Goal: Task Accomplishment & Management: Use online tool/utility

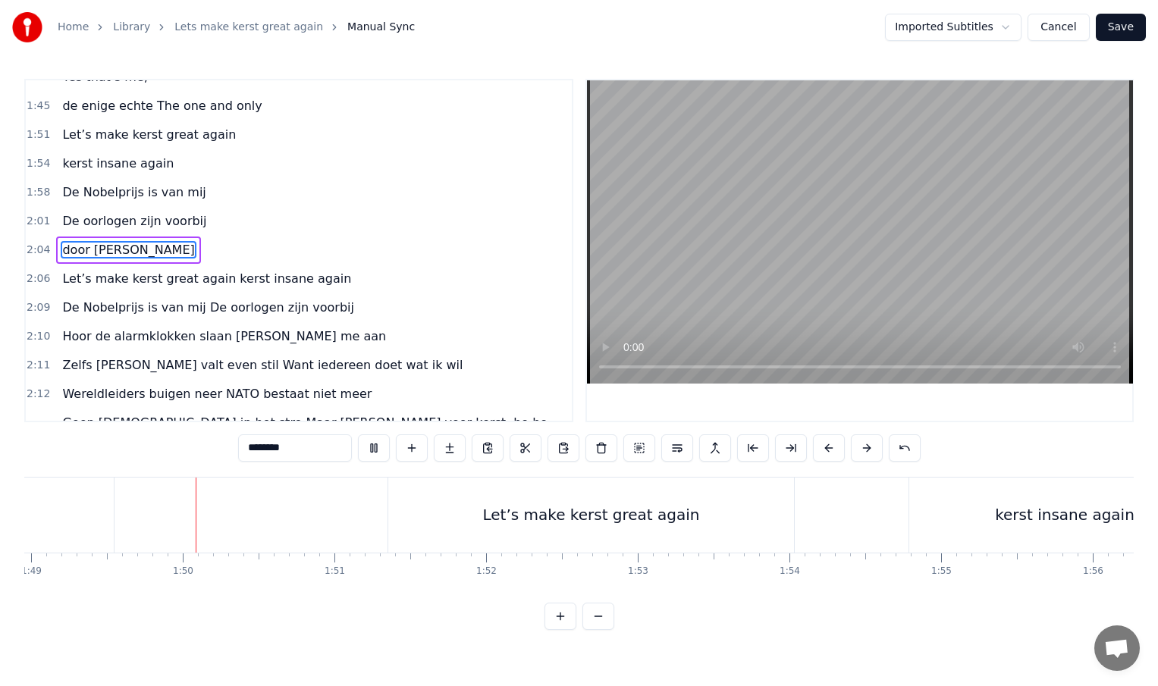
scroll to position [0, 16534]
click at [387, 514] on div "Let’s make kerst great again" at bounding box center [582, 515] width 406 height 75
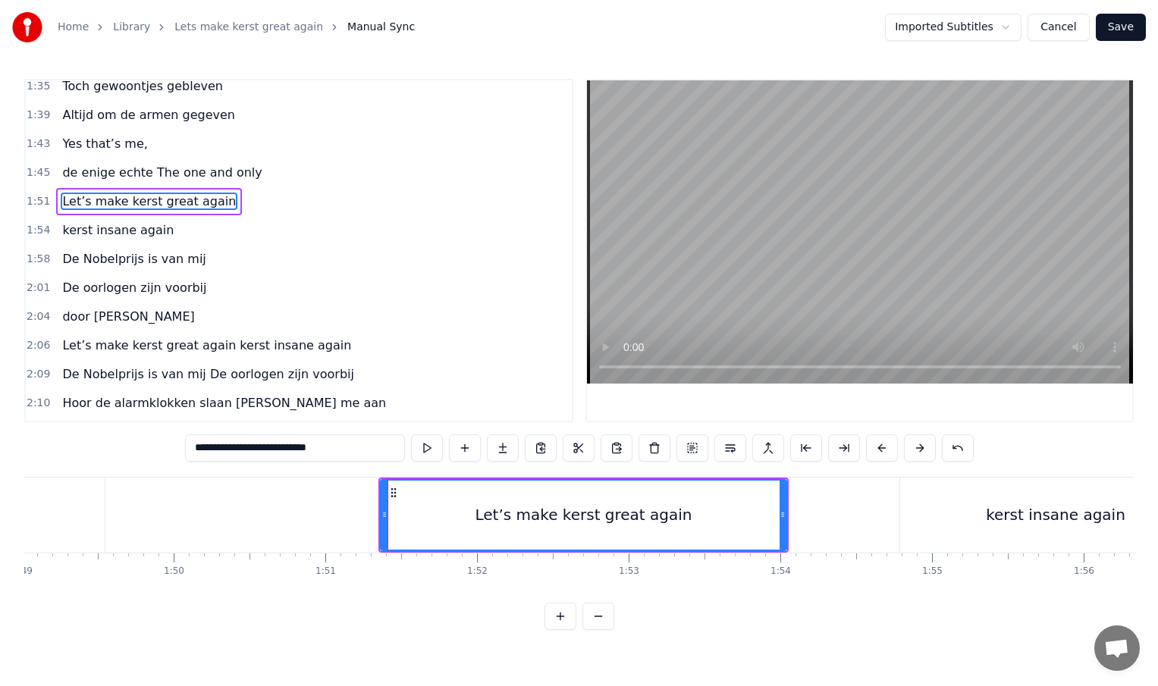
scroll to position [450, 0]
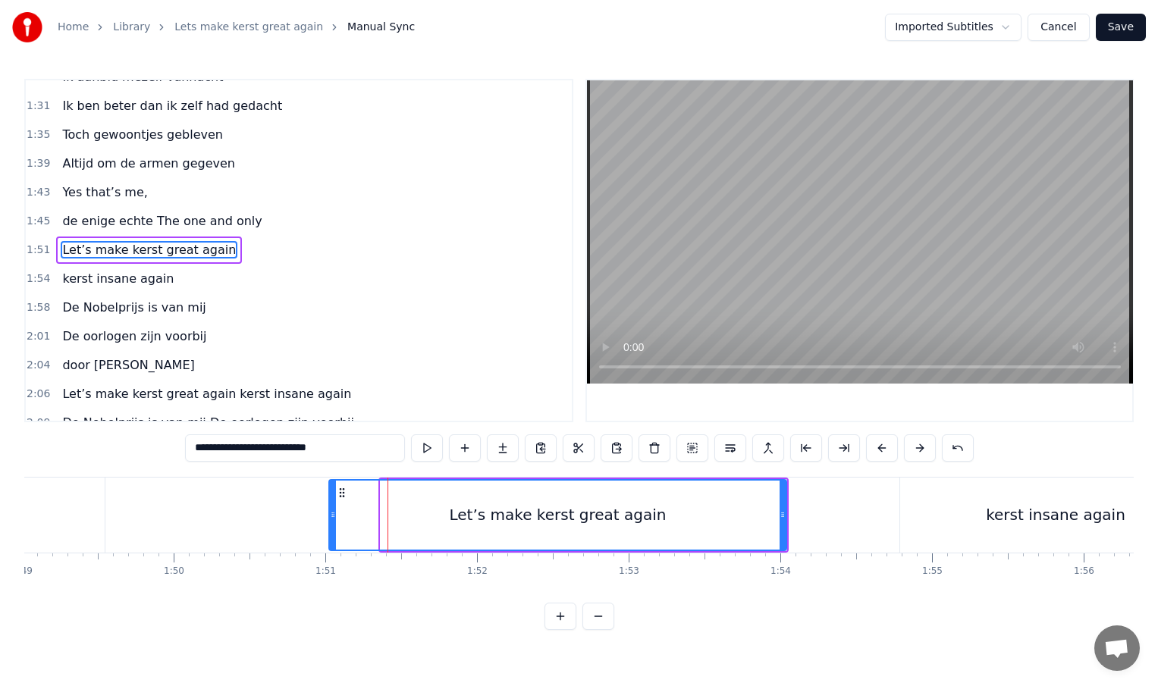
drag, startPoint x: 383, startPoint y: 516, endPoint x: 331, endPoint y: 516, distance: 51.6
click at [331, 516] on icon at bounding box center [333, 515] width 6 height 12
click at [922, 515] on div "kerst insane again" at bounding box center [1055, 515] width 311 height 75
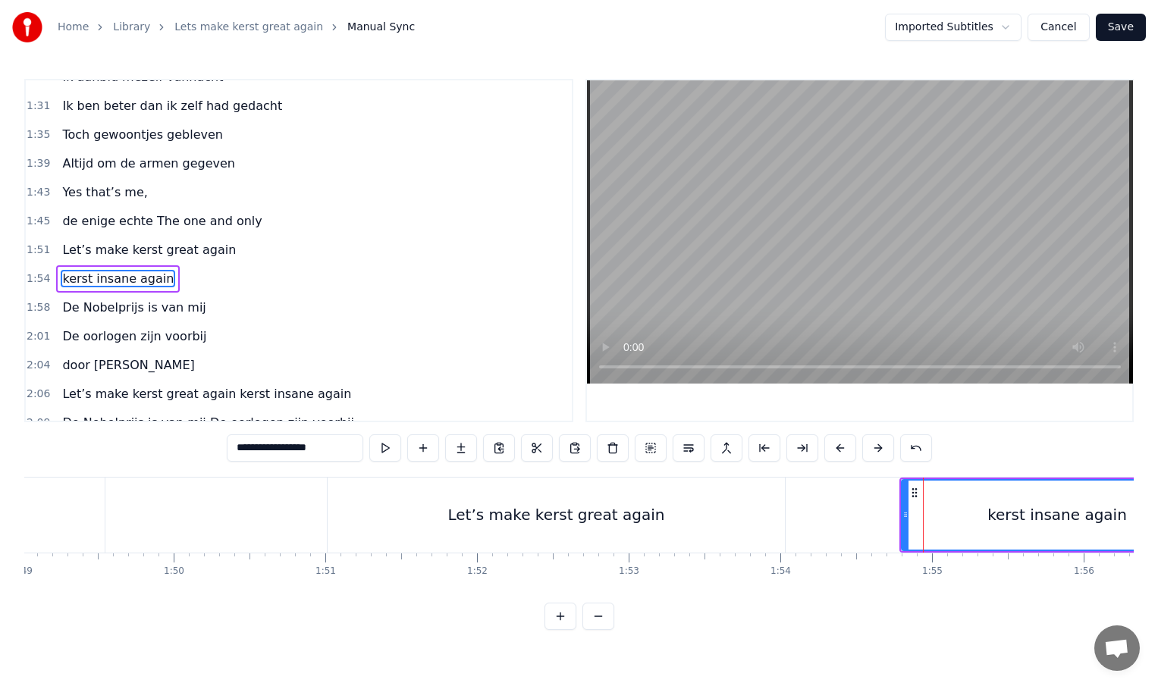
scroll to position [479, 0]
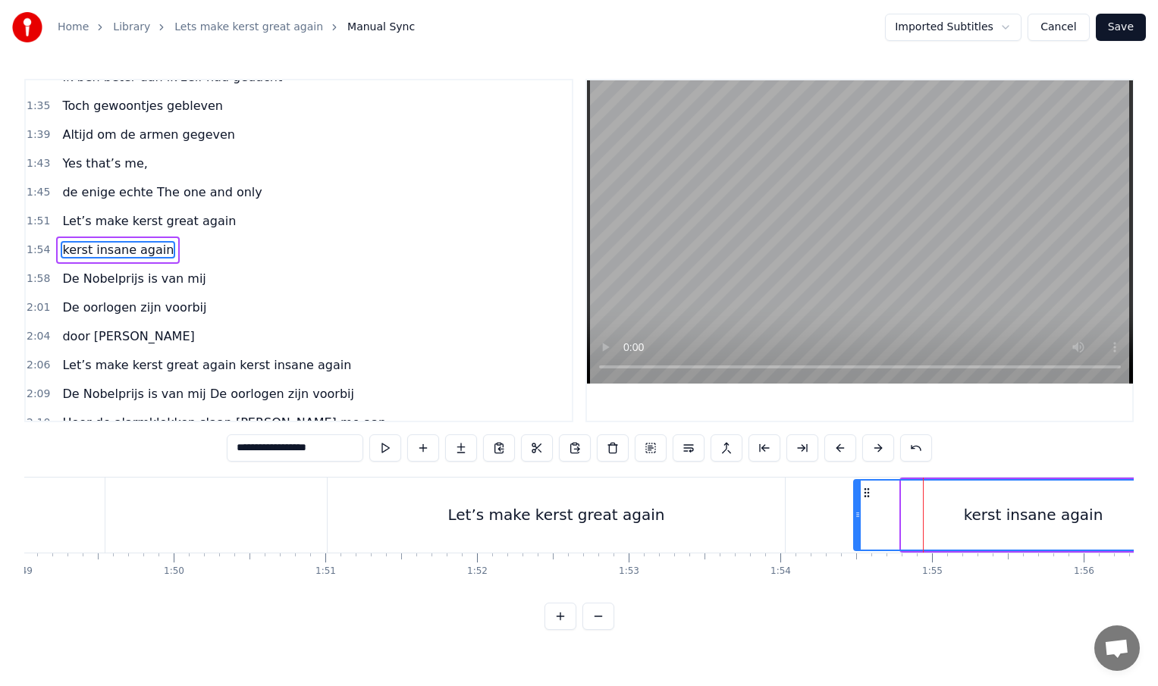
drag, startPoint x: 905, startPoint y: 513, endPoint x: 852, endPoint y: 516, distance: 53.2
click at [855, 516] on icon at bounding box center [858, 515] width 6 height 12
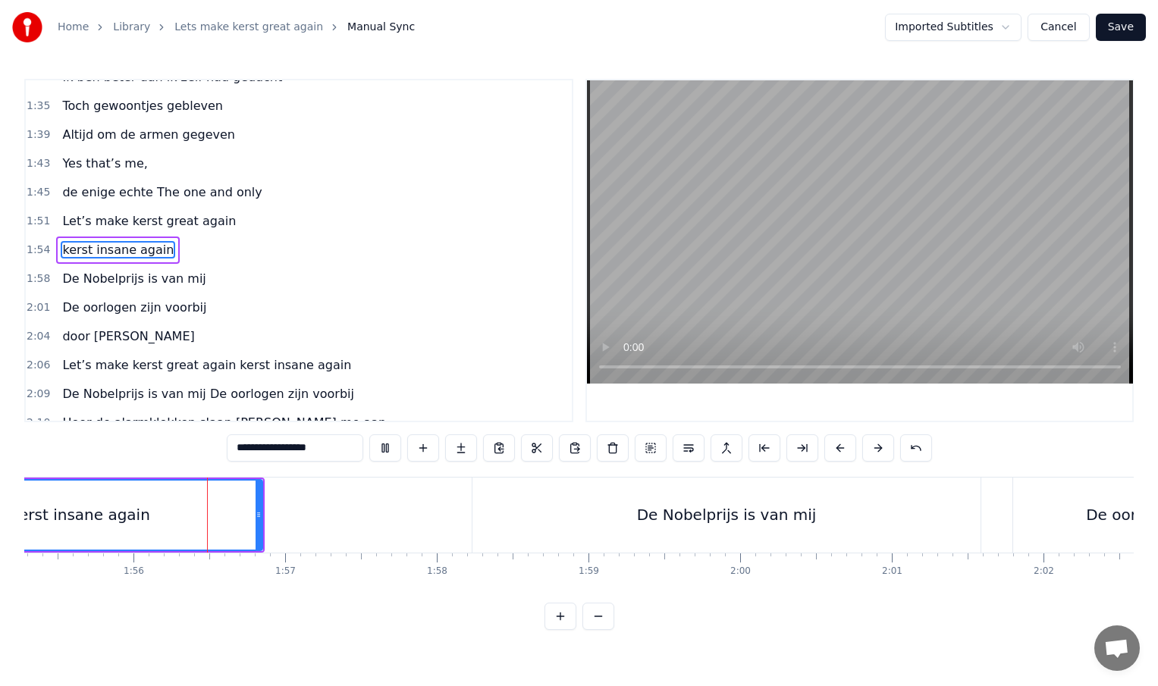
scroll to position [0, 17494]
drag, startPoint x: 250, startPoint y: 515, endPoint x: 286, endPoint y: 517, distance: 35.7
click at [287, 517] on icon at bounding box center [285, 515] width 6 height 12
click at [957, 518] on div "De Nobelprijs is van mij" at bounding box center [717, 515] width 508 height 75
type input "**********"
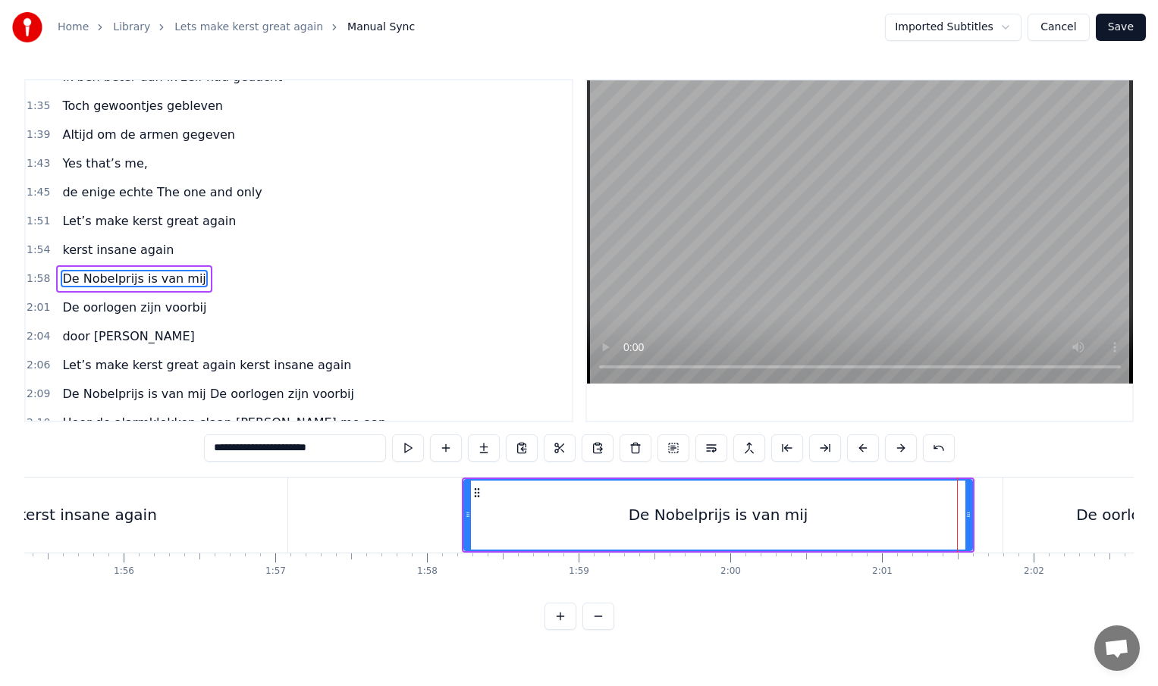
scroll to position [507, 0]
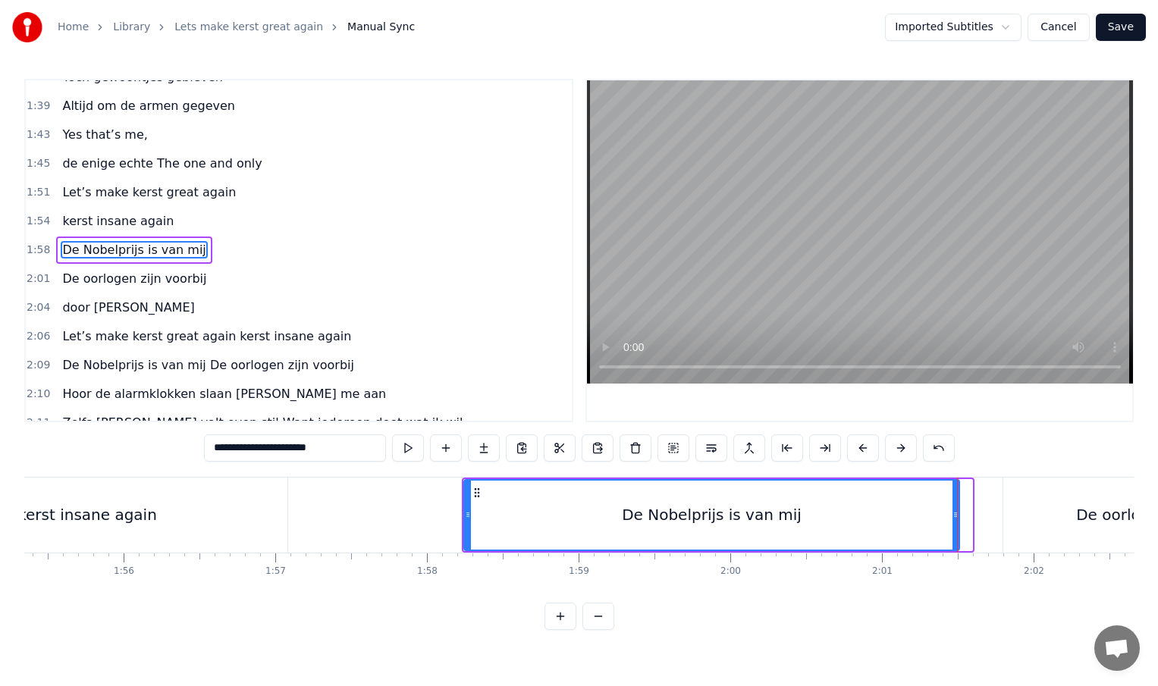
drag, startPoint x: 968, startPoint y: 513, endPoint x: 955, endPoint y: 516, distance: 13.2
click at [955, 516] on icon at bounding box center [955, 515] width 6 height 12
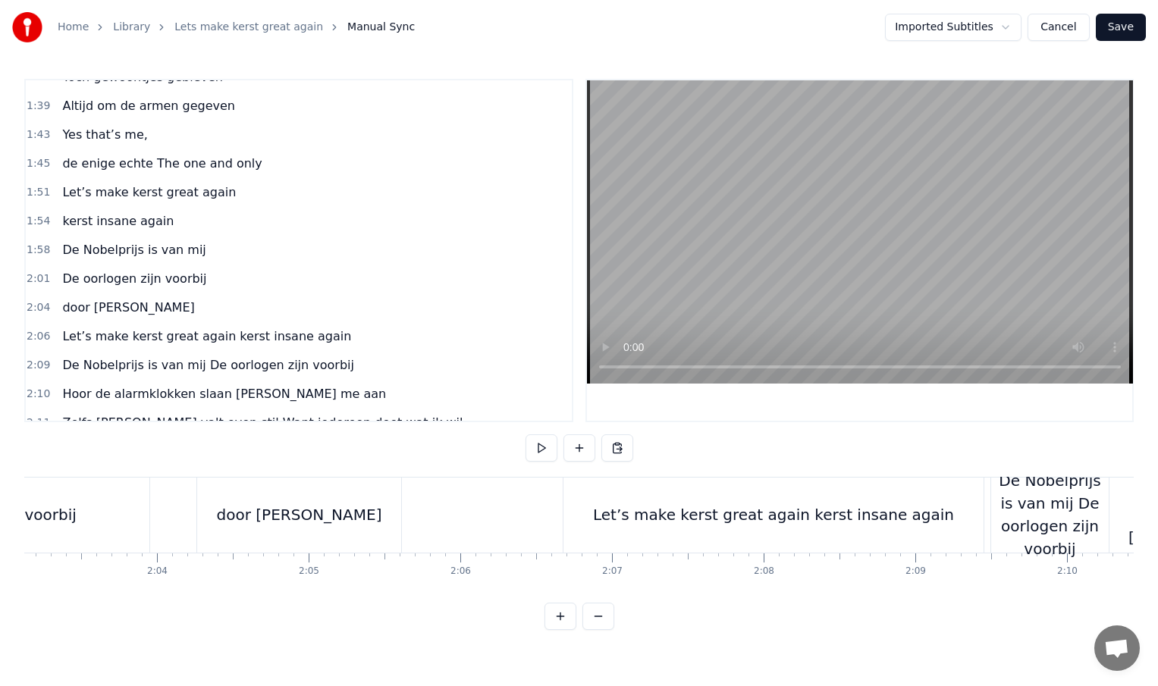
scroll to position [0, 18672]
click at [378, 520] on div "door [PERSON_NAME]" at bounding box center [301, 515] width 204 height 75
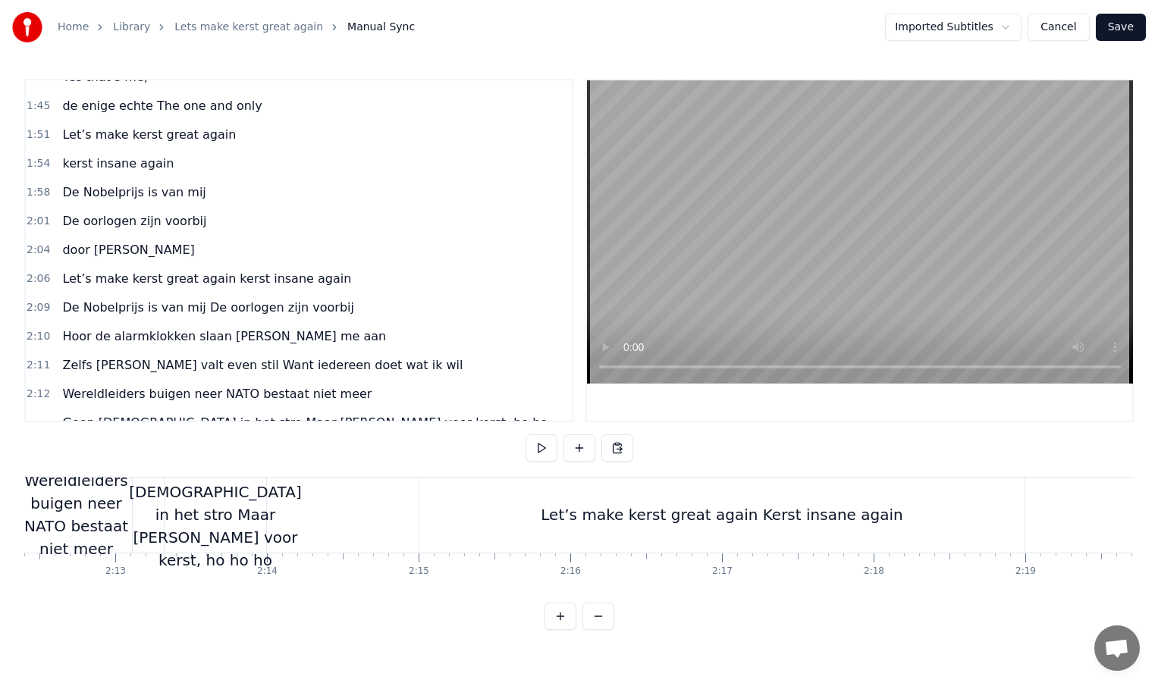
scroll to position [0, 20084]
click at [460, 516] on div "Let’s make kerst great again Kerst insane again" at bounding box center [718, 515] width 605 height 75
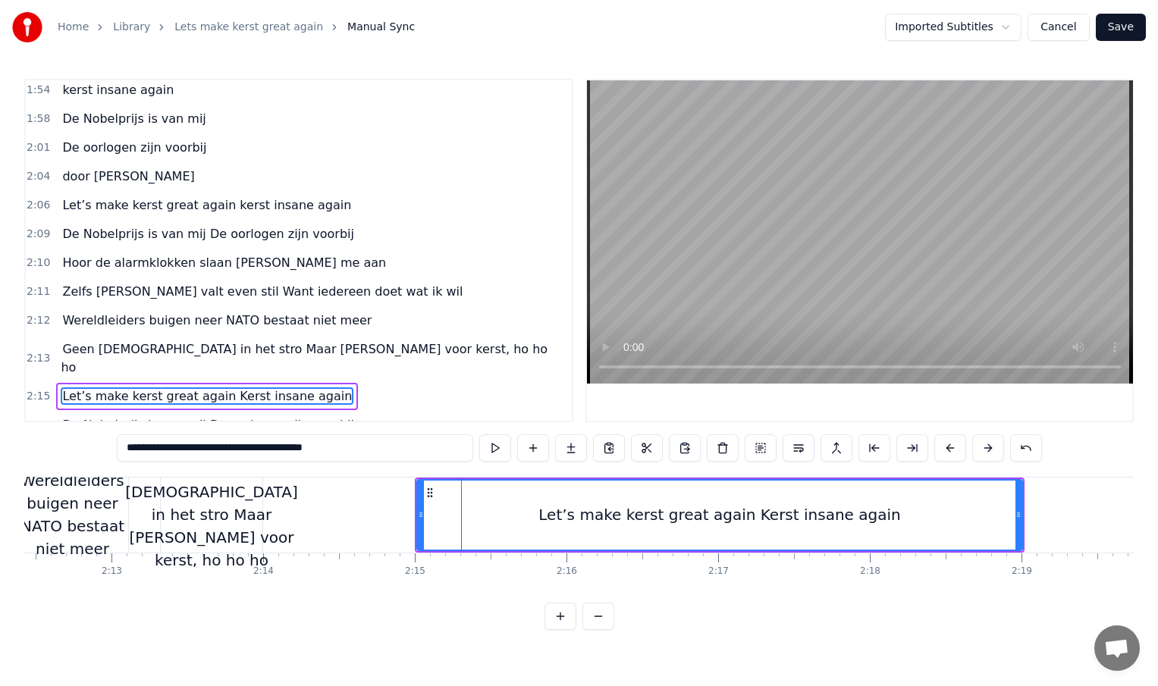
scroll to position [697, 0]
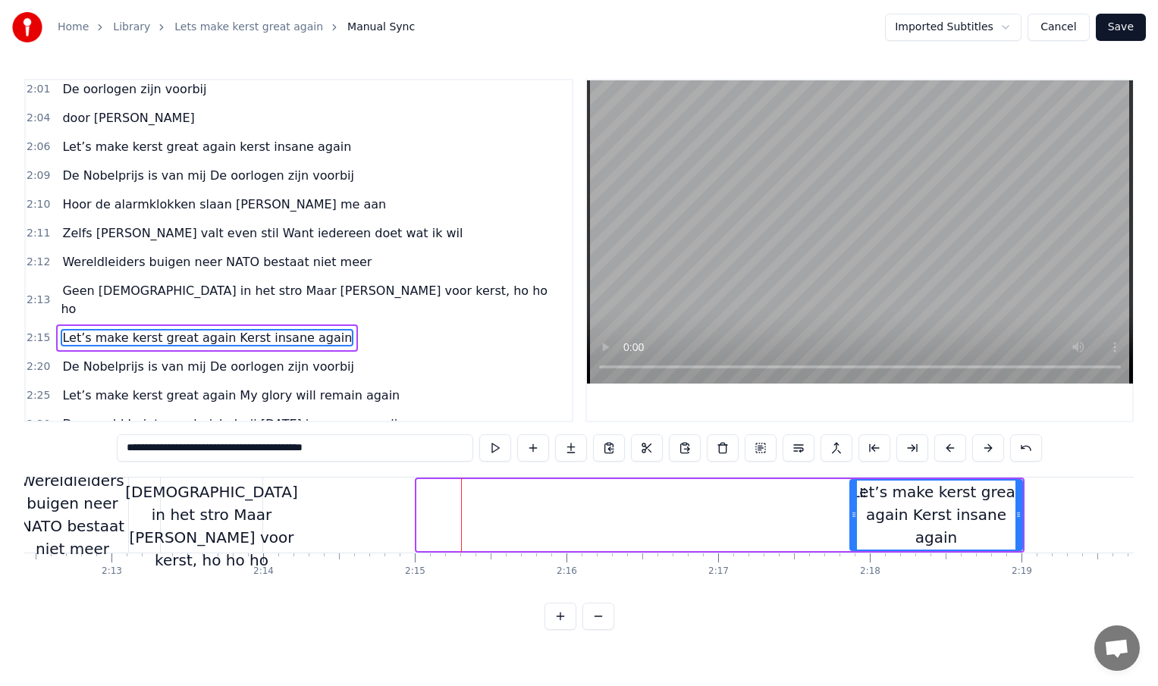
drag, startPoint x: 419, startPoint y: 514, endPoint x: 852, endPoint y: 537, distance: 433.6
click at [852, 537] on div at bounding box center [854, 515] width 6 height 69
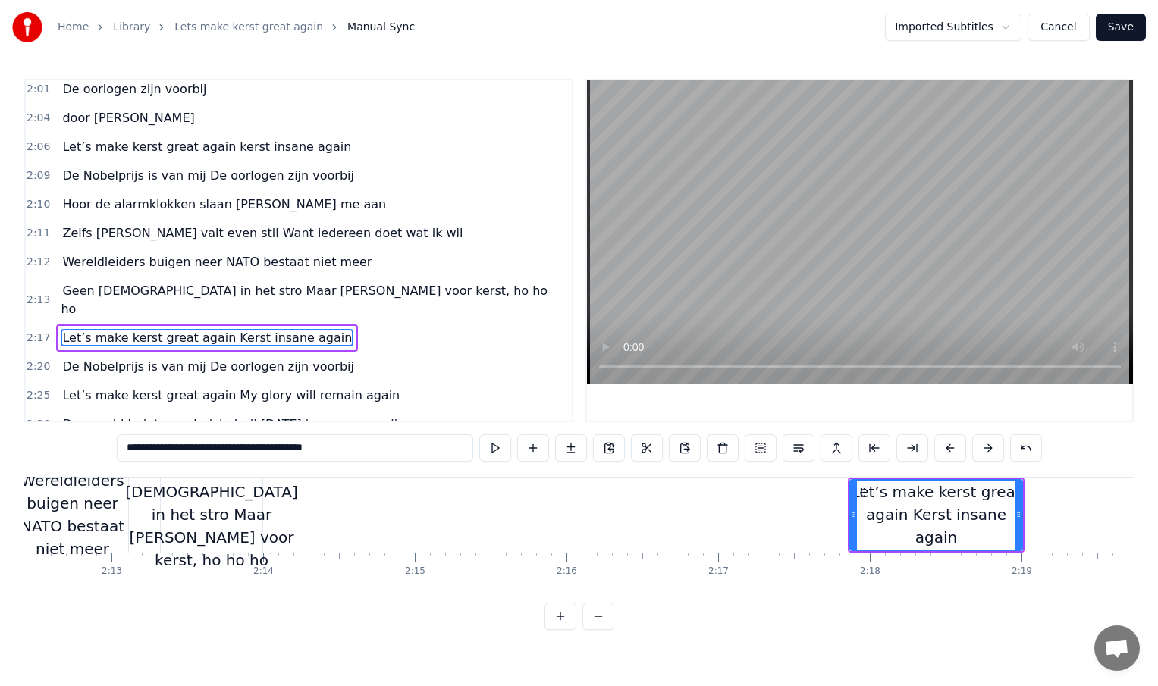
click at [253, 508] on div "Geen [DEMOGRAPHIC_DATA] in het stro Maar [PERSON_NAME] voor kerst, ho ho ho" at bounding box center [211, 515] width 172 height 114
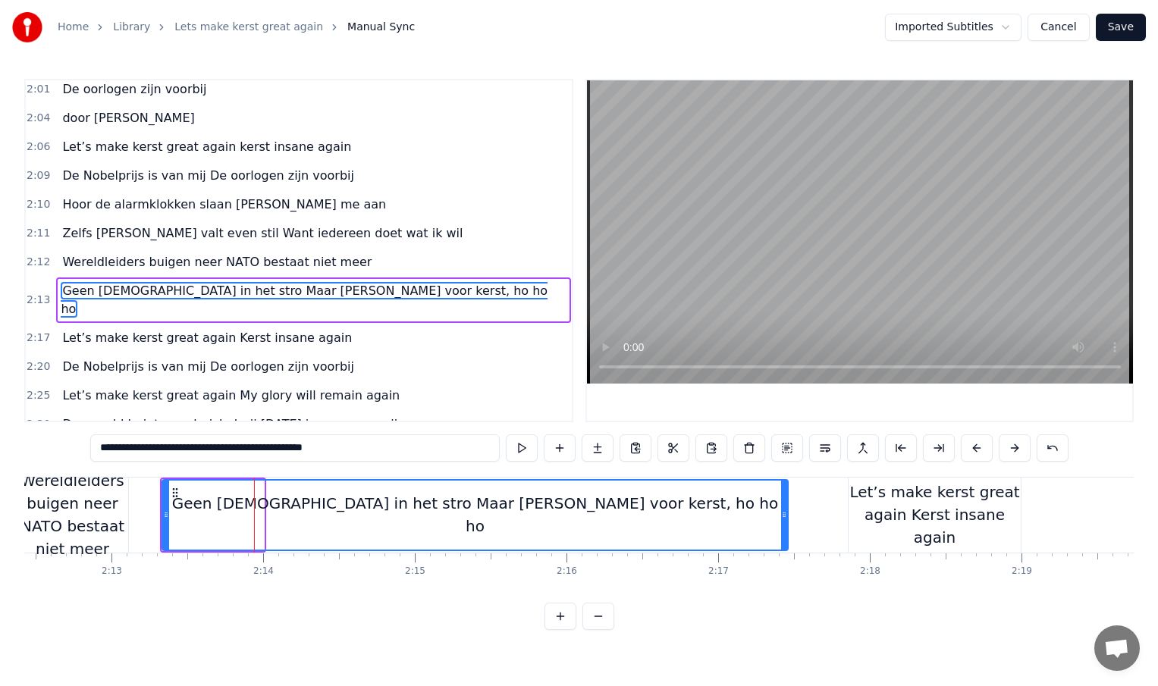
drag, startPoint x: 262, startPoint y: 515, endPoint x: 786, endPoint y: 526, distance: 524.1
click at [786, 526] on div at bounding box center [784, 515] width 6 height 69
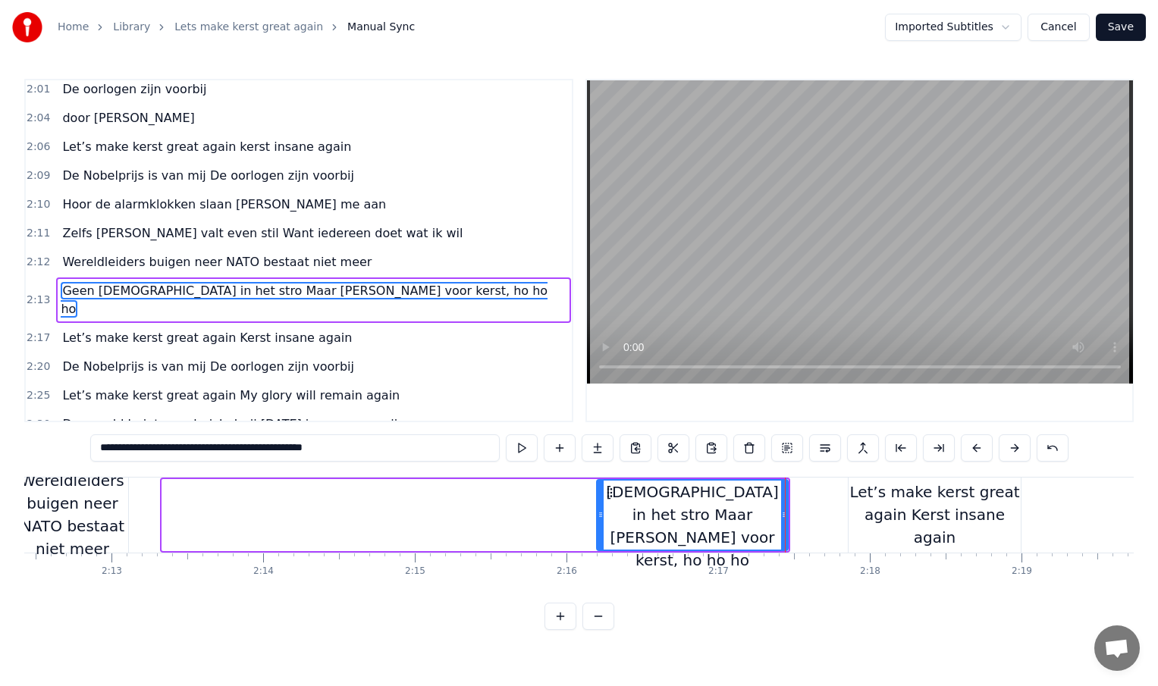
drag, startPoint x: 163, startPoint y: 513, endPoint x: 598, endPoint y: 500, distance: 434.7
click at [598, 500] on div at bounding box center [601, 515] width 6 height 69
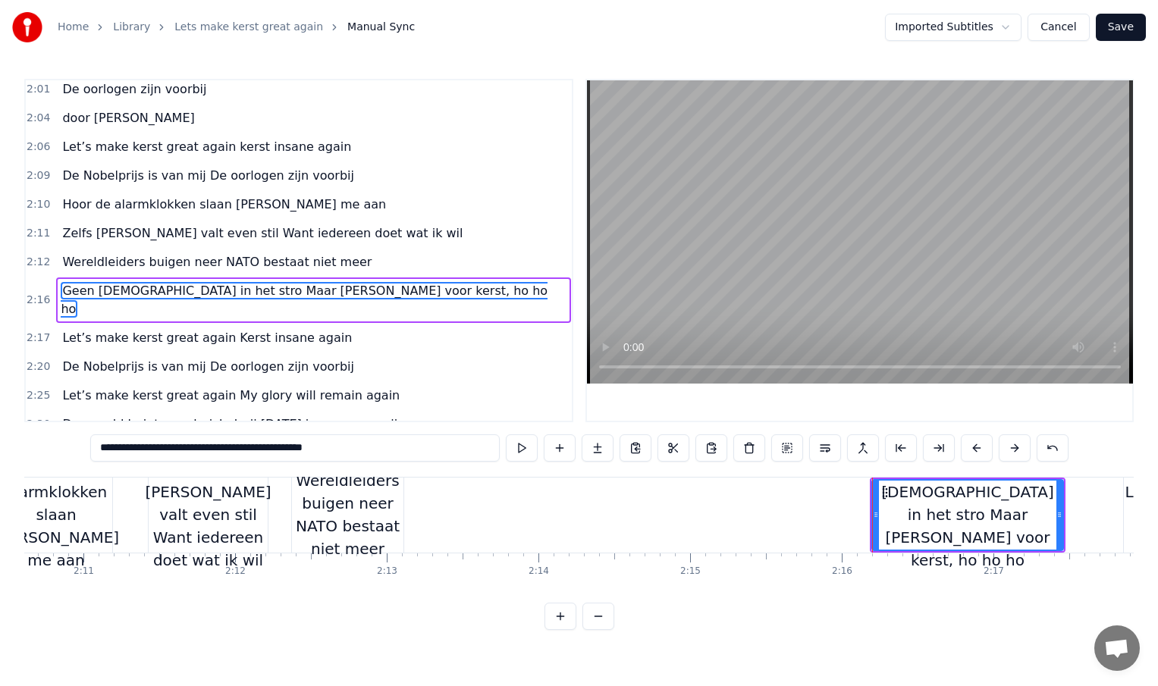
scroll to position [0, 19702]
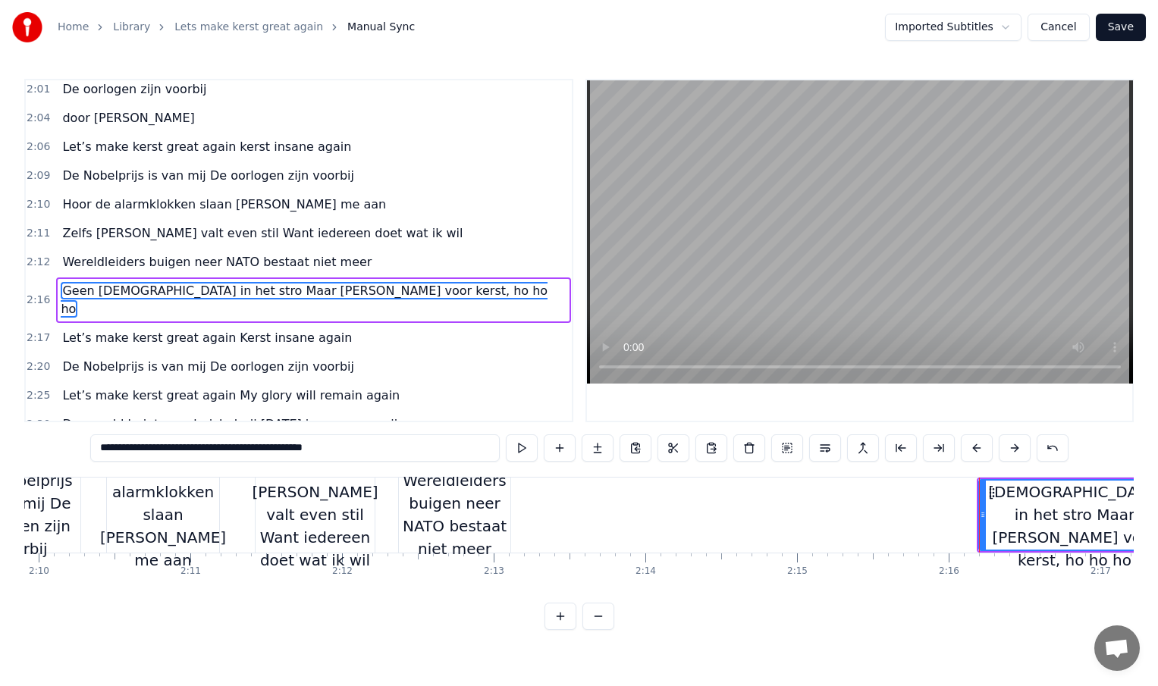
click at [491, 517] on div "Wereldleiders buigen neer NATO bestaat niet meer" at bounding box center [454, 514] width 111 height 91
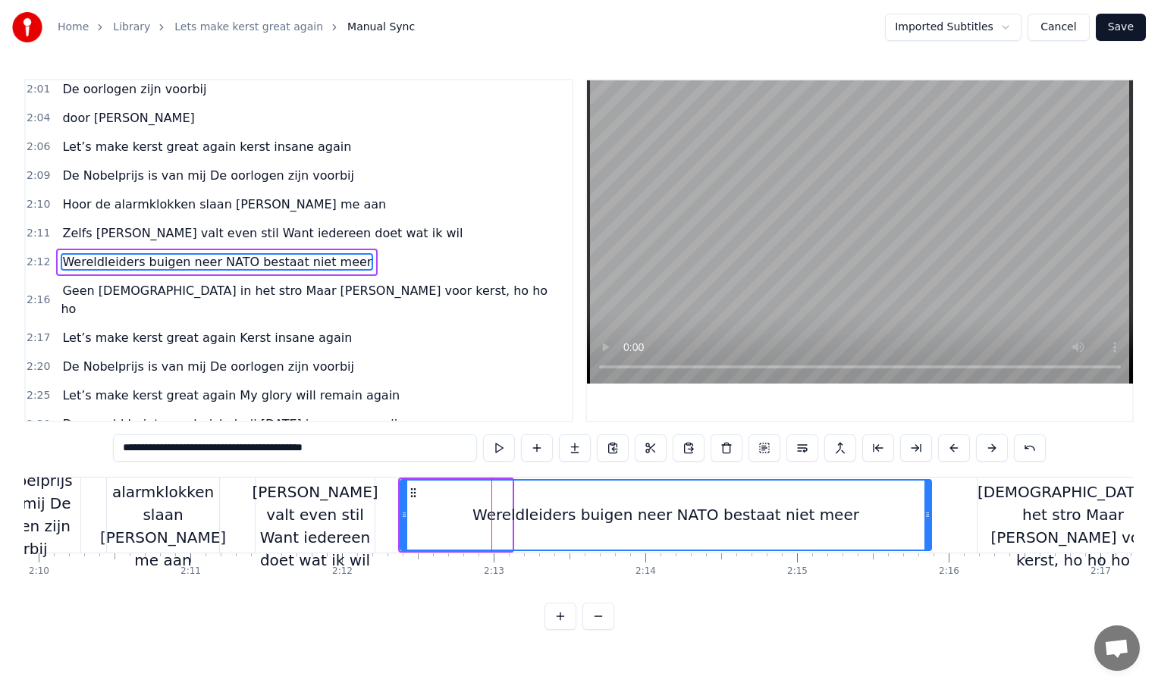
drag, startPoint x: 508, startPoint y: 513, endPoint x: 927, endPoint y: 516, distance: 419.4
click at [927, 516] on icon at bounding box center [927, 515] width 6 height 12
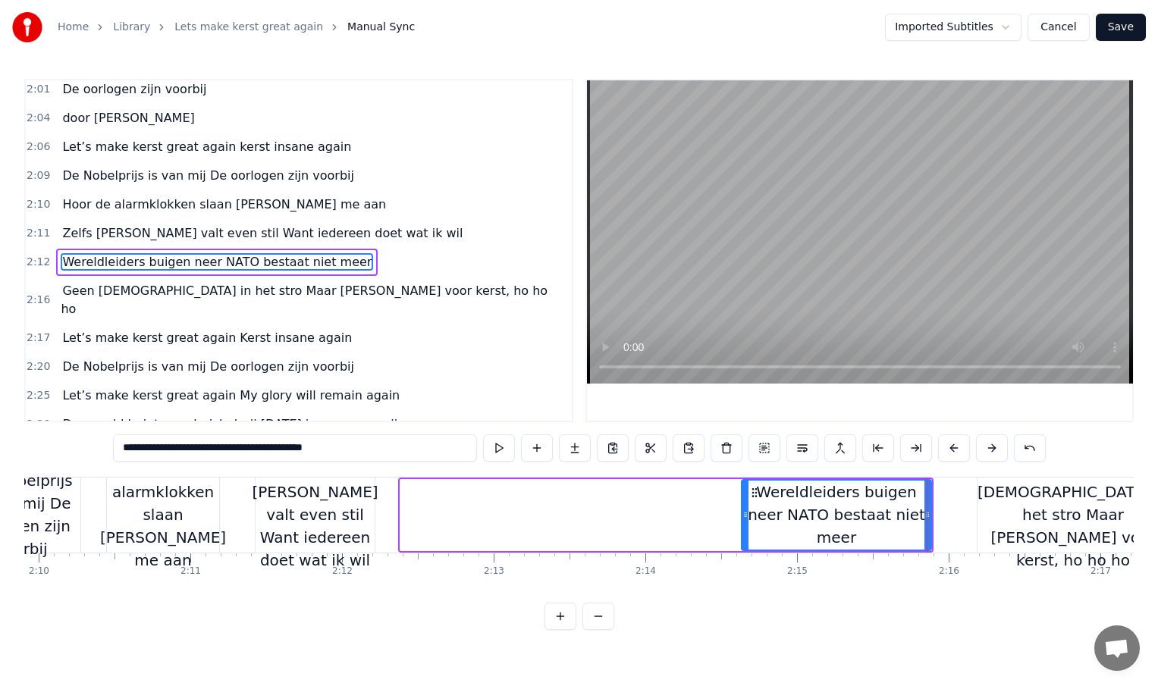
drag, startPoint x: 403, startPoint y: 513, endPoint x: 745, endPoint y: 499, distance: 343.1
click at [745, 499] on div at bounding box center [745, 515] width 6 height 69
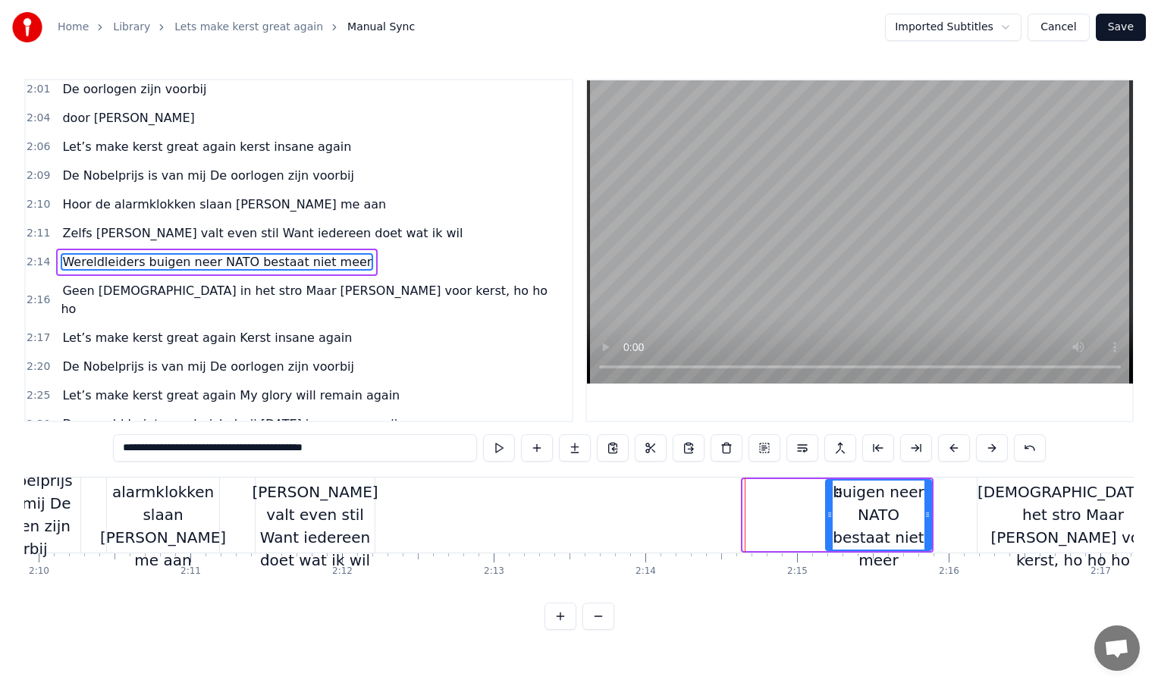
drag, startPoint x: 746, startPoint y: 509, endPoint x: 829, endPoint y: 508, distance: 82.7
click at [829, 509] on icon at bounding box center [830, 515] width 6 height 12
click at [361, 512] on div "Zelfs [PERSON_NAME] valt even stil Want iedereen doet wat ik wil" at bounding box center [315, 515] width 126 height 114
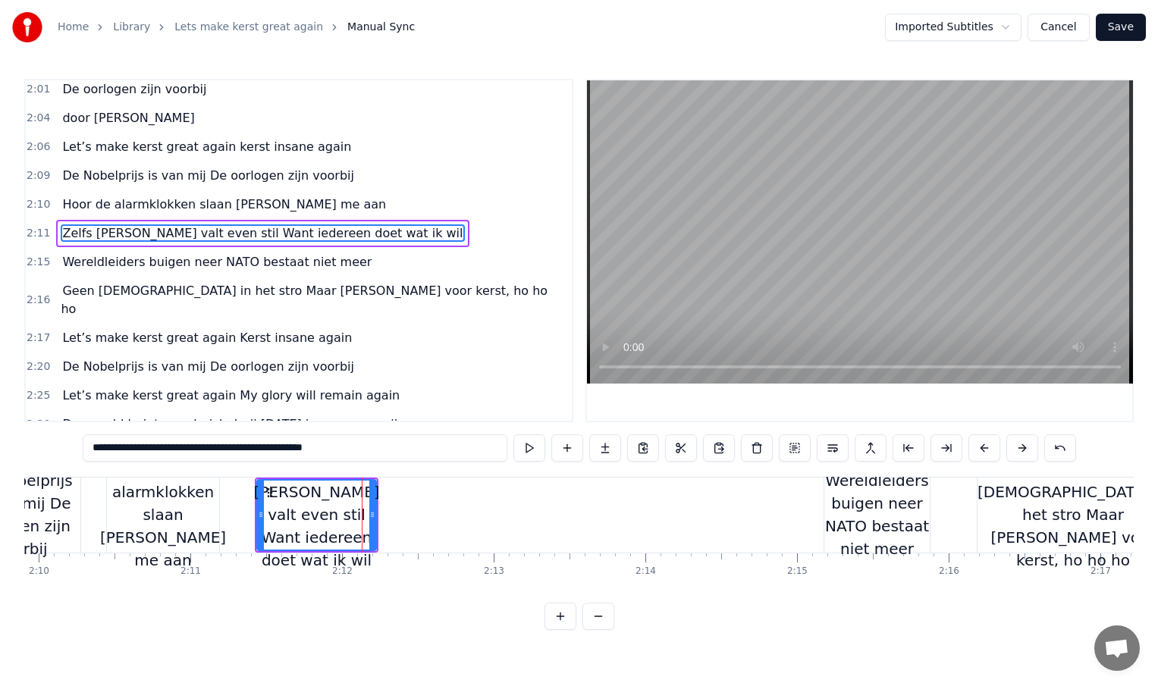
scroll to position [680, 0]
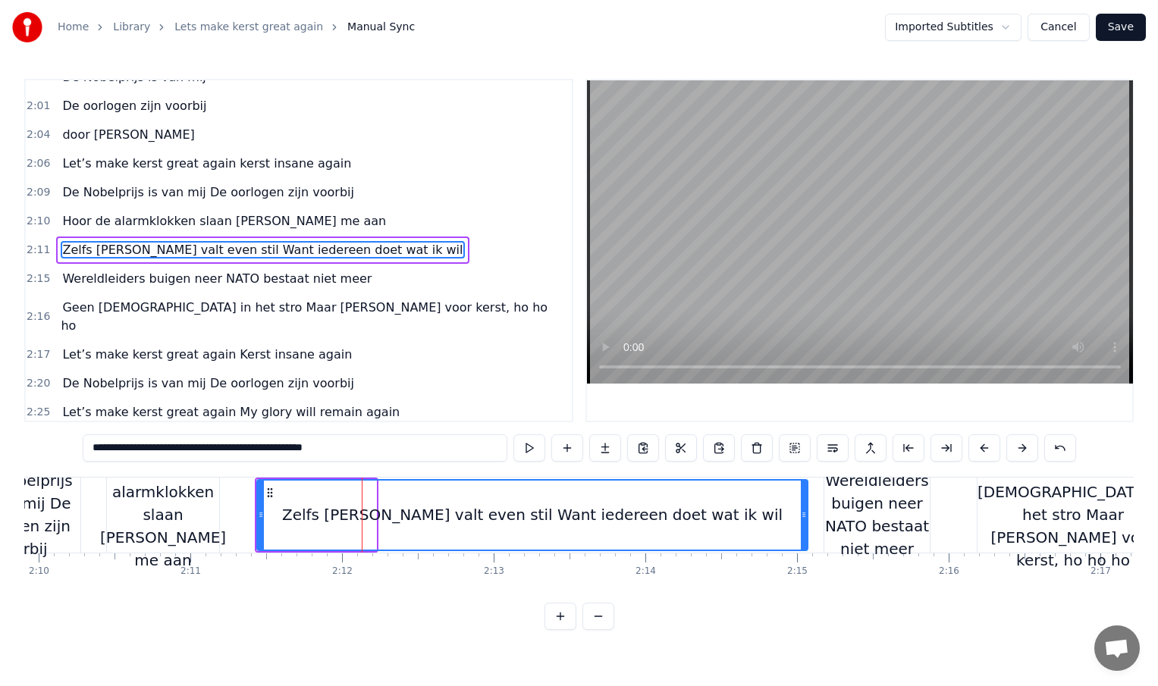
drag, startPoint x: 372, startPoint y: 513, endPoint x: 803, endPoint y: 523, distance: 431.6
click at [803, 523] on div at bounding box center [804, 515] width 6 height 69
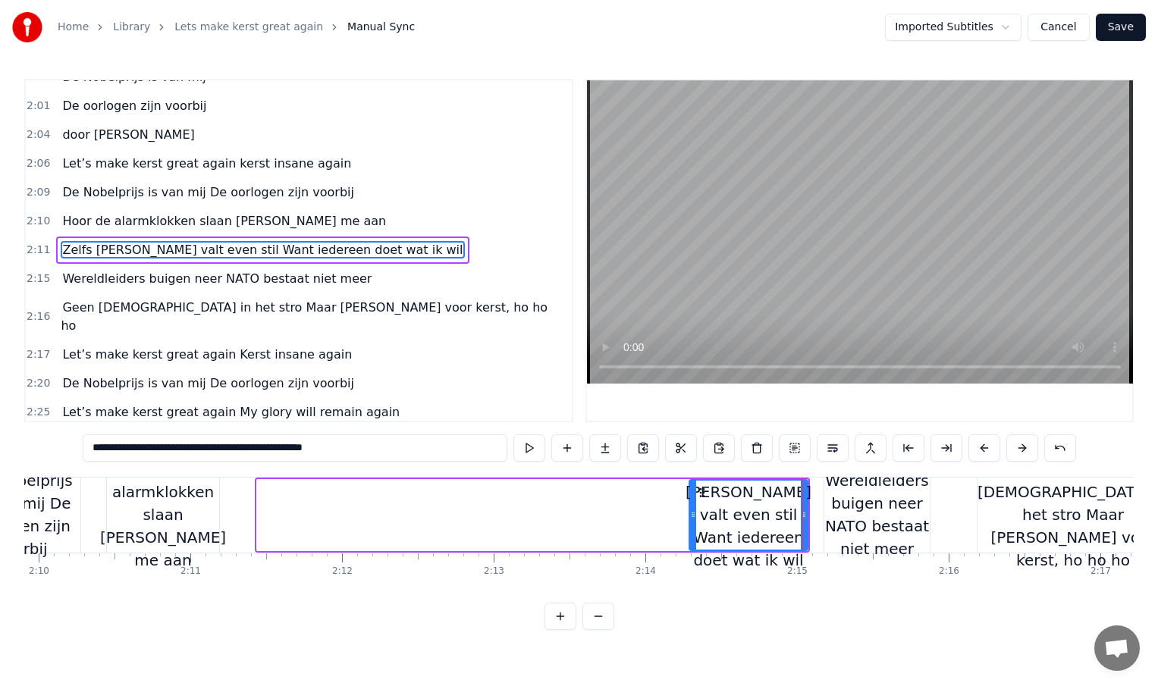
drag, startPoint x: 260, startPoint y: 513, endPoint x: 692, endPoint y: 516, distance: 432.3
click at [692, 516] on icon at bounding box center [693, 515] width 6 height 12
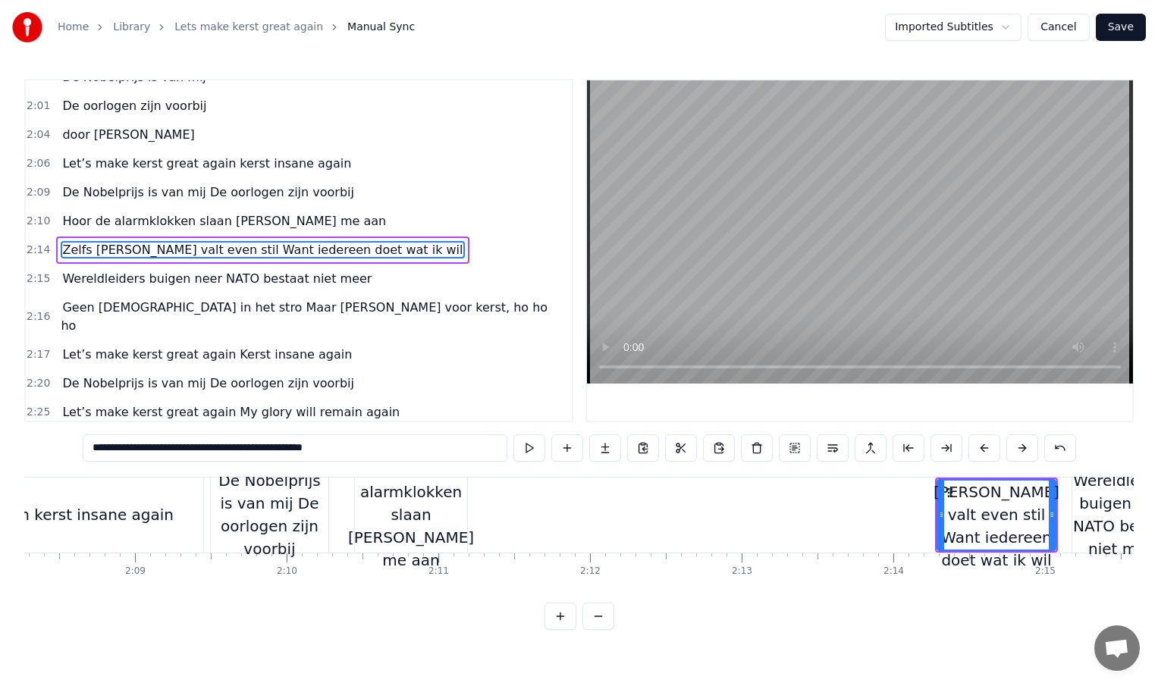
scroll to position [0, 19450]
click at [456, 525] on div "Hoor de alarmklokken slaan [PERSON_NAME] me aan" at bounding box center [416, 515] width 126 height 114
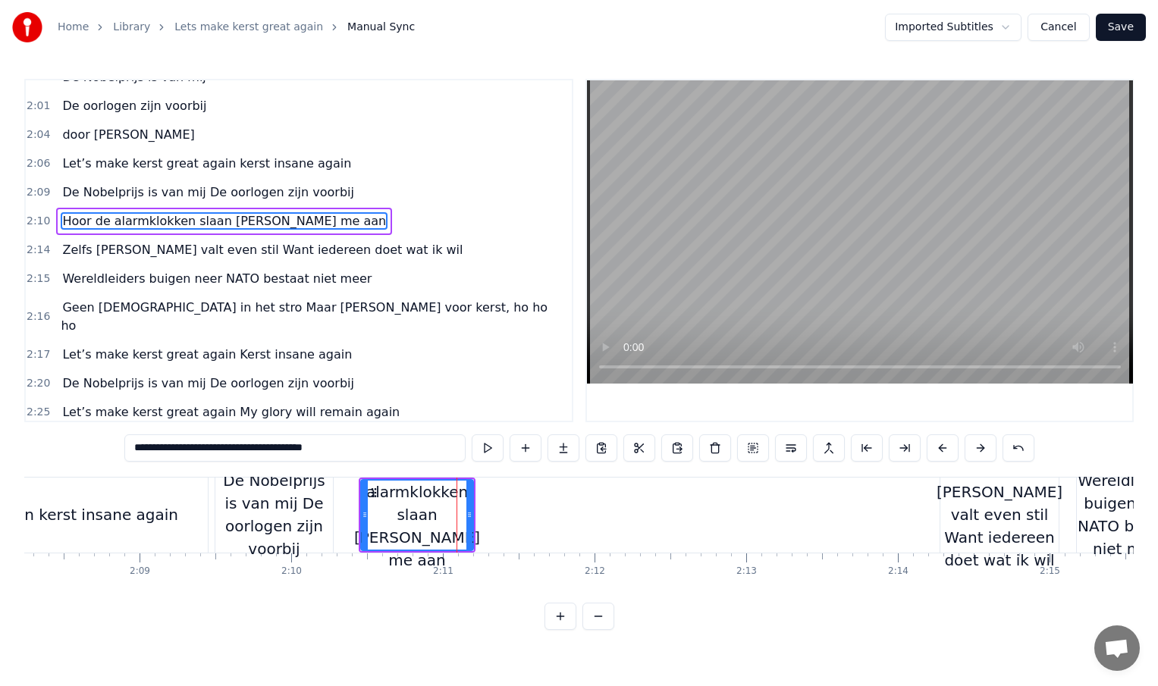
scroll to position [651, 0]
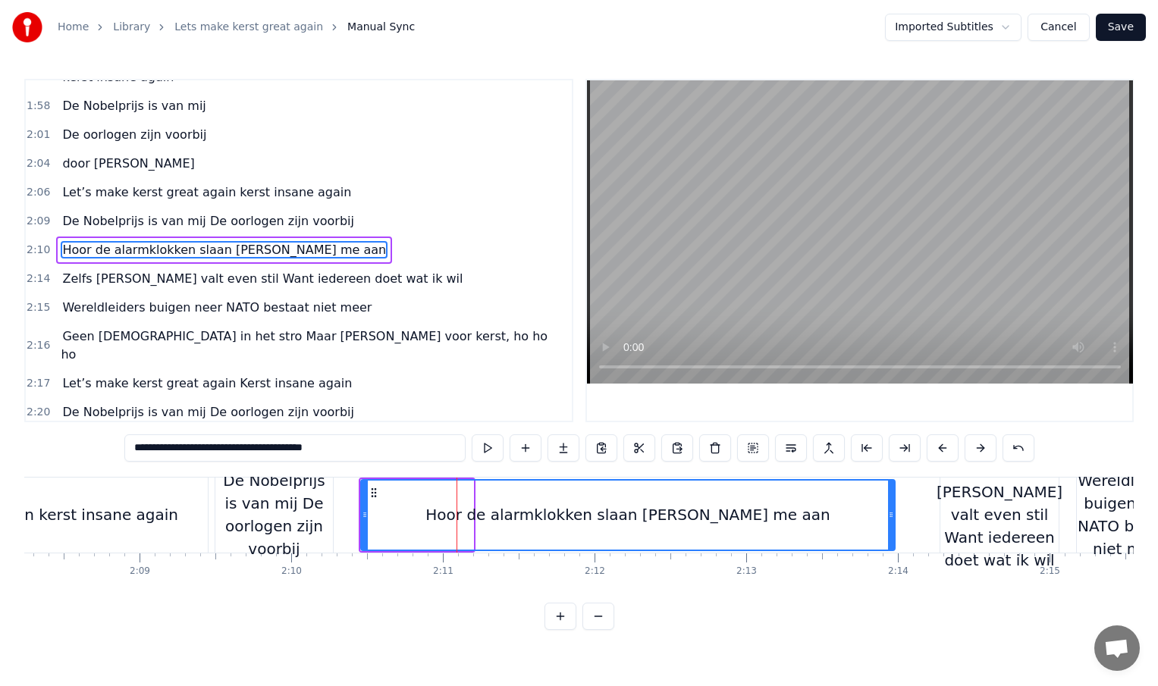
drag, startPoint x: 469, startPoint y: 517, endPoint x: 890, endPoint y: 520, distance: 421.6
click at [890, 520] on icon at bounding box center [891, 515] width 6 height 12
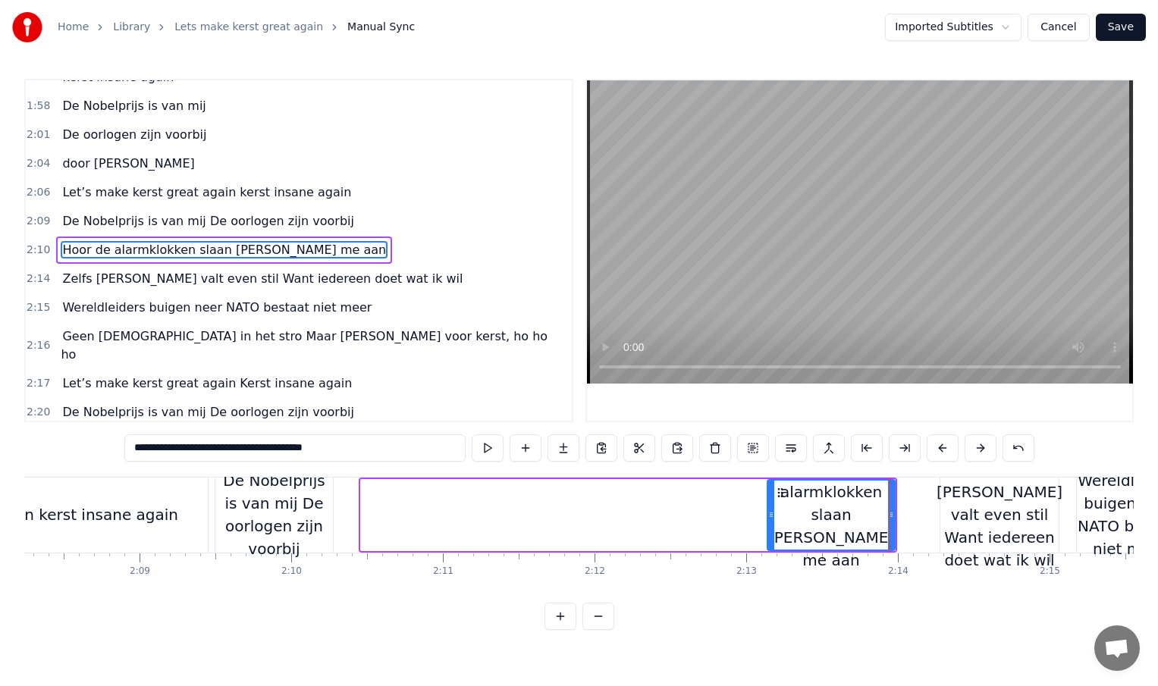
drag, startPoint x: 363, startPoint y: 512, endPoint x: 777, endPoint y: 514, distance: 414.1
click at [774, 514] on icon at bounding box center [771, 515] width 6 height 12
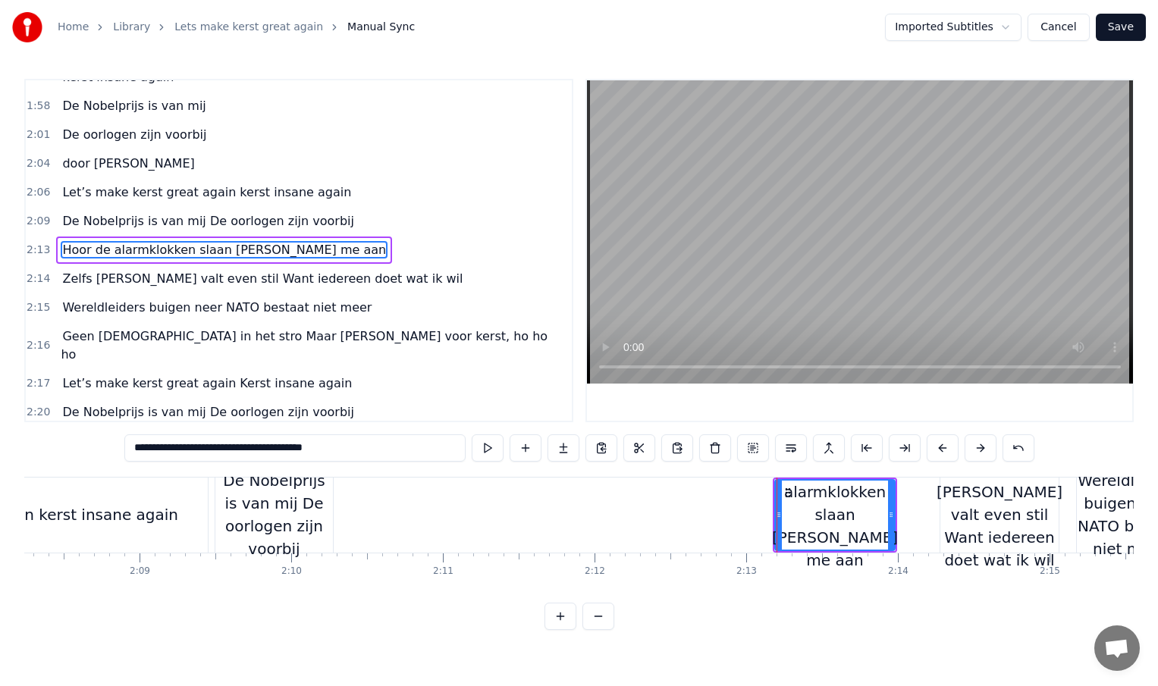
click at [314, 521] on div "De Nobelprijs is van mij De oorlogen zijn voorbij" at bounding box center [274, 514] width 118 height 91
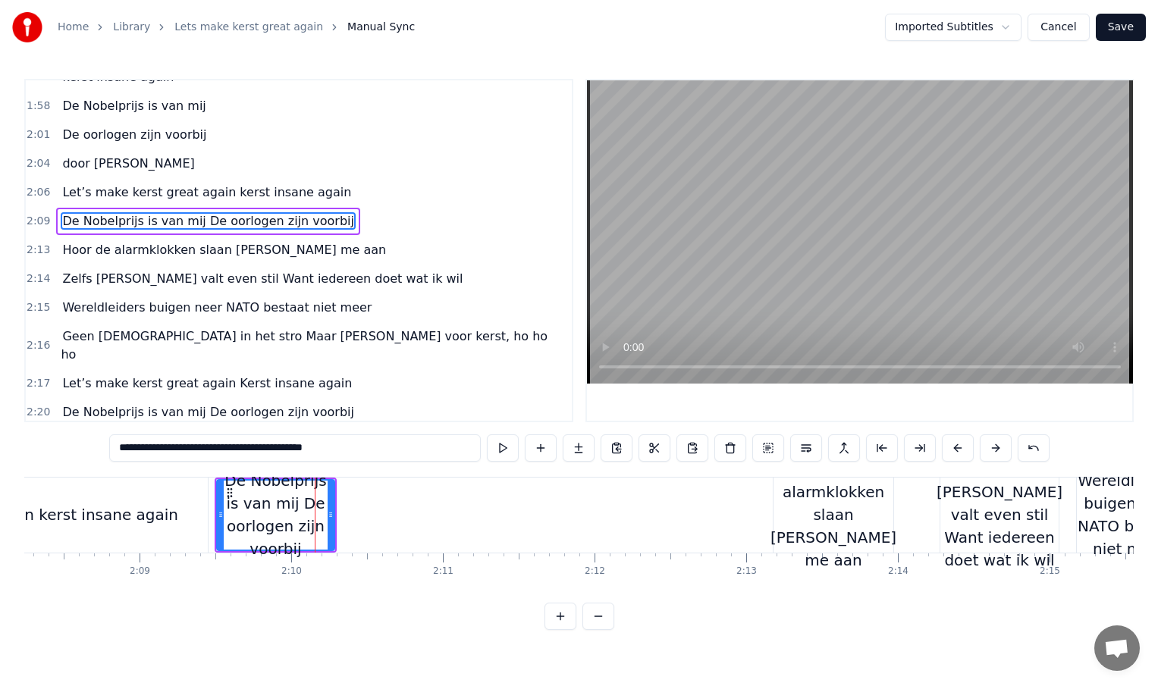
scroll to position [623, 0]
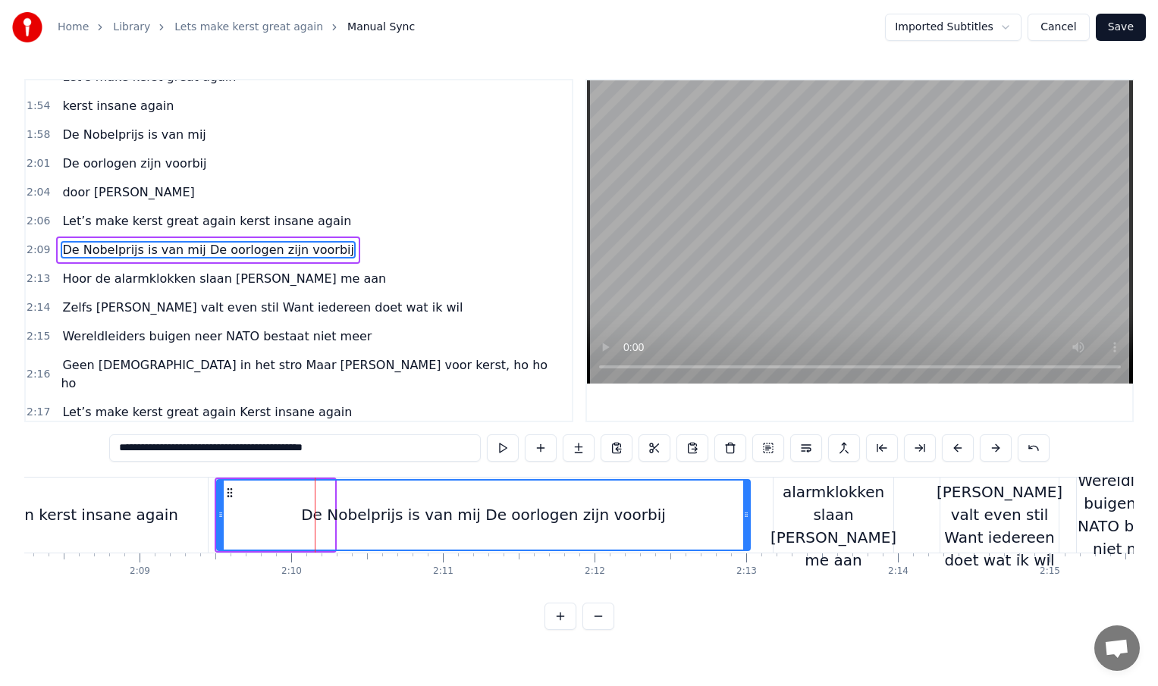
drag, startPoint x: 329, startPoint y: 516, endPoint x: 745, endPoint y: 513, distance: 415.6
click at [745, 513] on icon at bounding box center [746, 515] width 6 height 12
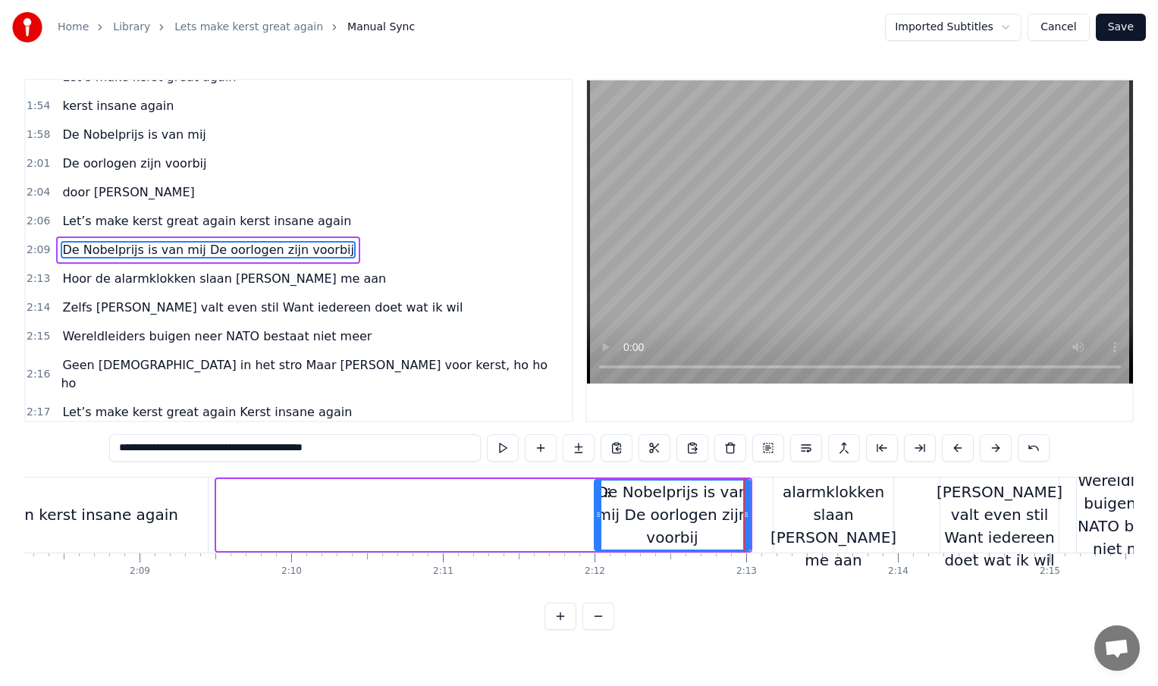
drag, startPoint x: 221, startPoint y: 511, endPoint x: 593, endPoint y: 504, distance: 372.4
click at [595, 504] on div at bounding box center [598, 515] width 6 height 69
type input "**********"
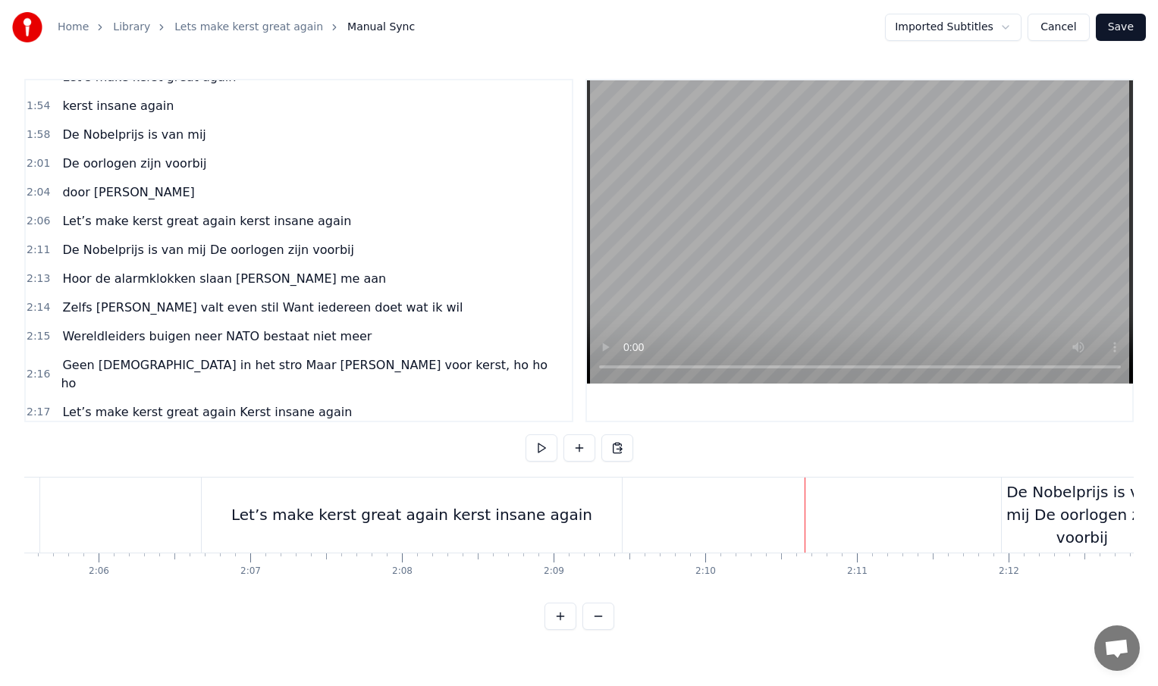
scroll to position [0, 19032]
click at [221, 509] on div "Let’s make kerst great again kerst insane again" at bounding box center [416, 515] width 420 height 75
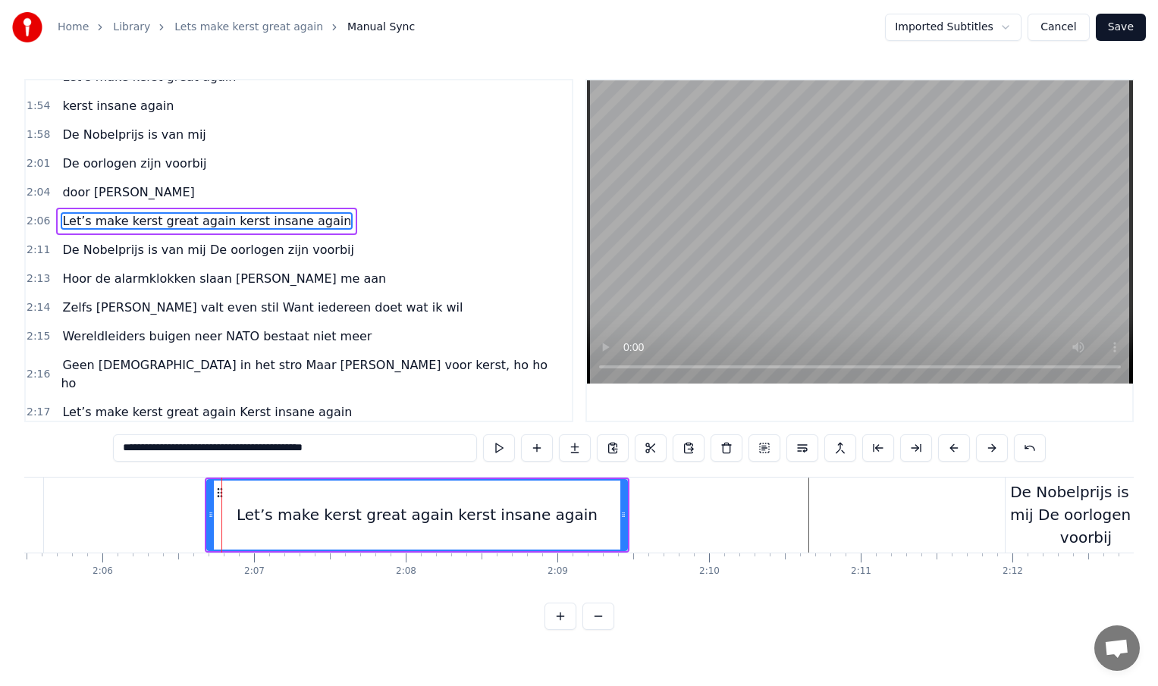
scroll to position [594, 0]
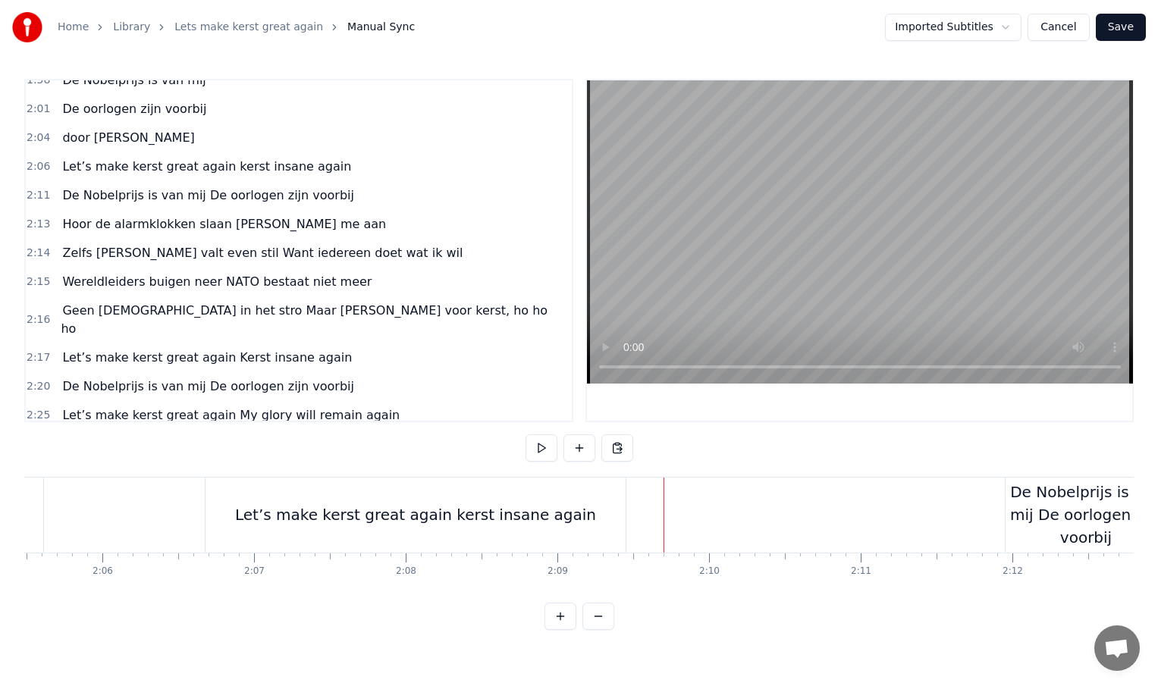
scroll to position [697, 0]
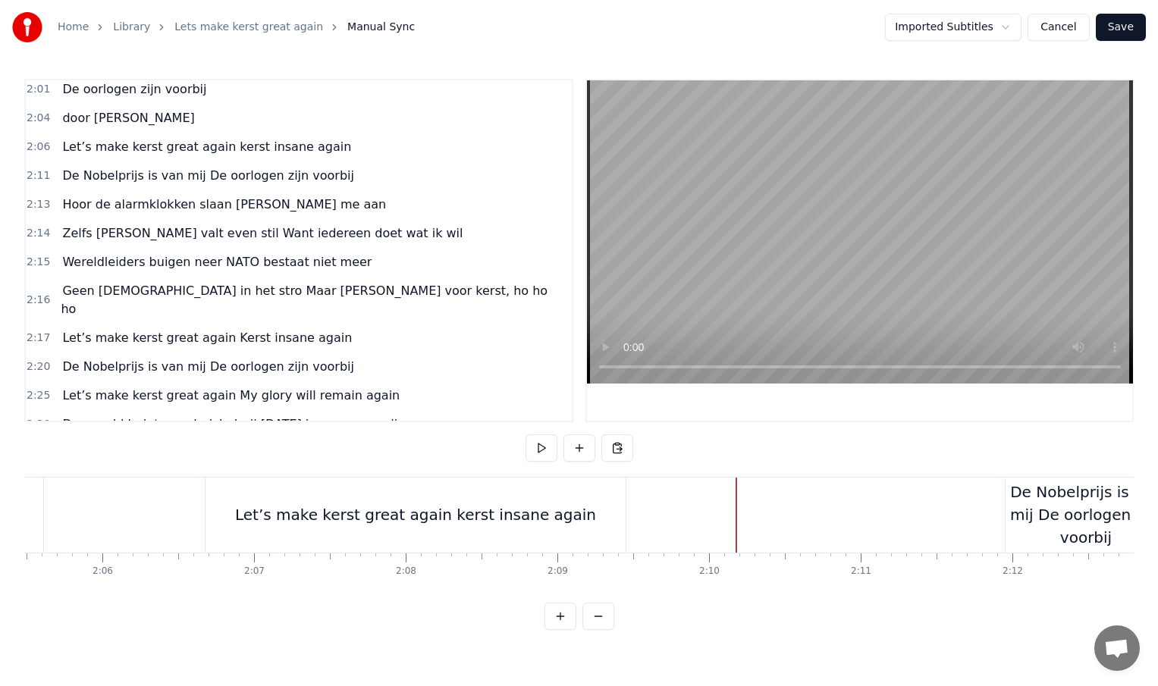
click at [749, 531] on div "New Line Ctrl+N" at bounding box center [808, 528] width 187 height 24
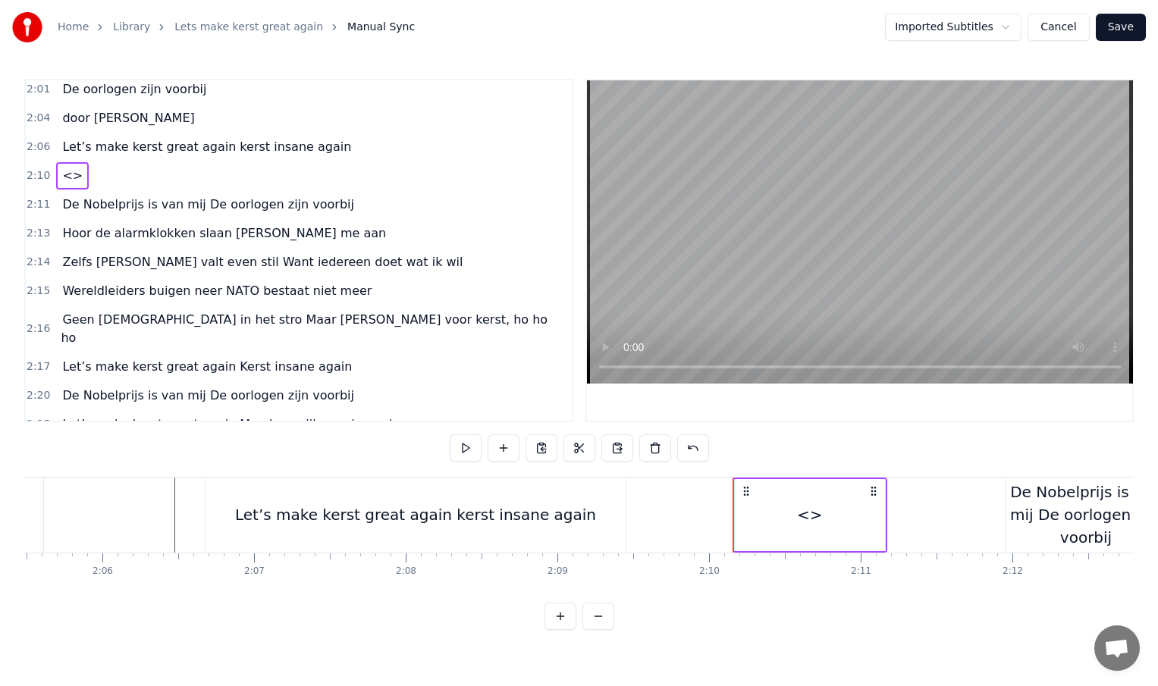
click at [522, 519] on div "Let’s make kerst great again kerst insane again" at bounding box center [415, 515] width 361 height 23
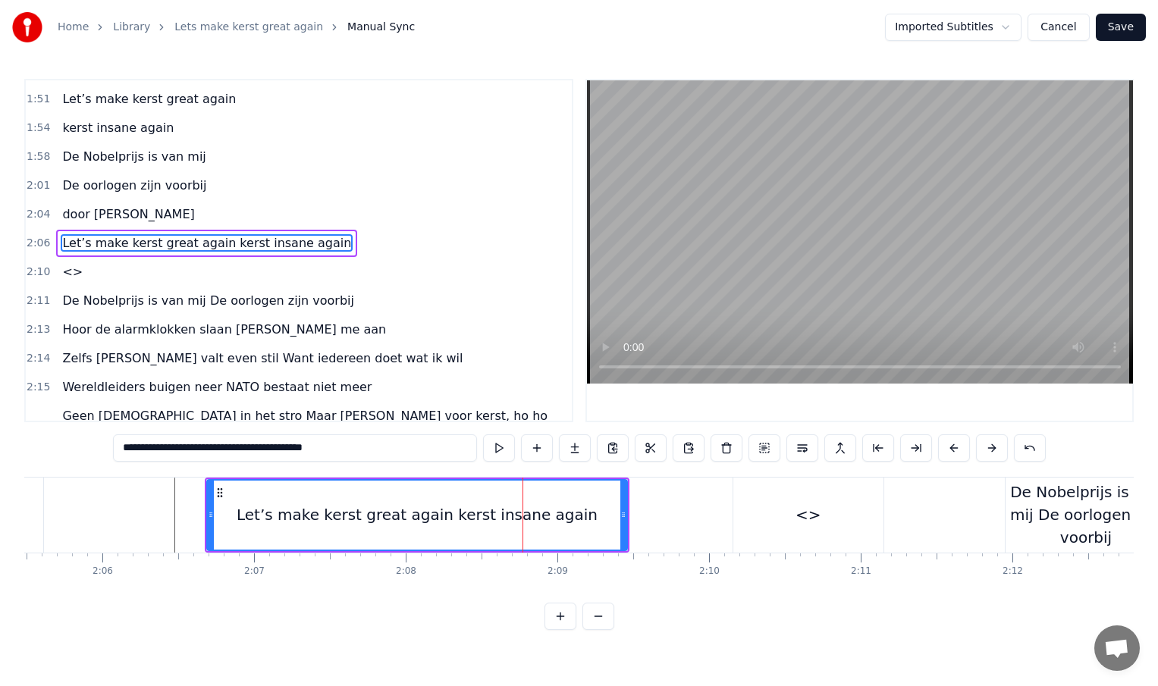
scroll to position [594, 0]
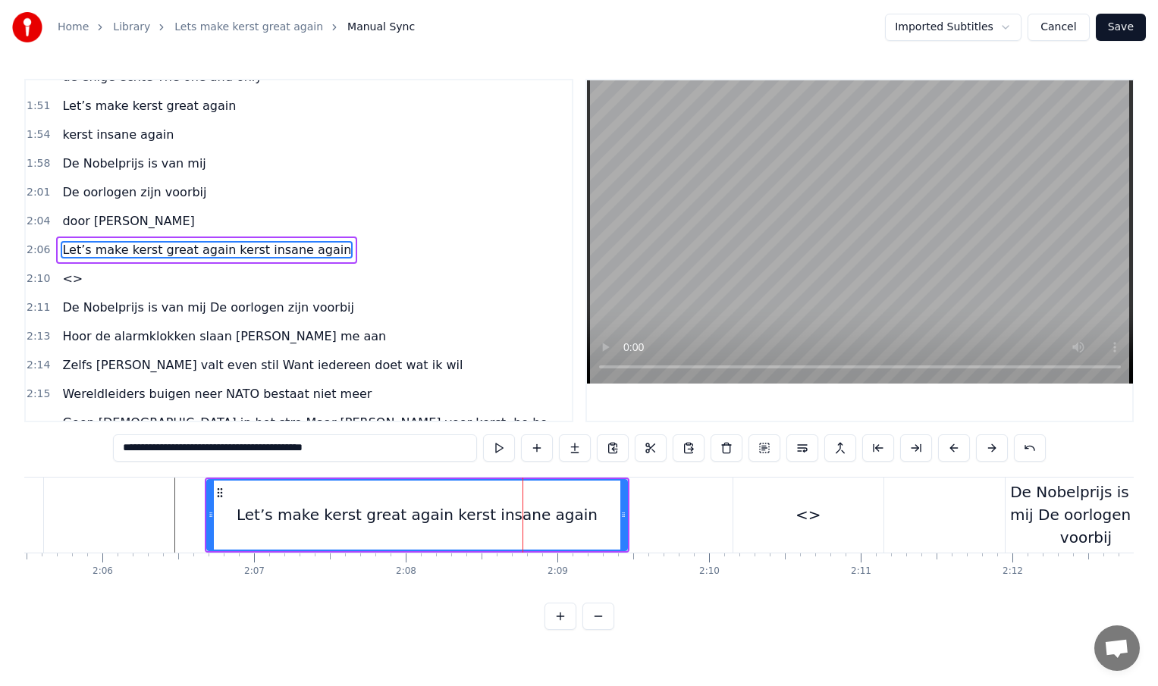
drag, startPoint x: 263, startPoint y: 447, endPoint x: 355, endPoint y: 447, distance: 91.8
click at [355, 447] on input "**********" at bounding box center [295, 448] width 364 height 27
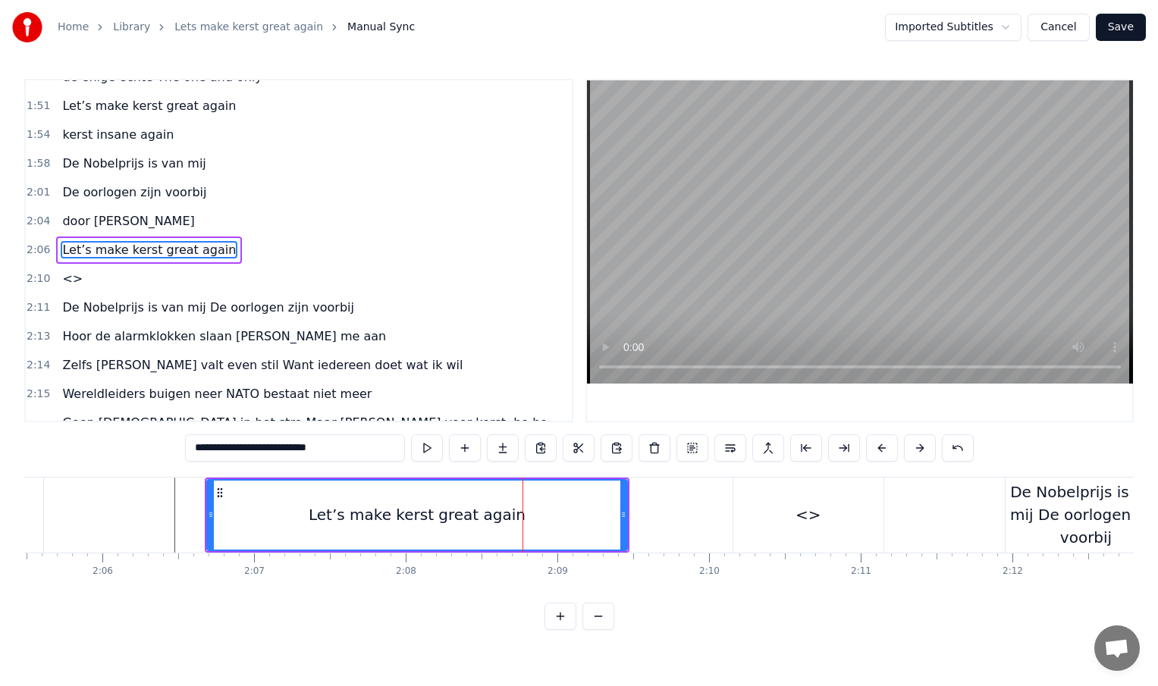
click at [778, 522] on div "<>" at bounding box center [808, 515] width 150 height 75
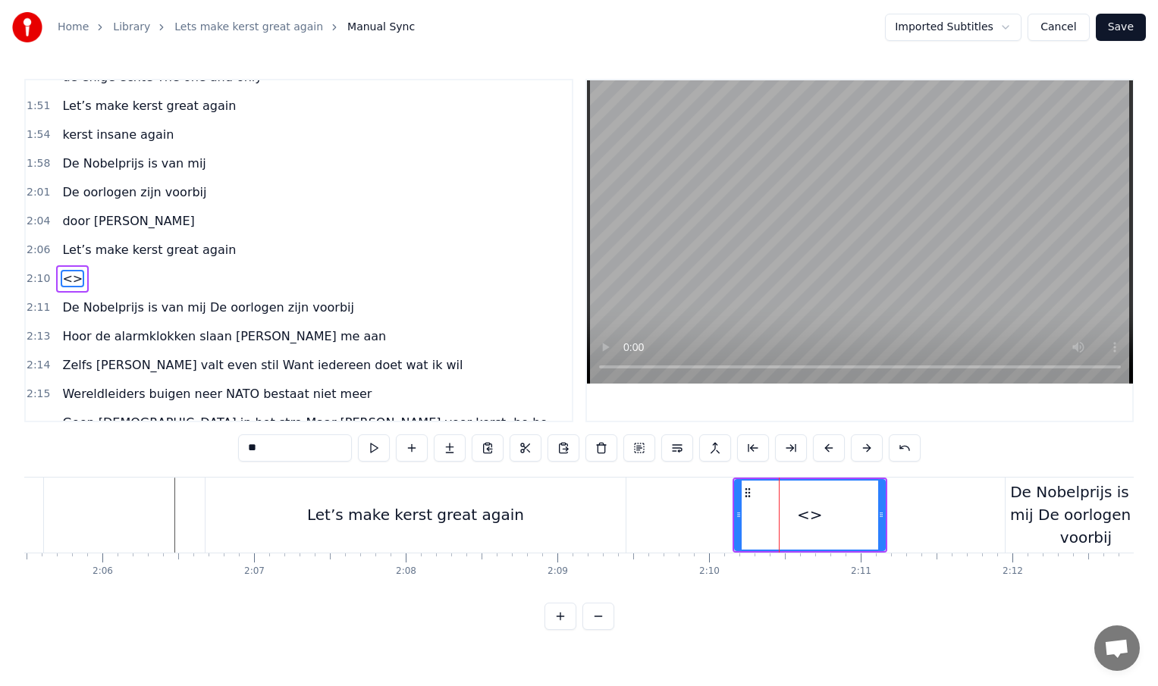
scroll to position [623, 0]
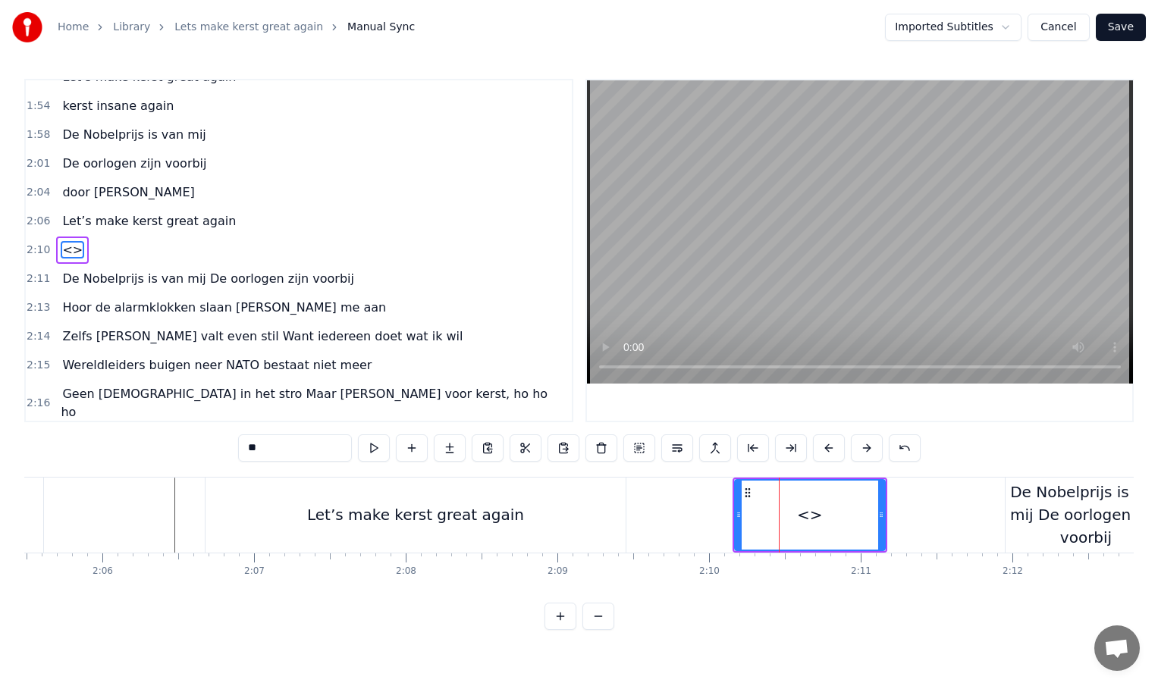
click at [301, 447] on input "**" at bounding box center [295, 448] width 114 height 27
type input "*"
paste input "**********"
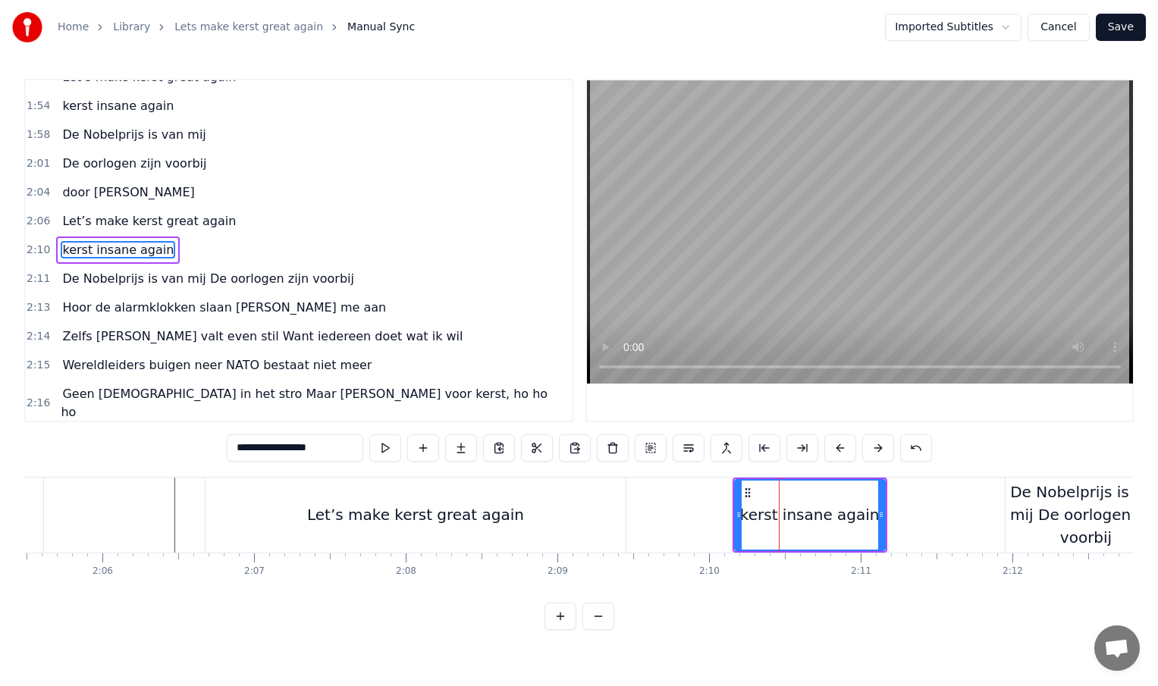
type input "**********"
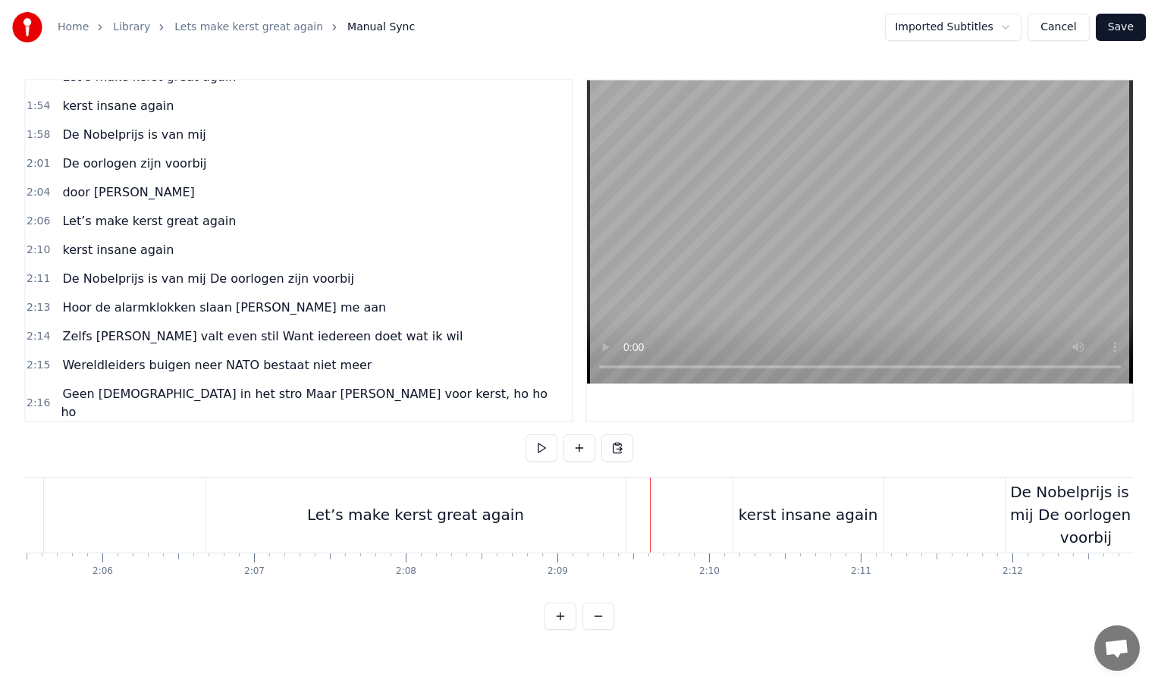
click at [739, 514] on div "kerst insane again" at bounding box center [808, 515] width 150 height 75
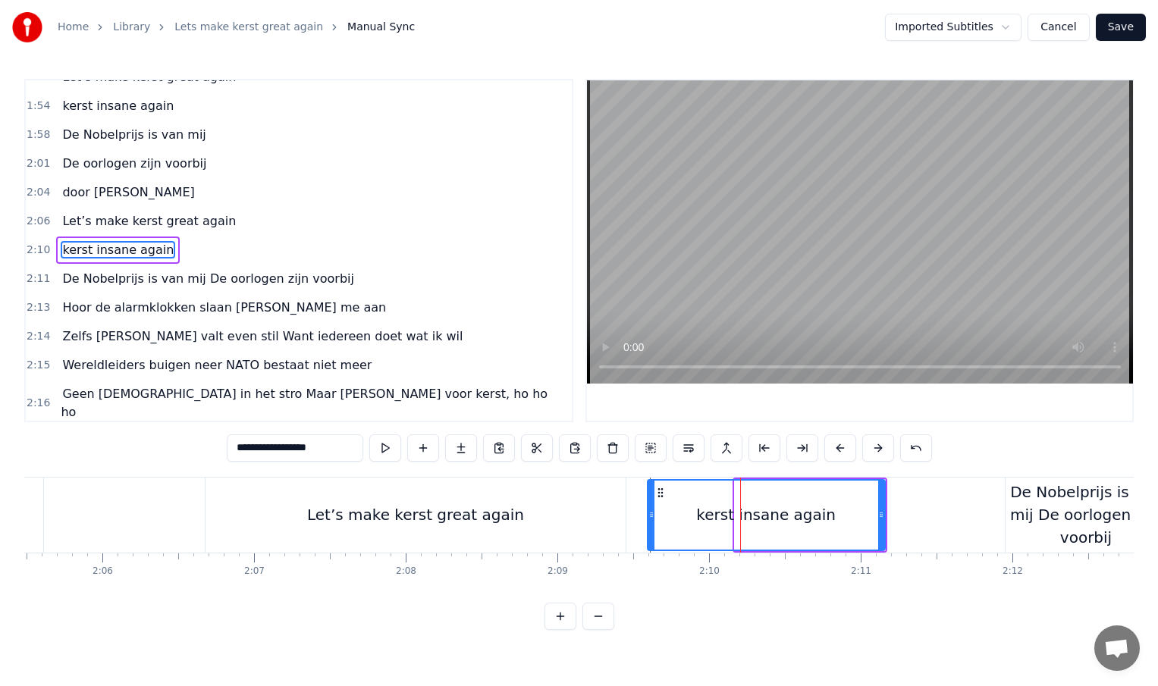
drag, startPoint x: 737, startPoint y: 514, endPoint x: 650, endPoint y: 514, distance: 87.2
click at [650, 515] on circle at bounding box center [650, 515] width 1 height 1
click at [198, 465] on div "0:01 INTRO 0:33 Kerst komt er weer aan 0:36 en kijk, hier sta ik dan 0:40 De we…" at bounding box center [578, 354] width 1109 height 551
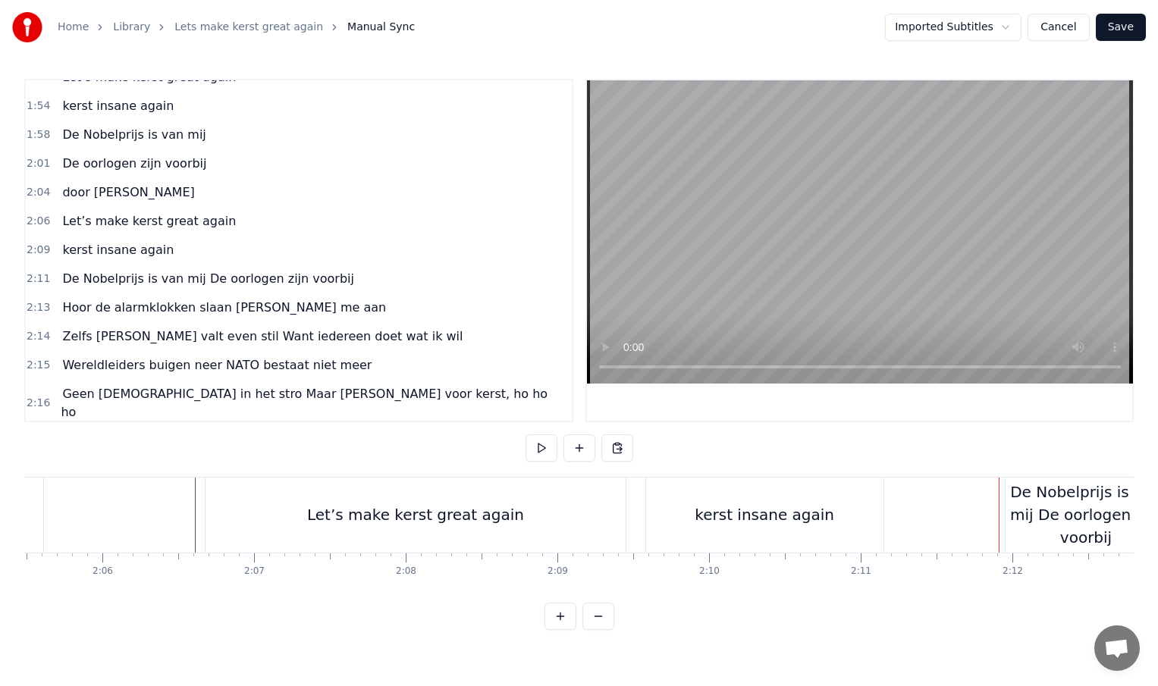
click at [875, 519] on div "kerst insane again" at bounding box center [764, 515] width 237 height 75
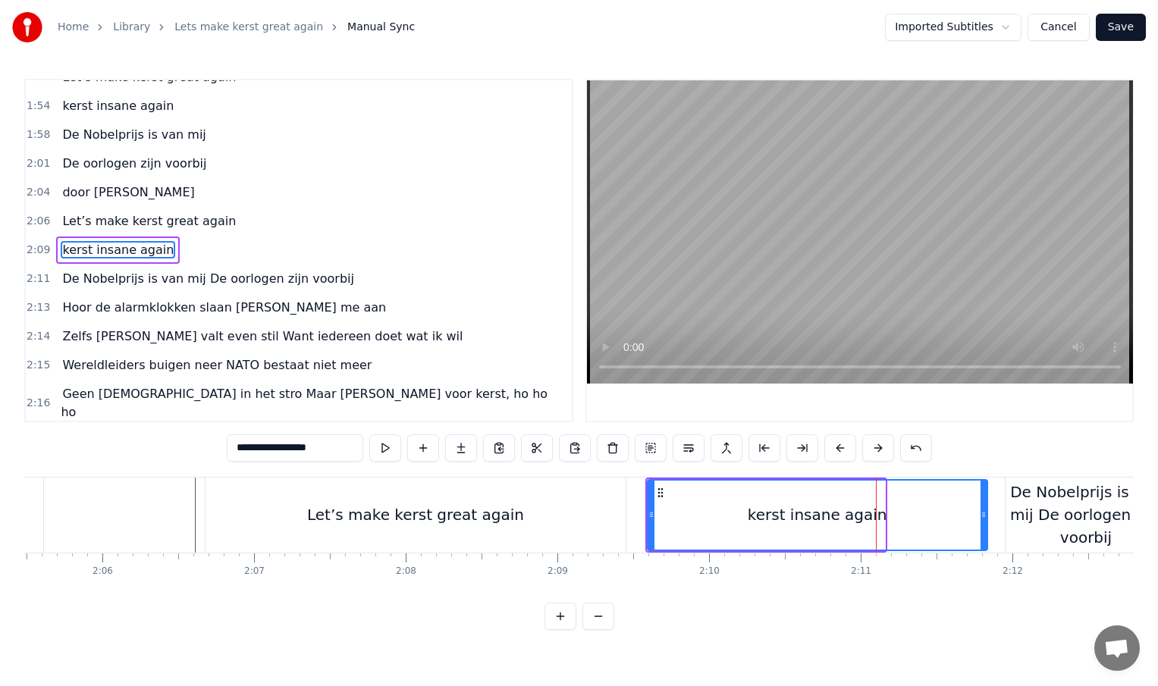
drag, startPoint x: 881, startPoint y: 515, endPoint x: 984, endPoint y: 513, distance: 102.4
click at [984, 513] on icon at bounding box center [984, 515] width 6 height 12
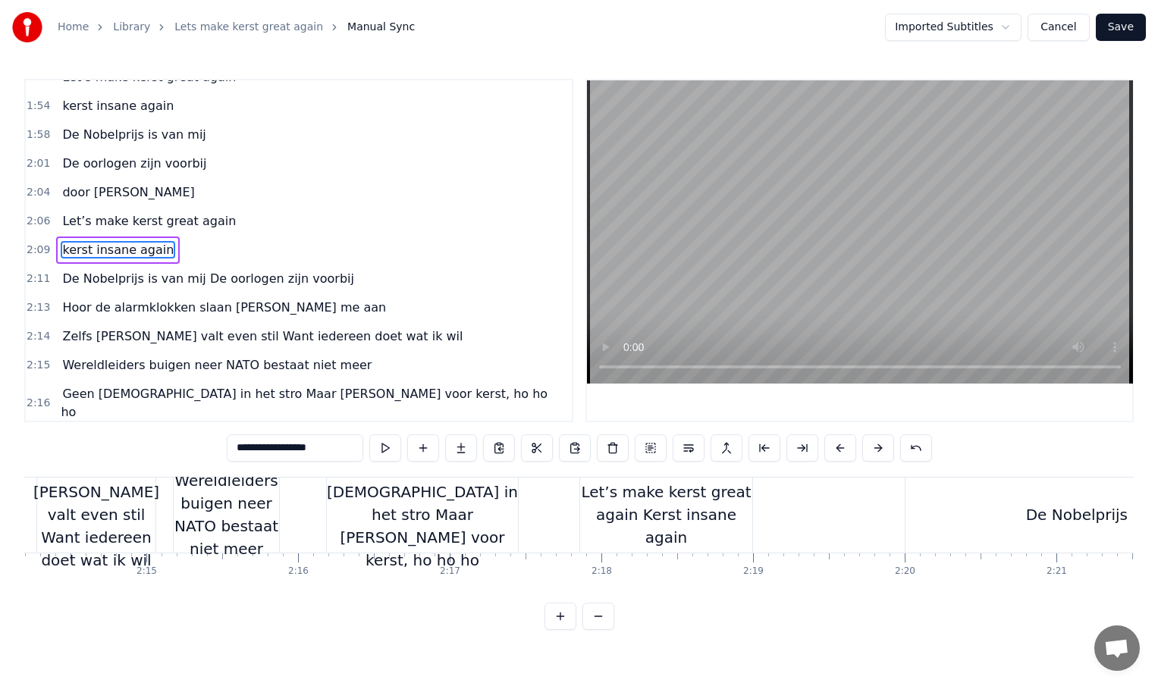
scroll to position [0, 20379]
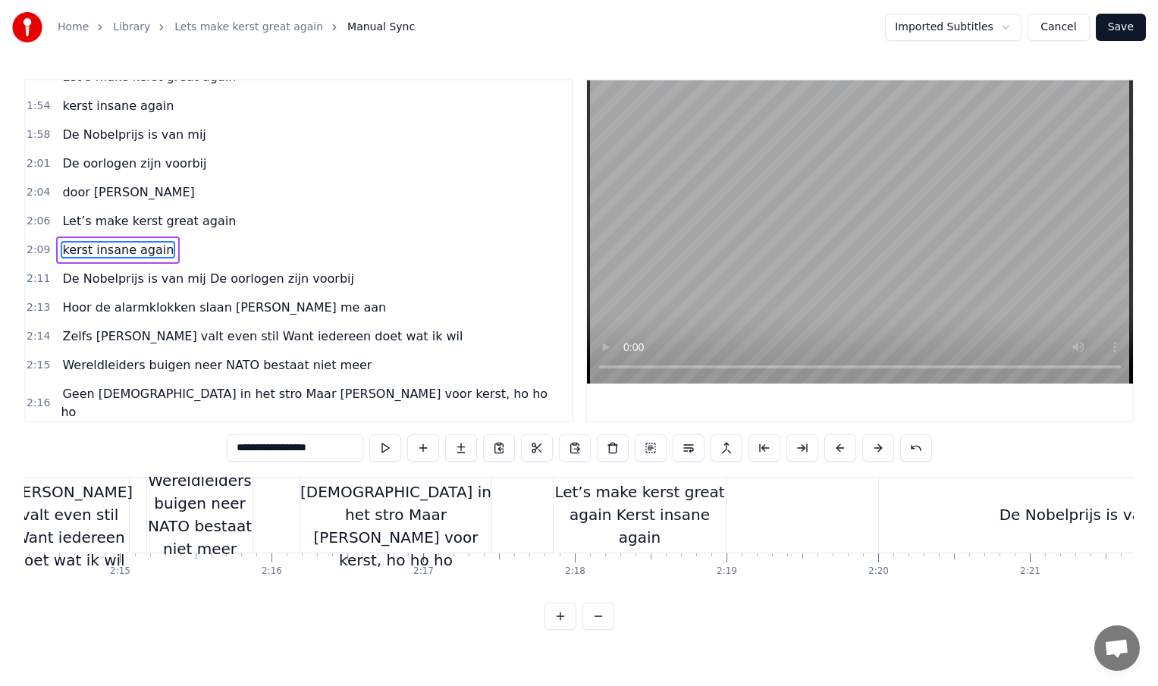
click at [955, 517] on div "De Nobelprijs is van mij De oorlogen zijn voorbij" at bounding box center [1181, 515] width 605 height 75
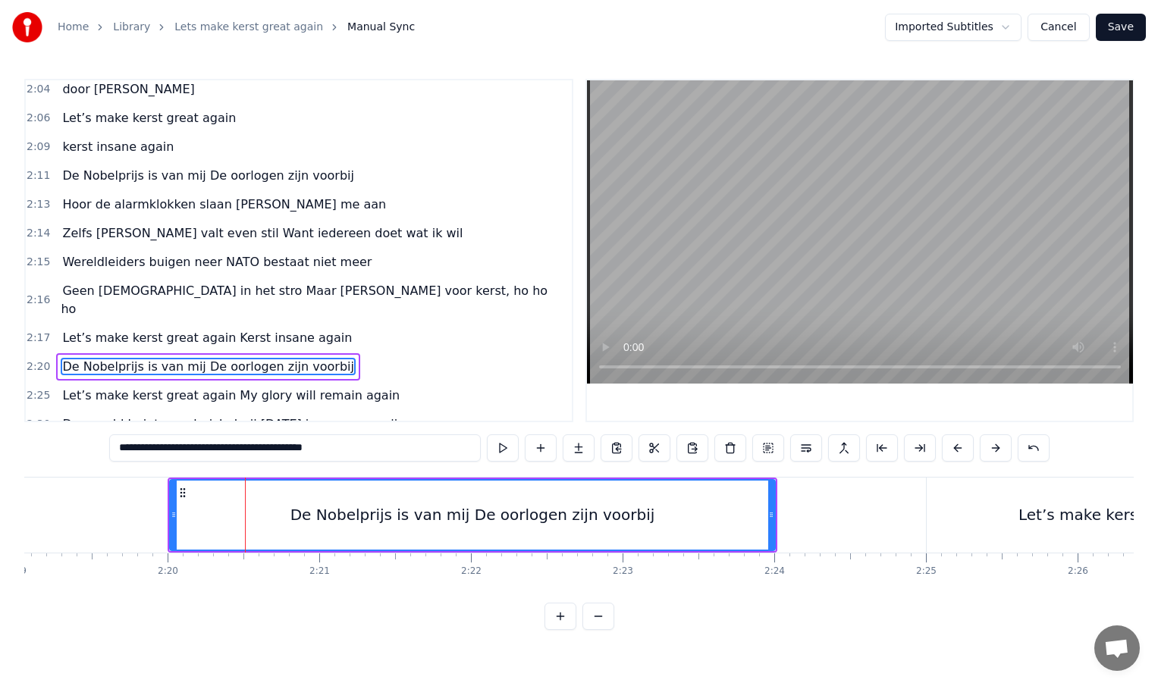
scroll to position [0, 21066]
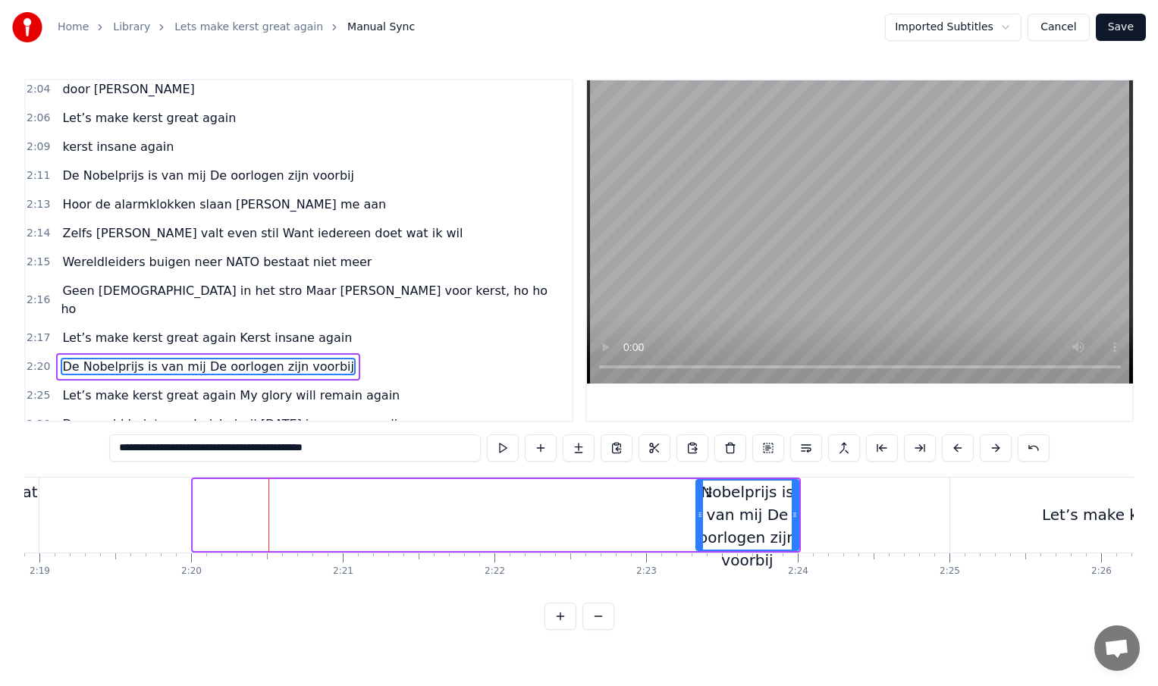
drag, startPoint x: 195, startPoint y: 513, endPoint x: 702, endPoint y: 500, distance: 507.5
click at [702, 500] on div at bounding box center [700, 515] width 6 height 69
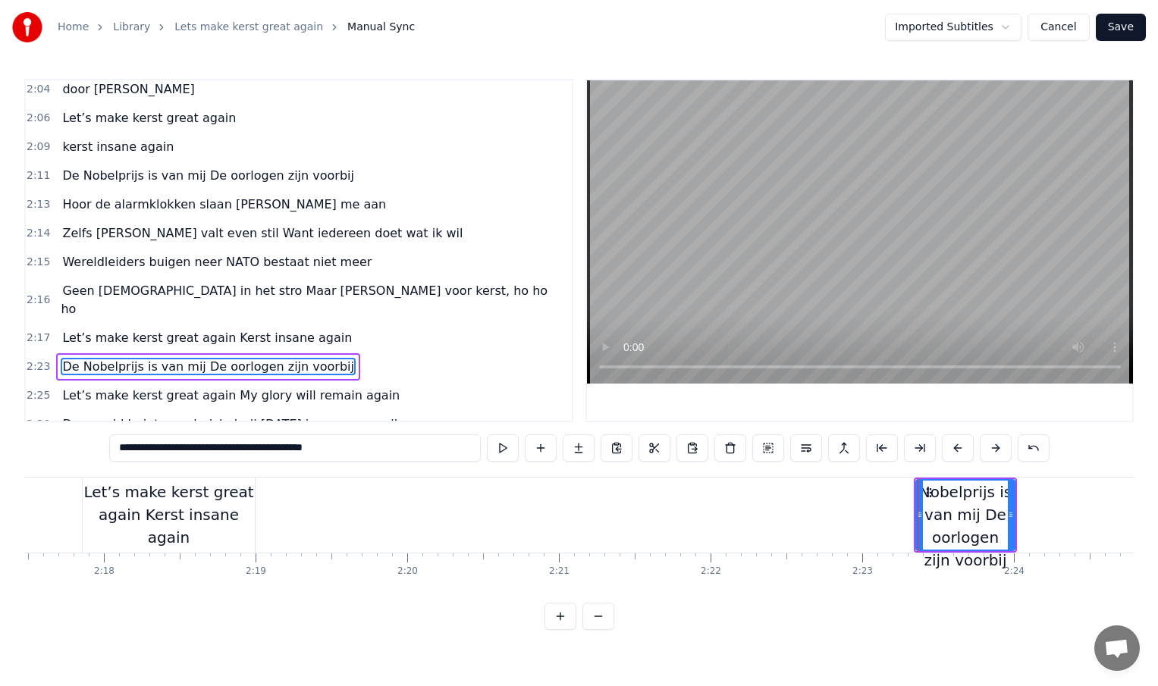
scroll to position [0, 20821]
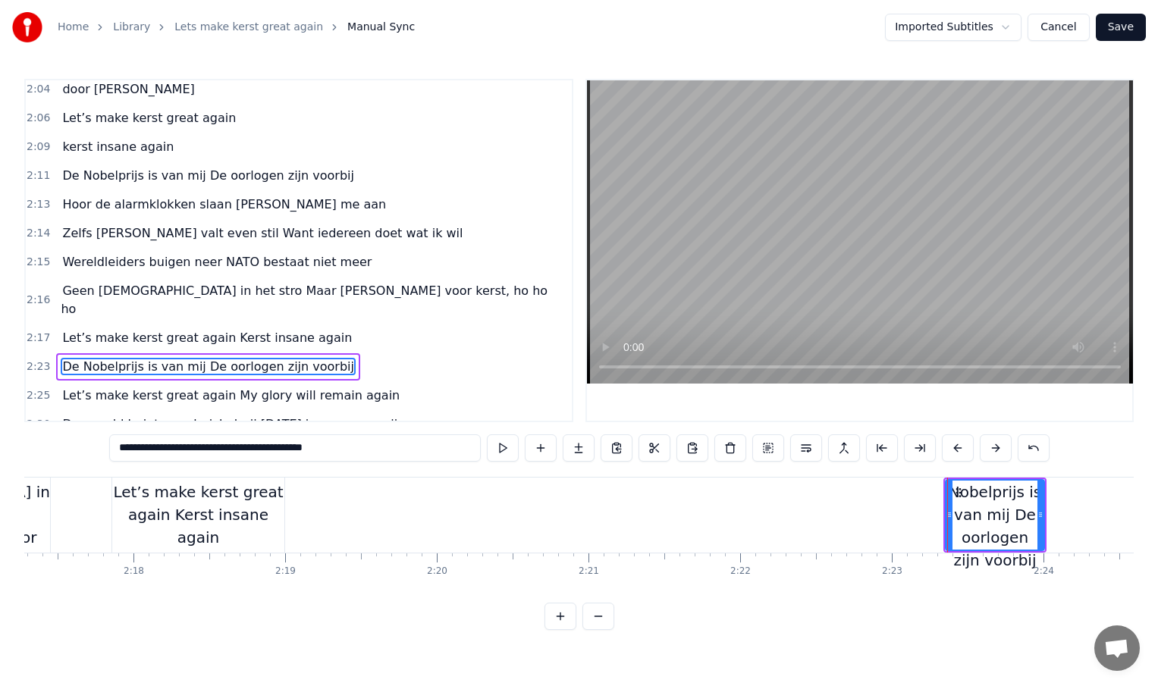
click at [232, 519] on div "Let’s make kerst great again Kerst insane again" at bounding box center [198, 515] width 172 height 68
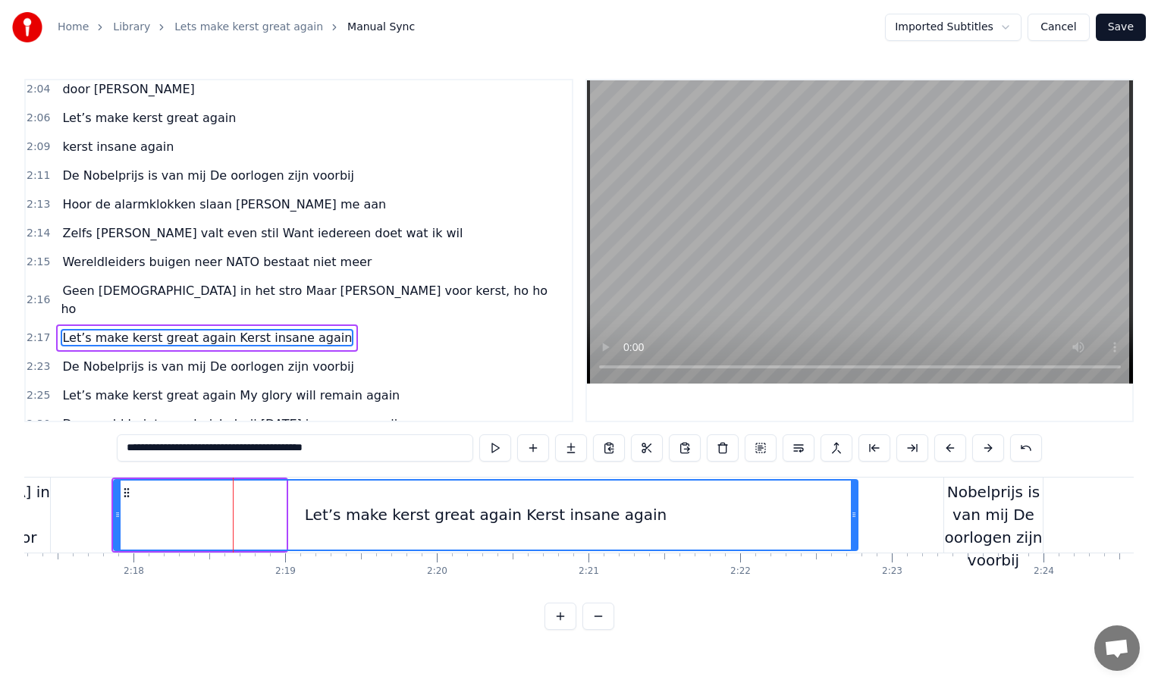
drag, startPoint x: 282, startPoint y: 515, endPoint x: 854, endPoint y: 519, distance: 571.8
click at [854, 519] on icon at bounding box center [854, 515] width 6 height 12
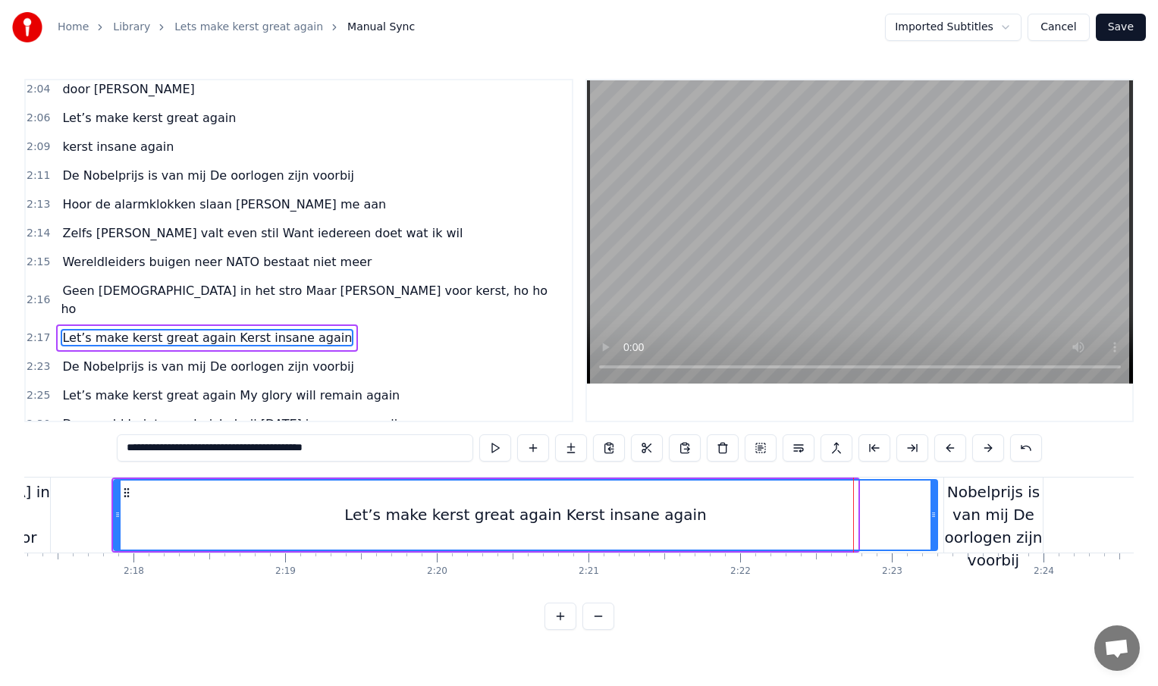
drag, startPoint x: 854, startPoint y: 519, endPoint x: 934, endPoint y: 519, distance: 79.6
click at [934, 519] on icon at bounding box center [933, 515] width 6 height 12
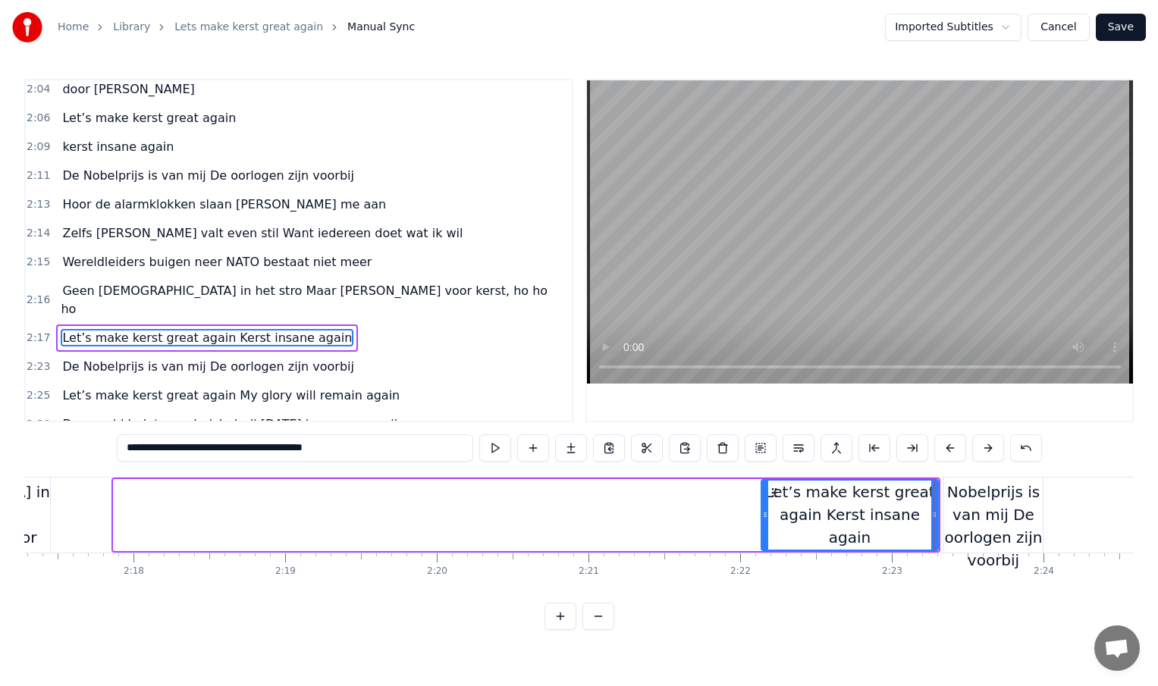
drag, startPoint x: 116, startPoint y: 514, endPoint x: 764, endPoint y: 480, distance: 648.5
click at [764, 481] on div at bounding box center [765, 515] width 6 height 69
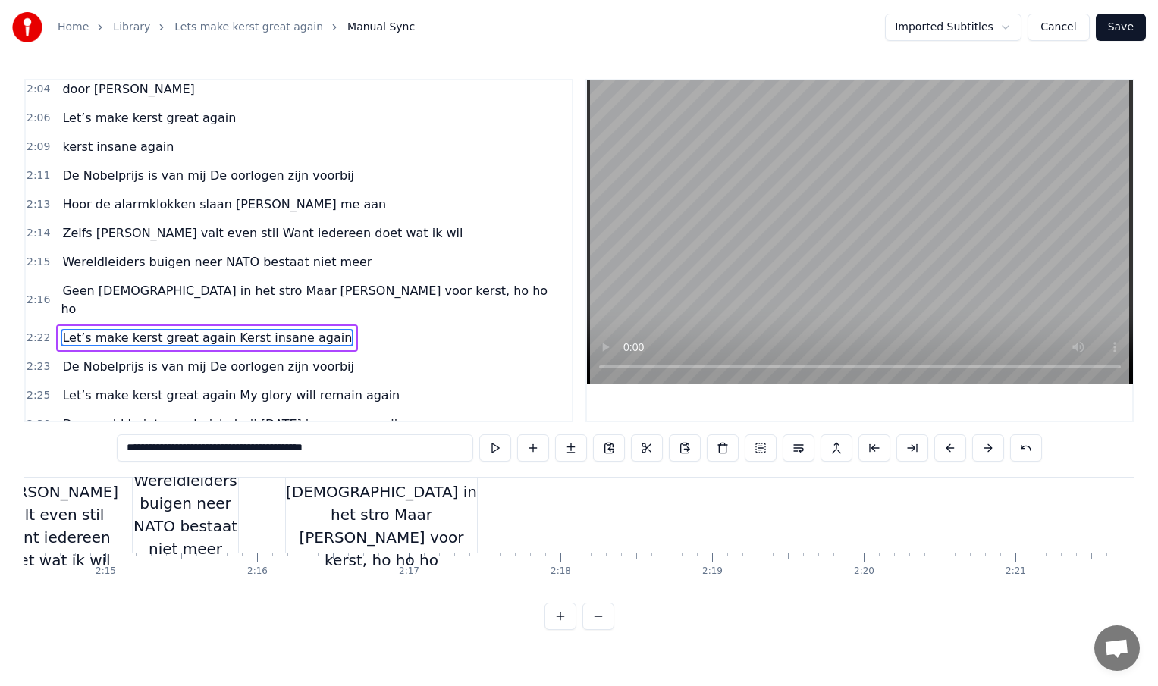
scroll to position [0, 20389]
click at [443, 518] on div "Geen [DEMOGRAPHIC_DATA] in het stro Maar [PERSON_NAME] voor kerst, ho ho ho" at bounding box center [385, 515] width 191 height 114
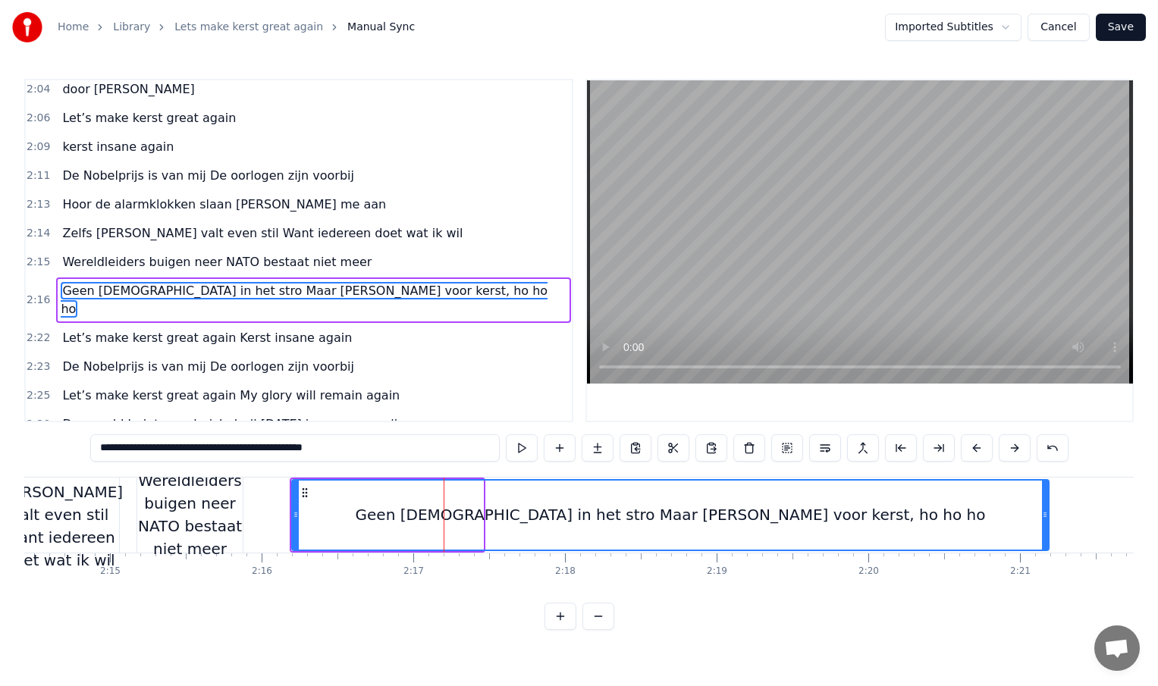
drag, startPoint x: 481, startPoint y: 514, endPoint x: 1046, endPoint y: 512, distance: 565.7
click at [1046, 512] on icon at bounding box center [1045, 515] width 6 height 12
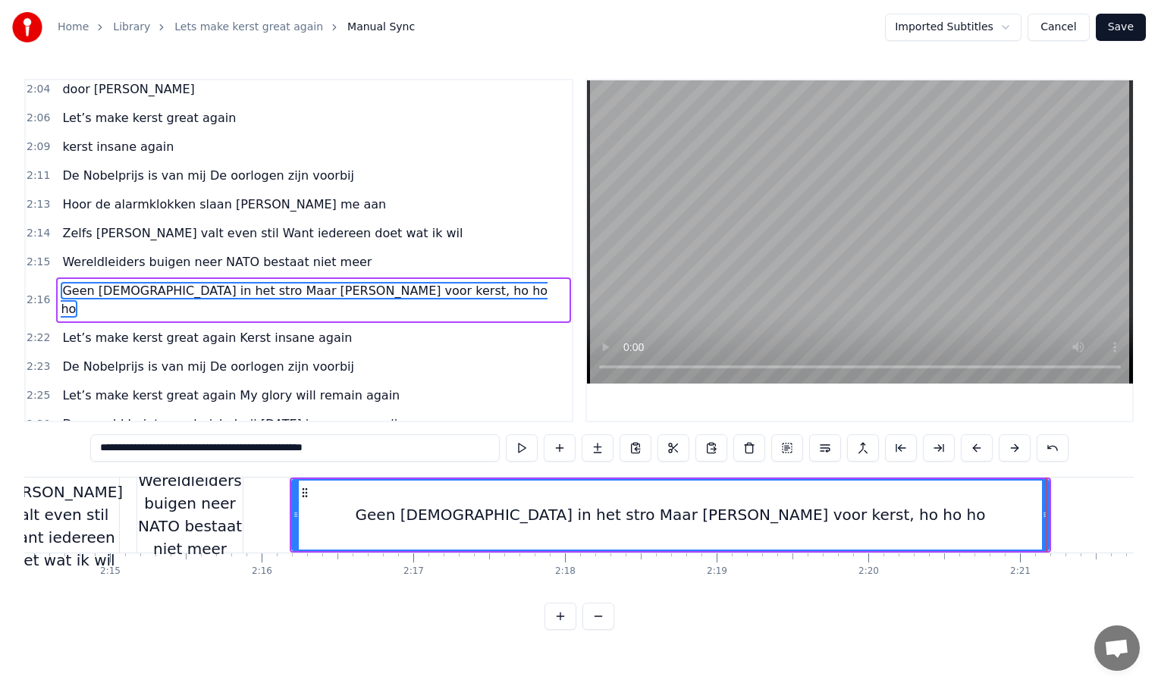
drag, startPoint x: 292, startPoint y: 513, endPoint x: 804, endPoint y: 513, distance: 511.9
click at [804, 513] on div "Geen [DEMOGRAPHIC_DATA] in het stro Maar [PERSON_NAME] voor kerst, ho ho ho" at bounding box center [670, 515] width 758 height 72
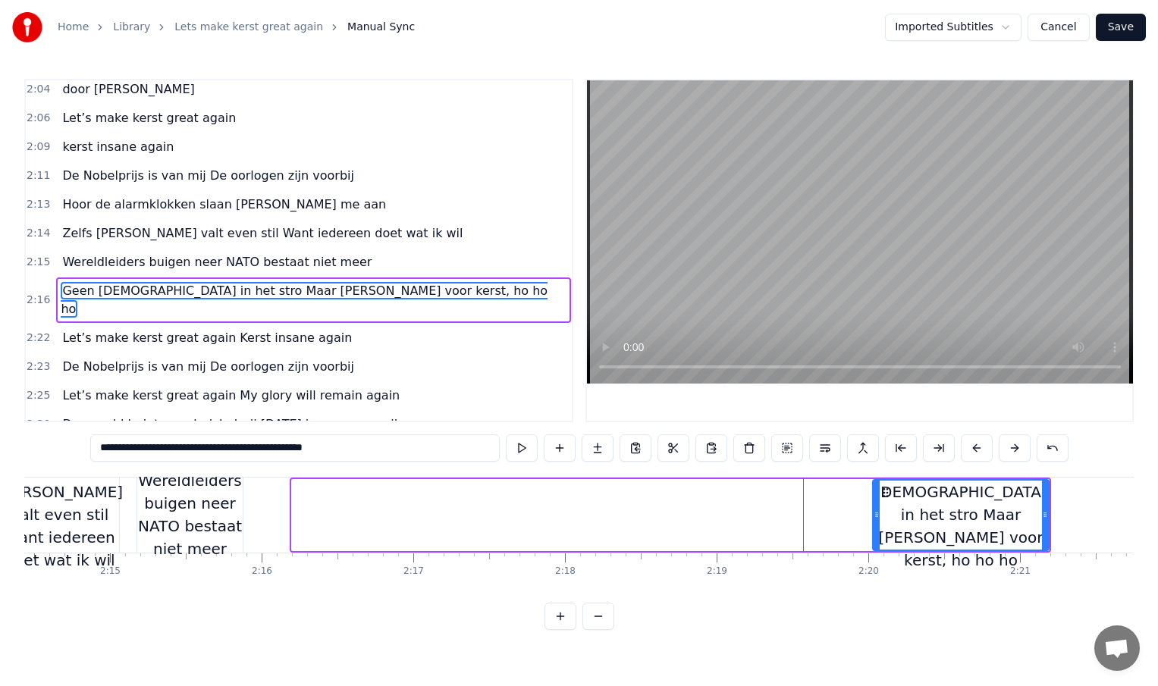
drag, startPoint x: 295, startPoint y: 514, endPoint x: 876, endPoint y: 481, distance: 581.8
click at [876, 481] on div at bounding box center [877, 515] width 6 height 69
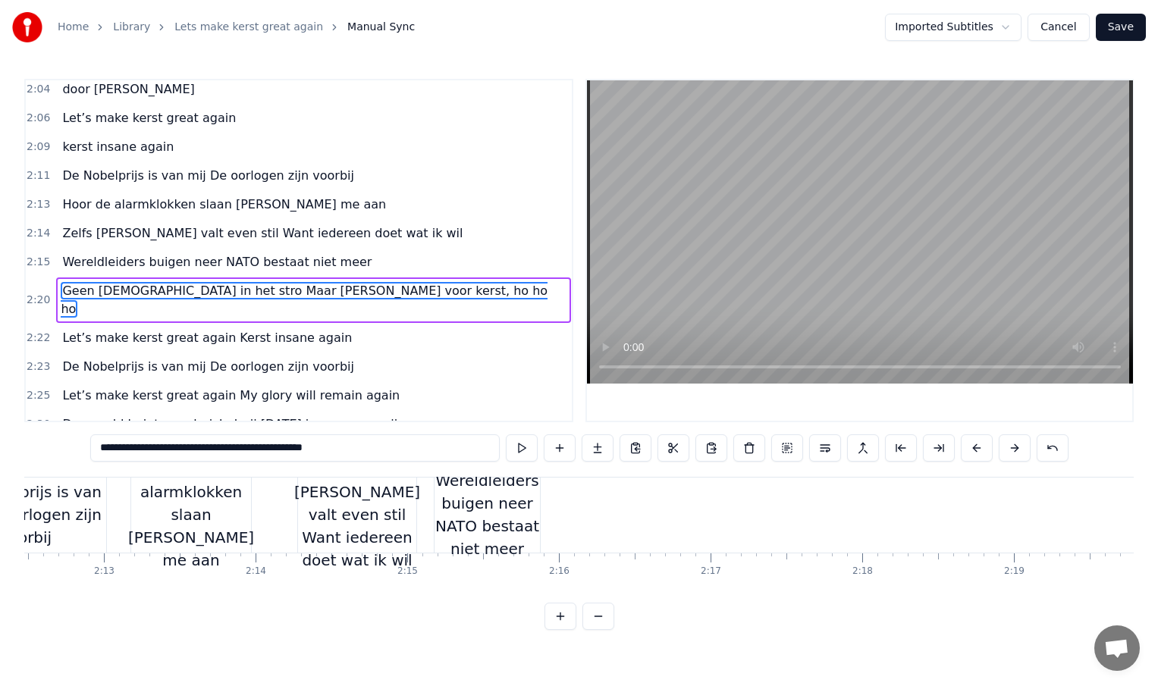
scroll to position [0, 20060]
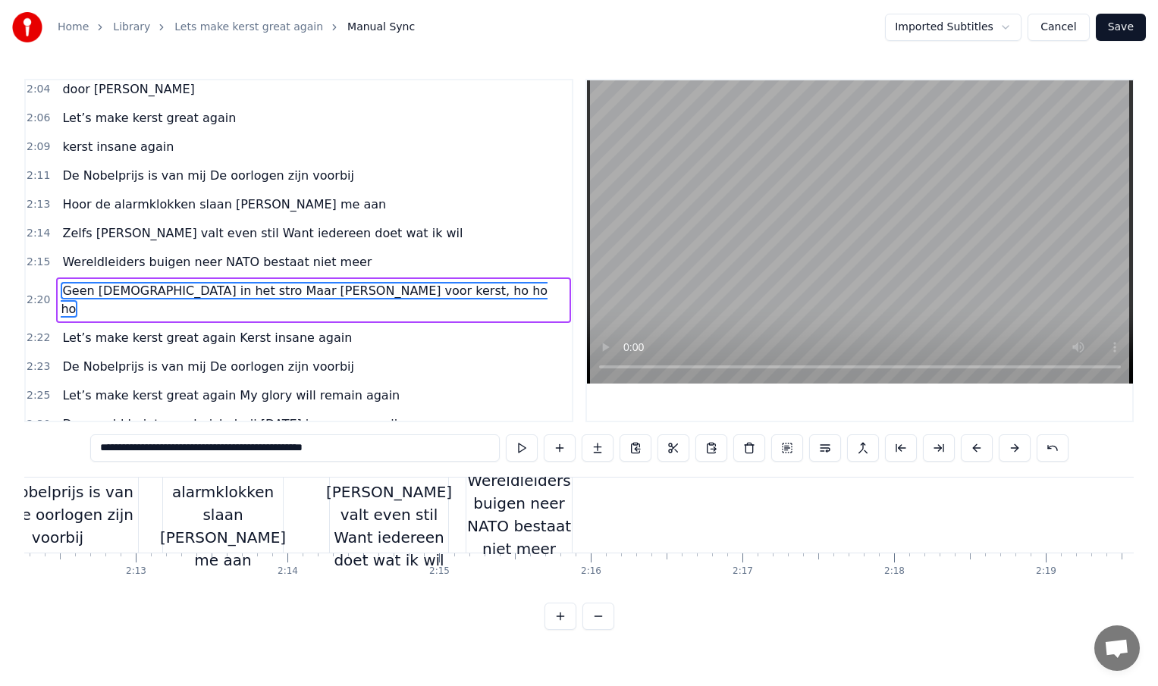
click at [551, 514] on div "Wereldleiders buigen neer NATO bestaat niet meer" at bounding box center [518, 514] width 105 height 91
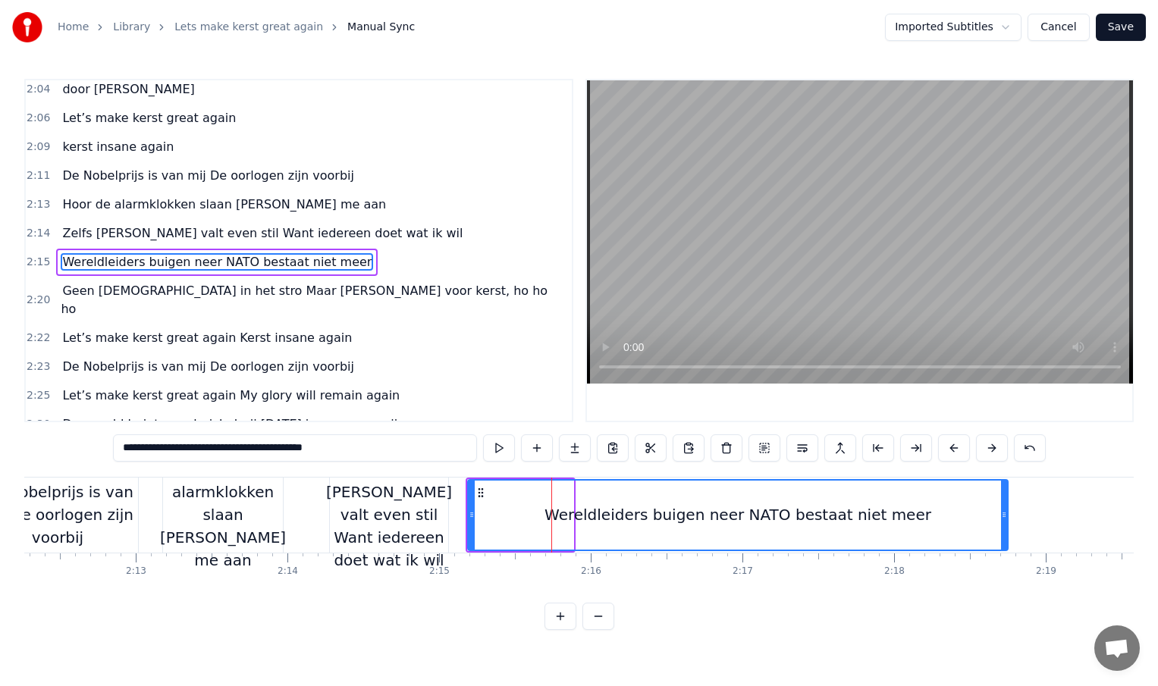
drag, startPoint x: 569, startPoint y: 514, endPoint x: 1009, endPoint y: 495, distance: 441.0
click at [1007, 495] on div at bounding box center [1004, 515] width 6 height 69
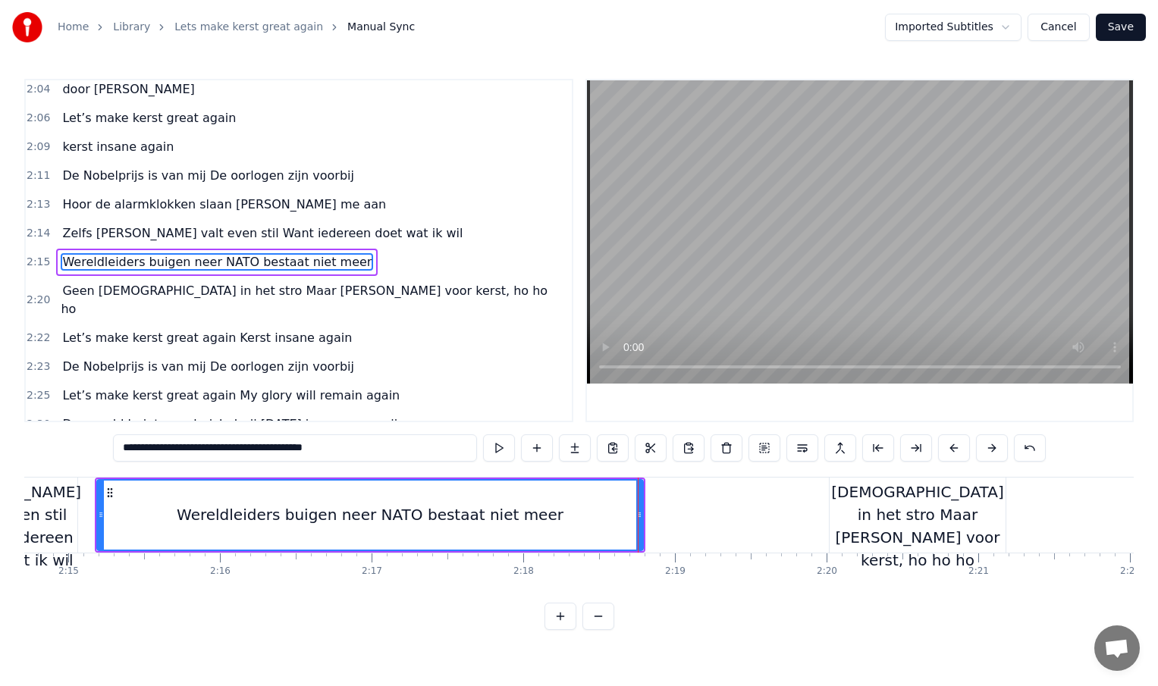
scroll to position [0, 20414]
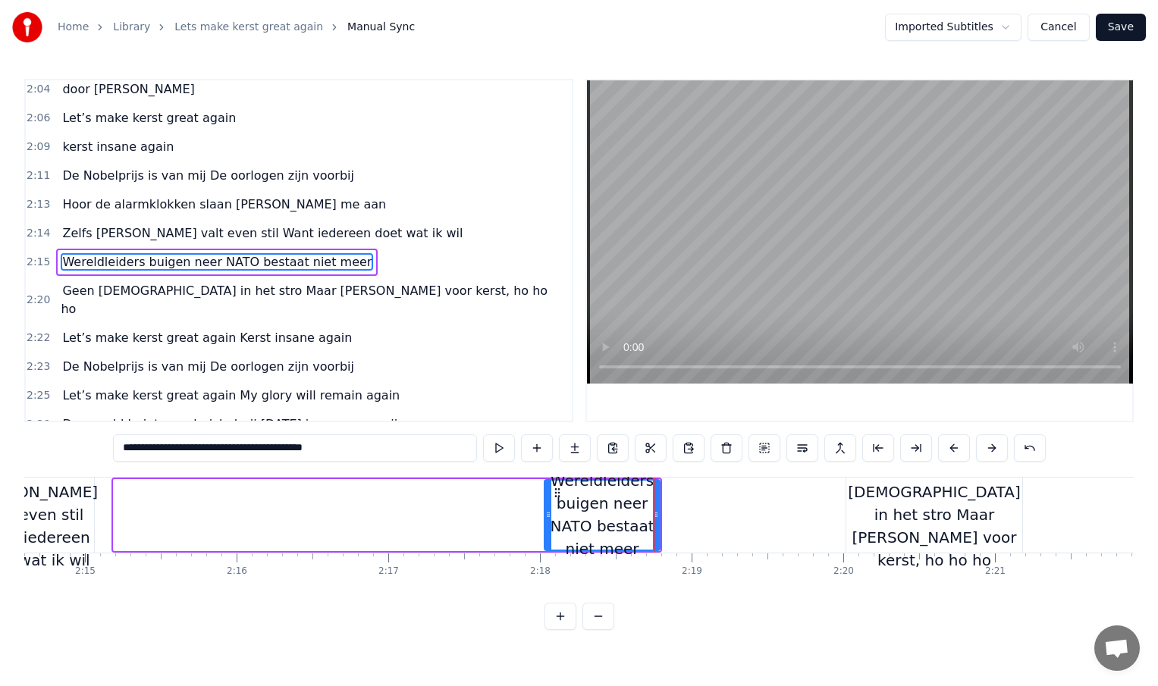
drag, startPoint x: 116, startPoint y: 519, endPoint x: 559, endPoint y: 529, distance: 443.0
click at [551, 529] on div at bounding box center [548, 515] width 6 height 69
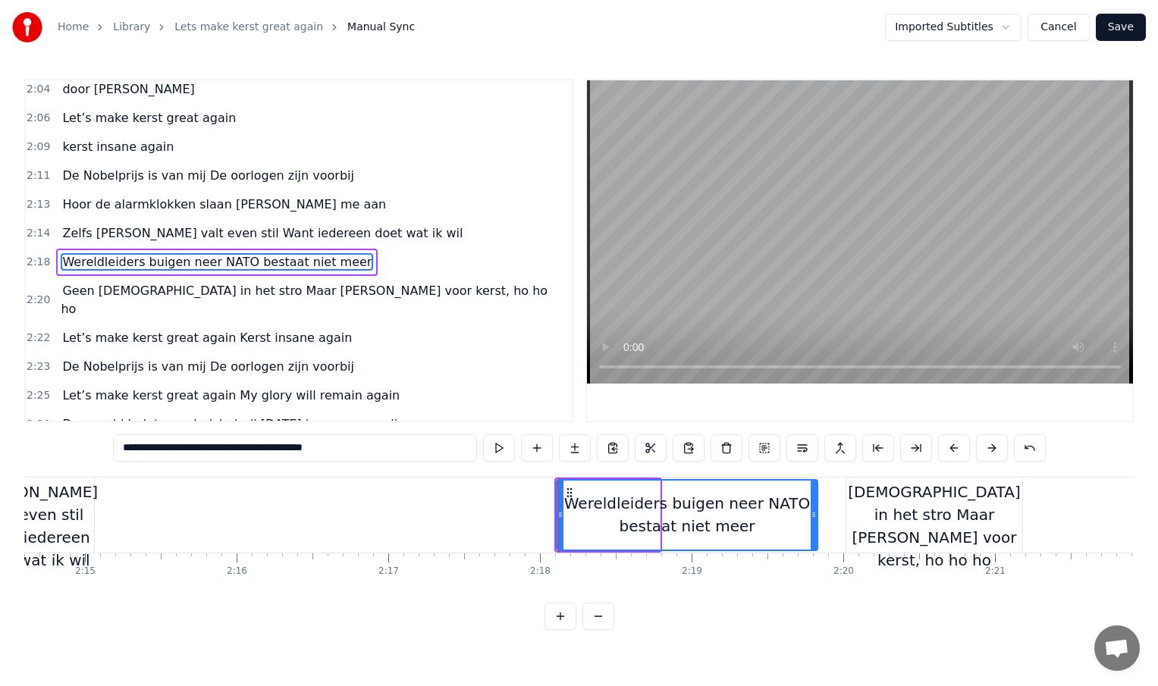
drag, startPoint x: 657, startPoint y: 513, endPoint x: 814, endPoint y: 513, distance: 157.7
click at [814, 513] on icon at bounding box center [814, 515] width 6 height 12
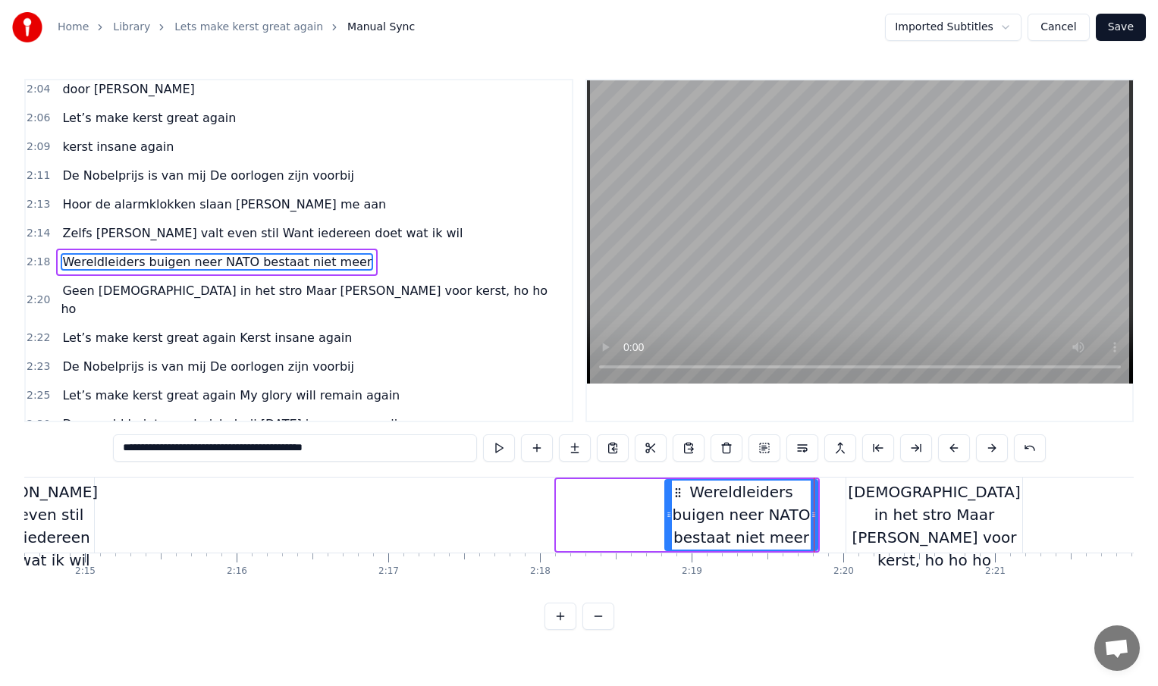
drag, startPoint x: 558, startPoint y: 513, endPoint x: 667, endPoint y: 505, distance: 108.8
click at [667, 505] on div at bounding box center [669, 515] width 6 height 69
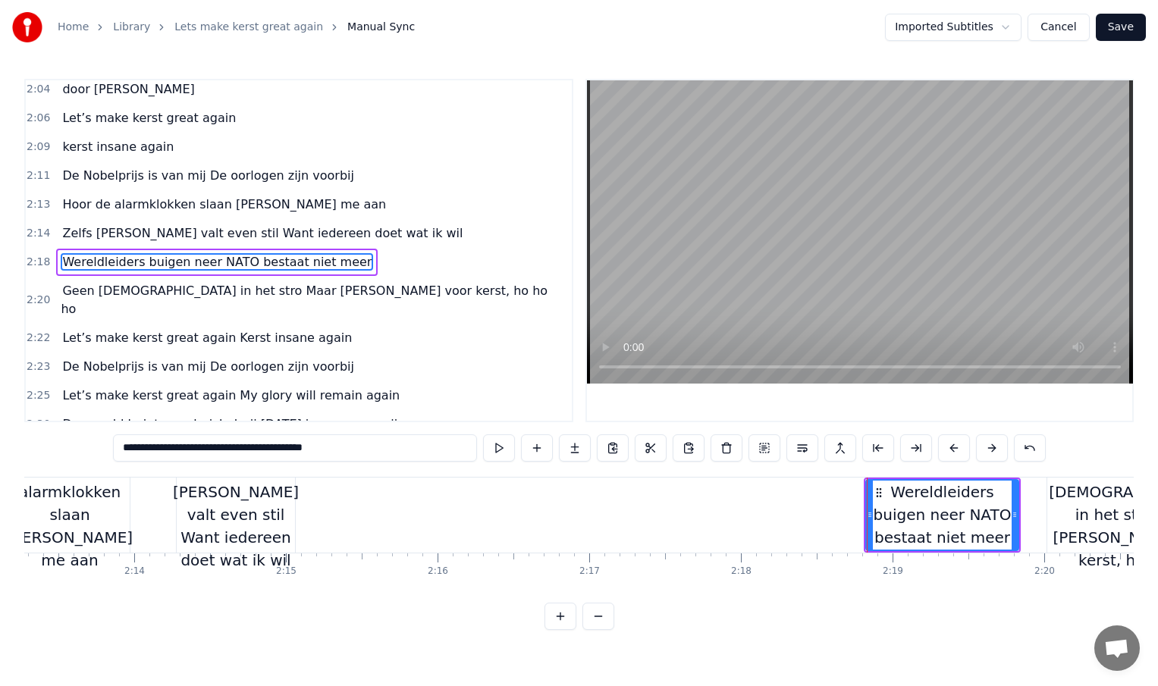
scroll to position [0, 20165]
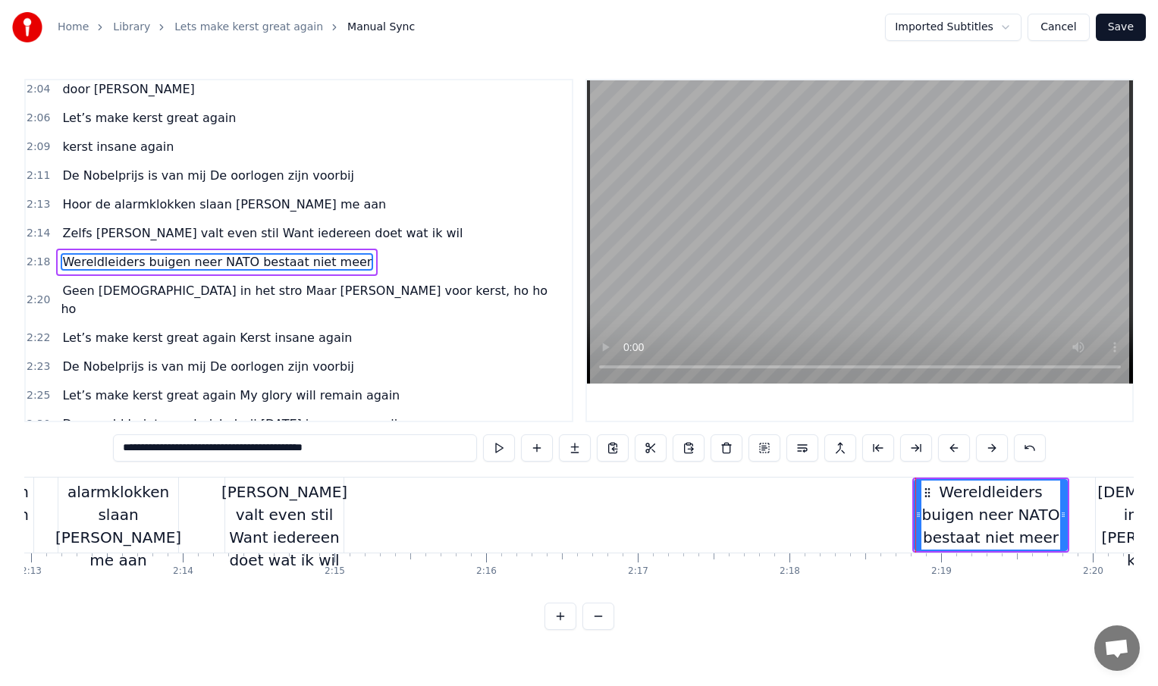
click at [322, 513] on div "Zelfs [PERSON_NAME] valt even stil Want iedereen doet wat ik wil" at bounding box center [284, 515] width 126 height 114
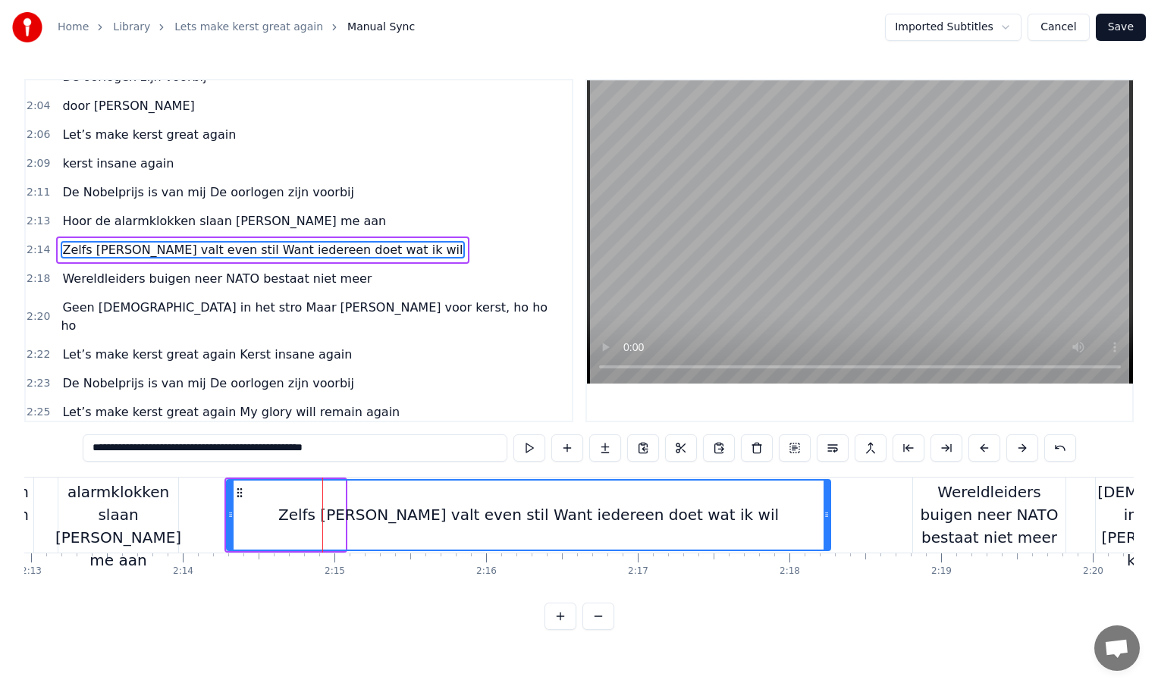
drag, startPoint x: 342, startPoint y: 513, endPoint x: 827, endPoint y: 491, distance: 485.9
click at [827, 491] on div at bounding box center [827, 515] width 6 height 69
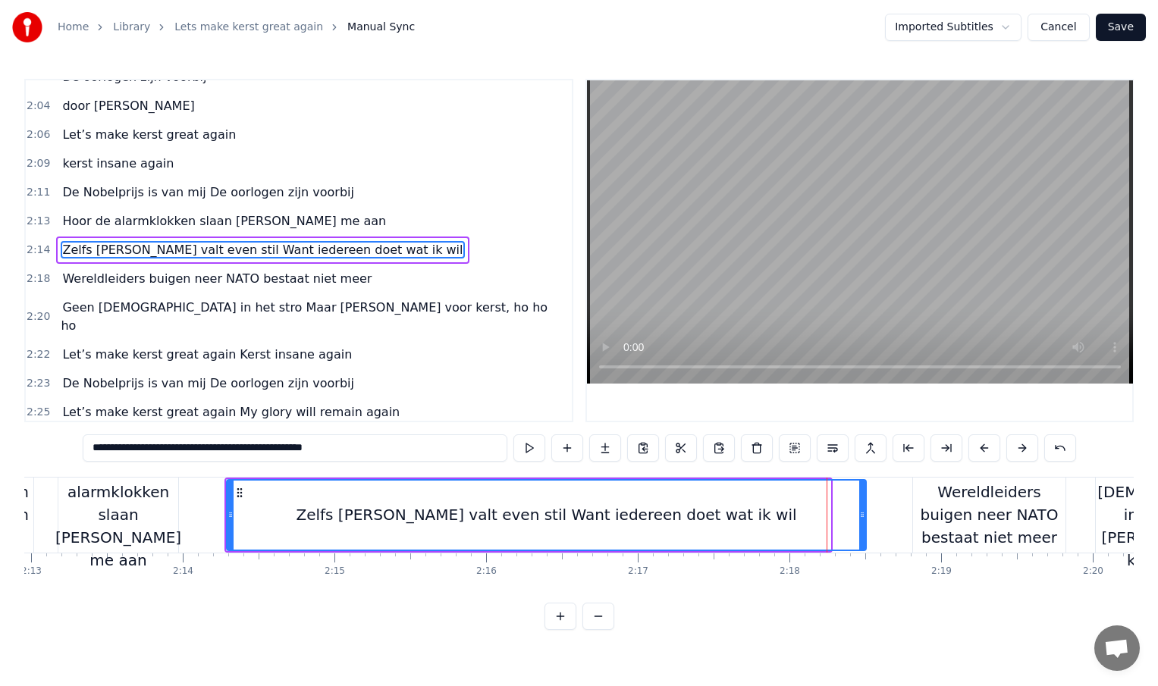
drag, startPoint x: 827, startPoint y: 500, endPoint x: 880, endPoint y: 497, distance: 53.9
click at [865, 499] on div at bounding box center [862, 515] width 6 height 69
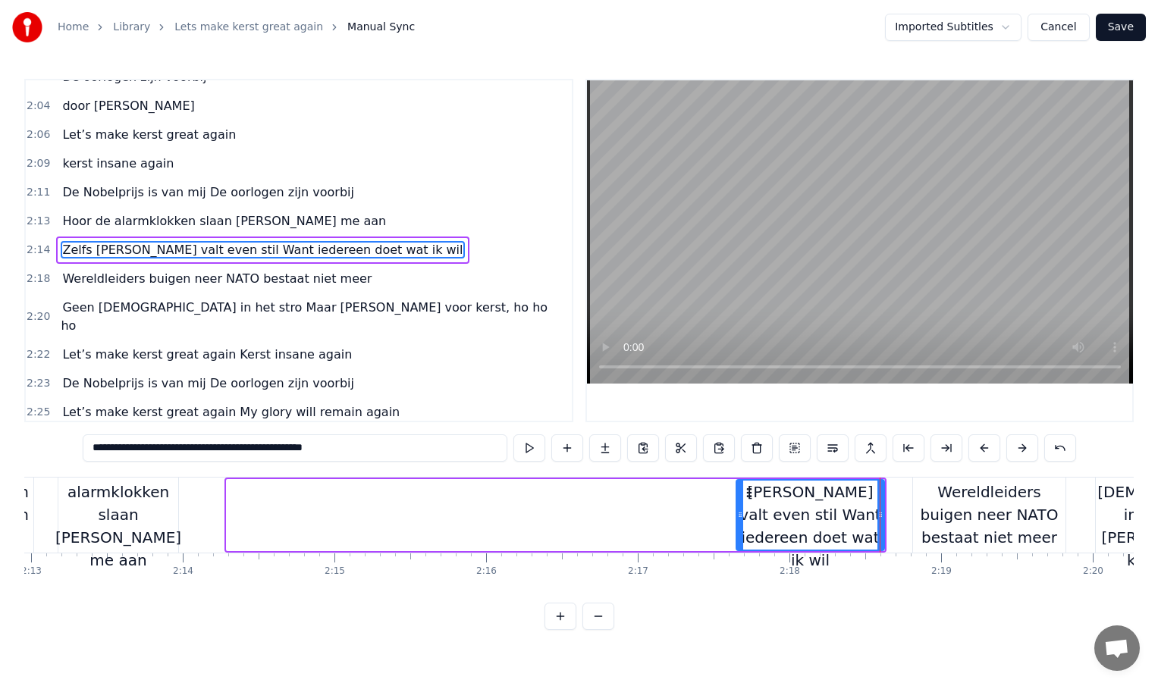
drag, startPoint x: 227, startPoint y: 513, endPoint x: 742, endPoint y: 491, distance: 514.6
click at [742, 491] on div at bounding box center [740, 515] width 6 height 69
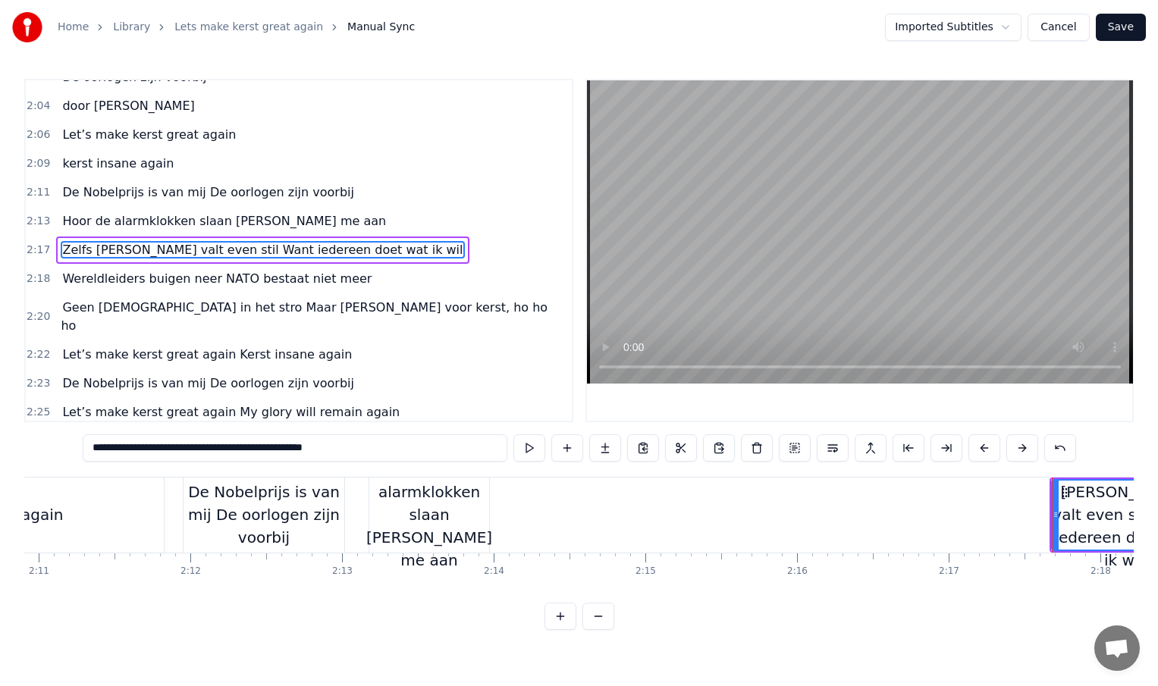
scroll to position [0, 19836]
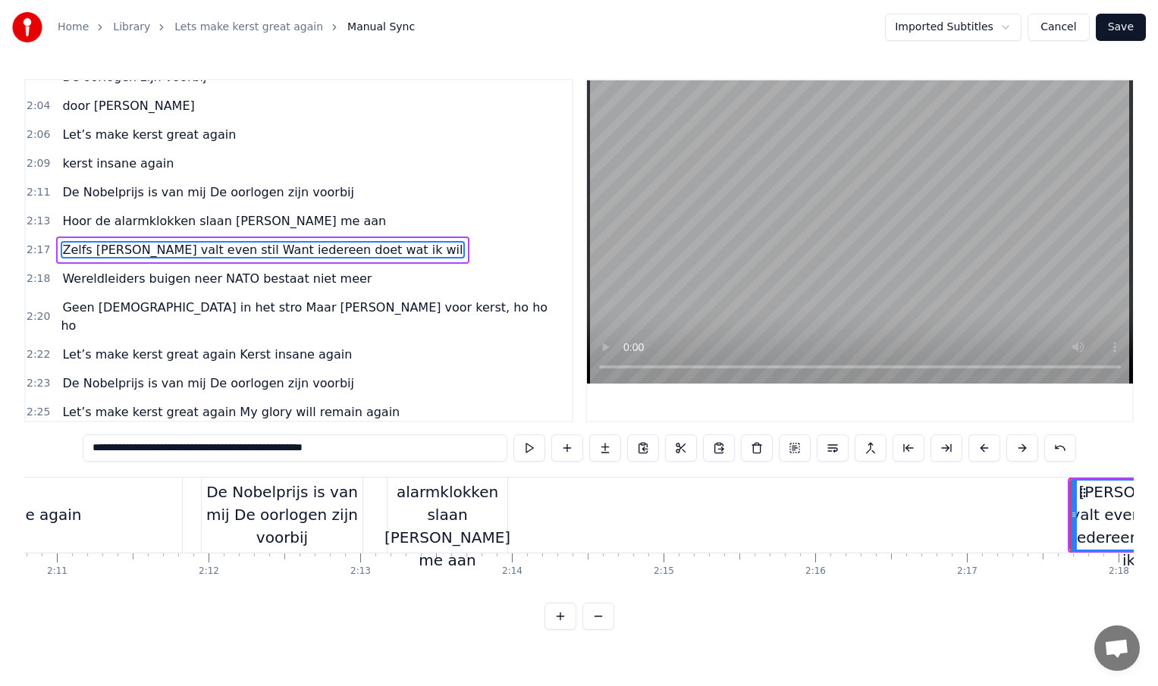
click at [469, 518] on div "Hoor de alarmklokken slaan [PERSON_NAME] me aan" at bounding box center [447, 515] width 126 height 114
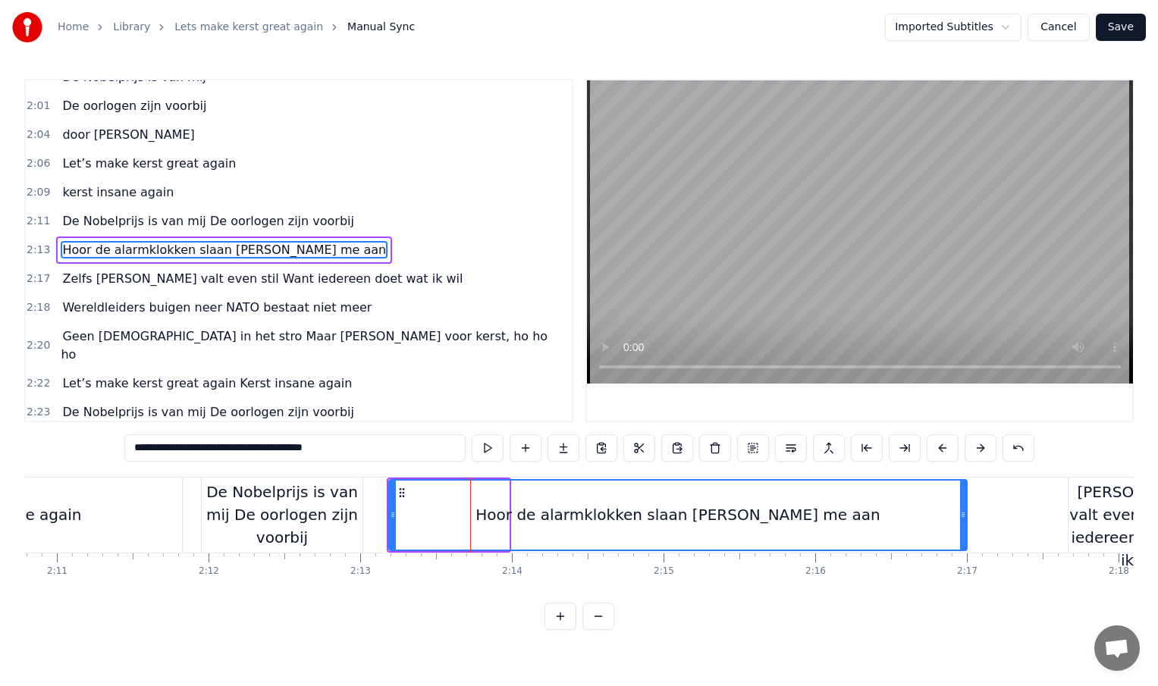
drag, startPoint x: 506, startPoint y: 518, endPoint x: 979, endPoint y: 513, distance: 473.2
click at [966, 513] on icon at bounding box center [963, 515] width 6 height 12
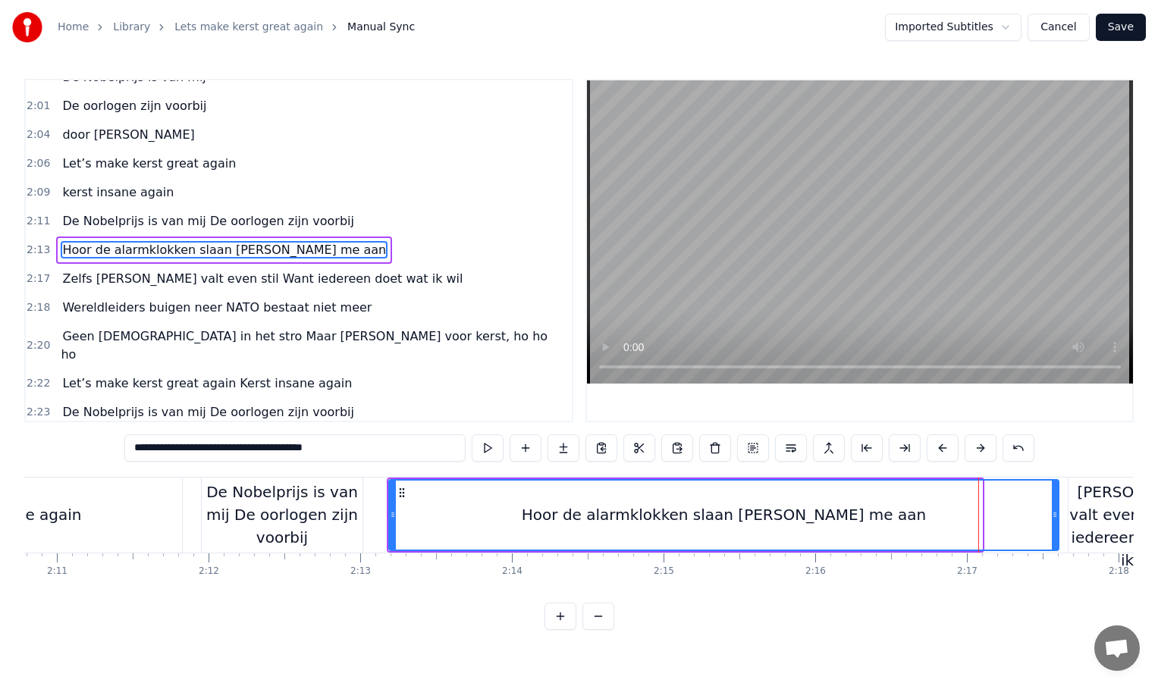
drag, startPoint x: 979, startPoint y: 513, endPoint x: 1056, endPoint y: 512, distance: 76.6
click at [1056, 512] on icon at bounding box center [1055, 515] width 6 height 12
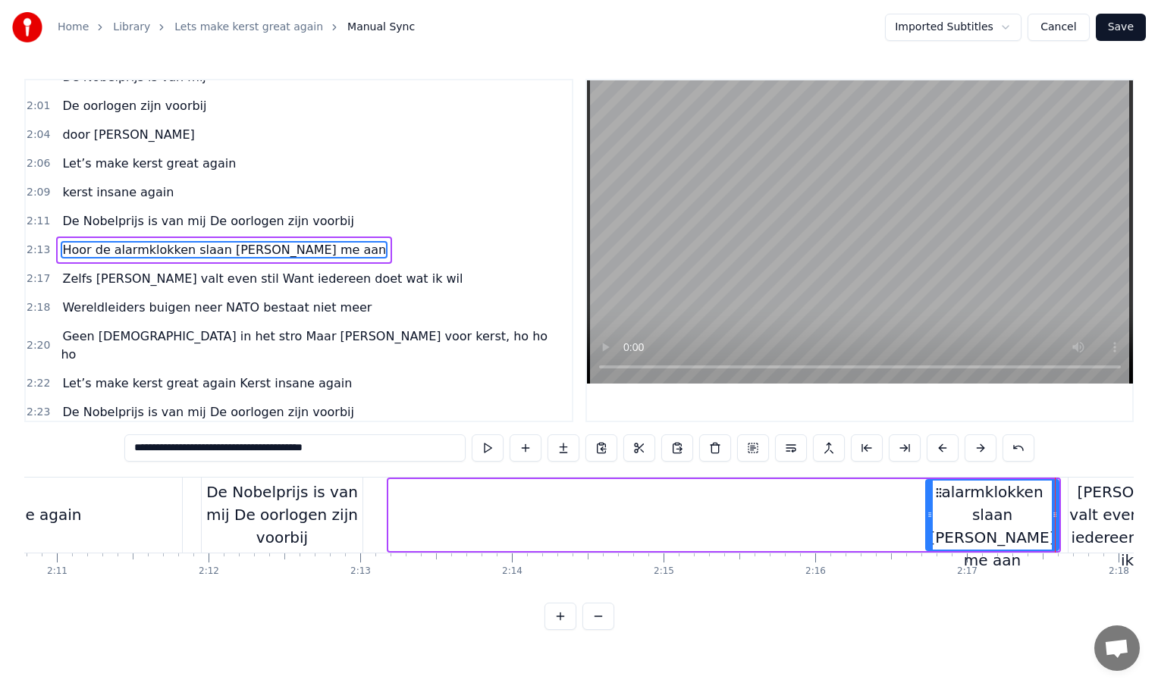
drag, startPoint x: 390, startPoint y: 515, endPoint x: 927, endPoint y: 525, distance: 537.0
click at [927, 525] on div at bounding box center [930, 515] width 6 height 69
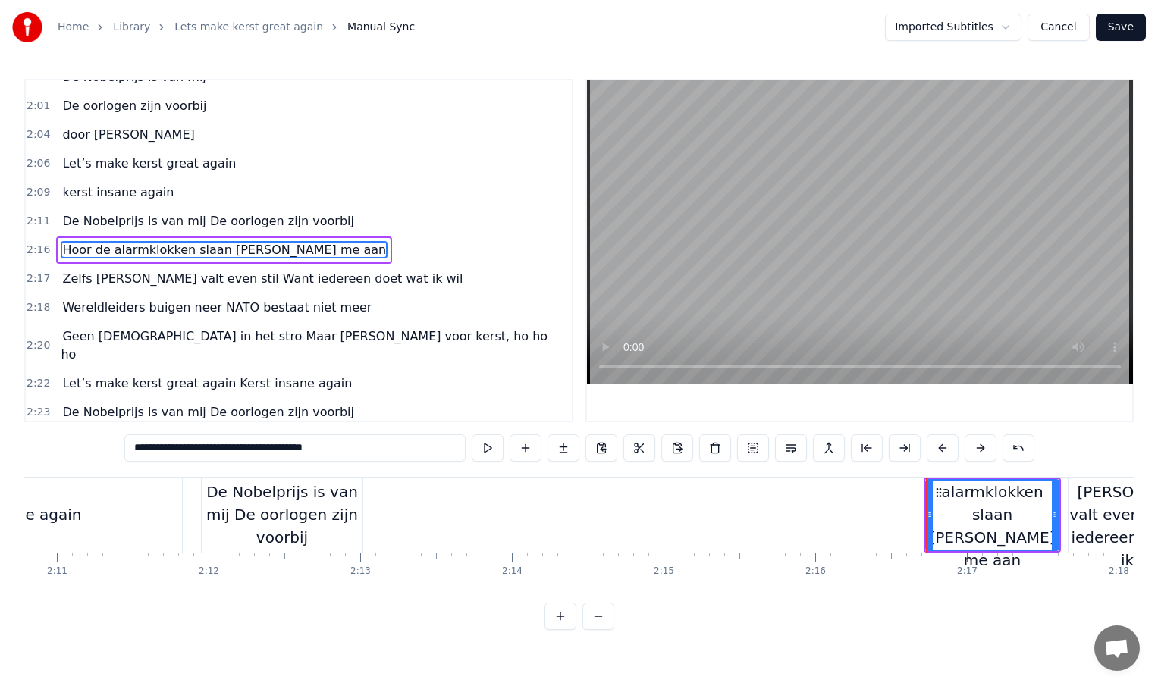
click at [333, 515] on div "De Nobelprijs is van mij De oorlogen zijn voorbij" at bounding box center [282, 515] width 161 height 68
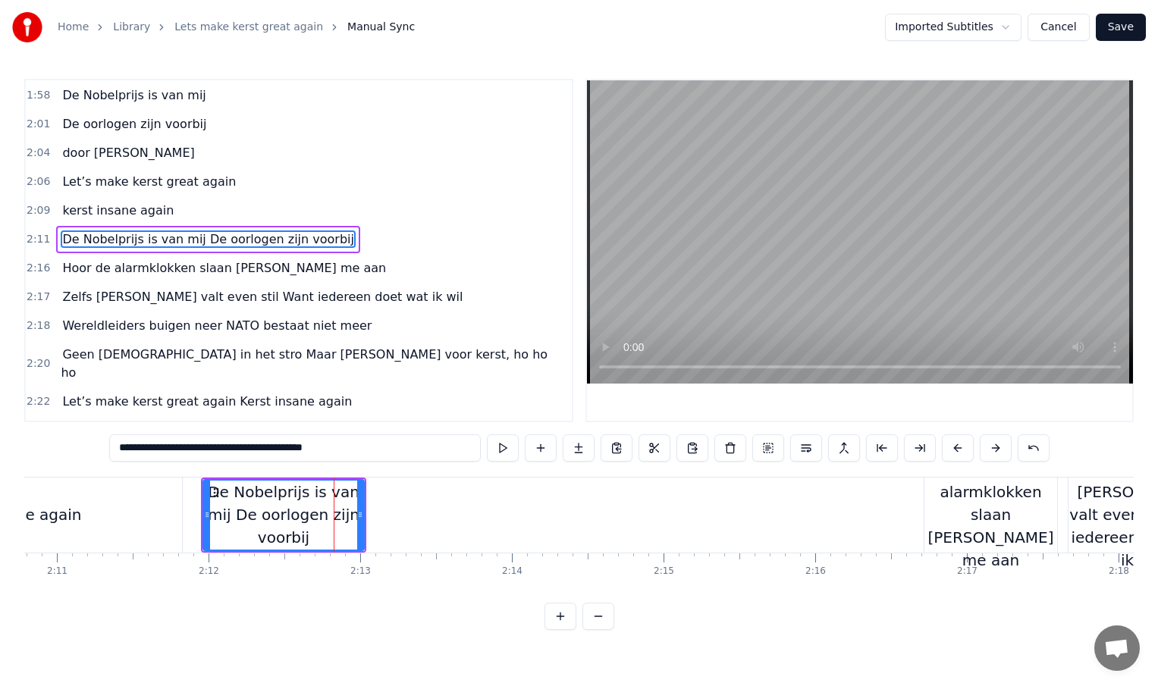
scroll to position [651, 0]
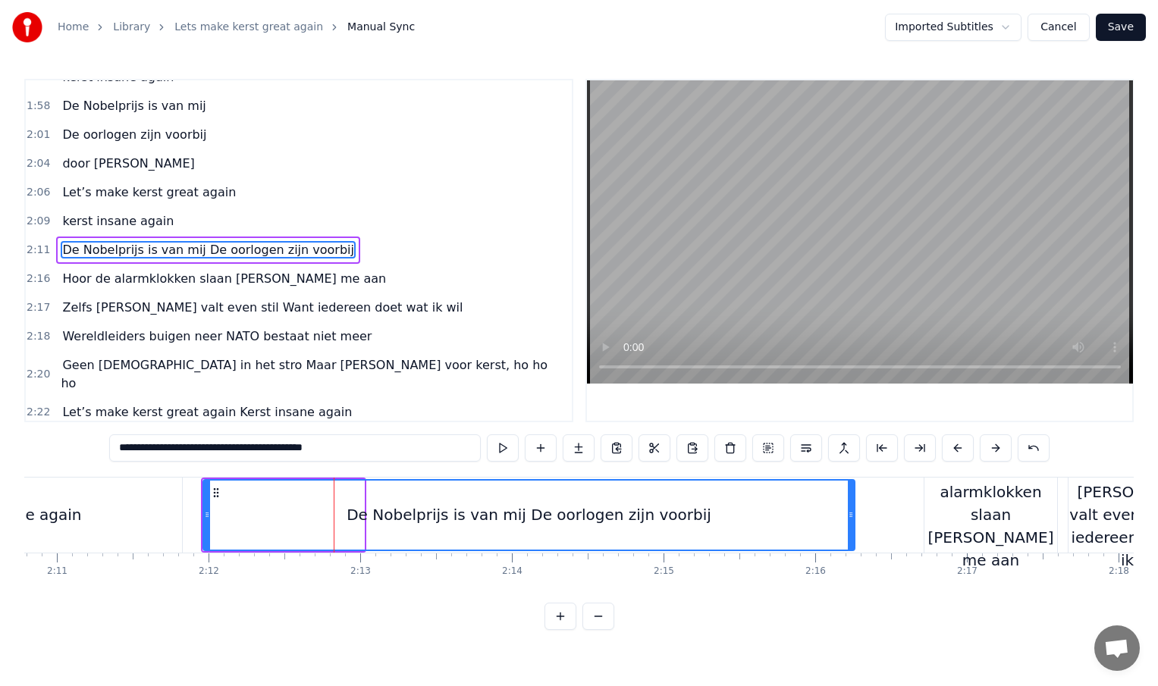
drag, startPoint x: 360, startPoint y: 514, endPoint x: 851, endPoint y: 481, distance: 491.8
click at [851, 481] on div at bounding box center [851, 515] width 6 height 69
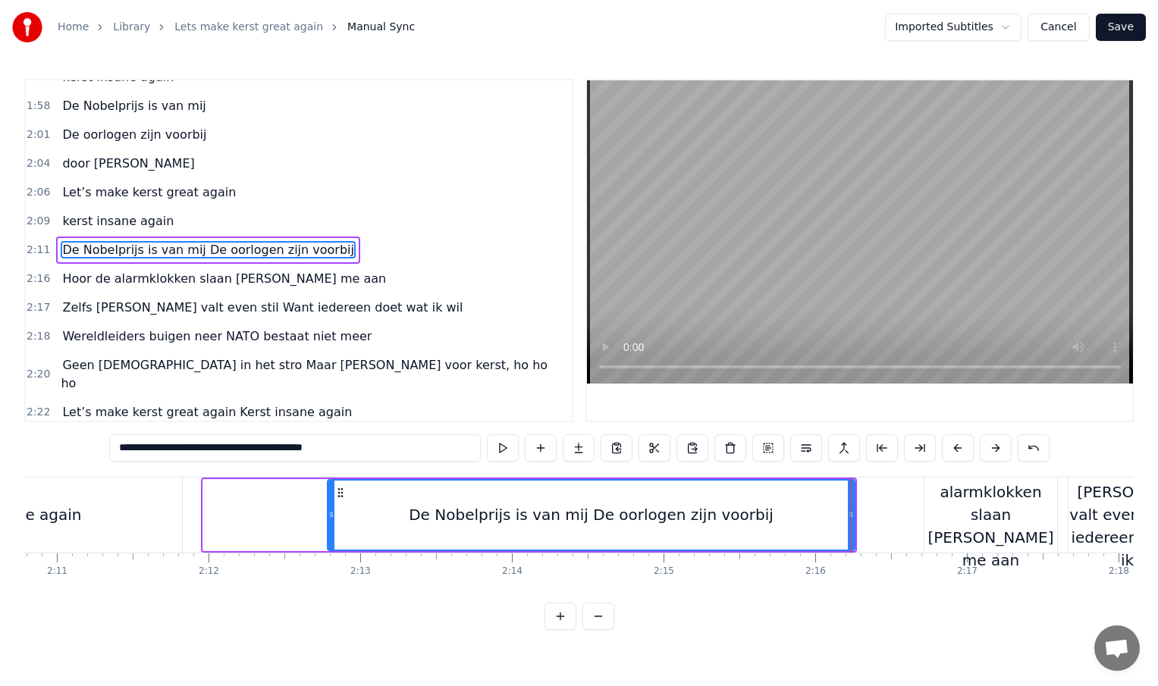
drag, startPoint x: 204, startPoint y: 513, endPoint x: 335, endPoint y: 510, distance: 131.2
click at [334, 510] on icon at bounding box center [331, 515] width 6 height 12
type input "**********"
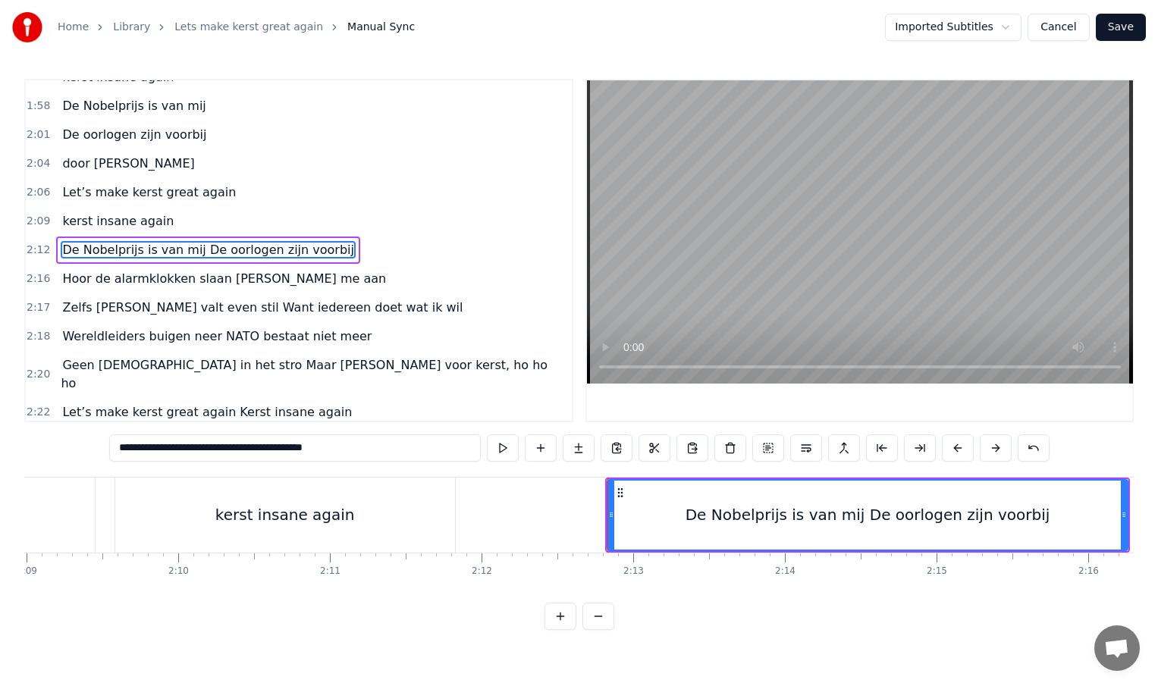
scroll to position [0, 19534]
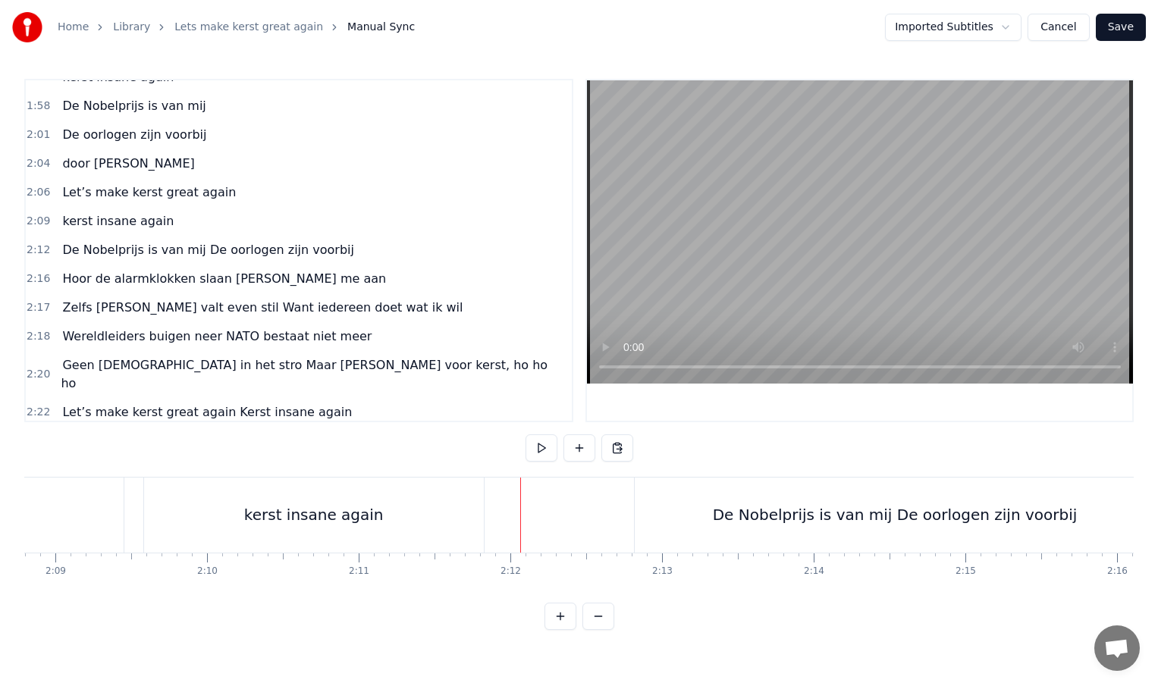
click at [655, 503] on div "De Nobelprijs is van mij De oorlogen zijn voorbij" at bounding box center [895, 515] width 520 height 75
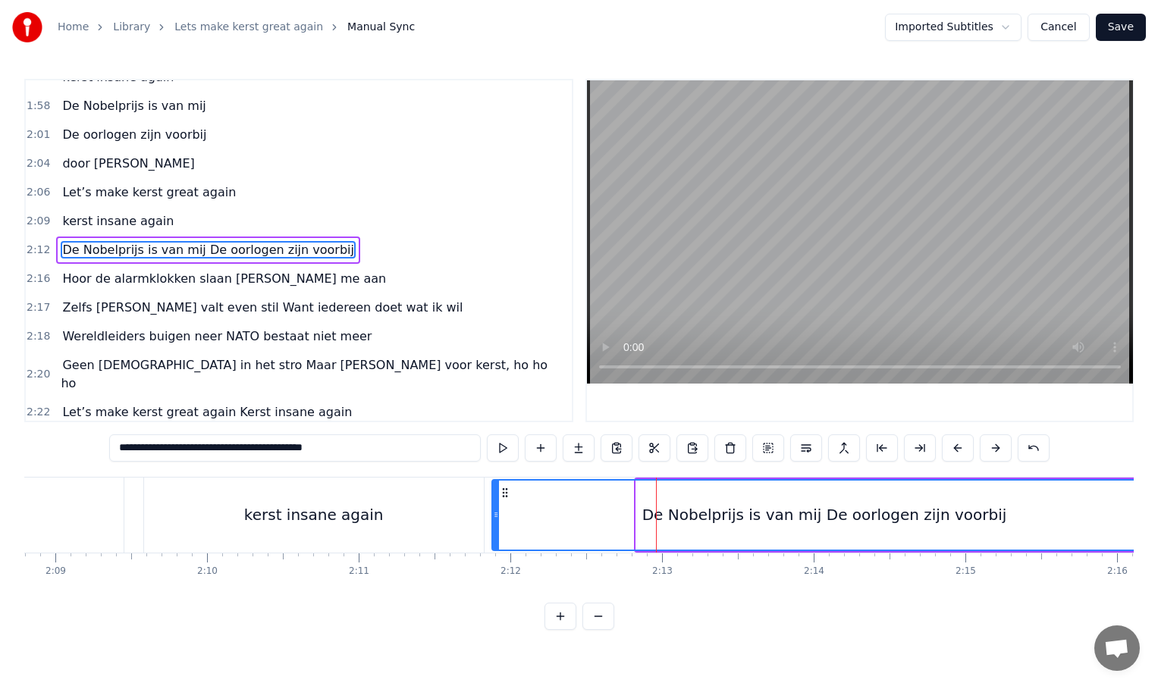
drag, startPoint x: 639, startPoint y: 516, endPoint x: 494, endPoint y: 516, distance: 144.8
click at [494, 516] on icon at bounding box center [496, 515] width 6 height 12
click at [795, 512] on div "De Nobelprijs is van mij De oorlogen zijn voorbij" at bounding box center [824, 515] width 365 height 23
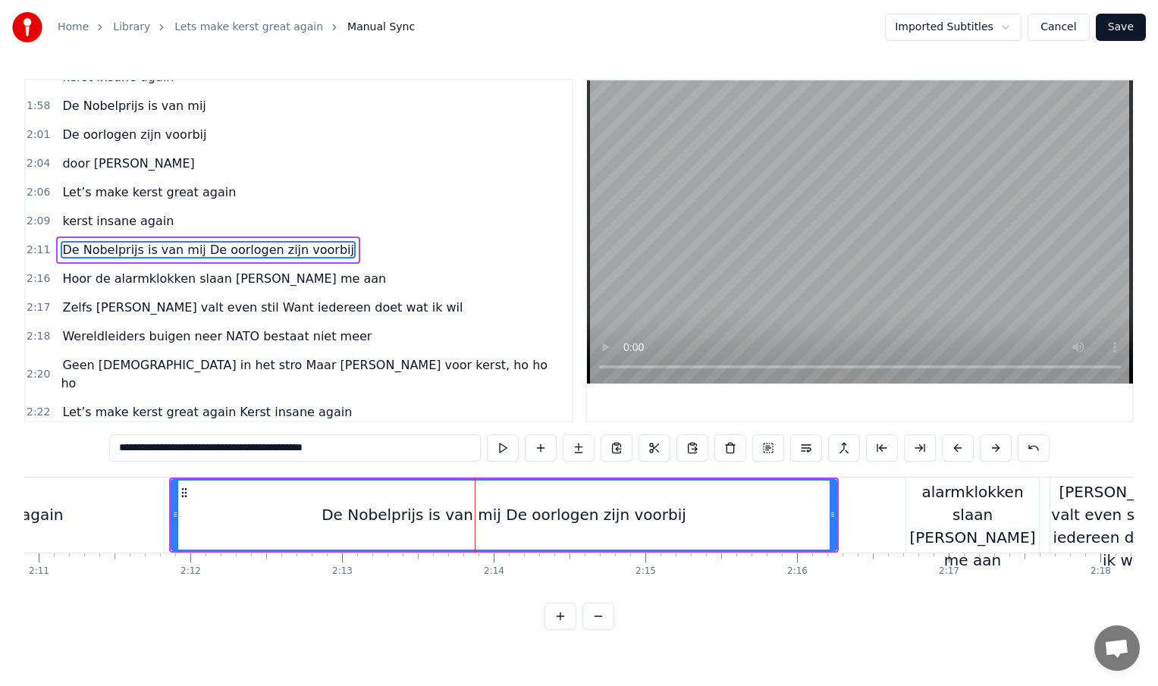
scroll to position [0, 19870]
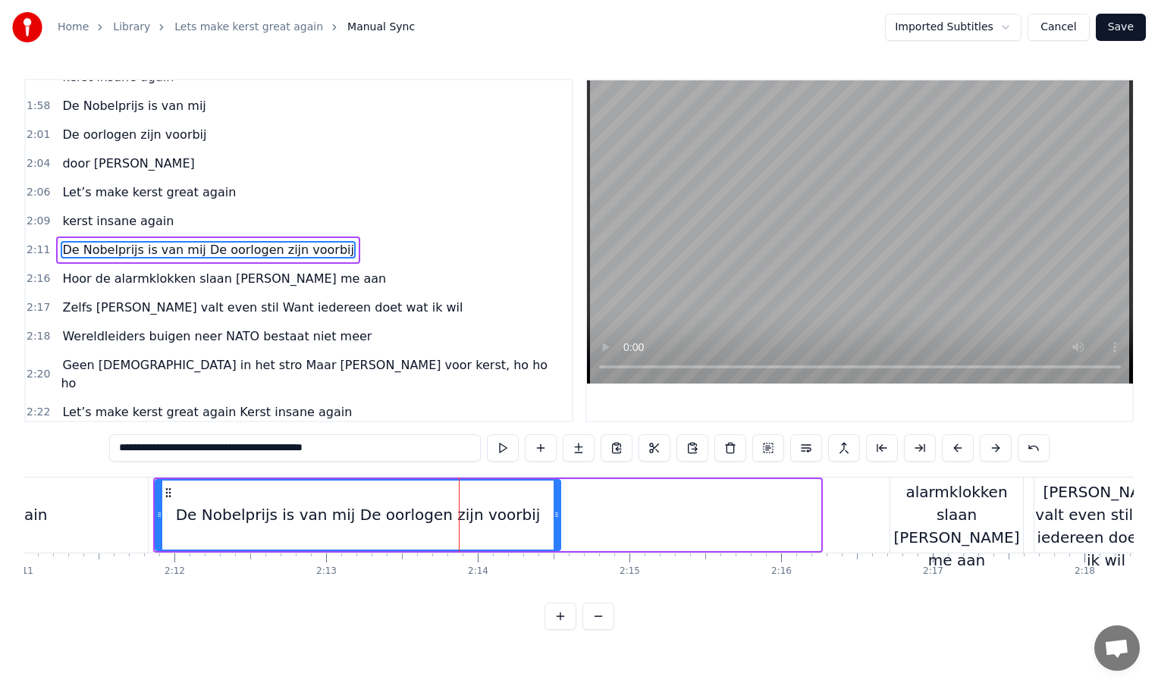
drag, startPoint x: 816, startPoint y: 508, endPoint x: 556, endPoint y: 500, distance: 260.2
click at [556, 500] on div at bounding box center [557, 515] width 6 height 69
type input "**********"
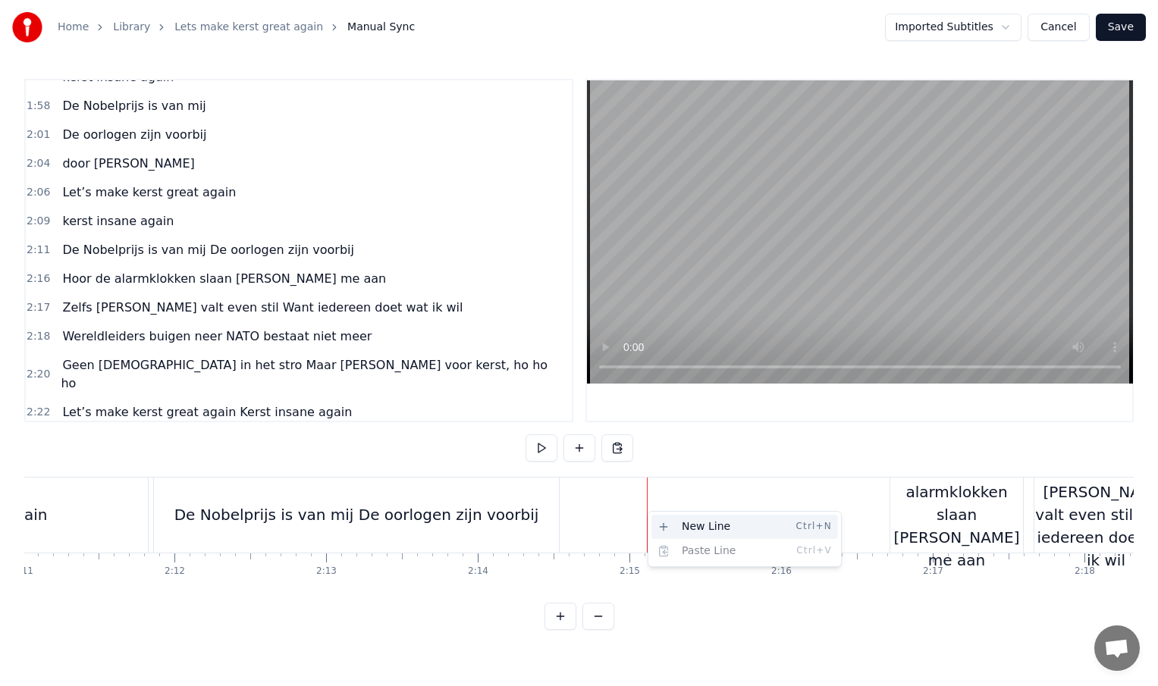
click at [669, 522] on div "New Line Ctrl+N" at bounding box center [744, 527] width 187 height 24
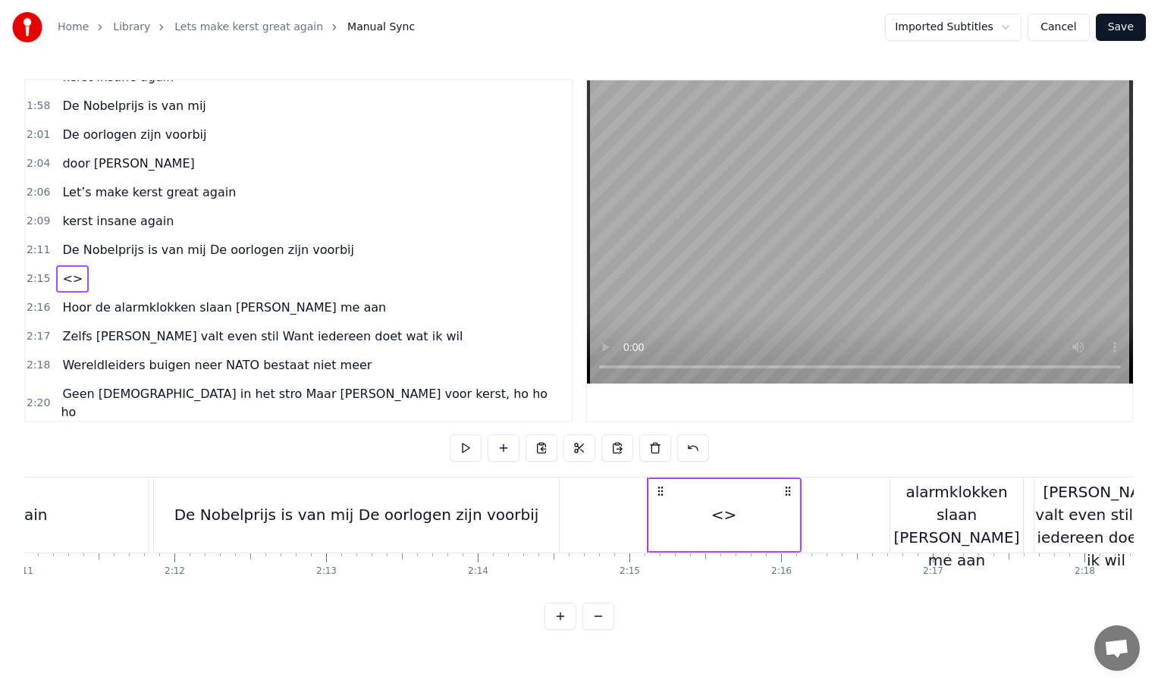
click at [465, 530] on div "De Nobelprijs is van mij De oorlogen zijn voorbij" at bounding box center [356, 515] width 405 height 75
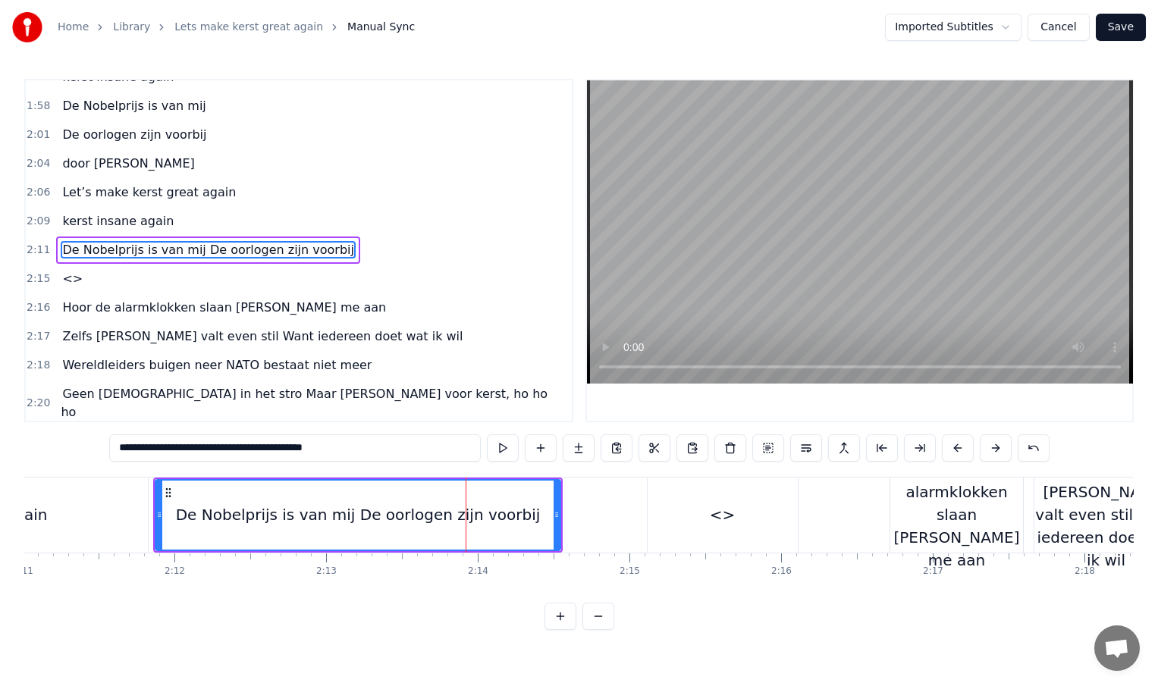
drag, startPoint x: 234, startPoint y: 448, endPoint x: 352, endPoint y: 447, distance: 118.3
click at [352, 447] on input "**********" at bounding box center [295, 448] width 372 height 27
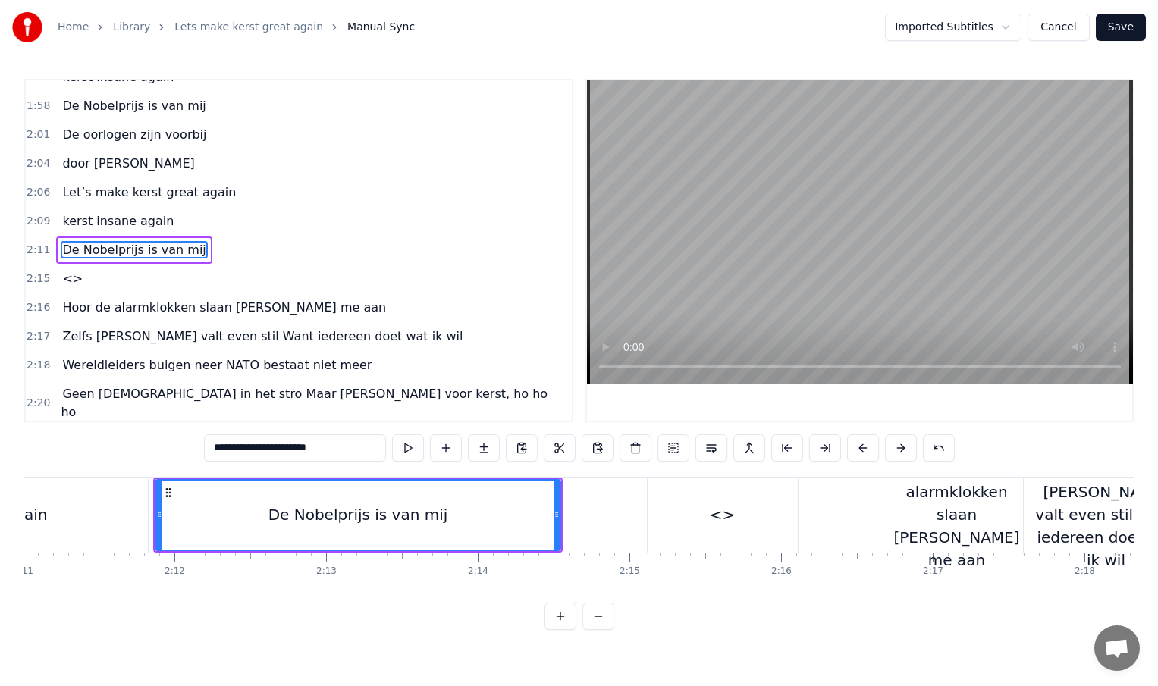
click at [727, 518] on div "<>" at bounding box center [723, 515] width 26 height 23
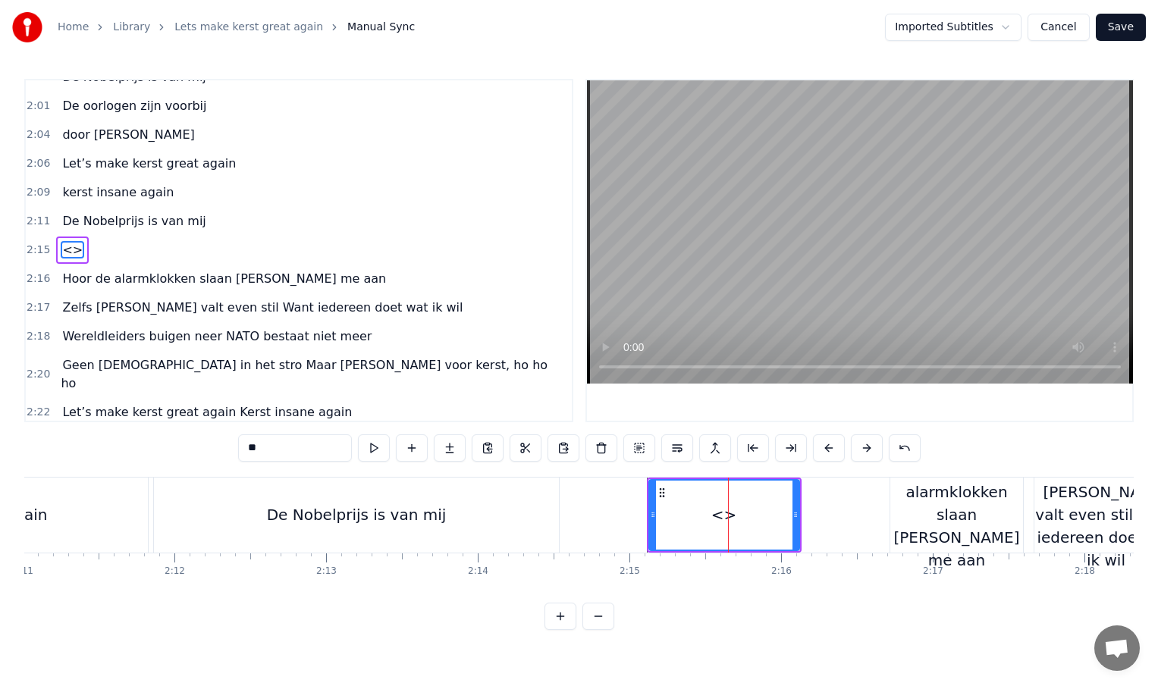
click at [275, 459] on input "**" at bounding box center [295, 448] width 114 height 27
type input "*"
paste input "**********"
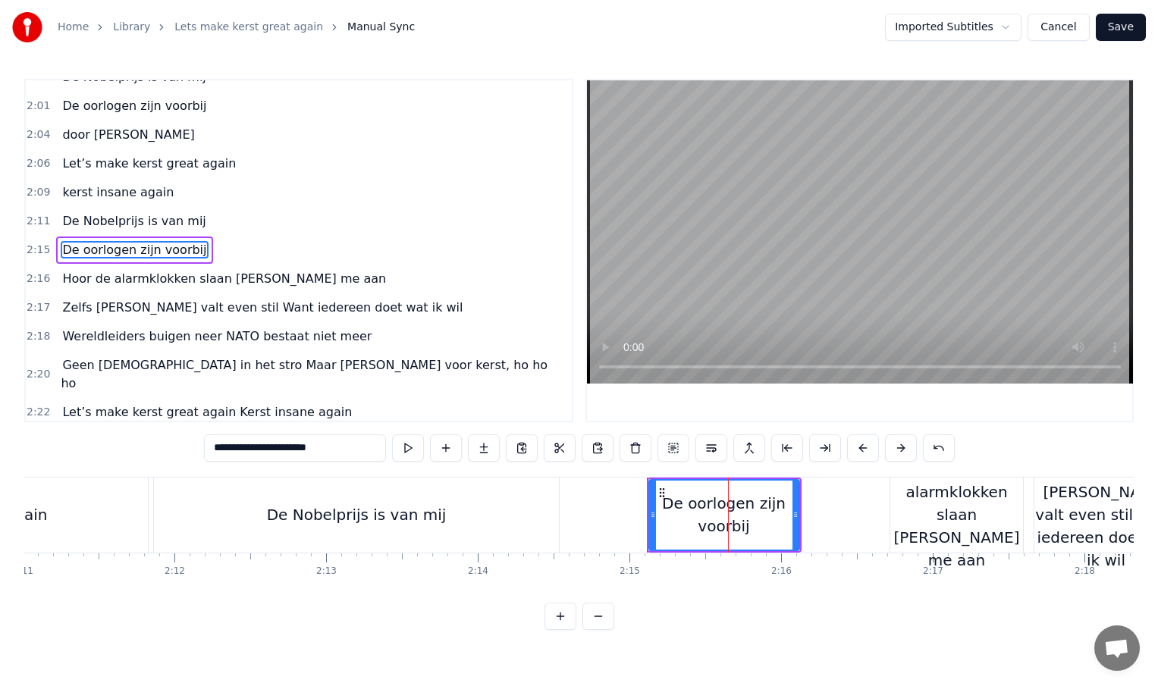
type input "**********"
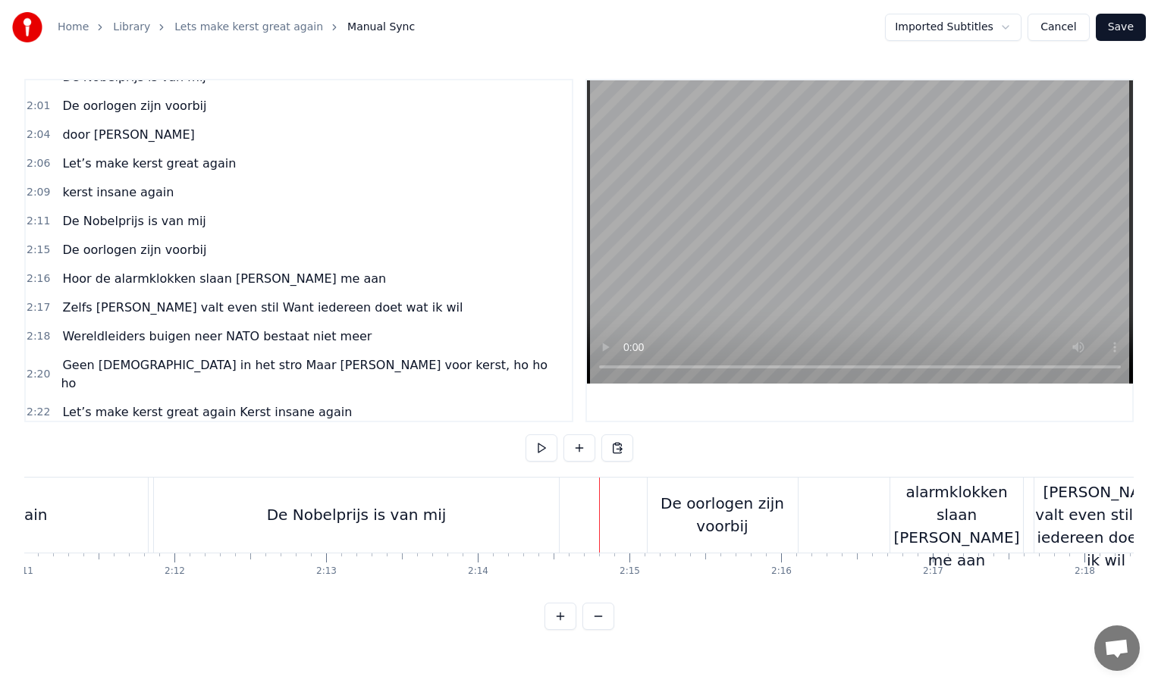
click at [709, 517] on div "De oorlogen zijn voorbij" at bounding box center [723, 514] width 150 height 45
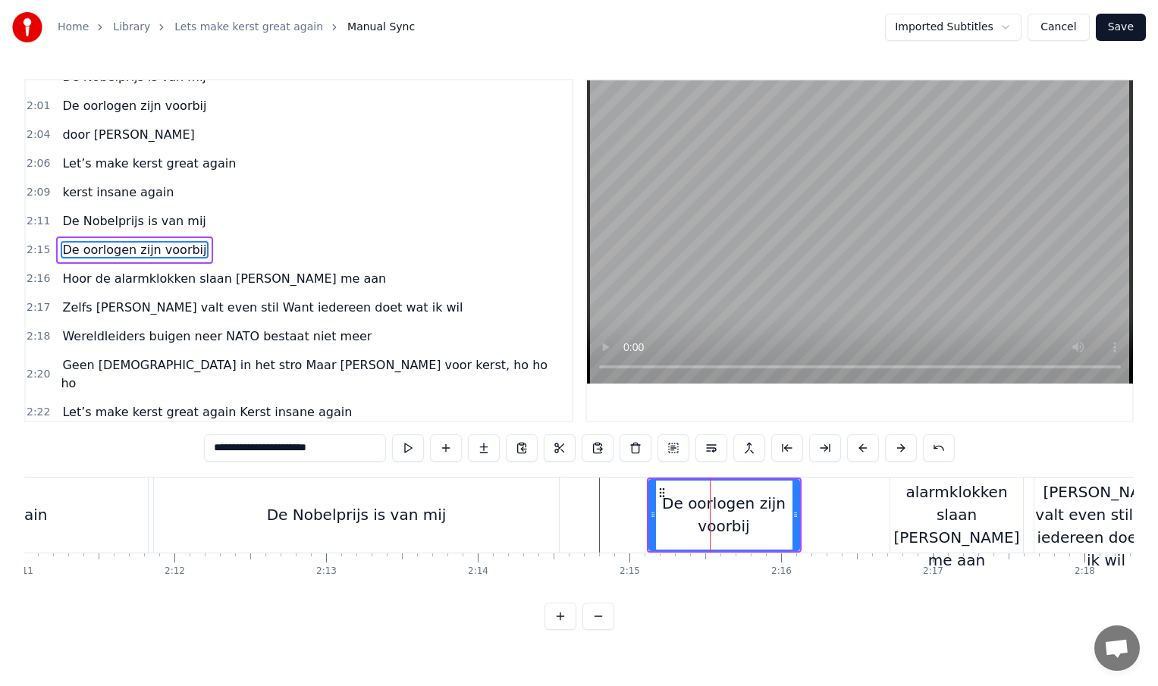
click at [670, 506] on div "De oorlogen zijn voorbij" at bounding box center [724, 514] width 149 height 45
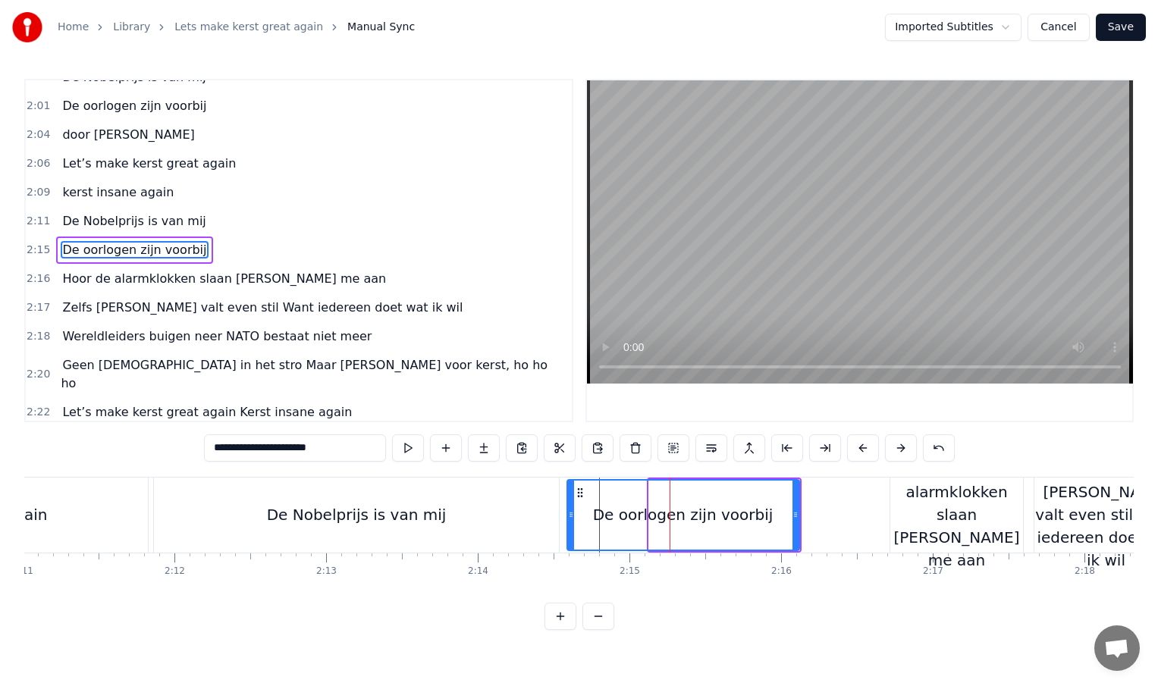
drag, startPoint x: 651, startPoint y: 516, endPoint x: 570, endPoint y: 516, distance: 81.1
click at [570, 516] on icon at bounding box center [571, 515] width 6 height 12
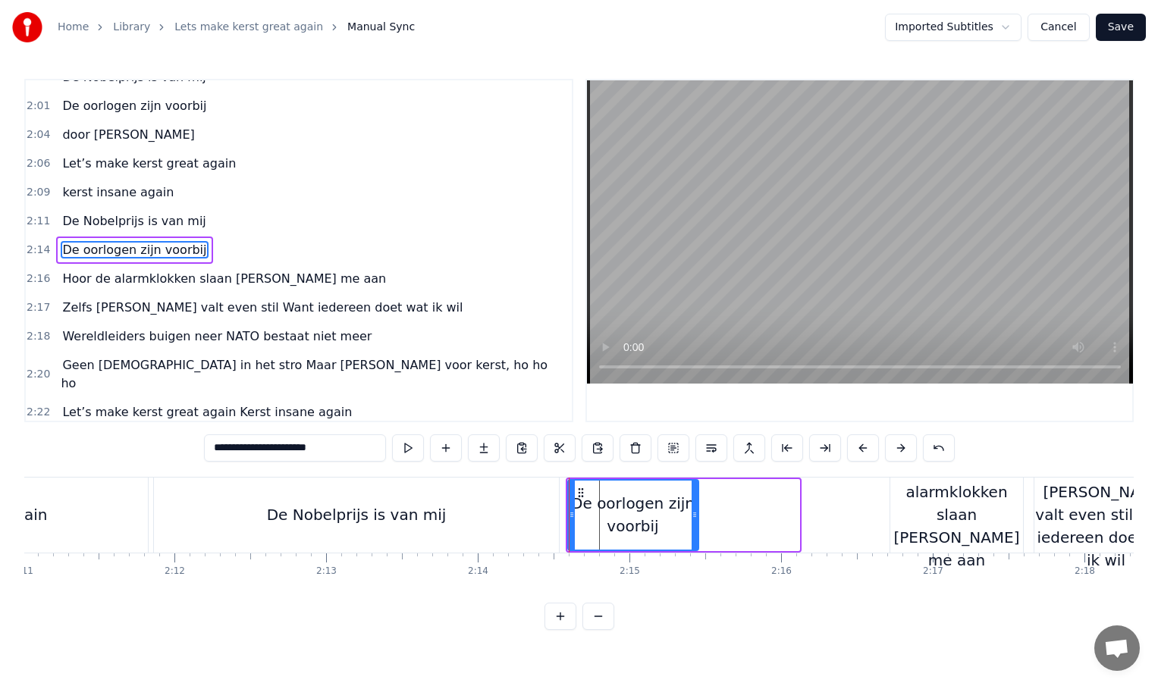
drag, startPoint x: 795, startPoint y: 516, endPoint x: 699, endPoint y: 513, distance: 96.3
click at [698, 513] on icon at bounding box center [695, 515] width 6 height 12
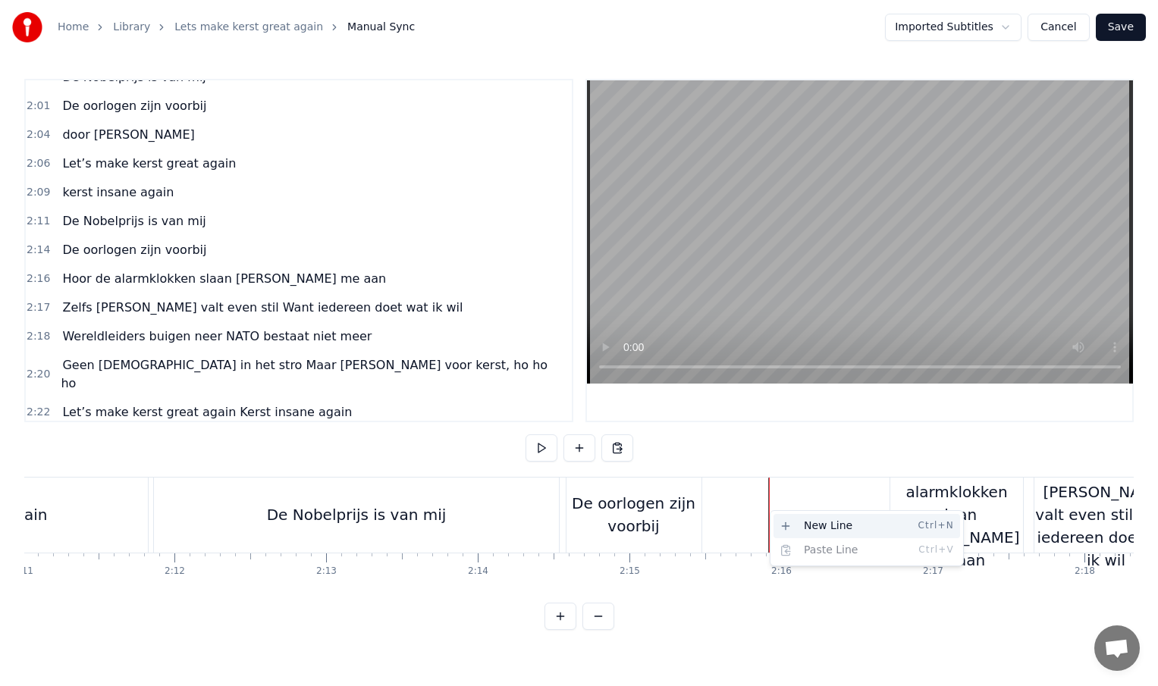
click at [802, 527] on div "New Line Ctrl+N" at bounding box center [866, 526] width 187 height 24
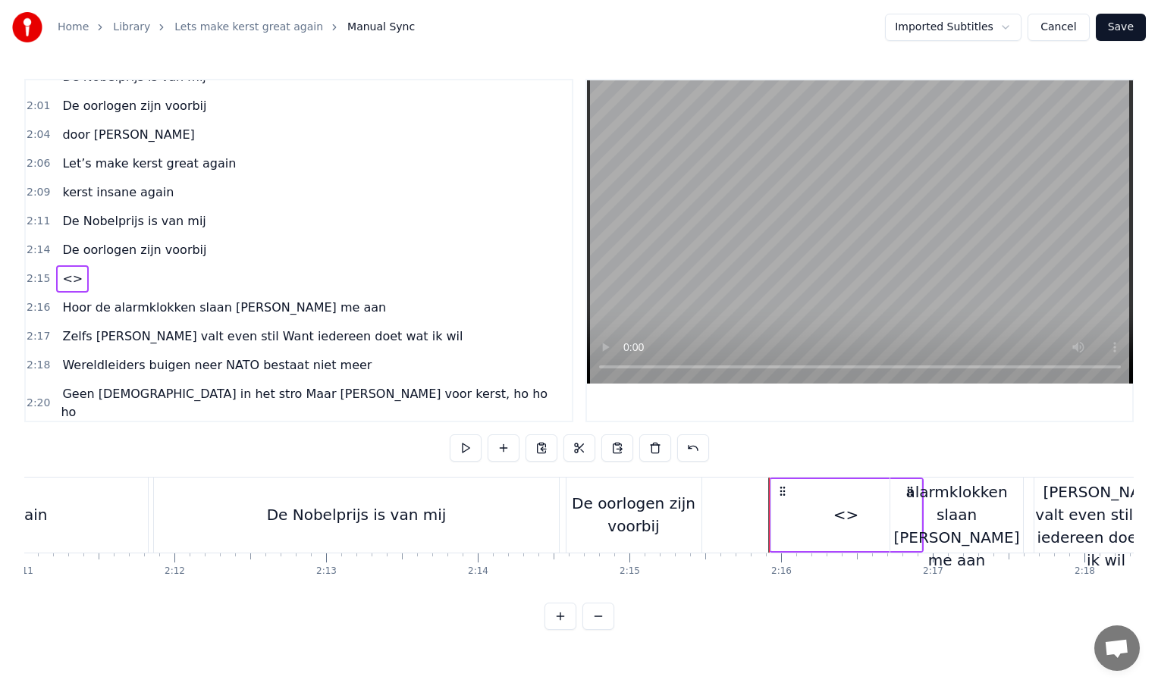
click at [804, 507] on div "<>" at bounding box center [846, 515] width 150 height 72
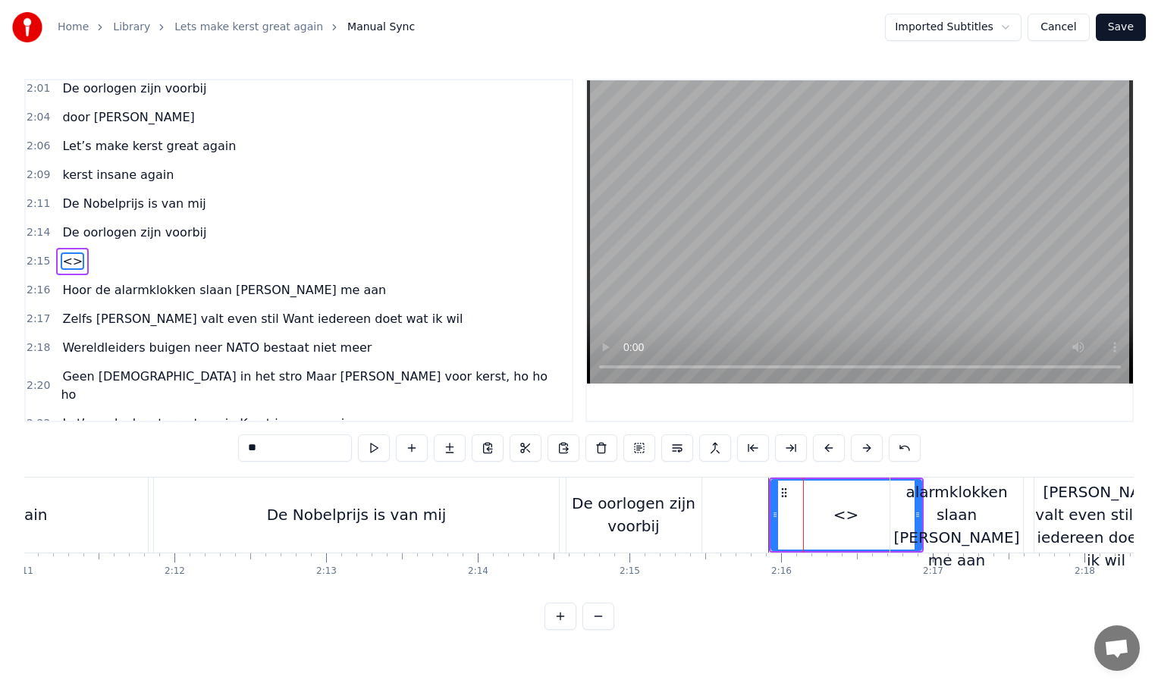
scroll to position [709, 0]
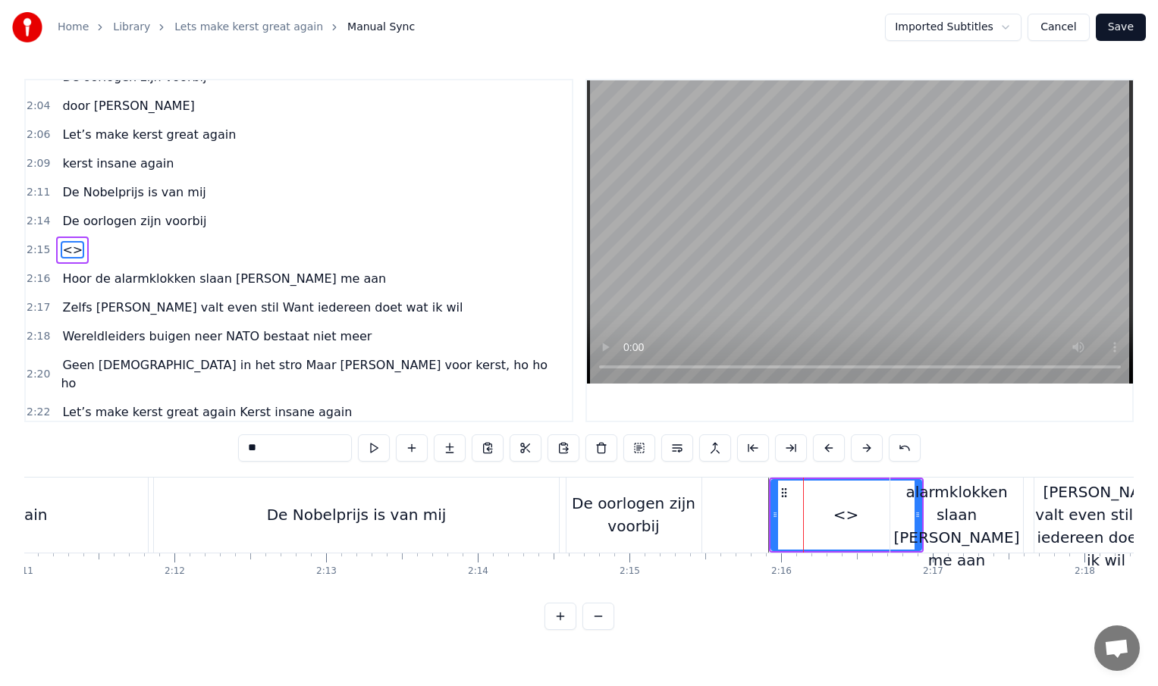
click at [287, 449] on input "**" at bounding box center [295, 448] width 114 height 27
type input "*"
click at [602, 582] on div "INTRO Kerst komt er weer aan en kijk, hier sta ik dan De wereld draait om mij I…" at bounding box center [578, 534] width 1109 height 114
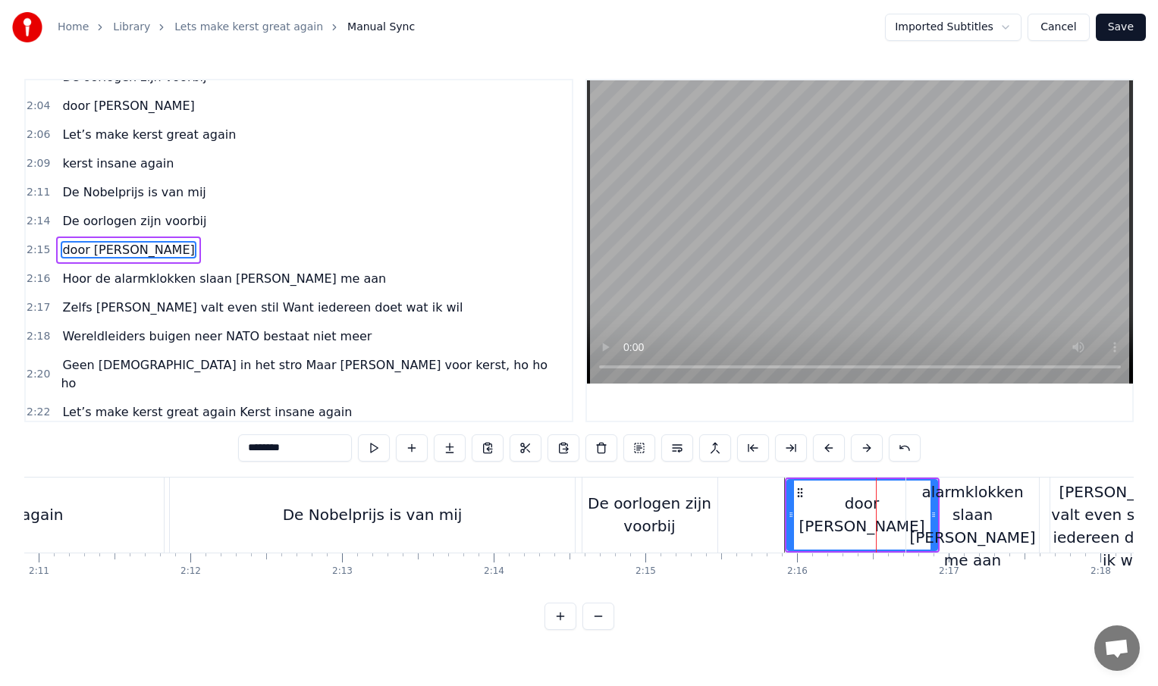
scroll to position [0, 19702]
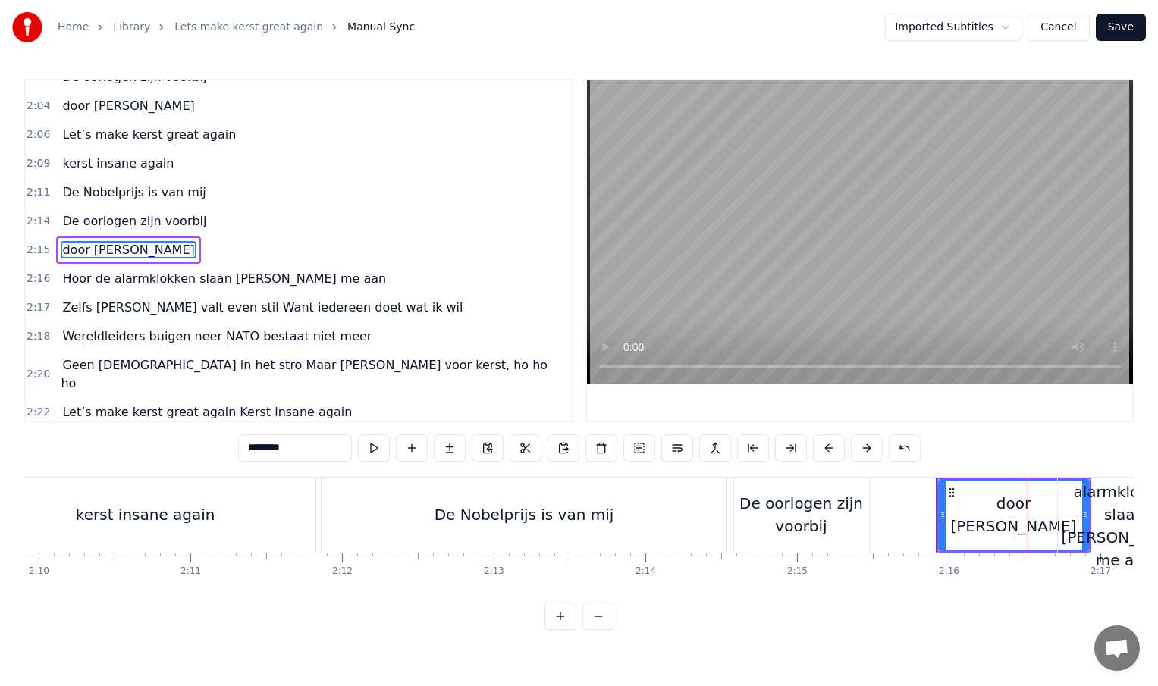
click at [356, 529] on div "De Nobelprijs is van mij" at bounding box center [524, 515] width 405 height 75
type input "**********"
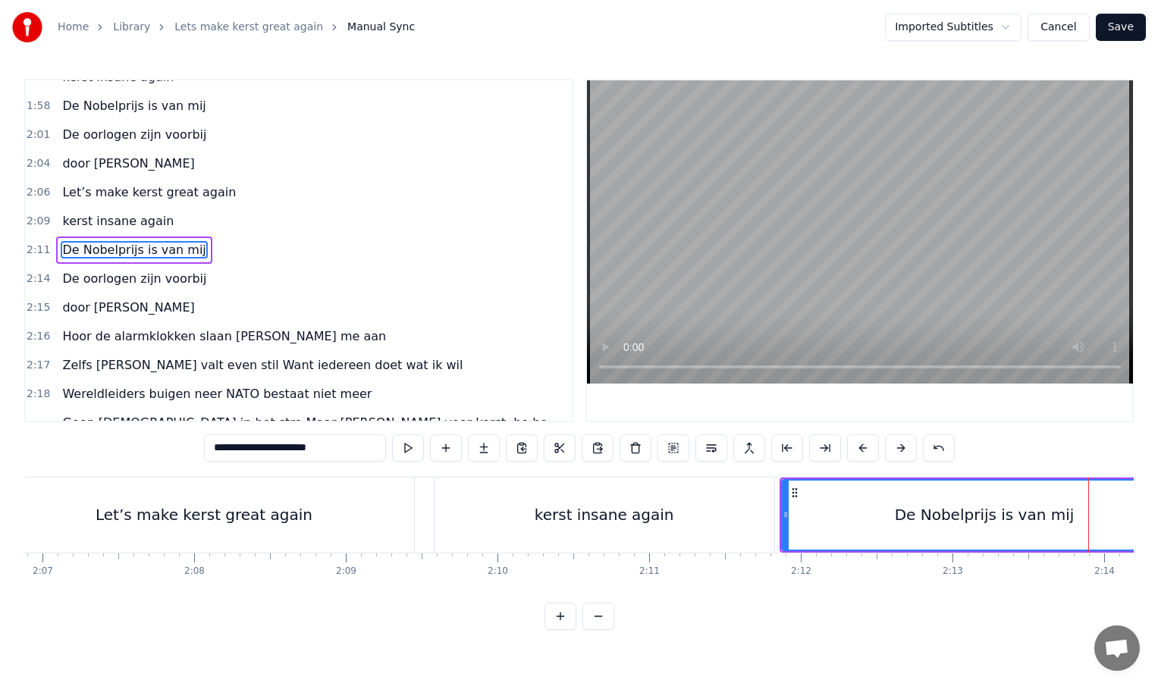
scroll to position [0, 19128]
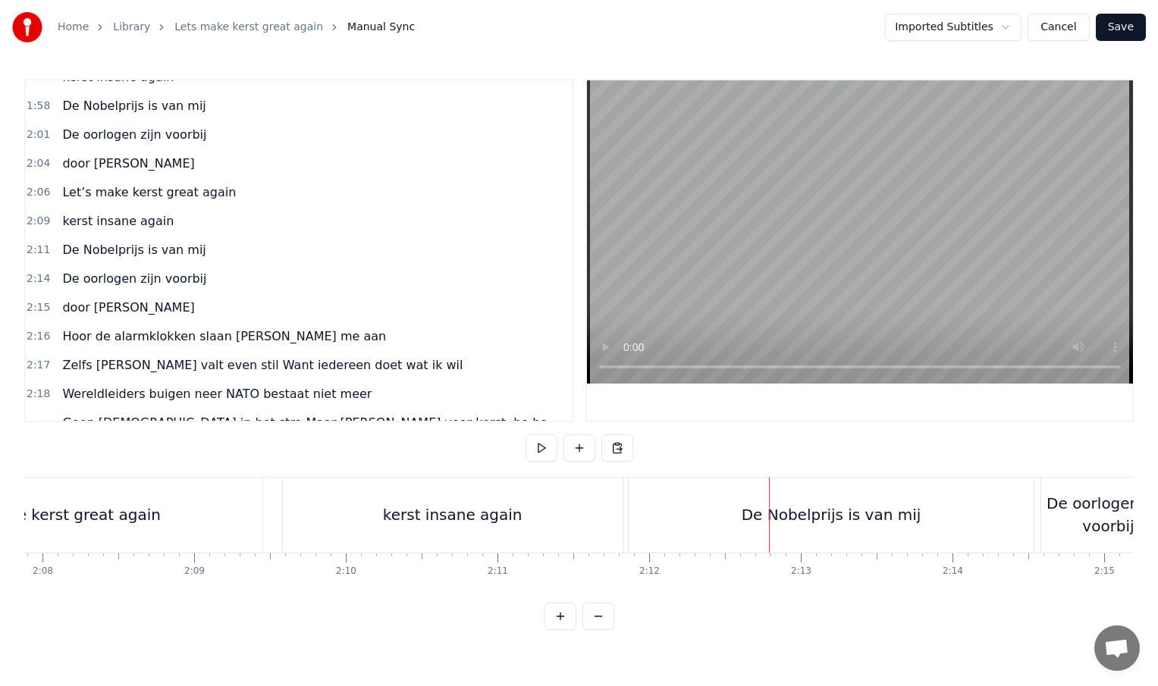
scroll to position [0, 19428]
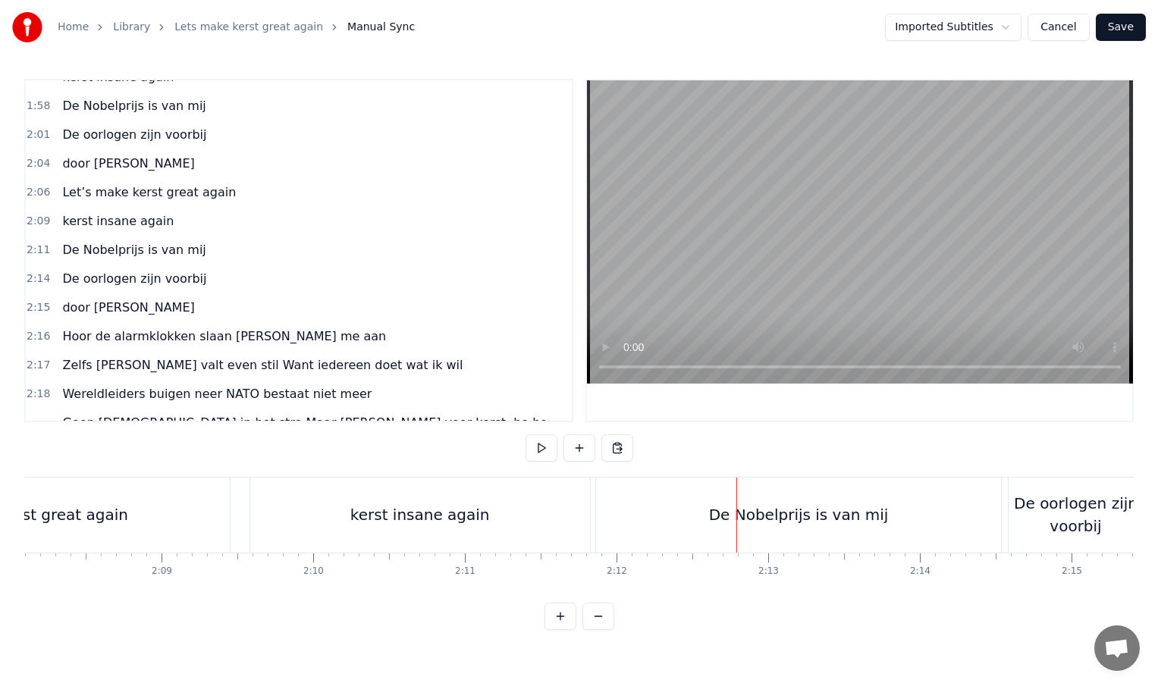
click at [661, 516] on div "De Nobelprijs is van mij" at bounding box center [798, 515] width 405 height 75
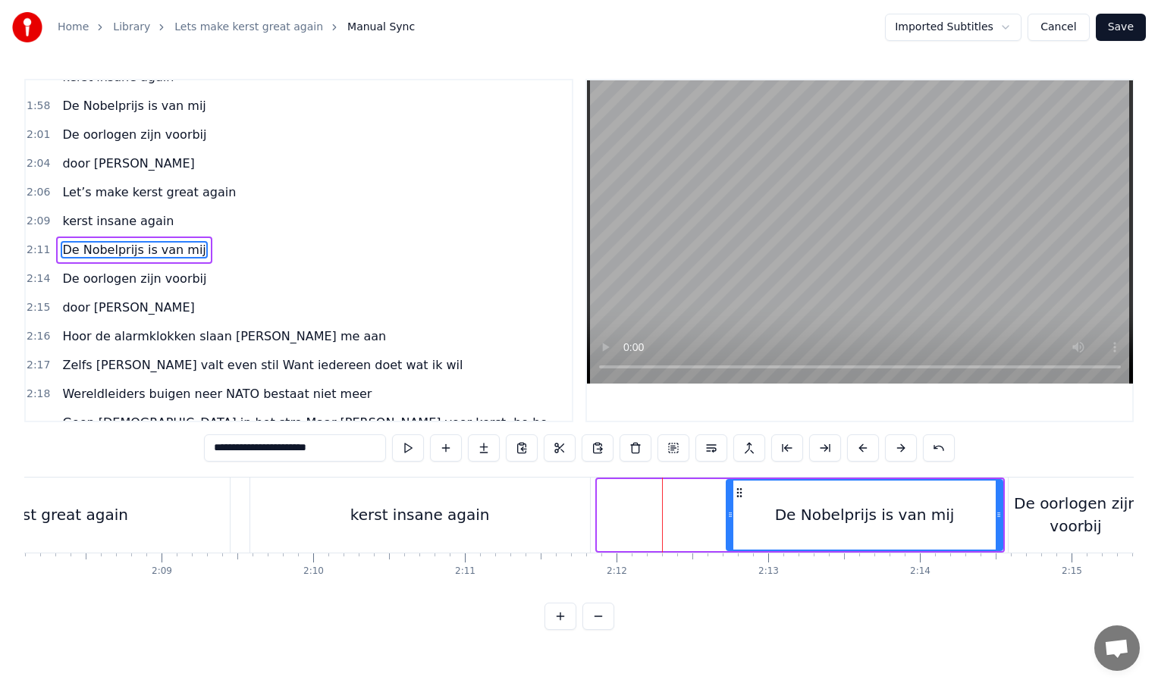
drag, startPoint x: 600, startPoint y: 516, endPoint x: 729, endPoint y: 516, distance: 128.9
click at [730, 516] on circle at bounding box center [730, 516] width 1 height 1
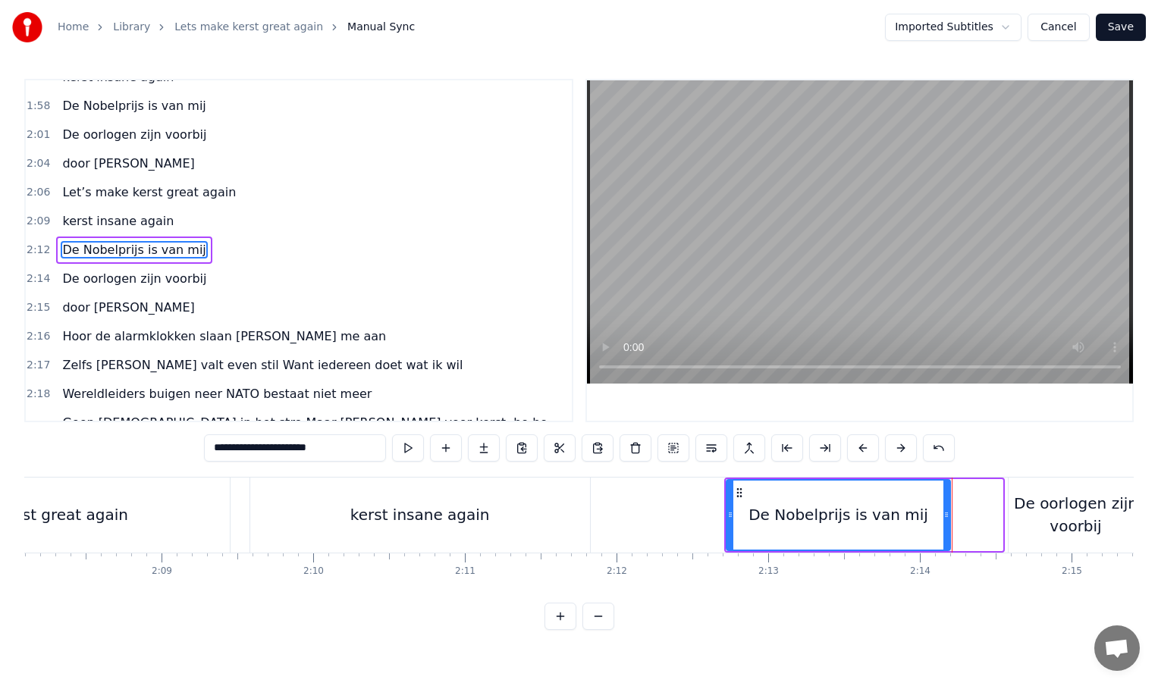
drag, startPoint x: 999, startPoint y: 514, endPoint x: 947, endPoint y: 516, distance: 52.4
click at [947, 516] on icon at bounding box center [946, 515] width 6 height 12
click at [1026, 516] on div "De oorlogen zijn voorbij" at bounding box center [1076, 514] width 135 height 45
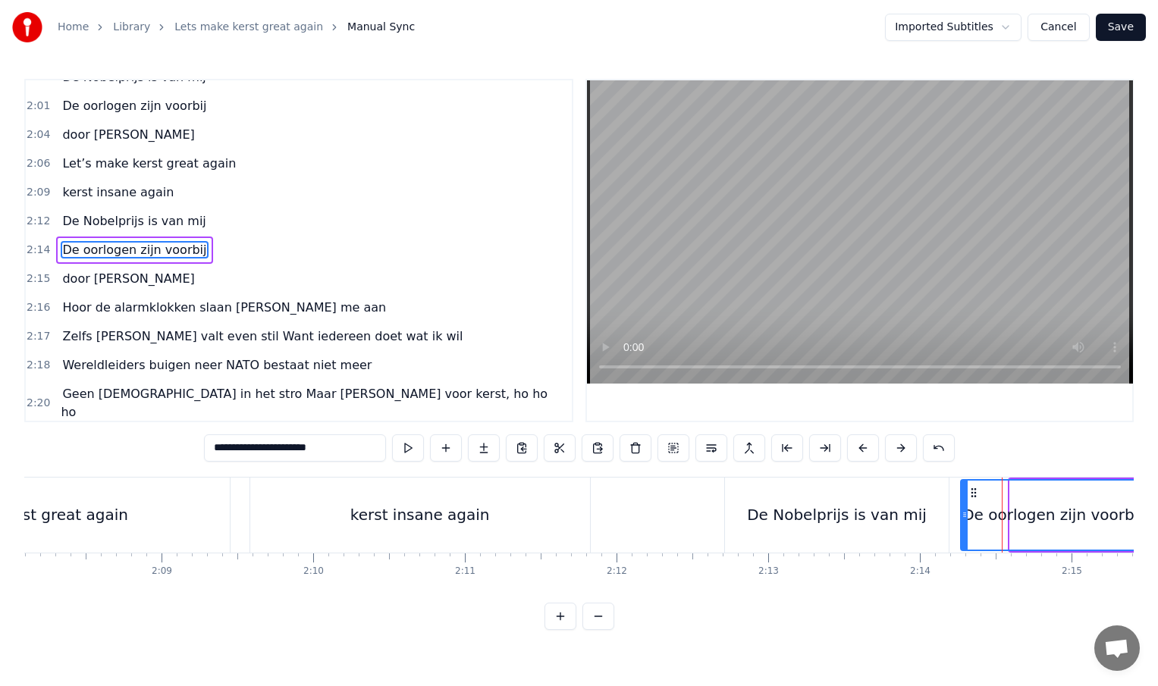
drag, startPoint x: 1012, startPoint y: 510, endPoint x: 962, endPoint y: 513, distance: 49.4
click at [962, 513] on icon at bounding box center [965, 515] width 6 height 12
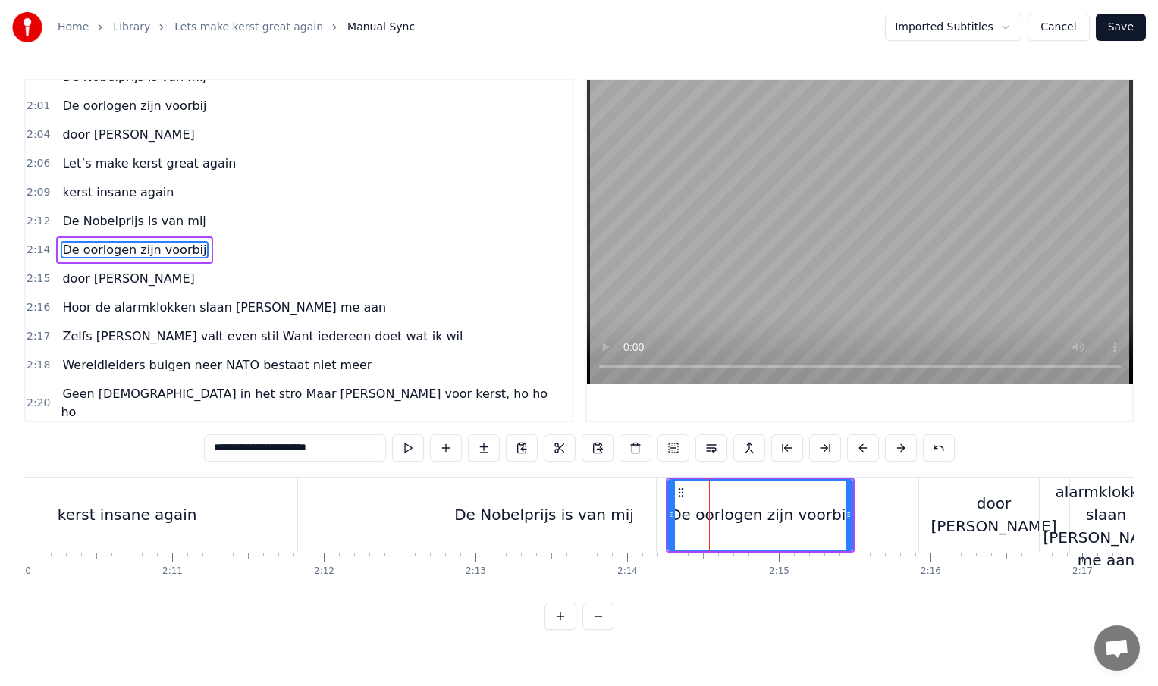
scroll to position [0, 19744]
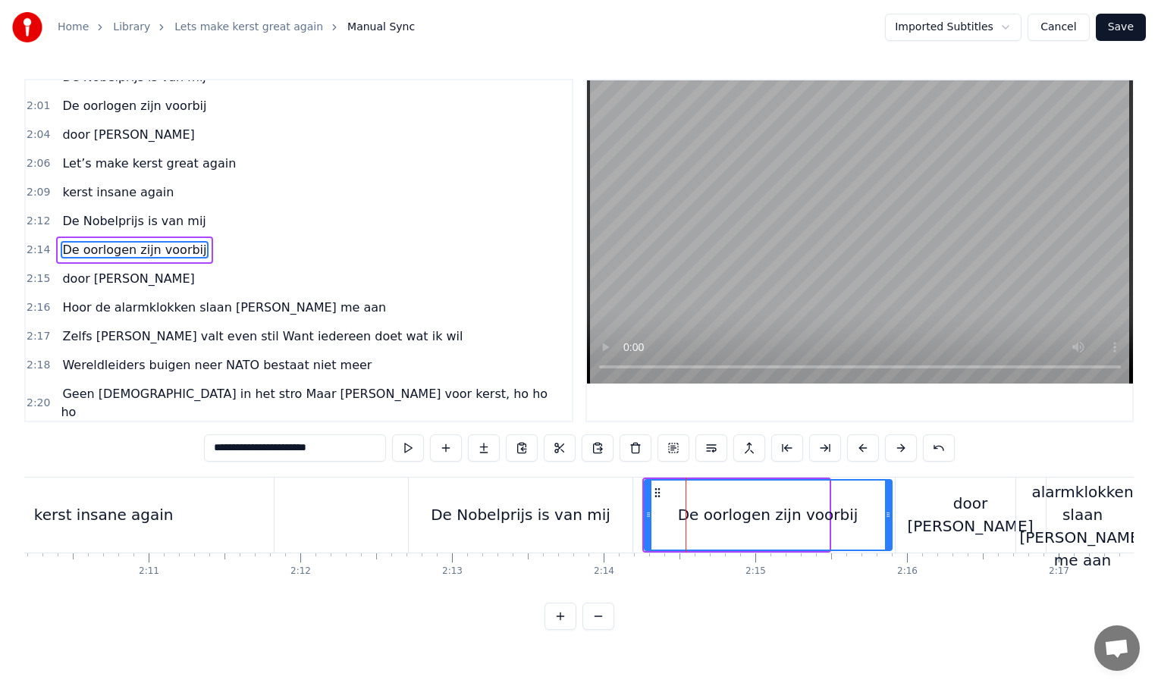
drag, startPoint x: 826, startPoint y: 516, endPoint x: 891, endPoint y: 513, distance: 65.3
click at [891, 513] on icon at bounding box center [888, 515] width 6 height 12
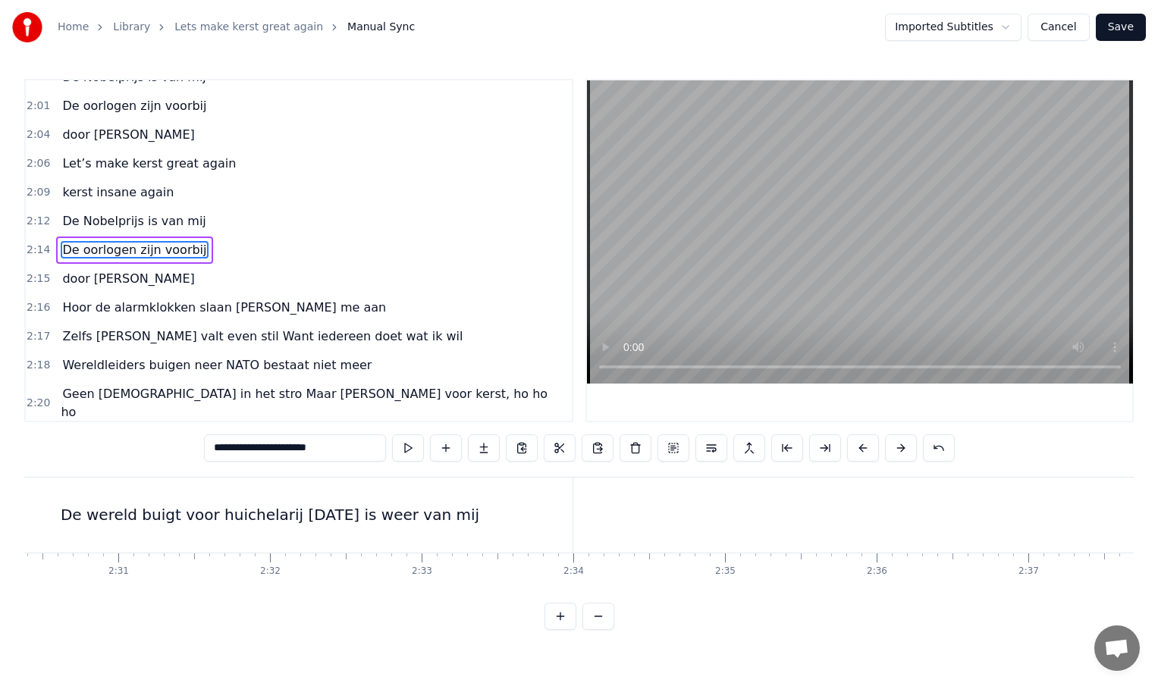
scroll to position [0, 22794]
click at [548, 522] on div "De wereld buigt voor huichelarij [DATE] is weer van mij" at bounding box center [283, 515] width 605 height 75
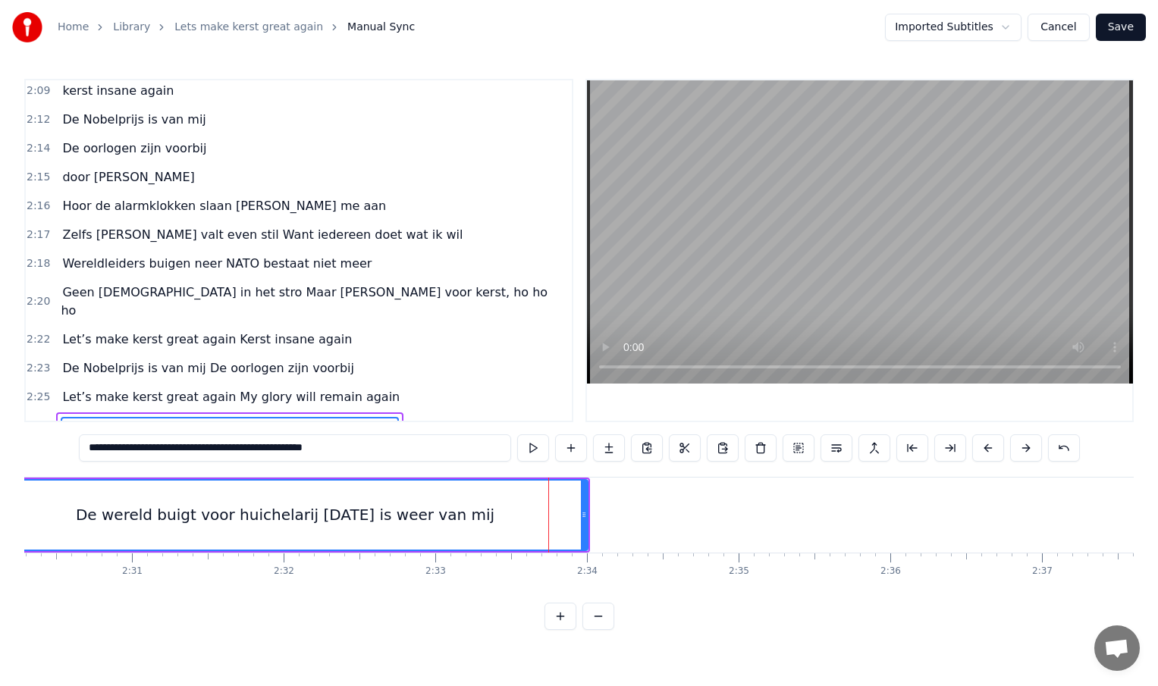
scroll to position [783, 0]
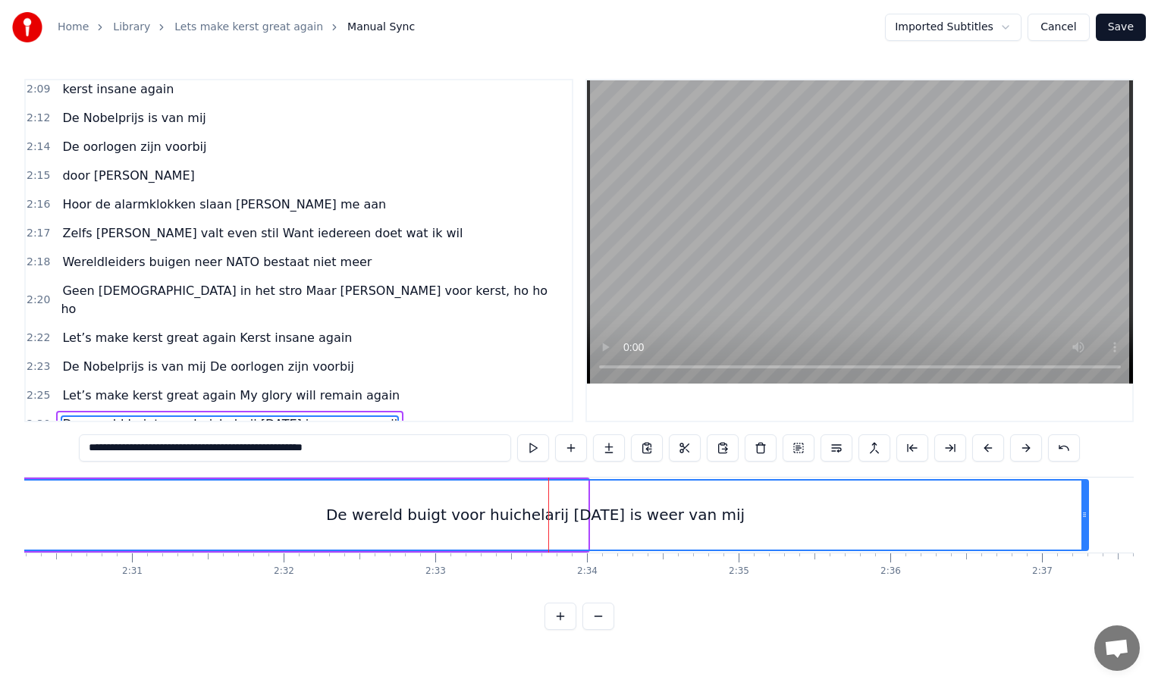
drag, startPoint x: 585, startPoint y: 516, endPoint x: 1085, endPoint y: 519, distance: 500.5
click at [1085, 519] on icon at bounding box center [1084, 515] width 6 height 12
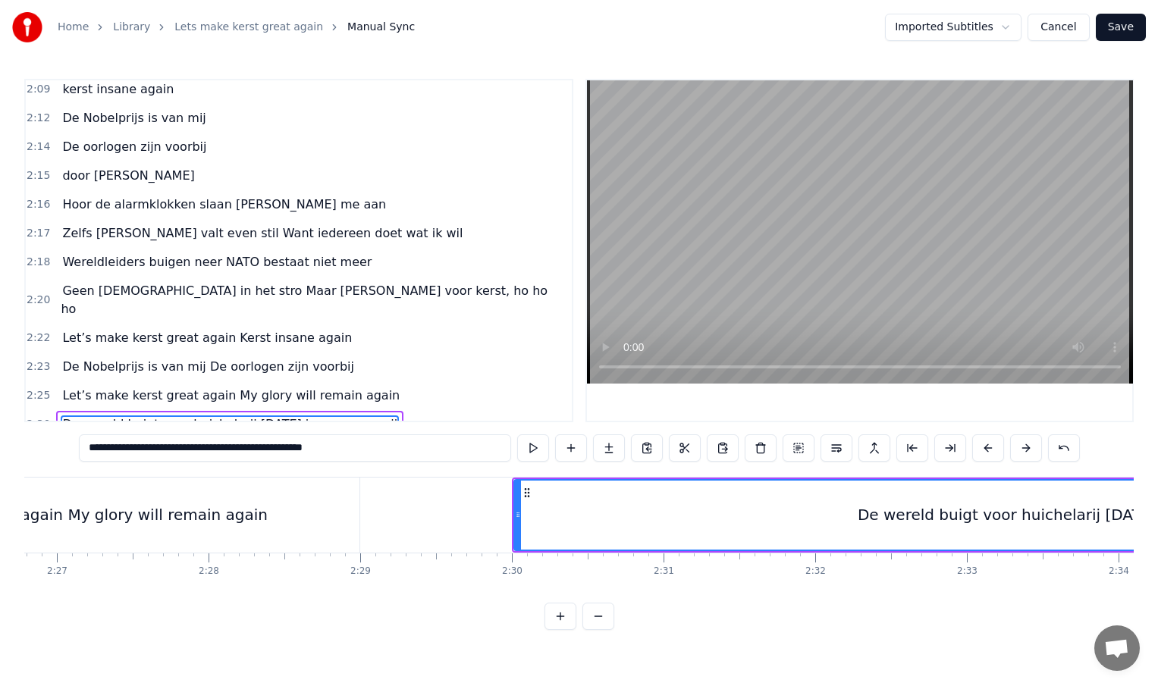
scroll to position [0, 22115]
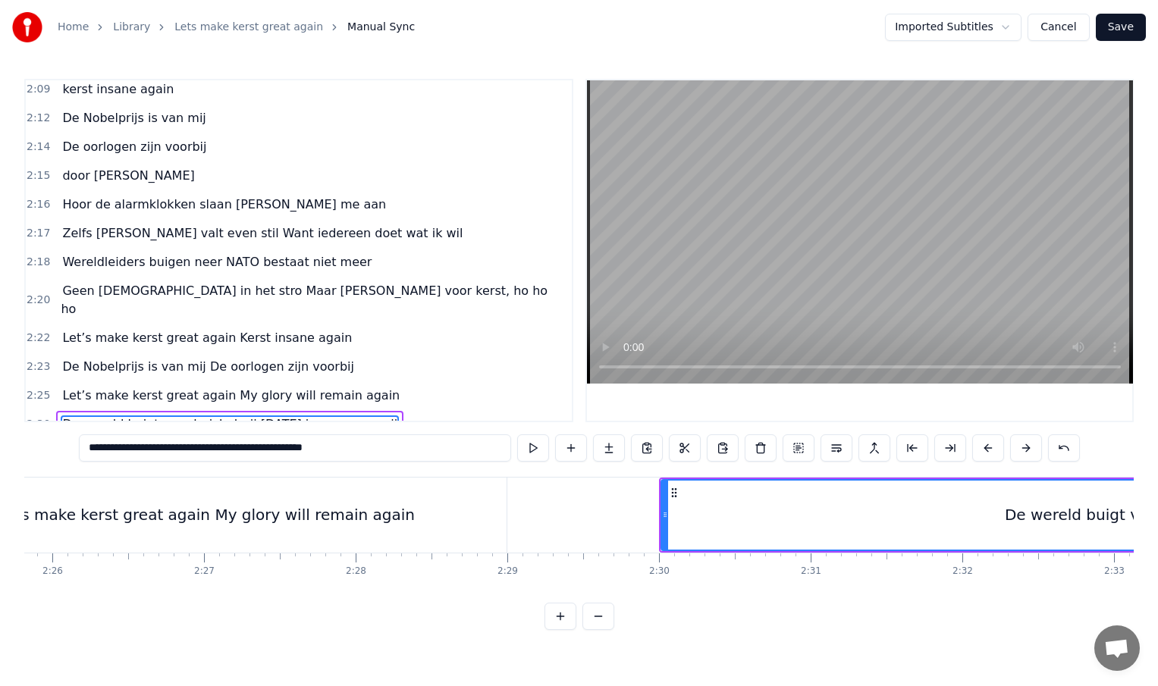
drag, startPoint x: 664, startPoint y: 513, endPoint x: 1050, endPoint y: 513, distance: 386.0
click at [668, 513] on icon at bounding box center [665, 515] width 6 height 12
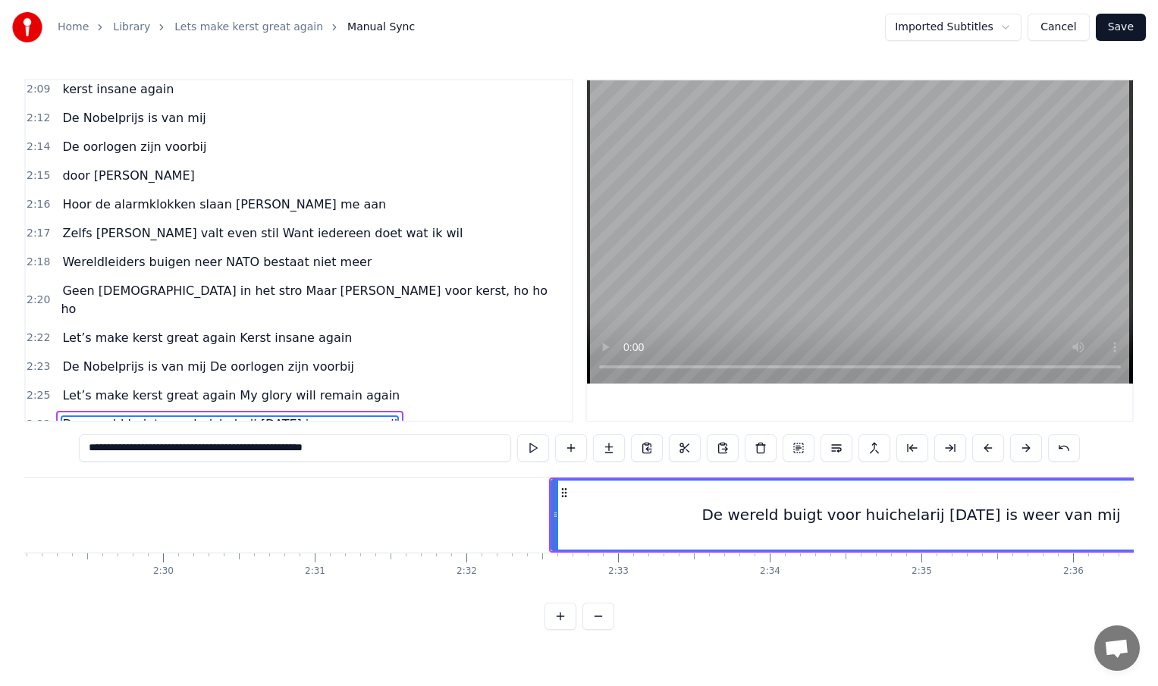
scroll to position [0, 22615]
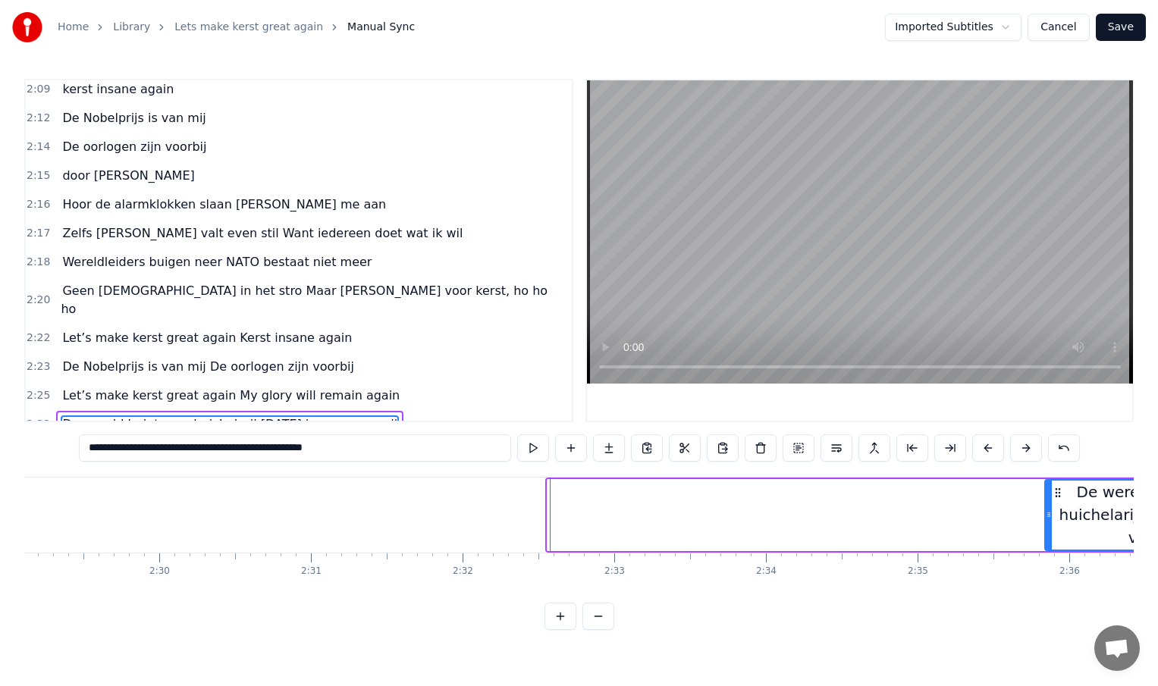
drag, startPoint x: 550, startPoint y: 511, endPoint x: 1047, endPoint y: 512, distance: 497.5
click at [1047, 512] on icon at bounding box center [1049, 515] width 6 height 12
type input "**********"
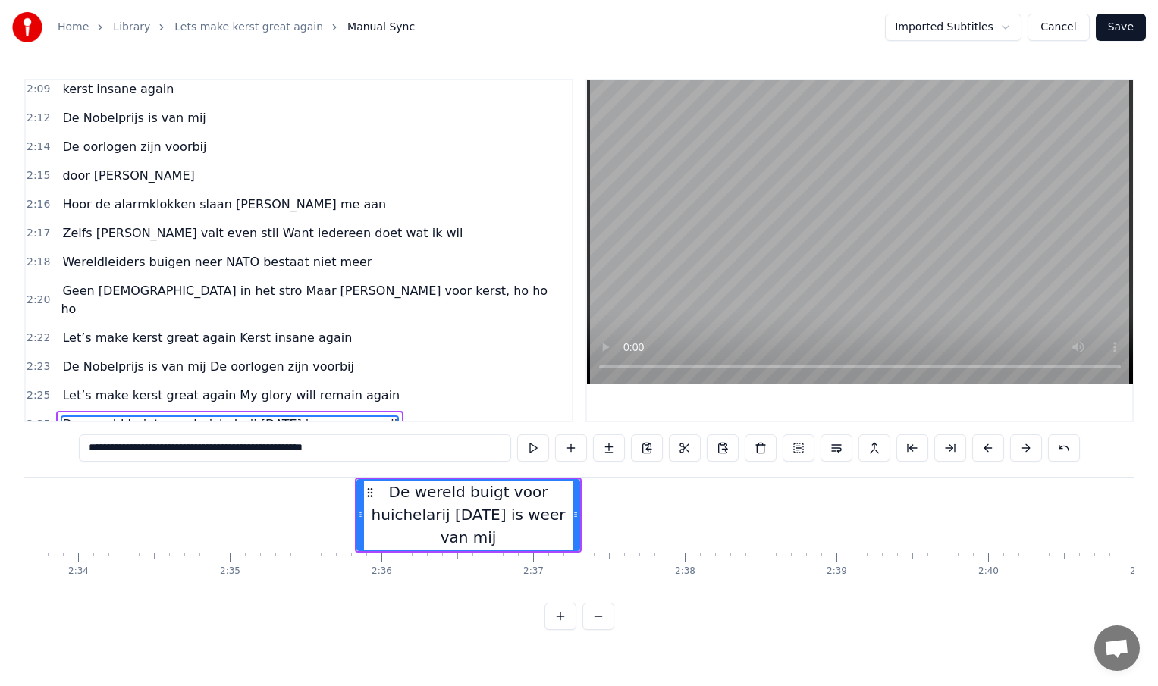
scroll to position [0, 23324]
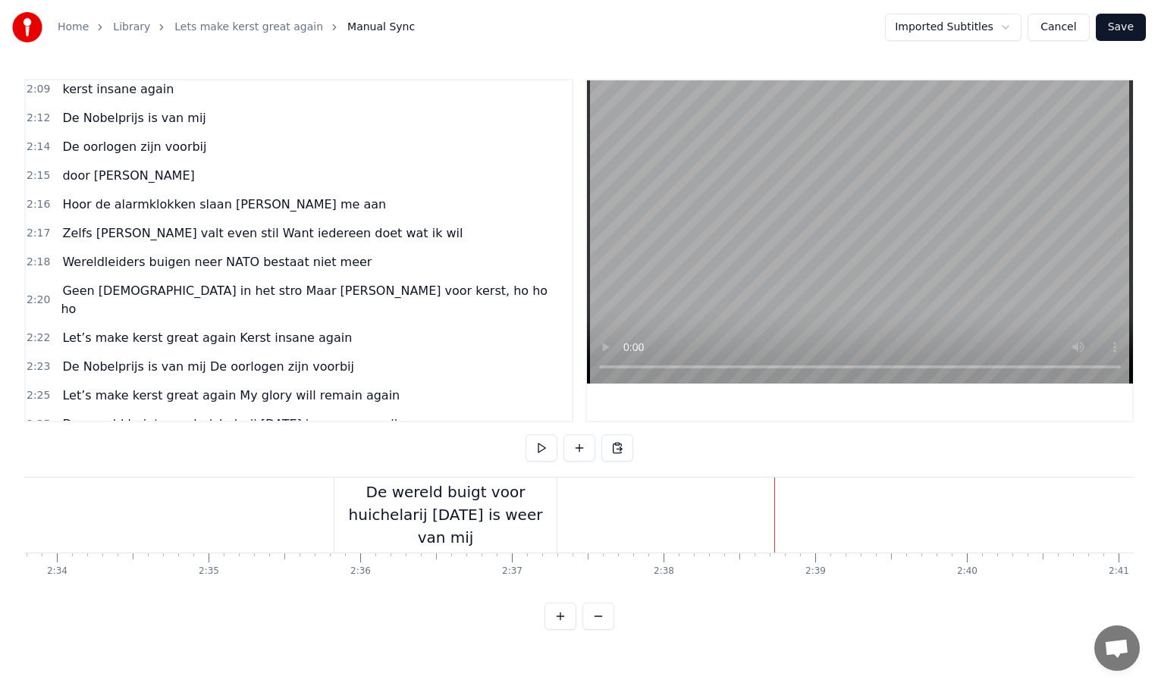
click at [503, 525] on div "De wereld buigt voor huichelarij [DATE] is weer van mij" at bounding box center [445, 515] width 222 height 68
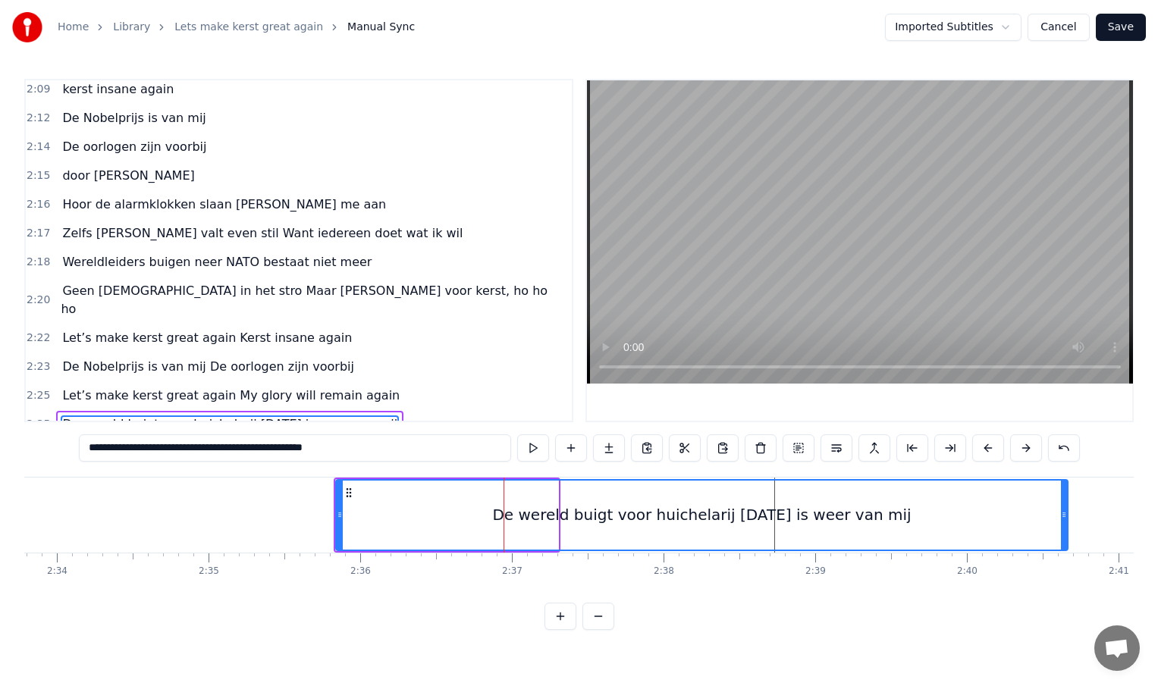
drag, startPoint x: 555, startPoint y: 512, endPoint x: 1063, endPoint y: 536, distance: 508.7
click at [1064, 536] on div at bounding box center [1064, 515] width 6 height 69
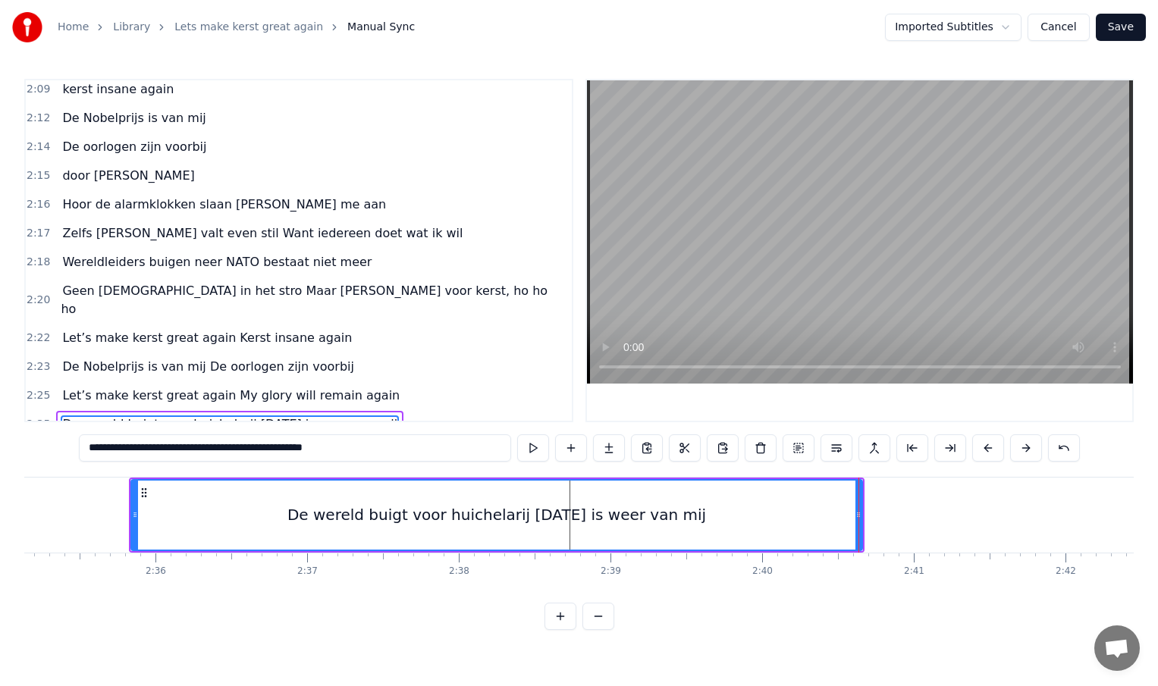
scroll to position [0, 23507]
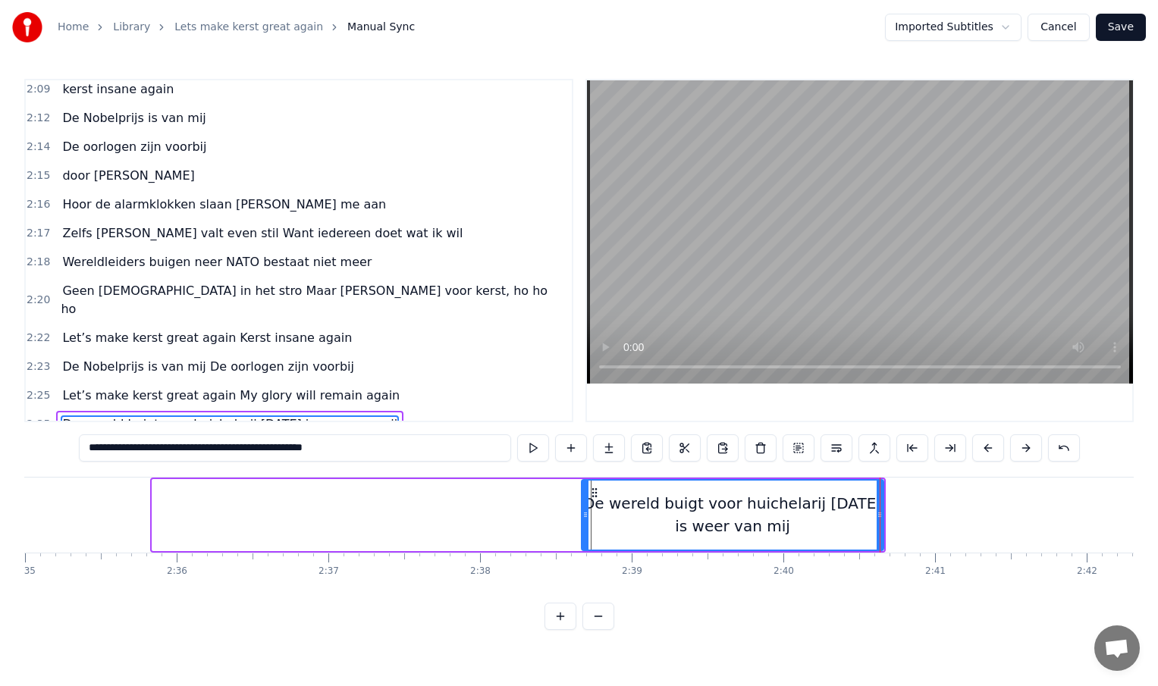
drag, startPoint x: 155, startPoint y: 514, endPoint x: 584, endPoint y: 536, distance: 429.8
click at [584, 536] on div at bounding box center [585, 515] width 6 height 69
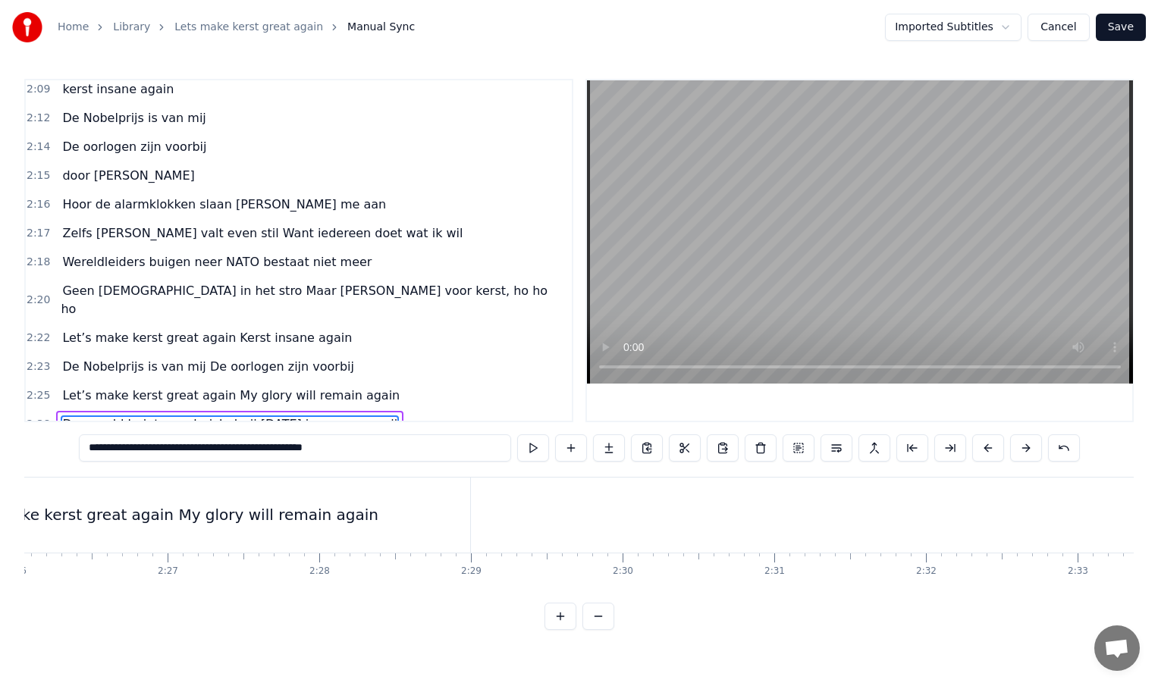
scroll to position [0, 22133]
click at [381, 523] on div "Let’s make kerst great again My glory will remain again" at bounding box center [185, 515] width 605 height 75
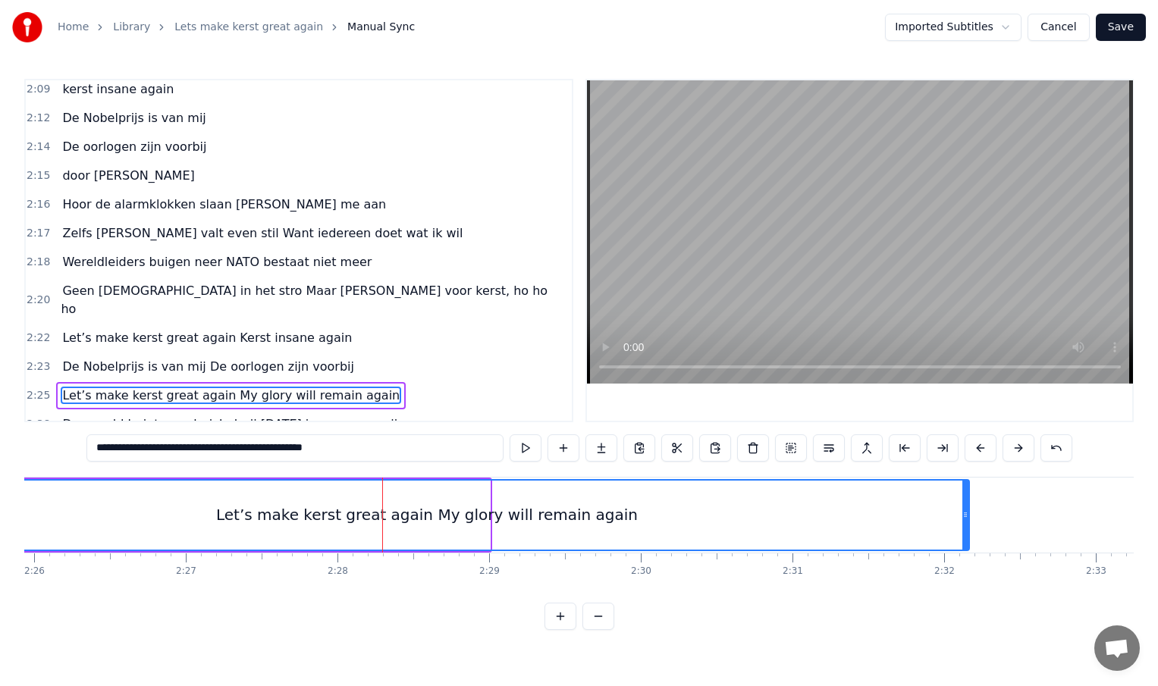
drag, startPoint x: 488, startPoint y: 514, endPoint x: 969, endPoint y: 514, distance: 481.5
click at [968, 514] on icon at bounding box center [965, 515] width 6 height 12
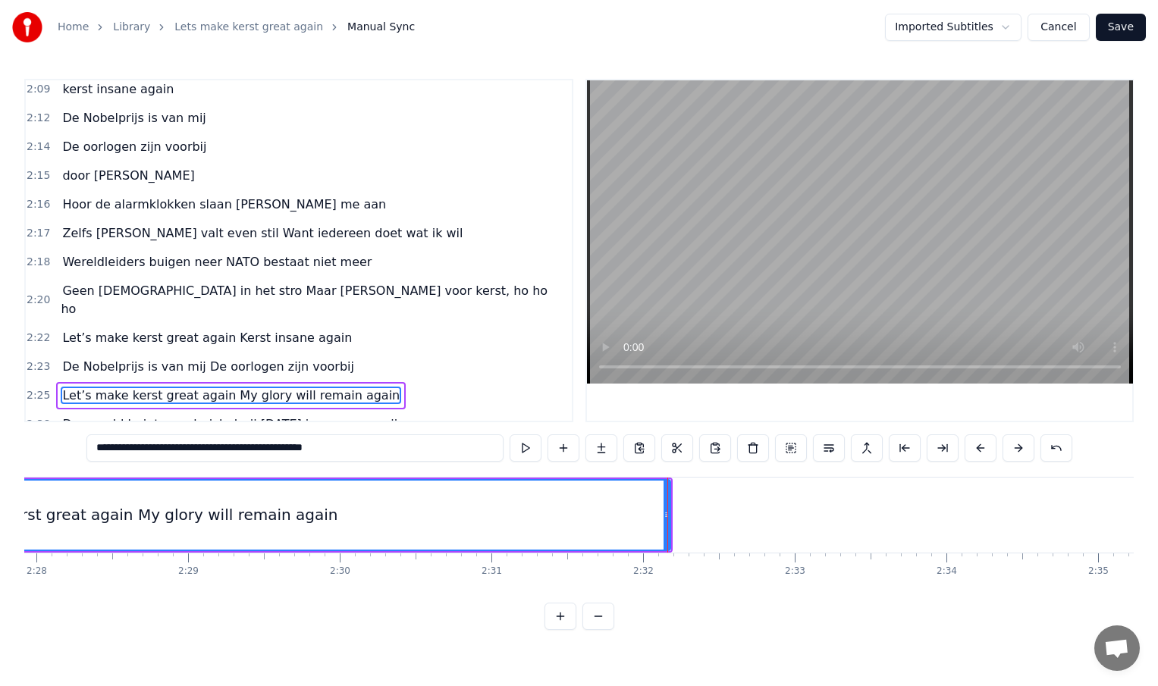
scroll to position [0, 22528]
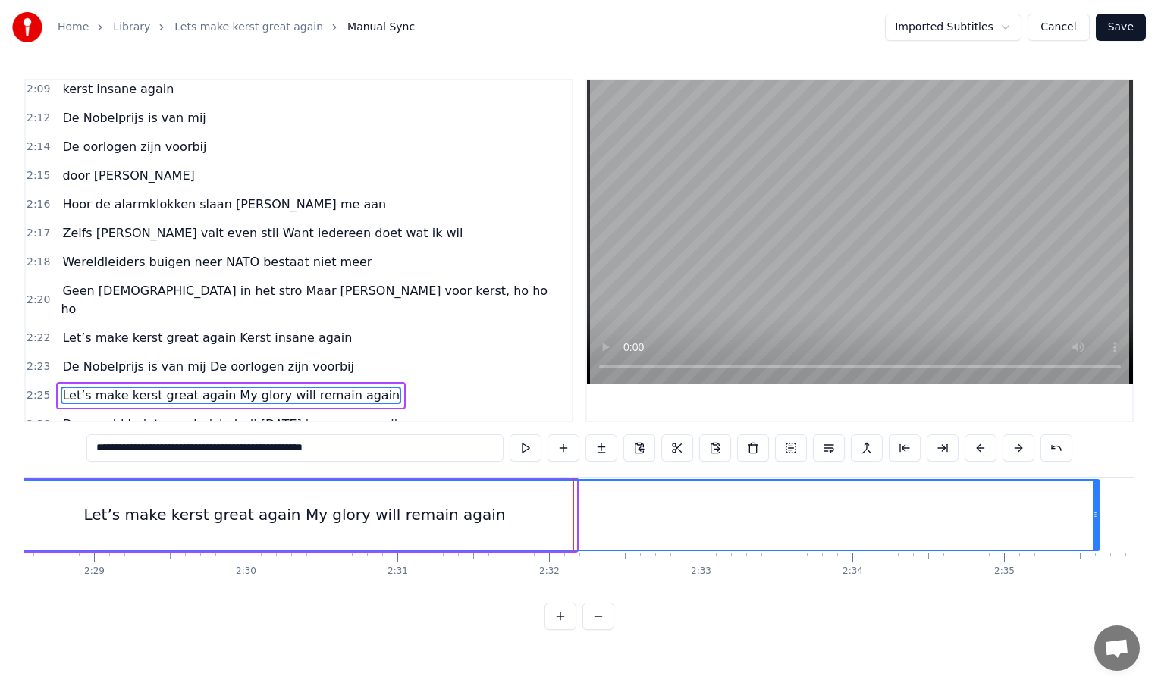
drag, startPoint x: 574, startPoint y: 514, endPoint x: 1100, endPoint y: 488, distance: 526.2
click at [1099, 488] on div at bounding box center [1096, 515] width 6 height 69
type input "**********"
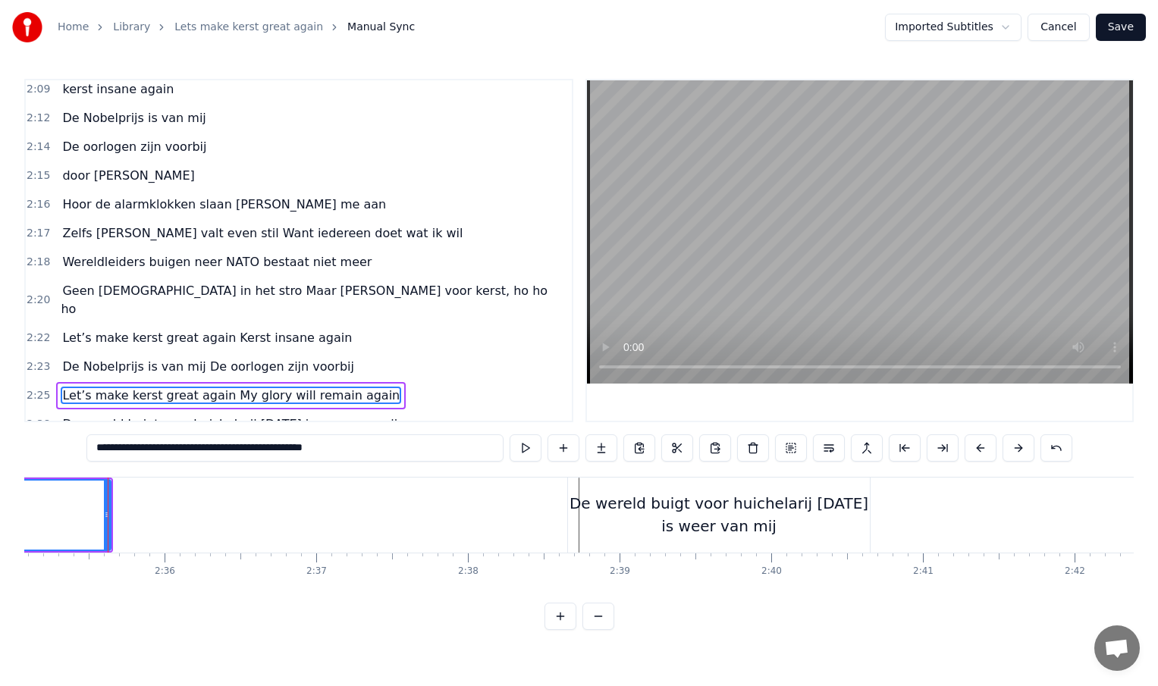
scroll to position [0, 23526]
click at [101, 514] on div at bounding box center [101, 515] width 1 height 75
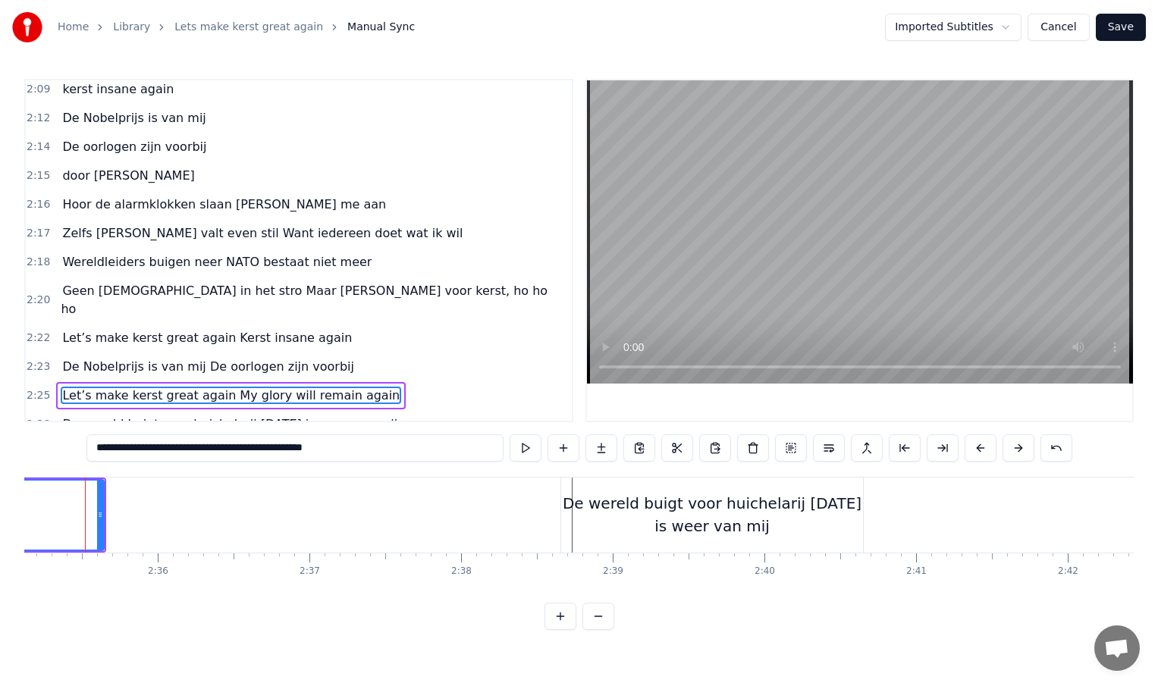
scroll to position [0, 23511]
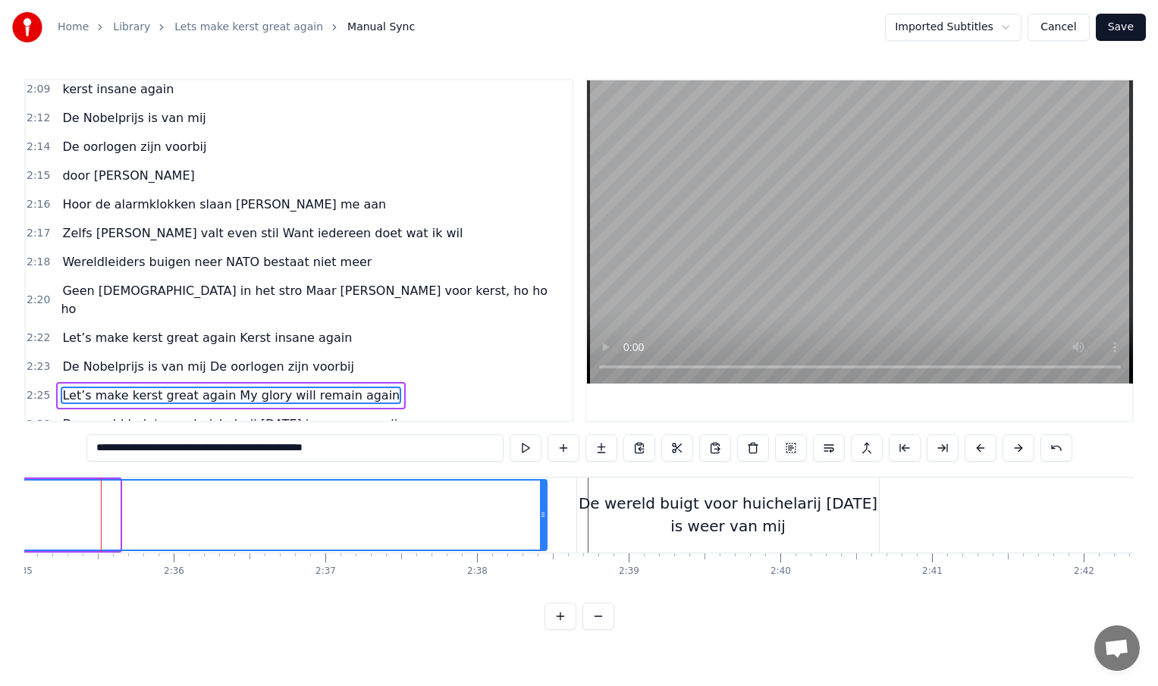
drag, startPoint x: 115, startPoint y: 514, endPoint x: 541, endPoint y: 518, distance: 427.0
click at [541, 518] on icon at bounding box center [543, 515] width 6 height 12
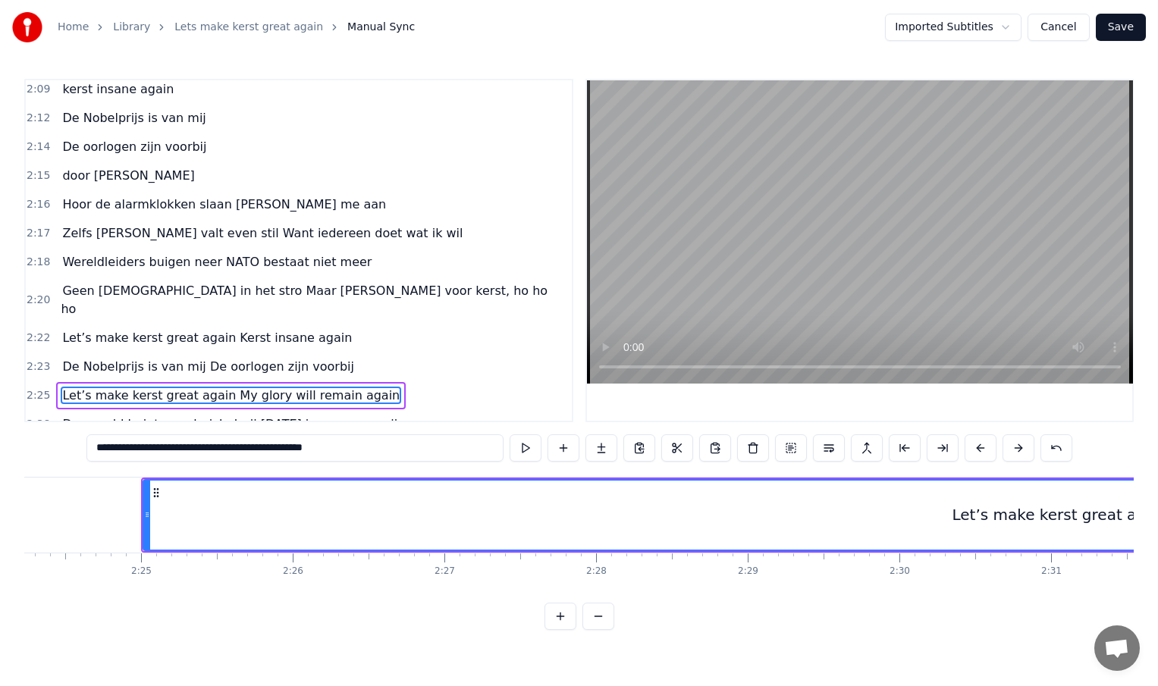
scroll to position [0, 21860]
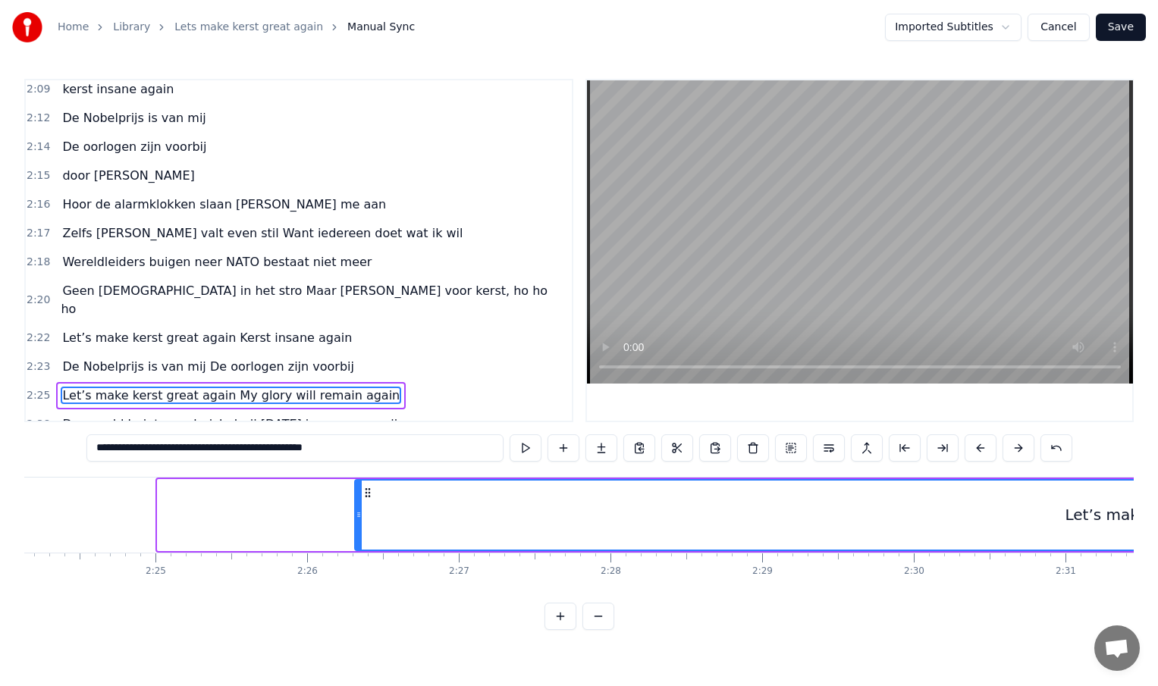
drag, startPoint x: 161, startPoint y: 516, endPoint x: 894, endPoint y: 513, distance: 733.3
click at [362, 513] on icon at bounding box center [359, 515] width 6 height 12
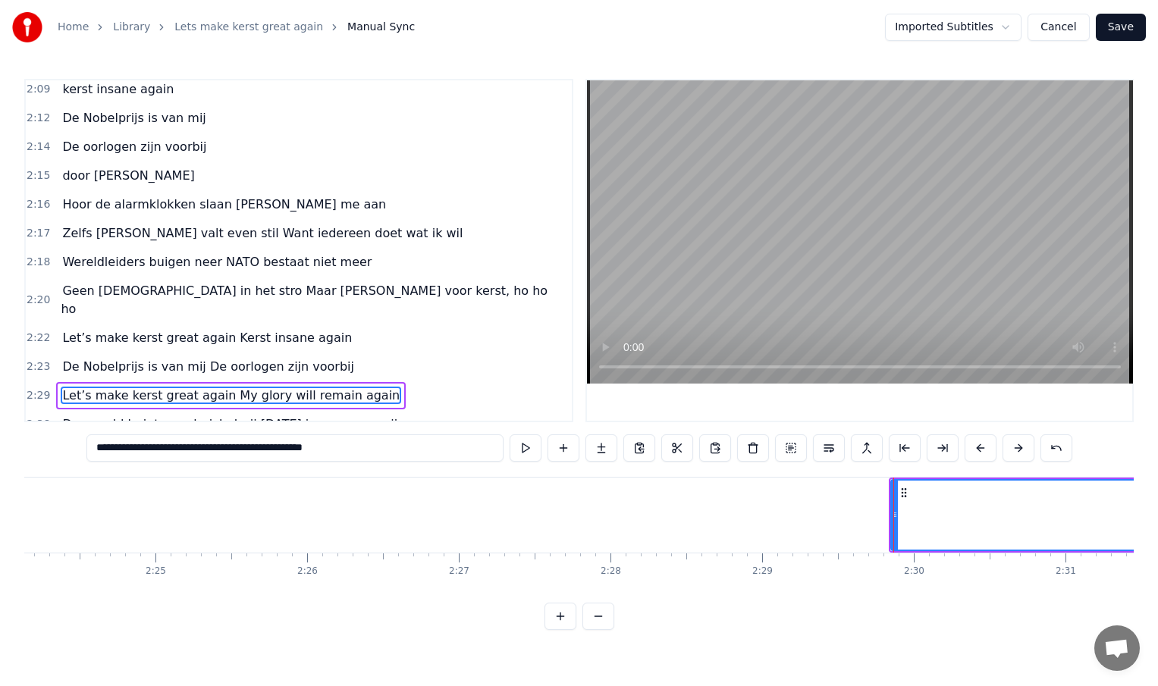
click at [894, 513] on icon at bounding box center [895, 515] width 6 height 12
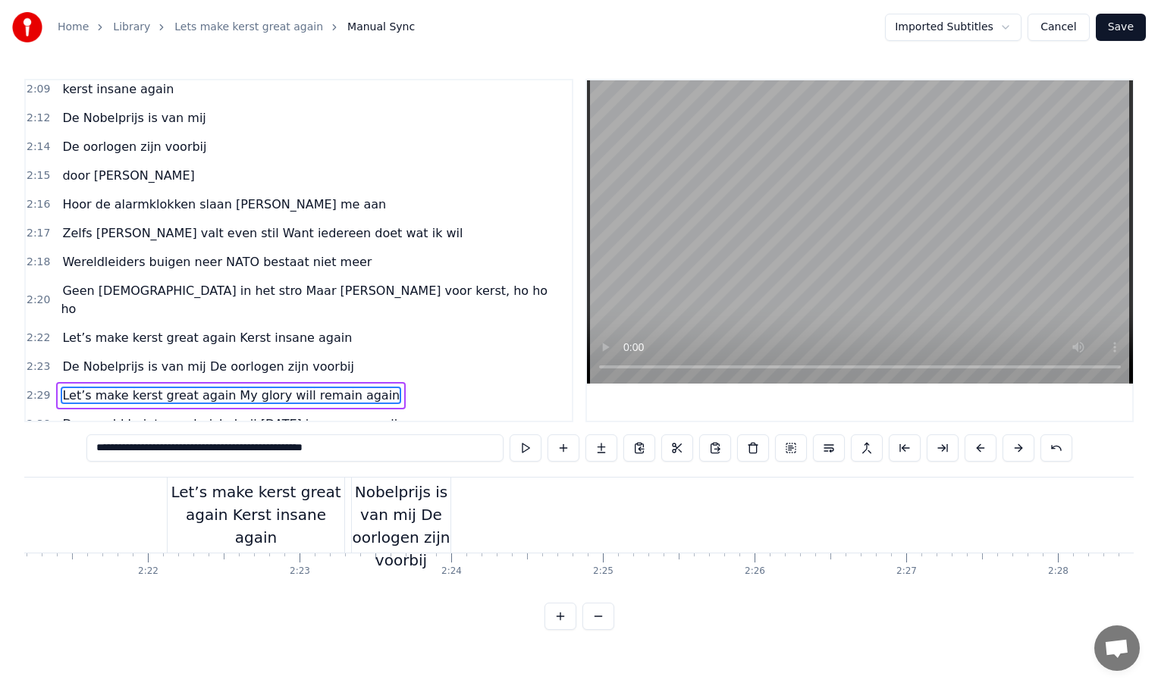
scroll to position [0, 21282]
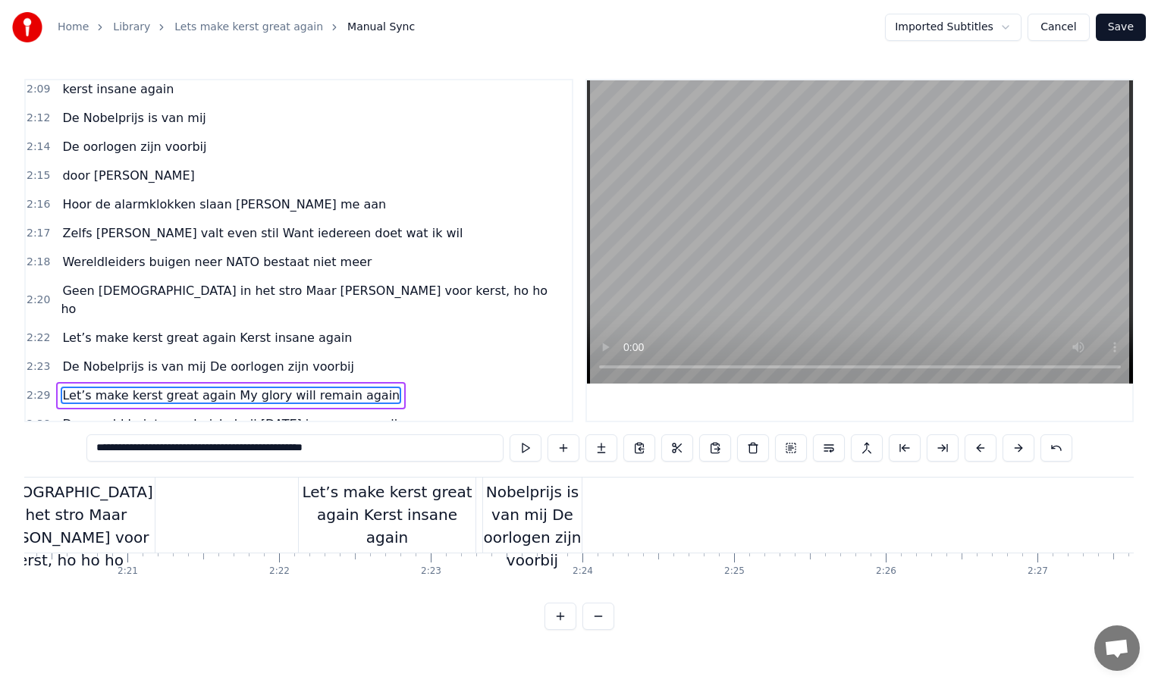
click at [565, 516] on div "De Nobelprijs is van mij De oorlogen zijn voorbij" at bounding box center [532, 515] width 99 height 114
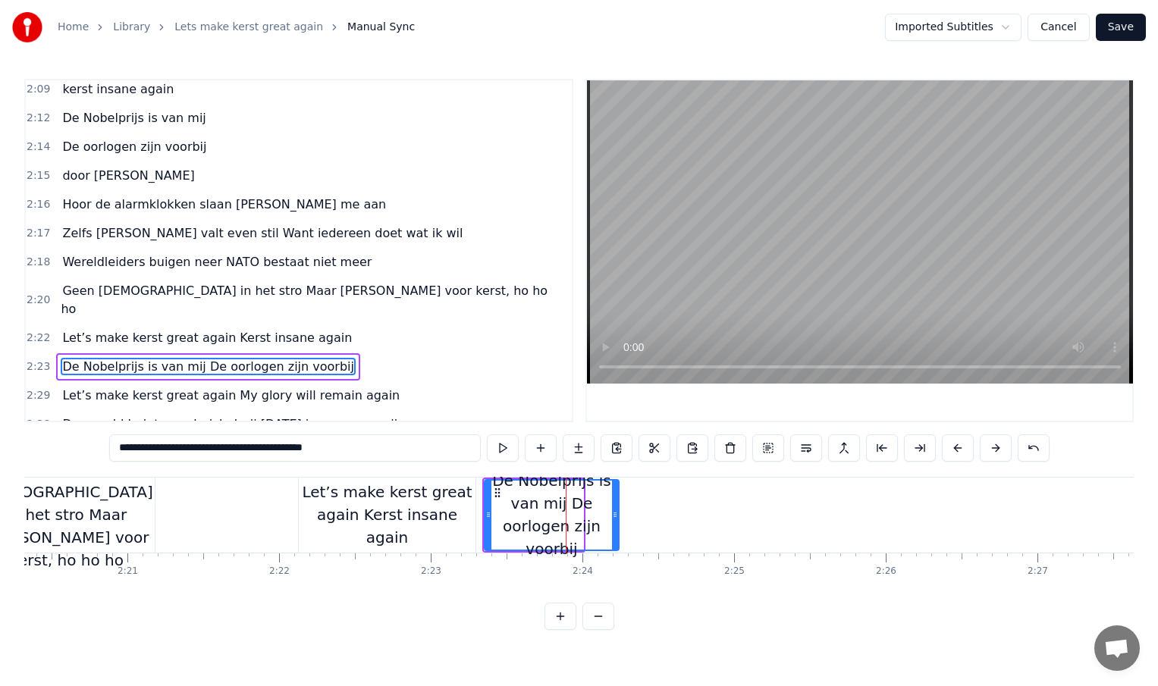
drag, startPoint x: 580, startPoint y: 516, endPoint x: 1037, endPoint y: 516, distance: 457.3
click at [618, 516] on icon at bounding box center [615, 515] width 6 height 12
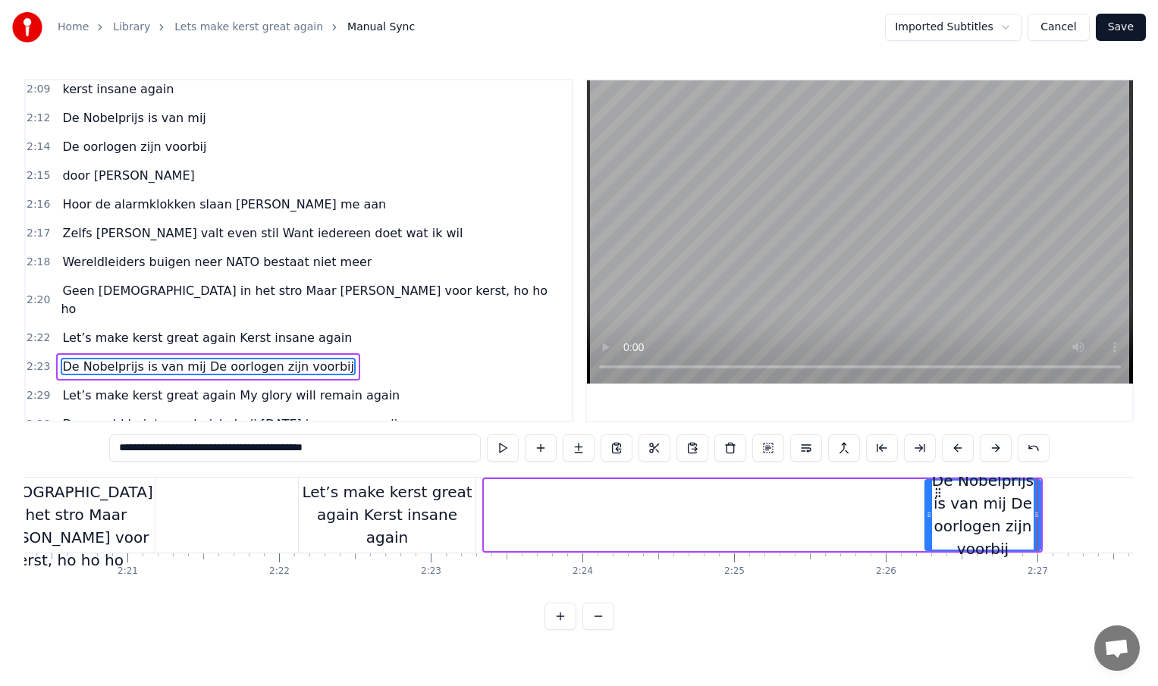
drag, startPoint x: 488, startPoint y: 517, endPoint x: 929, endPoint y: 516, distance: 440.6
click at [929, 516] on icon at bounding box center [929, 515] width 6 height 12
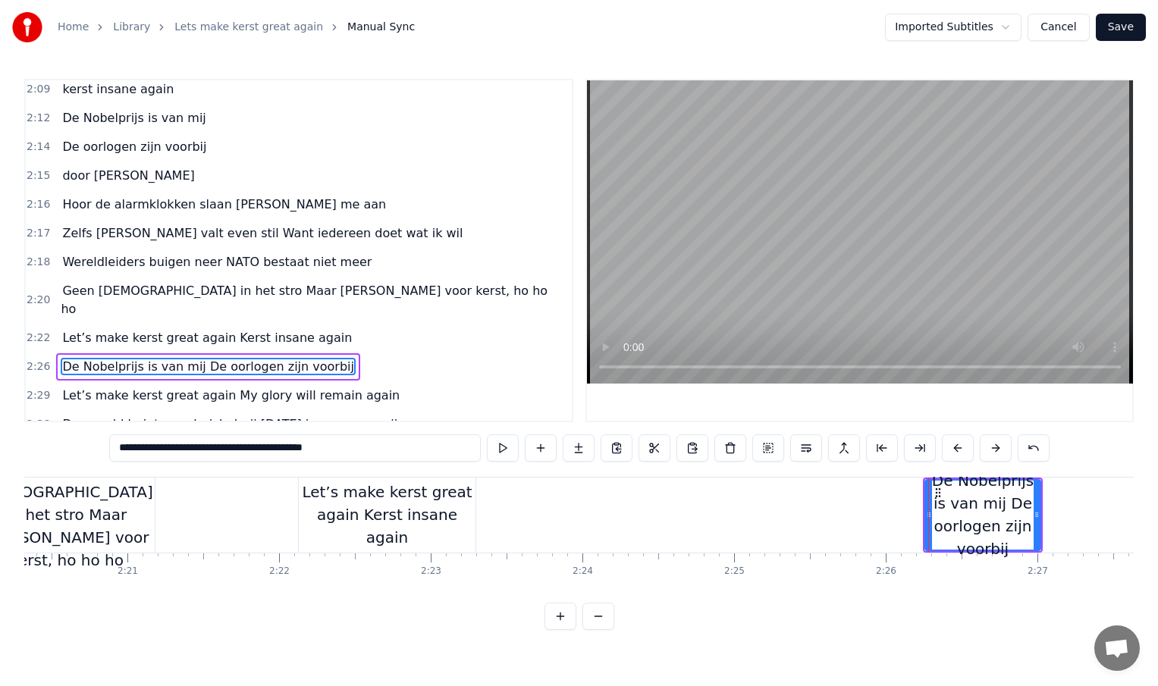
click at [428, 516] on div "Let’s make kerst great again Kerst insane again" at bounding box center [387, 515] width 177 height 68
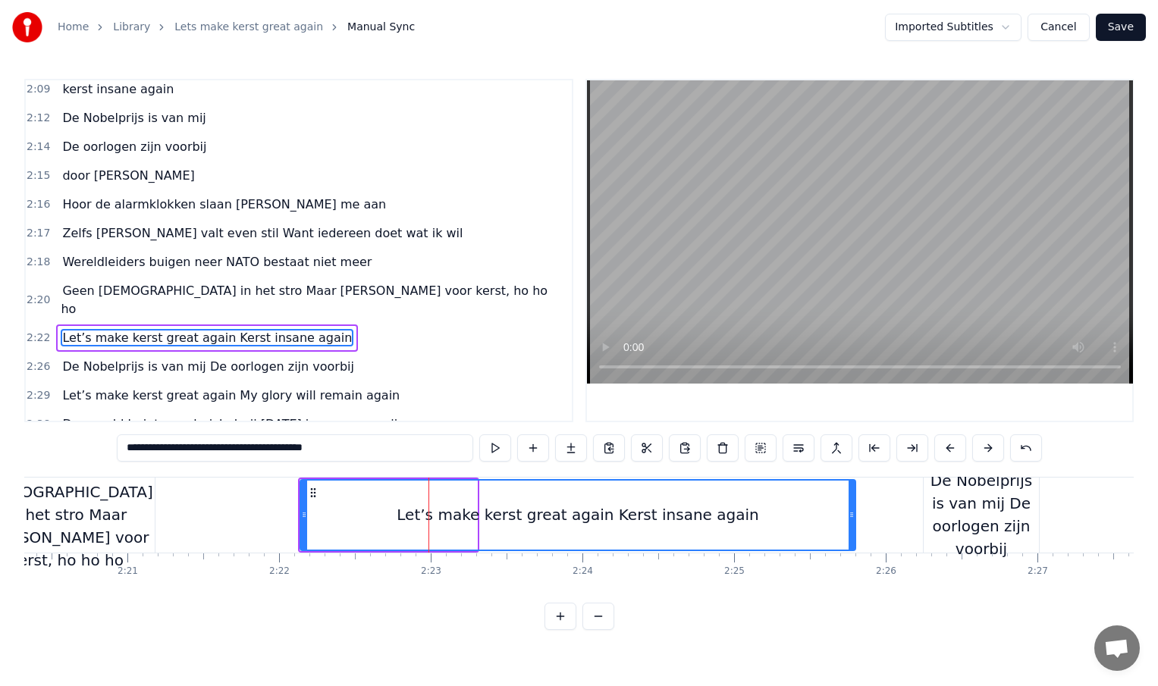
drag, startPoint x: 474, startPoint y: 511, endPoint x: 888, endPoint y: 507, distance: 414.1
click at [855, 507] on div at bounding box center [852, 515] width 6 height 69
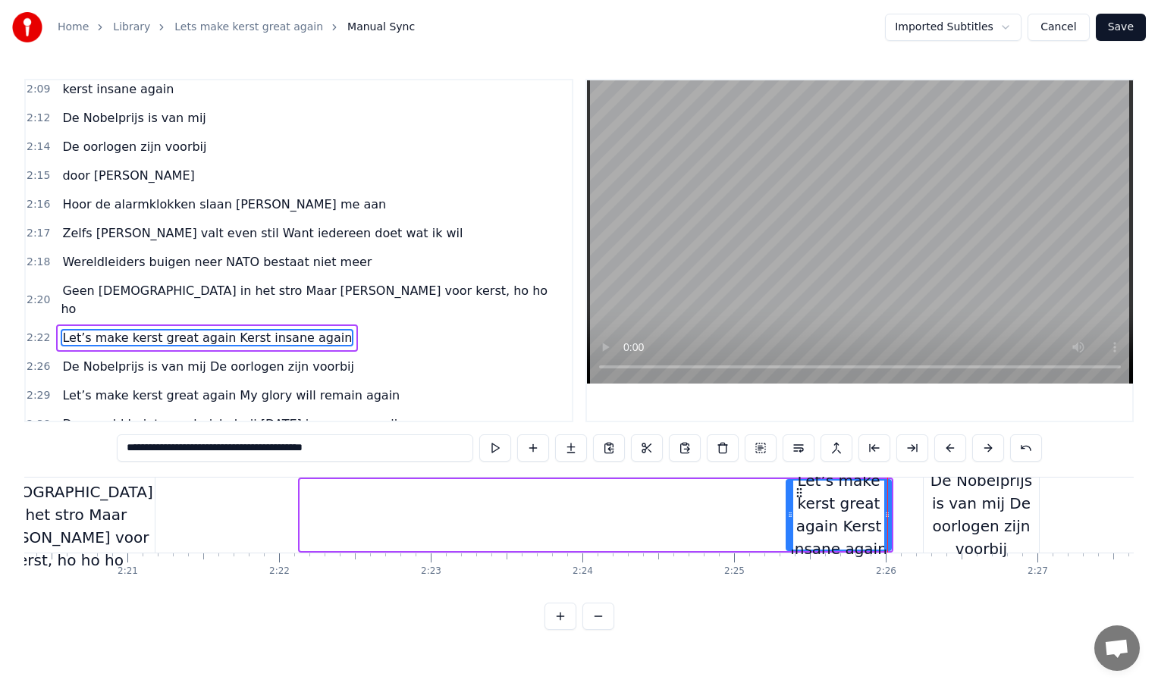
drag, startPoint x: 302, startPoint y: 517, endPoint x: 792, endPoint y: 514, distance: 490.6
click at [792, 514] on icon at bounding box center [790, 515] width 6 height 12
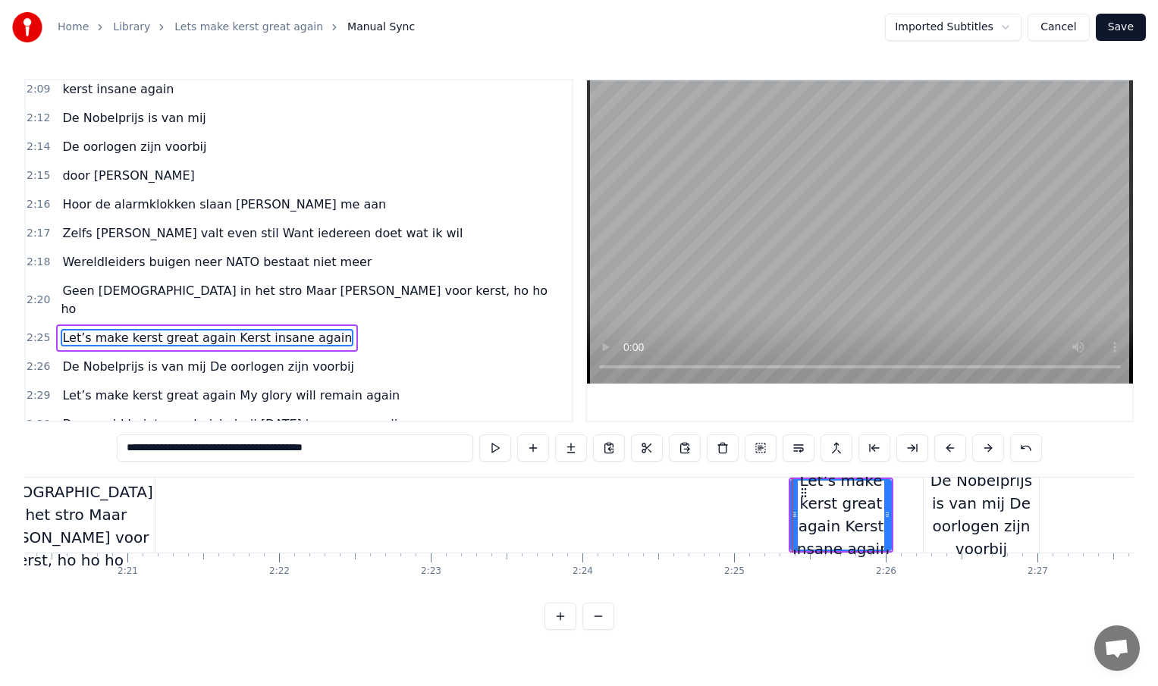
click at [134, 513] on div "Geen [DEMOGRAPHIC_DATA] in het stro Maar [PERSON_NAME] voor kerst, ho ho ho" at bounding box center [67, 515] width 176 height 114
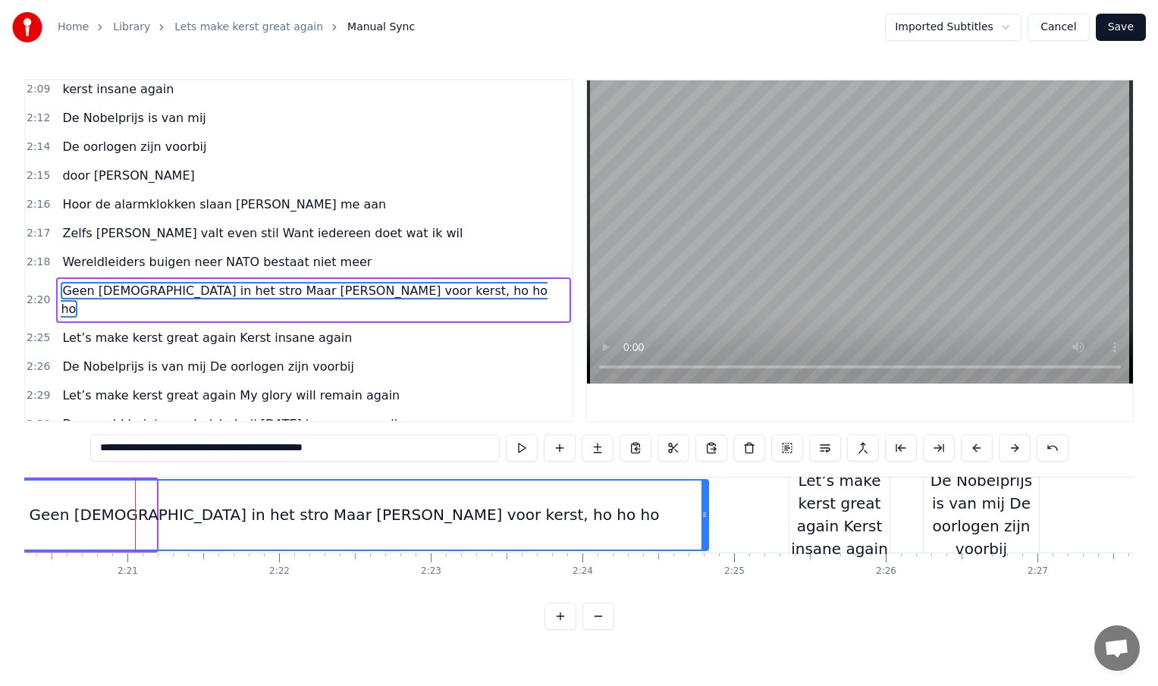
drag, startPoint x: 152, startPoint y: 514, endPoint x: 705, endPoint y: 504, distance: 553.7
click at [705, 504] on div at bounding box center [704, 515] width 6 height 69
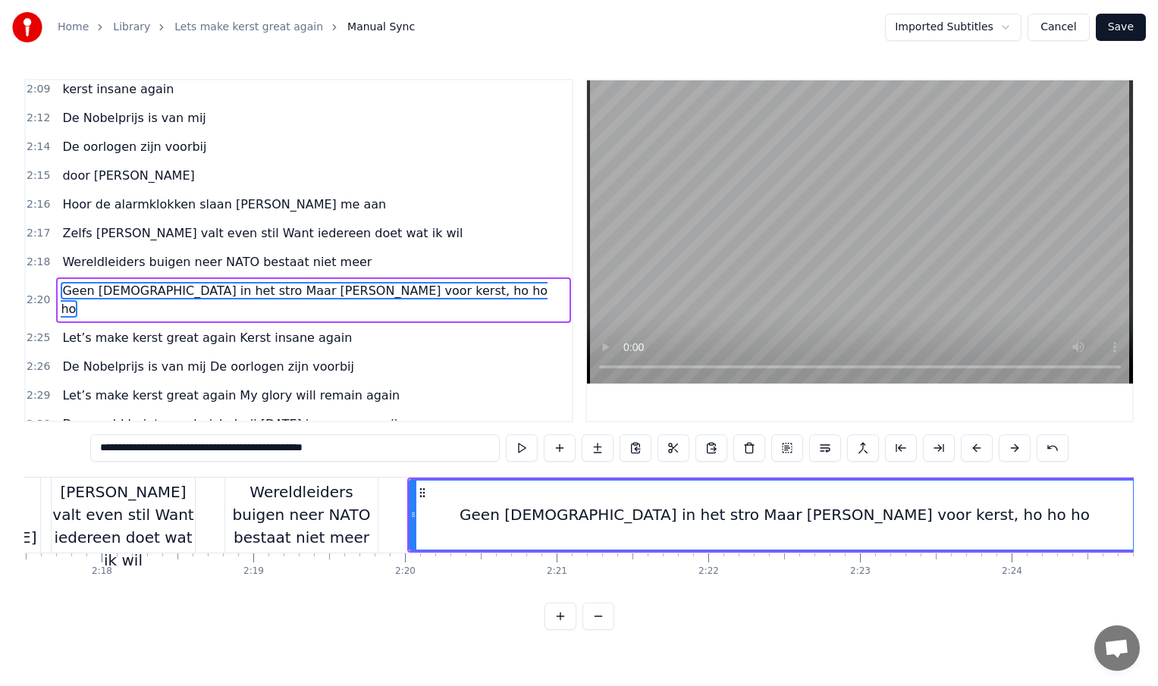
scroll to position [0, 20834]
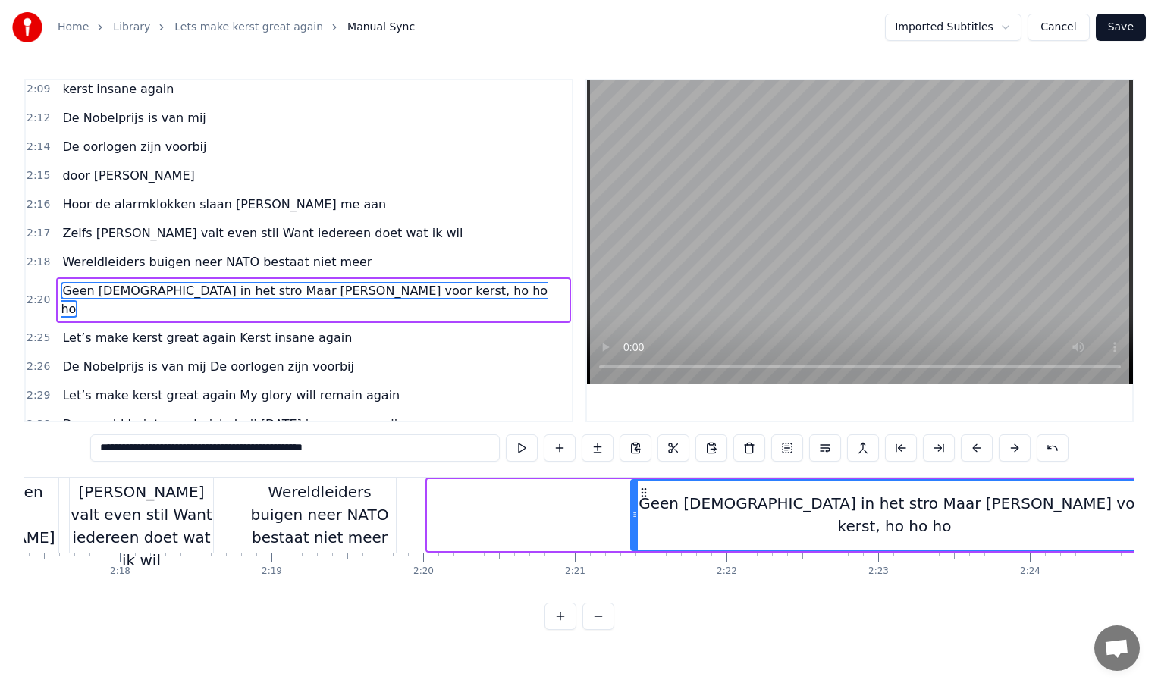
drag, startPoint x: 429, startPoint y: 515, endPoint x: 786, endPoint y: 515, distance: 356.4
click at [638, 515] on icon at bounding box center [635, 515] width 6 height 12
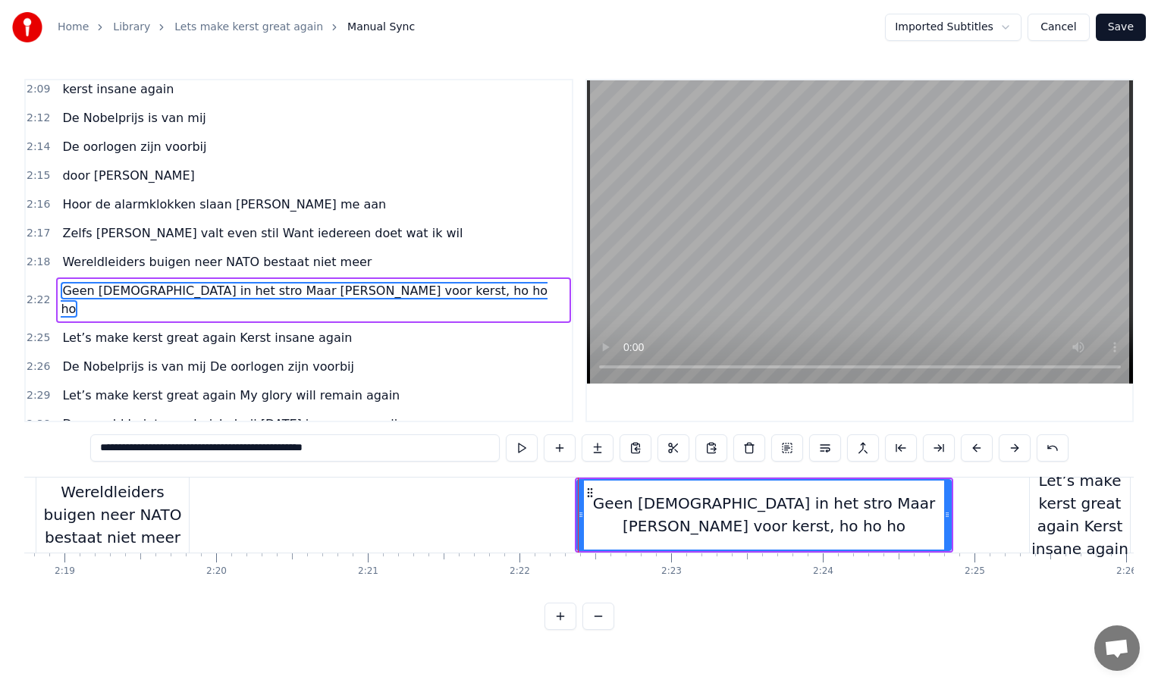
scroll to position [0, 21057]
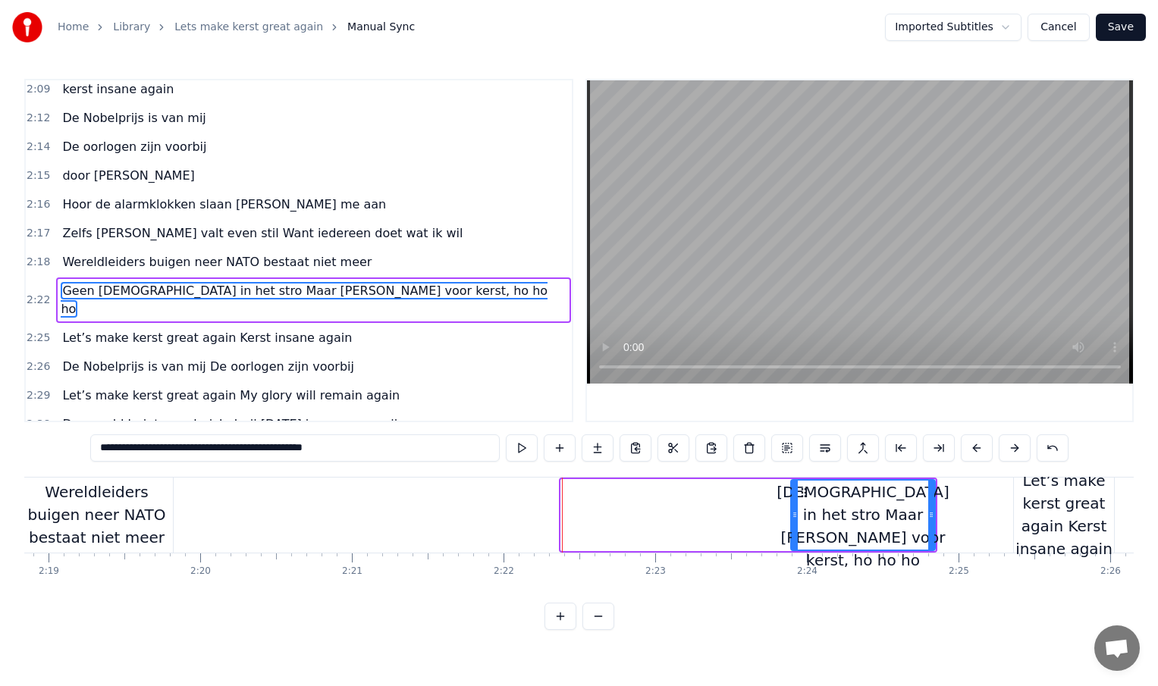
drag, startPoint x: 564, startPoint y: 513, endPoint x: 794, endPoint y: 497, distance: 230.3
click at [794, 497] on div at bounding box center [795, 515] width 6 height 69
click at [137, 510] on div "Wereldleiders buigen neer NATO bestaat niet meer" at bounding box center [96, 515] width 152 height 68
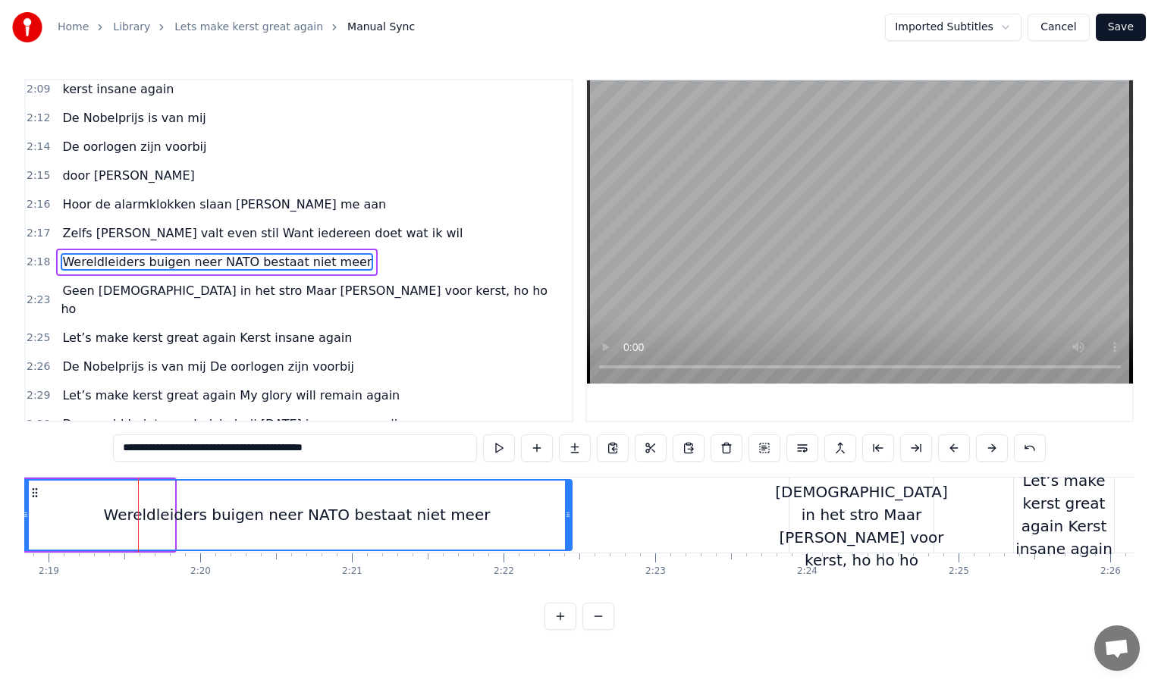
drag, startPoint x: 171, startPoint y: 513, endPoint x: 621, endPoint y: 529, distance: 450.7
click at [571, 529] on div at bounding box center [568, 515] width 6 height 69
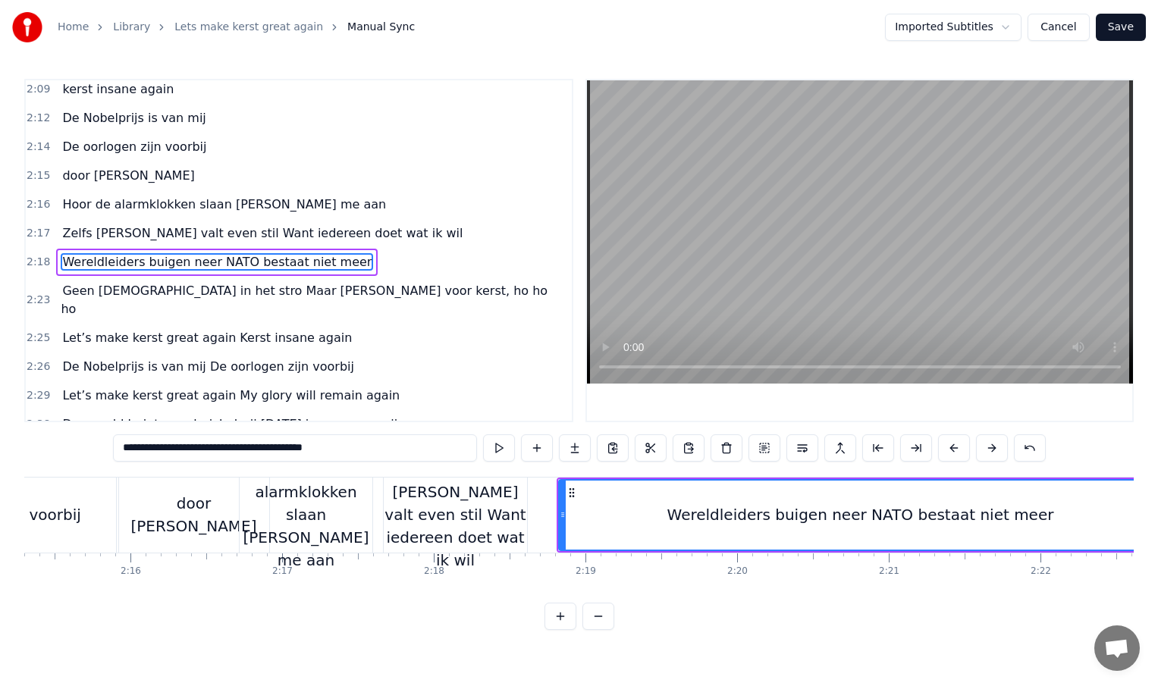
scroll to position [0, 20504]
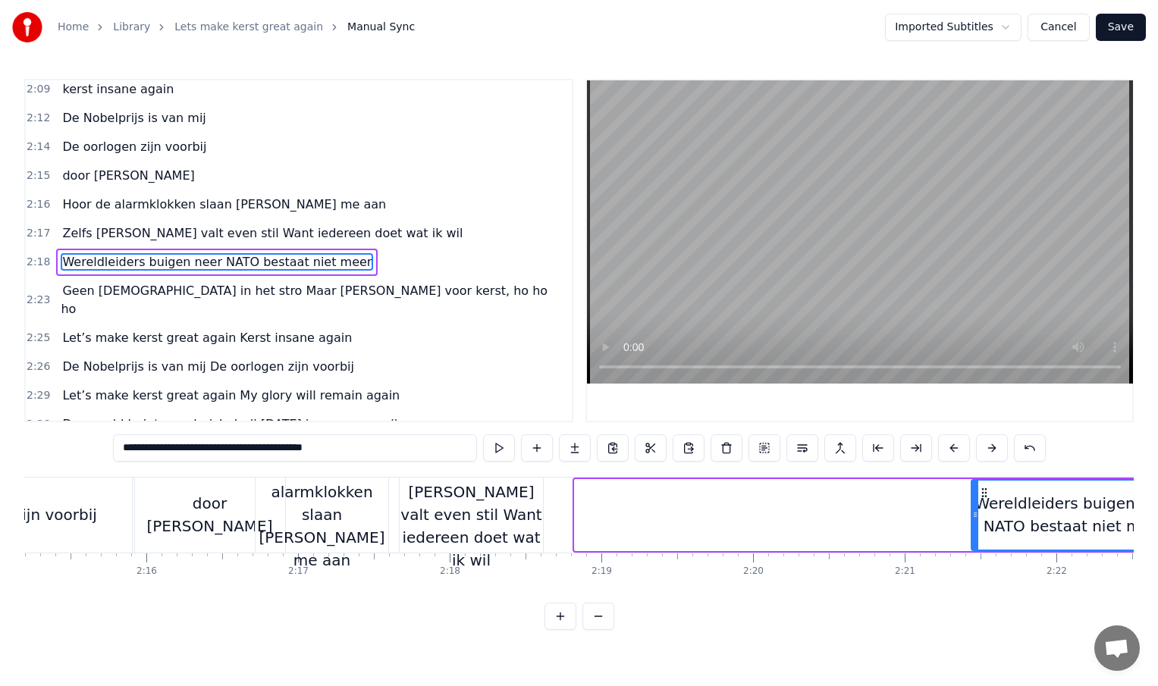
drag, startPoint x: 578, startPoint y: 513, endPoint x: 1020, endPoint y: 522, distance: 442.2
click at [978, 522] on div at bounding box center [975, 515] width 6 height 69
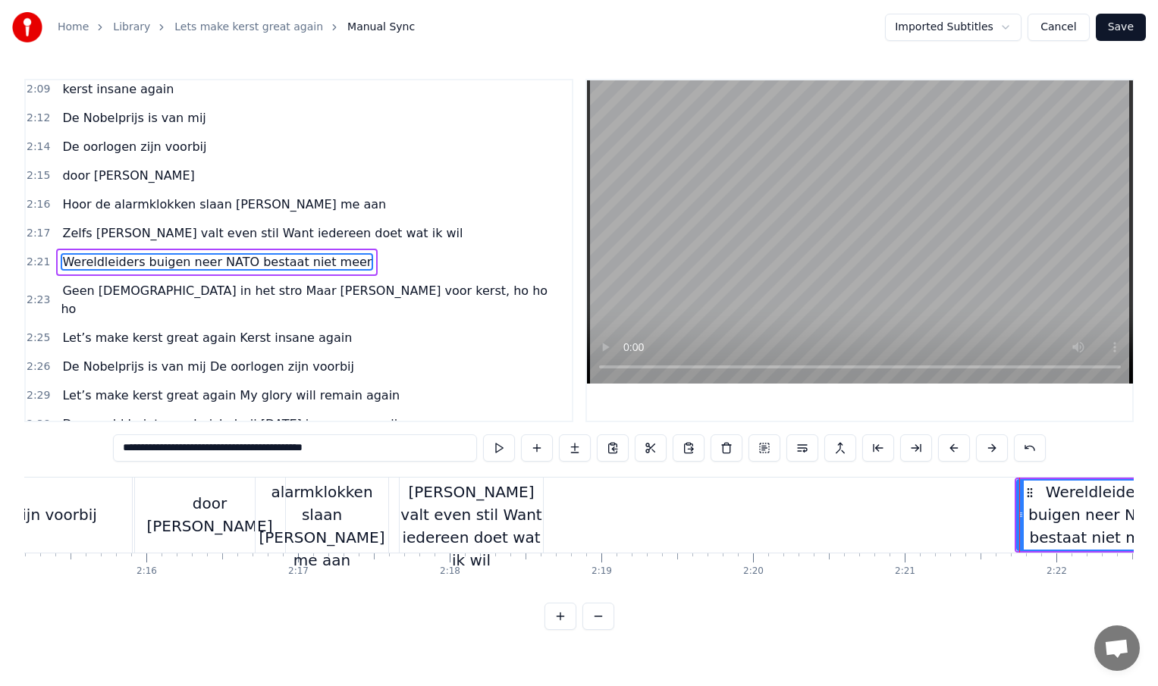
click at [520, 510] on div "Zelfs [PERSON_NAME] valt even stil Want iedereen doet wat ik wil" at bounding box center [471, 515] width 143 height 114
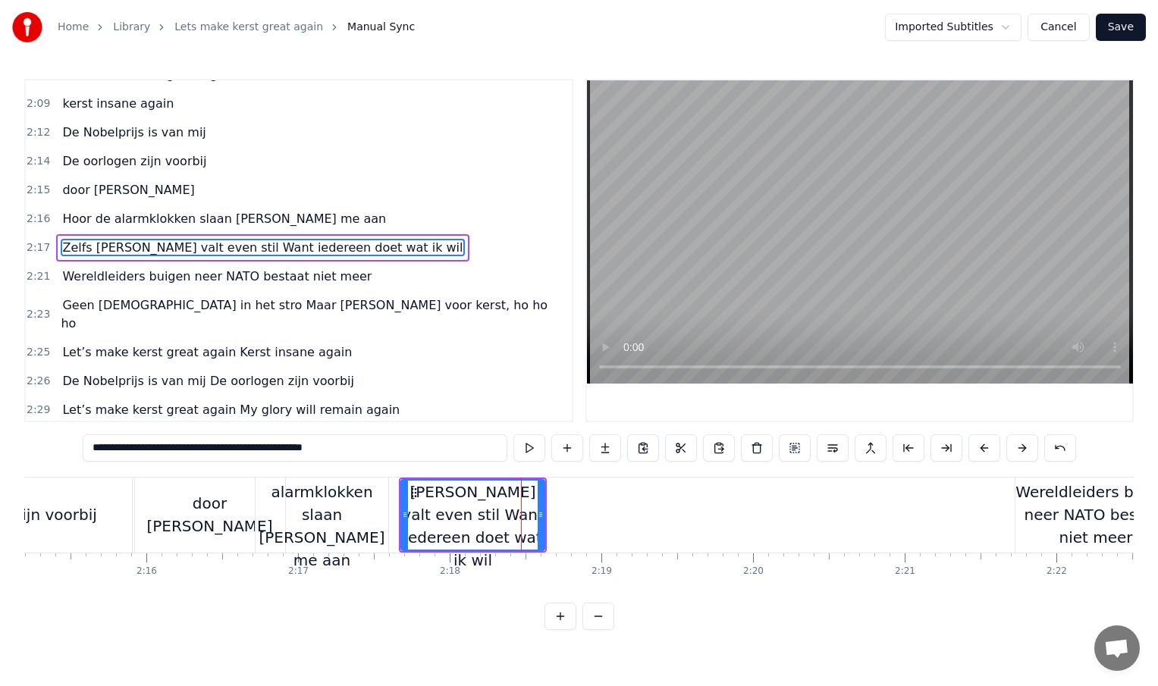
scroll to position [767, 0]
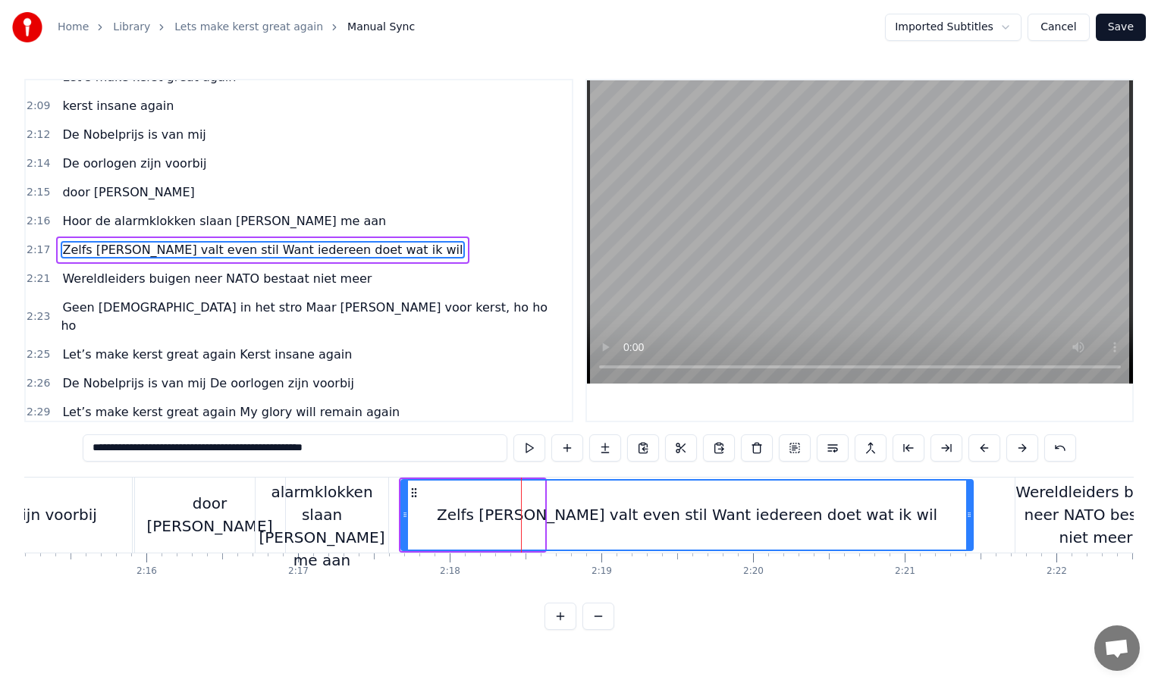
drag, startPoint x: 541, startPoint y: 515, endPoint x: 970, endPoint y: 522, distance: 428.5
click at [970, 522] on div at bounding box center [969, 515] width 6 height 69
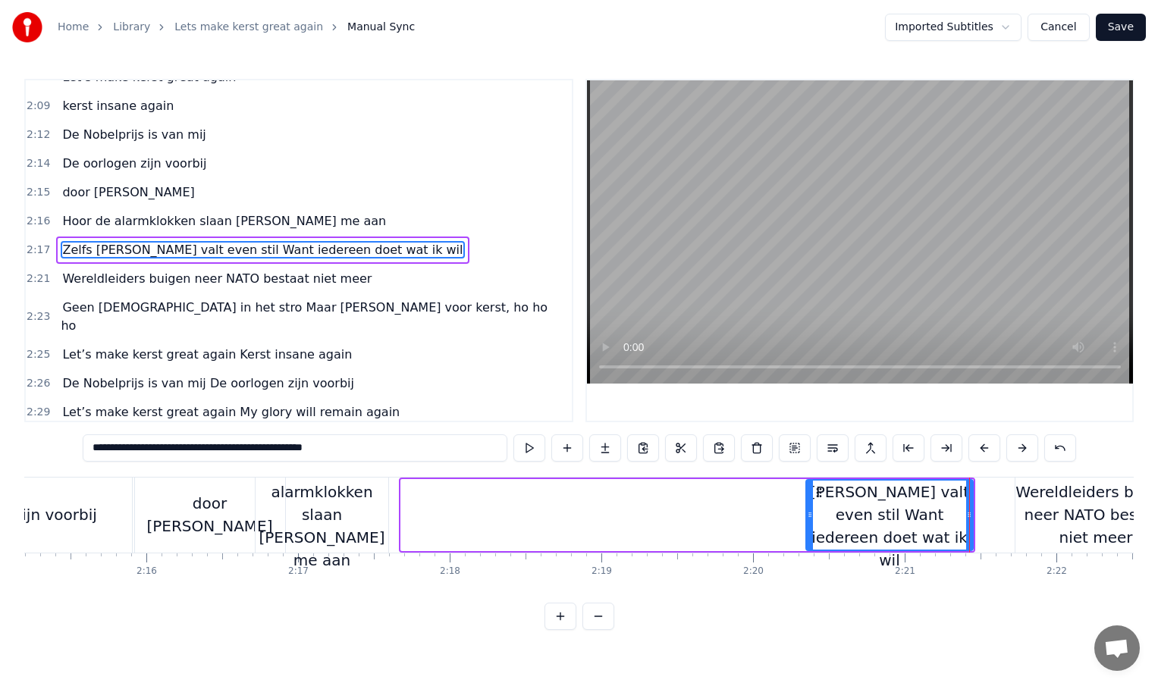
drag, startPoint x: 403, startPoint y: 512, endPoint x: 801, endPoint y: 511, distance: 397.4
click at [807, 512] on icon at bounding box center [810, 515] width 6 height 12
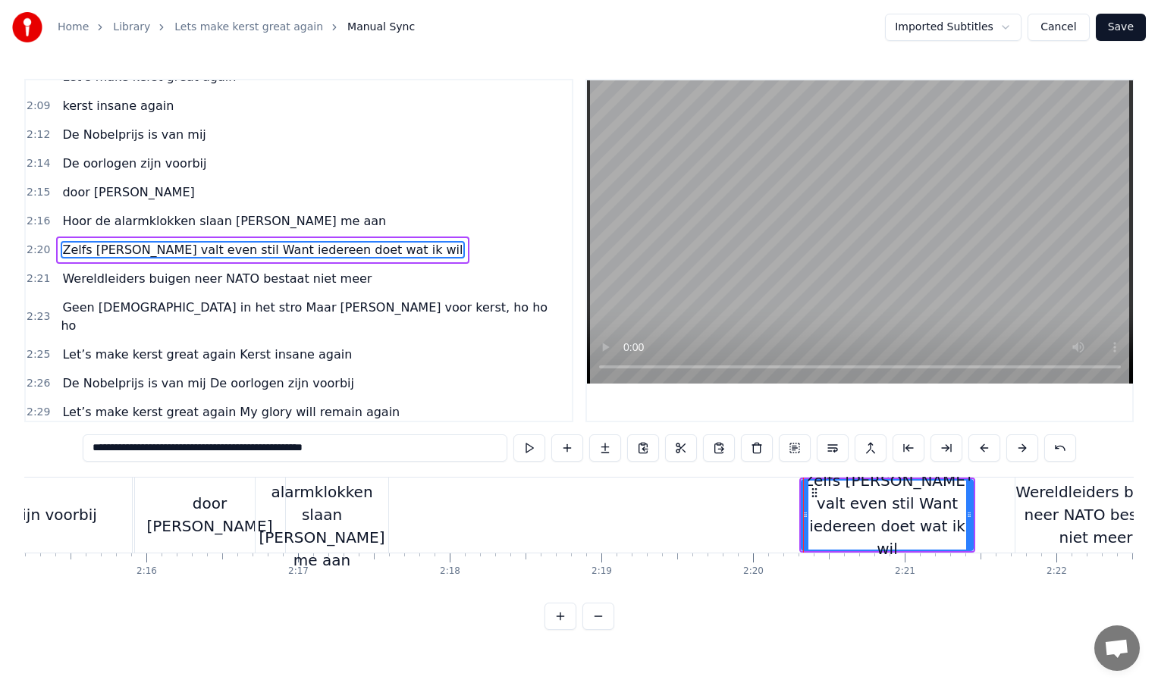
click at [350, 514] on div "Hoor de alarmklokken slaan [PERSON_NAME] me aan" at bounding box center [322, 515] width 133 height 114
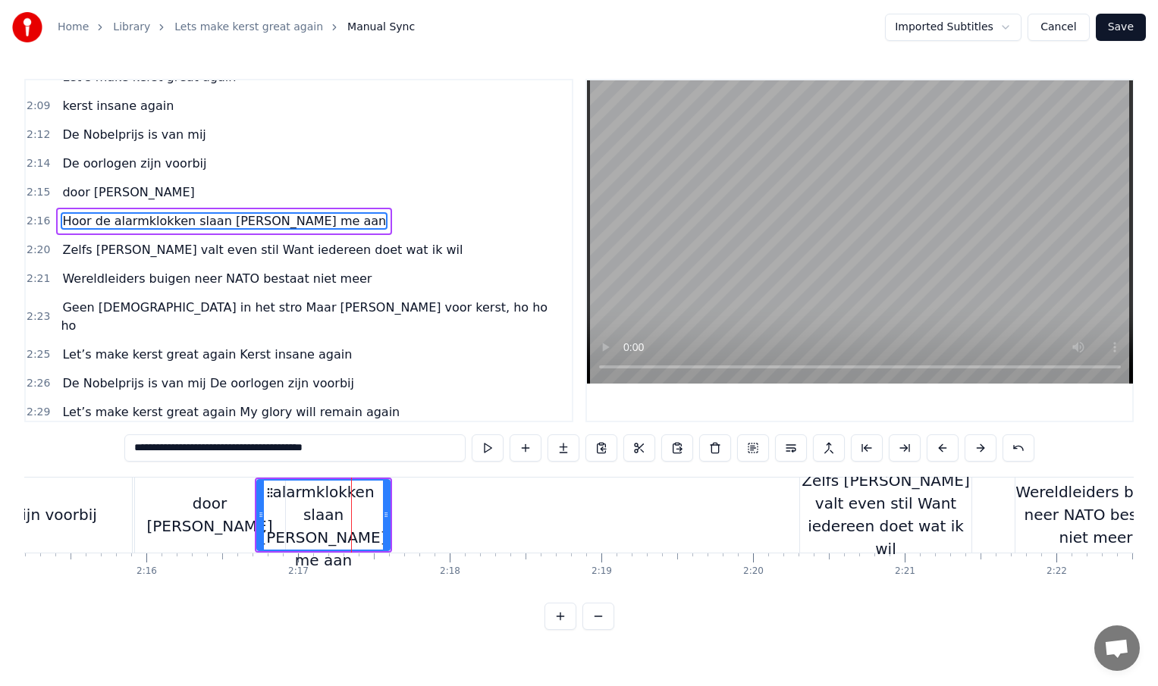
scroll to position [738, 0]
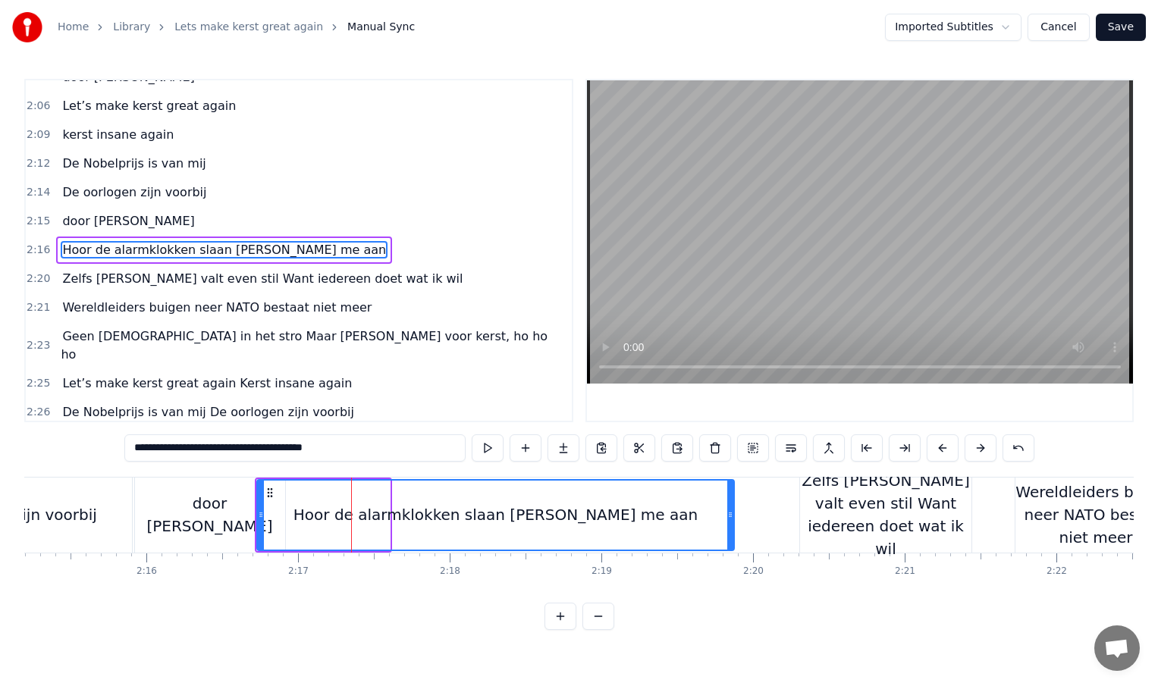
drag, startPoint x: 393, startPoint y: 513, endPoint x: 734, endPoint y: 516, distance: 341.3
click at [733, 516] on icon at bounding box center [730, 515] width 6 height 12
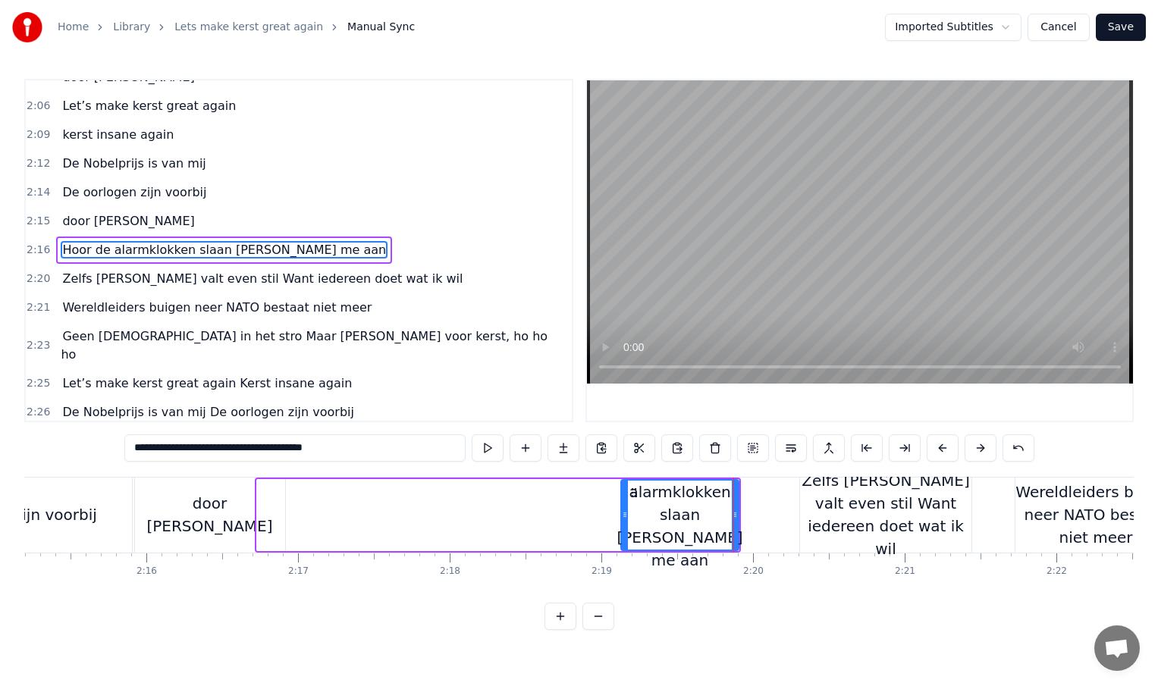
drag, startPoint x: 257, startPoint y: 516, endPoint x: 620, endPoint y: 514, distance: 363.2
click at [622, 514] on icon at bounding box center [625, 515] width 6 height 12
type input "**********"
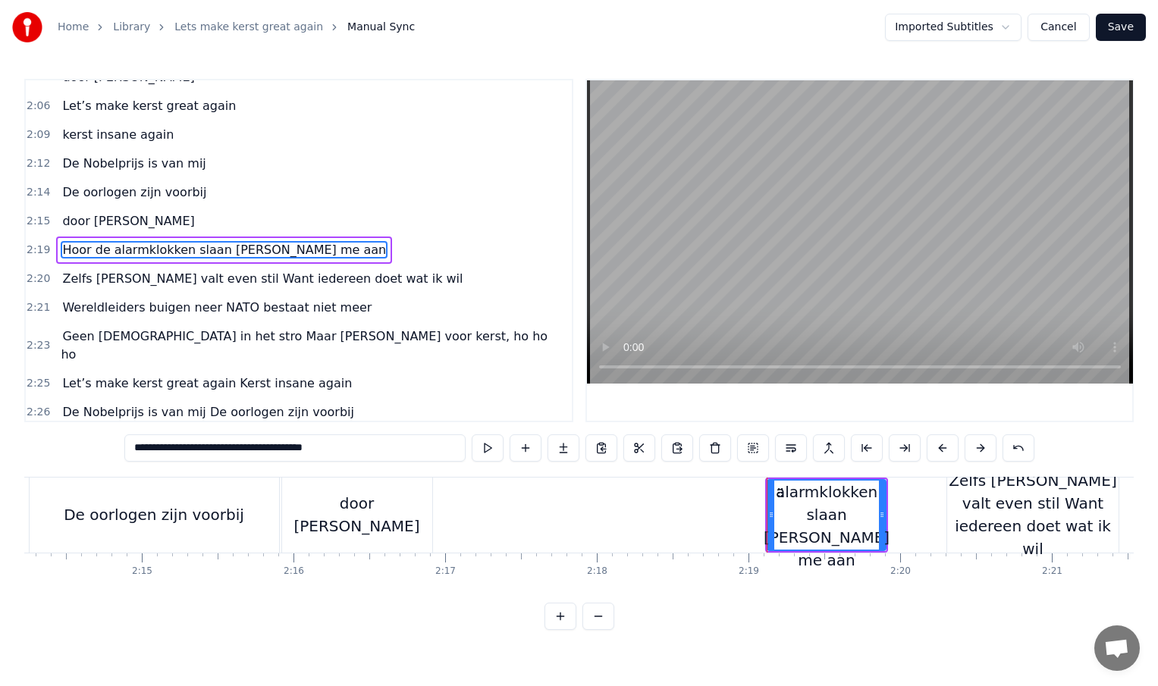
scroll to position [0, 20353]
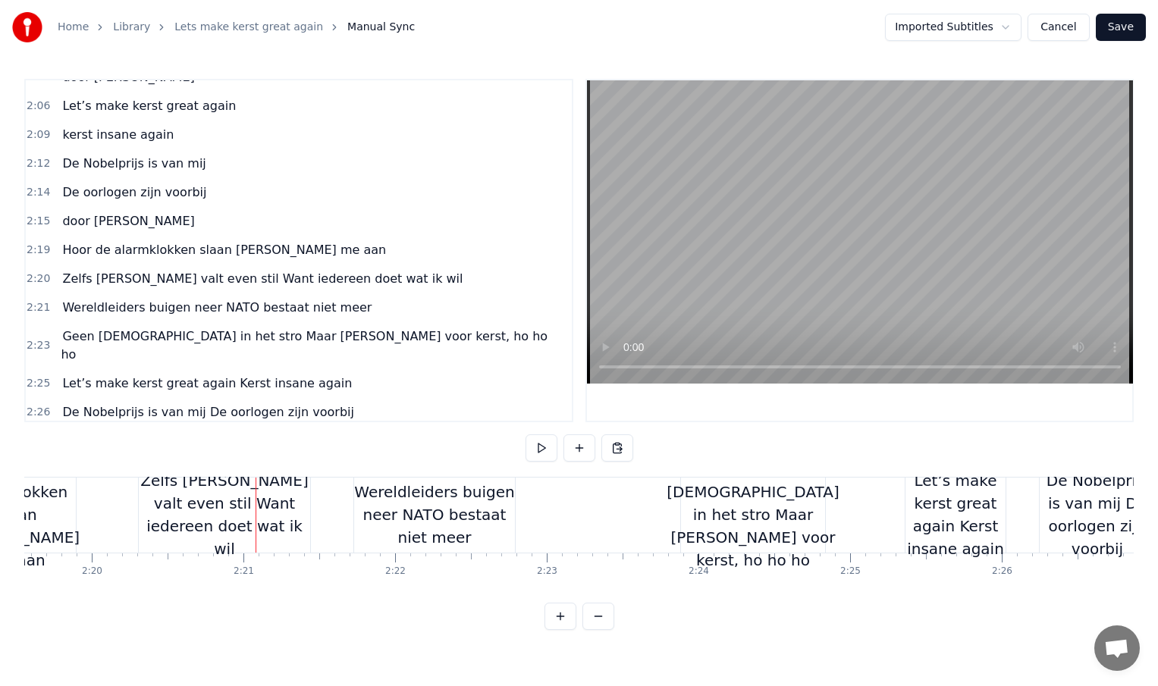
scroll to position [0, 21270]
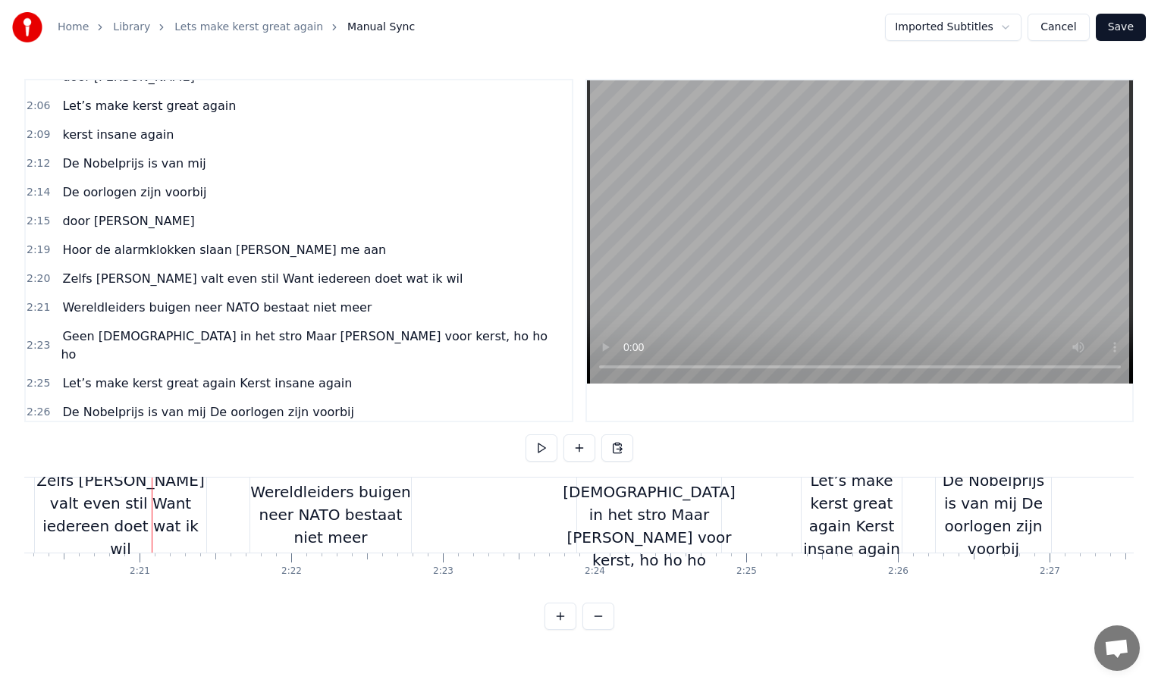
click at [392, 509] on div "Wereldleiders buigen neer NATO bestaat niet meer" at bounding box center [330, 515] width 161 height 68
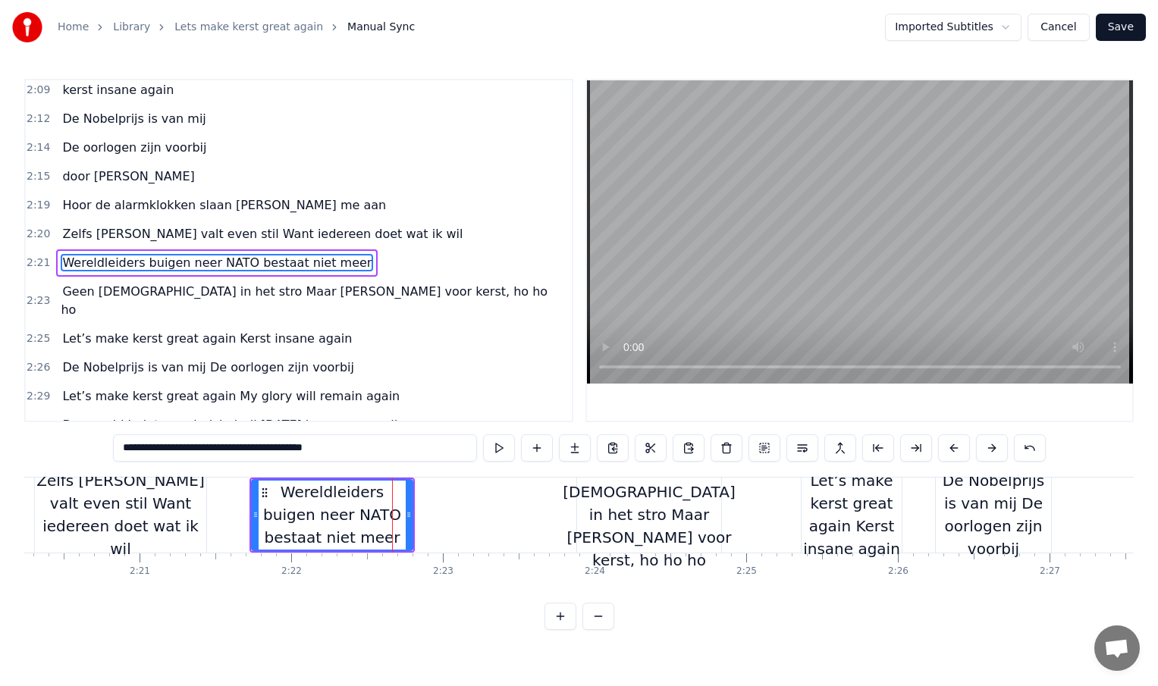
scroll to position [783, 0]
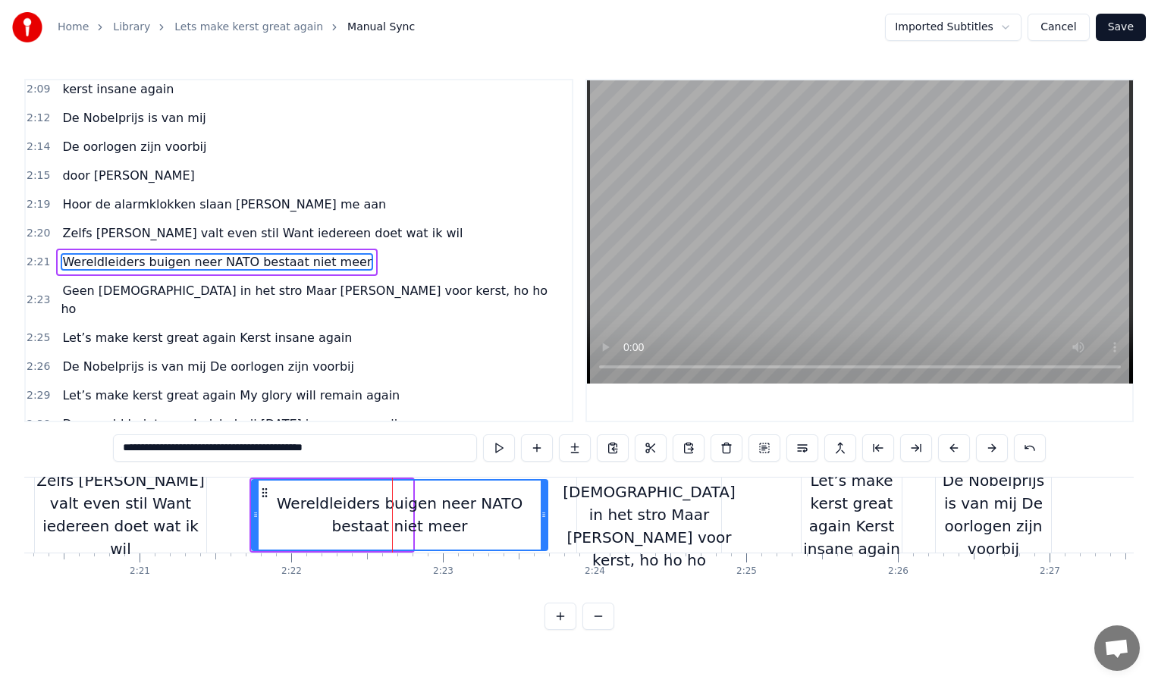
drag, startPoint x: 409, startPoint y: 516, endPoint x: 544, endPoint y: 510, distance: 135.1
click at [544, 510] on icon at bounding box center [544, 515] width 6 height 12
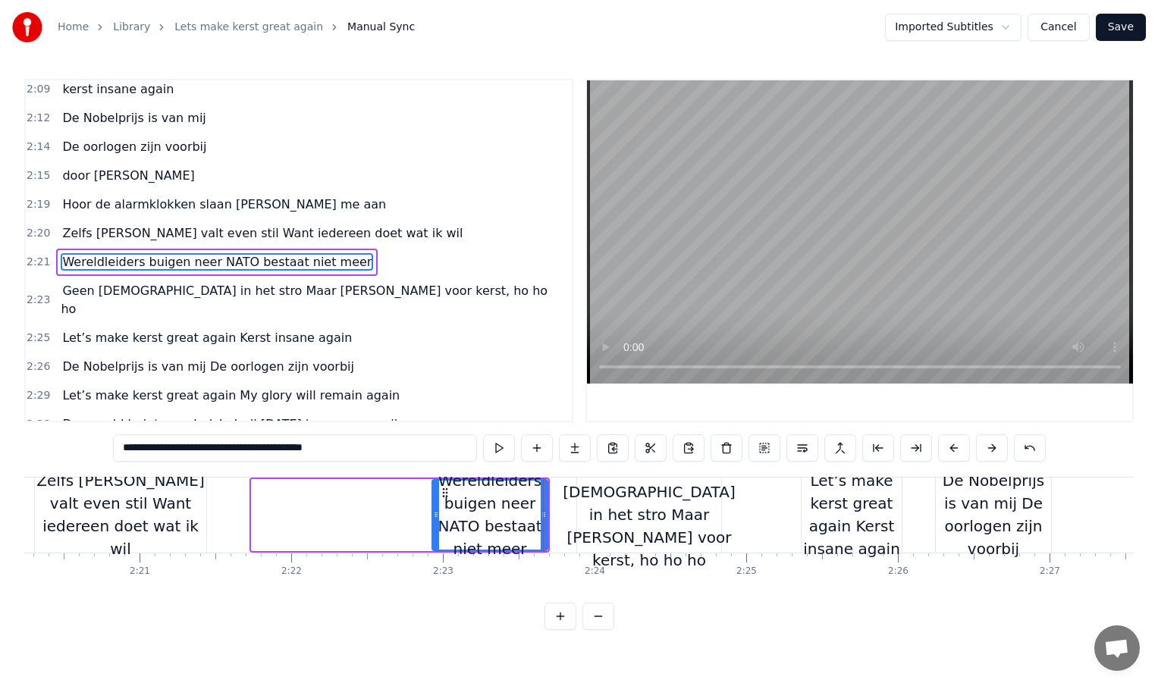
drag, startPoint x: 255, startPoint y: 513, endPoint x: 435, endPoint y: 513, distance: 180.5
click at [435, 513] on icon at bounding box center [436, 515] width 6 height 12
click at [162, 507] on div "Zelfs [PERSON_NAME] valt even stil Want iedereen doet wat ik wil" at bounding box center [120, 514] width 171 height 91
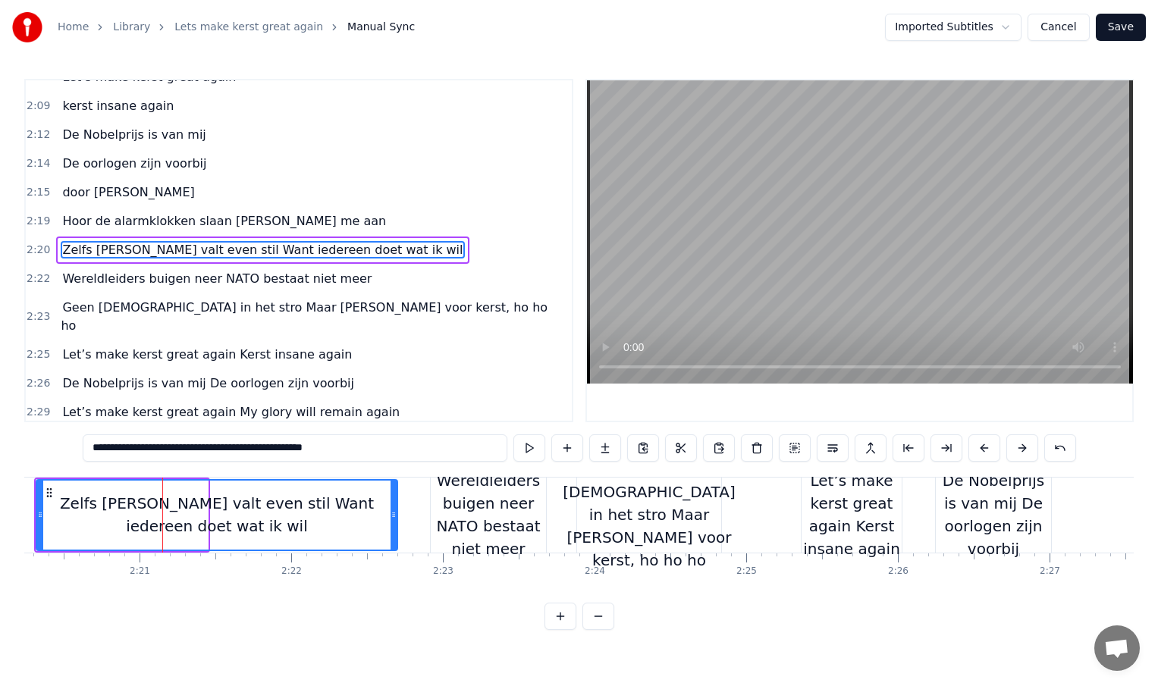
drag, startPoint x: 205, startPoint y: 512, endPoint x: 394, endPoint y: 513, distance: 189.6
click at [394, 513] on icon at bounding box center [394, 515] width 6 height 12
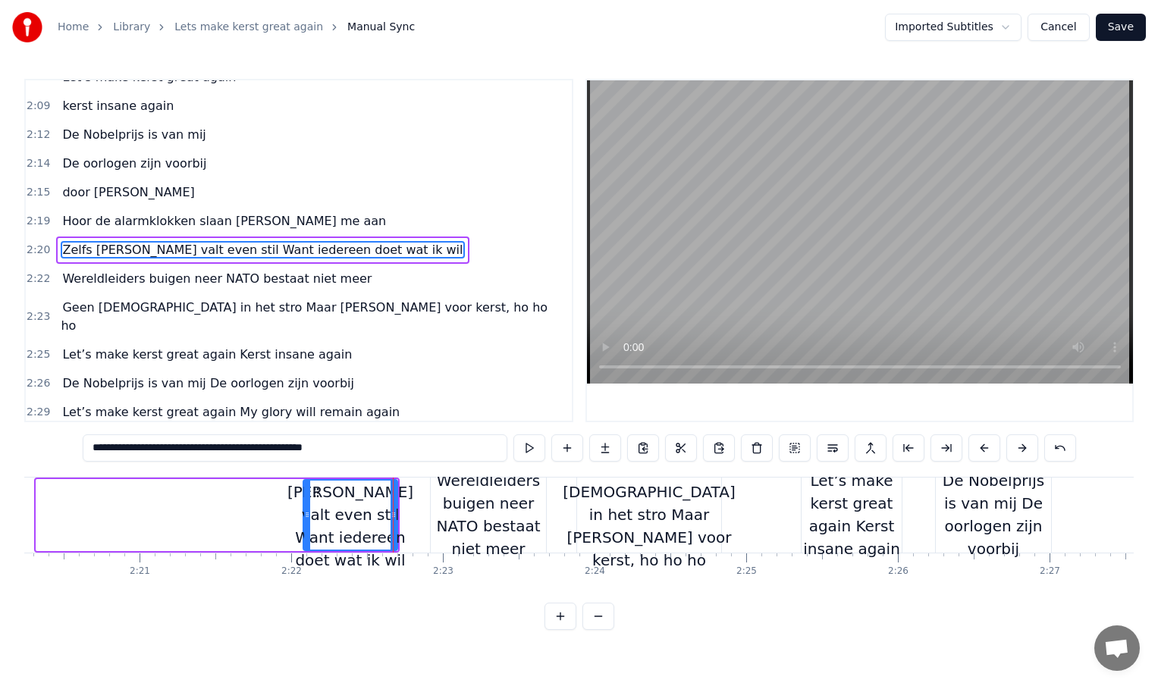
drag, startPoint x: 40, startPoint y: 511, endPoint x: 312, endPoint y: 513, distance: 272.3
click at [310, 513] on icon at bounding box center [307, 515] width 6 height 12
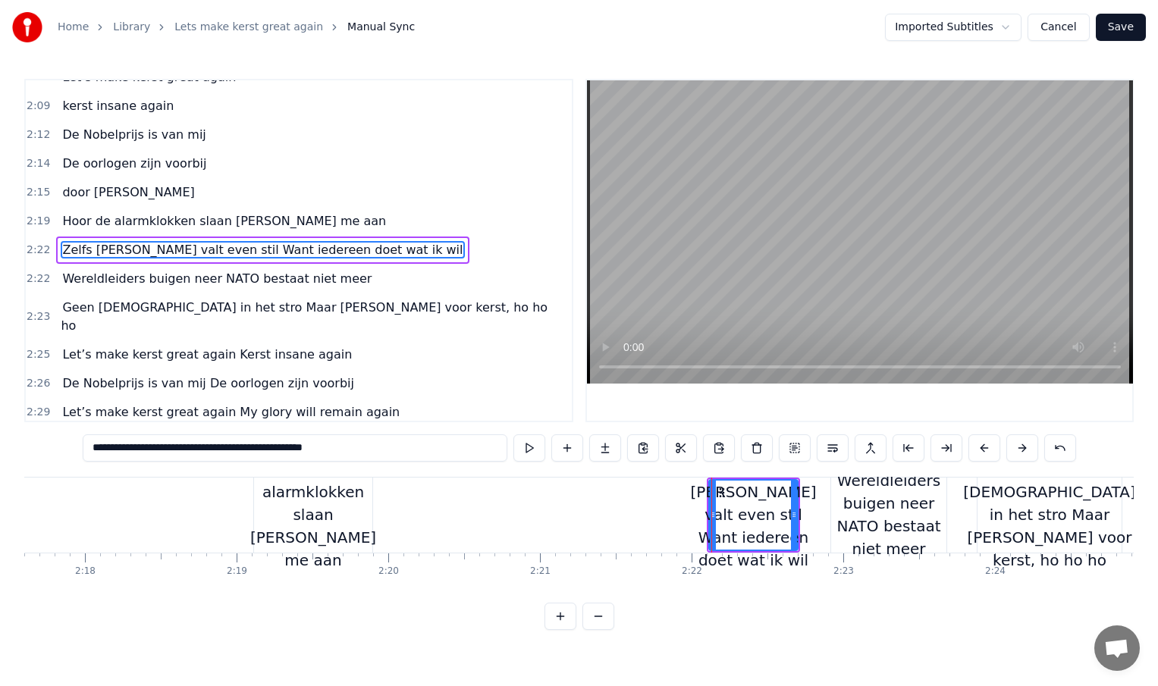
scroll to position [0, 20859]
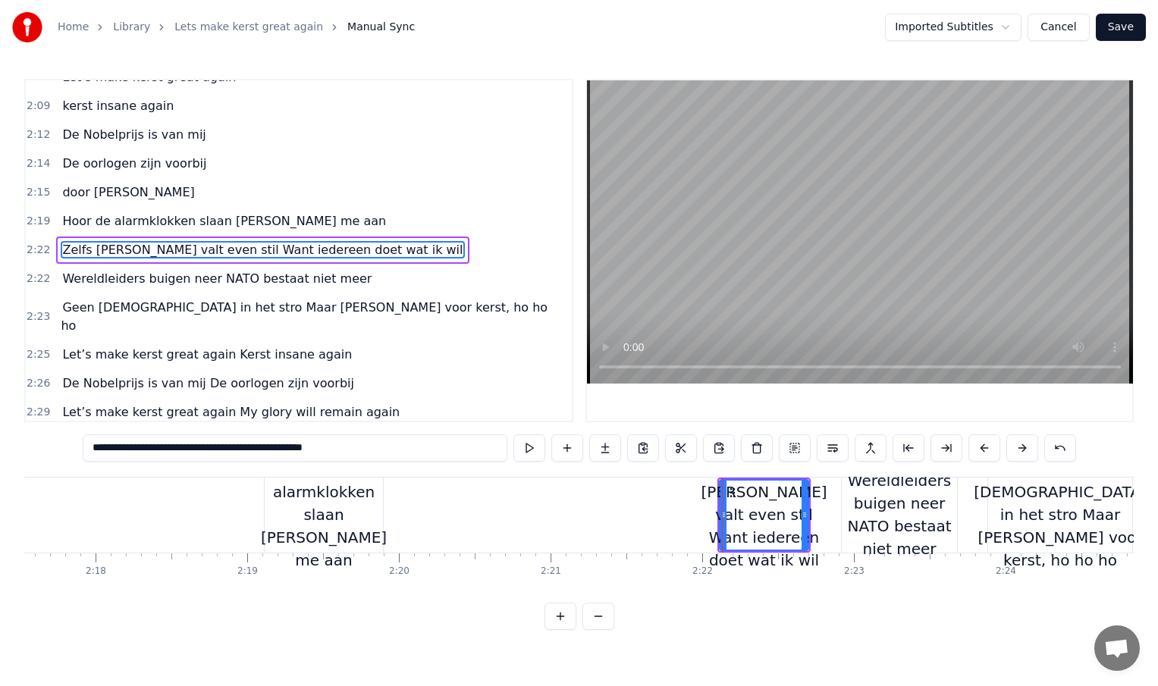
click at [322, 519] on div "Hoor de alarmklokken slaan [PERSON_NAME] me aan" at bounding box center [324, 515] width 126 height 114
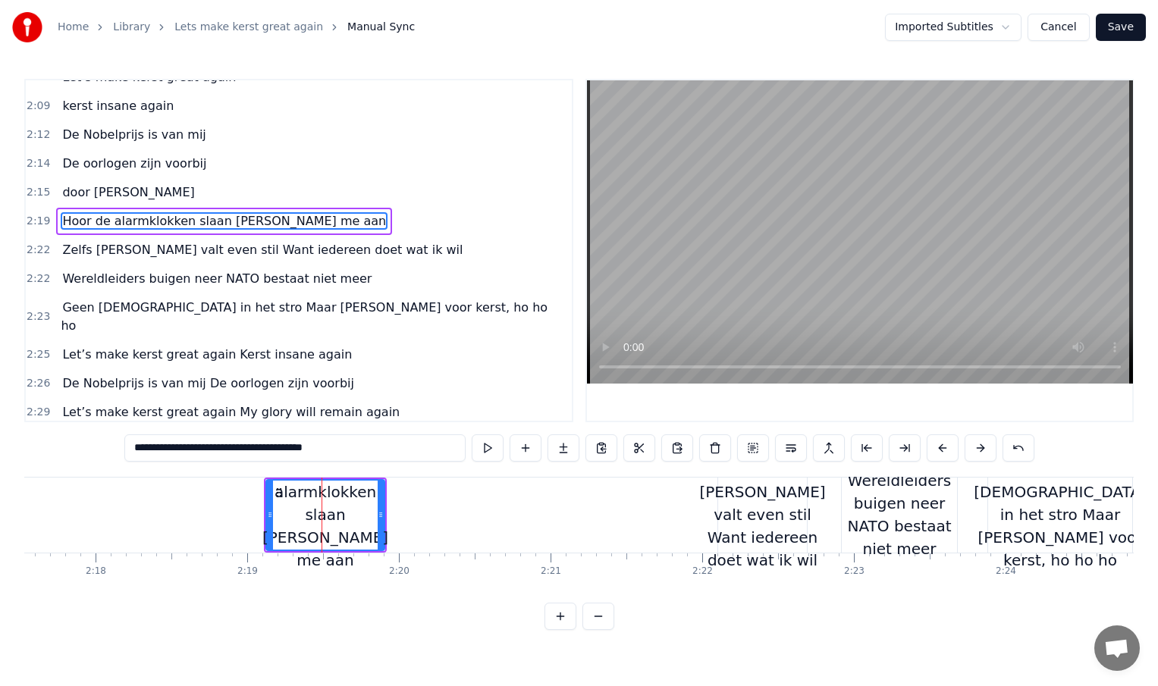
scroll to position [738, 0]
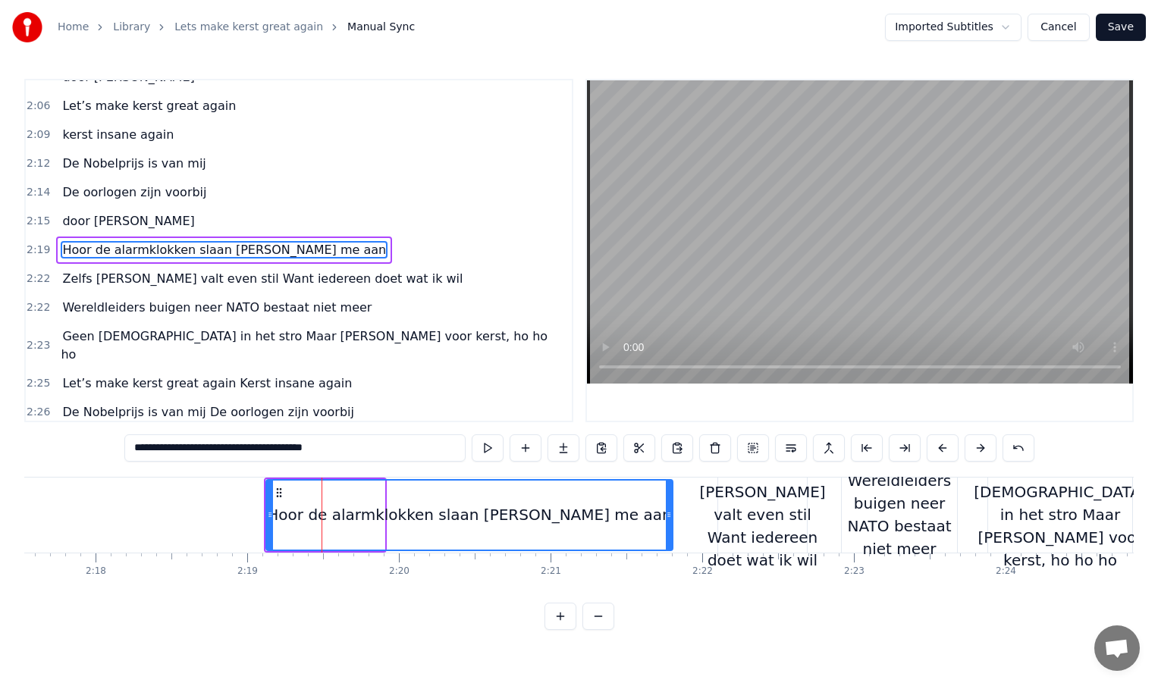
drag, startPoint x: 381, startPoint y: 514, endPoint x: 670, endPoint y: 522, distance: 288.3
click at [670, 522] on div at bounding box center [669, 515] width 6 height 69
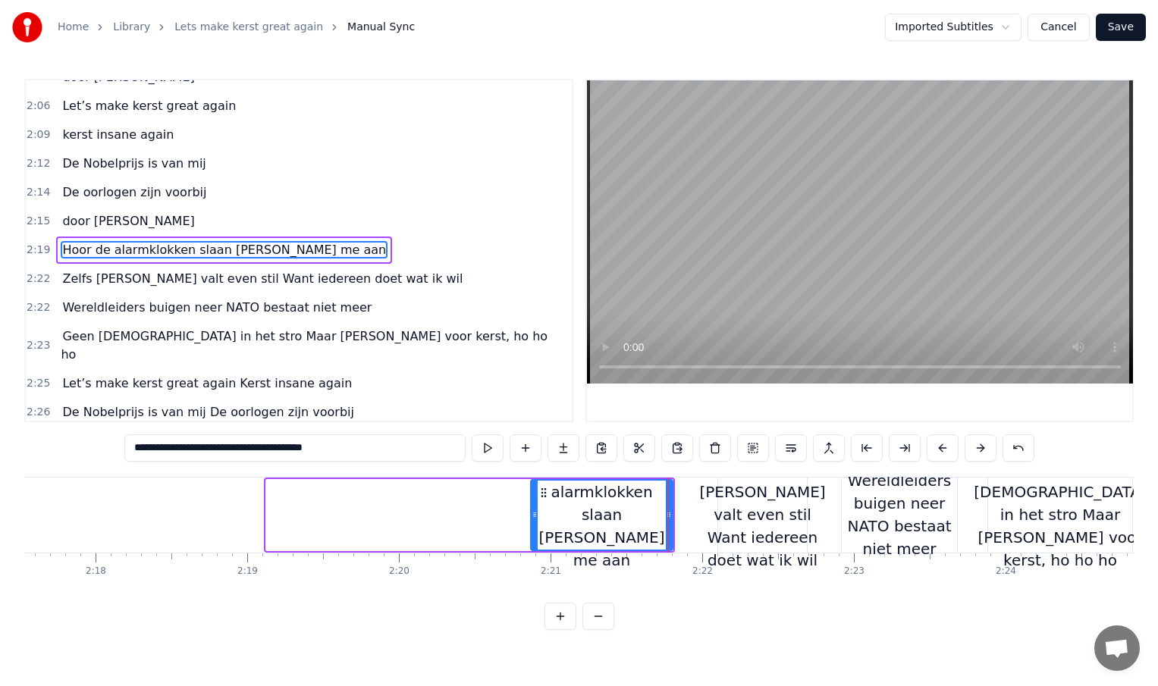
drag, startPoint x: 268, startPoint y: 515, endPoint x: 532, endPoint y: 513, distance: 263.9
click at [532, 513] on icon at bounding box center [535, 515] width 6 height 12
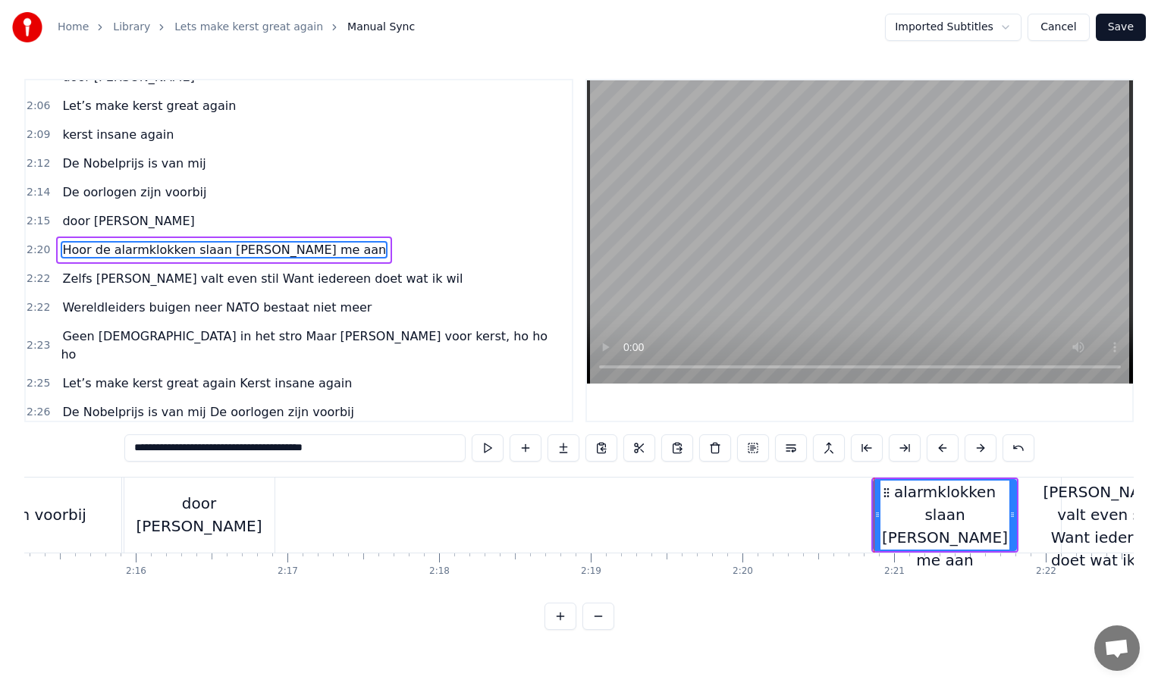
scroll to position [0, 20514]
click at [262, 519] on div "door [PERSON_NAME]" at bounding box center [201, 515] width 150 height 75
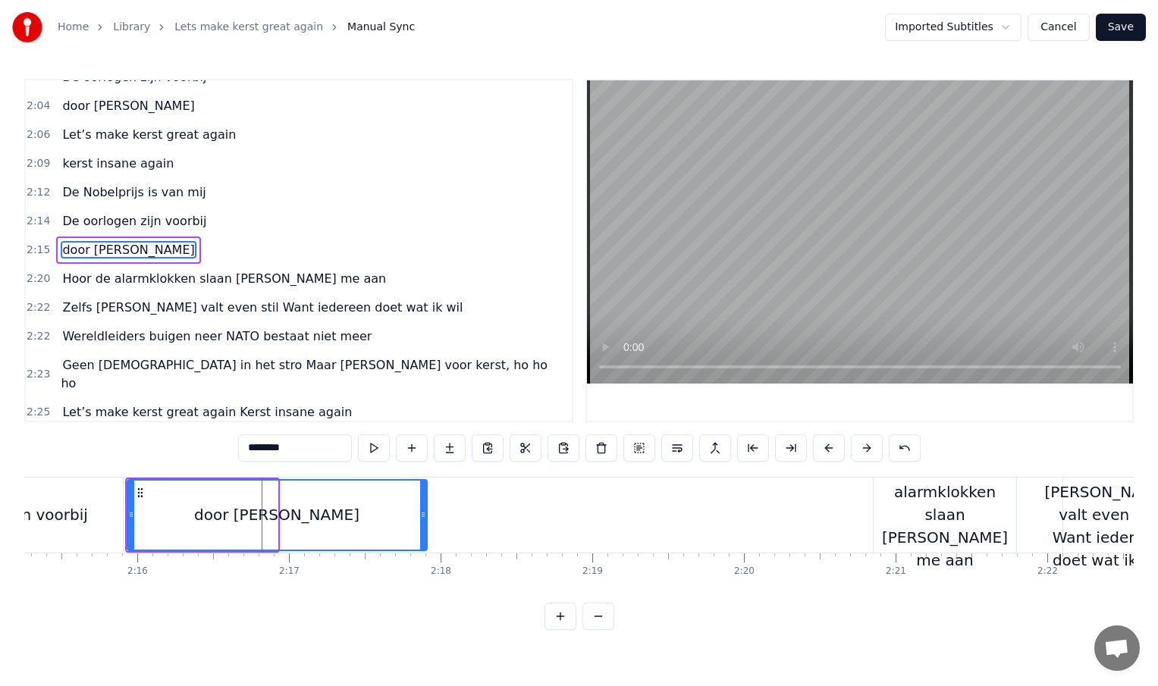
drag, startPoint x: 273, startPoint y: 514, endPoint x: 431, endPoint y: 522, distance: 157.9
click at [426, 522] on div at bounding box center [423, 515] width 6 height 69
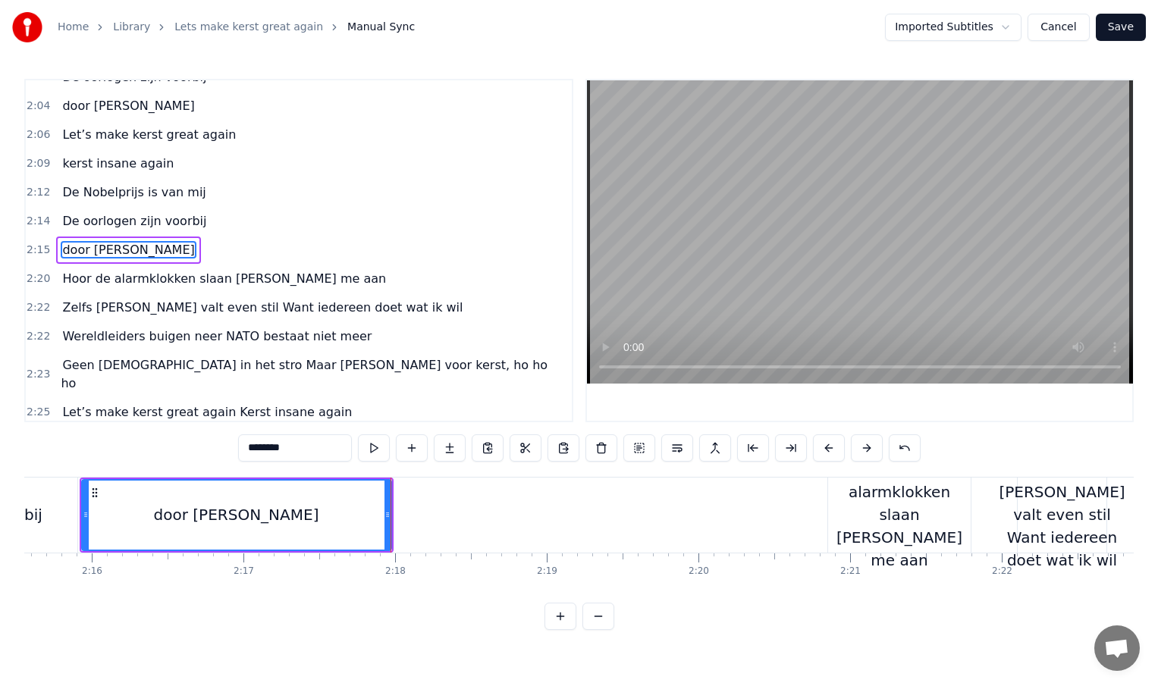
scroll to position [0, 20576]
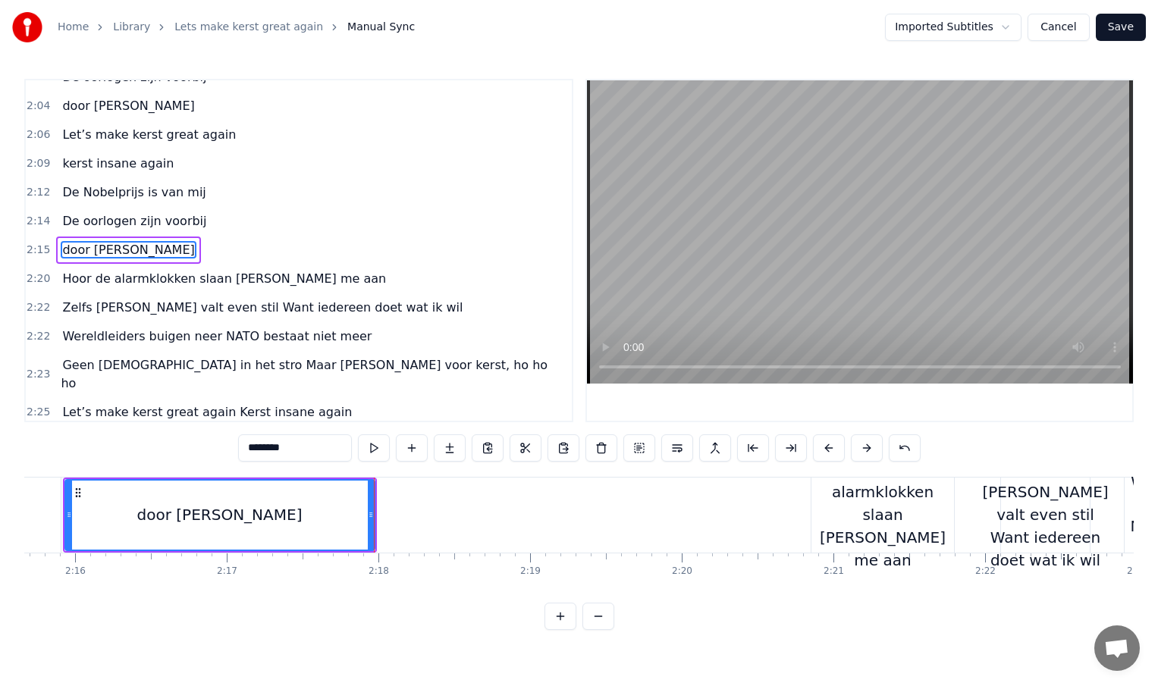
click at [878, 510] on div "Hoor de alarmklokken slaan [PERSON_NAME] me aan" at bounding box center [882, 515] width 143 height 114
type input "**********"
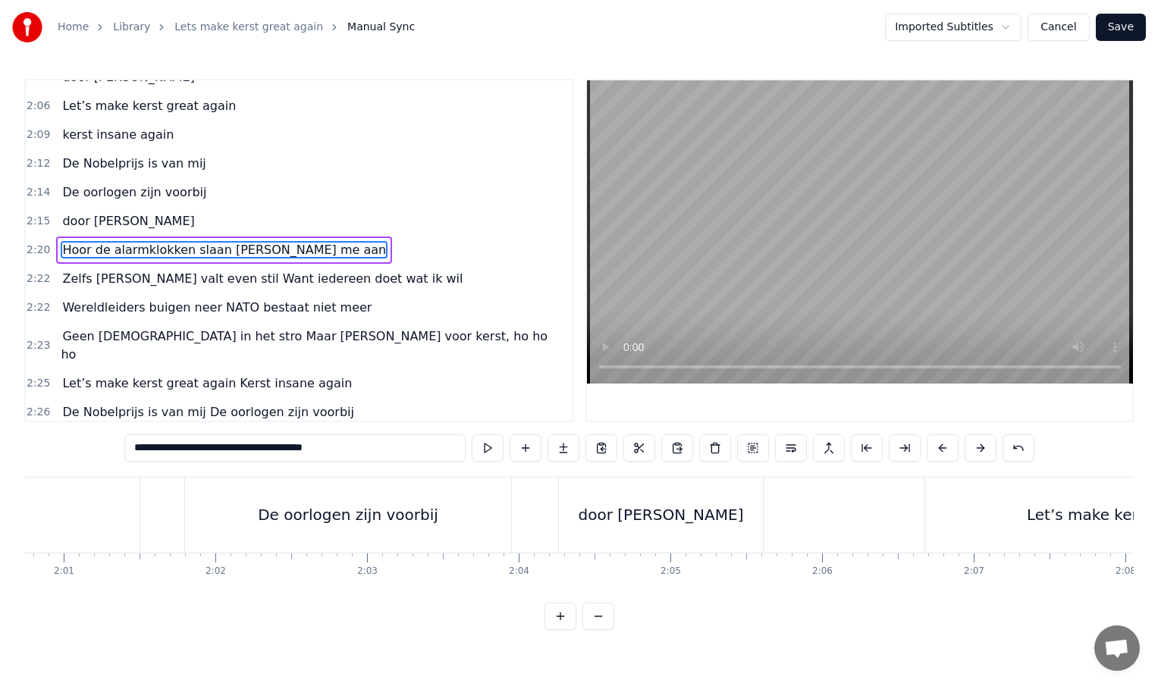
scroll to position [0, 18319]
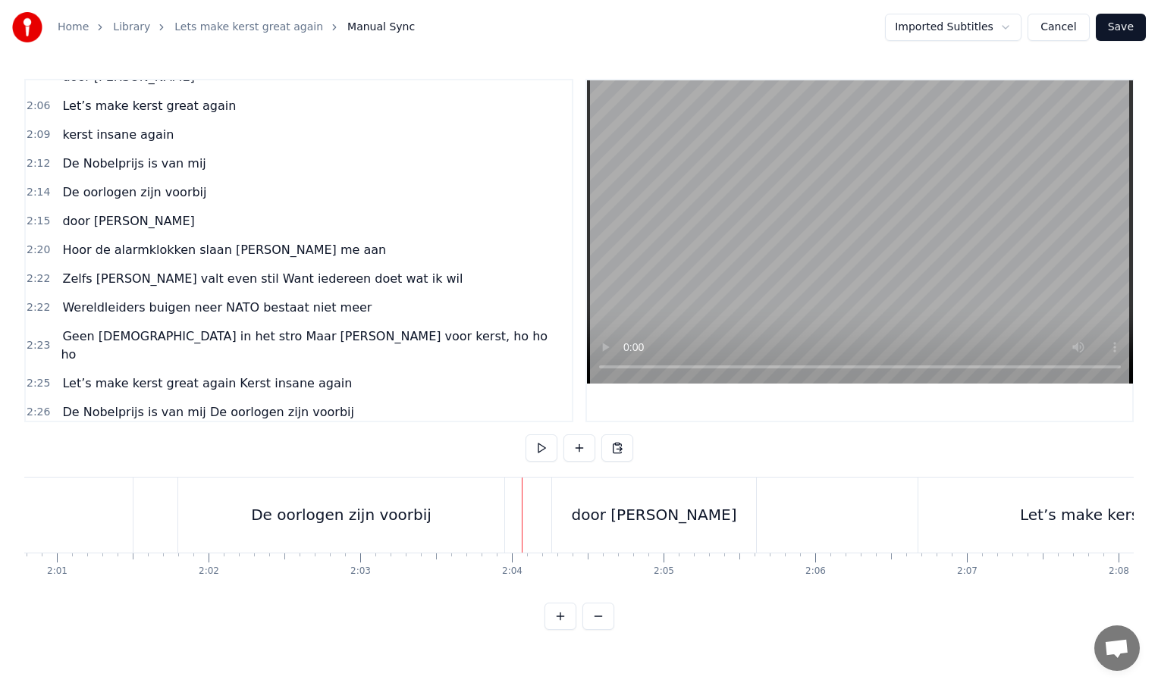
click at [522, 485] on div at bounding box center [522, 515] width 1 height 75
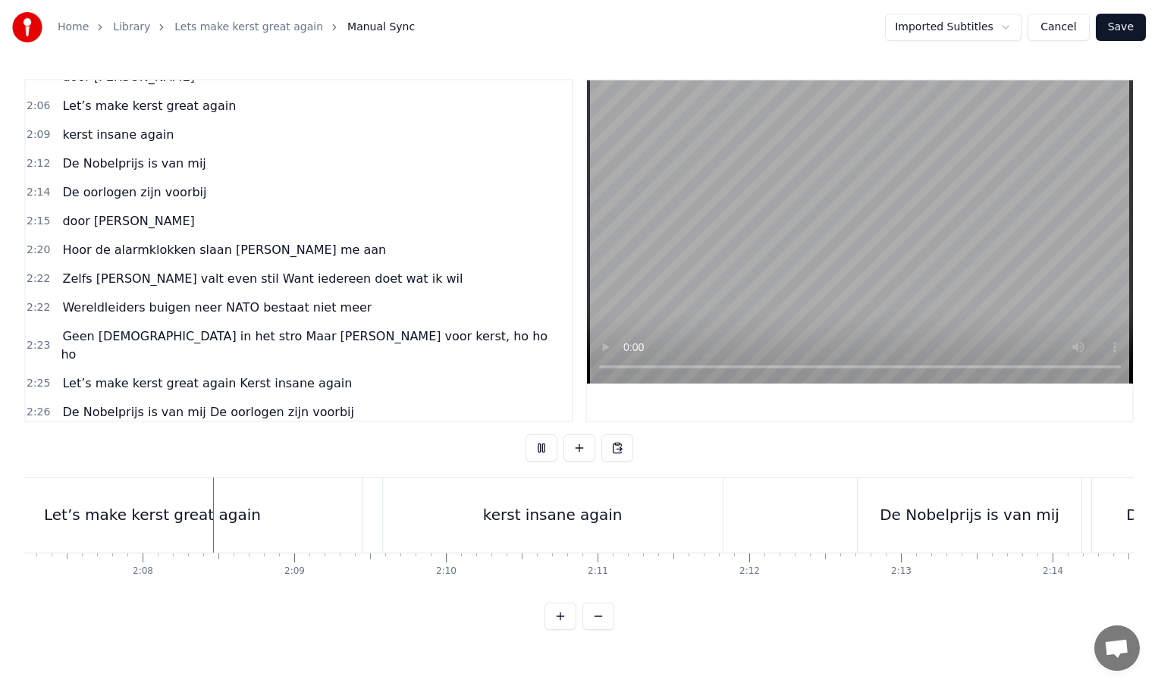
scroll to position [0, 19313]
click at [366, 519] on div "kerst insane again" at bounding box center [535, 515] width 340 height 75
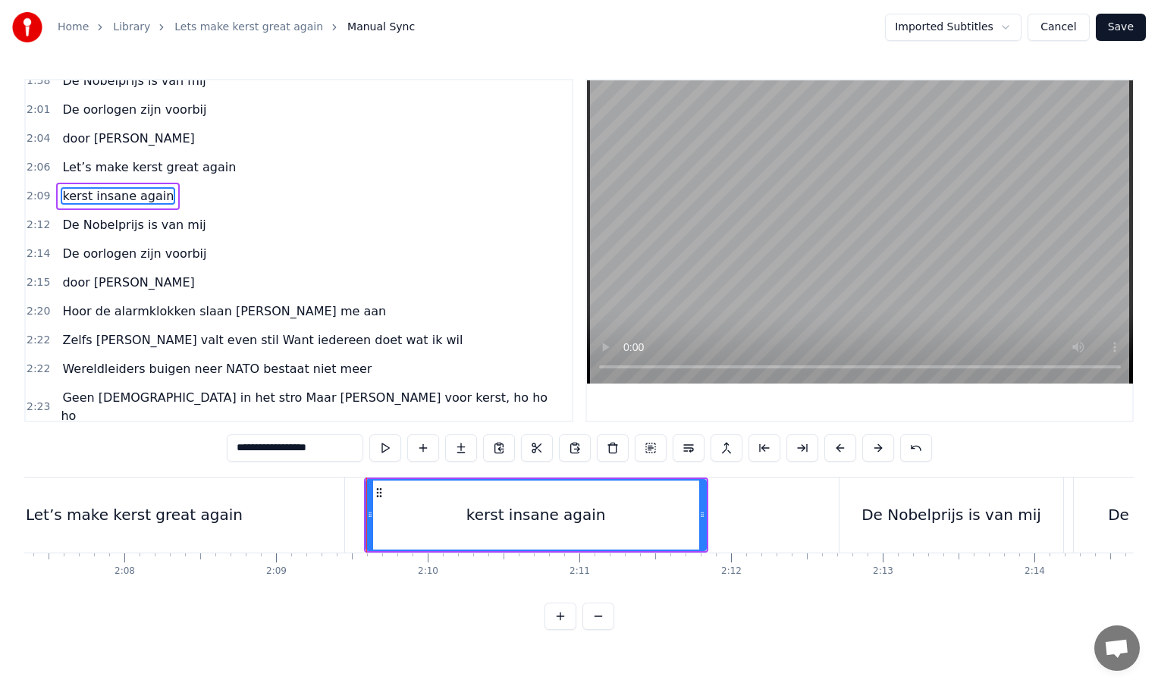
scroll to position [623, 0]
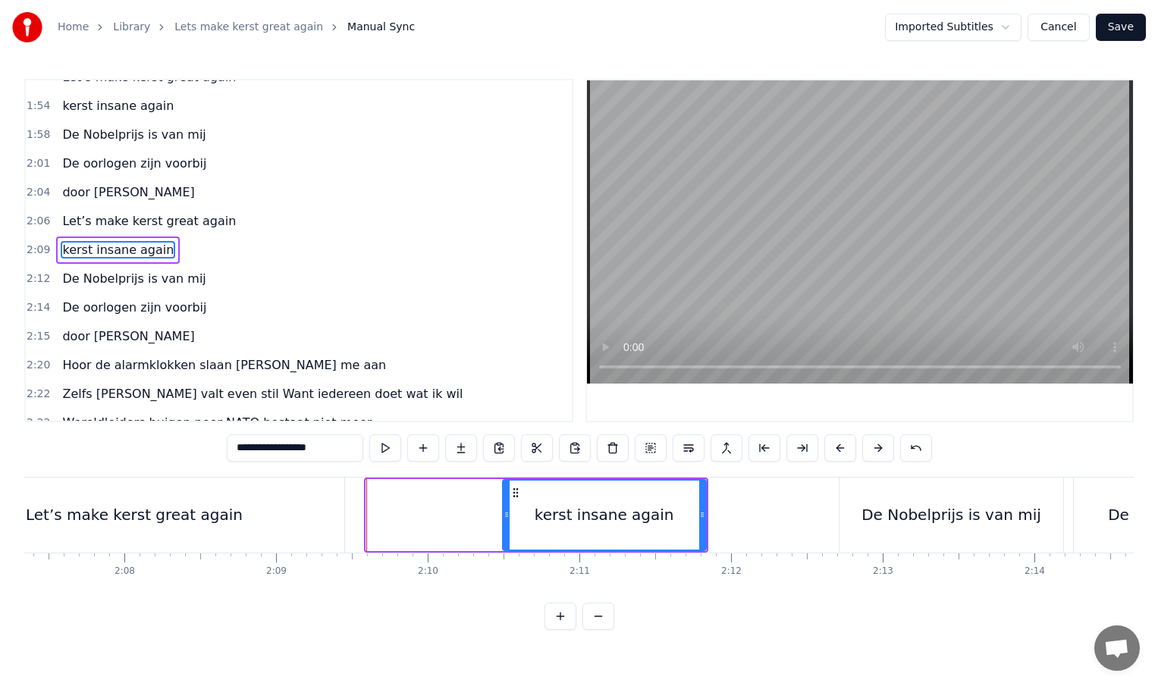
drag, startPoint x: 369, startPoint y: 517, endPoint x: 504, endPoint y: 513, distance: 135.1
click at [504, 513] on icon at bounding box center [507, 515] width 6 height 12
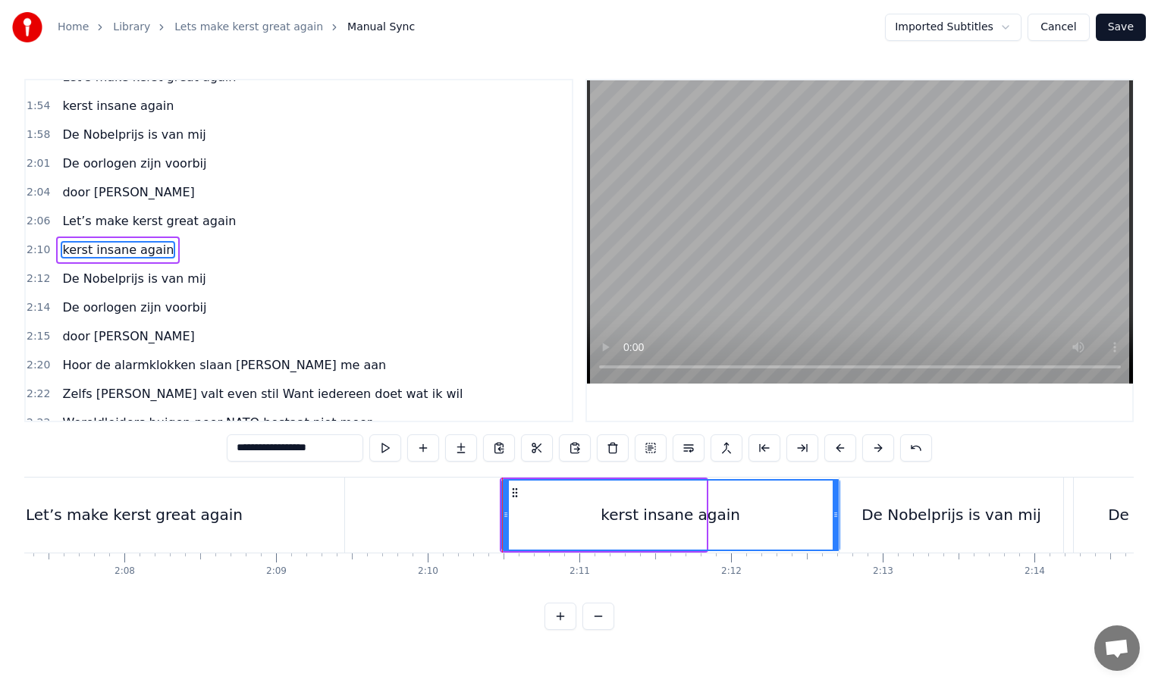
drag, startPoint x: 704, startPoint y: 513, endPoint x: 838, endPoint y: 517, distance: 133.5
click at [838, 517] on icon at bounding box center [836, 515] width 6 height 12
click at [871, 507] on div "De Nobelprijs is van mij" at bounding box center [951, 515] width 224 height 75
type input "**********"
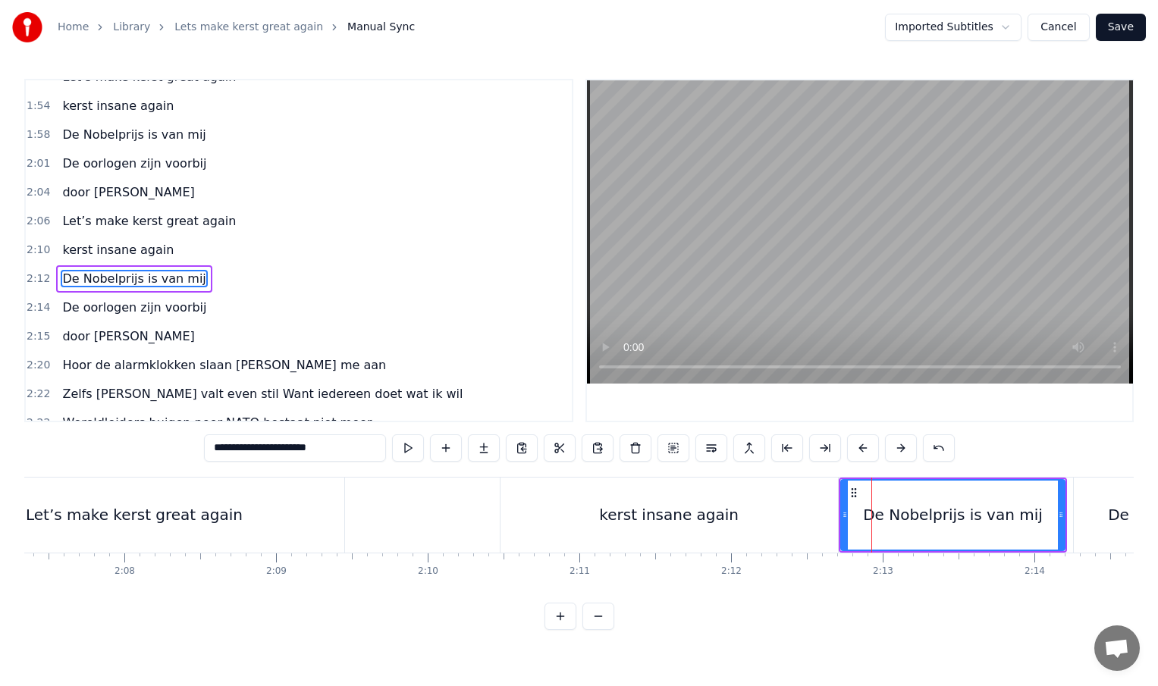
scroll to position [651, 0]
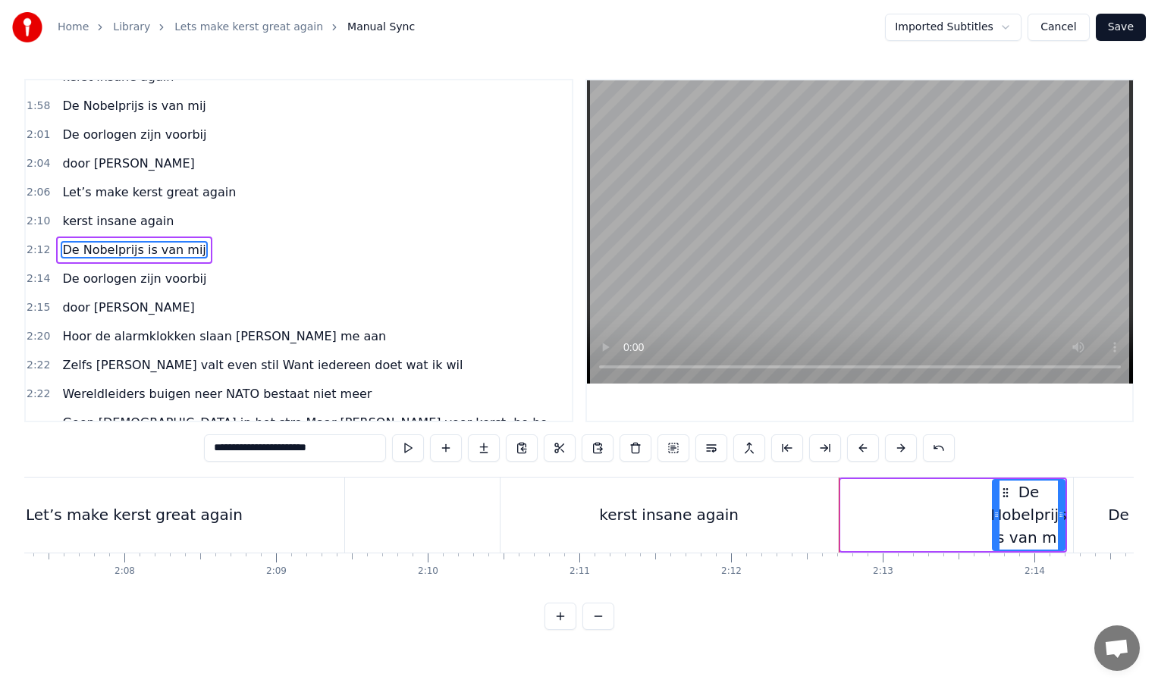
drag, startPoint x: 845, startPoint y: 514, endPoint x: 1013, endPoint y: 514, distance: 168.3
click at [999, 514] on icon at bounding box center [996, 515] width 6 height 12
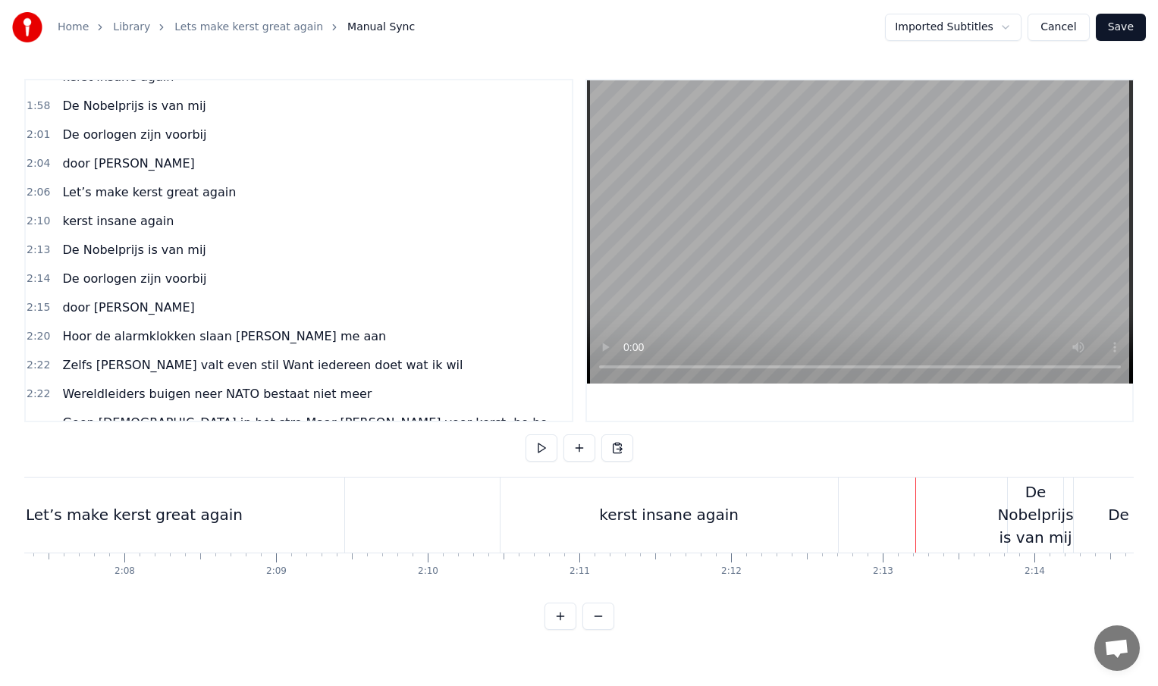
click at [1015, 519] on div "De Nobelprijs is van mij" at bounding box center [1035, 515] width 76 height 68
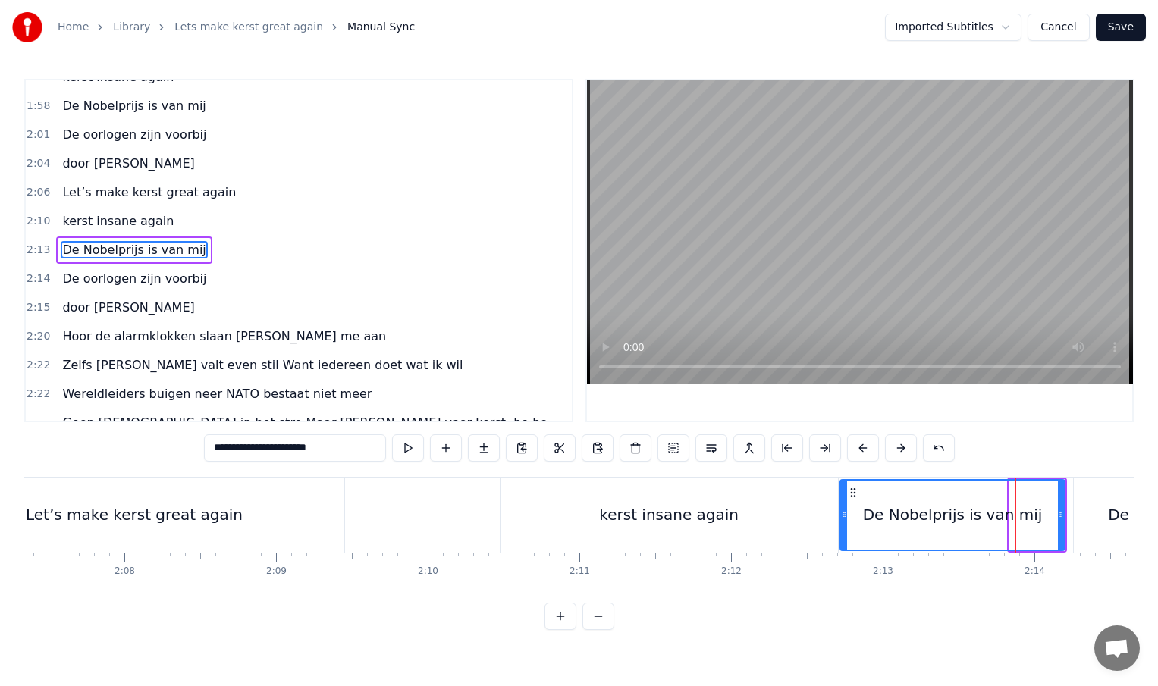
drag, startPoint x: 1012, startPoint y: 519, endPoint x: 843, endPoint y: 538, distance: 170.2
click at [843, 538] on div at bounding box center [844, 515] width 6 height 69
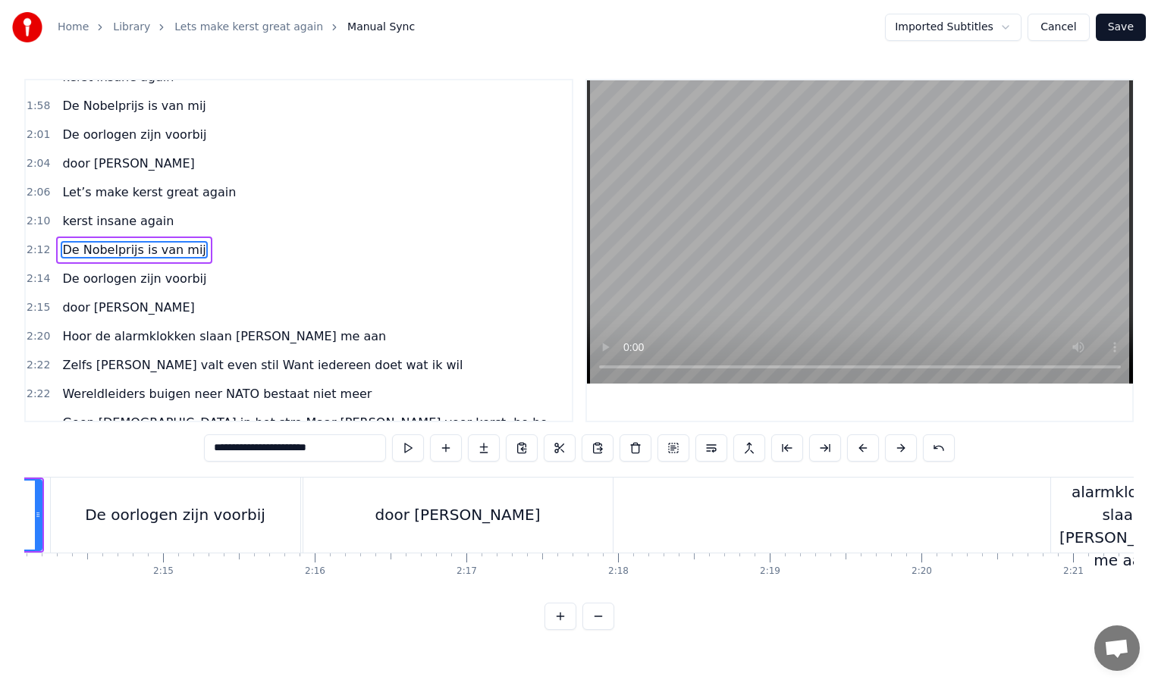
scroll to position [0, 20345]
click at [576, 522] on div "door [PERSON_NAME]" at bounding box center [448, 515] width 309 height 75
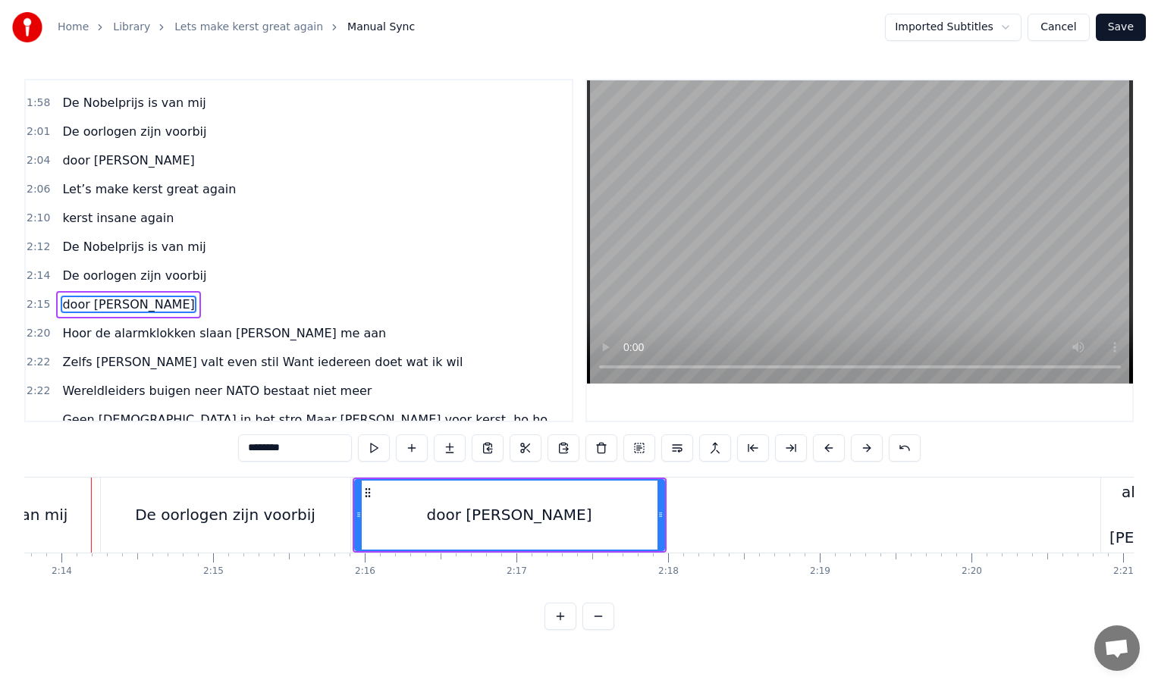
scroll to position [0, 20277]
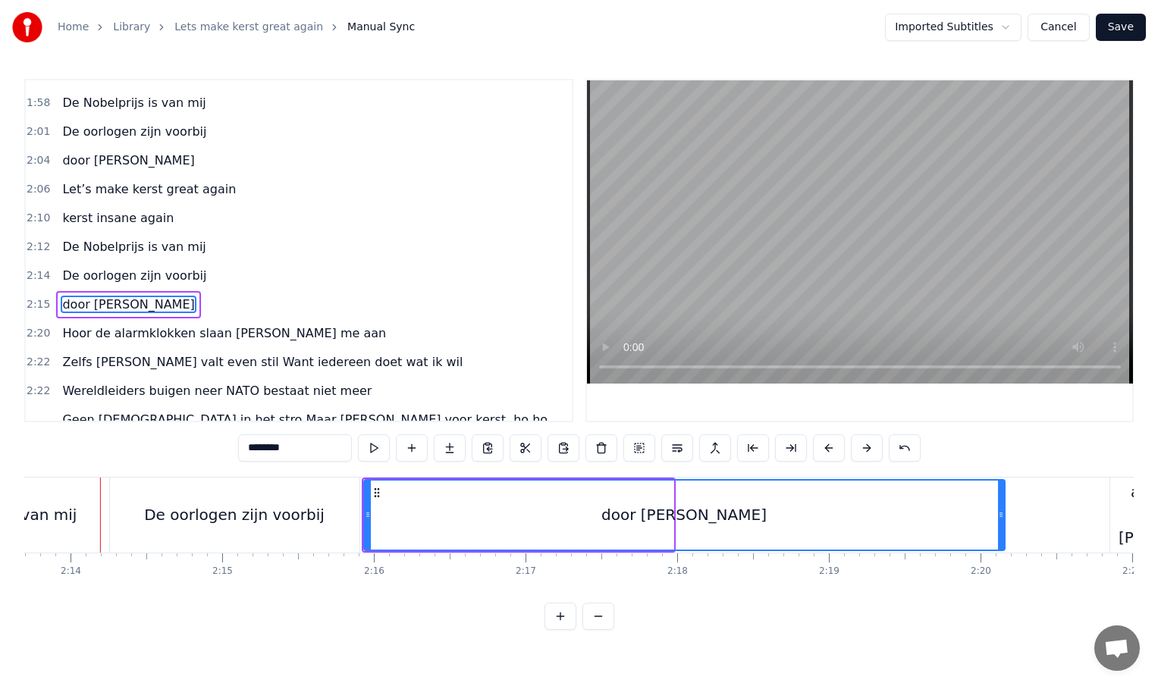
drag, startPoint x: 671, startPoint y: 514, endPoint x: 1040, endPoint y: 519, distance: 369.3
click at [1004, 519] on icon at bounding box center [1001, 515] width 6 height 12
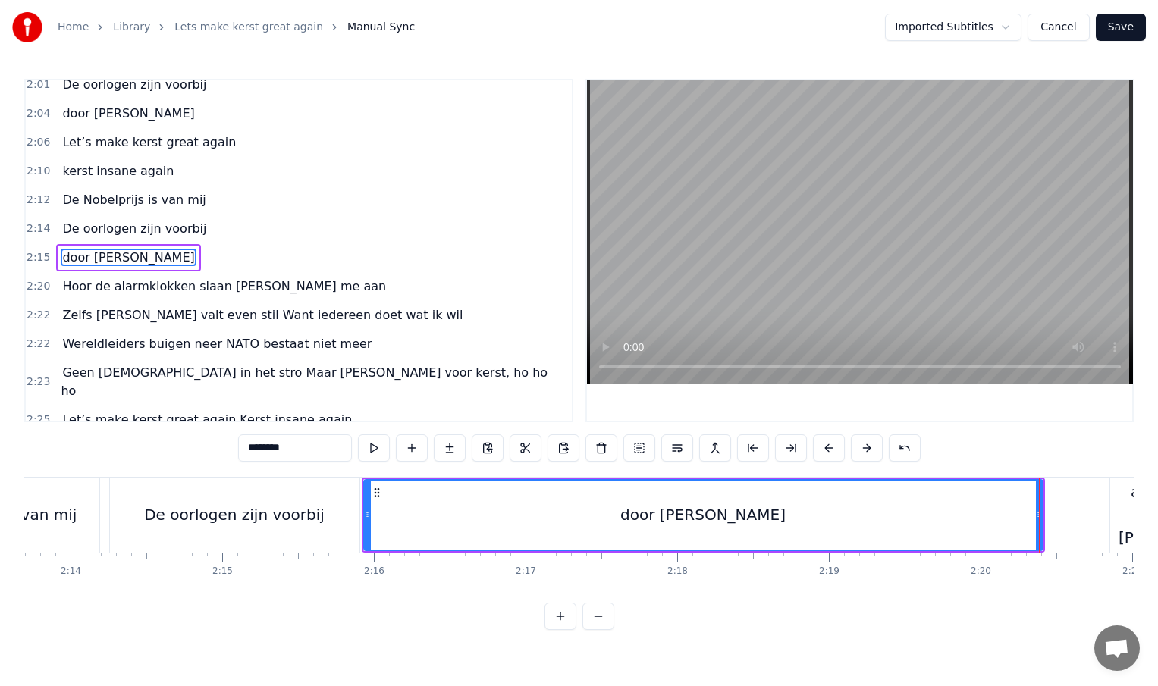
scroll to position [709, 0]
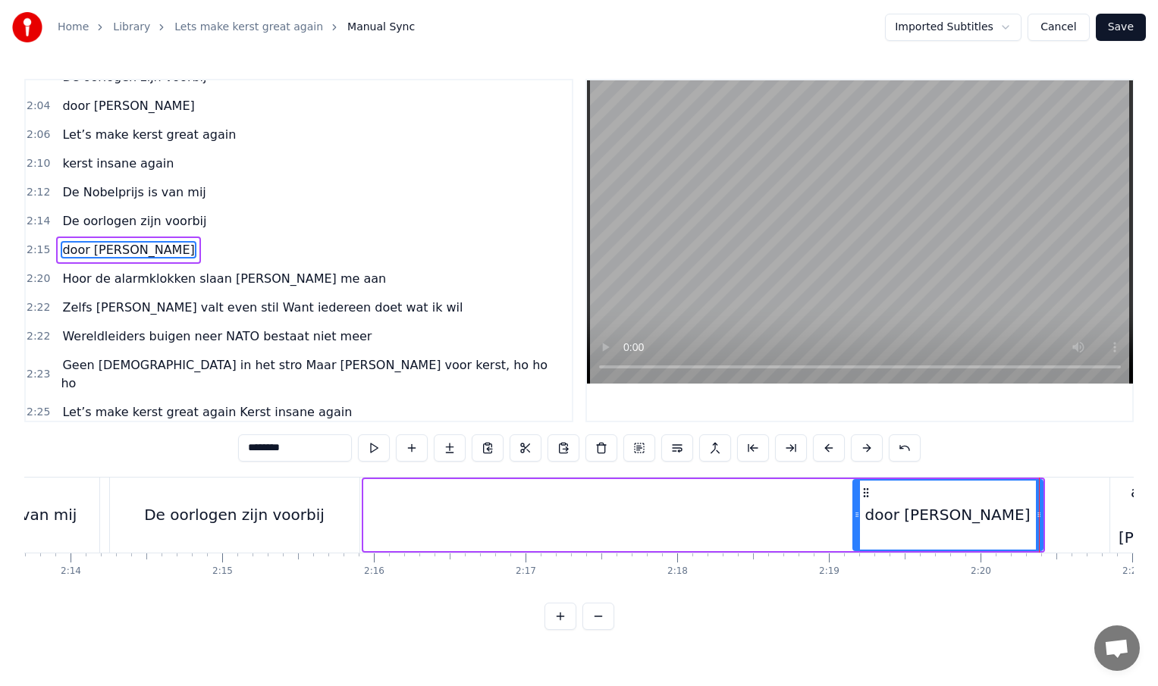
drag, startPoint x: 366, startPoint y: 515, endPoint x: 855, endPoint y: 516, distance: 489.1
click at [855, 516] on icon at bounding box center [857, 515] width 6 height 12
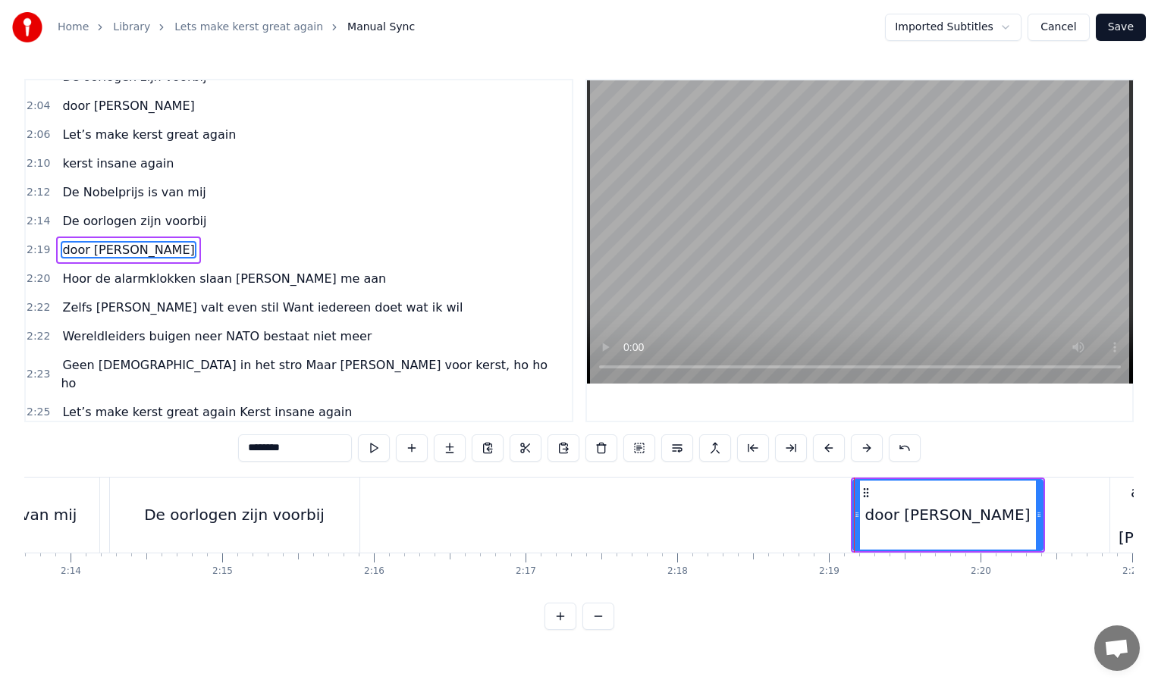
click at [334, 516] on div "De oorlogen zijn voorbij" at bounding box center [234, 515] width 249 height 75
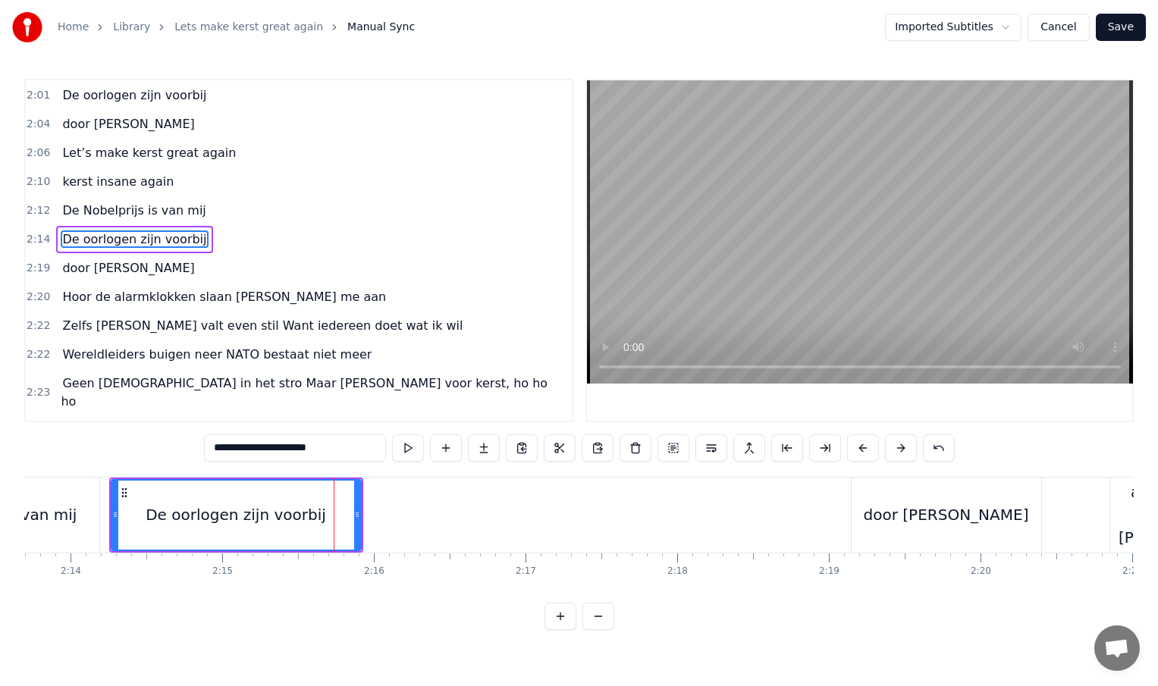
scroll to position [680, 0]
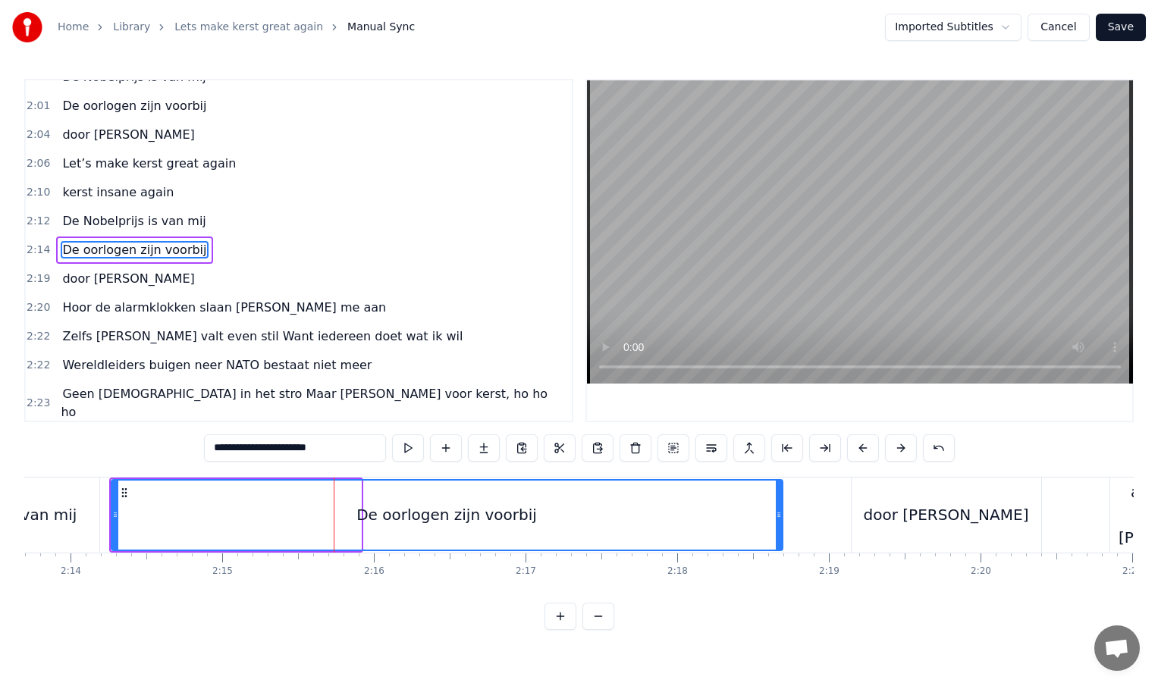
drag, startPoint x: 359, startPoint y: 513, endPoint x: 780, endPoint y: 522, distance: 421.7
click at [780, 522] on div at bounding box center [779, 515] width 6 height 69
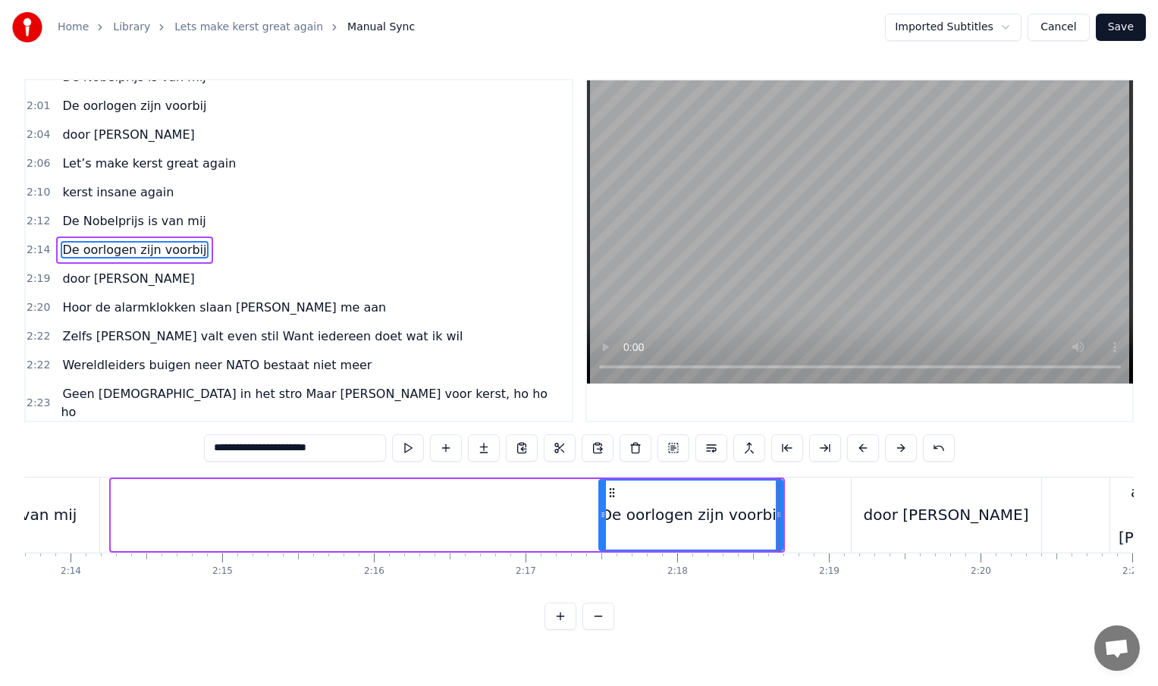
drag, startPoint x: 112, startPoint y: 515, endPoint x: 604, endPoint y: 508, distance: 491.4
click at [604, 508] on div at bounding box center [603, 515] width 6 height 69
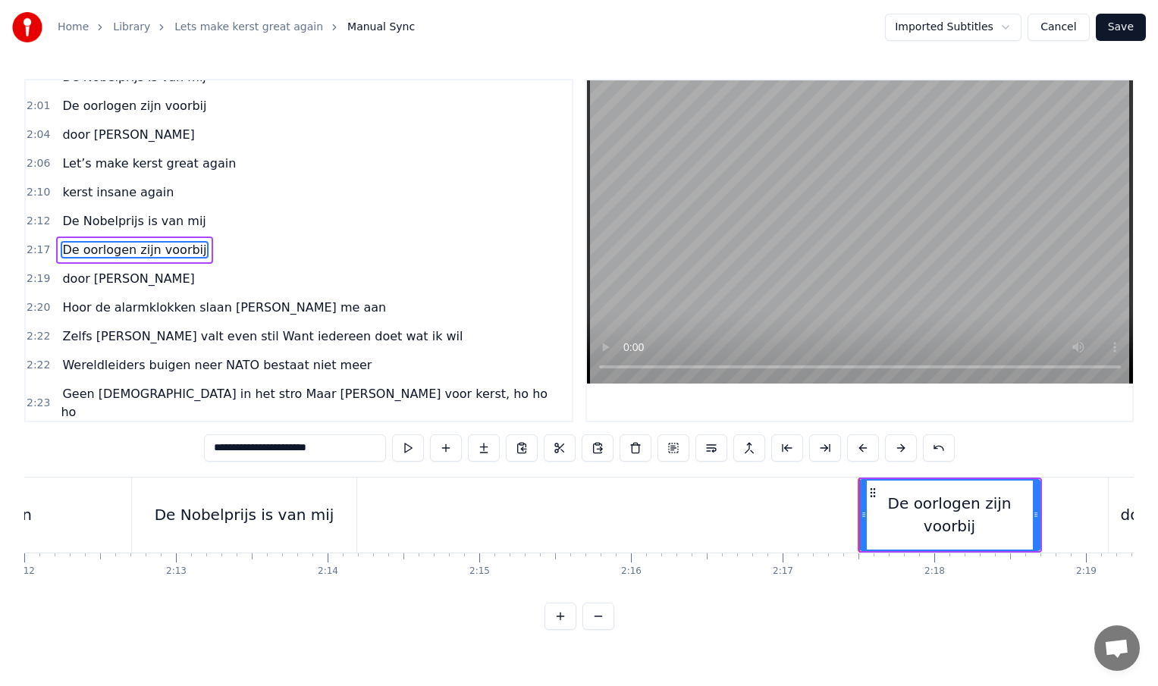
scroll to position [0, 19957]
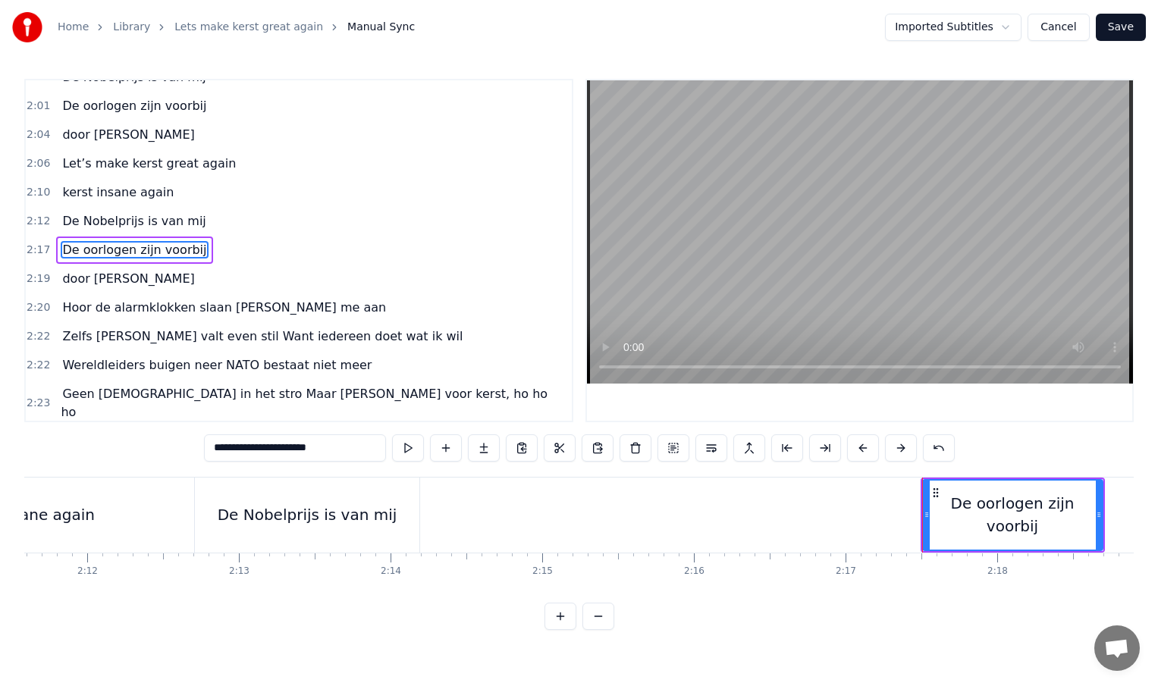
click at [322, 516] on div "De Nobelprijs is van mij" at bounding box center [308, 515] width 180 height 23
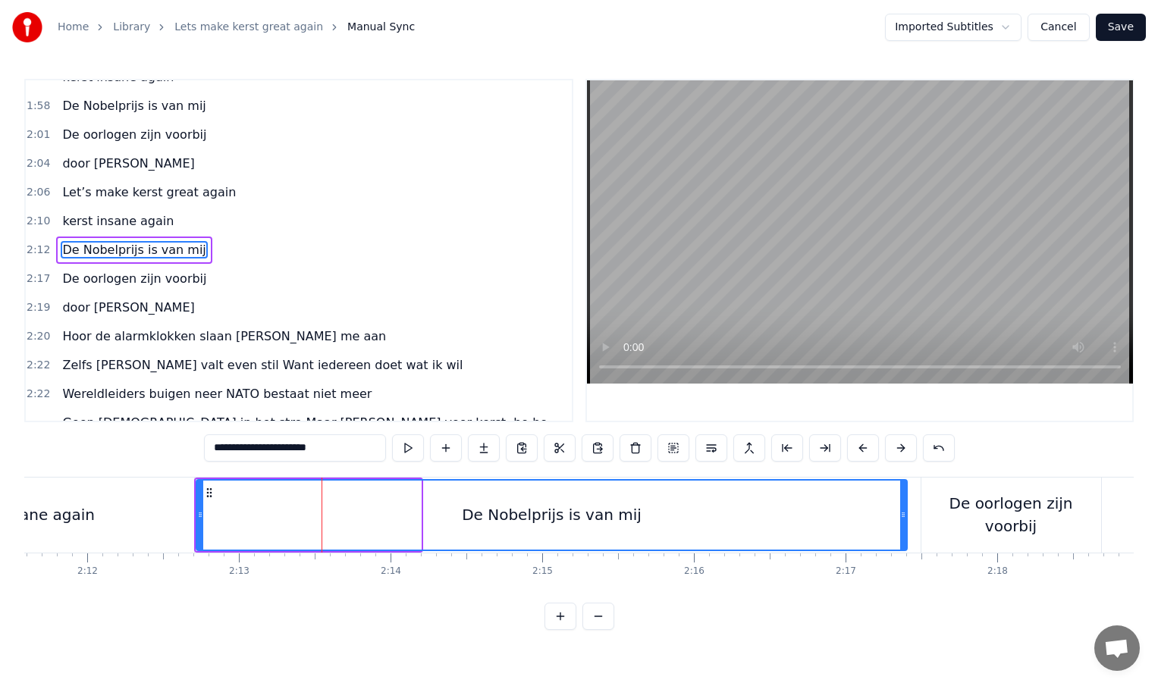
drag, startPoint x: 419, startPoint y: 514, endPoint x: 905, endPoint y: 530, distance: 486.4
click at [905, 530] on div at bounding box center [903, 515] width 6 height 69
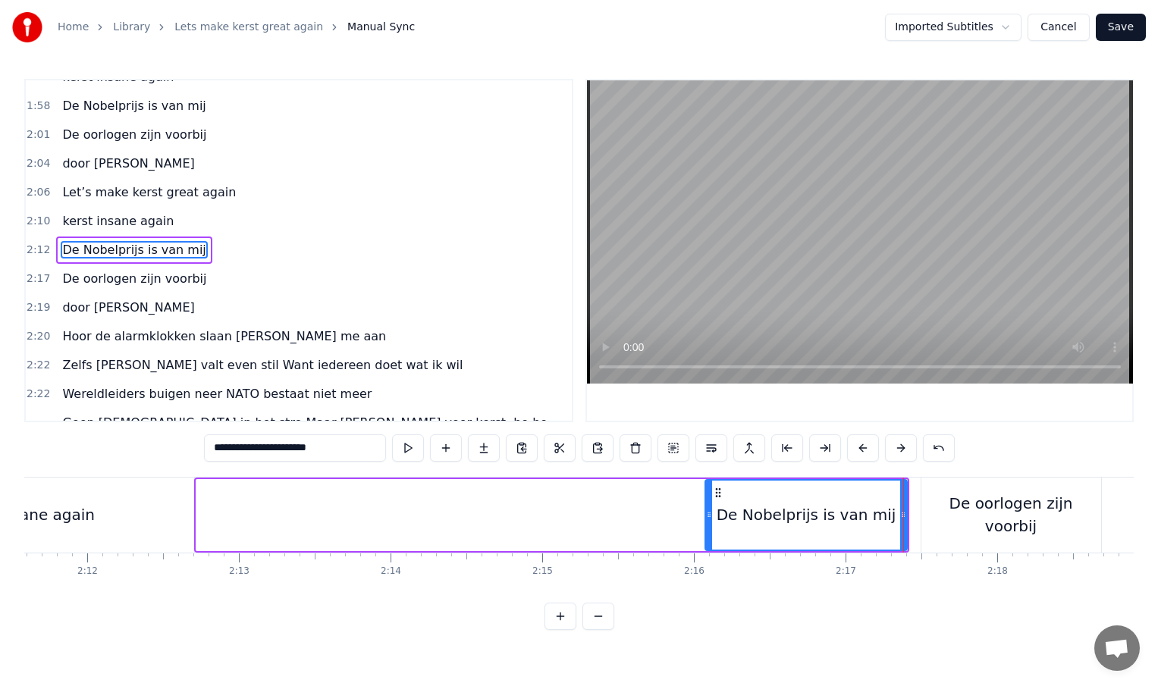
drag, startPoint x: 200, startPoint y: 514, endPoint x: 712, endPoint y: 518, distance: 511.9
click at [712, 518] on icon at bounding box center [709, 515] width 6 height 12
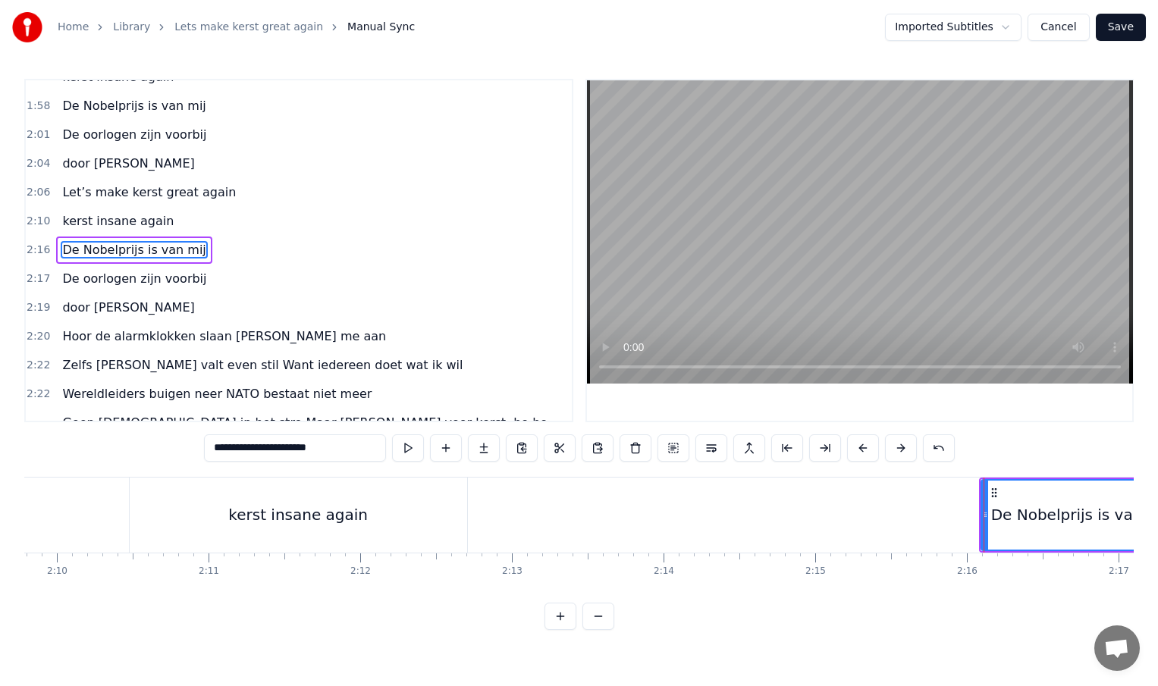
scroll to position [0, 19596]
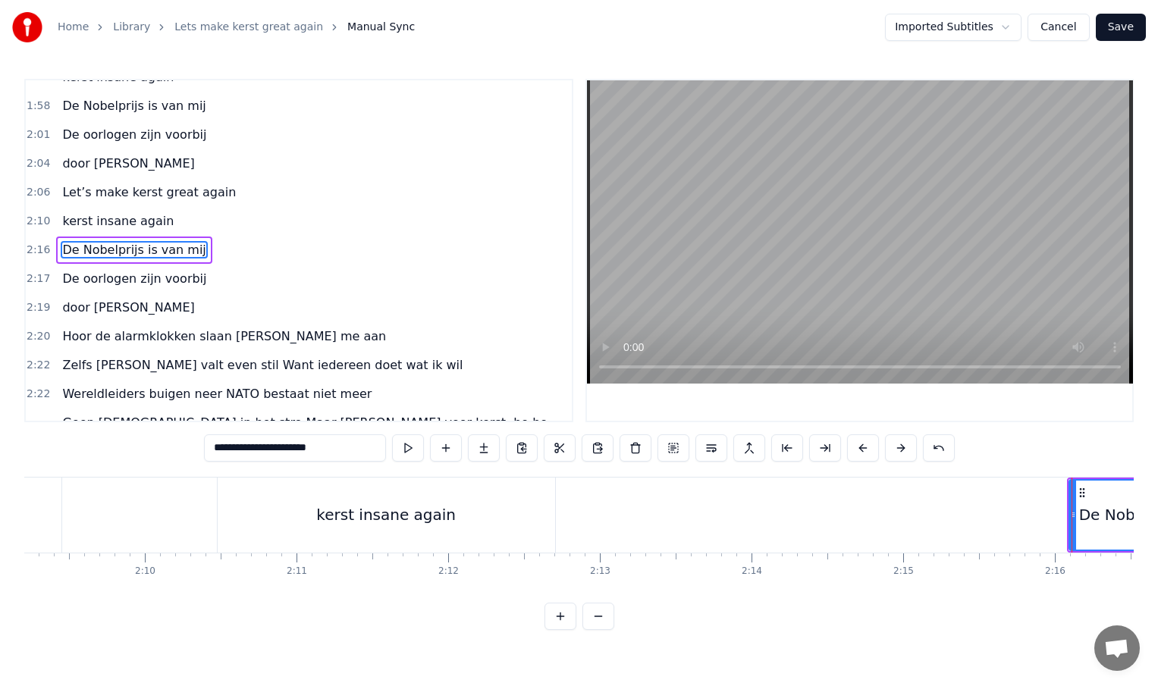
click at [437, 524] on div "kerst insane again" at bounding box center [386, 515] width 140 height 23
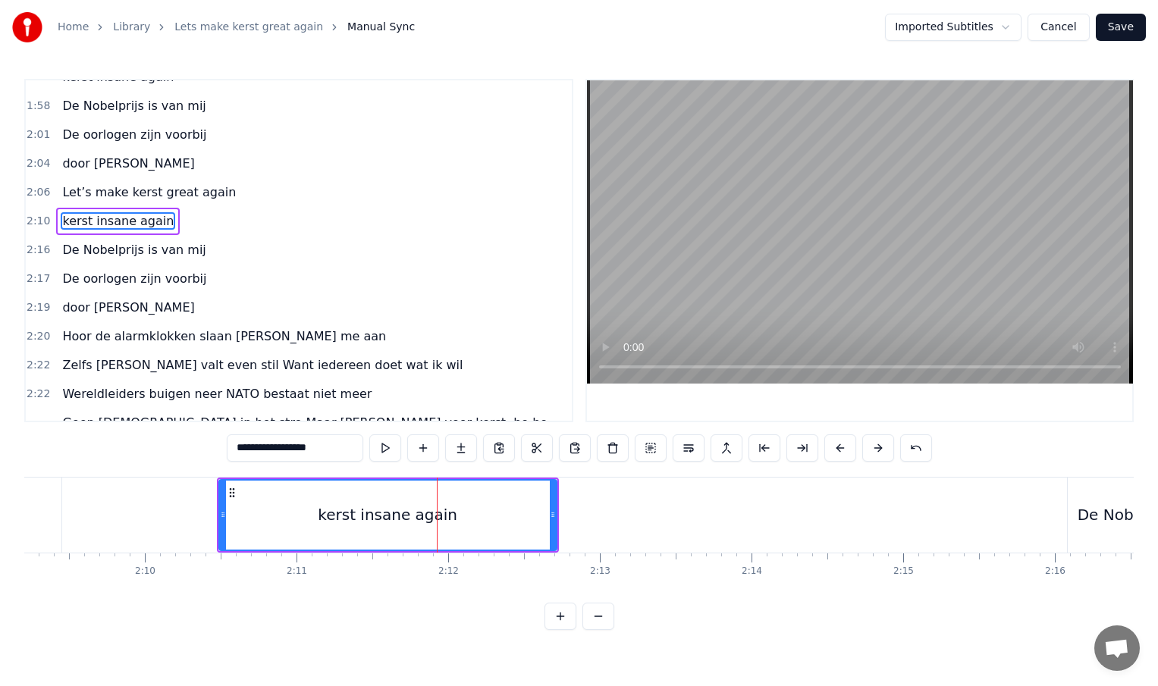
scroll to position [623, 0]
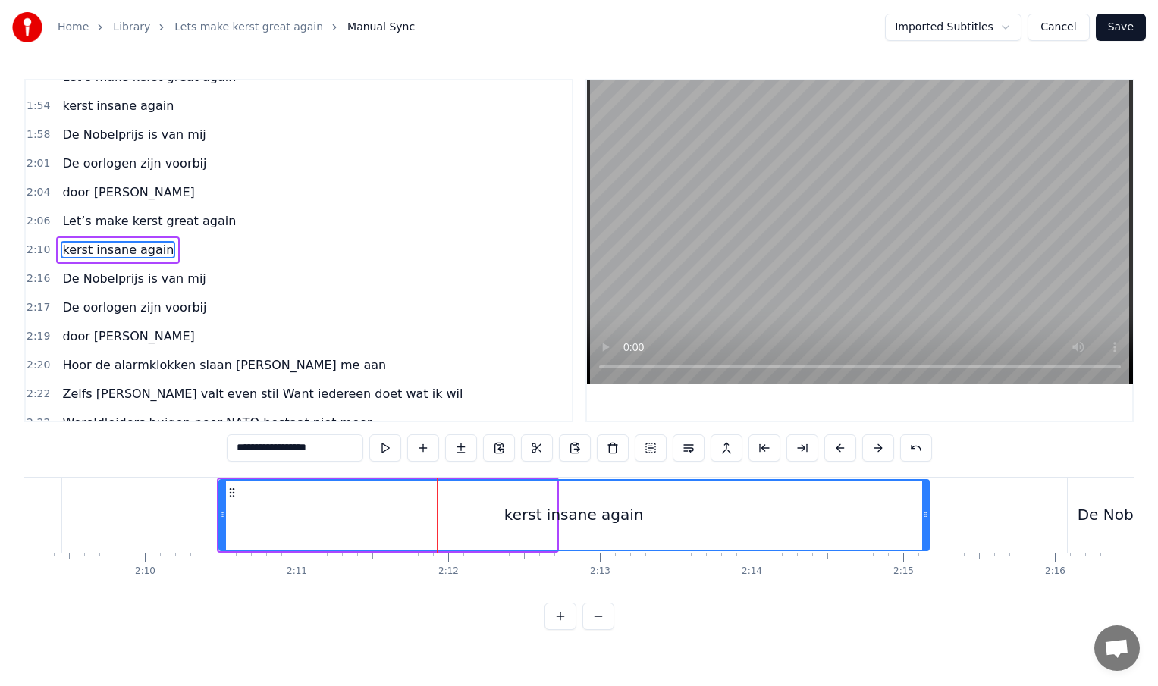
drag, startPoint x: 551, startPoint y: 515, endPoint x: 959, endPoint y: 528, distance: 408.9
click at [928, 528] on div at bounding box center [925, 515] width 6 height 69
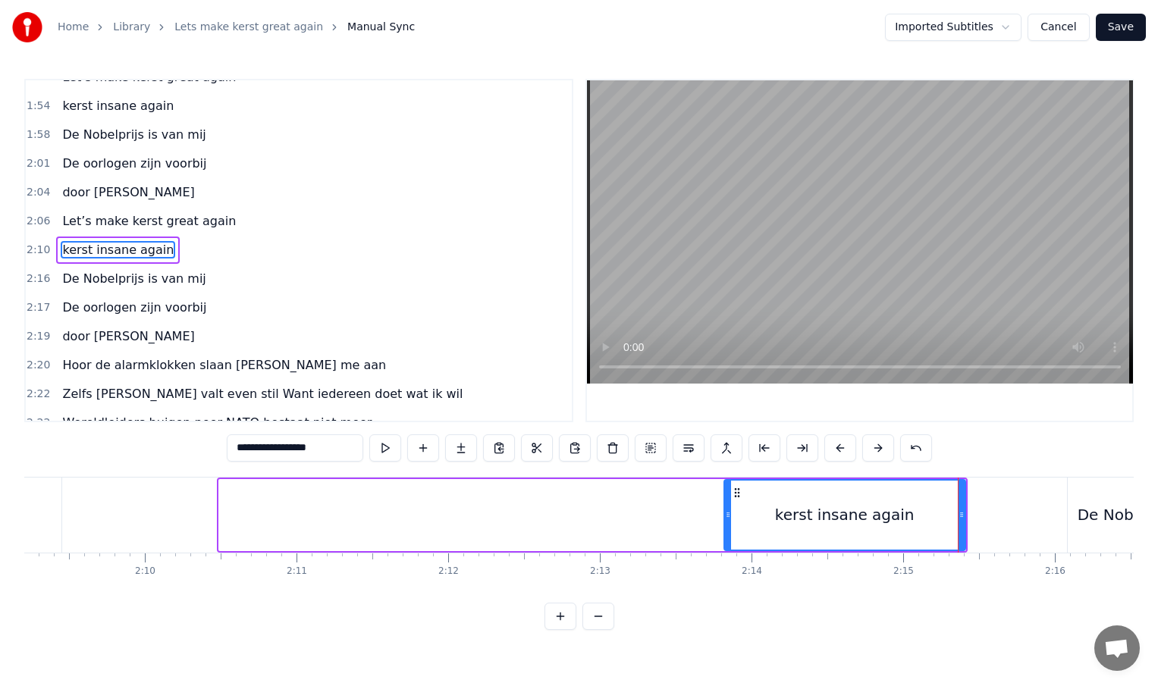
drag, startPoint x: 219, startPoint y: 513, endPoint x: 724, endPoint y: 532, distance: 505.4
click at [725, 532] on div at bounding box center [728, 515] width 6 height 69
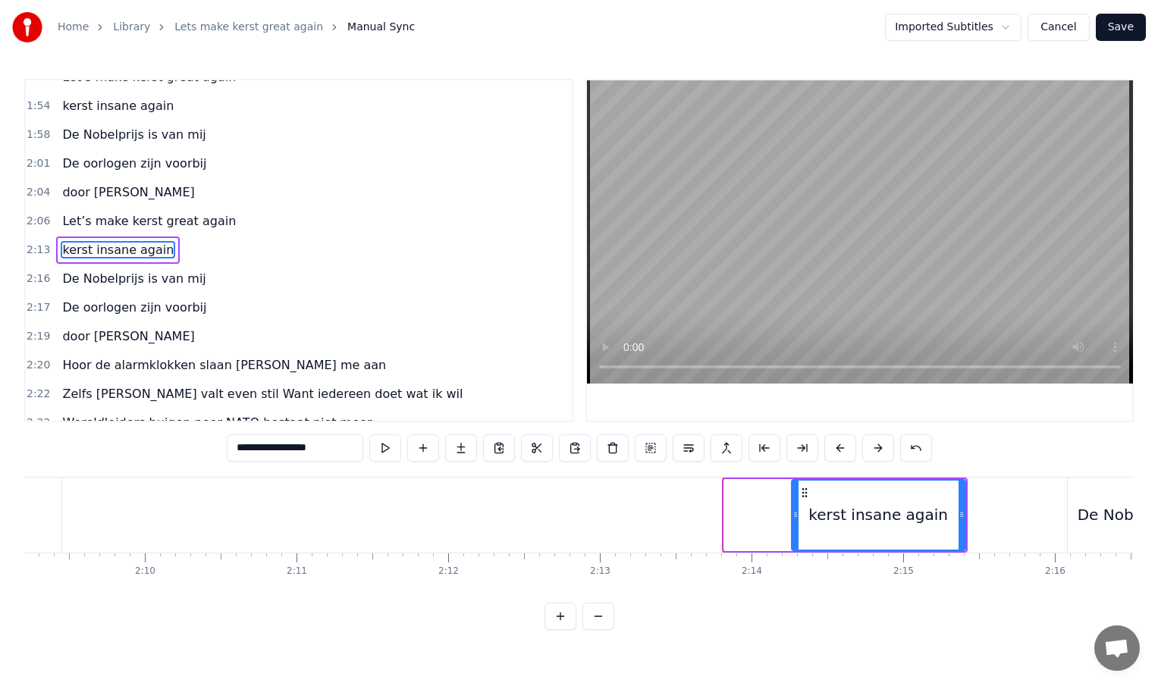
drag, startPoint x: 726, startPoint y: 517, endPoint x: 794, endPoint y: 516, distance: 67.5
click at [794, 516] on icon at bounding box center [795, 515] width 6 height 12
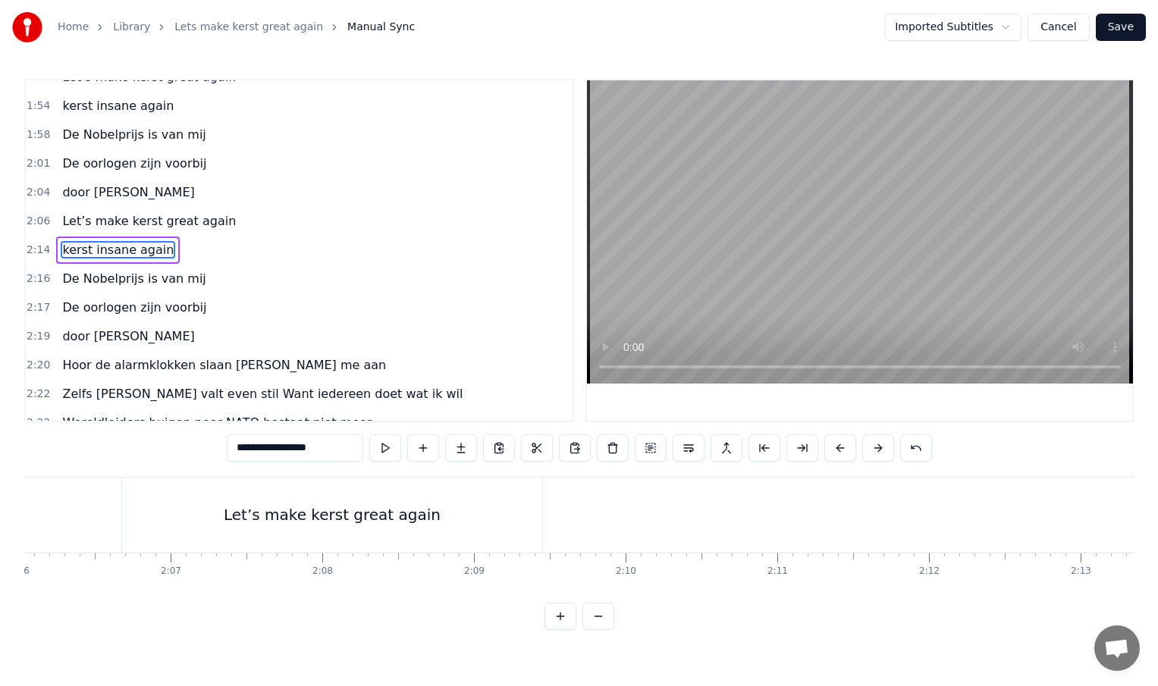
scroll to position [0, 19008]
click at [591, 515] on div "Let’s make kerst great again" at bounding box center [440, 515] width 420 height 75
type input "**********"
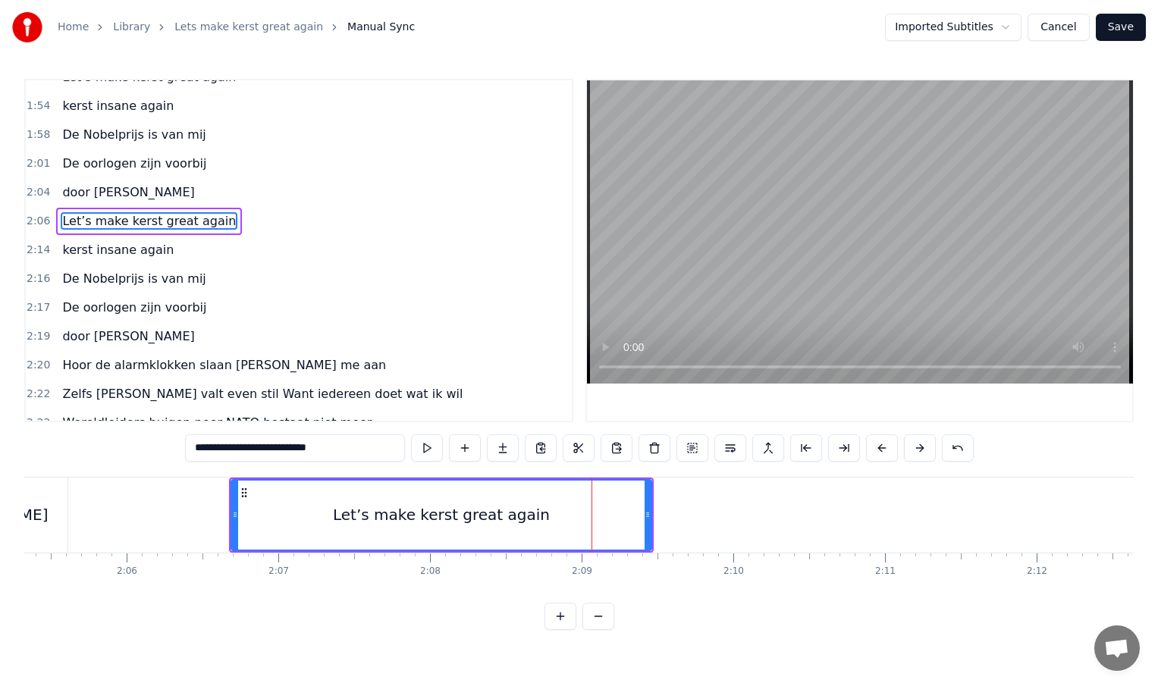
scroll to position [594, 0]
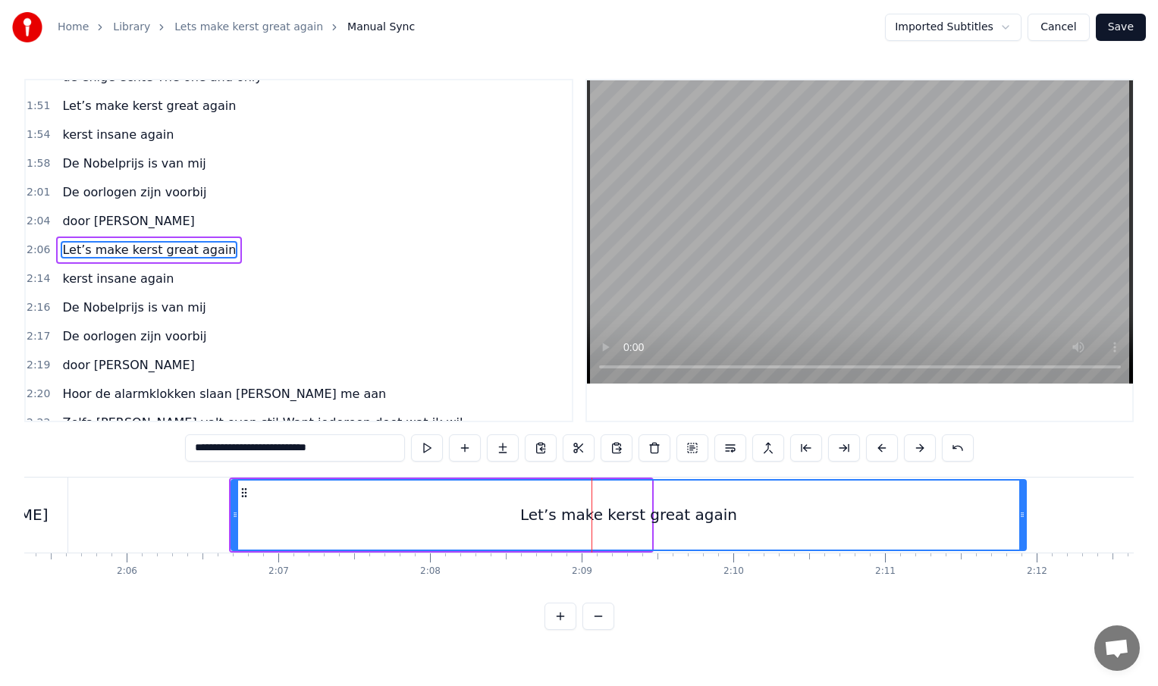
drag, startPoint x: 648, startPoint y: 516, endPoint x: 1025, endPoint y: 526, distance: 377.0
click at [1024, 526] on div at bounding box center [1022, 515] width 6 height 69
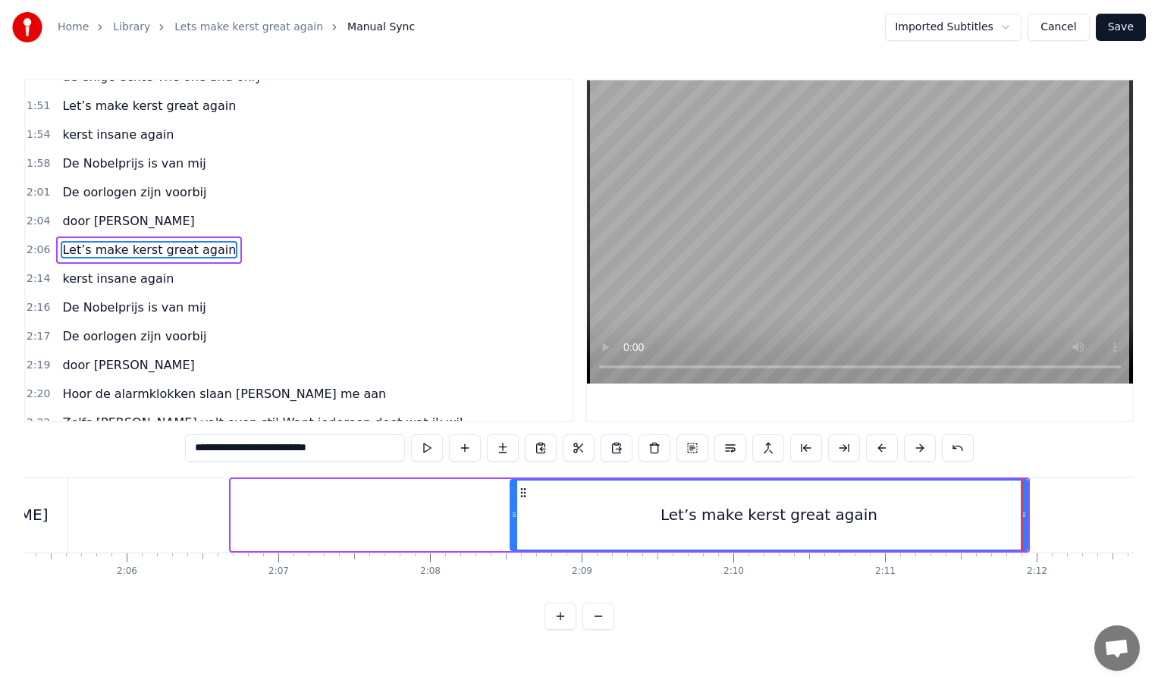
drag, startPoint x: 235, startPoint y: 513, endPoint x: 607, endPoint y: 527, distance: 372.6
click at [517, 527] on div at bounding box center [514, 515] width 6 height 69
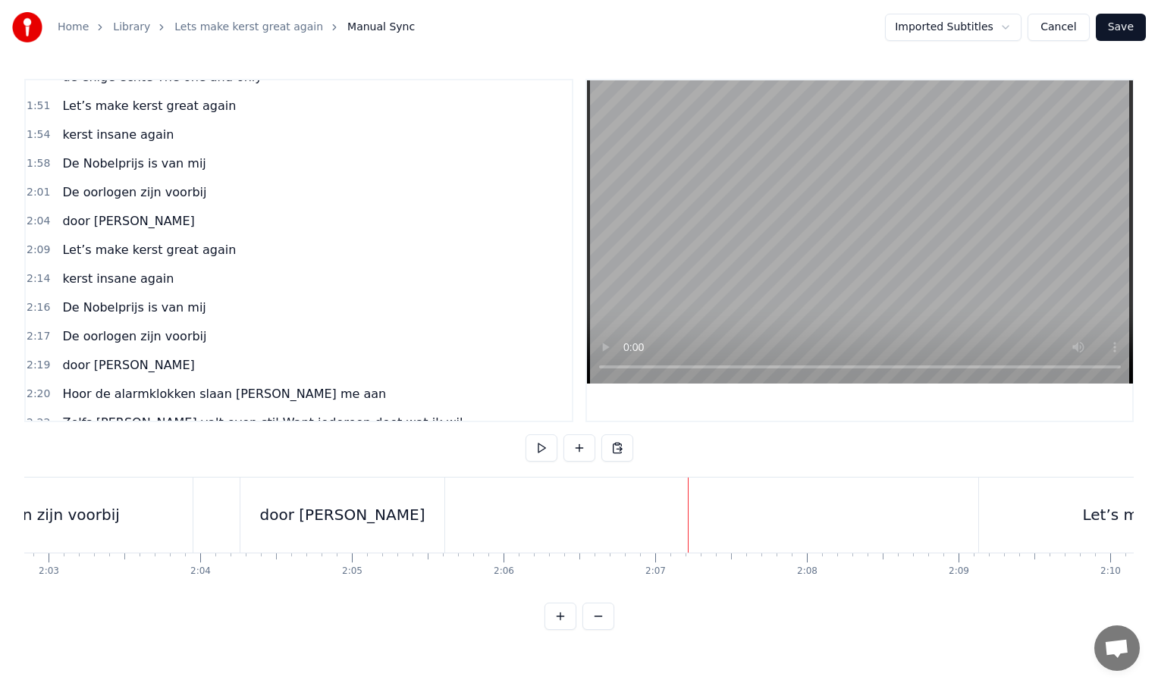
scroll to position [0, 18652]
click at [1052, 508] on div "Let’s make kerst great again" at bounding box center [1170, 515] width 424 height 75
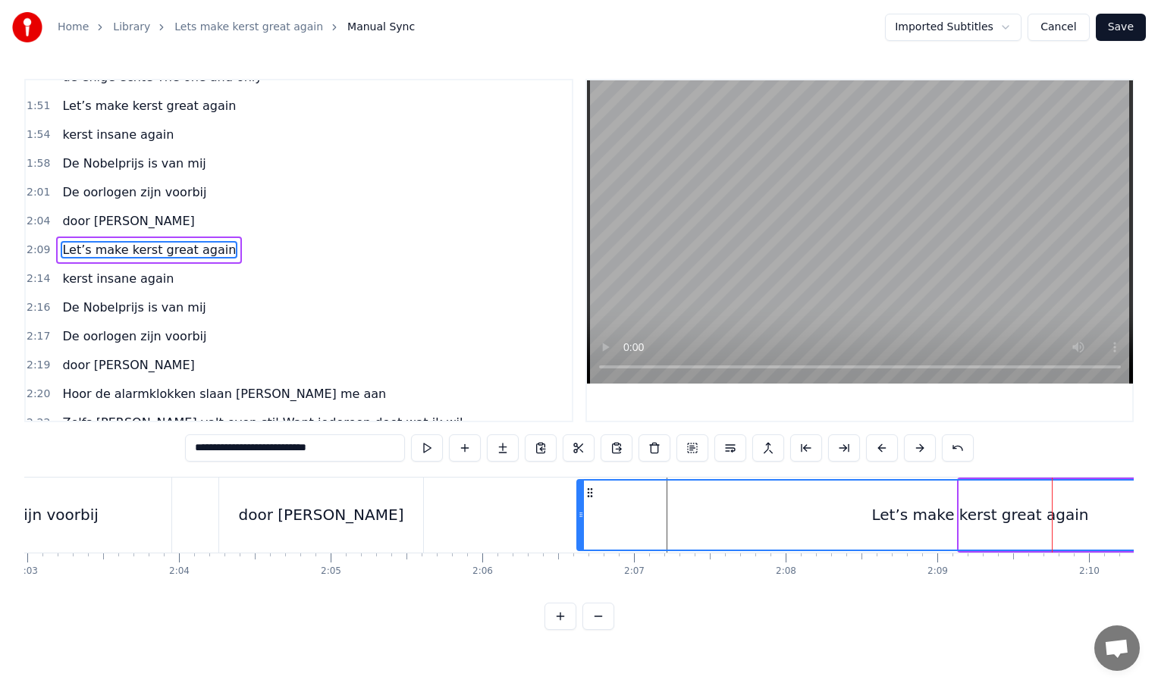
drag, startPoint x: 963, startPoint y: 515, endPoint x: 583, endPoint y: 530, distance: 380.2
click at [583, 530] on div at bounding box center [581, 515] width 6 height 69
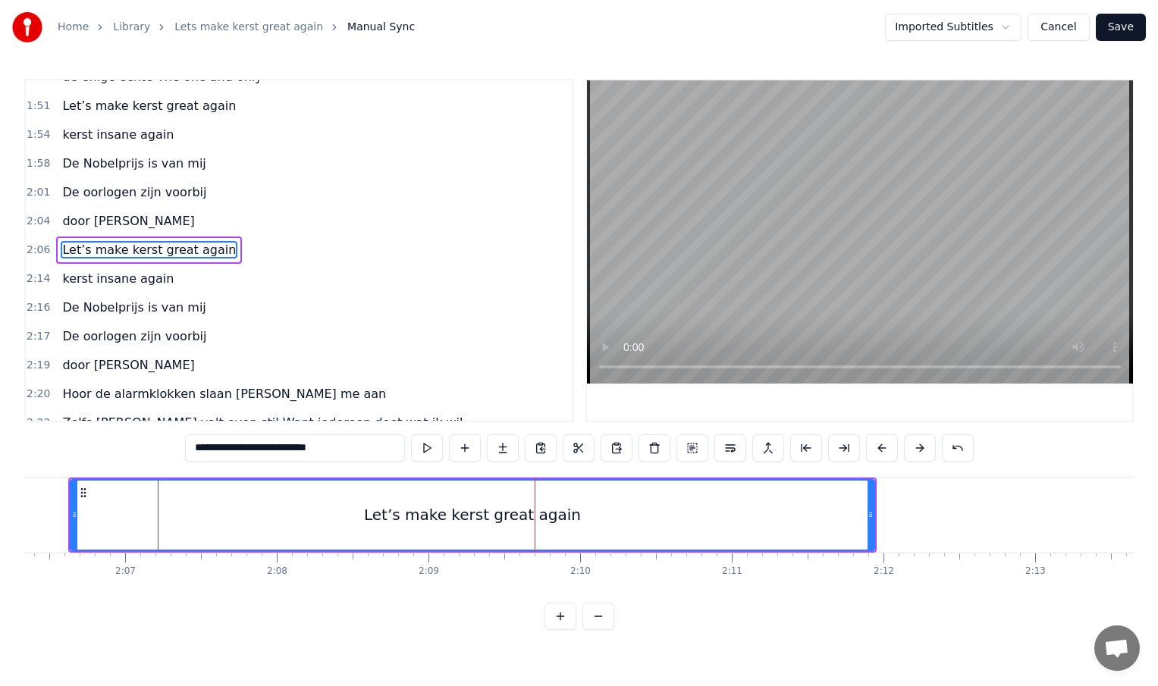
scroll to position [0, 19162]
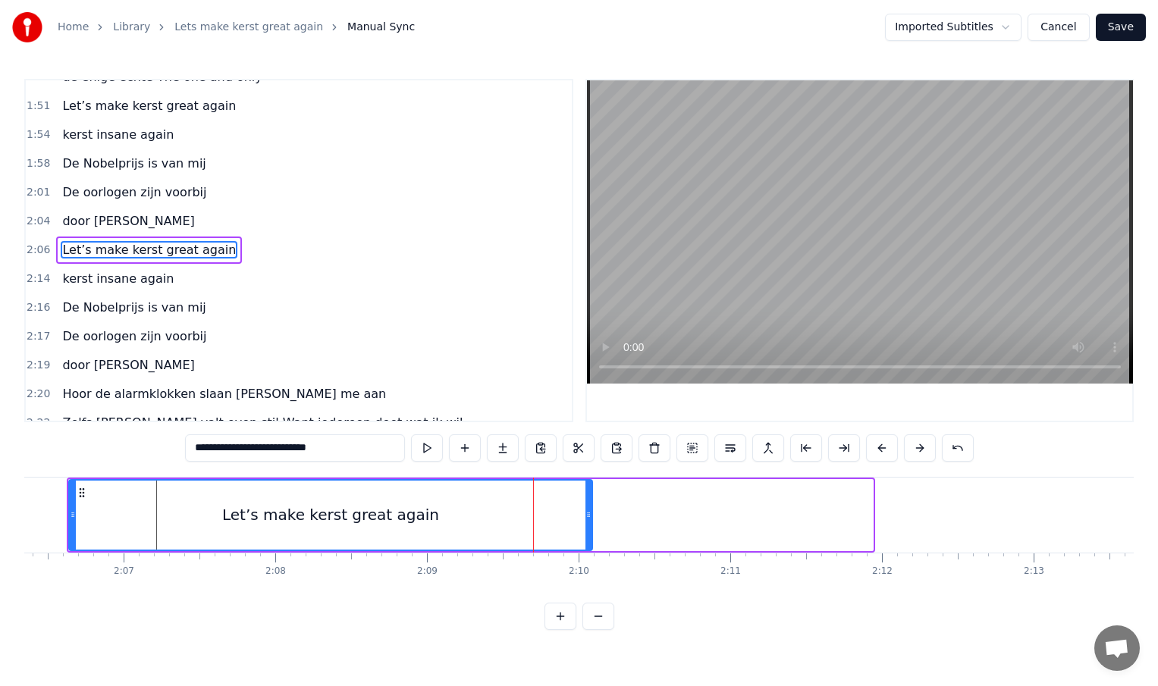
drag, startPoint x: 870, startPoint y: 519, endPoint x: 589, endPoint y: 529, distance: 280.7
click at [589, 529] on div at bounding box center [588, 515] width 6 height 69
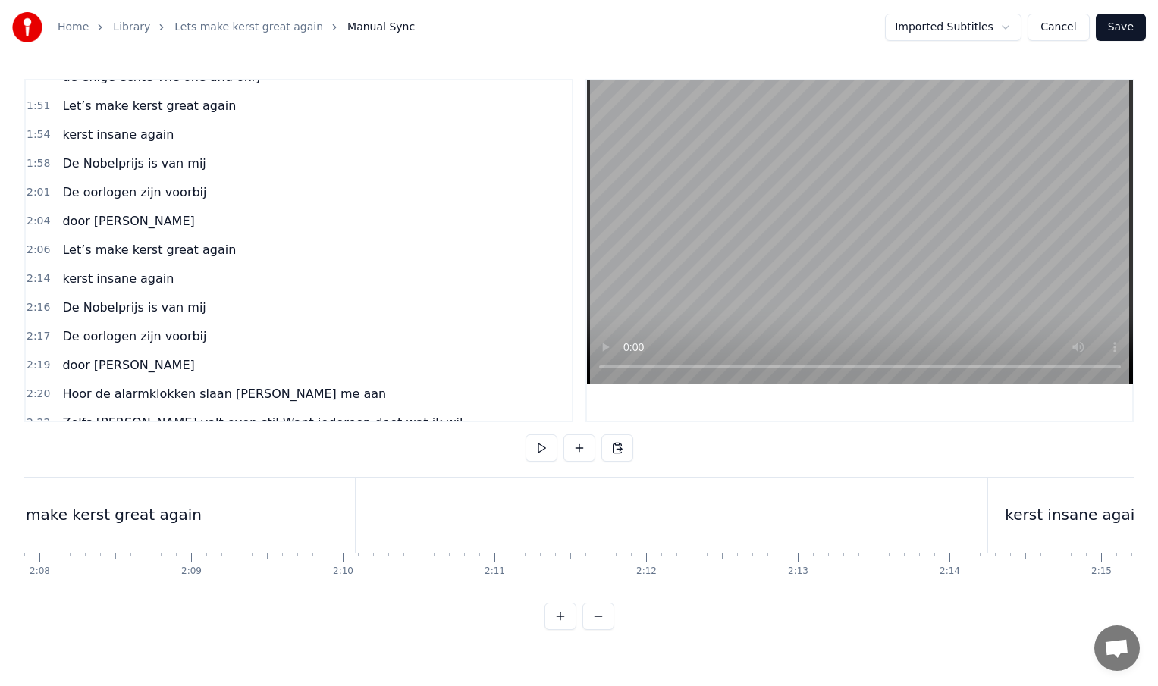
scroll to position [0, 19423]
click at [992, 504] on div "kerst insane again" at bounding box center [1050, 515] width 140 height 23
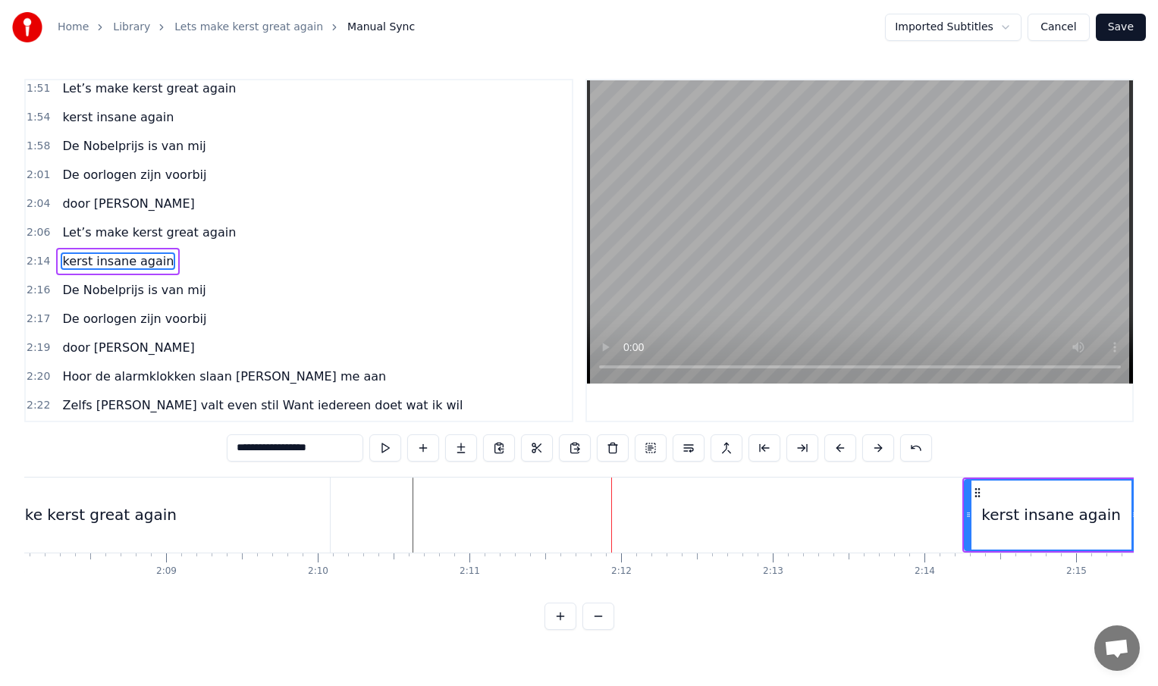
scroll to position [623, 0]
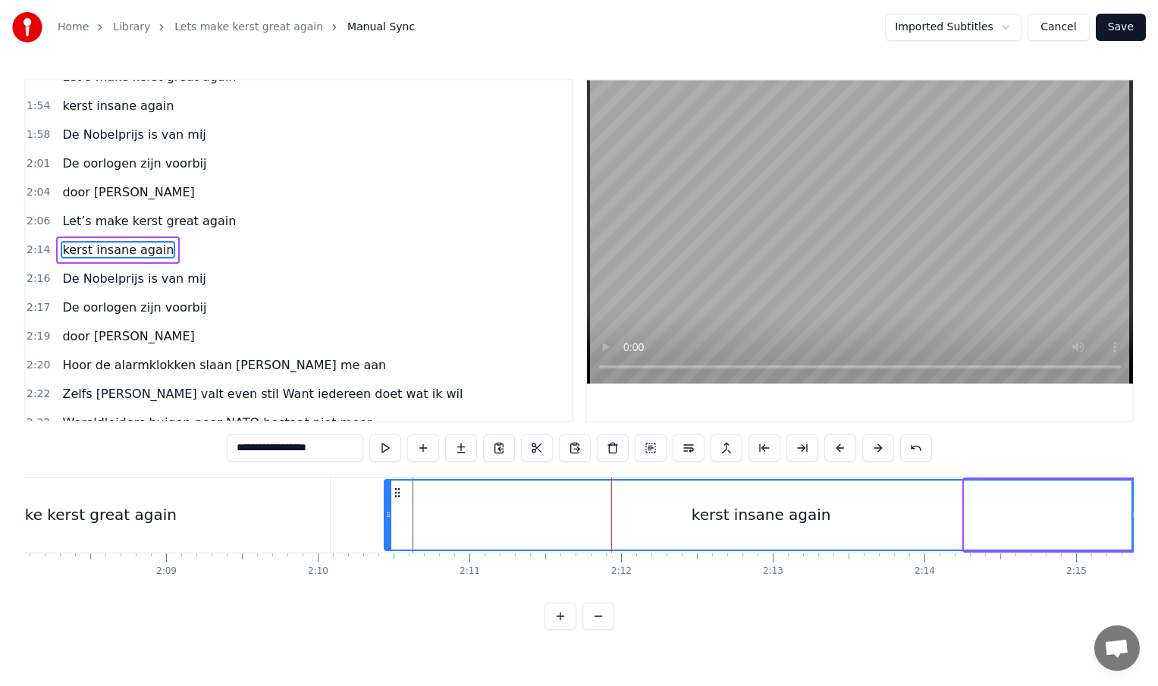
drag, startPoint x: 968, startPoint y: 514, endPoint x: 388, endPoint y: 520, distance: 579.4
click at [388, 520] on icon at bounding box center [388, 515] width 6 height 12
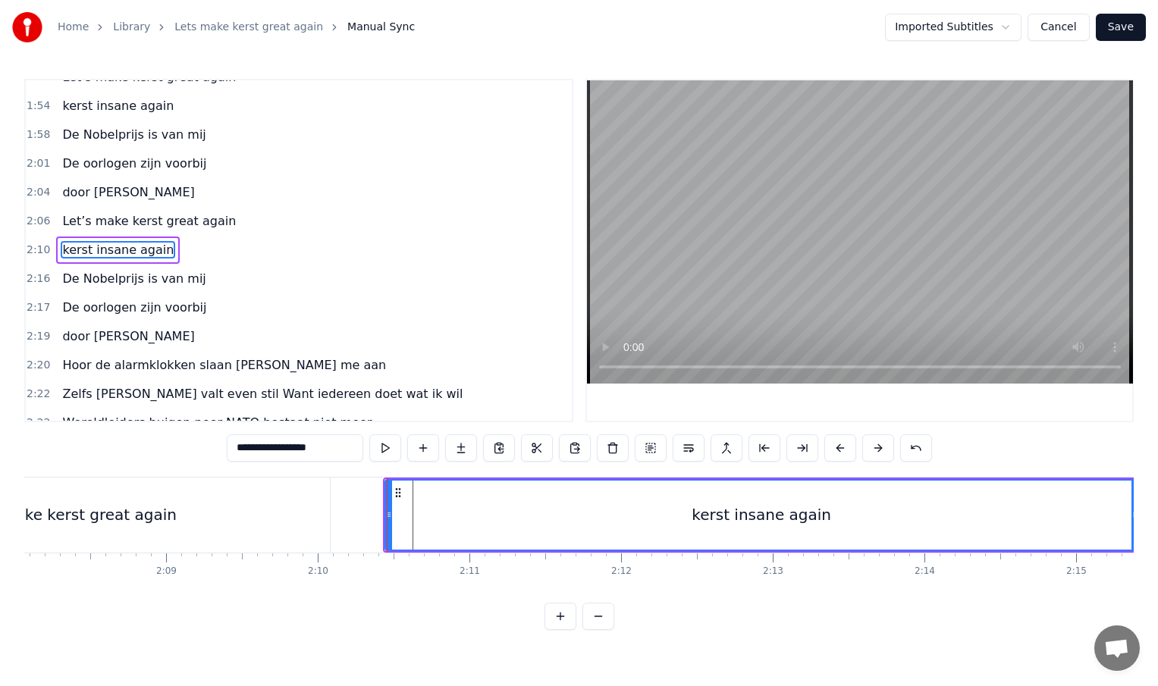
click at [1106, 514] on div "kerst insane again" at bounding box center [762, 515] width 752 height 69
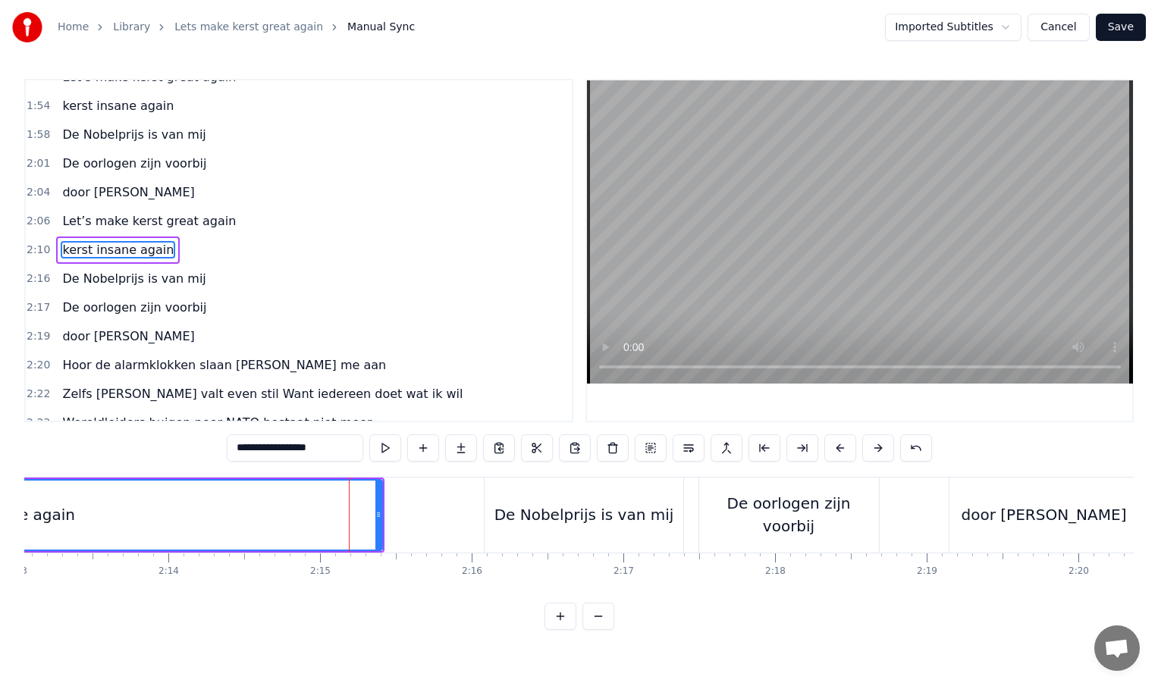
scroll to position [0, 20162]
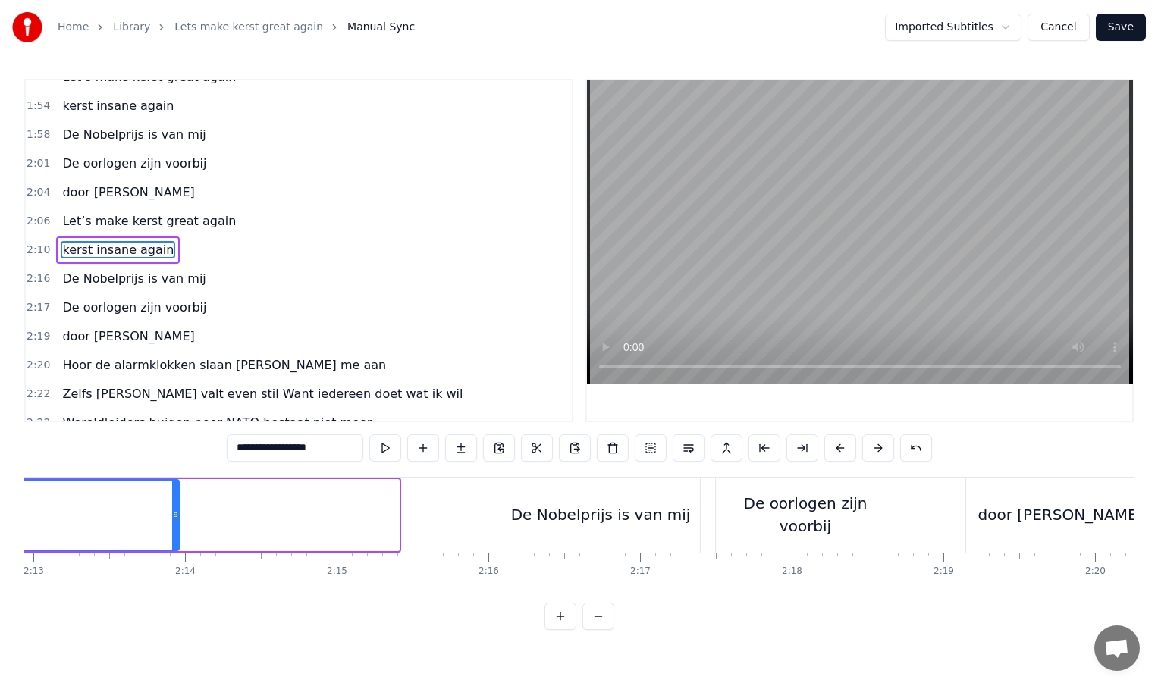
drag, startPoint x: 394, startPoint y: 516, endPoint x: 174, endPoint y: 515, distance: 219.9
click at [174, 515] on icon at bounding box center [175, 515] width 6 height 12
click at [534, 526] on div "De Nobelprijs is van mij" at bounding box center [600, 515] width 199 height 75
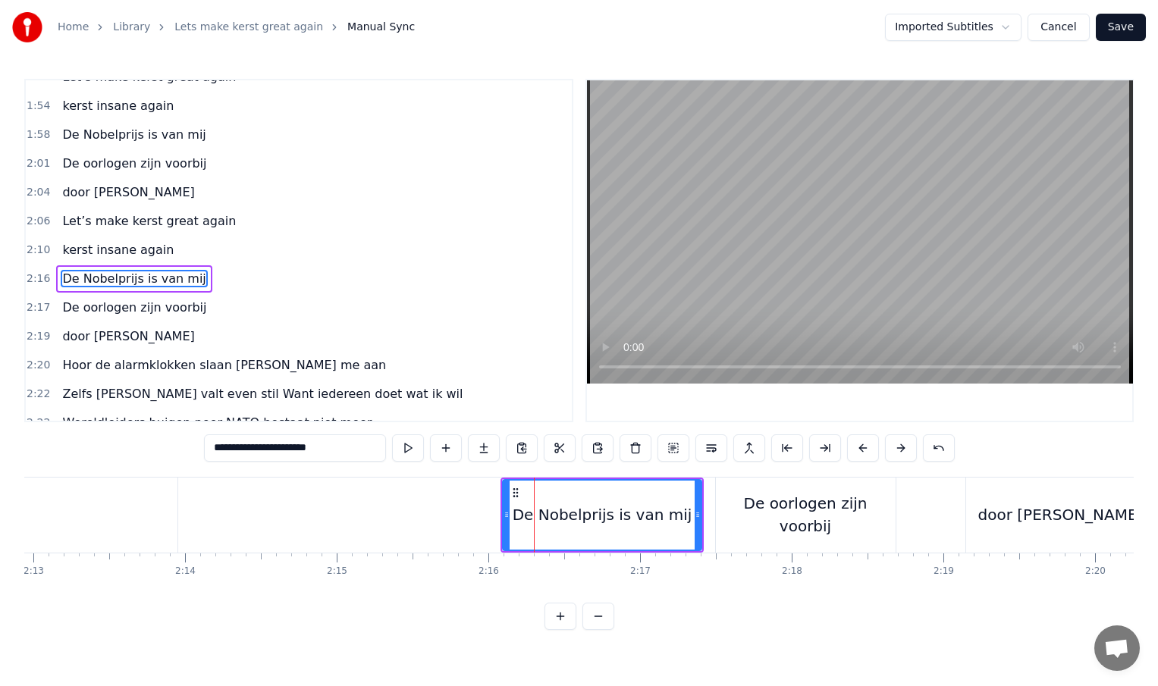
scroll to position [651, 0]
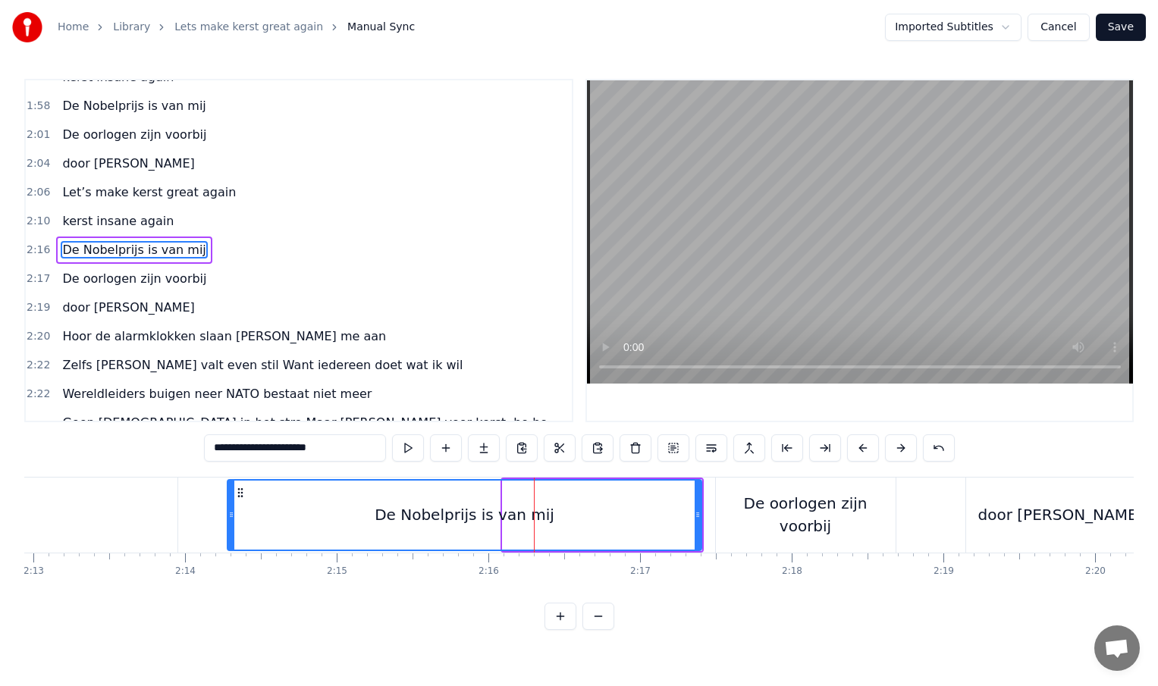
drag, startPoint x: 505, startPoint y: 516, endPoint x: 230, endPoint y: 529, distance: 275.6
click at [230, 529] on div at bounding box center [231, 515] width 6 height 69
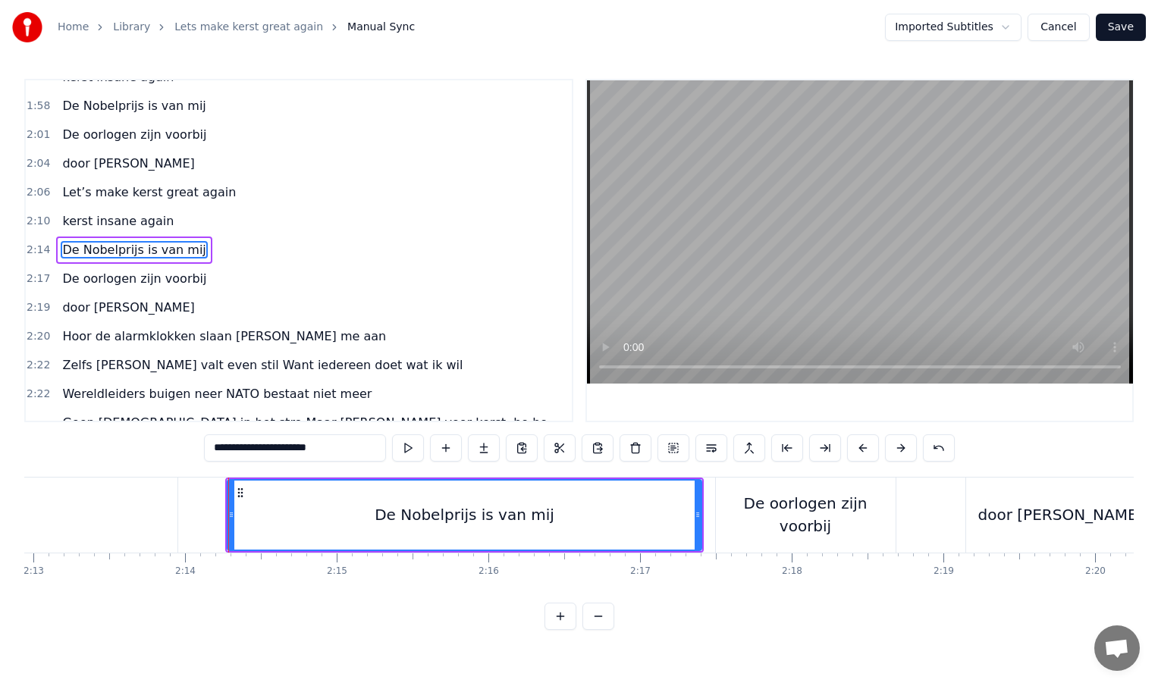
click at [718, 517] on div "De oorlogen zijn voorbij" at bounding box center [806, 515] width 180 height 75
type input "**********"
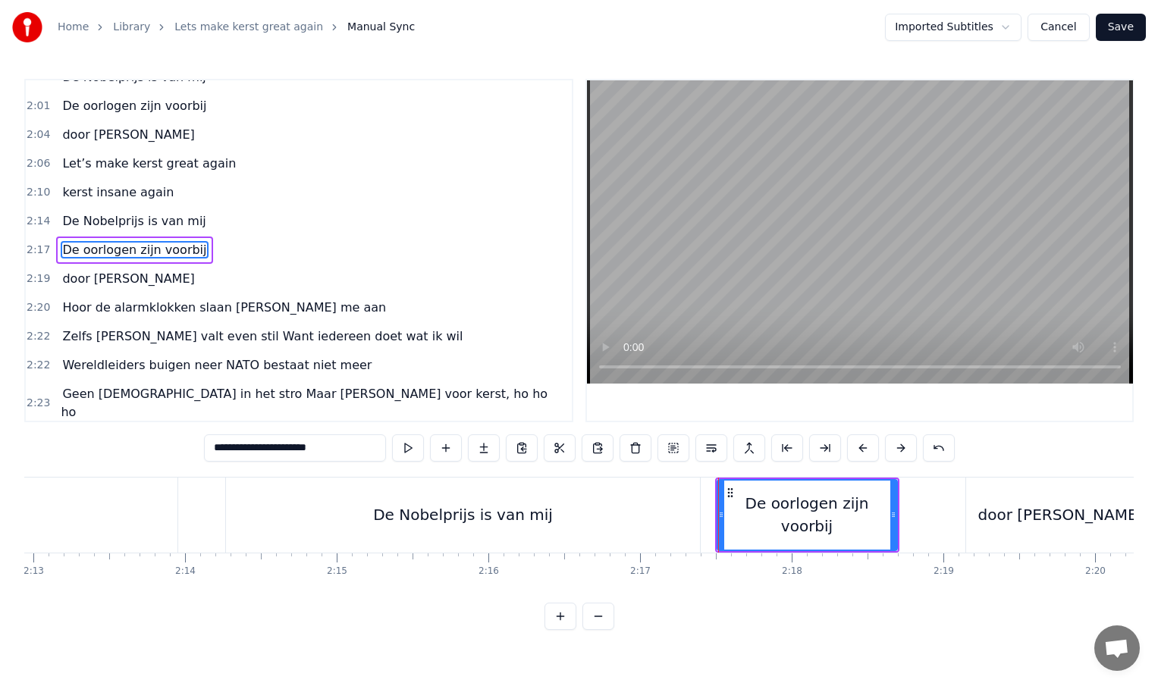
drag, startPoint x: 718, startPoint y: 517, endPoint x: 777, endPoint y: 518, distance: 58.4
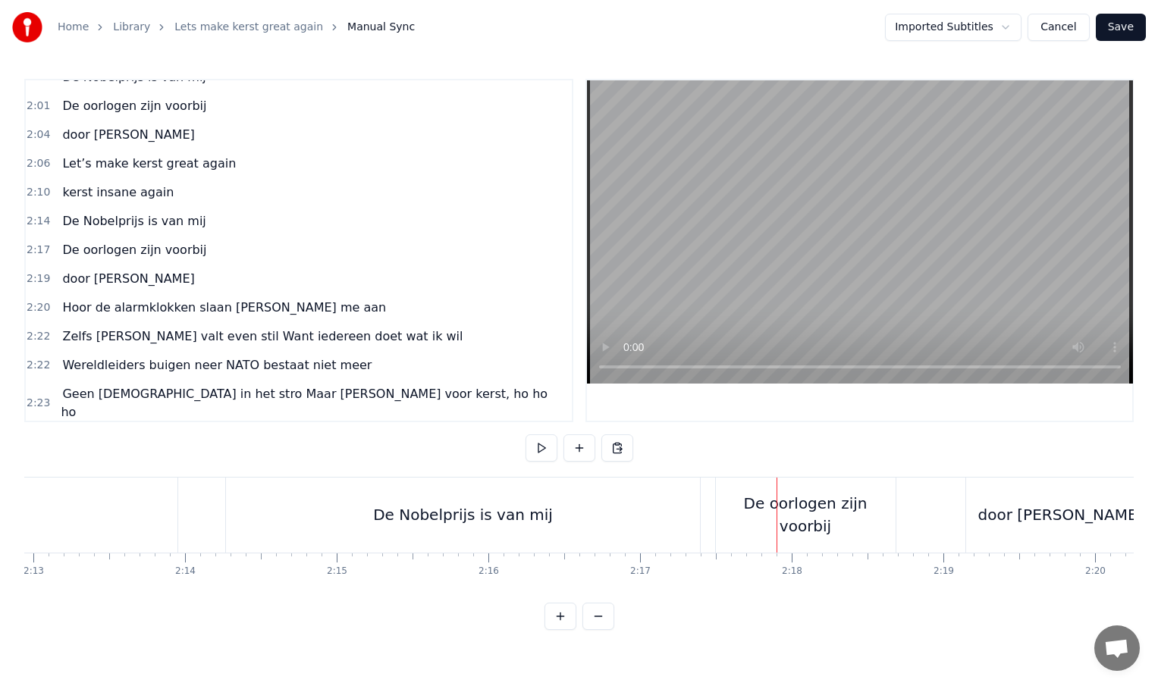
click at [743, 519] on div "De oorlogen zijn voorbij" at bounding box center [806, 514] width 180 height 45
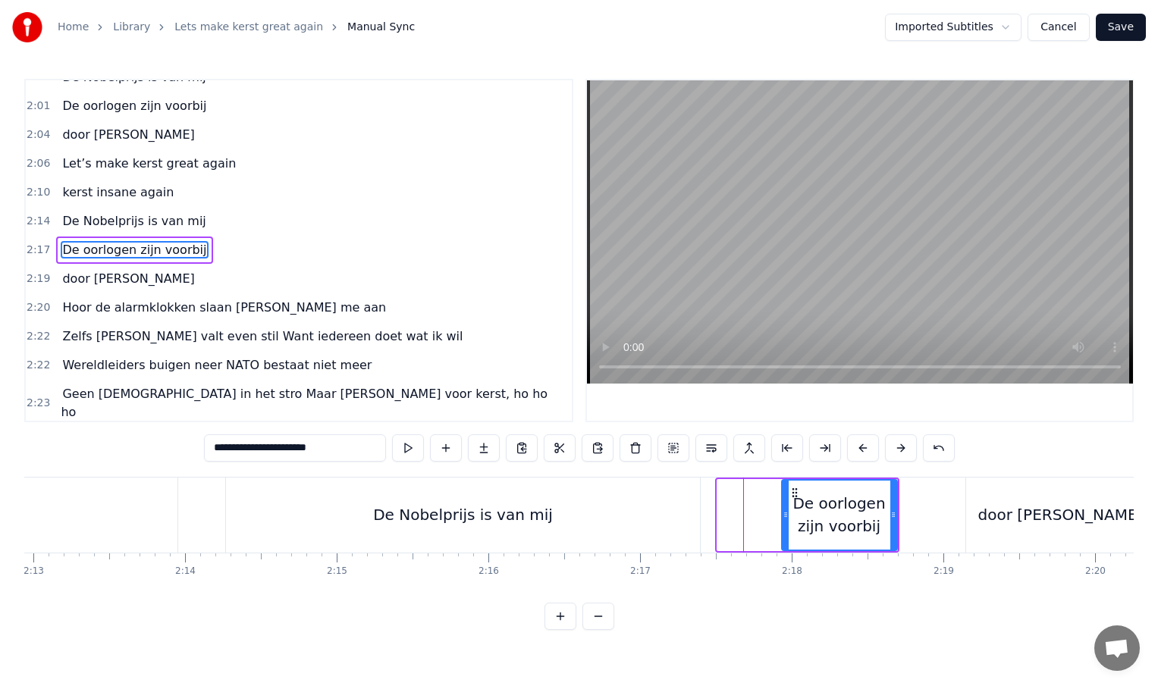
drag, startPoint x: 720, startPoint y: 516, endPoint x: 784, endPoint y: 516, distance: 63.7
click at [784, 516] on icon at bounding box center [786, 515] width 6 height 12
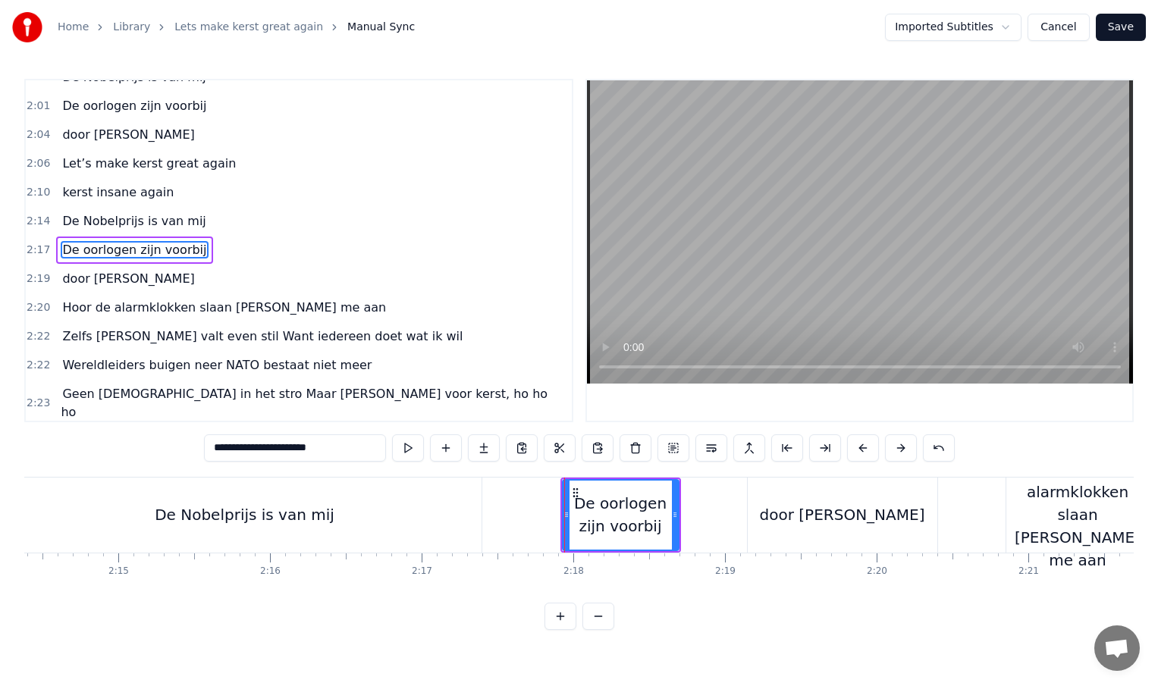
scroll to position [0, 20382]
click at [770, 514] on div "door [PERSON_NAME]" at bounding box center [841, 515] width 190 height 75
type input "********"
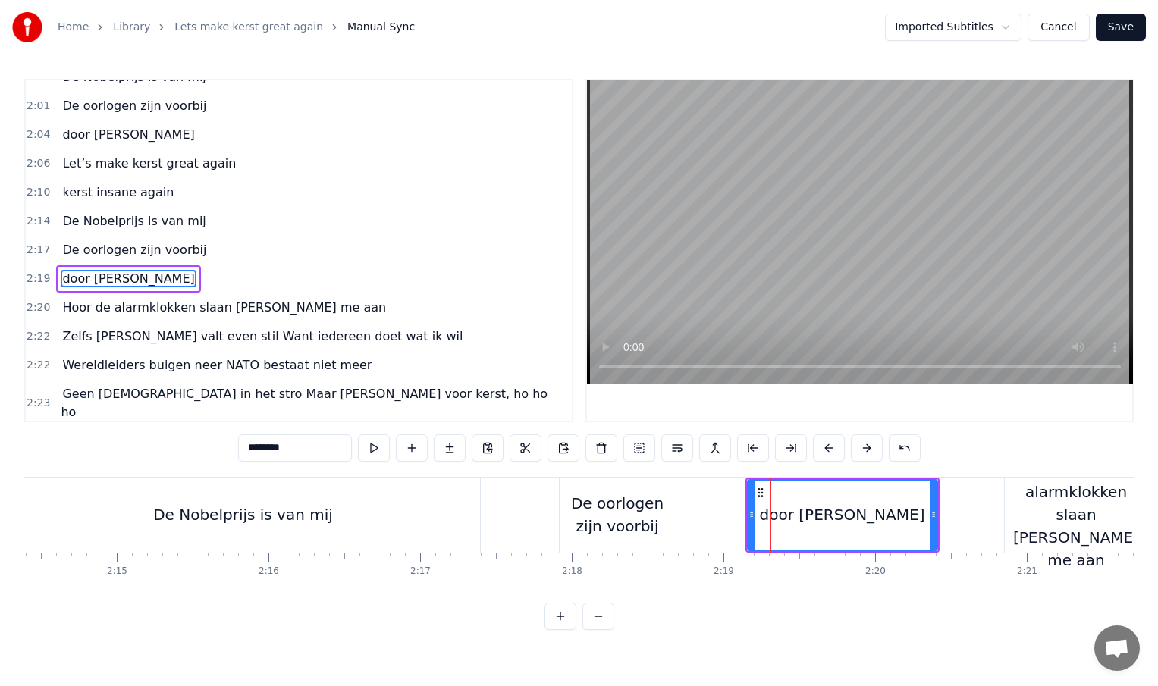
scroll to position [709, 0]
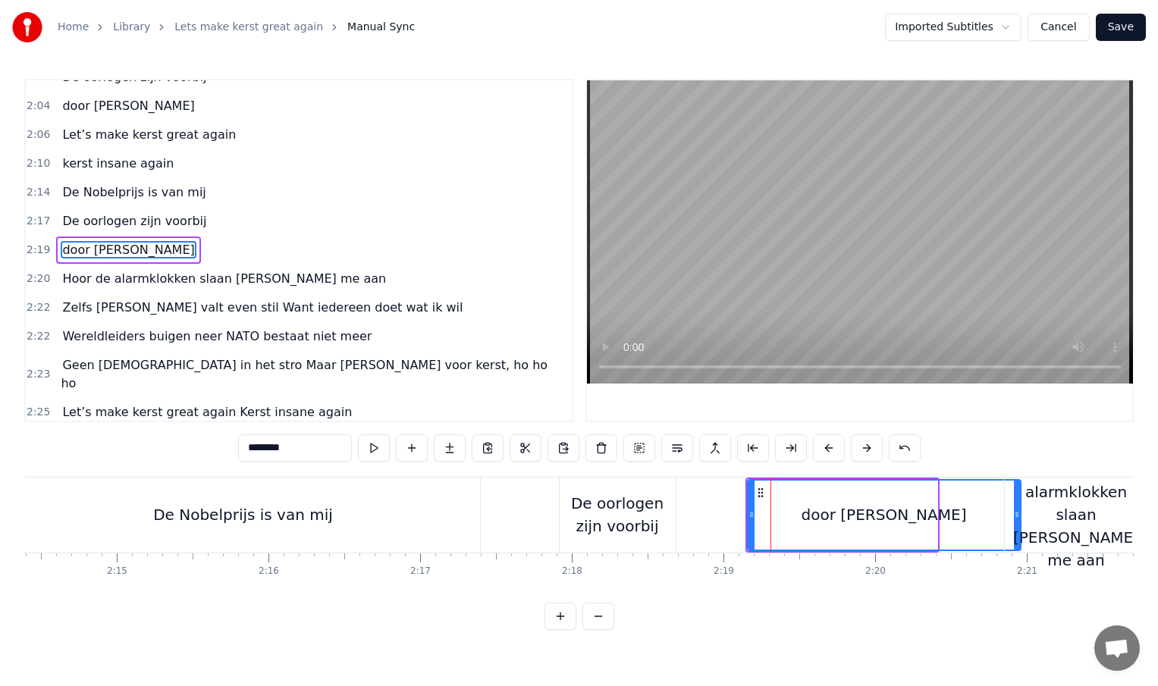
drag, startPoint x: 933, startPoint y: 516, endPoint x: 1016, endPoint y: 514, distance: 83.4
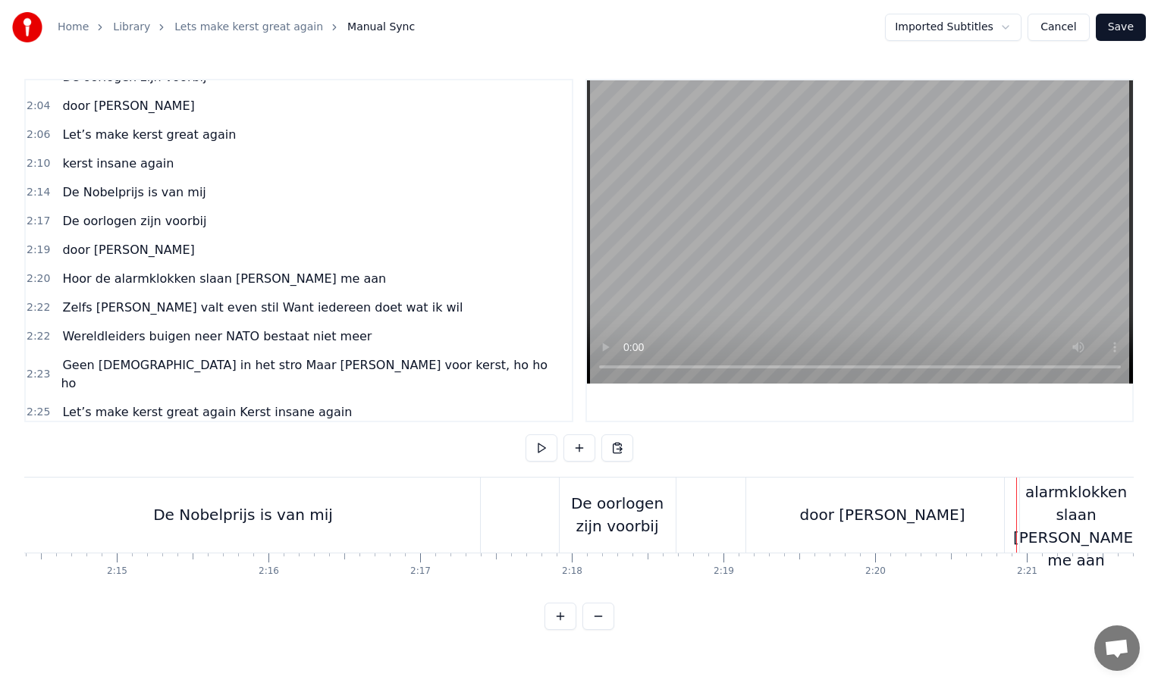
click at [745, 514] on div "door [PERSON_NAME]" at bounding box center [882, 515] width 275 height 75
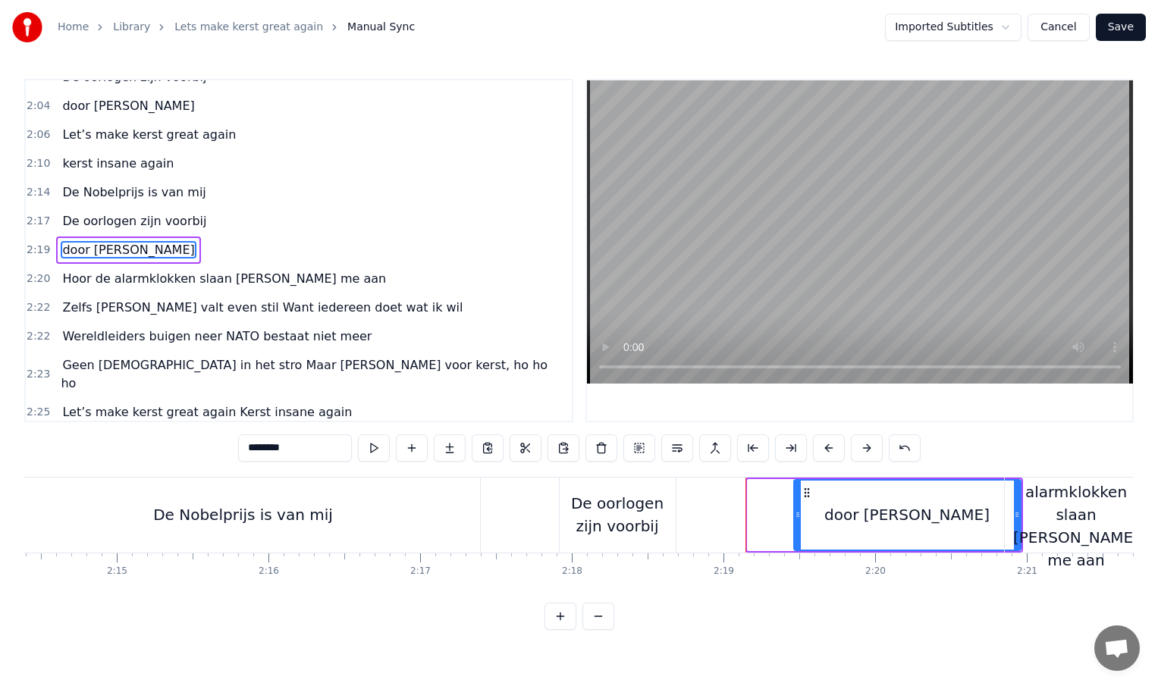
drag, startPoint x: 750, startPoint y: 515, endPoint x: 796, endPoint y: 515, distance: 46.3
click at [796, 515] on circle at bounding box center [796, 515] width 1 height 1
click at [667, 516] on div "De oorlogen zijn voorbij" at bounding box center [618, 514] width 116 height 45
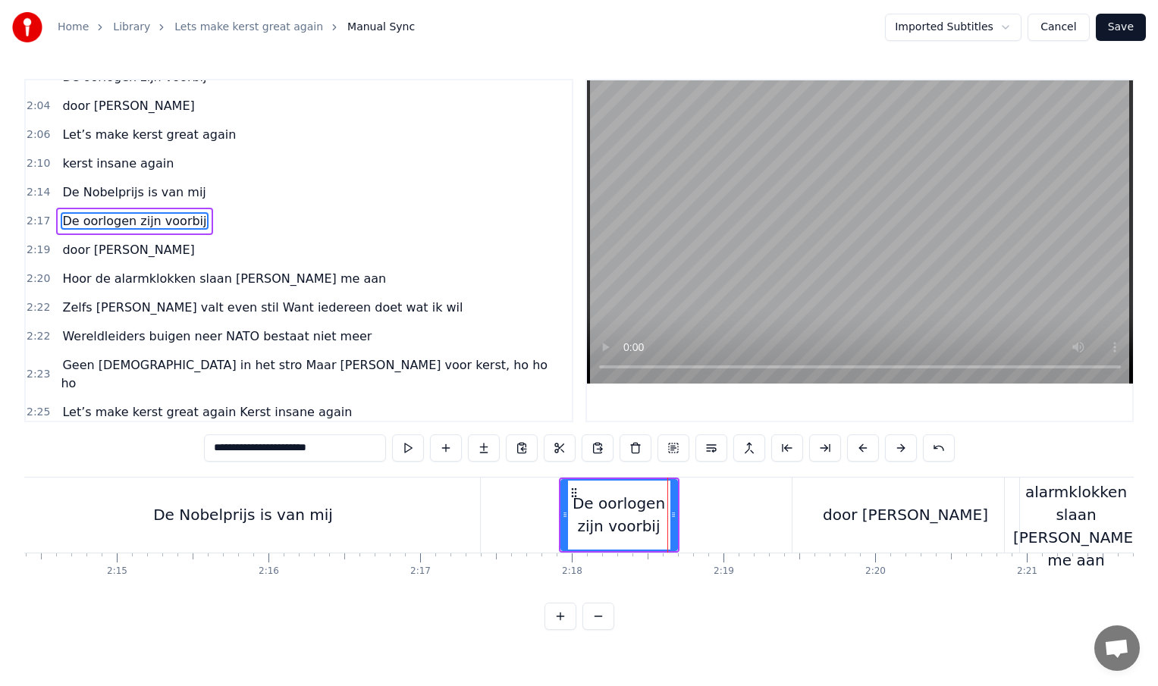
scroll to position [680, 0]
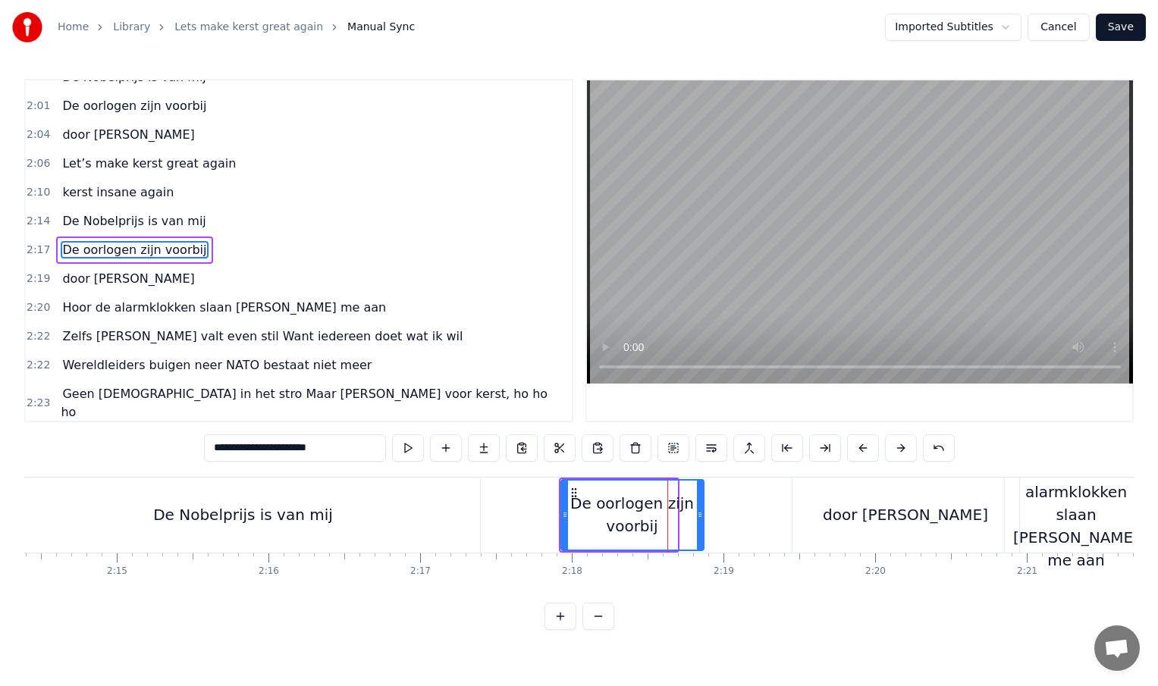
drag, startPoint x: 675, startPoint y: 514, endPoint x: 701, endPoint y: 513, distance: 26.6
click at [701, 513] on icon at bounding box center [700, 515] width 6 height 12
click at [798, 513] on div "door [PERSON_NAME]" at bounding box center [905, 515] width 227 height 75
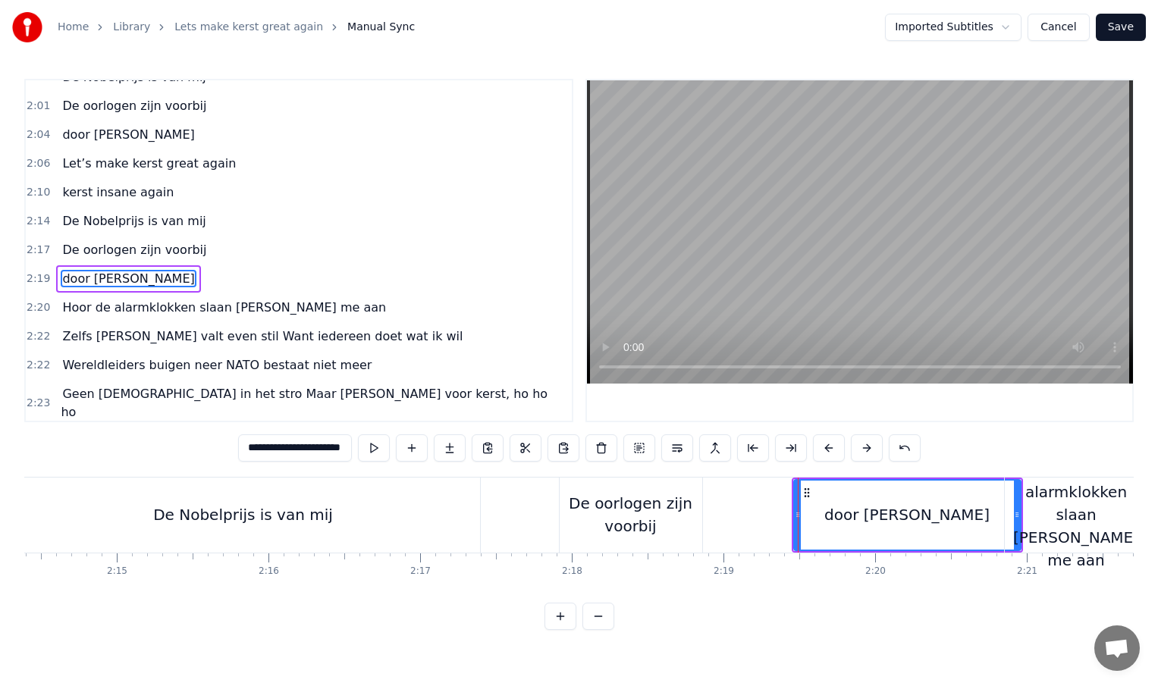
type input "********"
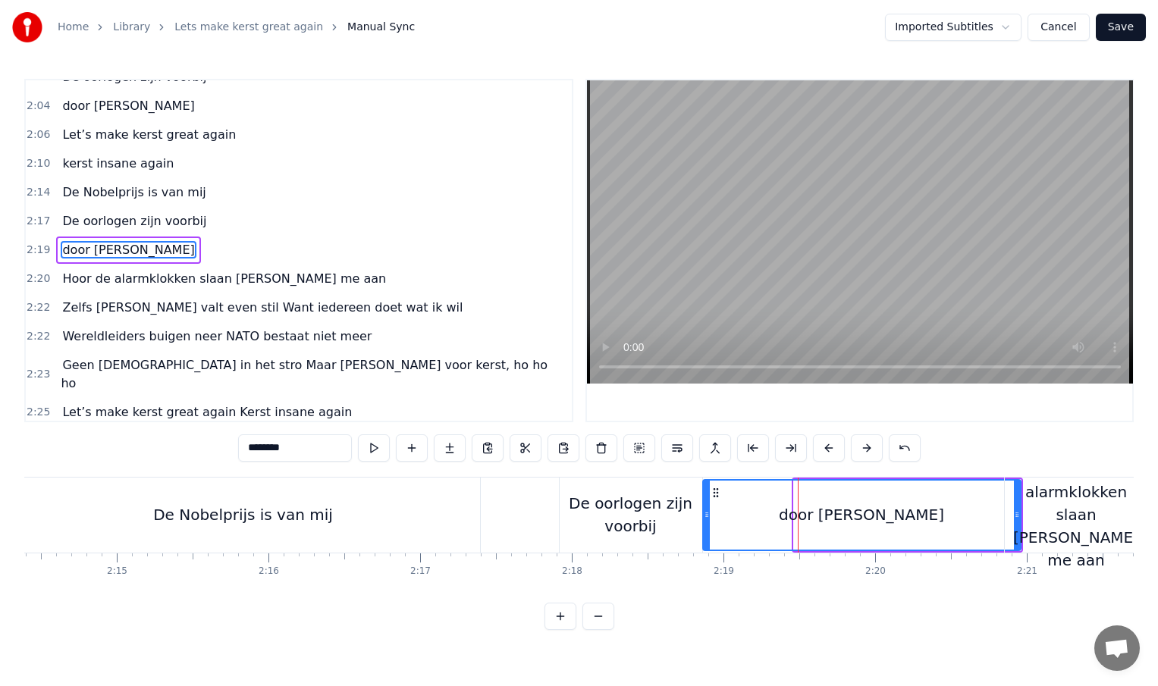
drag, startPoint x: 795, startPoint y: 514, endPoint x: 704, endPoint y: 516, distance: 91.0
click at [704, 516] on icon at bounding box center [707, 515] width 6 height 12
drag, startPoint x: 1015, startPoint y: 516, endPoint x: 956, endPoint y: 516, distance: 59.1
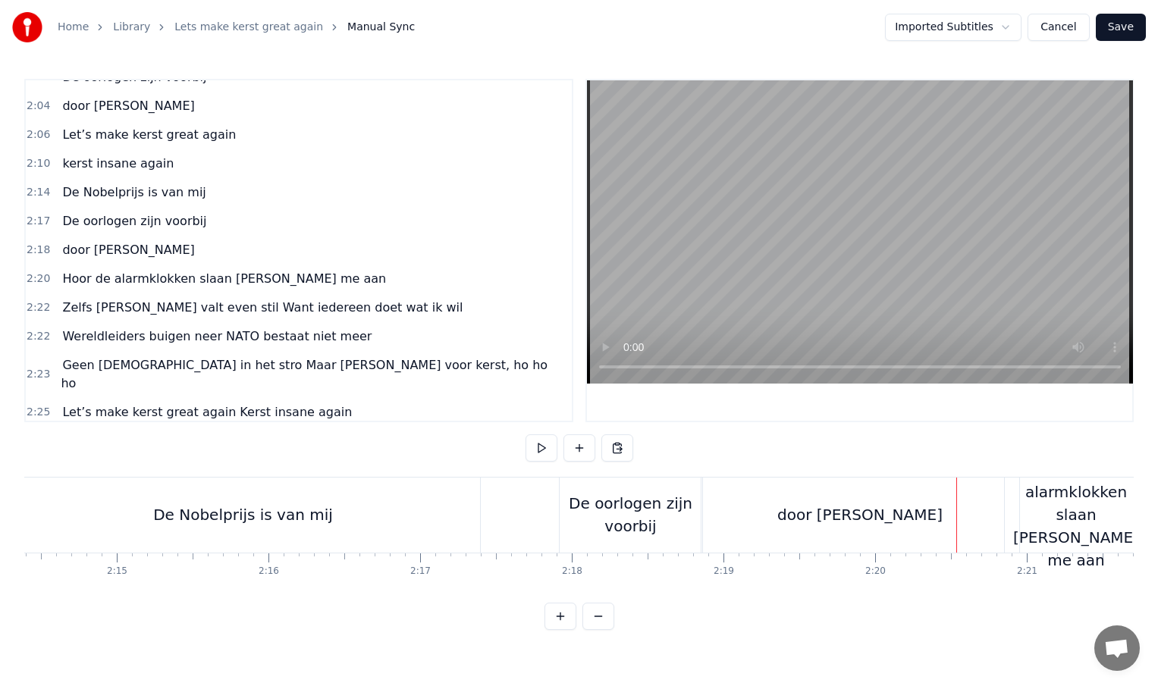
click at [956, 516] on div at bounding box center [956, 515] width 1 height 75
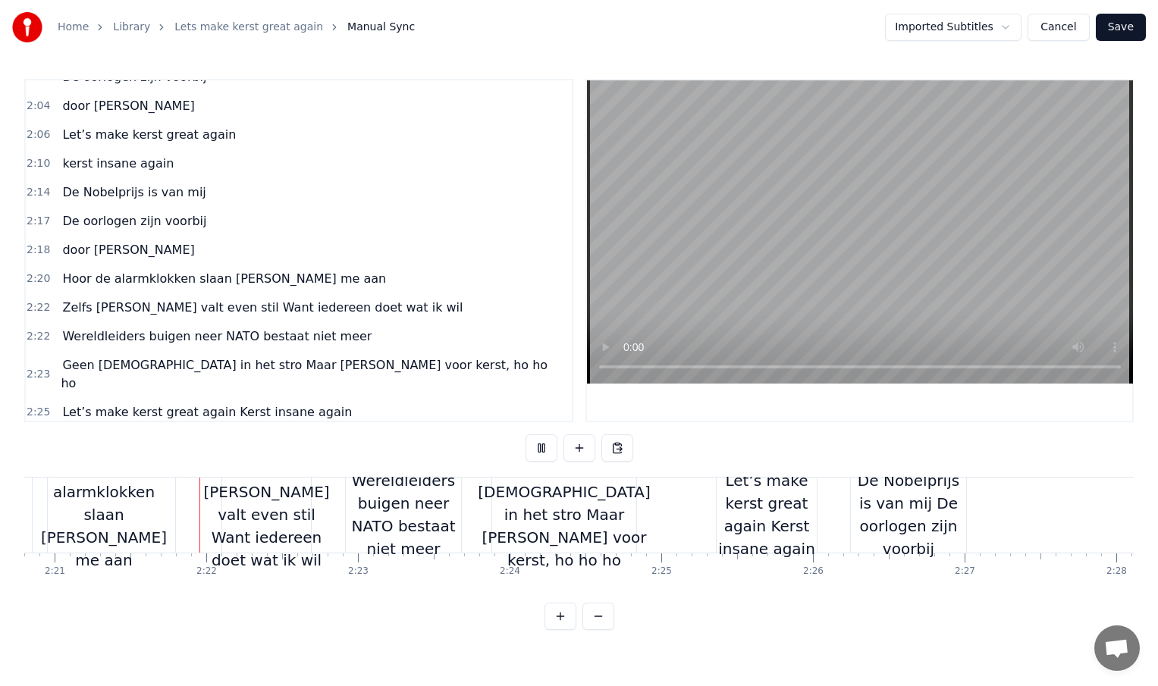
scroll to position [0, 21377]
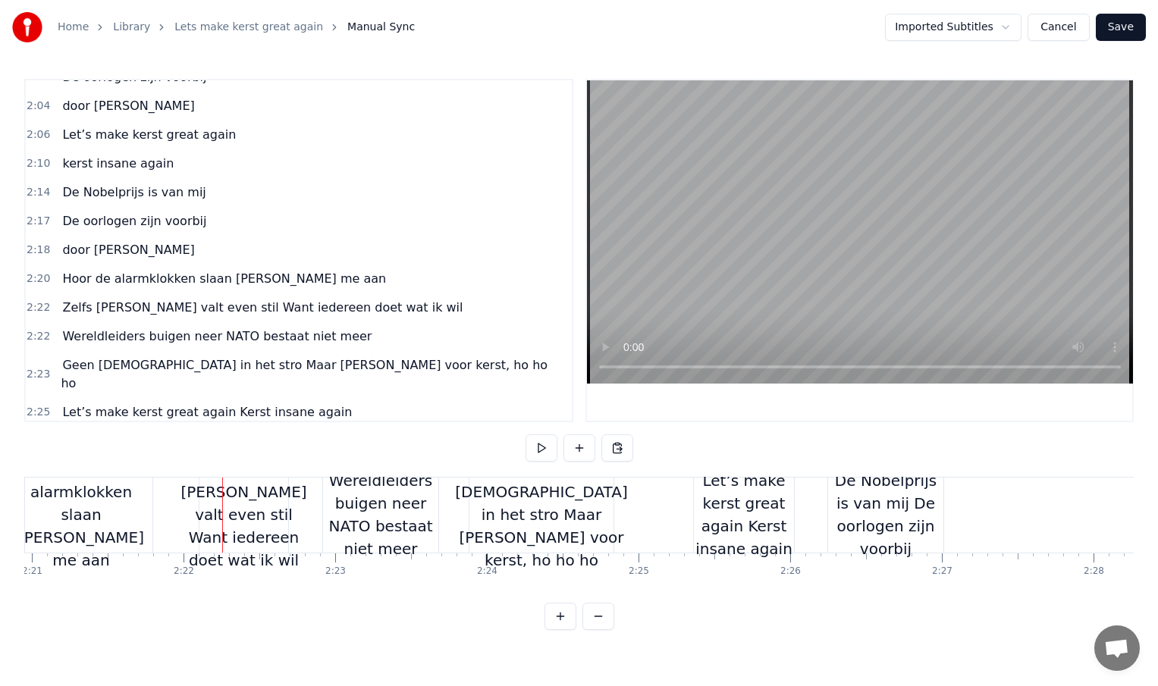
click at [915, 516] on div "De Nobelprijs is van mij De oorlogen zijn voorbij" at bounding box center [885, 514] width 115 height 91
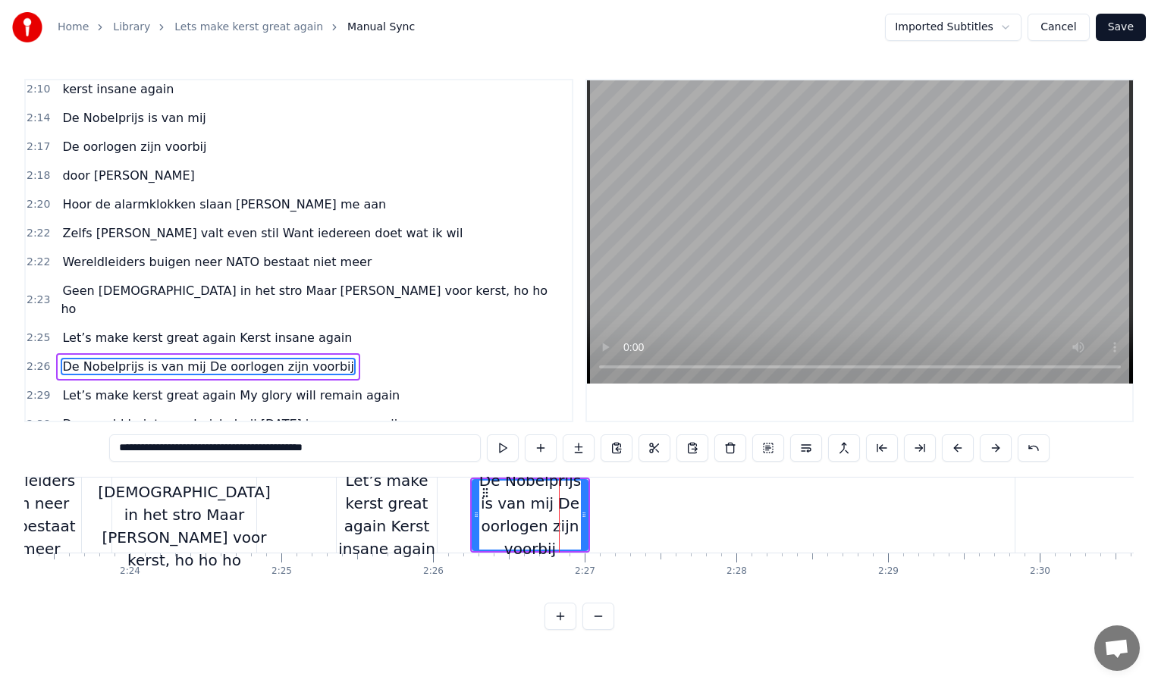
scroll to position [0, 21743]
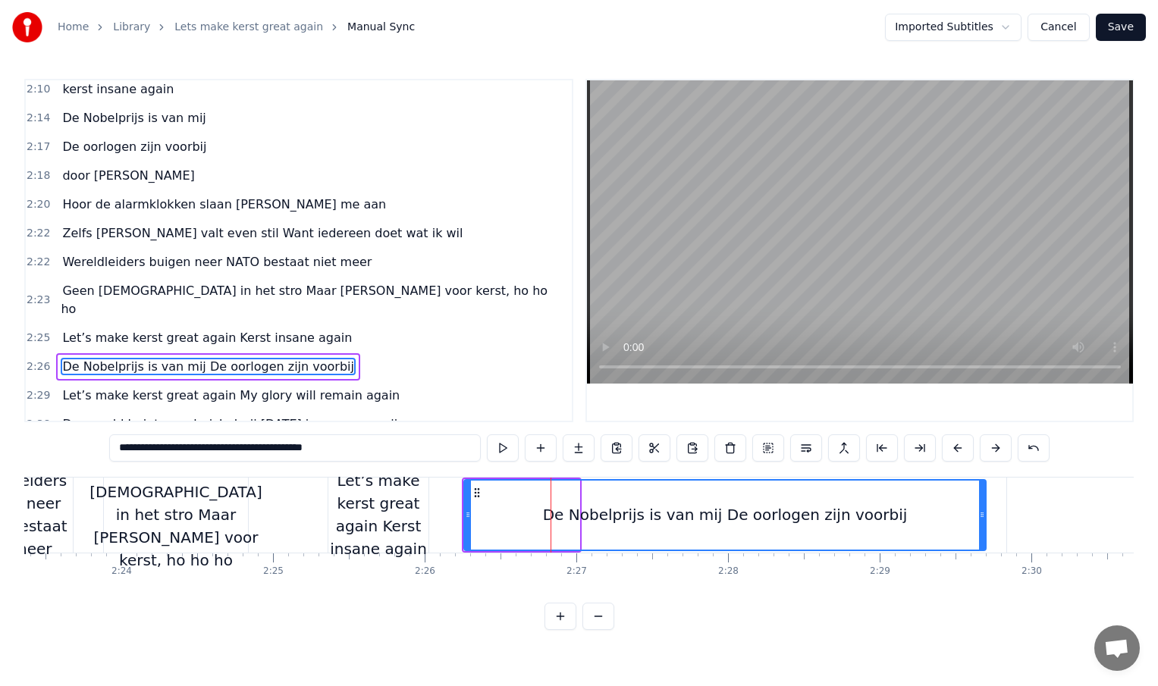
drag, startPoint x: 576, startPoint y: 515, endPoint x: 993, endPoint y: 487, distance: 418.0
click at [985, 487] on div at bounding box center [982, 515] width 6 height 69
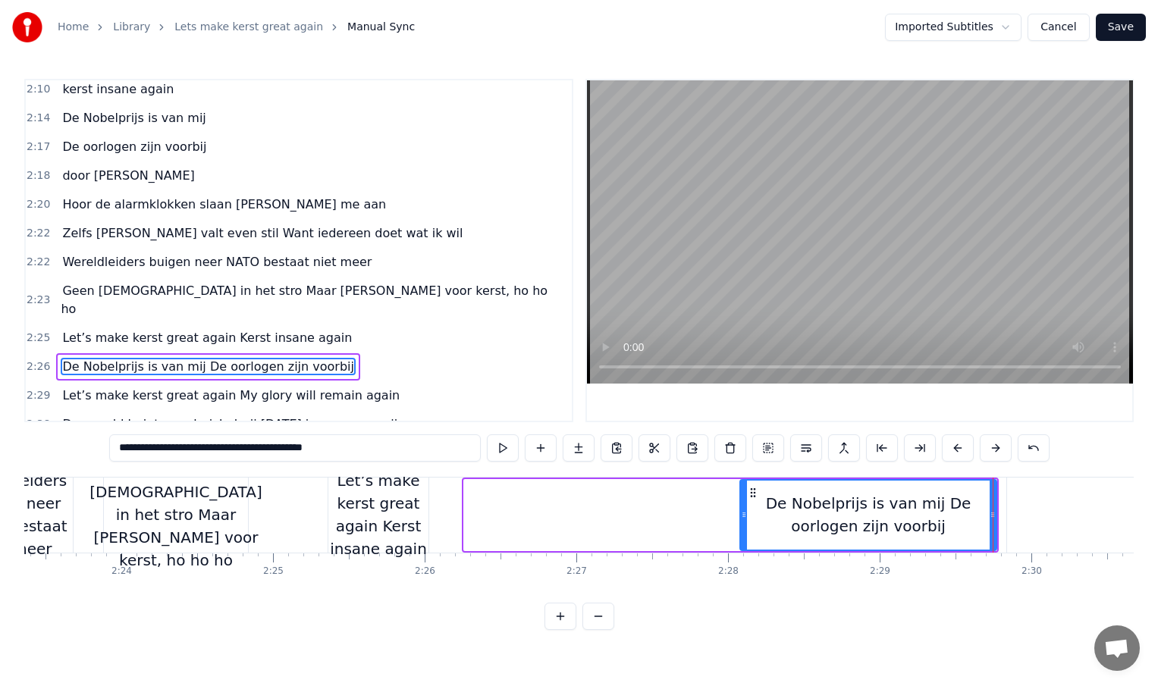
drag, startPoint x: 469, startPoint y: 515, endPoint x: 778, endPoint y: 531, distance: 309.8
click at [747, 531] on div at bounding box center [744, 515] width 6 height 69
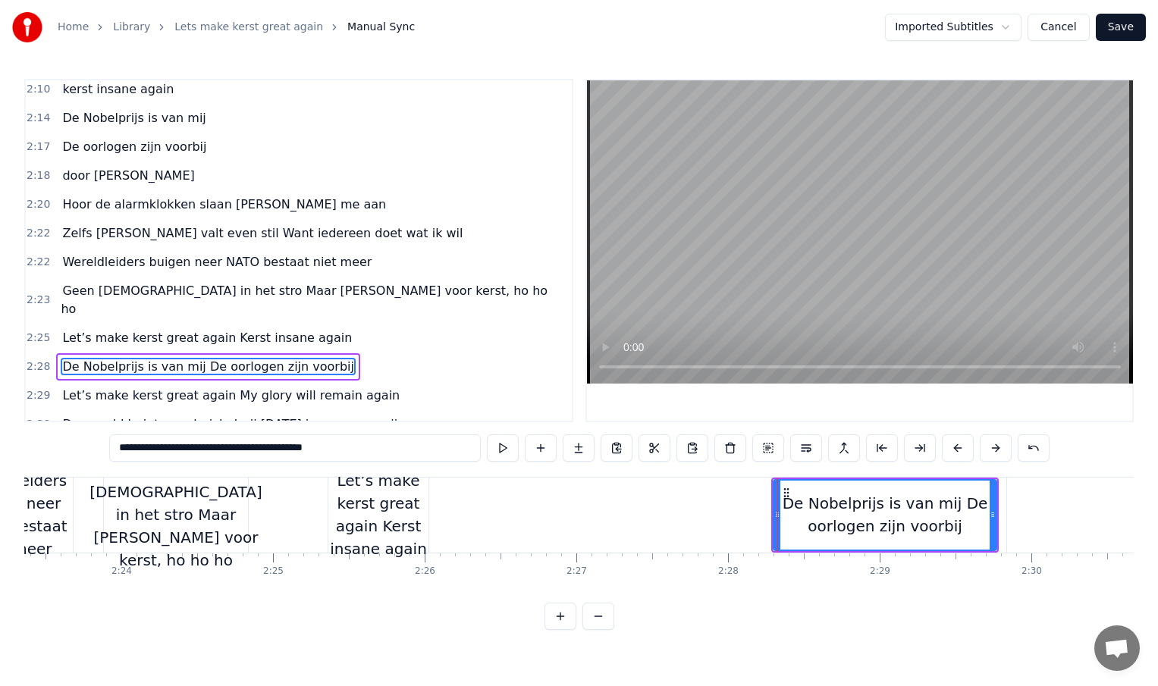
click at [411, 529] on div "Let’s make kerst great again Kerst insane again" at bounding box center [378, 514] width 100 height 91
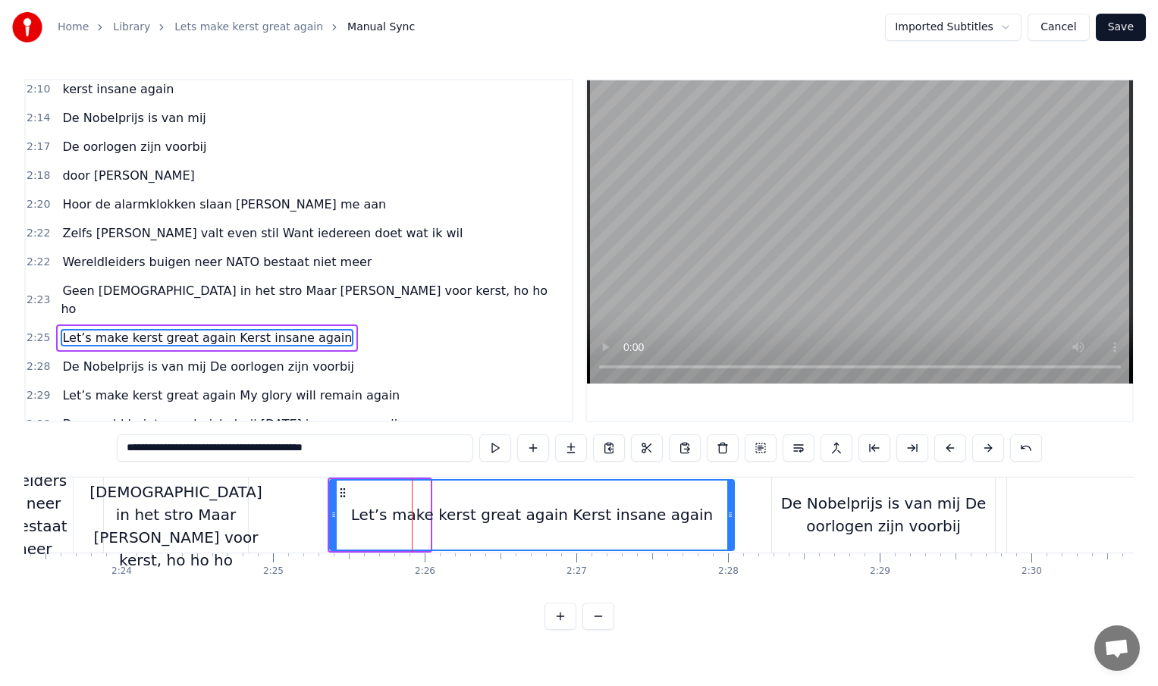
drag, startPoint x: 427, startPoint y: 516, endPoint x: 746, endPoint y: 513, distance: 319.3
click at [733, 513] on icon at bounding box center [730, 515] width 6 height 12
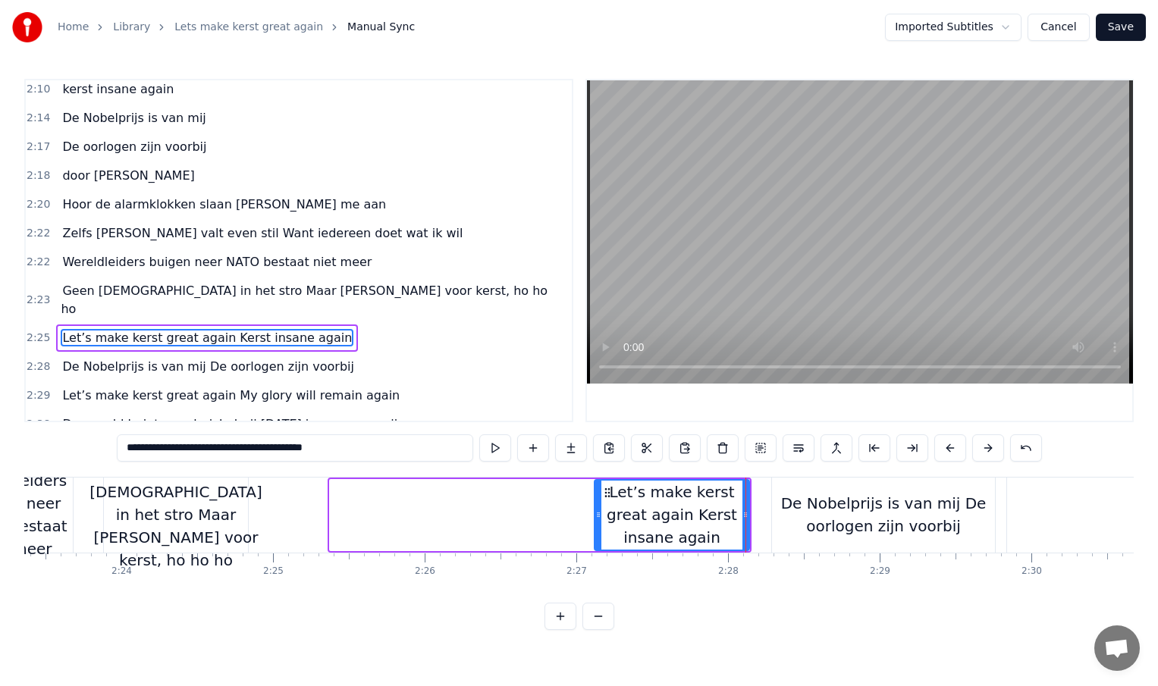
drag, startPoint x: 332, startPoint y: 510, endPoint x: 607, endPoint y: 513, distance: 274.5
click at [601, 513] on icon at bounding box center [598, 515] width 6 height 12
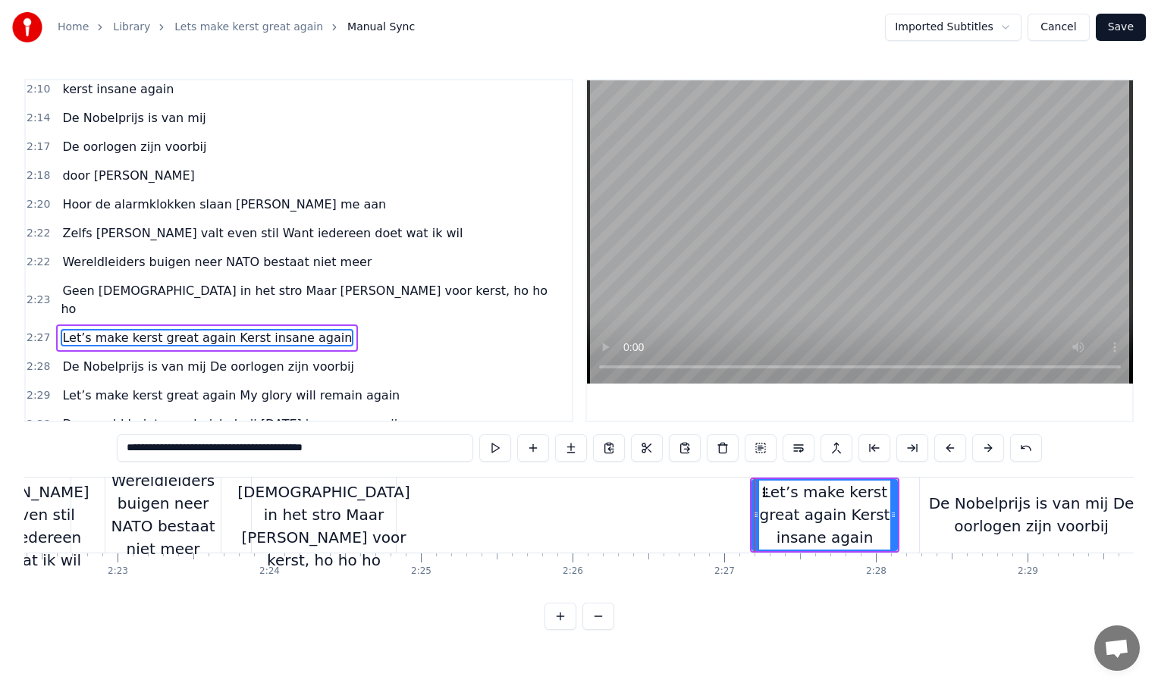
scroll to position [0, 21557]
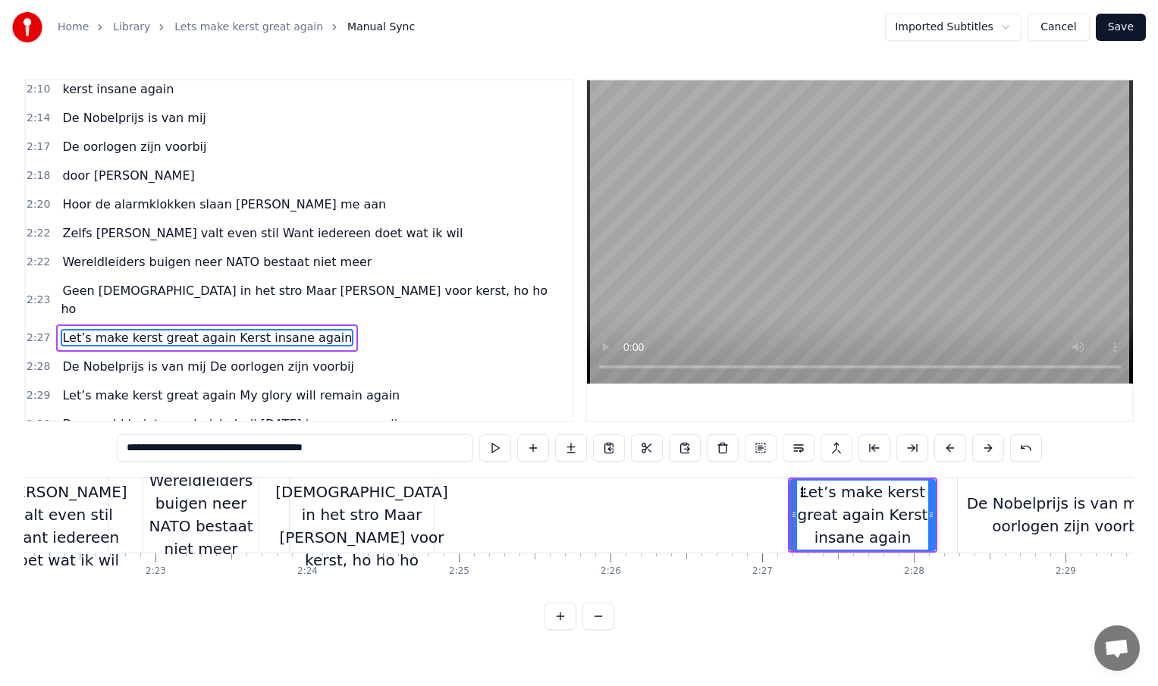
click at [422, 519] on div "Geen [DEMOGRAPHIC_DATA] in het stro Maar [PERSON_NAME] voor kerst, ho ho ho" at bounding box center [361, 515] width 172 height 114
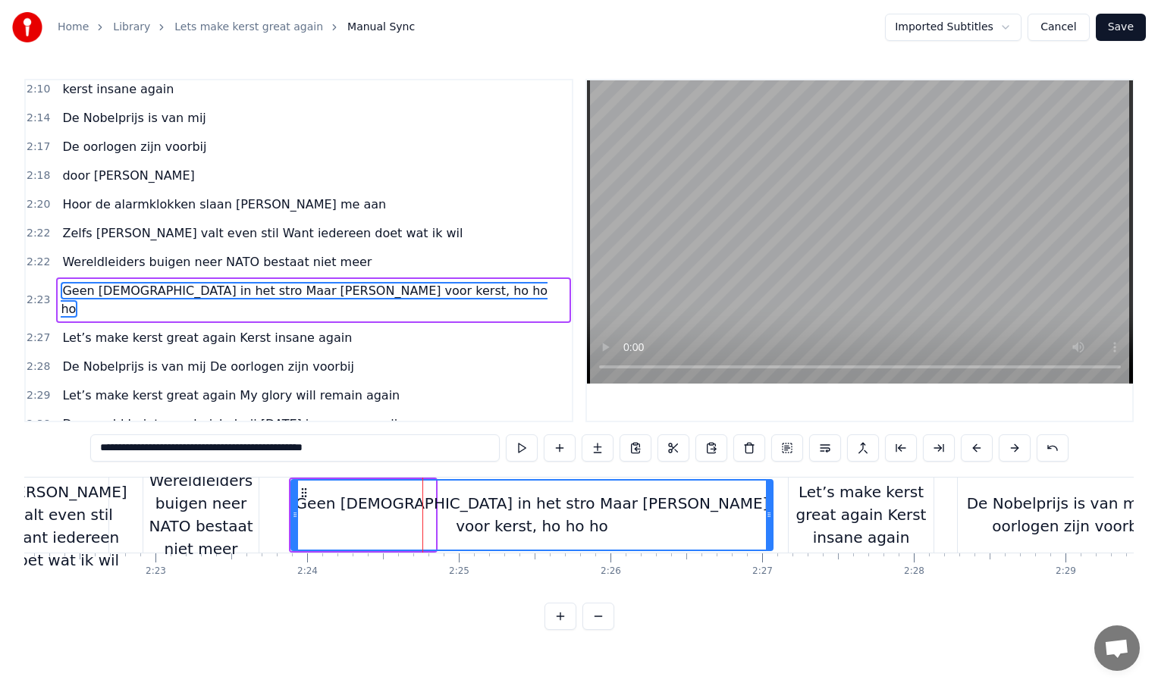
drag, startPoint x: 431, startPoint y: 516, endPoint x: 770, endPoint y: 517, distance: 338.2
click at [770, 517] on icon at bounding box center [769, 515] width 6 height 12
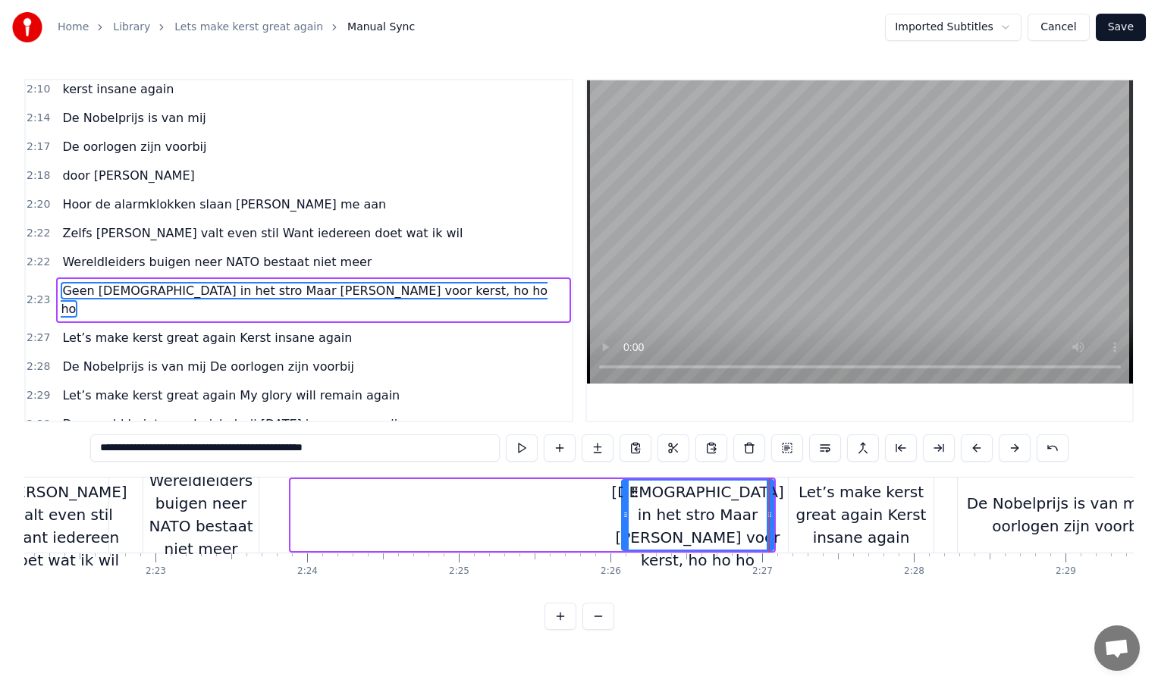
drag, startPoint x: 293, startPoint y: 510, endPoint x: 624, endPoint y: 498, distance: 330.9
click at [624, 498] on div at bounding box center [626, 515] width 6 height 69
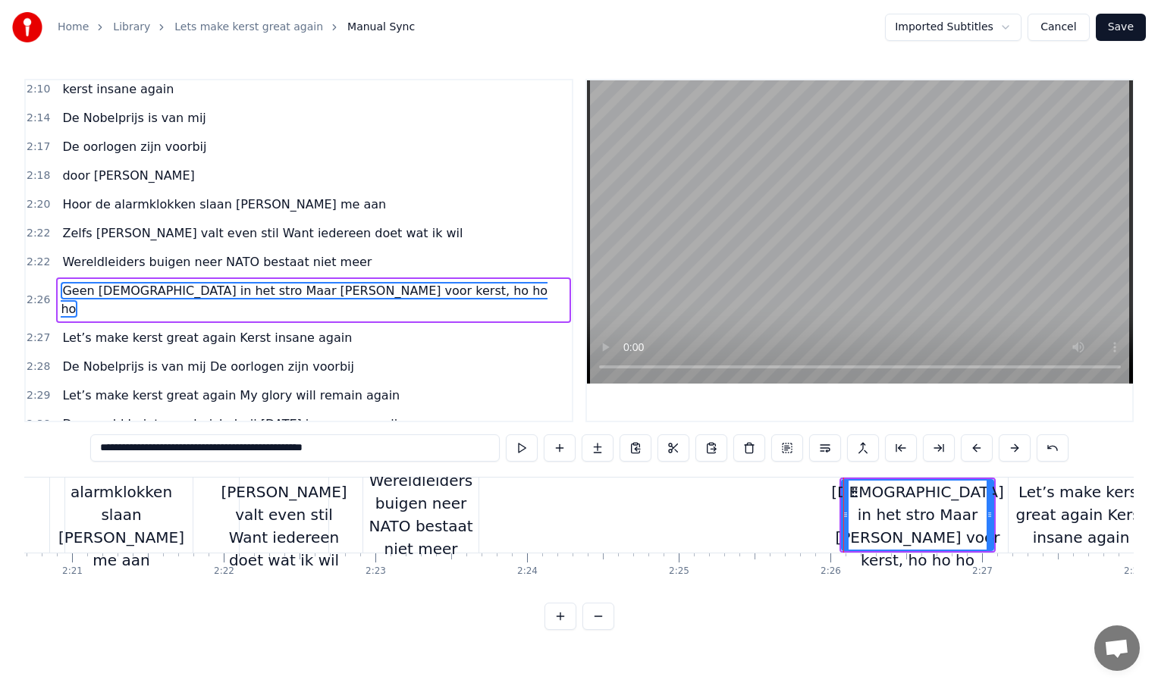
scroll to position [0, 21323]
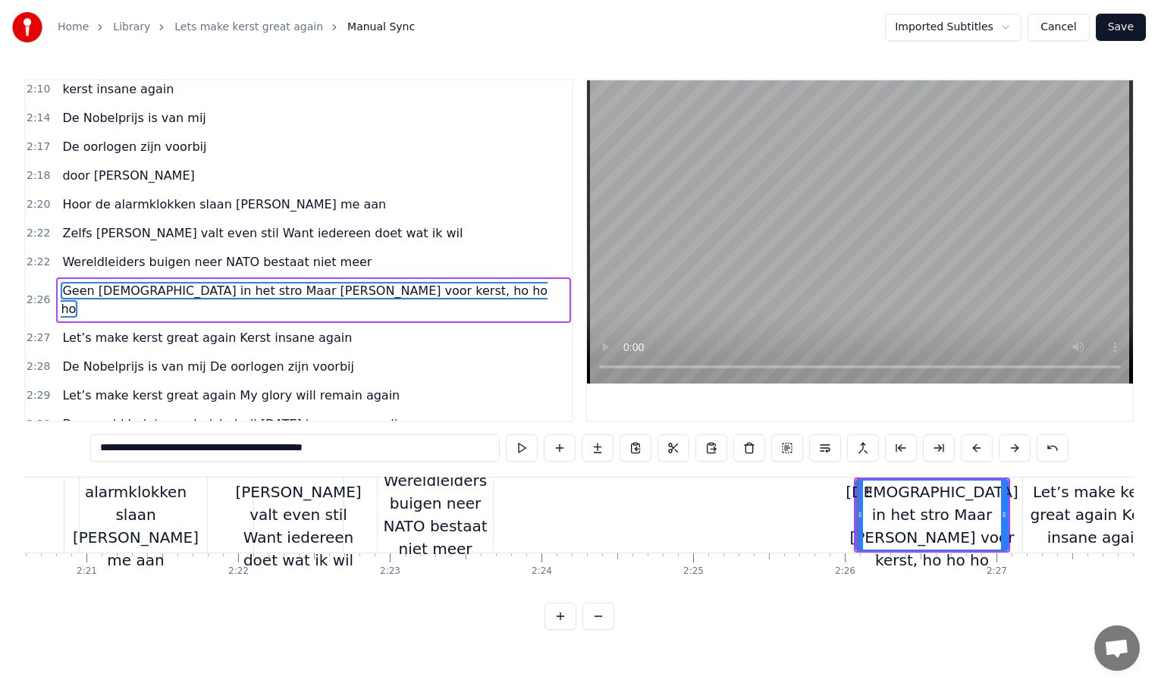
click at [469, 513] on div "Wereldleiders buigen neer NATO bestaat niet meer" at bounding box center [435, 514] width 115 height 91
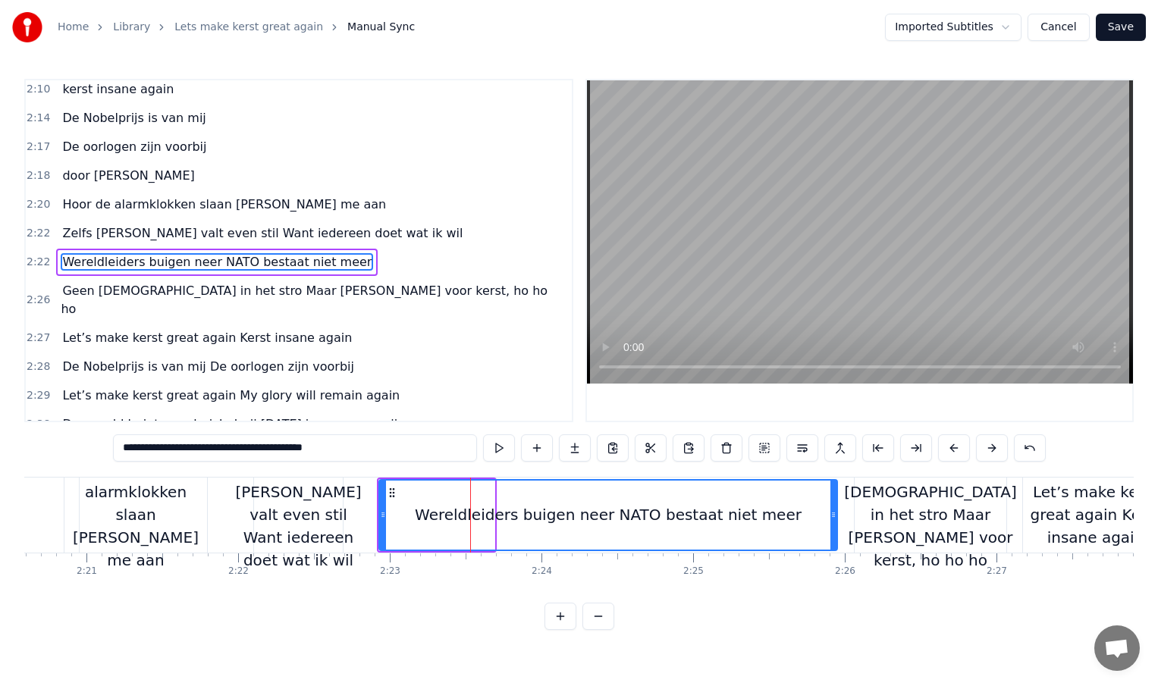
drag, startPoint x: 491, startPoint y: 513, endPoint x: 835, endPoint y: 524, distance: 344.4
click at [835, 524] on div at bounding box center [833, 515] width 6 height 69
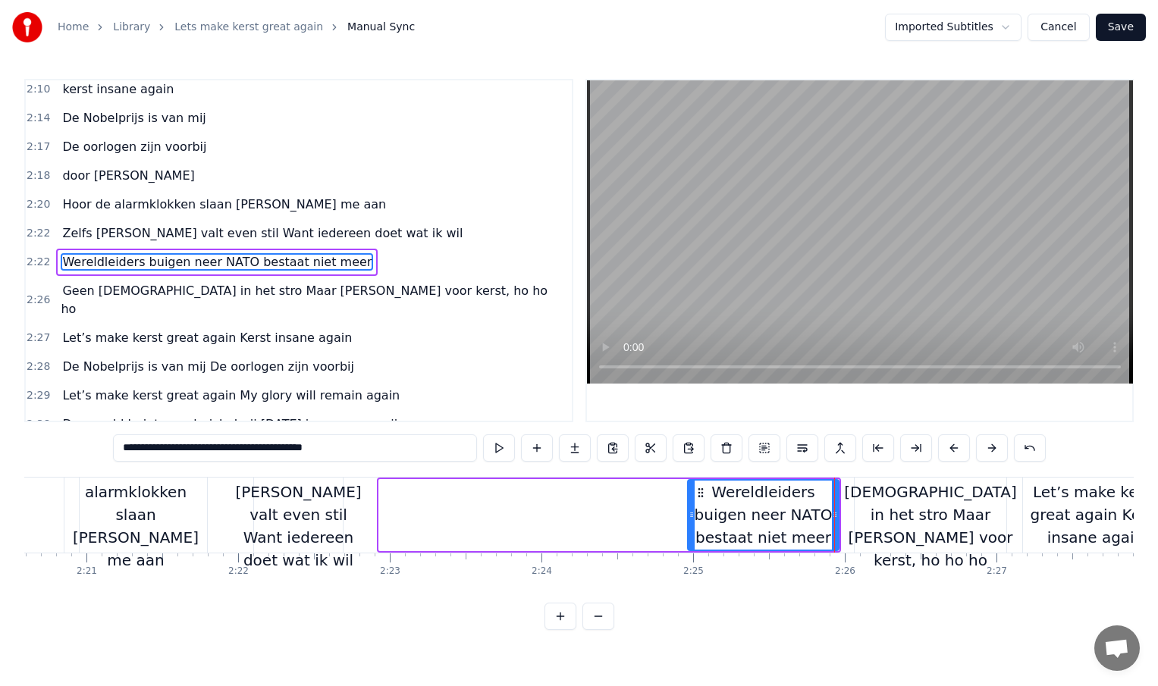
drag, startPoint x: 382, startPoint y: 515, endPoint x: 689, endPoint y: 509, distance: 307.2
click at [689, 509] on icon at bounding box center [692, 515] width 6 height 12
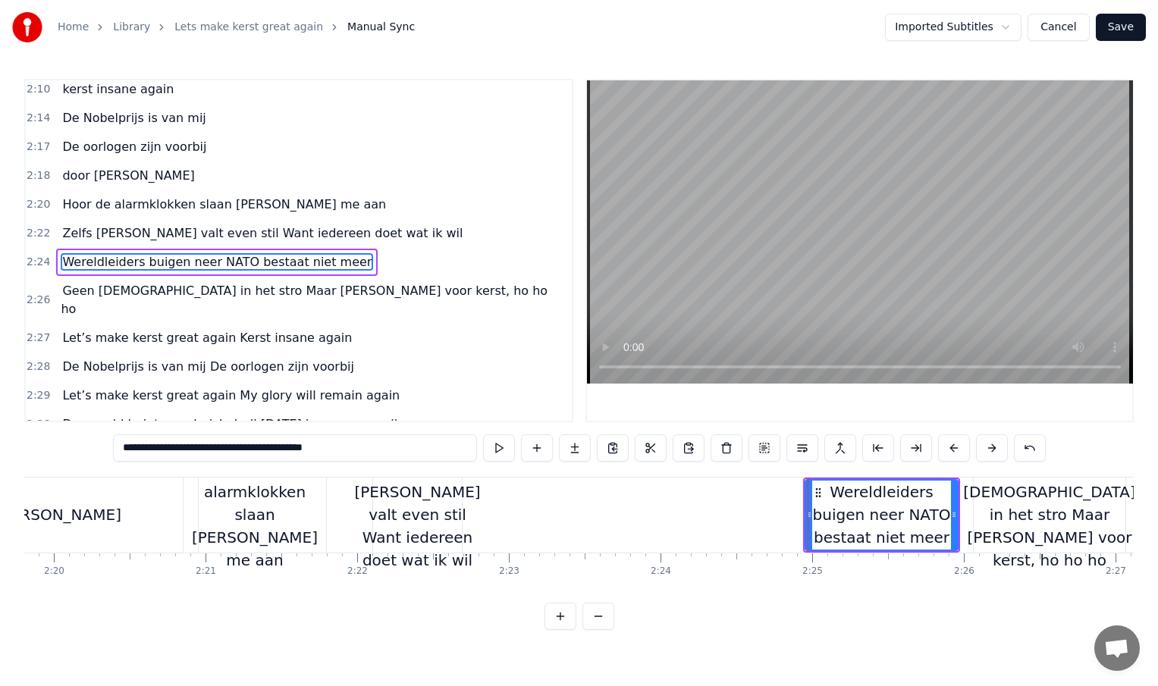
scroll to position [0, 21182]
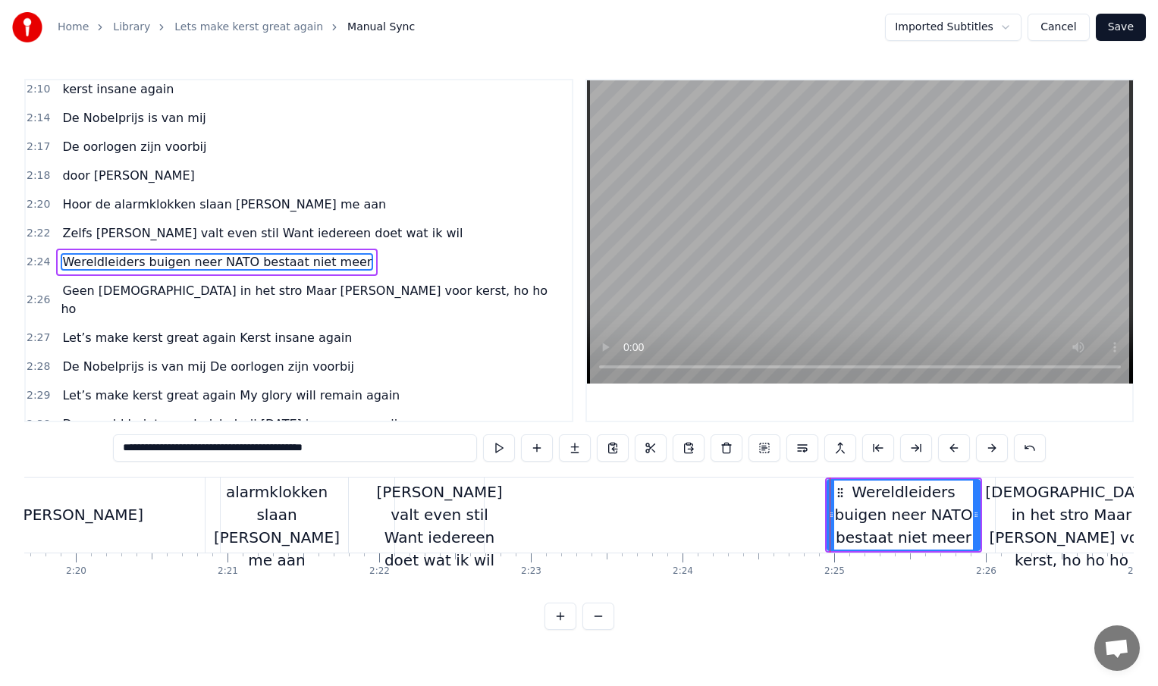
click at [457, 519] on div "Zelfs [PERSON_NAME] valt even stil Want iedereen doet wat ik wil" at bounding box center [439, 515] width 126 height 114
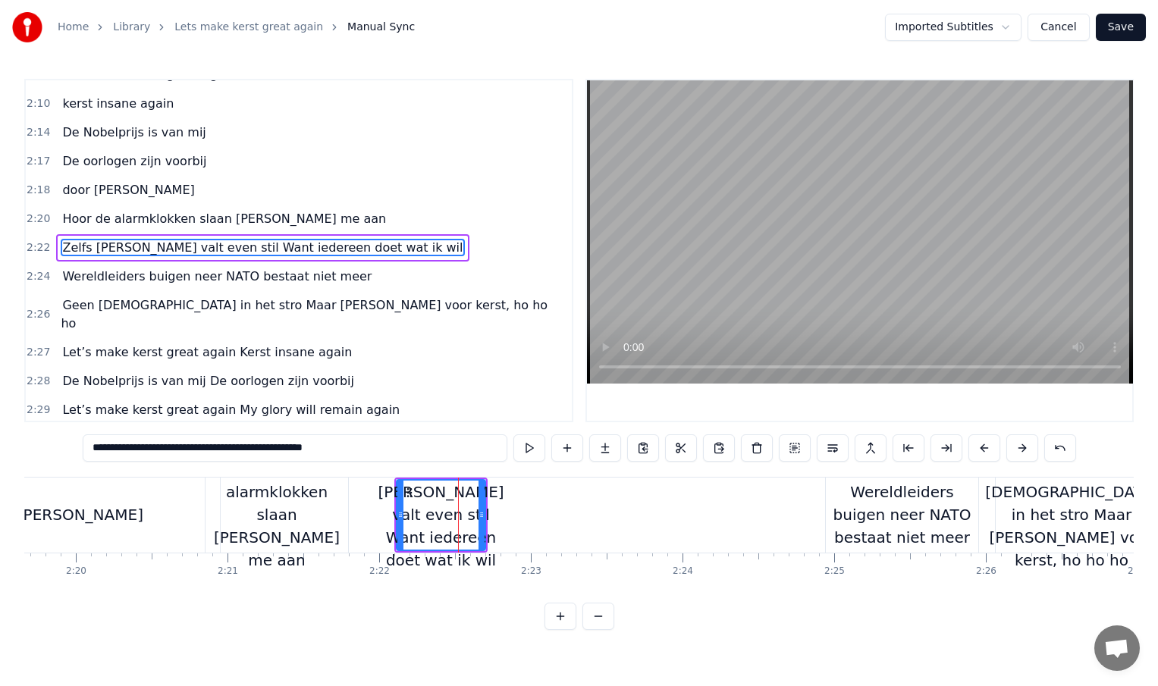
scroll to position [767, 0]
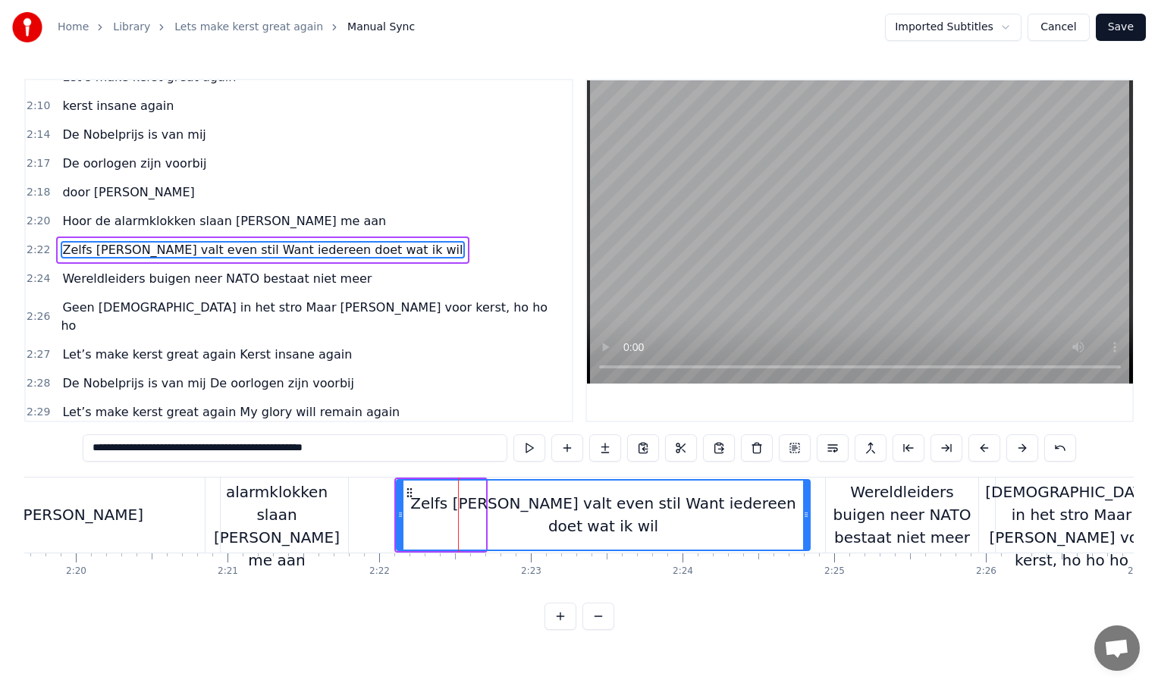
drag, startPoint x: 483, startPoint y: 515, endPoint x: 808, endPoint y: 510, distance: 324.6
click at [808, 510] on icon at bounding box center [806, 515] width 6 height 12
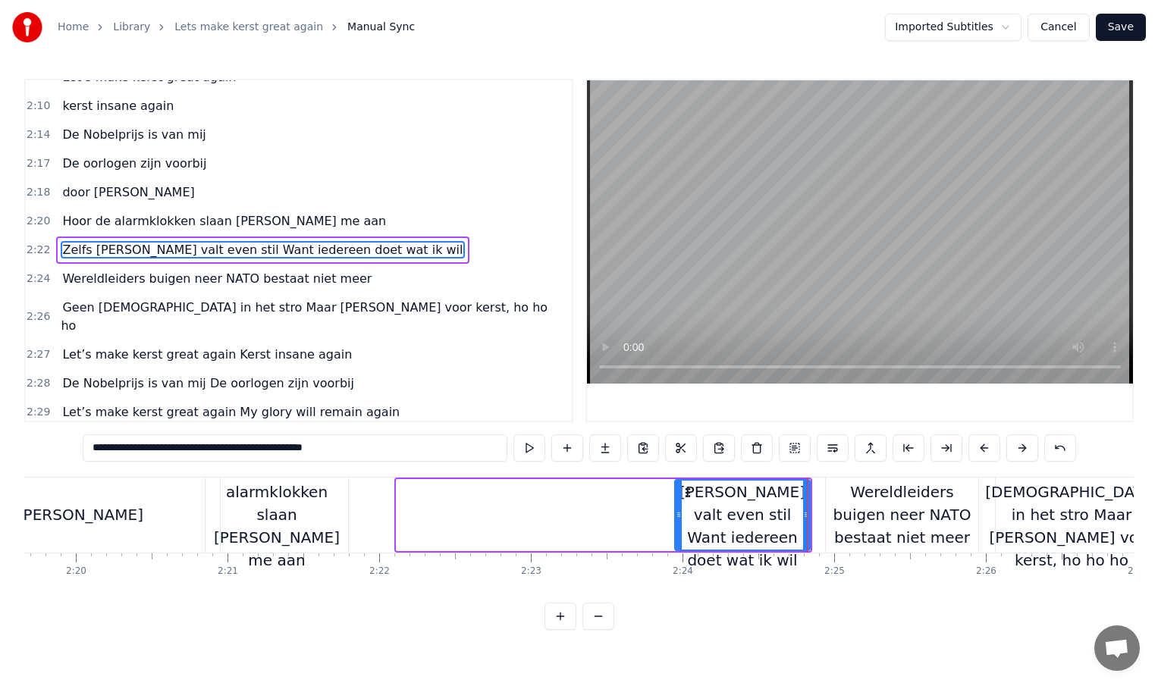
drag, startPoint x: 397, startPoint y: 511, endPoint x: 675, endPoint y: 488, distance: 278.5
click at [676, 488] on div at bounding box center [679, 515] width 6 height 69
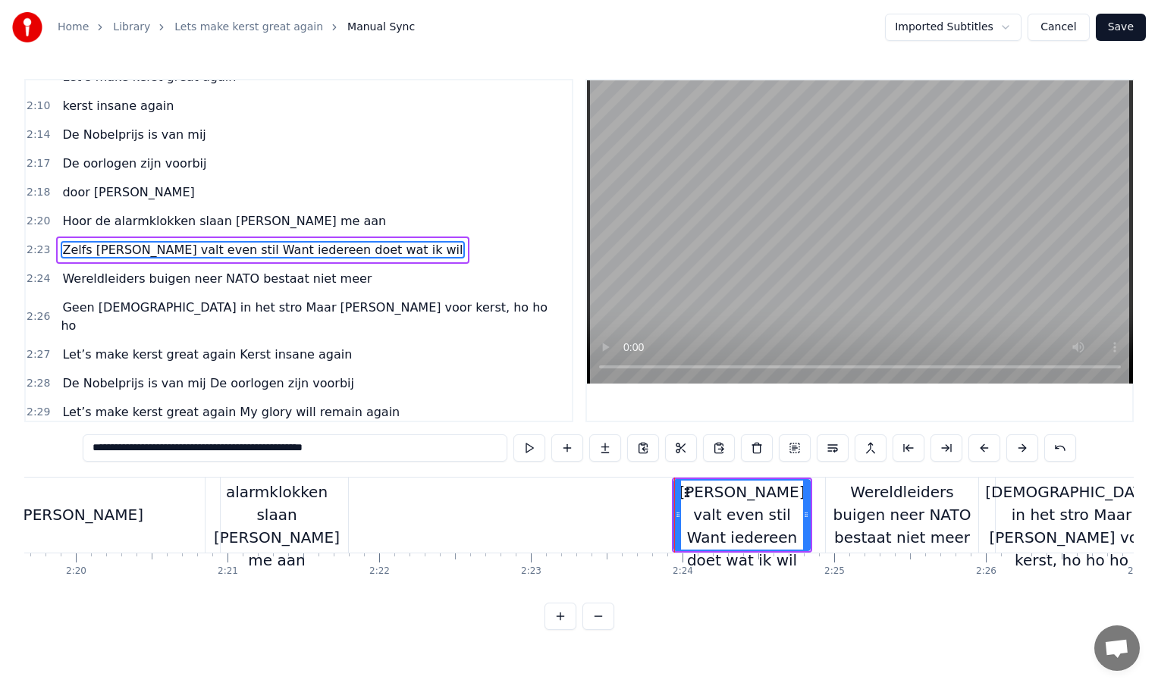
click at [317, 516] on div "Hoor de alarmklokken slaan [PERSON_NAME] me aan" at bounding box center [277, 515] width 143 height 114
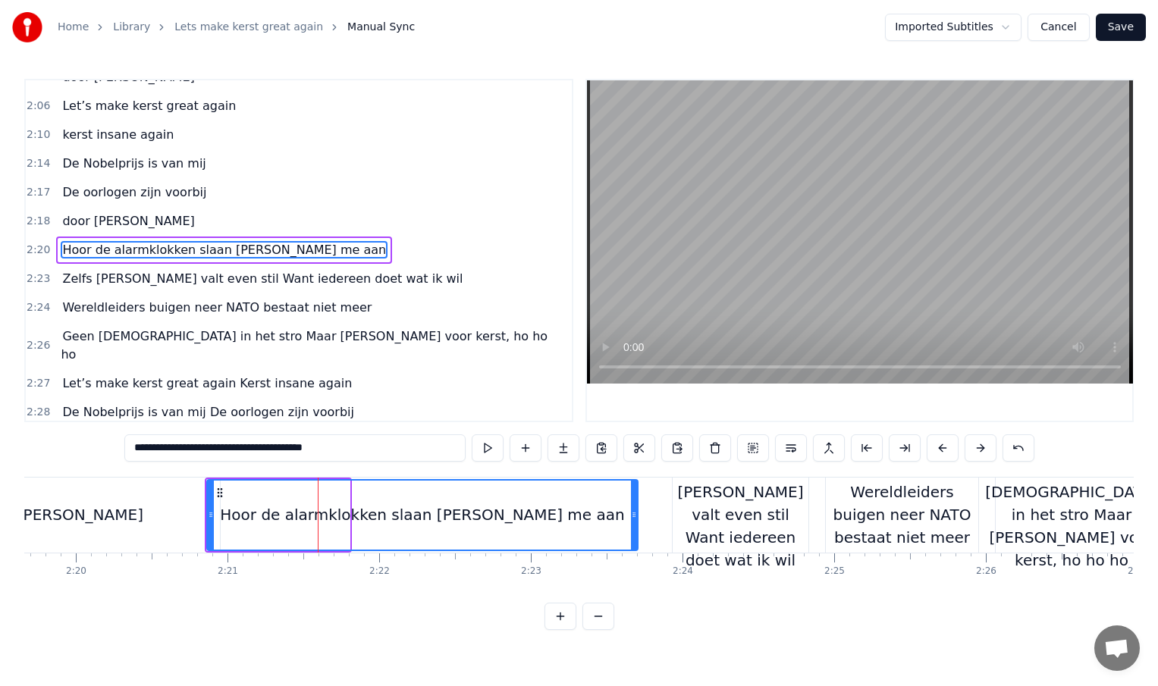
drag, startPoint x: 345, startPoint y: 513, endPoint x: 633, endPoint y: 519, distance: 288.2
click at [633, 519] on icon at bounding box center [634, 515] width 6 height 12
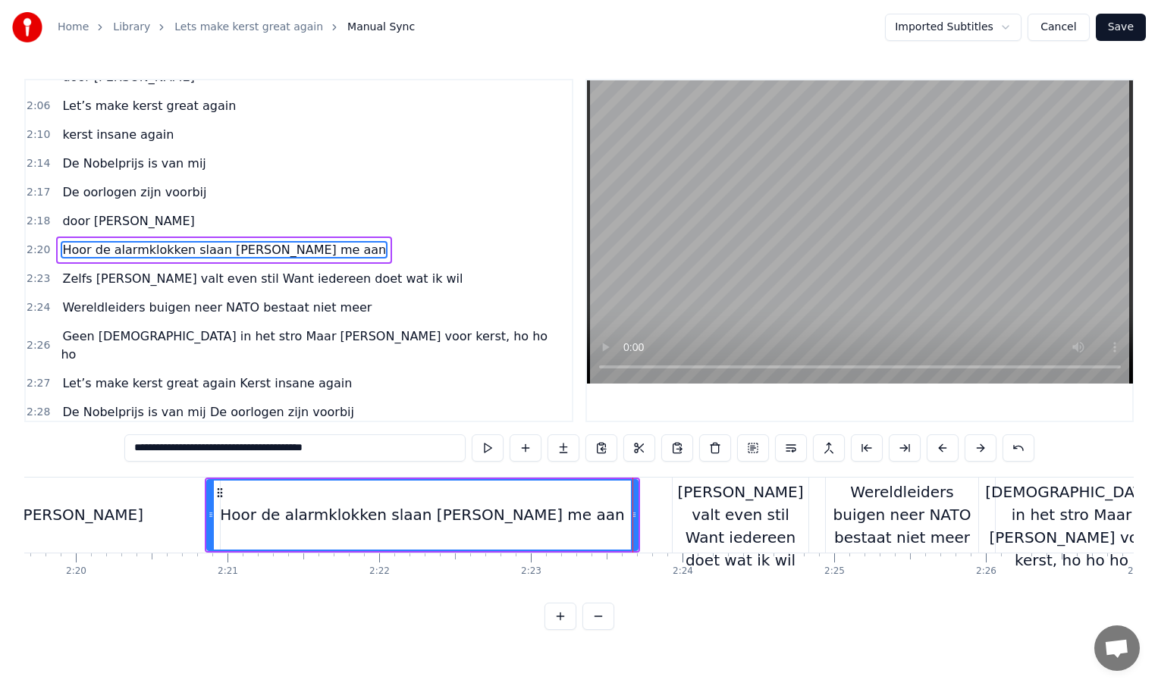
click at [118, 521] on div "door [PERSON_NAME]" at bounding box center [61, 515] width 318 height 75
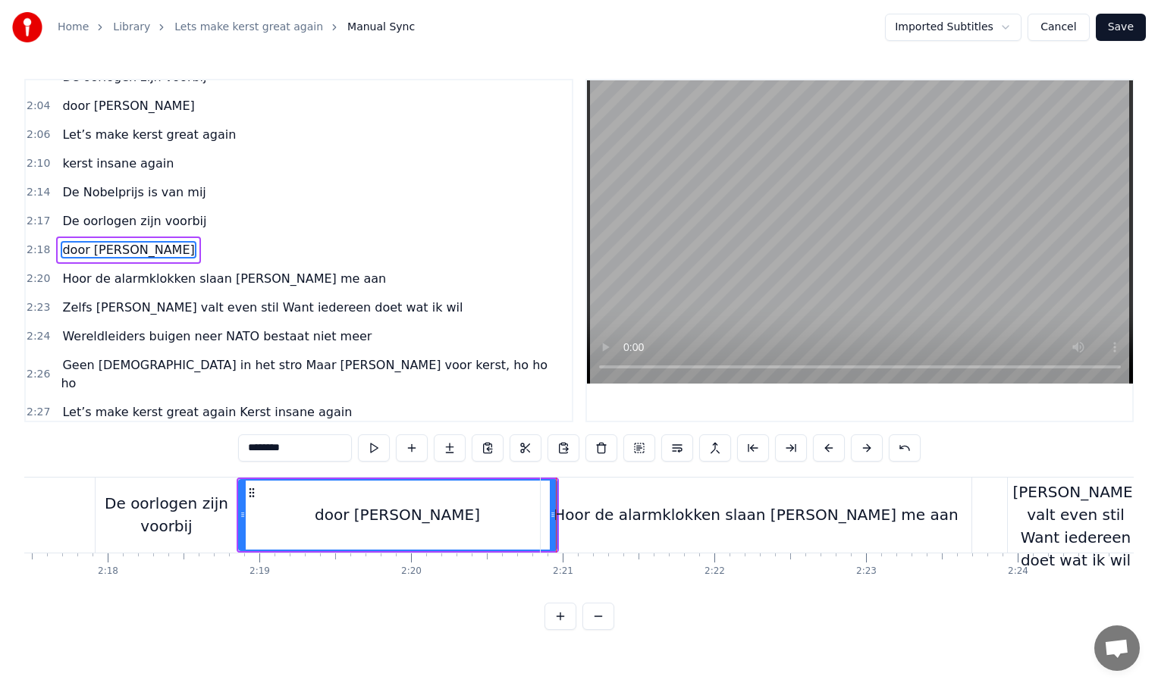
scroll to position [0, 20837]
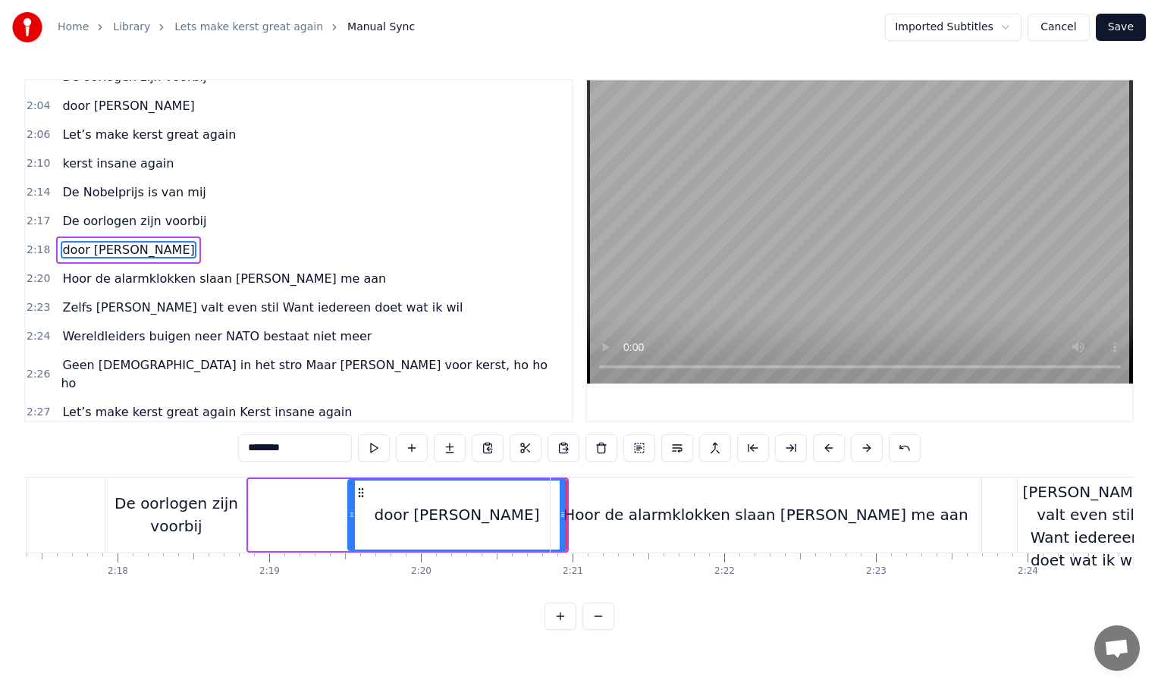
drag, startPoint x: 253, startPoint y: 514, endPoint x: 351, endPoint y: 514, distance: 98.6
click at [351, 514] on icon at bounding box center [352, 515] width 6 height 12
click at [229, 528] on div "De oorlogen zijn voorbij" at bounding box center [176, 514] width 143 height 45
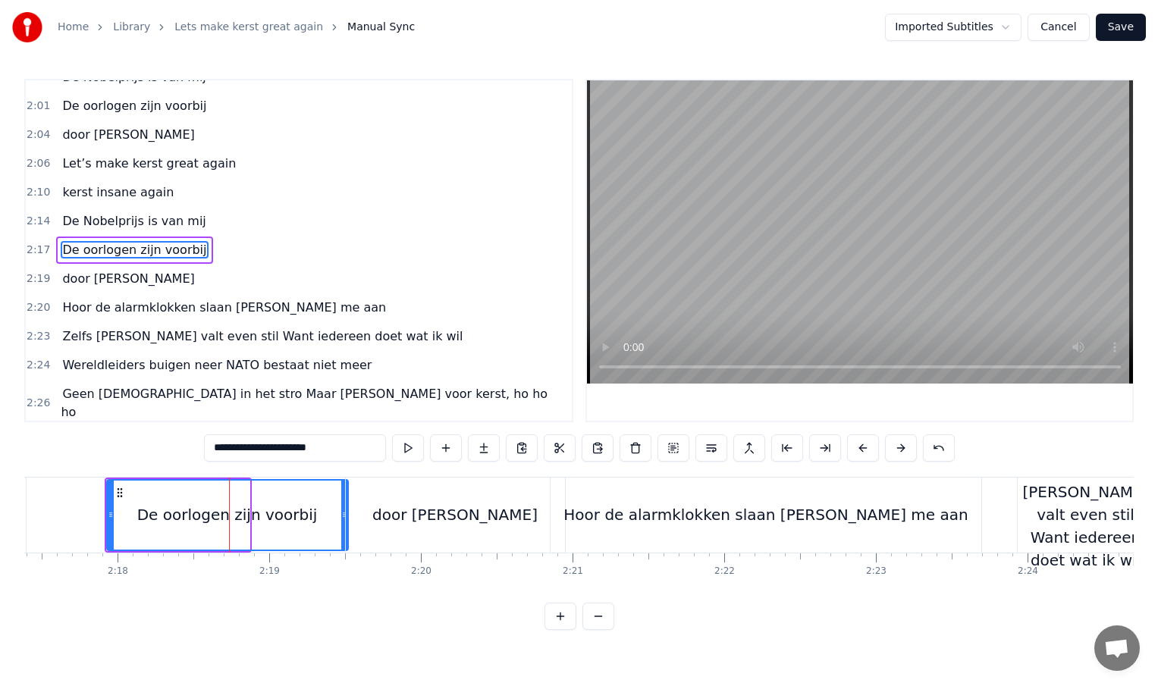
drag, startPoint x: 246, startPoint y: 515, endPoint x: 343, endPoint y: 510, distance: 97.2
click at [343, 510] on icon at bounding box center [344, 515] width 6 height 12
click at [126, 509] on div "De oorlogen zijn voorbij" at bounding box center [227, 515] width 238 height 69
click at [375, 531] on div "door [PERSON_NAME]" at bounding box center [455, 515] width 219 height 75
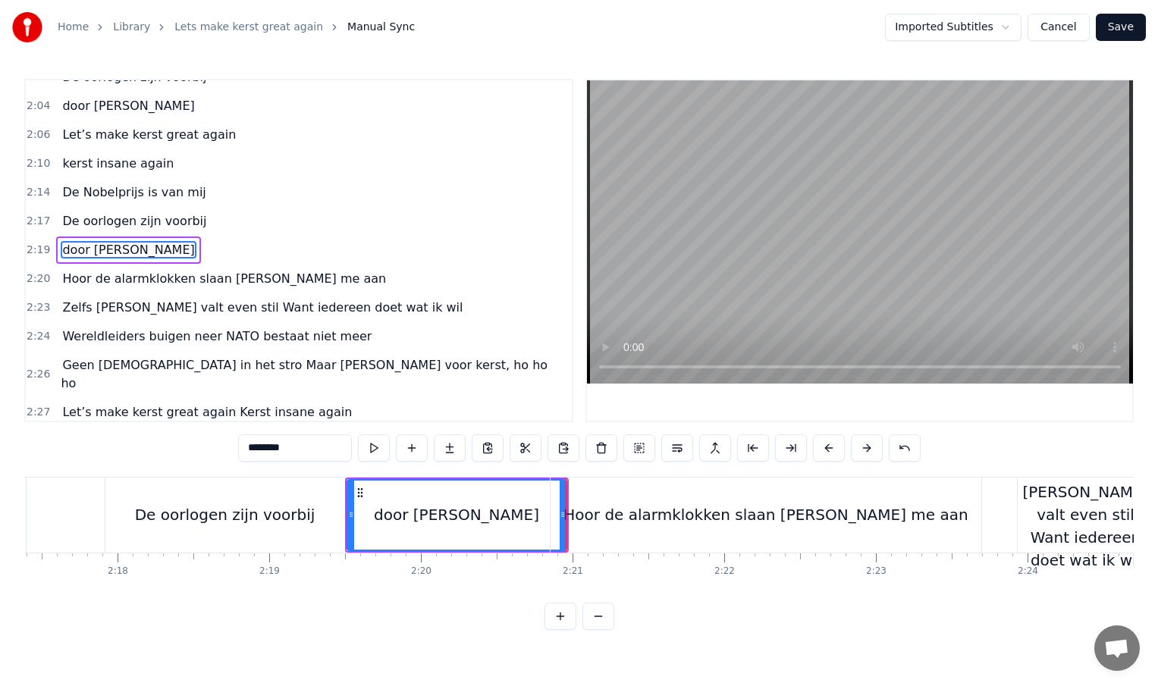
drag, startPoint x: 563, startPoint y: 510, endPoint x: 589, endPoint y: 512, distance: 26.6
click at [591, 511] on div "Hoor de alarmklokken slaan [PERSON_NAME] me aan" at bounding box center [766, 515] width 431 height 75
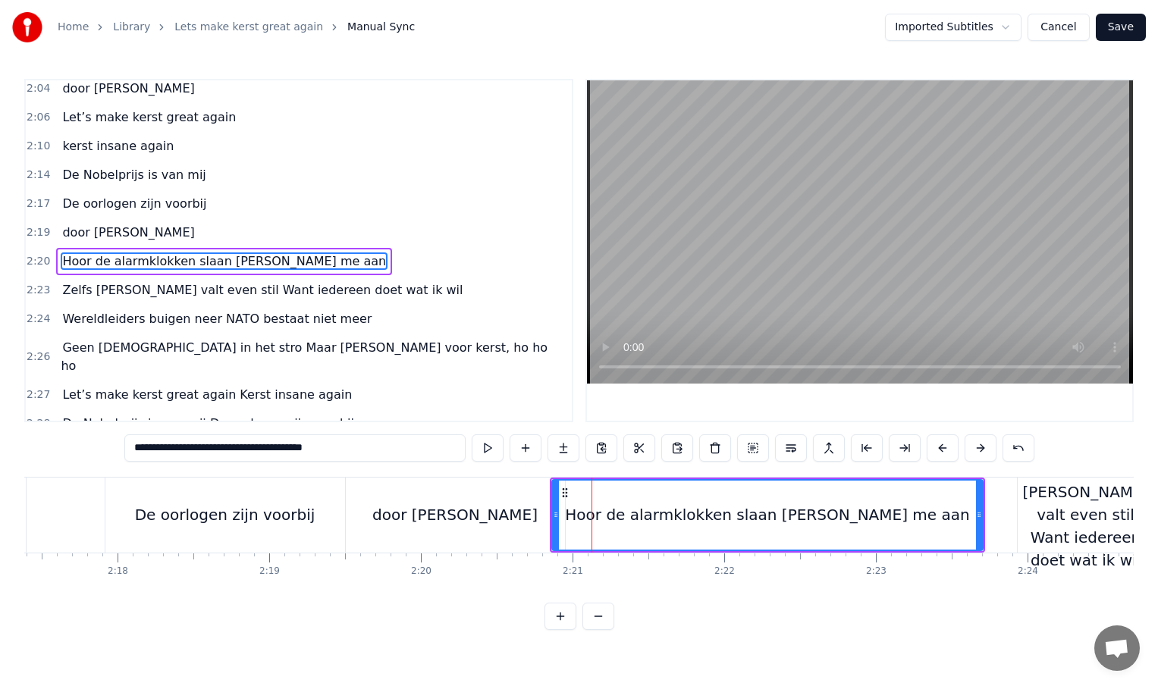
scroll to position [738, 0]
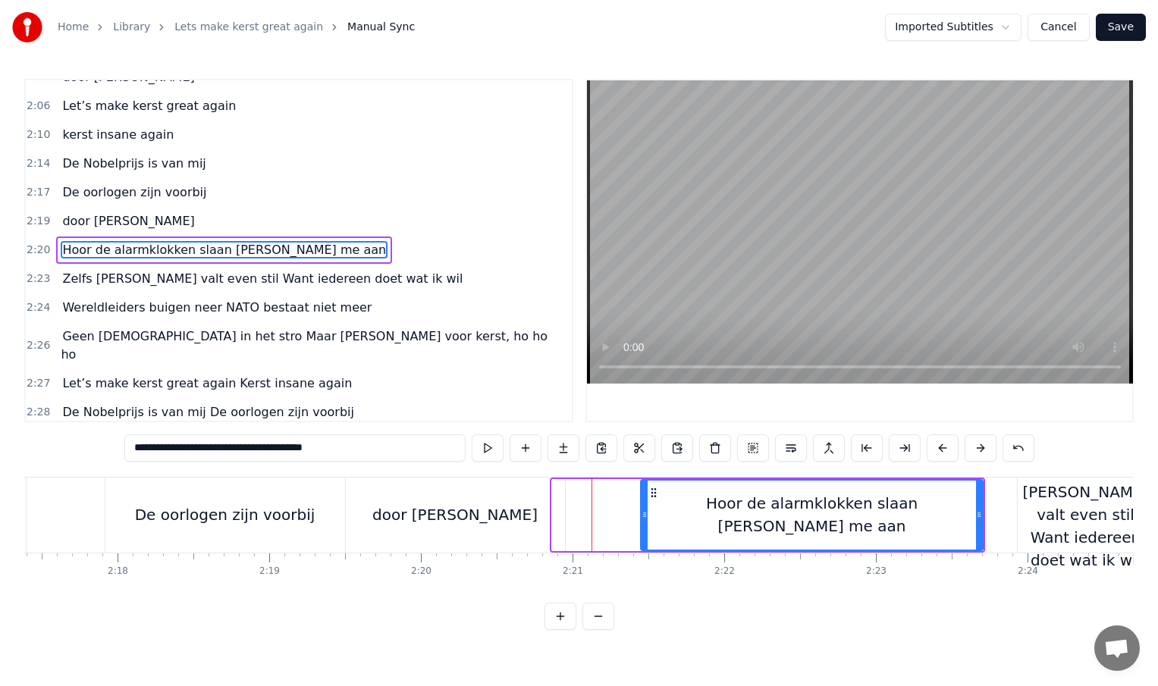
drag, startPoint x: 555, startPoint y: 516, endPoint x: 664, endPoint y: 518, distance: 109.2
click at [648, 518] on icon at bounding box center [645, 515] width 6 height 12
click at [541, 520] on div "door [PERSON_NAME]" at bounding box center [455, 515] width 219 height 75
type input "********"
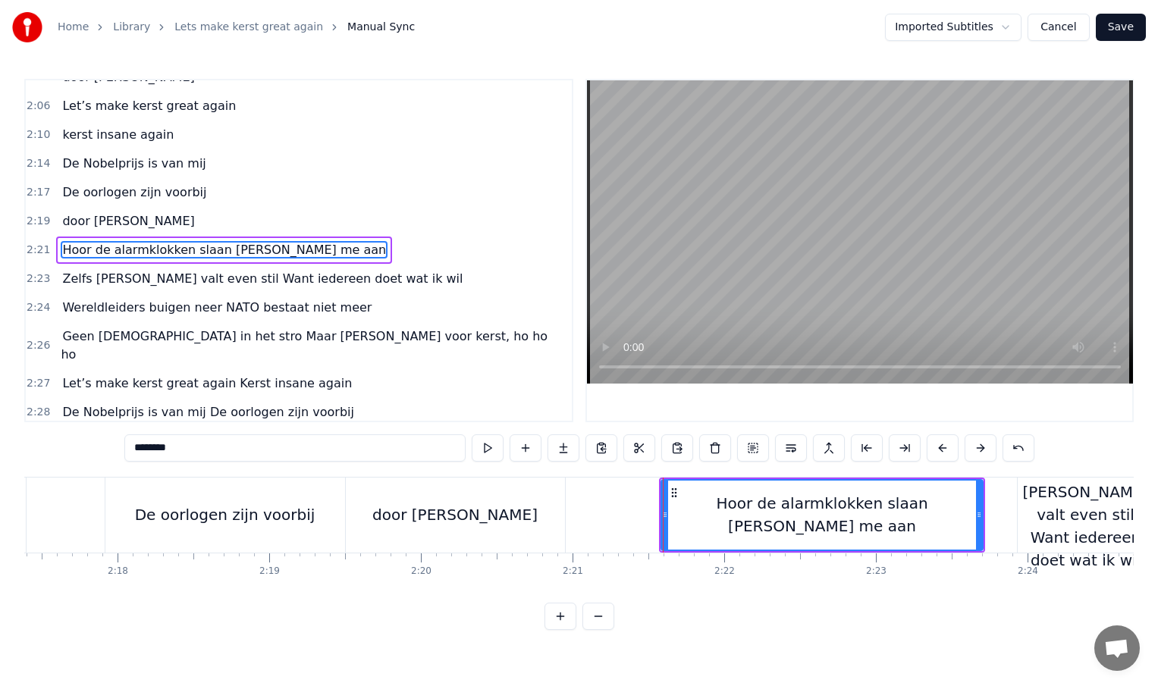
scroll to position [709, 0]
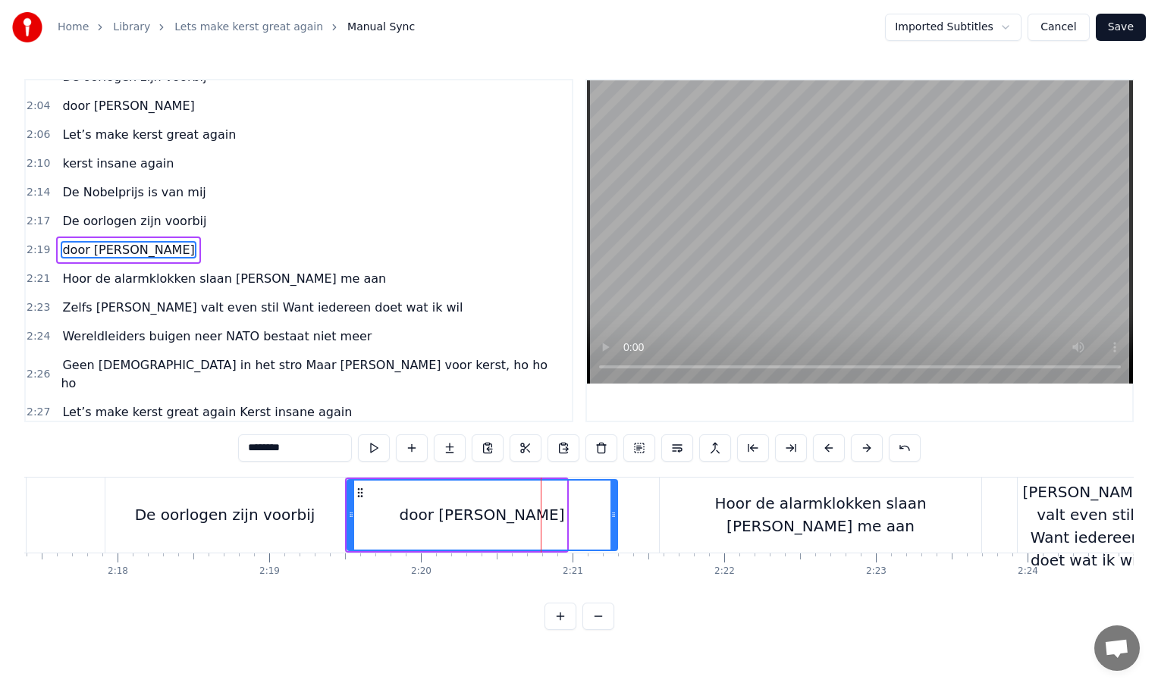
drag, startPoint x: 563, startPoint y: 514, endPoint x: 613, endPoint y: 513, distance: 50.8
click at [613, 513] on icon at bounding box center [613, 515] width 6 height 12
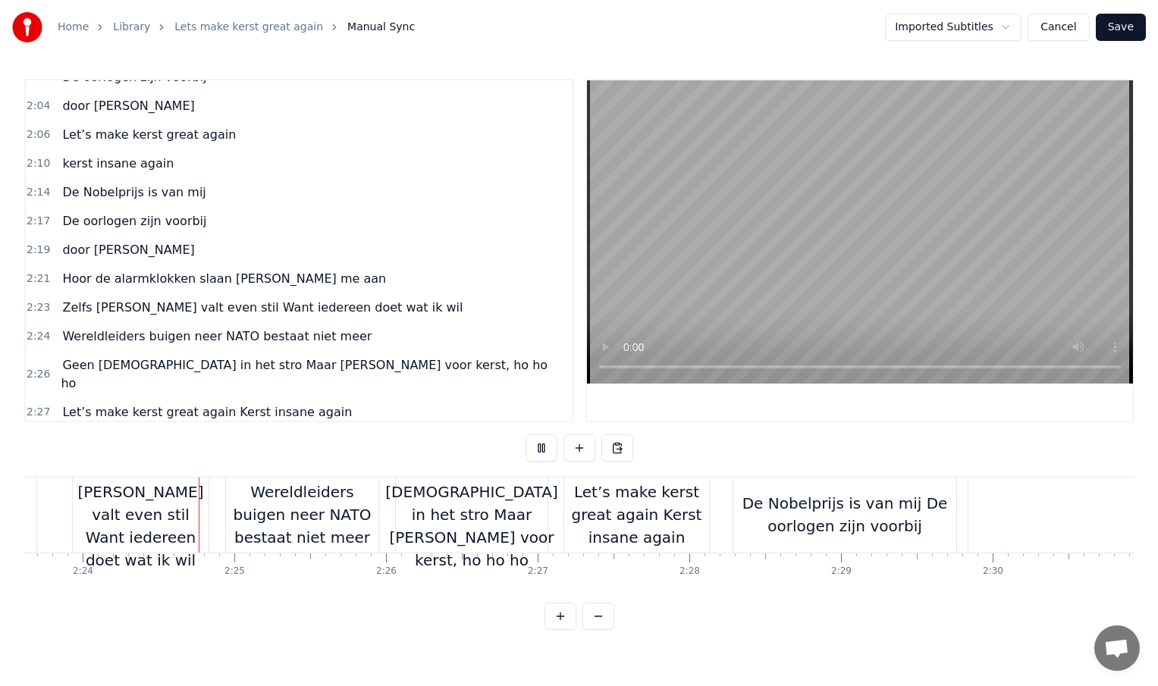
scroll to position [0, 21804]
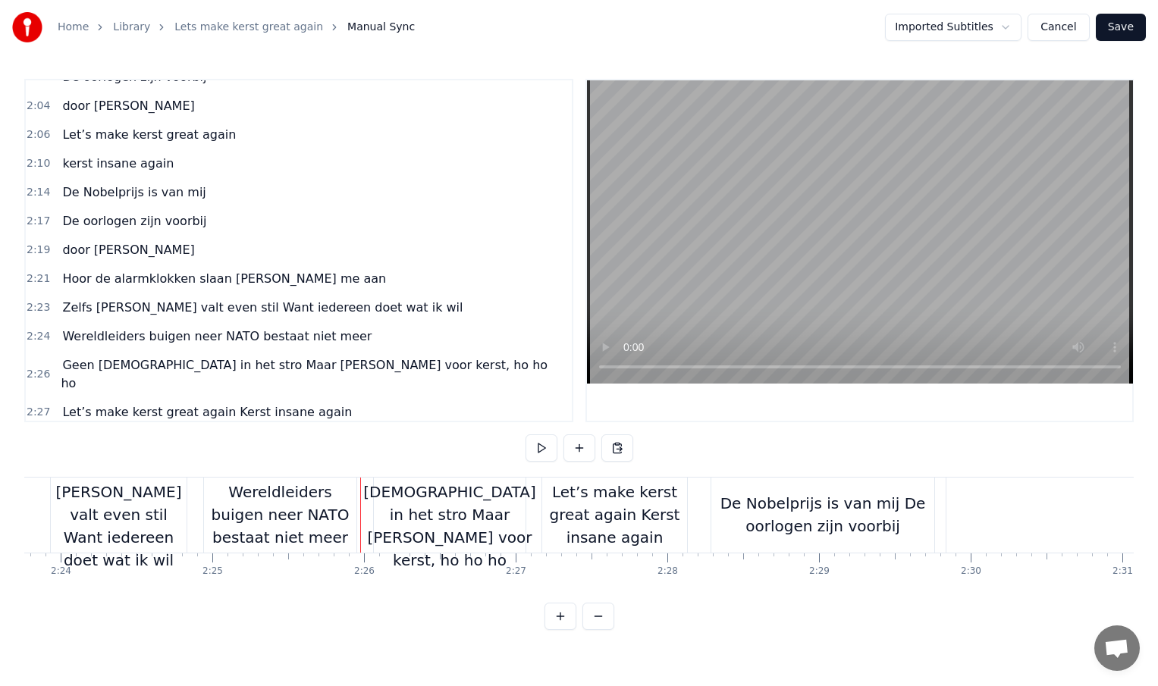
click at [891, 521] on div "De Nobelprijs is van mij De oorlogen zijn voorbij" at bounding box center [822, 514] width 223 height 45
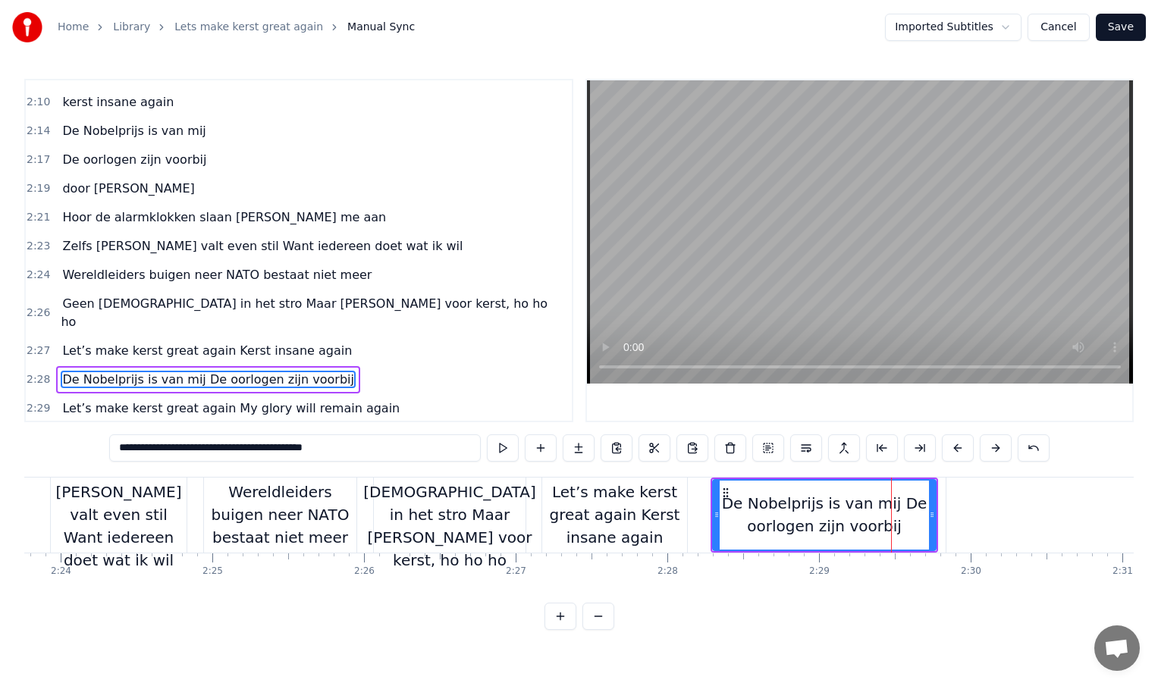
scroll to position [783, 0]
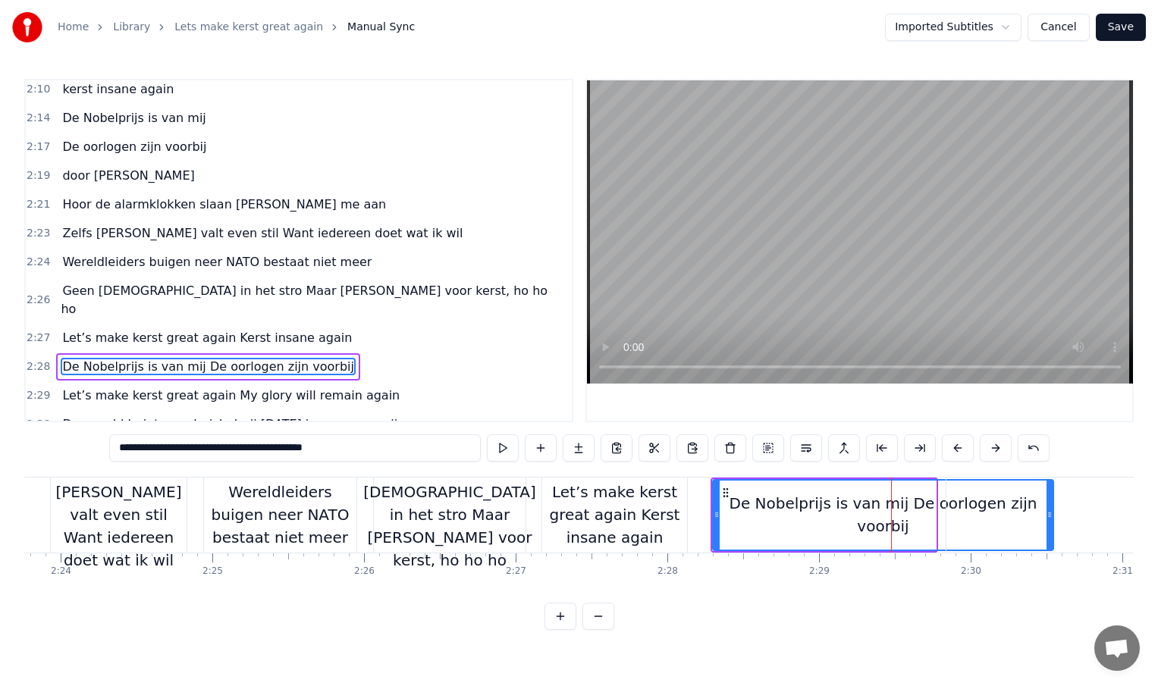
drag, startPoint x: 931, startPoint y: 513, endPoint x: 1094, endPoint y: 511, distance: 163.0
click at [1094, 511] on div "INTRO Kerst komt er weer aan en kijk, hier sta ik dan De wereld draait om mij I…" at bounding box center [1167, 515] width 45892 height 76
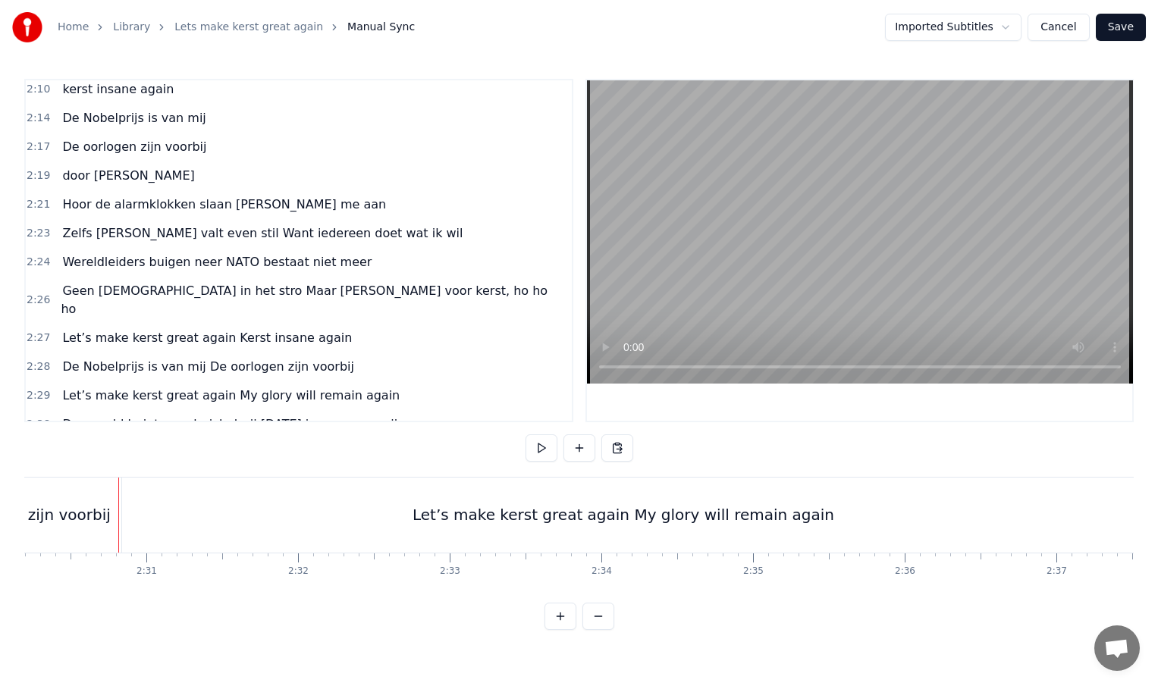
scroll to position [0, 22798]
click at [702, 526] on div "Let’s make kerst great again My glory will remain again" at bounding box center [605, 515] width 1306 height 75
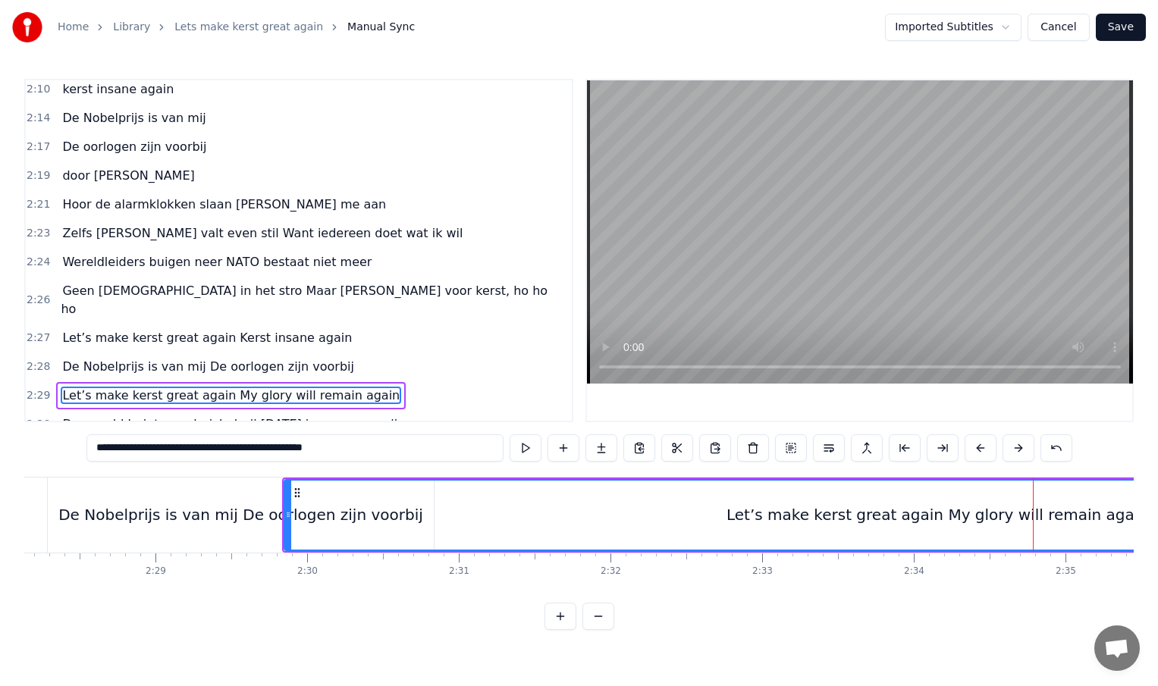
scroll to position [0, 22466]
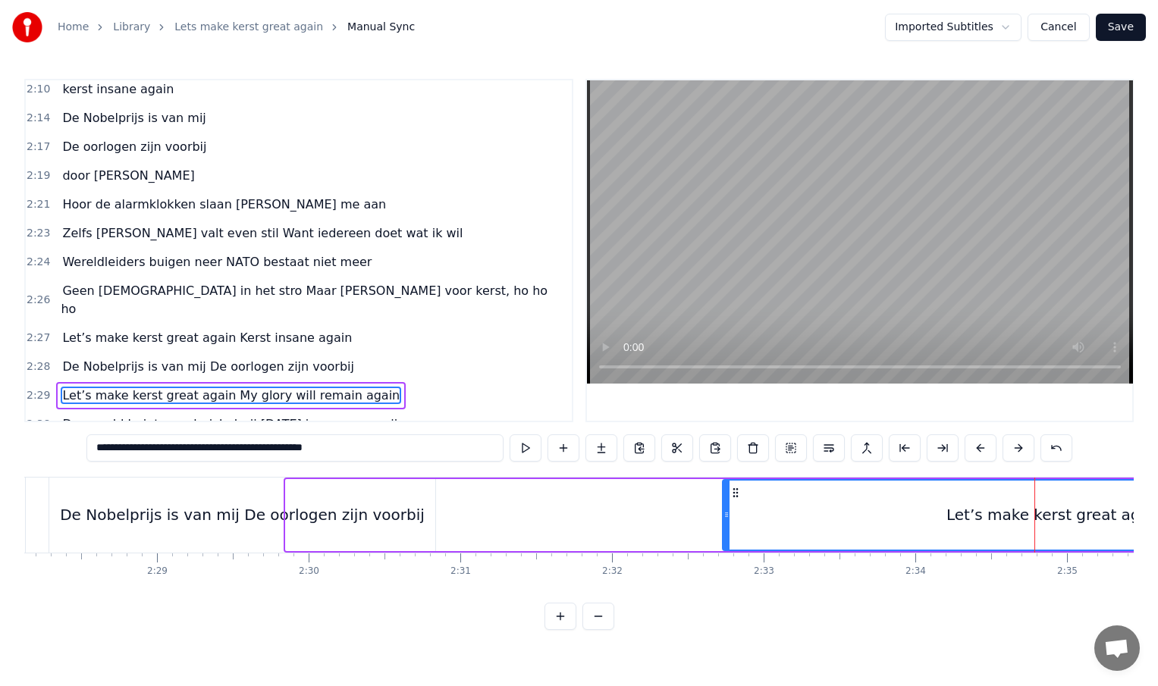
drag, startPoint x: 288, startPoint y: 515, endPoint x: 749, endPoint y: 519, distance: 461.1
click at [730, 519] on icon at bounding box center [726, 515] width 6 height 12
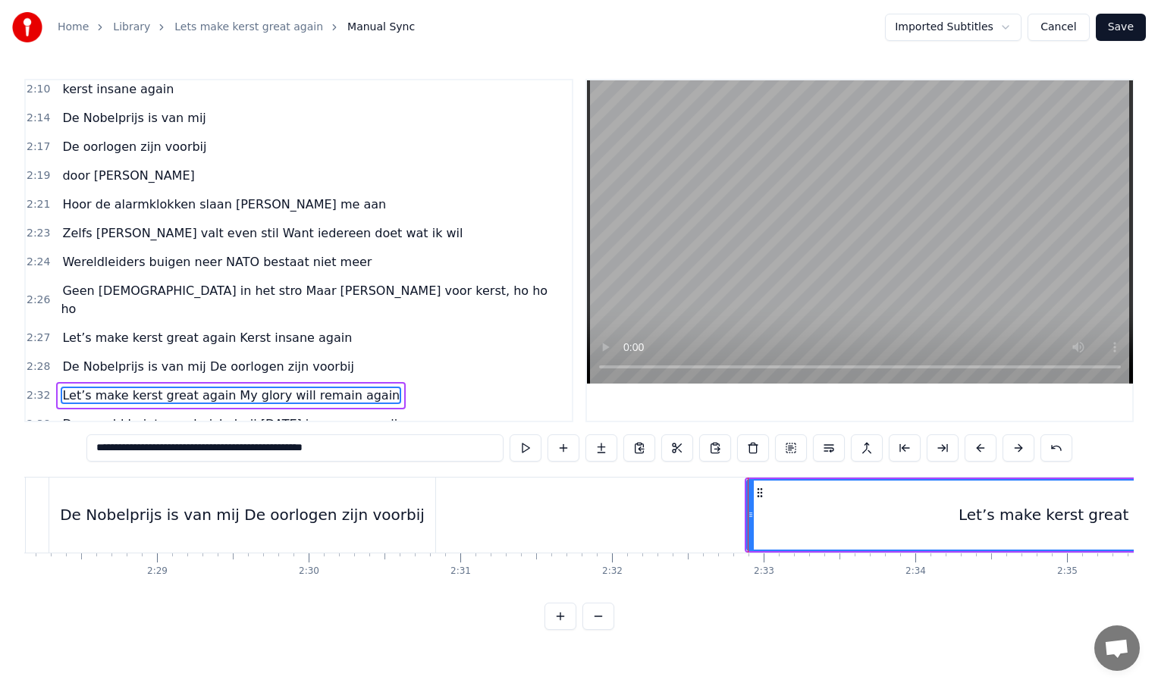
click at [354, 535] on div "De Nobelprijs is van mij De oorlogen zijn voorbij" at bounding box center [242, 515] width 386 height 75
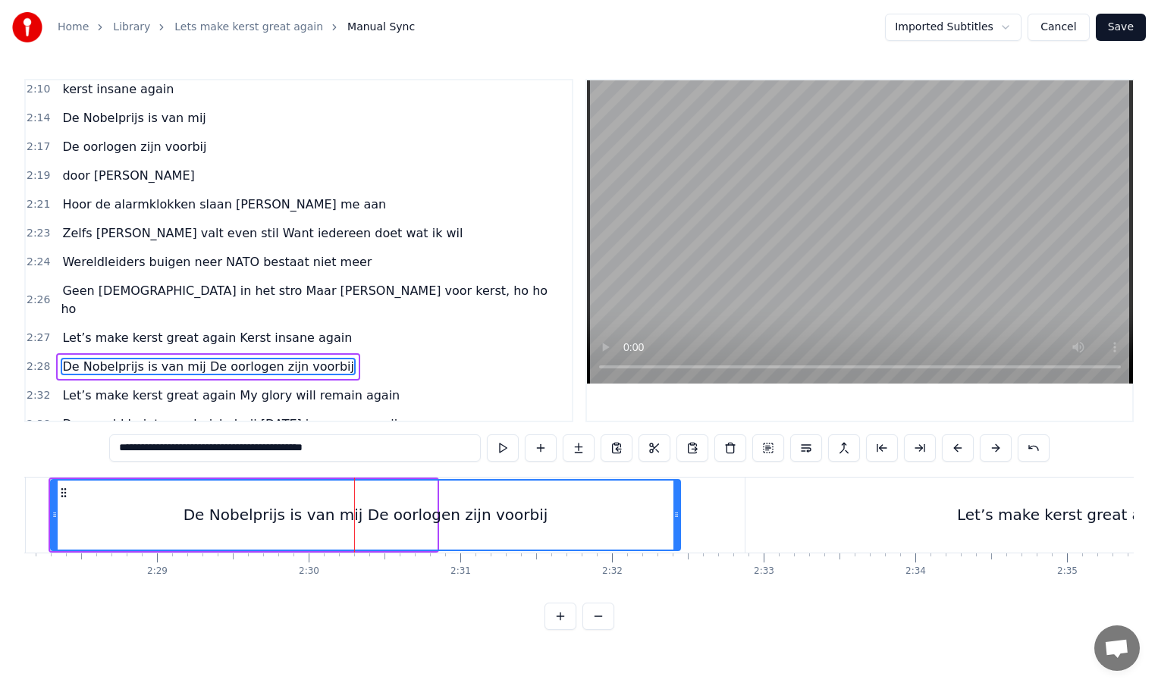
drag, startPoint x: 432, startPoint y: 513, endPoint x: 709, endPoint y: 512, distance: 276.8
click at [679, 512] on icon at bounding box center [676, 515] width 6 height 12
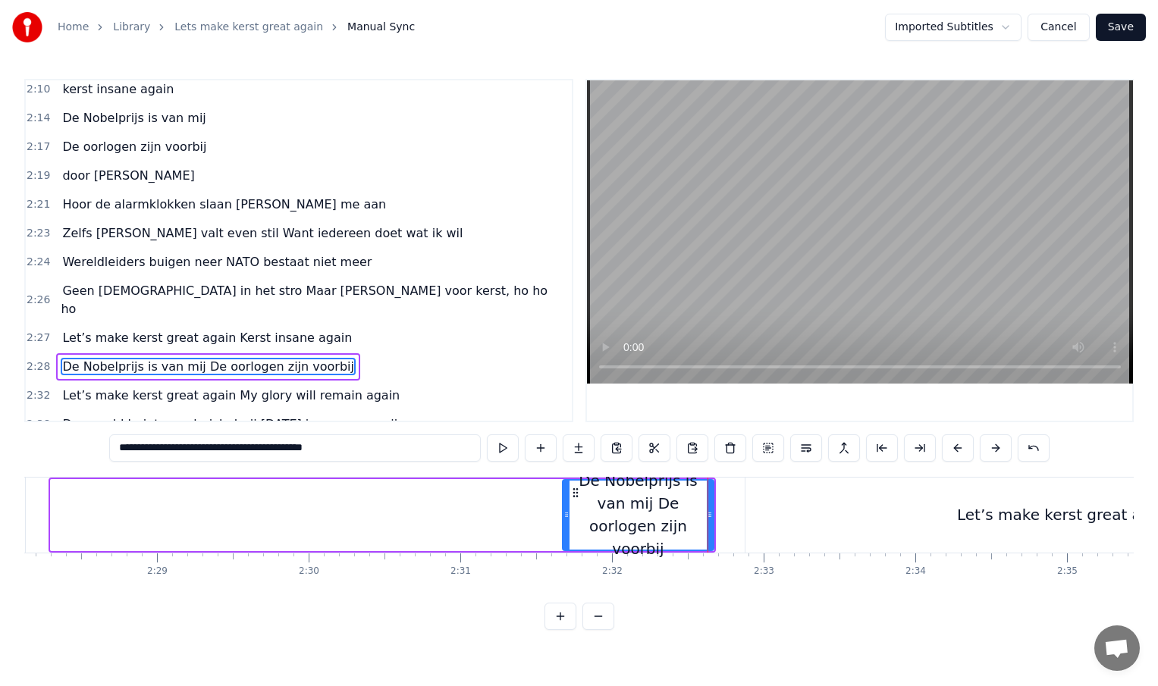
drag, startPoint x: 54, startPoint y: 515, endPoint x: 564, endPoint y: 511, distance: 510.4
click at [564, 511] on icon at bounding box center [566, 515] width 6 height 12
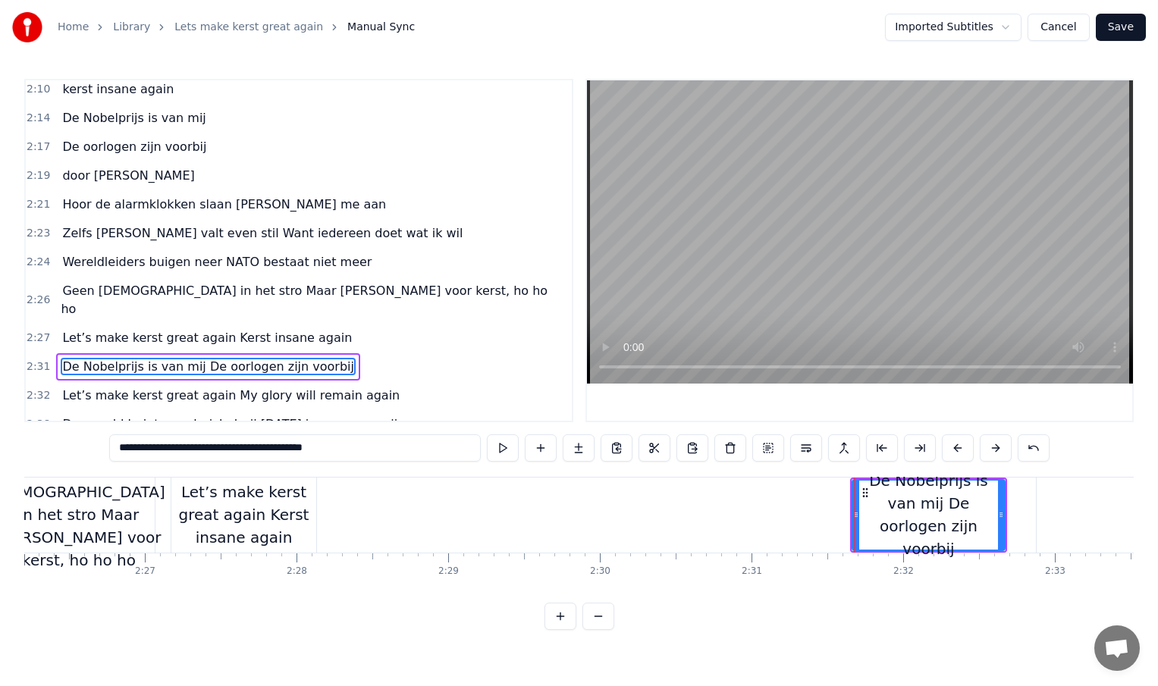
scroll to position [0, 22165]
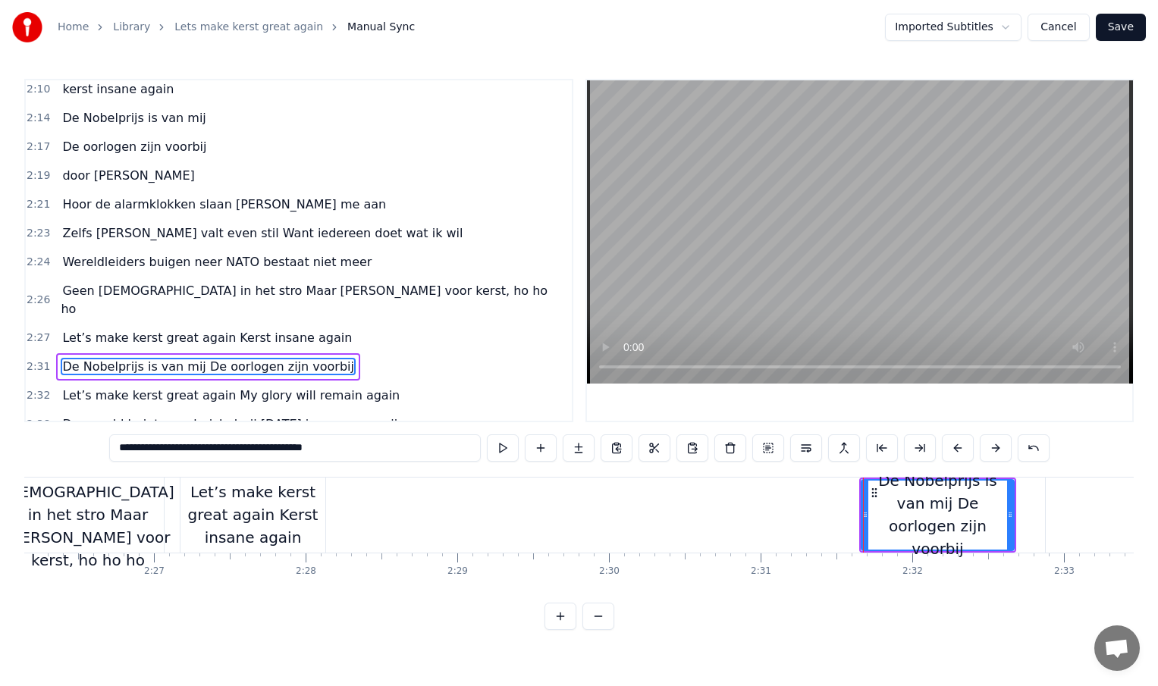
click at [308, 519] on div "Let’s make kerst great again Kerst insane again" at bounding box center [252, 515] width 145 height 68
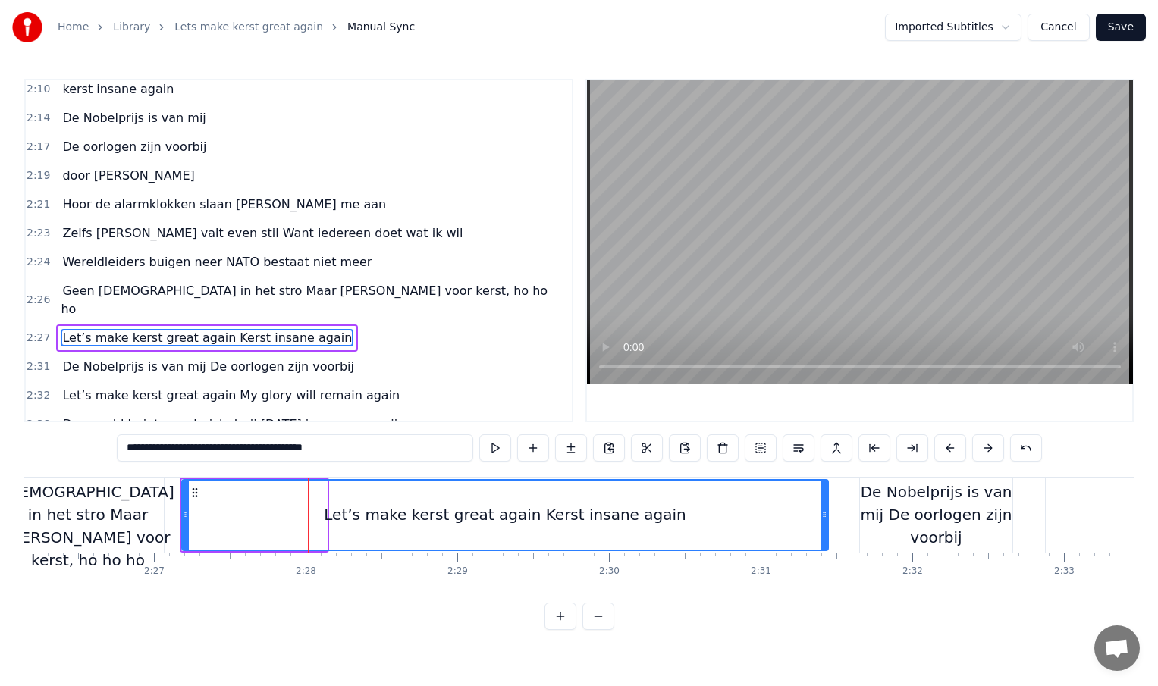
drag, startPoint x: 325, startPoint y: 513, endPoint x: 827, endPoint y: 526, distance: 502.2
click at [827, 526] on div at bounding box center [824, 515] width 6 height 69
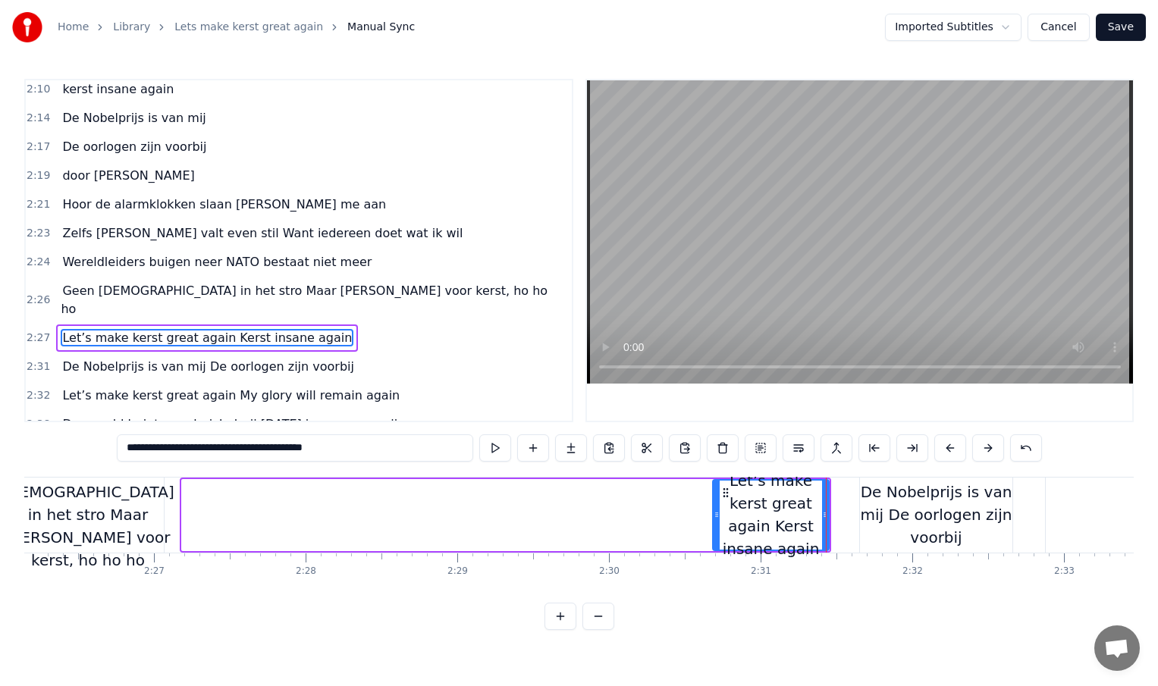
drag, startPoint x: 185, startPoint y: 515, endPoint x: 713, endPoint y: 517, distance: 527.8
click at [714, 517] on icon at bounding box center [717, 515] width 6 height 12
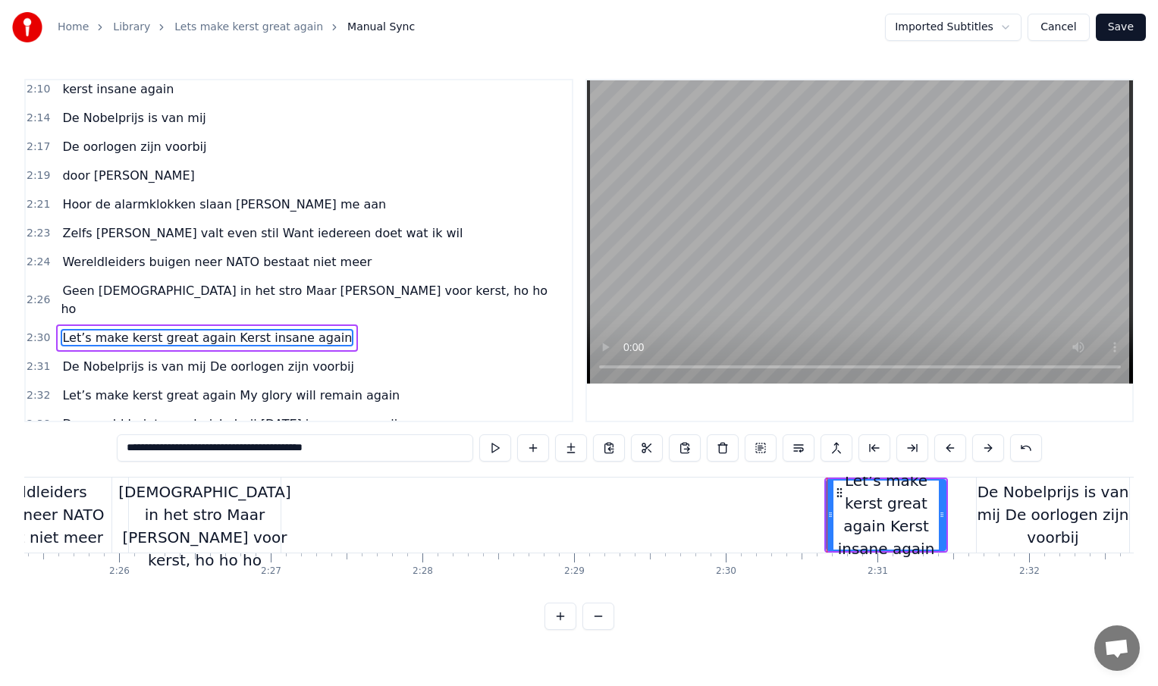
scroll to position [0, 22025]
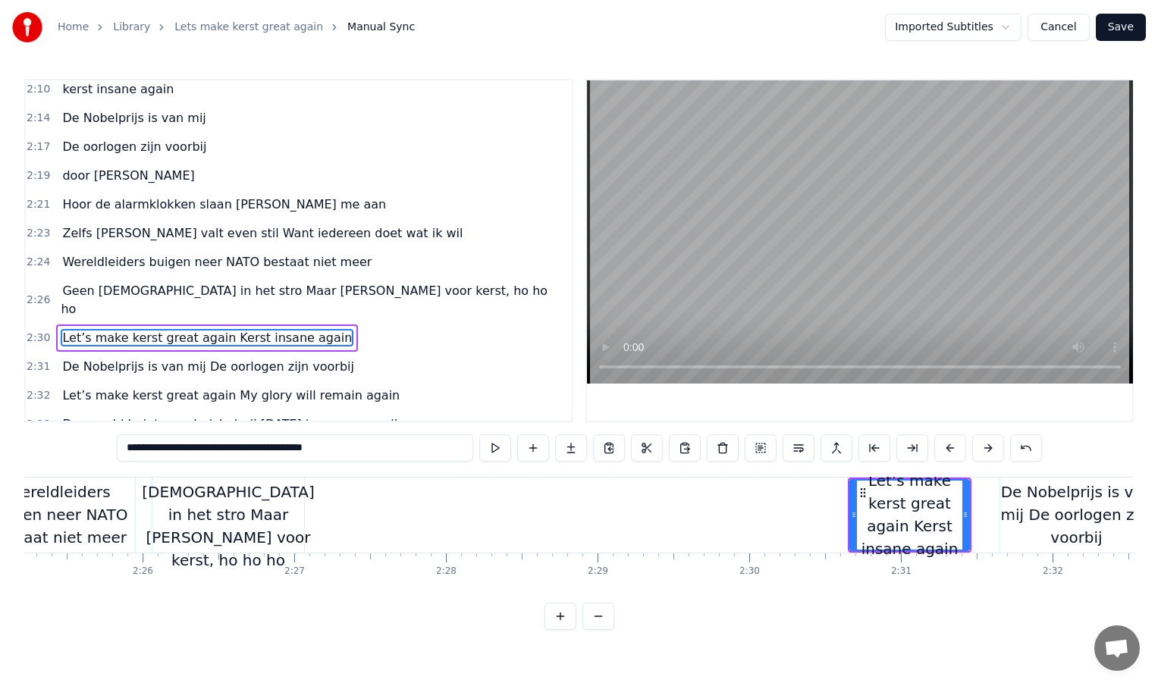
click at [291, 522] on div "Geen [DEMOGRAPHIC_DATA] in het stro Maar [PERSON_NAME] voor kerst, ho ho ho" at bounding box center [228, 515] width 172 height 114
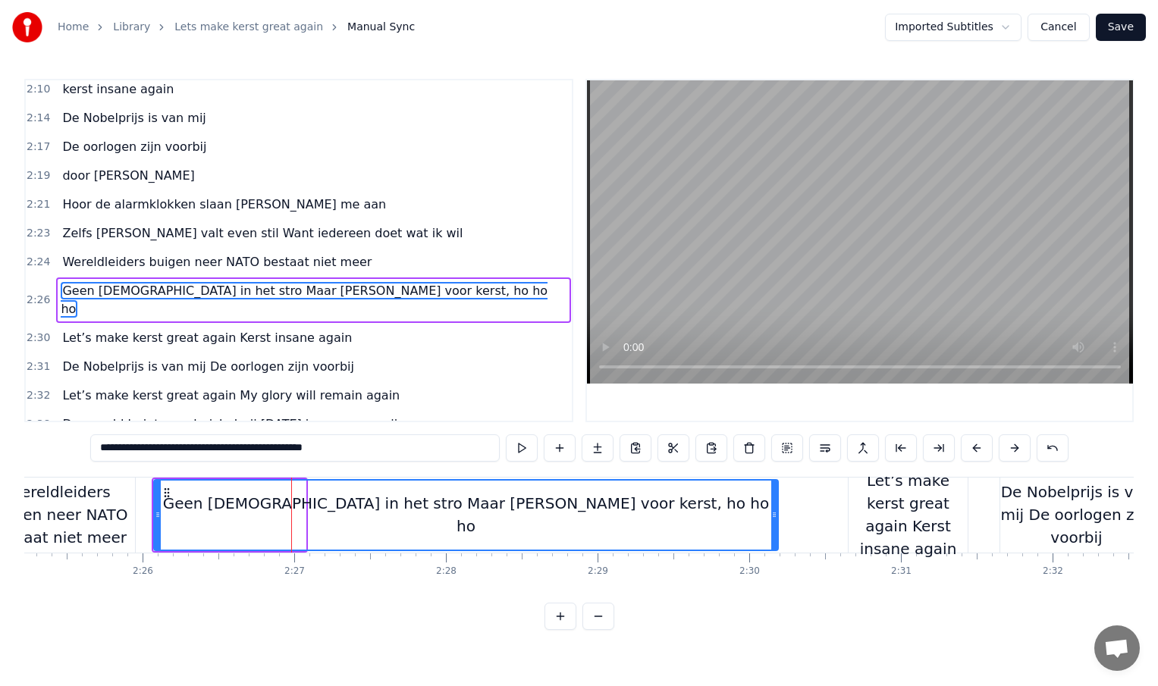
drag, startPoint x: 303, startPoint y: 516, endPoint x: 776, endPoint y: 524, distance: 472.5
click at [776, 524] on div at bounding box center [774, 515] width 6 height 69
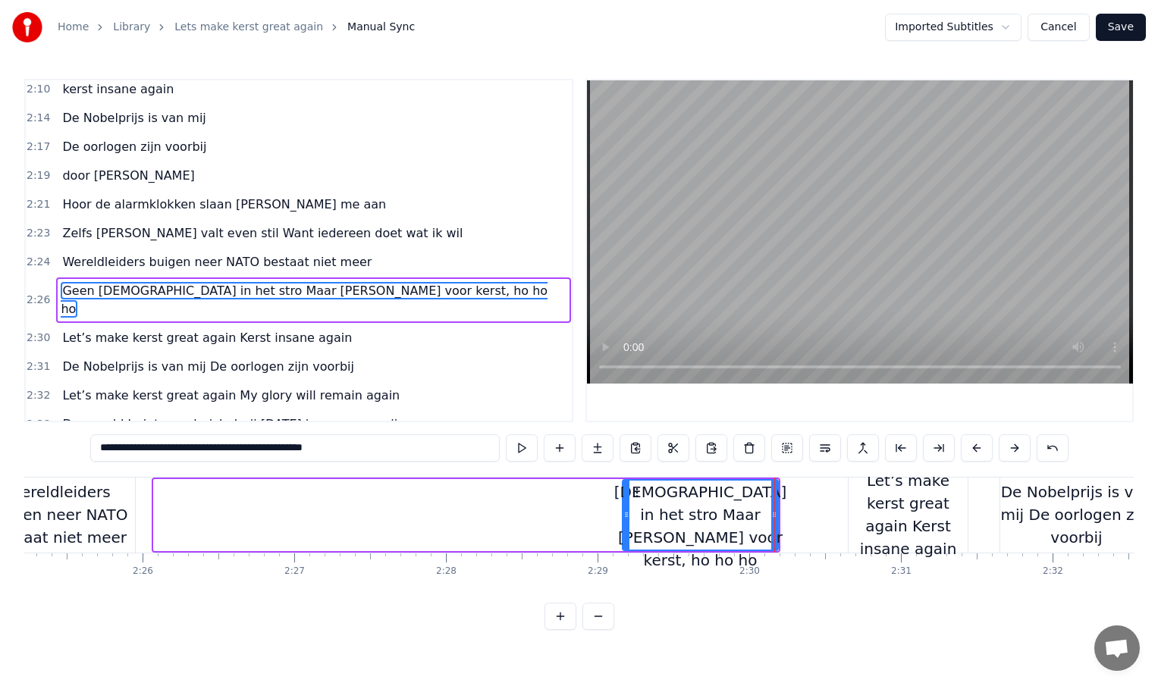
drag, startPoint x: 157, startPoint y: 513, endPoint x: 627, endPoint y: 510, distance: 470.2
click at [627, 510] on icon at bounding box center [626, 515] width 6 height 12
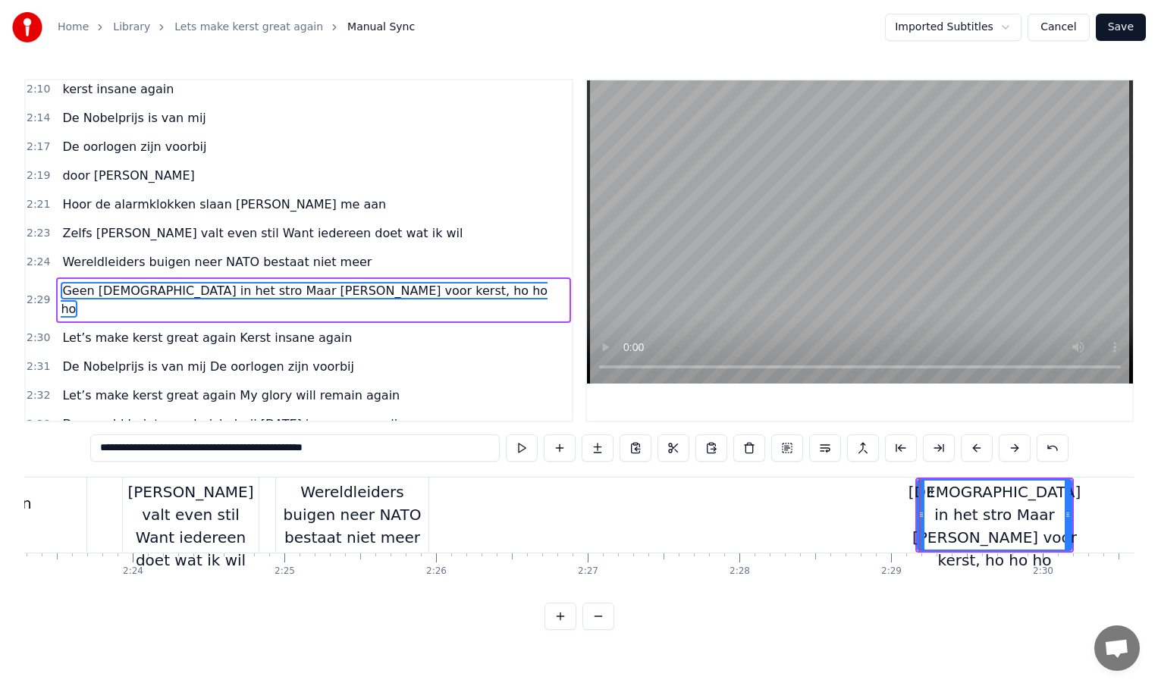
scroll to position [0, 21702]
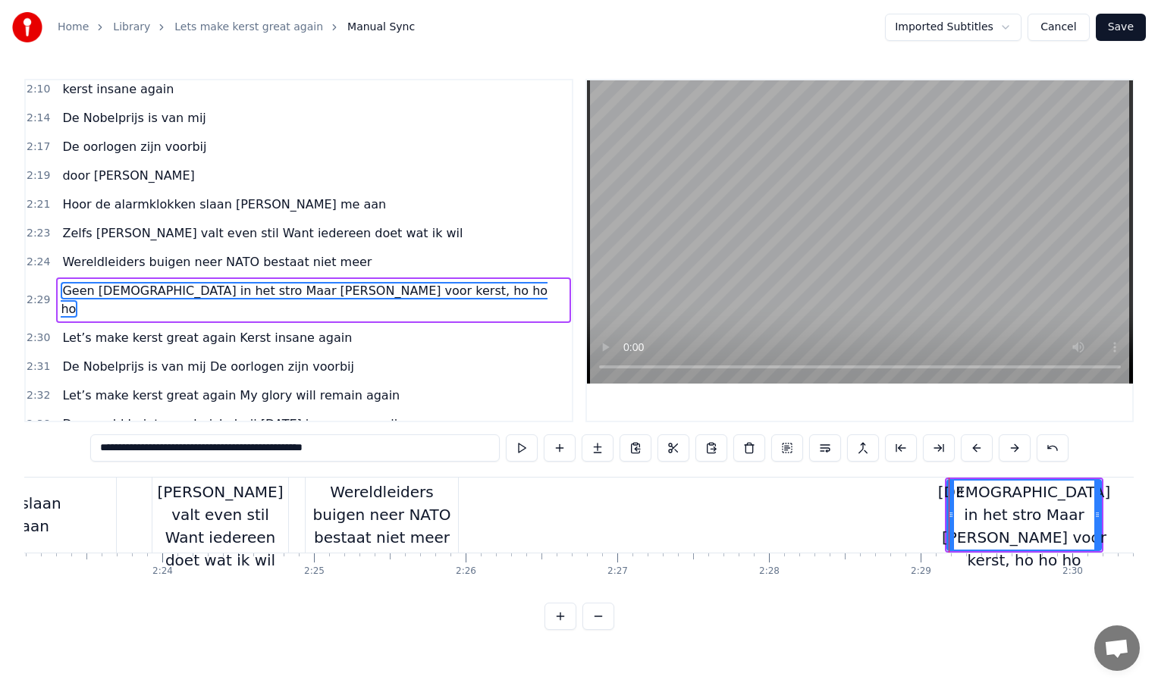
click at [422, 510] on div "Wereldleiders buigen neer NATO bestaat niet meer" at bounding box center [382, 515] width 152 height 68
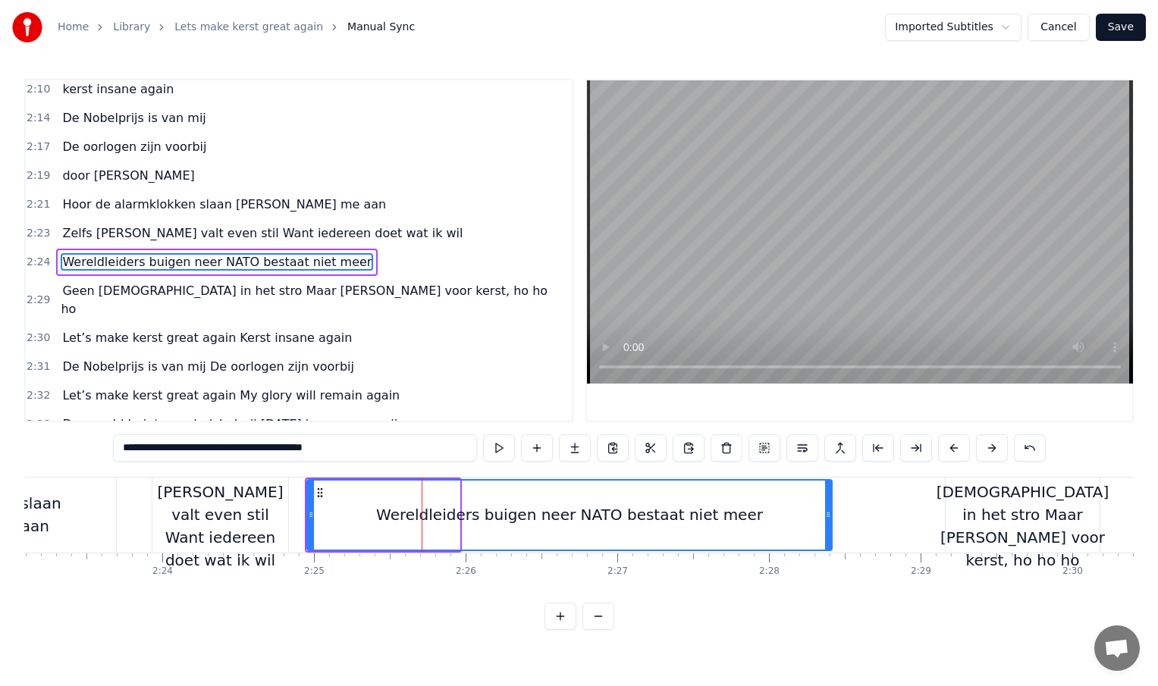
drag, startPoint x: 457, startPoint y: 516, endPoint x: 849, endPoint y: 508, distance: 392.9
click at [831, 508] on div at bounding box center [828, 515] width 6 height 69
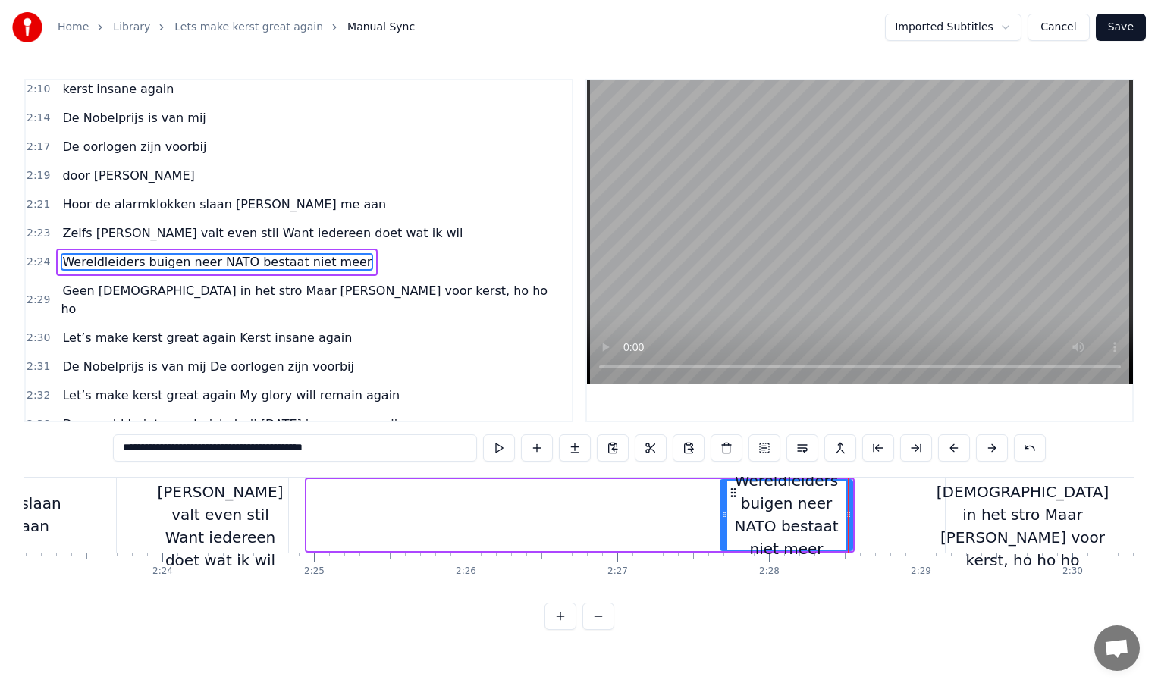
drag, startPoint x: 309, startPoint y: 513, endPoint x: 720, endPoint y: 504, distance: 410.3
click at [721, 504] on div at bounding box center [724, 515] width 6 height 69
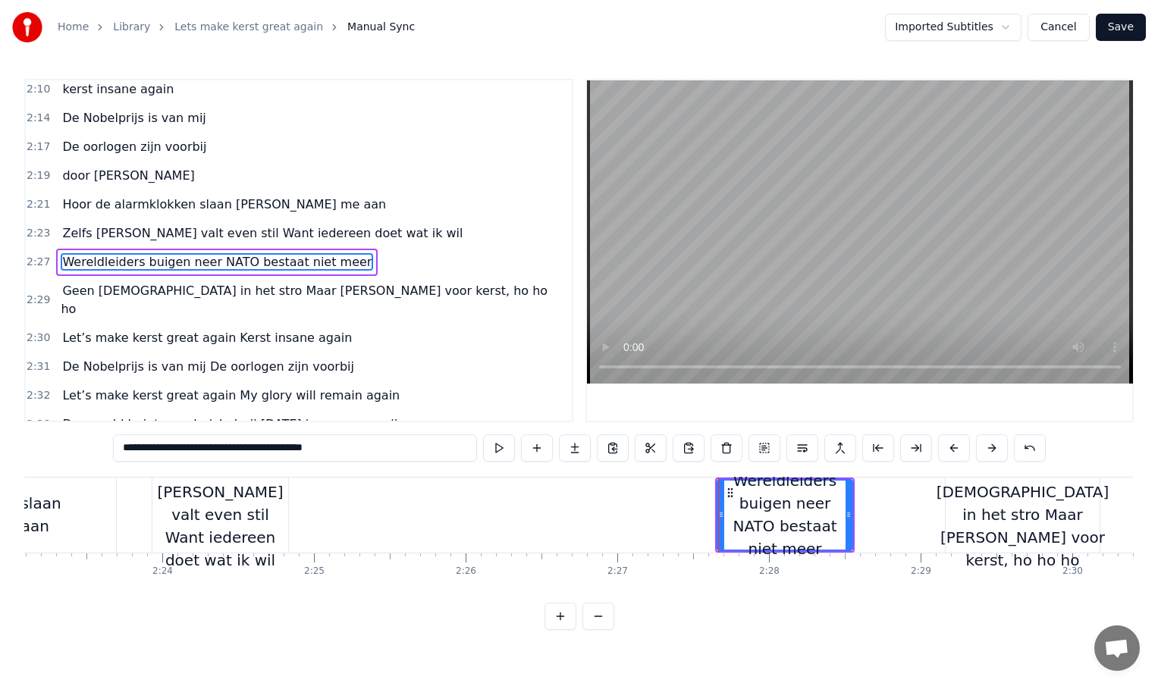
click at [265, 516] on div "Zelfs [PERSON_NAME] valt even stil Want iedereen doet wat ik wil" at bounding box center [220, 515] width 136 height 114
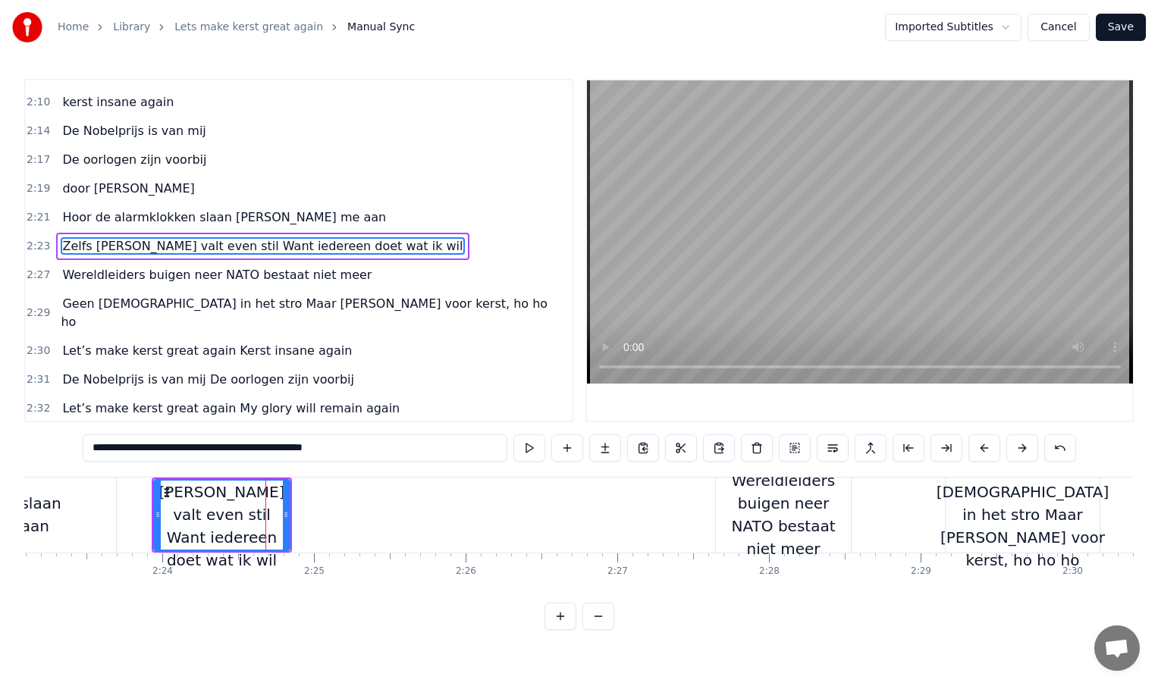
scroll to position [767, 0]
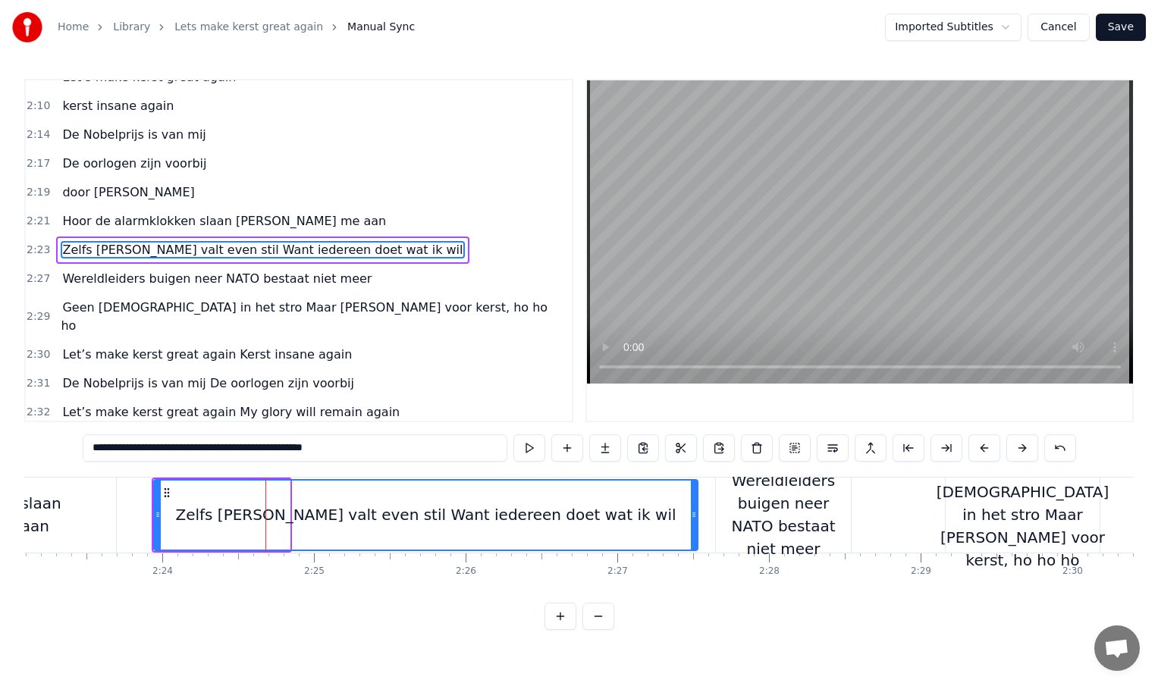
drag, startPoint x: 287, startPoint y: 514, endPoint x: 695, endPoint y: 512, distance: 408.0
click at [695, 512] on icon at bounding box center [694, 515] width 6 height 12
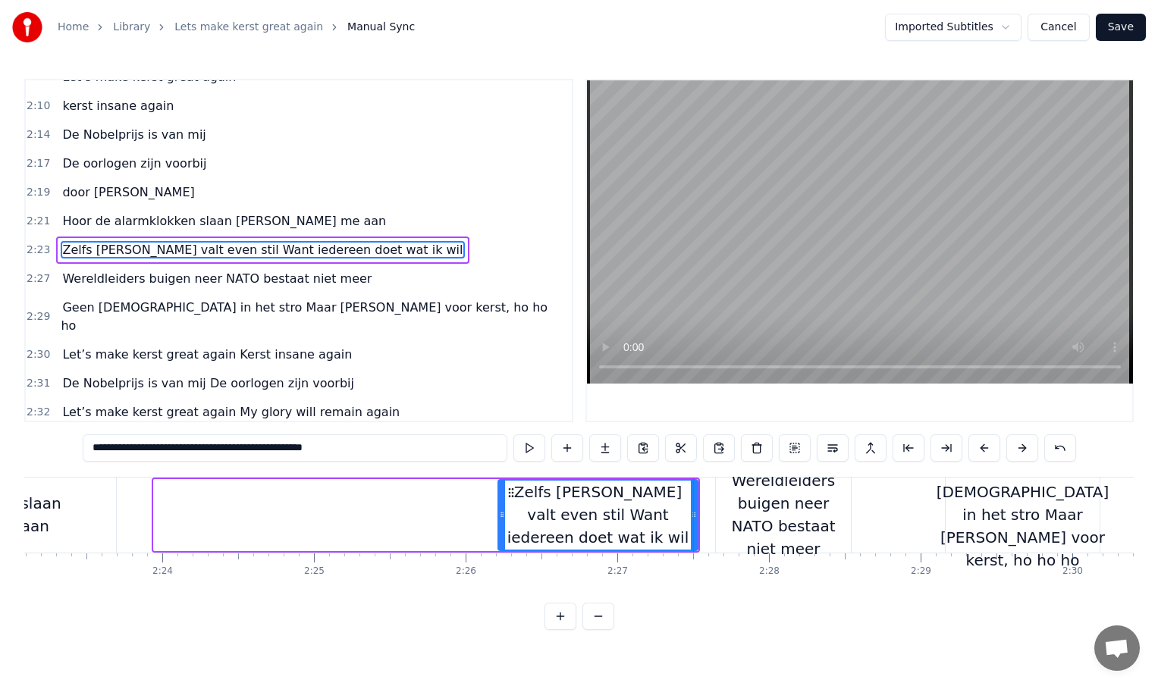
drag, startPoint x: 155, startPoint y: 513, endPoint x: 494, endPoint y: 504, distance: 338.3
click at [499, 504] on div at bounding box center [502, 515] width 6 height 69
type input "**********"
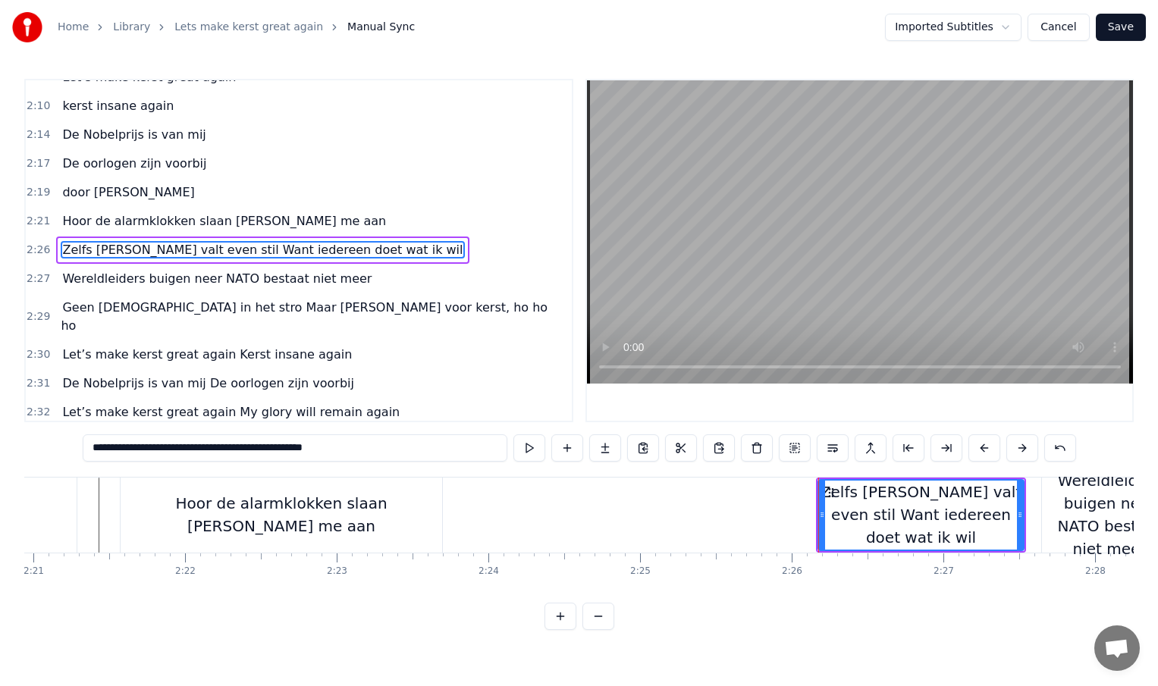
scroll to position [0, 21375]
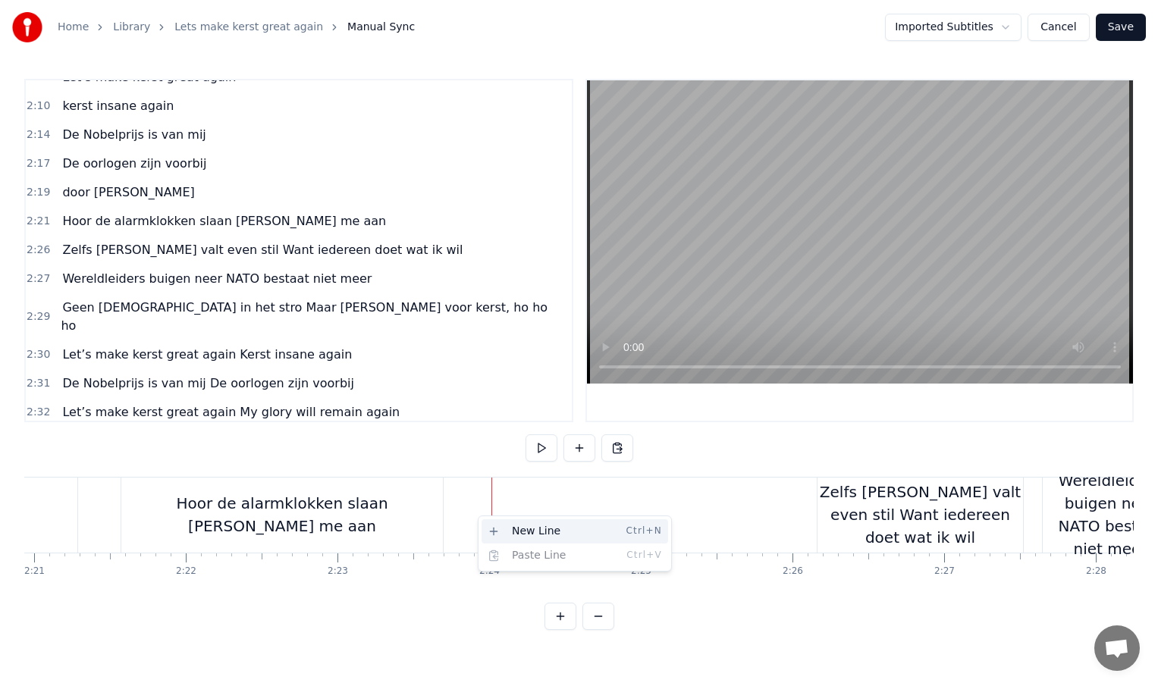
click at [506, 528] on div "New Line Ctrl+N" at bounding box center [575, 531] width 187 height 24
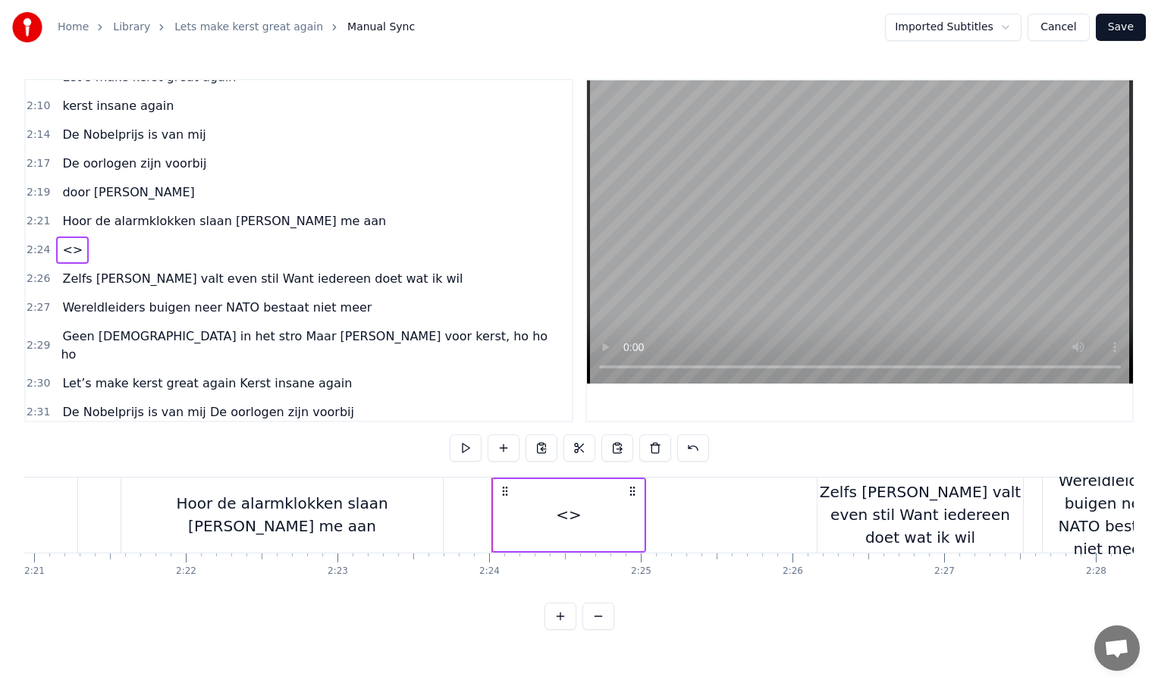
click at [400, 522] on div "Hoor de alarmklokken slaan [PERSON_NAME] me aan" at bounding box center [282, 514] width 322 height 45
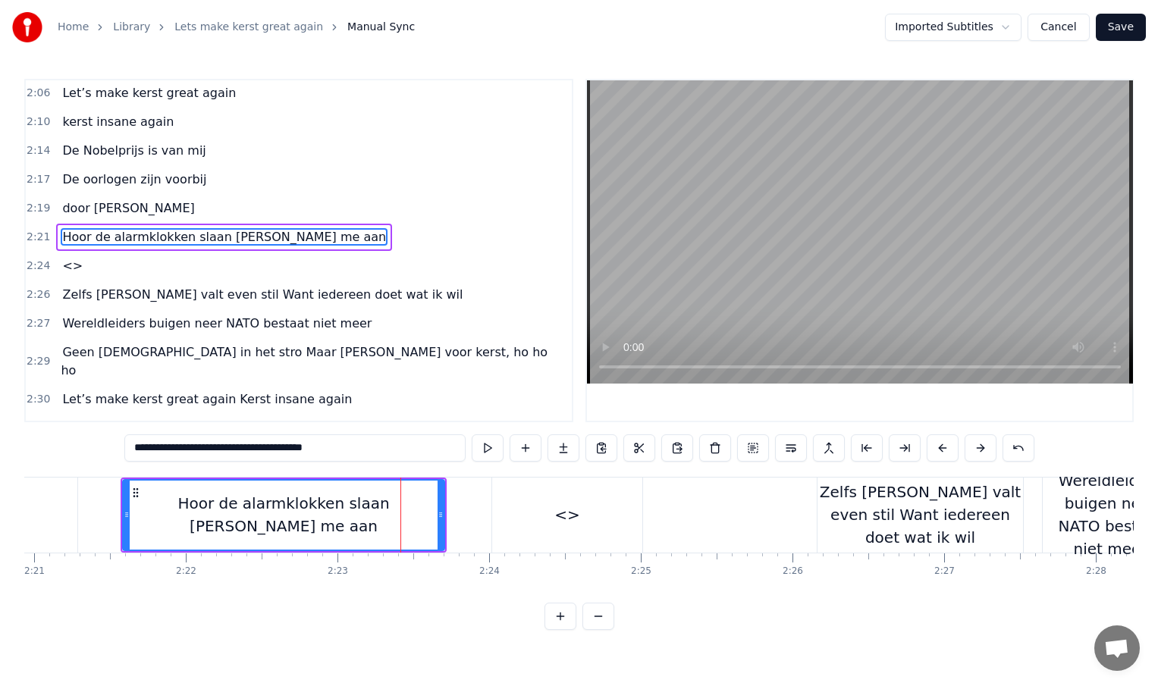
scroll to position [738, 0]
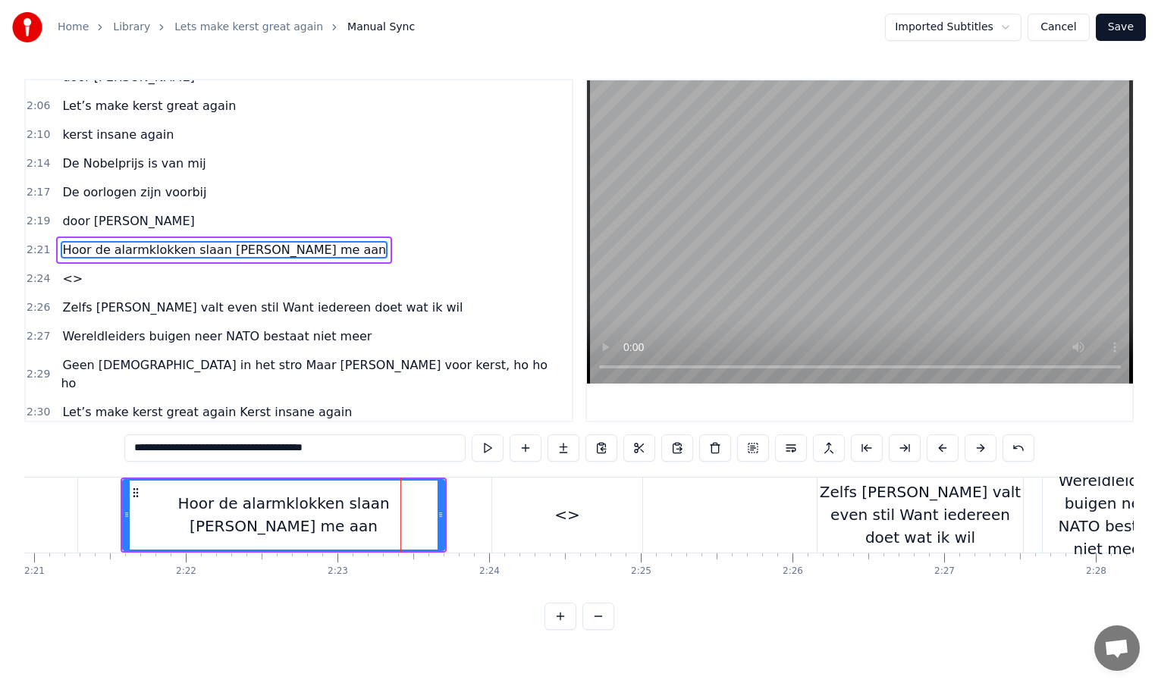
drag, startPoint x: 271, startPoint y: 447, endPoint x: 379, endPoint y: 442, distance: 108.6
click at [379, 442] on input "**********" at bounding box center [294, 448] width 341 height 27
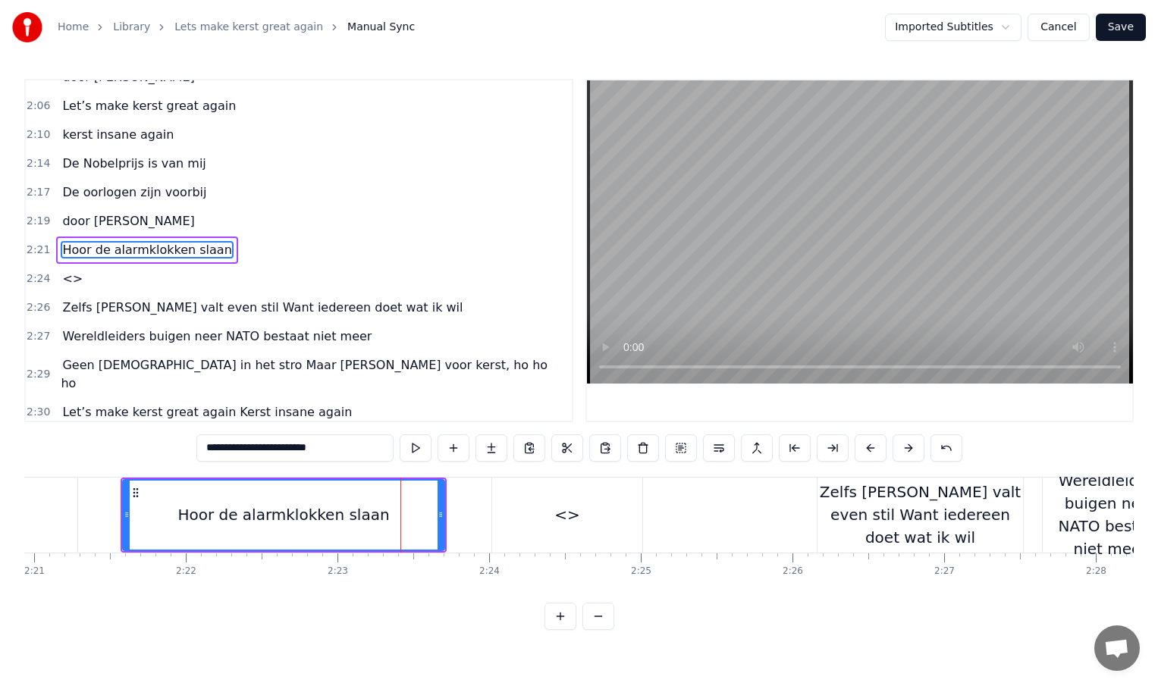
click at [557, 518] on div "<>" at bounding box center [567, 515] width 150 height 75
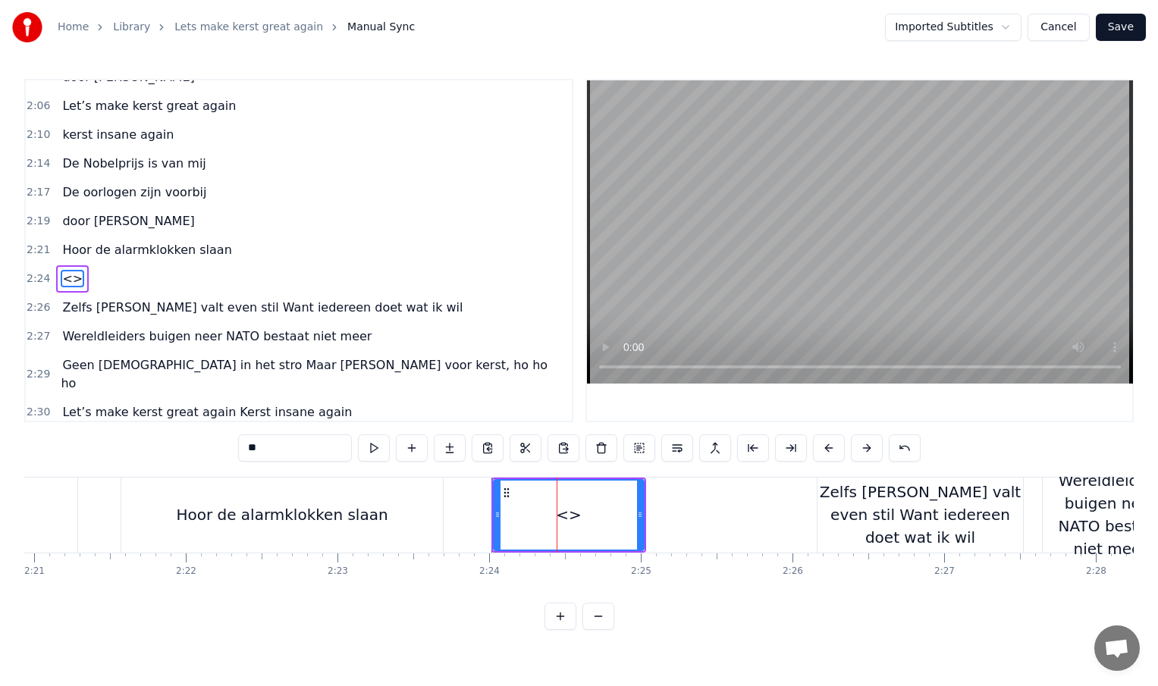
scroll to position [767, 0]
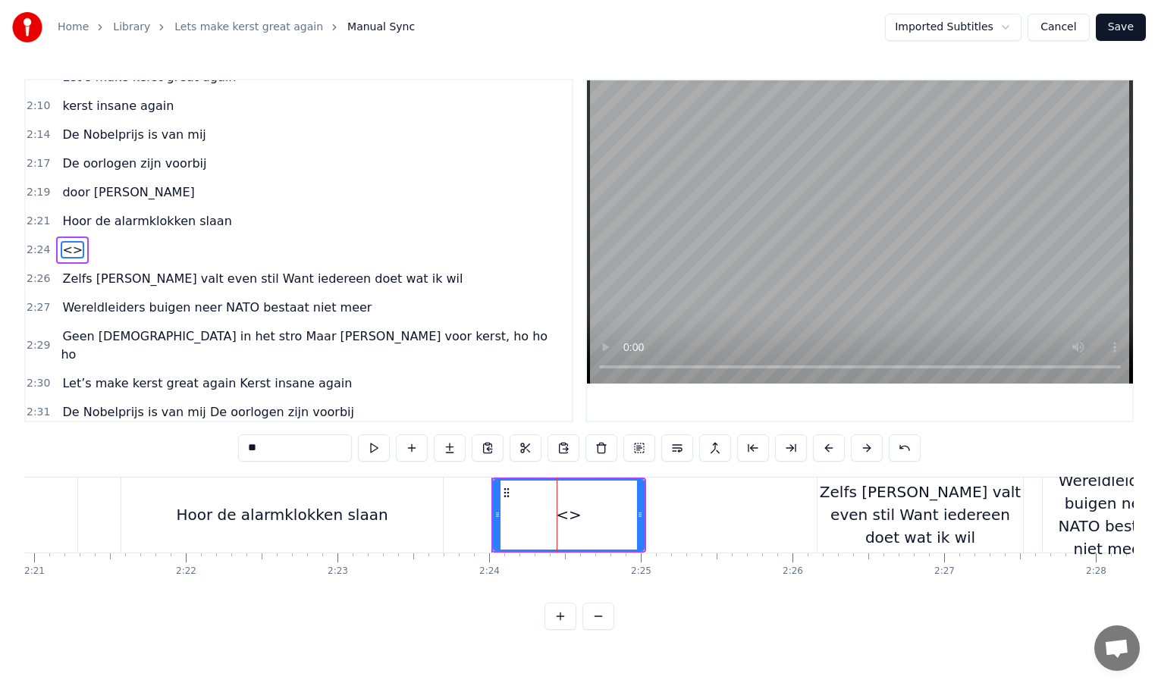
click at [297, 450] on input "**" at bounding box center [295, 448] width 114 height 27
type input "*"
paste input "**********"
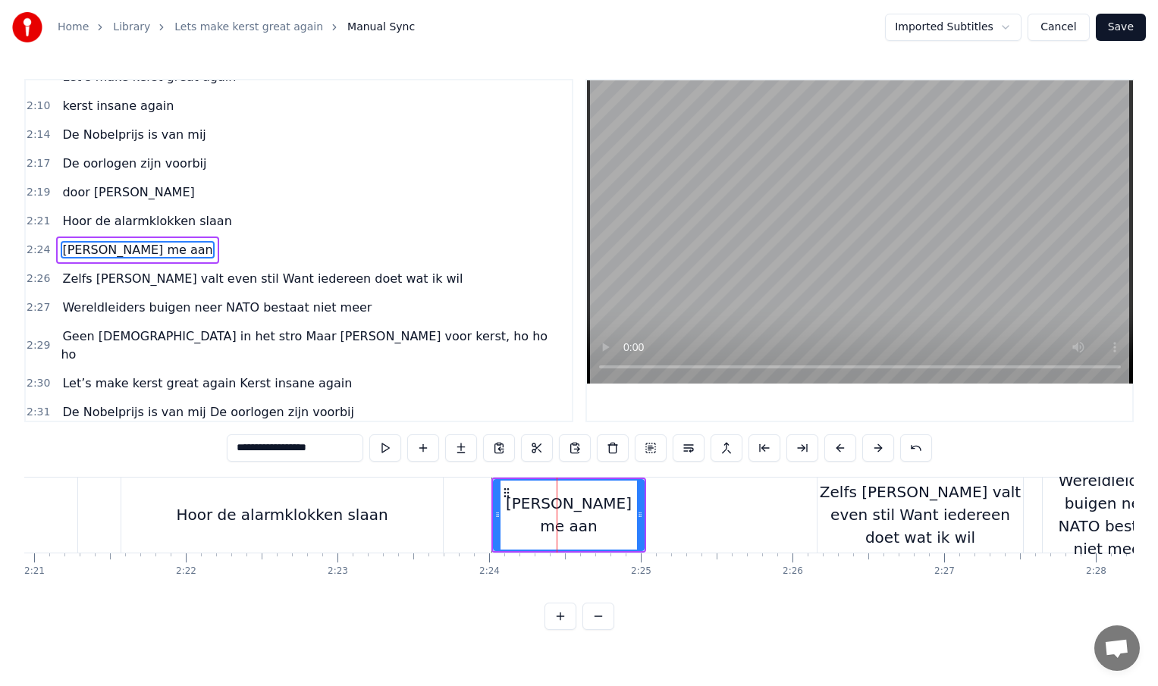
click at [290, 496] on div "Hoor de alarmklokken slaan" at bounding box center [282, 515] width 322 height 75
type input "**********"
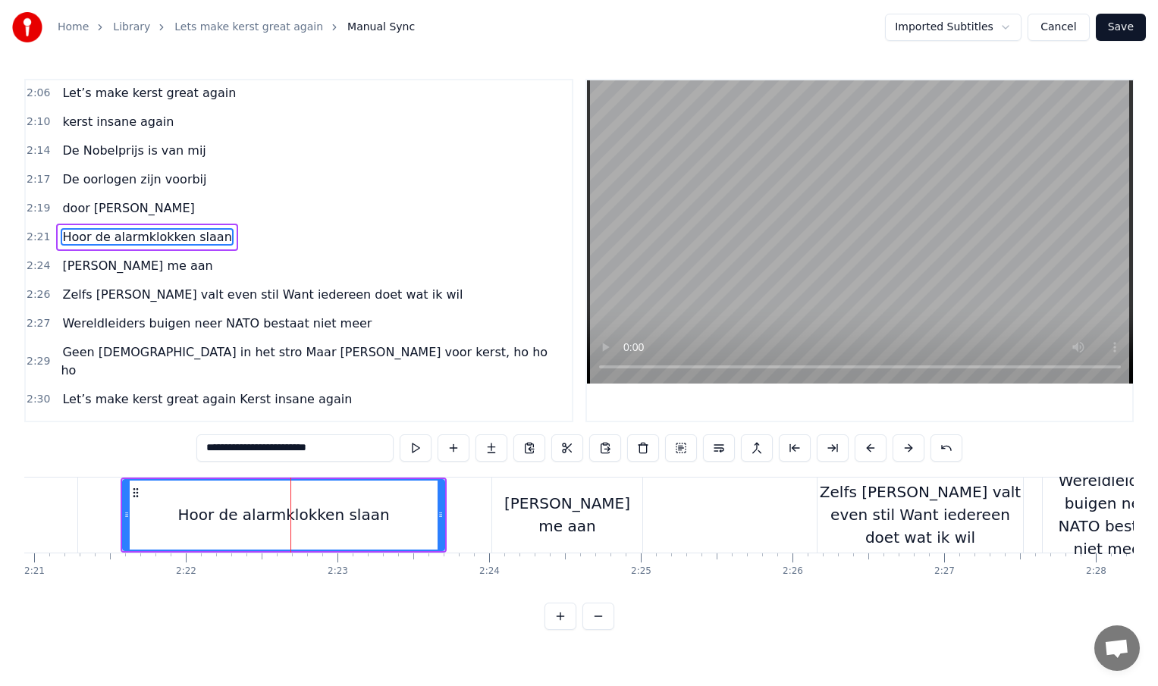
scroll to position [738, 0]
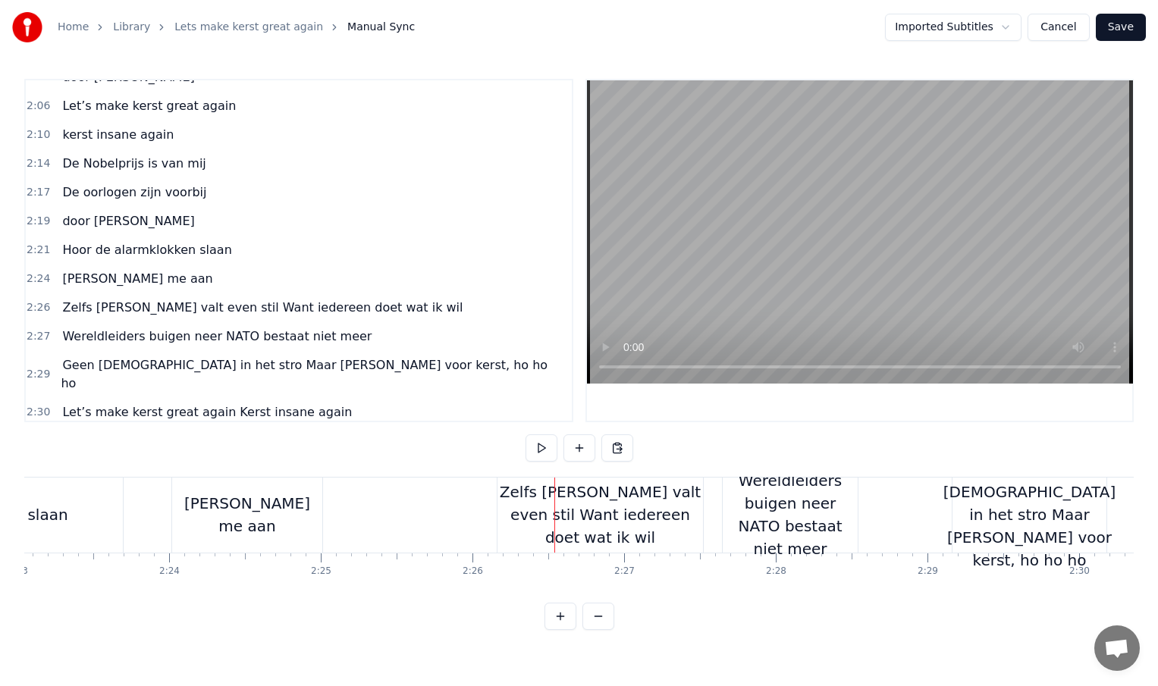
scroll to position [0, 21716]
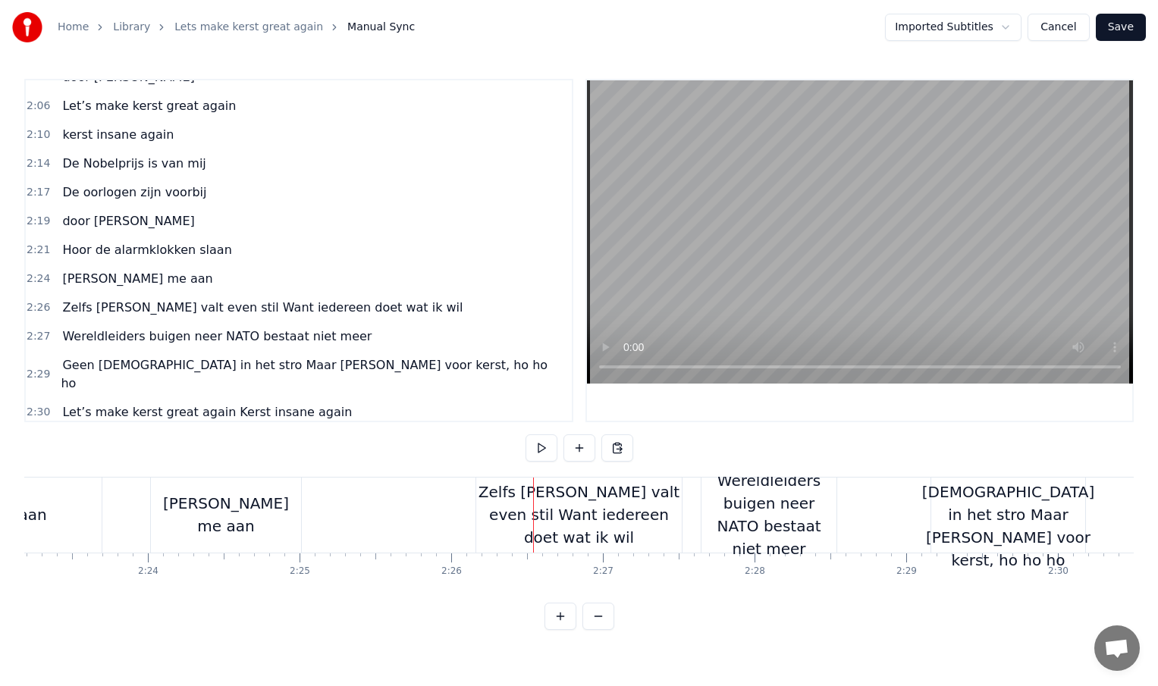
click at [644, 515] on div "Zelfs [PERSON_NAME] valt even stil Want iedereen doet wat ik wil" at bounding box center [579, 515] width 206 height 68
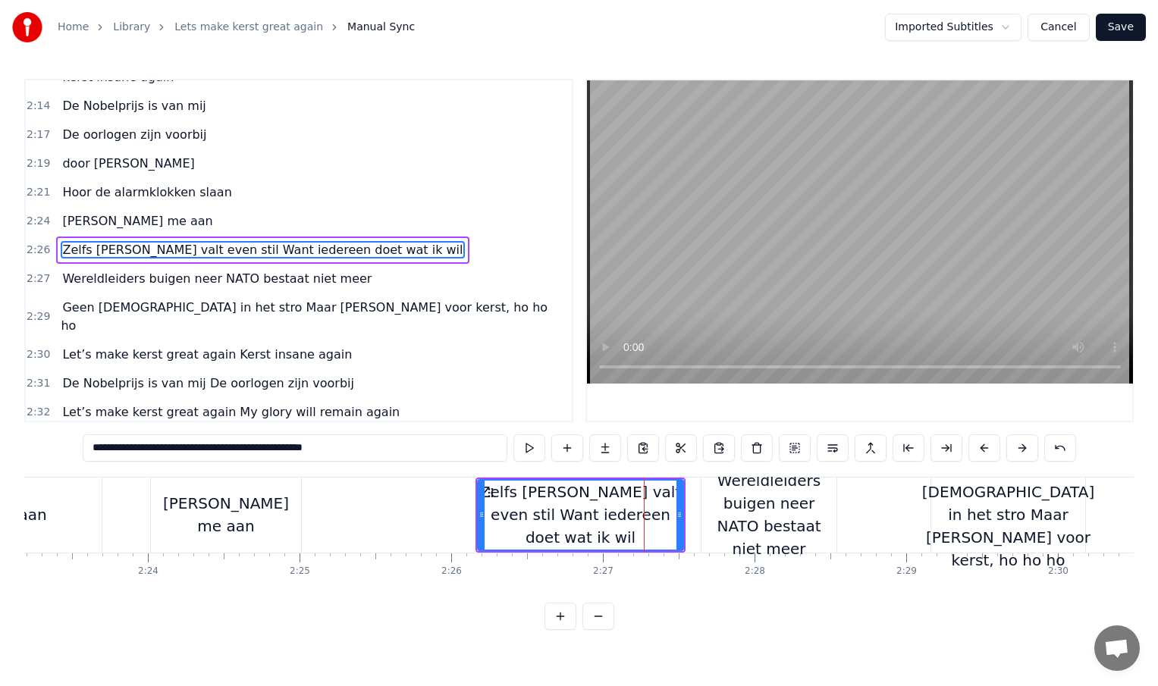
click at [734, 516] on div "Wereldleiders buigen neer NATO bestaat niet meer" at bounding box center [768, 514] width 135 height 91
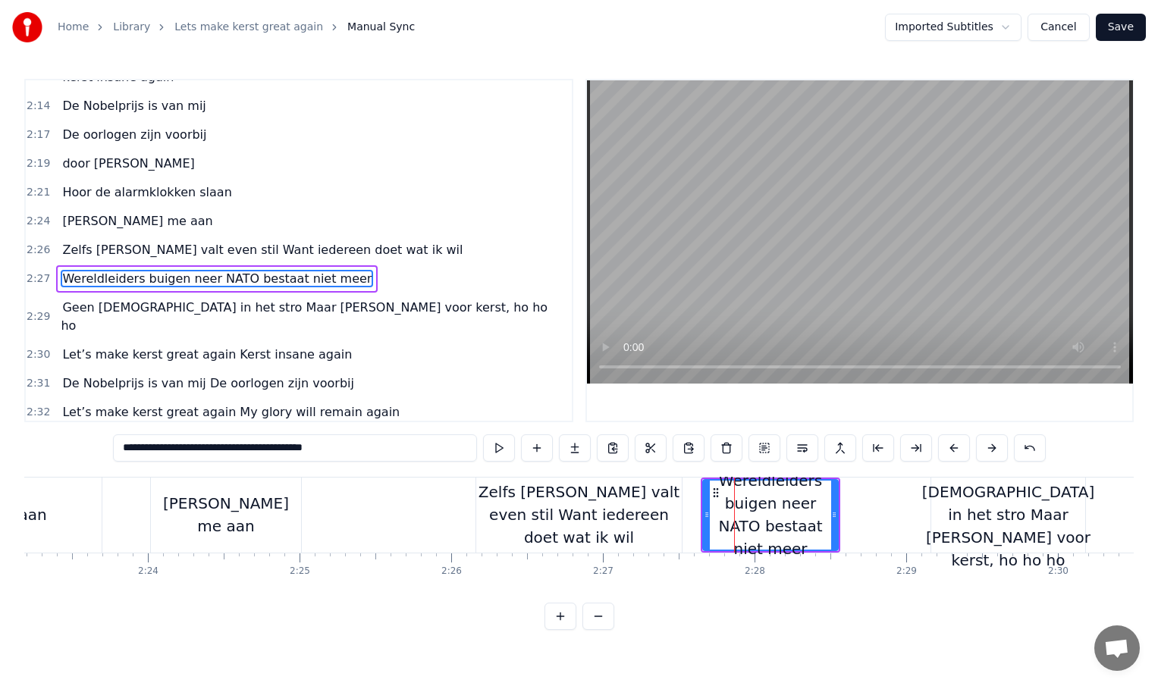
scroll to position [812, 0]
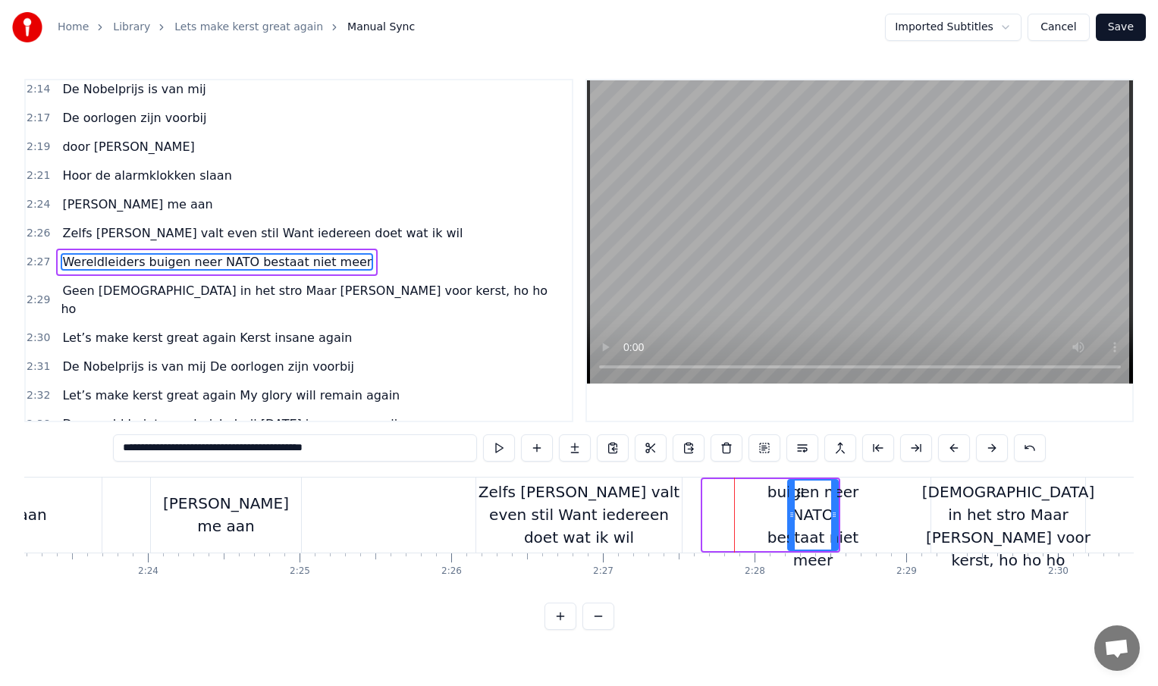
drag, startPoint x: 707, startPoint y: 514, endPoint x: 799, endPoint y: 514, distance: 91.8
click at [793, 515] on circle at bounding box center [792, 515] width 1 height 1
click at [658, 522] on div "Zelfs [PERSON_NAME] valt even stil Want iedereen doet wat ik wil" at bounding box center [579, 515] width 206 height 68
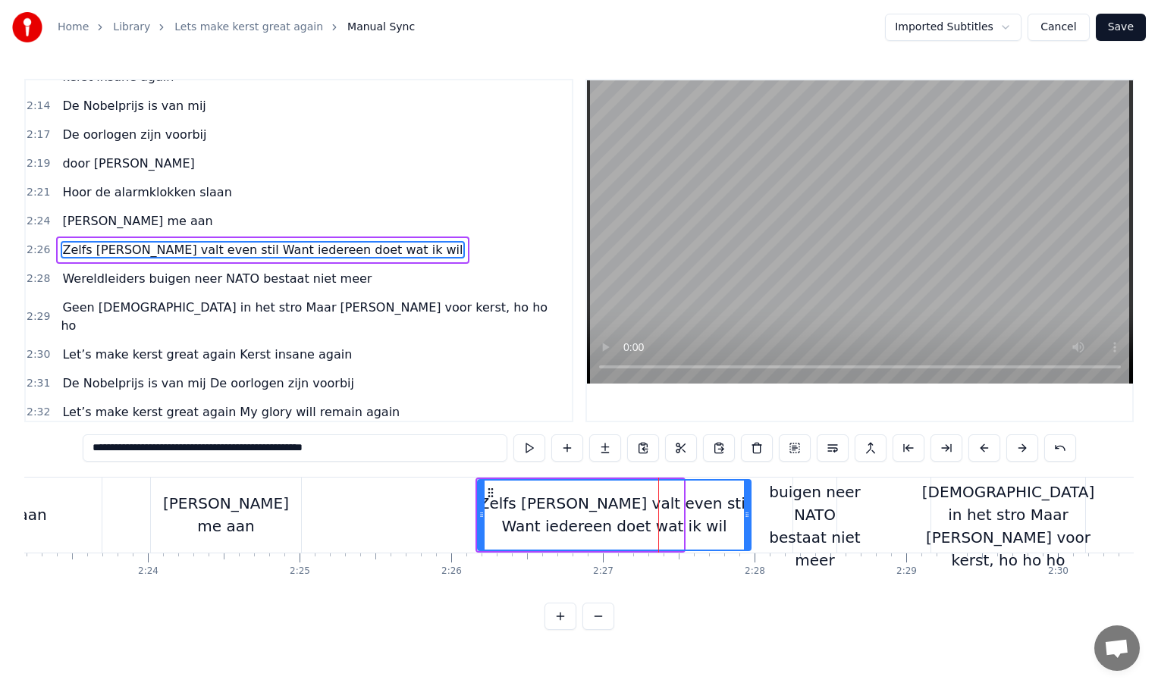
drag, startPoint x: 680, startPoint y: 517, endPoint x: 756, endPoint y: 517, distance: 75.8
click at [750, 517] on icon at bounding box center [747, 515] width 6 height 12
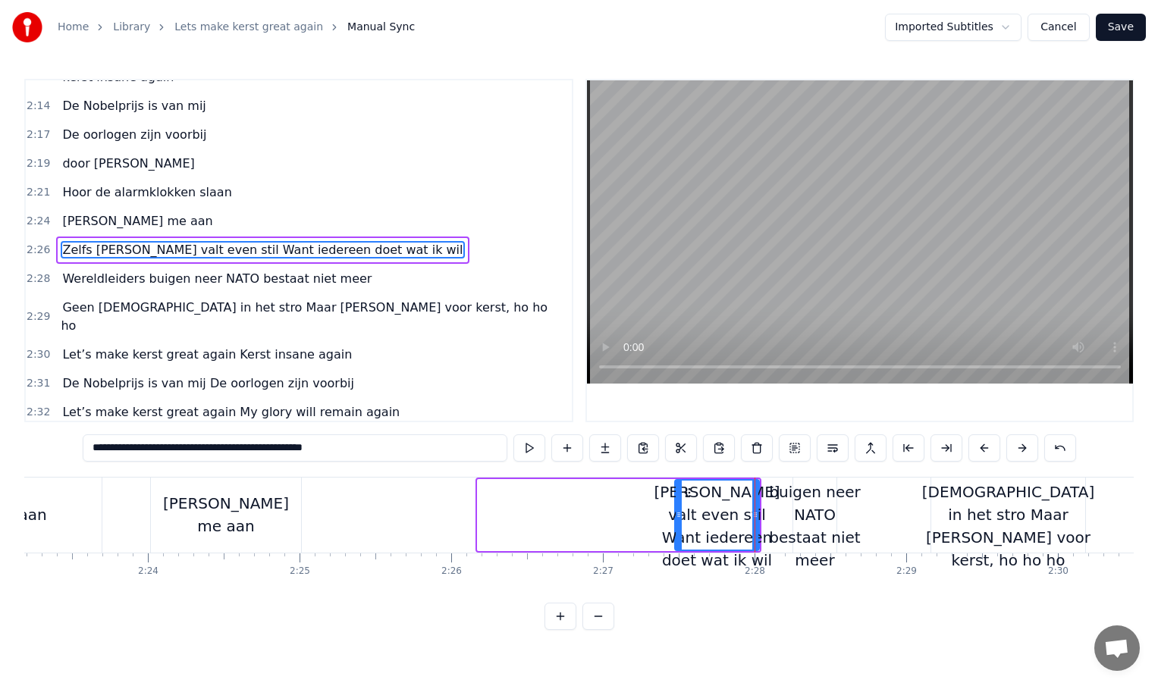
drag, startPoint x: 480, startPoint y: 514, endPoint x: 677, endPoint y: 515, distance: 197.2
click at [677, 515] on icon at bounding box center [679, 515] width 6 height 12
click at [287, 517] on div "[PERSON_NAME] me aan" at bounding box center [226, 515] width 150 height 75
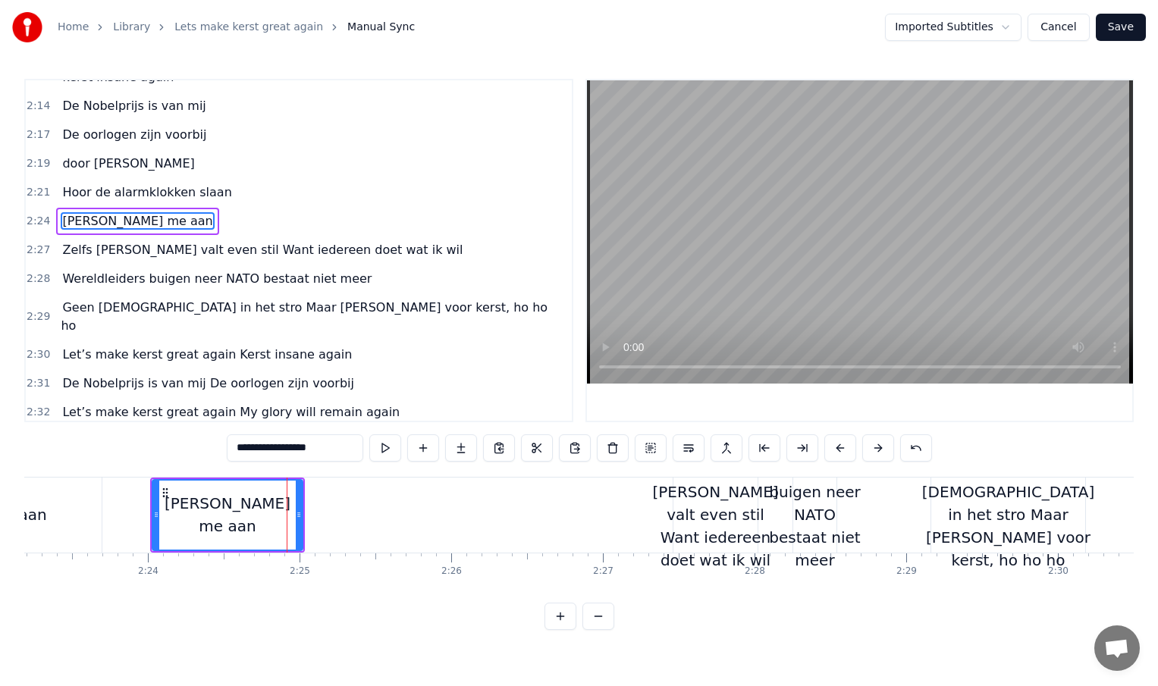
scroll to position [767, 0]
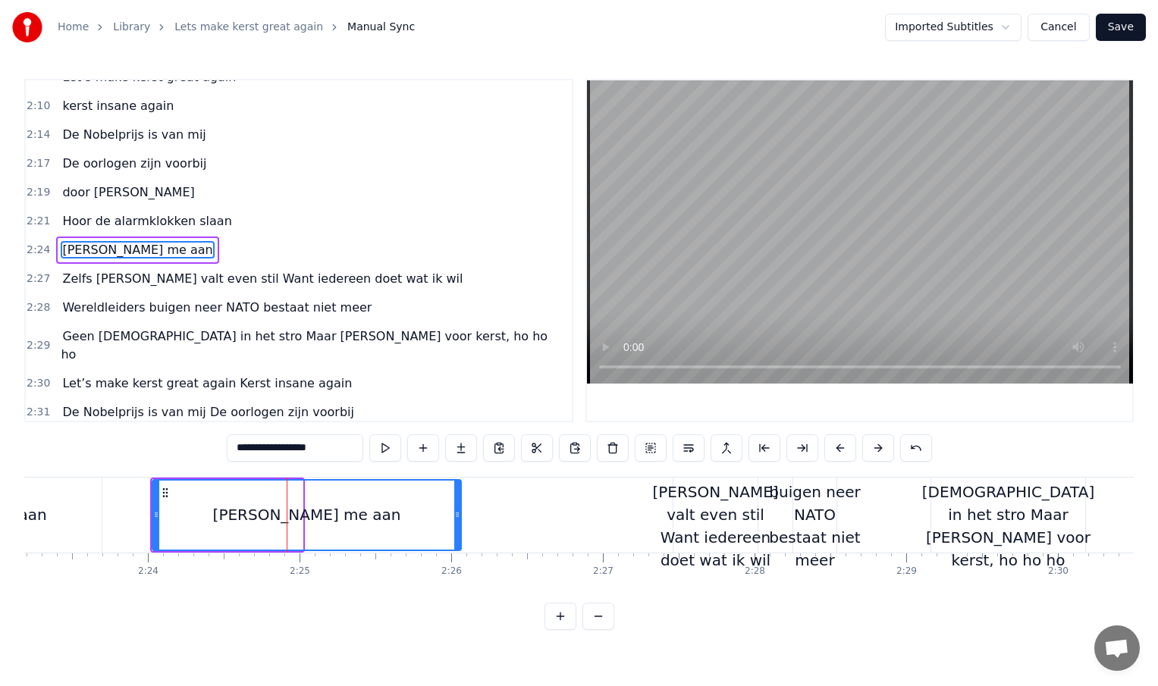
drag, startPoint x: 300, startPoint y: 513, endPoint x: 472, endPoint y: 526, distance: 172.6
click at [460, 526] on div at bounding box center [457, 515] width 6 height 69
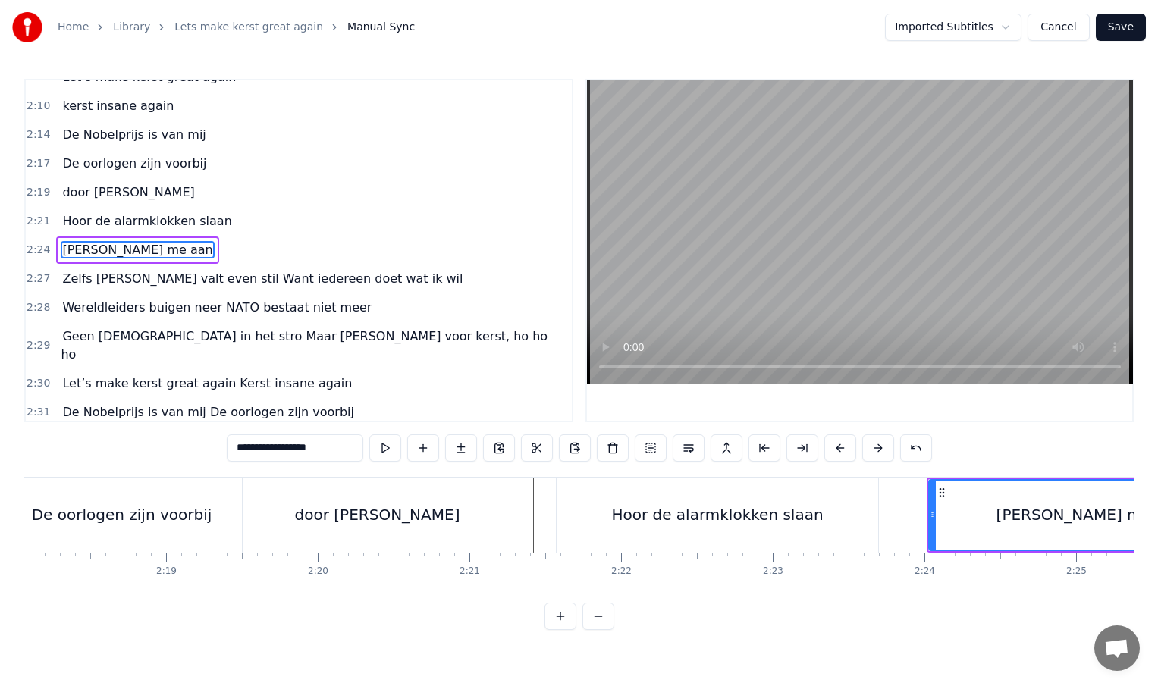
scroll to position [0, 20884]
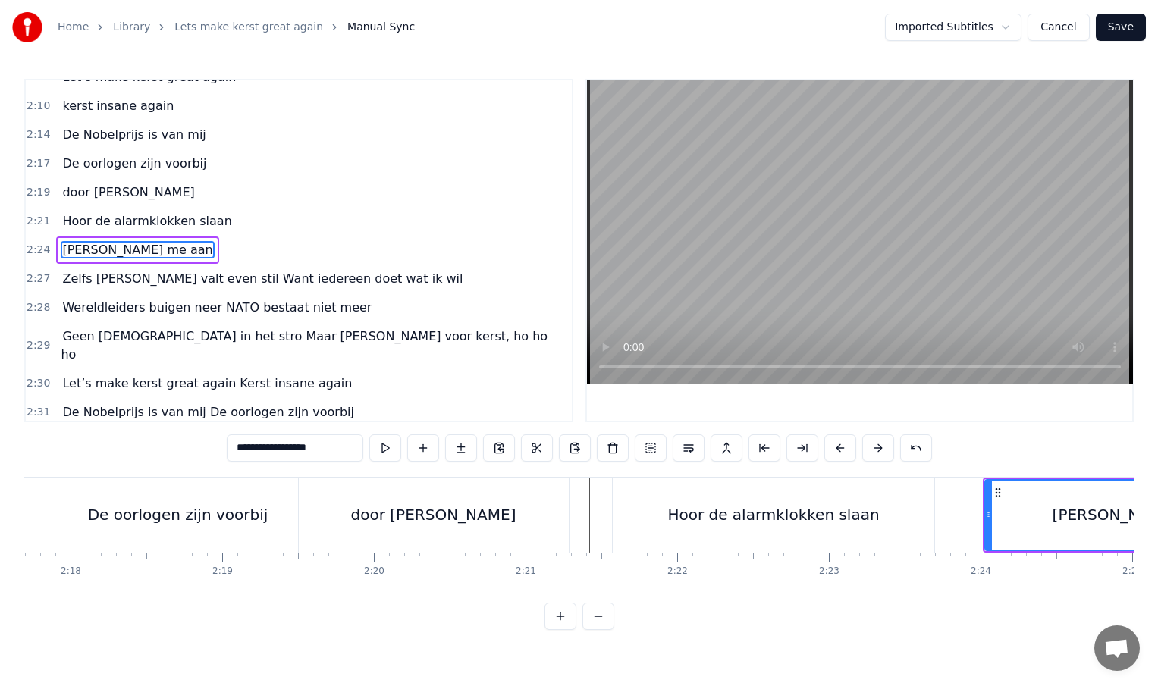
click at [297, 472] on div "0:01 INTRO 0:33 Kerst komt er weer aan 0:36 en kijk, hier sta ik dan 0:40 De we…" at bounding box center [578, 354] width 1109 height 551
click at [298, 489] on div "door [PERSON_NAME]" at bounding box center [433, 515] width 271 height 75
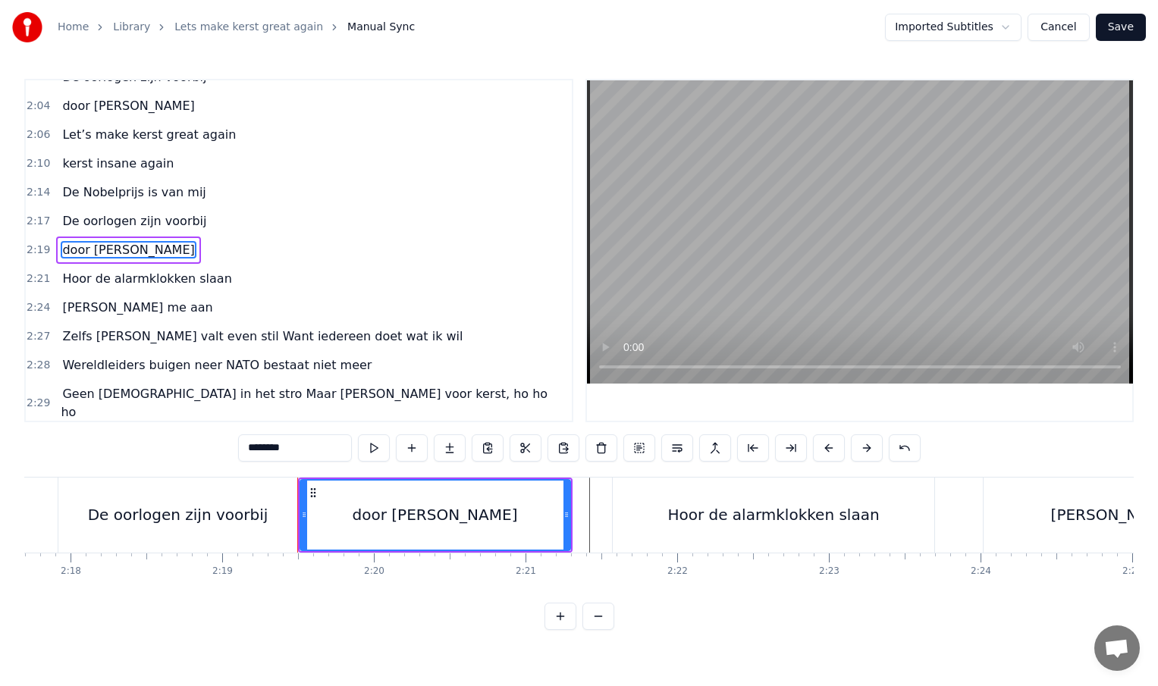
click at [289, 494] on div "De oorlogen zijn voorbij" at bounding box center [178, 515] width 240 height 75
type input "**********"
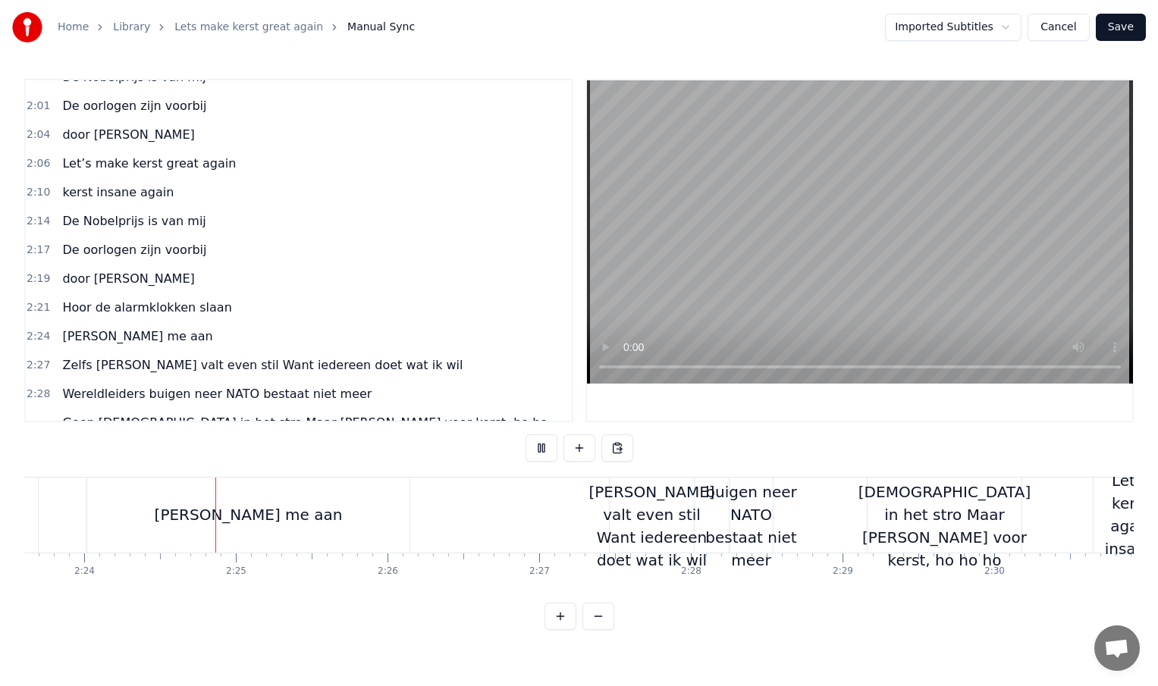
scroll to position [0, 21789]
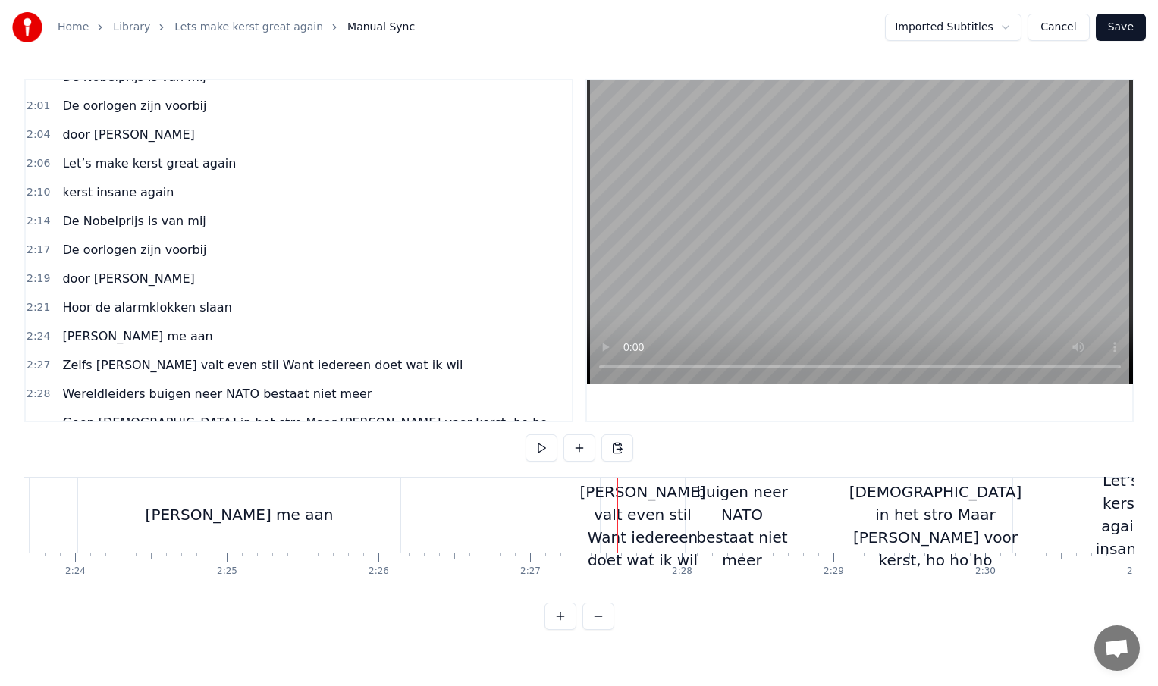
click at [602, 516] on div "Zelfs [PERSON_NAME] valt even stil Want iedereen doet wat ik wil" at bounding box center [642, 515] width 126 height 114
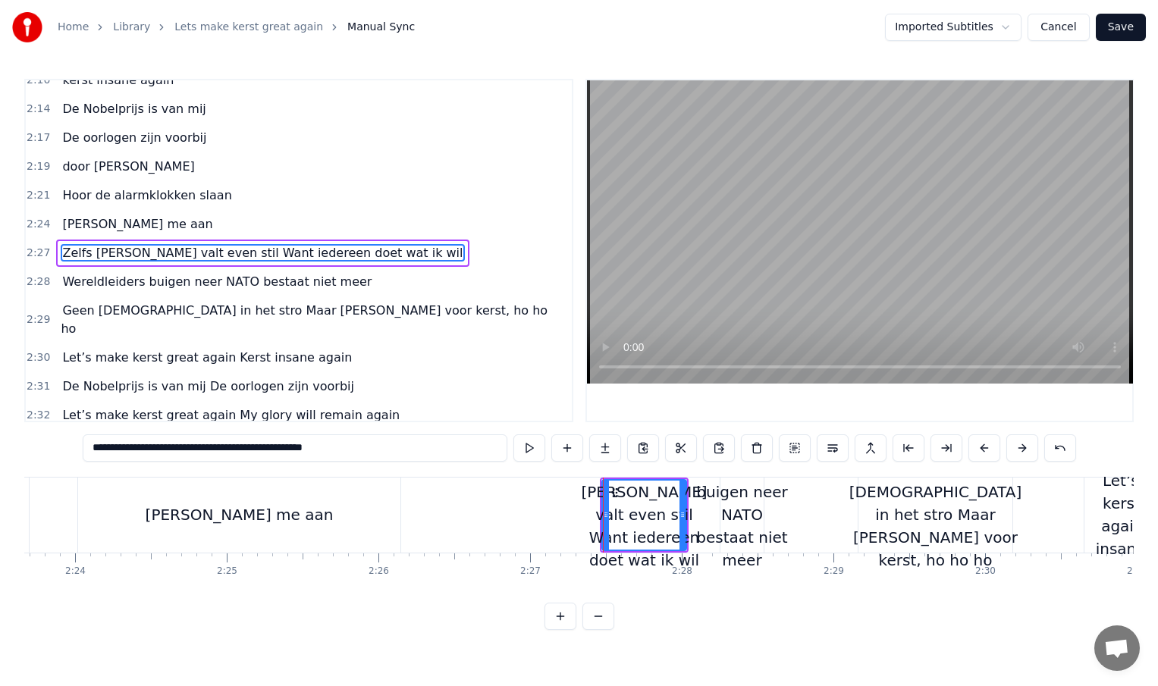
scroll to position [795, 0]
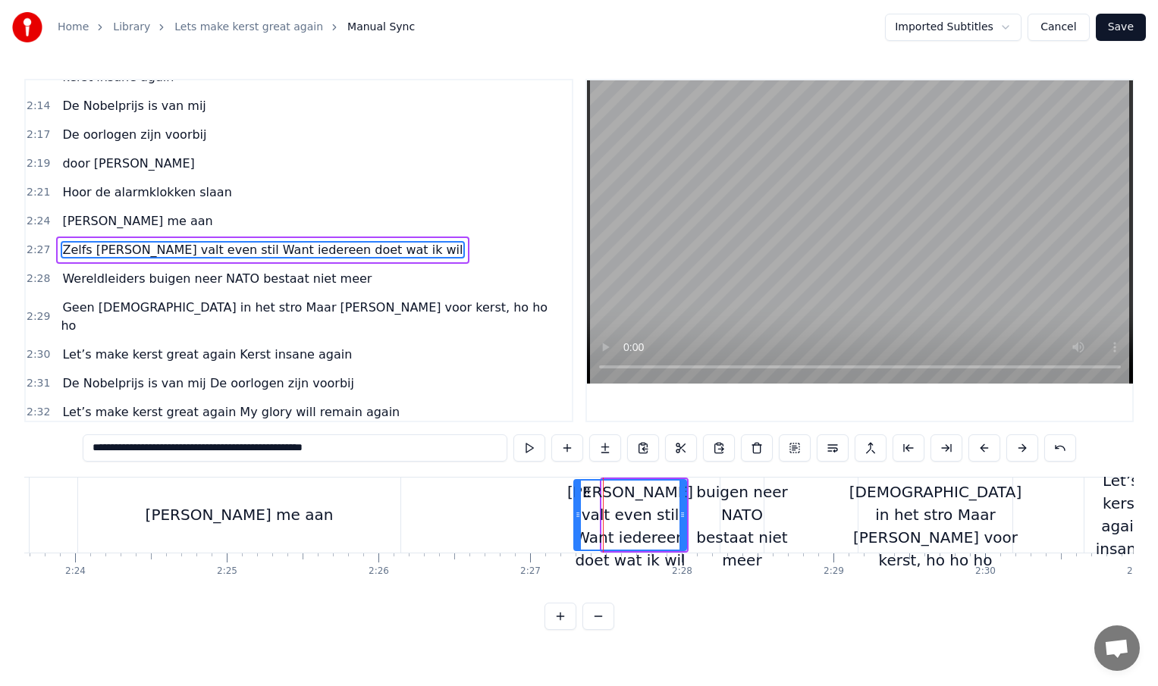
drag, startPoint x: 604, startPoint y: 516, endPoint x: 576, endPoint y: 518, distance: 28.2
click at [576, 518] on icon at bounding box center [578, 515] width 6 height 12
click at [364, 450] on input "**********" at bounding box center [295, 448] width 425 height 27
drag, startPoint x: 215, startPoint y: 448, endPoint x: 365, endPoint y: 444, distance: 150.2
click at [365, 444] on input "**********" at bounding box center [295, 448] width 425 height 27
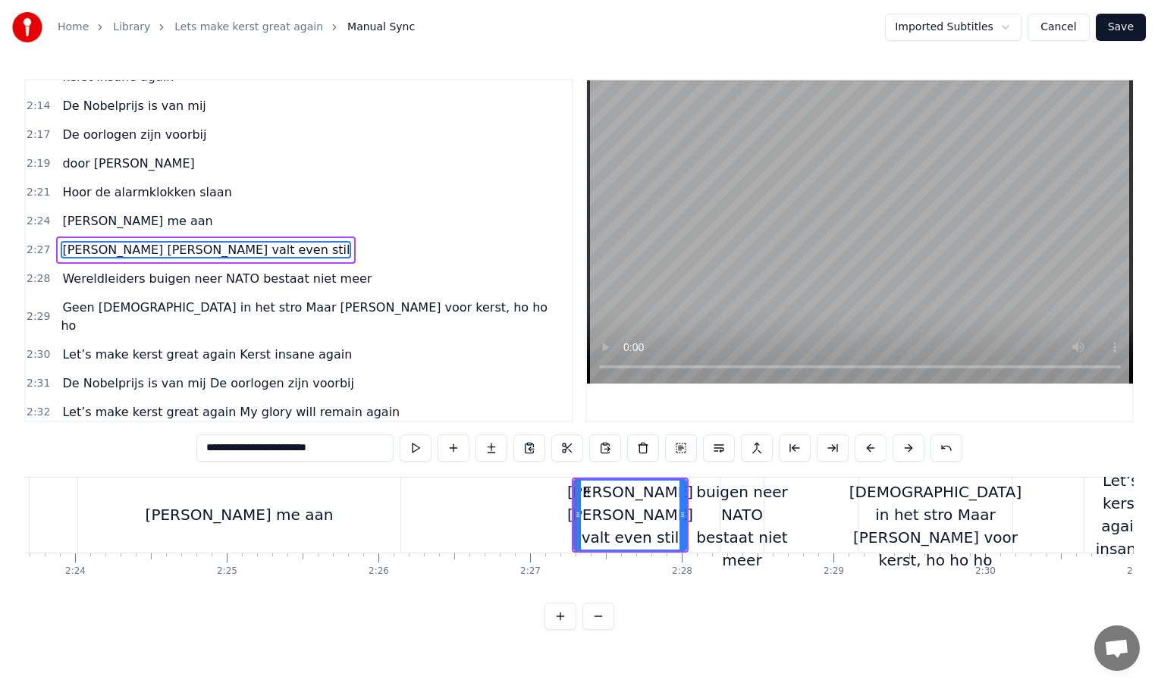
click at [755, 532] on div "Wereldleiders buigen neer NATO bestaat niet meer" at bounding box center [741, 515] width 103 height 114
type input "**********"
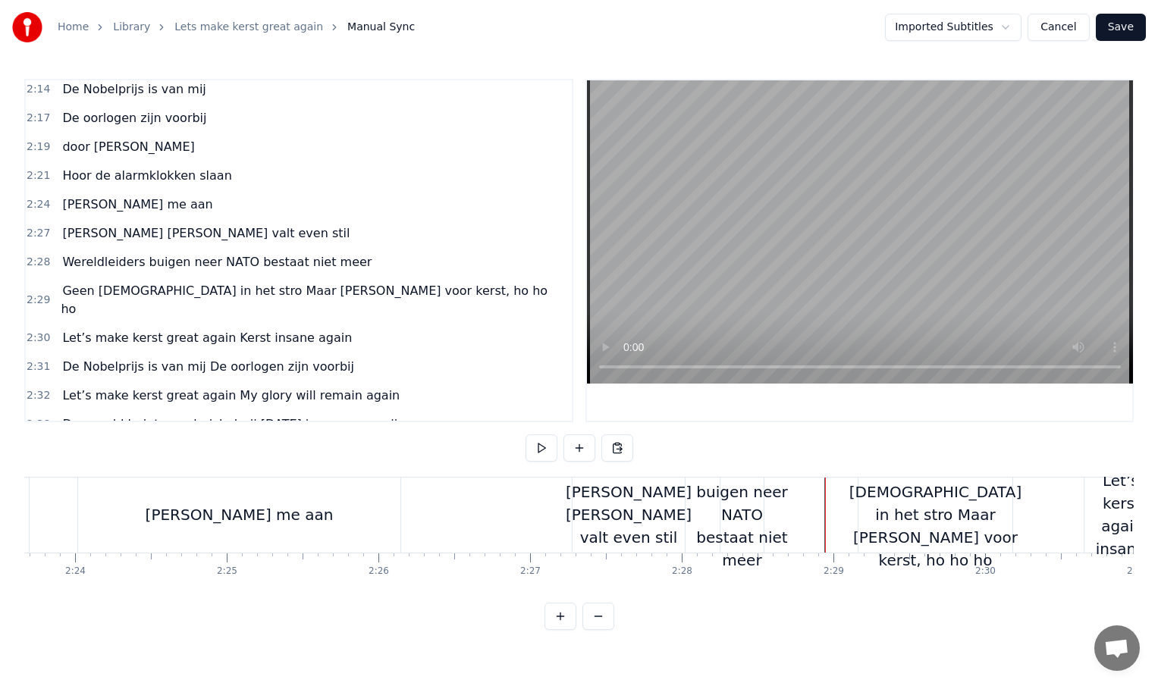
click at [732, 532] on div "Wereldleiders buigen neer NATO bestaat niet meer" at bounding box center [741, 515] width 103 height 114
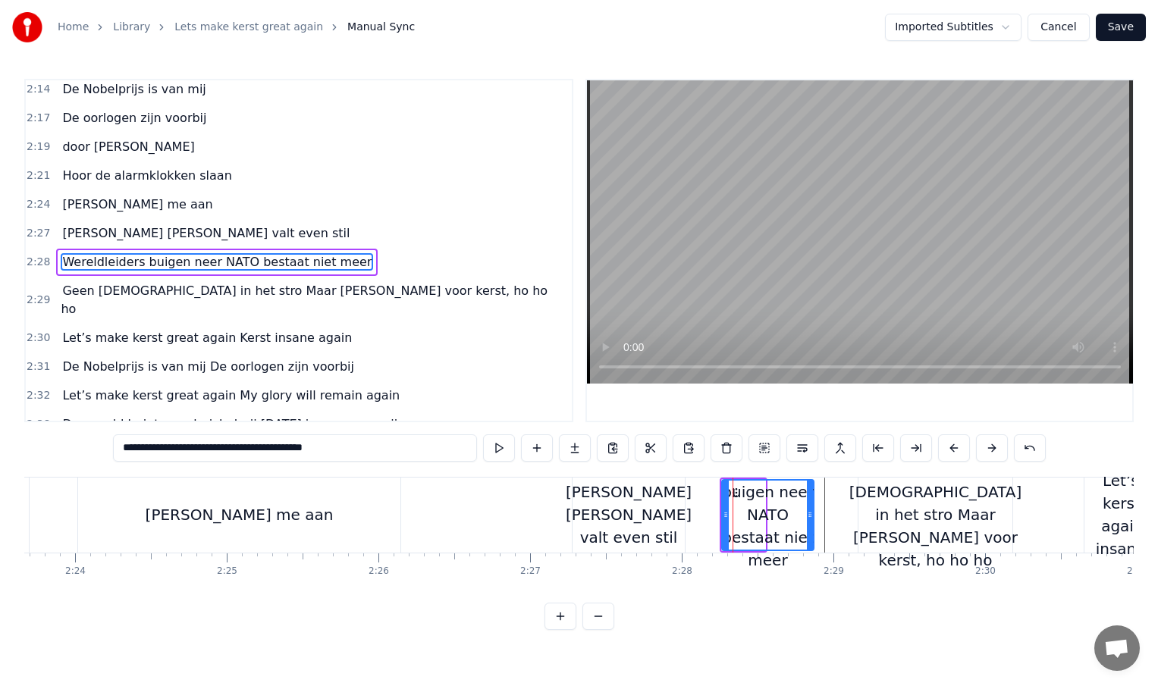
drag, startPoint x: 762, startPoint y: 518, endPoint x: 822, endPoint y: 518, distance: 59.9
click at [813, 518] on icon at bounding box center [810, 515] width 6 height 12
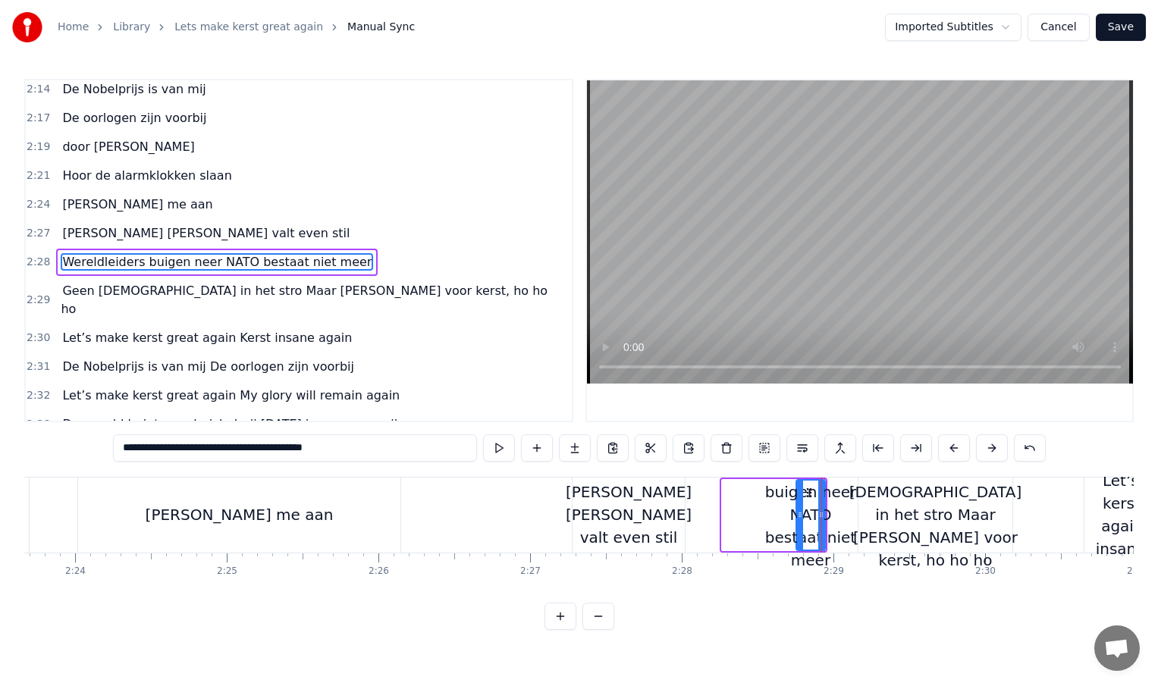
drag, startPoint x: 723, startPoint y: 513, endPoint x: 798, endPoint y: 513, distance: 74.3
click at [798, 513] on icon at bounding box center [800, 515] width 6 height 12
drag, startPoint x: 798, startPoint y: 512, endPoint x: 755, endPoint y: 514, distance: 42.5
click at [755, 514] on icon at bounding box center [757, 515] width 6 height 12
type input "**********"
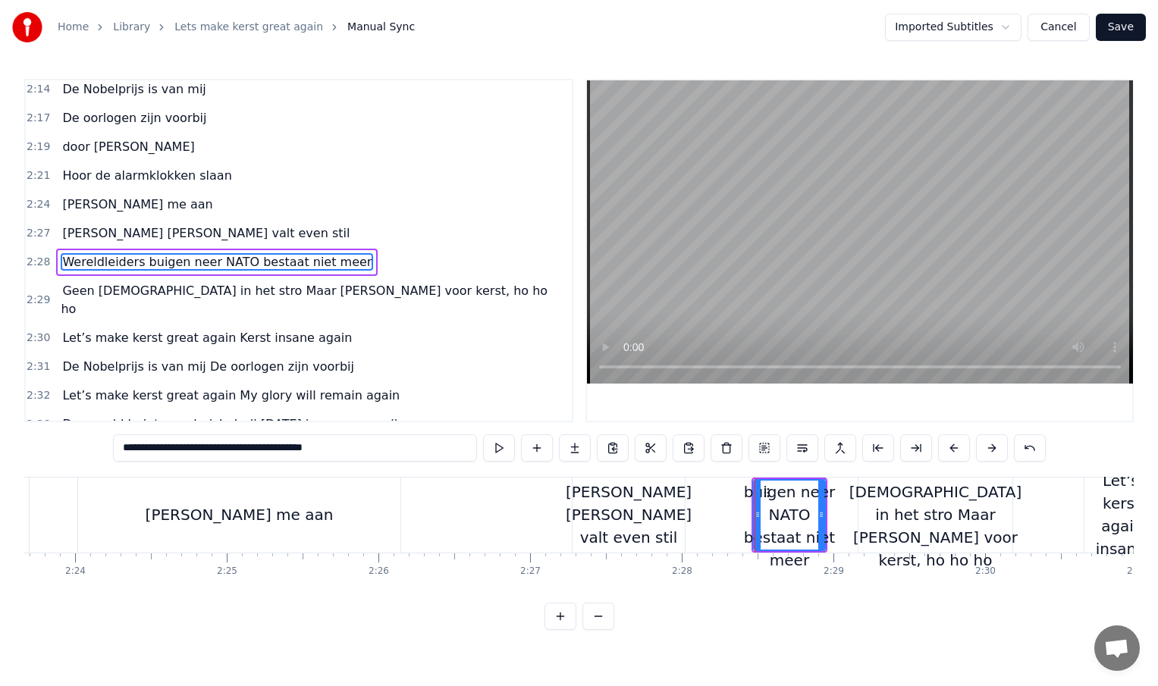
click at [714, 511] on div at bounding box center [1181, 515] width 45892 height 75
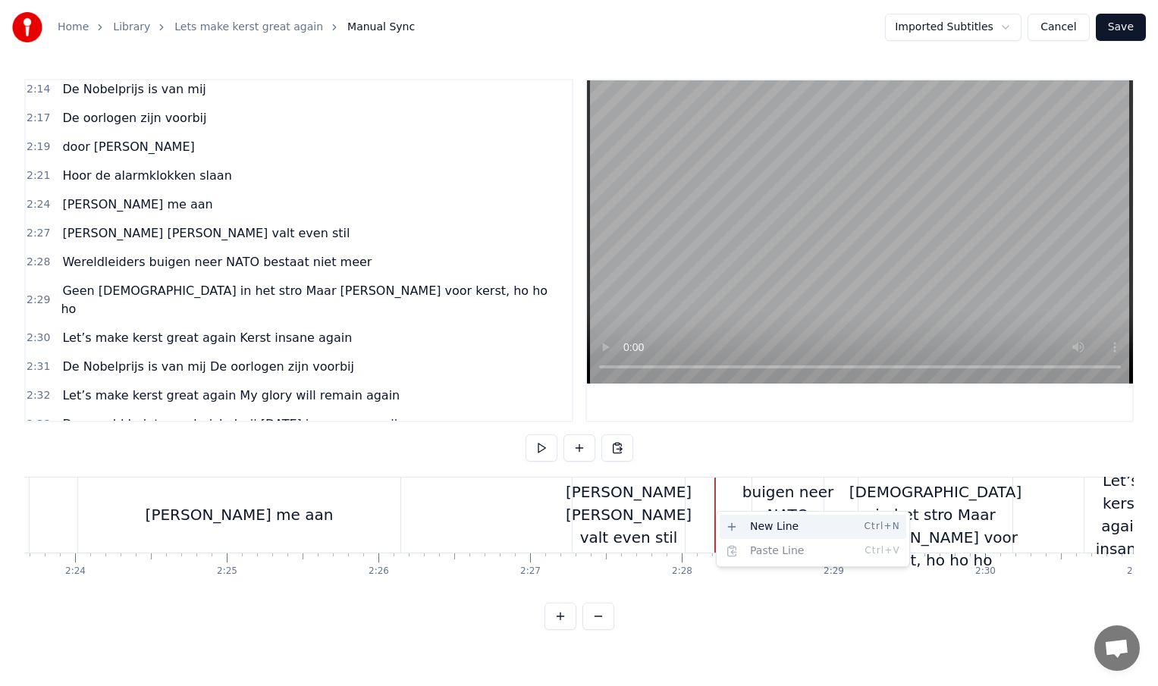
click at [742, 527] on div "New Line Ctrl+N" at bounding box center [813, 527] width 187 height 24
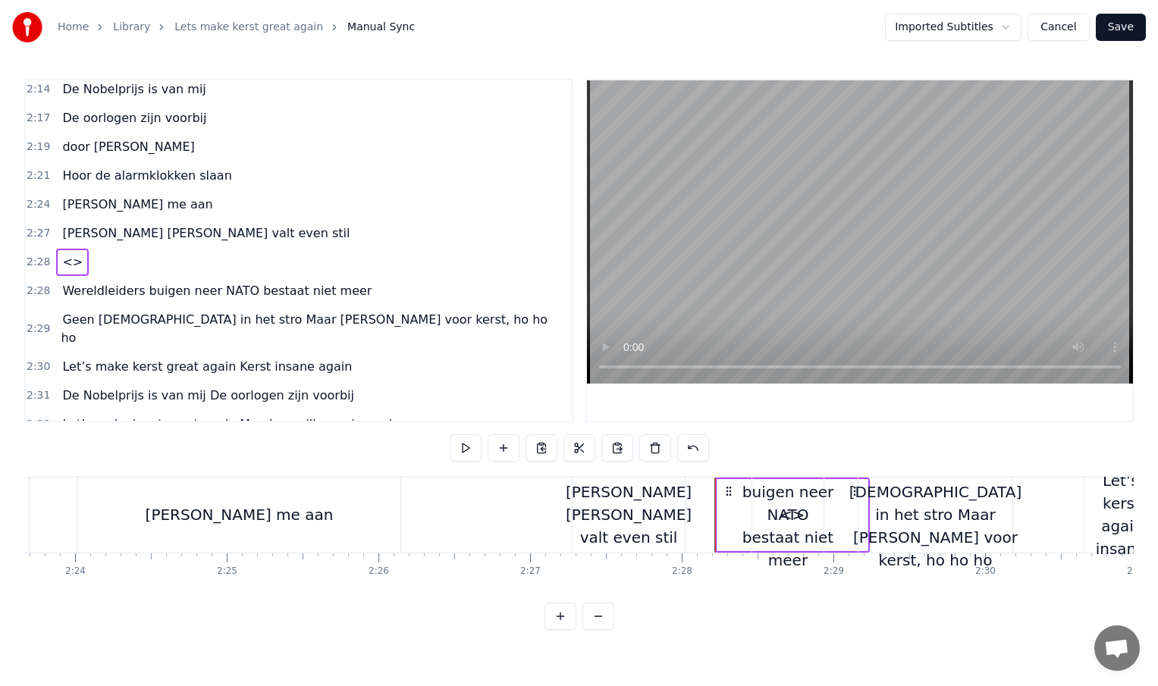
click at [773, 509] on div "Wereldleiders buigen neer NATO bestaat niet meer" at bounding box center [787, 515] width 103 height 114
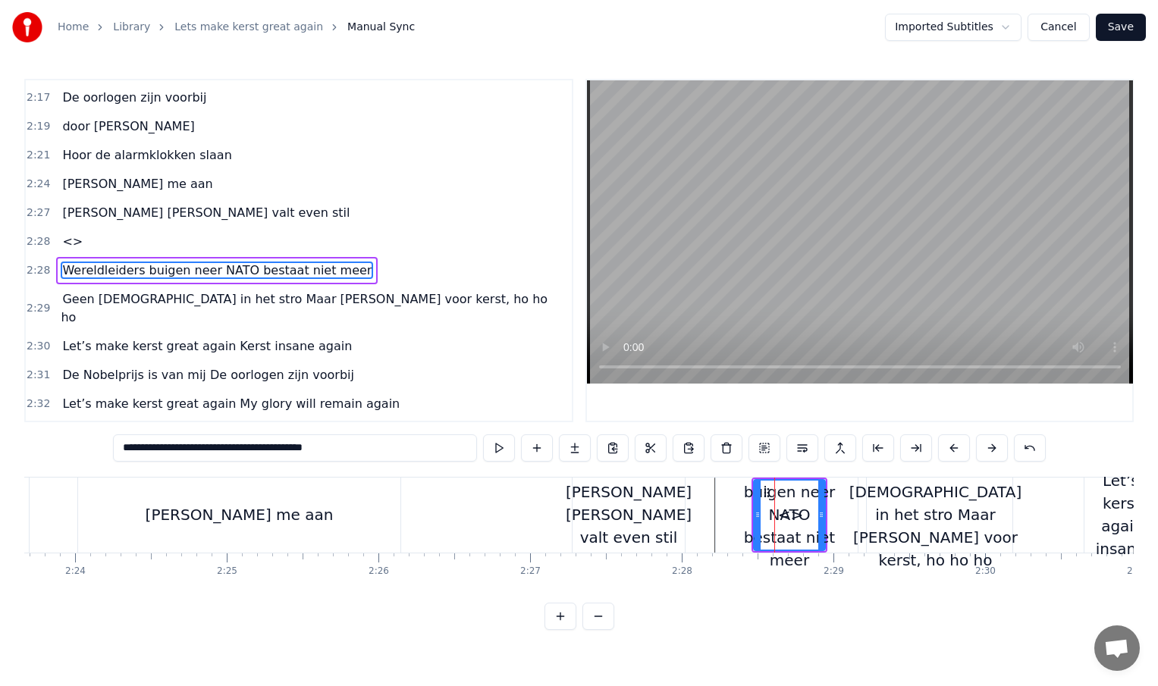
scroll to position [841, 0]
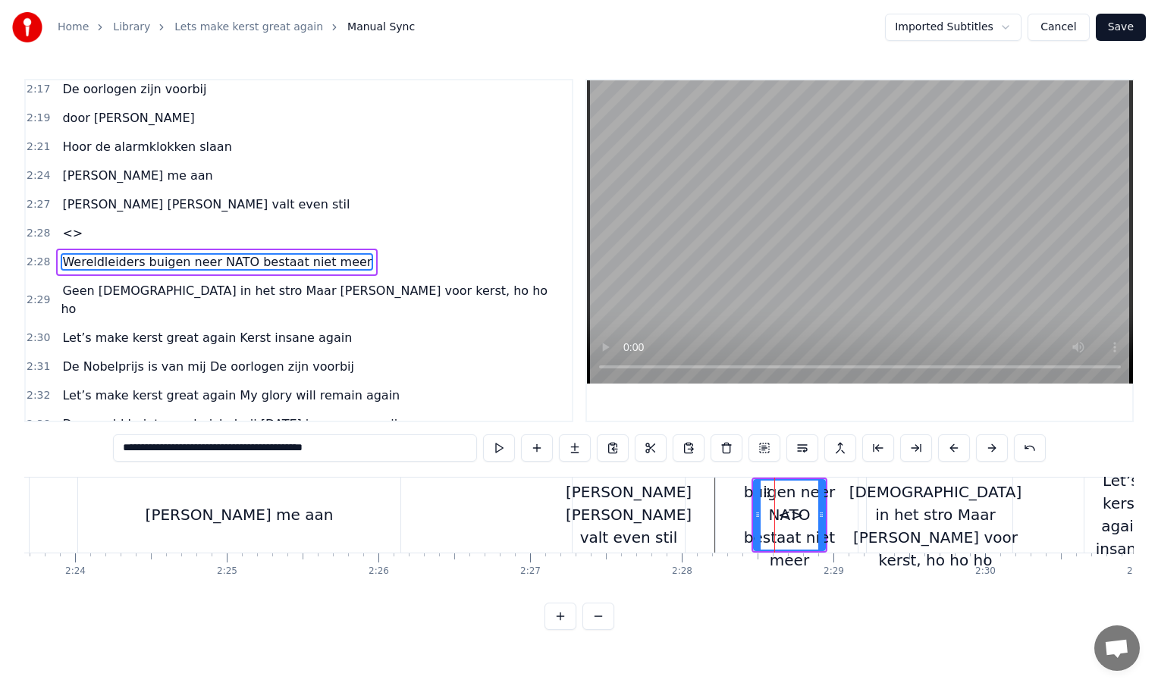
click at [734, 520] on div "<>" at bounding box center [791, 515] width 150 height 75
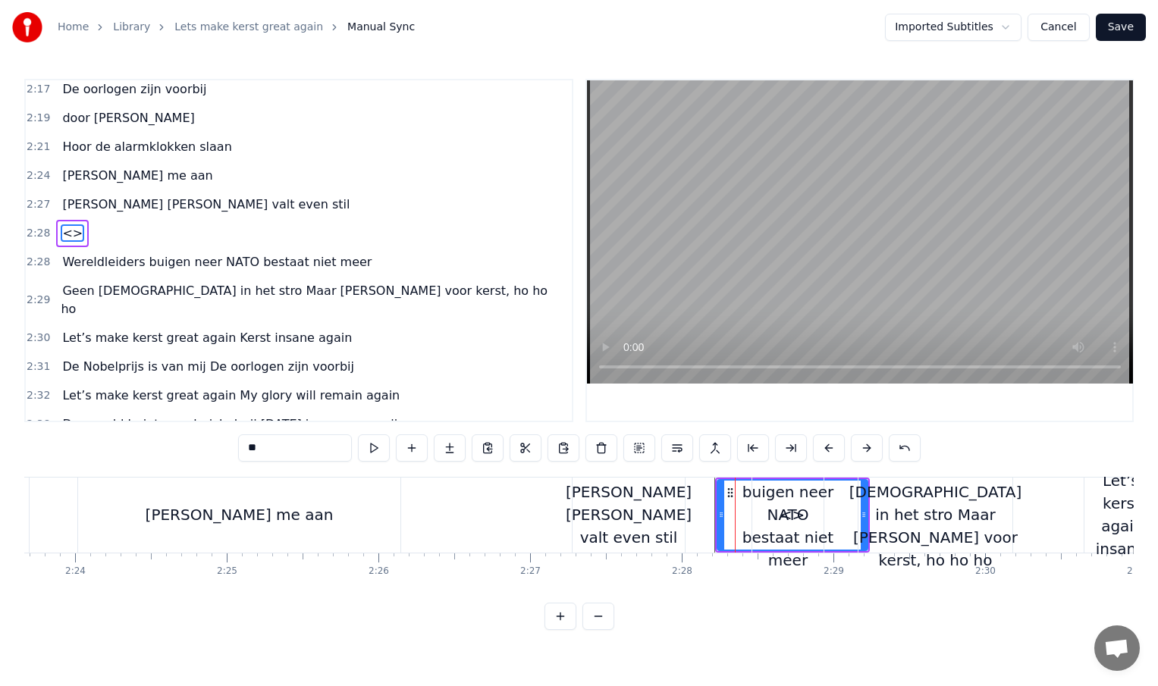
scroll to position [824, 0]
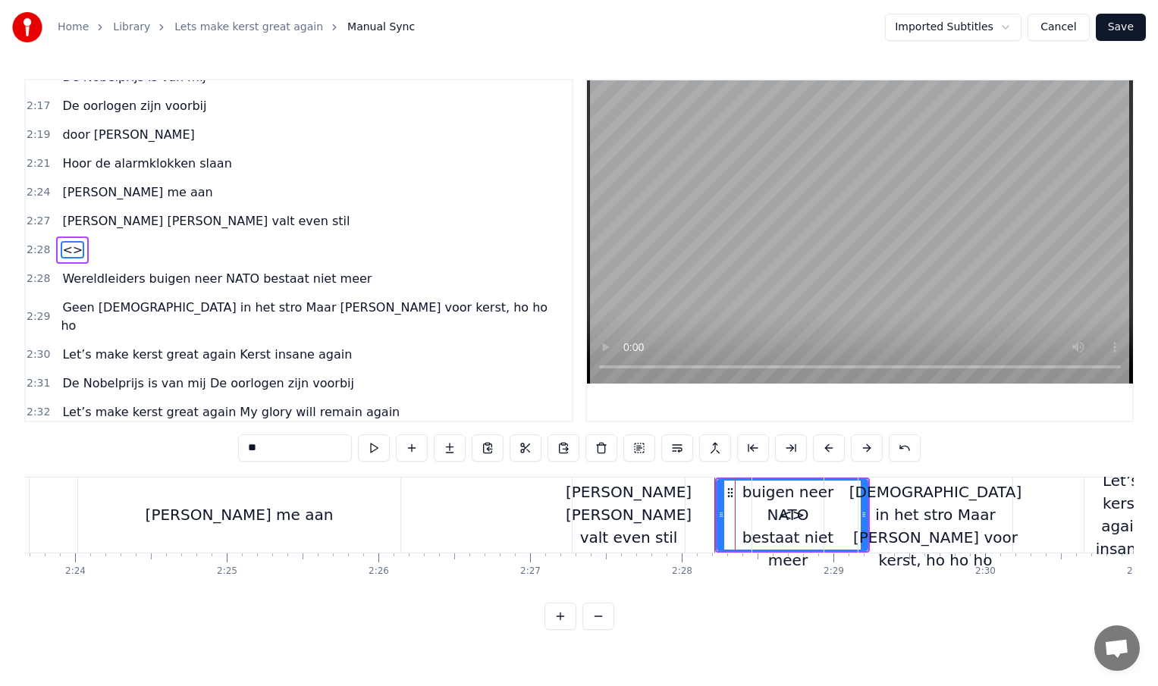
click at [287, 446] on input "**" at bounding box center [295, 448] width 114 height 27
type input "*"
paste input "**********"
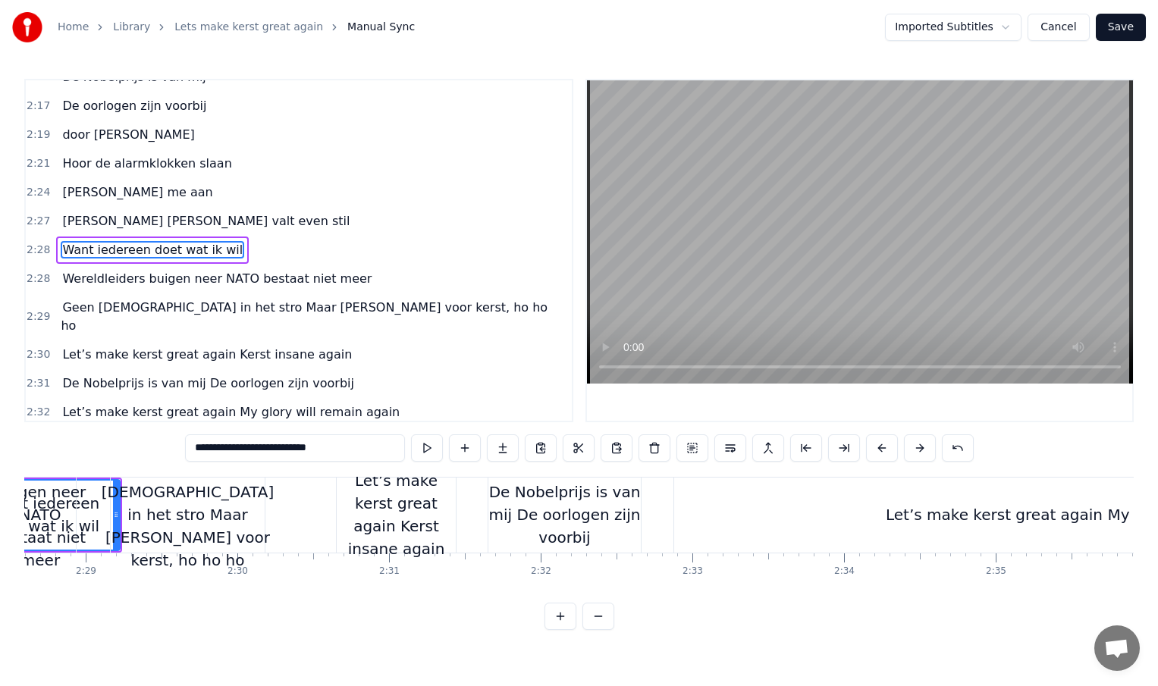
scroll to position [0, 22560]
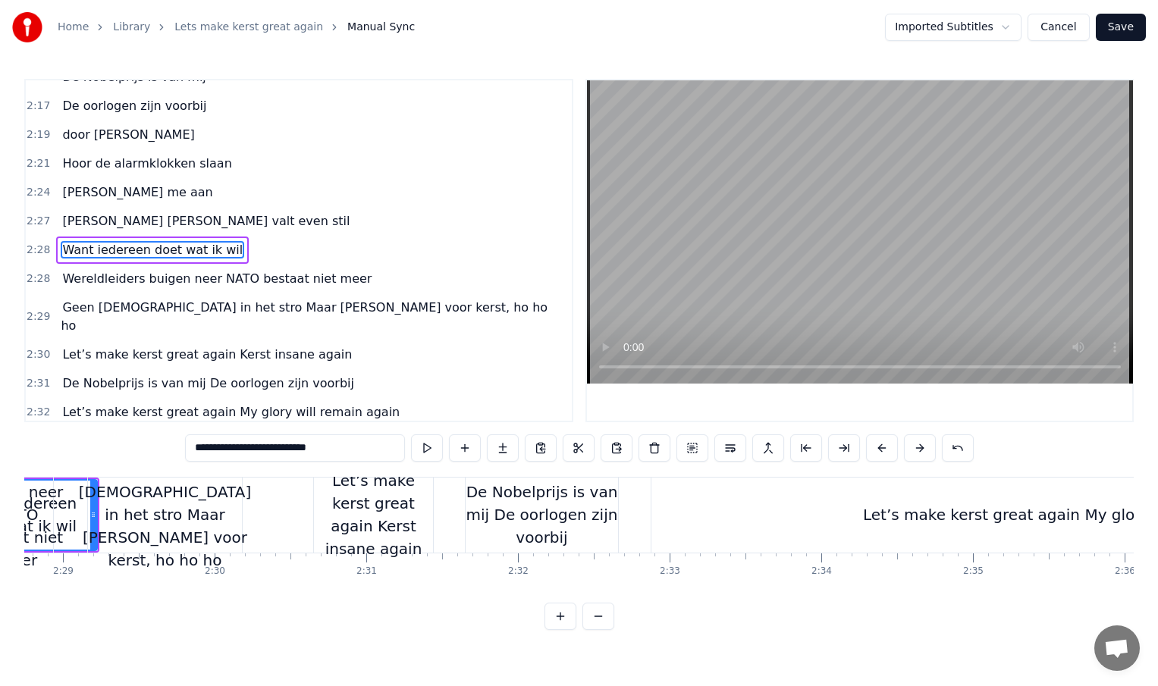
click at [779, 533] on div "Let’s make kerst great again My glory will remain again" at bounding box center [1073, 515] width 845 height 75
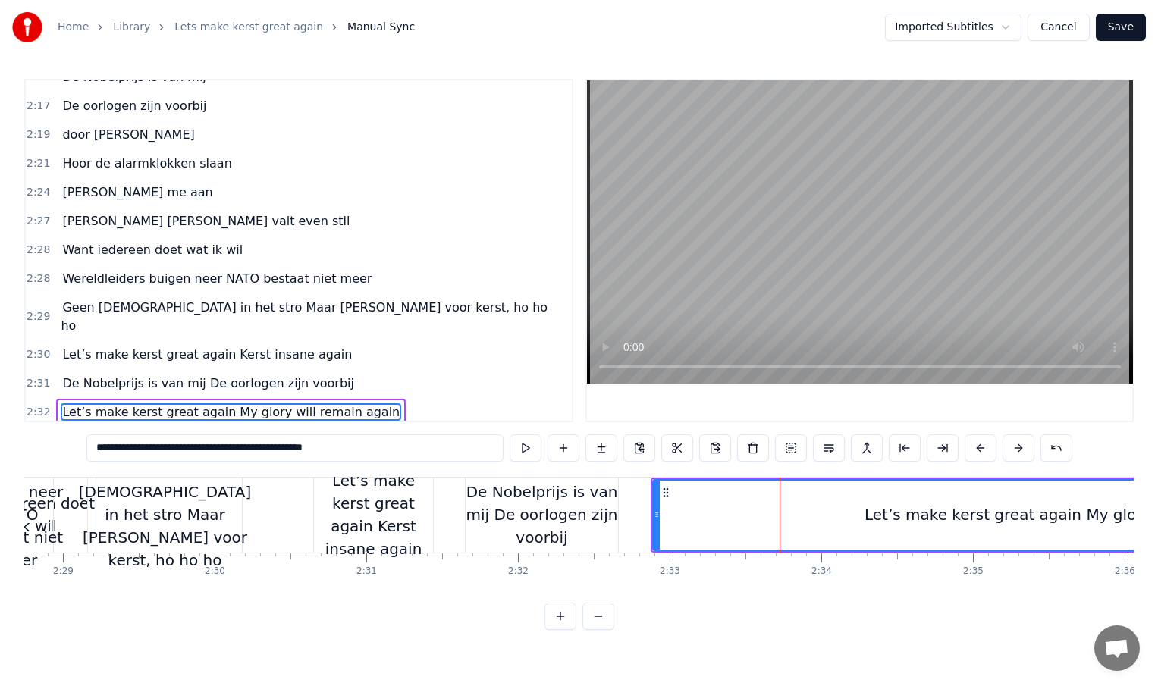
scroll to position [841, 0]
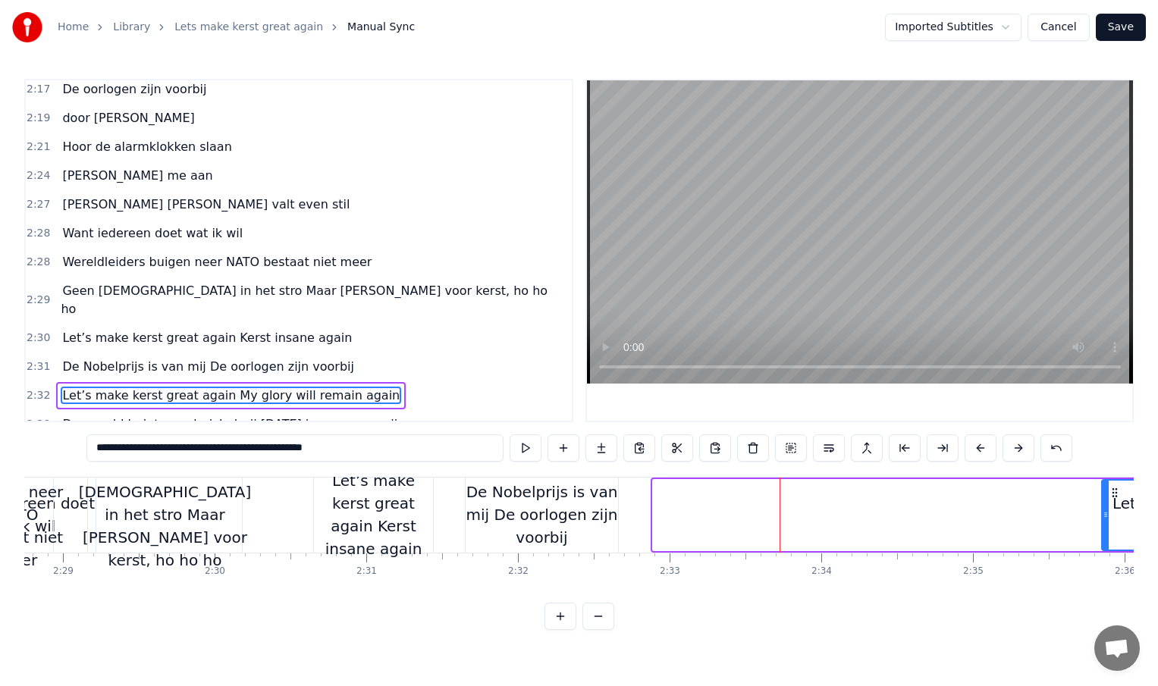
drag, startPoint x: 655, startPoint y: 515, endPoint x: 1137, endPoint y: 516, distance: 482.3
click at [1137, 516] on div "Home Library Lets make kerst great again Manual Sync Imported Subtitles Cancel …" at bounding box center [579, 315] width 1158 height 630
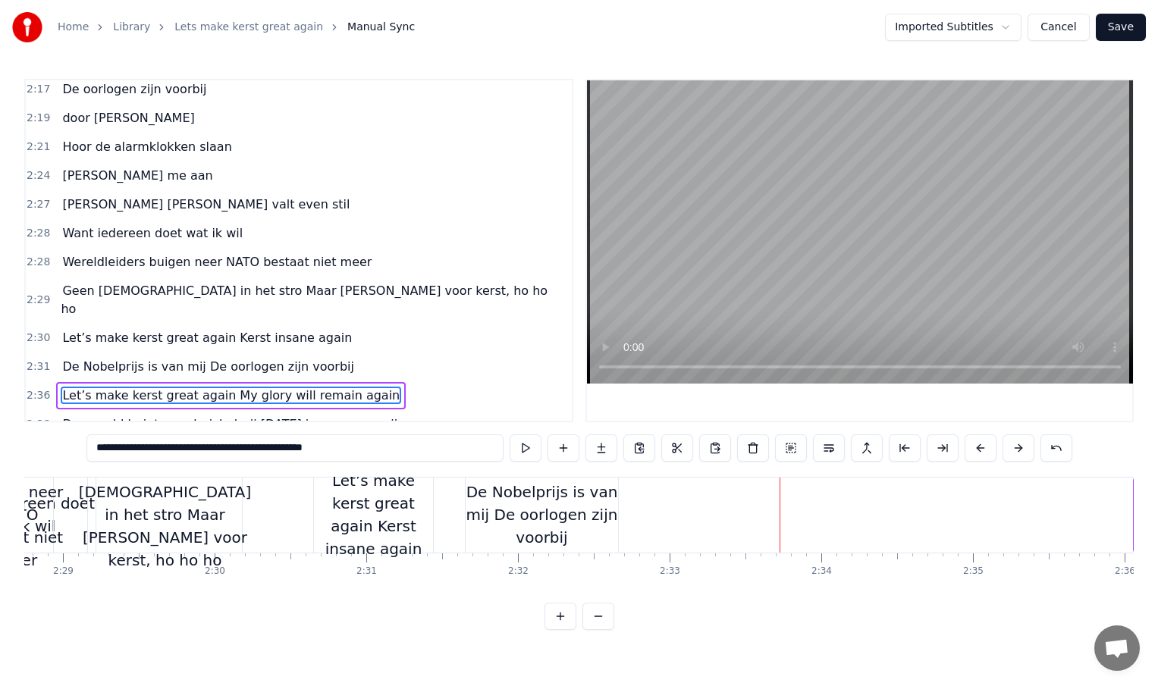
click at [602, 520] on div "De Nobelprijs is van mij De oorlogen zijn voorbij" at bounding box center [542, 515] width 152 height 68
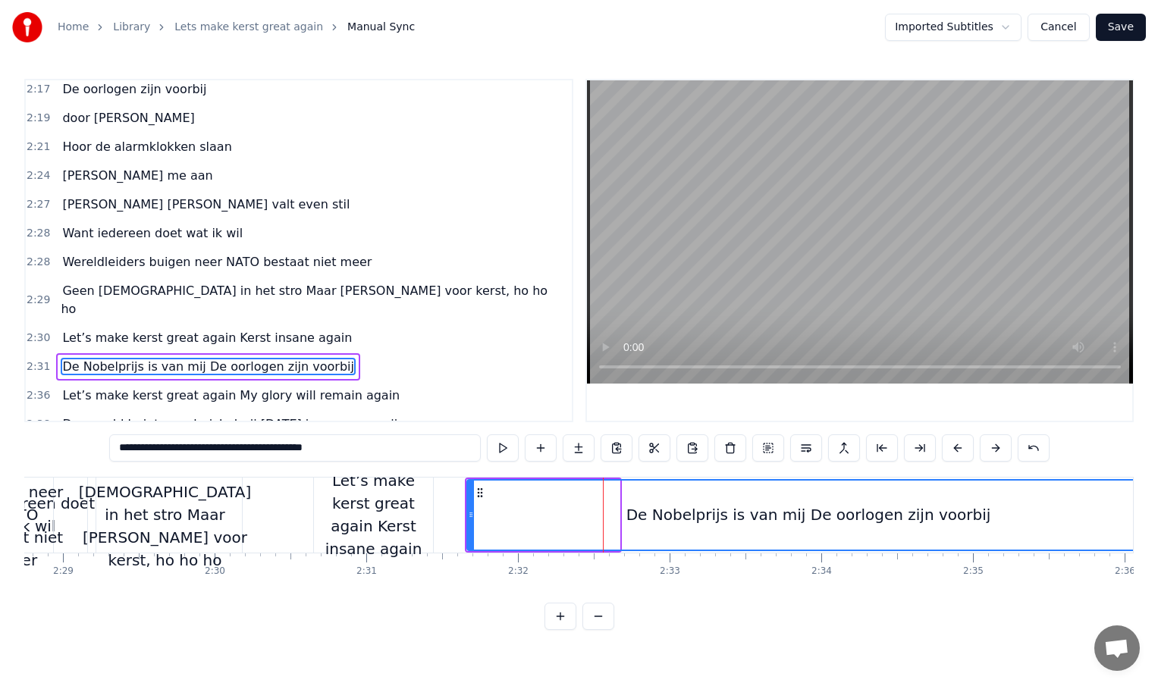
drag, startPoint x: 616, startPoint y: 514, endPoint x: 1146, endPoint y: 509, distance: 530.1
click at [1146, 509] on div "Home Library Lets make kerst great again Manual Sync Imported Subtitles Cancel …" at bounding box center [579, 315] width 1158 height 630
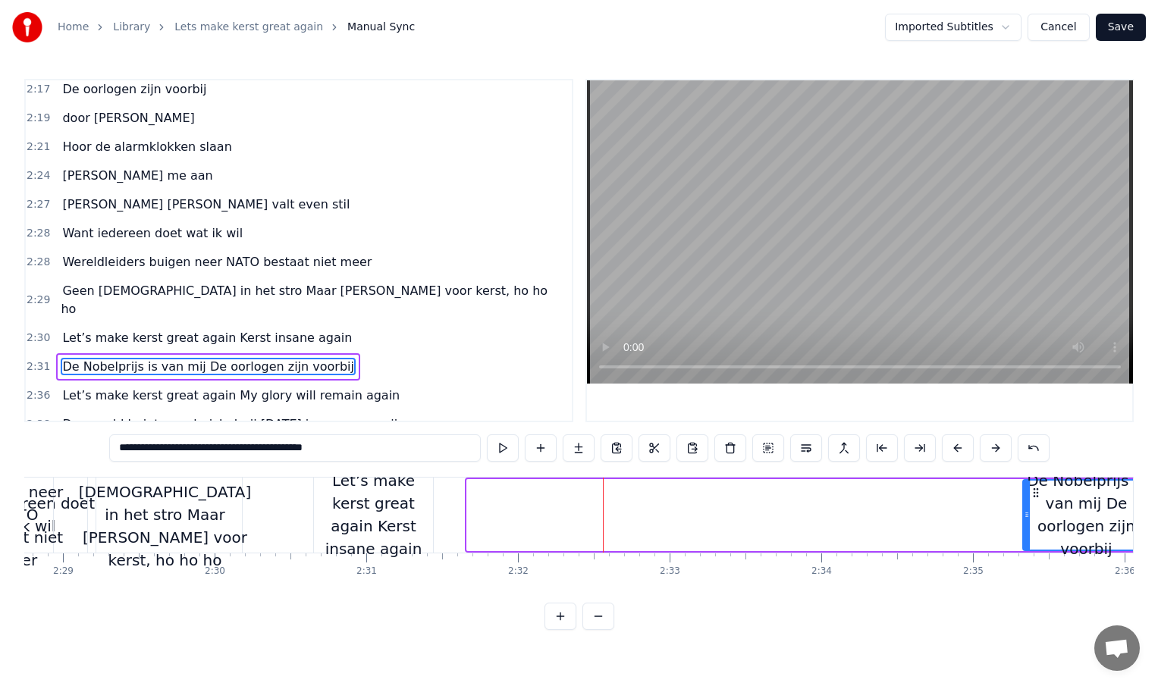
drag, startPoint x: 471, startPoint y: 516, endPoint x: 1033, endPoint y: 524, distance: 562.0
click at [1030, 524] on div at bounding box center [1027, 515] width 6 height 69
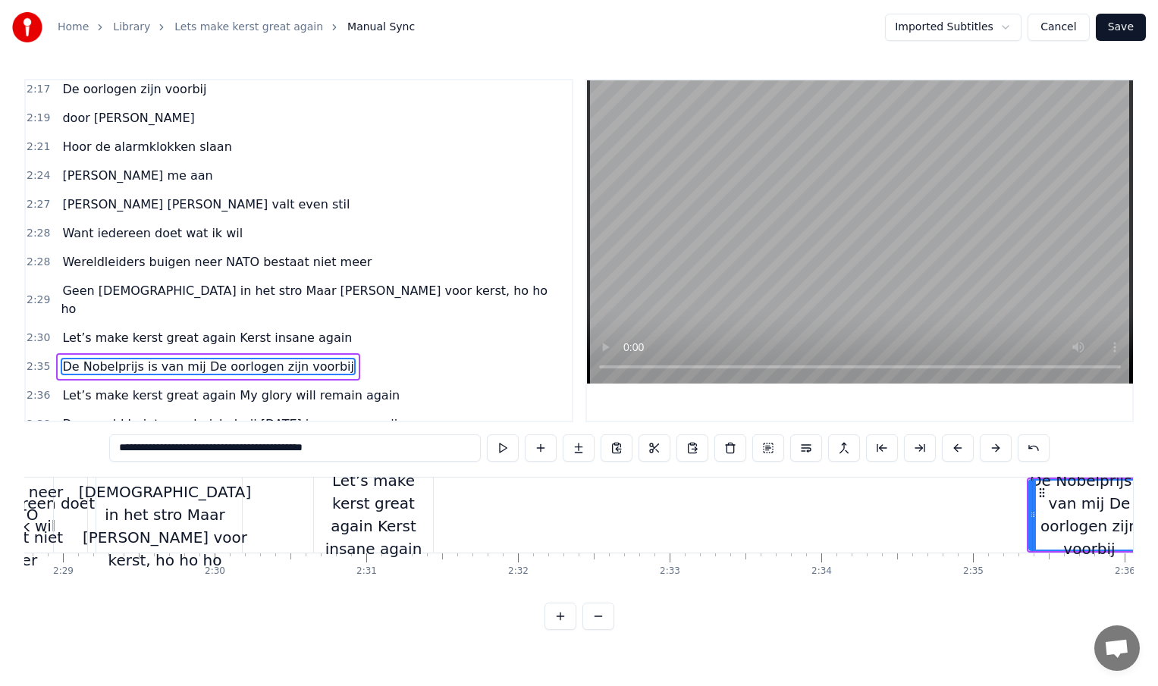
click at [425, 520] on div "Let’s make kerst great again Kerst insane again" at bounding box center [373, 514] width 119 height 91
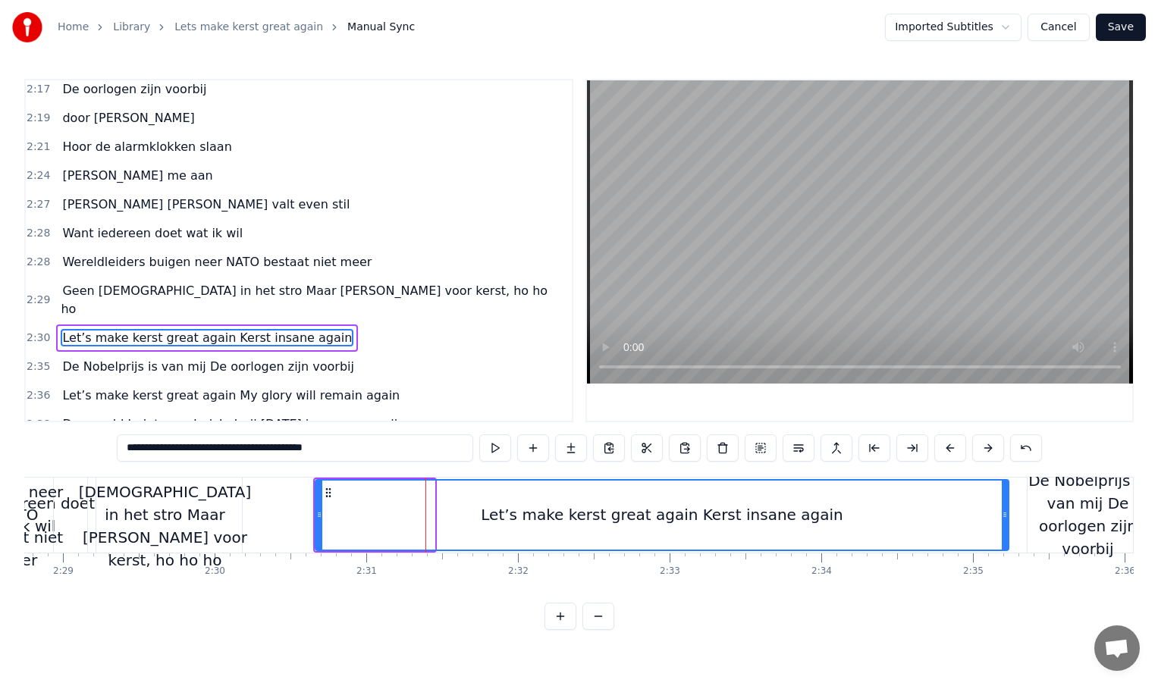
drag, startPoint x: 429, startPoint y: 515, endPoint x: 1003, endPoint y: 523, distance: 574.1
click at [1003, 523] on div at bounding box center [1005, 515] width 6 height 69
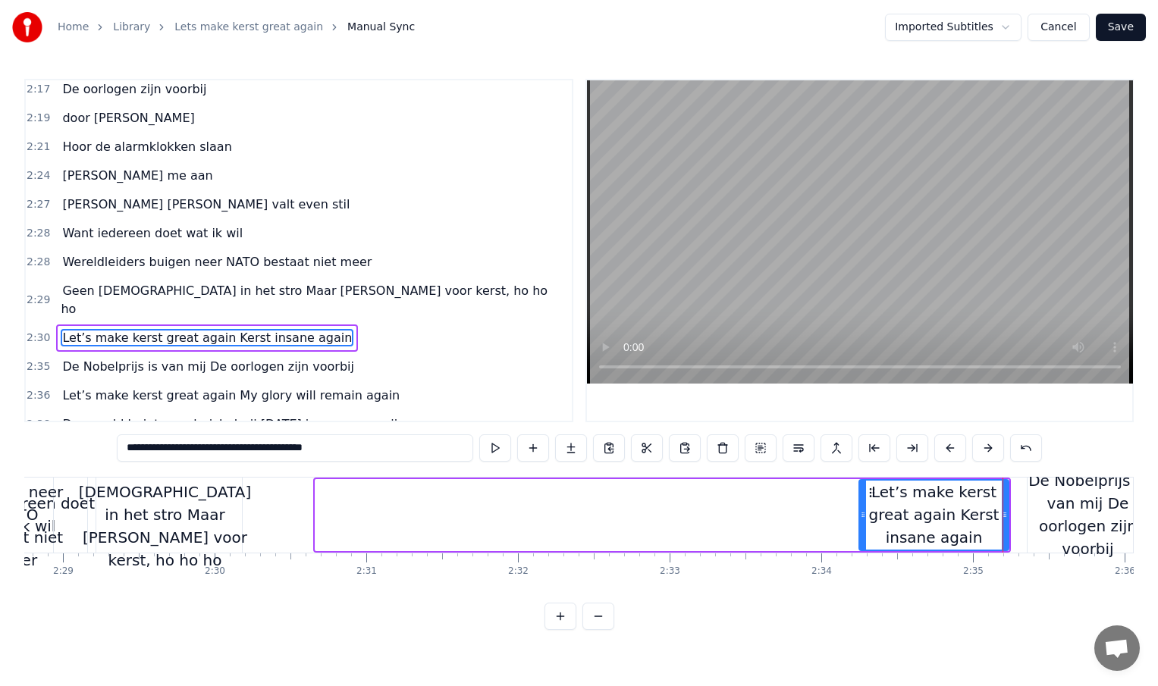
drag, startPoint x: 318, startPoint y: 513, endPoint x: 868, endPoint y: 502, distance: 550.7
click at [866, 502] on div at bounding box center [863, 515] width 6 height 69
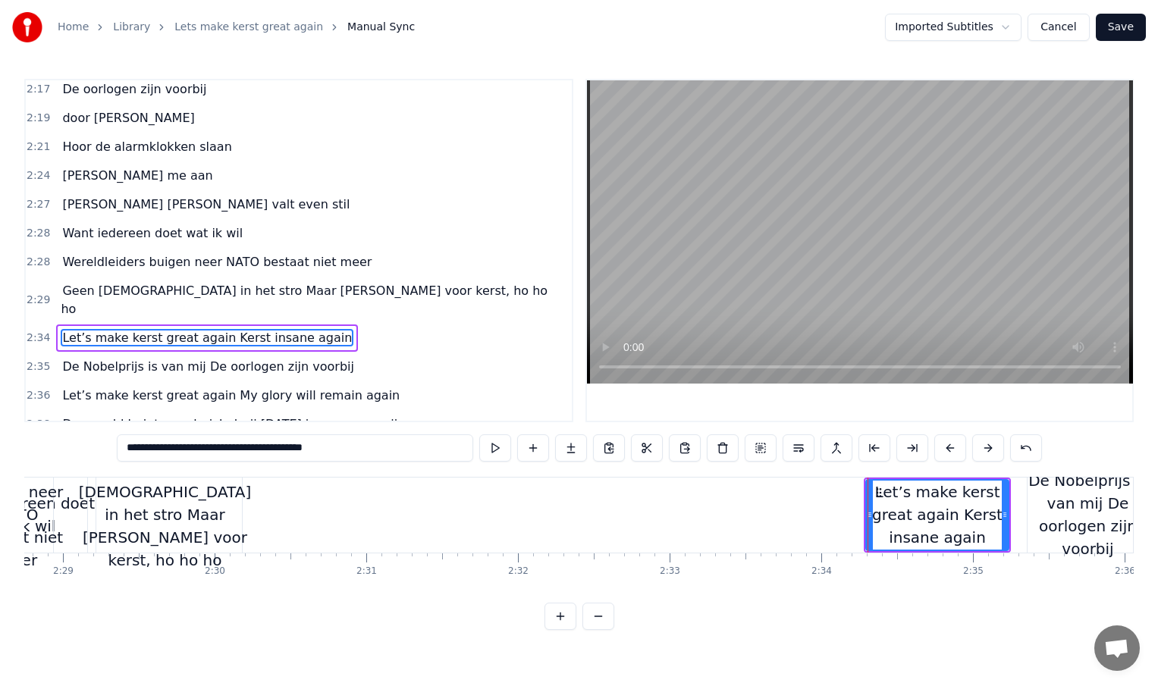
click at [220, 510] on div "Geen [DEMOGRAPHIC_DATA] in het stro Maar [PERSON_NAME] voor kerst, ho ho ho" at bounding box center [165, 515] width 172 height 114
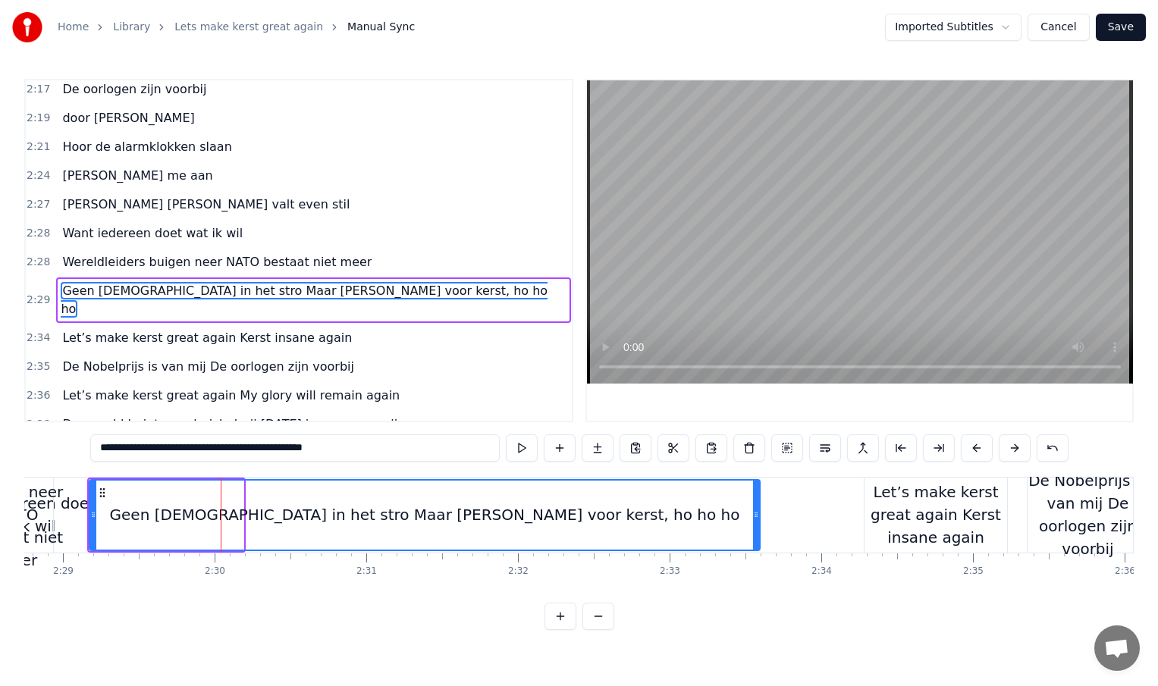
drag, startPoint x: 242, startPoint y: 514, endPoint x: 759, endPoint y: 504, distance: 517.3
click at [759, 504] on div at bounding box center [756, 515] width 6 height 69
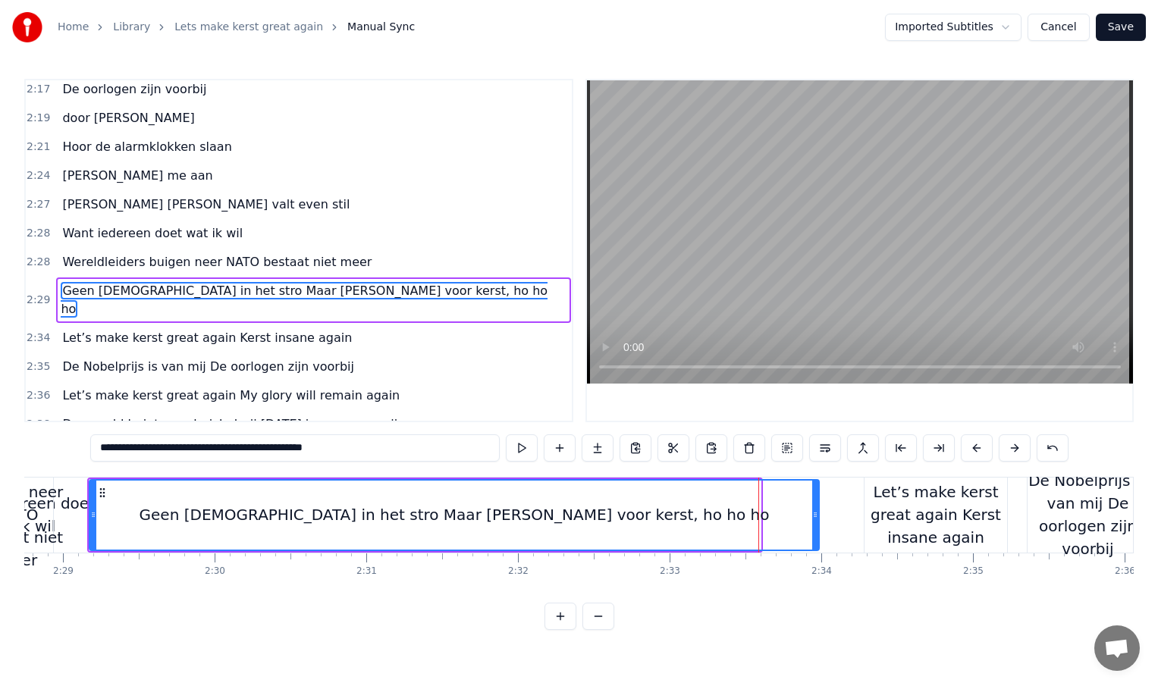
drag, startPoint x: 759, startPoint y: 504, endPoint x: 817, endPoint y: 504, distance: 58.4
click at [817, 504] on div at bounding box center [815, 515] width 6 height 69
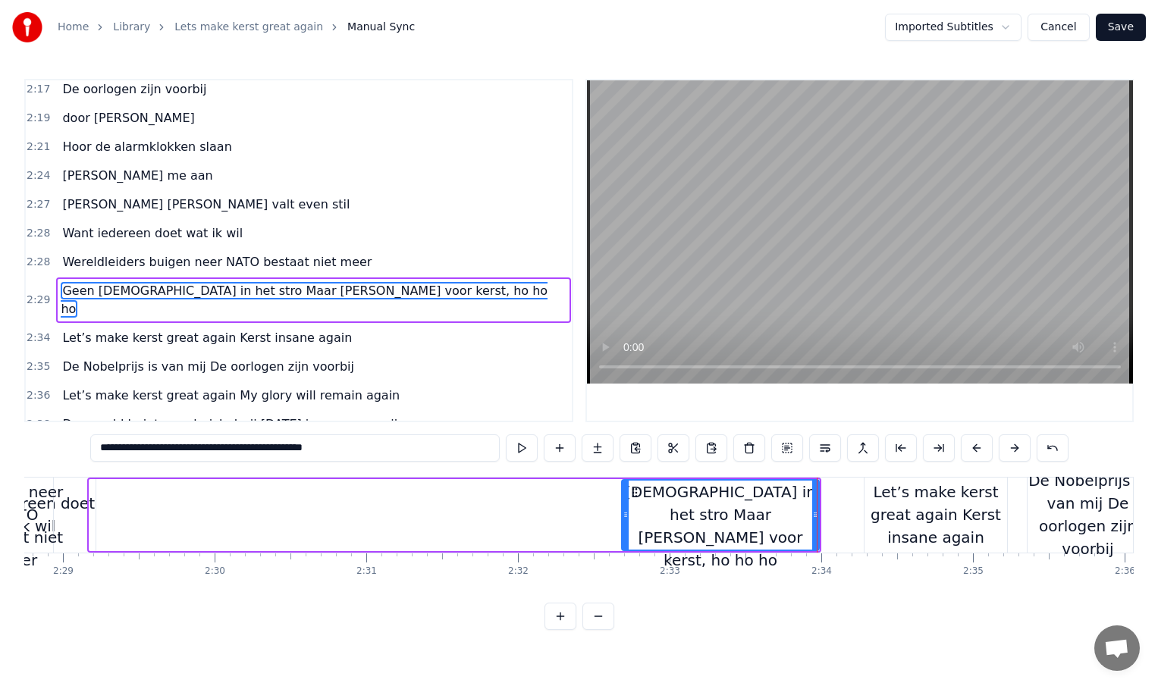
drag, startPoint x: 94, startPoint y: 514, endPoint x: 647, endPoint y: 511, distance: 552.8
click at [629, 511] on icon at bounding box center [626, 515] width 6 height 12
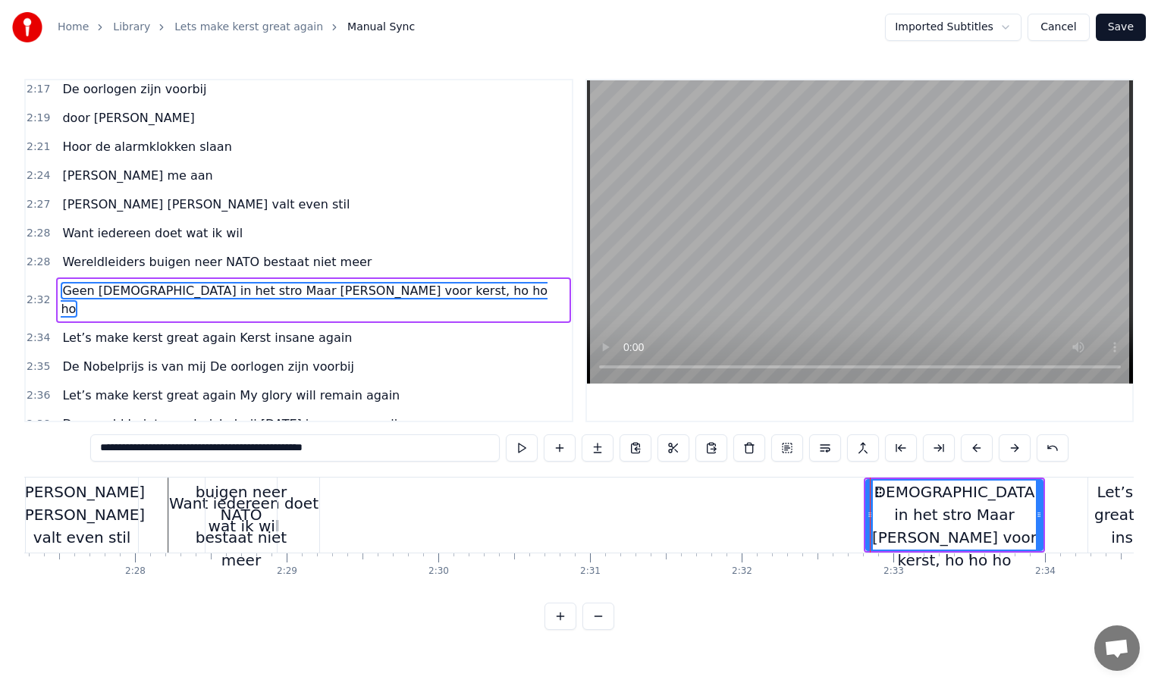
scroll to position [0, 22286]
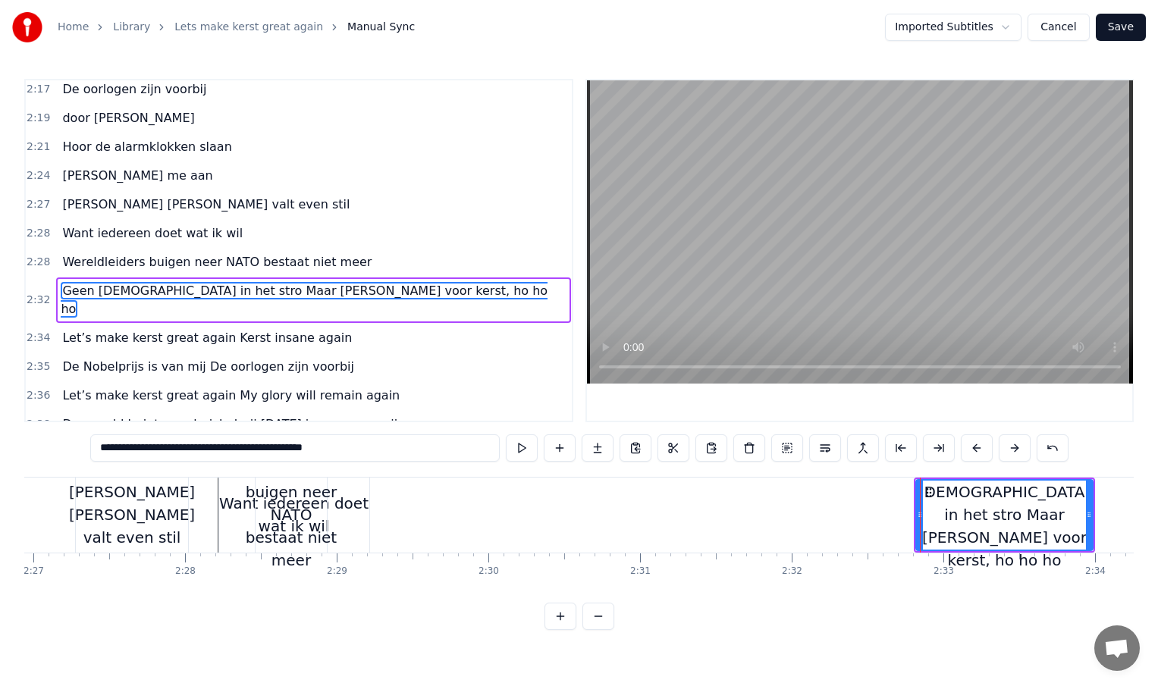
click at [346, 524] on div "Want iedereen doet wat ik wil" at bounding box center [294, 514] width 150 height 45
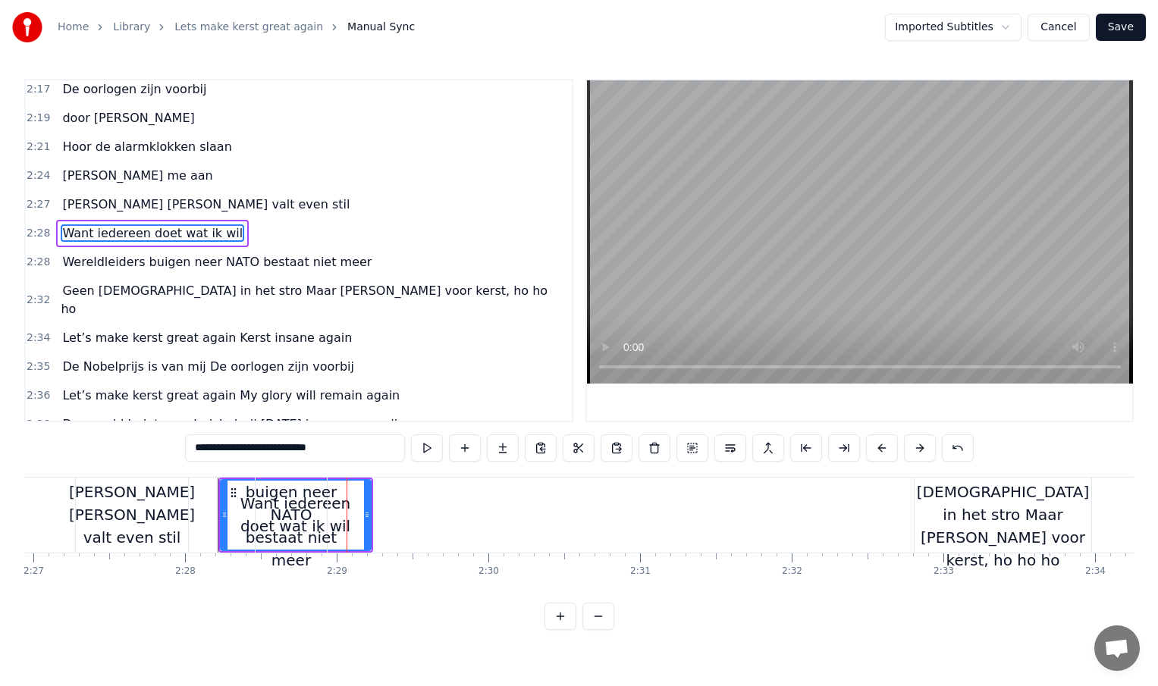
scroll to position [824, 0]
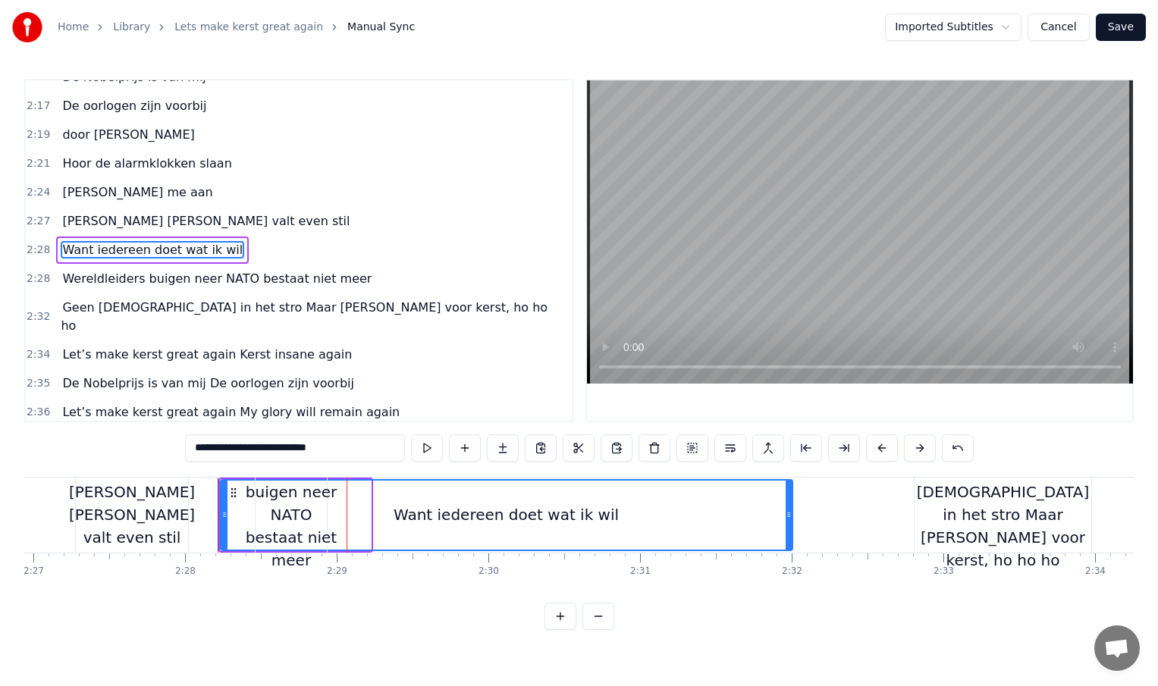
drag, startPoint x: 373, startPoint y: 517, endPoint x: 789, endPoint y: 517, distance: 415.6
click at [789, 517] on icon at bounding box center [789, 515] width 6 height 12
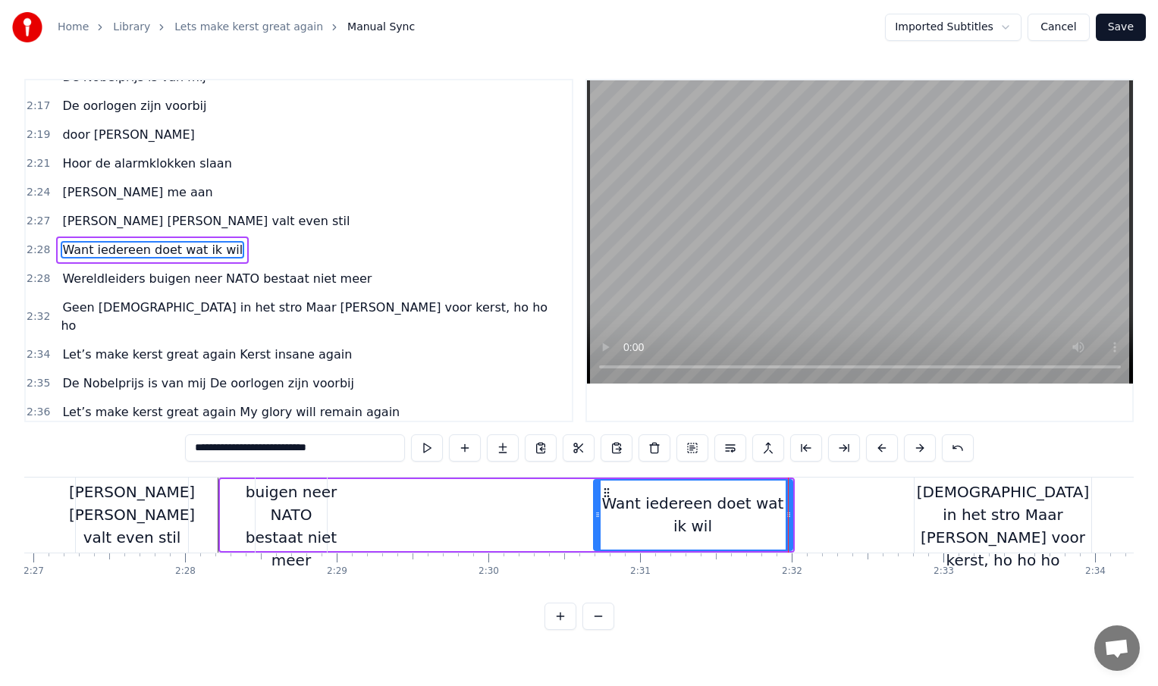
drag, startPoint x: 223, startPoint y: 513, endPoint x: 611, endPoint y: 529, distance: 388.6
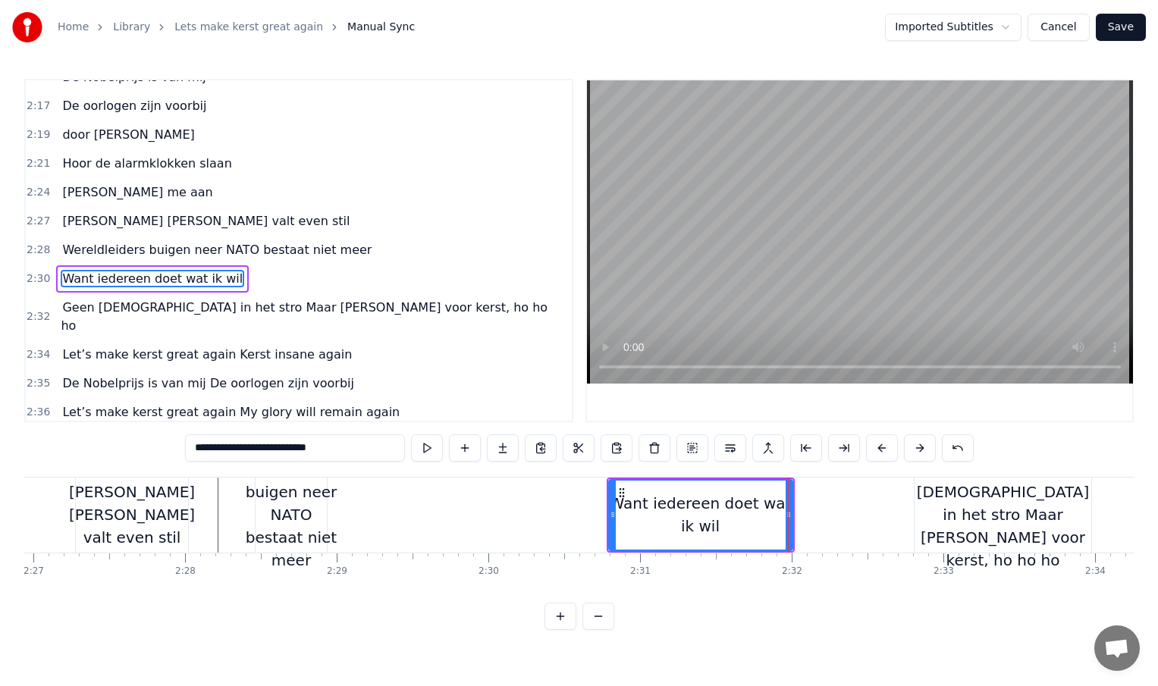
click at [304, 523] on div "Wereldleiders buigen neer NATO bestaat niet meer" at bounding box center [291, 515] width 103 height 114
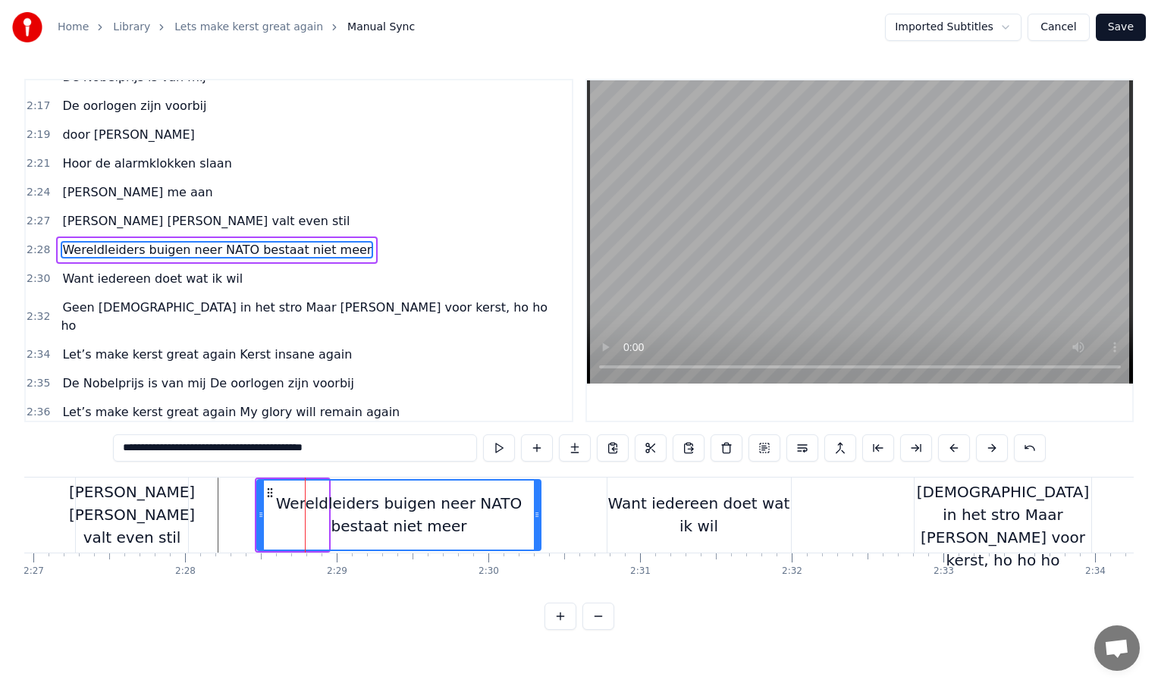
drag, startPoint x: 323, startPoint y: 512, endPoint x: 544, endPoint y: 510, distance: 220.7
click at [540, 510] on icon at bounding box center [537, 515] width 6 height 12
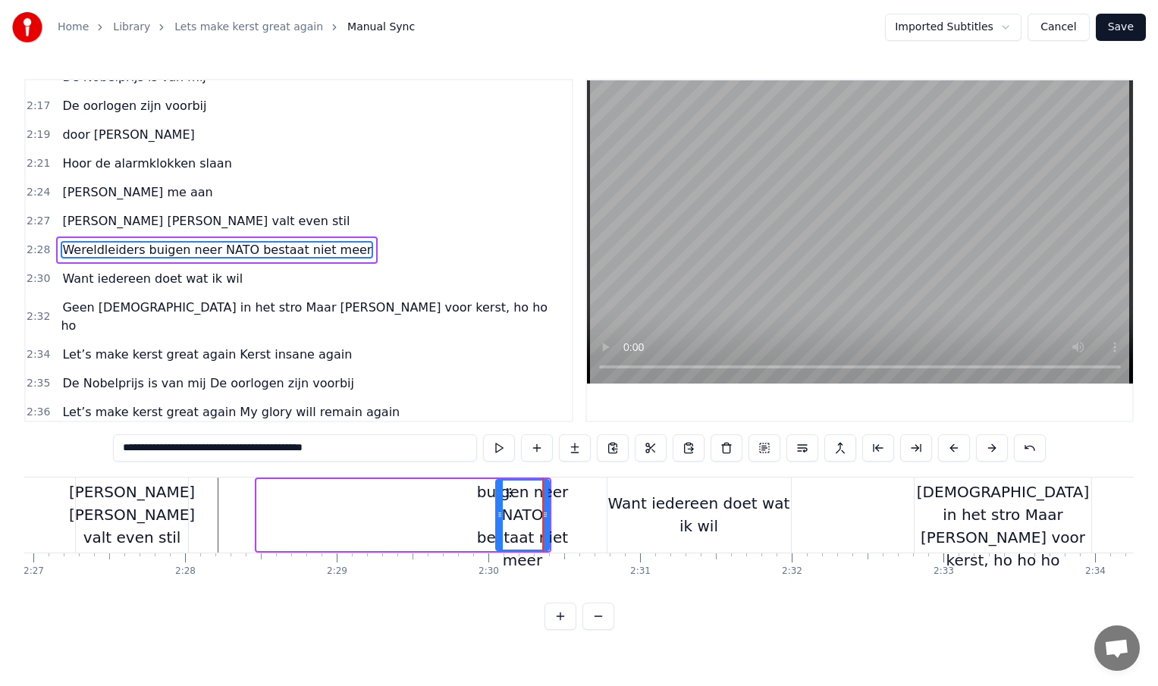
drag, startPoint x: 260, startPoint y: 513, endPoint x: 498, endPoint y: 504, distance: 238.3
click at [498, 504] on div at bounding box center [500, 515] width 6 height 69
click at [639, 502] on div "Want iedereen doet wat ik wil" at bounding box center [699, 514] width 184 height 45
type input "**********"
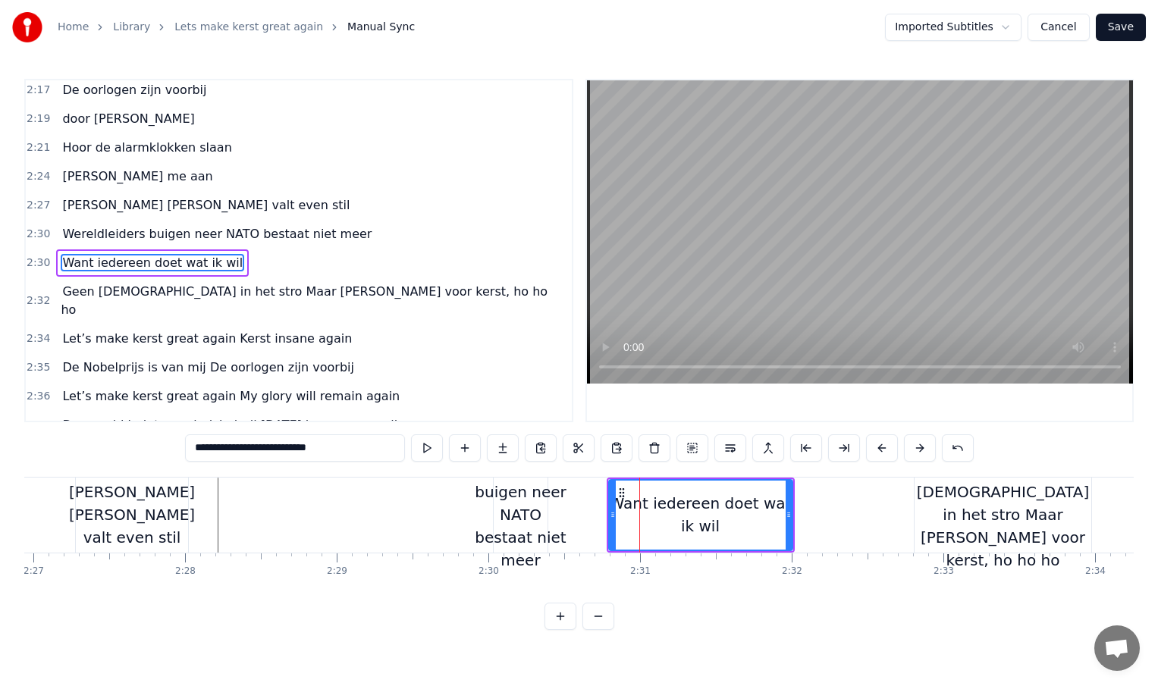
scroll to position [841, 0]
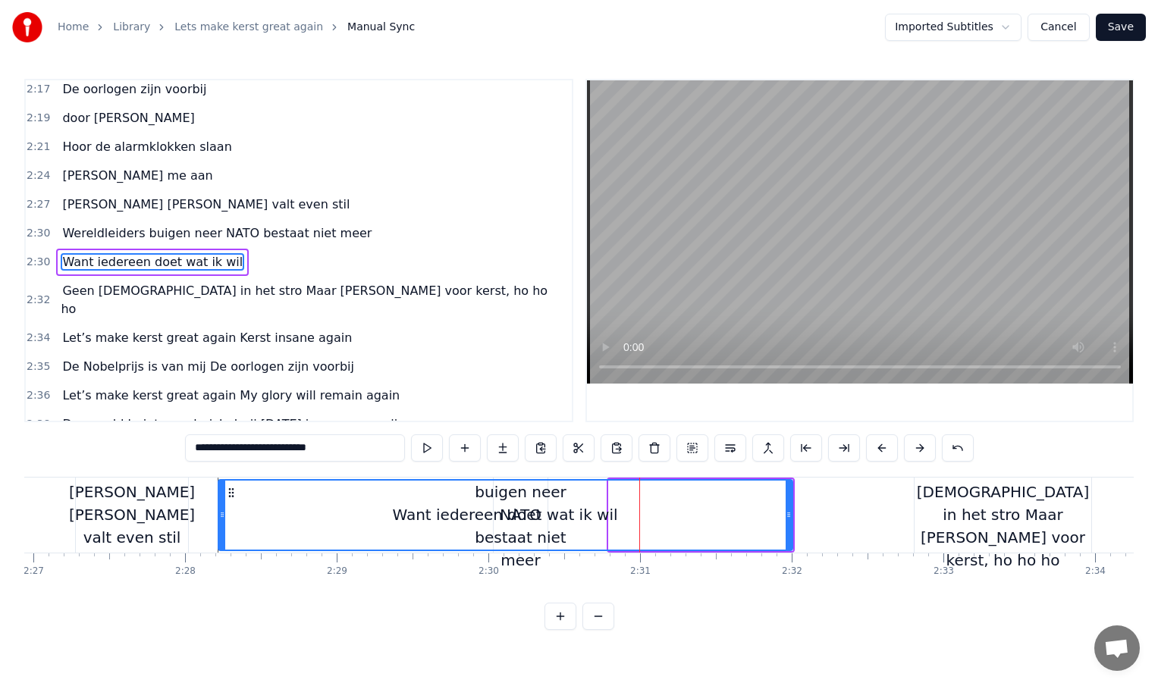
drag, startPoint x: 610, startPoint y: 517, endPoint x: 220, endPoint y: 519, distance: 390.5
click at [220, 519] on icon at bounding box center [222, 515] width 6 height 12
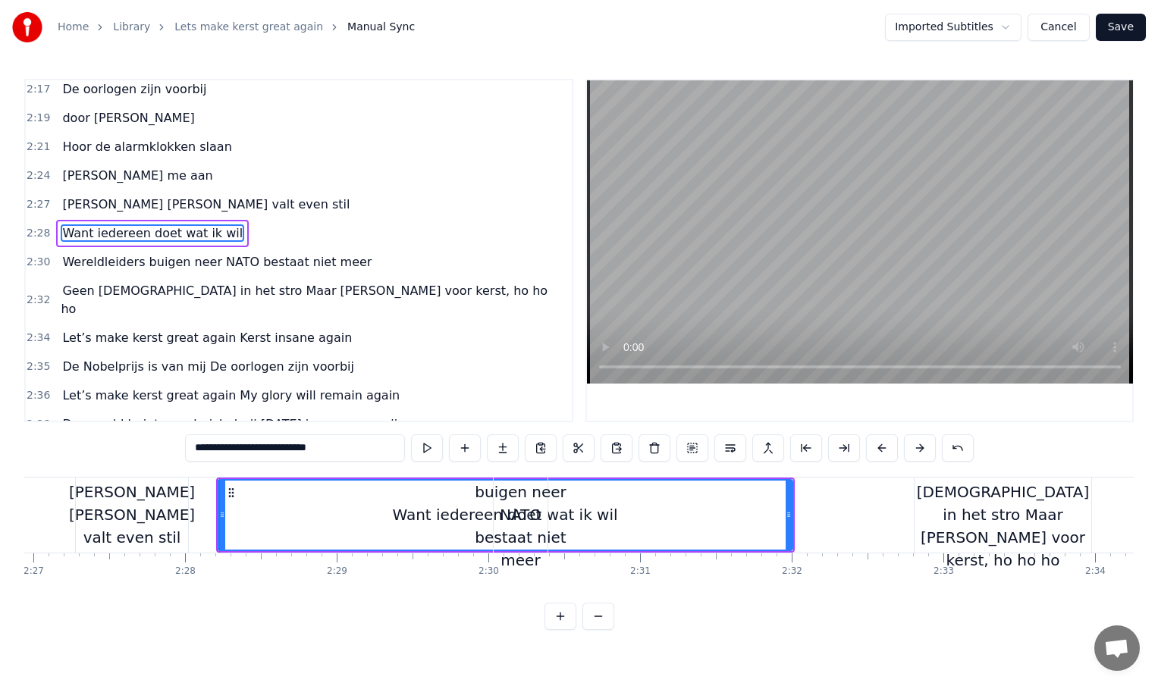
scroll to position [824, 0]
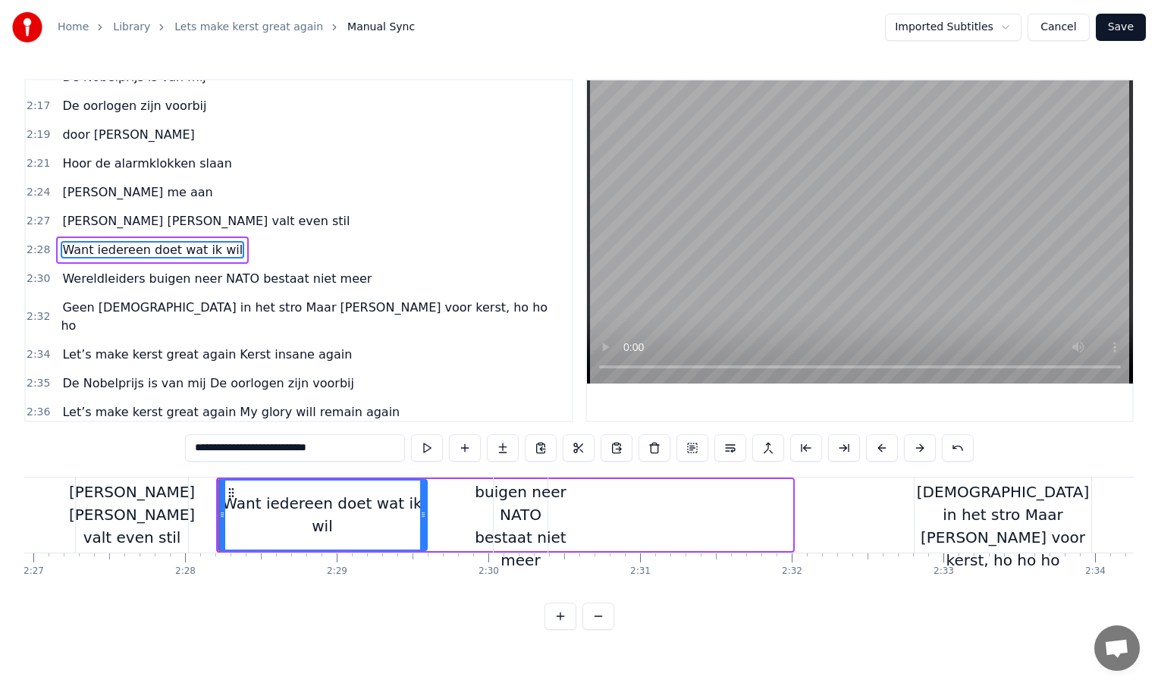
drag, startPoint x: 790, startPoint y: 519, endPoint x: 426, endPoint y: 505, distance: 364.3
click at [426, 505] on div at bounding box center [423, 515] width 6 height 69
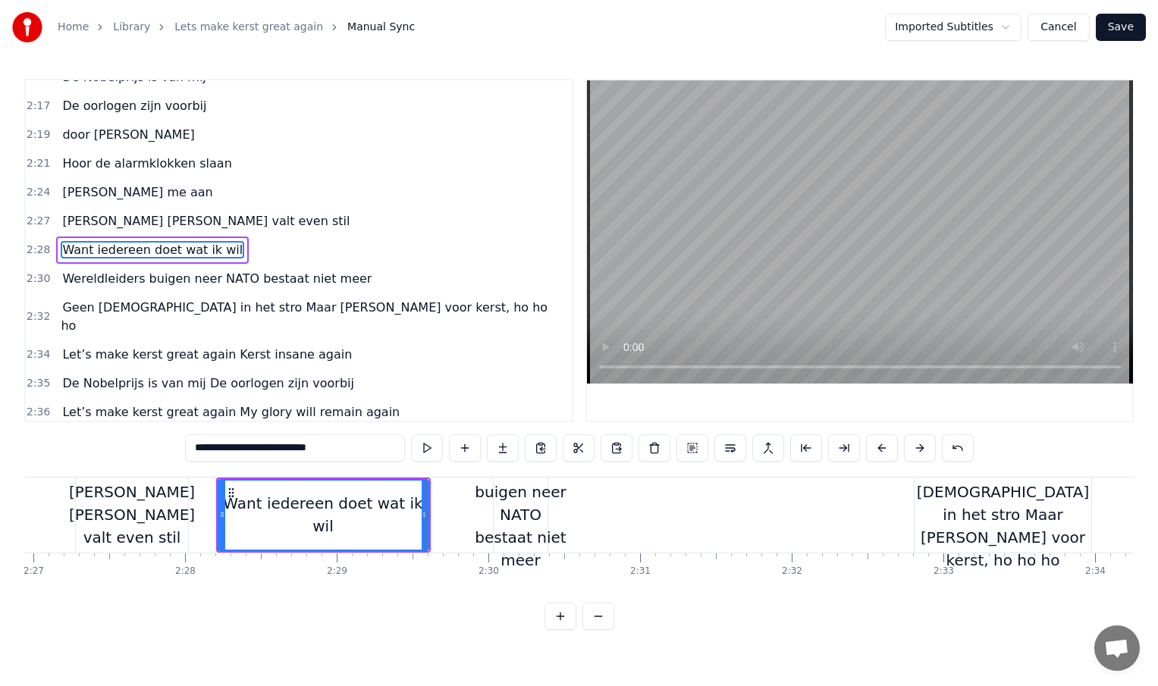
click at [43, 519] on div at bounding box center [684, 515] width 45892 height 75
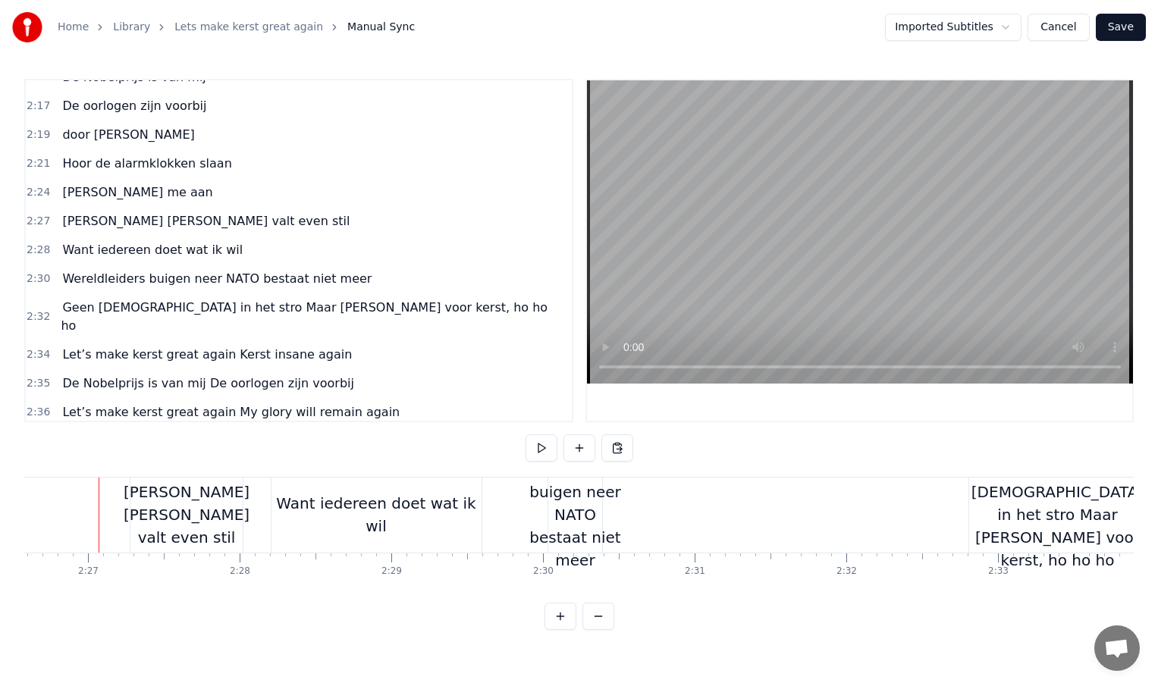
scroll to position [0, 22229]
click at [611, 510] on div "Wereldleiders buigen neer NATO bestaat niet meer" at bounding box center [577, 515] width 103 height 114
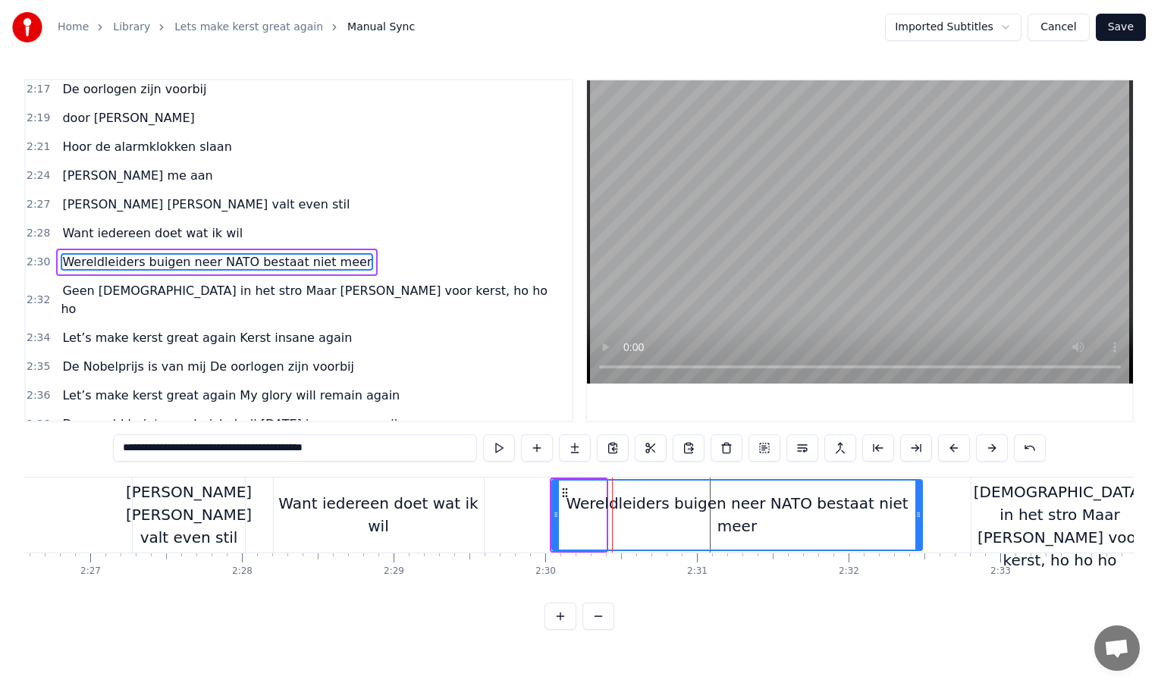
drag, startPoint x: 603, startPoint y: 513, endPoint x: 929, endPoint y: 497, distance: 326.5
click at [921, 497] on div at bounding box center [918, 515] width 6 height 69
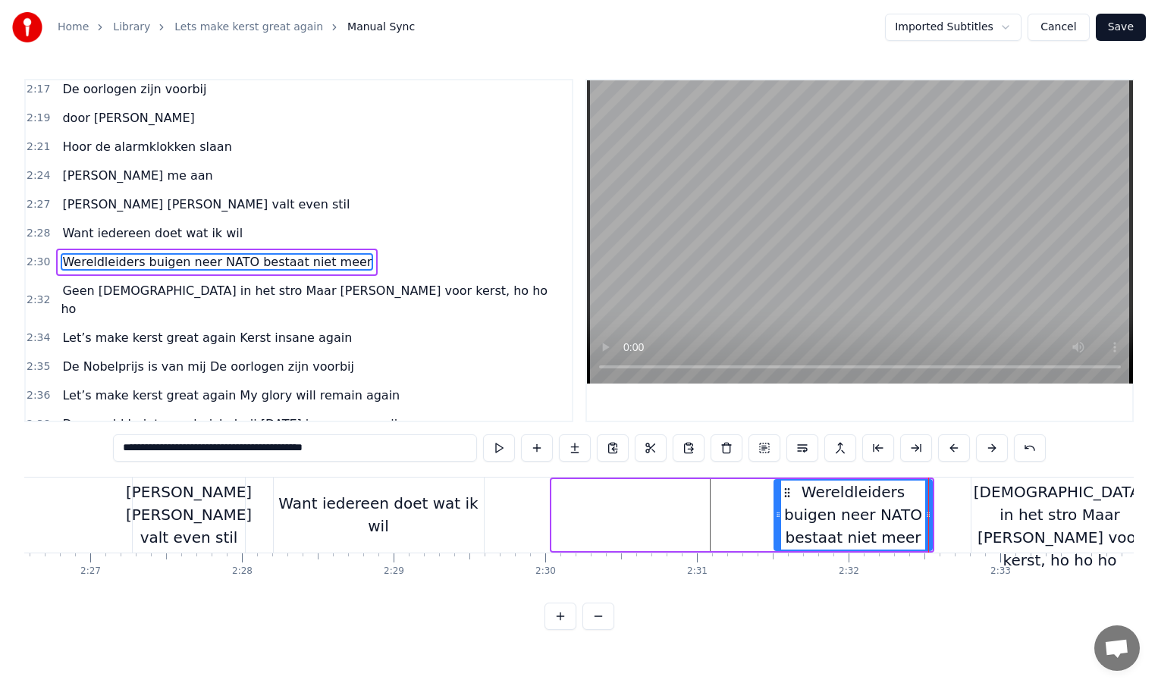
drag, startPoint x: 554, startPoint y: 511, endPoint x: 794, endPoint y: 512, distance: 239.6
click at [781, 512] on icon at bounding box center [778, 515] width 6 height 12
type input "**********"
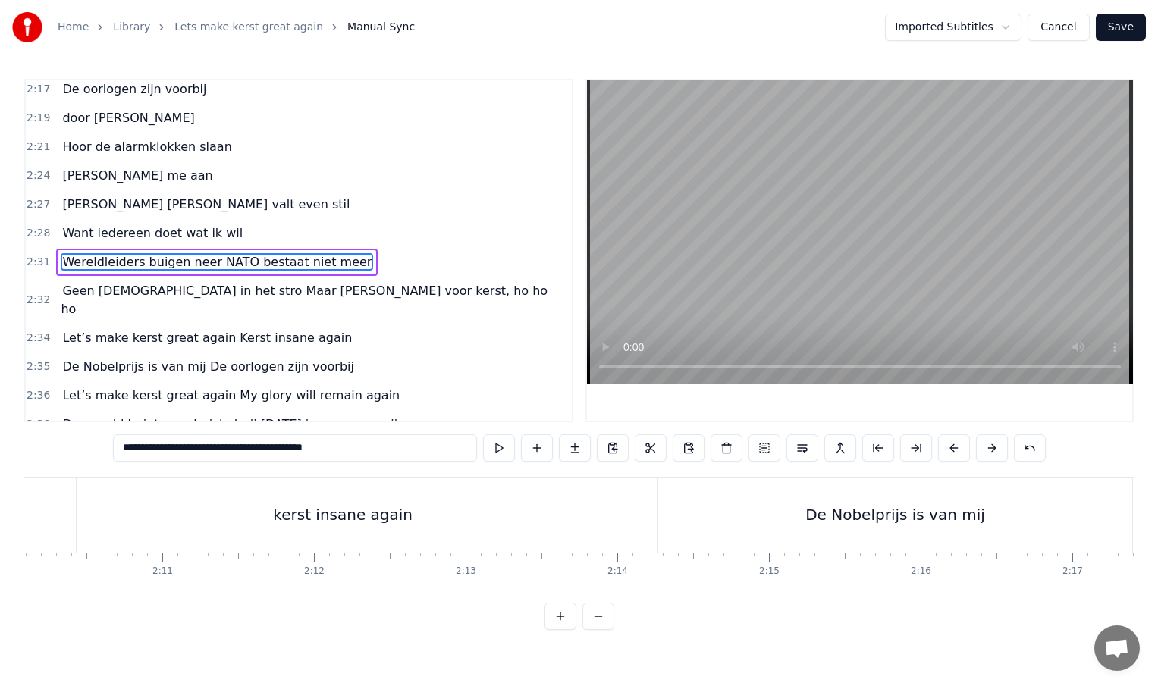
scroll to position [0, 19711]
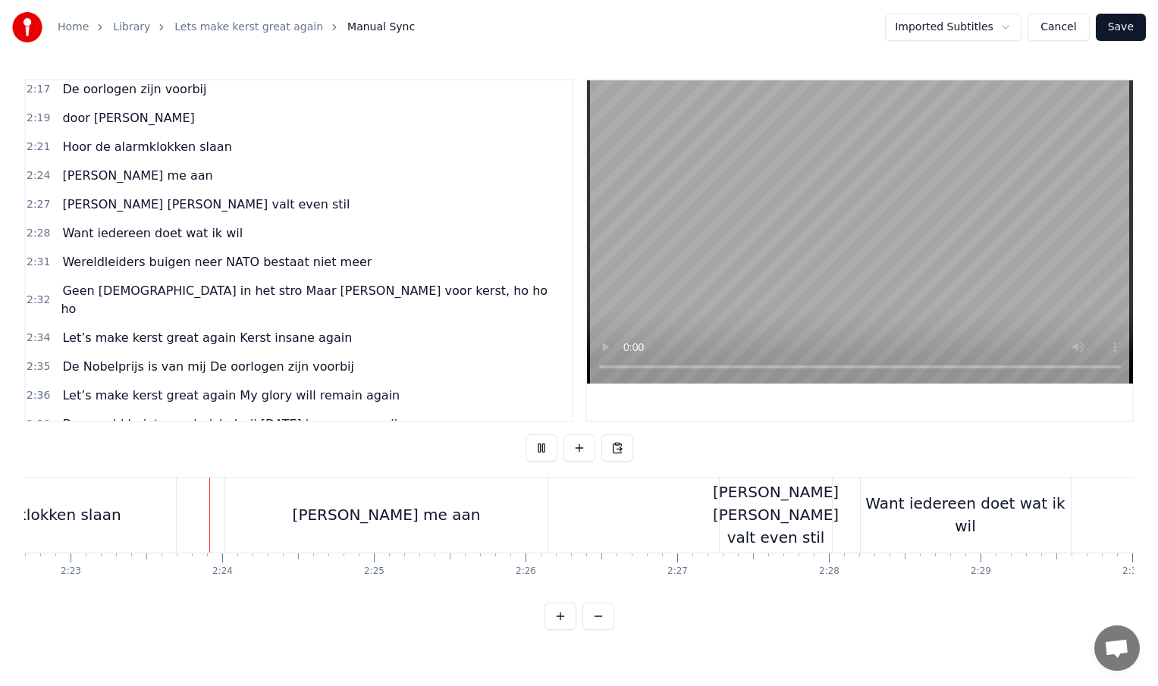
scroll to position [0, 21664]
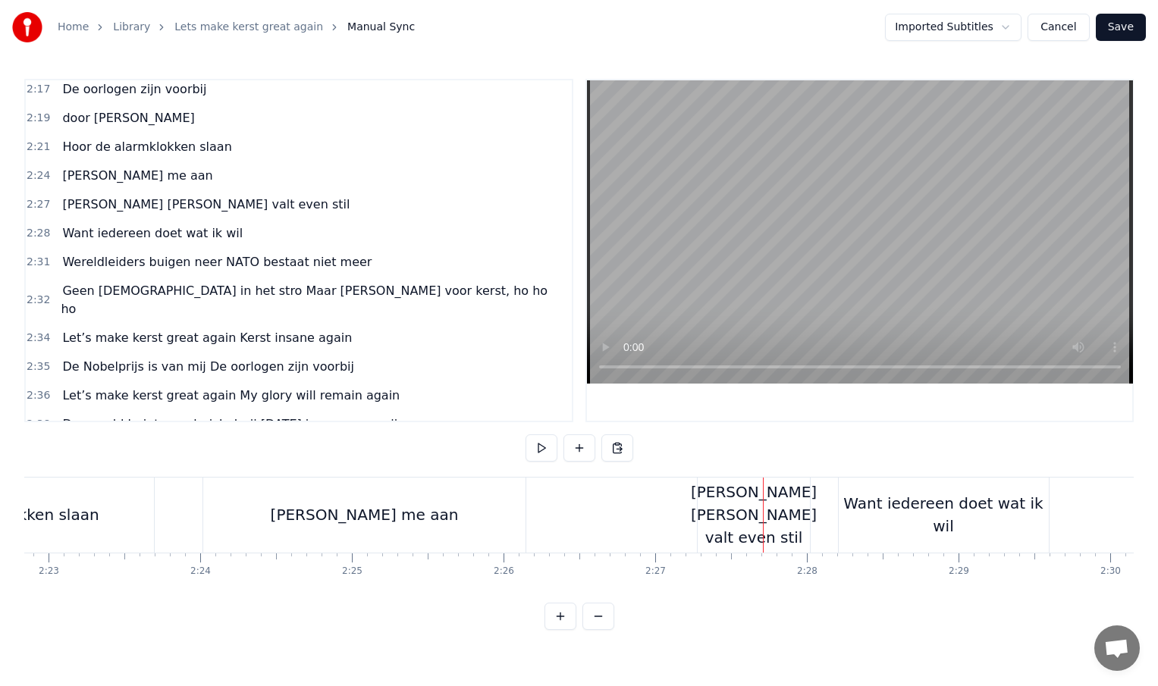
click at [487, 521] on div "[PERSON_NAME] me aan" at bounding box center [364, 515] width 322 height 75
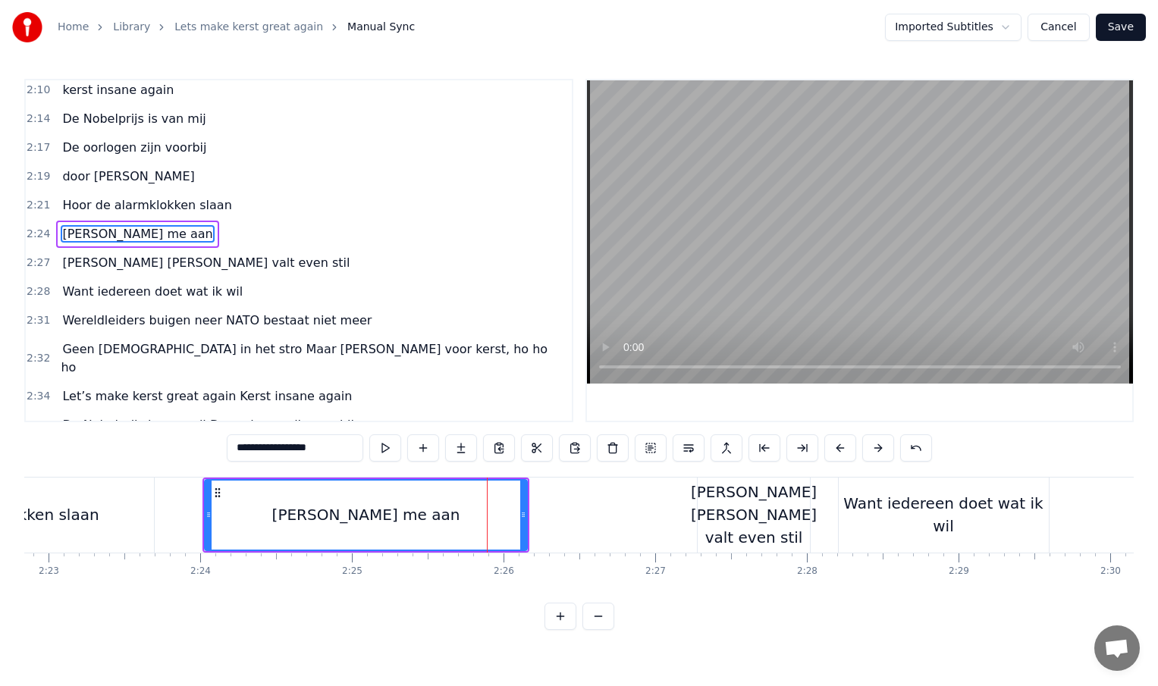
scroll to position [767, 0]
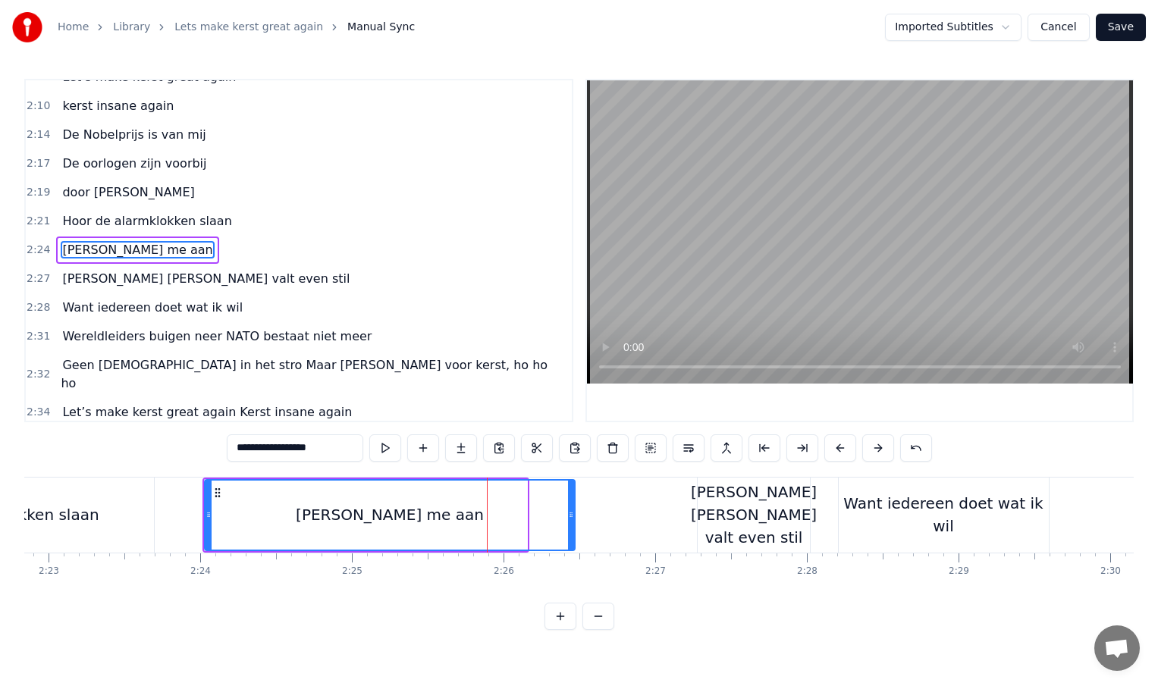
drag, startPoint x: 525, startPoint y: 515, endPoint x: 583, endPoint y: 515, distance: 58.4
click at [574, 515] on icon at bounding box center [571, 515] width 6 height 12
click at [739, 521] on div "[PERSON_NAME] [PERSON_NAME] valt even stil" at bounding box center [754, 515] width 126 height 68
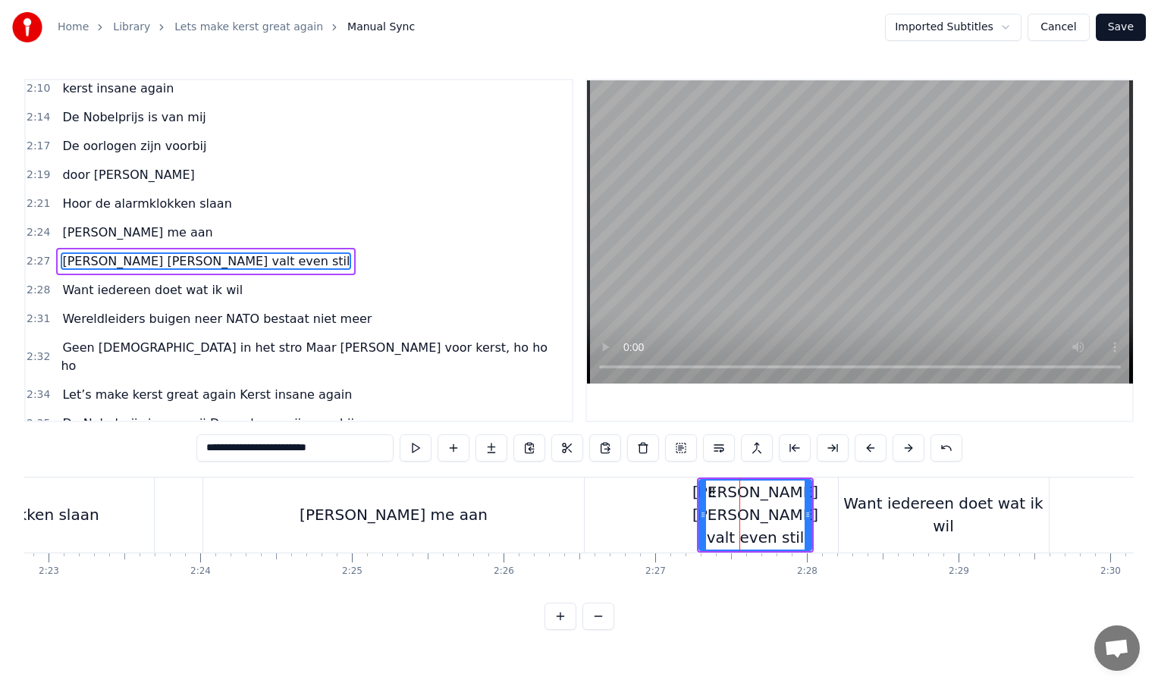
scroll to position [795, 0]
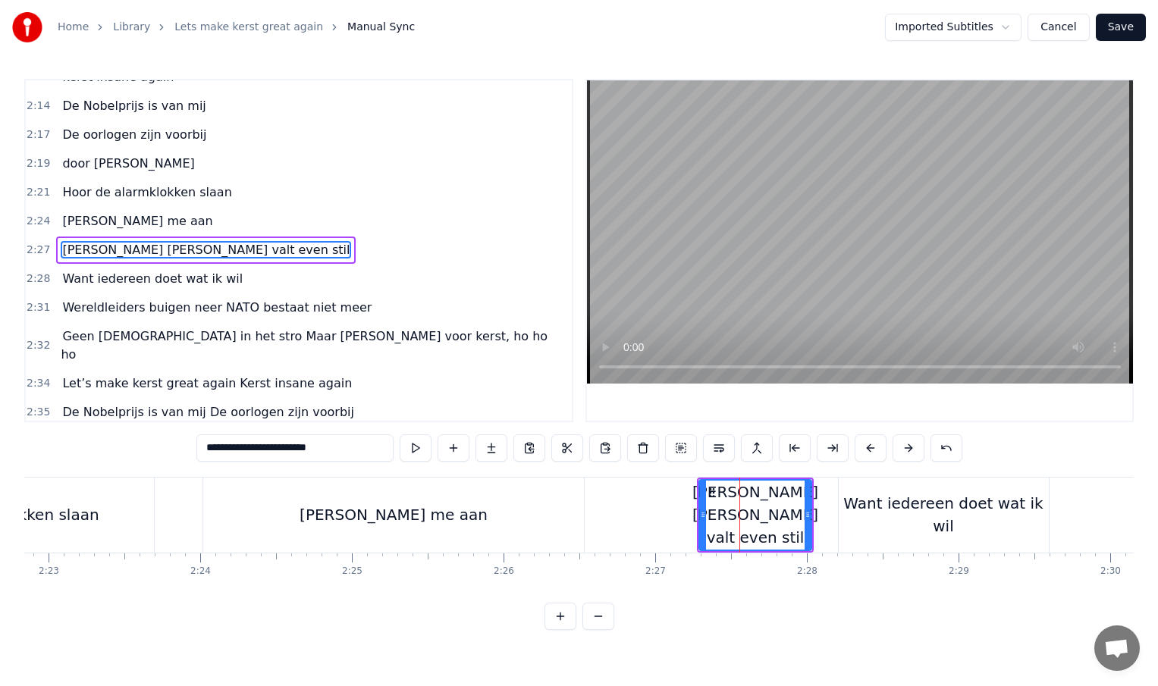
click at [896, 516] on div "Want iedereen doet wat ik wil" at bounding box center [944, 514] width 210 height 45
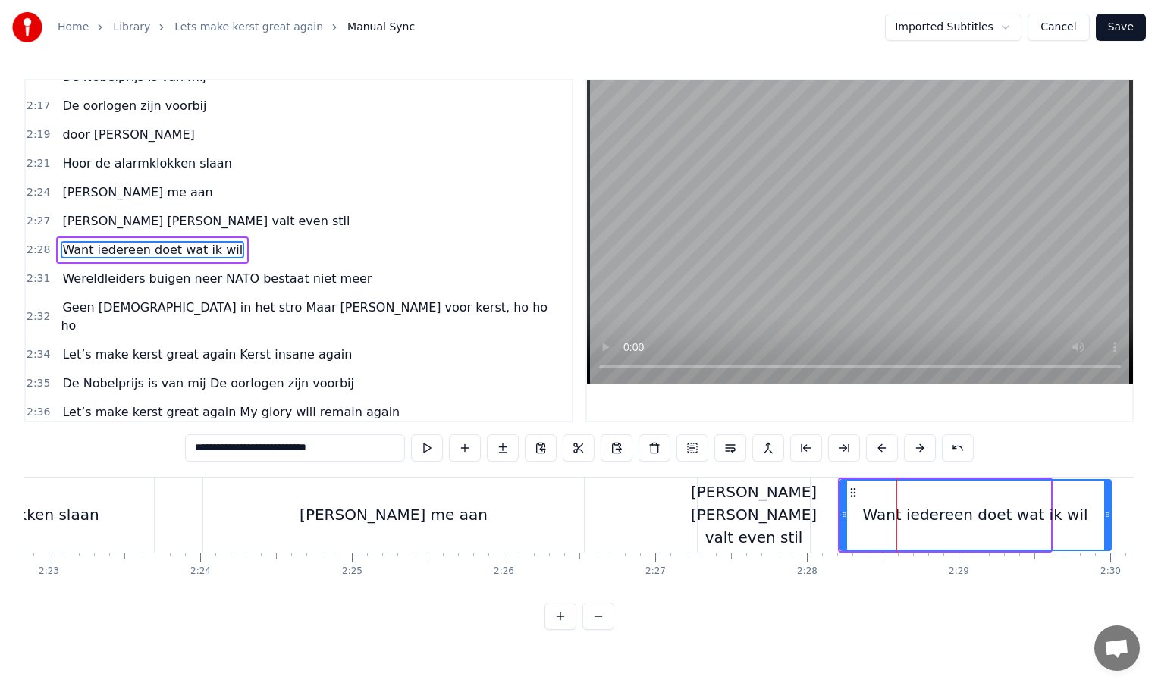
drag, startPoint x: 1047, startPoint y: 513, endPoint x: 1107, endPoint y: 511, distance: 59.9
click at [1108, 512] on icon at bounding box center [1107, 515] width 6 height 12
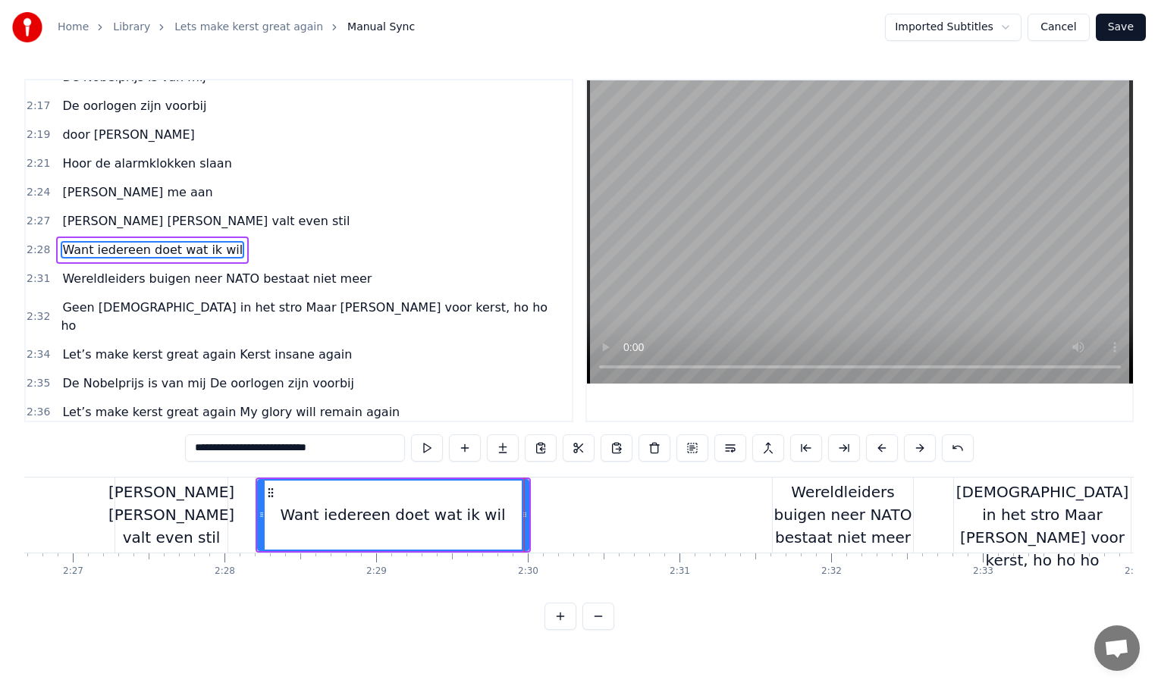
scroll to position [0, 22215]
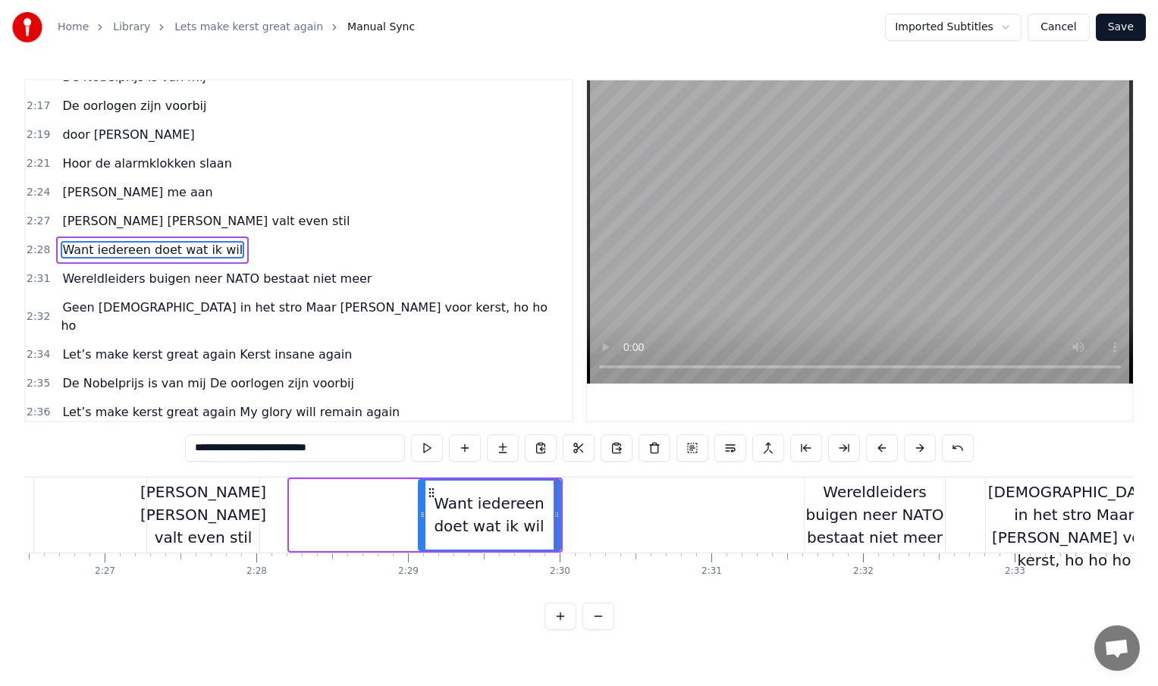
drag, startPoint x: 295, startPoint y: 512, endPoint x: 423, endPoint y: 512, distance: 128.2
click at [423, 512] on icon at bounding box center [422, 515] width 6 height 12
click at [237, 523] on div "[PERSON_NAME] [PERSON_NAME] valt even stil" at bounding box center [203, 515] width 126 height 68
type input "**********"
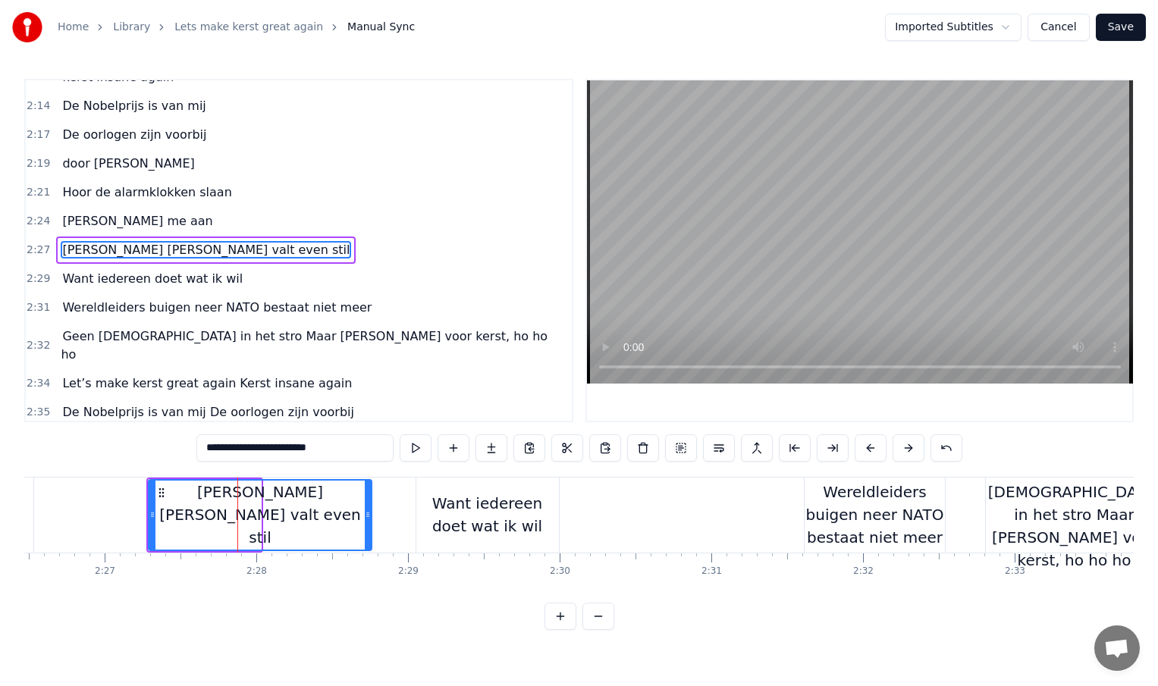
drag, startPoint x: 256, startPoint y: 513, endPoint x: 366, endPoint y: 514, distance: 110.0
click at [367, 514] on icon at bounding box center [368, 515] width 6 height 12
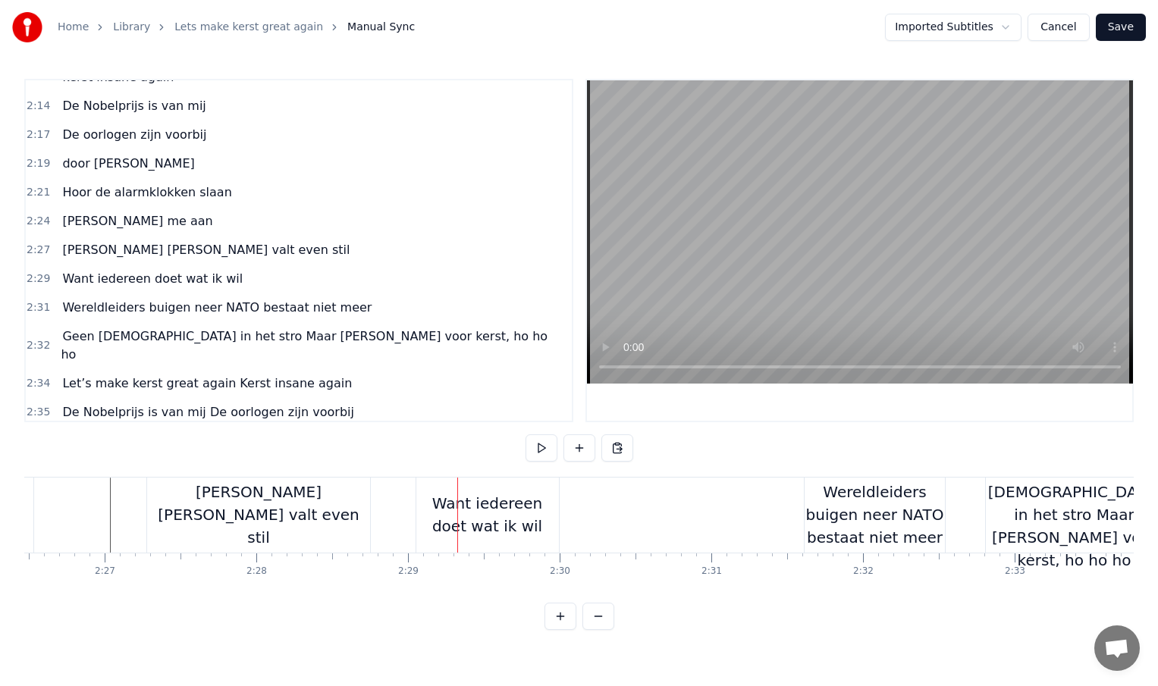
click at [431, 515] on div "Want iedereen doet wat ik wil" at bounding box center [487, 514] width 143 height 45
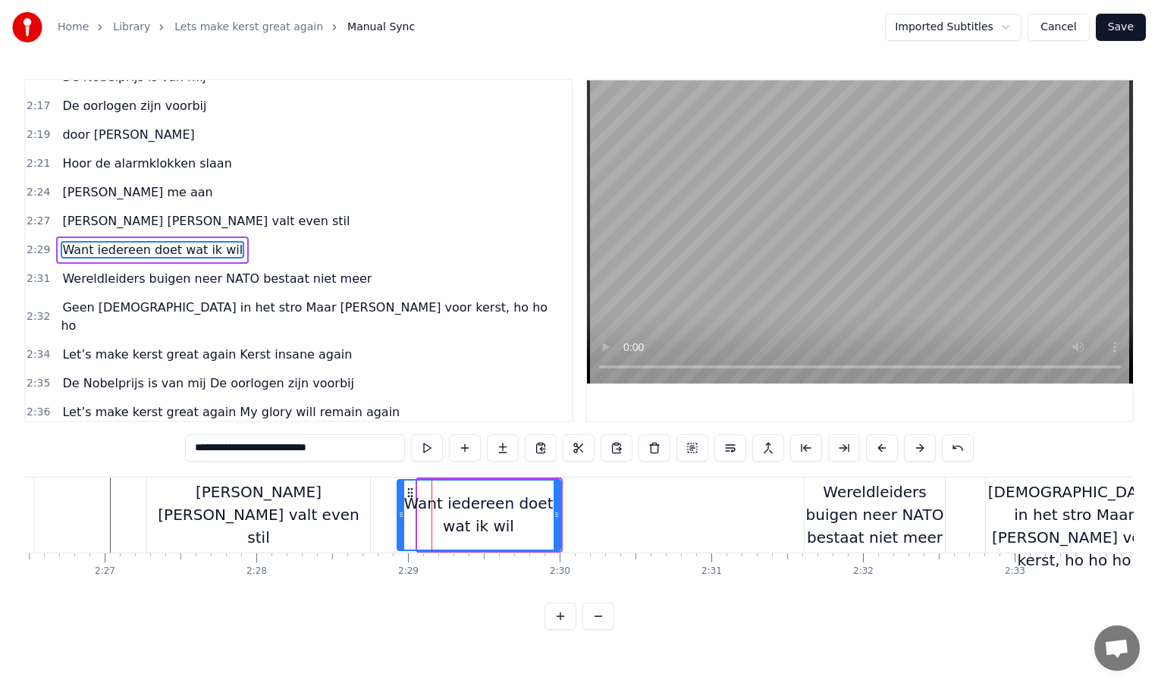
drag, startPoint x: 419, startPoint y: 517, endPoint x: 400, endPoint y: 519, distance: 19.8
click at [400, 519] on icon at bounding box center [401, 515] width 6 height 12
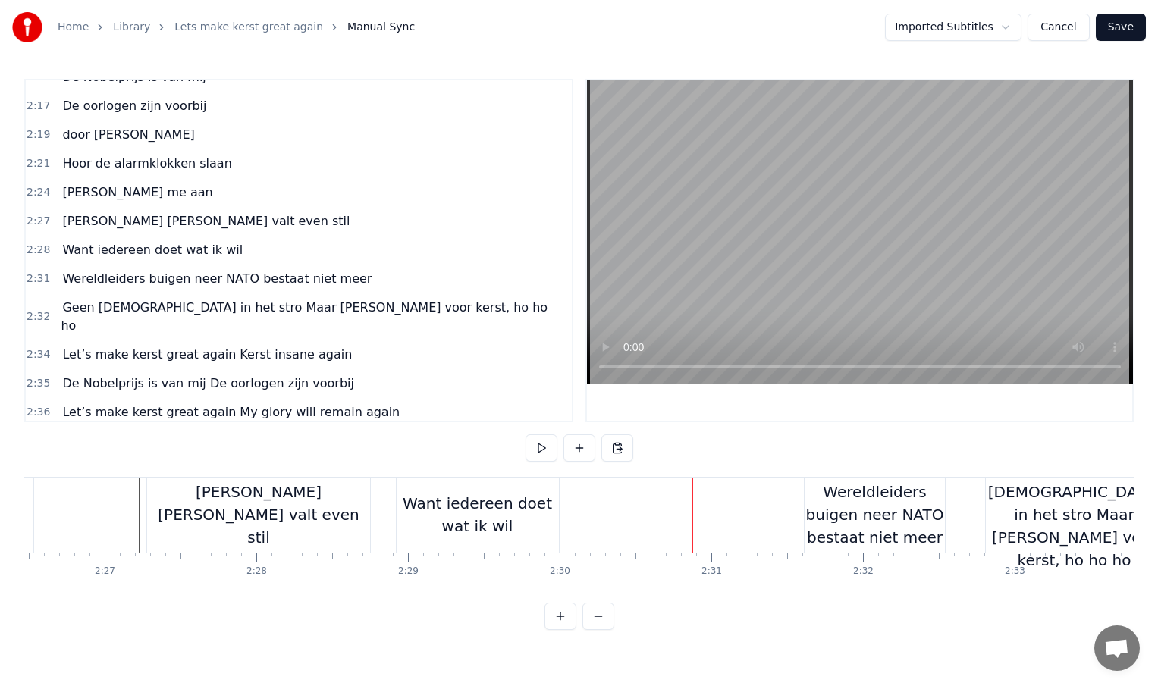
click at [546, 518] on div "Want iedereen doet wat ik wil" at bounding box center [478, 514] width 162 height 45
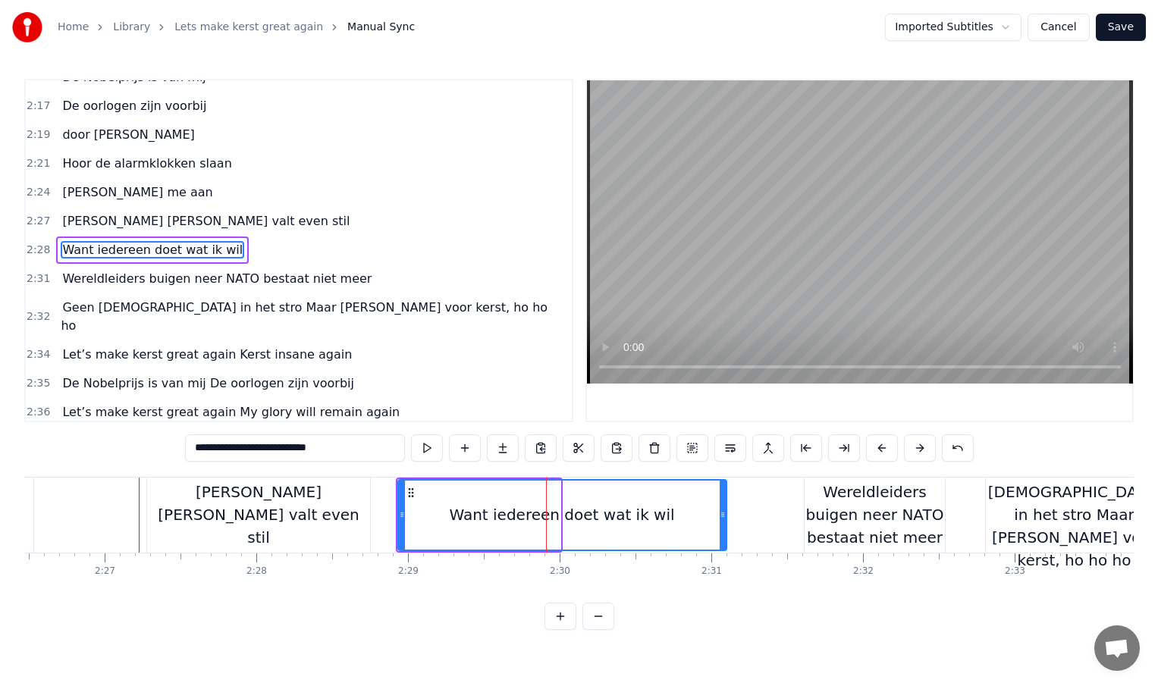
drag, startPoint x: 557, startPoint y: 514, endPoint x: 723, endPoint y: 523, distance: 166.3
click at [723, 523] on div at bounding box center [723, 515] width 6 height 69
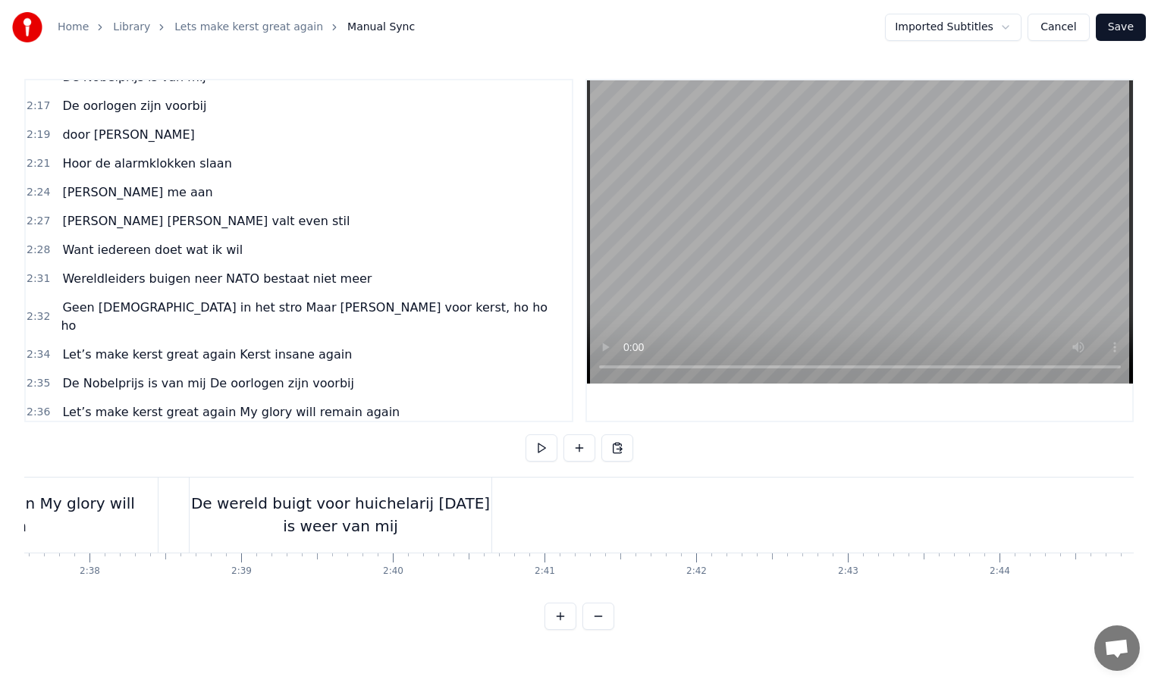
scroll to position [0, 23904]
click at [456, 521] on div "De wereld buigt voor huichelarij [DATE] is weer van mij" at bounding box center [335, 514] width 302 height 45
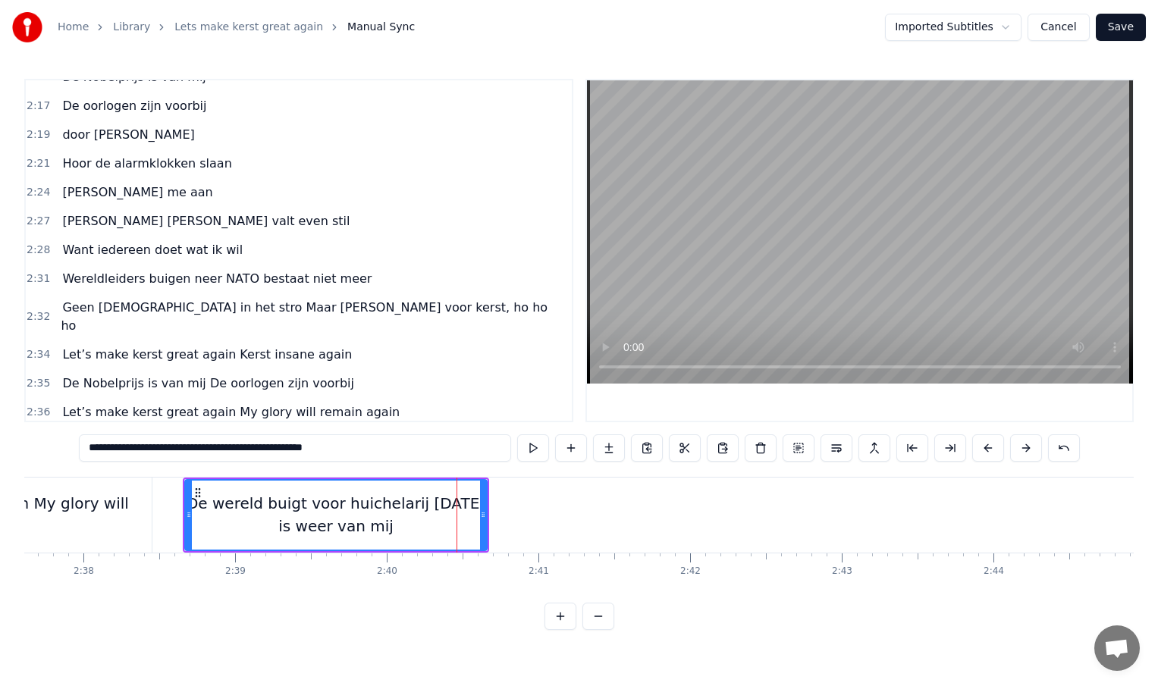
scroll to position [841, 0]
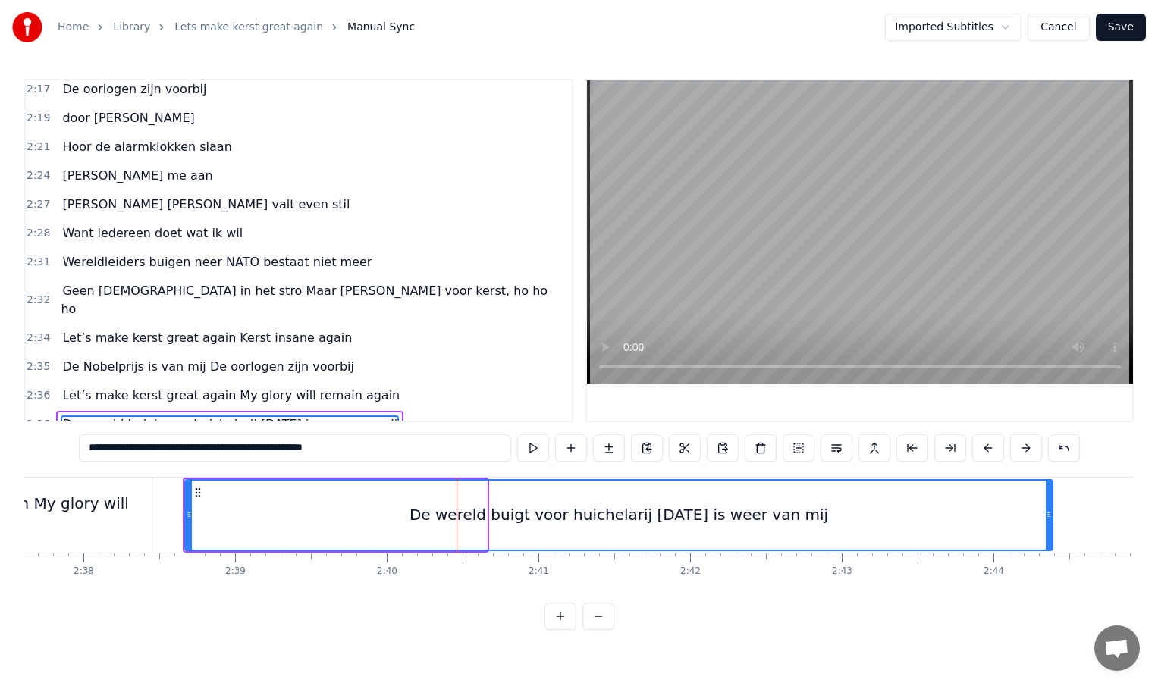
drag, startPoint x: 481, startPoint y: 513, endPoint x: 1047, endPoint y: 532, distance: 566.8
click at [1047, 532] on div at bounding box center [1049, 515] width 6 height 69
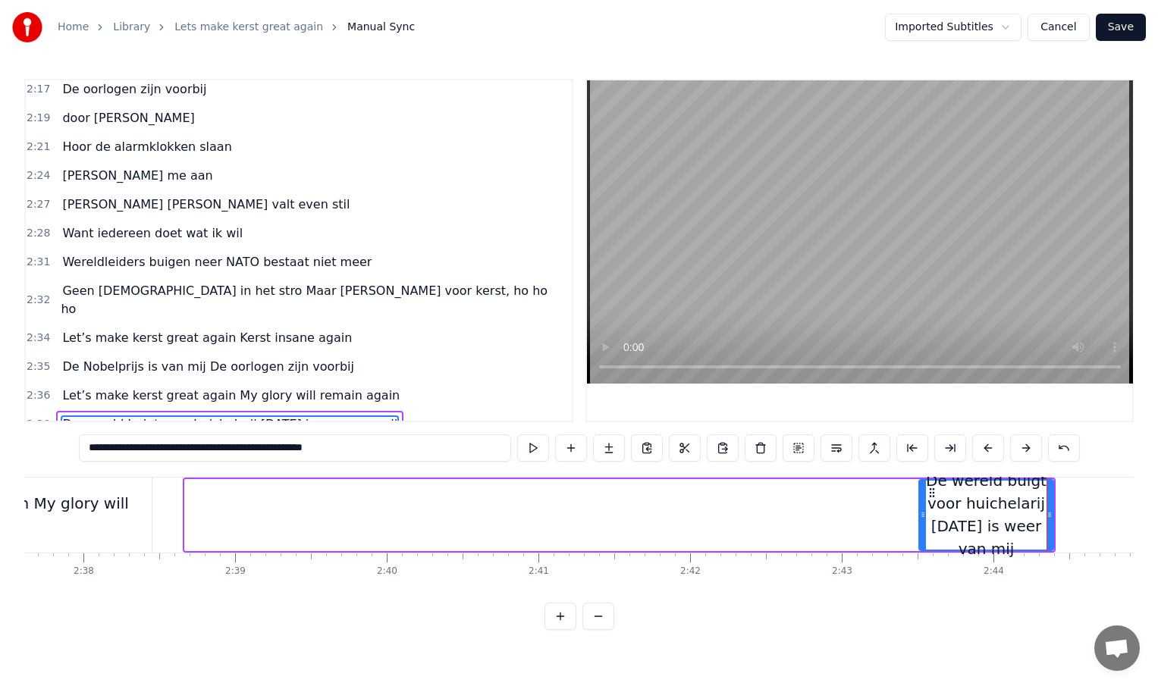
drag, startPoint x: 188, startPoint y: 513, endPoint x: 923, endPoint y: 533, distance: 735.1
click at [923, 533] on div at bounding box center [923, 515] width 6 height 69
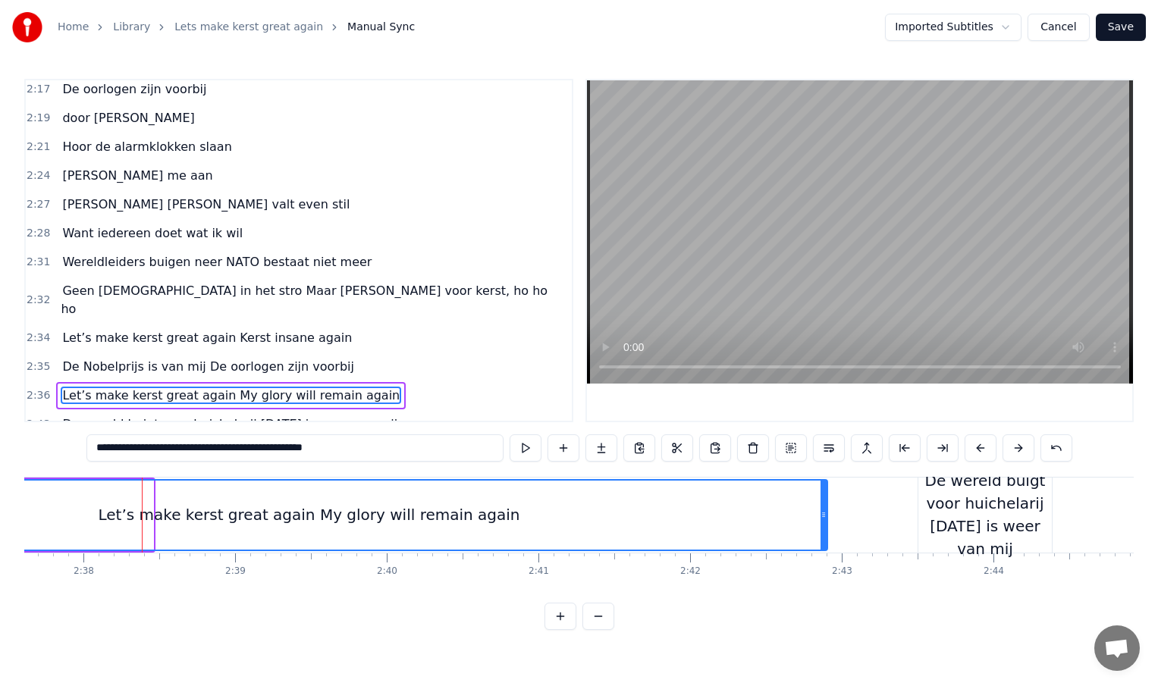
drag, startPoint x: 150, startPoint y: 516, endPoint x: 826, endPoint y: 518, distance: 675.7
click at [826, 518] on icon at bounding box center [824, 515] width 6 height 12
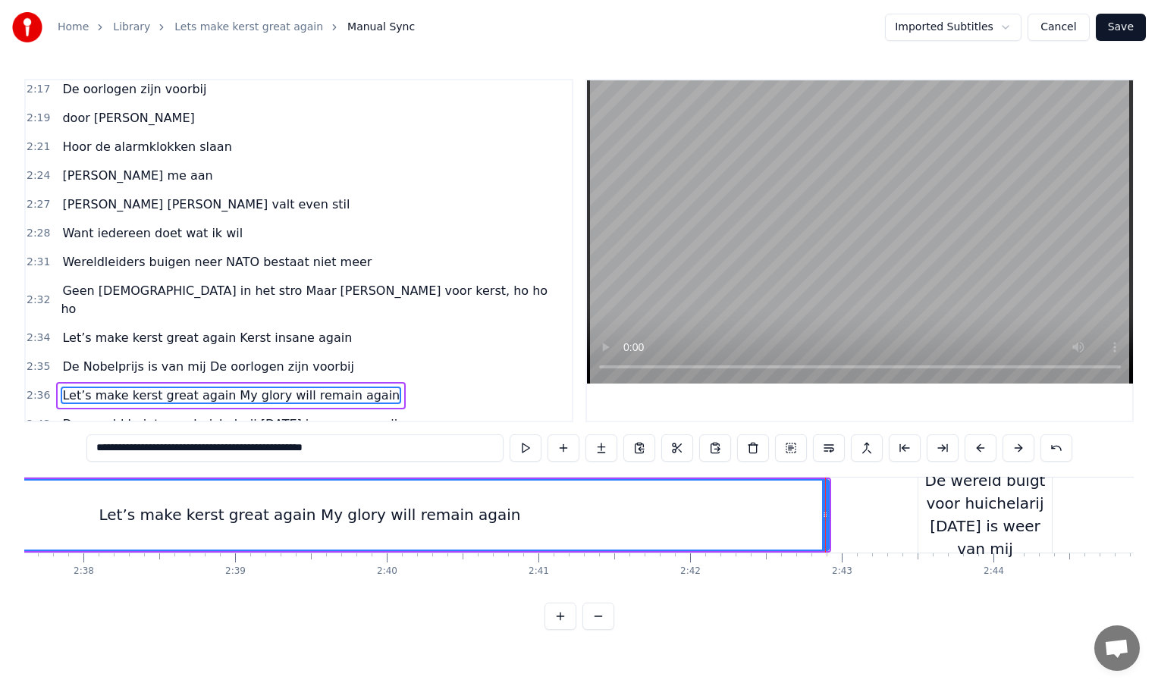
click at [152, 507] on div "Let’s make kerst great again My glory will remain again" at bounding box center [310, 515] width 422 height 23
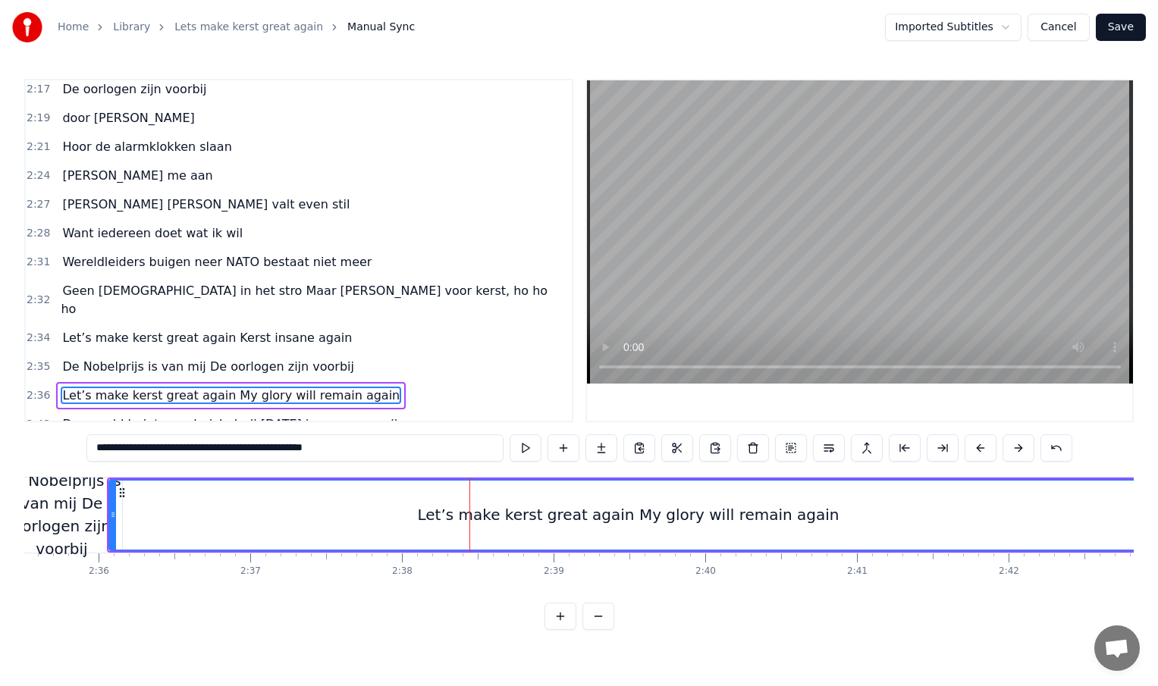
scroll to position [0, 23577]
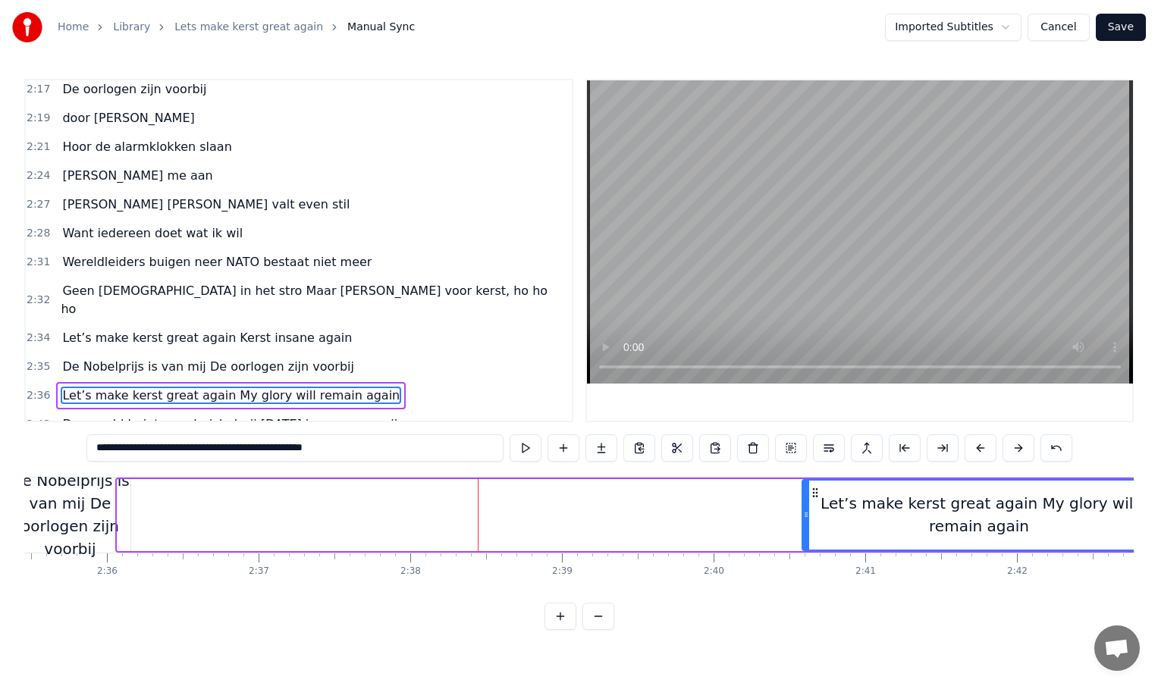
drag, startPoint x: 121, startPoint y: 515, endPoint x: 806, endPoint y: 469, distance: 686.3
click at [806, 469] on div "0:01 INTRO 0:33 Kerst komt er weer aan 0:36 en kijk, hier sta ik dan 0:40 De we…" at bounding box center [578, 354] width 1109 height 551
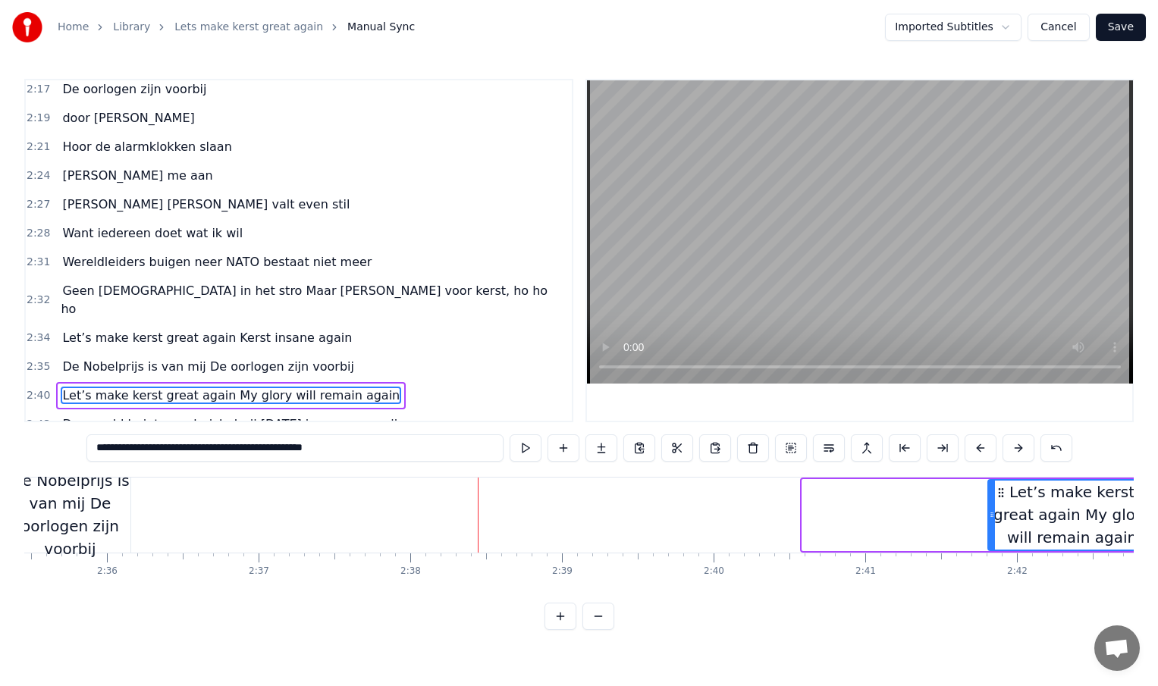
drag, startPoint x: 805, startPoint y: 518, endPoint x: 1012, endPoint y: 512, distance: 207.9
click at [995, 513] on icon at bounding box center [992, 515] width 6 height 12
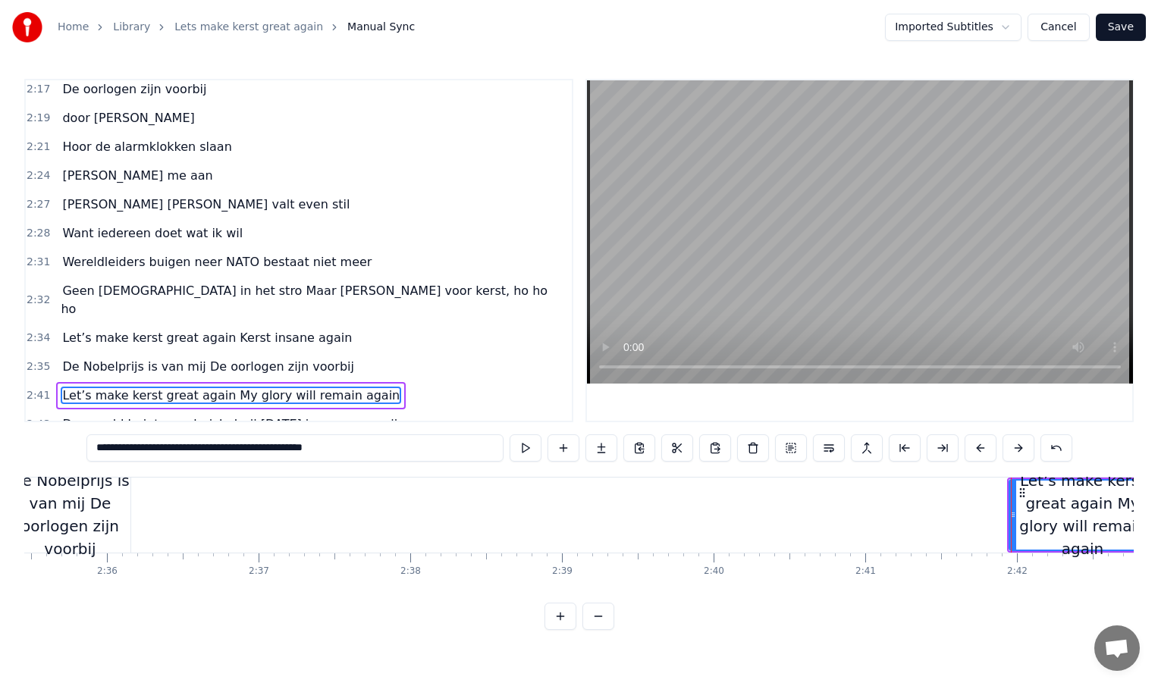
click at [100, 519] on div "De Nobelprijs is van mij De oorlogen zijn voorbij" at bounding box center [70, 514] width 121 height 91
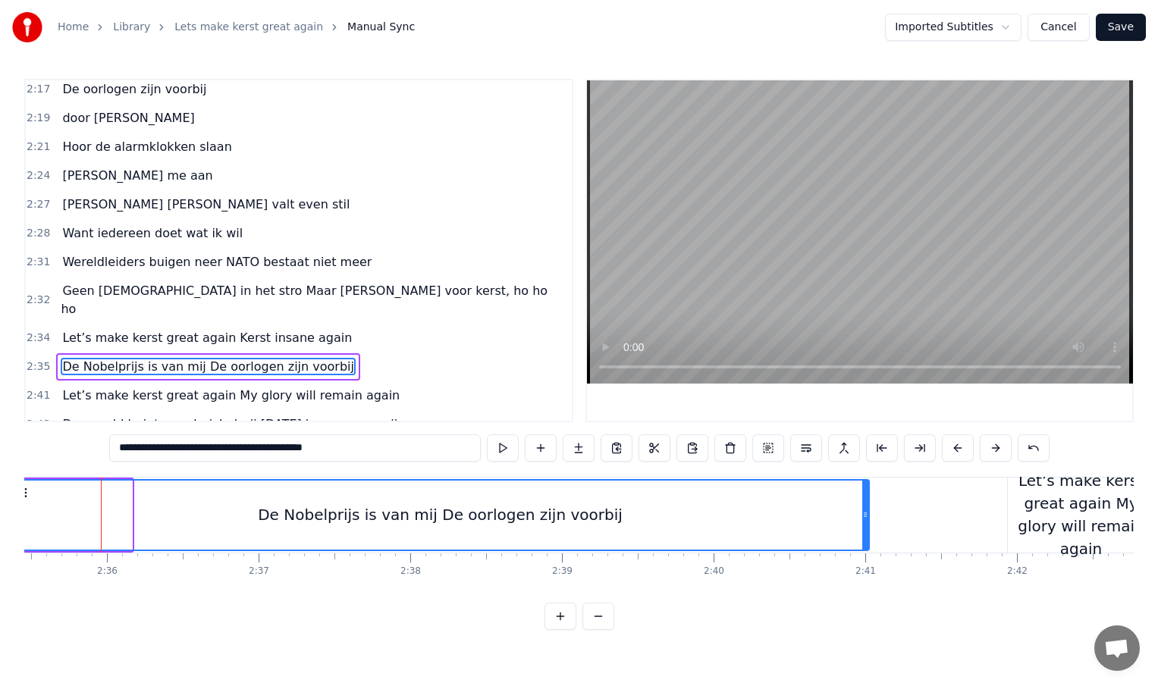
drag, startPoint x: 127, startPoint y: 515, endPoint x: 864, endPoint y: 519, distance: 737.1
click at [864, 520] on icon at bounding box center [865, 515] width 6 height 12
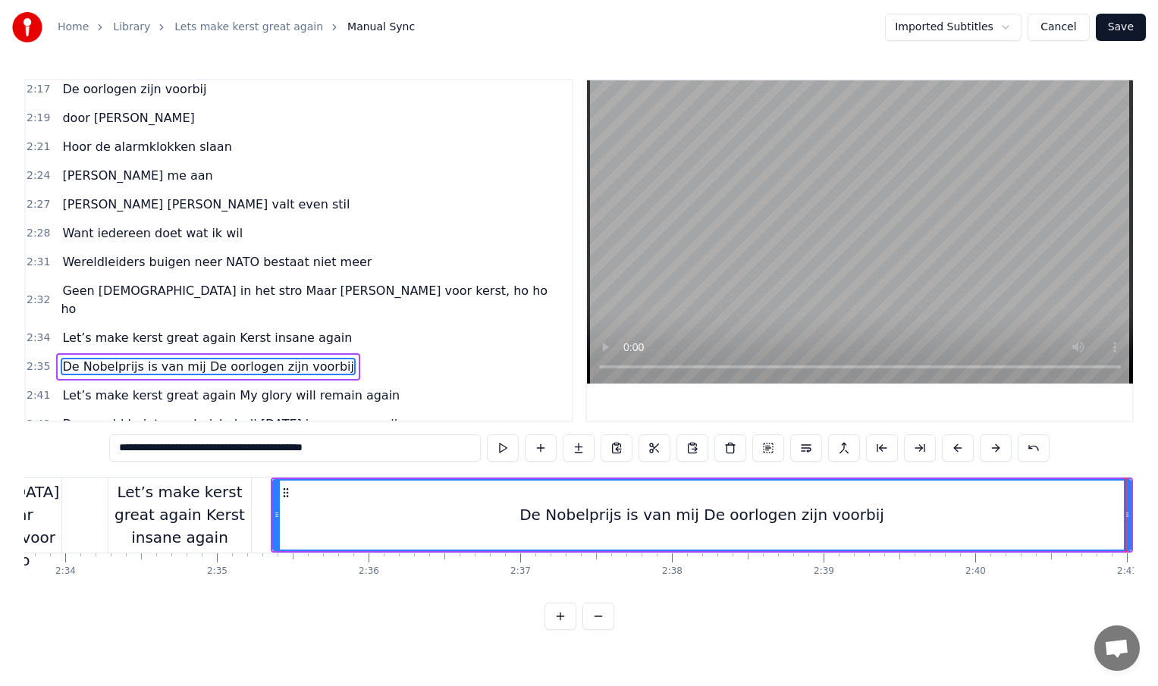
scroll to position [0, 23288]
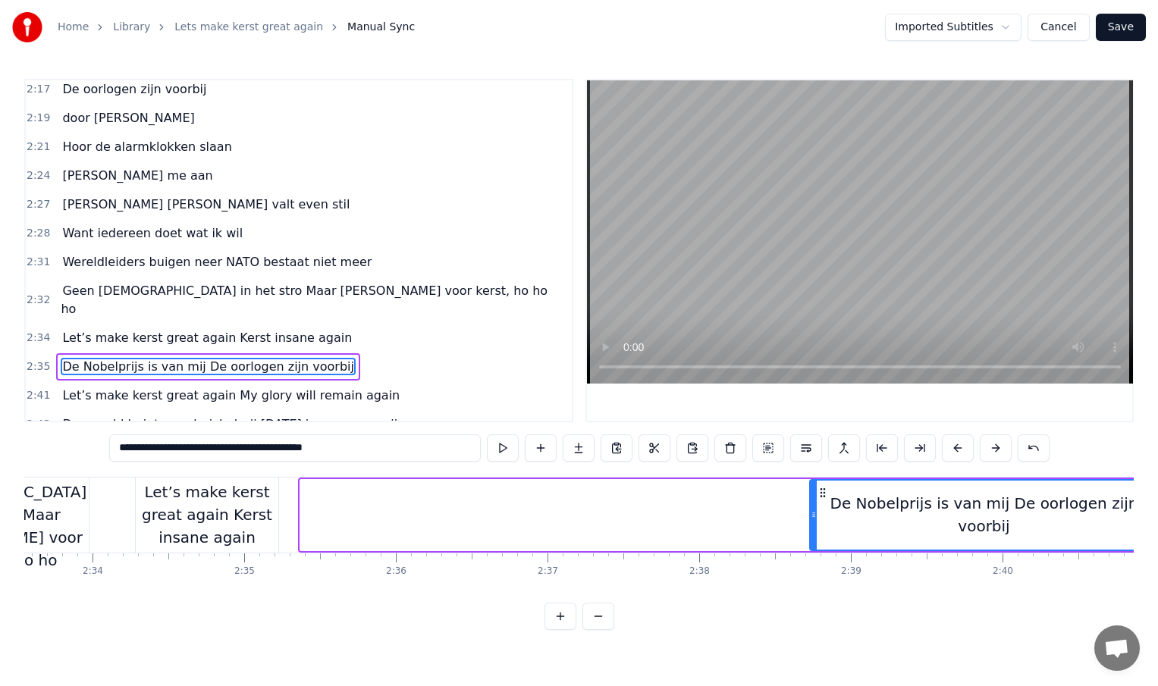
drag, startPoint x: 303, startPoint y: 516, endPoint x: 873, endPoint y: 533, distance: 570.5
click at [817, 533] on div at bounding box center [814, 515] width 6 height 69
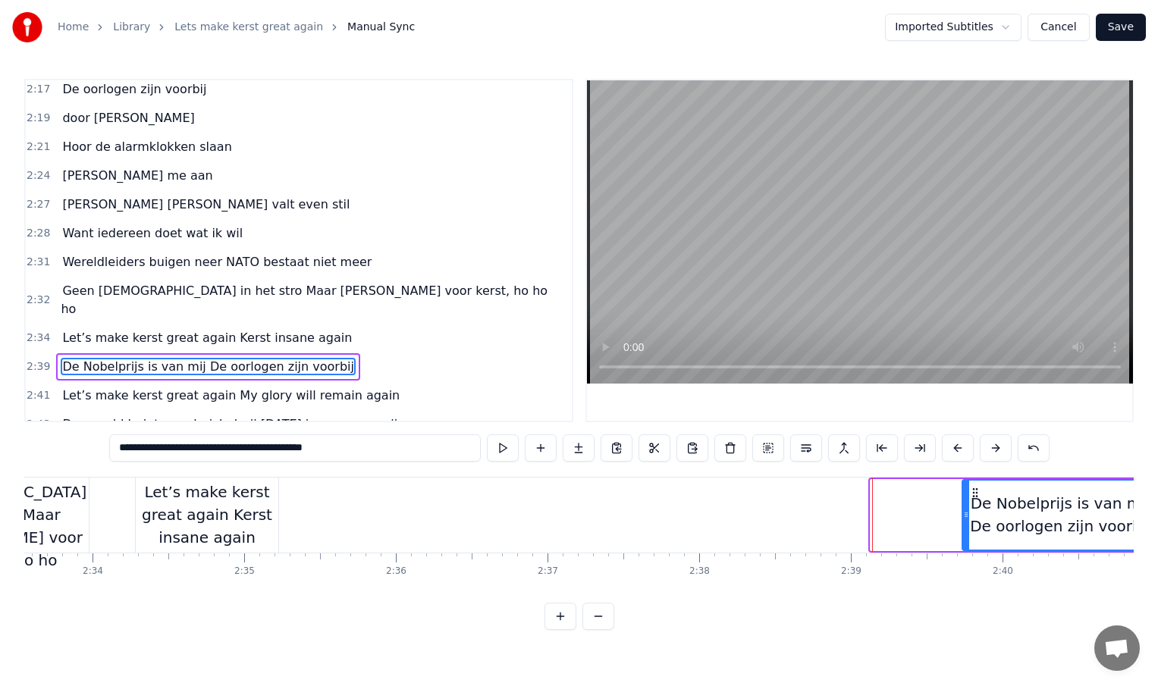
drag, startPoint x: 874, startPoint y: 511, endPoint x: 971, endPoint y: 512, distance: 97.8
click at [969, 512] on icon at bounding box center [966, 515] width 6 height 12
click at [259, 522] on div "Let’s make kerst great again Kerst insane again" at bounding box center [207, 515] width 143 height 68
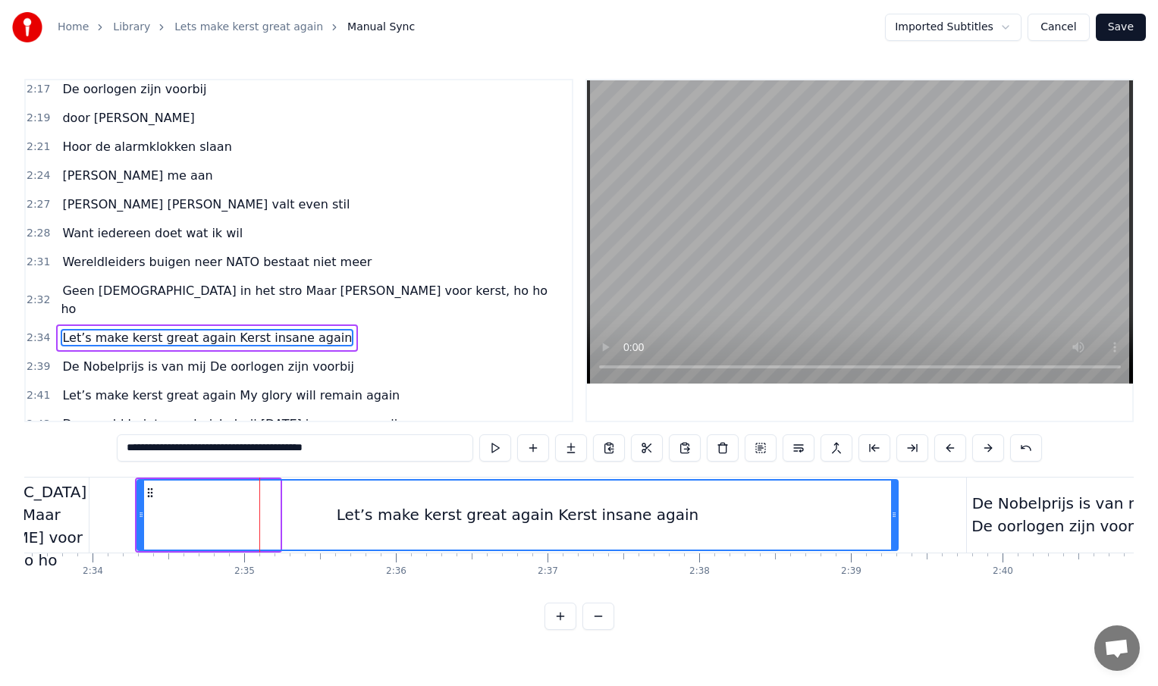
drag, startPoint x: 276, startPoint y: 515, endPoint x: 894, endPoint y: 513, distance: 618.0
click at [894, 513] on icon at bounding box center [894, 515] width 6 height 12
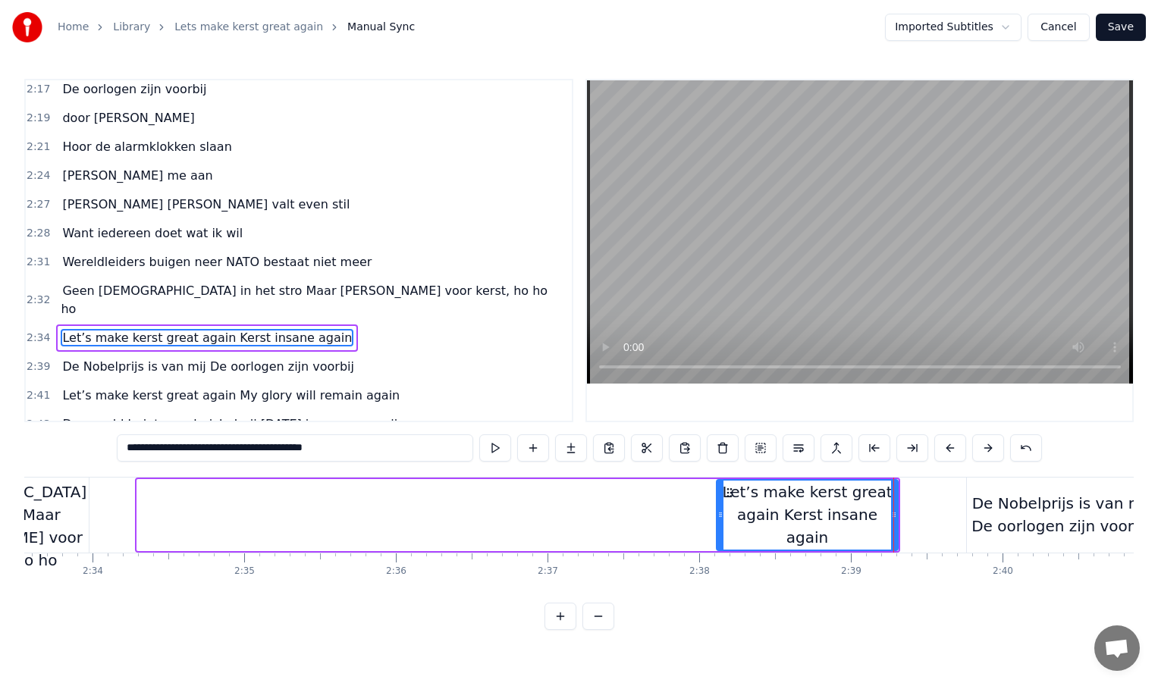
drag, startPoint x: 138, startPoint y: 514, endPoint x: 717, endPoint y: 498, distance: 579.6
click at [717, 498] on div at bounding box center [720, 515] width 6 height 69
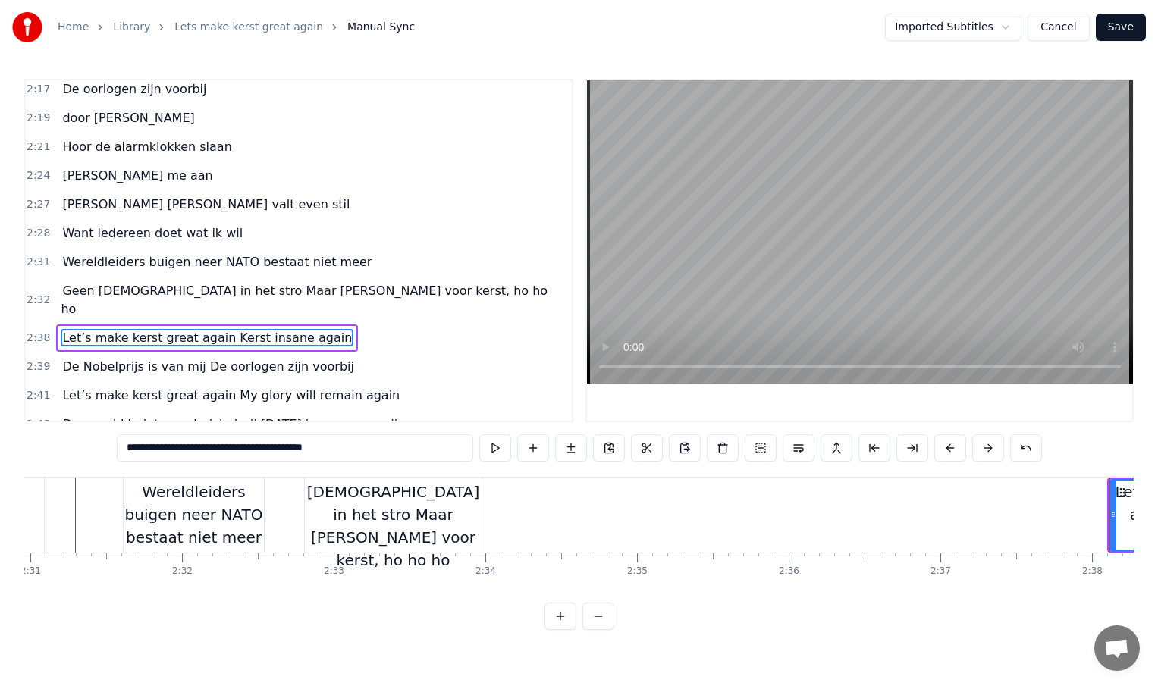
scroll to position [0, 22874]
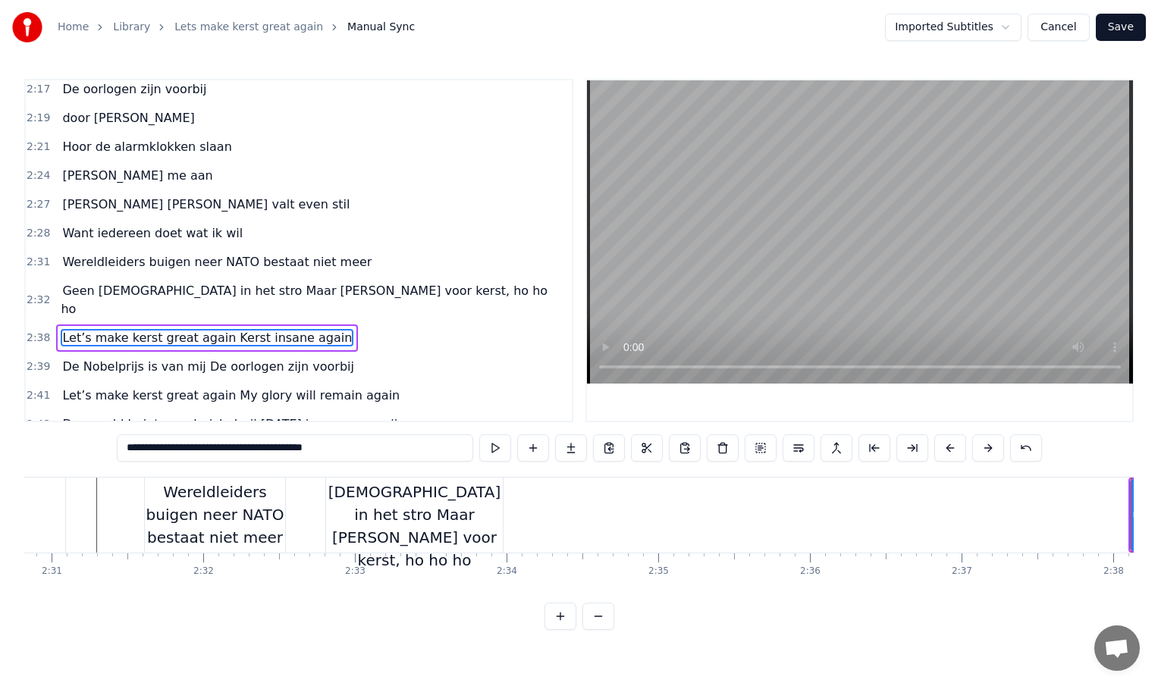
click at [475, 519] on div "Geen [DEMOGRAPHIC_DATA] in het stro Maar [PERSON_NAME] voor kerst, ho ho ho" at bounding box center [414, 515] width 177 height 114
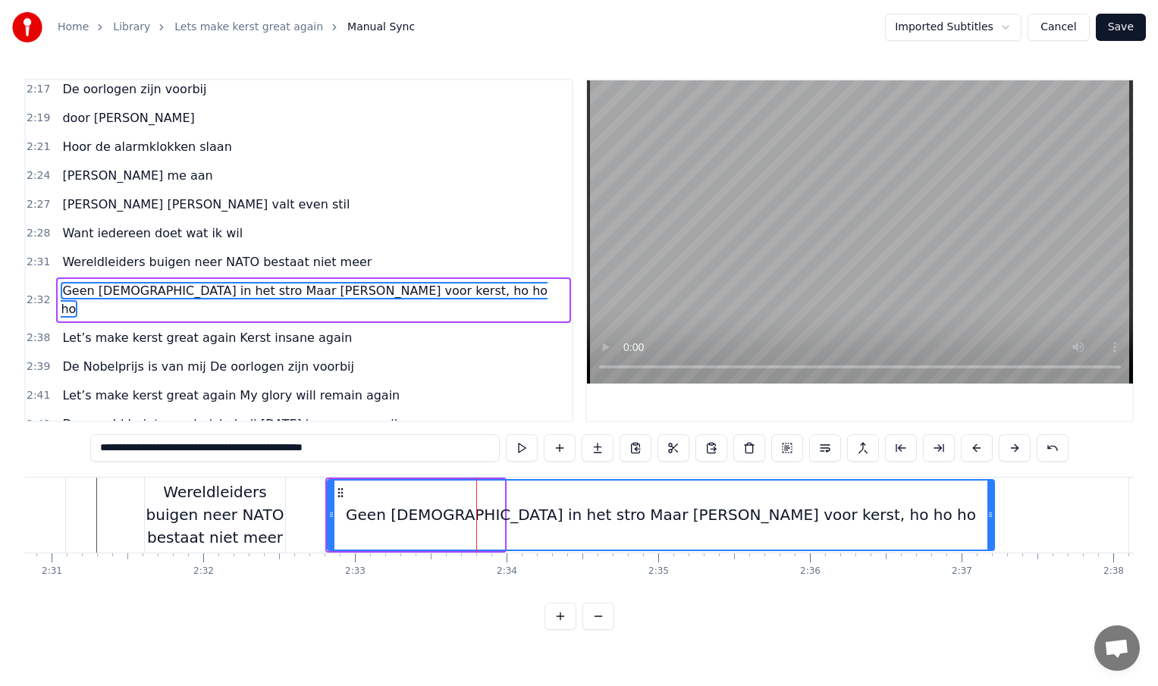
drag, startPoint x: 501, startPoint y: 513, endPoint x: 1004, endPoint y: 514, distance: 502.8
click at [993, 514] on icon at bounding box center [990, 515] width 6 height 12
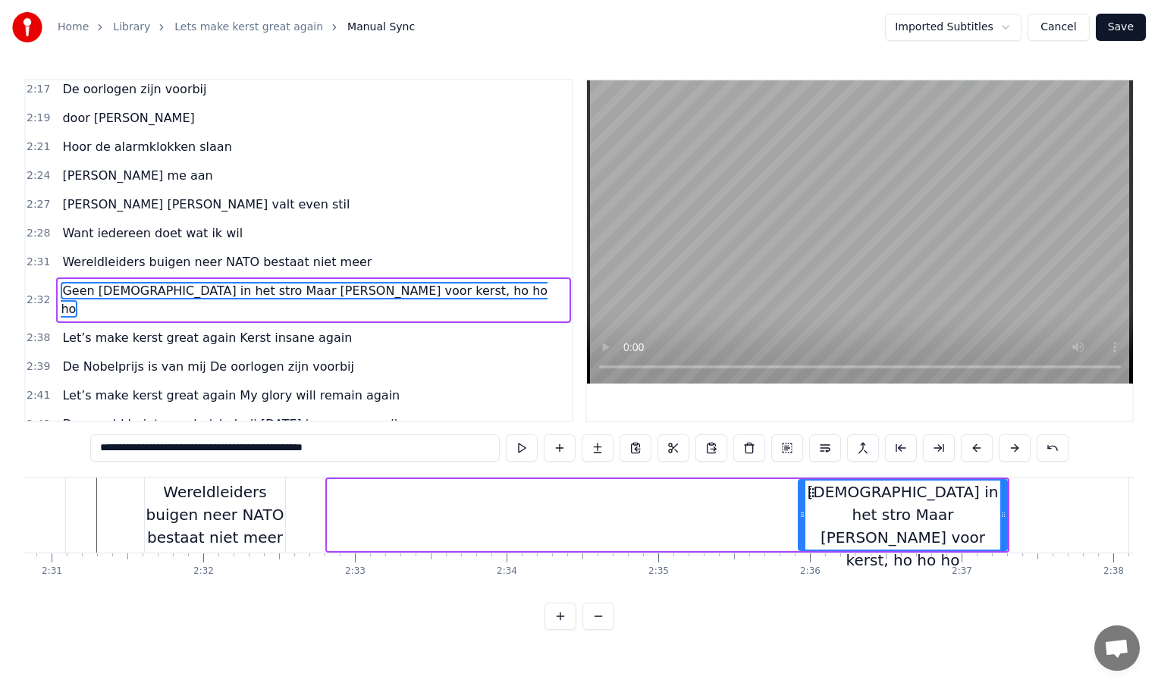
drag, startPoint x: 328, startPoint y: 516, endPoint x: 802, endPoint y: 528, distance: 474.9
click at [802, 528] on div at bounding box center [802, 515] width 6 height 69
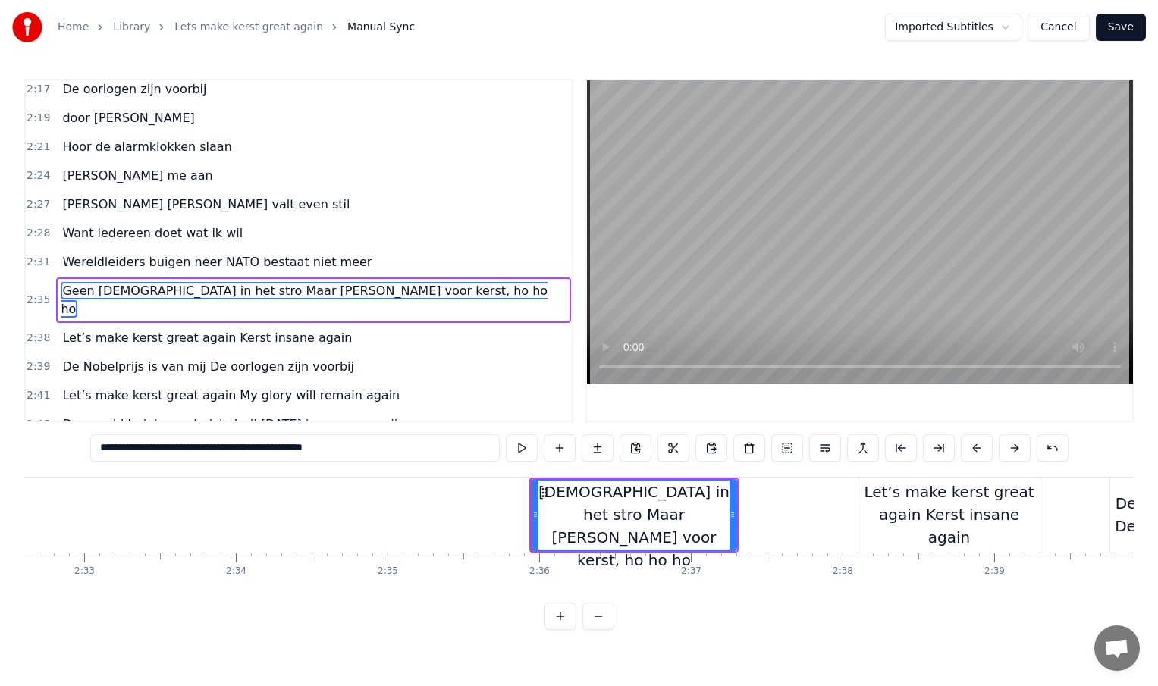
scroll to position [0, 23178]
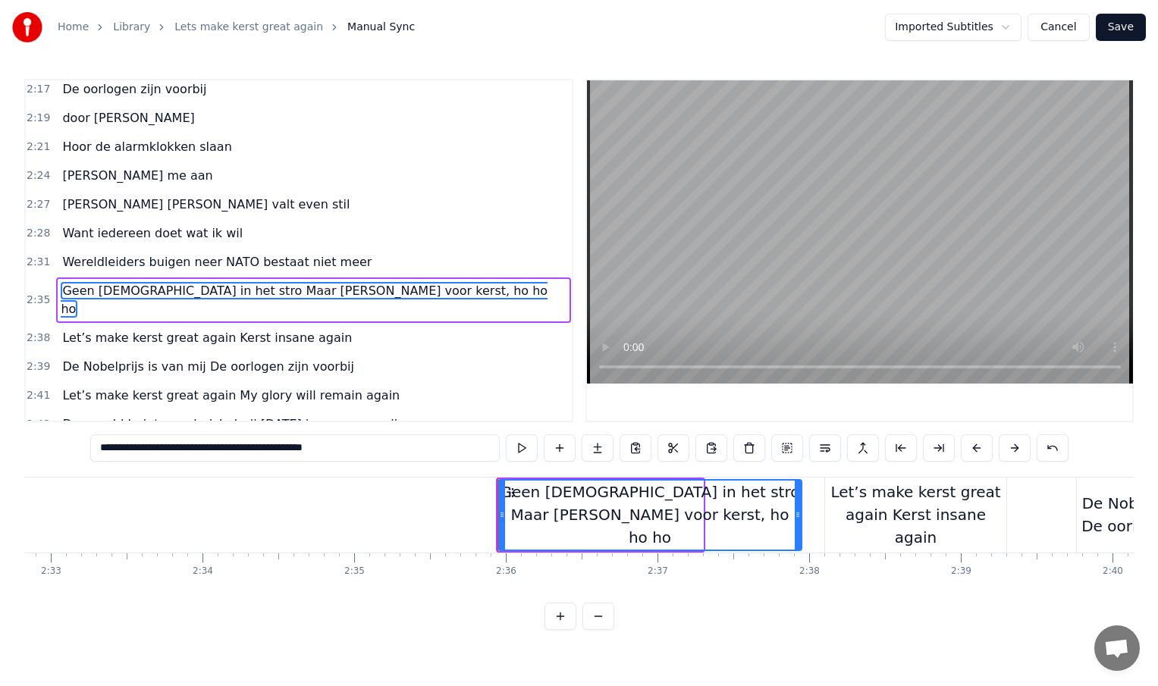
drag, startPoint x: 700, startPoint y: 515, endPoint x: 799, endPoint y: 515, distance: 98.6
click at [799, 515] on icon at bounding box center [798, 515] width 6 height 12
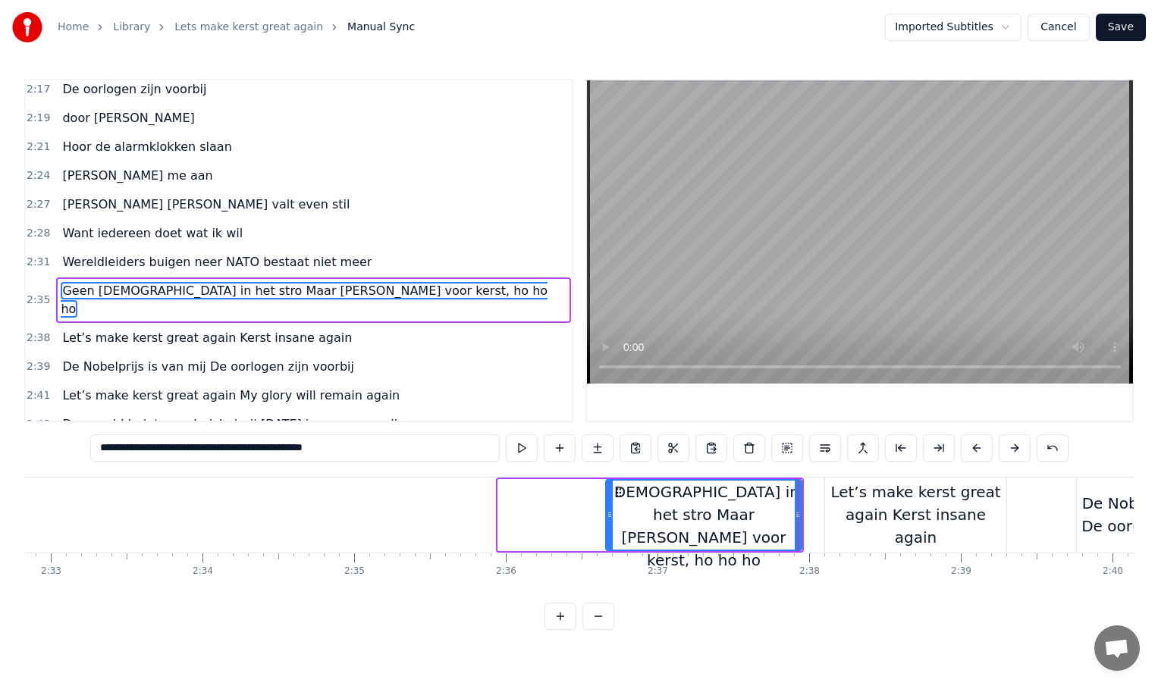
drag, startPoint x: 500, startPoint y: 516, endPoint x: 626, endPoint y: 516, distance: 125.1
click at [613, 516] on icon at bounding box center [610, 515] width 6 height 12
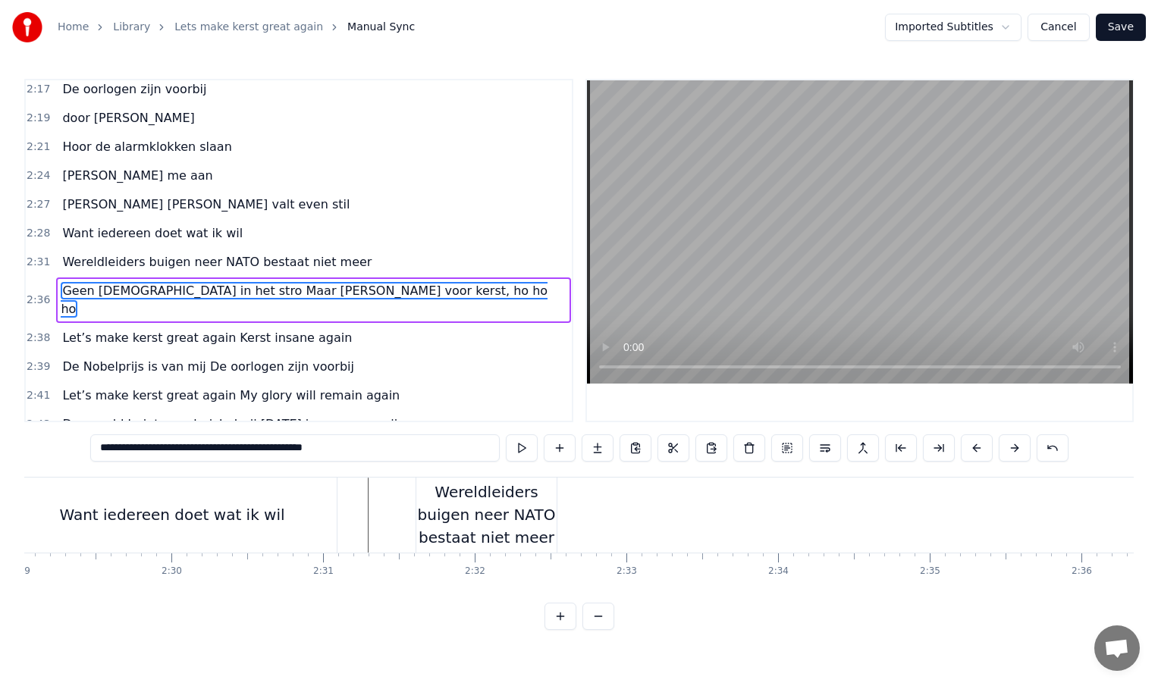
scroll to position [0, 22563]
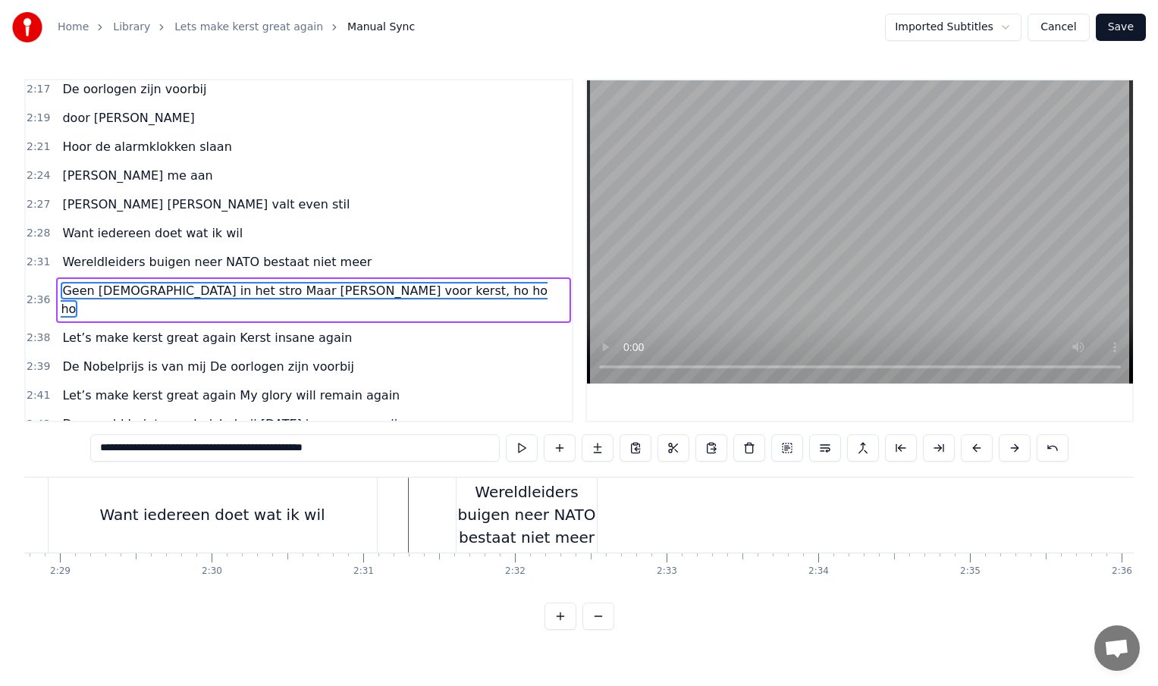
click at [513, 518] on div "Wereldleiders buigen neer NATO bestaat niet meer" at bounding box center [527, 515] width 140 height 68
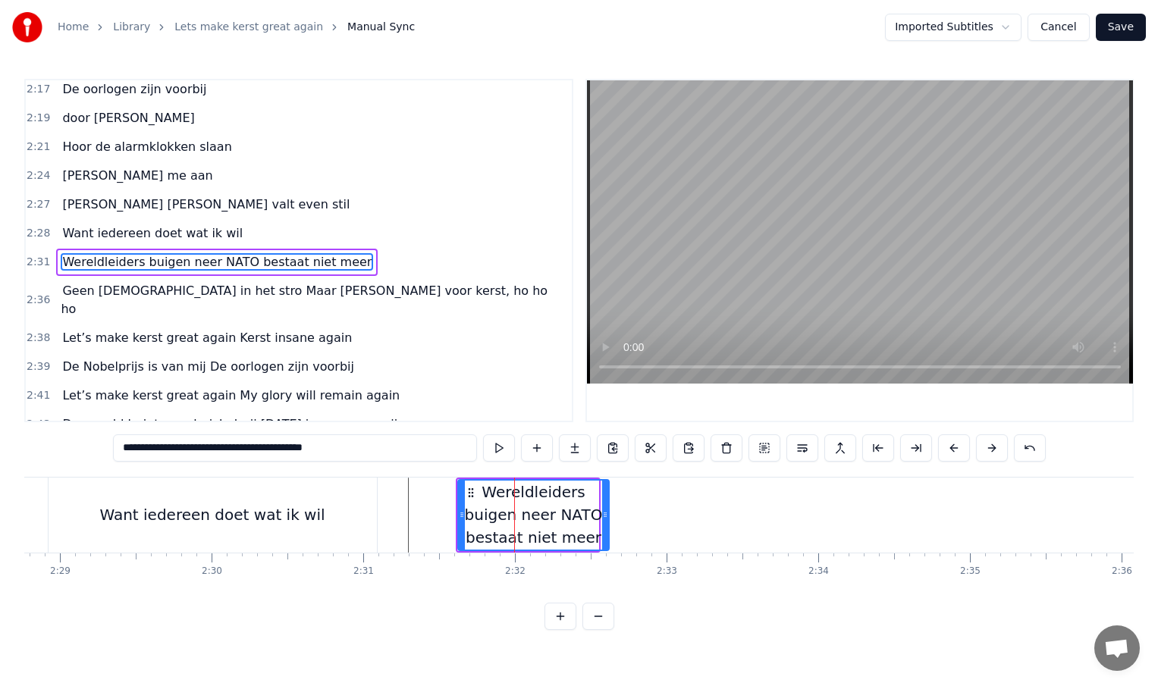
drag, startPoint x: 593, startPoint y: 510, endPoint x: 935, endPoint y: 514, distance: 342.0
click at [608, 514] on icon at bounding box center [605, 515] width 6 height 12
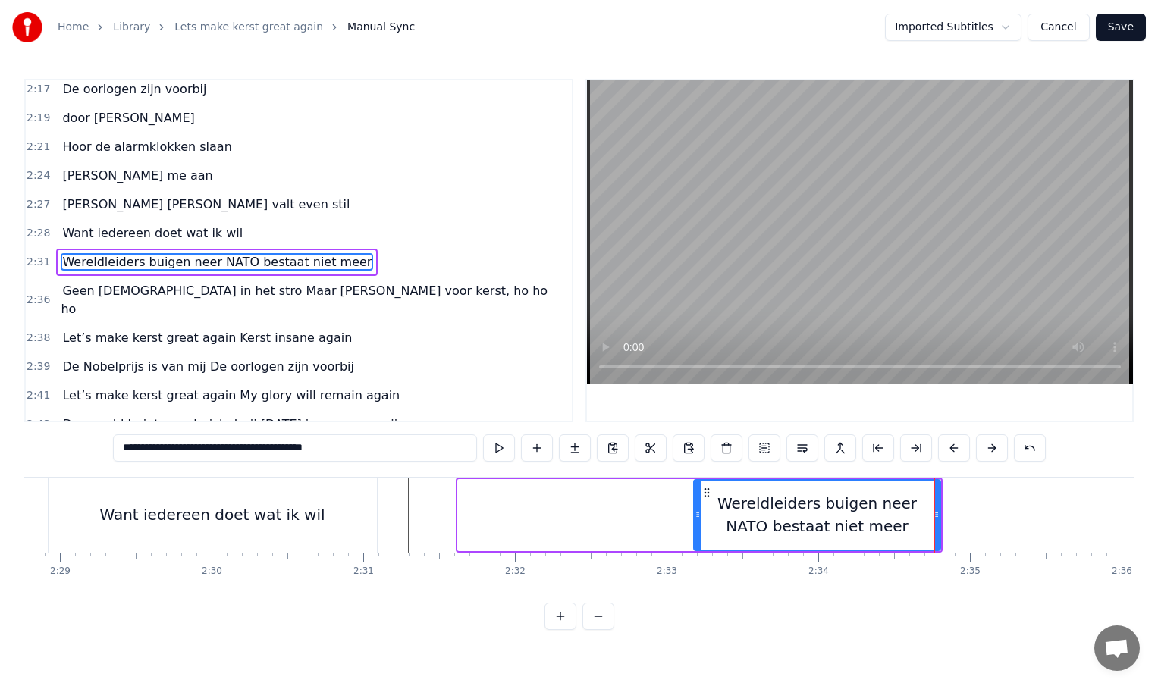
drag, startPoint x: 461, startPoint y: 512, endPoint x: 759, endPoint y: 517, distance: 298.1
click at [701, 517] on icon at bounding box center [698, 515] width 6 height 12
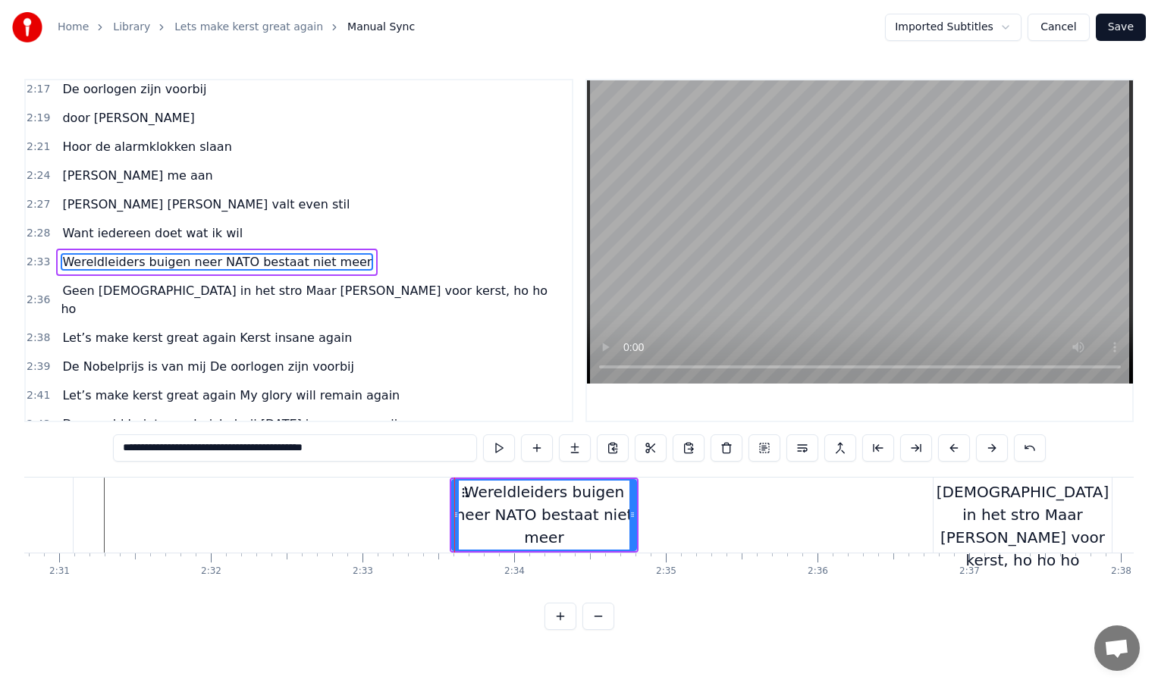
scroll to position [0, 22870]
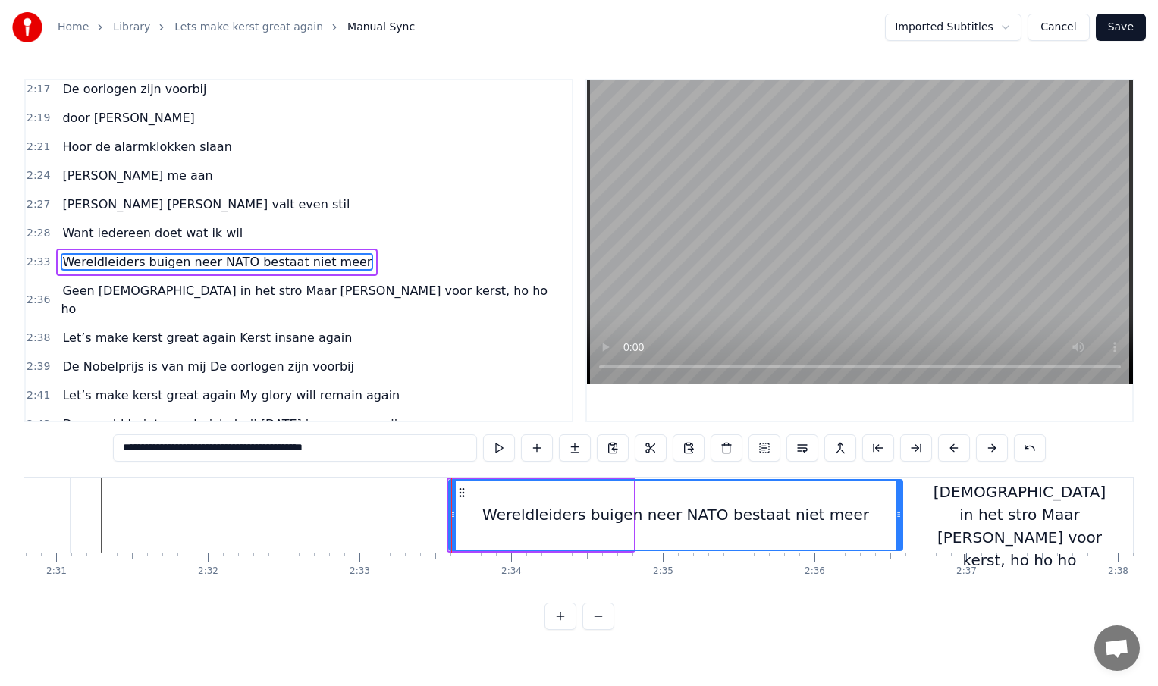
drag, startPoint x: 629, startPoint y: 514, endPoint x: 899, endPoint y: 513, distance: 270.7
click at [899, 513] on icon at bounding box center [899, 515] width 6 height 12
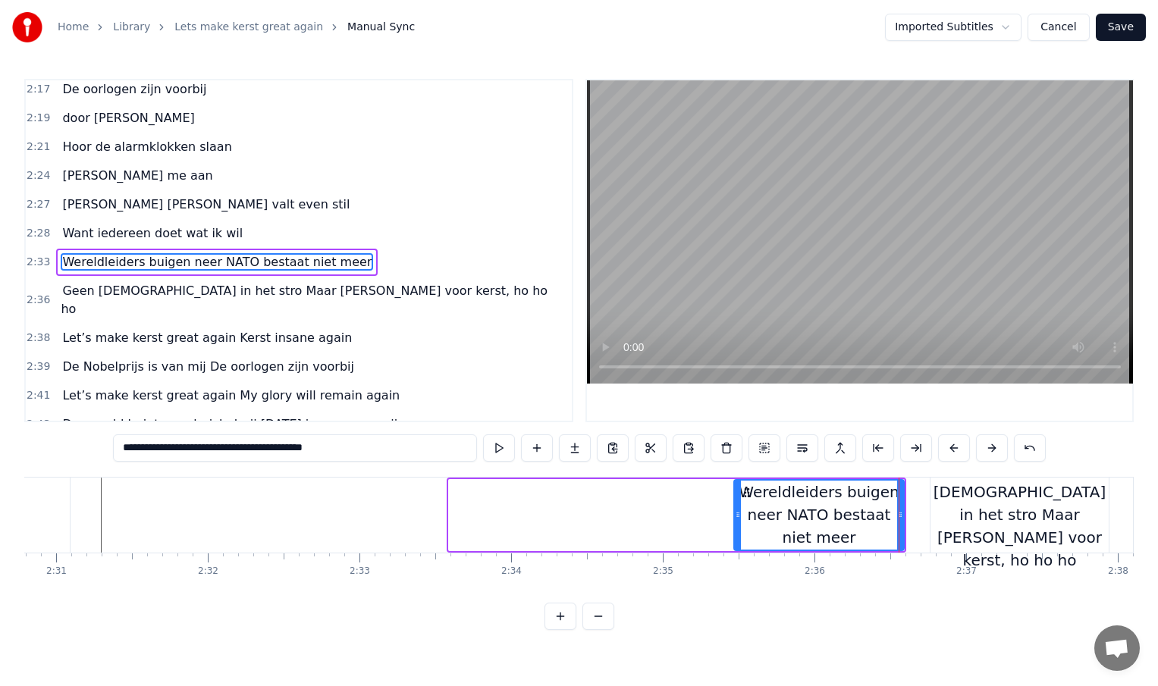
drag, startPoint x: 453, startPoint y: 511, endPoint x: 738, endPoint y: 513, distance: 285.1
click at [738, 513] on icon at bounding box center [738, 515] width 6 height 12
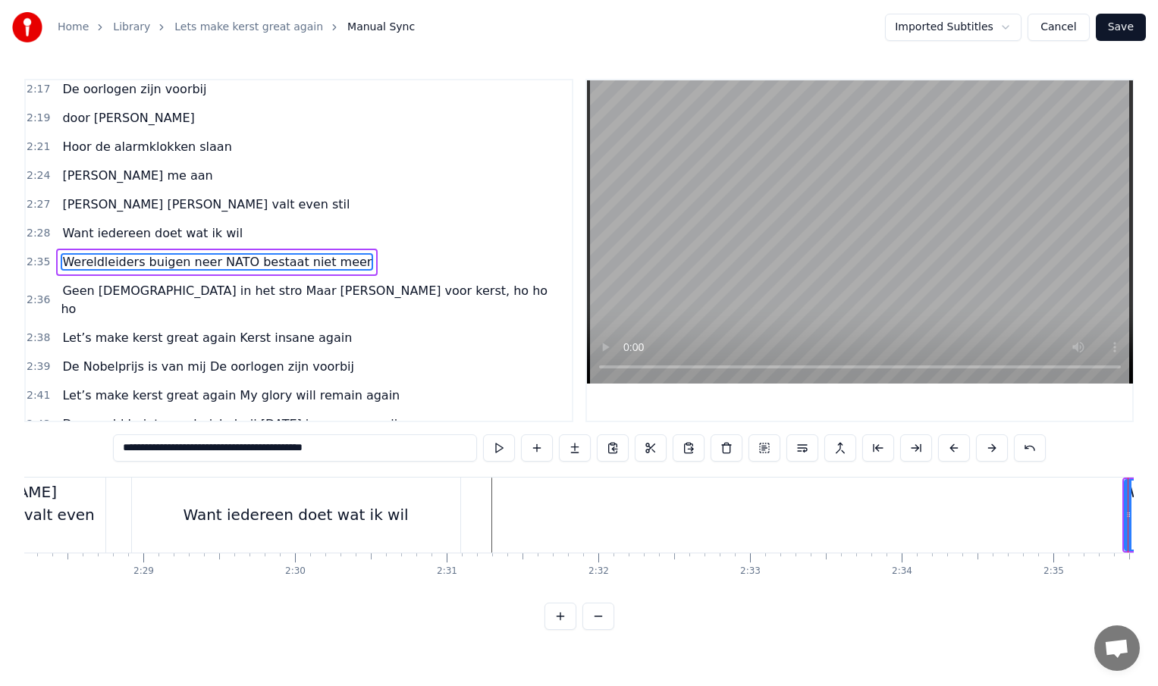
scroll to position [0, 22476]
click at [418, 530] on div "Want iedereen doet wat ik wil" at bounding box center [299, 515] width 328 height 75
type input "**********"
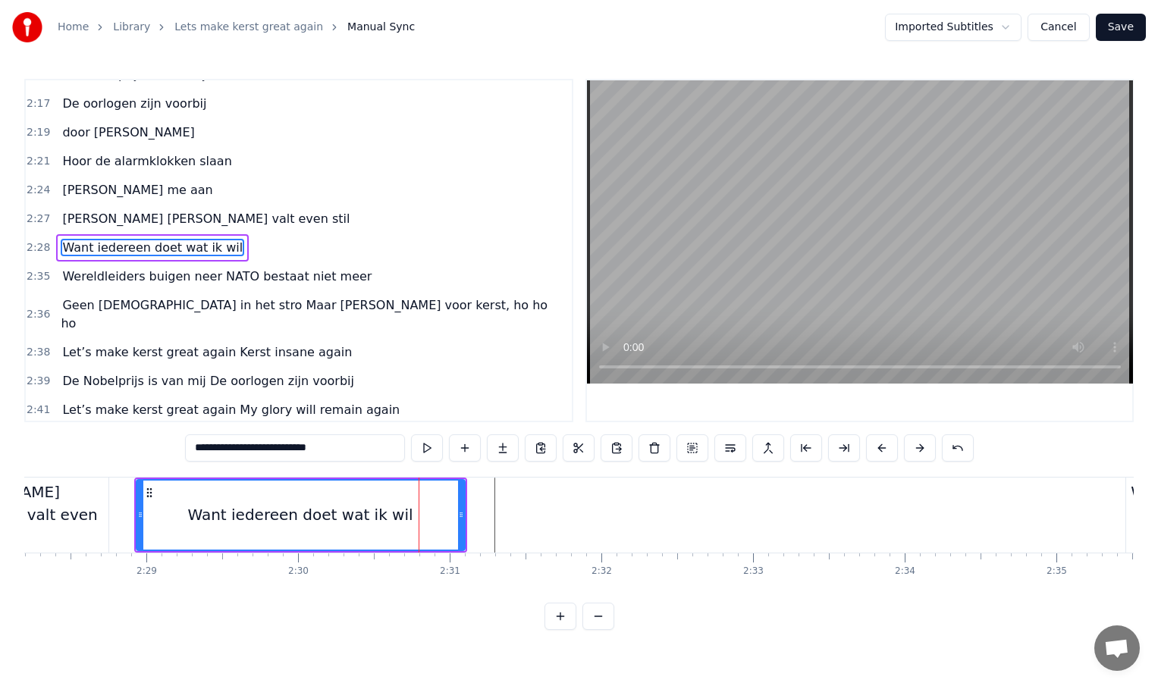
scroll to position [824, 0]
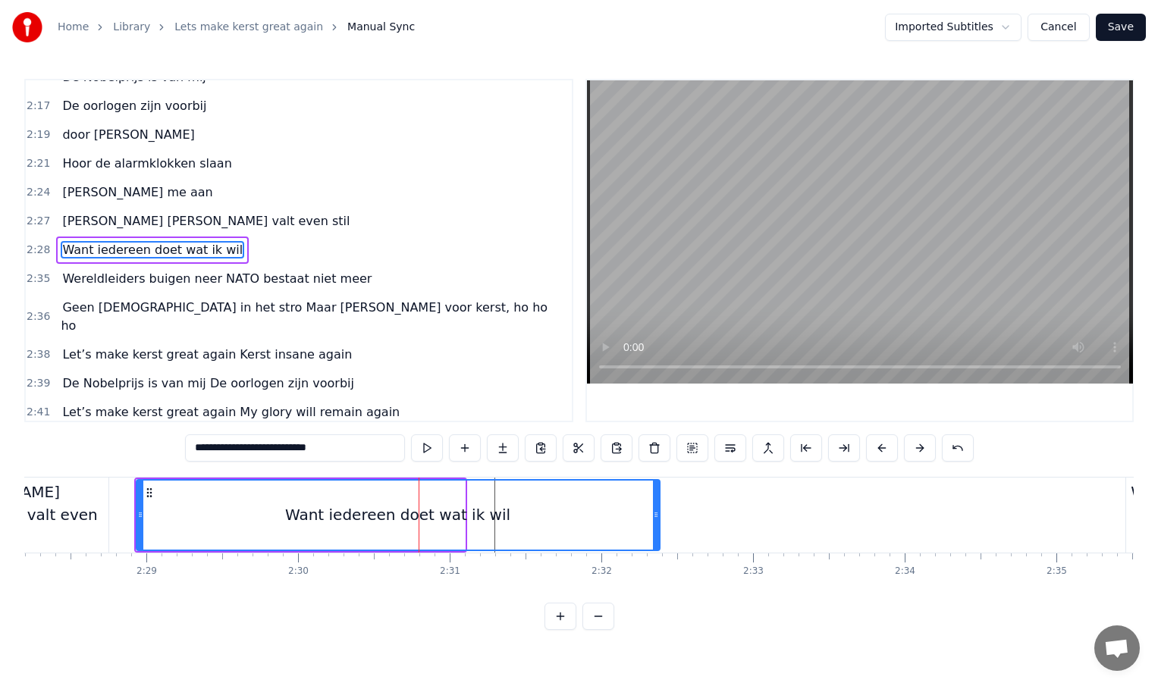
drag, startPoint x: 460, startPoint y: 512, endPoint x: 654, endPoint y: 516, distance: 194.2
click at [654, 516] on icon at bounding box center [656, 515] width 6 height 12
click at [118, 495] on div at bounding box center [494, 515] width 45892 height 75
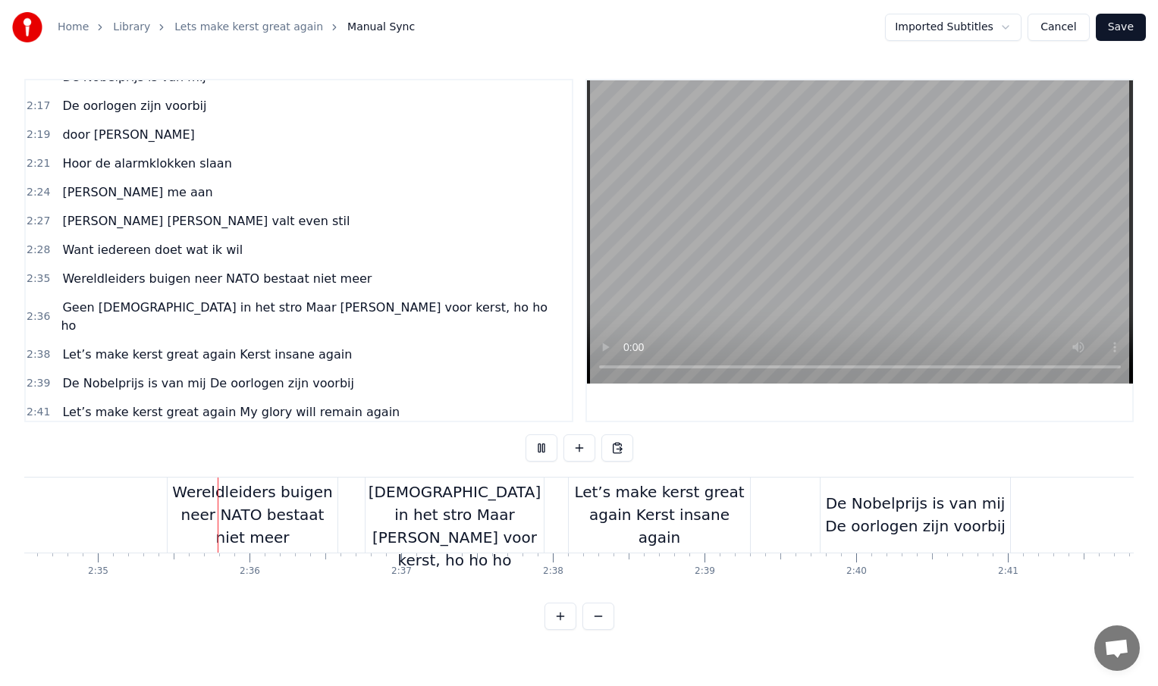
scroll to position [0, 23441]
click at [962, 507] on div "De Nobelprijs is van mij De oorlogen zijn voorbij" at bounding box center [909, 514] width 190 height 45
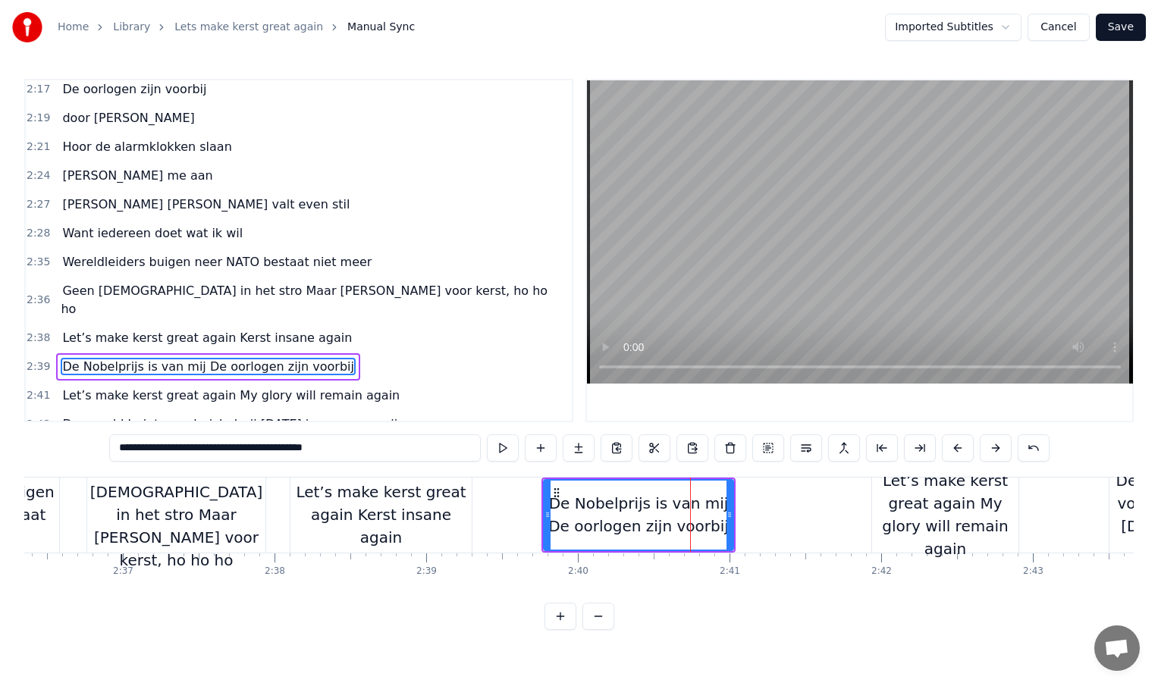
scroll to position [0, 23730]
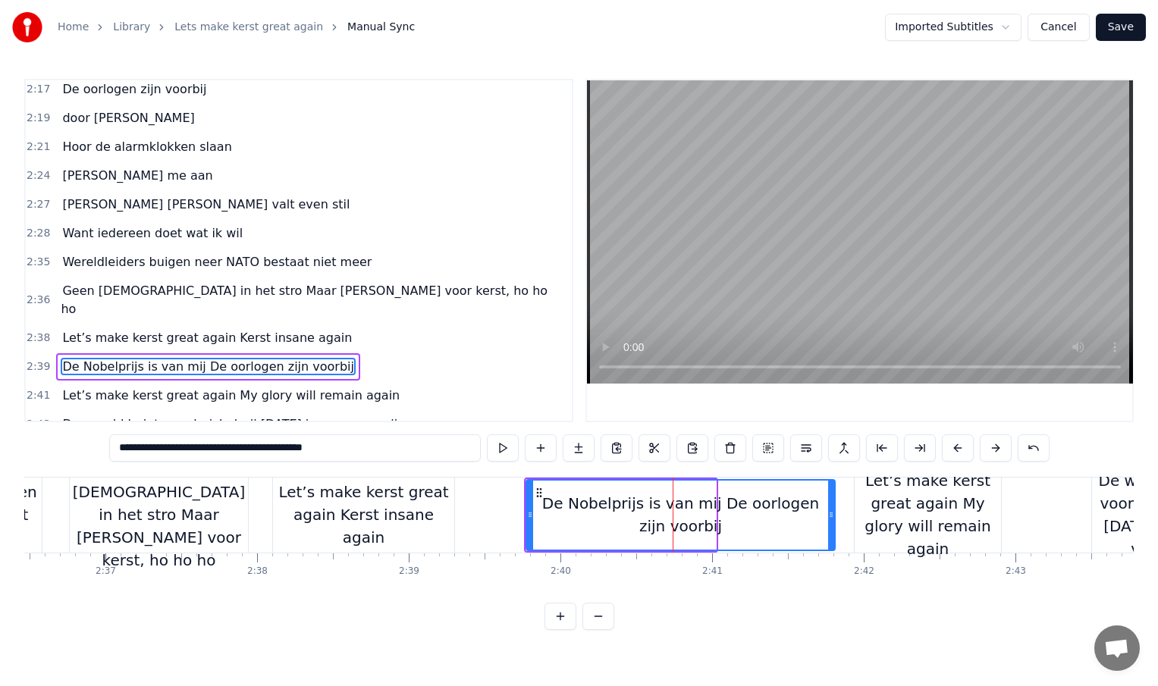
drag, startPoint x: 714, startPoint y: 514, endPoint x: 839, endPoint y: 513, distance: 125.9
click at [834, 513] on icon at bounding box center [831, 515] width 6 height 12
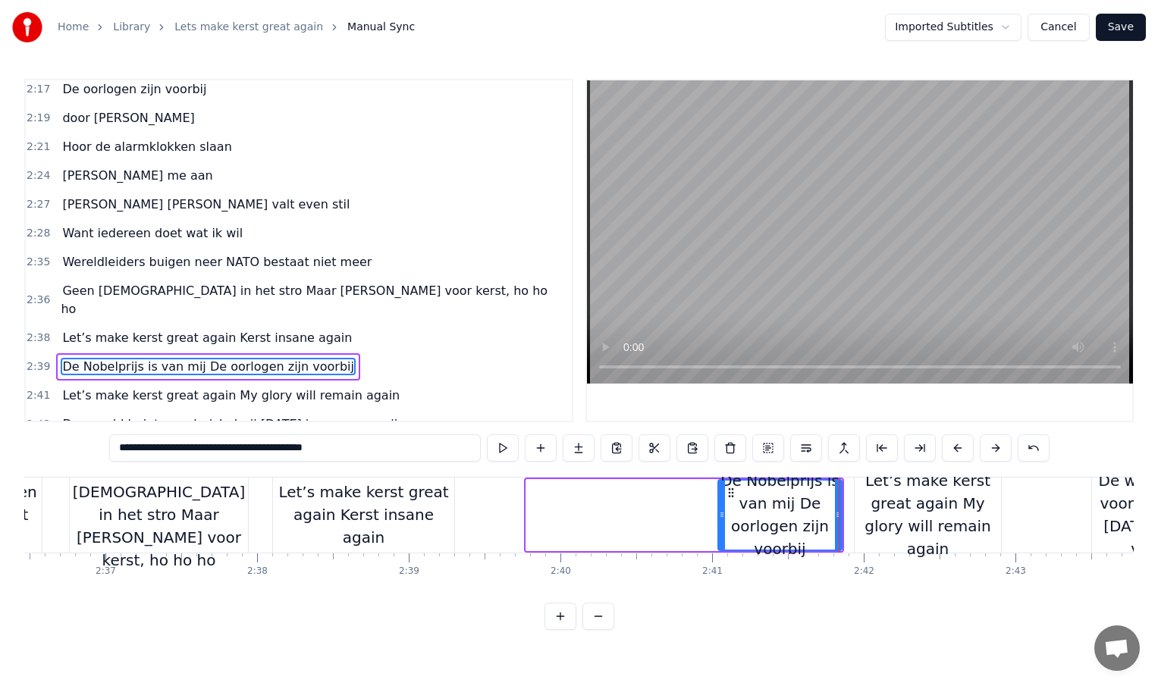
drag, startPoint x: 529, startPoint y: 513, endPoint x: 726, endPoint y: 519, distance: 197.3
click at [725, 519] on icon at bounding box center [722, 515] width 6 height 12
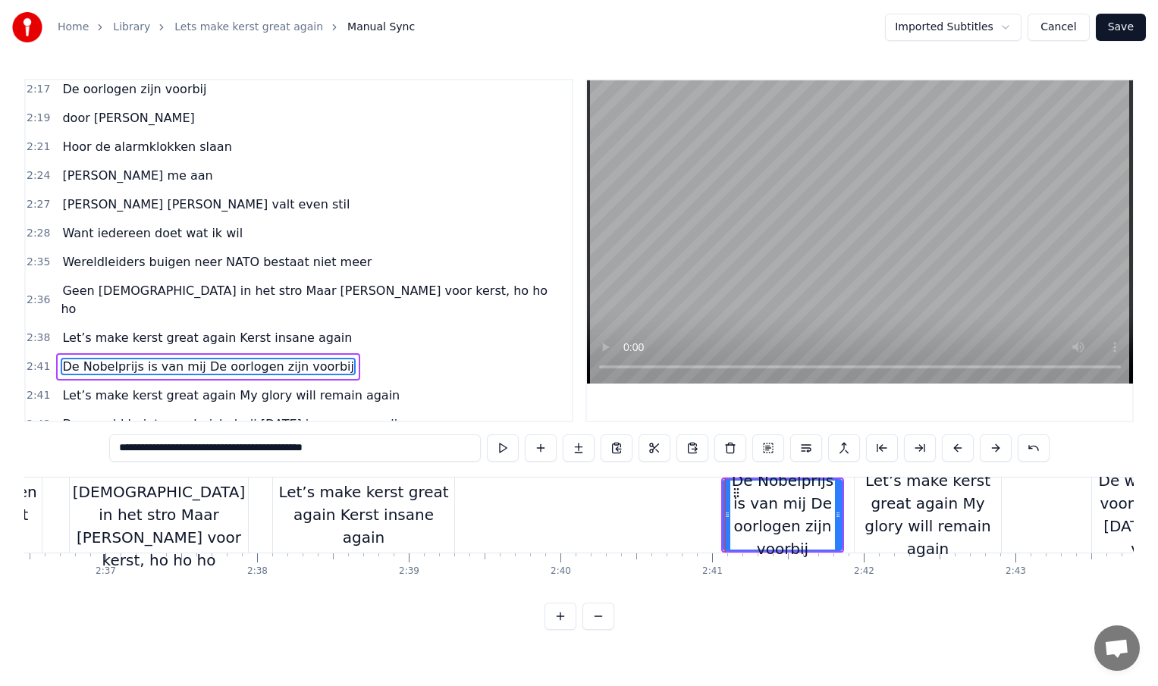
click at [419, 505] on div "Let’s make kerst great again Kerst insane again" at bounding box center [363, 515] width 181 height 68
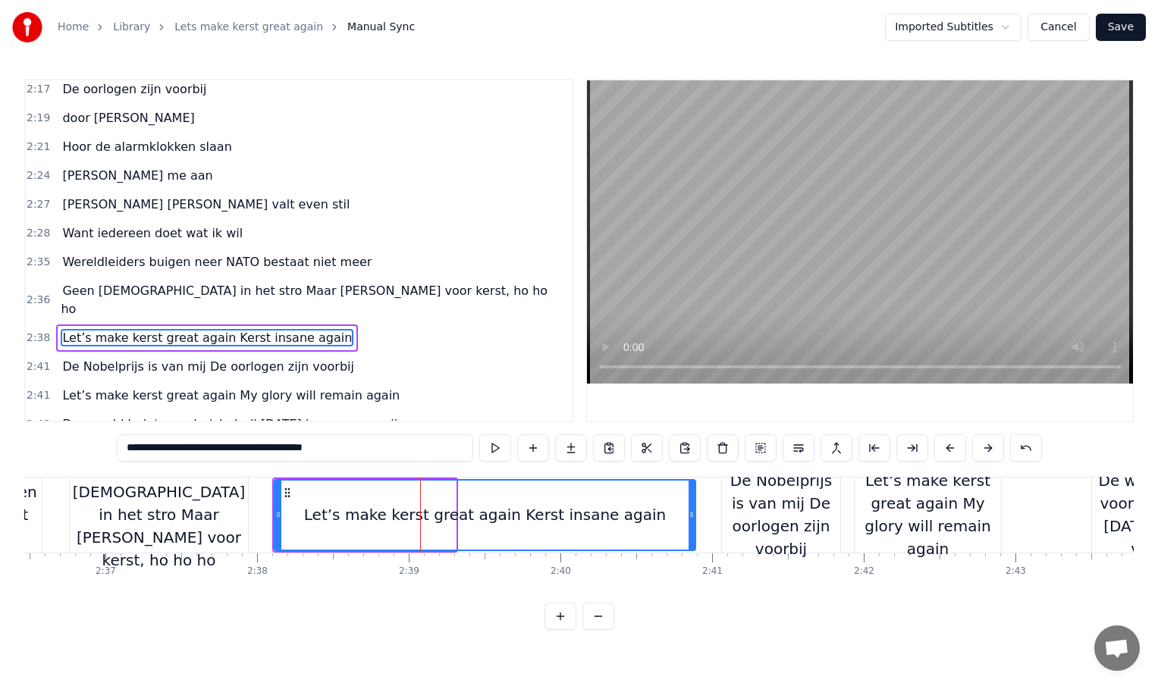
drag, startPoint x: 451, startPoint y: 512, endPoint x: 691, endPoint y: 506, distance: 239.7
click at [691, 506] on div at bounding box center [692, 515] width 6 height 69
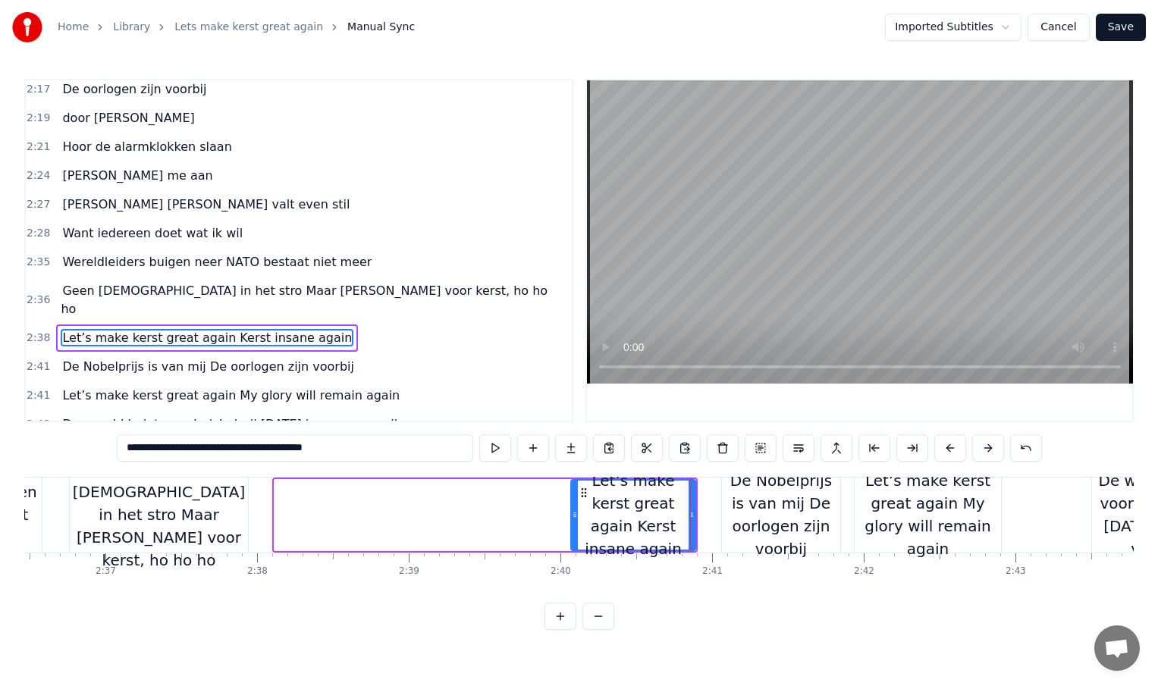
drag, startPoint x: 276, startPoint y: 513, endPoint x: 573, endPoint y: 503, distance: 296.7
click at [573, 503] on div at bounding box center [575, 515] width 6 height 69
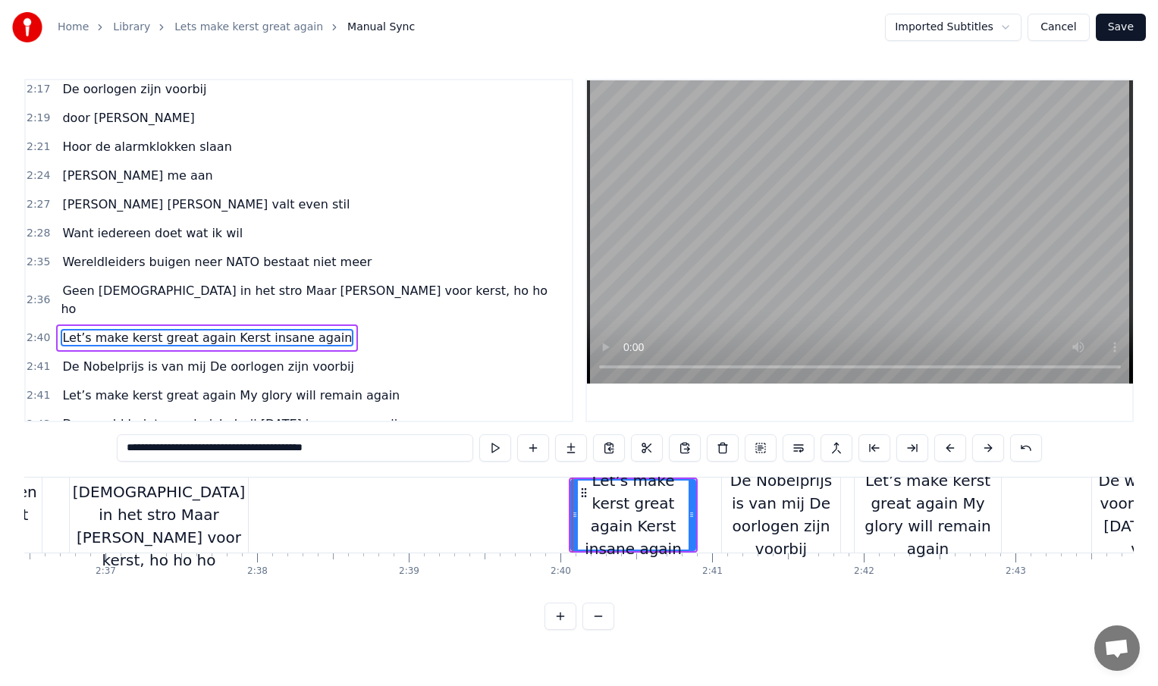
click at [171, 510] on div "Geen [DEMOGRAPHIC_DATA] in het stro Maar [PERSON_NAME] voor kerst, ho ho ho" at bounding box center [159, 515] width 178 height 114
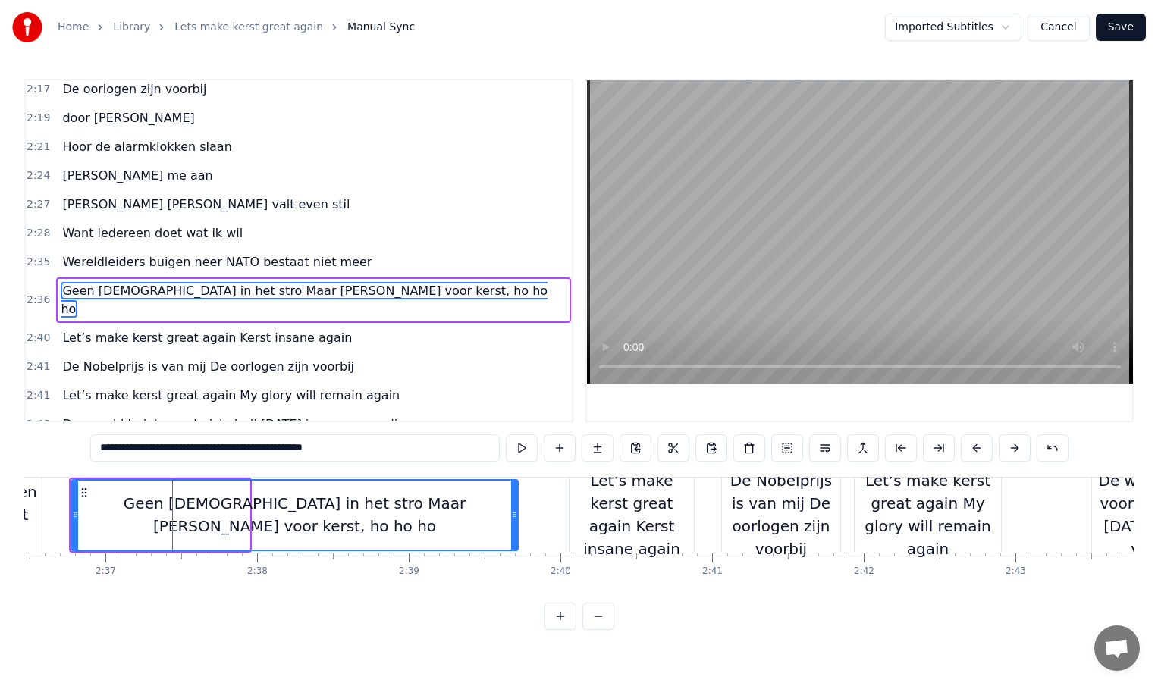
drag, startPoint x: 245, startPoint y: 512, endPoint x: 513, endPoint y: 516, distance: 268.5
click at [513, 516] on icon at bounding box center [514, 515] width 6 height 12
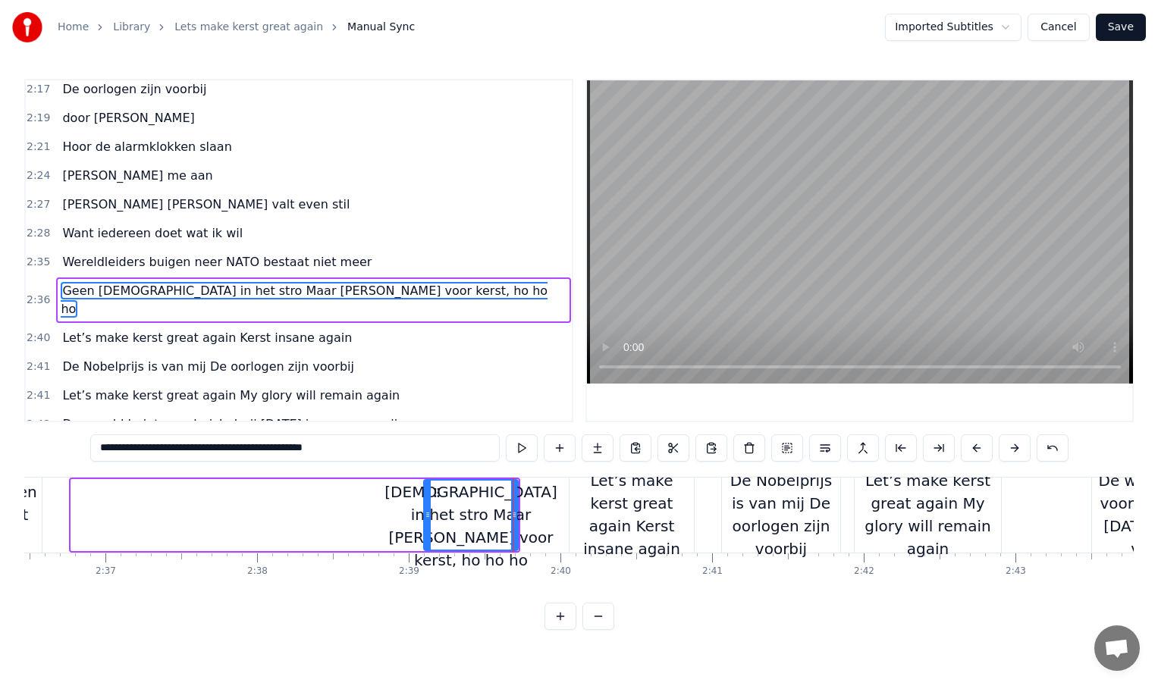
drag, startPoint x: 75, startPoint y: 511, endPoint x: 427, endPoint y: 529, distance: 352.3
click at [428, 529] on div at bounding box center [428, 515] width 6 height 69
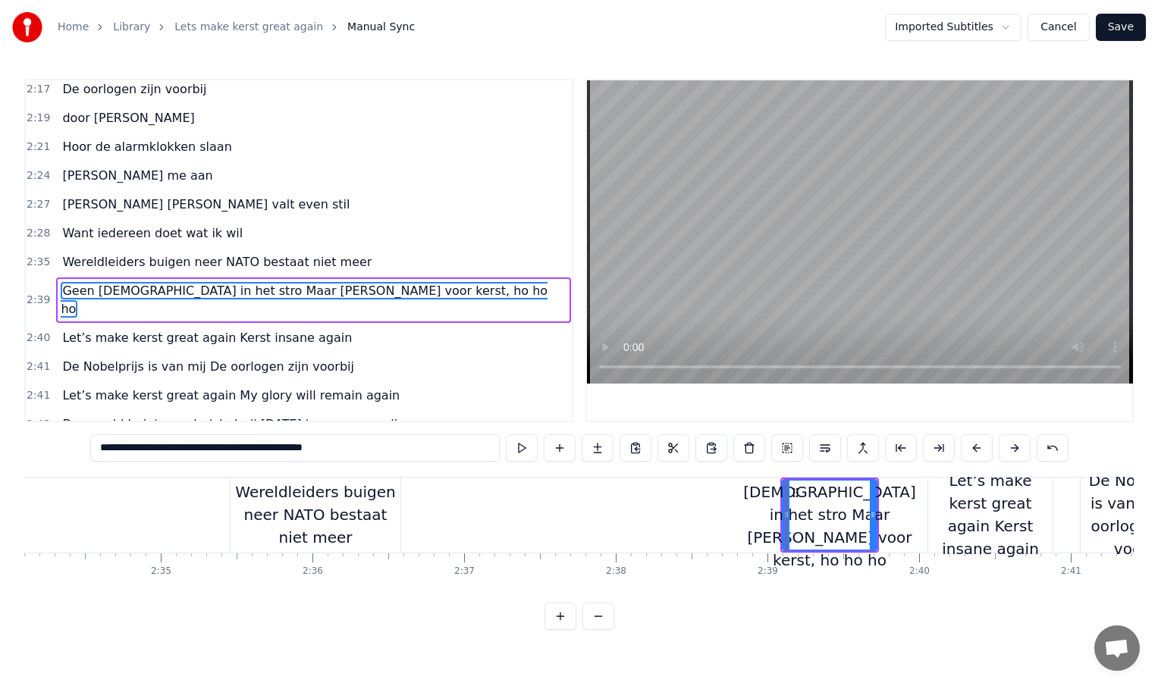
scroll to position [0, 23344]
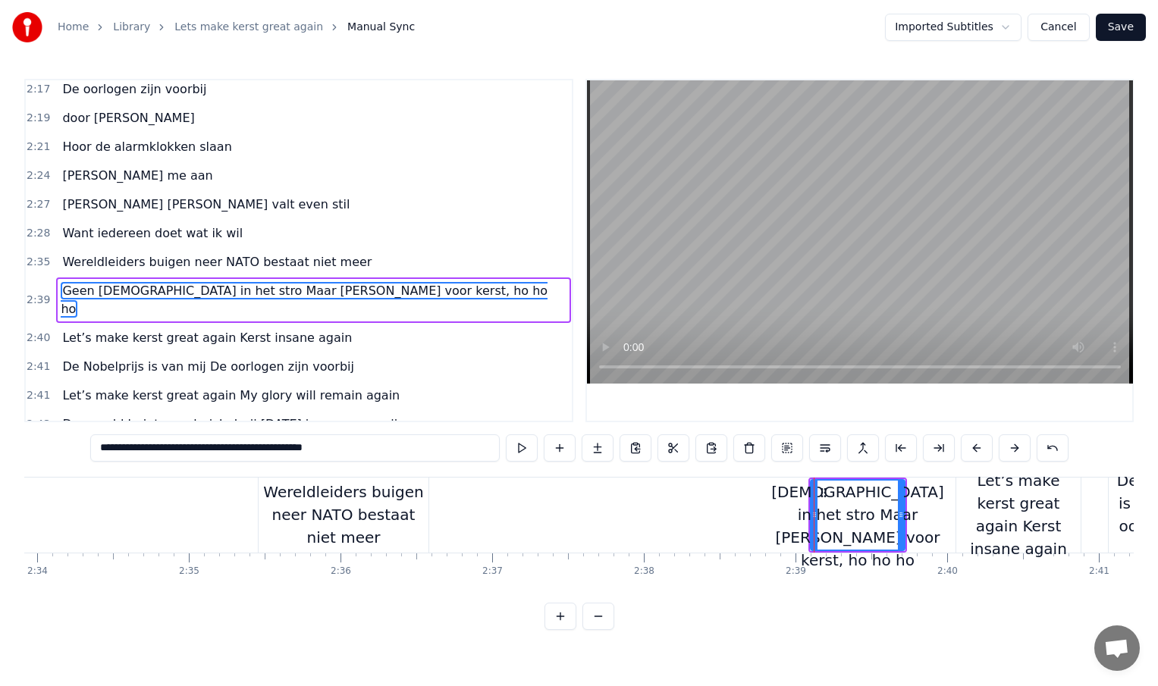
click at [347, 512] on div "Wereldleiders buigen neer NATO bestaat niet meer" at bounding box center [344, 515] width 170 height 68
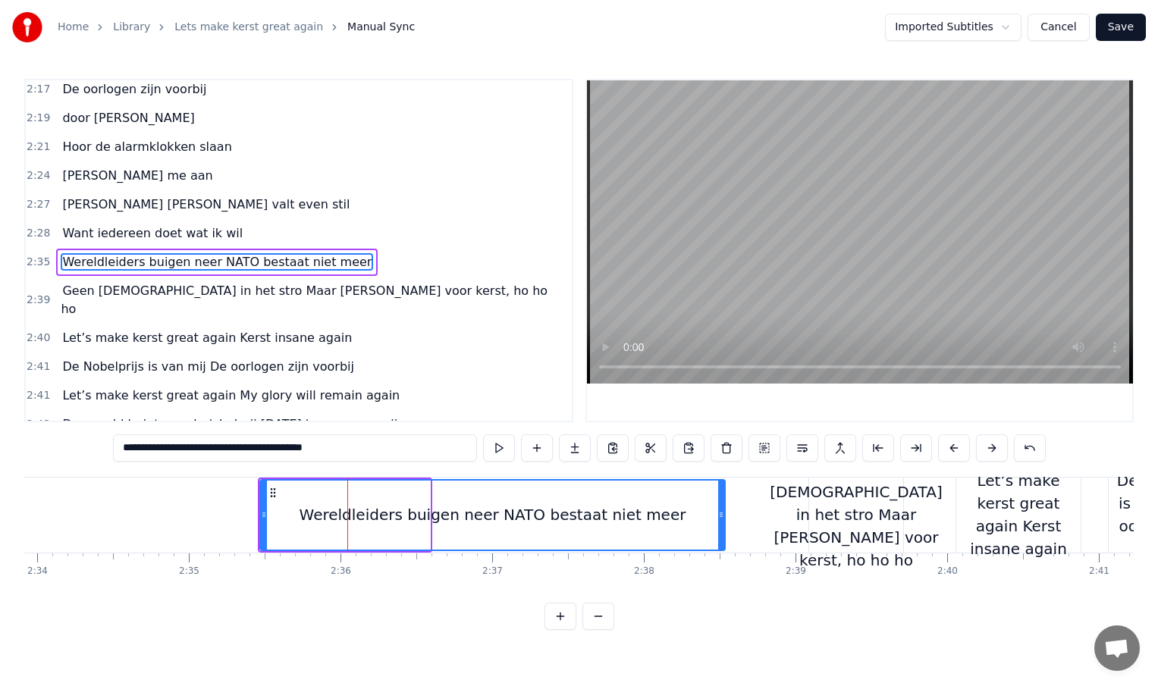
drag, startPoint x: 427, startPoint y: 516, endPoint x: 723, endPoint y: 519, distance: 295.8
click at [723, 519] on icon at bounding box center [721, 515] width 6 height 12
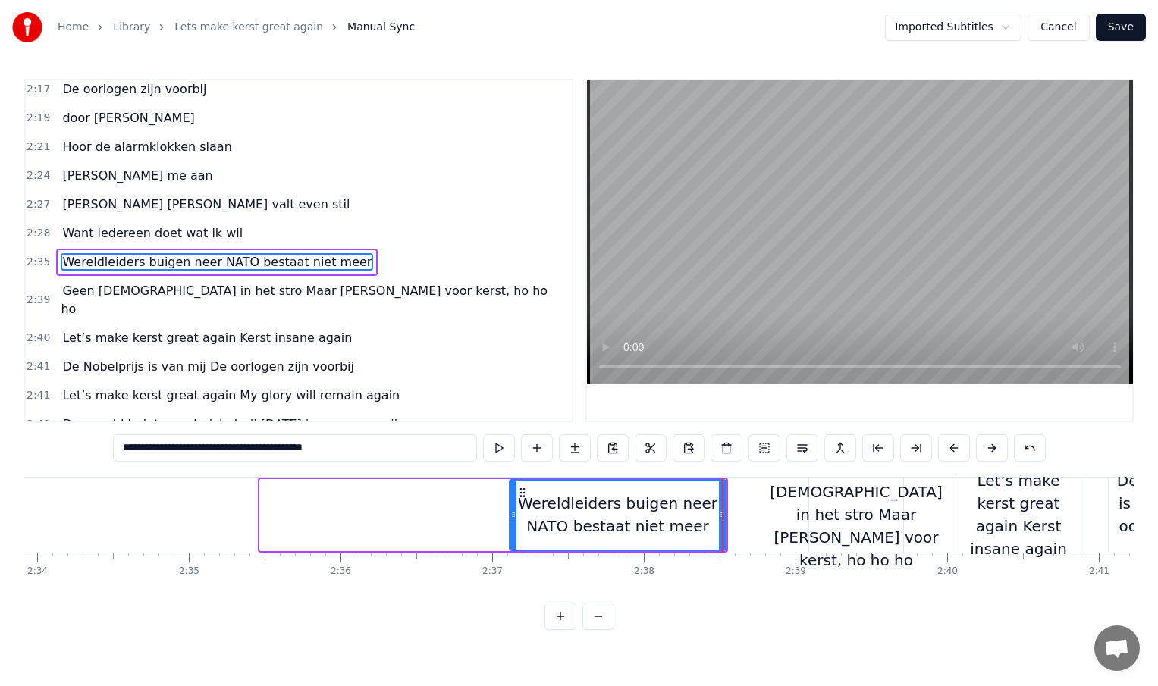
drag, startPoint x: 264, startPoint y: 516, endPoint x: 513, endPoint y: 529, distance: 249.9
click at [513, 529] on div at bounding box center [513, 515] width 6 height 69
type input "**********"
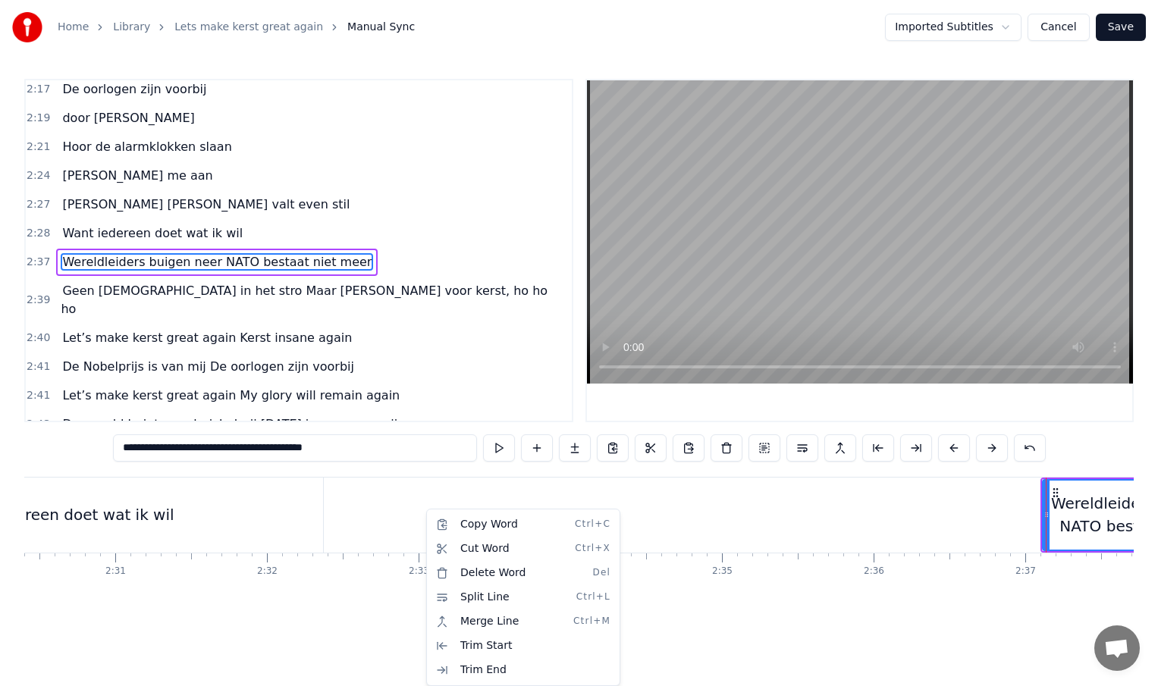
scroll to position [0, 22811]
click at [368, 512] on html "Home Library Lets make kerst great again Manual Sync Imported Subtitles Cancel …" at bounding box center [579, 327] width 1158 height 654
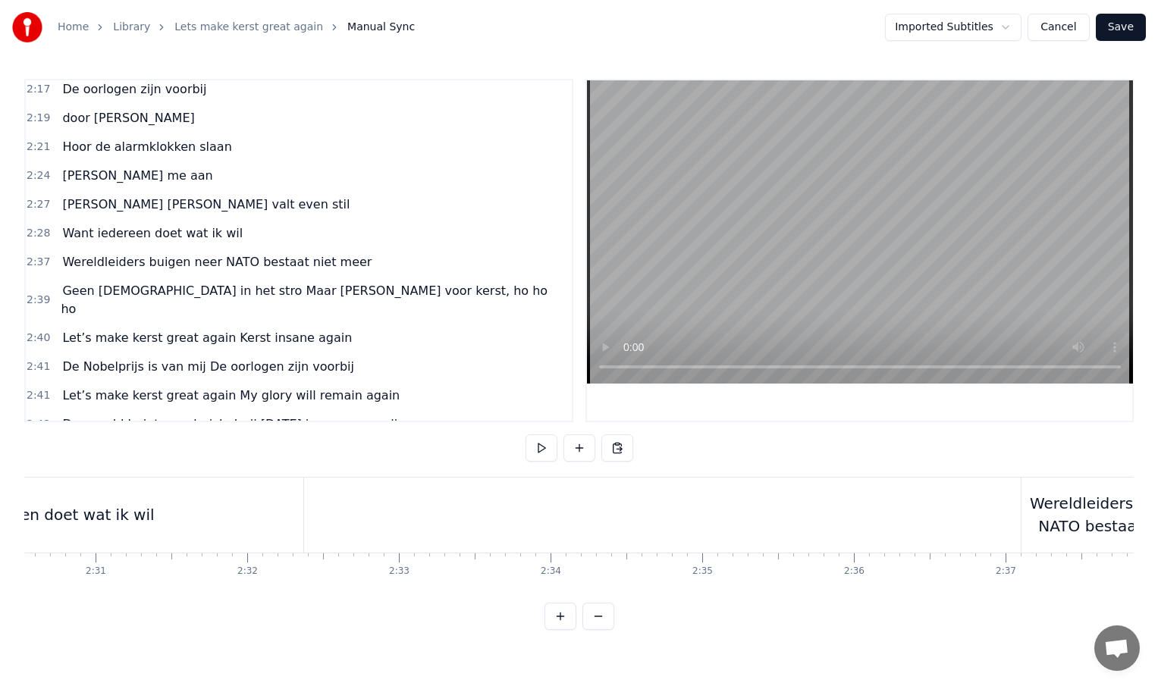
scroll to position [0, 22836]
click at [285, 514] on div "Want iedereen doet wat ik wil" at bounding box center [36, 515] width 522 height 75
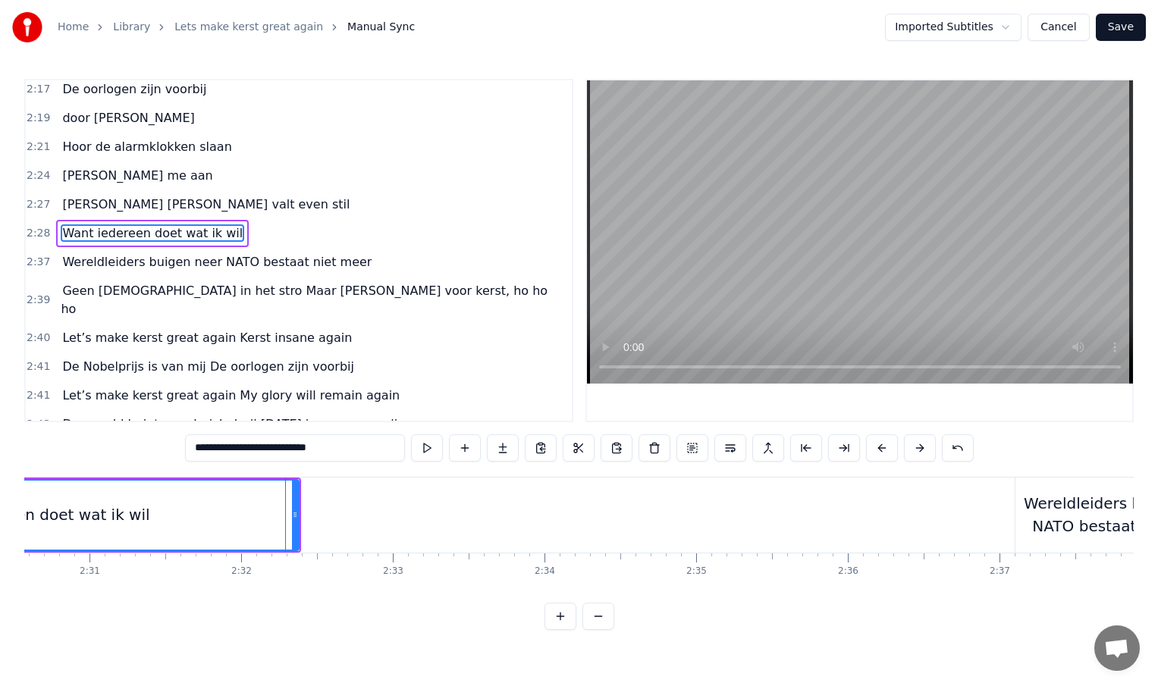
scroll to position [824, 0]
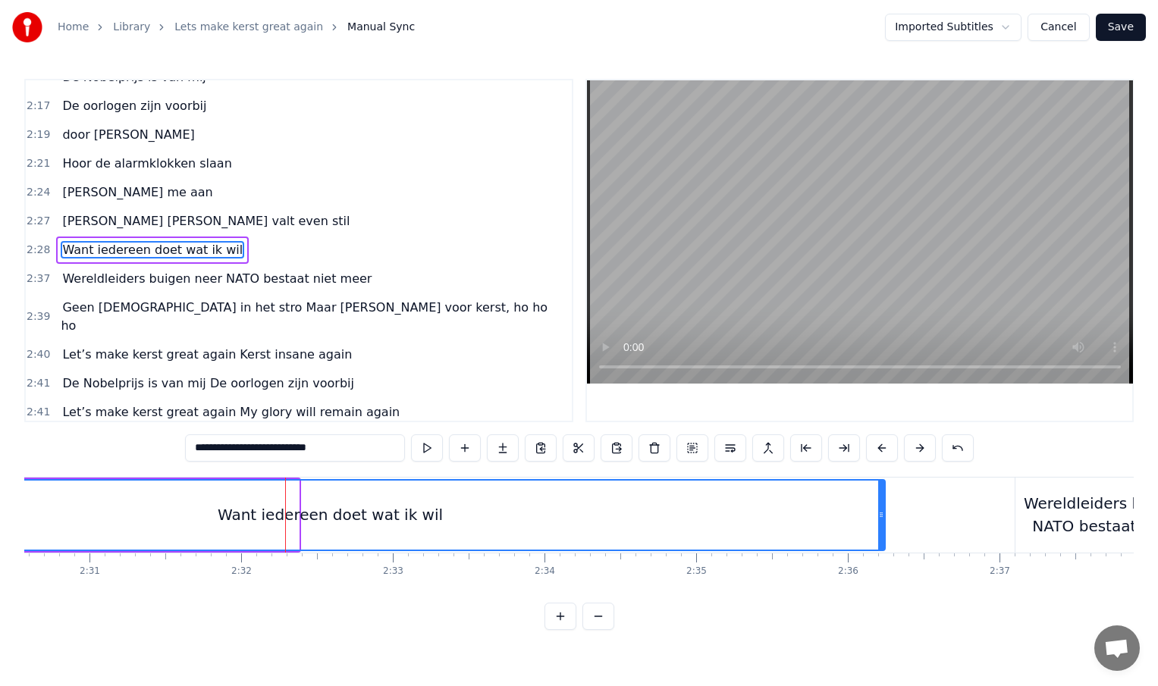
drag, startPoint x: 296, startPoint y: 514, endPoint x: 882, endPoint y: 522, distance: 586.2
click at [882, 522] on div at bounding box center [881, 515] width 6 height 69
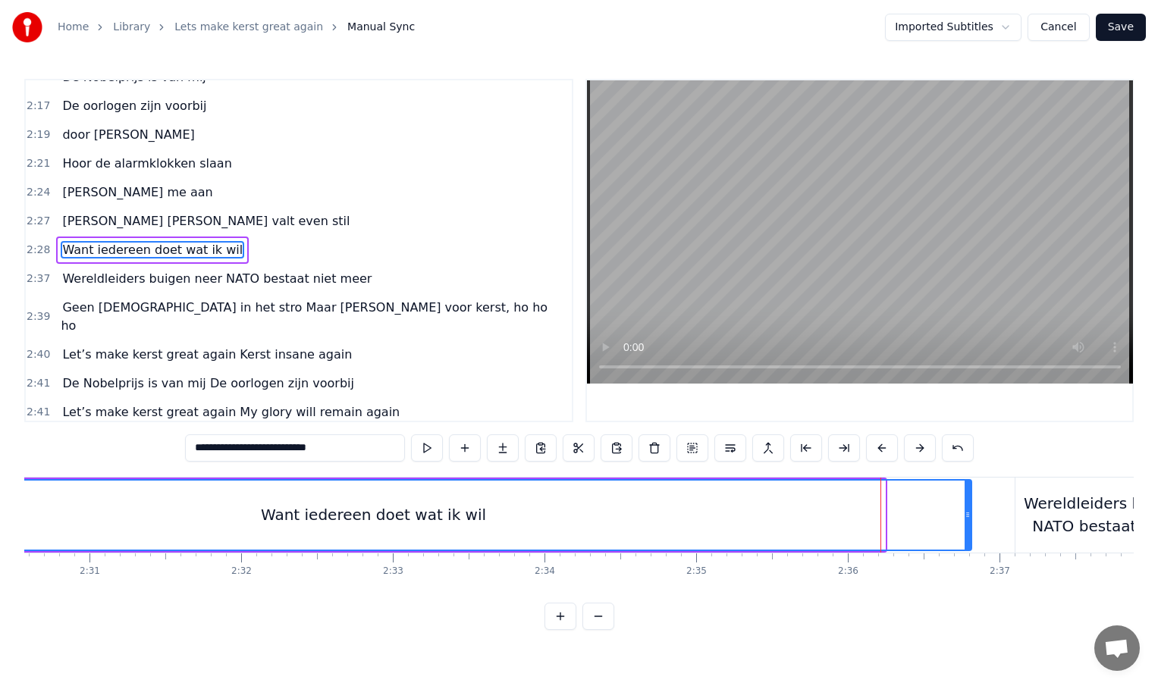
drag, startPoint x: 882, startPoint y: 522, endPoint x: 968, endPoint y: 519, distance: 86.5
click at [968, 519] on div at bounding box center [968, 515] width 6 height 69
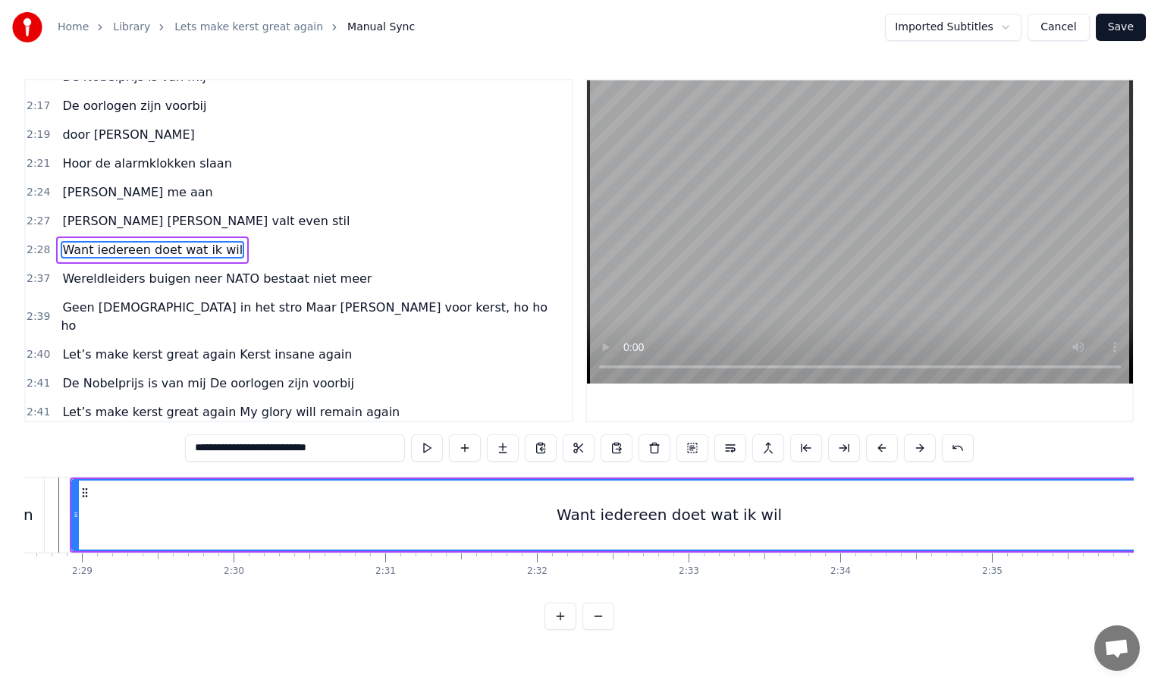
scroll to position [0, 22527]
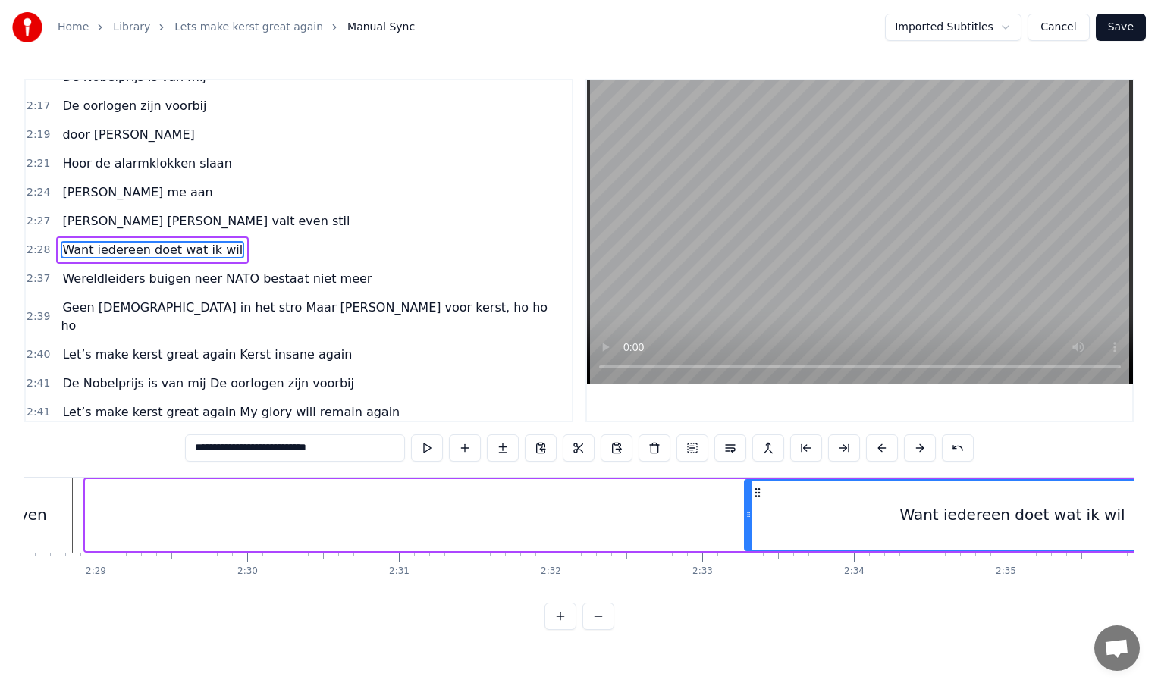
drag, startPoint x: 89, startPoint y: 514, endPoint x: 748, endPoint y: 519, distance: 659.0
click at [748, 519] on icon at bounding box center [748, 515] width 6 height 12
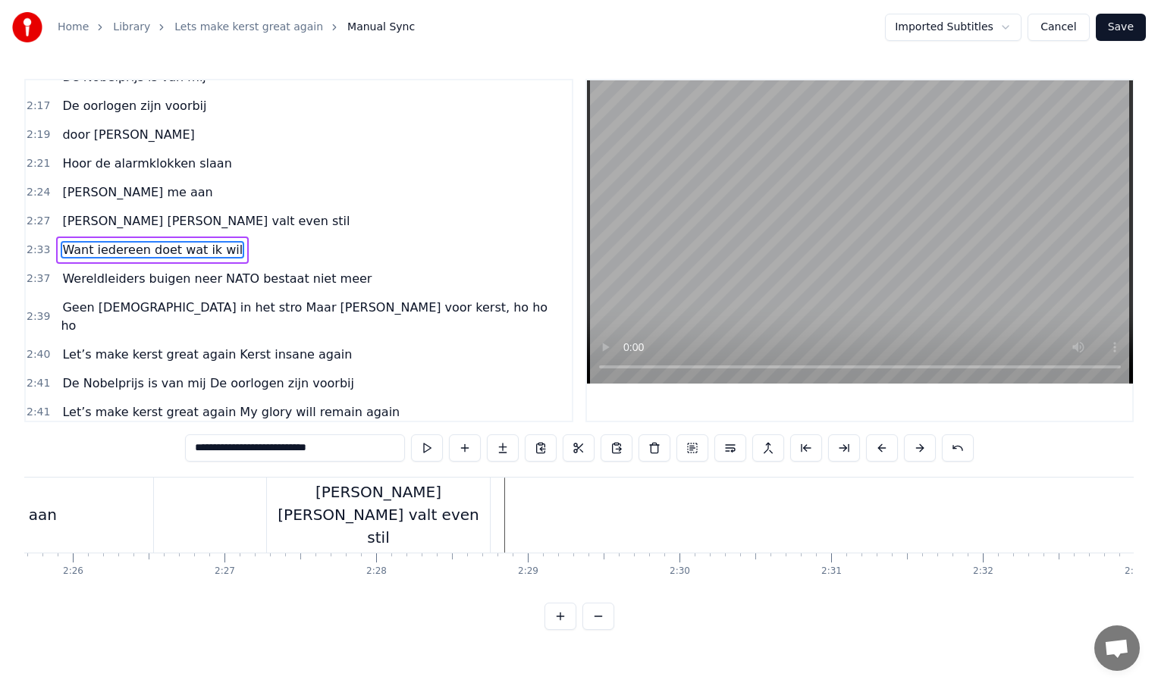
scroll to position [0, 22089]
click at [466, 520] on div "[PERSON_NAME] [PERSON_NAME] valt even stil" at bounding box center [384, 515] width 223 height 75
type input "**********"
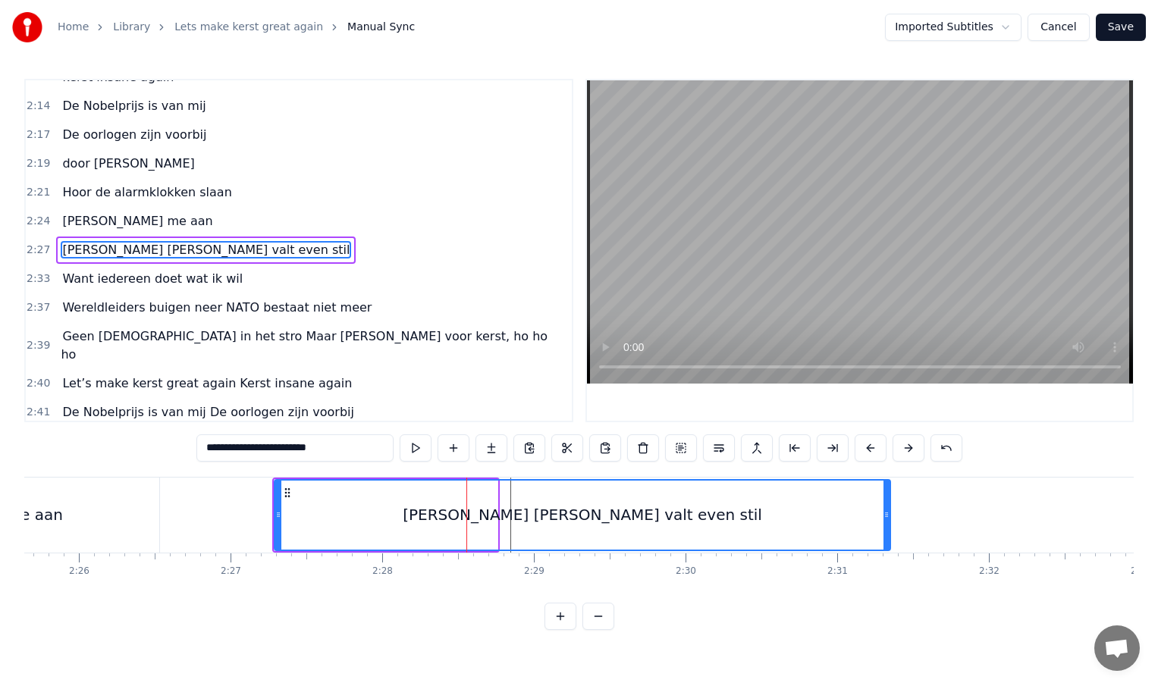
drag, startPoint x: 492, startPoint y: 515, endPoint x: 885, endPoint y: 524, distance: 392.9
click at [885, 524] on div at bounding box center [886, 515] width 6 height 69
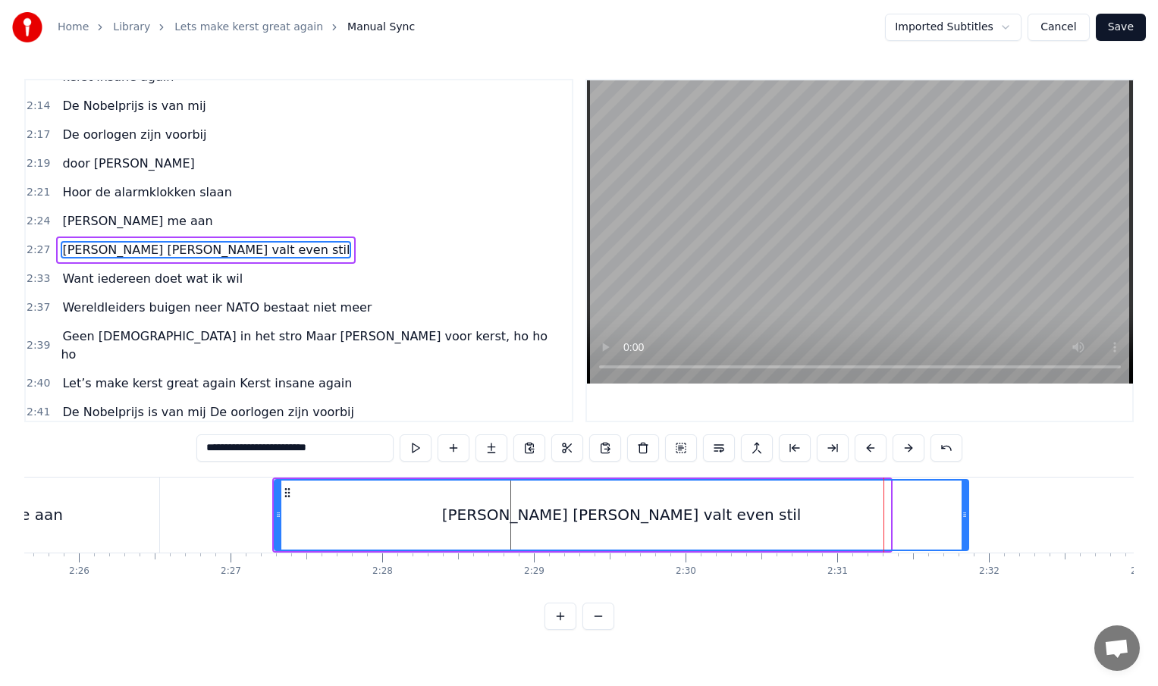
drag, startPoint x: 885, startPoint y: 524, endPoint x: 963, endPoint y: 520, distance: 78.2
click at [963, 520] on div at bounding box center [965, 515] width 6 height 69
click at [234, 521] on div at bounding box center [882, 515] width 45892 height 75
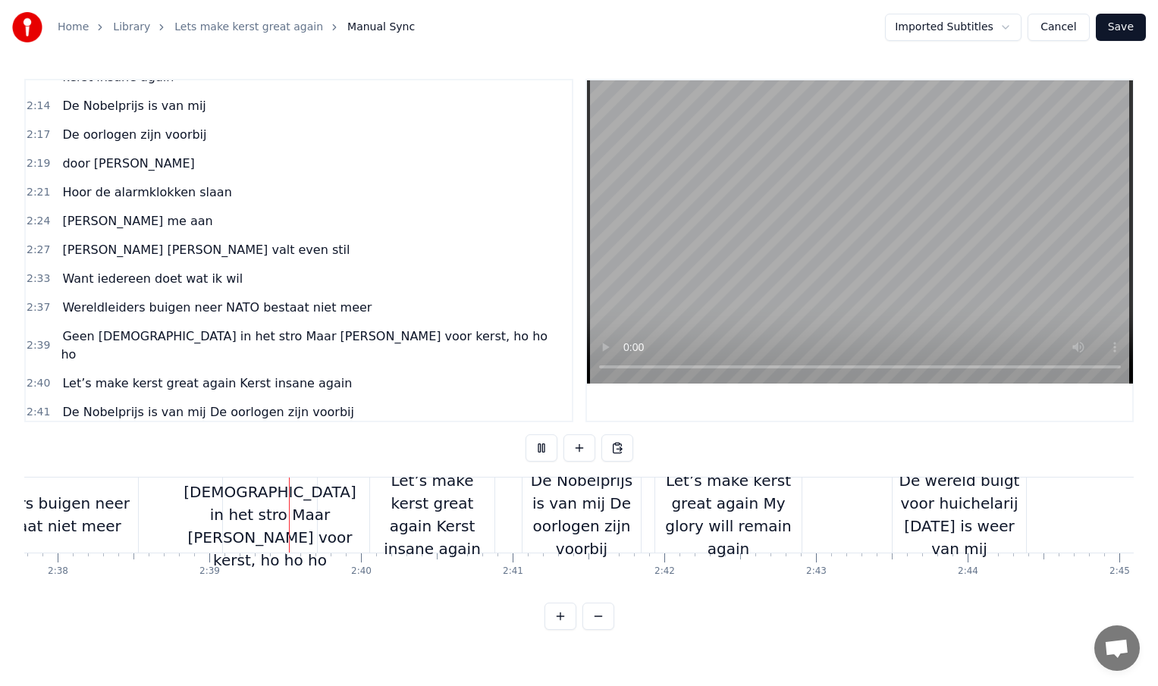
scroll to position [0, 24021]
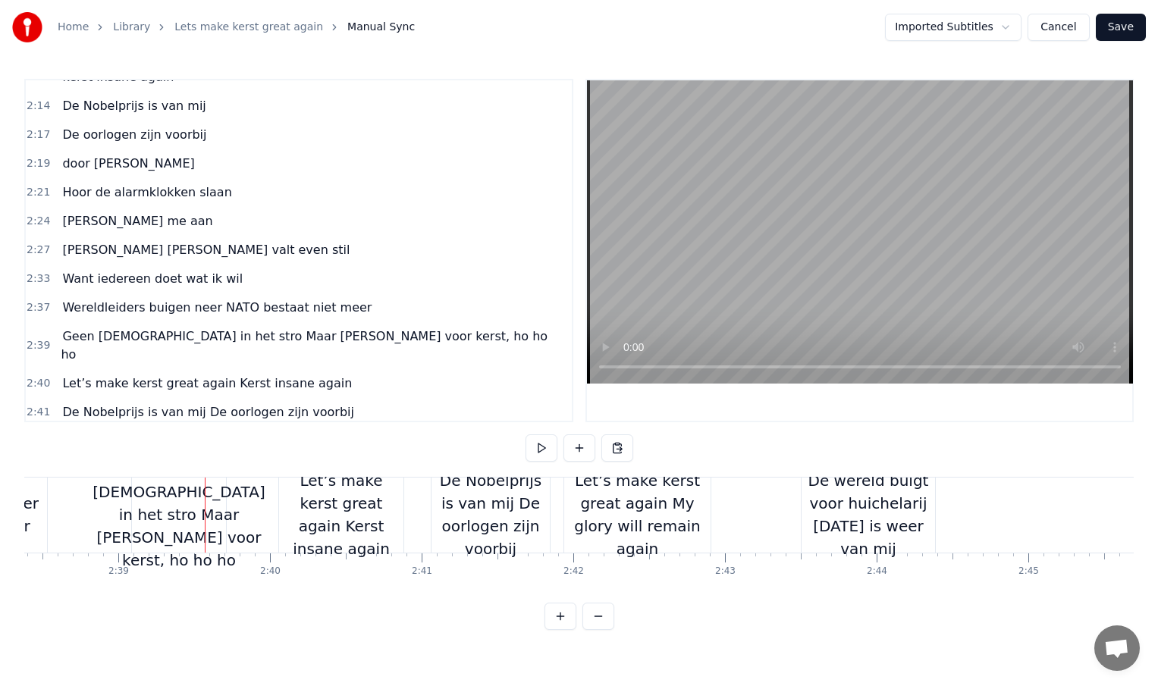
click at [926, 533] on div "De wereld buigt voor huichelarij [DATE] is weer van mij" at bounding box center [868, 514] width 133 height 91
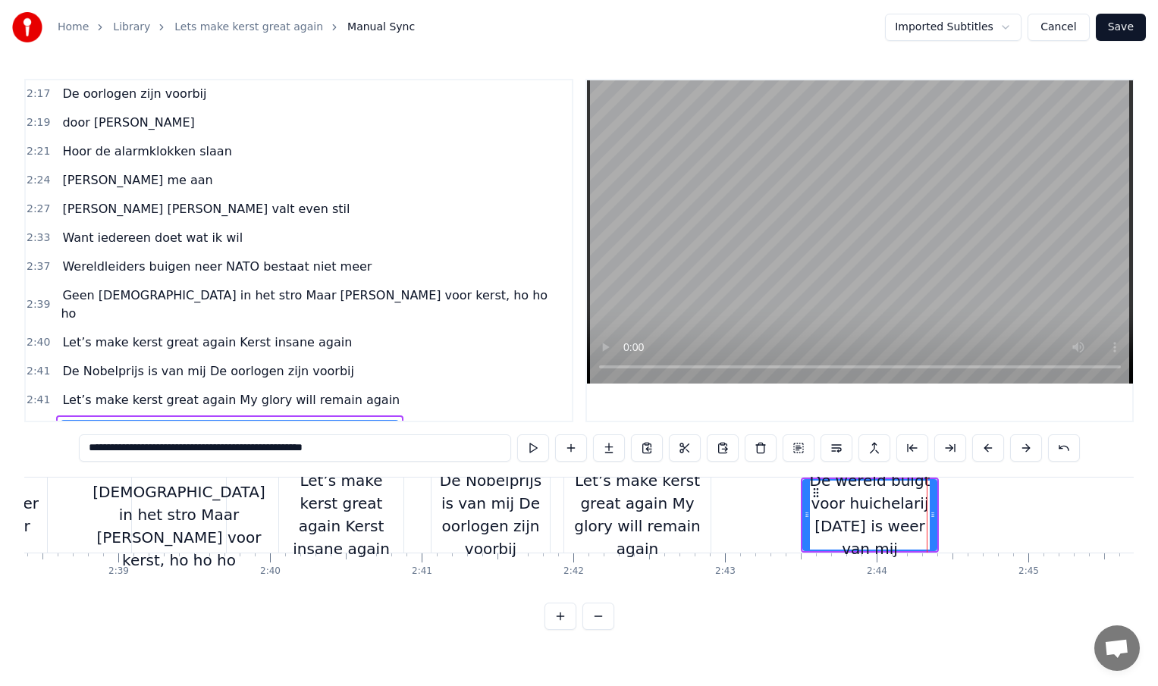
scroll to position [841, 0]
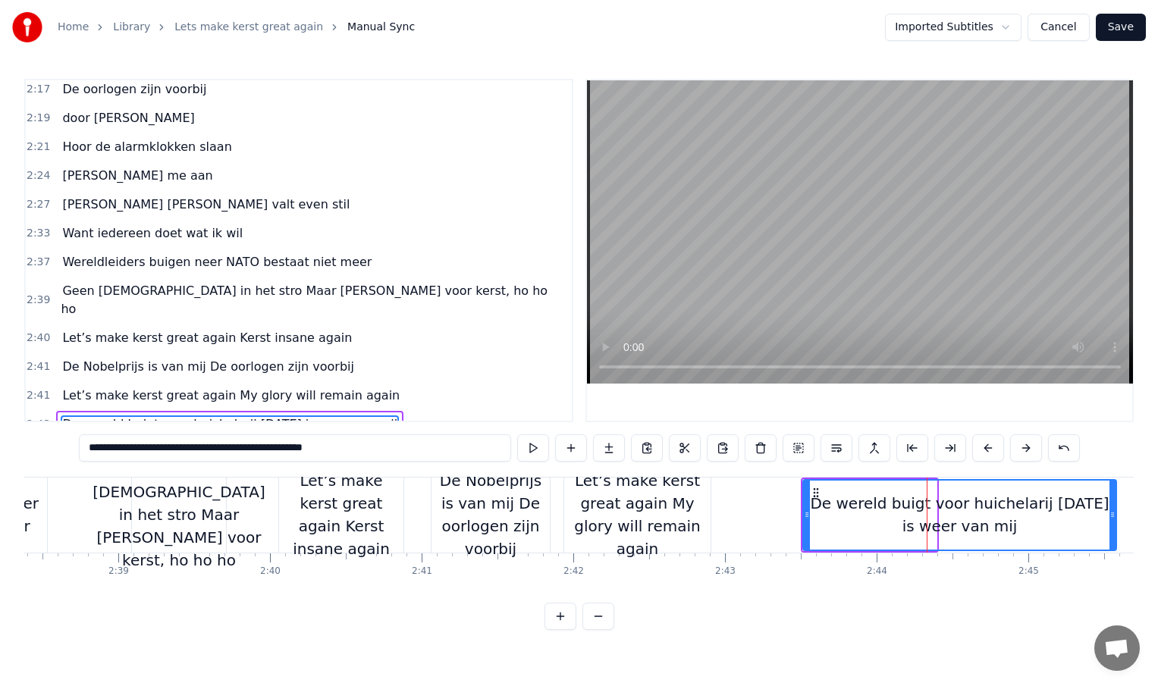
drag, startPoint x: 934, startPoint y: 518, endPoint x: 1136, endPoint y: 516, distance: 201.7
click at [1136, 516] on div "Home Library Lets make kerst great again Manual Sync Imported Subtitles Cancel …" at bounding box center [579, 315] width 1158 height 630
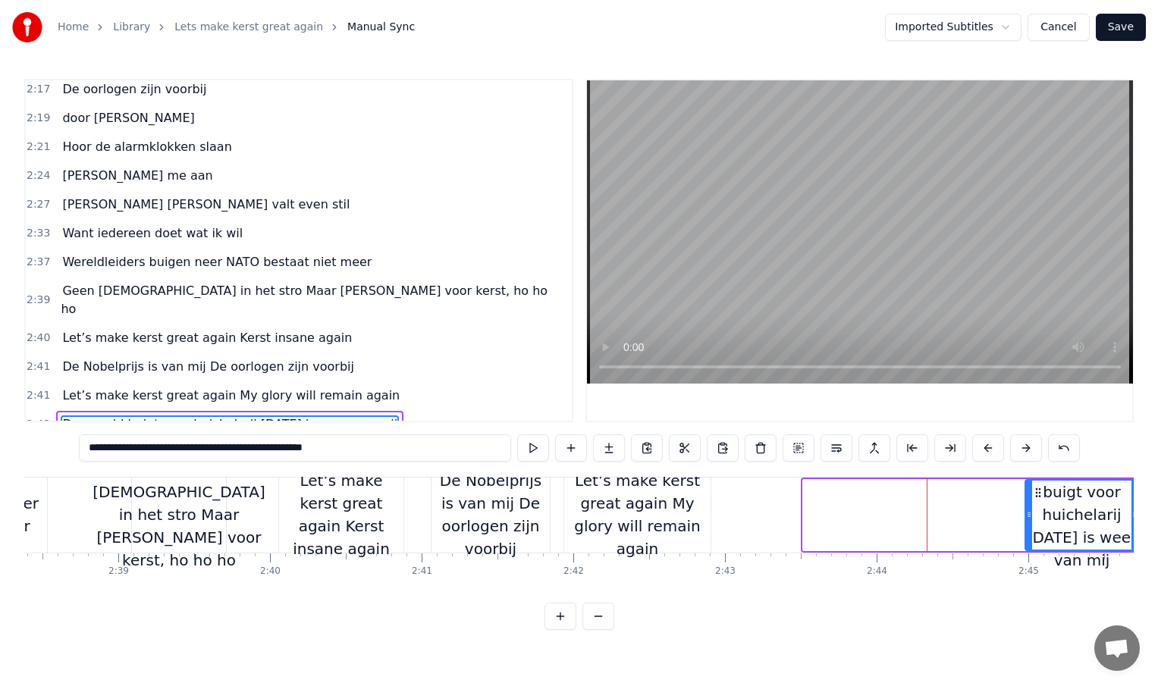
drag, startPoint x: 807, startPoint y: 515, endPoint x: 1055, endPoint y: 519, distance: 248.0
click at [1032, 519] on icon at bounding box center [1029, 515] width 6 height 12
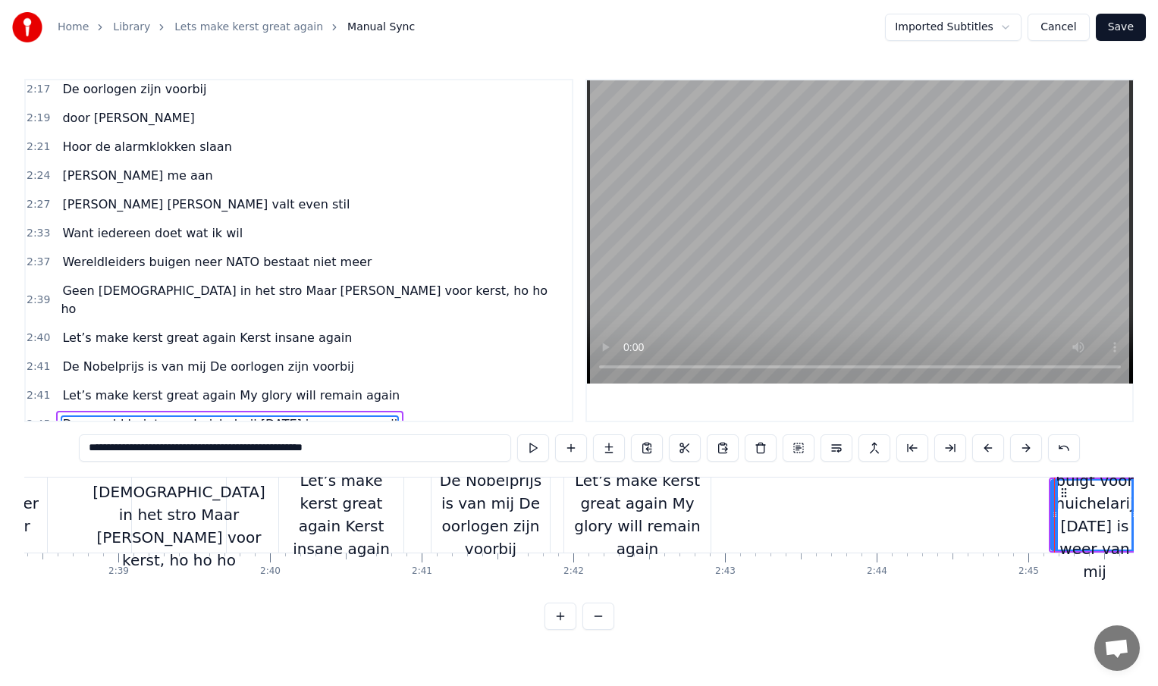
click at [682, 519] on div "Let’s make kerst great again My glory will remain again" at bounding box center [637, 514] width 146 height 91
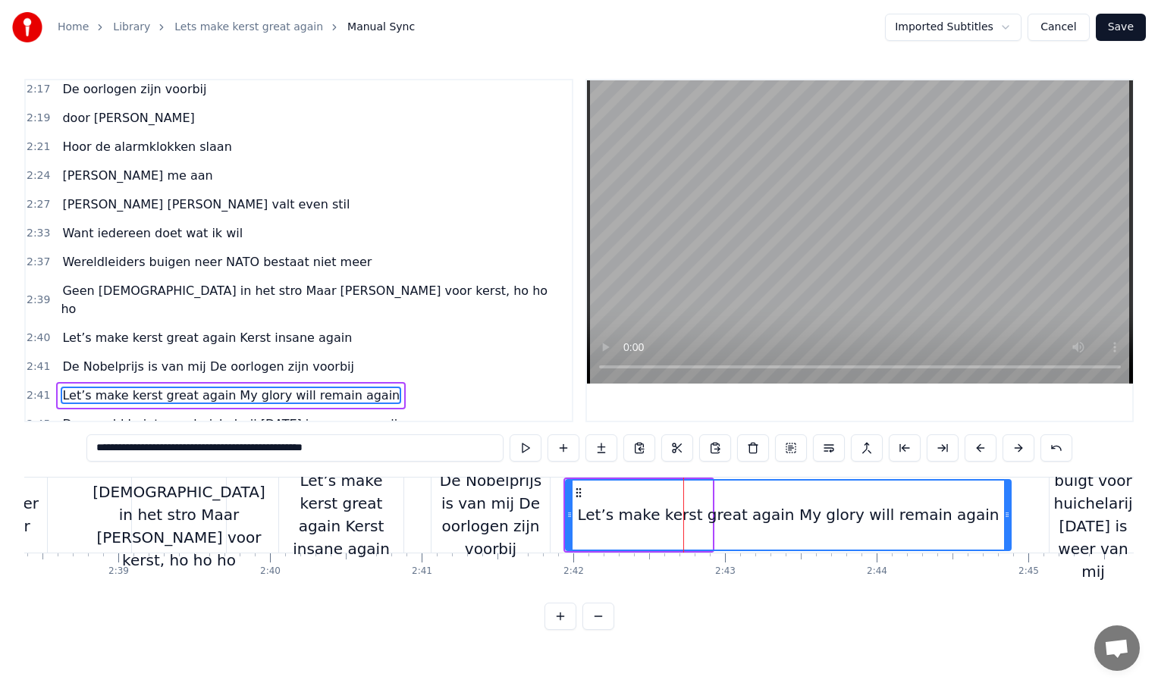
drag, startPoint x: 707, startPoint y: 511, endPoint x: 1006, endPoint y: 510, distance: 298.8
click at [1006, 510] on icon at bounding box center [1007, 515] width 6 height 12
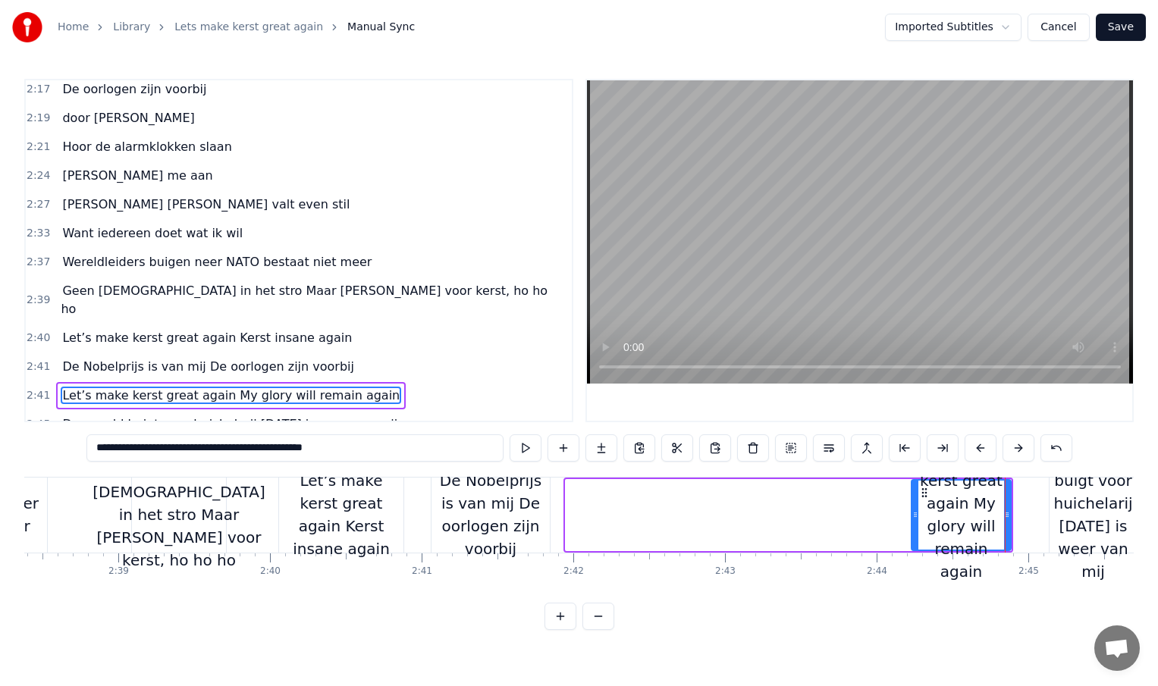
drag, startPoint x: 568, startPoint y: 518, endPoint x: 921, endPoint y: 524, distance: 352.7
click at [918, 524] on div at bounding box center [915, 515] width 6 height 69
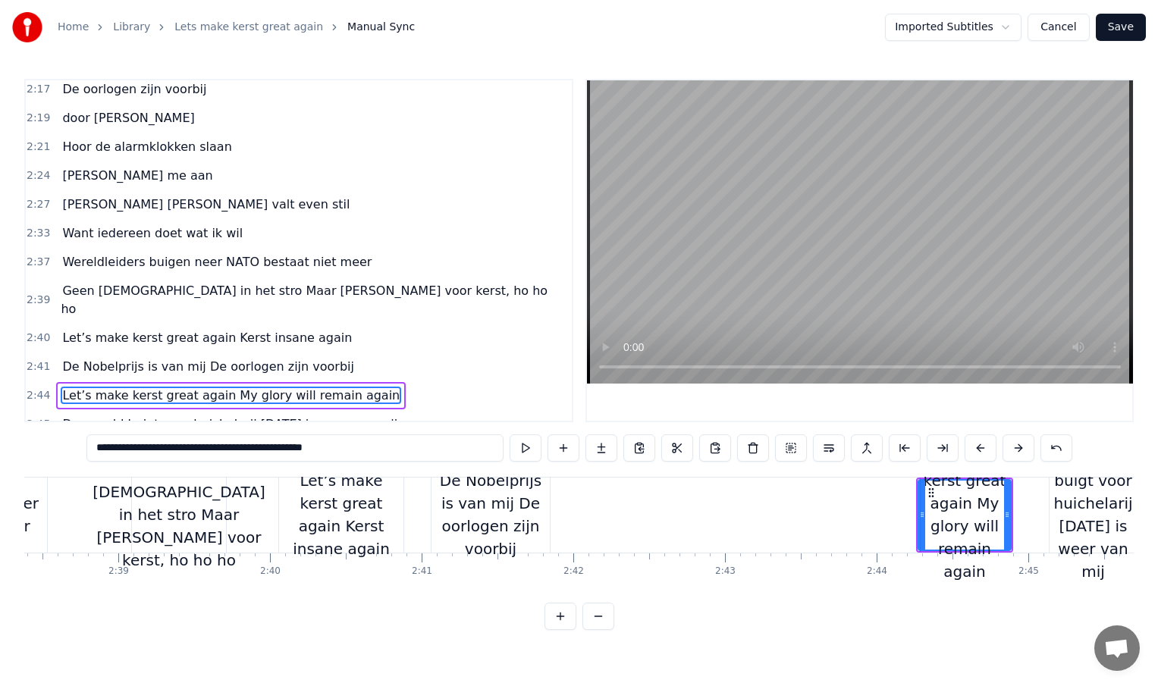
click at [522, 520] on div "De Nobelprijs is van mij De oorlogen zijn voorbij" at bounding box center [490, 514] width 118 height 91
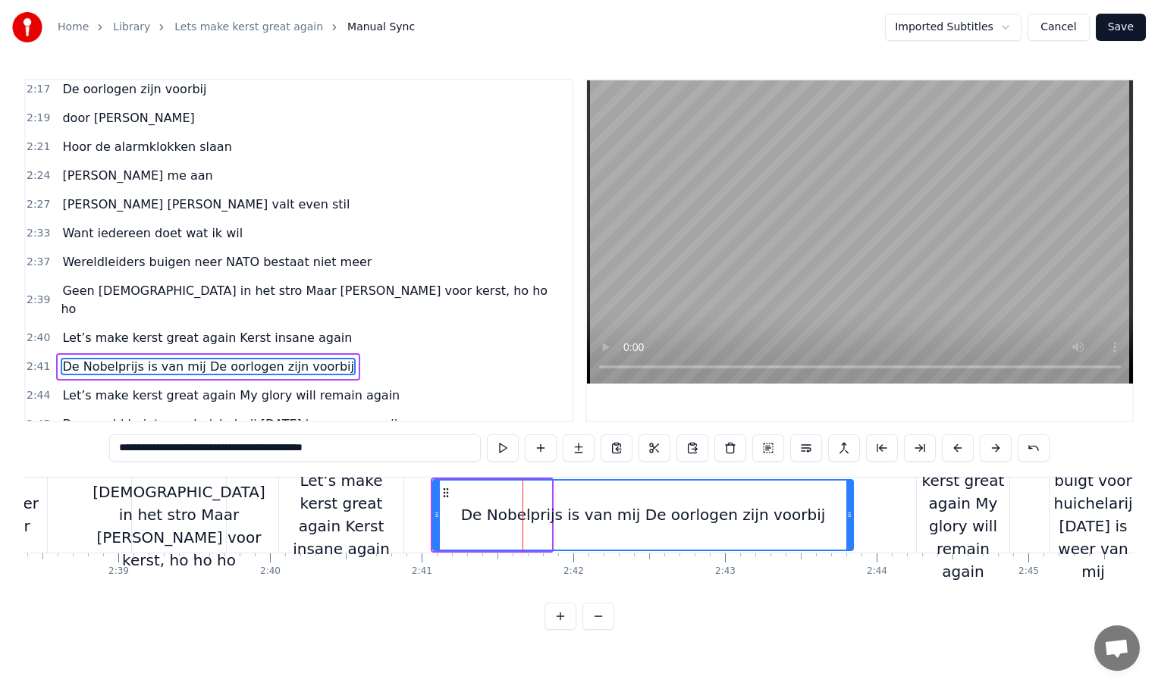
drag, startPoint x: 548, startPoint y: 511, endPoint x: 852, endPoint y: 522, distance: 305.0
click at [852, 522] on div at bounding box center [849, 515] width 6 height 69
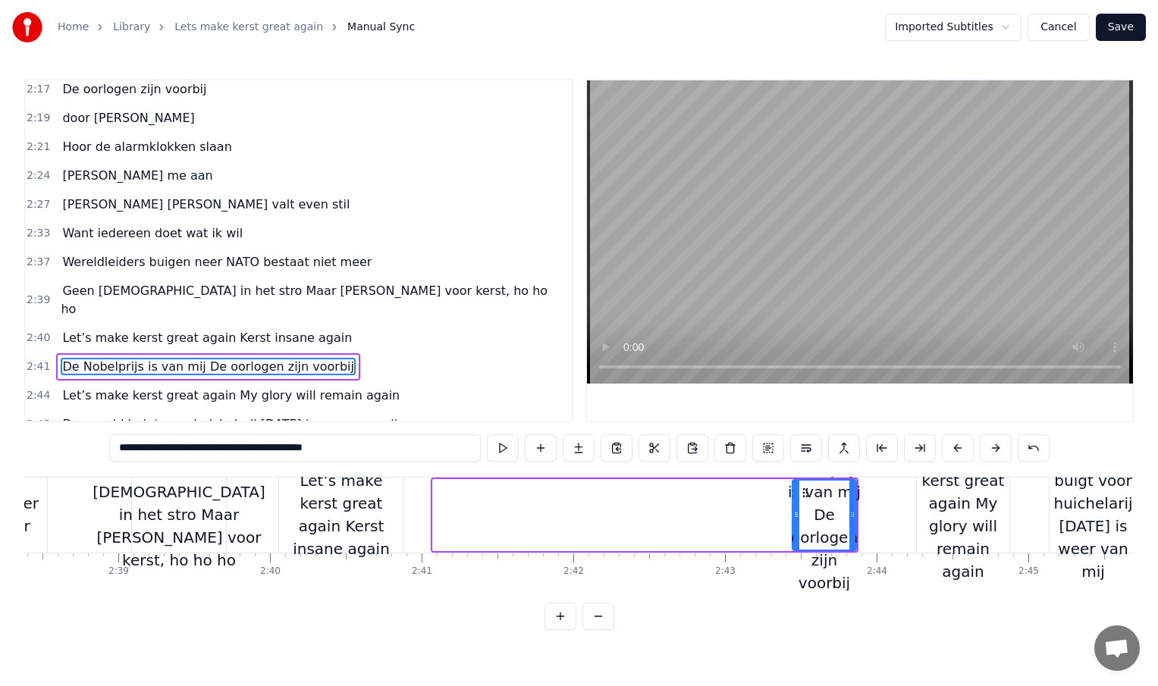
drag, startPoint x: 436, startPoint y: 510, endPoint x: 795, endPoint y: 524, distance: 359.7
click at [795, 524] on div at bounding box center [796, 515] width 6 height 69
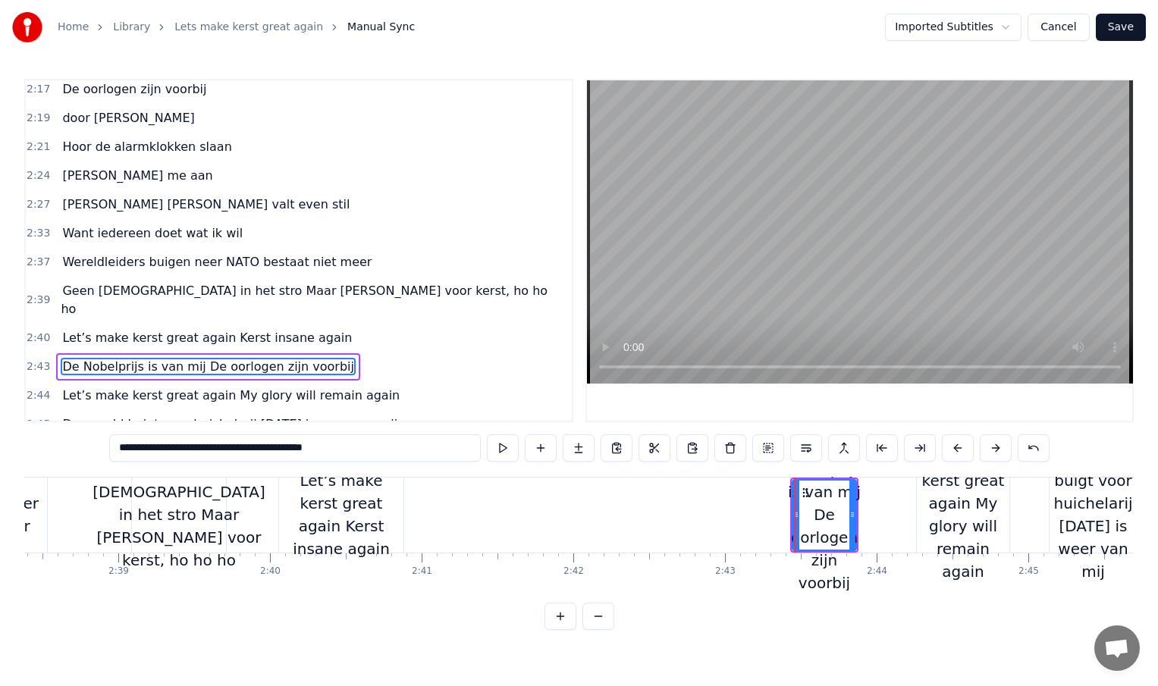
click at [370, 532] on div "Let’s make kerst great again Kerst insane again" at bounding box center [341, 514] width 124 height 91
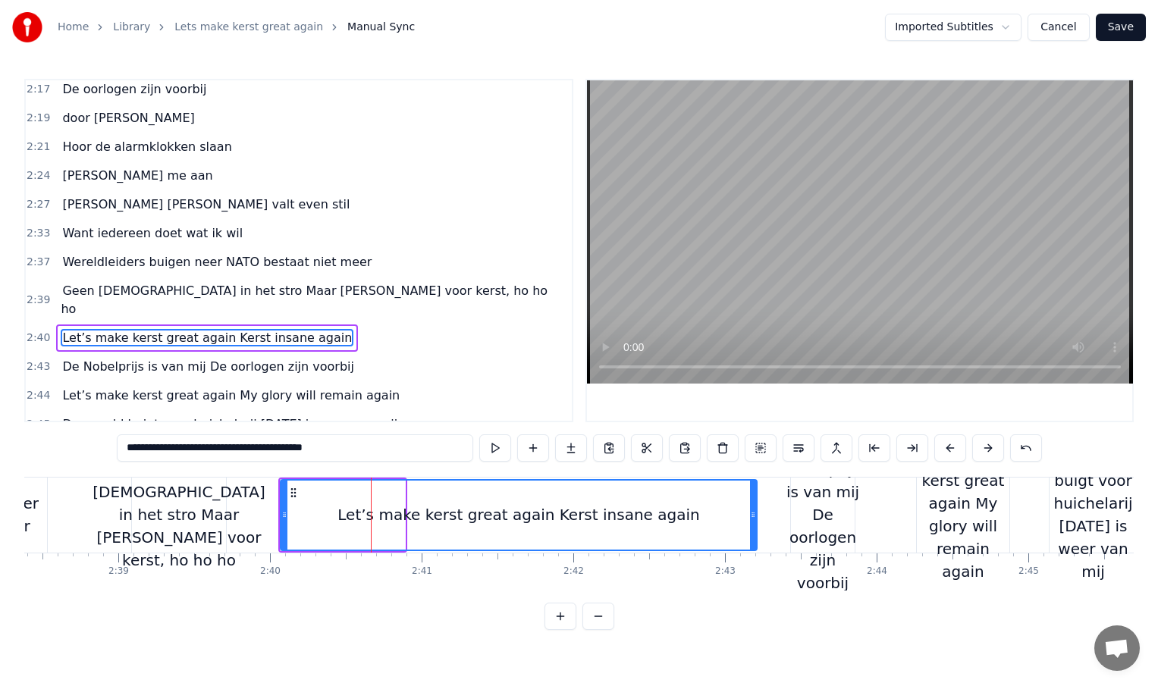
drag, startPoint x: 400, startPoint y: 513, endPoint x: 752, endPoint y: 530, distance: 352.3
click at [752, 530] on div at bounding box center [753, 515] width 6 height 69
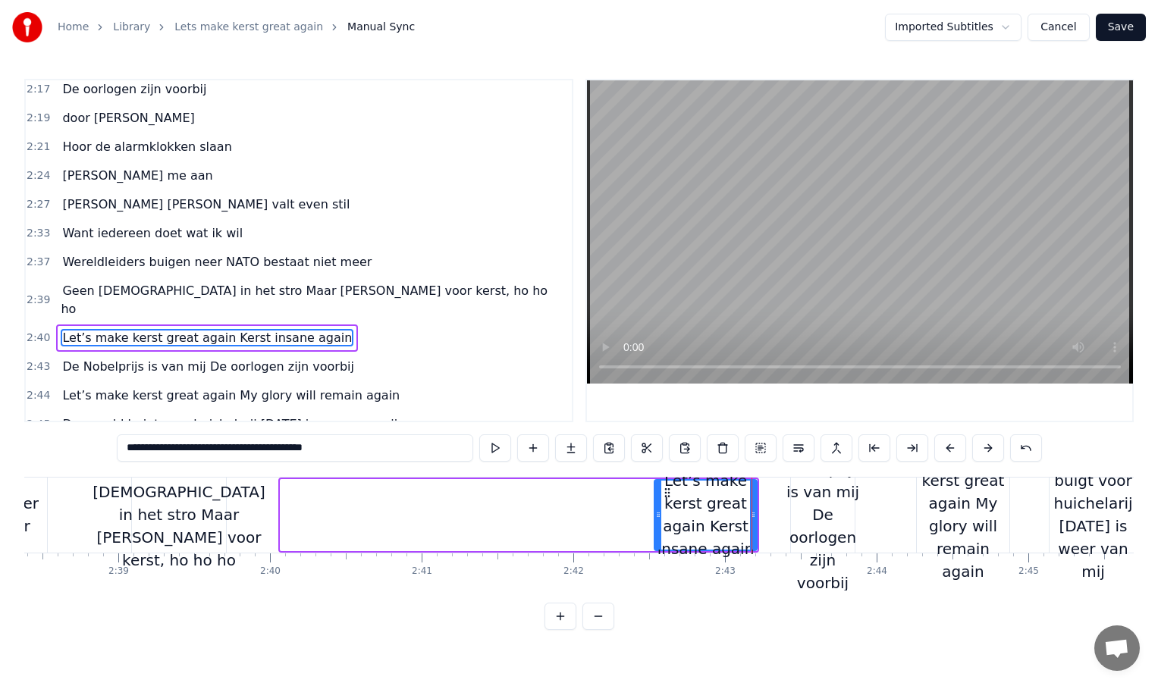
drag, startPoint x: 285, startPoint y: 513, endPoint x: 659, endPoint y: 510, distance: 373.9
click at [659, 510] on icon at bounding box center [658, 515] width 6 height 12
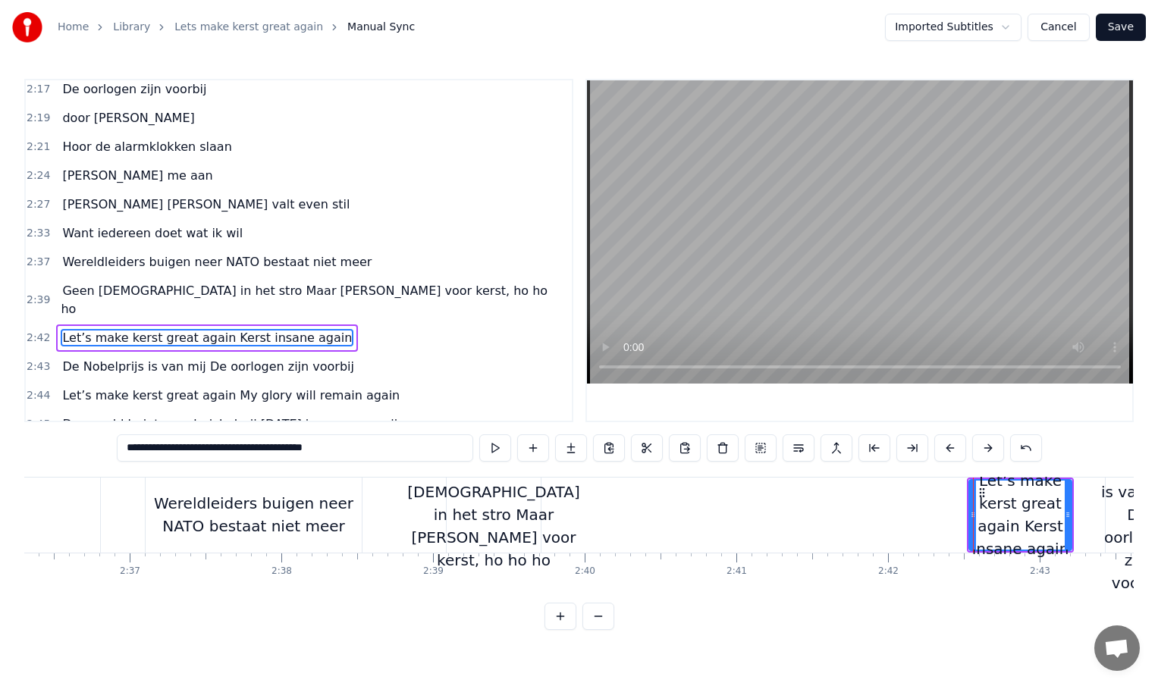
scroll to position [0, 23705]
click at [522, 513] on div "Geen [DEMOGRAPHIC_DATA] in het stro Maar [PERSON_NAME] voor kerst, ho ho ho" at bounding box center [494, 515] width 172 height 114
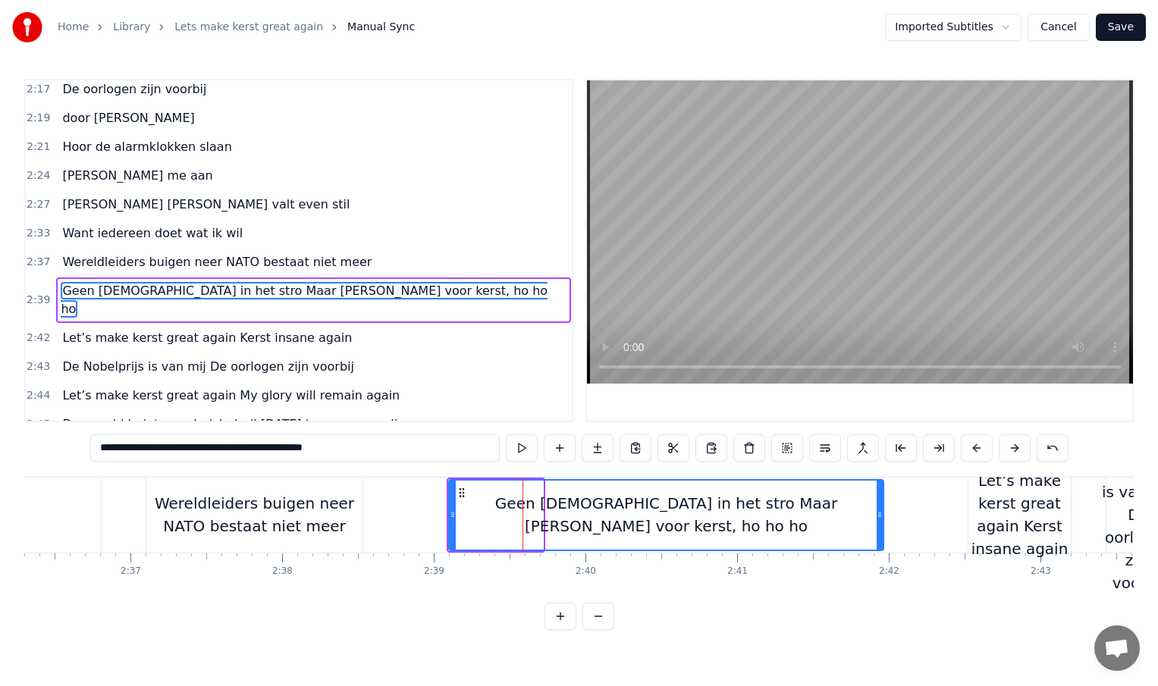
drag, startPoint x: 541, startPoint y: 515, endPoint x: 882, endPoint y: 523, distance: 341.4
click at [882, 523] on div at bounding box center [880, 515] width 6 height 69
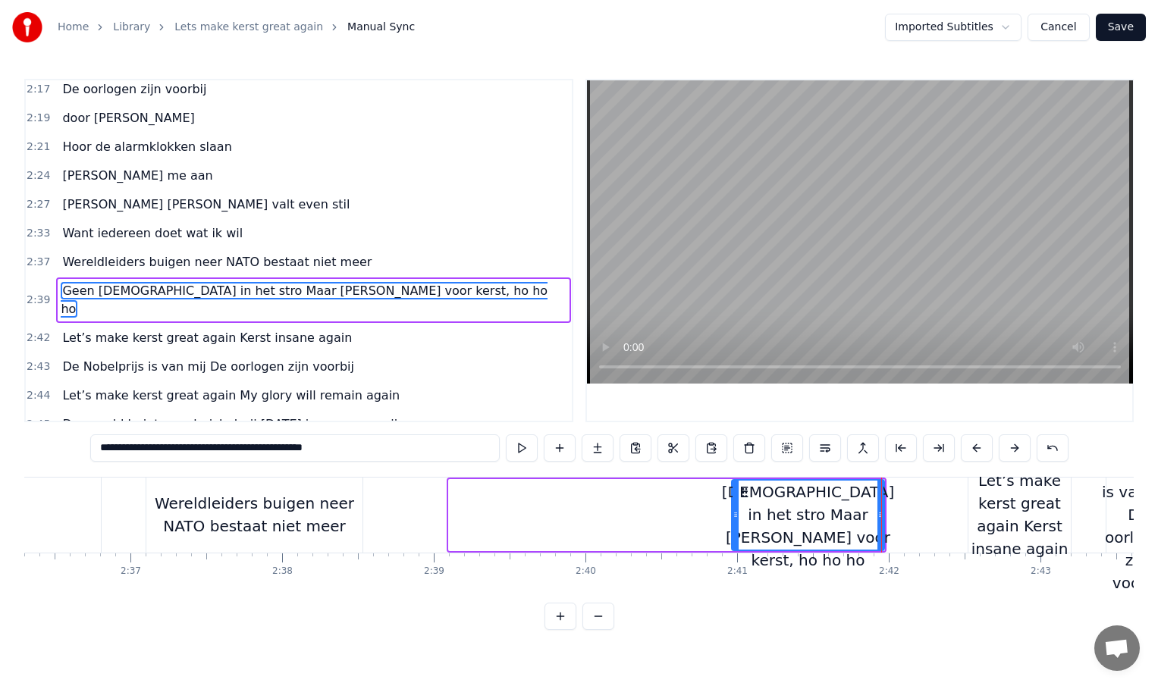
drag, startPoint x: 452, startPoint y: 516, endPoint x: 739, endPoint y: 514, distance: 286.7
click at [739, 514] on icon at bounding box center [736, 515] width 6 height 12
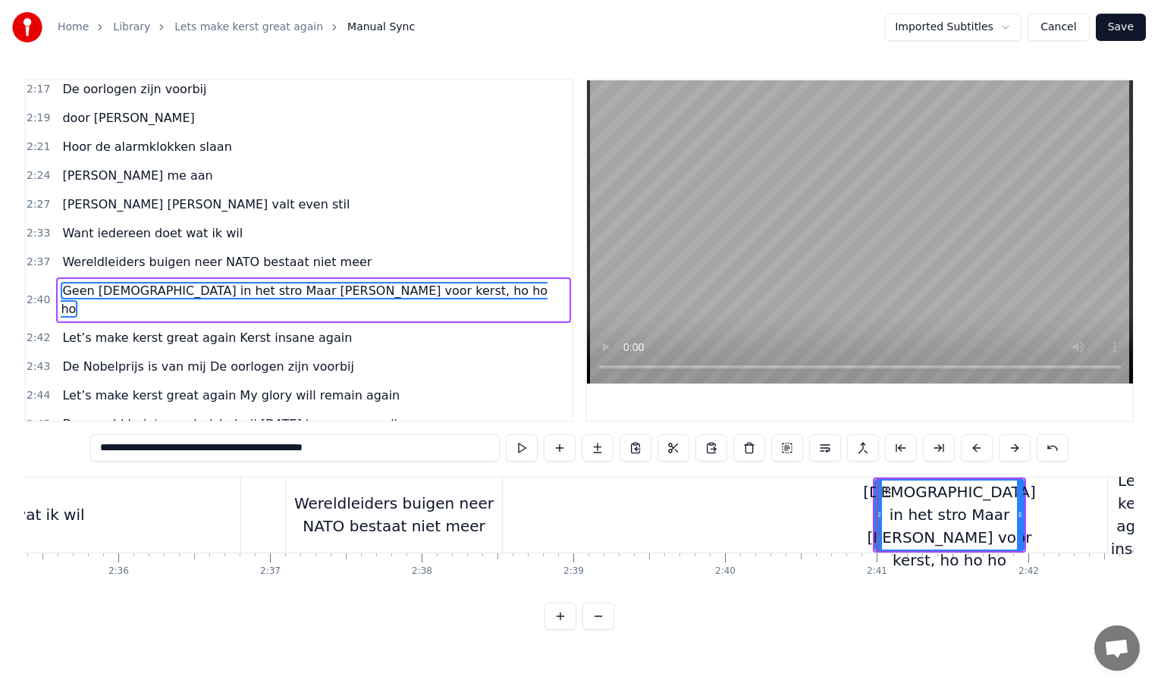
scroll to position [0, 23559]
click at [497, 516] on div "Wereldleiders buigen neer NATO bestaat niet meer" at bounding box center [401, 514] width 216 height 45
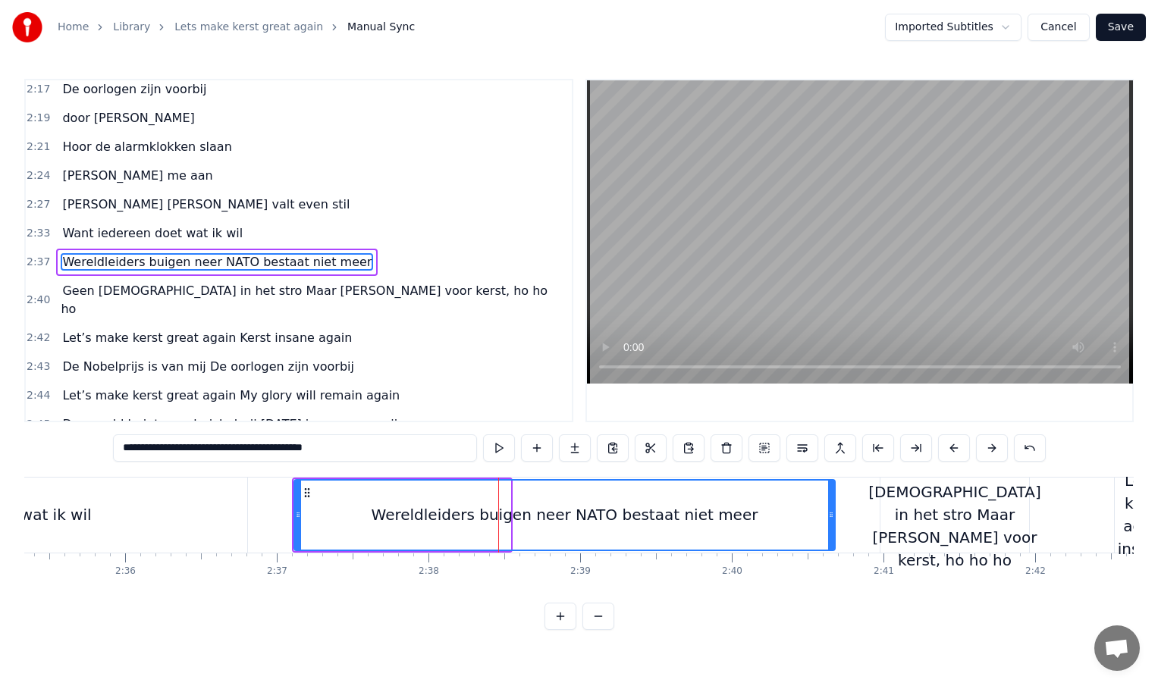
drag, startPoint x: 507, startPoint y: 515, endPoint x: 831, endPoint y: 513, distance: 324.6
click at [831, 513] on icon at bounding box center [831, 515] width 6 height 12
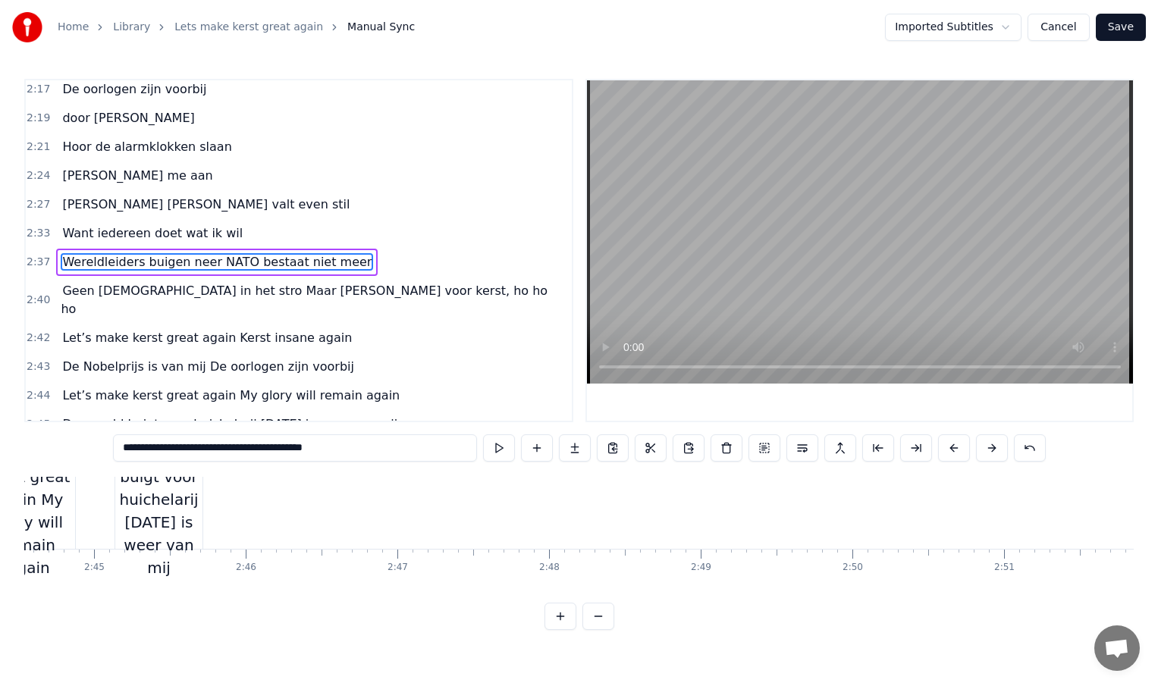
scroll to position [4, 24939]
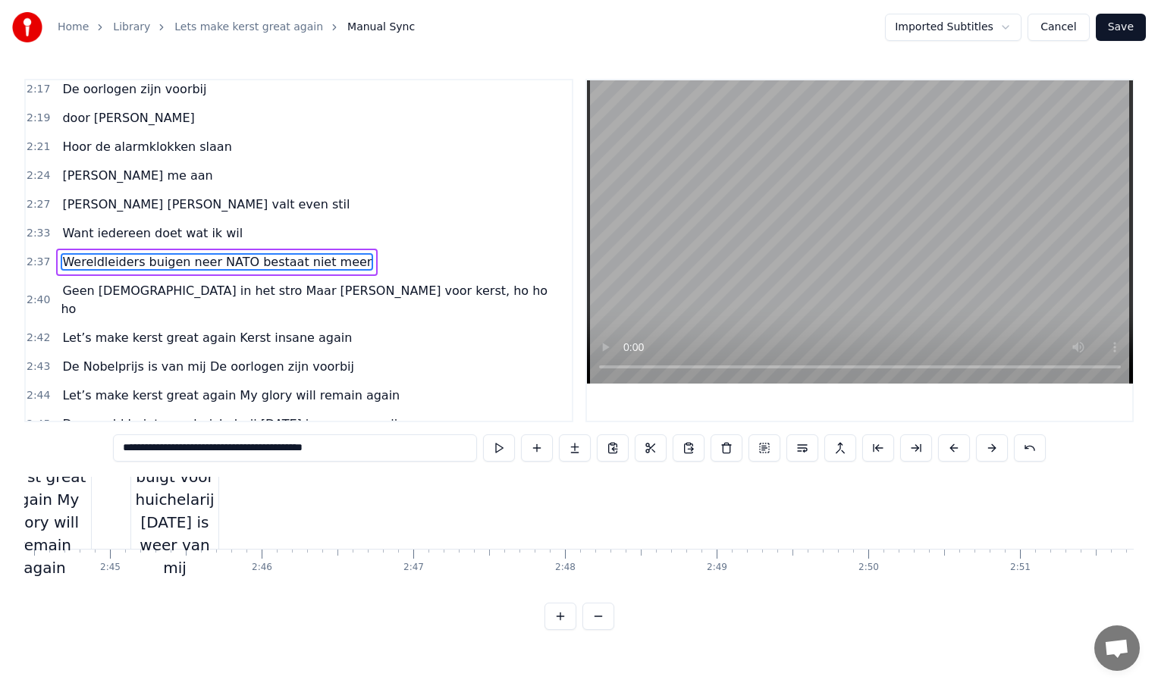
click at [212, 508] on div "De wereld buigt voor huichelarij [DATE] is weer van mij" at bounding box center [174, 511] width 87 height 136
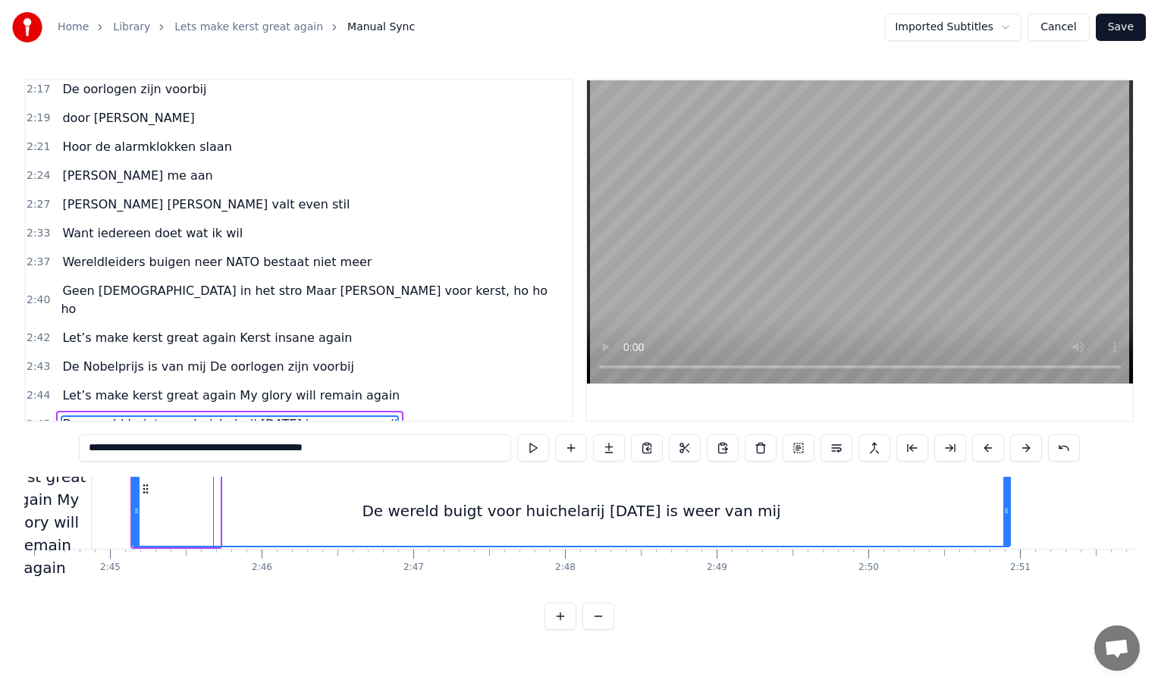
drag, startPoint x: 217, startPoint y: 510, endPoint x: 1013, endPoint y: 535, distance: 796.7
click at [1009, 535] on div at bounding box center [1006, 511] width 6 height 69
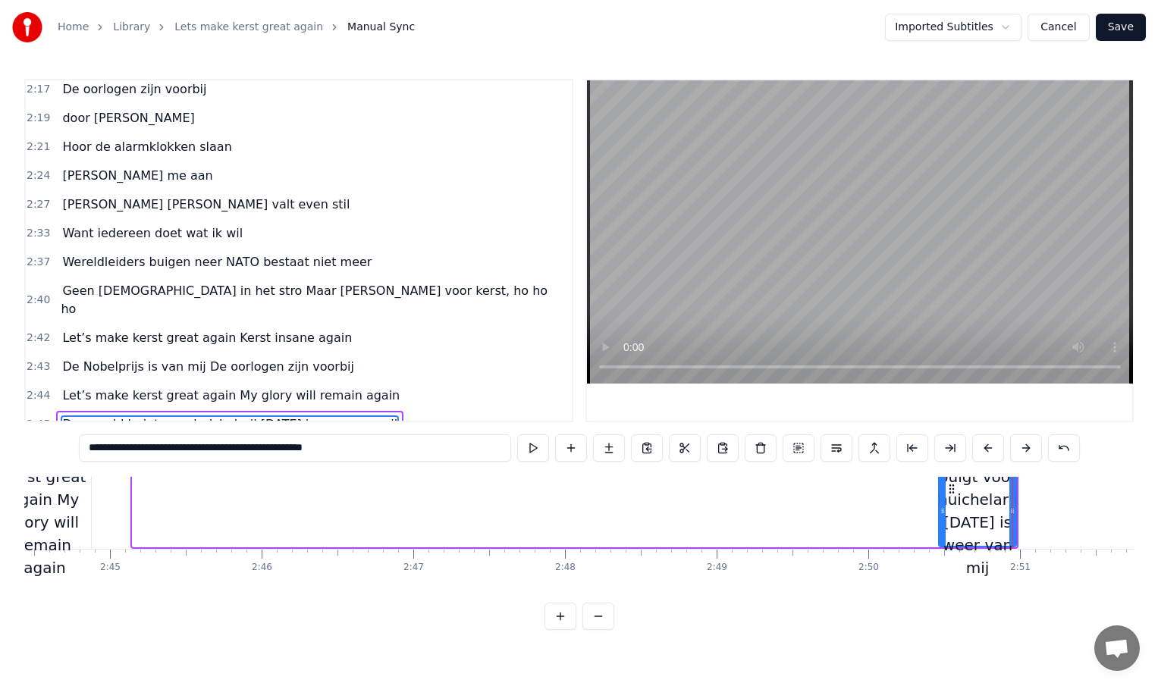
drag, startPoint x: 133, startPoint y: 510, endPoint x: 938, endPoint y: 505, distance: 804.6
click at [940, 505] on icon at bounding box center [943, 511] width 6 height 12
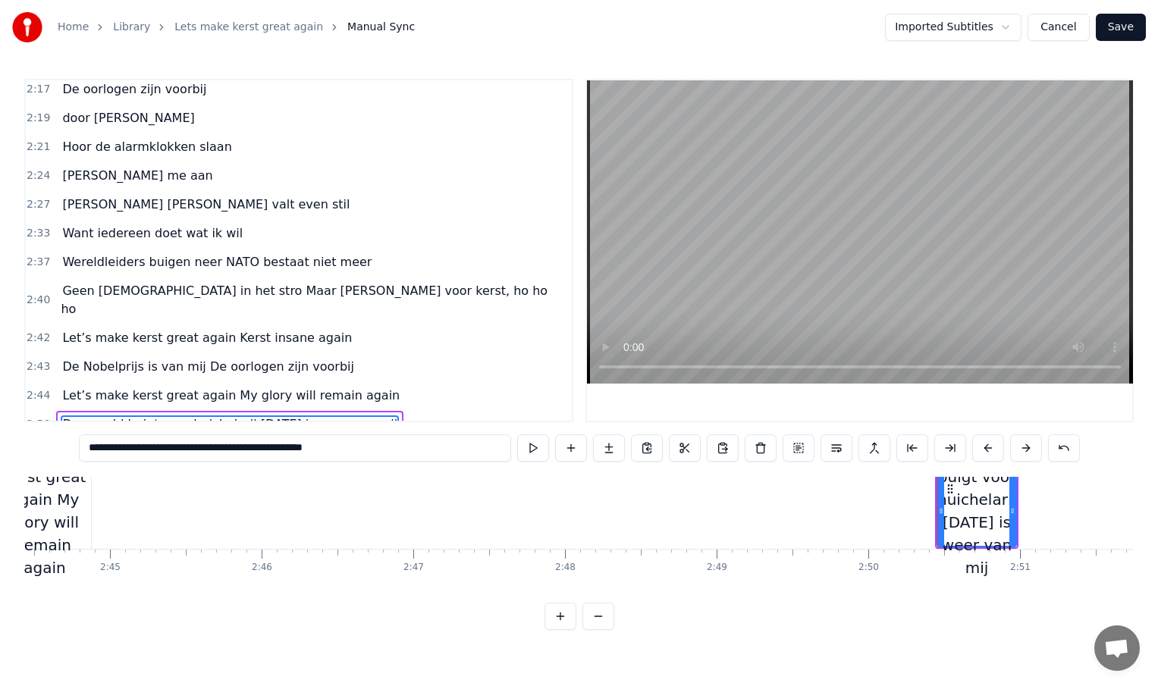
click at [78, 513] on div "Let’s make kerst great again My glory will remain again" at bounding box center [44, 511] width 93 height 136
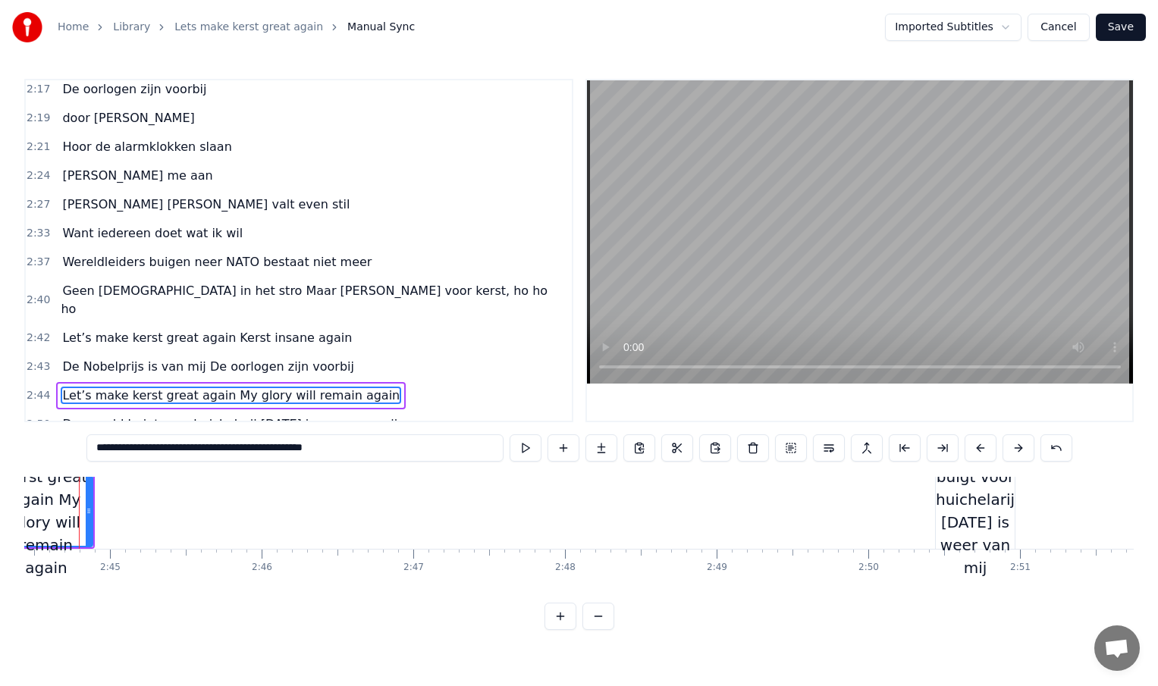
scroll to position [4, 24917]
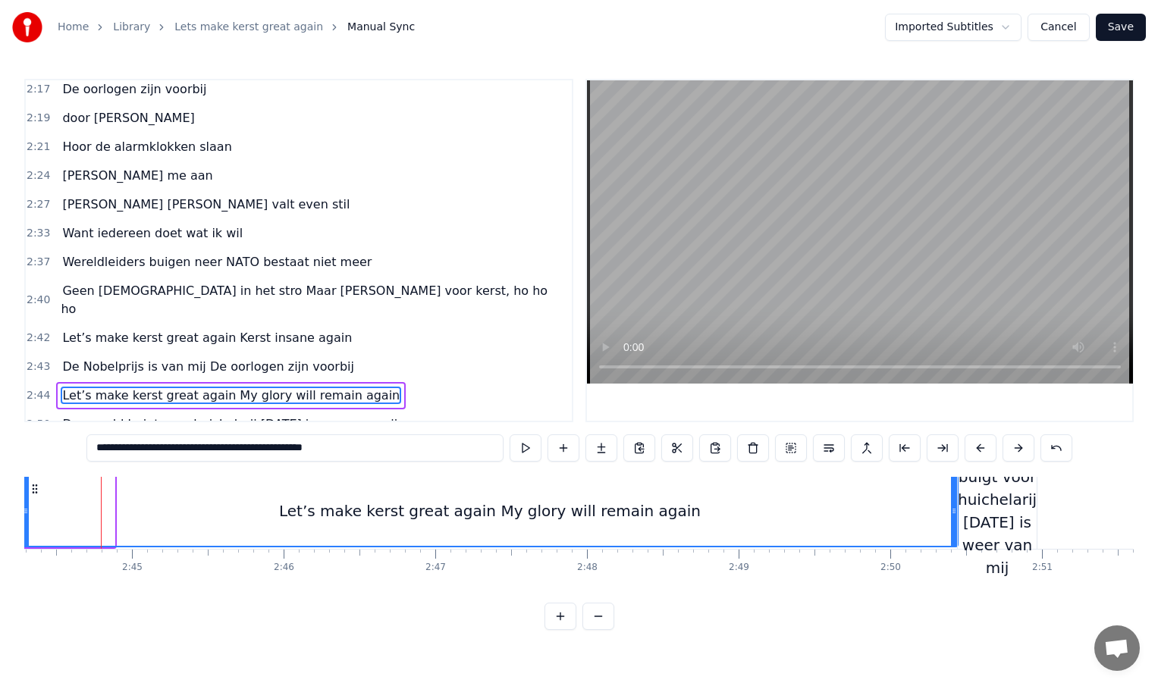
drag, startPoint x: 109, startPoint y: 509, endPoint x: 948, endPoint y: 519, distance: 838.8
click at [951, 519] on div at bounding box center [954, 511] width 6 height 69
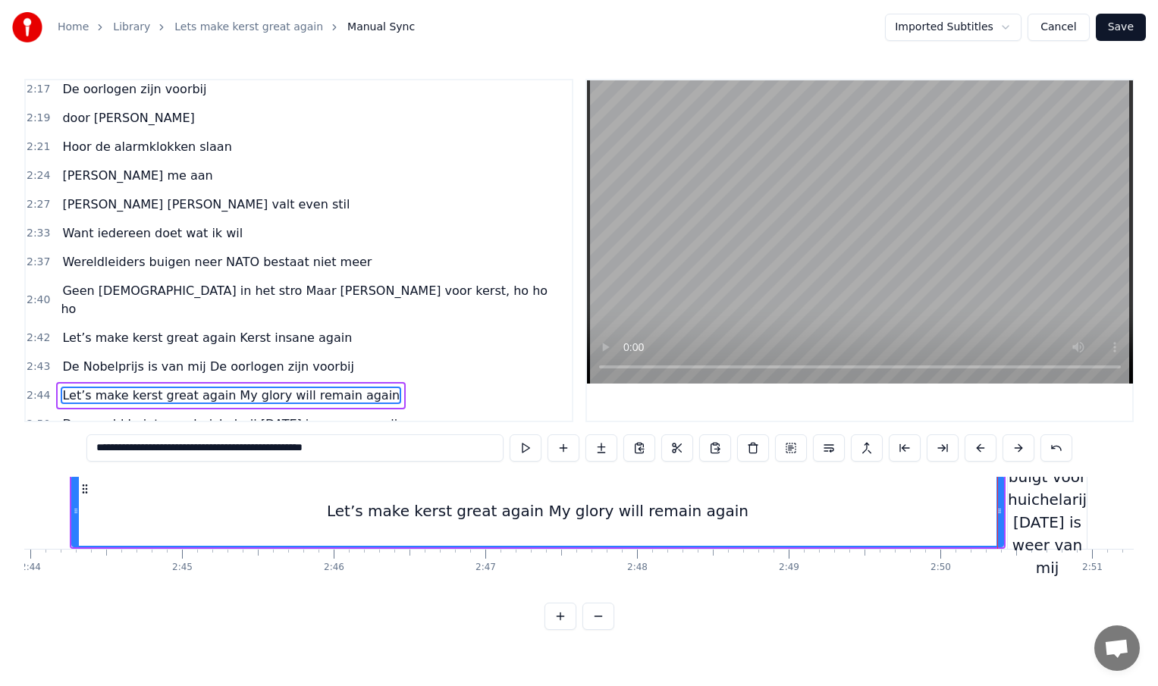
scroll to position [4, 24853]
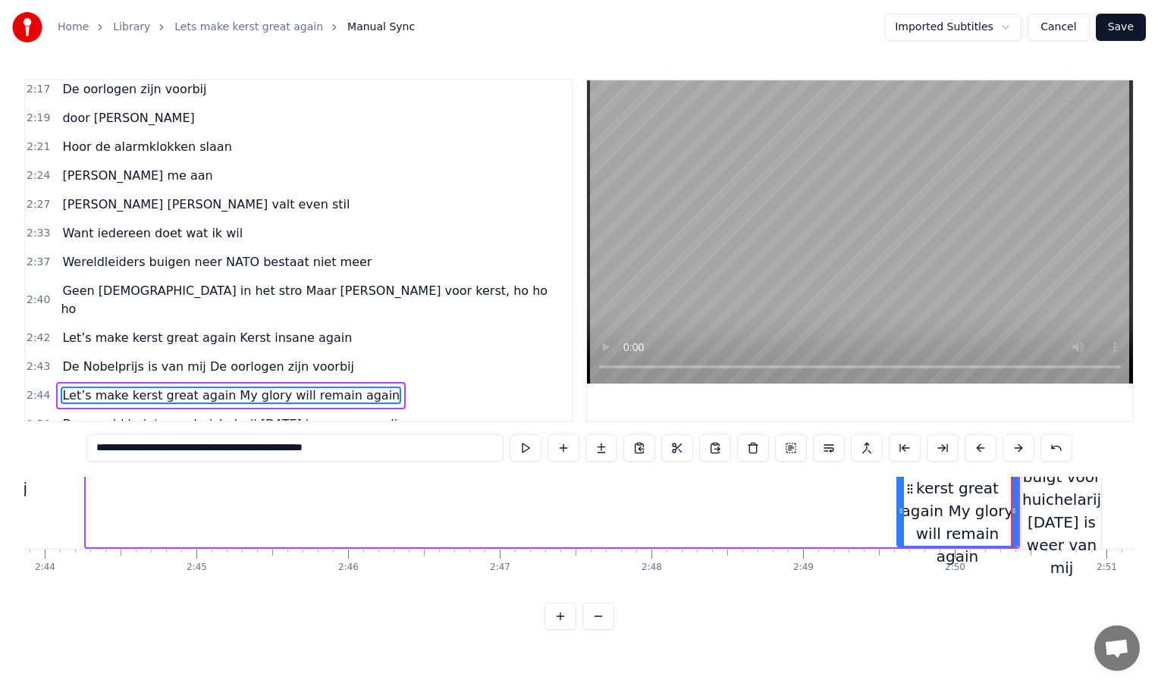
drag, startPoint x: 90, startPoint y: 510, endPoint x: 901, endPoint y: 503, distance: 810.7
click at [901, 503] on div at bounding box center [901, 511] width 6 height 69
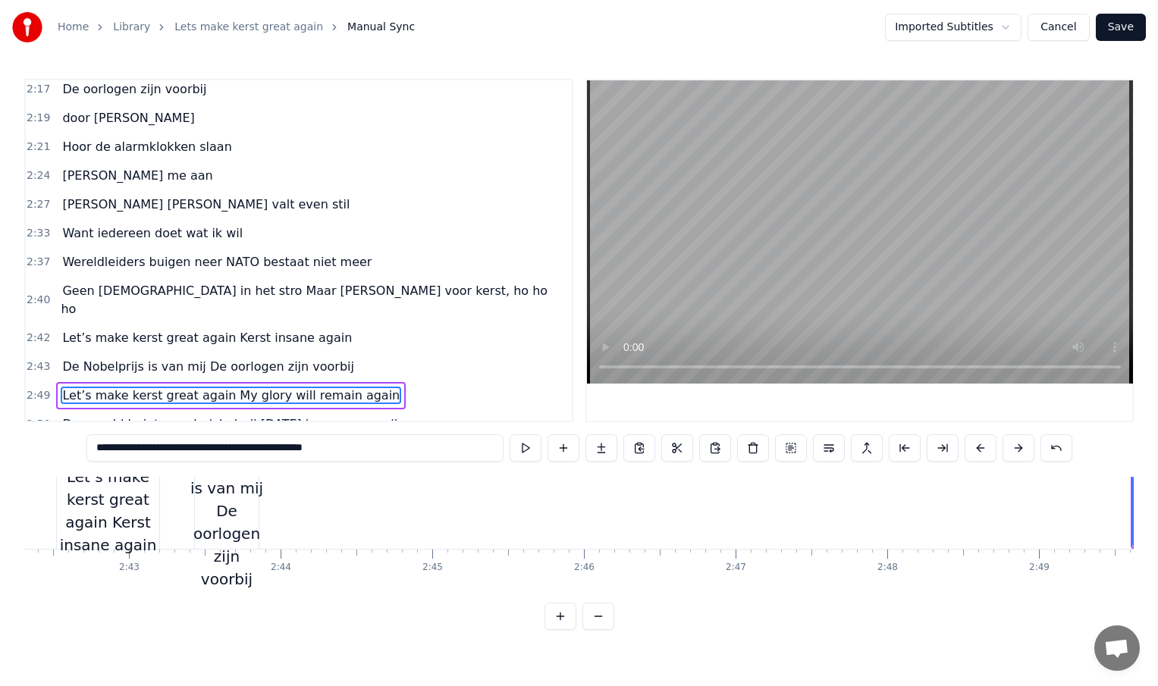
scroll to position [4, 24610]
click at [252, 516] on div "De Nobelprijs is van mij De oorlogen zijn voorbij" at bounding box center [234, 510] width 76 height 159
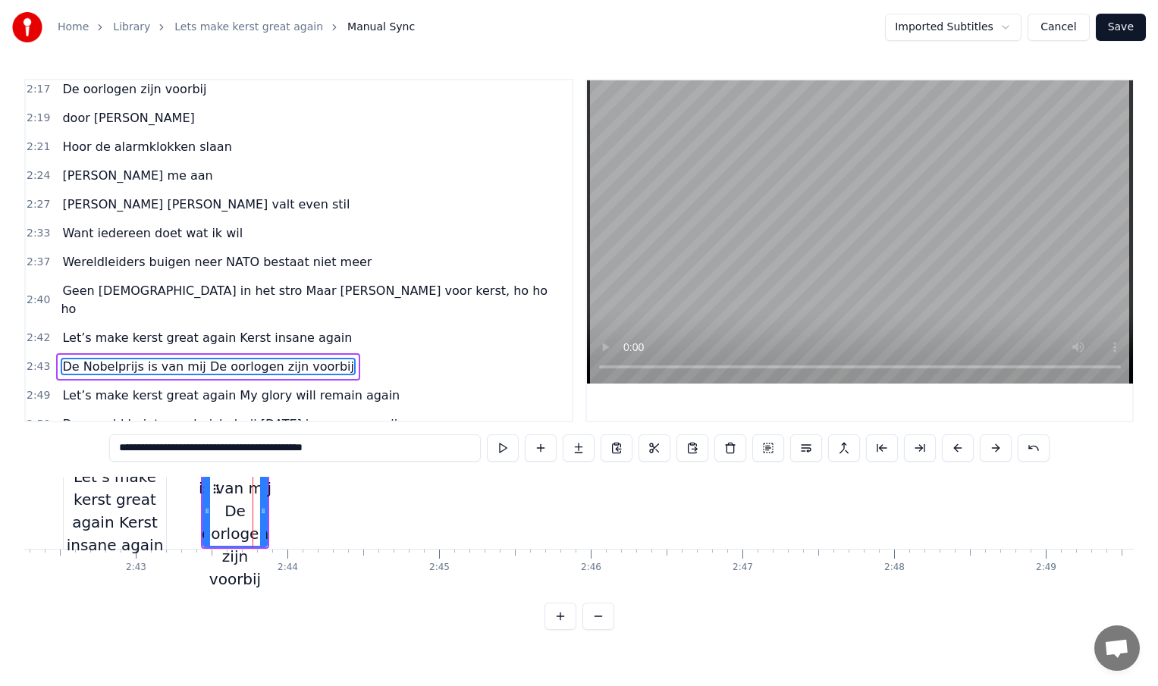
scroll to position [0, 24610]
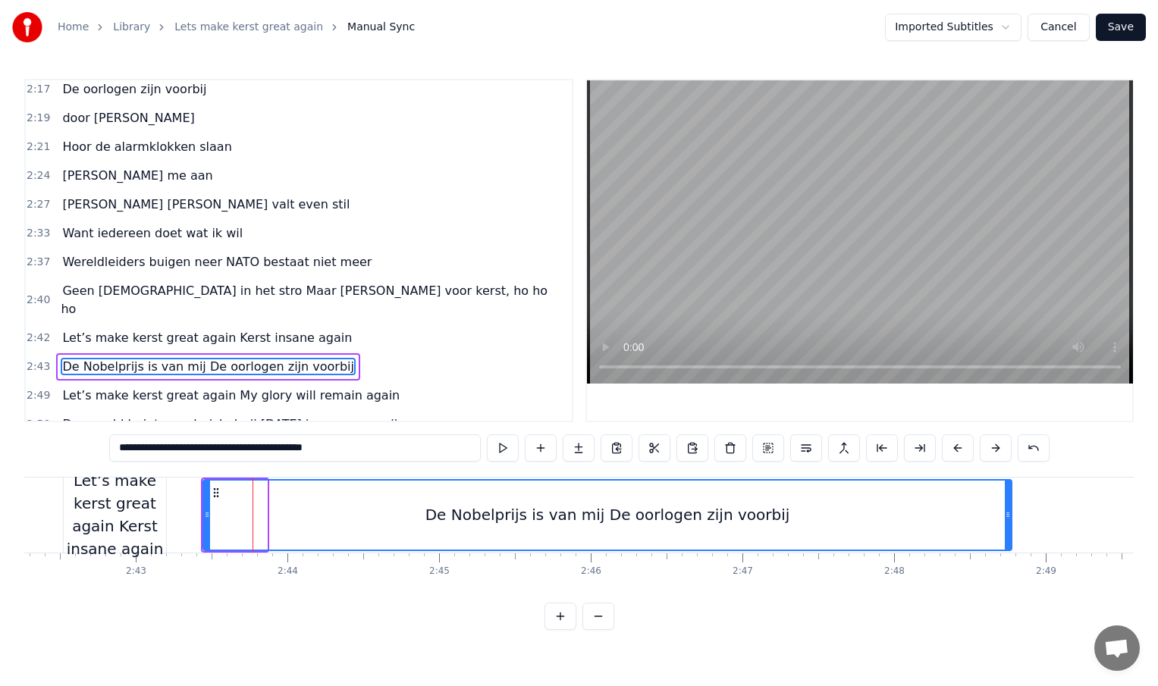
drag, startPoint x: 263, startPoint y: 513, endPoint x: 1008, endPoint y: 507, distance: 744.7
click at [1008, 507] on div at bounding box center [1008, 515] width 6 height 69
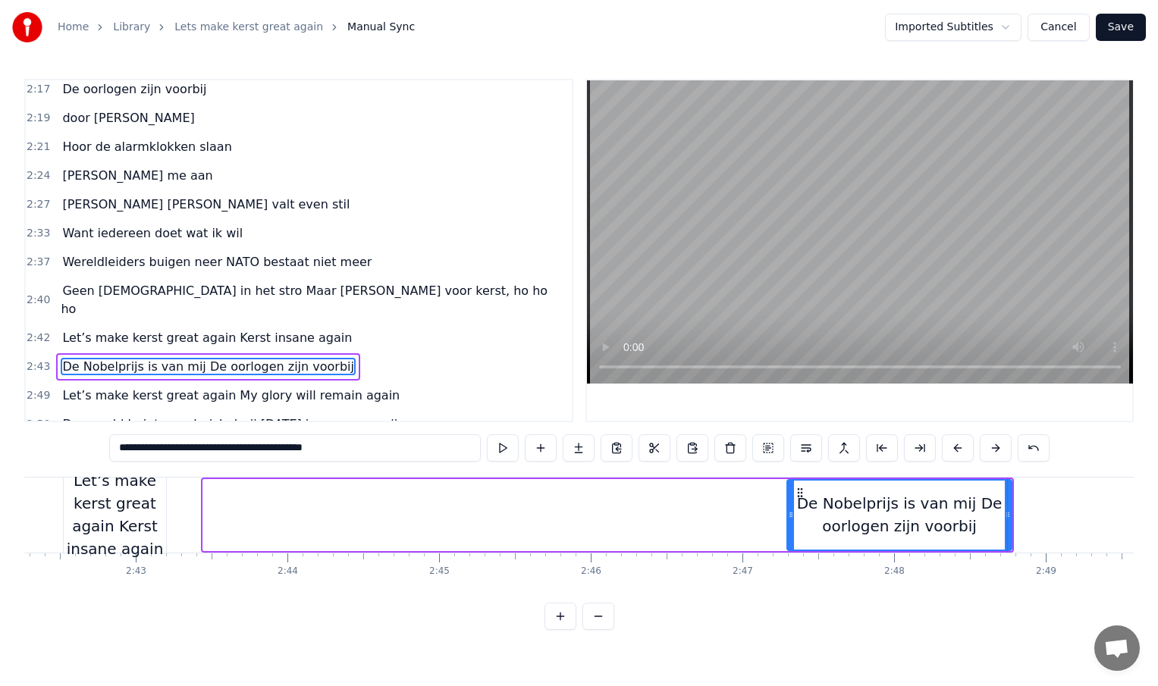
drag, startPoint x: 208, startPoint y: 514, endPoint x: 799, endPoint y: 524, distance: 591.6
click at [794, 524] on div at bounding box center [791, 515] width 6 height 69
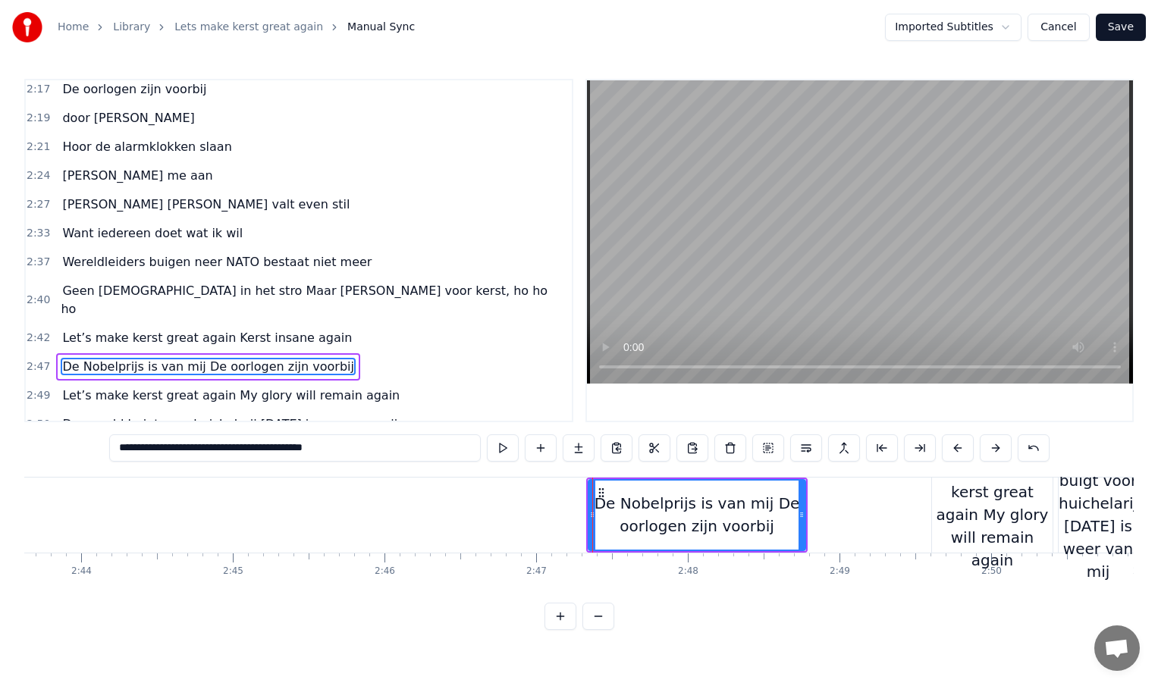
scroll to position [0, 24821]
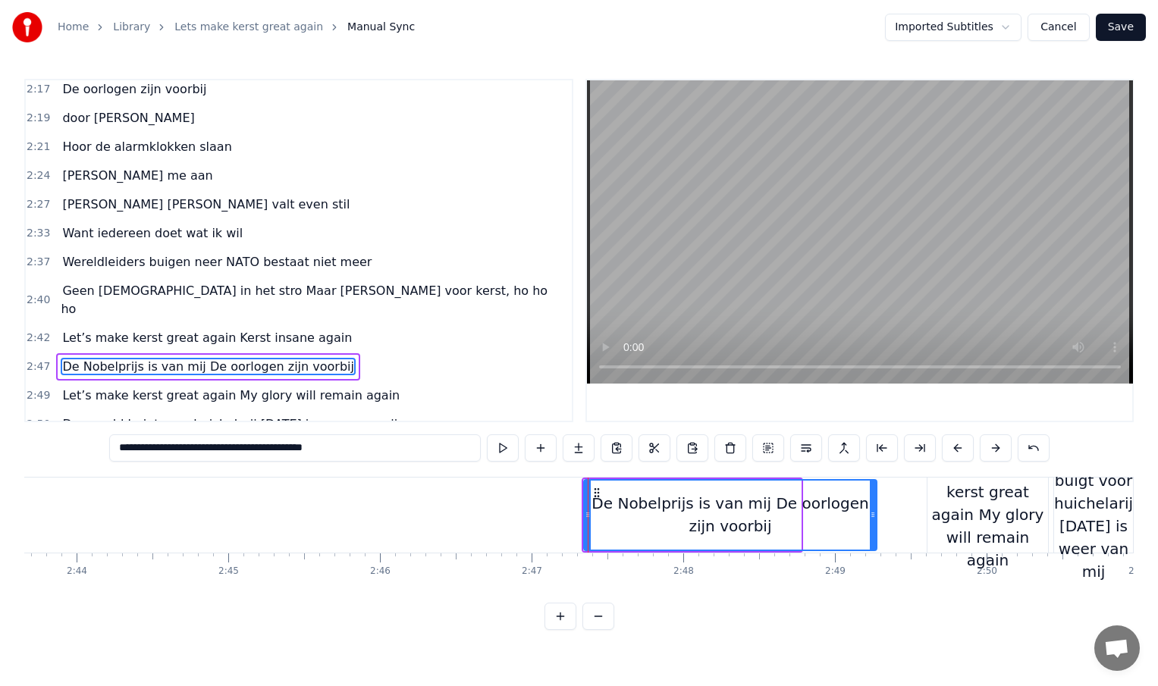
drag, startPoint x: 799, startPoint y: 513, endPoint x: 900, endPoint y: 505, distance: 102.0
click at [876, 505] on div at bounding box center [873, 515] width 6 height 69
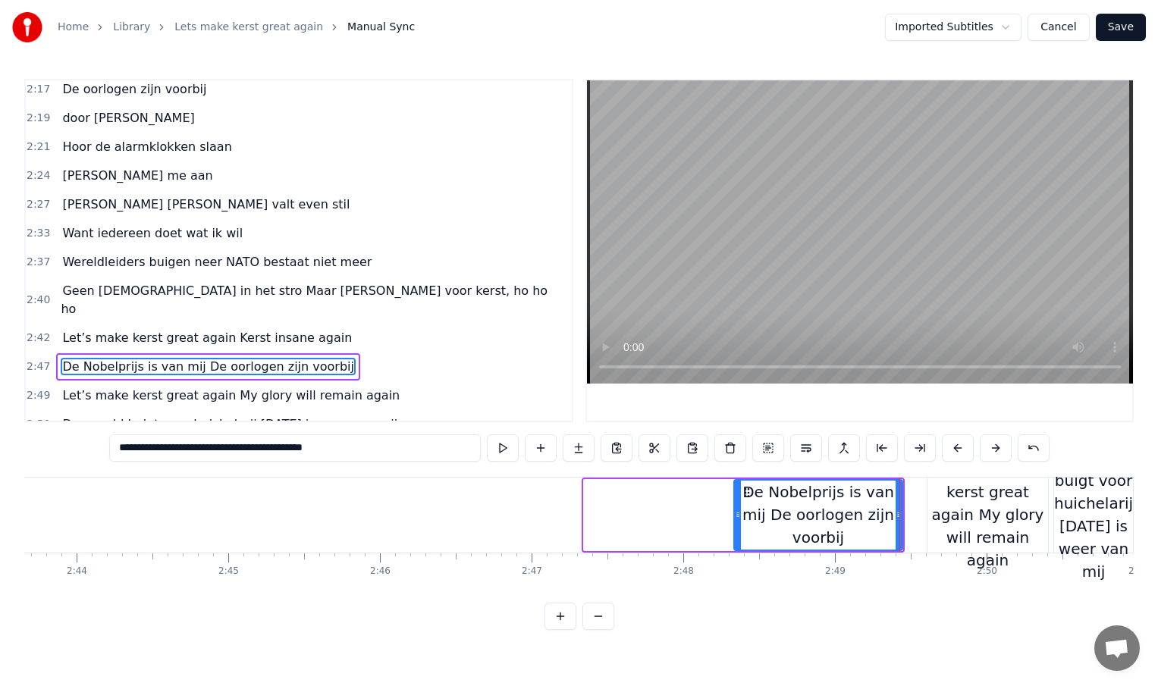
drag, startPoint x: 585, startPoint y: 516, endPoint x: 735, endPoint y: 511, distance: 150.2
click at [735, 511] on icon at bounding box center [738, 515] width 6 height 12
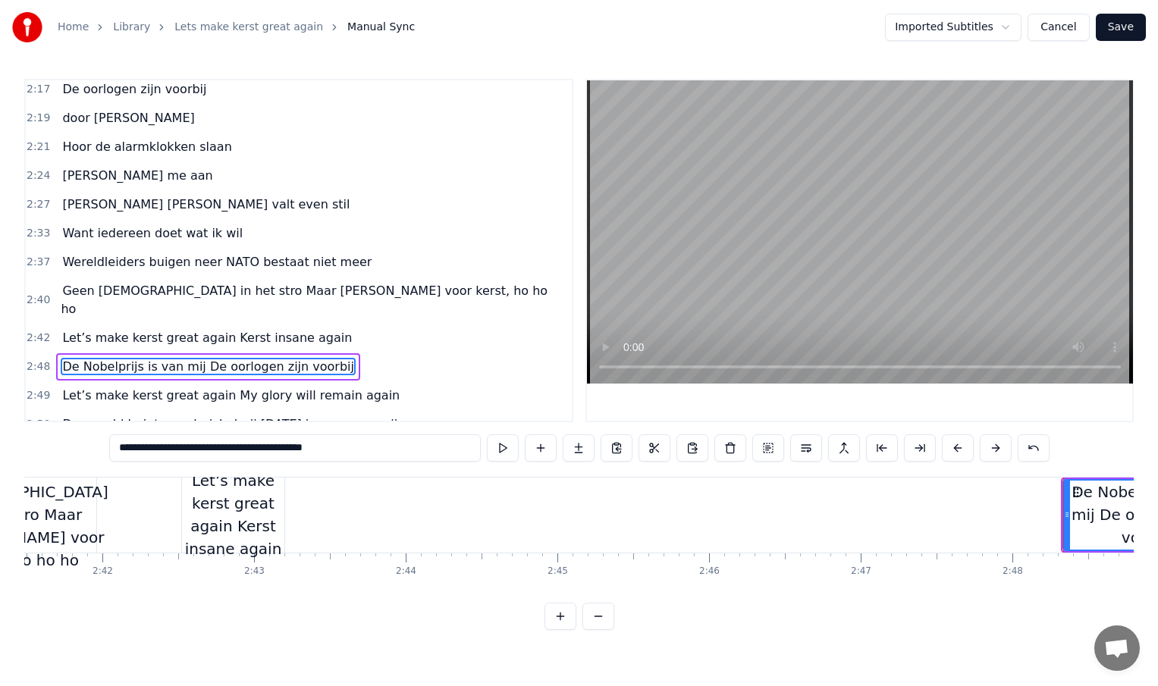
scroll to position [0, 24483]
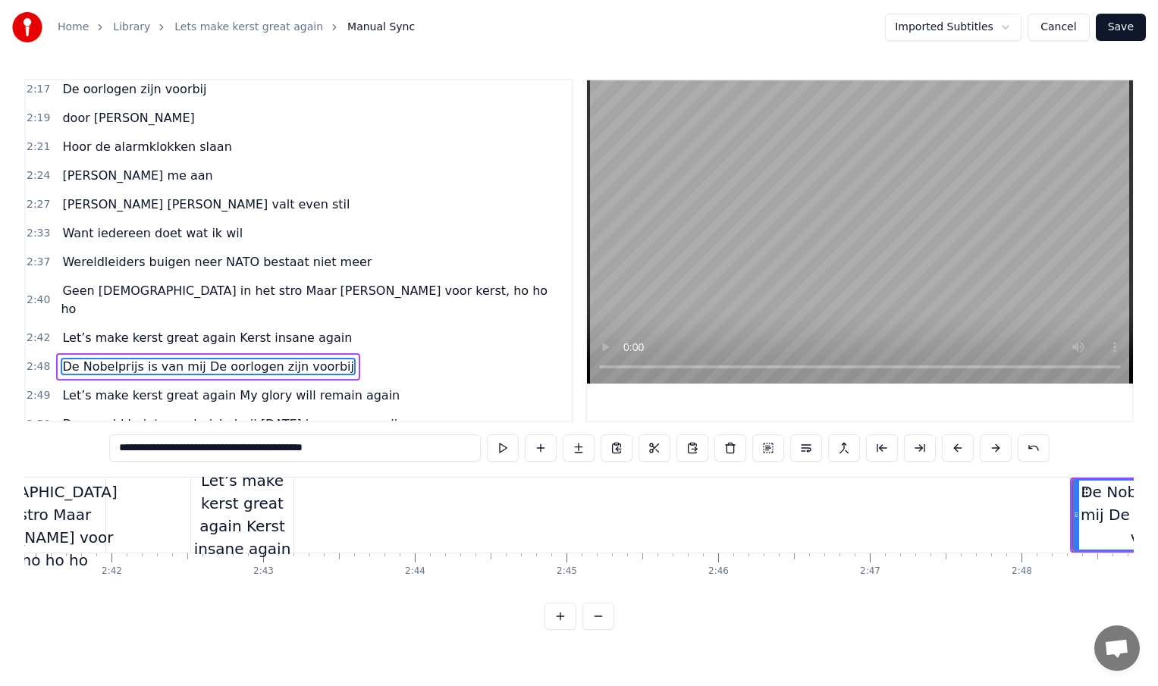
click at [277, 513] on div "Let’s make kerst great again Kerst insane again" at bounding box center [242, 514] width 102 height 91
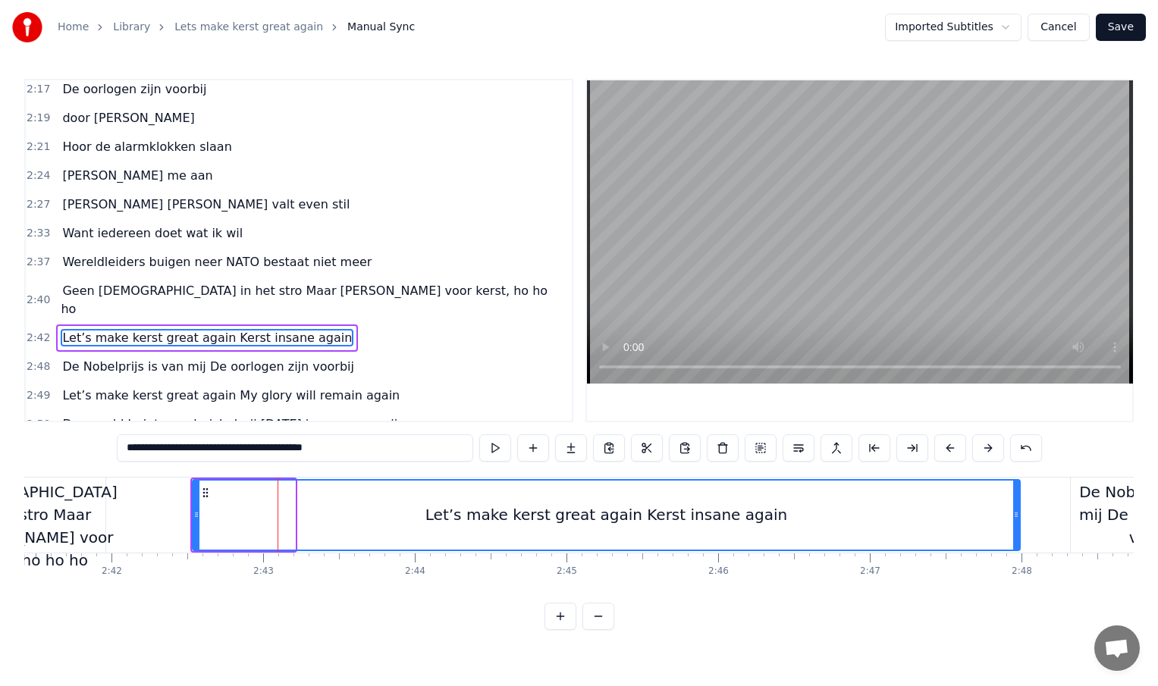
drag, startPoint x: 291, startPoint y: 513, endPoint x: 1016, endPoint y: 510, distance: 725.0
click at [1016, 510] on icon at bounding box center [1016, 515] width 6 height 12
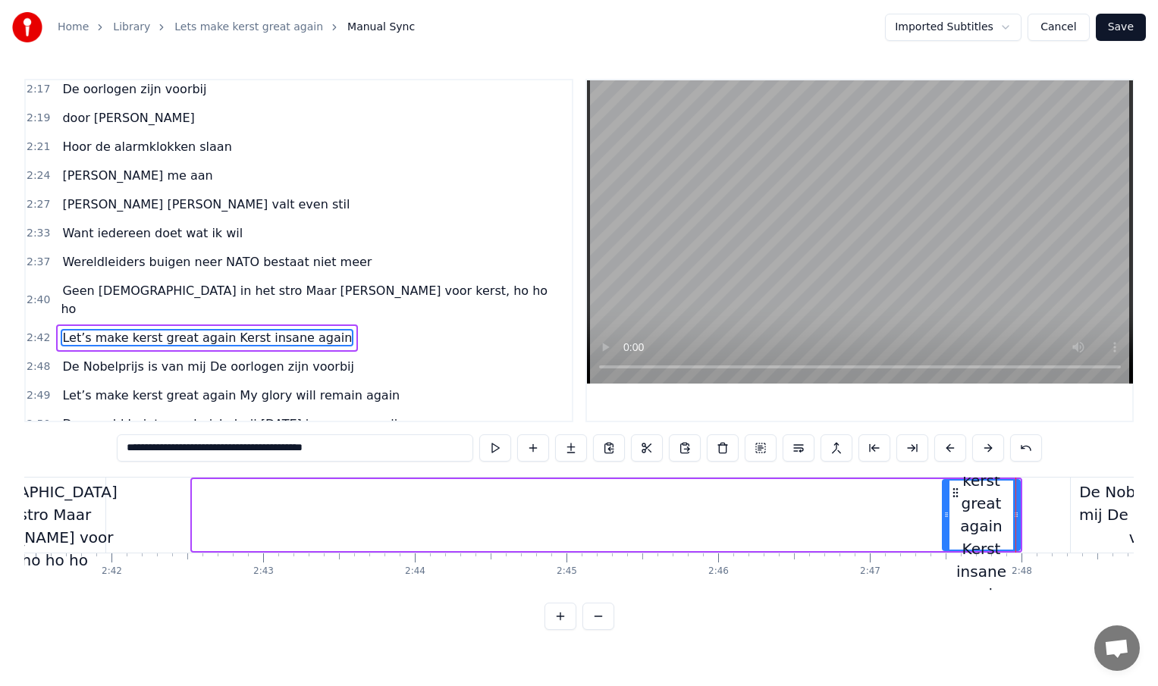
drag, startPoint x: 196, startPoint y: 514, endPoint x: 936, endPoint y: 505, distance: 739.4
click at [943, 505] on div at bounding box center [946, 515] width 6 height 69
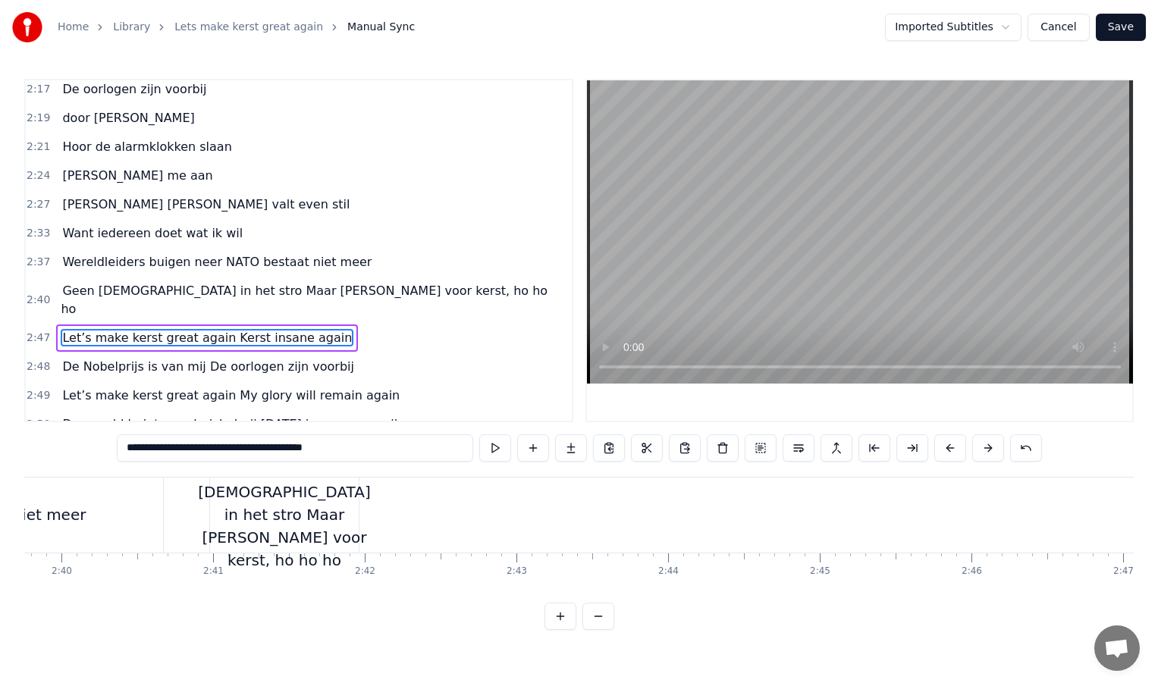
scroll to position [0, 24199]
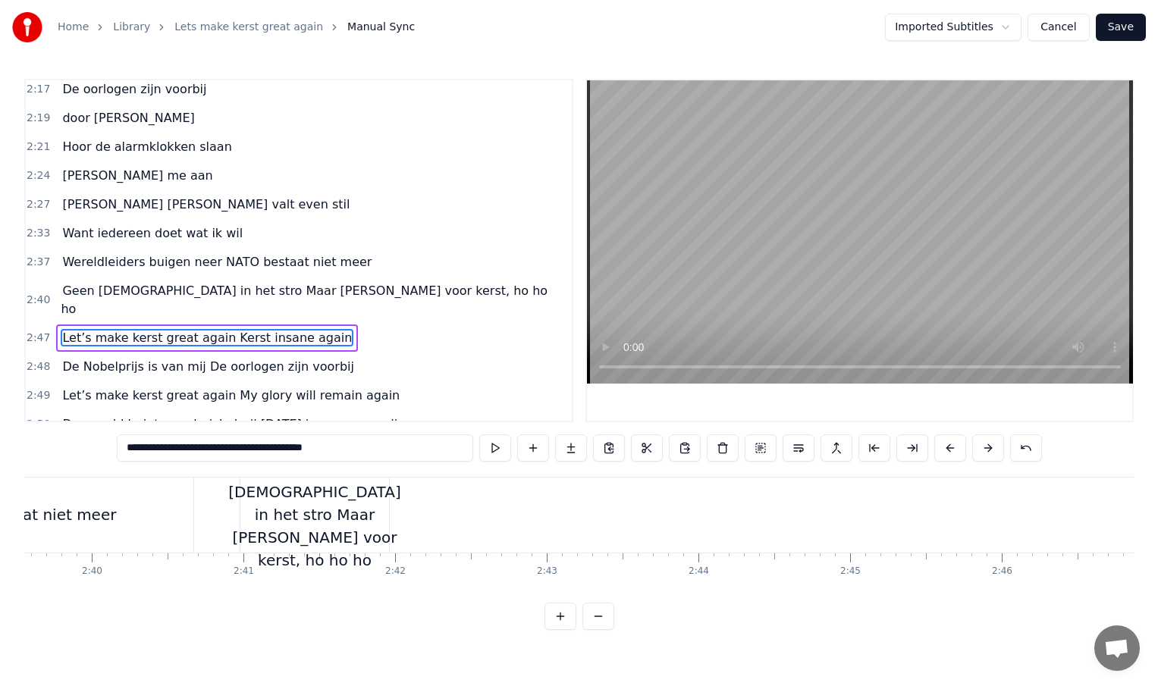
click at [361, 513] on div "Geen [DEMOGRAPHIC_DATA] in het stro Maar [PERSON_NAME] voor kerst, ho ho ho" at bounding box center [314, 515] width 172 height 114
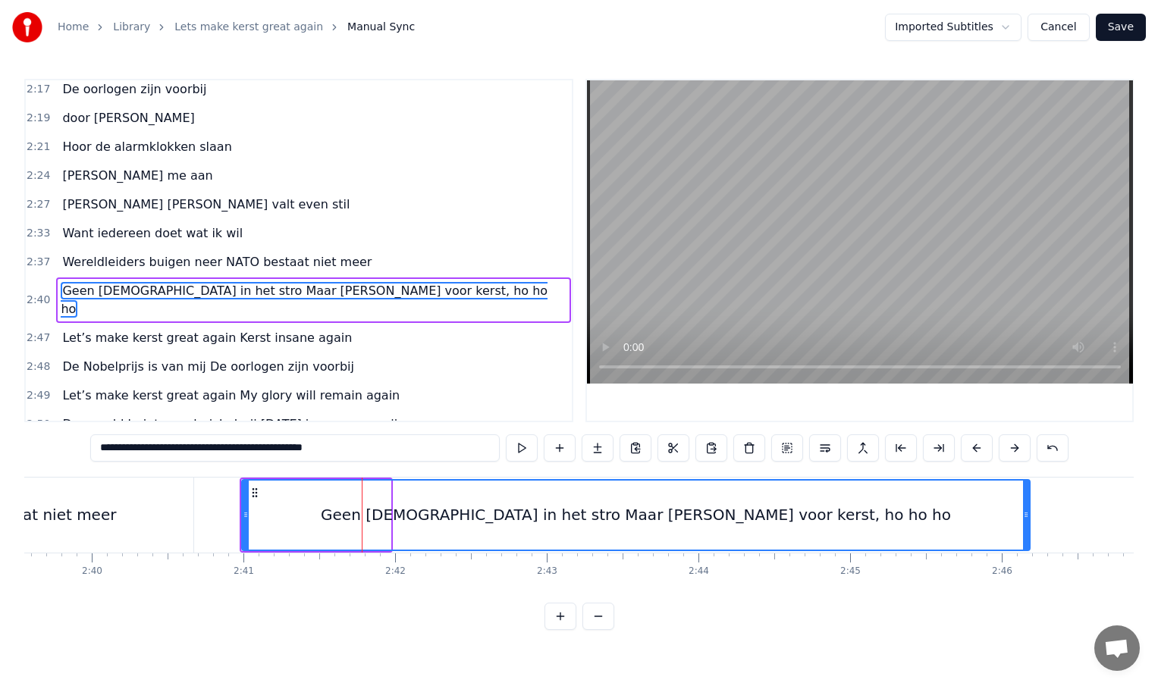
drag, startPoint x: 386, startPoint y: 513, endPoint x: 1027, endPoint y: 505, distance: 640.8
click at [1027, 505] on div at bounding box center [1026, 515] width 6 height 69
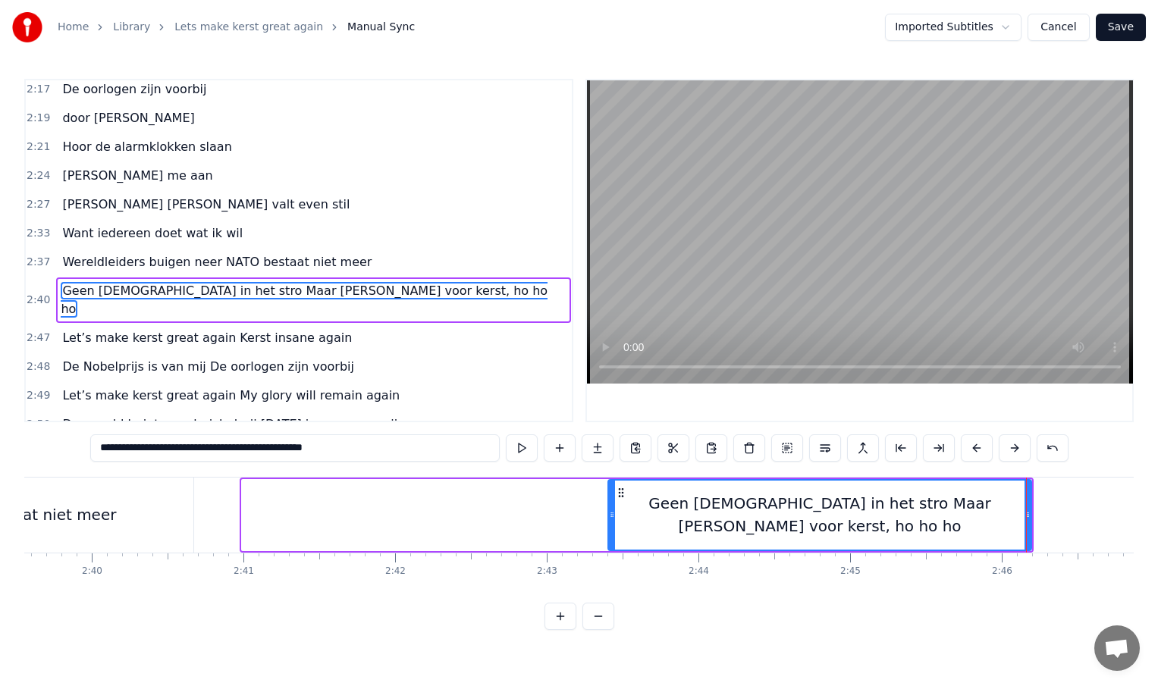
drag, startPoint x: 246, startPoint y: 511, endPoint x: 647, endPoint y: 510, distance: 401.2
click at [615, 510] on icon at bounding box center [612, 515] width 6 height 12
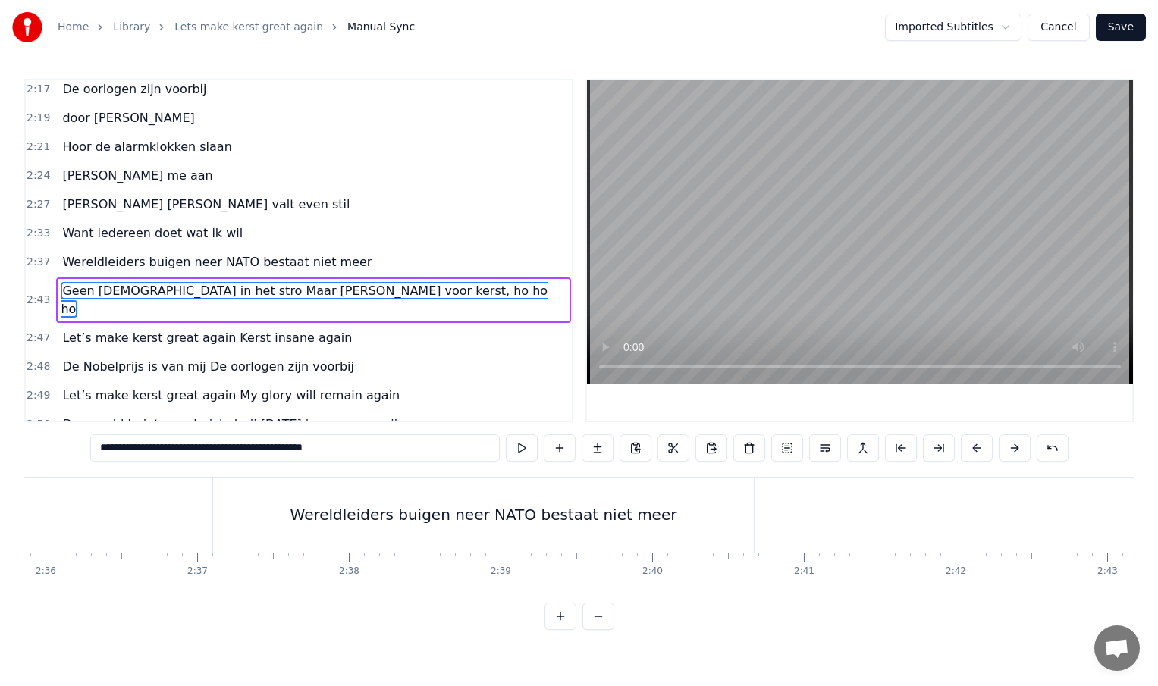
scroll to position [0, 23636]
click at [504, 516] on div "Wereldleiders buigen neer NATO bestaat niet meer" at bounding box center [486, 515] width 387 height 23
type input "**********"
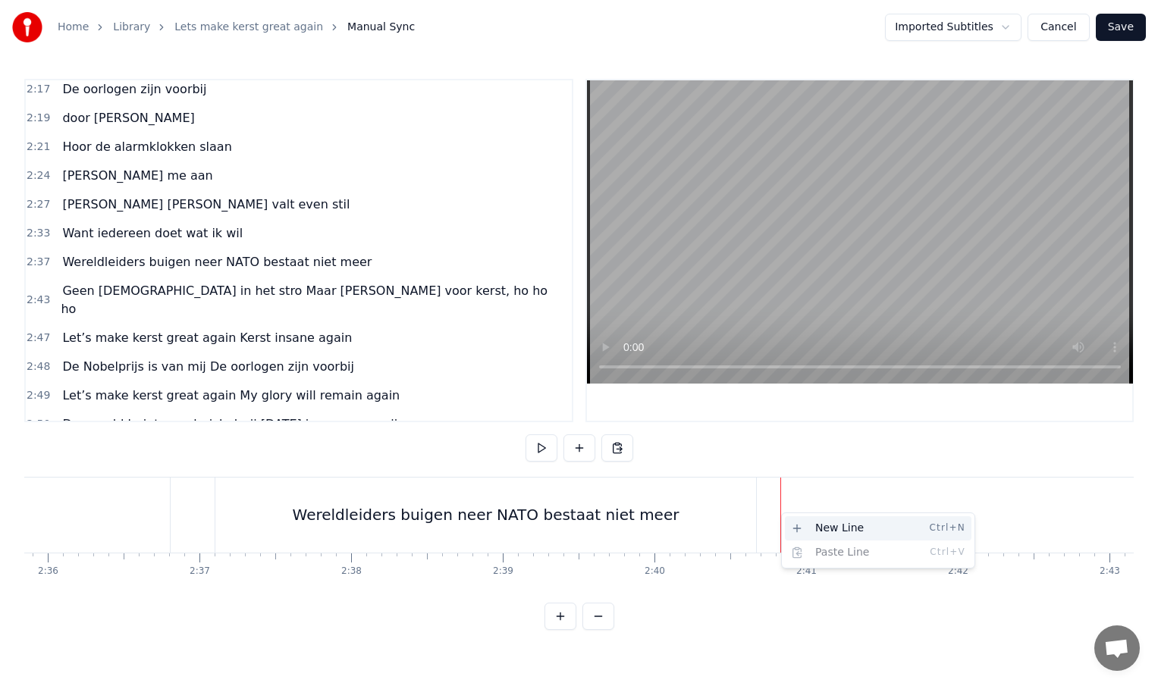
click at [812, 530] on div "New Line Ctrl+N" at bounding box center [878, 528] width 187 height 24
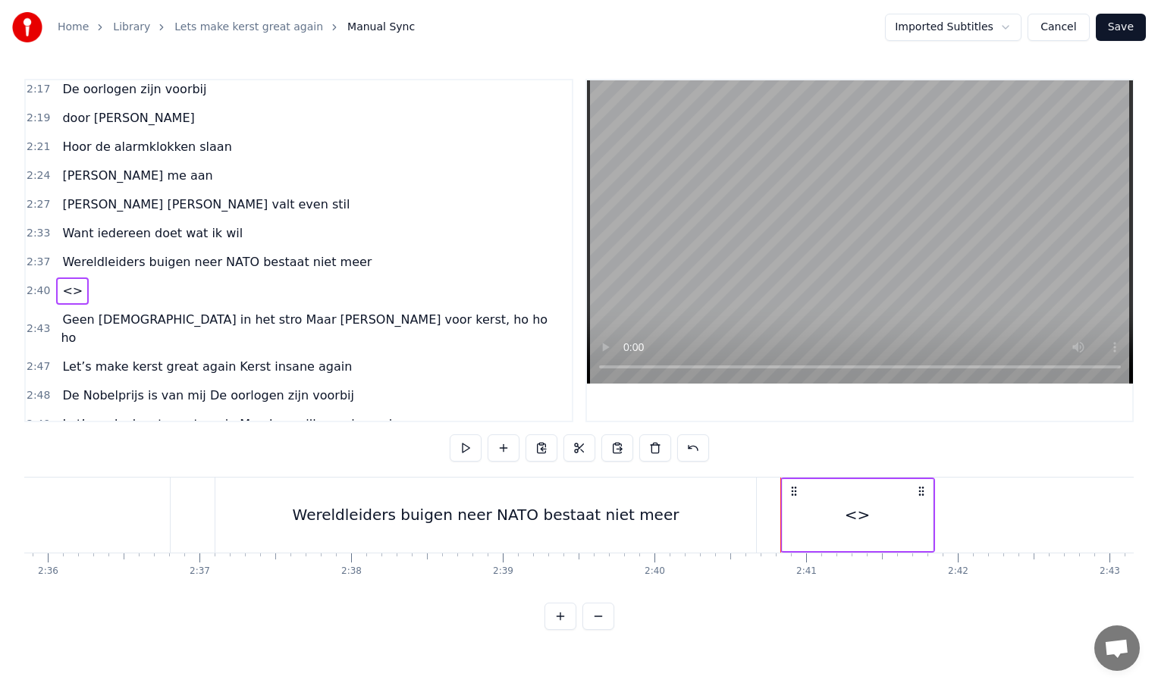
click at [591, 519] on div "Wereldleiders buigen neer NATO bestaat niet meer" at bounding box center [486, 515] width 387 height 23
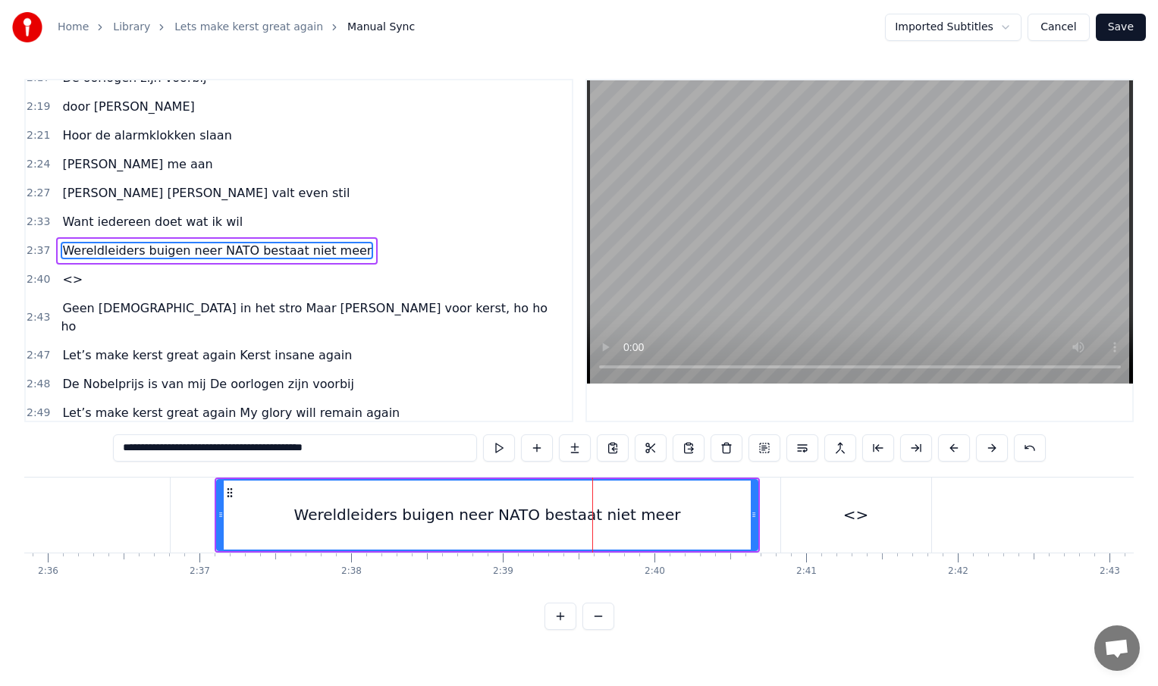
scroll to position [853, 0]
drag, startPoint x: 249, startPoint y: 450, endPoint x: 378, endPoint y: 453, distance: 128.2
click at [378, 453] on input "**********" at bounding box center [295, 448] width 364 height 27
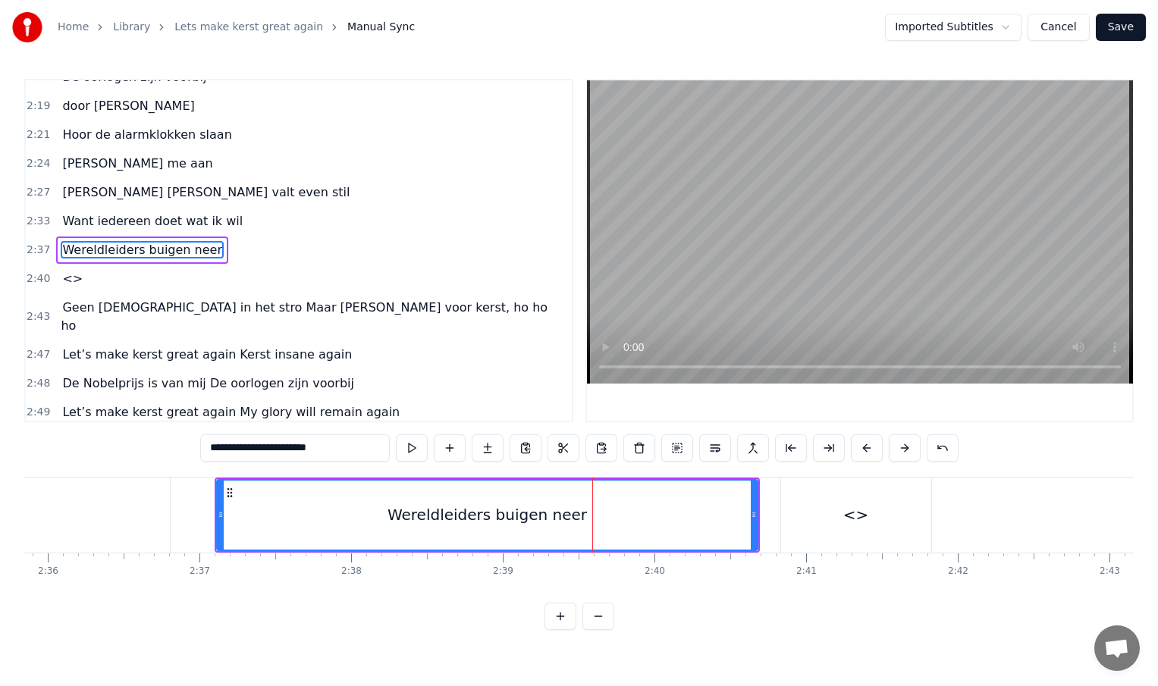
click at [868, 520] on div "<>" at bounding box center [856, 515] width 150 height 75
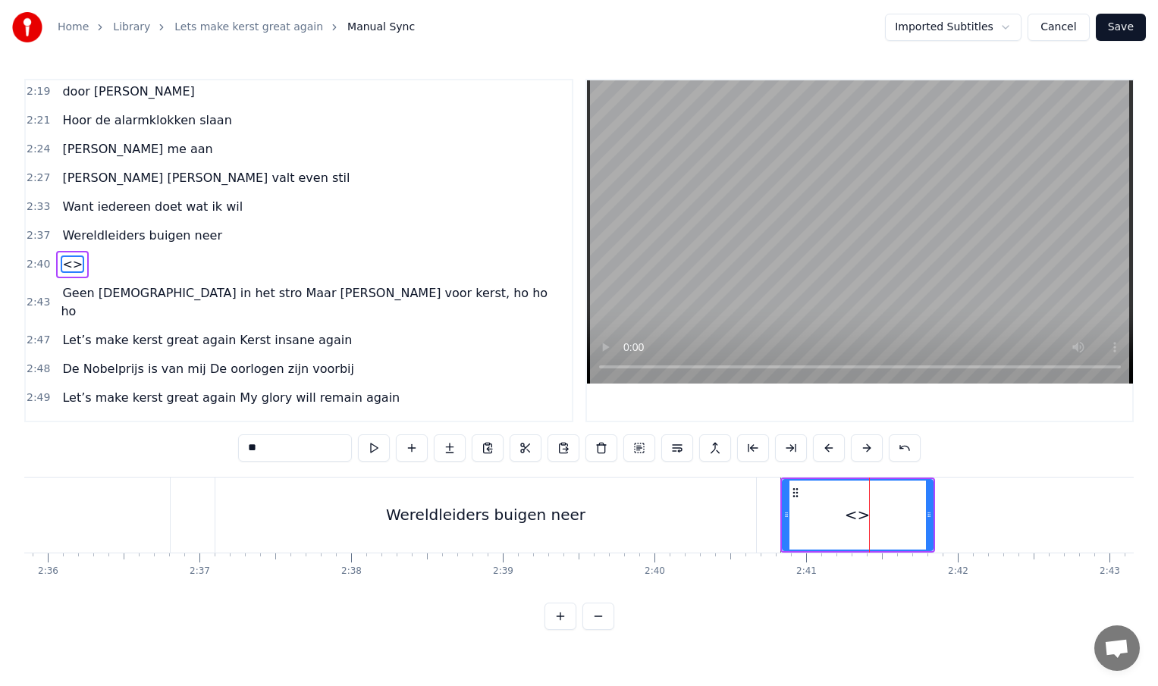
scroll to position [870, 0]
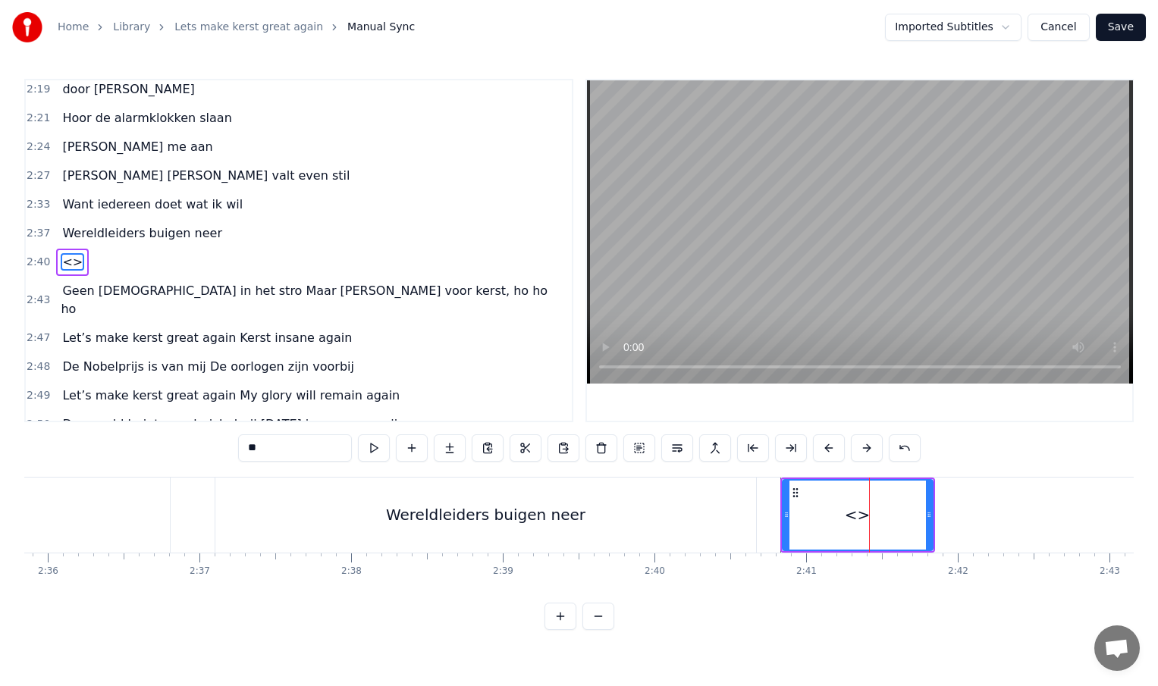
click at [286, 436] on input "**" at bounding box center [295, 448] width 114 height 27
click at [278, 456] on input "**" at bounding box center [295, 448] width 114 height 27
type input "*"
paste input "**********"
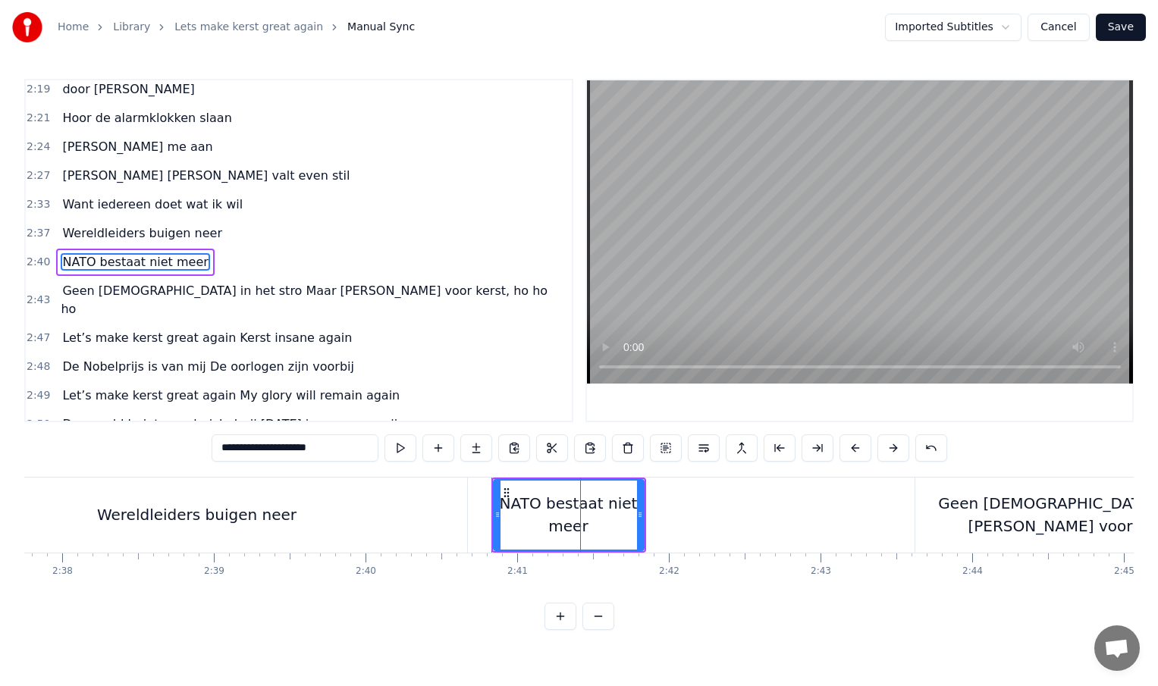
scroll to position [0, 23929]
click at [927, 512] on div "Geen [DEMOGRAPHIC_DATA] in het stro Maar [PERSON_NAME] voor kerst, ho ho ho" at bounding box center [1106, 514] width 388 height 45
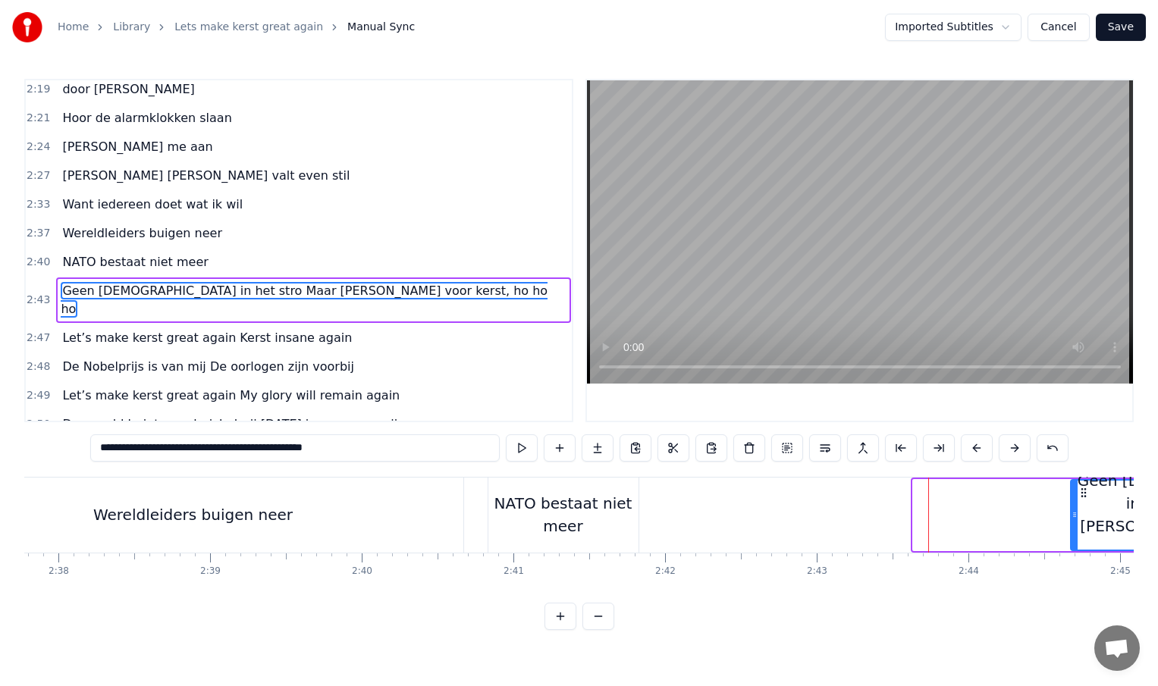
drag, startPoint x: 915, startPoint y: 513, endPoint x: 1072, endPoint y: 516, distance: 157.8
click at [1072, 516] on icon at bounding box center [1075, 515] width 6 height 12
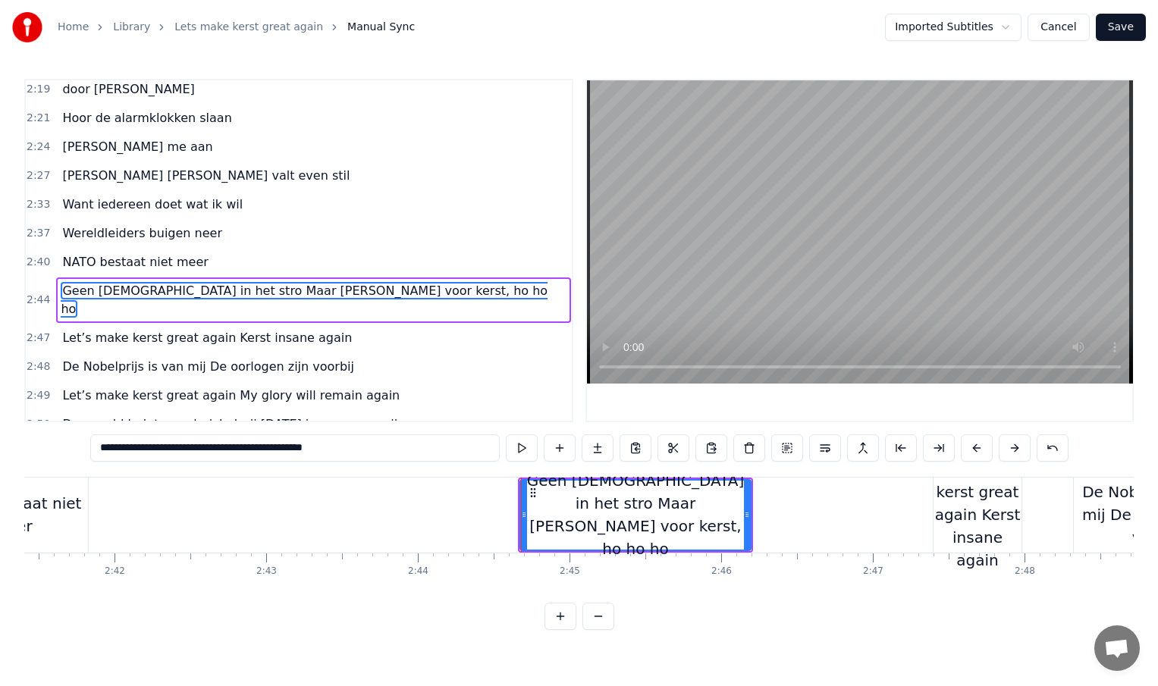
scroll to position [0, 24473]
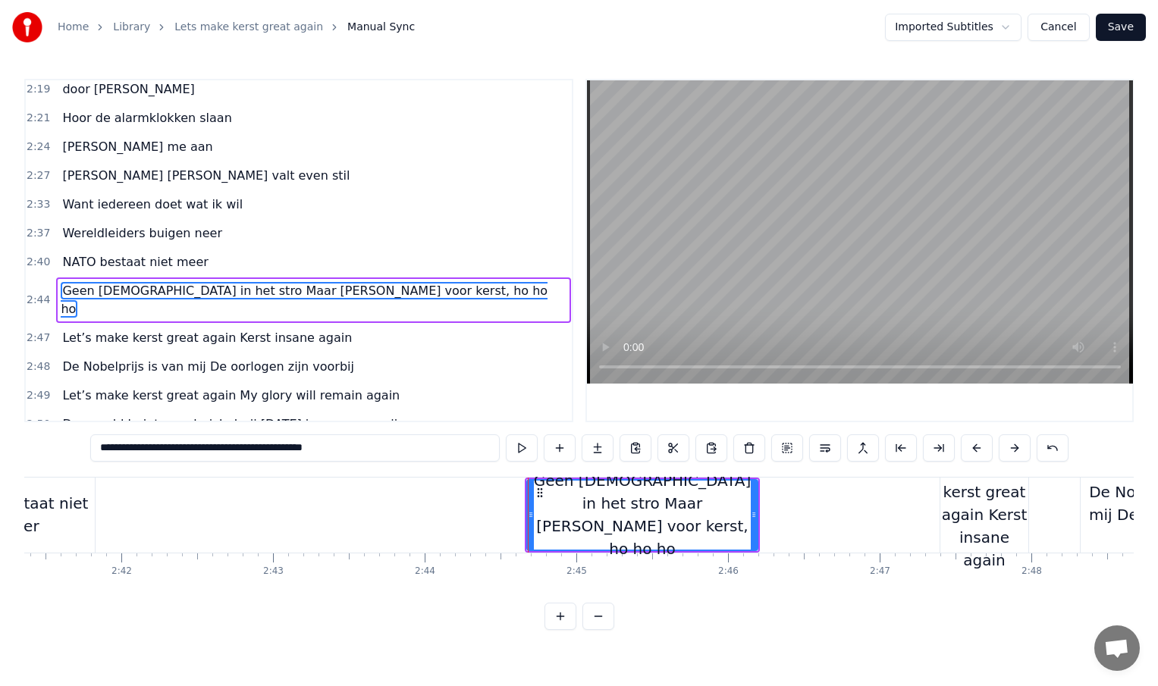
click at [83, 509] on div "NATO bestaat niet meer" at bounding box center [20, 514] width 150 height 45
type input "**********"
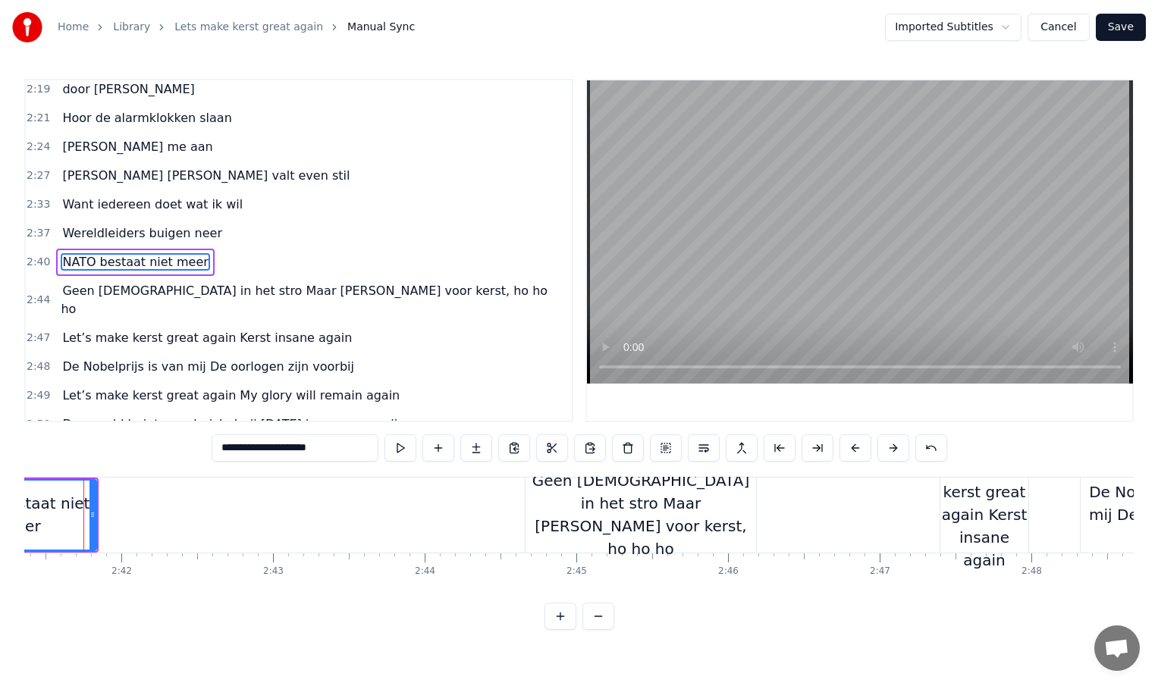
scroll to position [0, 24455]
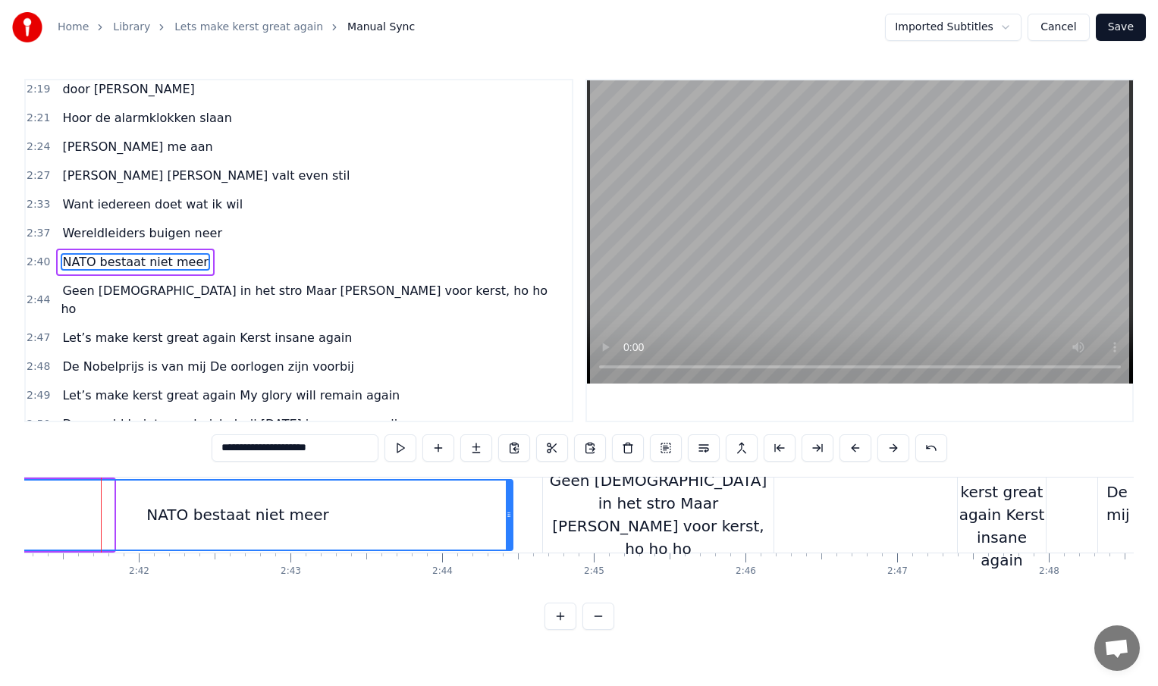
drag, startPoint x: 108, startPoint y: 510, endPoint x: 507, endPoint y: 510, distance: 398.9
click at [507, 510] on icon at bounding box center [509, 515] width 6 height 12
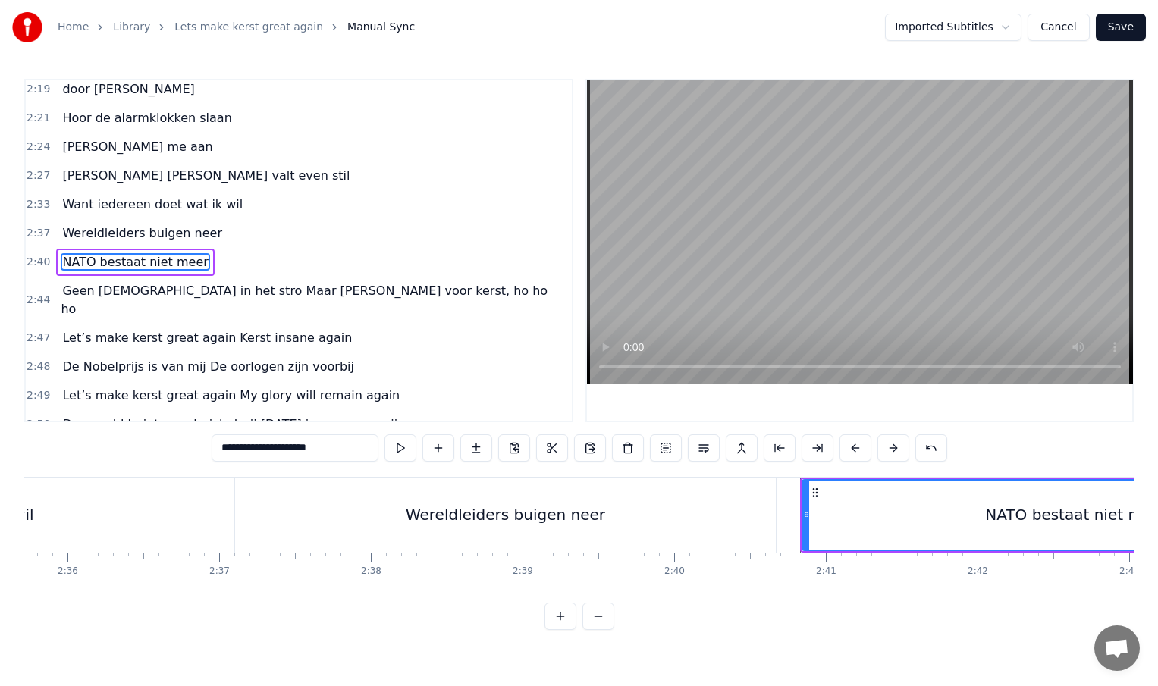
scroll to position [0, 23613]
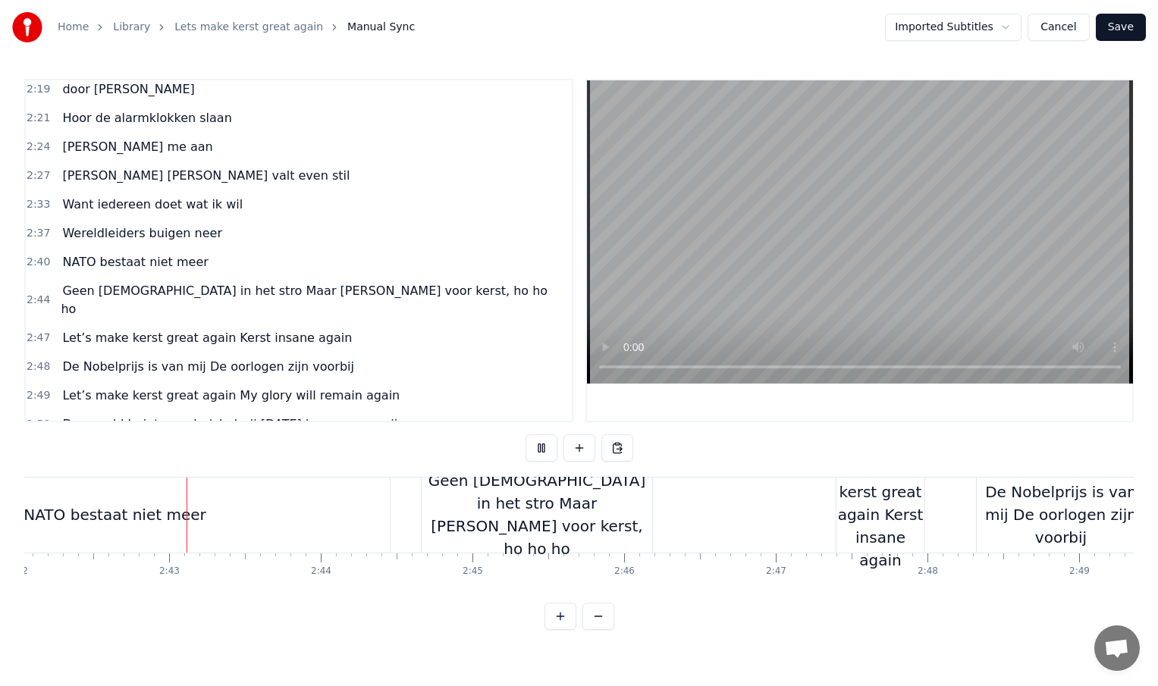
scroll to position [0, 24581]
click at [601, 515] on div "Geen [DEMOGRAPHIC_DATA] in het stro Maar [PERSON_NAME] voor kerst, ho ho ho" at bounding box center [532, 514] width 231 height 91
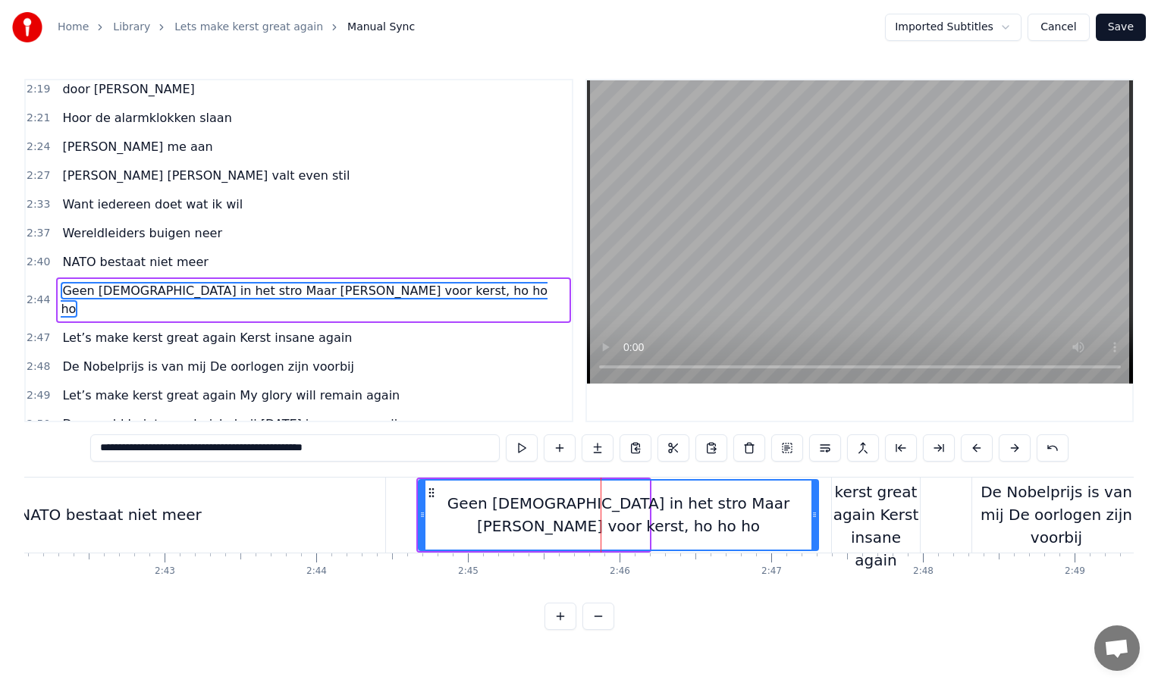
drag, startPoint x: 646, startPoint y: 516, endPoint x: 815, endPoint y: 517, distance: 169.1
click at [815, 517] on icon at bounding box center [814, 515] width 6 height 12
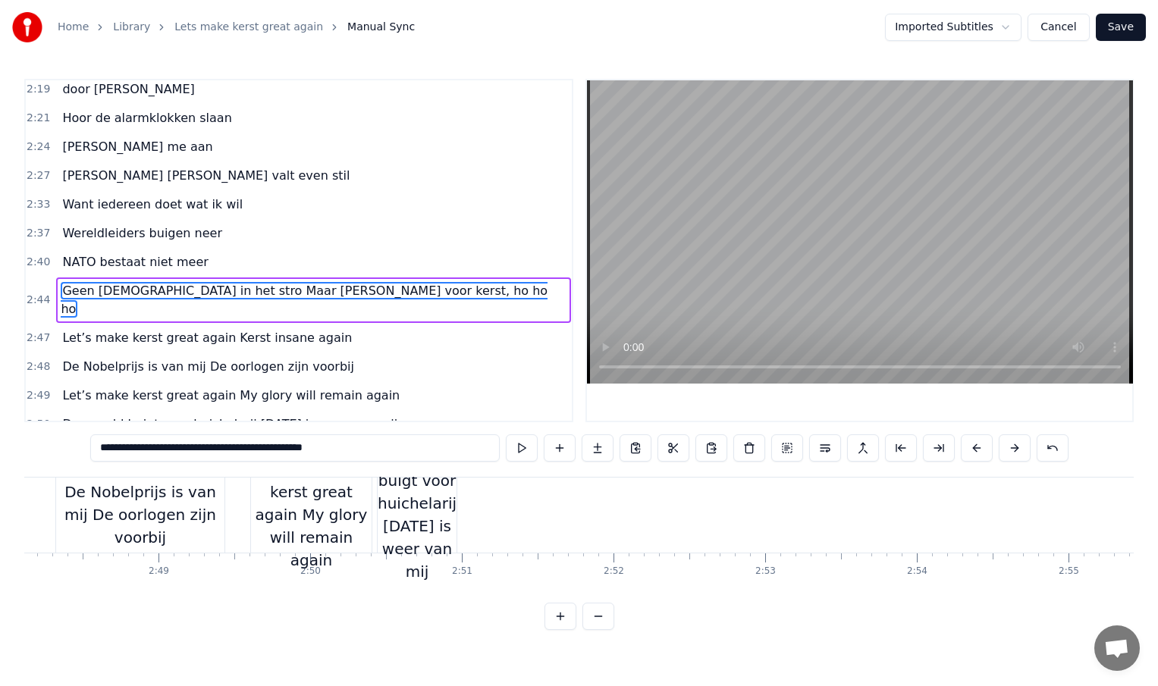
scroll to position [0, 25643]
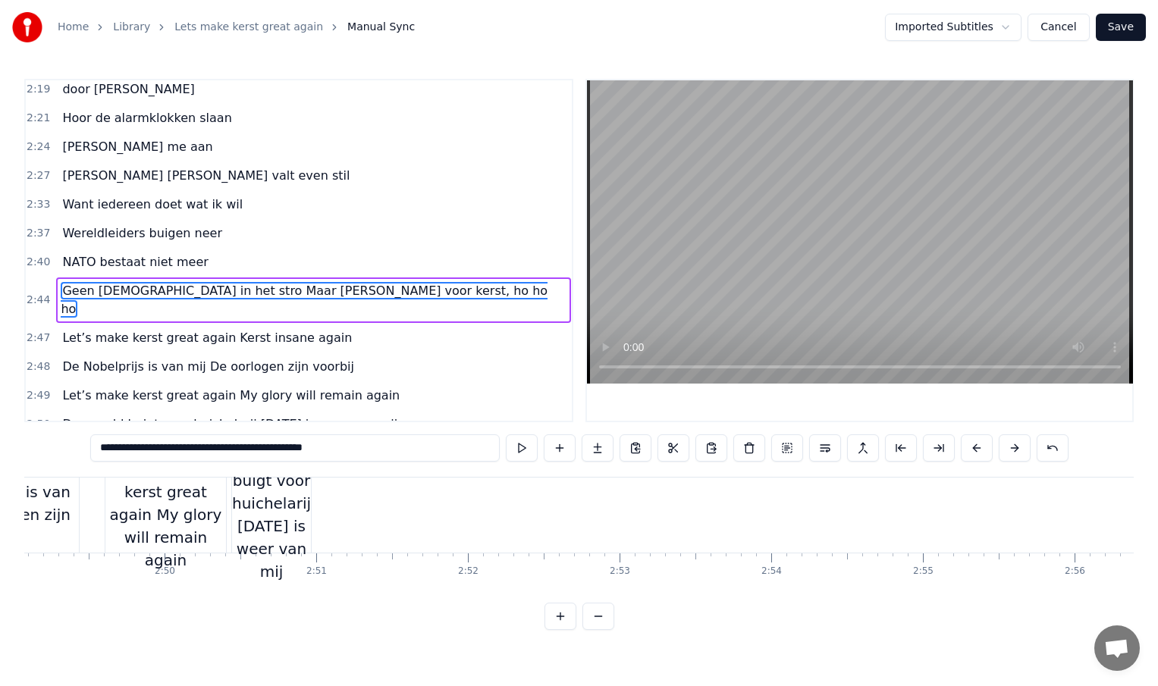
click at [294, 515] on div "De wereld buigt voor huichelarij [DATE] is weer van mij" at bounding box center [271, 515] width 79 height 136
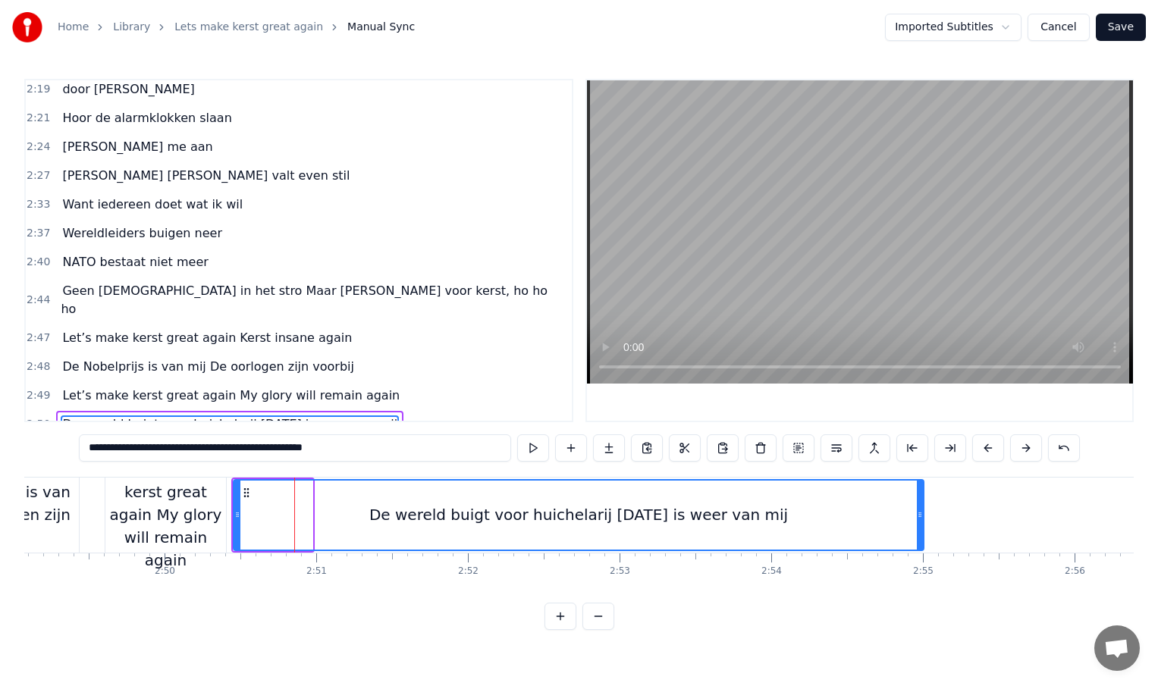
drag, startPoint x: 310, startPoint y: 514, endPoint x: 921, endPoint y: 519, distance: 611.2
click at [921, 519] on icon at bounding box center [920, 515] width 6 height 12
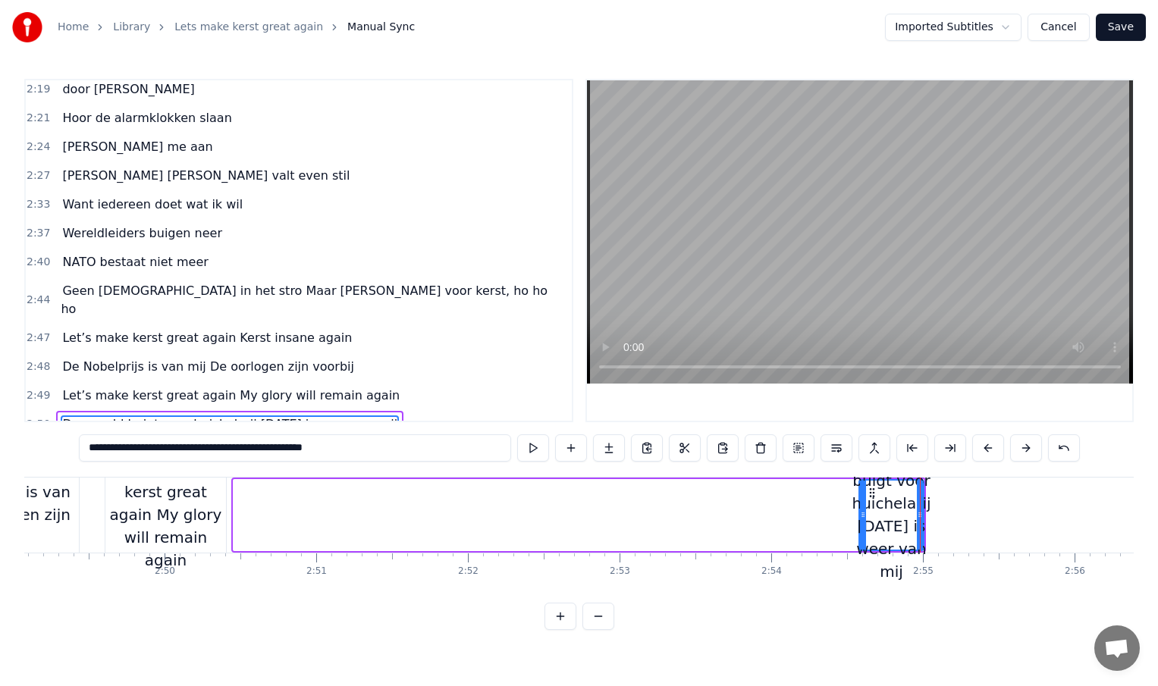
drag, startPoint x: 237, startPoint y: 513, endPoint x: 862, endPoint y: 556, distance: 626.4
click at [862, 550] on div "De wereld buigt voor huichelarij [DATE] is weer van mij" at bounding box center [891, 515] width 63 height 69
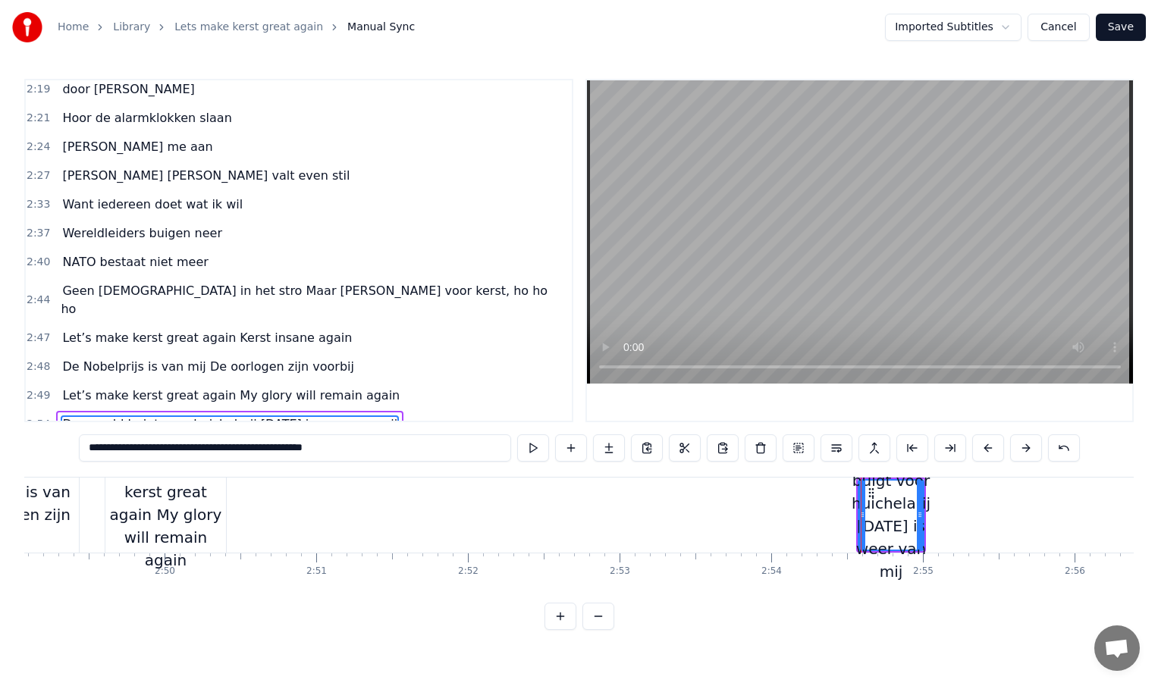
click at [202, 507] on div "Let’s make kerst great again My glory will remain again" at bounding box center [165, 515] width 121 height 114
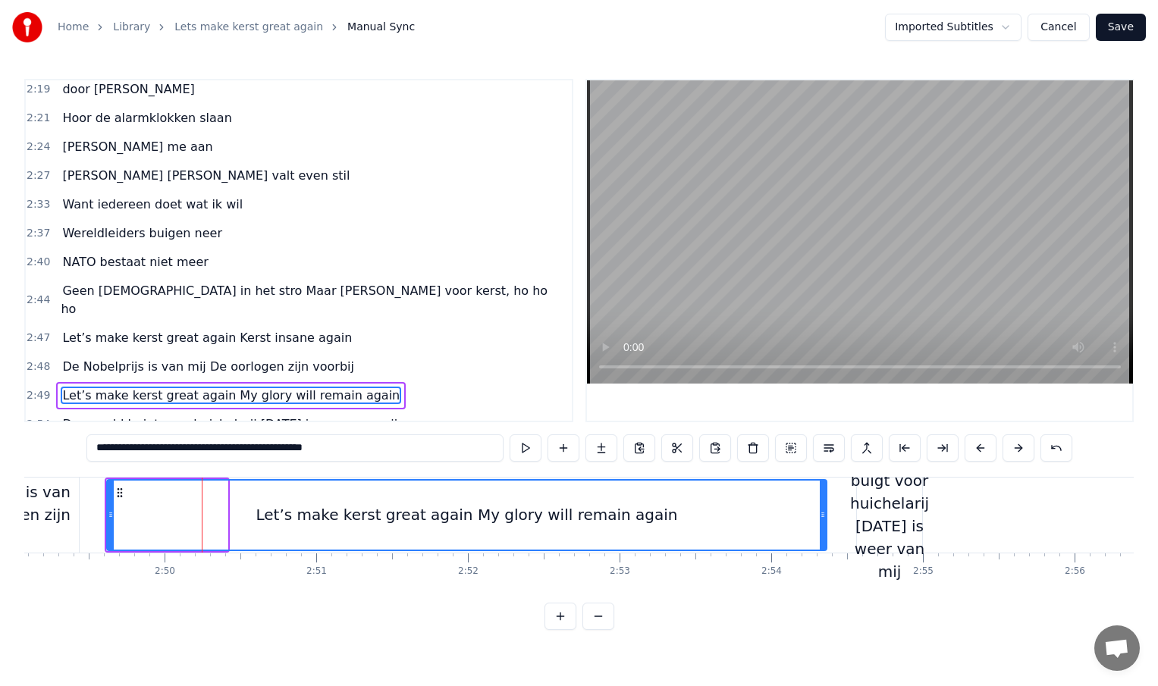
drag, startPoint x: 222, startPoint y: 511, endPoint x: 822, endPoint y: 506, distance: 599.9
click at [822, 506] on div at bounding box center [823, 515] width 6 height 69
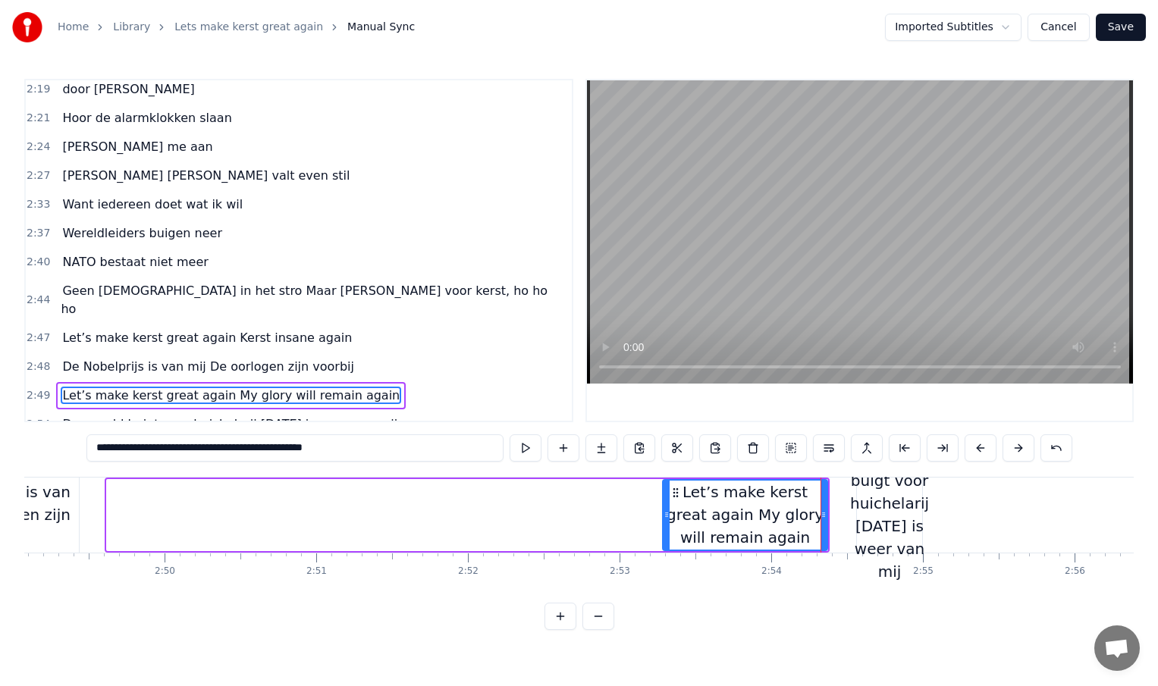
drag, startPoint x: 110, startPoint y: 512, endPoint x: 679, endPoint y: 496, distance: 569.0
click at [670, 496] on div at bounding box center [667, 515] width 6 height 69
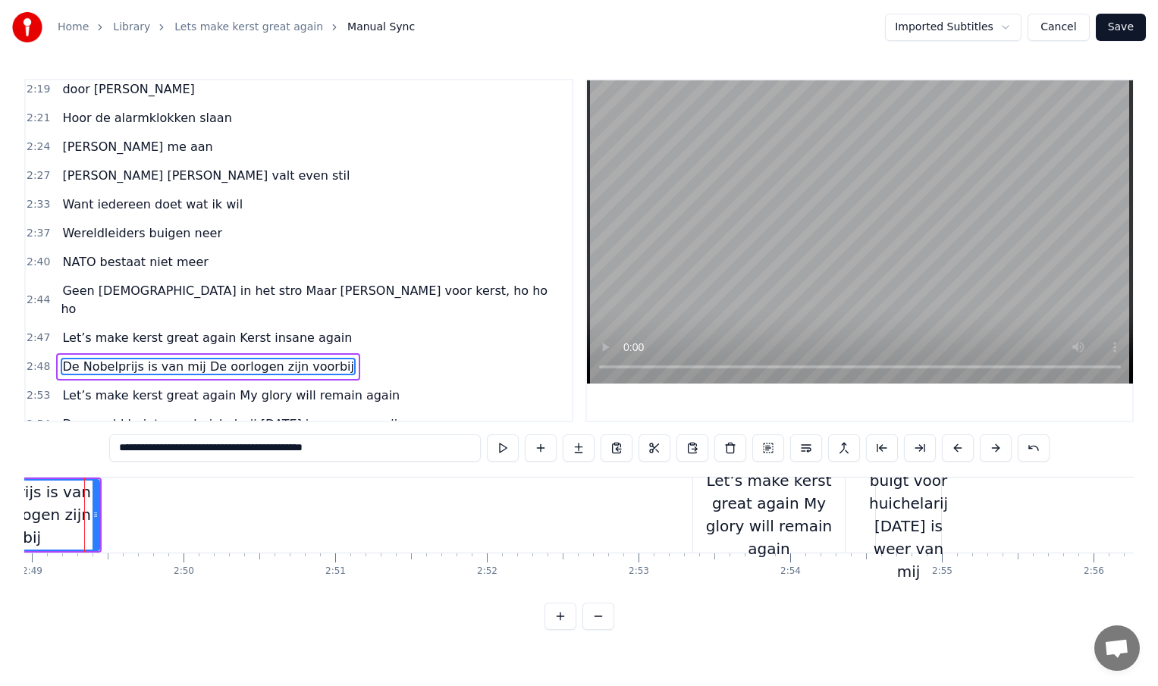
scroll to position [0, 25608]
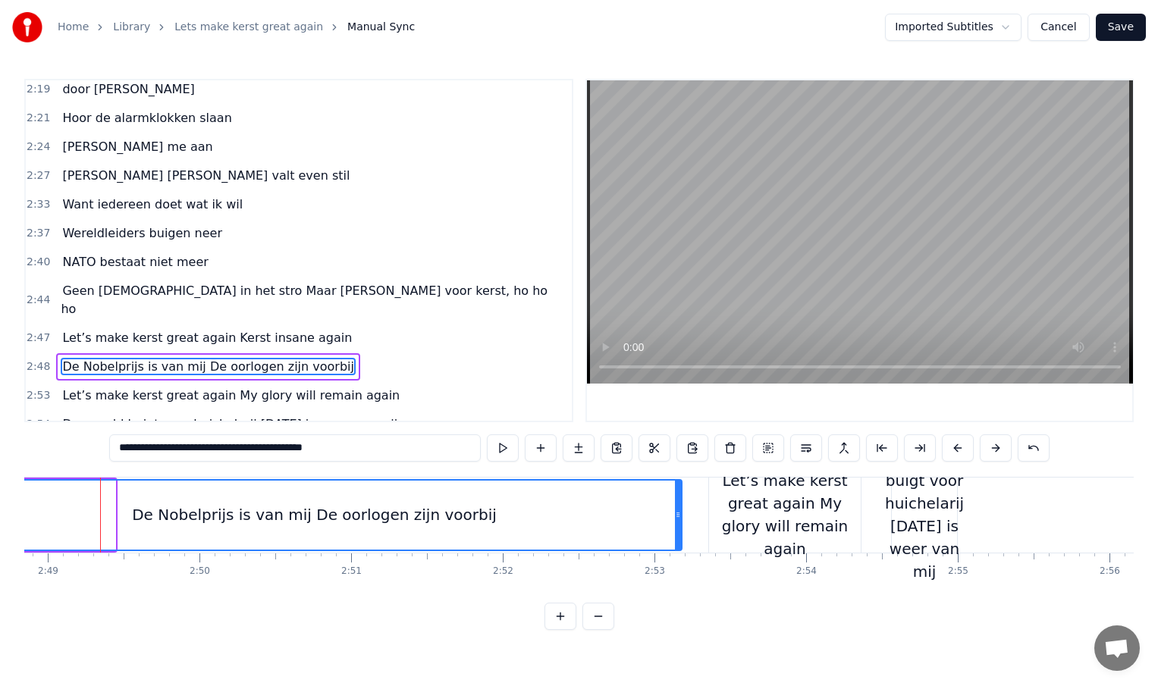
drag, startPoint x: 112, startPoint y: 513, endPoint x: 680, endPoint y: 497, distance: 568.2
click at [680, 497] on div at bounding box center [678, 515] width 6 height 69
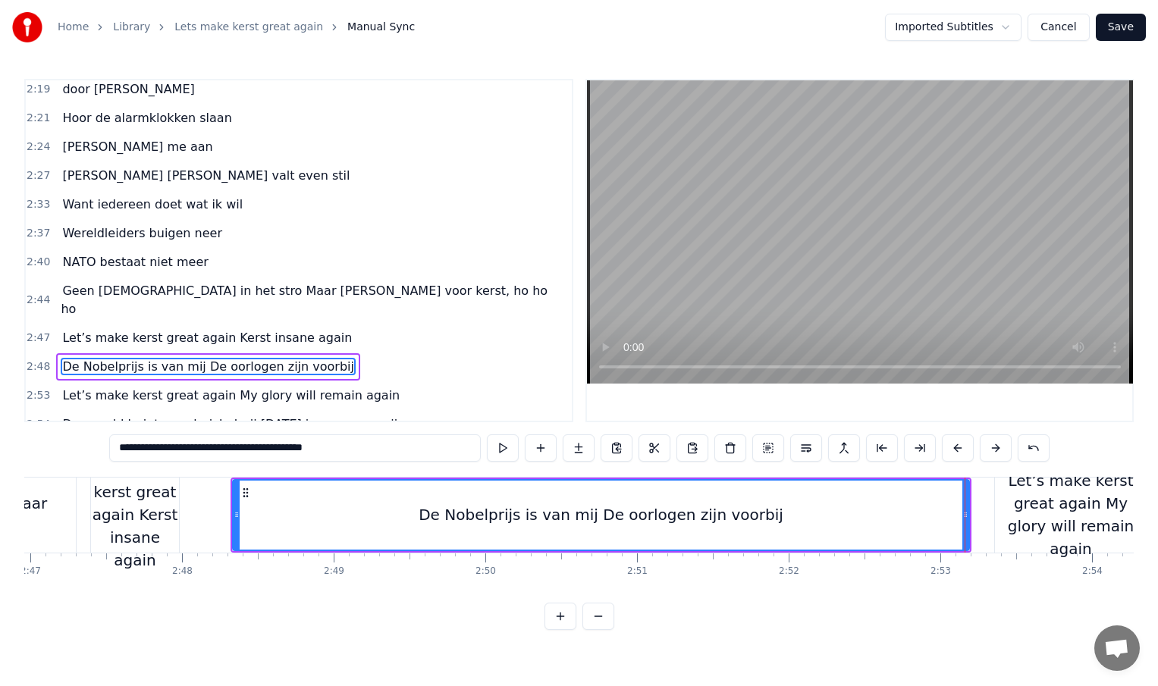
scroll to position [0, 25309]
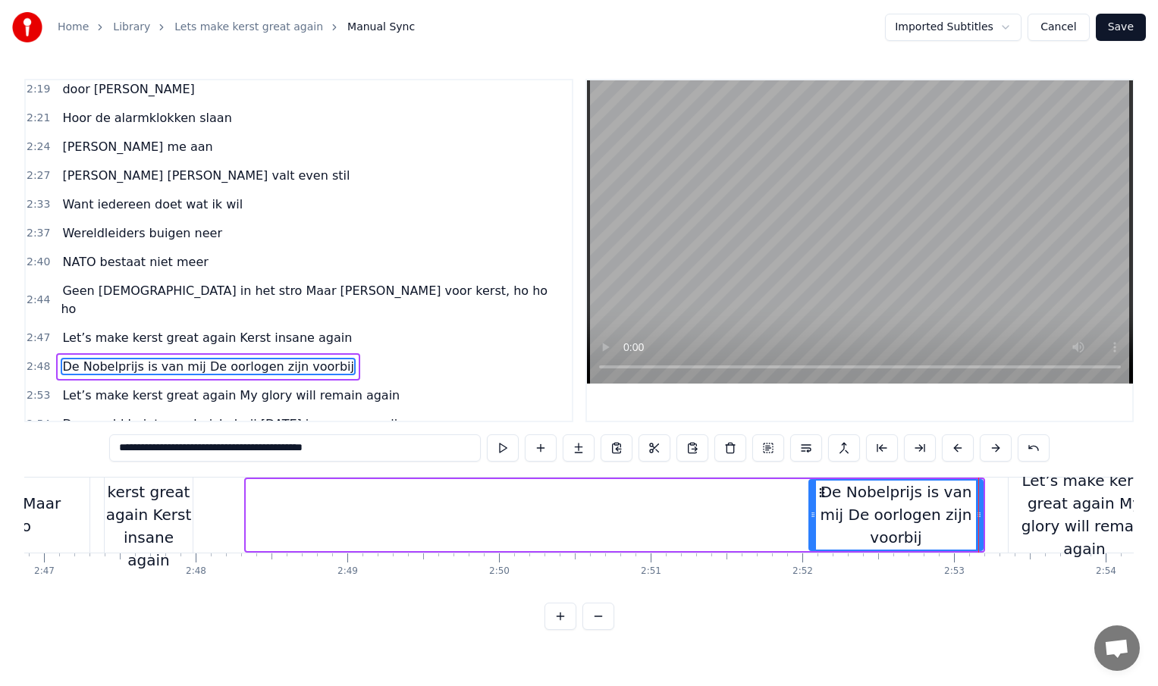
drag, startPoint x: 247, startPoint y: 516, endPoint x: 811, endPoint y: 544, distance: 564.1
click at [811, 544] on div at bounding box center [813, 515] width 6 height 69
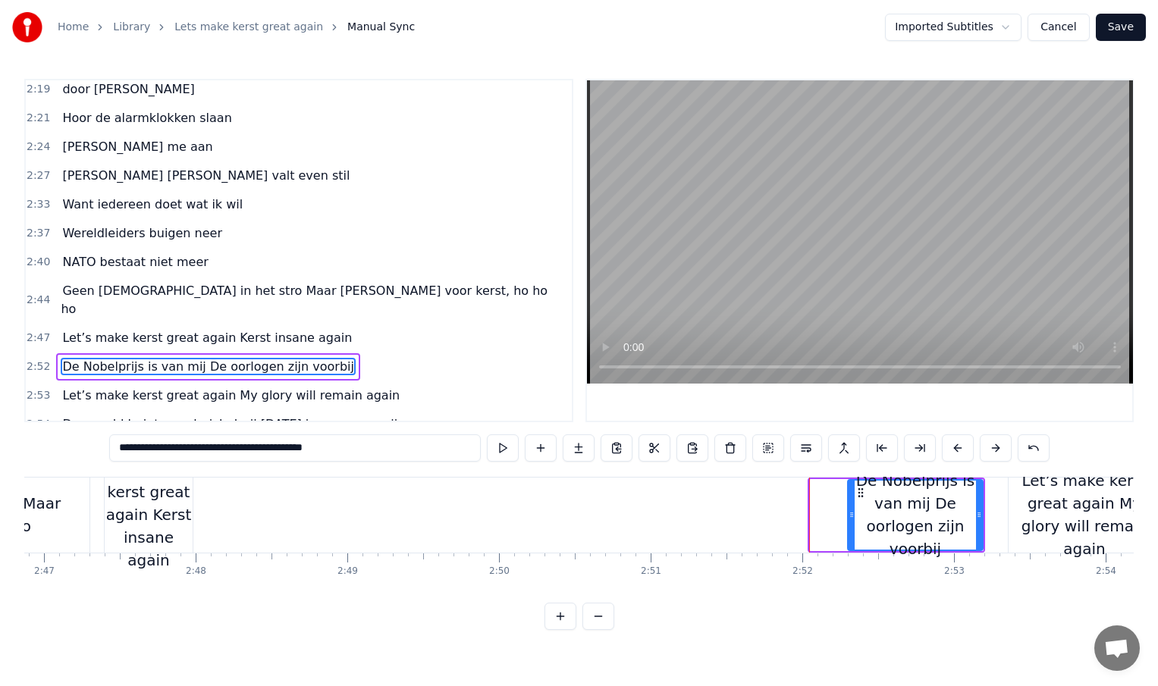
drag, startPoint x: 814, startPoint y: 519, endPoint x: 874, endPoint y: 519, distance: 60.7
click at [855, 519] on icon at bounding box center [852, 515] width 6 height 12
click at [144, 510] on div "Let’s make kerst great again Kerst insane again" at bounding box center [149, 515] width 88 height 114
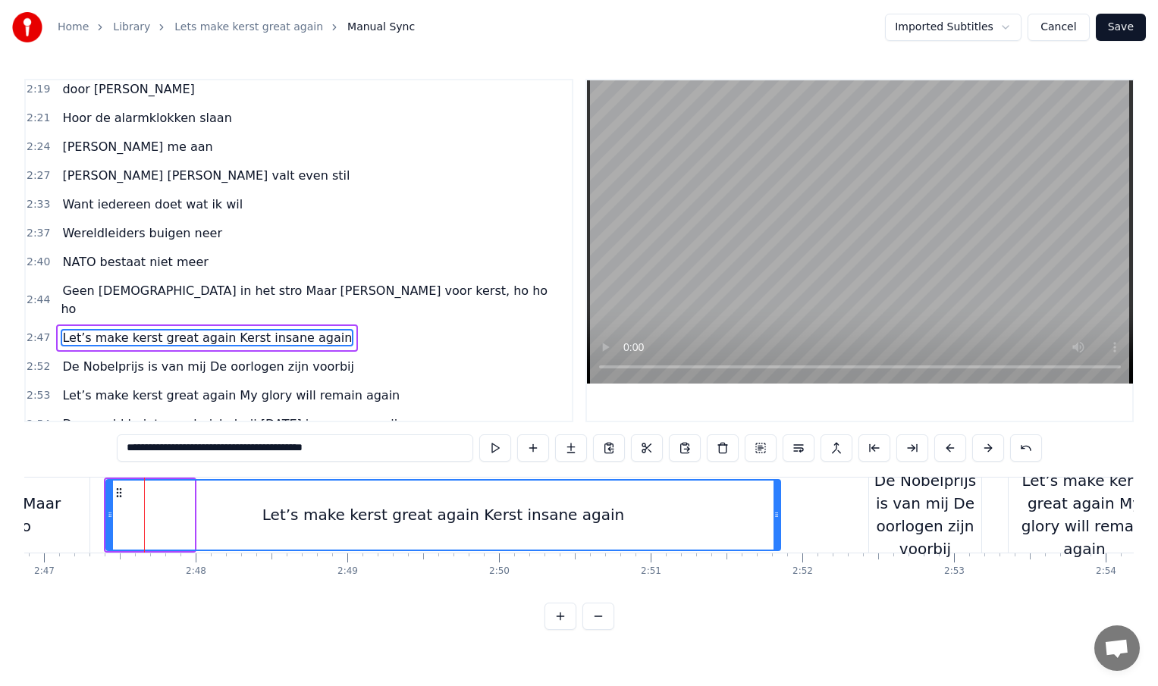
drag, startPoint x: 192, startPoint y: 513, endPoint x: 790, endPoint y: 516, distance: 598.3
click at [780, 516] on icon at bounding box center [776, 515] width 6 height 12
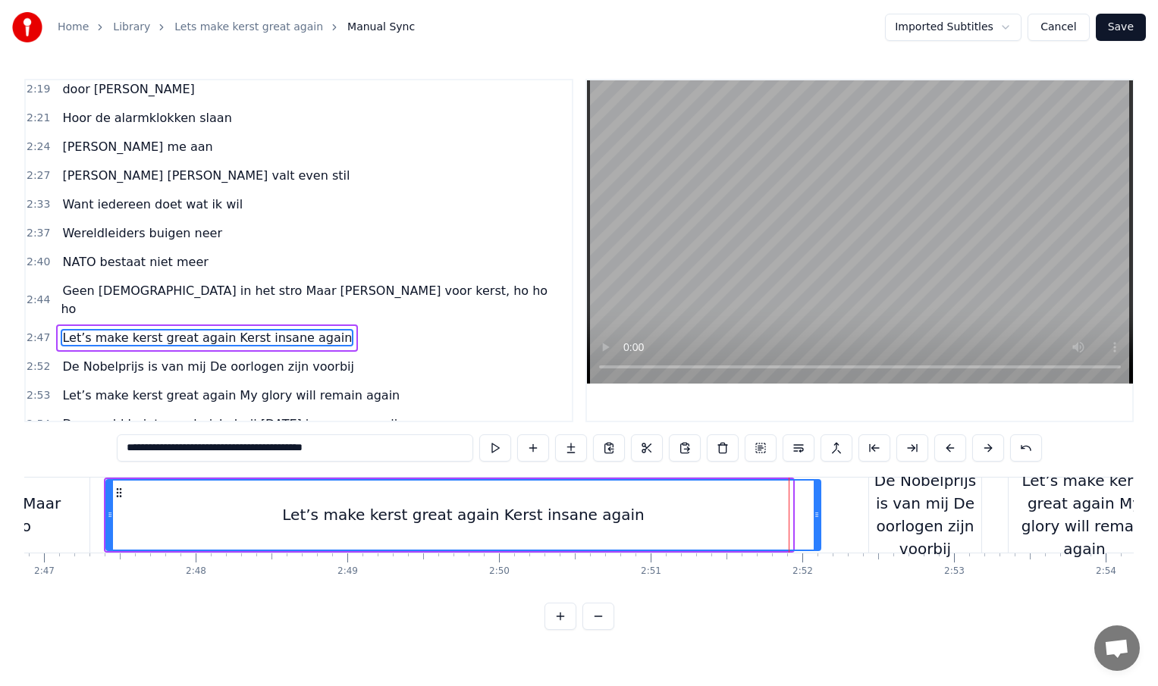
drag, startPoint x: 790, startPoint y: 516, endPoint x: 819, endPoint y: 515, distance: 28.8
click at [819, 515] on icon at bounding box center [817, 515] width 6 height 12
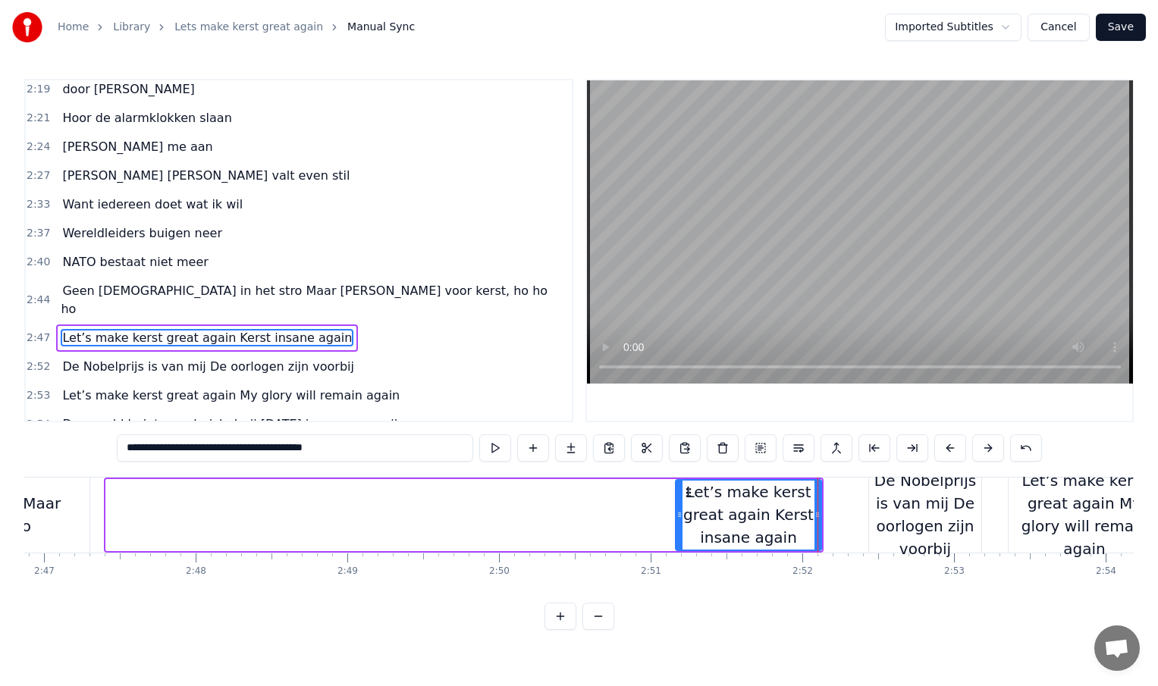
drag, startPoint x: 109, startPoint y: 516, endPoint x: 679, endPoint y: 506, distance: 569.6
click at [679, 506] on div at bounding box center [679, 515] width 6 height 69
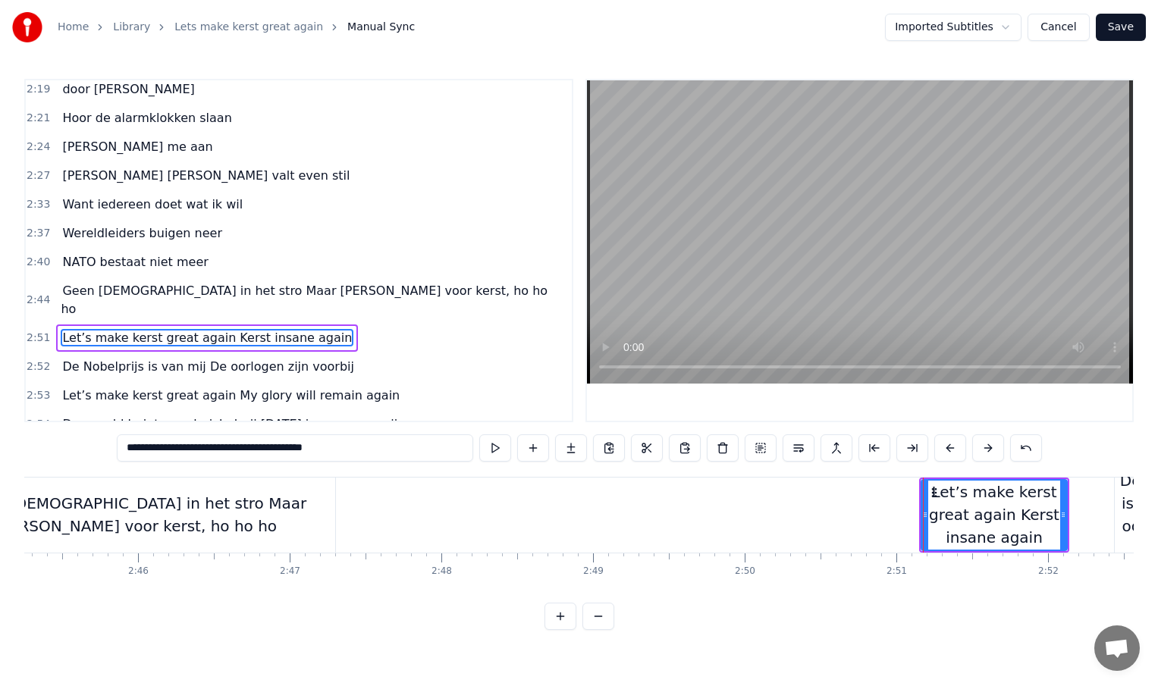
scroll to position [0, 25017]
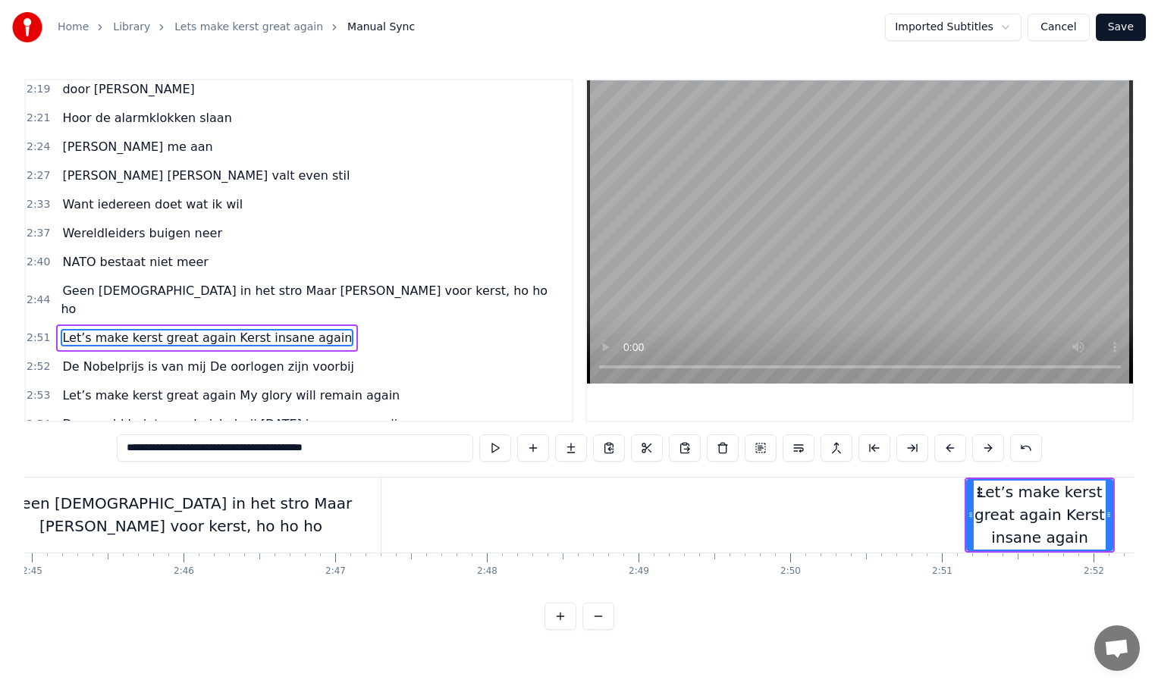
click at [344, 522] on div "Geen [DEMOGRAPHIC_DATA] in het stro Maar [PERSON_NAME] voor kerst, ho ho ho" at bounding box center [181, 514] width 400 height 45
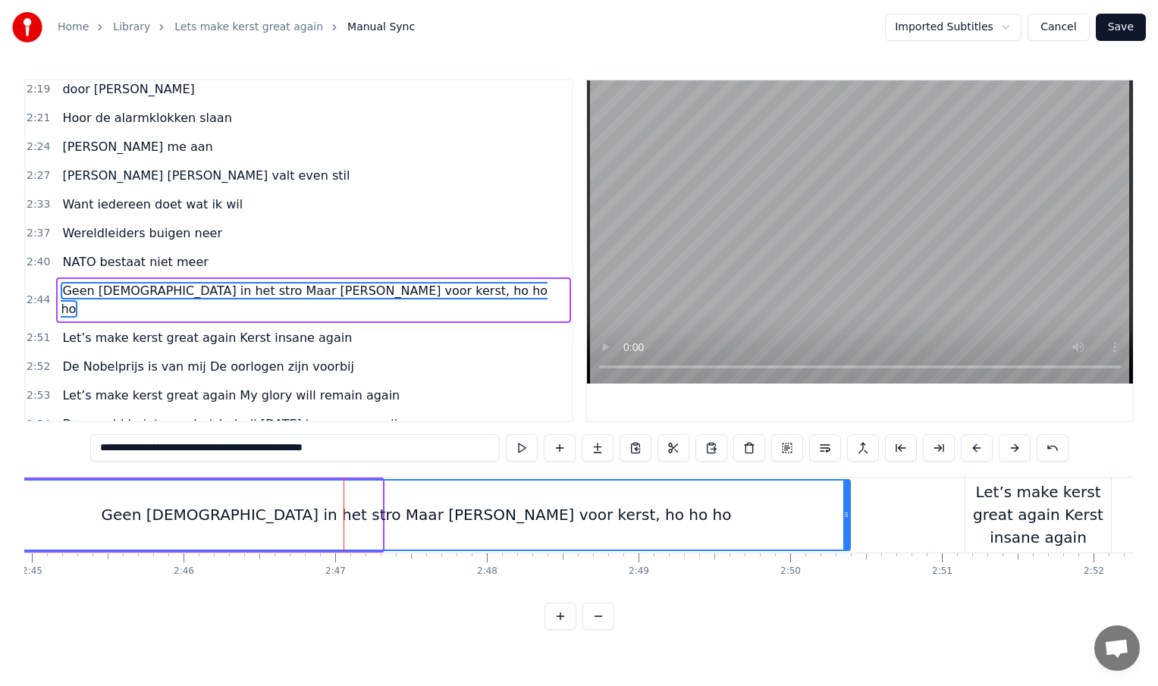
drag, startPoint x: 379, startPoint y: 513, endPoint x: 875, endPoint y: 516, distance: 496.0
click at [849, 516] on icon at bounding box center [846, 515] width 6 height 12
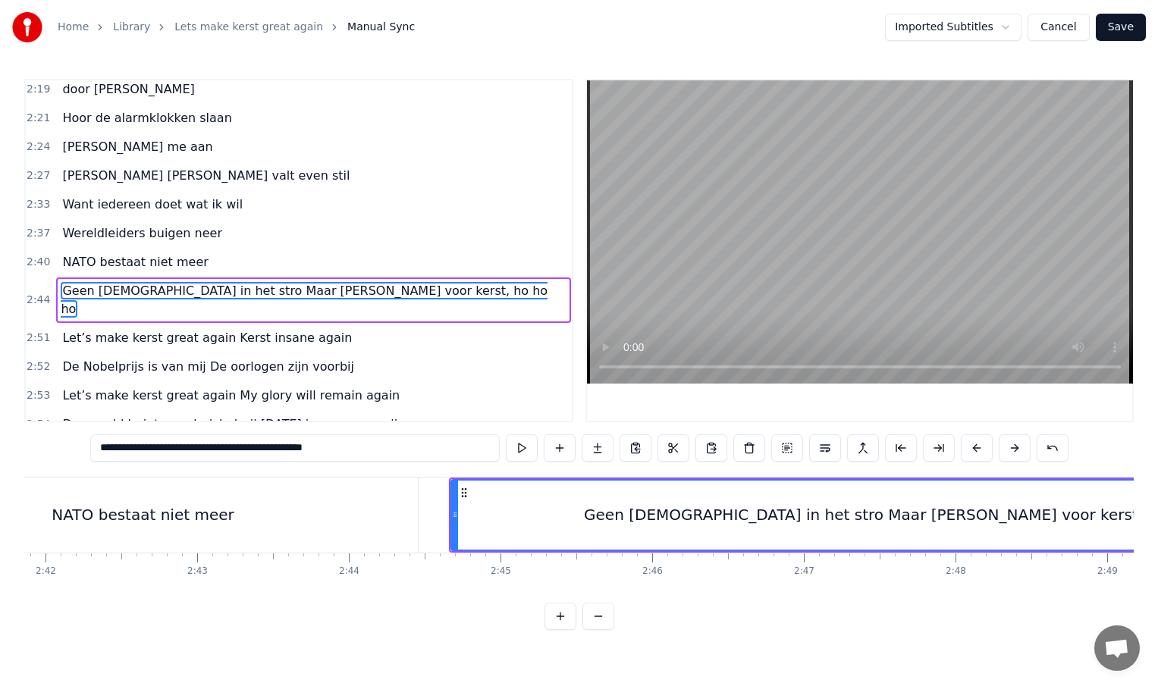
scroll to position [0, 24495]
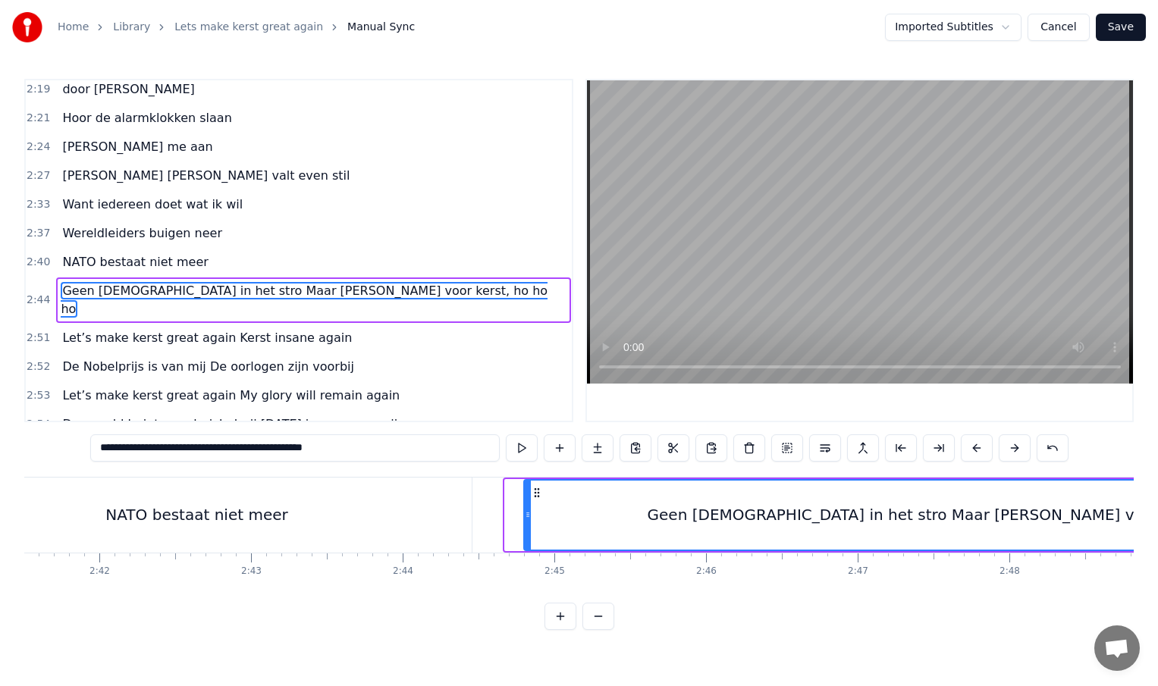
drag, startPoint x: 508, startPoint y: 515, endPoint x: 527, endPoint y: 515, distance: 19.0
click at [527, 515] on icon at bounding box center [528, 515] width 6 height 12
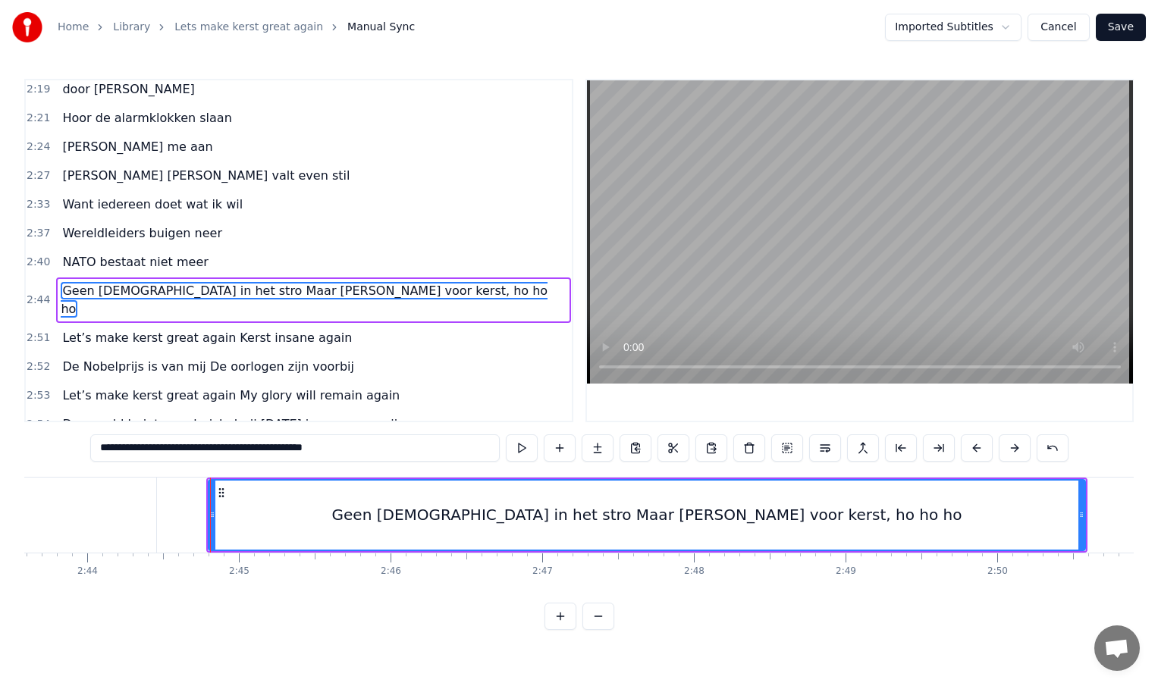
scroll to position [0, 24814]
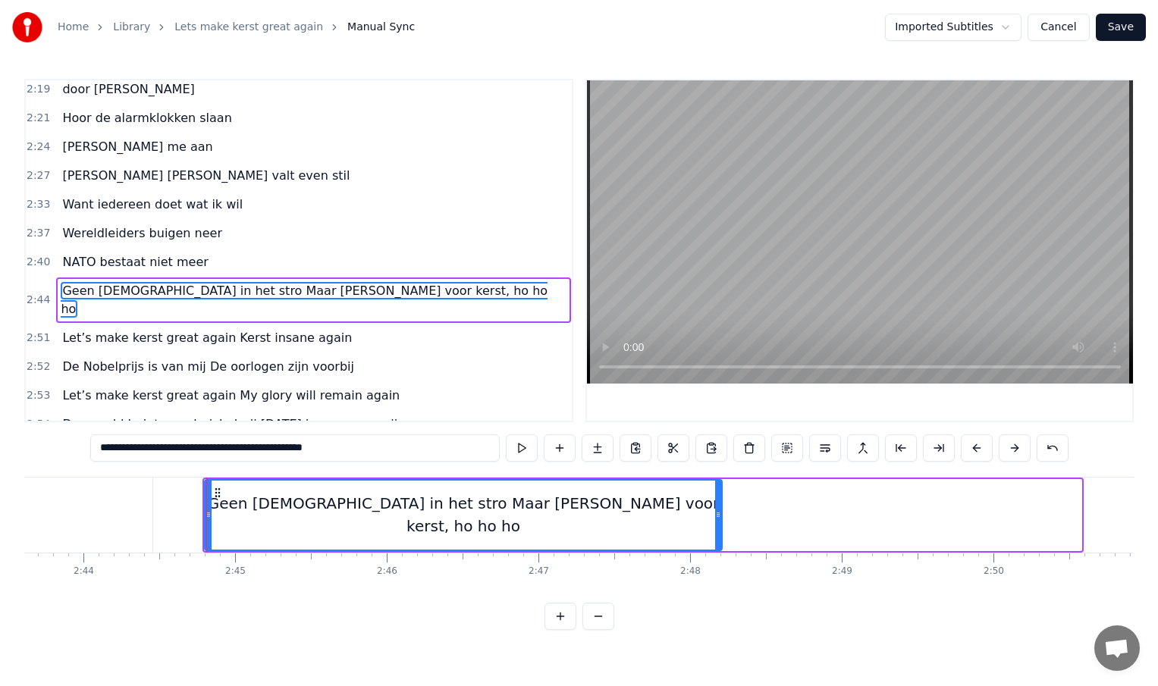
drag, startPoint x: 1078, startPoint y: 516, endPoint x: 720, endPoint y: 544, distance: 359.8
click at [720, 543] on div at bounding box center [718, 515] width 6 height 69
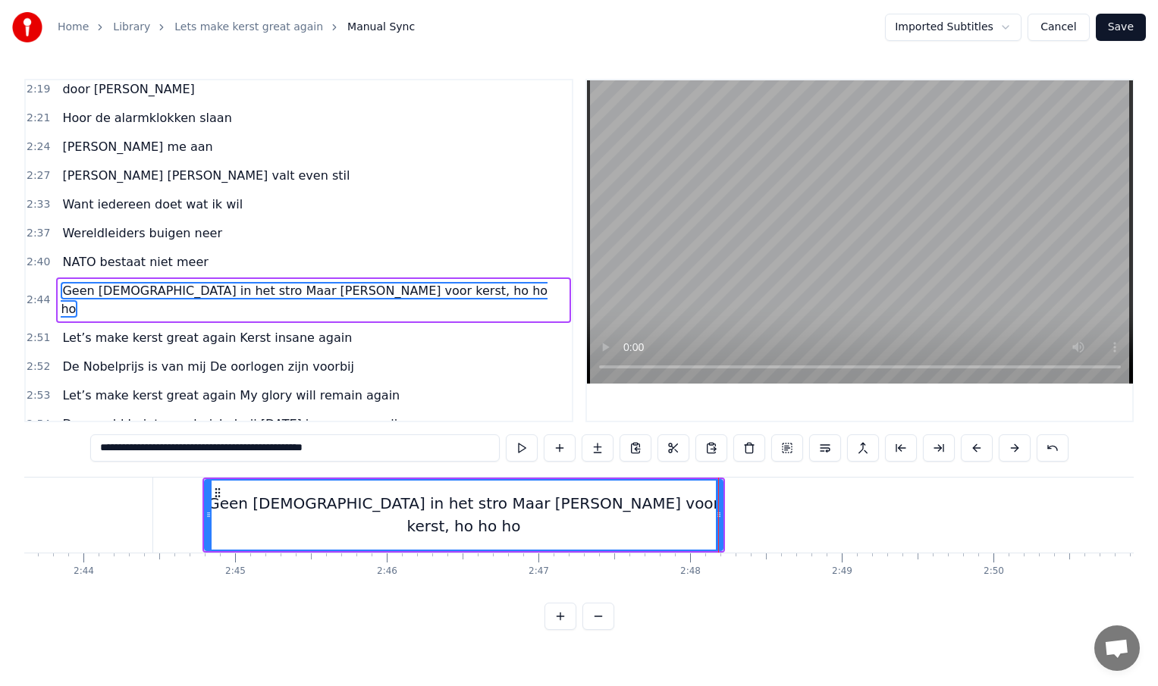
click at [654, 524] on div "Geen [DEMOGRAPHIC_DATA] in het stro Maar [PERSON_NAME] voor kerst, ho ho ho" at bounding box center [464, 515] width 516 height 69
drag, startPoint x: 210, startPoint y: 450, endPoint x: 371, endPoint y: 449, distance: 160.8
click at [372, 448] on input "**********" at bounding box center [294, 448] width 409 height 27
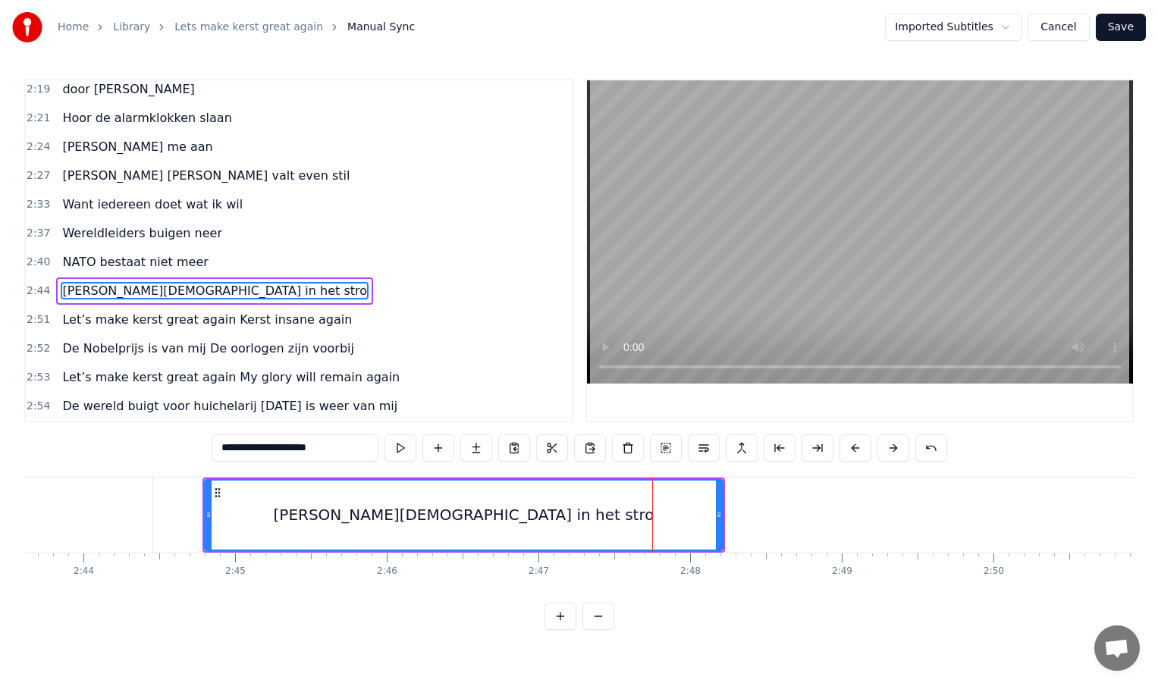
type input "**********"
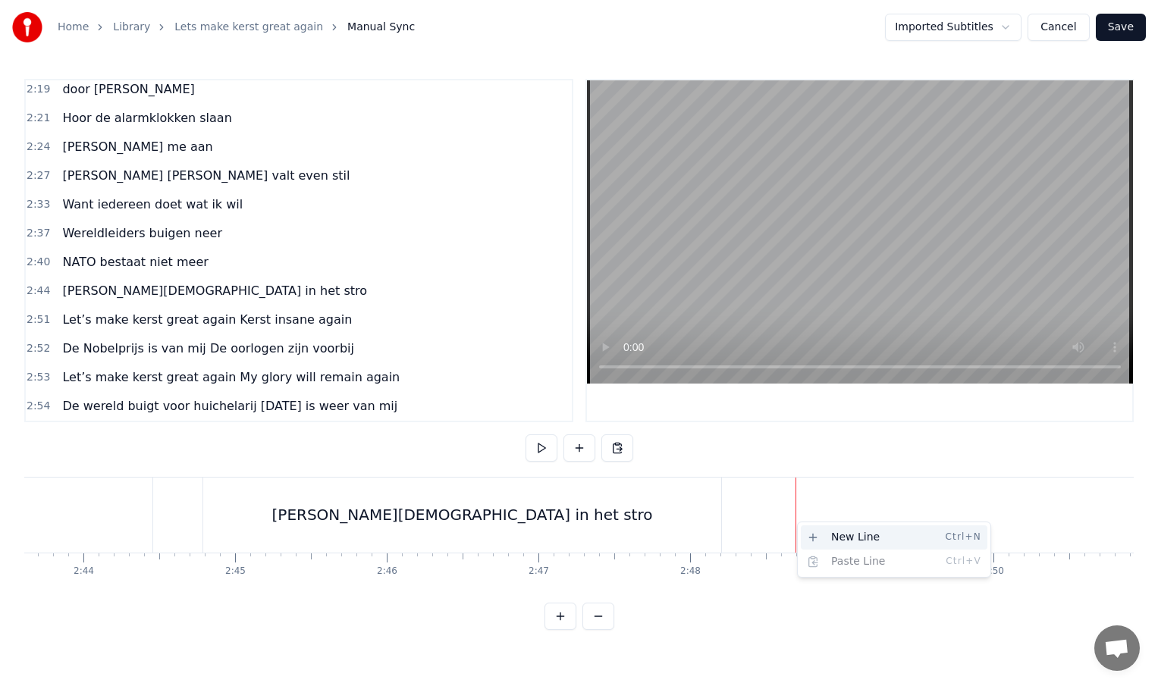
click at [831, 538] on div "New Line Ctrl+N" at bounding box center [894, 538] width 187 height 24
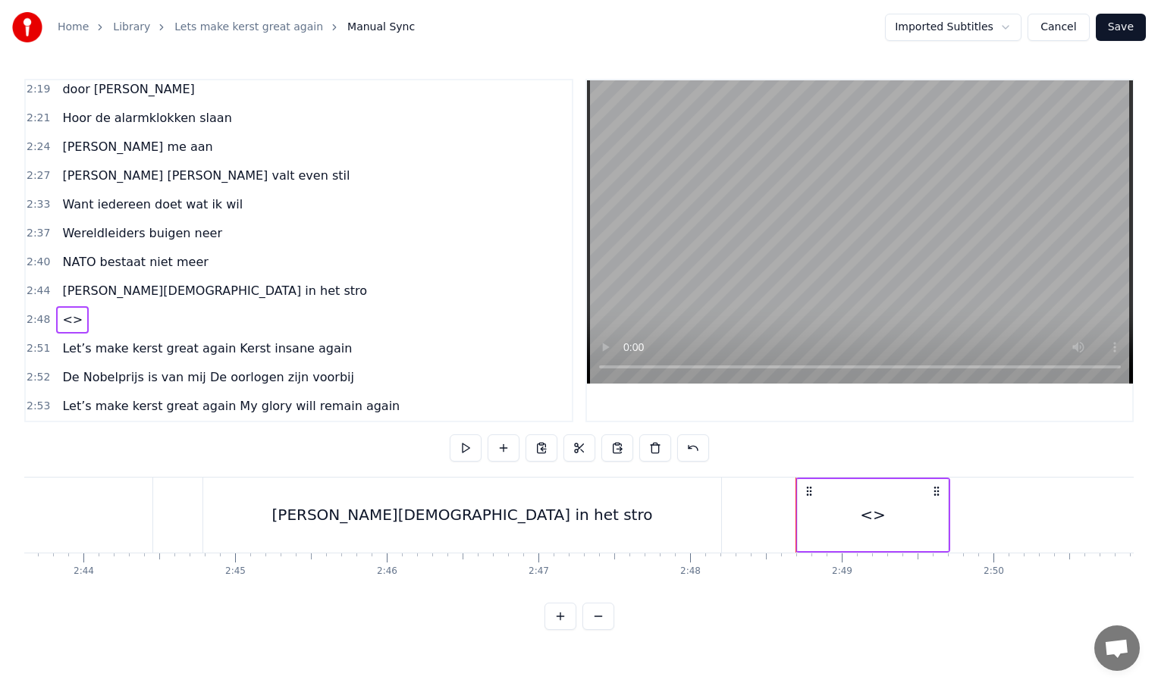
click at [805, 519] on div "<>" at bounding box center [873, 515] width 150 height 72
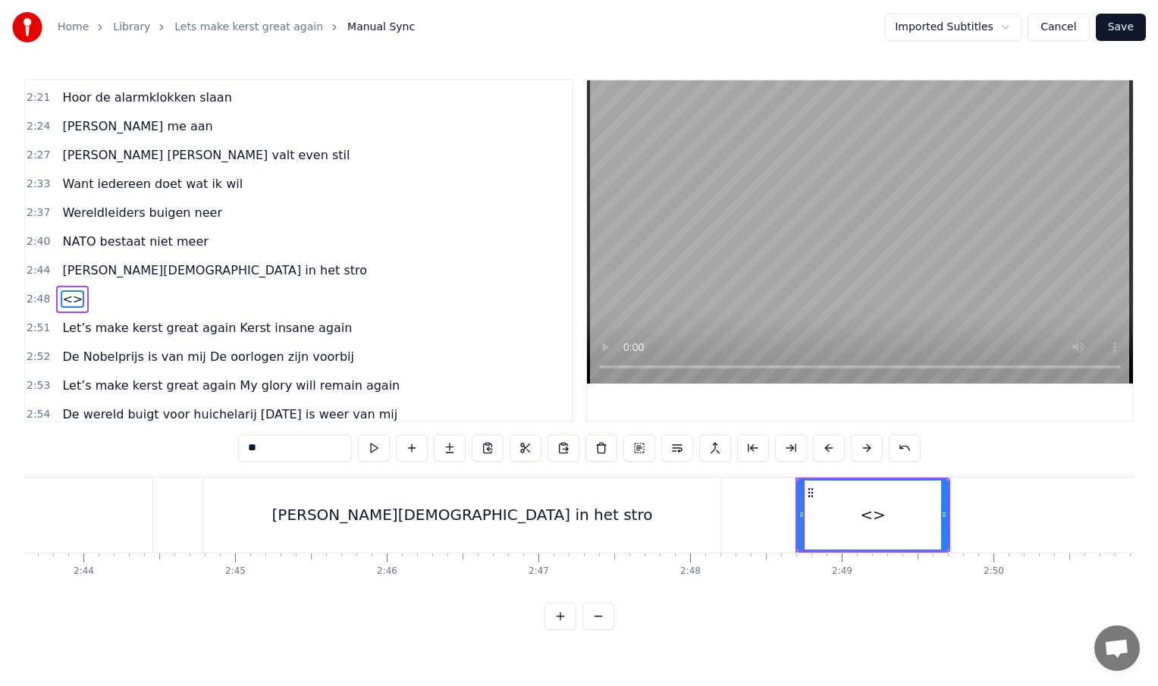
scroll to position [899, 0]
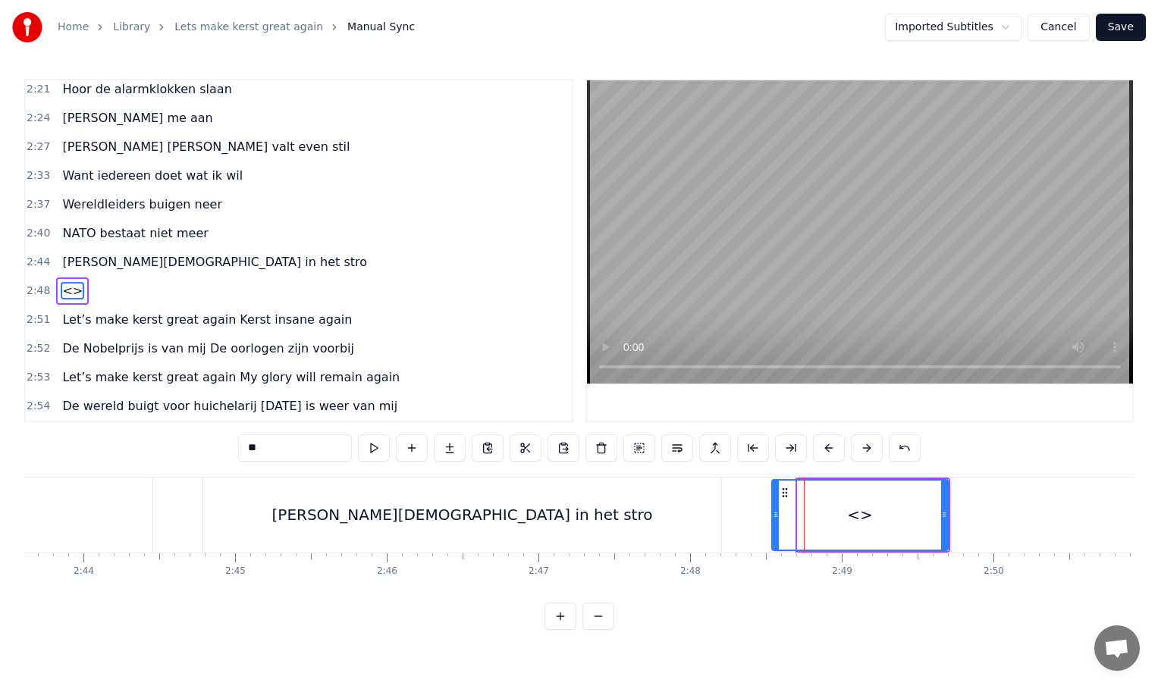
drag, startPoint x: 801, startPoint y: 516, endPoint x: 775, endPoint y: 520, distance: 26.1
click at [775, 520] on icon at bounding box center [776, 515] width 6 height 12
click at [861, 522] on div "<>" at bounding box center [860, 515] width 26 height 23
click at [281, 447] on input "**" at bounding box center [295, 448] width 114 height 27
type input "*"
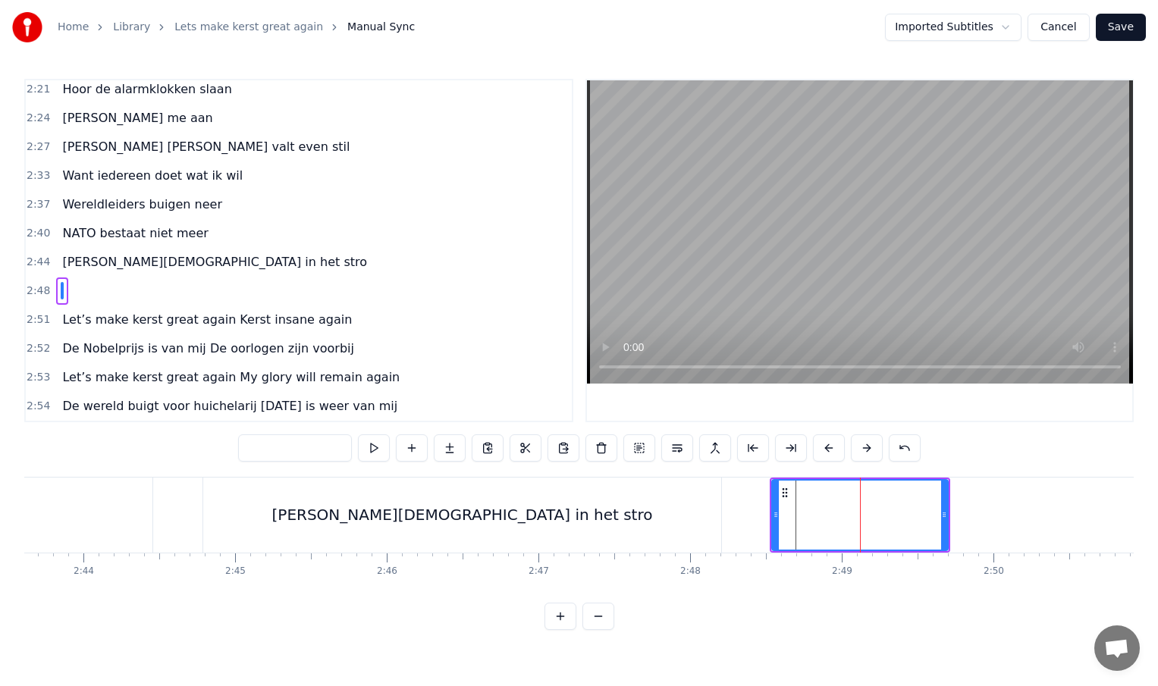
paste input "**********"
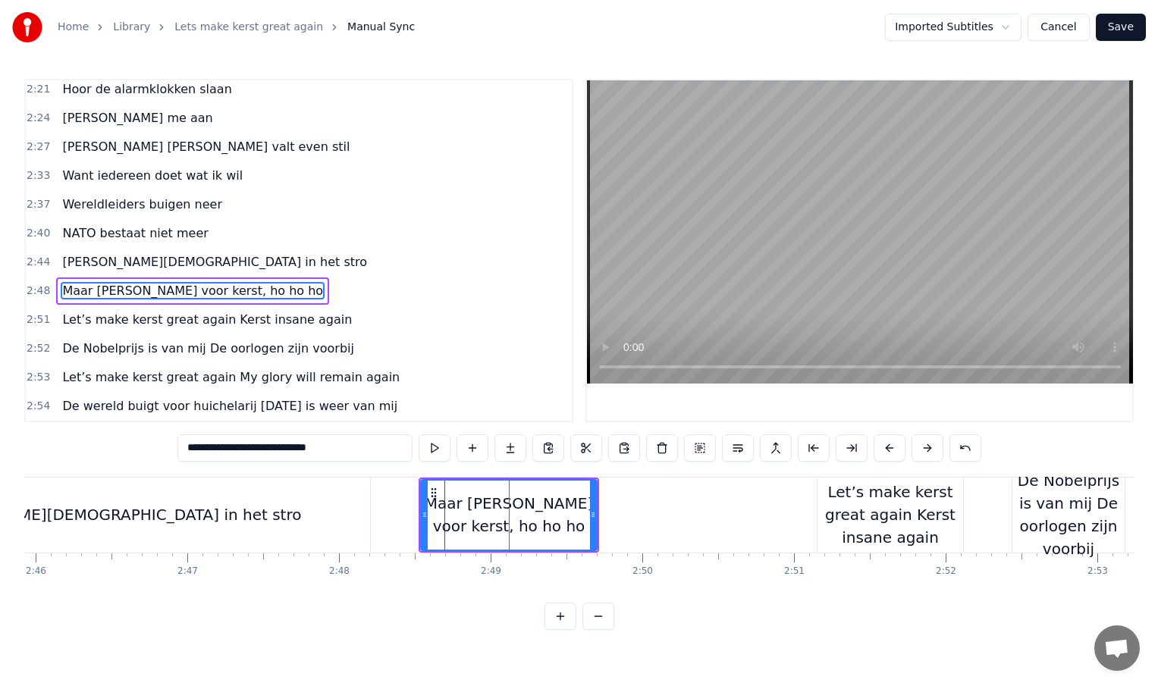
scroll to position [0, 25236]
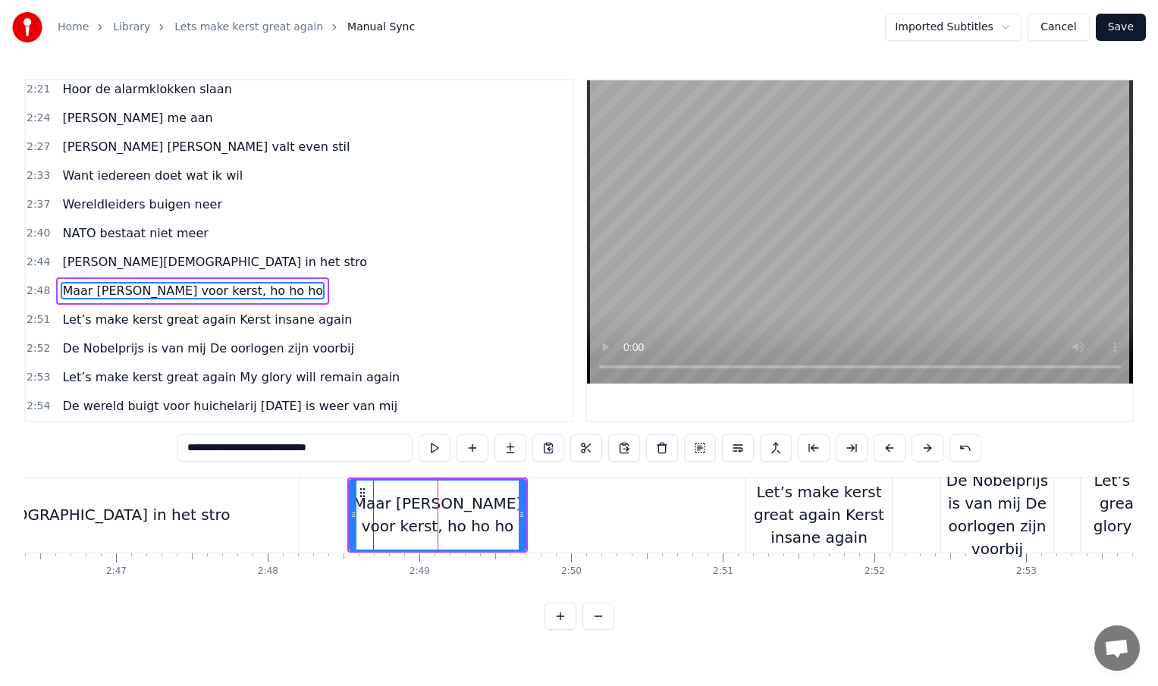
click at [839, 512] on div "Let’s make kerst great again Kerst insane again" at bounding box center [819, 515] width 146 height 68
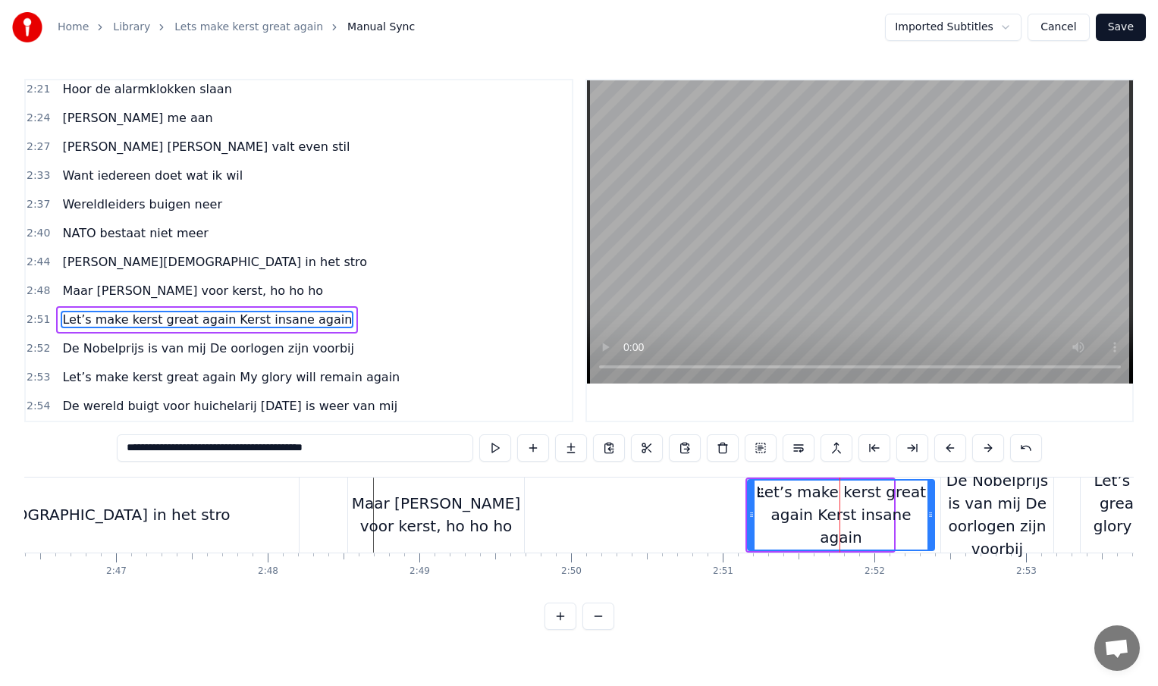
drag, startPoint x: 890, startPoint y: 516, endPoint x: 930, endPoint y: 516, distance: 40.2
click at [930, 516] on icon at bounding box center [930, 515] width 6 height 12
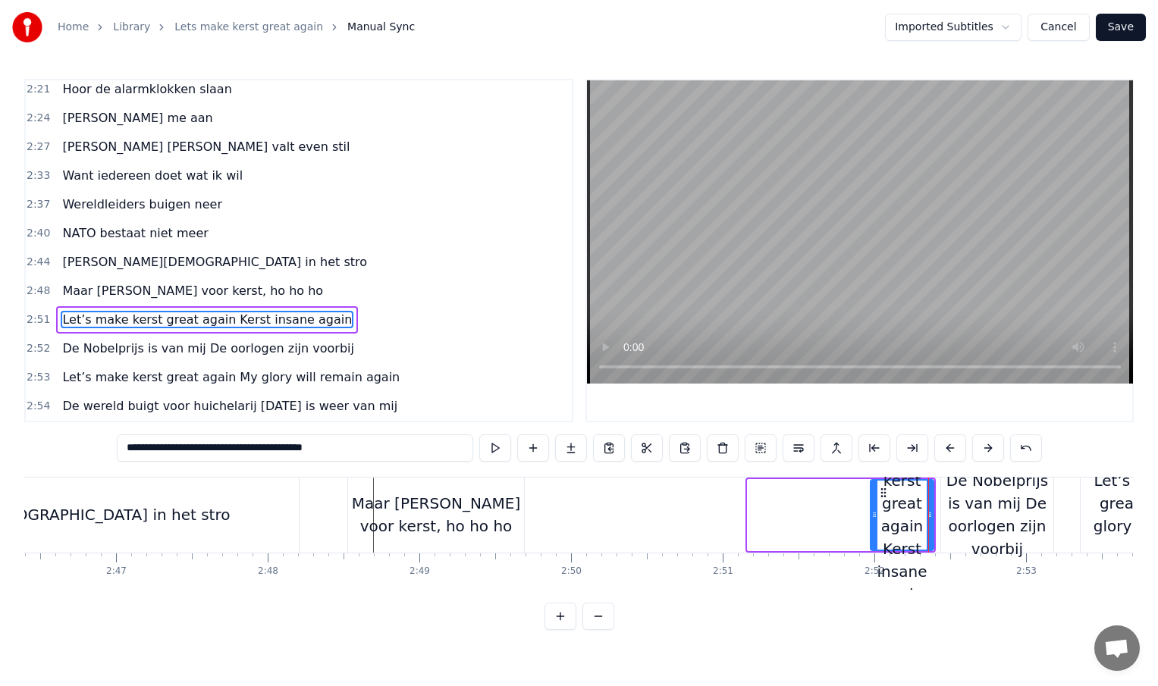
drag, startPoint x: 751, startPoint y: 514, endPoint x: 874, endPoint y: 513, distance: 123.6
click at [874, 513] on icon at bounding box center [874, 515] width 6 height 12
click at [494, 507] on div "Maar [PERSON_NAME] voor kerst, ho ho ho" at bounding box center [436, 514] width 176 height 45
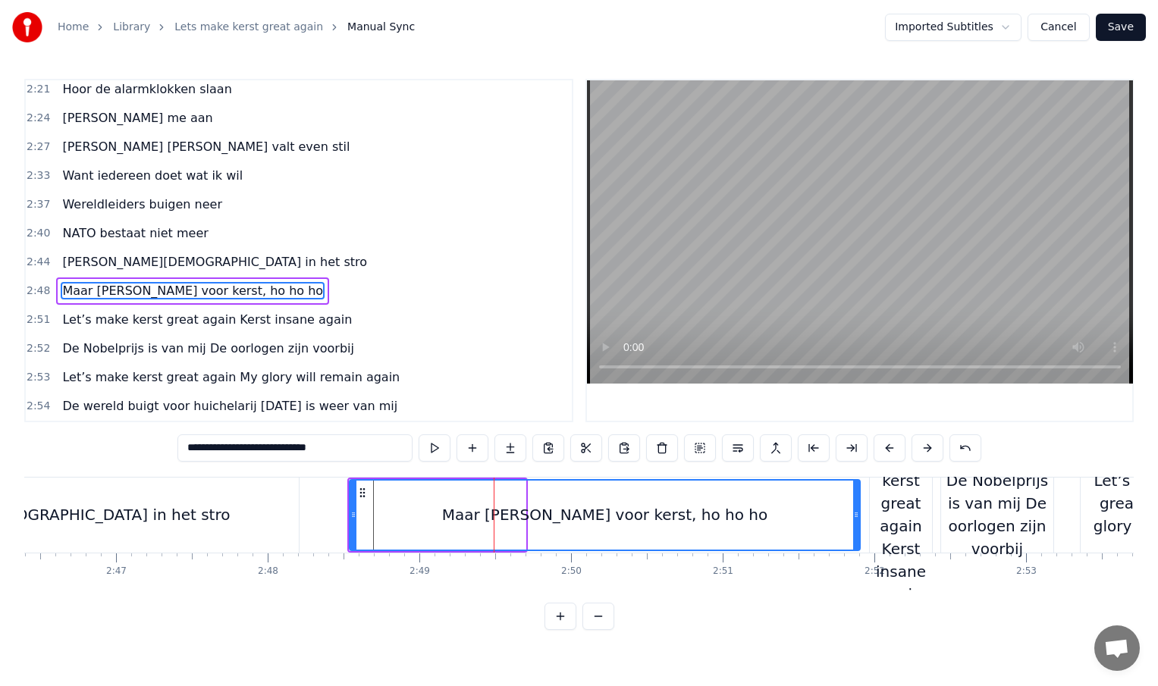
drag, startPoint x: 522, startPoint y: 511, endPoint x: 855, endPoint y: 515, distance: 333.7
click at [855, 515] on icon at bounding box center [856, 515] width 6 height 12
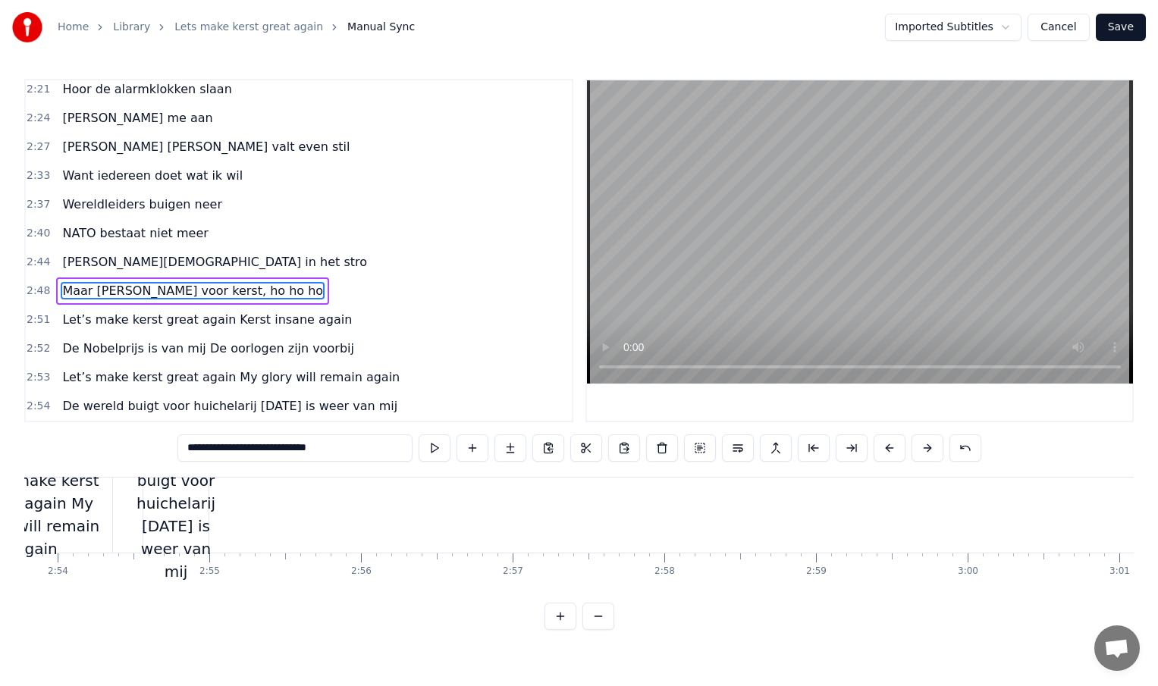
scroll to position [2, 26350]
click at [212, 519] on div "De wereld buigt voor huichelarij [DATE] is weer van mij" at bounding box center [182, 513] width 79 height 136
type input "**********"
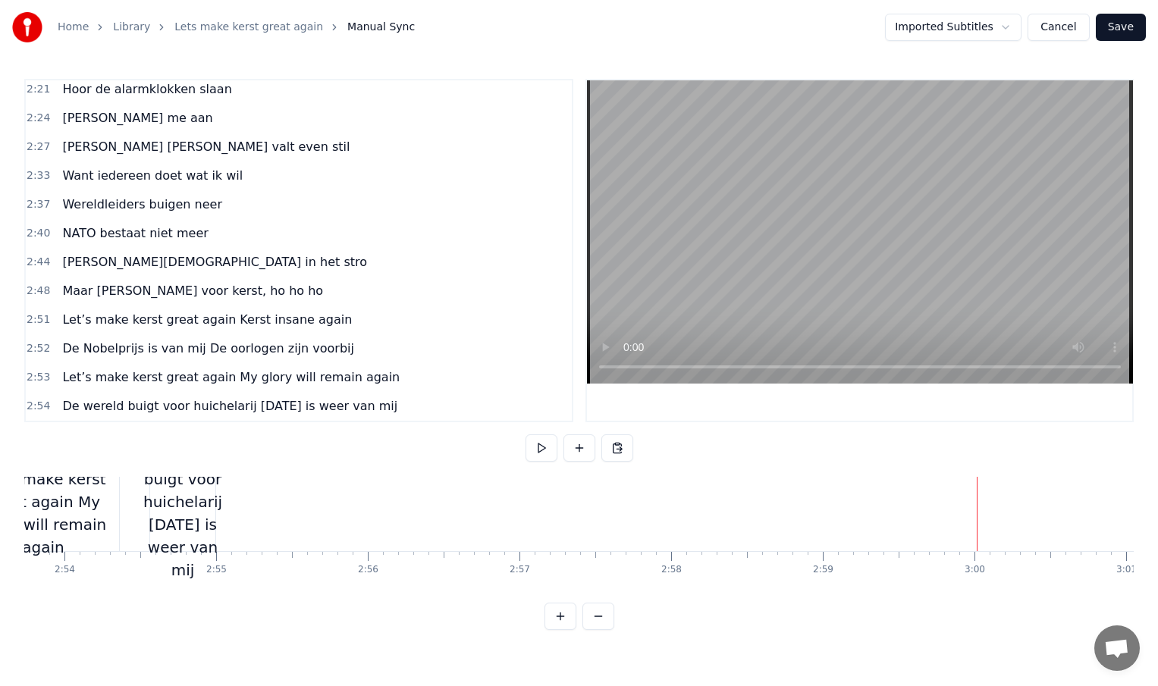
click at [202, 516] on div "De wereld buigt voor huichelarij [DATE] is weer van mij" at bounding box center [182, 513] width 79 height 136
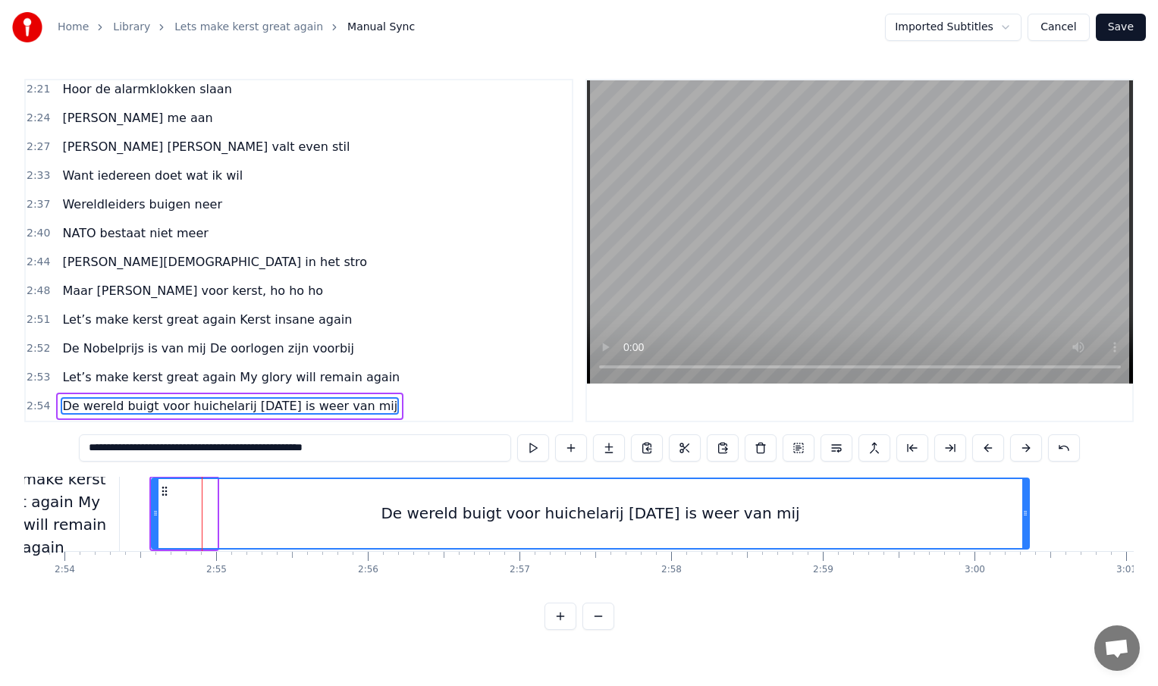
drag, startPoint x: 215, startPoint y: 513, endPoint x: 1027, endPoint y: 492, distance: 812.4
click at [1027, 492] on div at bounding box center [1025, 513] width 6 height 69
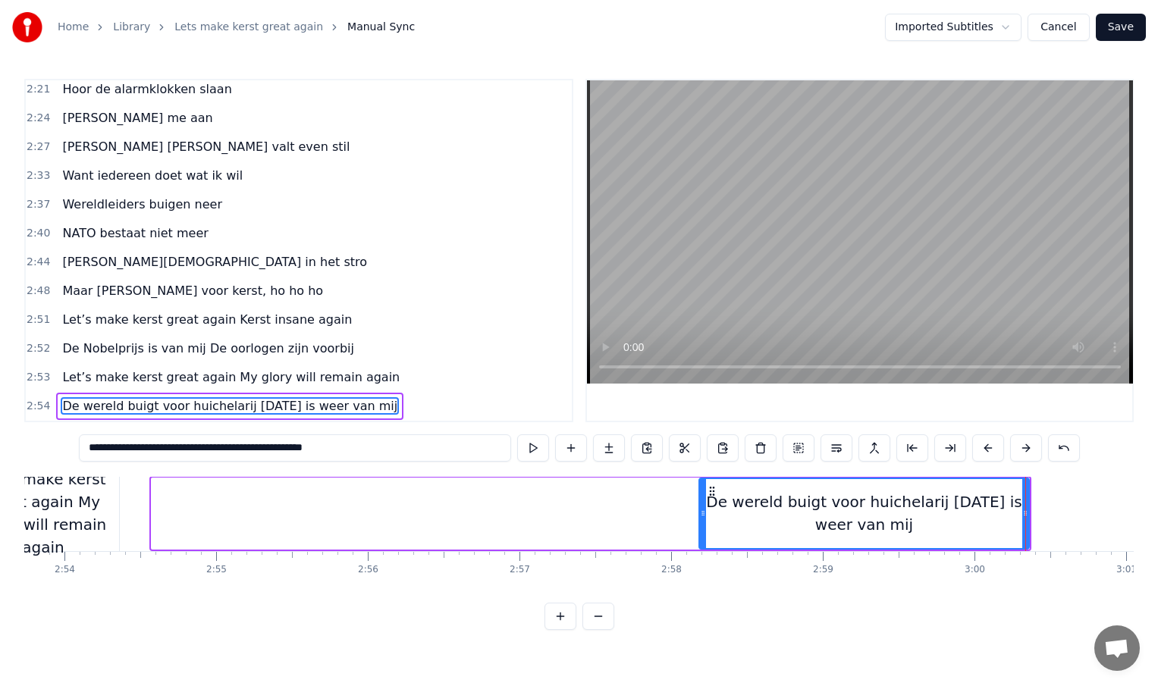
drag, startPoint x: 154, startPoint y: 513, endPoint x: 870, endPoint y: 510, distance: 715.9
click at [706, 510] on icon at bounding box center [703, 513] width 6 height 12
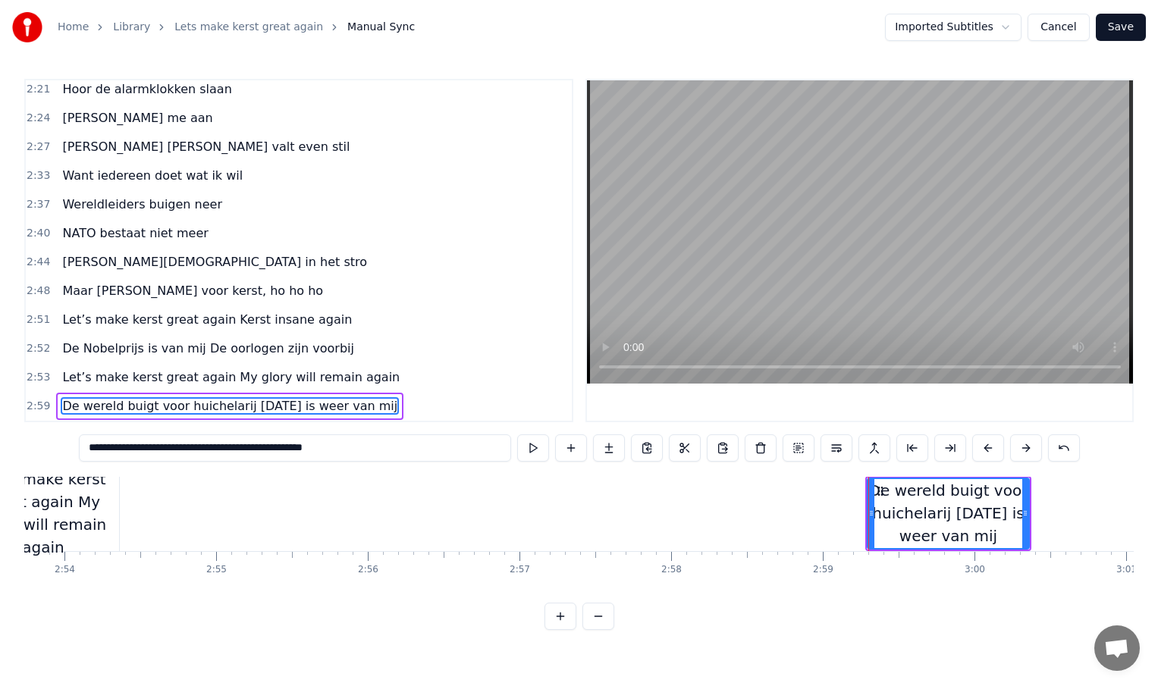
click at [72, 507] on div "Let’s make kerst great again My glory will remain again" at bounding box center [43, 513] width 152 height 91
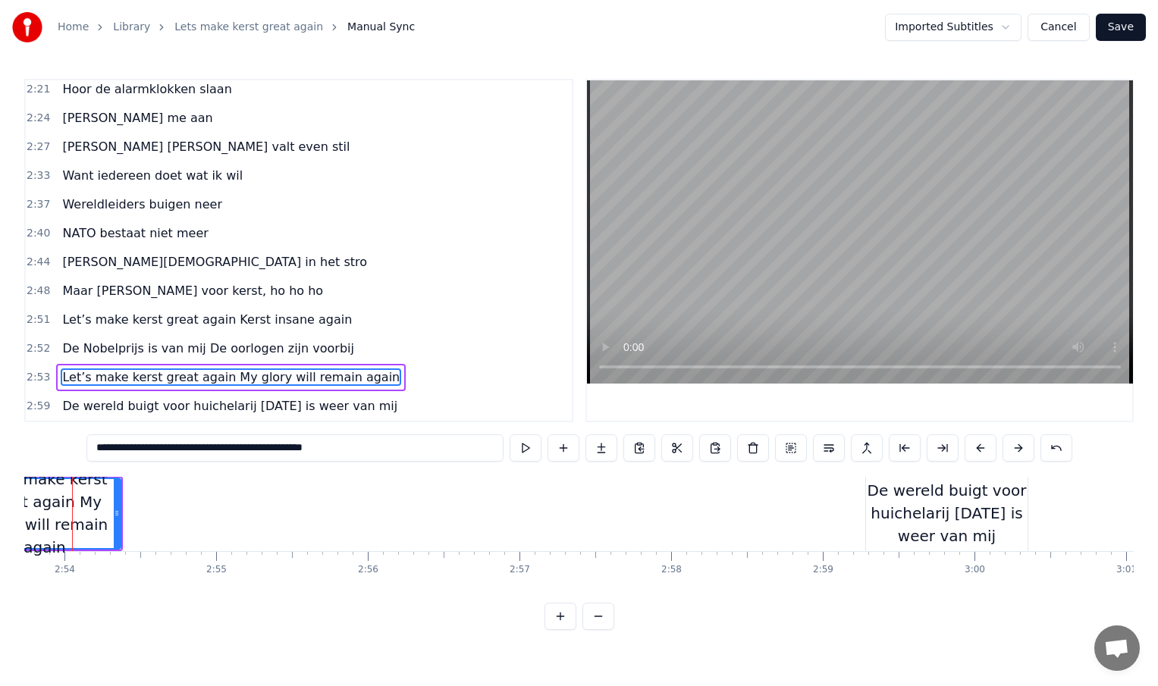
scroll to position [2, 26322]
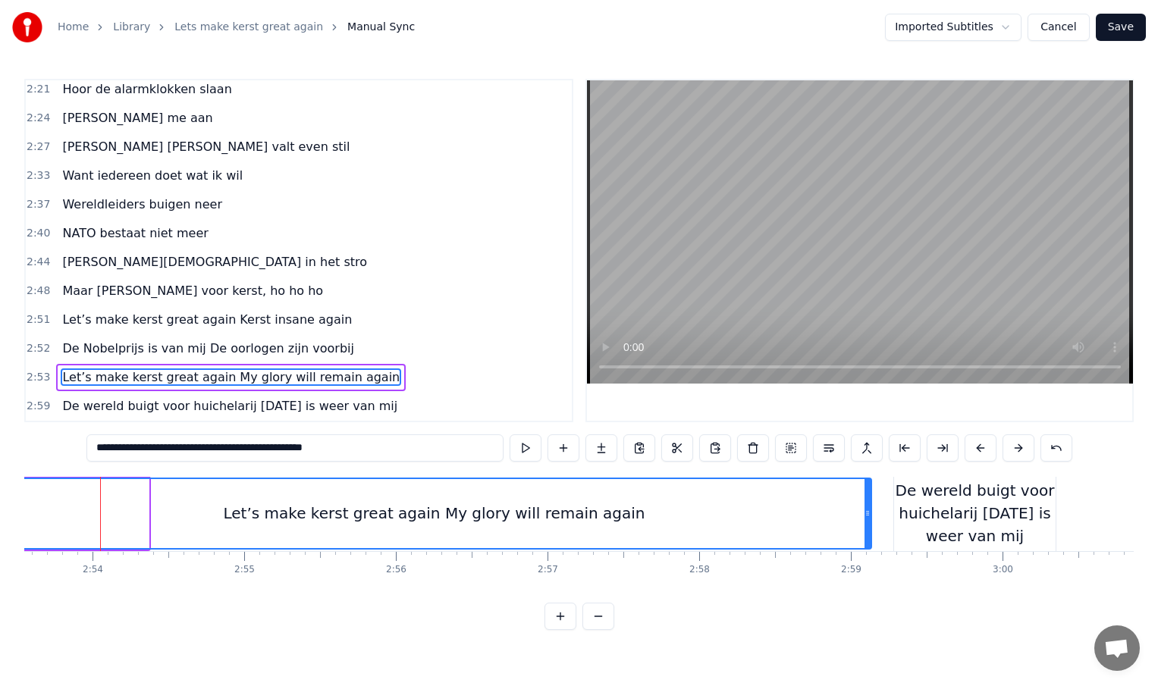
drag, startPoint x: 146, startPoint y: 511, endPoint x: 869, endPoint y: 494, distance: 723.7
click at [869, 494] on div at bounding box center [867, 513] width 6 height 69
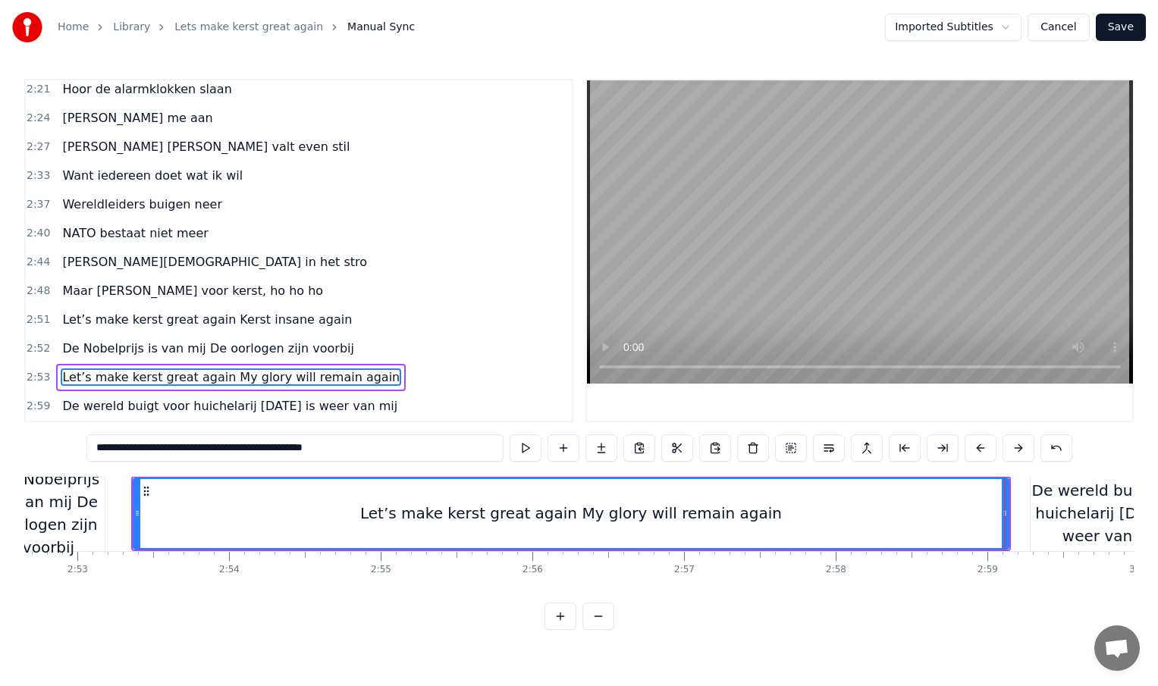
scroll to position [2, 26175]
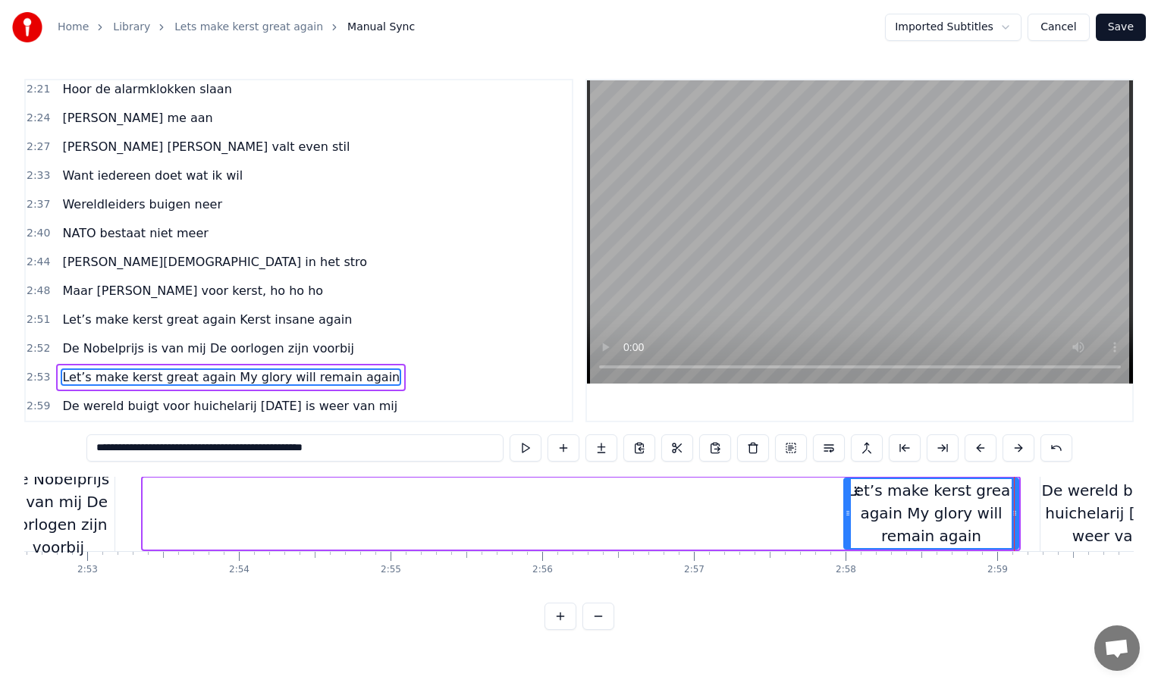
drag, startPoint x: 146, startPoint y: 513, endPoint x: 847, endPoint y: 503, distance: 700.8
click at [847, 503] on div at bounding box center [848, 513] width 6 height 69
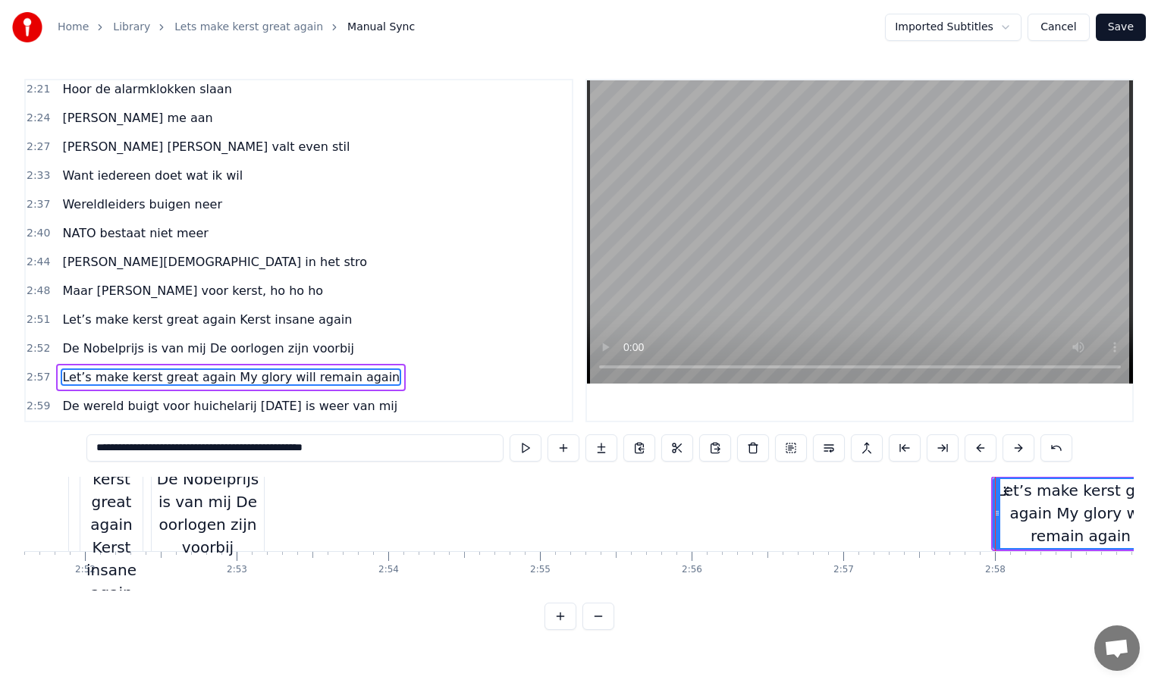
scroll to position [2, 25995]
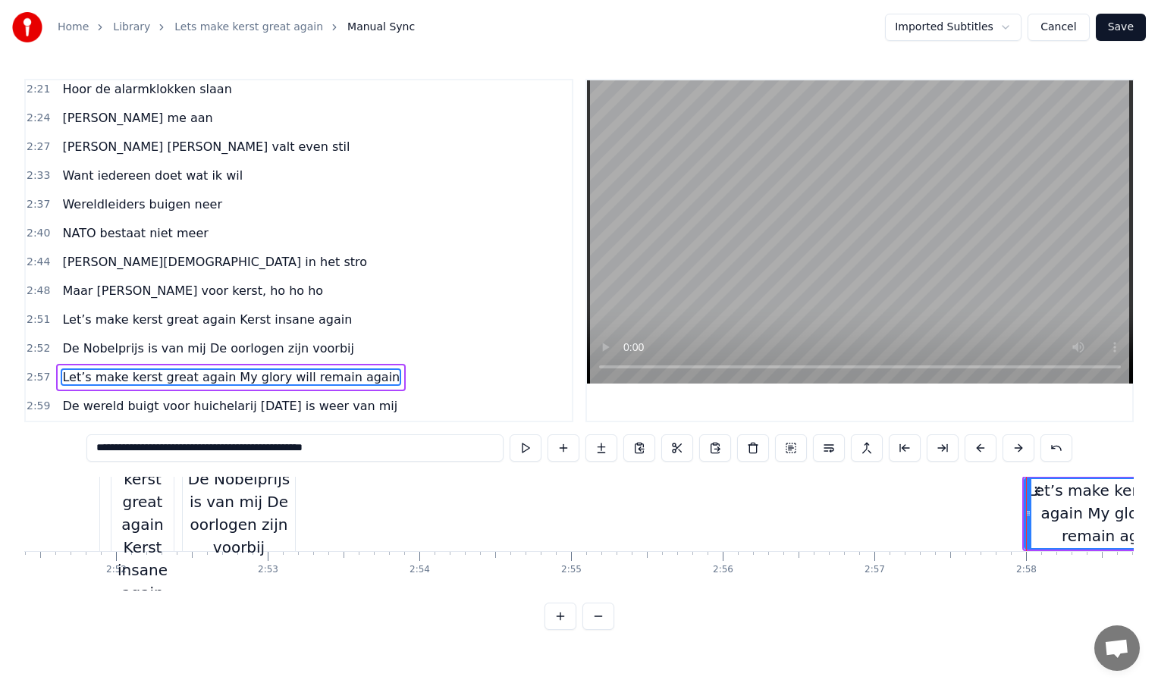
click at [283, 510] on div "De Nobelprijs is van mij De oorlogen zijn voorbij" at bounding box center [239, 513] width 112 height 91
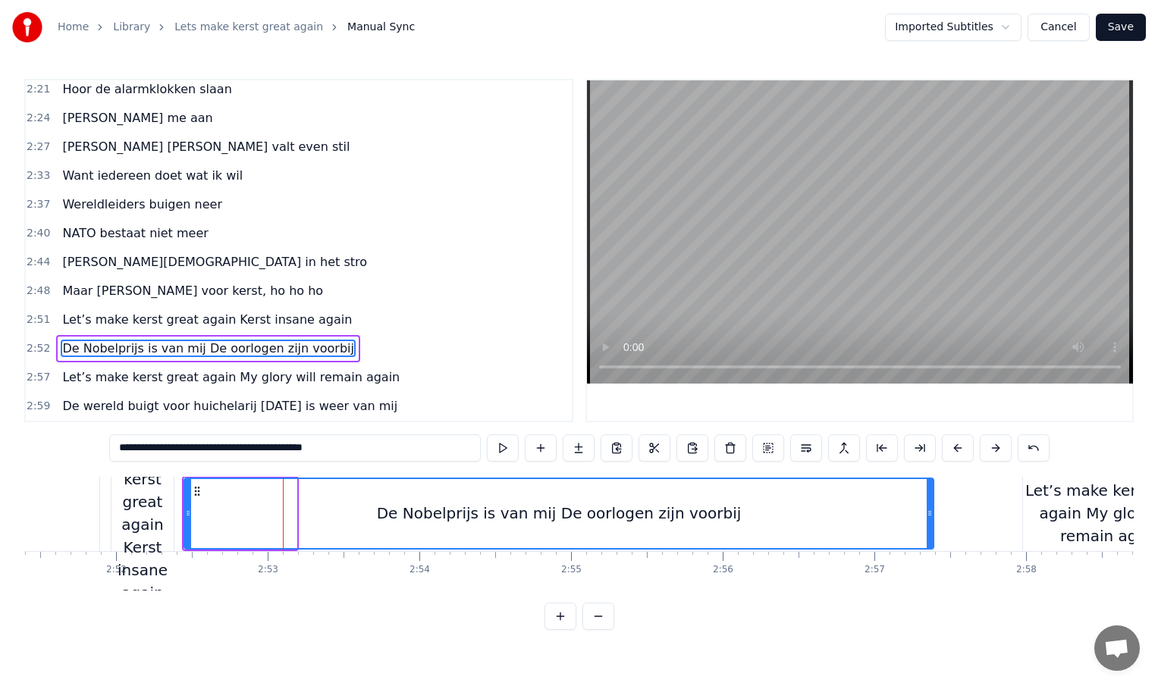
drag, startPoint x: 291, startPoint y: 510, endPoint x: 929, endPoint y: 516, distance: 637.8
click at [929, 516] on icon at bounding box center [930, 513] width 6 height 12
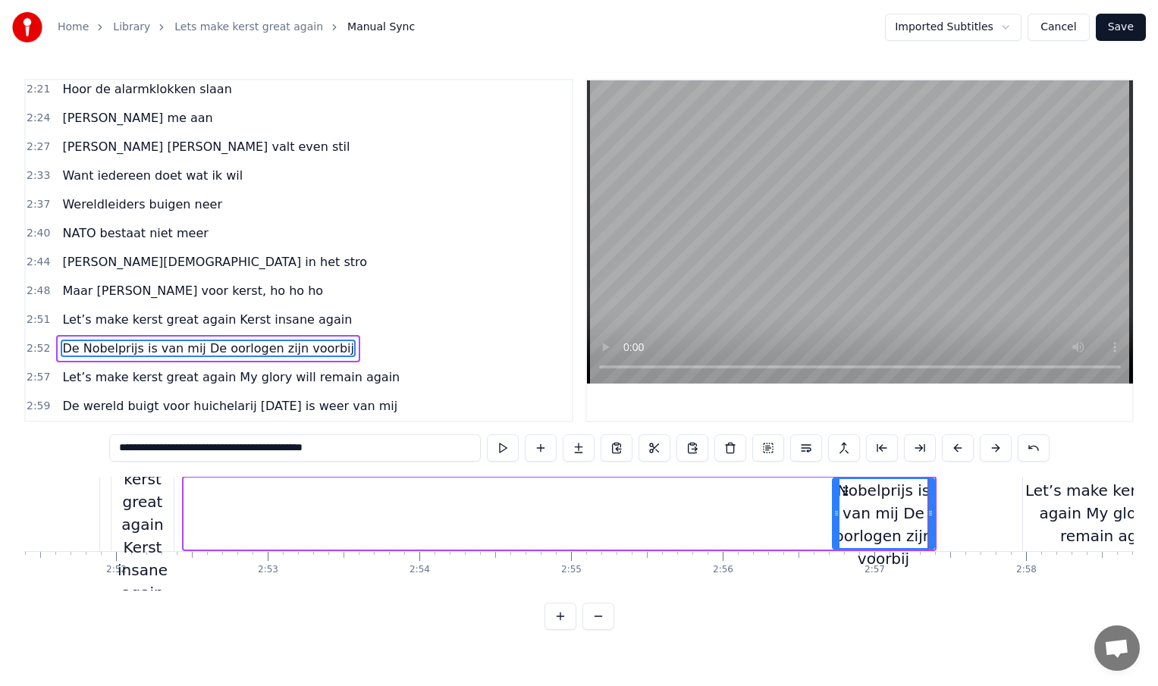
drag, startPoint x: 188, startPoint y: 509, endPoint x: 837, endPoint y: 485, distance: 649.6
click at [837, 485] on div at bounding box center [836, 513] width 6 height 69
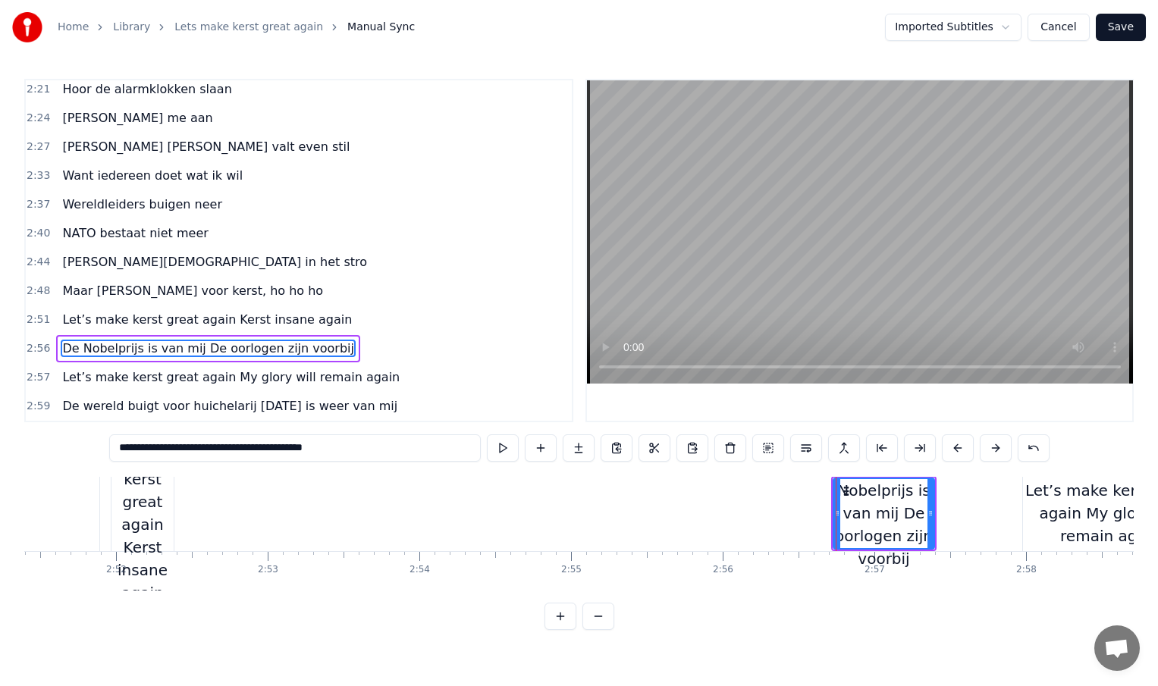
click at [154, 517] on div "Let’s make kerst great again Kerst insane again" at bounding box center [142, 513] width 62 height 182
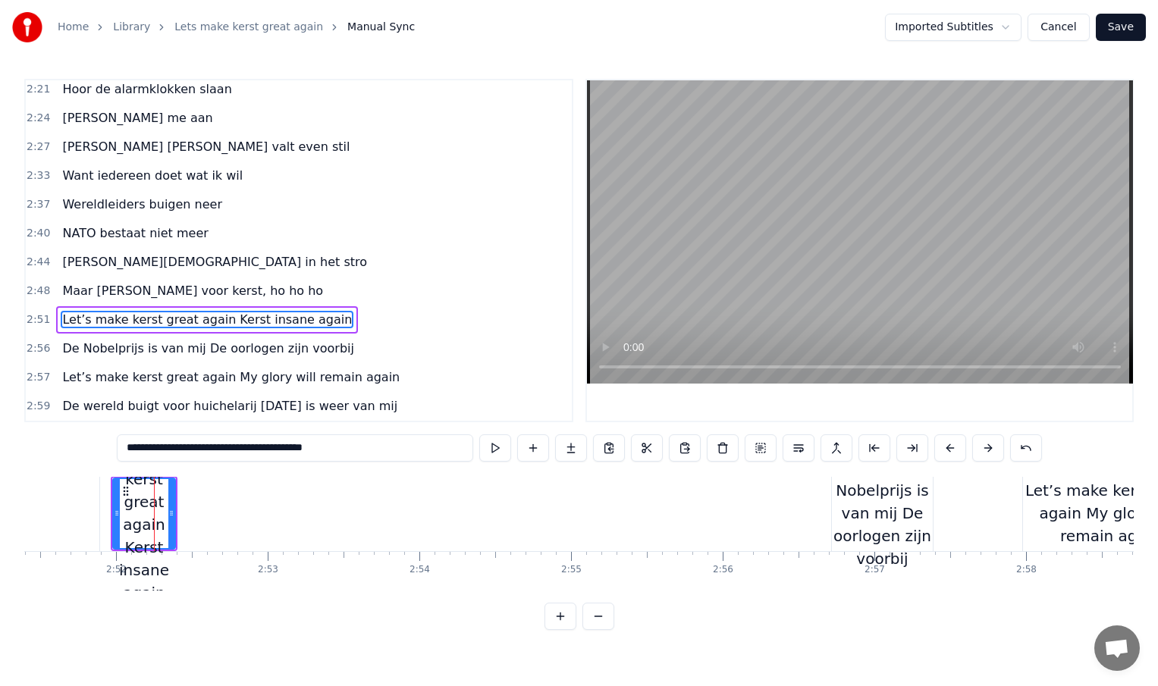
scroll to position [0, 25995]
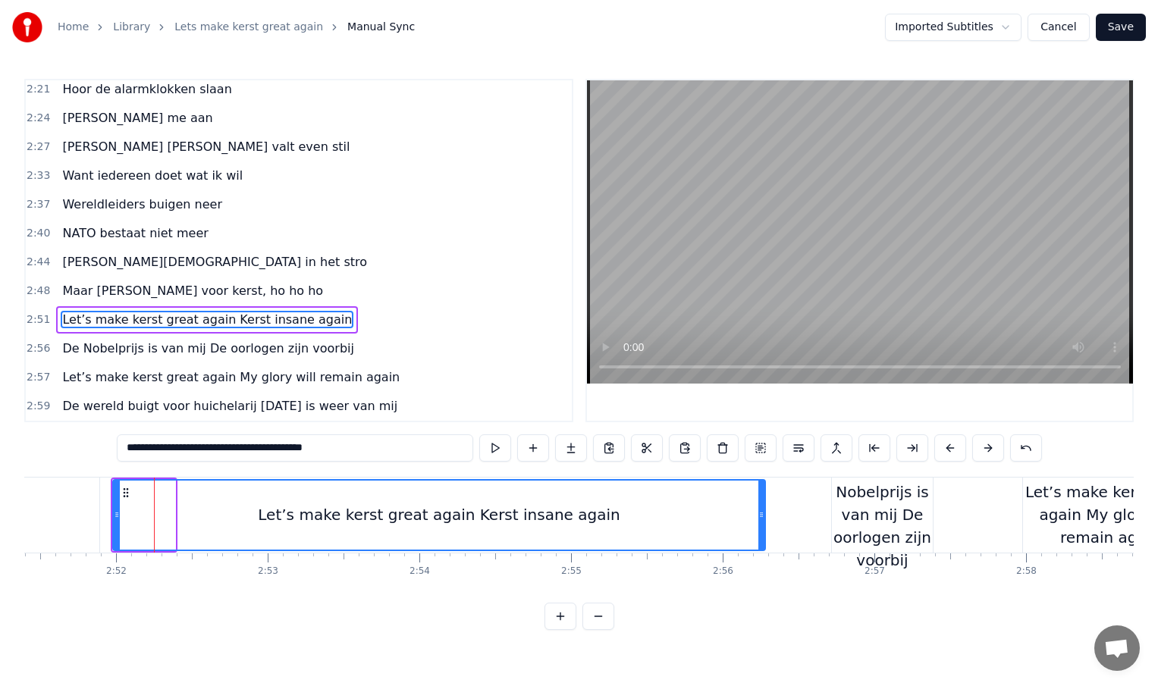
drag, startPoint x: 172, startPoint y: 512, endPoint x: 782, endPoint y: 522, distance: 609.8
click at [764, 522] on div at bounding box center [761, 515] width 6 height 69
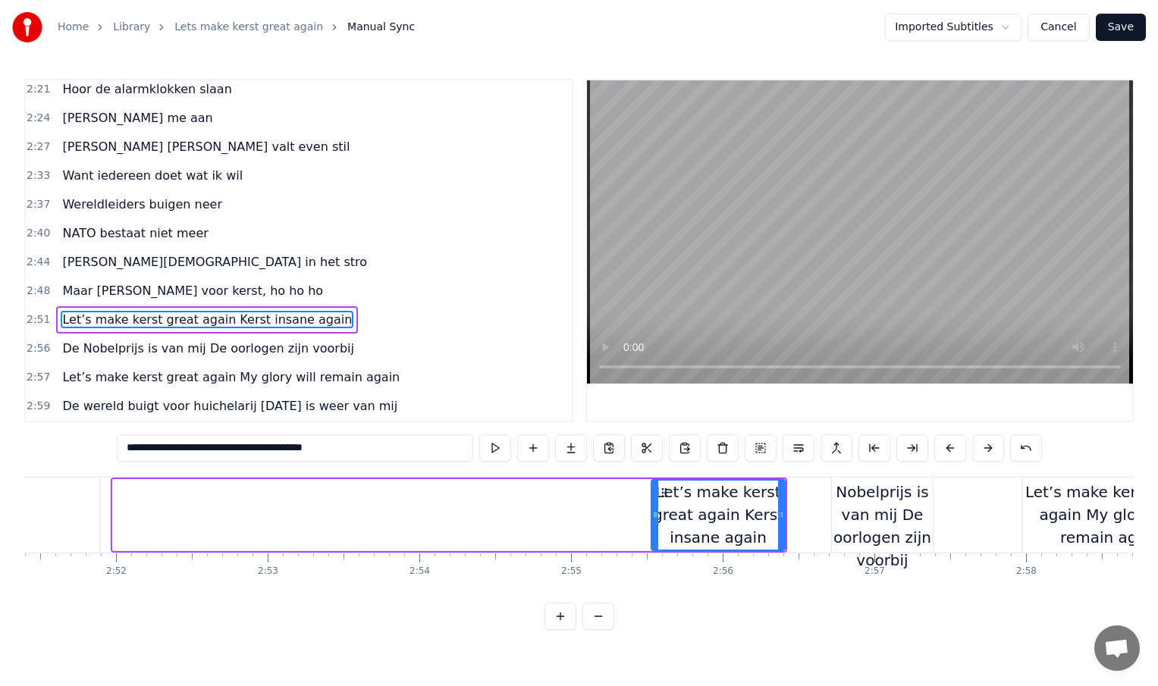
drag, startPoint x: 116, startPoint y: 515, endPoint x: 661, endPoint y: 492, distance: 545.7
click at [658, 492] on div at bounding box center [655, 515] width 6 height 69
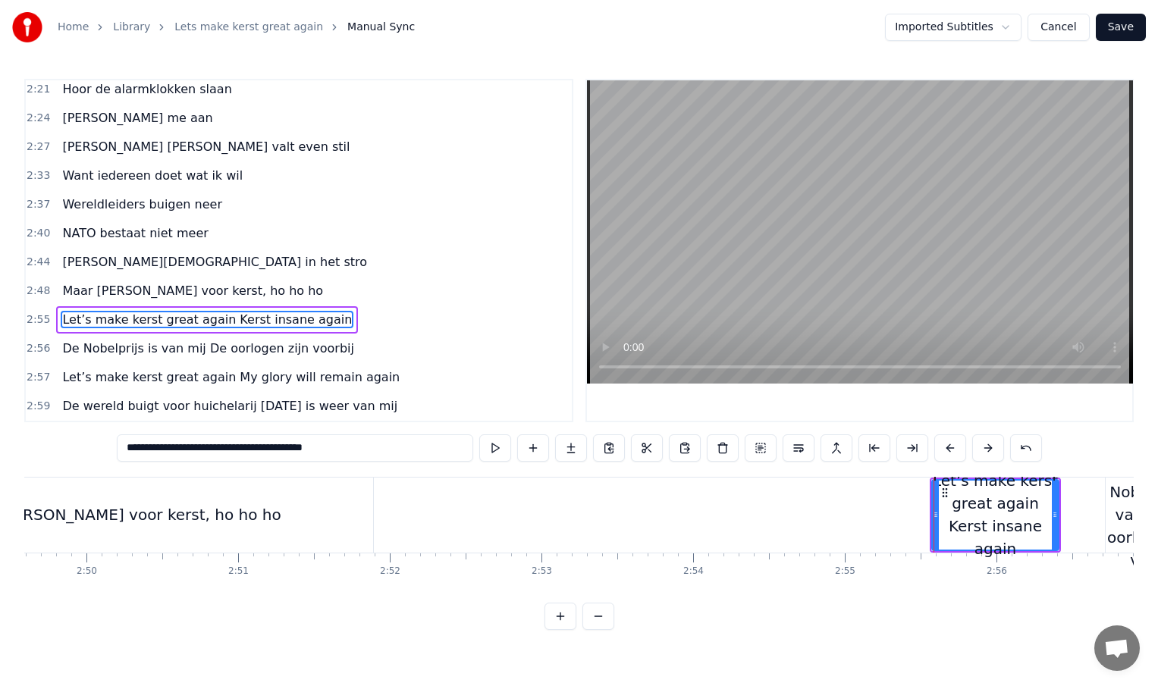
scroll to position [0, 25757]
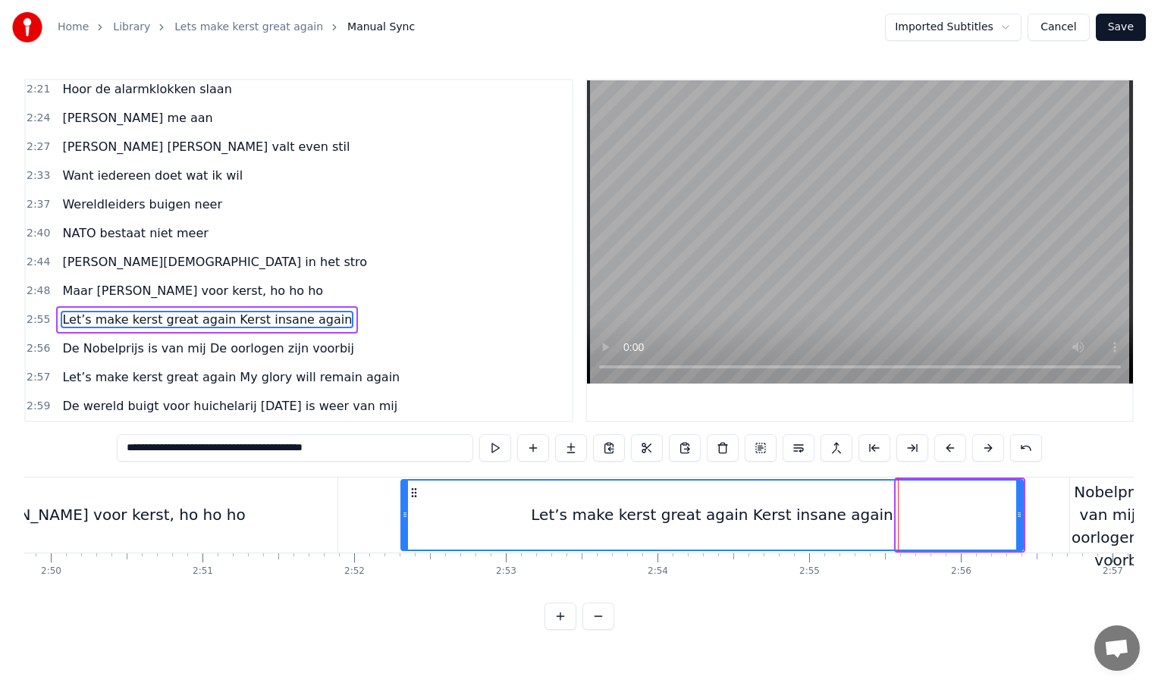
drag, startPoint x: 899, startPoint y: 516, endPoint x: 405, endPoint y: 507, distance: 494.5
click at [405, 507] on div at bounding box center [405, 515] width 6 height 69
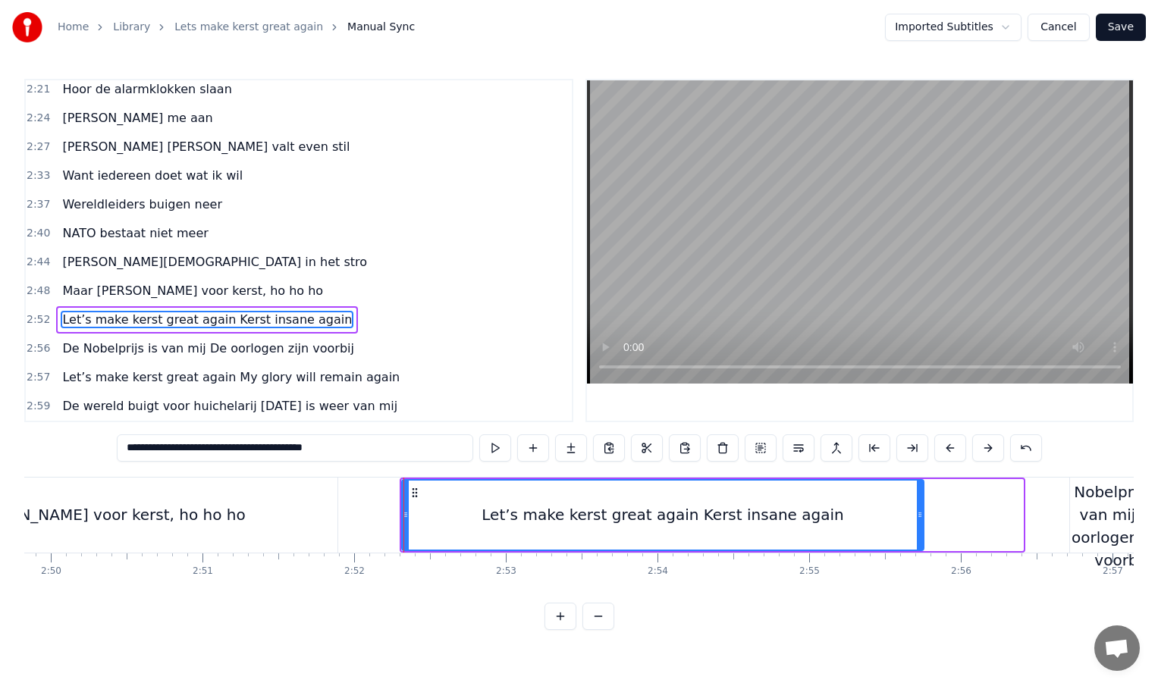
drag, startPoint x: 1019, startPoint y: 516, endPoint x: 920, endPoint y: 516, distance: 99.3
click at [920, 516] on icon at bounding box center [920, 515] width 6 height 12
click at [833, 529] on div "Let’s make kerst great again Kerst insane again" at bounding box center [663, 515] width 520 height 69
drag, startPoint x: 265, startPoint y: 447, endPoint x: 362, endPoint y: 447, distance: 97.1
click at [362, 447] on input "**********" at bounding box center [295, 448] width 356 height 27
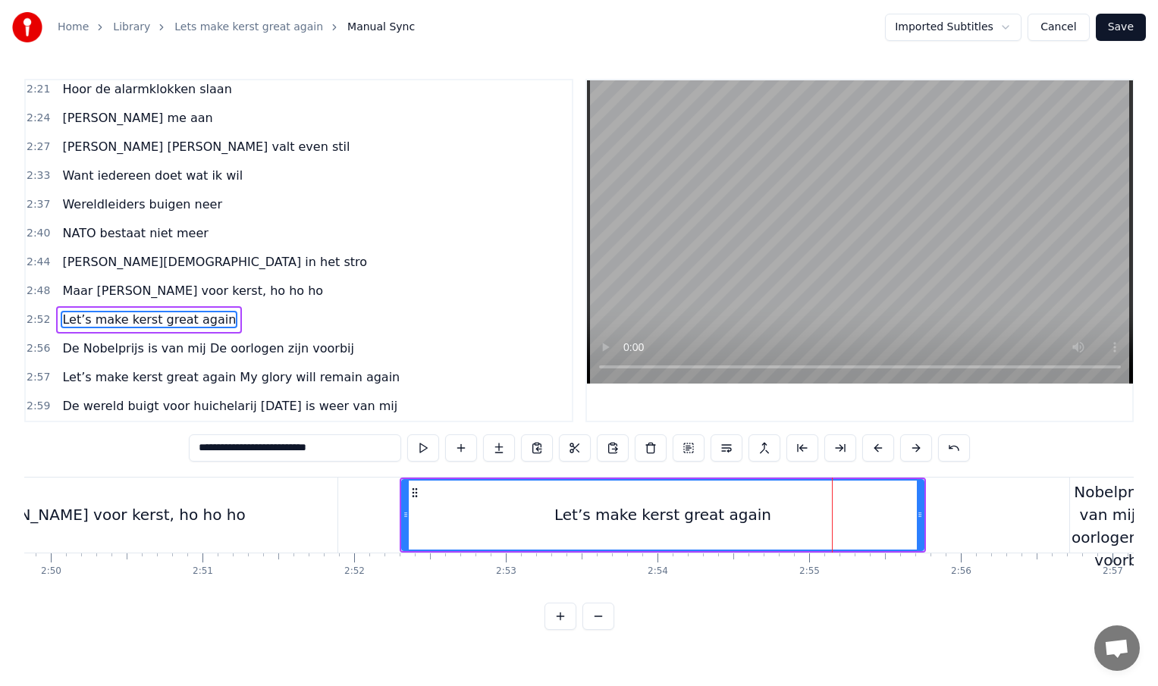
type input "**********"
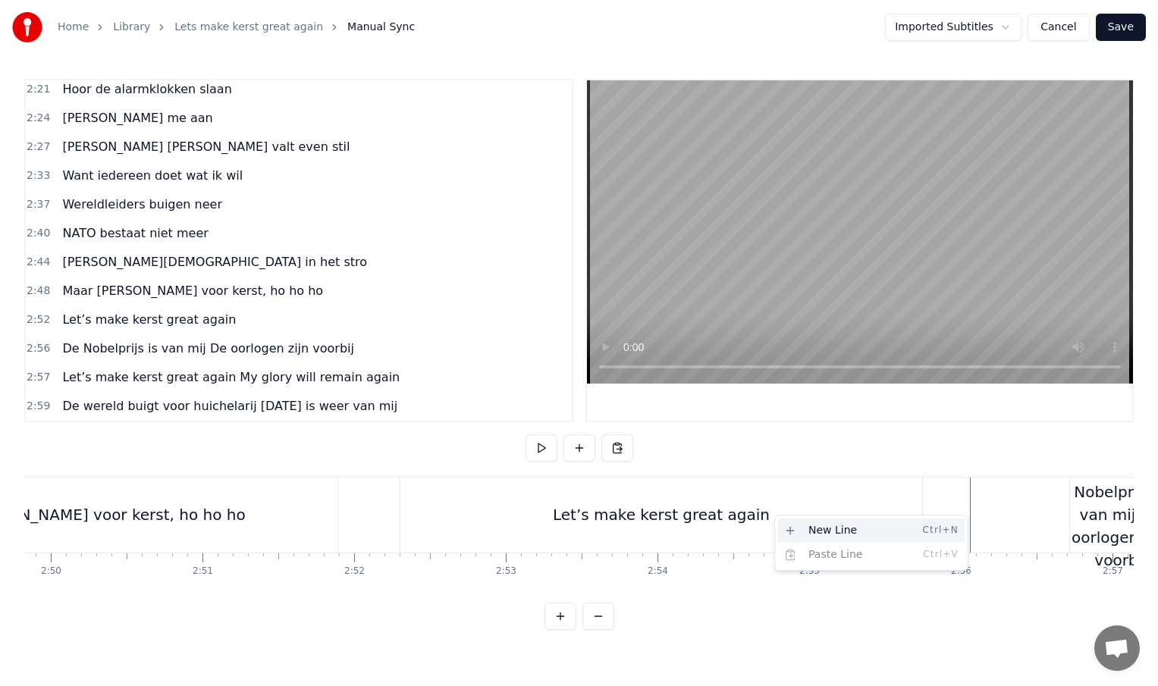
click at [890, 541] on div "New Line Ctrl+N" at bounding box center [871, 531] width 187 height 24
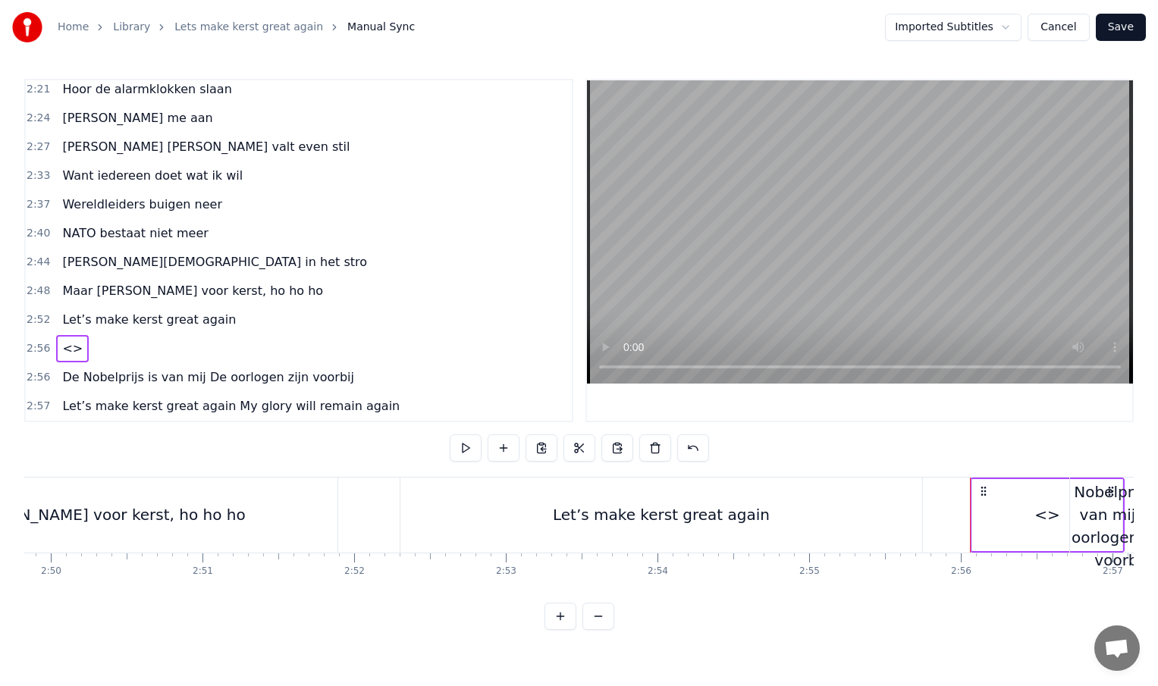
click at [1033, 513] on div "<>" at bounding box center [1047, 515] width 150 height 72
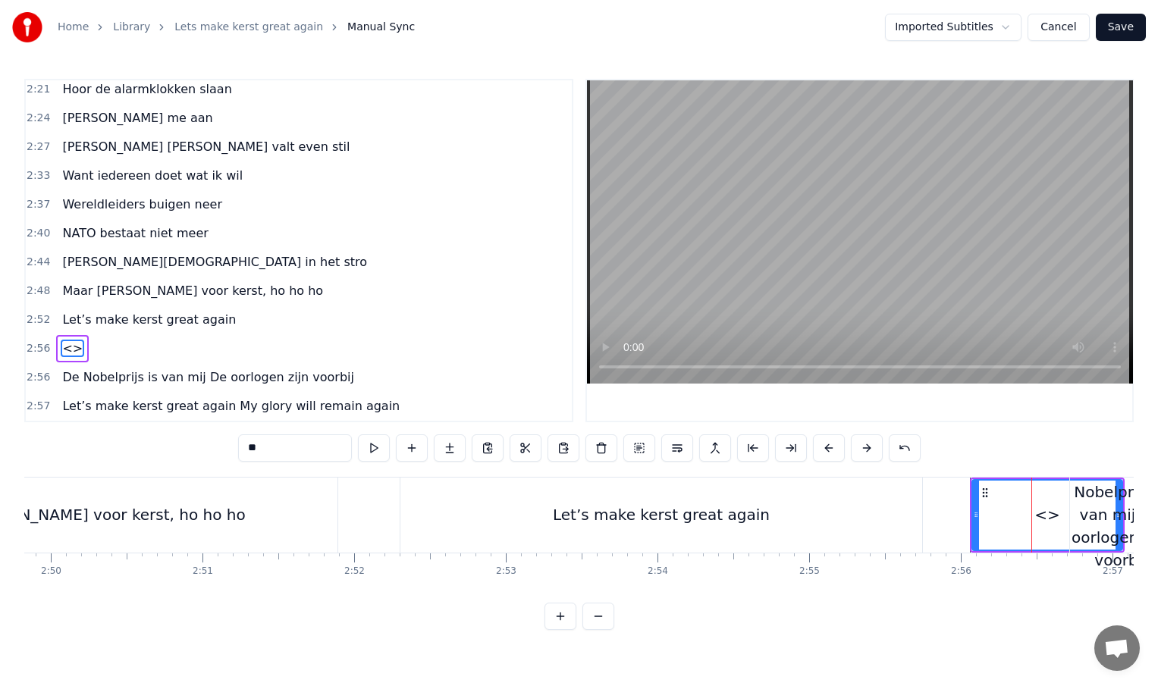
scroll to position [927, 0]
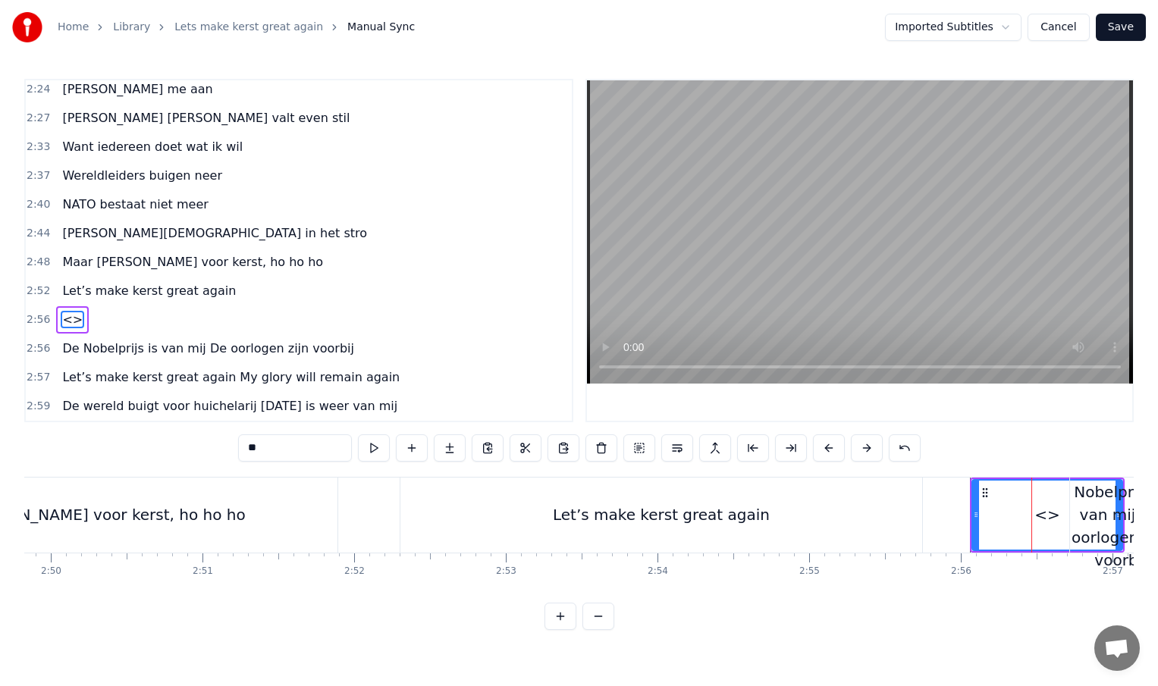
click at [282, 451] on input "**" at bounding box center [295, 448] width 114 height 27
type input "*"
paste input "**********"
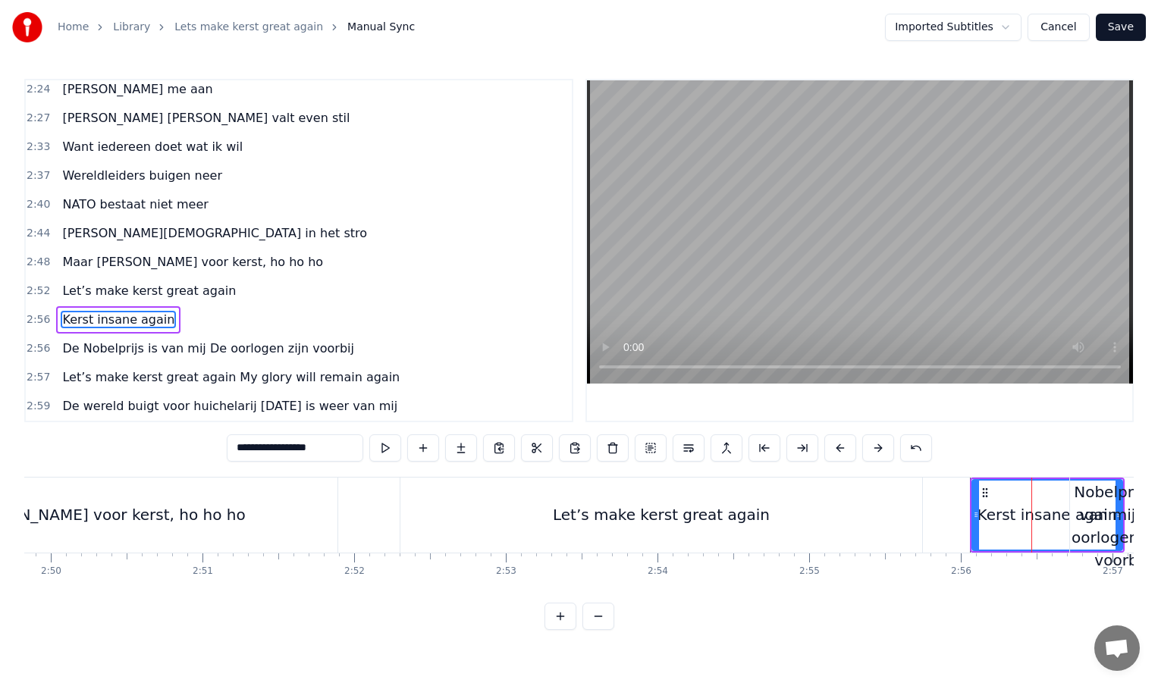
type input "**********"
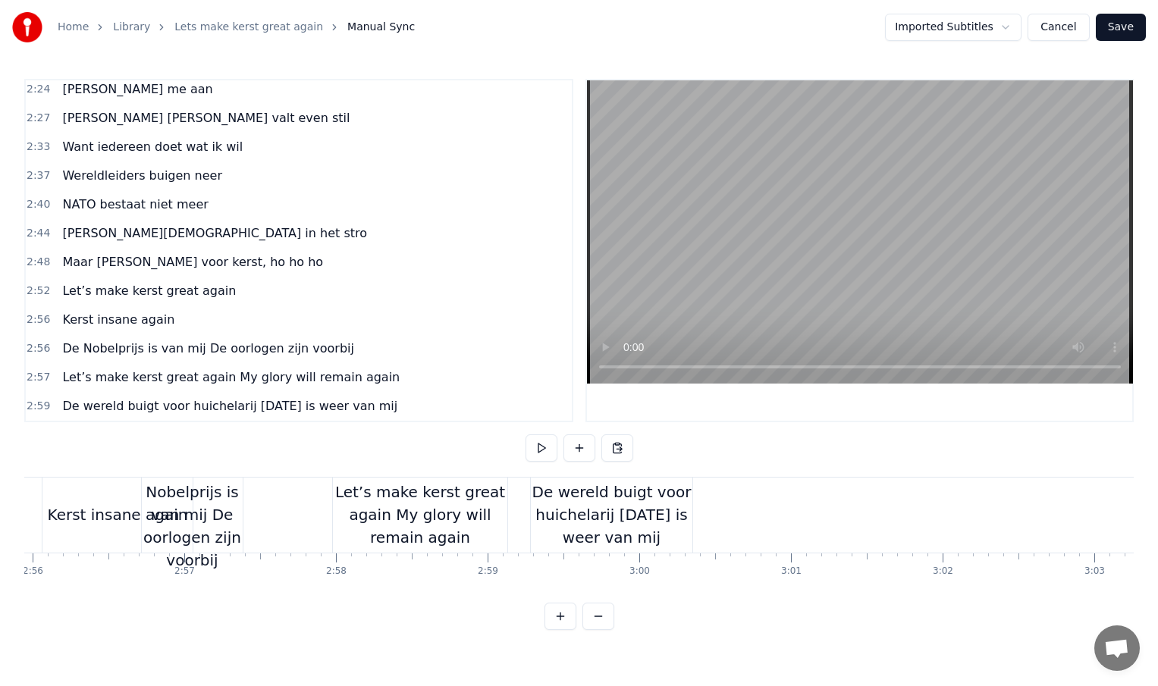
scroll to position [0, 26686]
click at [645, 513] on div "De wereld buigt voor huichelarij [DATE] is weer van mij" at bounding box center [611, 515] width 162 height 68
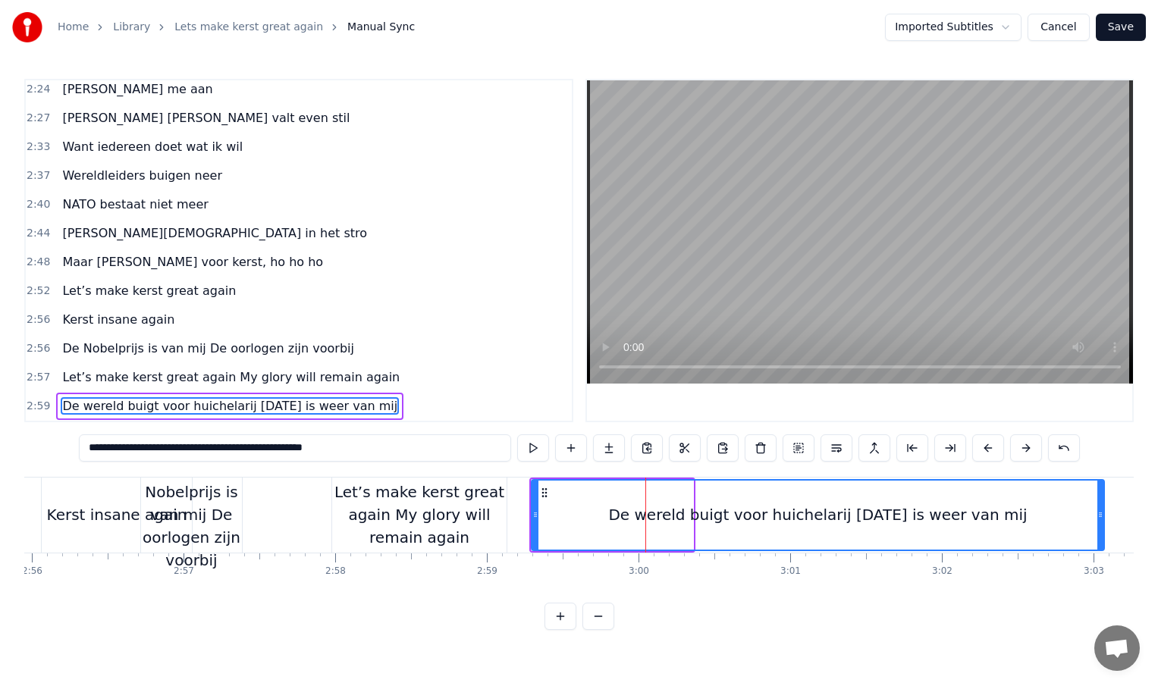
drag, startPoint x: 689, startPoint y: 514, endPoint x: 1113, endPoint y: 471, distance: 426.9
click at [1113, 471] on div "0:01 INTRO 0:33 Kerst komt er weer aan 0:36 en kijk, hier sta ik dan 0:40 De we…" at bounding box center [578, 354] width 1109 height 551
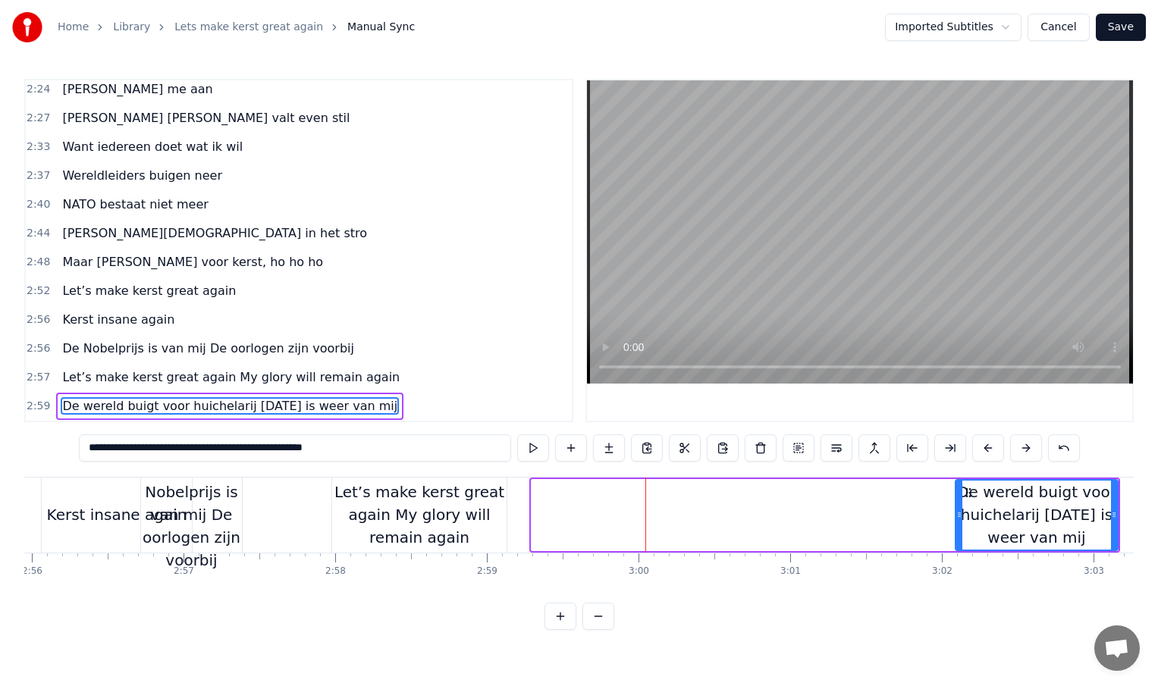
drag, startPoint x: 535, startPoint y: 513, endPoint x: 960, endPoint y: 499, distance: 424.9
click at [960, 499] on div at bounding box center [959, 515] width 6 height 69
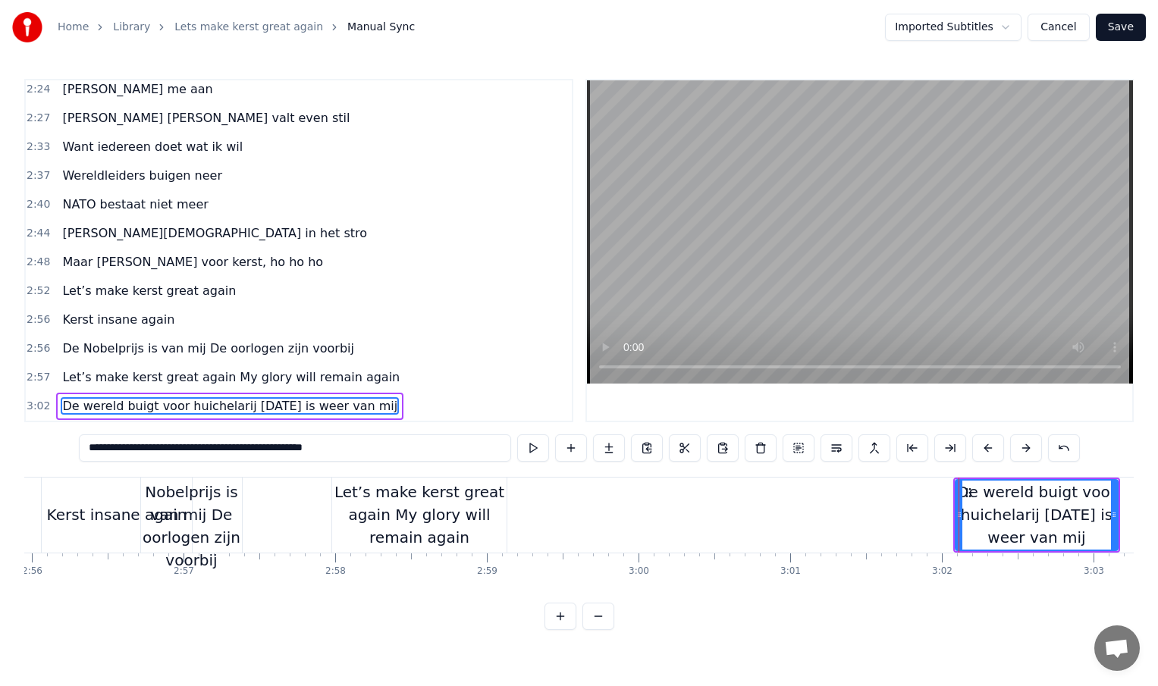
click at [475, 519] on div "Let’s make kerst great again My glory will remain again" at bounding box center [419, 515] width 174 height 68
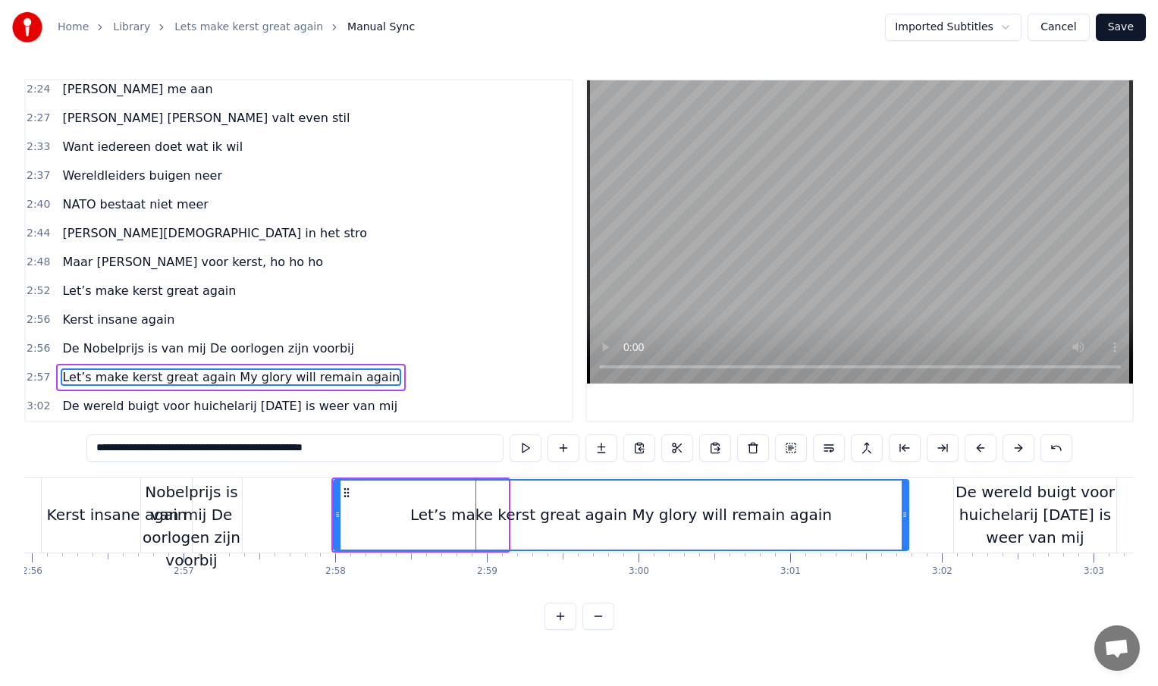
drag, startPoint x: 504, startPoint y: 513, endPoint x: 905, endPoint y: 514, distance: 400.4
click at [905, 514] on icon at bounding box center [905, 515] width 6 height 12
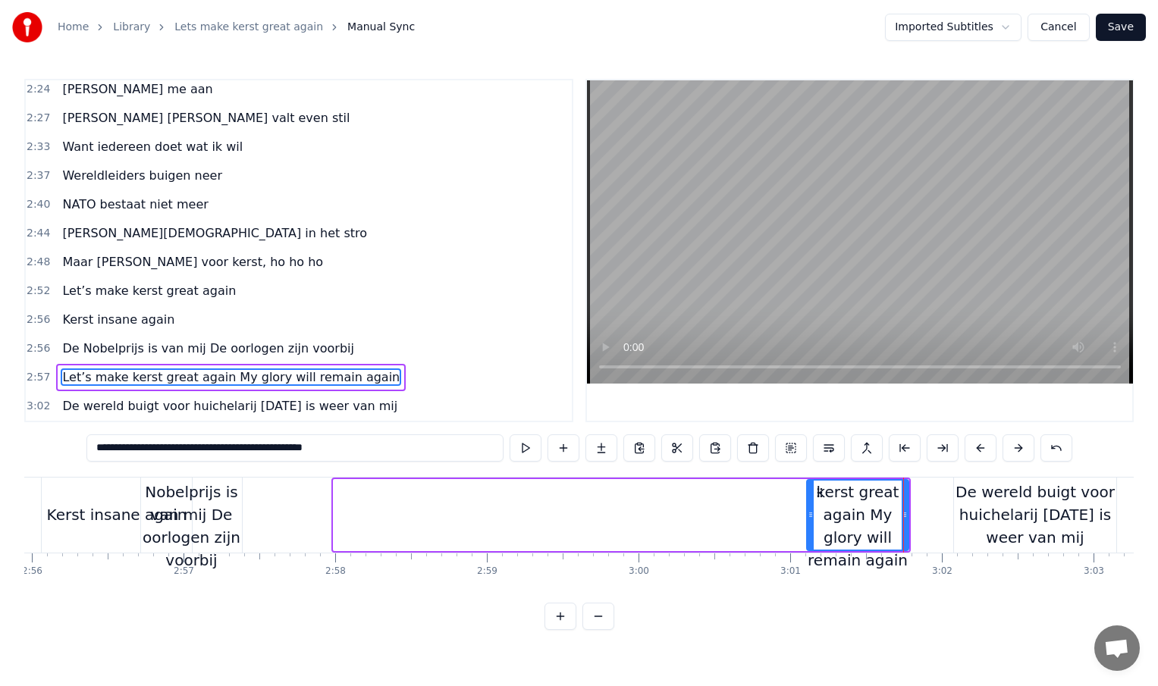
drag, startPoint x: 335, startPoint y: 512, endPoint x: 829, endPoint y: 515, distance: 493.7
click at [814, 515] on icon at bounding box center [811, 515] width 6 height 12
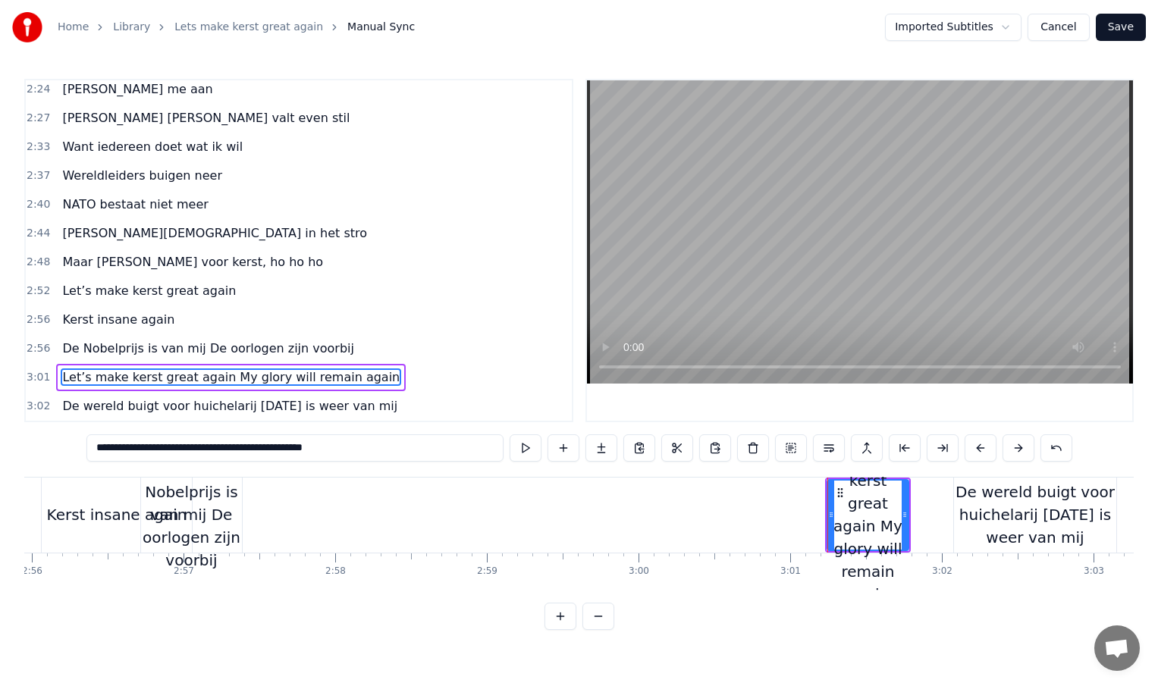
click at [219, 519] on div "De Nobelprijs is van mij De oorlogen zijn voorbij" at bounding box center [191, 515] width 101 height 114
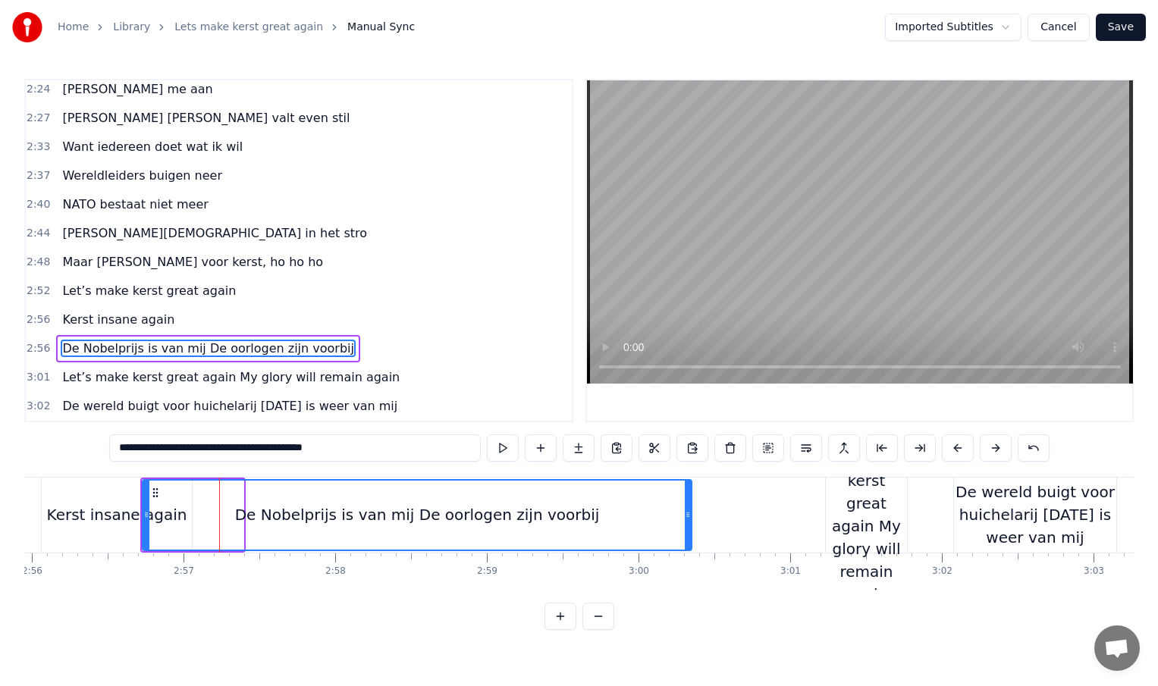
drag, startPoint x: 240, startPoint y: 515, endPoint x: 725, endPoint y: 538, distance: 485.1
click at [691, 538] on div at bounding box center [688, 515] width 6 height 69
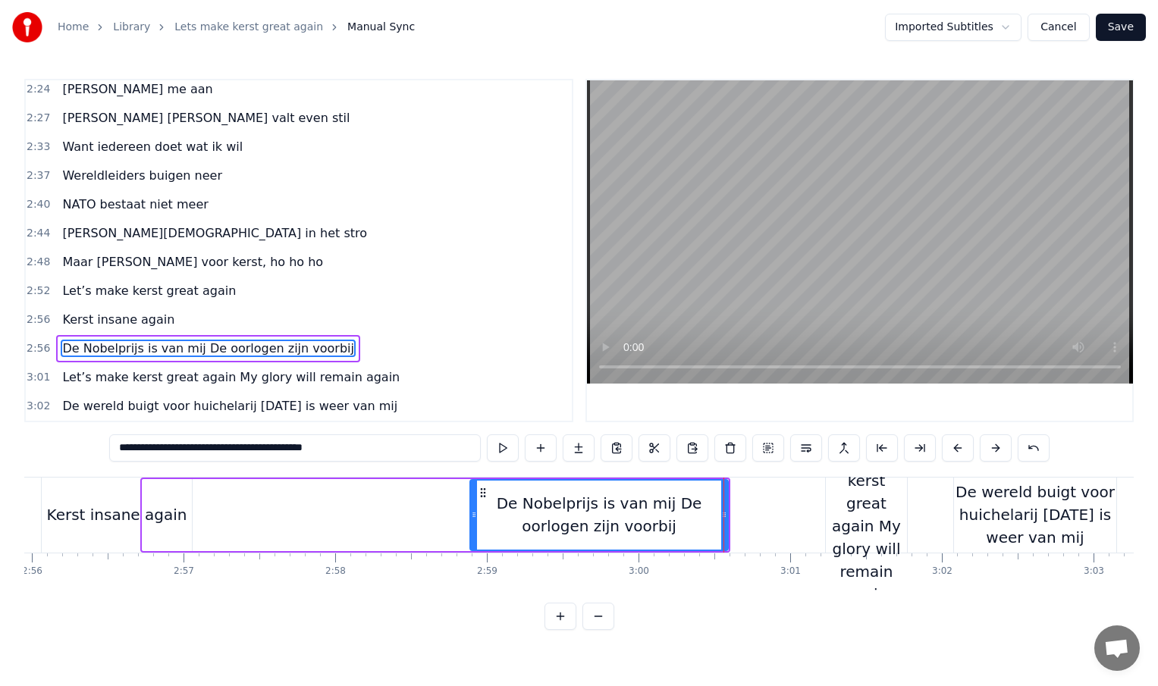
drag, startPoint x: 146, startPoint y: 516, endPoint x: 472, endPoint y: 518, distance: 326.8
click at [472, 518] on icon at bounding box center [474, 515] width 6 height 12
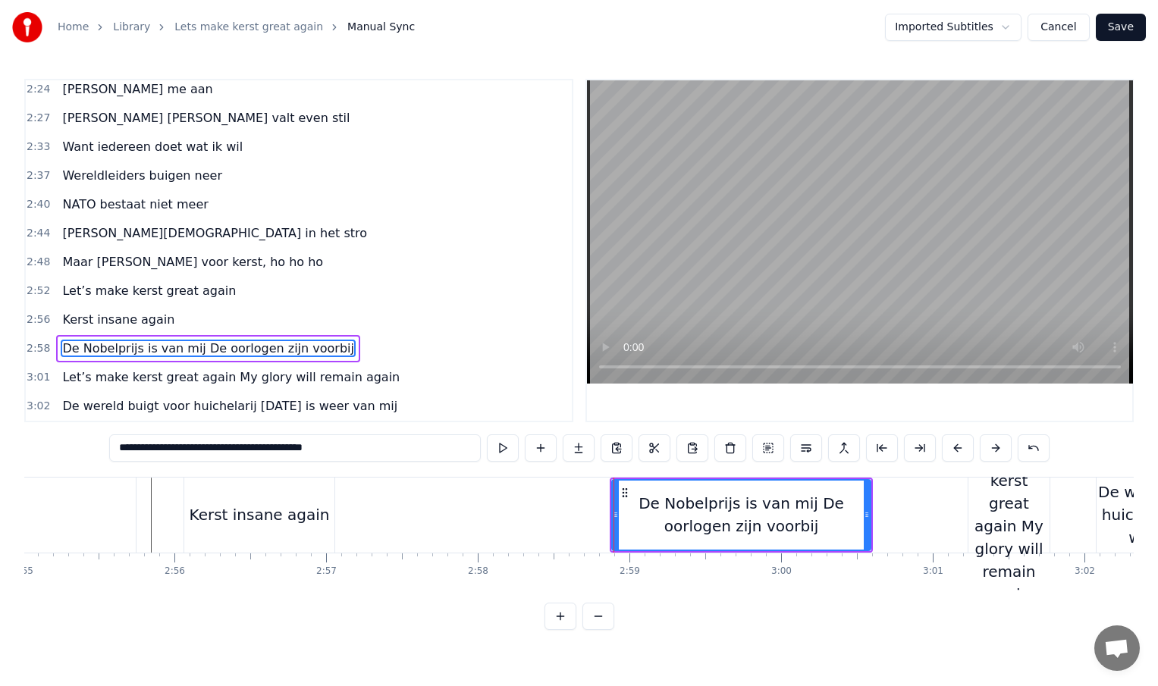
scroll to position [0, 26536]
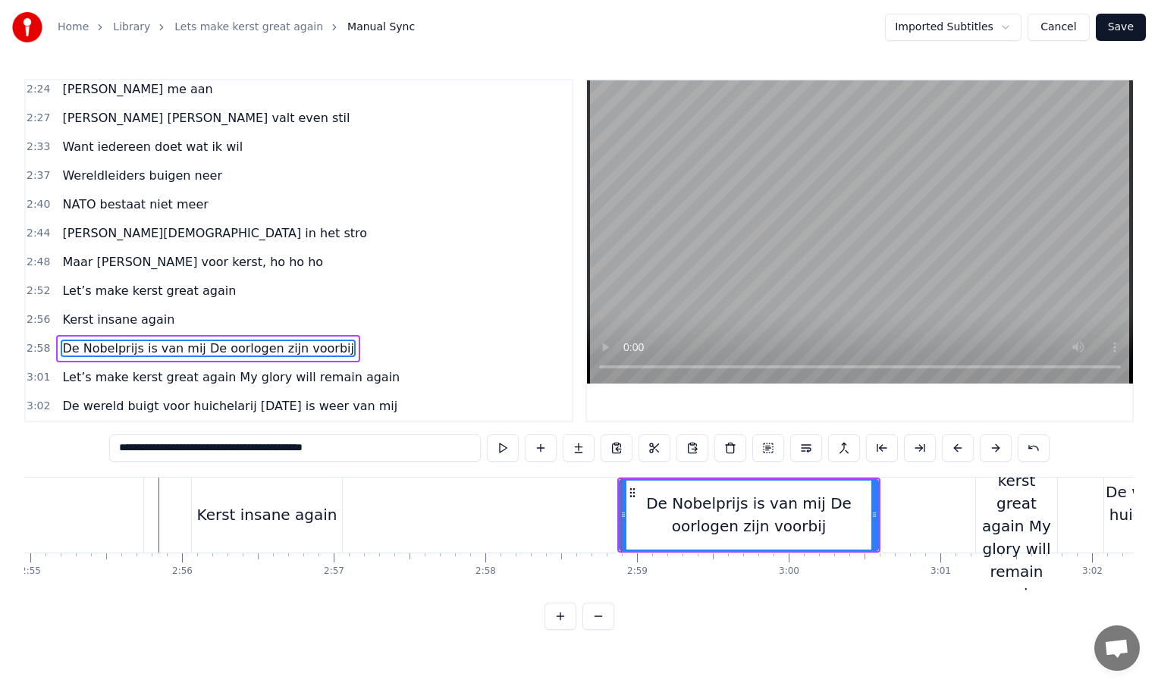
click at [331, 528] on div "Kerst insane again" at bounding box center [267, 515] width 150 height 75
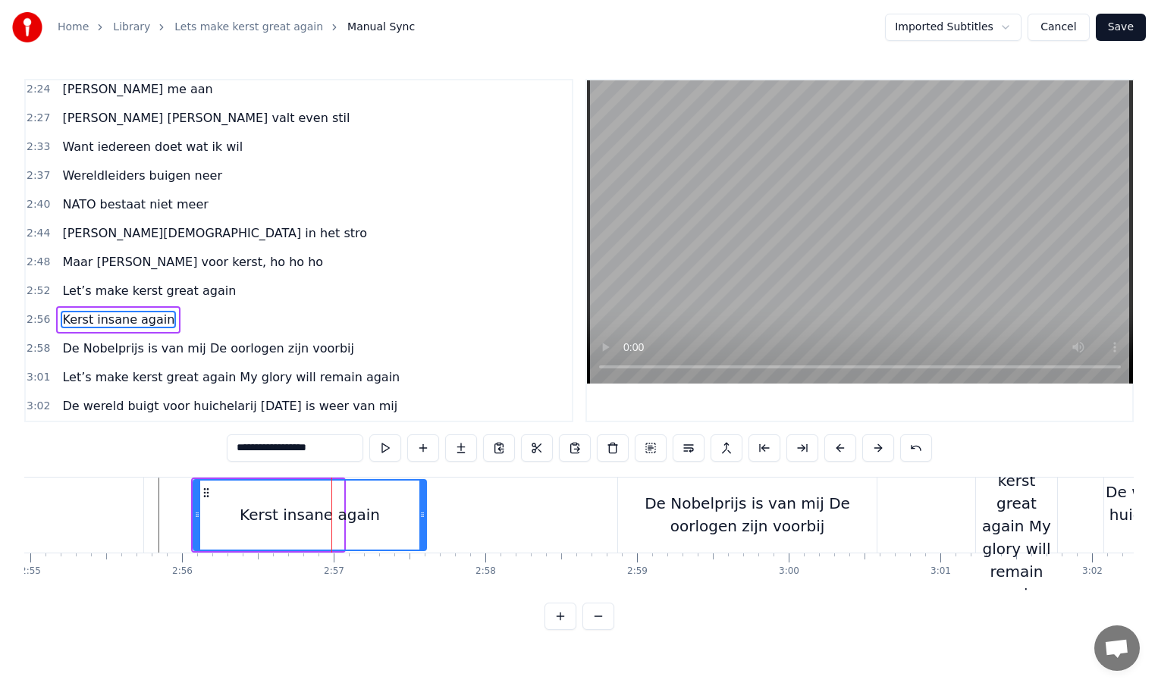
drag, startPoint x: 340, startPoint y: 516, endPoint x: 423, endPoint y: 519, distance: 82.7
click at [423, 519] on icon at bounding box center [422, 515] width 6 height 12
click at [630, 516] on div "De Nobelprijs is van mij De oorlogen zijn voorbij" at bounding box center [747, 514] width 259 height 45
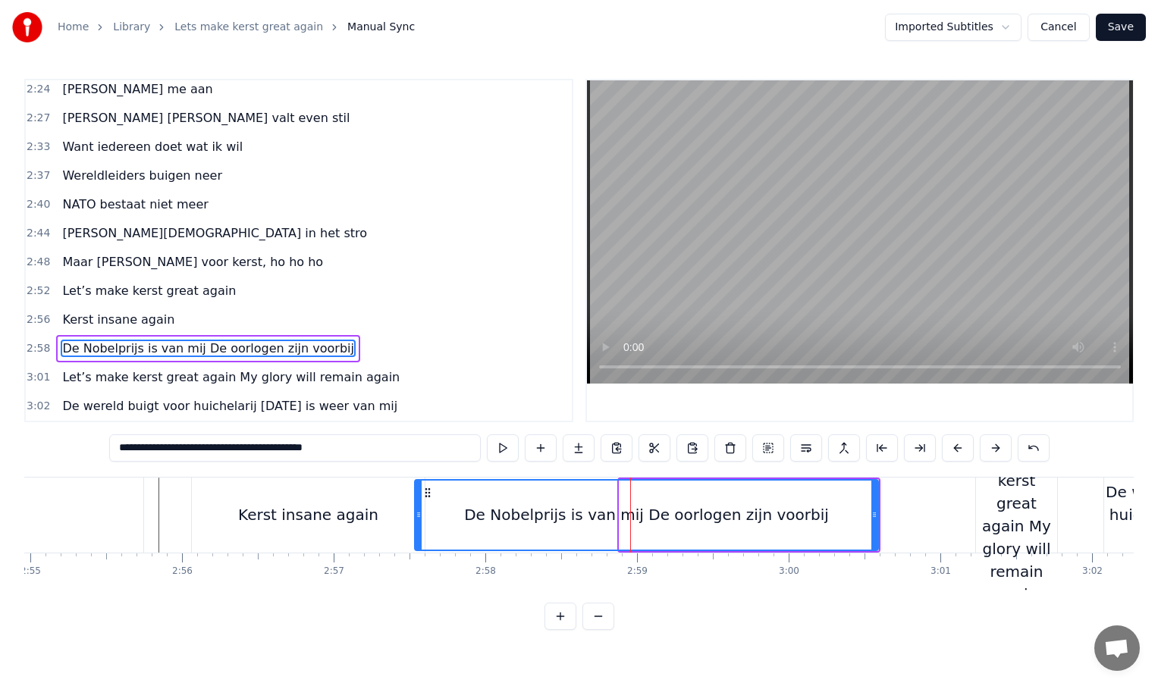
drag, startPoint x: 623, startPoint y: 516, endPoint x: 422, endPoint y: 518, distance: 201.0
click at [422, 518] on icon at bounding box center [419, 515] width 6 height 12
click at [737, 525] on div "De Nobelprijs is van mij De oorlogen zijn voorbij" at bounding box center [648, 515] width 365 height 23
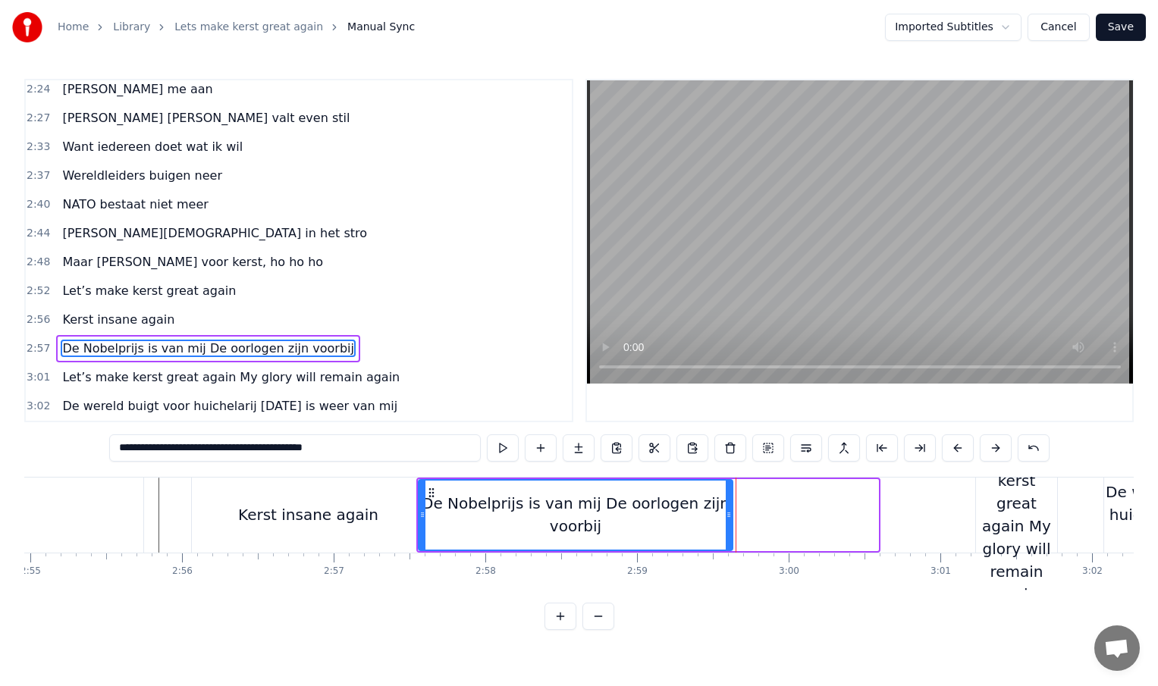
drag, startPoint x: 875, startPoint y: 516, endPoint x: 730, endPoint y: 528, distance: 146.1
click at [730, 528] on div at bounding box center [729, 515] width 6 height 69
click at [646, 529] on div "De Nobelprijs is van mij De oorlogen zijn voorbij" at bounding box center [575, 514] width 312 height 45
drag, startPoint x: 234, startPoint y: 450, endPoint x: 356, endPoint y: 446, distance: 122.9
click at [356, 446] on input "**********" at bounding box center [295, 448] width 372 height 27
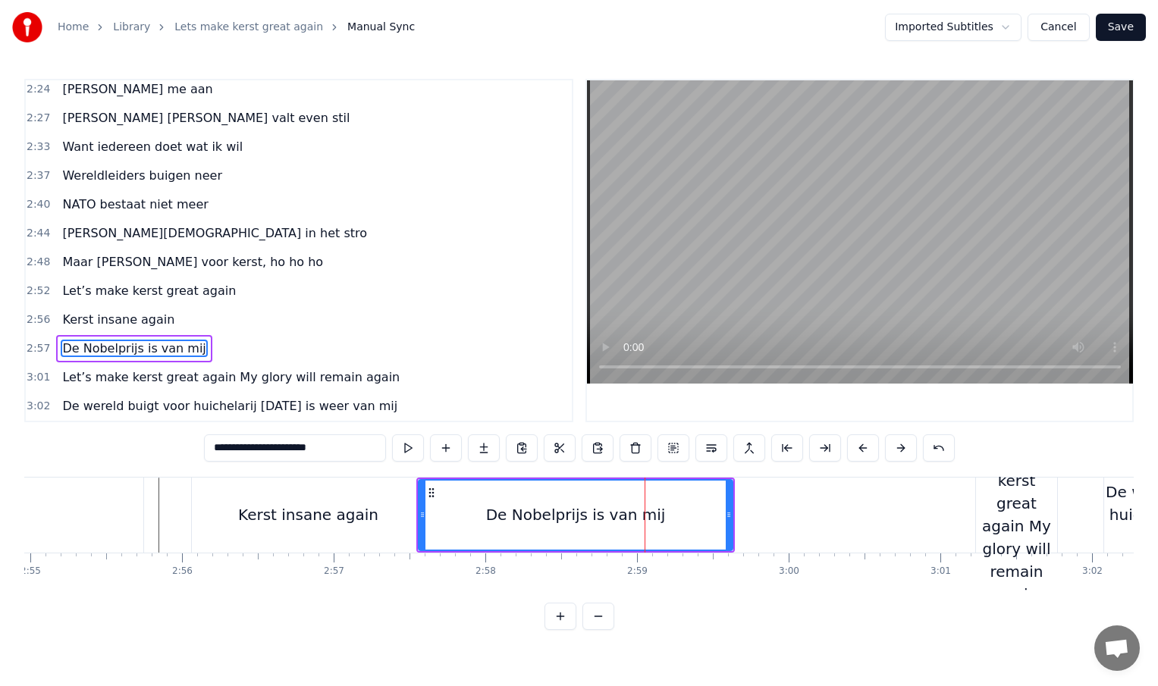
type input "**********"
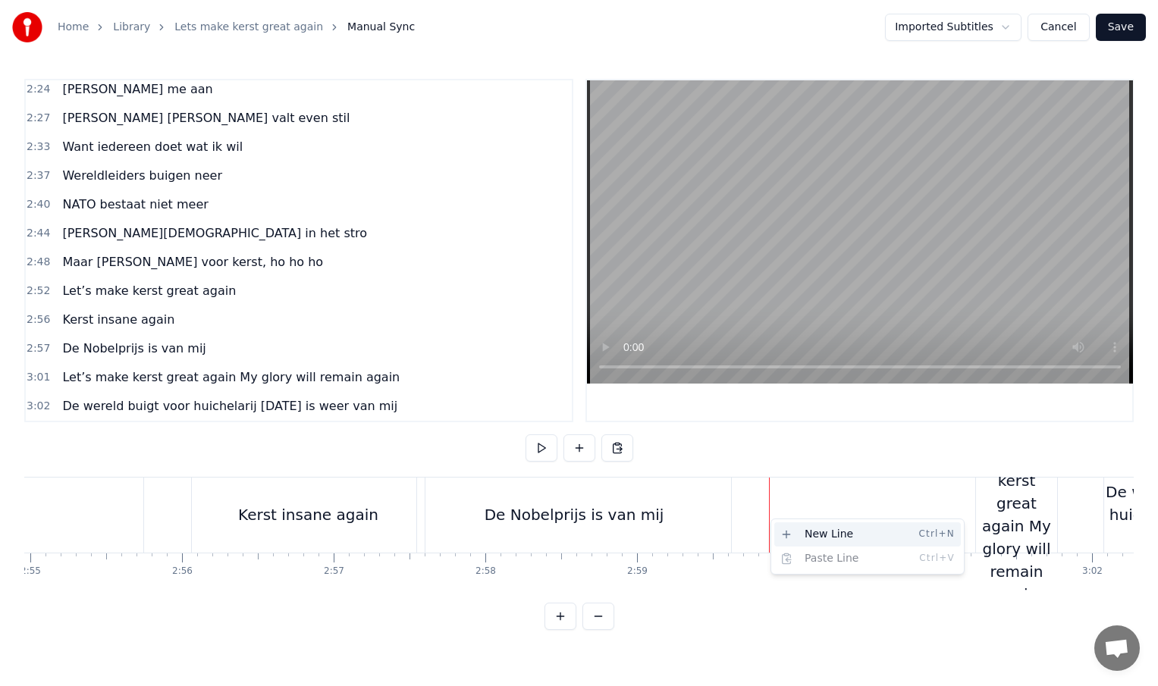
click at [803, 532] on div "New Line Ctrl+N" at bounding box center [867, 534] width 187 height 24
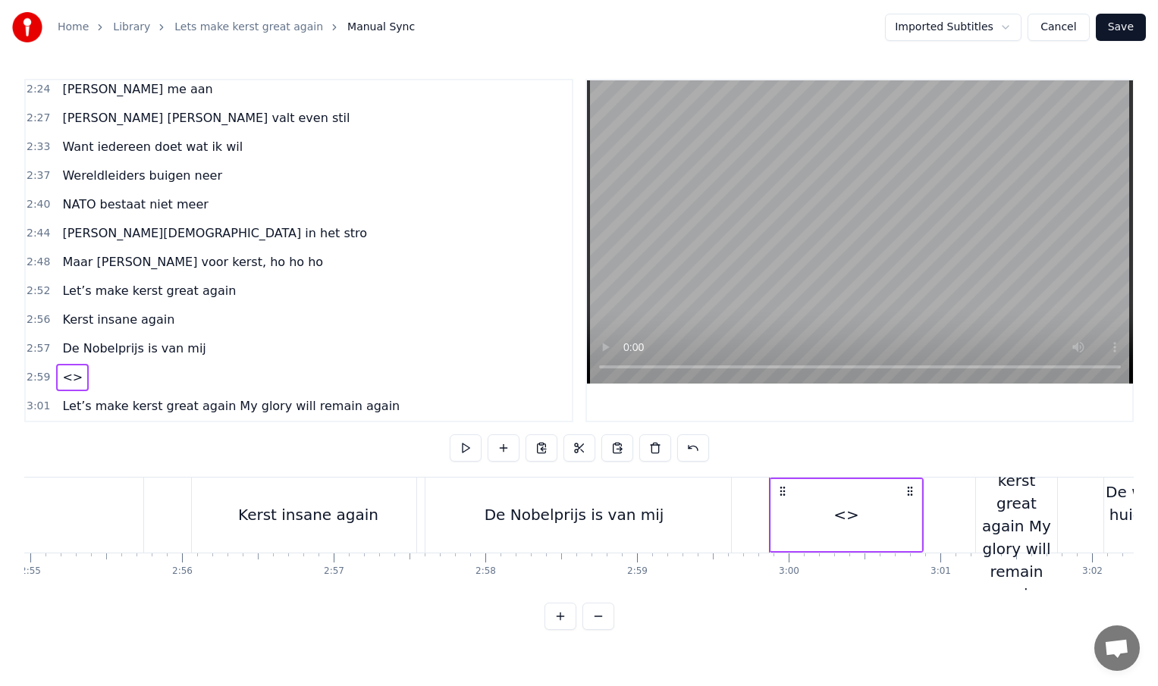
click at [856, 520] on div "<>" at bounding box center [846, 515] width 150 height 72
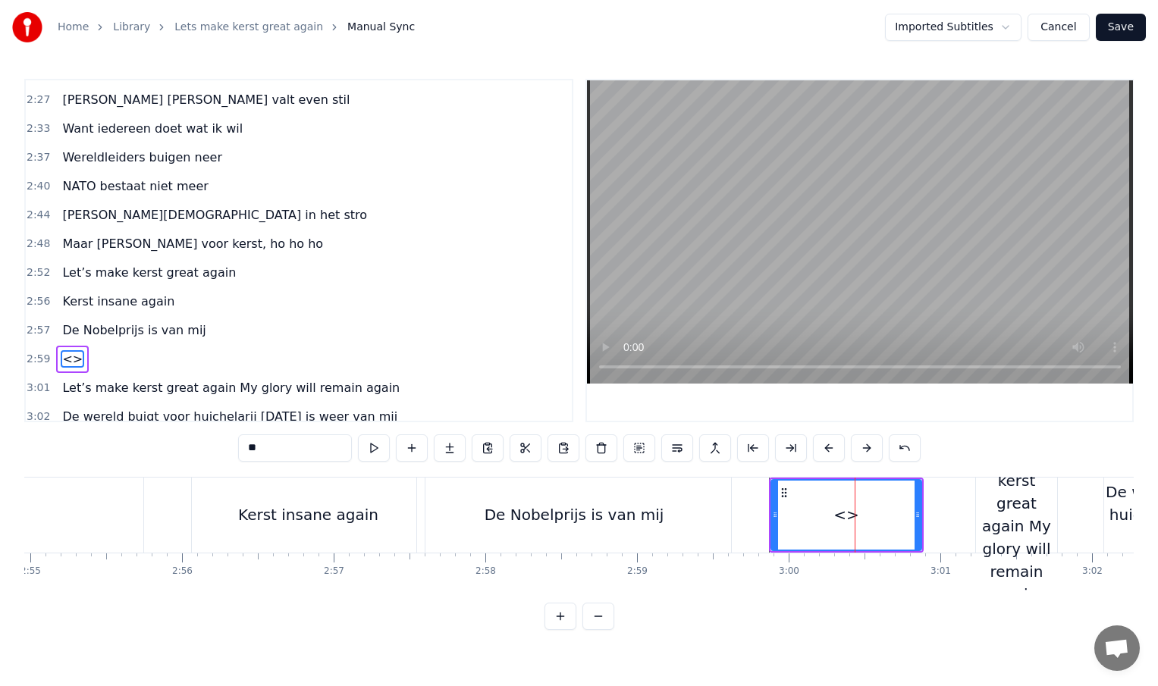
scroll to position [956, 0]
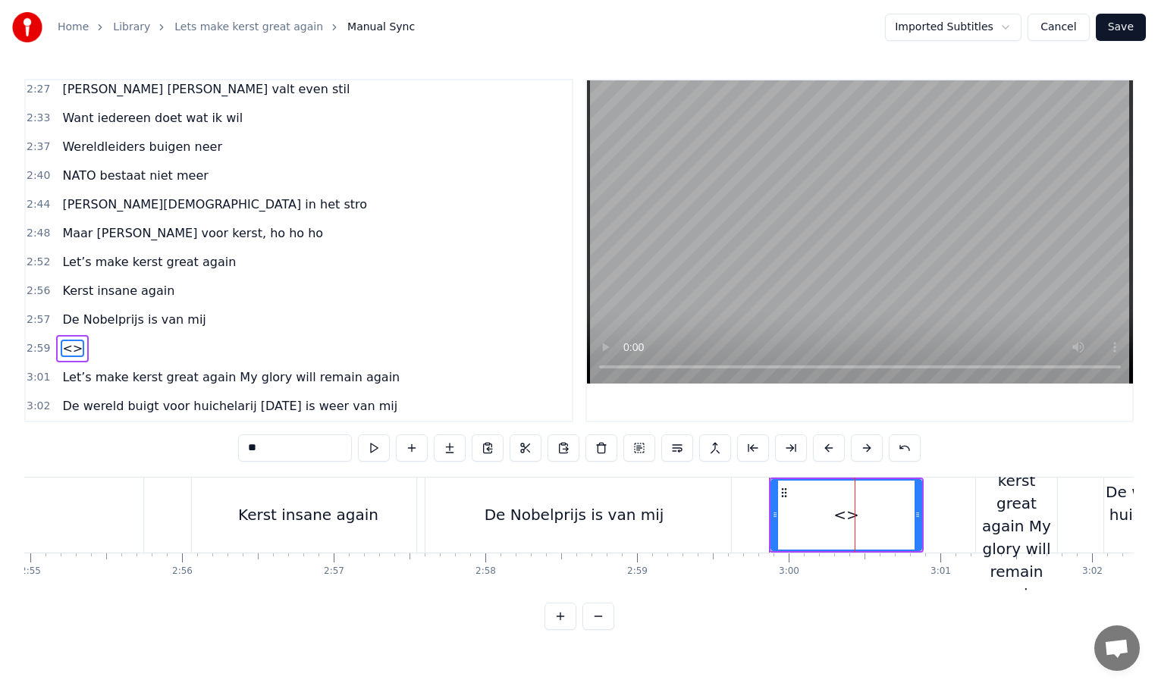
click at [306, 453] on input "**" at bounding box center [295, 448] width 114 height 27
type input "*"
paste input "**********"
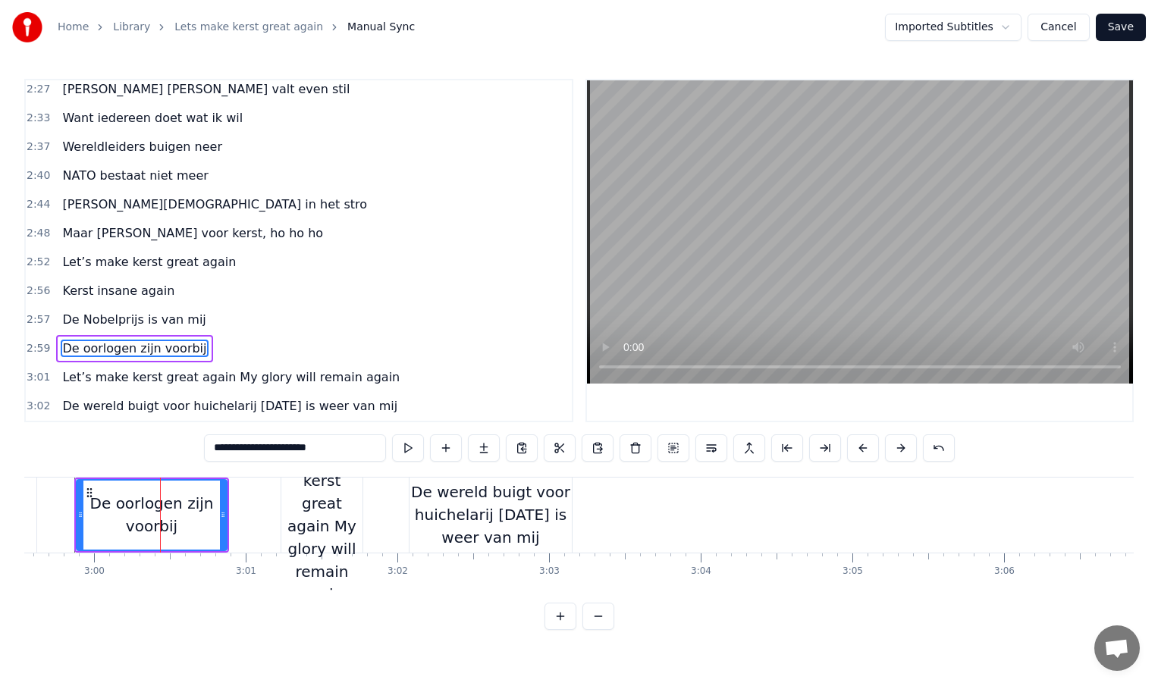
scroll to position [0, 27249]
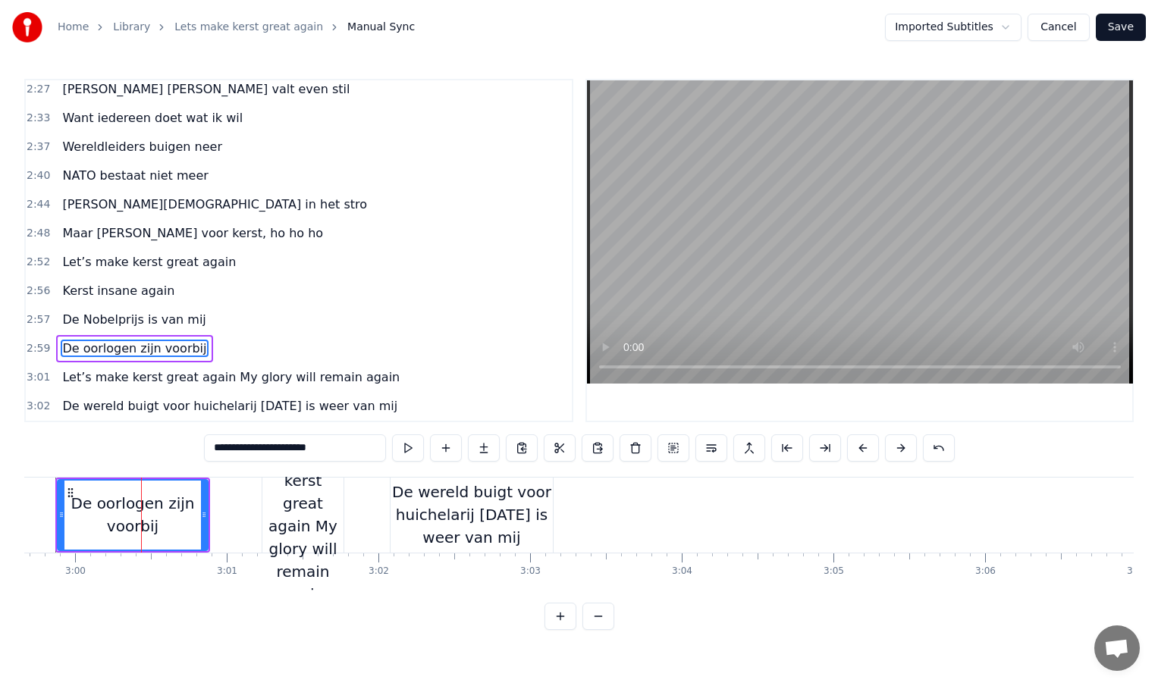
click at [522, 514] on div "De wereld buigt voor huichelarij [DATE] is weer van mij" at bounding box center [472, 515] width 162 height 68
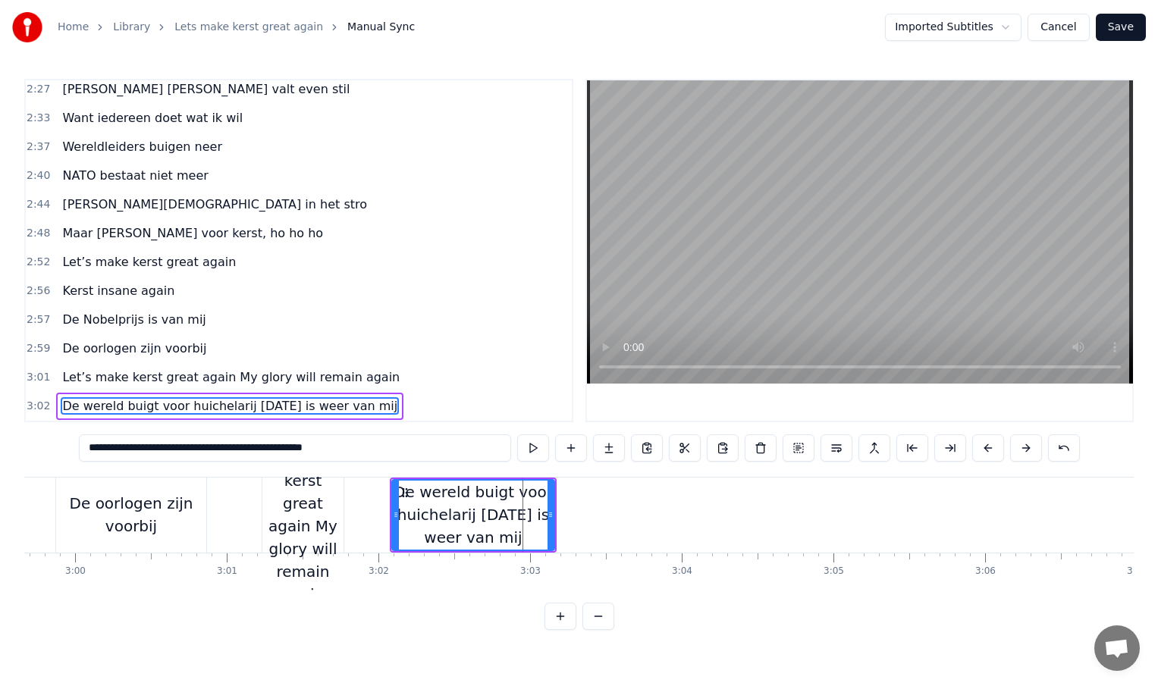
drag, startPoint x: 550, startPoint y: 513, endPoint x: 560, endPoint y: 513, distance: 9.9
click at [554, 494] on div at bounding box center [551, 515] width 6 height 69
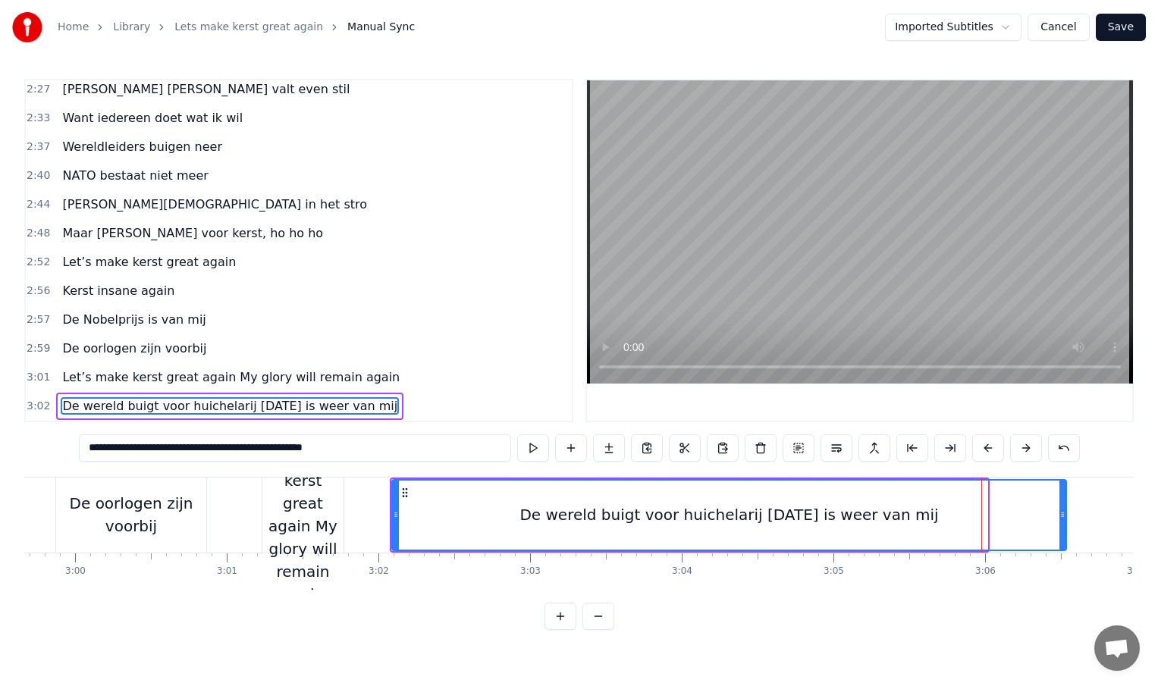
drag, startPoint x: 984, startPoint y: 513, endPoint x: 1090, endPoint y: 510, distance: 106.2
click at [1065, 510] on icon at bounding box center [1062, 515] width 6 height 12
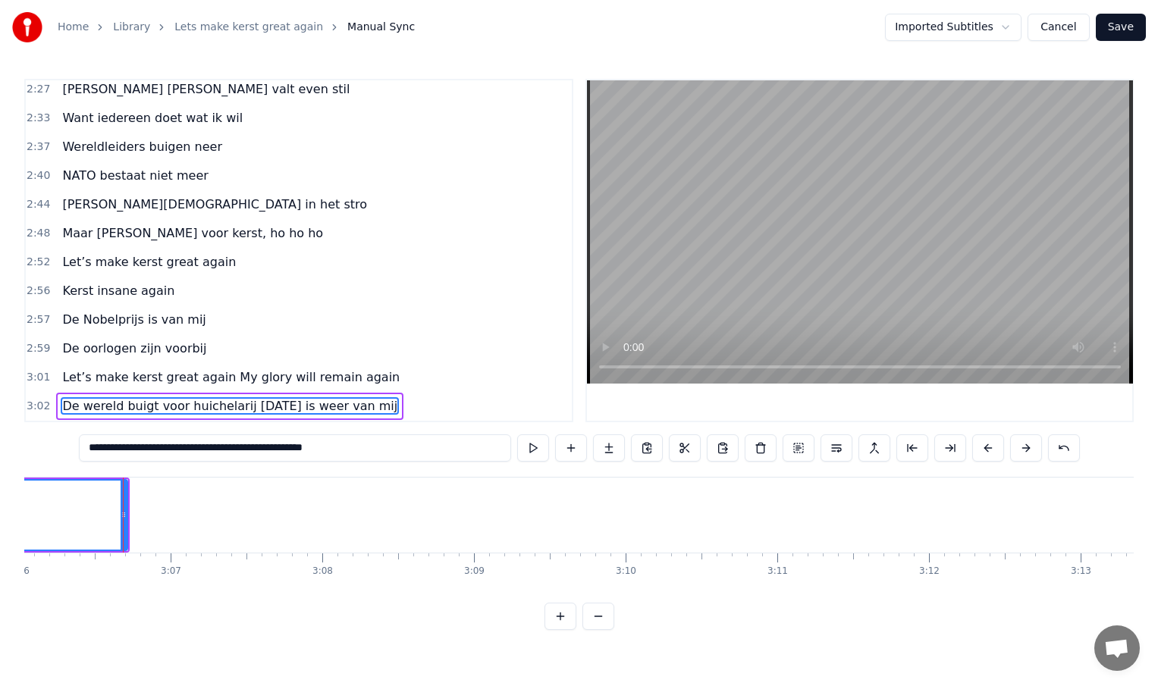
scroll to position [0, 28238]
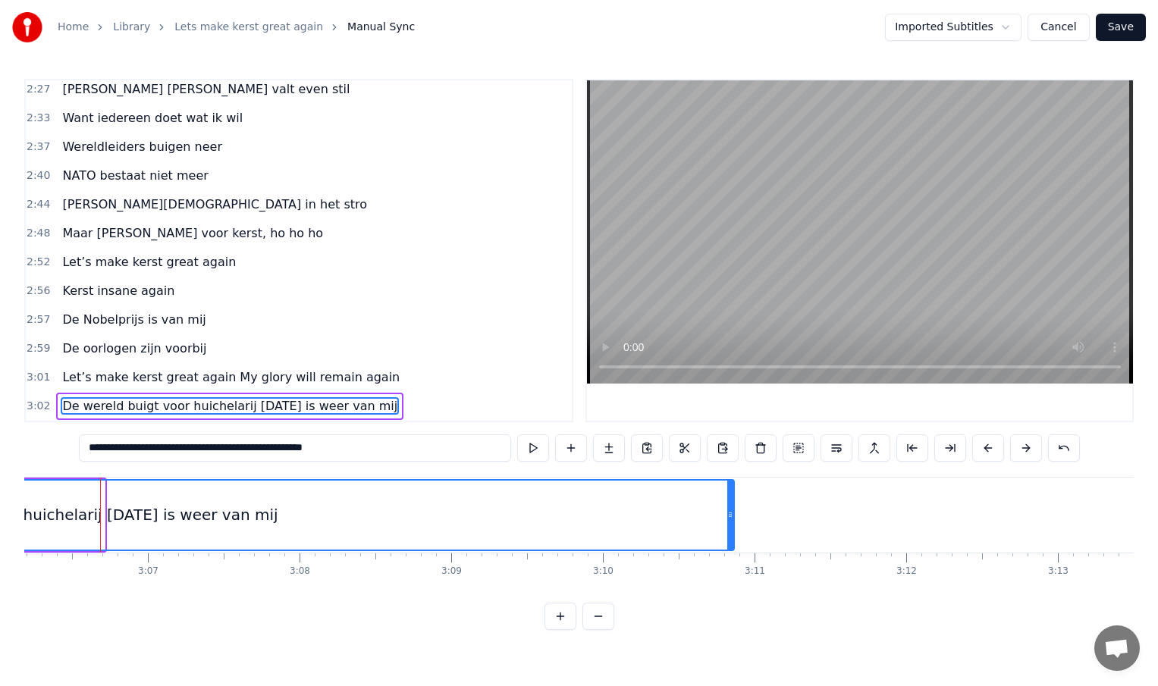
drag, startPoint x: 102, startPoint y: 514, endPoint x: 735, endPoint y: 494, distance: 632.8
click at [733, 494] on div at bounding box center [730, 515] width 6 height 69
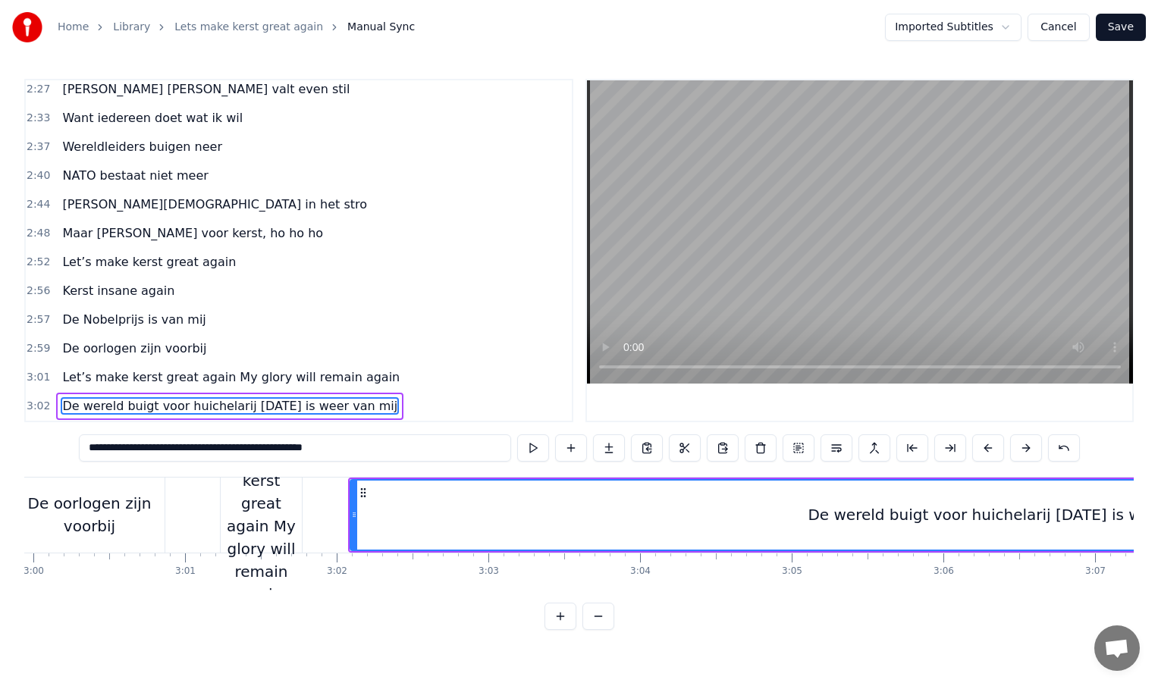
scroll to position [0, 27276]
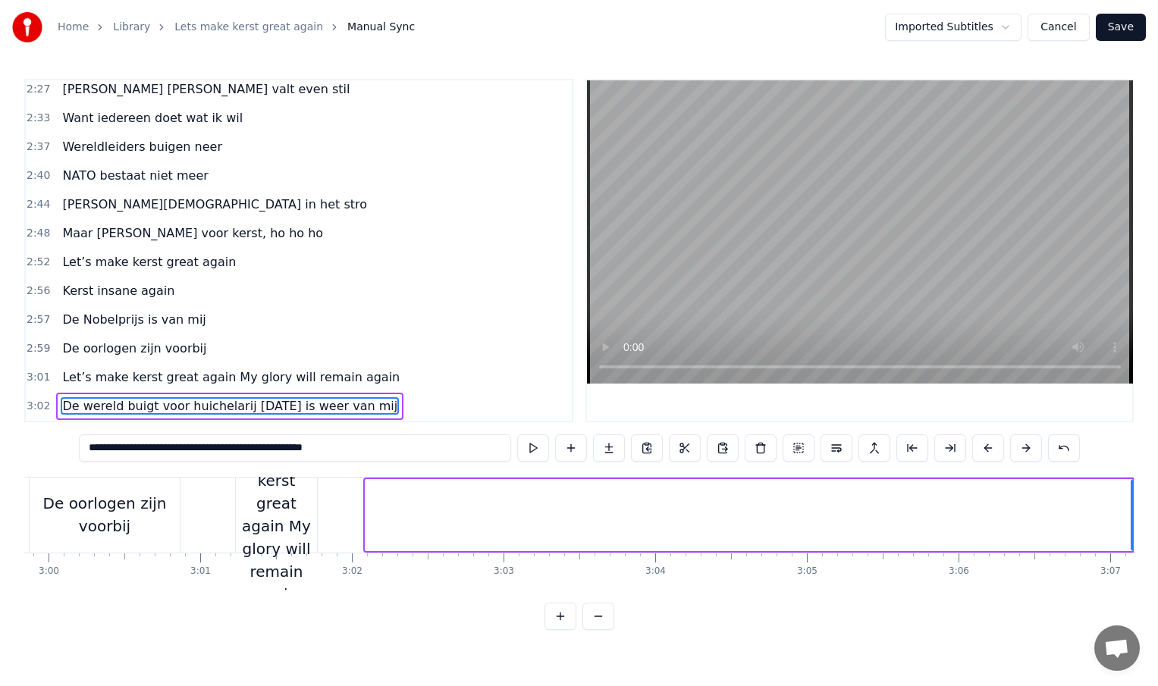
drag, startPoint x: 369, startPoint y: 511, endPoint x: 1134, endPoint y: 519, distance: 765.2
click at [1134, 519] on div "Home Library Lets make kerst great again Manual Sync Imported Subtitles Cancel …" at bounding box center [579, 315] width 1158 height 630
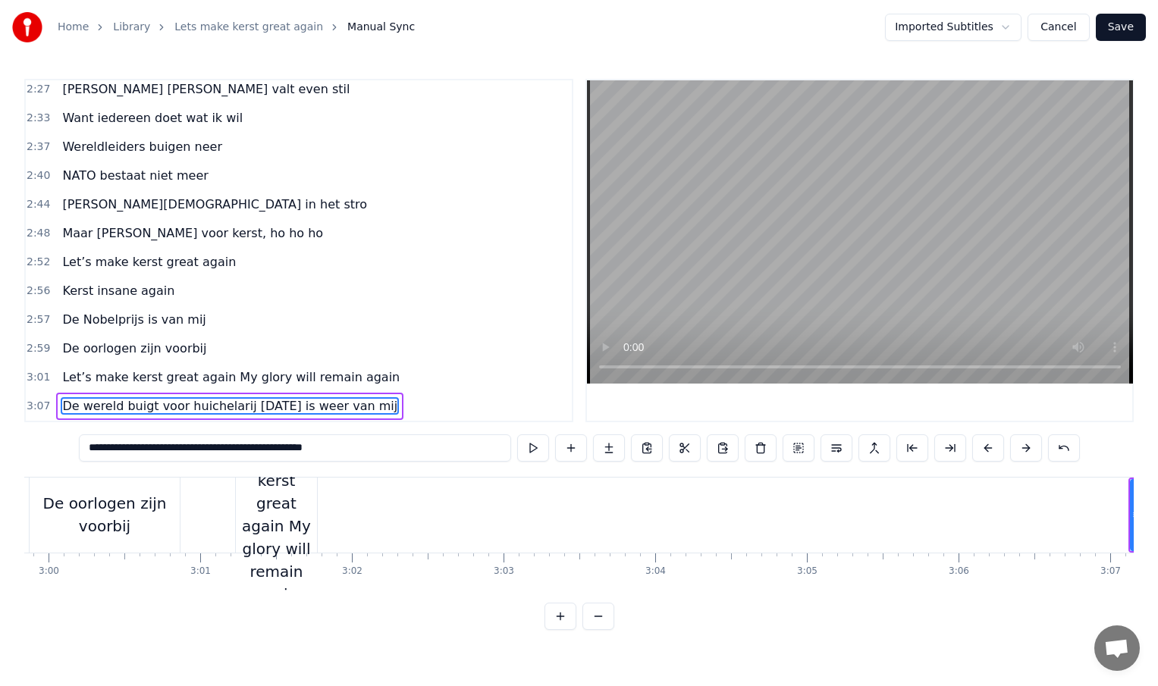
click at [305, 510] on div "Let’s make kerst great again My glory will remain again" at bounding box center [276, 515] width 81 height 182
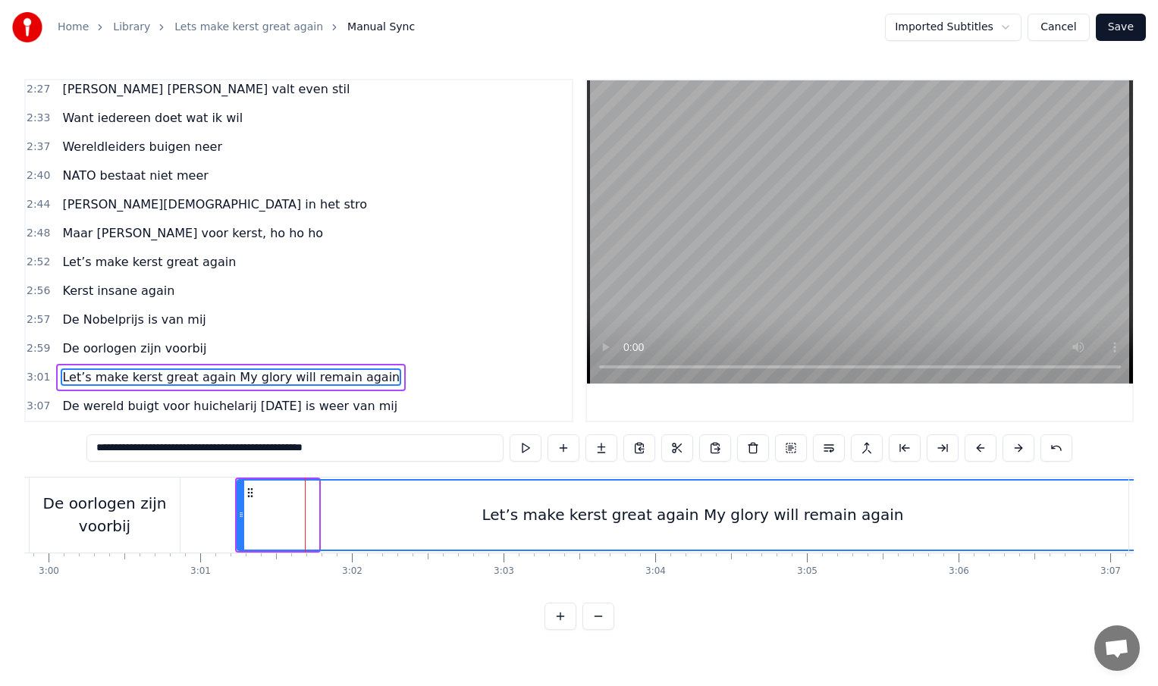
drag, startPoint x: 316, startPoint y: 516, endPoint x: 1146, endPoint y: 480, distance: 830.4
click at [1146, 480] on div "Home Library Lets make kerst great again Manual Sync Imported Subtitles Cancel …" at bounding box center [579, 315] width 1158 height 630
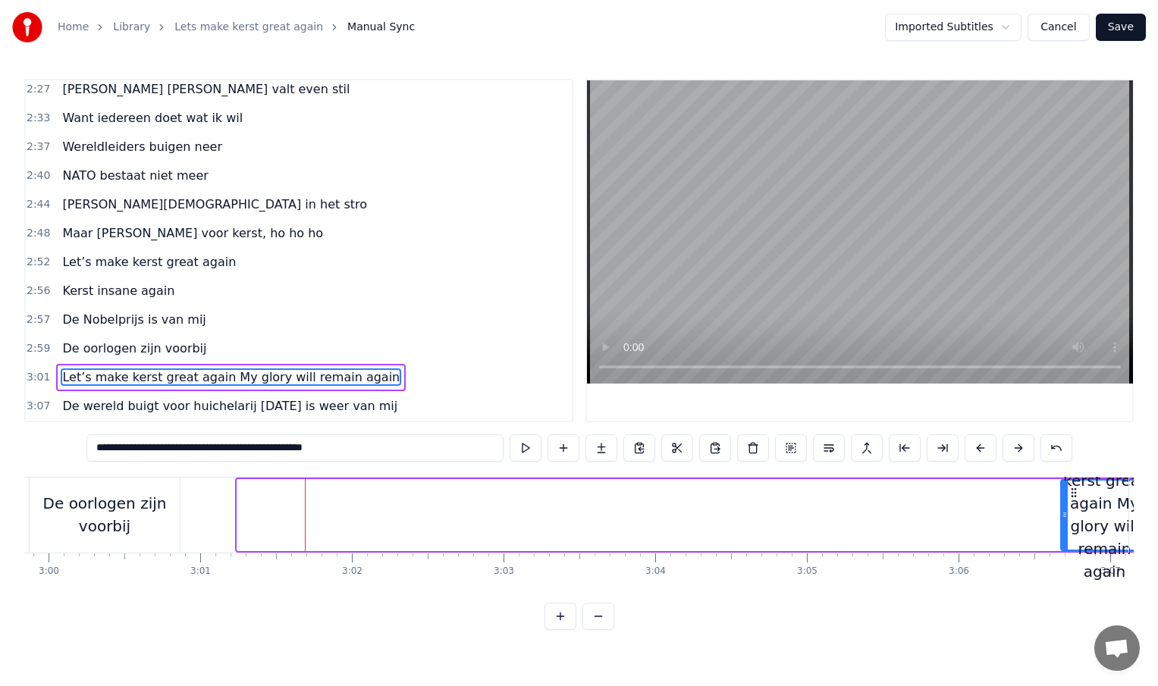
drag, startPoint x: 241, startPoint y: 517, endPoint x: 1065, endPoint y: 513, distance: 823.6
click at [1065, 513] on icon at bounding box center [1065, 515] width 6 height 12
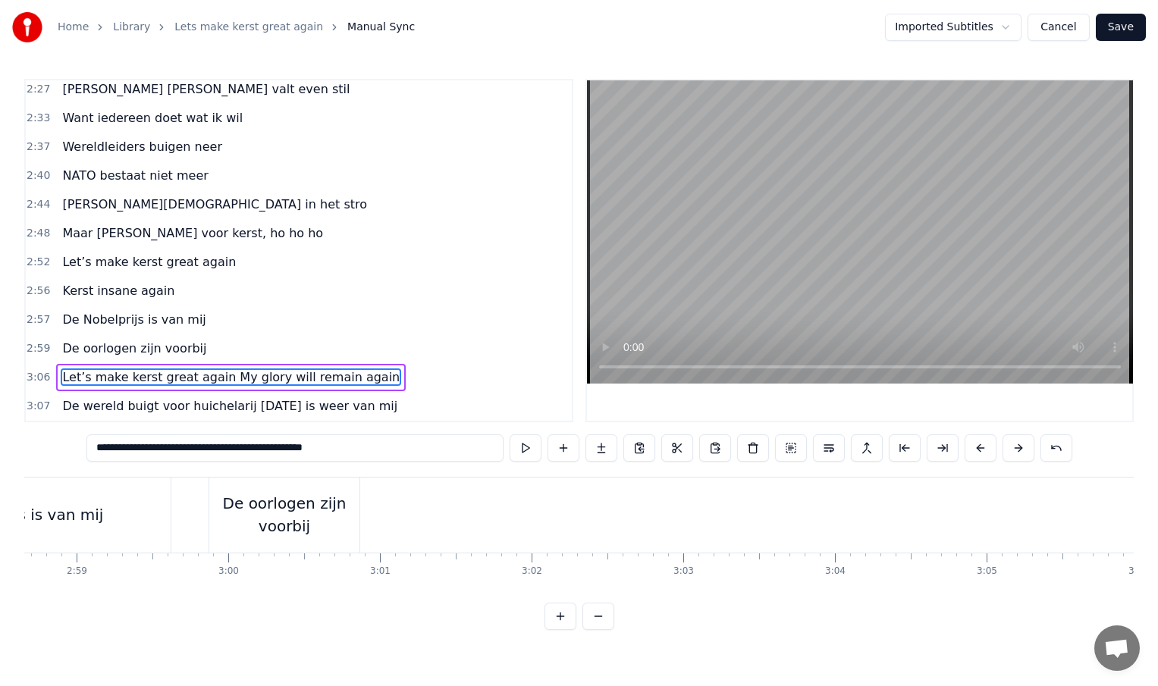
scroll to position [0, 27071]
click at [322, 534] on div "De oorlogen zijn voorbij" at bounding box center [309, 514] width 150 height 45
type input "**********"
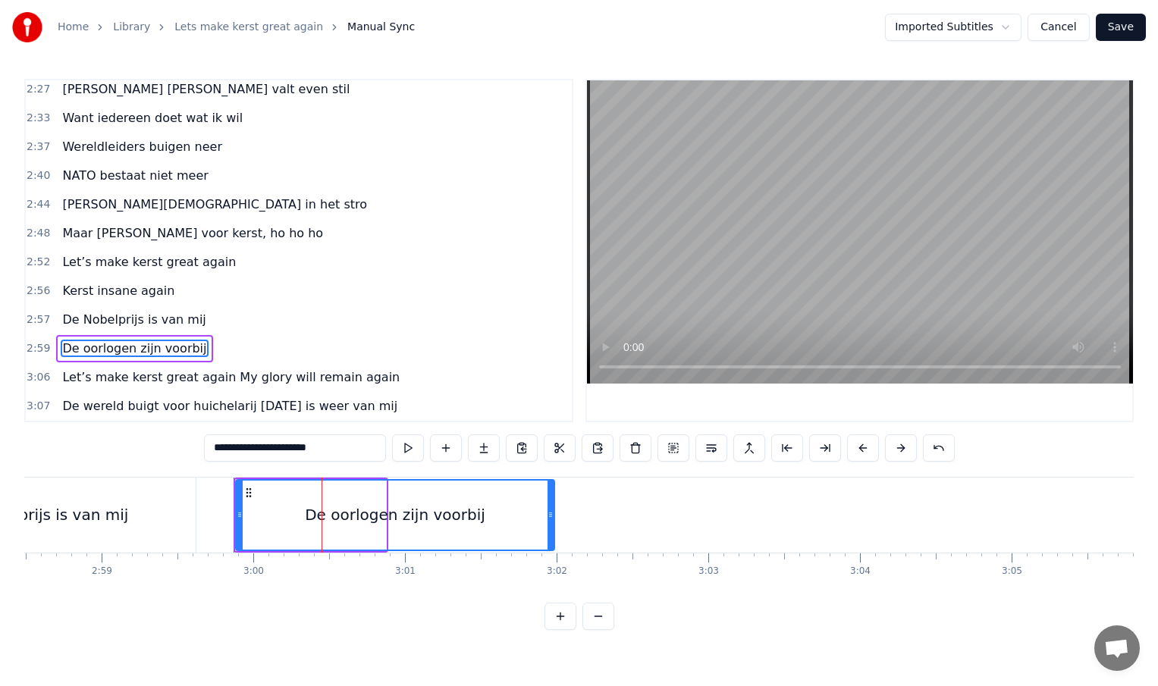
drag, startPoint x: 381, startPoint y: 511, endPoint x: 550, endPoint y: 570, distance: 178.2
click at [550, 570] on div "INTRO Kerst komt er weer aan en kijk, hier sta ik dan De wereld draait om mij I…" at bounding box center [578, 534] width 1109 height 114
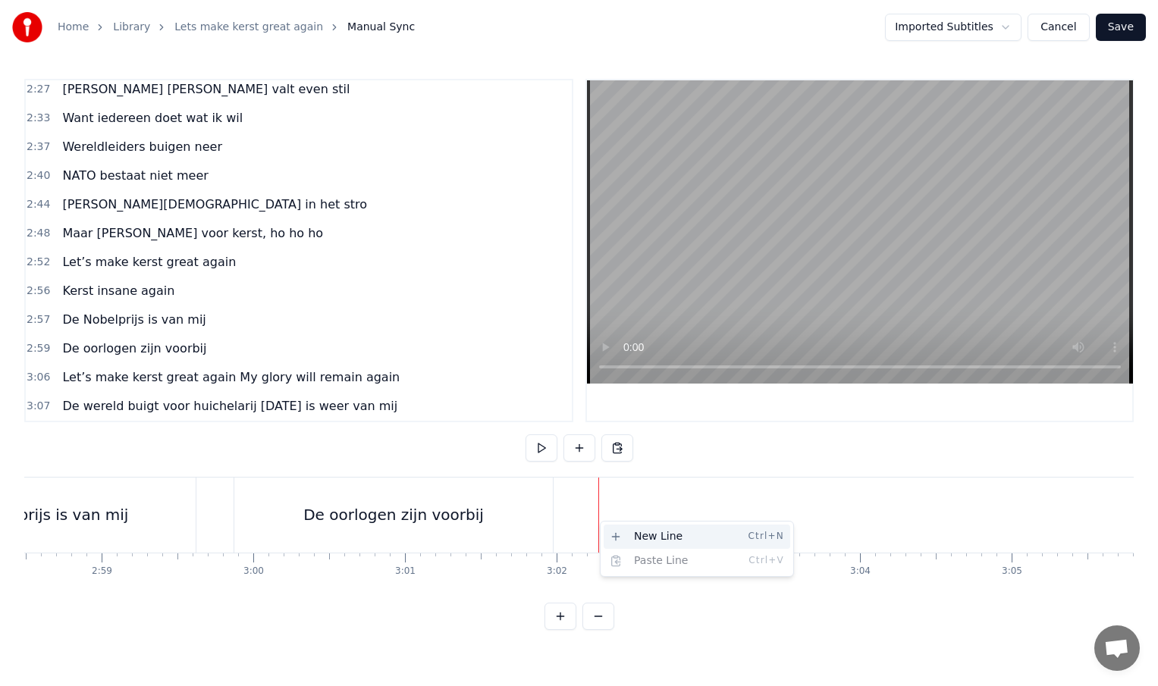
click at [636, 538] on div "New Line Ctrl+N" at bounding box center [697, 537] width 187 height 24
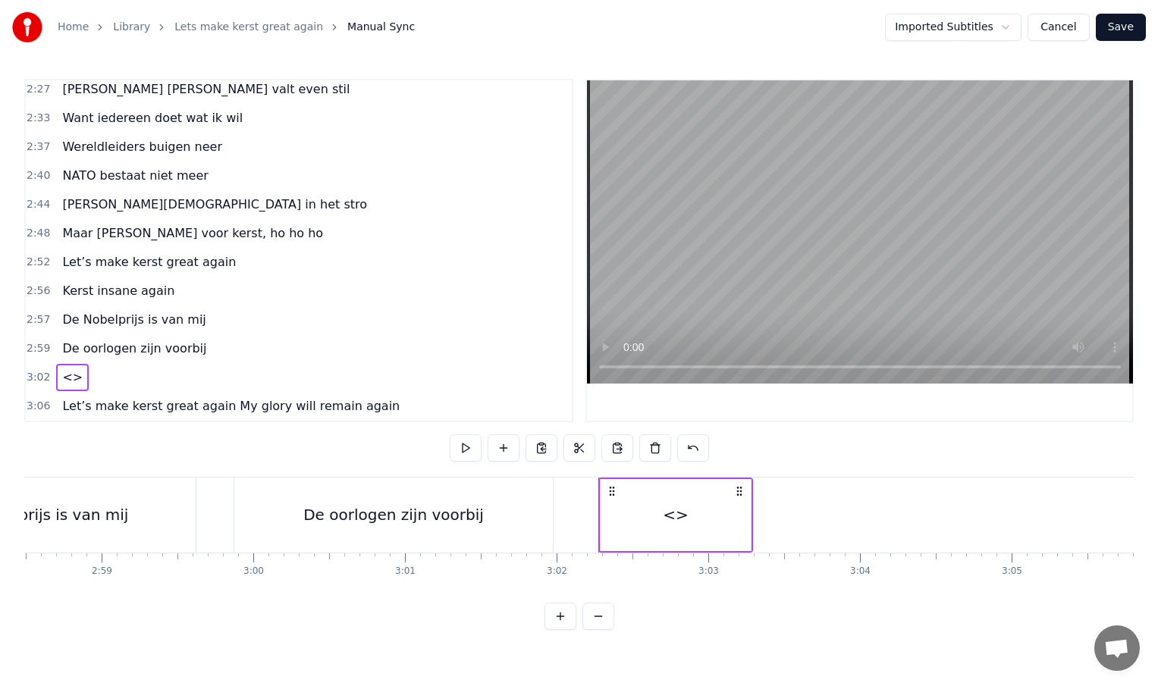
click at [665, 517] on div "<>" at bounding box center [676, 515] width 150 height 72
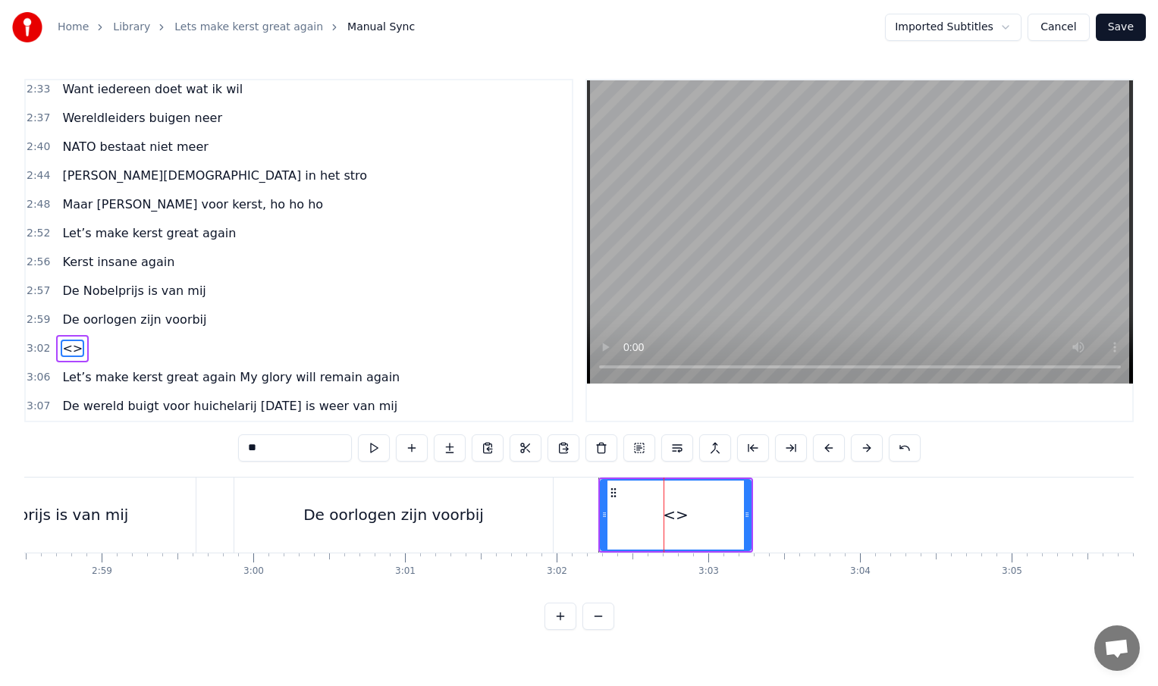
click at [298, 450] on input "**" at bounding box center [295, 448] width 114 height 27
type input "*"
type input "********"
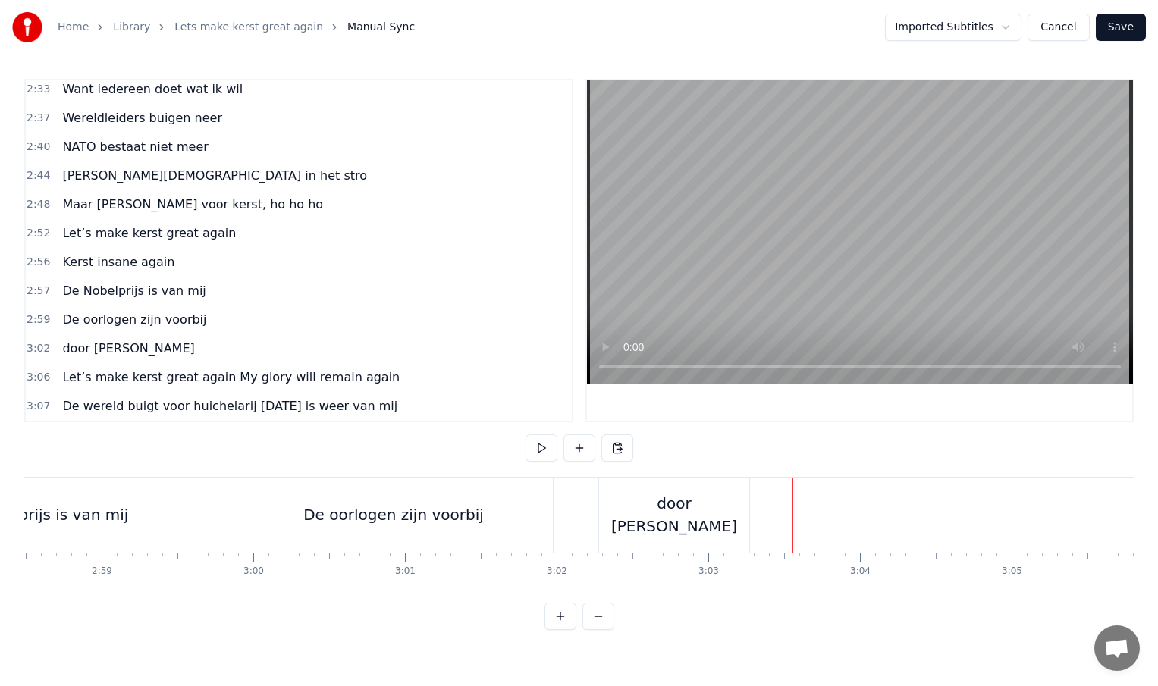
click at [649, 517] on div "door [PERSON_NAME]" at bounding box center [674, 514] width 150 height 45
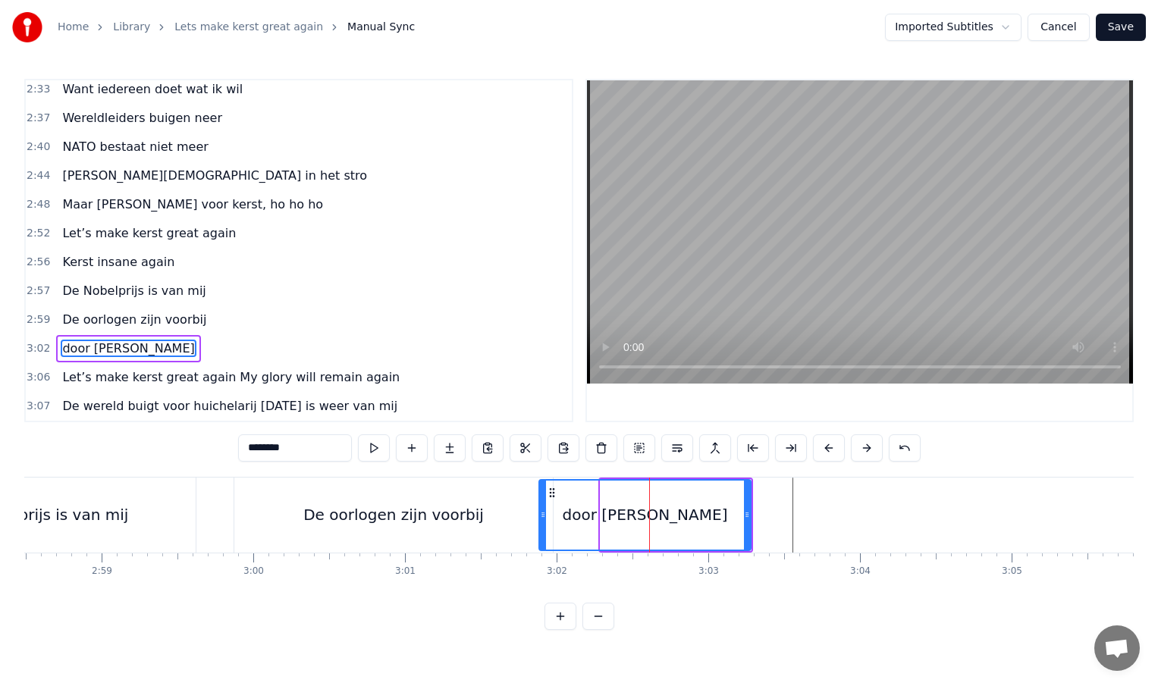
drag, startPoint x: 603, startPoint y: 512, endPoint x: 541, endPoint y: 513, distance: 61.4
click at [541, 513] on icon at bounding box center [543, 515] width 6 height 12
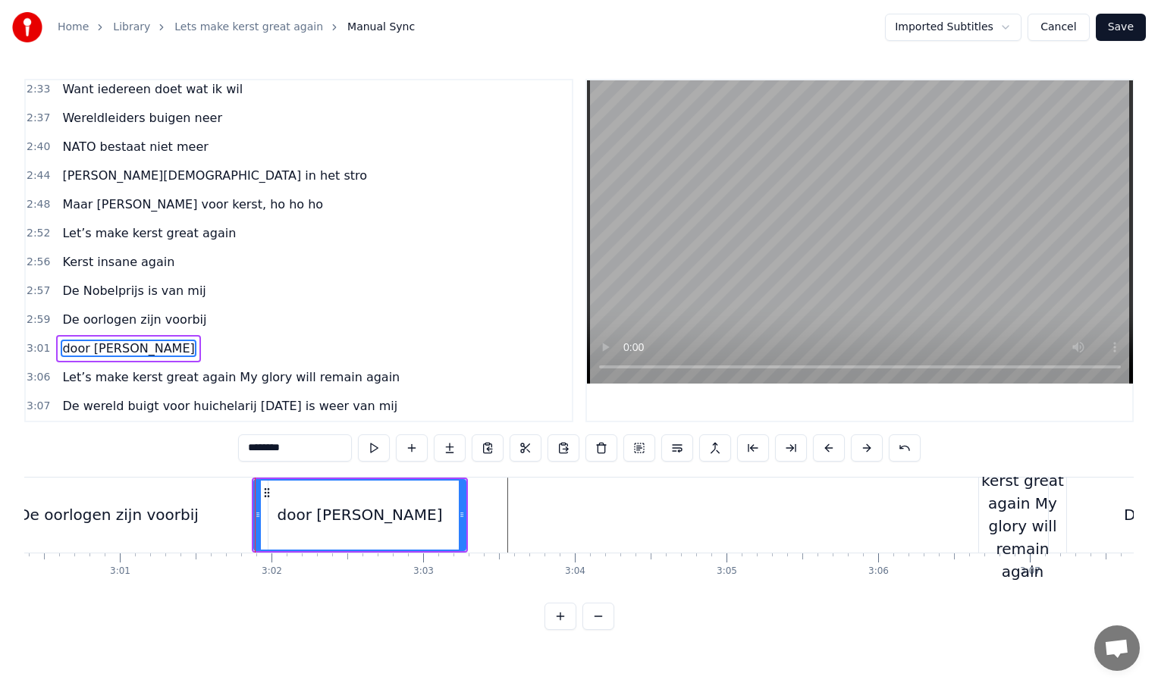
scroll to position [0, 27358]
click at [996, 509] on div "Let’s make kerst great again My glory will remain again" at bounding box center [1020, 515] width 87 height 136
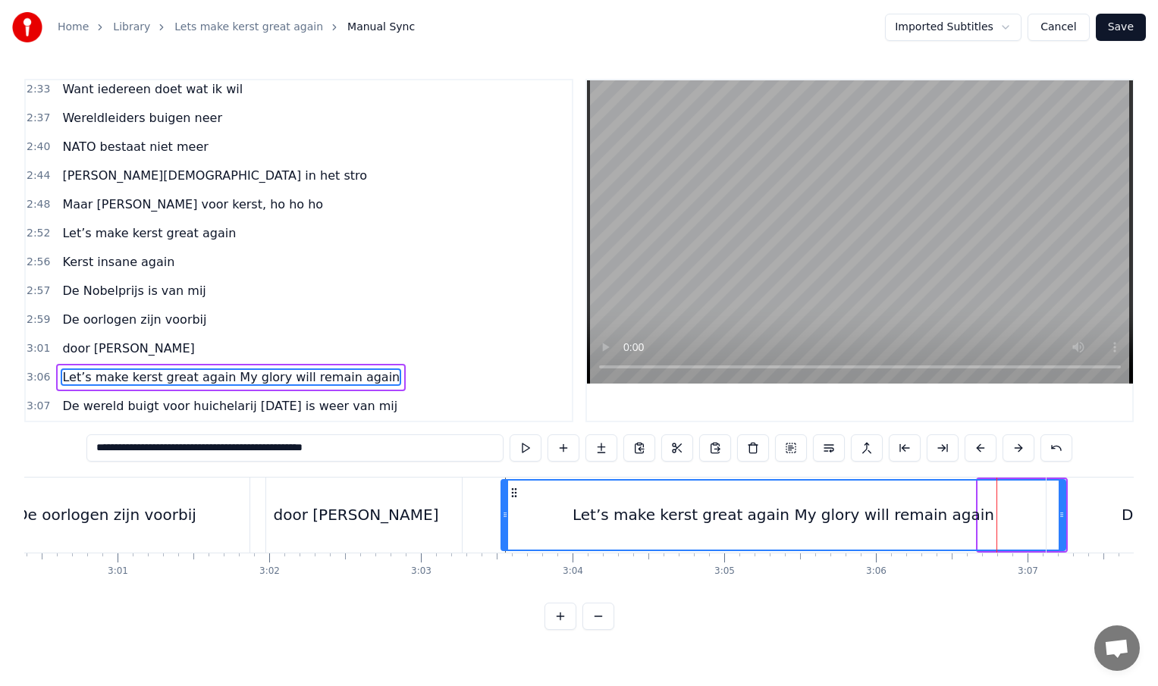
drag, startPoint x: 974, startPoint y: 518, endPoint x: 505, endPoint y: 502, distance: 468.9
click at [504, 502] on div at bounding box center [505, 515] width 6 height 69
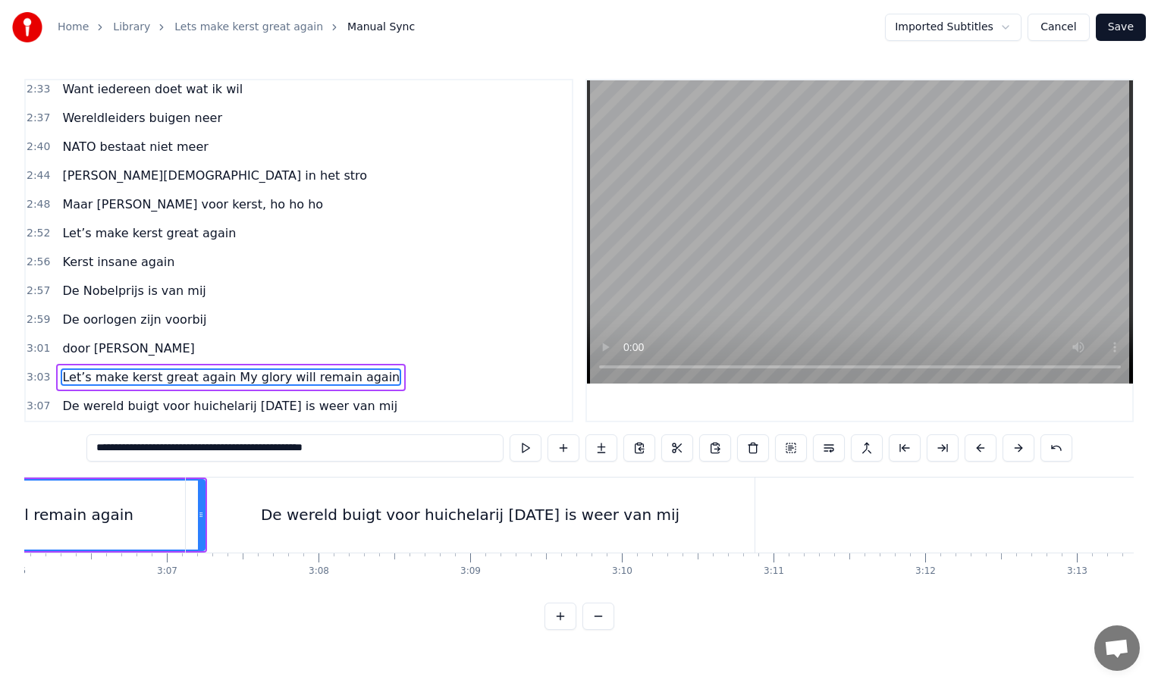
scroll to position [0, 28250]
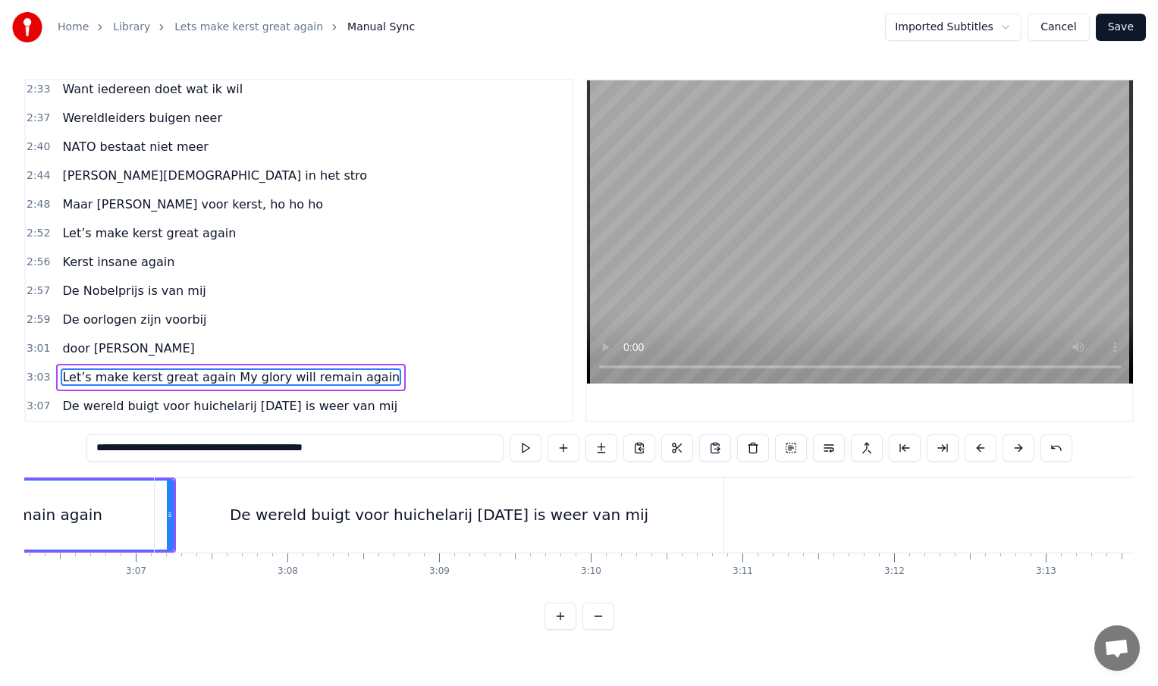
click at [719, 522] on div "De wereld buigt voor huichelarij [DATE] is weer van mij" at bounding box center [439, 515] width 569 height 75
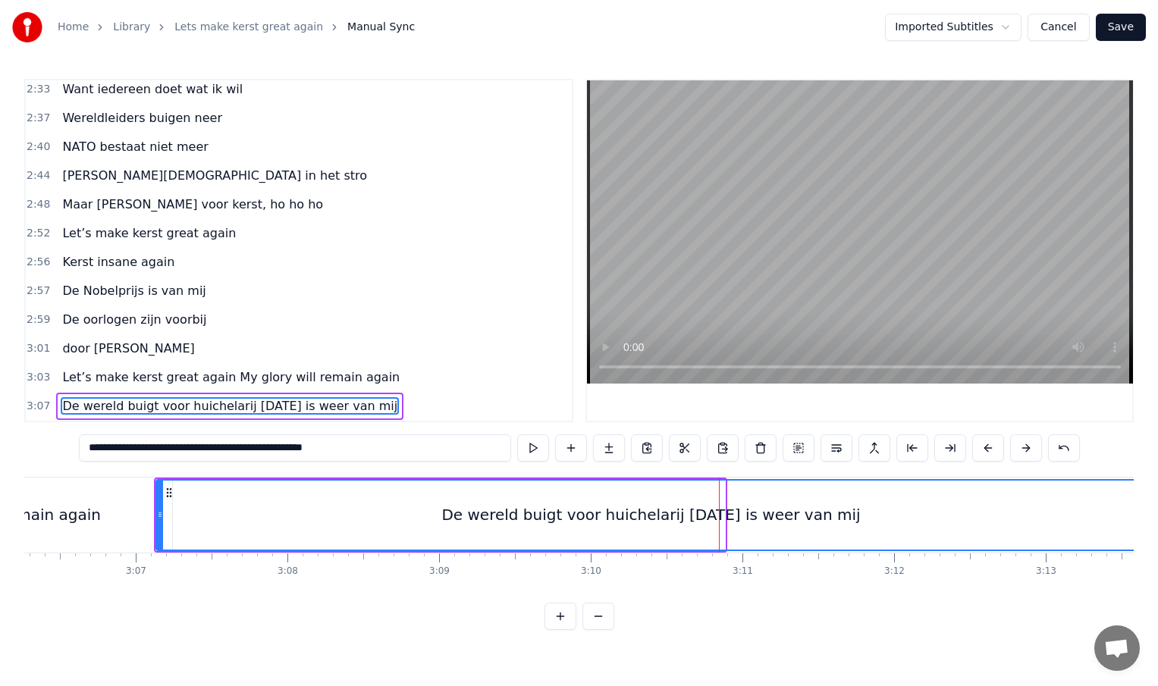
drag, startPoint x: 722, startPoint y: 516, endPoint x: 1143, endPoint y: 532, distance: 421.2
click at [1143, 533] on div "Home Library Lets make kerst great again Manual Sync Imported Subtitles Cancel …" at bounding box center [579, 315] width 1158 height 630
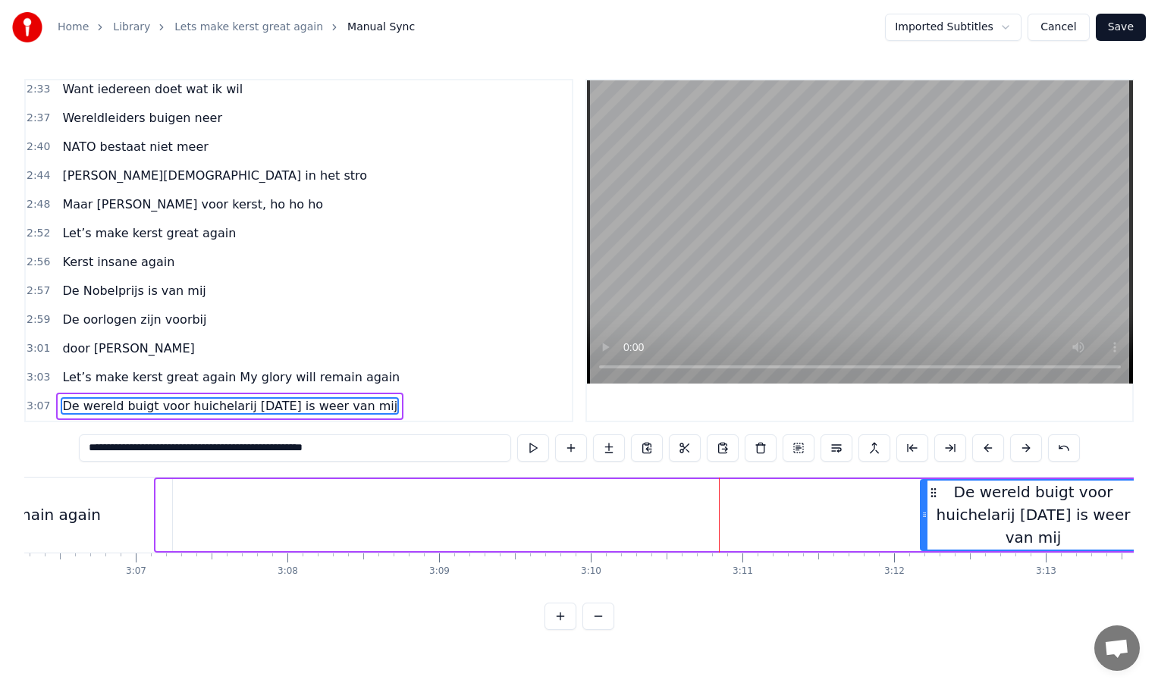
drag, startPoint x: 158, startPoint y: 519, endPoint x: 922, endPoint y: 486, distance: 764.4
click at [923, 486] on div at bounding box center [924, 515] width 6 height 69
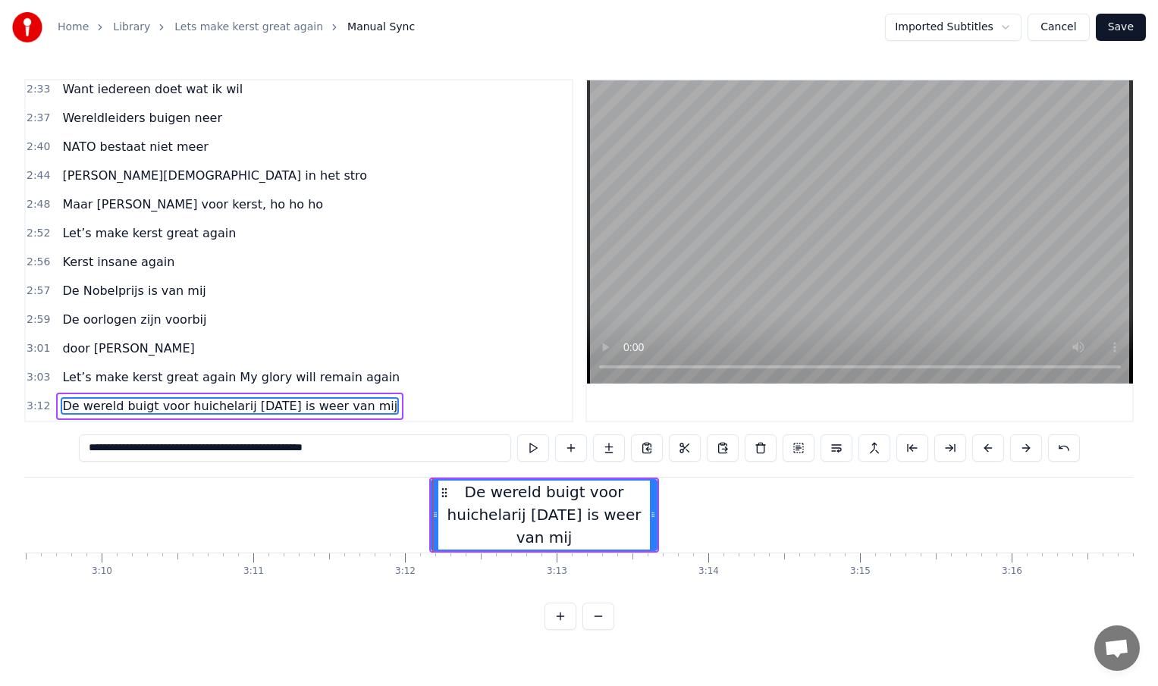
scroll to position [0, 28973]
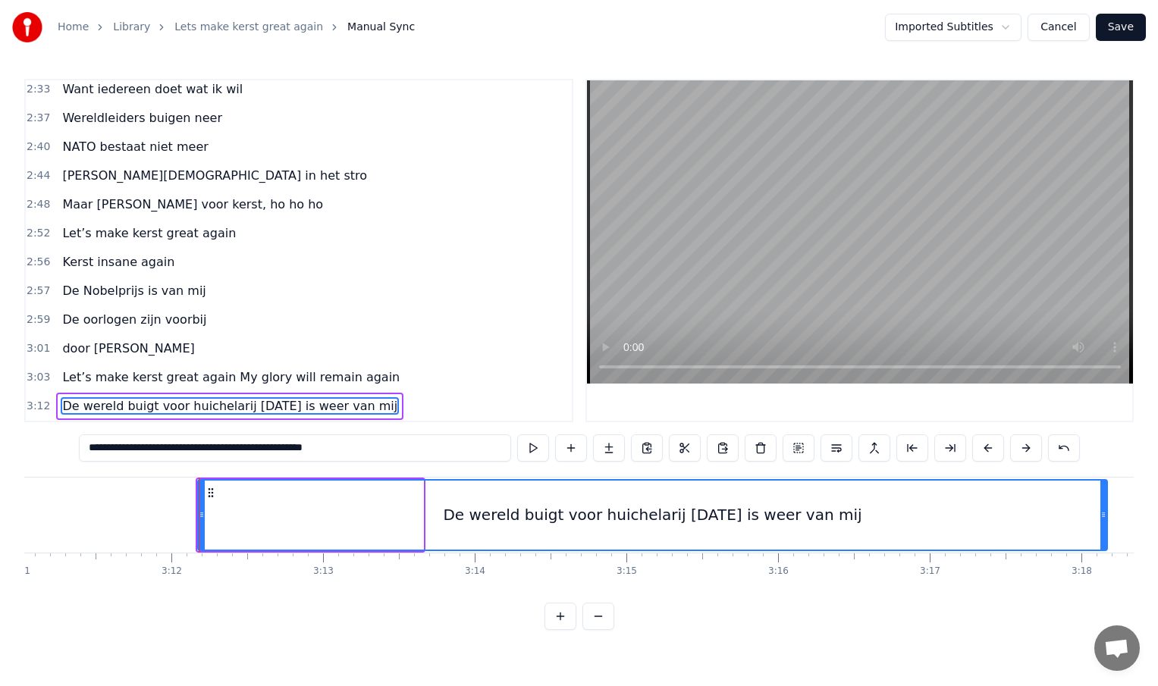
drag, startPoint x: 422, startPoint y: 516, endPoint x: 1112, endPoint y: 497, distance: 690.3
click at [1106, 497] on div at bounding box center [1103, 515] width 6 height 69
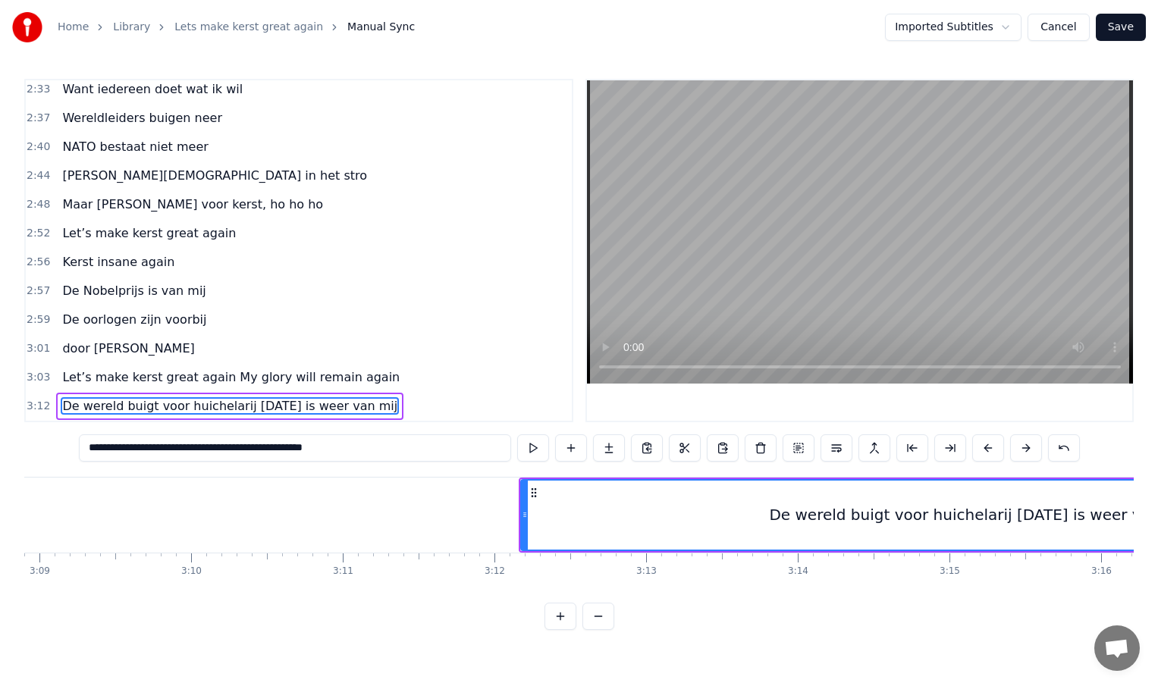
scroll to position [0, 28638]
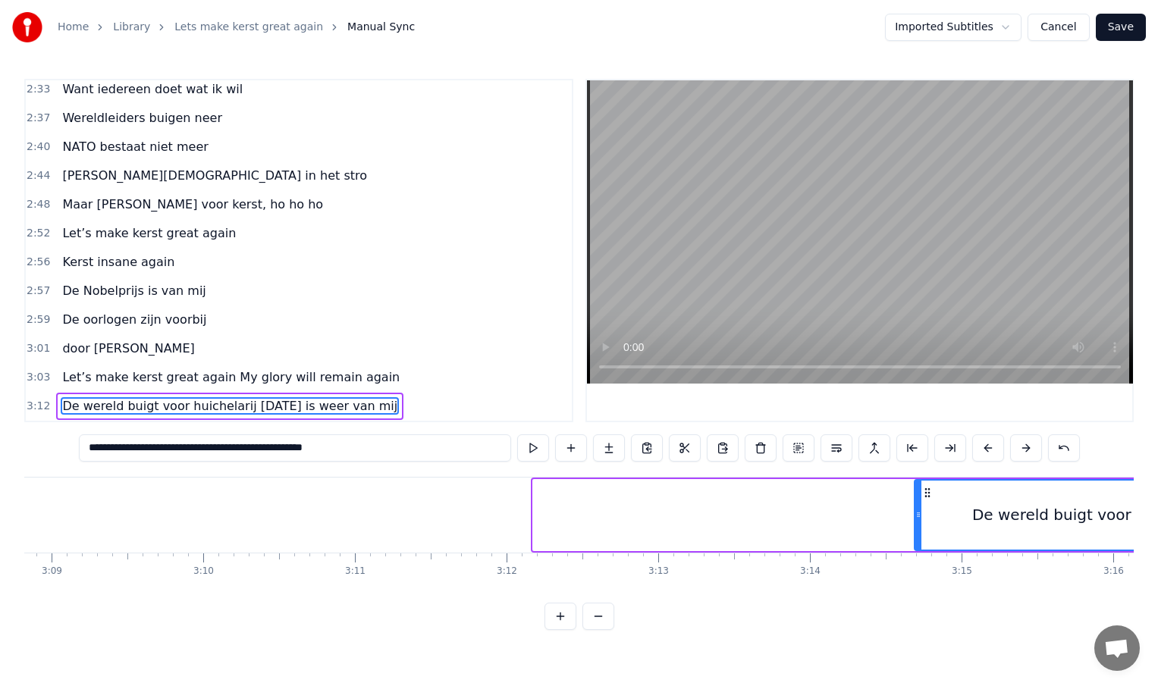
drag, startPoint x: 535, startPoint y: 516, endPoint x: 917, endPoint y: 516, distance: 381.4
click at [917, 516] on icon at bounding box center [918, 515] width 6 height 12
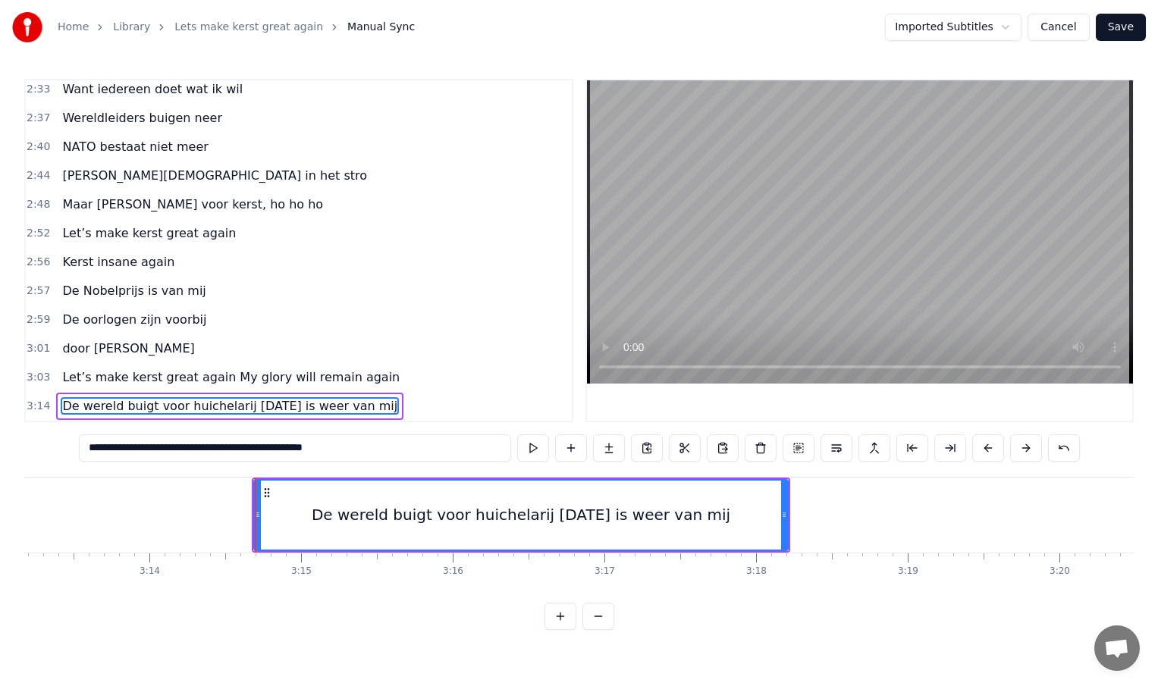
scroll to position [0, 29342]
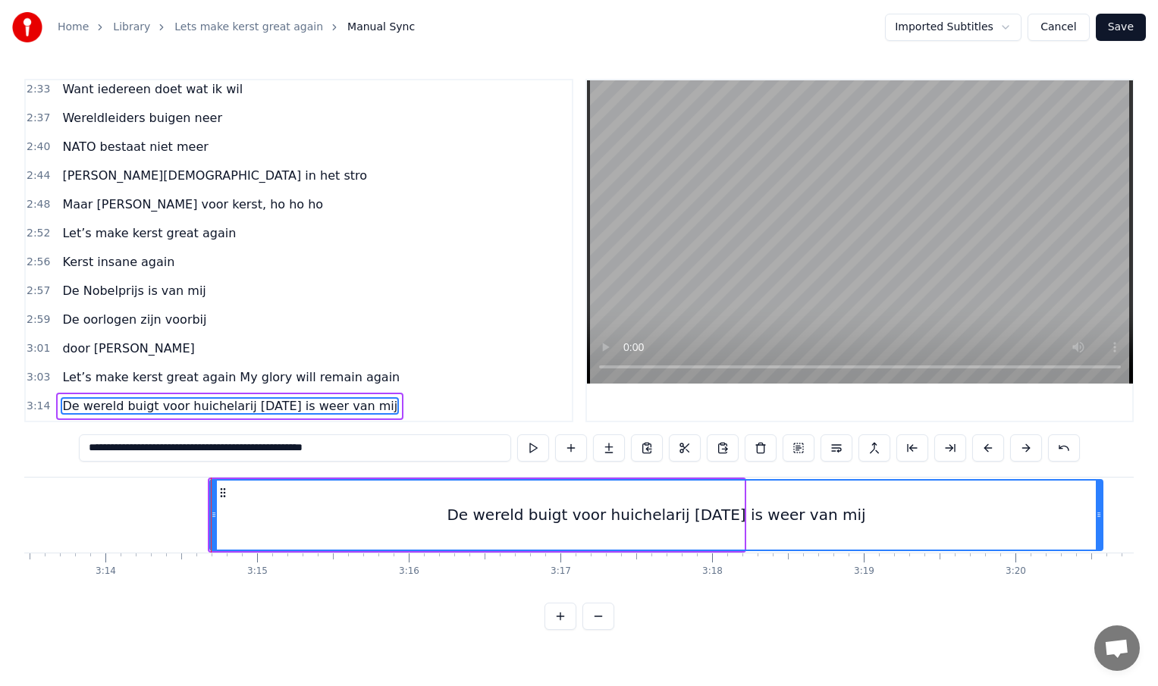
drag, startPoint x: 742, startPoint y: 516, endPoint x: 1100, endPoint y: 505, distance: 358.9
click at [1100, 505] on div at bounding box center [1099, 515] width 6 height 69
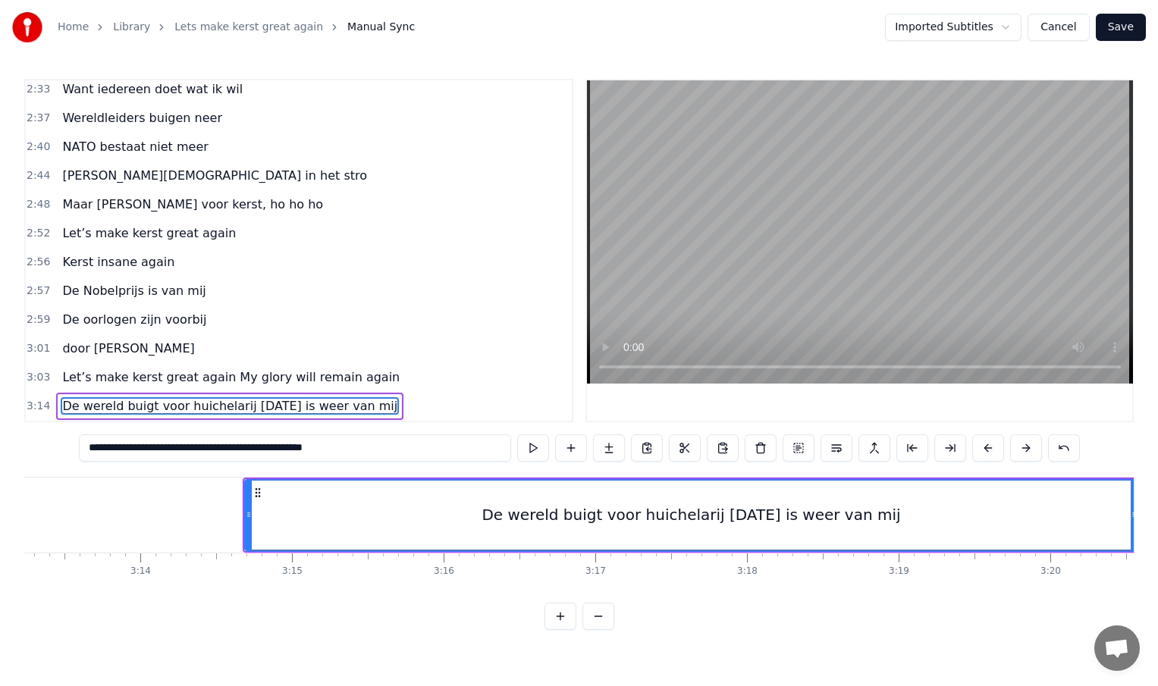
scroll to position [0, 29303]
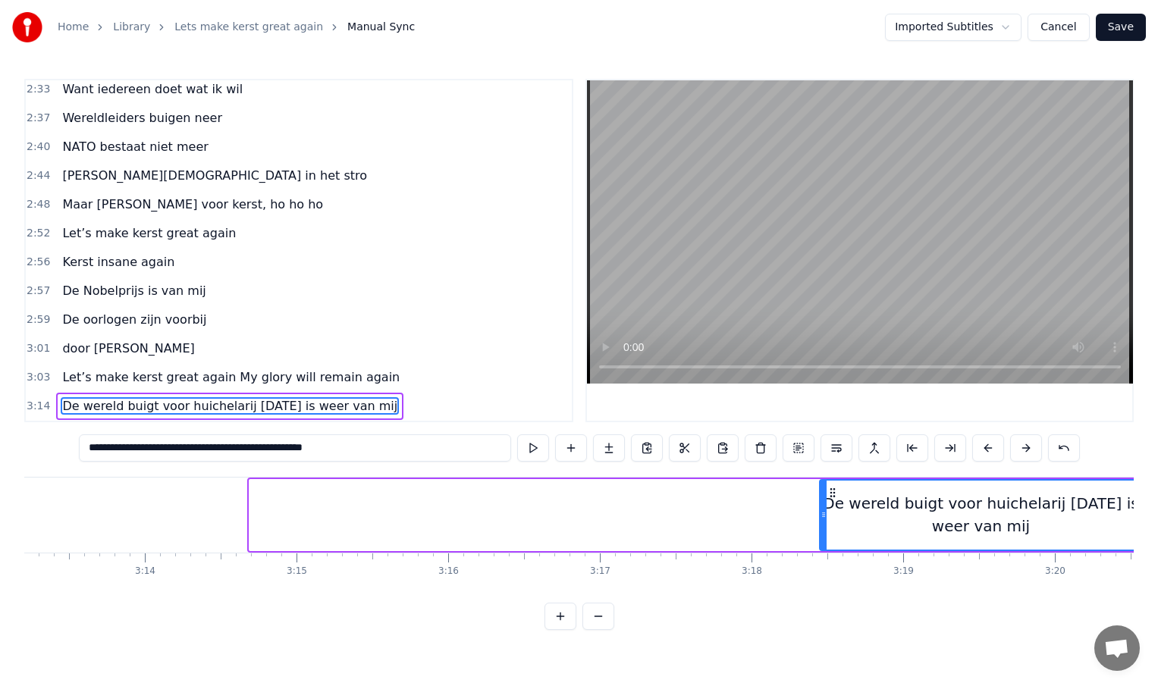
drag, startPoint x: 251, startPoint y: 516, endPoint x: 827, endPoint y: 507, distance: 575.6
click at [827, 507] on div at bounding box center [824, 515] width 6 height 69
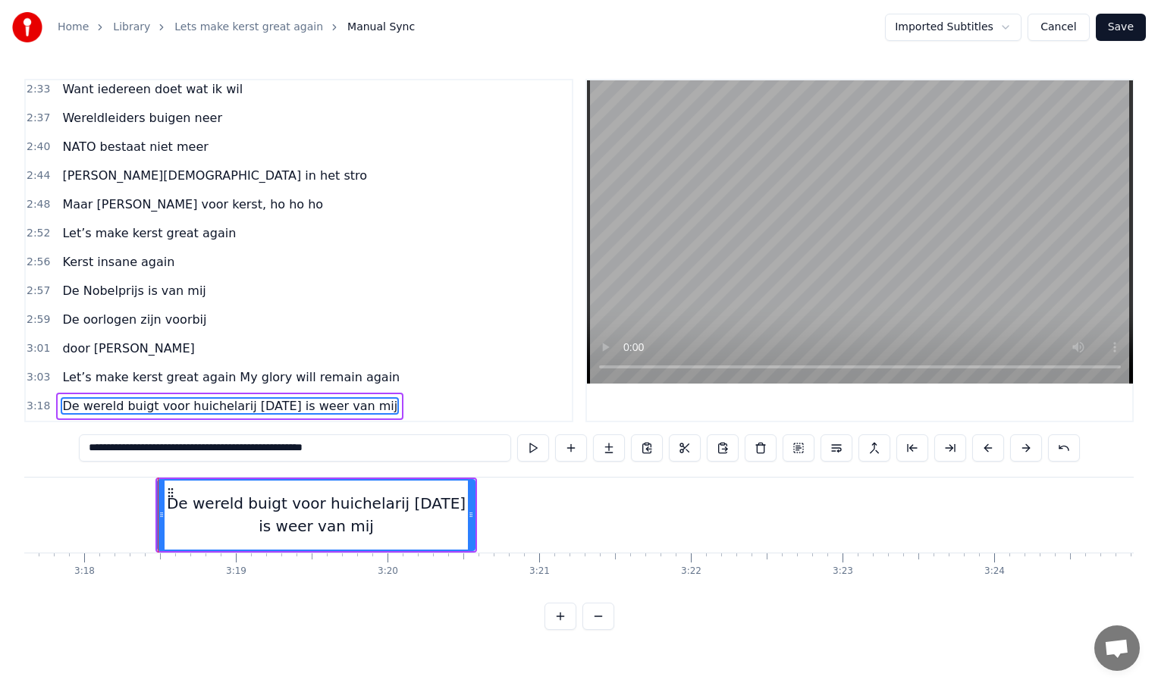
scroll to position [0, 29978]
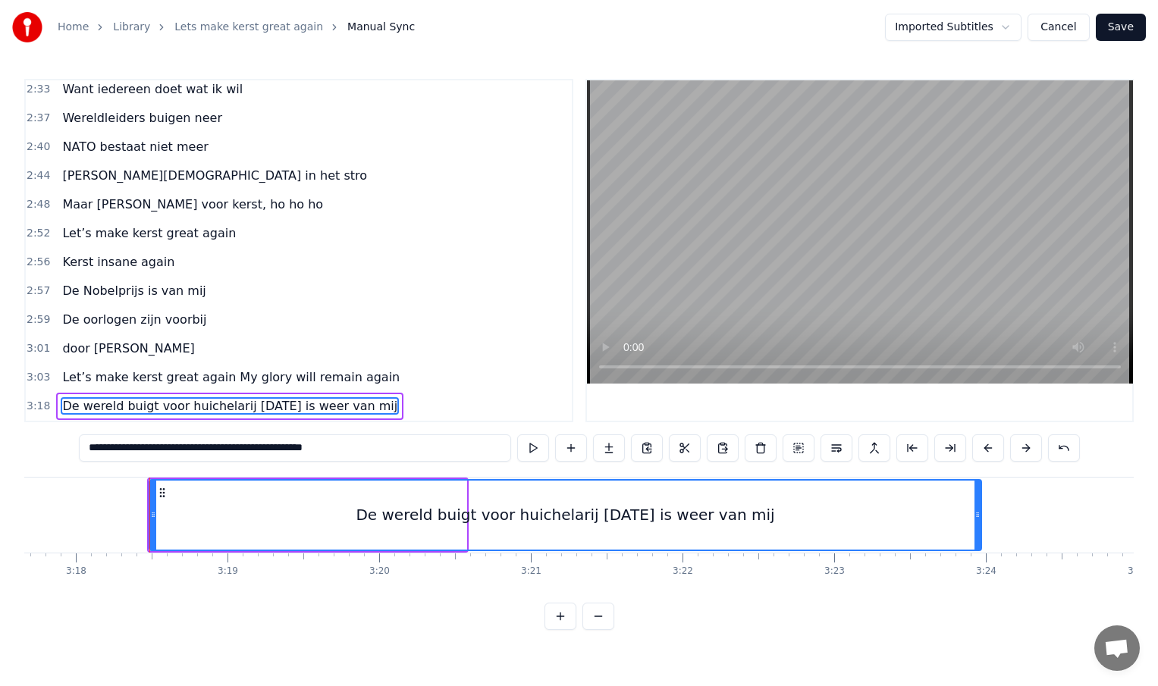
drag, startPoint x: 463, startPoint y: 515, endPoint x: 978, endPoint y: 499, distance: 515.2
click at [978, 499] on div at bounding box center [977, 515] width 6 height 69
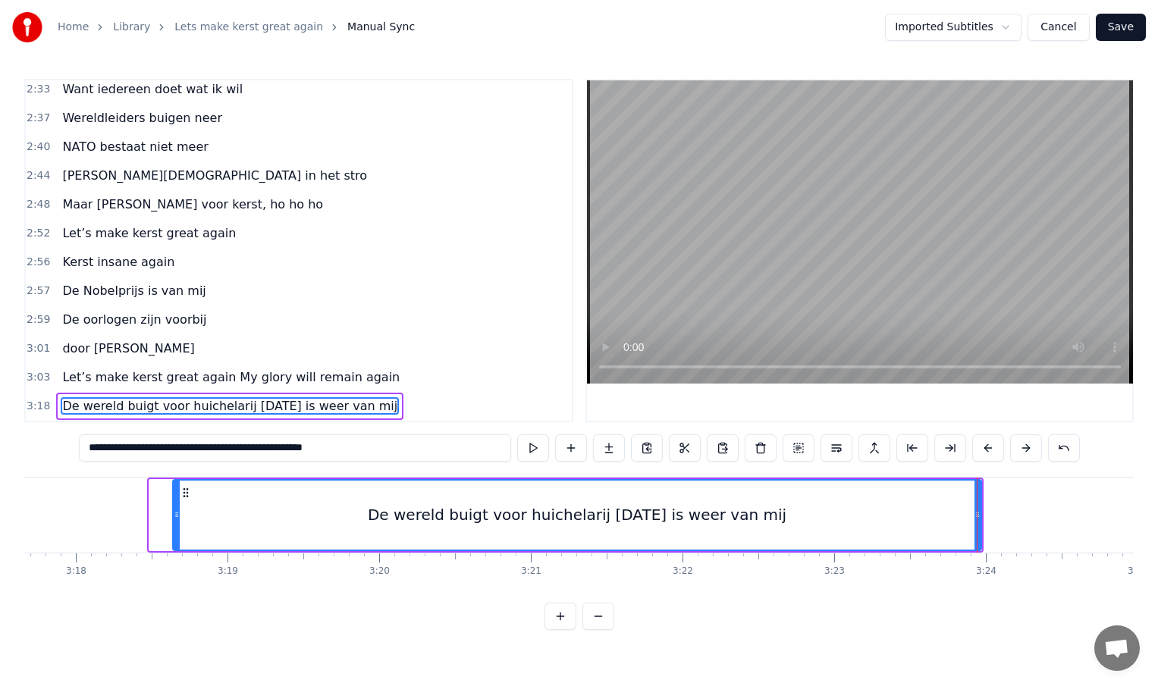
drag, startPoint x: 152, startPoint y: 509, endPoint x: 174, endPoint y: 510, distance: 22.8
click at [175, 510] on icon at bounding box center [177, 515] width 6 height 12
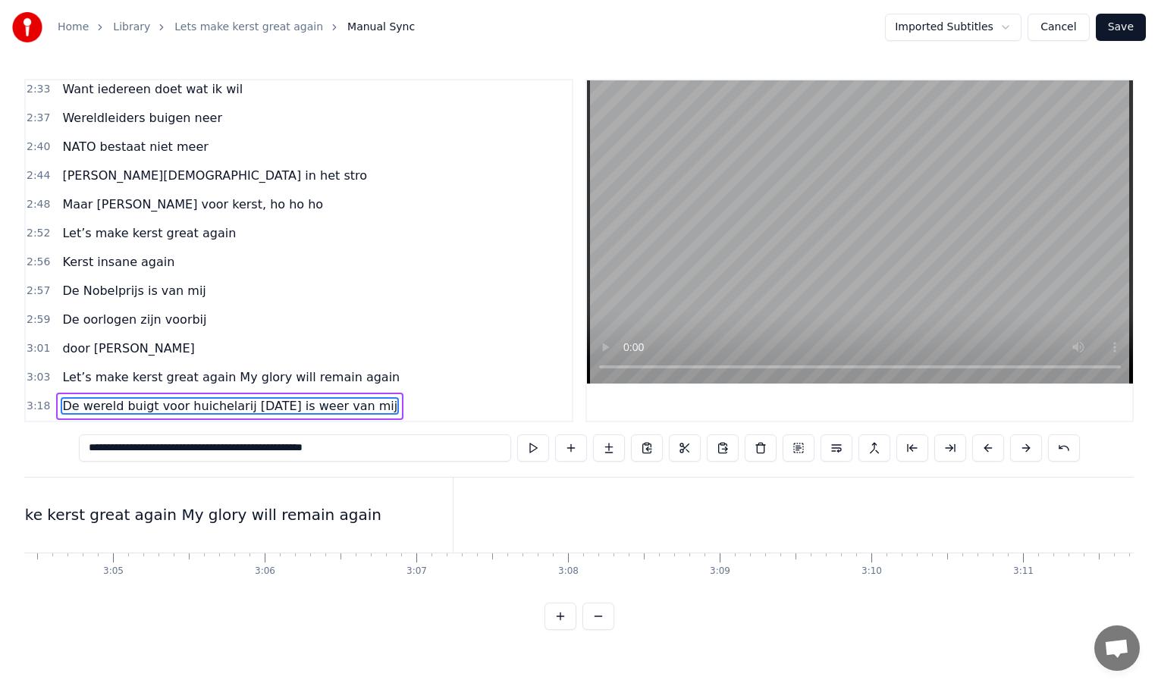
scroll to position [0, 27962]
click at [363, 513] on div "Let’s make kerst great again My glory will remain again" at bounding box center [178, 515] width 564 height 75
type input "**********"
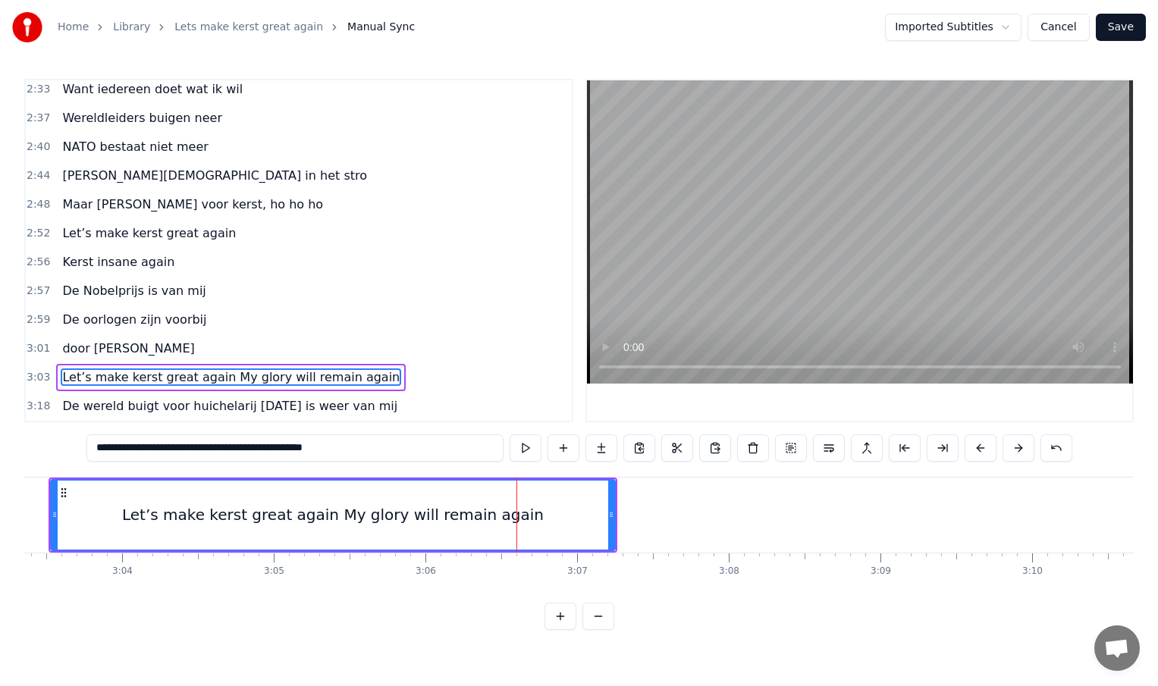
scroll to position [0, 27813]
click at [442, 516] on div "Let’s make kerst great again My glory will remain again" at bounding box center [329, 515] width 422 height 23
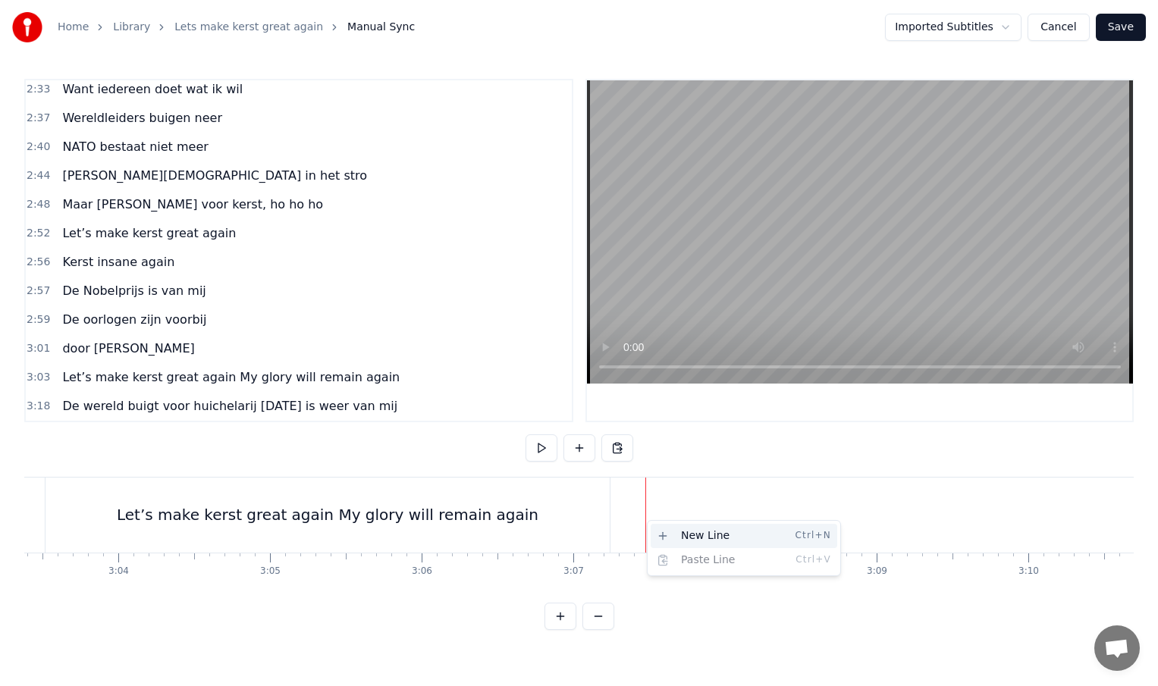
click at [687, 543] on div "New Line Ctrl+N" at bounding box center [744, 536] width 187 height 24
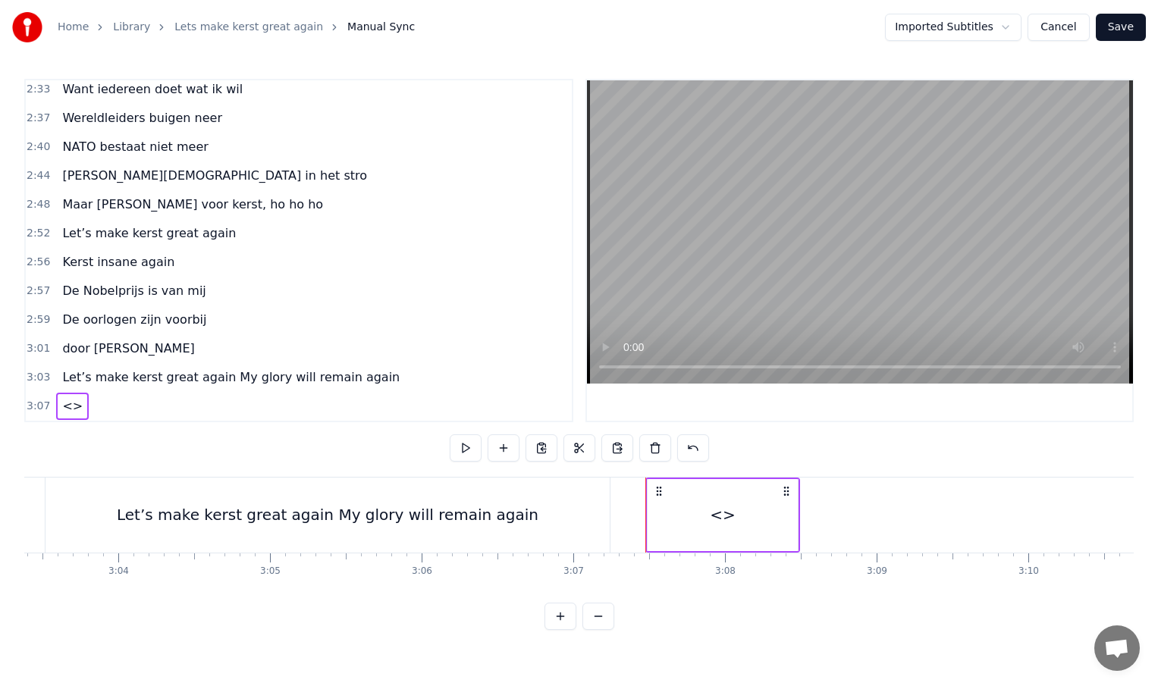
click at [355, 512] on div "Let’s make kerst great again My glory will remain again" at bounding box center [328, 515] width 422 height 23
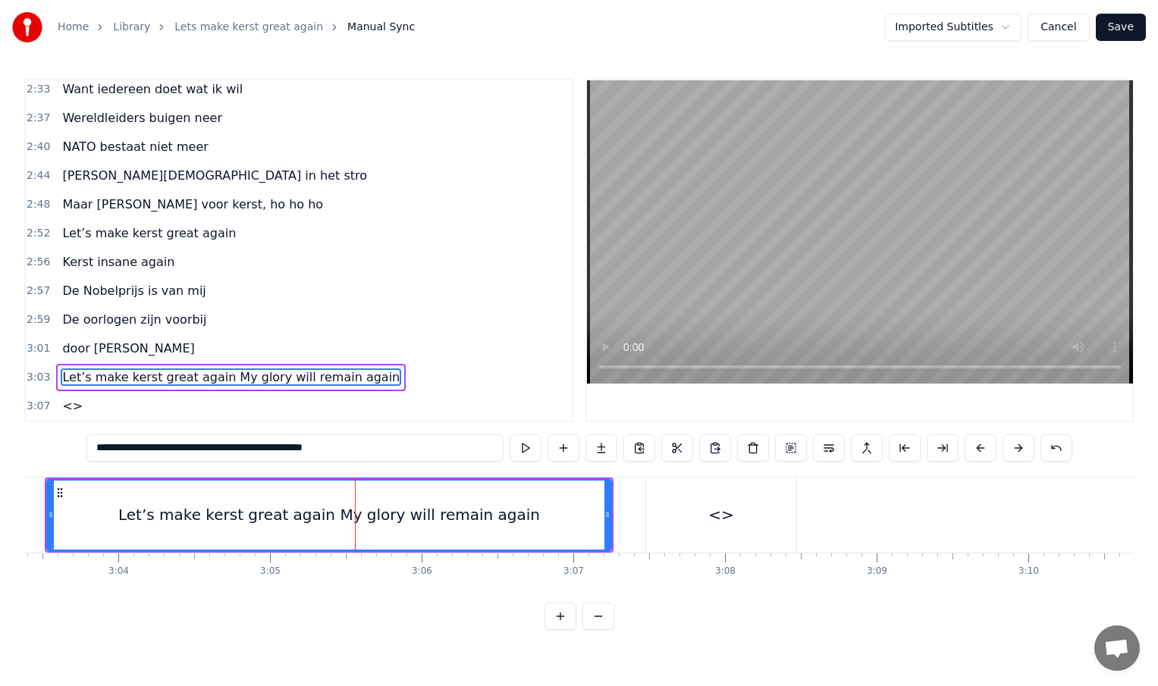
scroll to position [1014, 0]
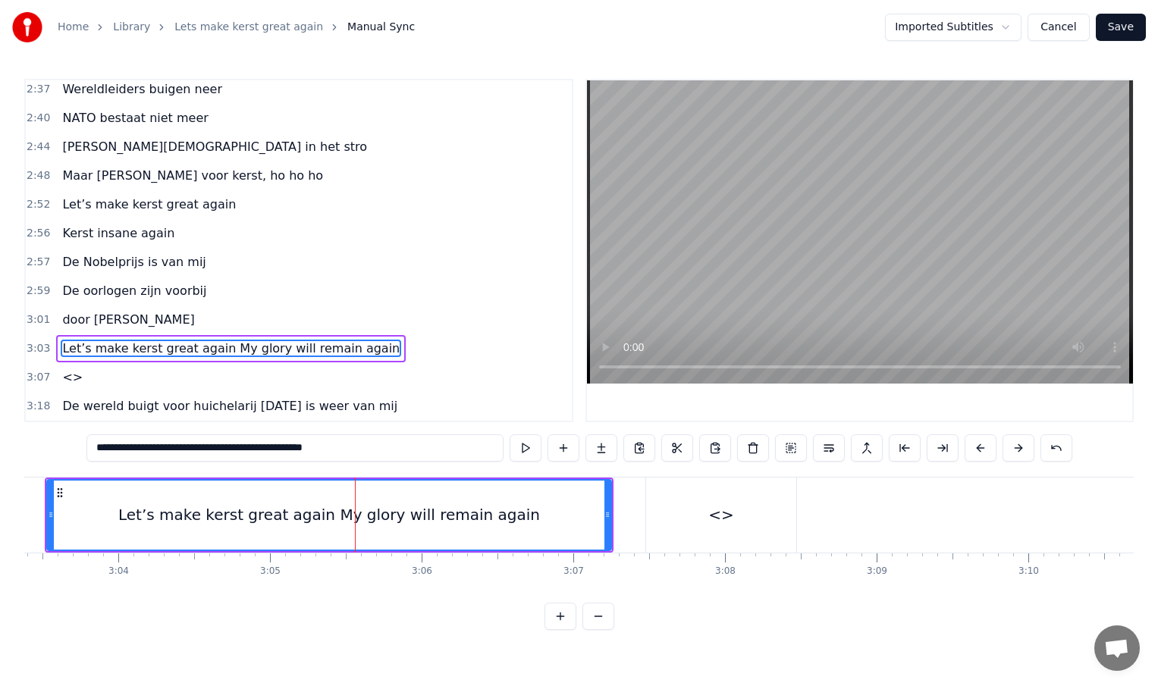
drag, startPoint x: 237, startPoint y: 450, endPoint x: 381, endPoint y: 454, distance: 144.9
click at [381, 454] on input "**********" at bounding box center [294, 448] width 417 height 27
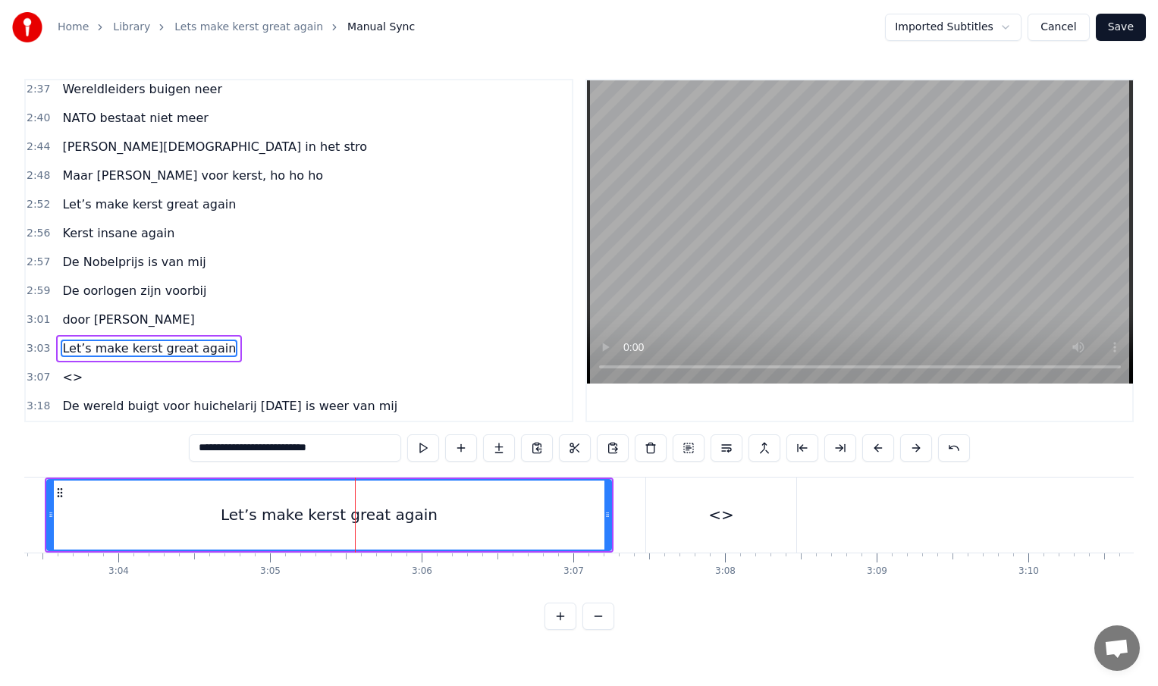
click at [727, 515] on div "<>" at bounding box center [721, 515] width 26 height 23
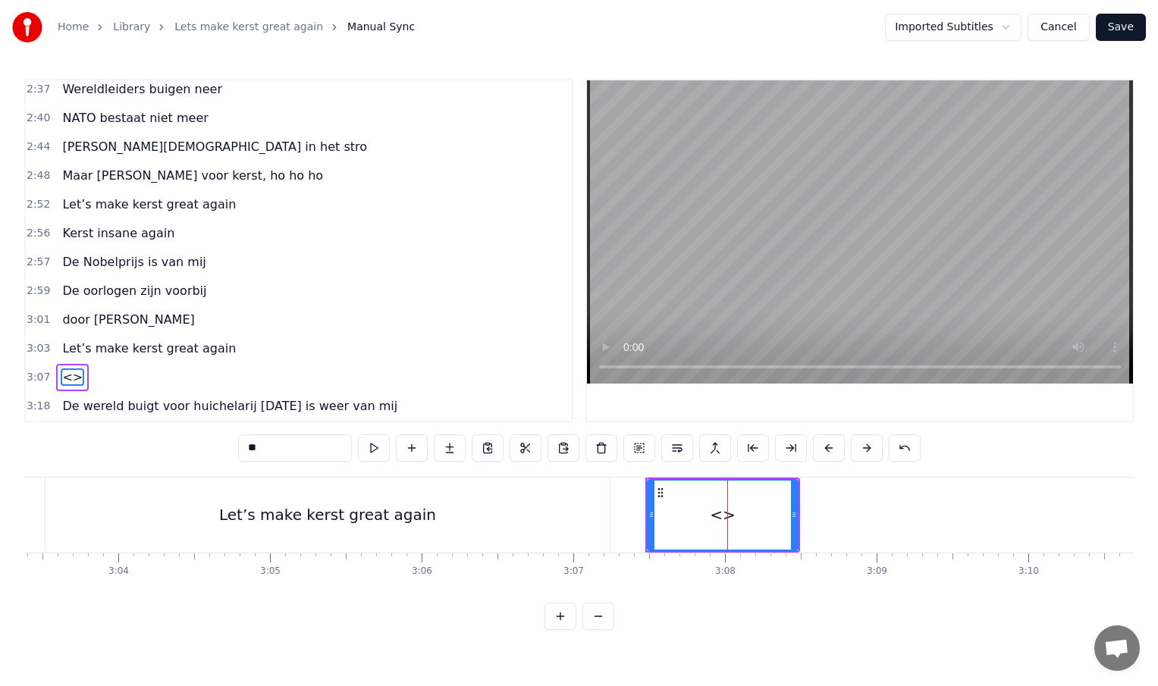
click at [284, 450] on input "**" at bounding box center [295, 448] width 114 height 27
type input "*"
paste input "**********"
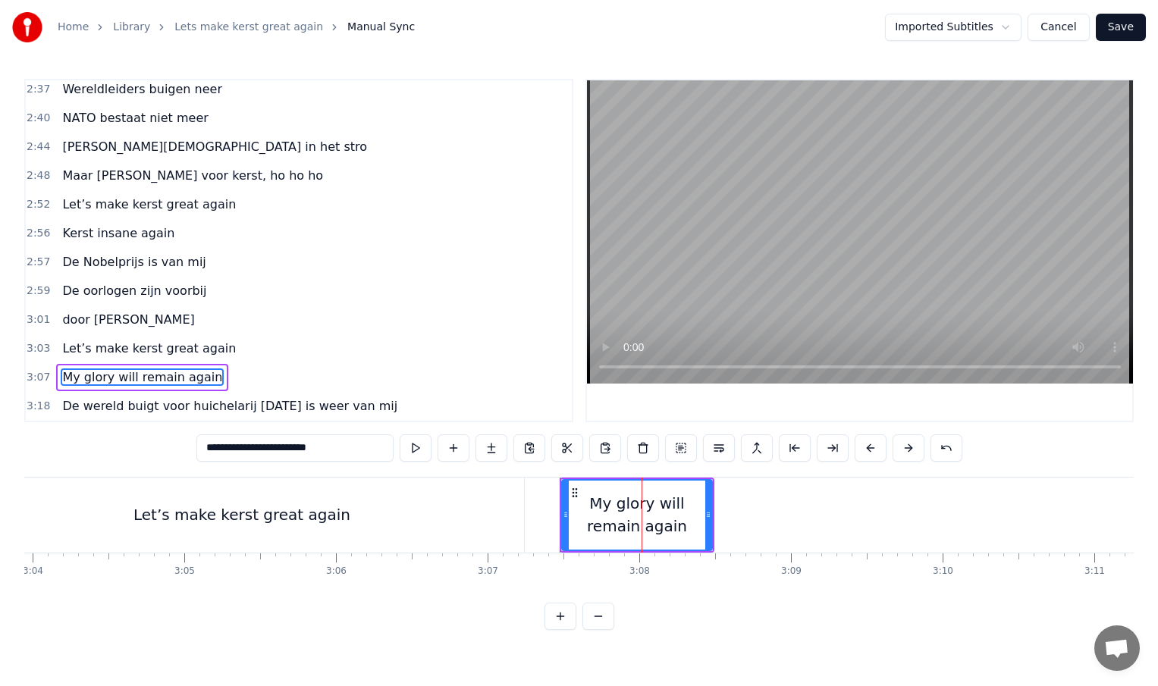
scroll to position [0, 27917]
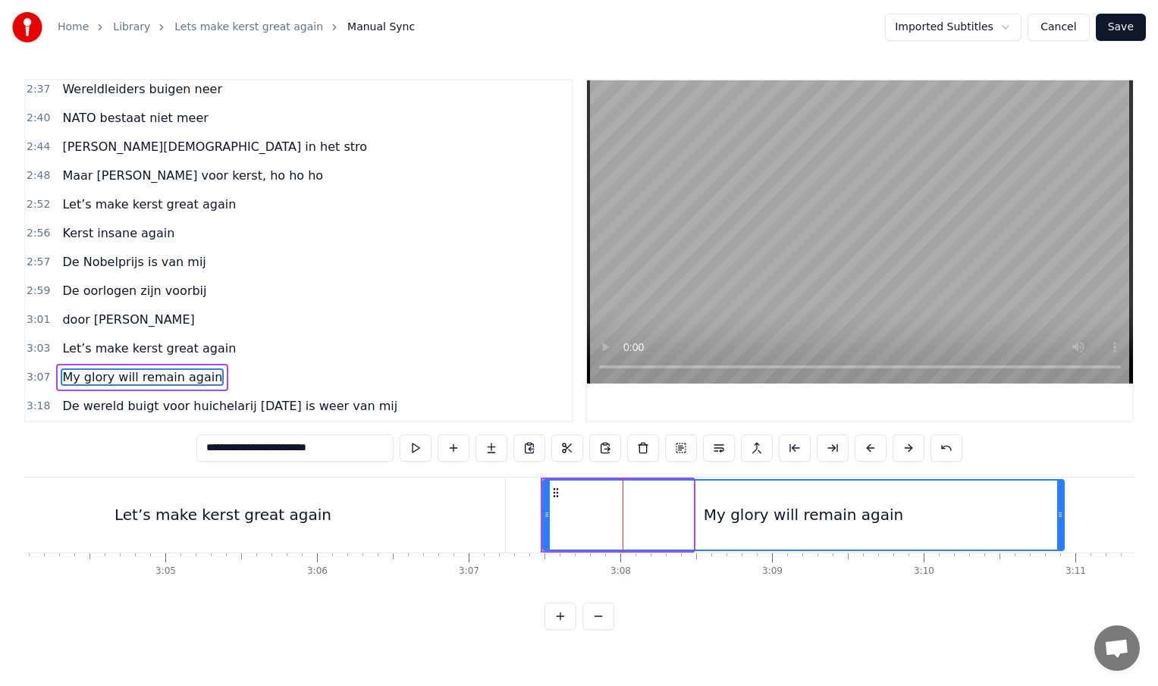
drag, startPoint x: 690, startPoint y: 516, endPoint x: 1061, endPoint y: 534, distance: 371.2
click at [1061, 534] on div at bounding box center [1060, 515] width 6 height 69
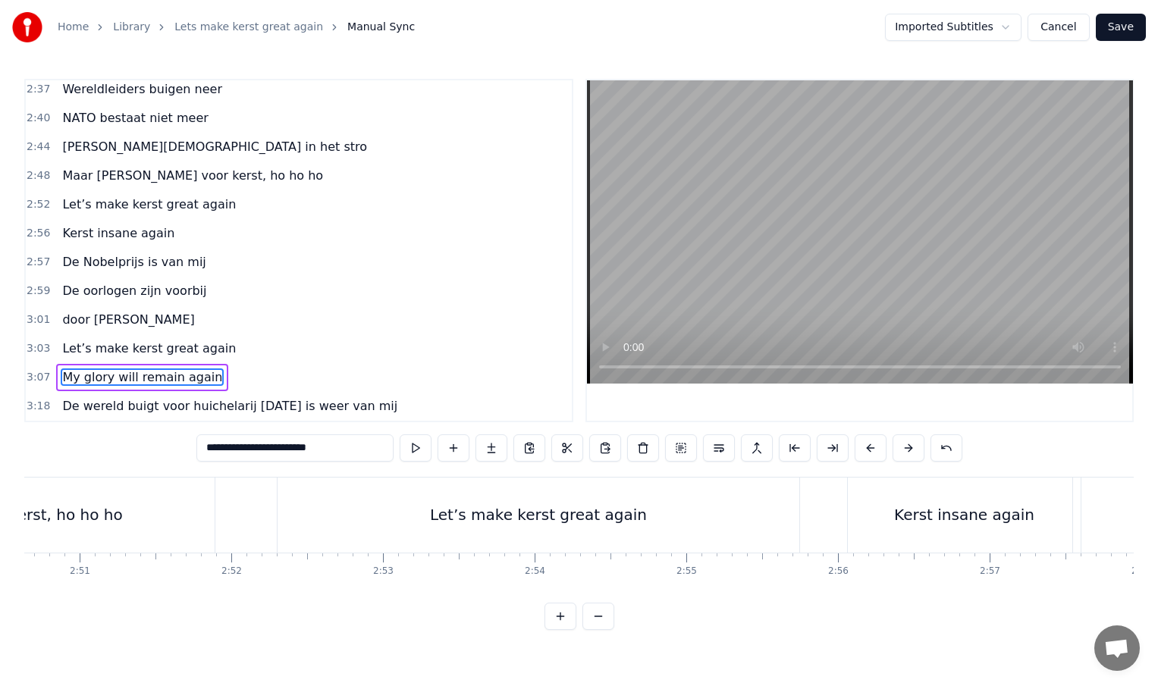
scroll to position [0, 25879]
type input "**********"
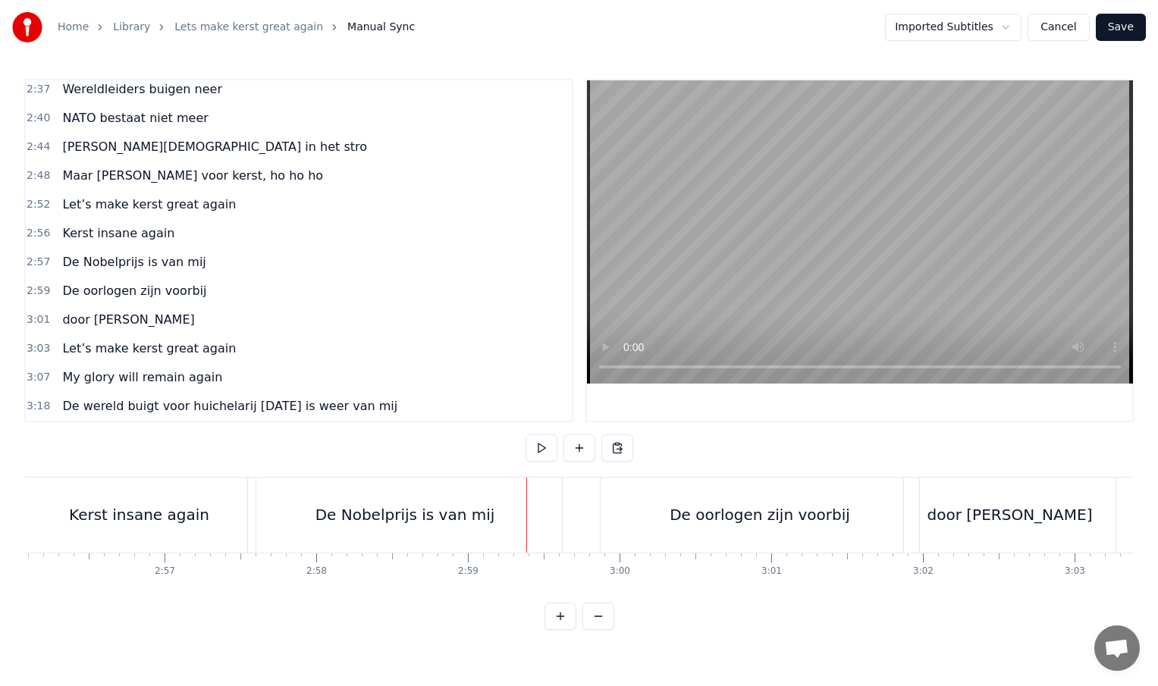
scroll to position [0, 26461]
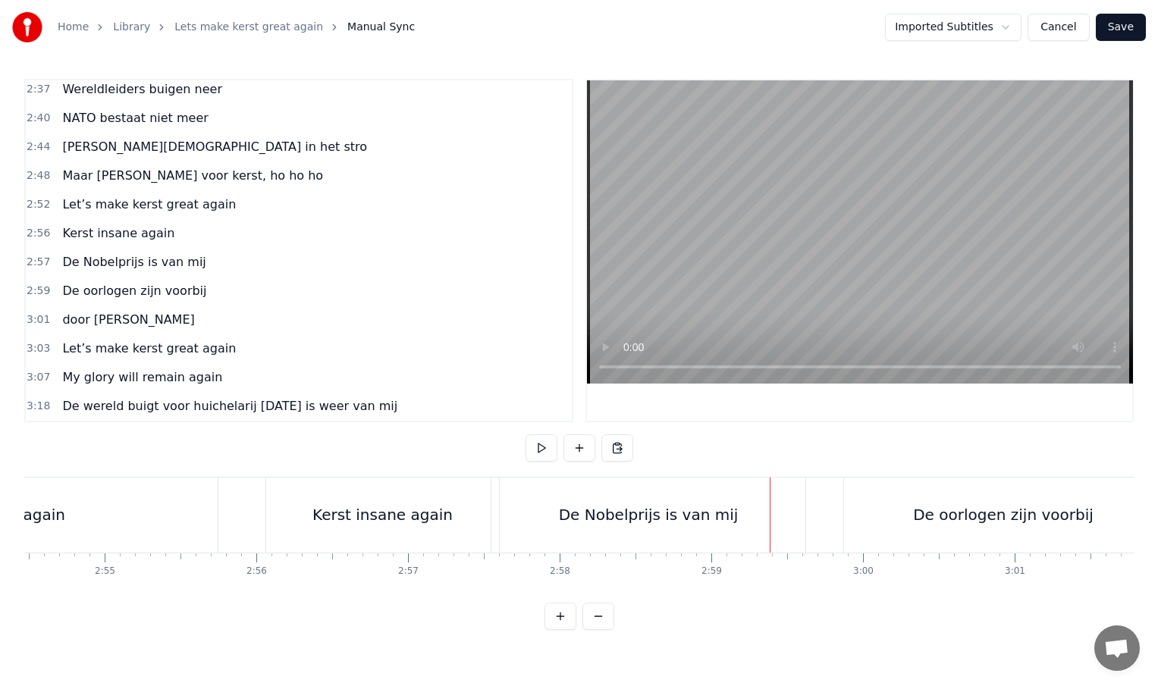
click at [515, 520] on div "De Nobelprijs is van mij" at bounding box center [648, 515] width 314 height 75
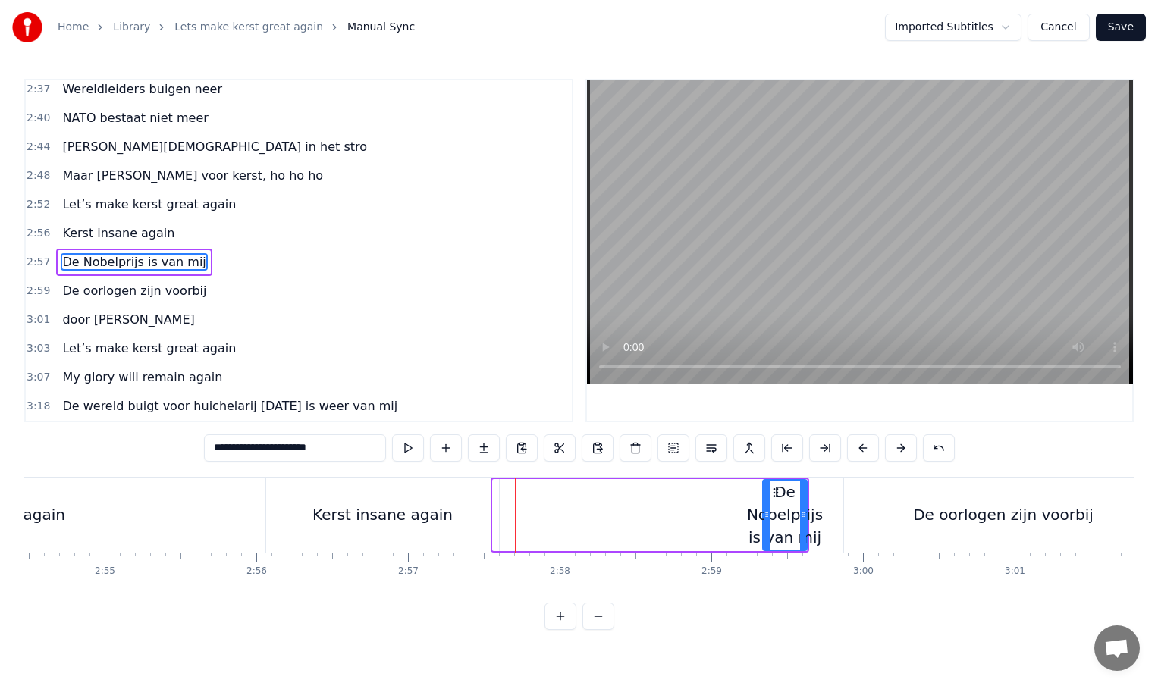
drag, startPoint x: 496, startPoint y: 515, endPoint x: 766, endPoint y: 519, distance: 270.0
click at [766, 519] on icon at bounding box center [767, 515] width 6 height 12
click at [446, 526] on div "Kerst insane again" at bounding box center [382, 515] width 233 height 75
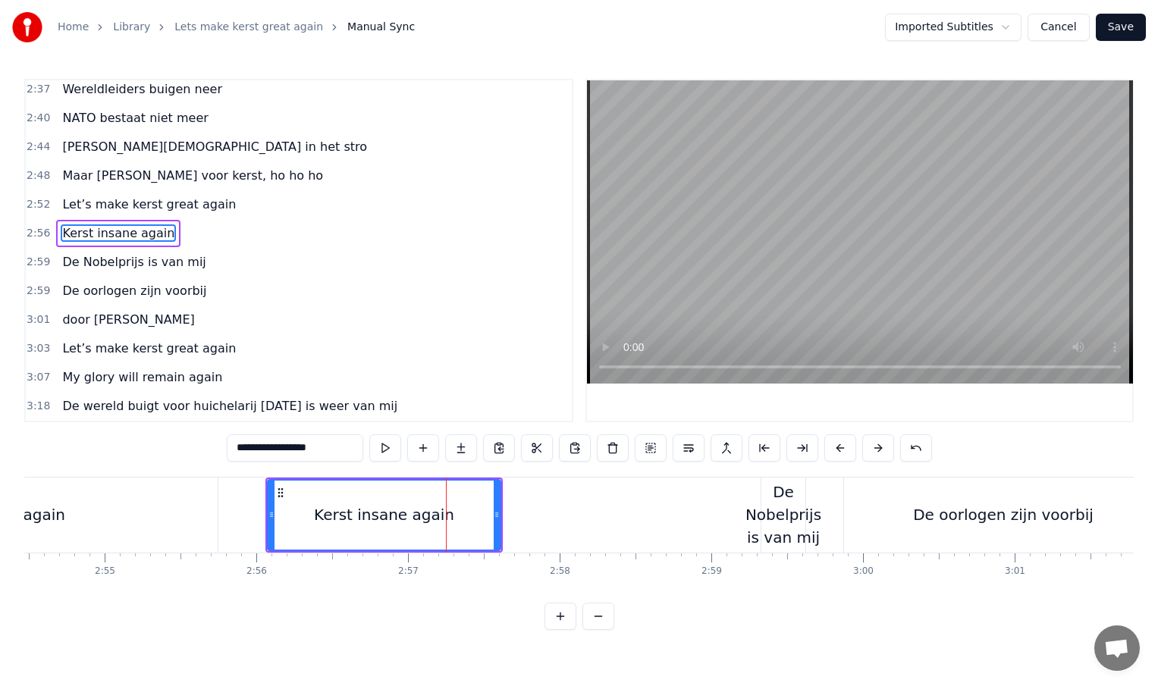
scroll to position [997, 0]
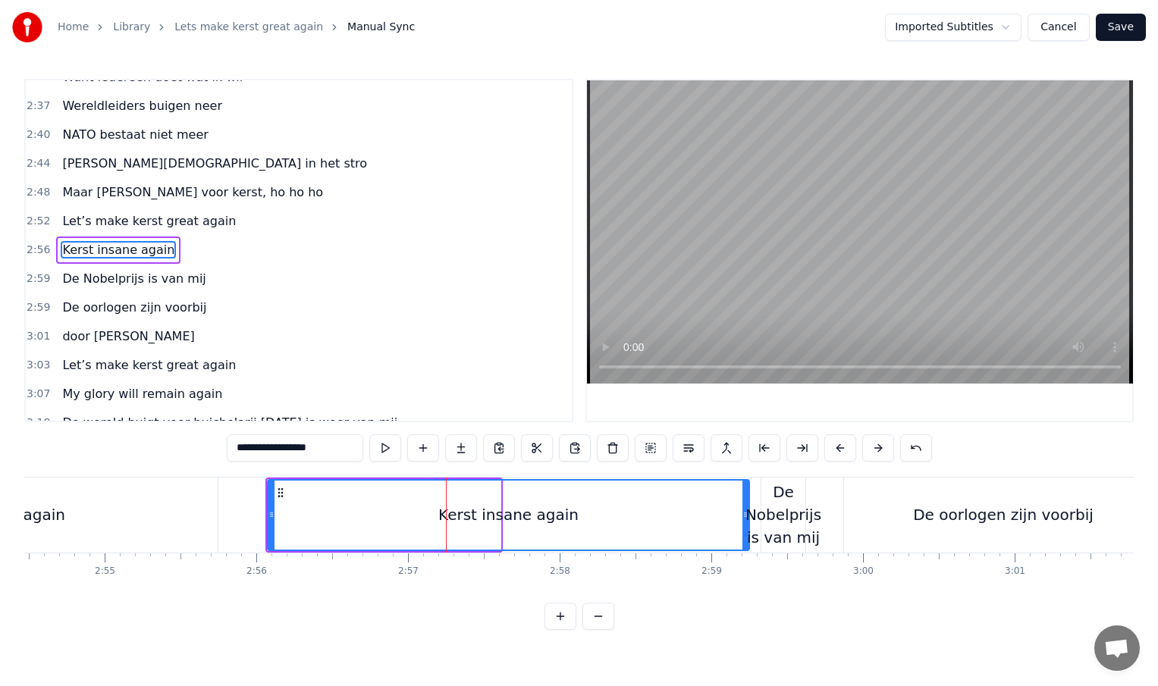
drag, startPoint x: 497, startPoint y: 516, endPoint x: 746, endPoint y: 526, distance: 248.9
click at [746, 526] on div at bounding box center [745, 515] width 6 height 69
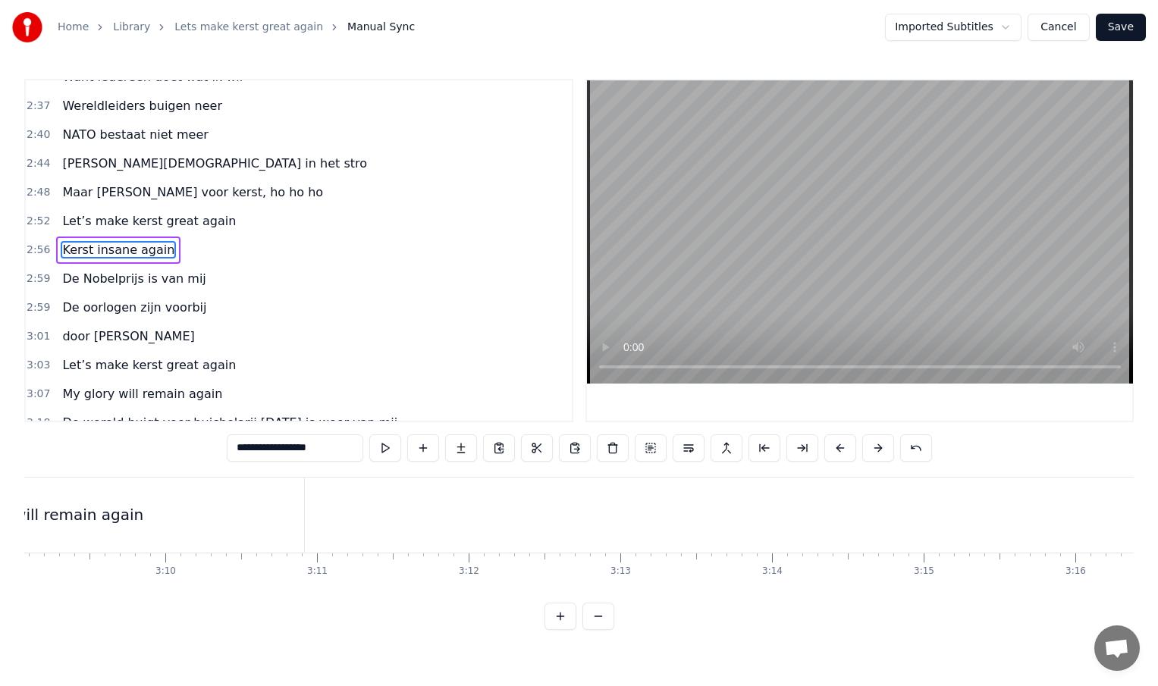
scroll to position [0, 28658]
click at [169, 529] on div "My glory will remain again" at bounding box center [61, 515] width 521 height 75
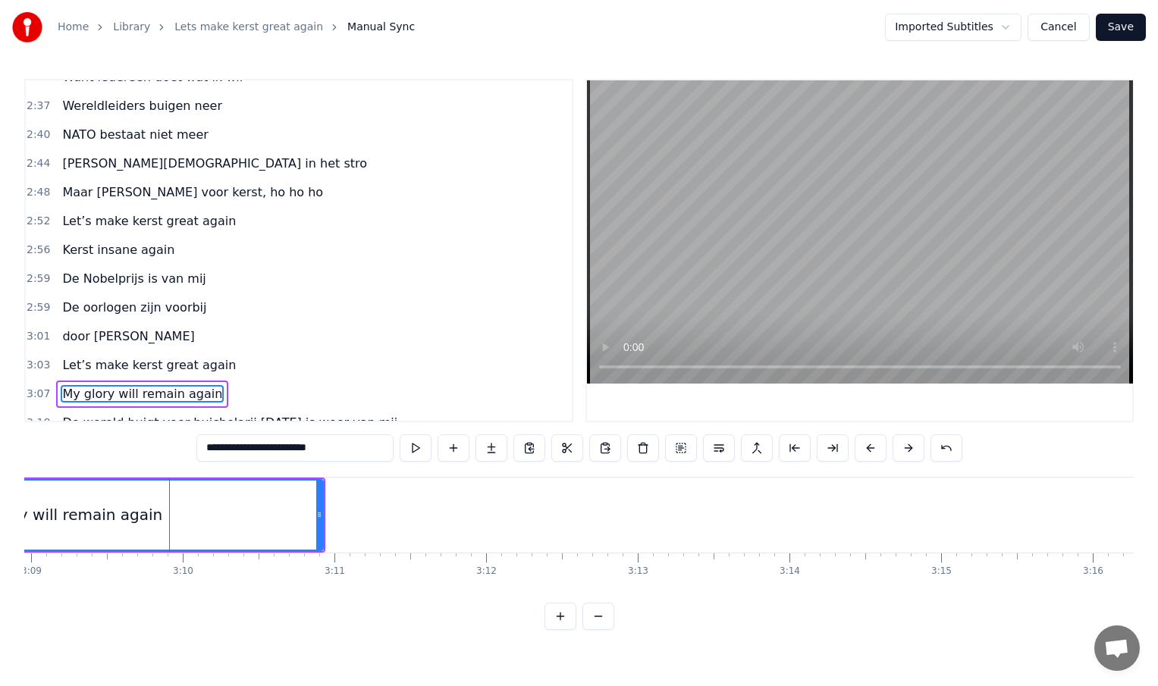
scroll to position [1014, 0]
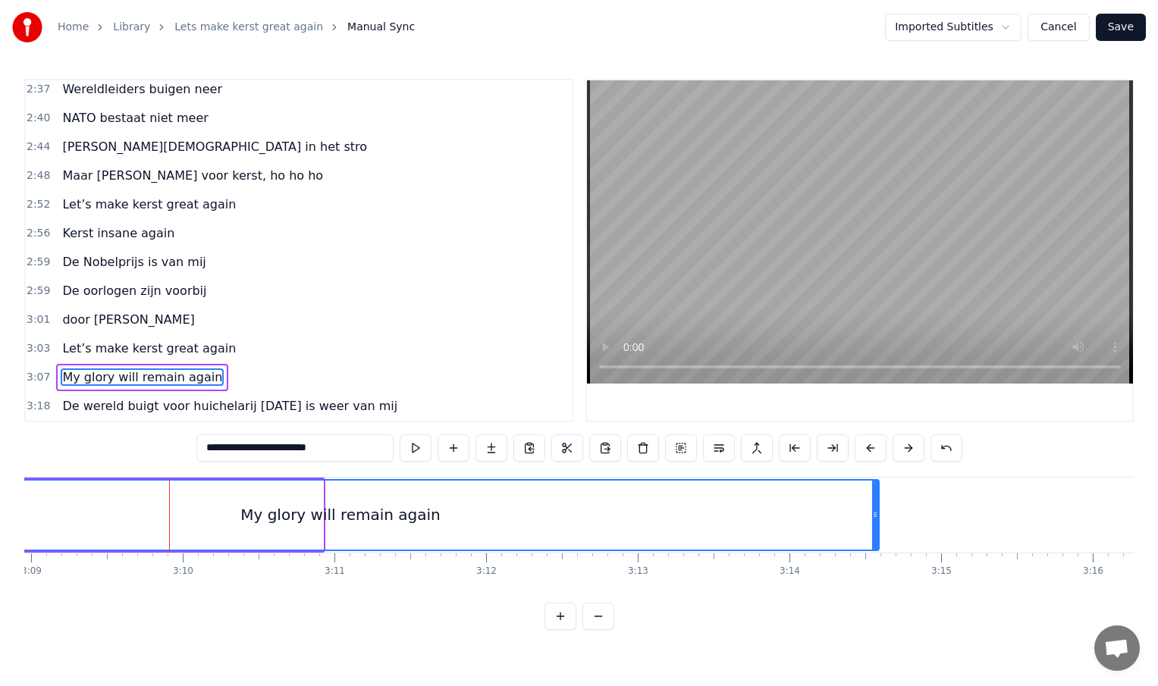
drag, startPoint x: 321, startPoint y: 513, endPoint x: 883, endPoint y: 523, distance: 562.0
click at [878, 523] on div at bounding box center [875, 515] width 6 height 69
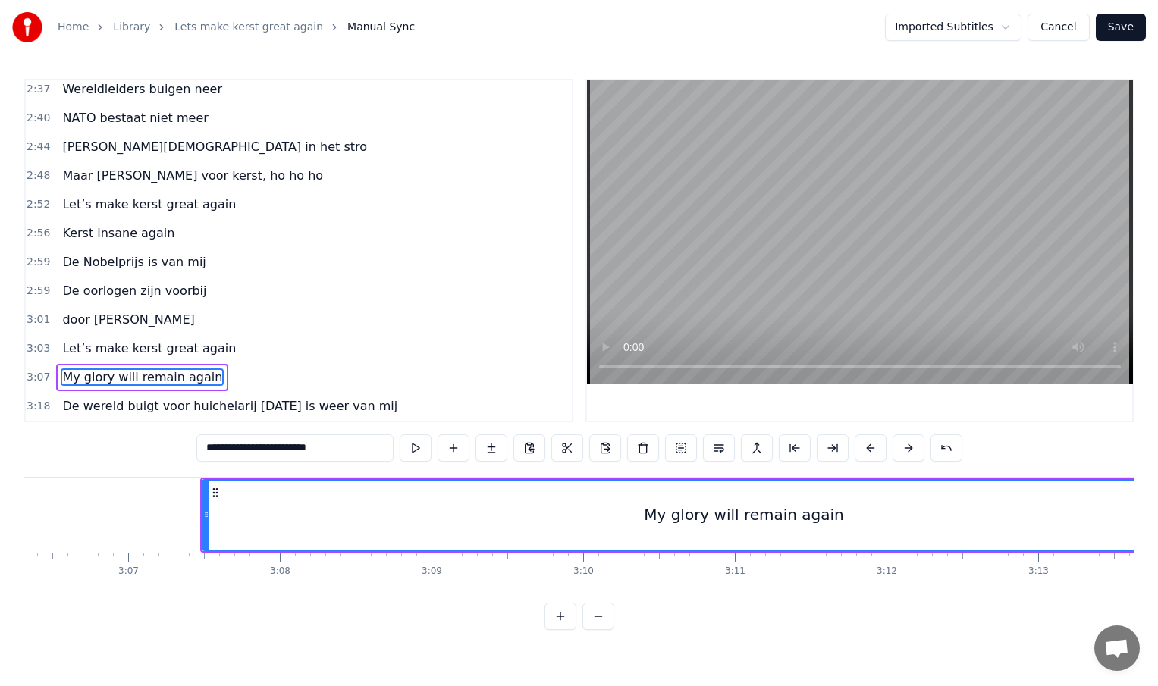
scroll to position [0, 28247]
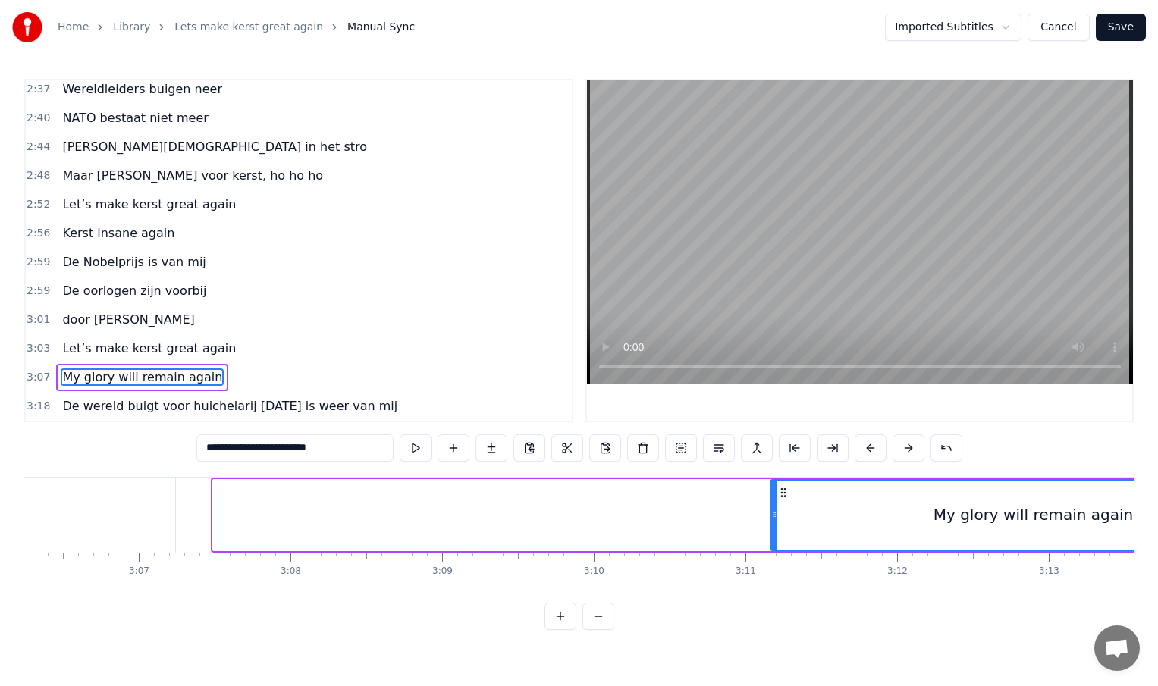
drag, startPoint x: 216, startPoint y: 516, endPoint x: 774, endPoint y: 504, distance: 558.3
click at [774, 504] on div at bounding box center [774, 515] width 6 height 69
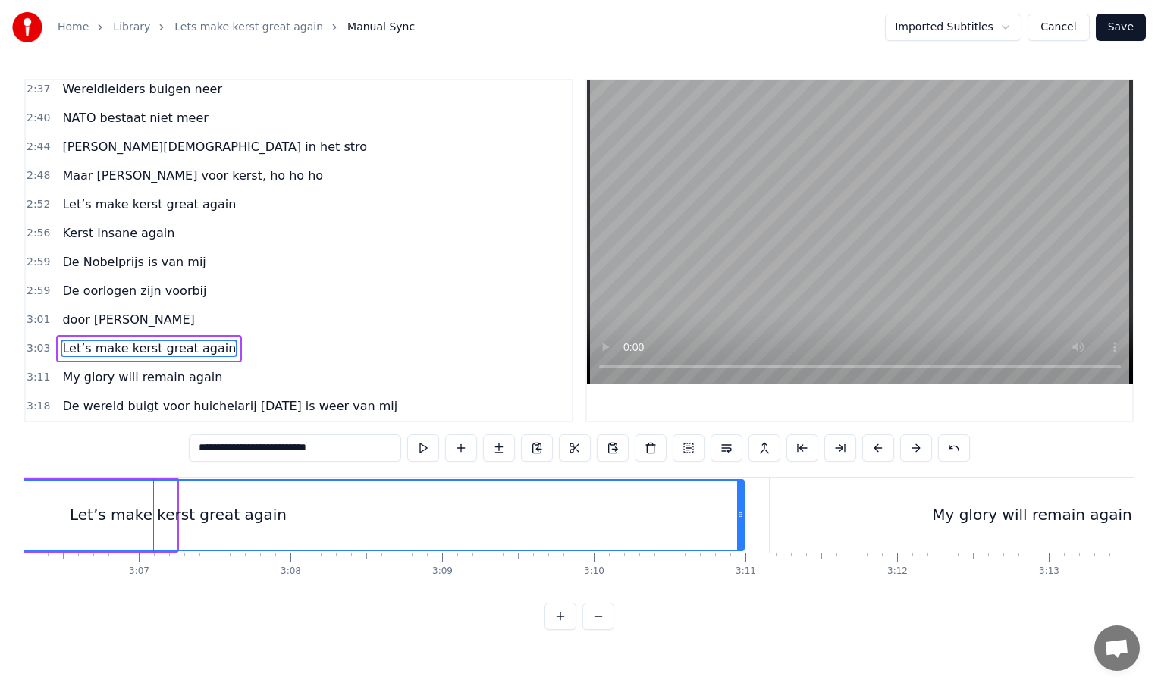
drag, startPoint x: 174, startPoint y: 513, endPoint x: 740, endPoint y: 518, distance: 565.7
click at [740, 518] on icon at bounding box center [740, 515] width 6 height 12
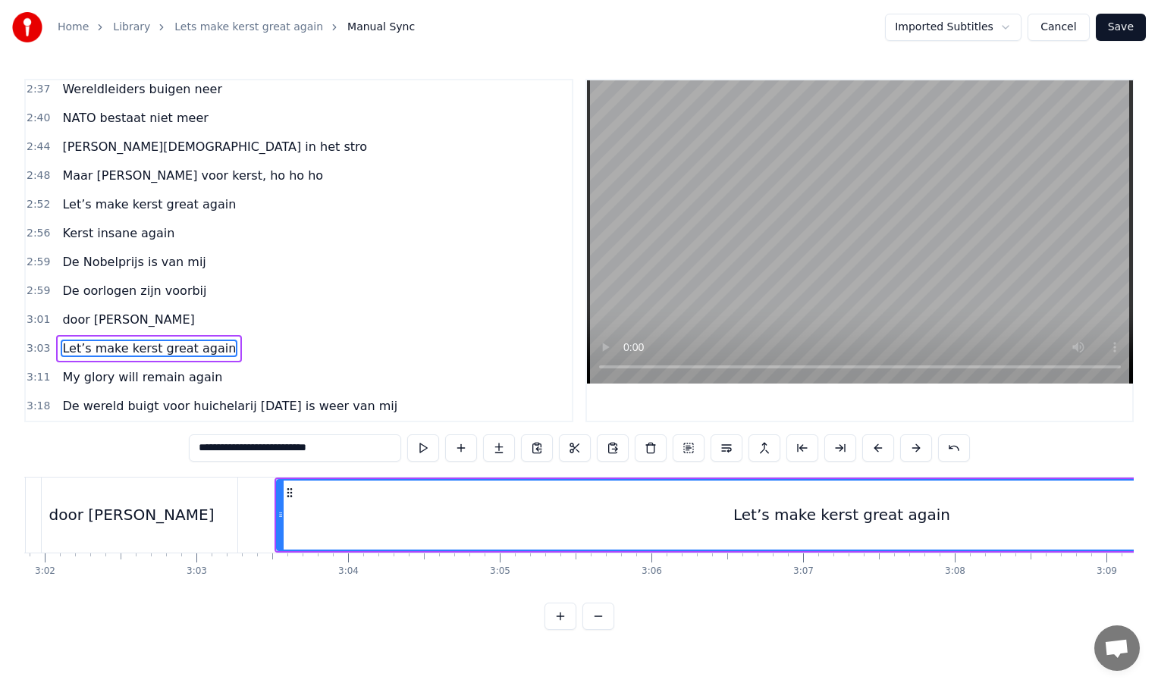
scroll to position [0, 27549]
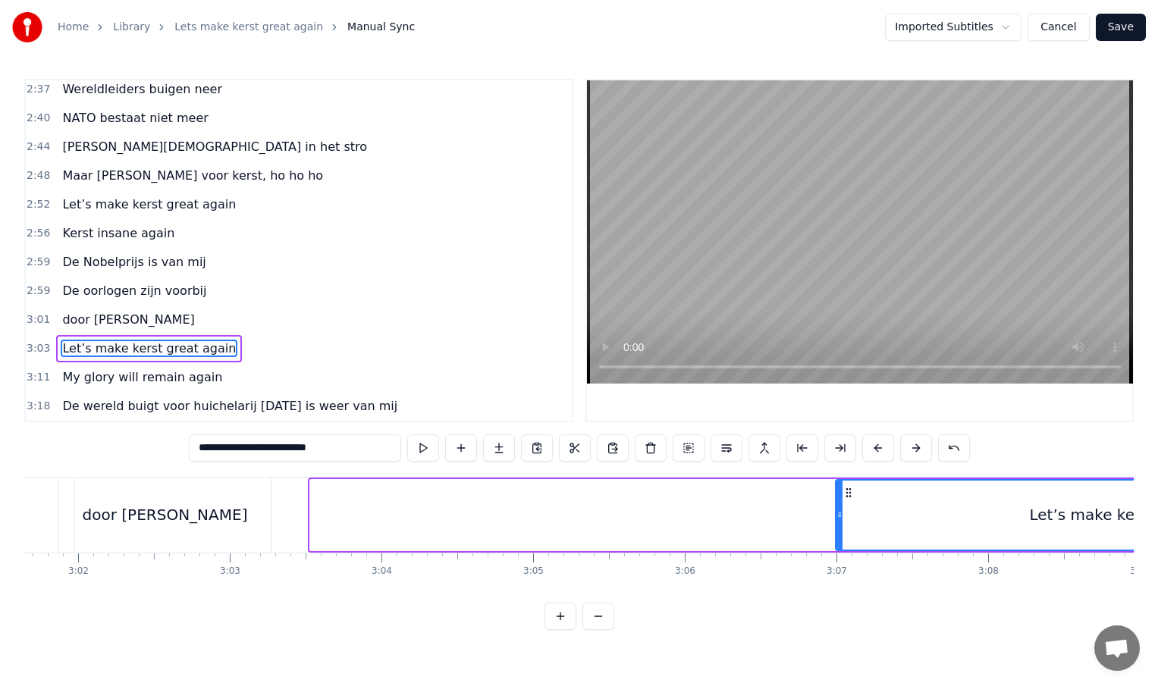
drag, startPoint x: 313, startPoint y: 519, endPoint x: 839, endPoint y: 535, distance: 526.5
click at [839, 535] on div at bounding box center [839, 515] width 6 height 69
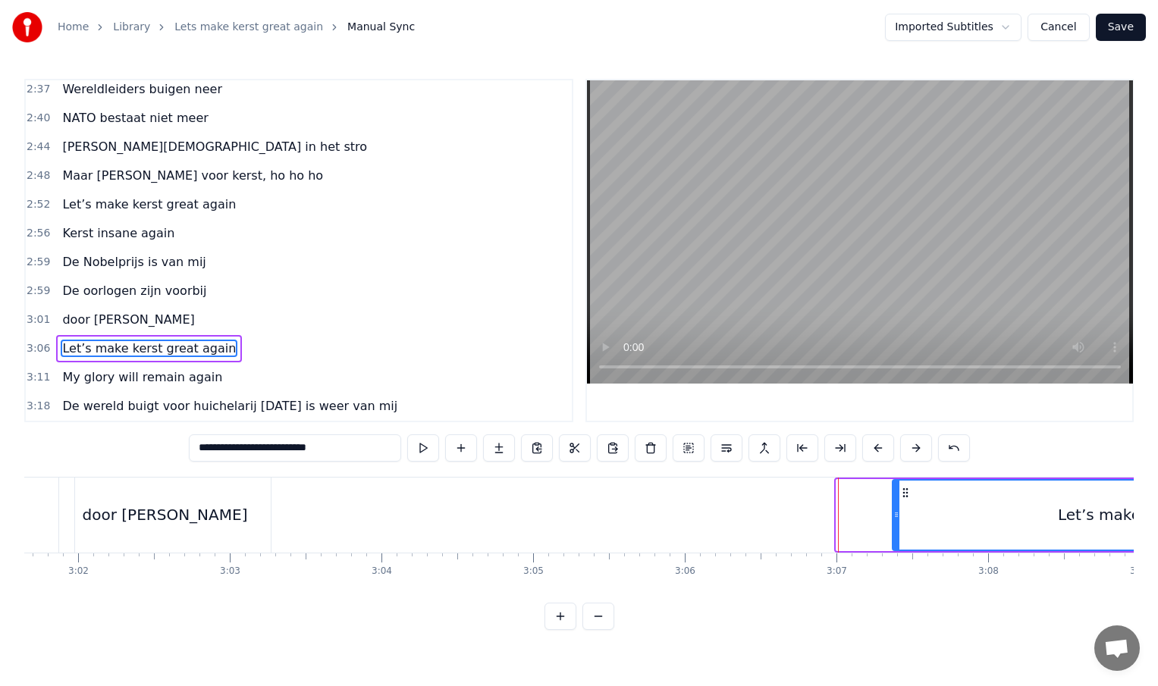
drag, startPoint x: 840, startPoint y: 519, endPoint x: 897, endPoint y: 519, distance: 56.9
click at [897, 519] on icon at bounding box center [896, 515] width 6 height 12
click at [230, 515] on div "door [PERSON_NAME]" at bounding box center [165, 515] width 212 height 75
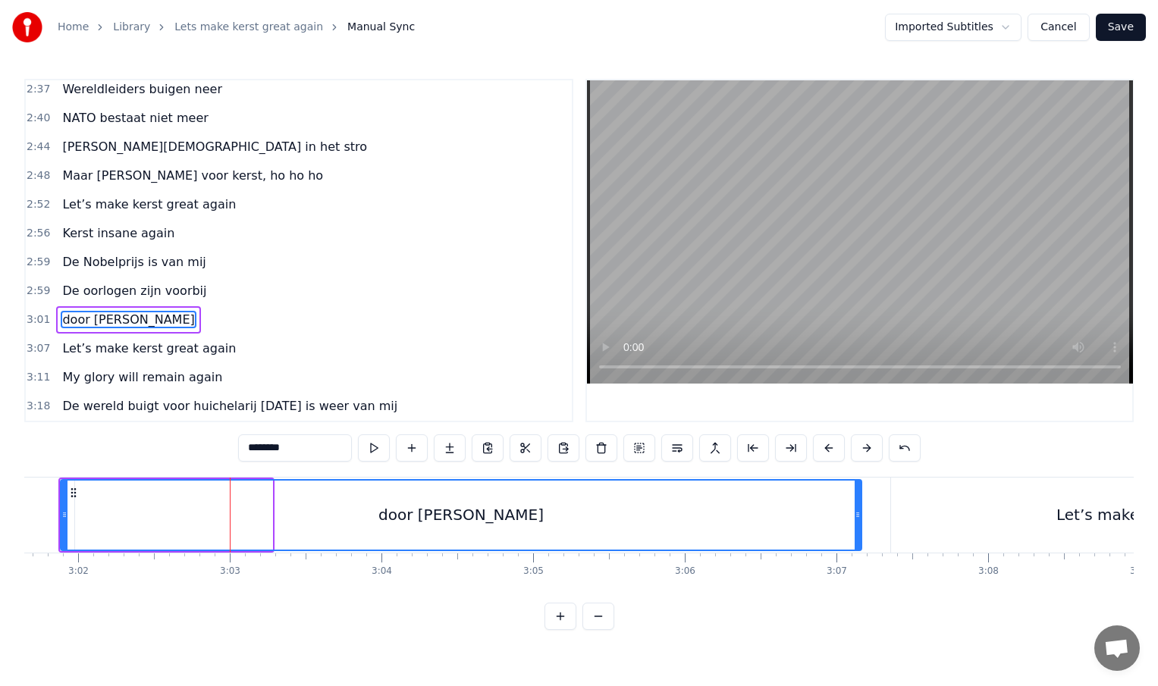
drag, startPoint x: 269, startPoint y: 513, endPoint x: 858, endPoint y: 510, distance: 589.2
click at [858, 510] on icon at bounding box center [858, 515] width 6 height 12
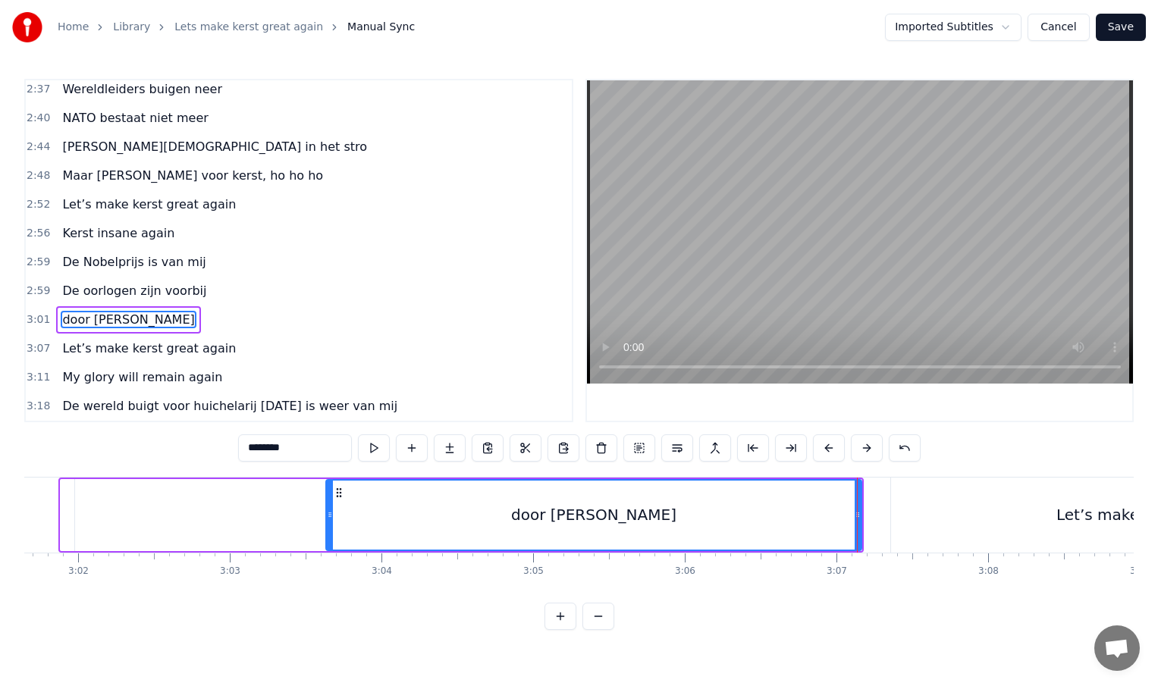
drag, startPoint x: 64, startPoint y: 517, endPoint x: 329, endPoint y: 517, distance: 265.4
click at [329, 517] on icon at bounding box center [330, 515] width 6 height 12
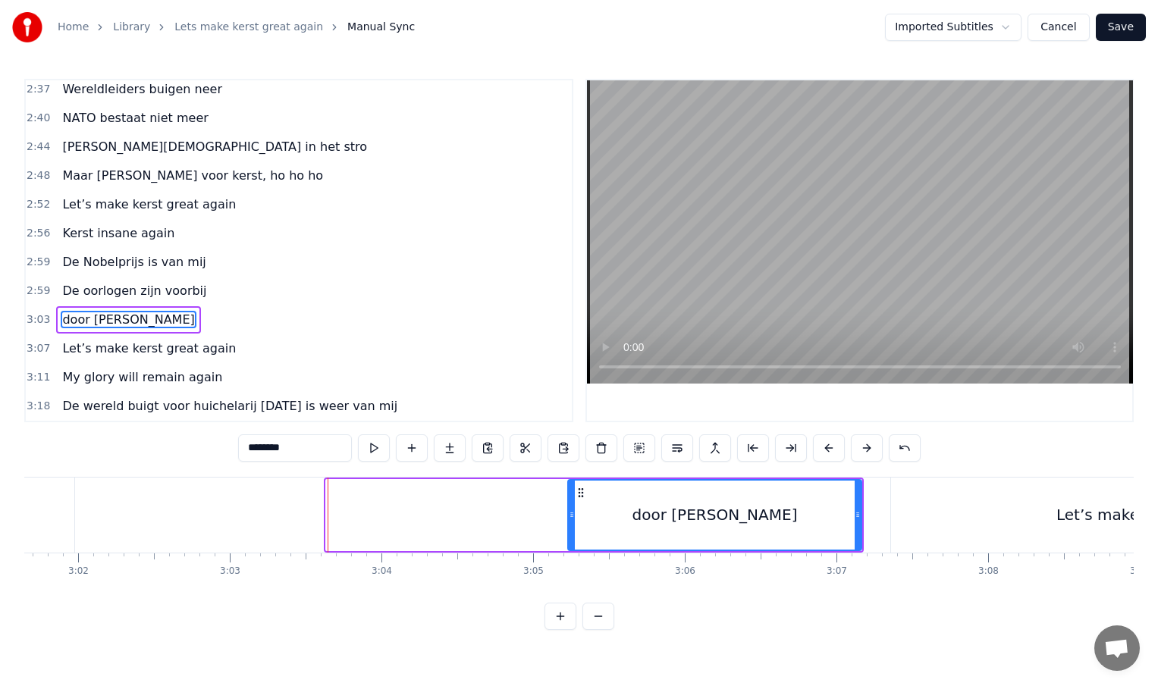
drag, startPoint x: 329, startPoint y: 517, endPoint x: 571, endPoint y: 512, distance: 242.0
click at [571, 512] on icon at bounding box center [572, 515] width 6 height 12
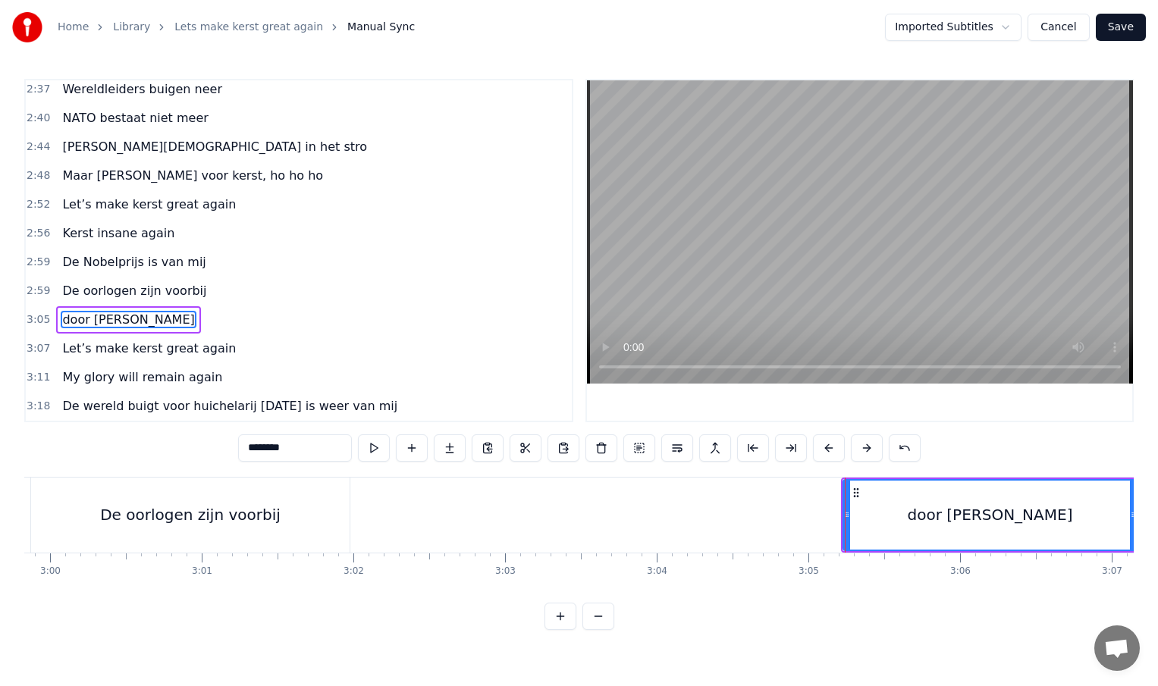
scroll to position [0, 27273]
click at [272, 510] on div "De oorlogen zijn voorbij" at bounding box center [192, 515] width 318 height 75
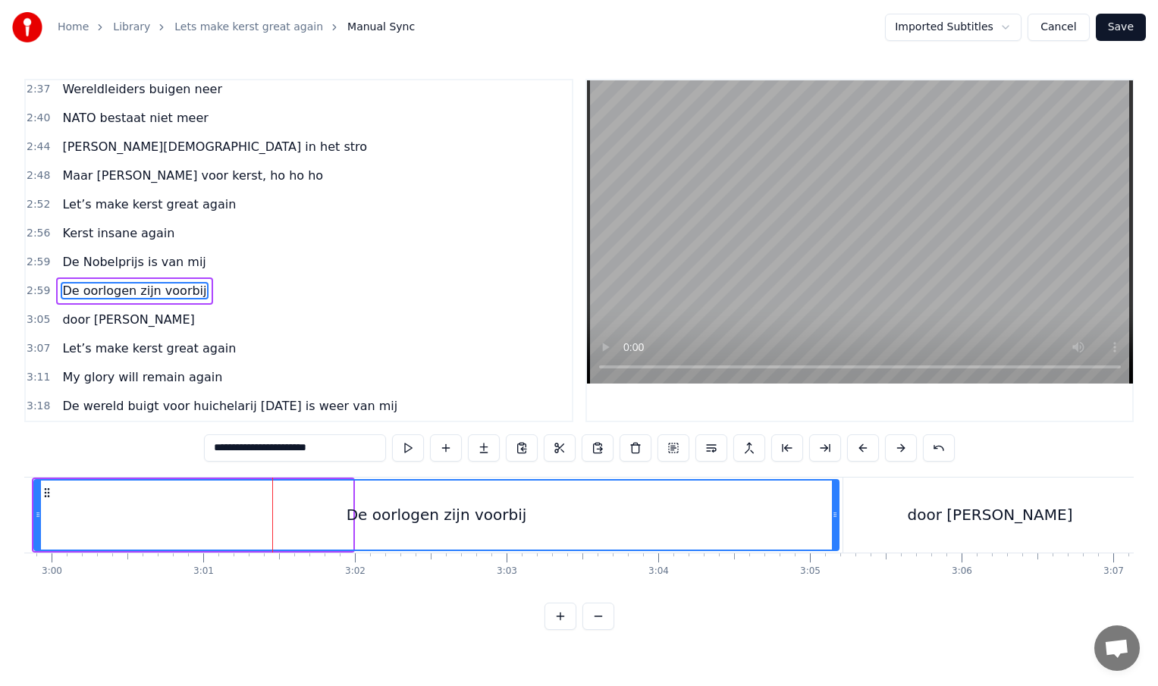
drag, startPoint x: 351, startPoint y: 515, endPoint x: 837, endPoint y: 529, distance: 486.3
click at [837, 529] on div at bounding box center [835, 515] width 6 height 69
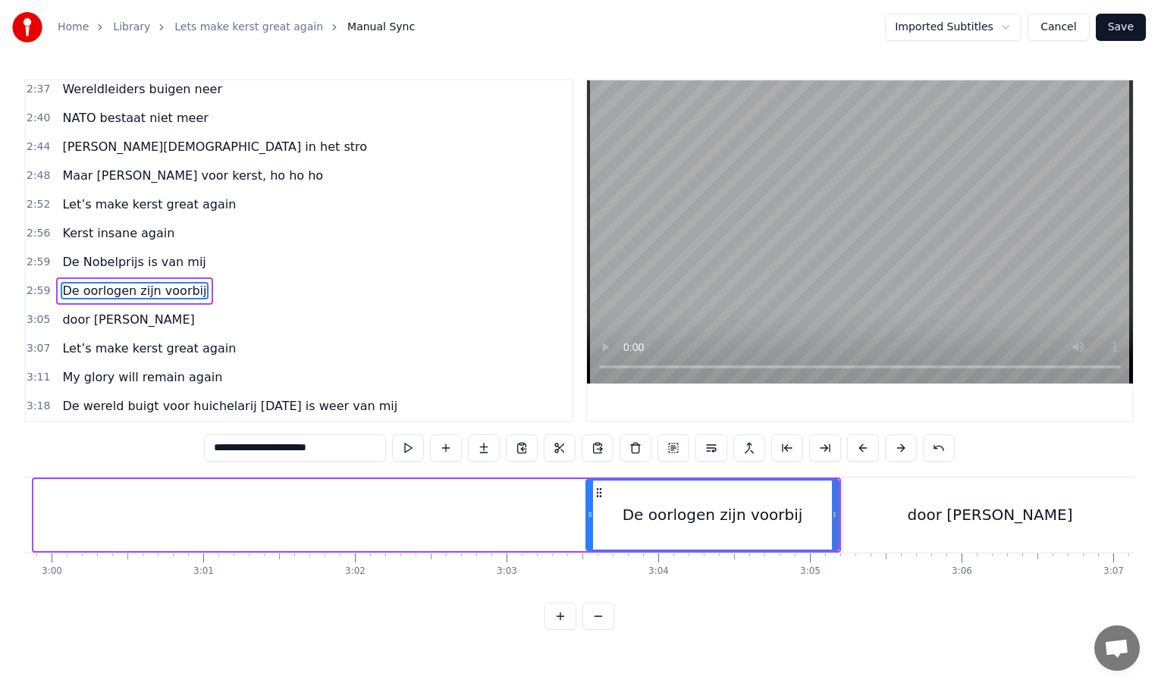
drag, startPoint x: 37, startPoint y: 513, endPoint x: 589, endPoint y: 515, distance: 552.1
click at [589, 515] on icon at bounding box center [590, 515] width 6 height 12
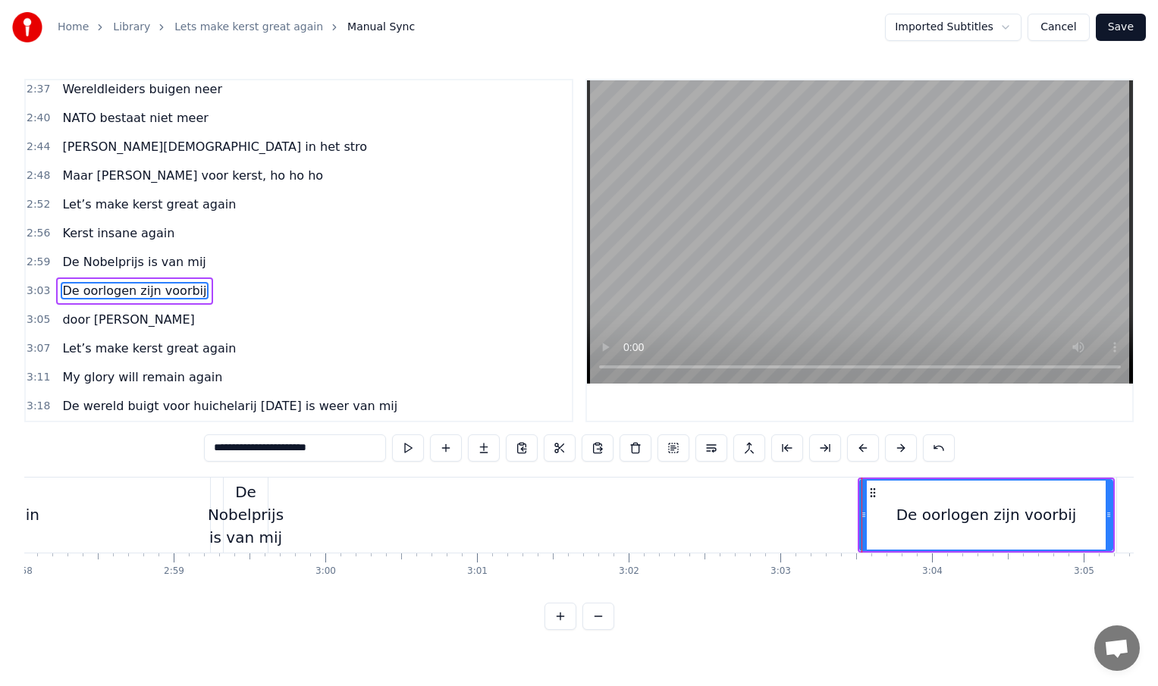
scroll to position [0, 26981]
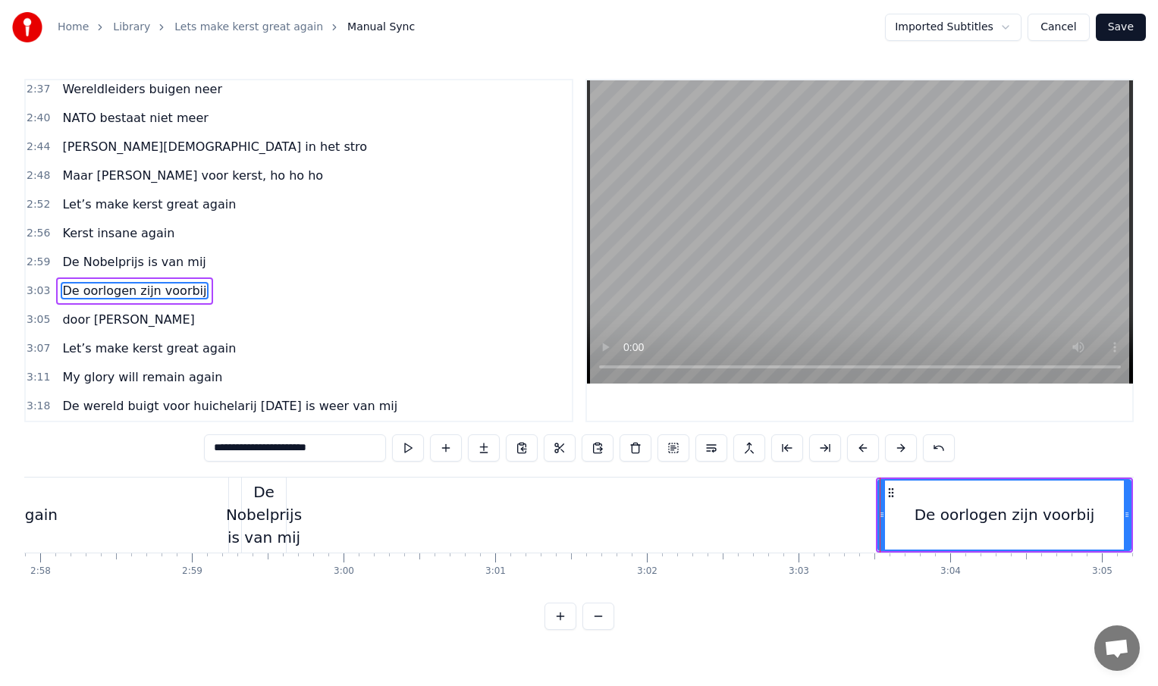
click at [283, 524] on div "De Nobelprijs is van mij" at bounding box center [264, 515] width 76 height 68
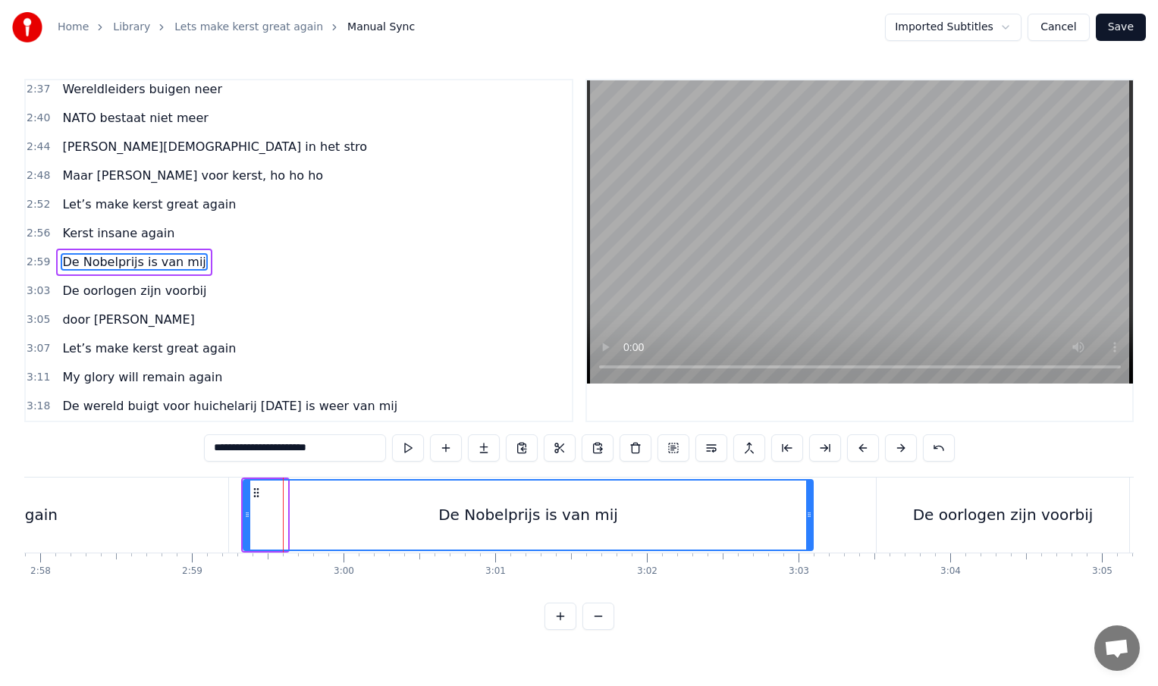
drag, startPoint x: 285, startPoint y: 518, endPoint x: 811, endPoint y: 533, distance: 525.7
click at [811, 533] on div at bounding box center [809, 515] width 6 height 69
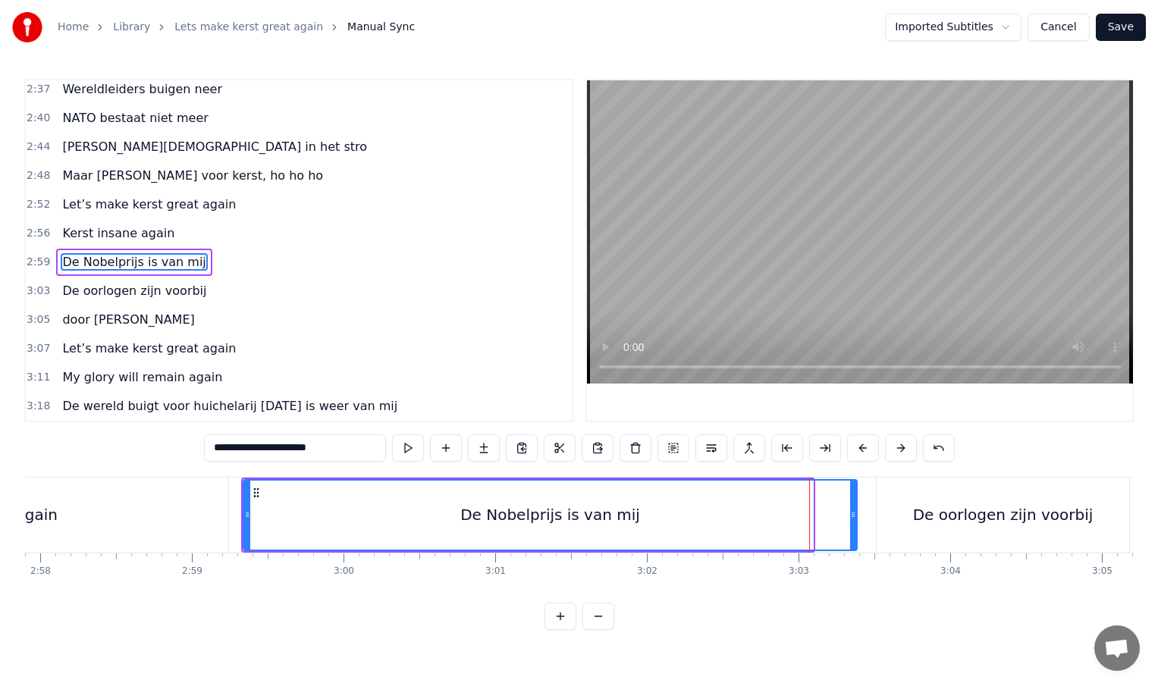
drag, startPoint x: 811, startPoint y: 518, endPoint x: 855, endPoint y: 516, distance: 44.0
click at [855, 516] on icon at bounding box center [853, 515] width 6 height 12
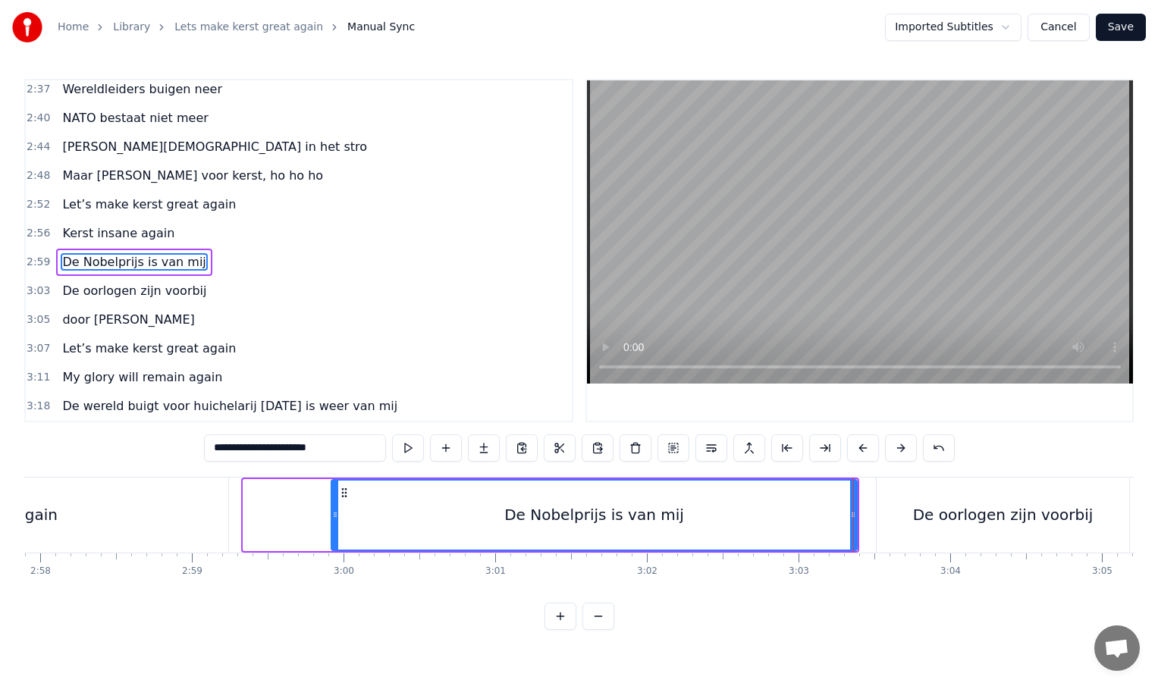
drag, startPoint x: 245, startPoint y: 514, endPoint x: 334, endPoint y: 519, distance: 89.6
click at [334, 519] on icon at bounding box center [335, 515] width 6 height 12
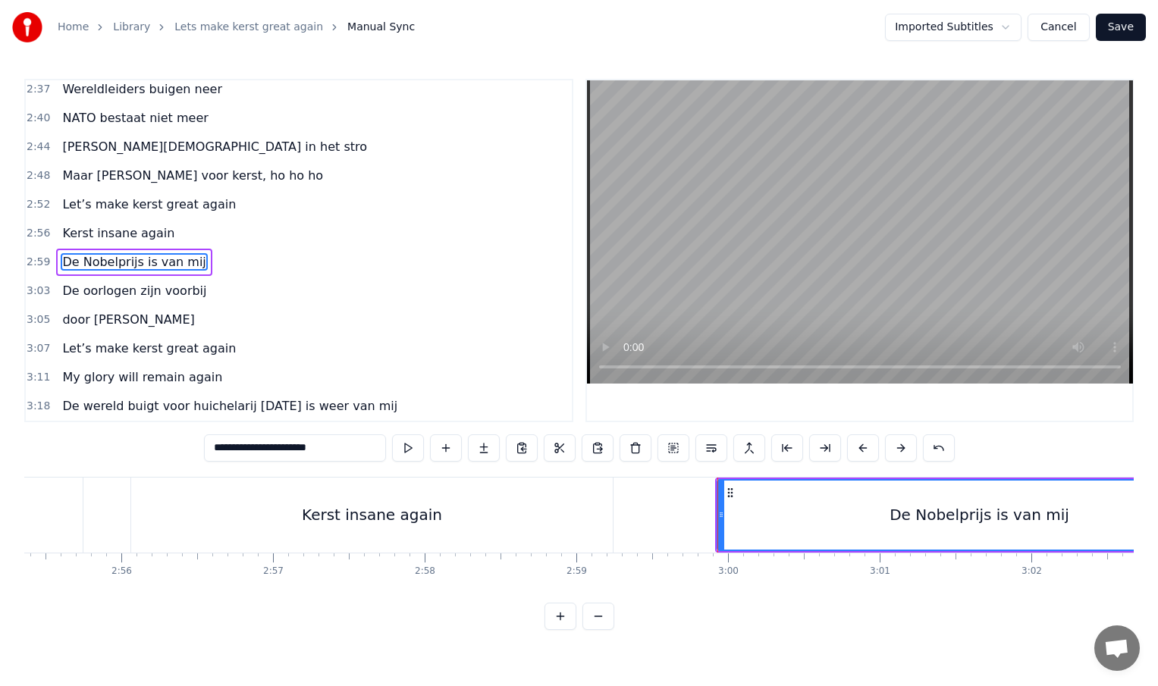
scroll to position [0, 26595]
click at [601, 519] on div "Kerst insane again" at bounding box center [373, 515] width 482 height 75
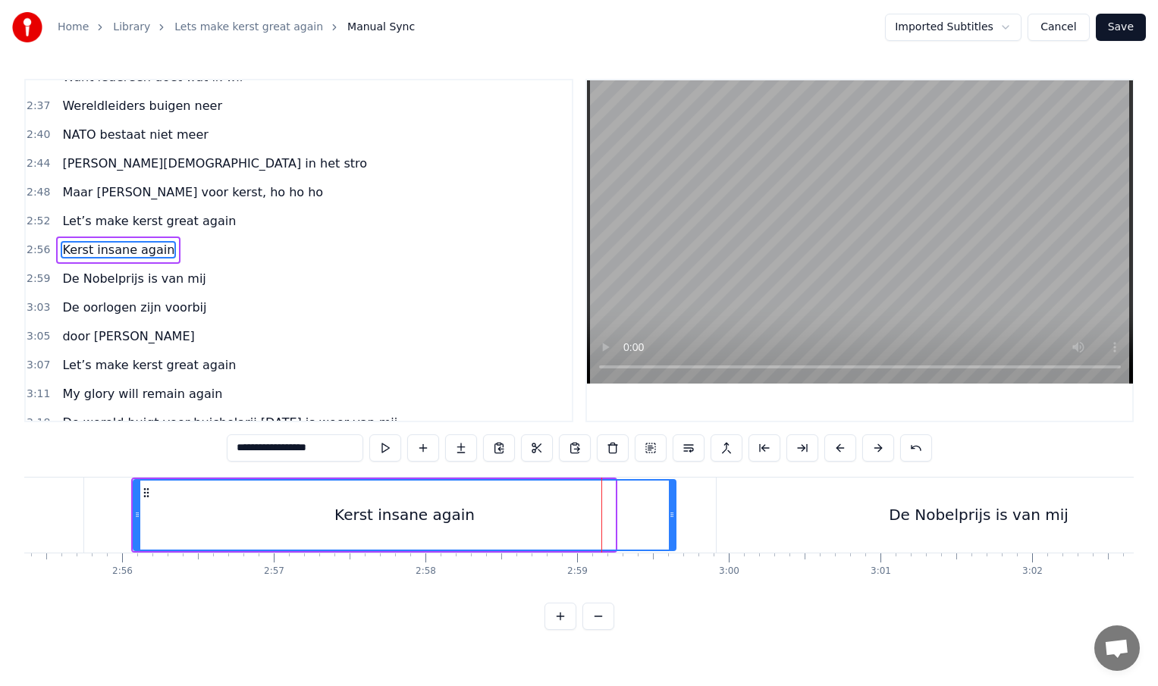
drag, startPoint x: 611, startPoint y: 516, endPoint x: 672, endPoint y: 517, distance: 60.7
click at [672, 517] on icon at bounding box center [672, 515] width 6 height 12
drag, startPoint x: 136, startPoint y: 513, endPoint x: 145, endPoint y: 513, distance: 9.1
click at [145, 513] on icon at bounding box center [146, 515] width 6 height 12
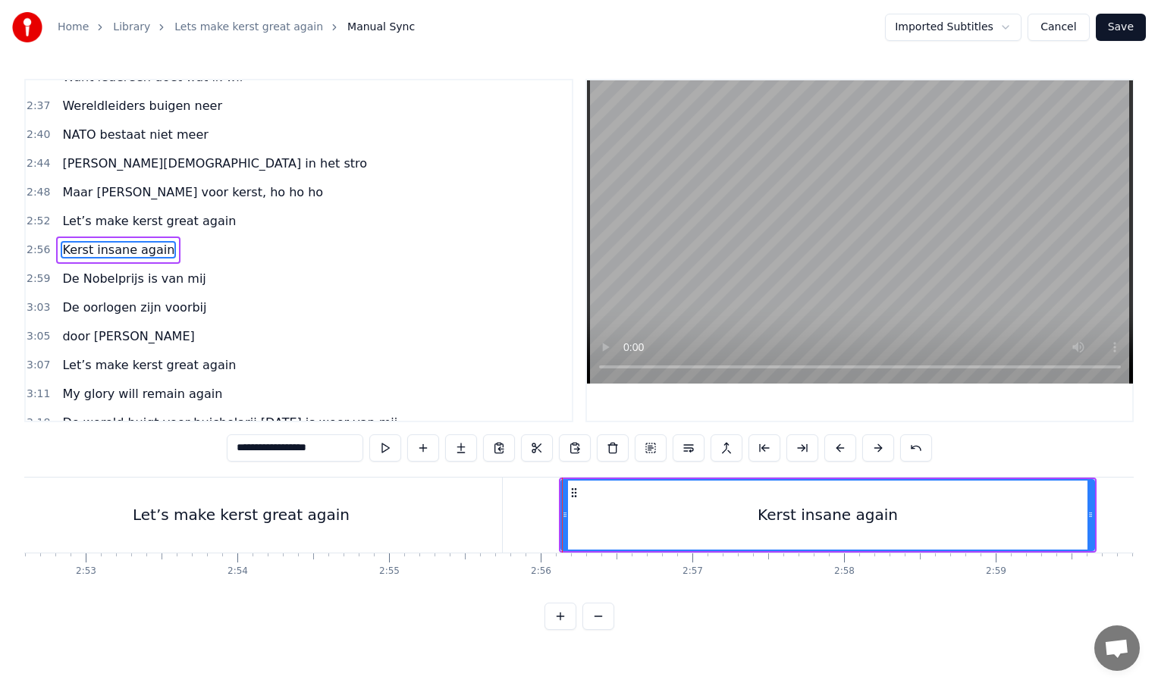
scroll to position [0, 26160]
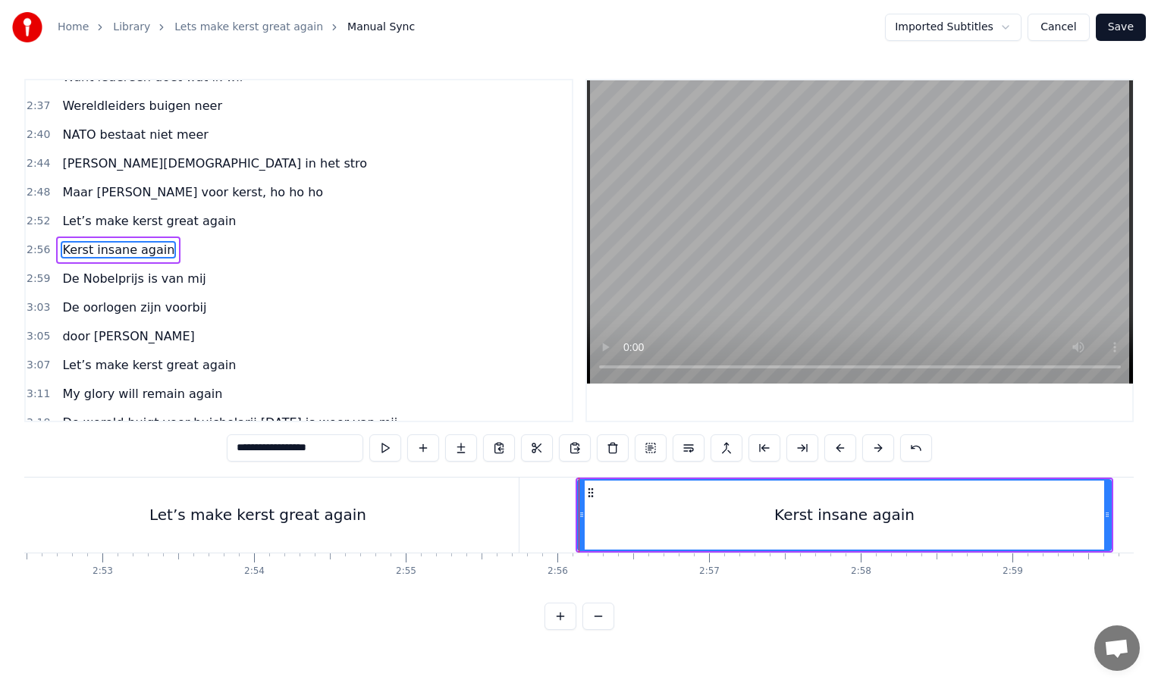
click at [456, 517] on div "Let’s make kerst great again" at bounding box center [258, 515] width 522 height 75
type input "**********"
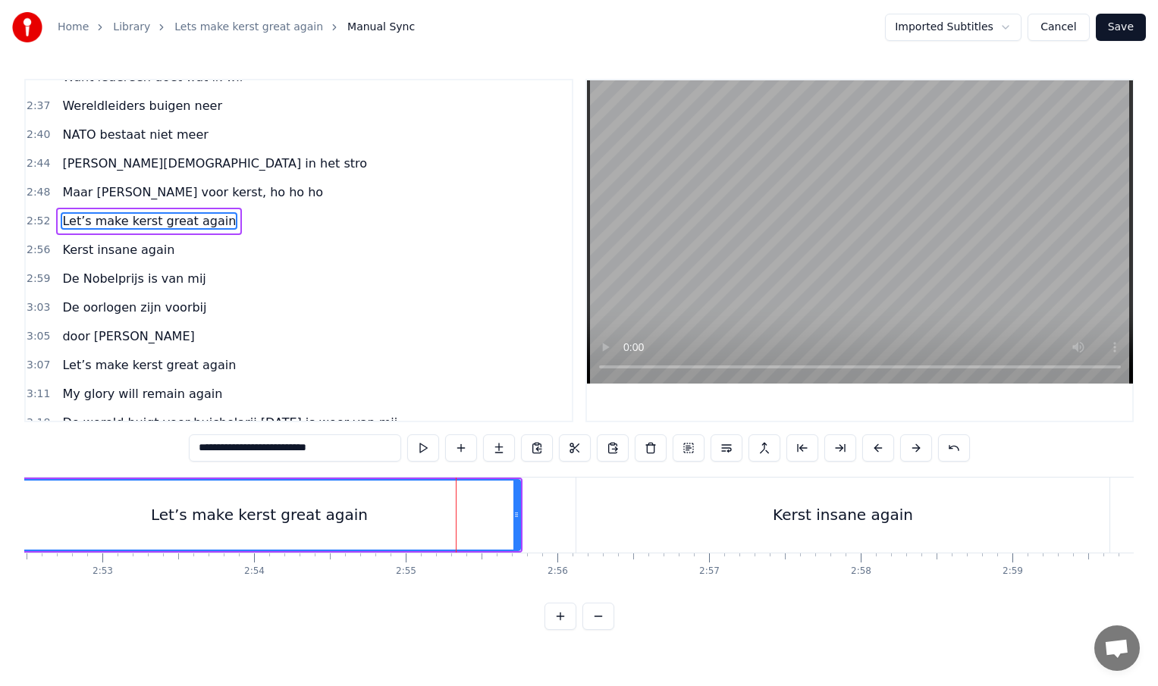
scroll to position [968, 0]
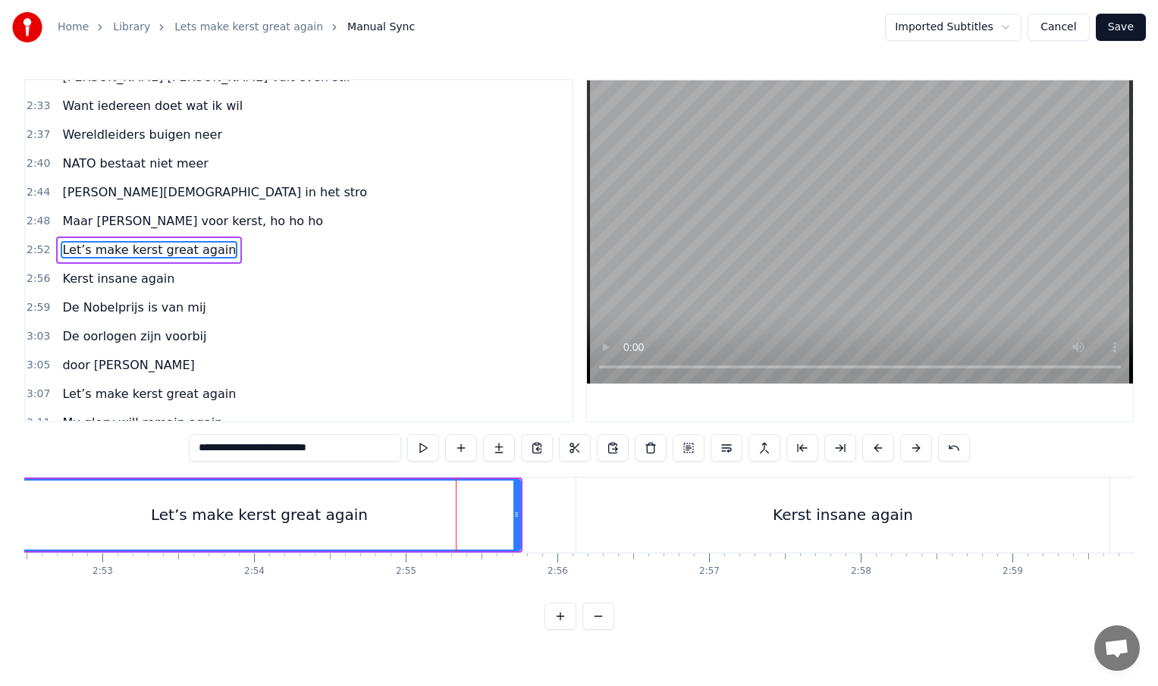
click at [456, 517] on div at bounding box center [456, 515] width 1 height 75
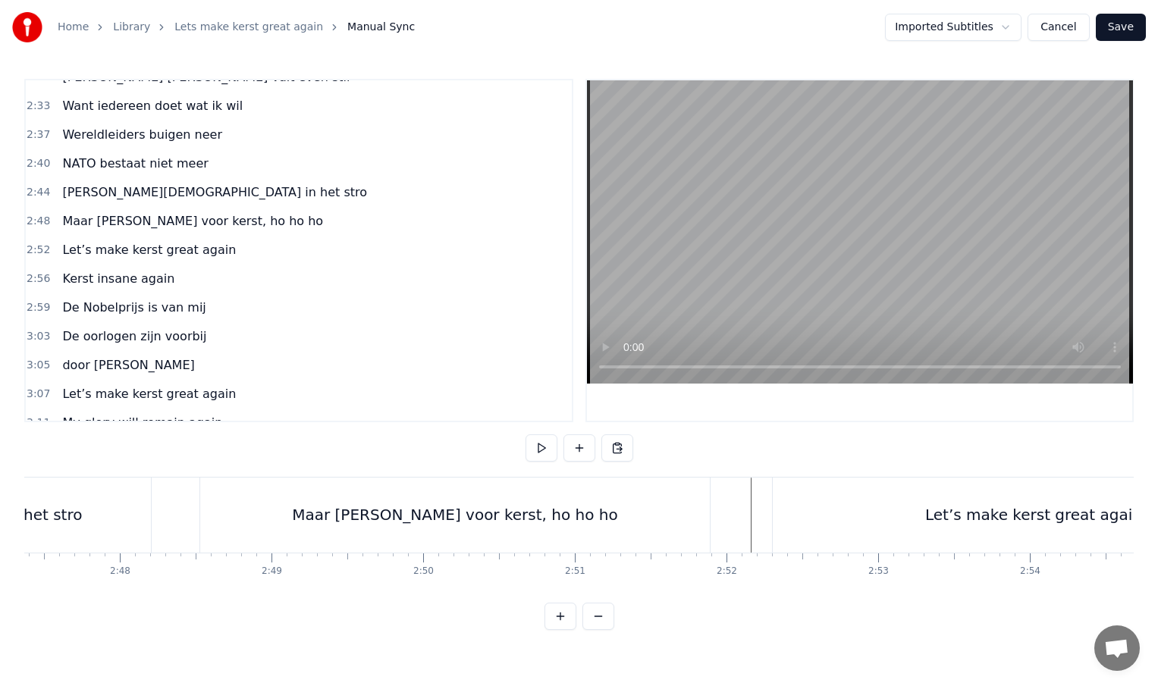
scroll to position [0, 25371]
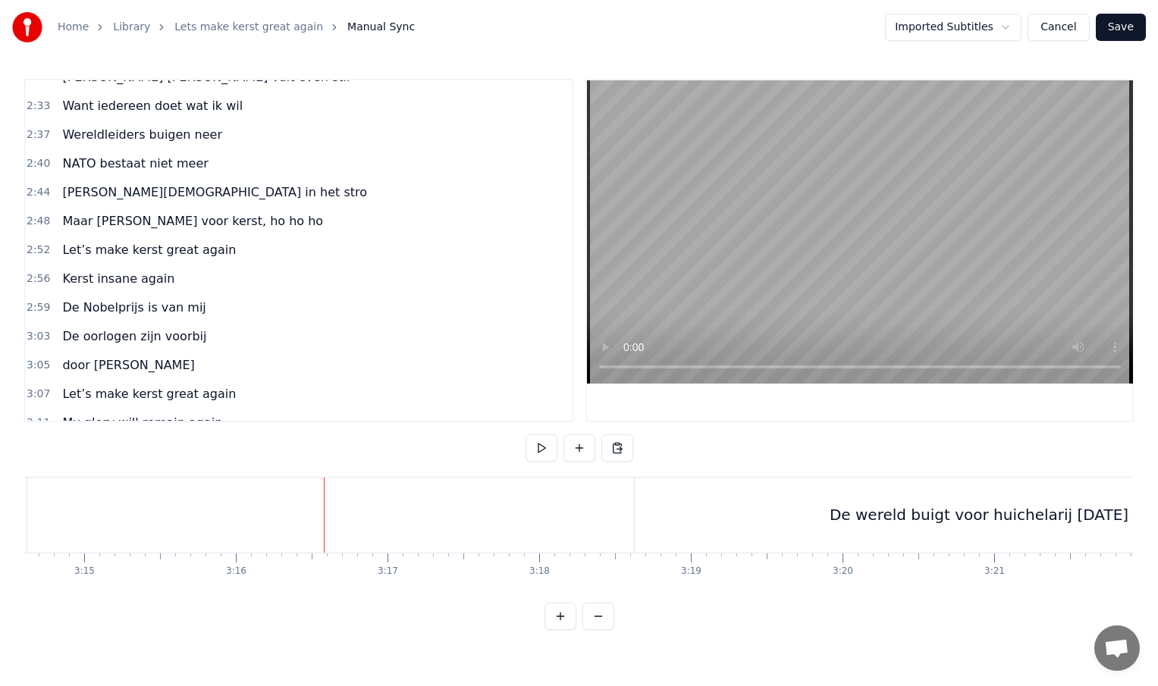
scroll to position [0, 29532]
click at [629, 518] on div "De wereld buigt voor huichelarij [DATE] is weer van mij" at bounding box center [1022, 515] width 808 height 75
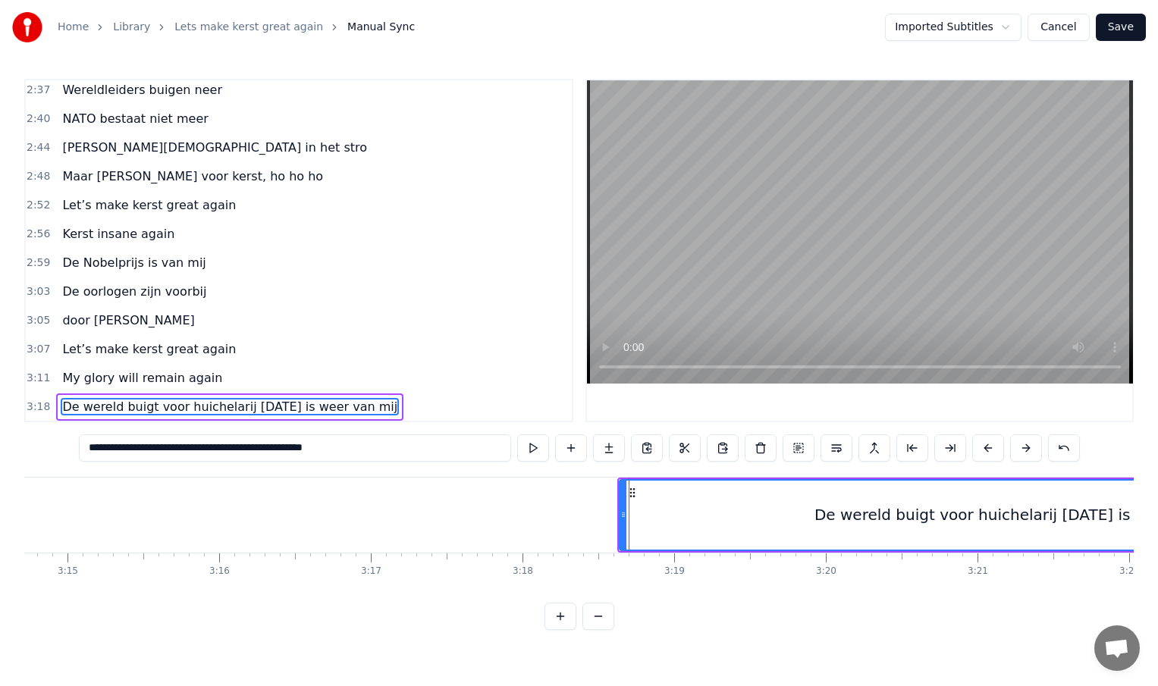
scroll to position [1014, 0]
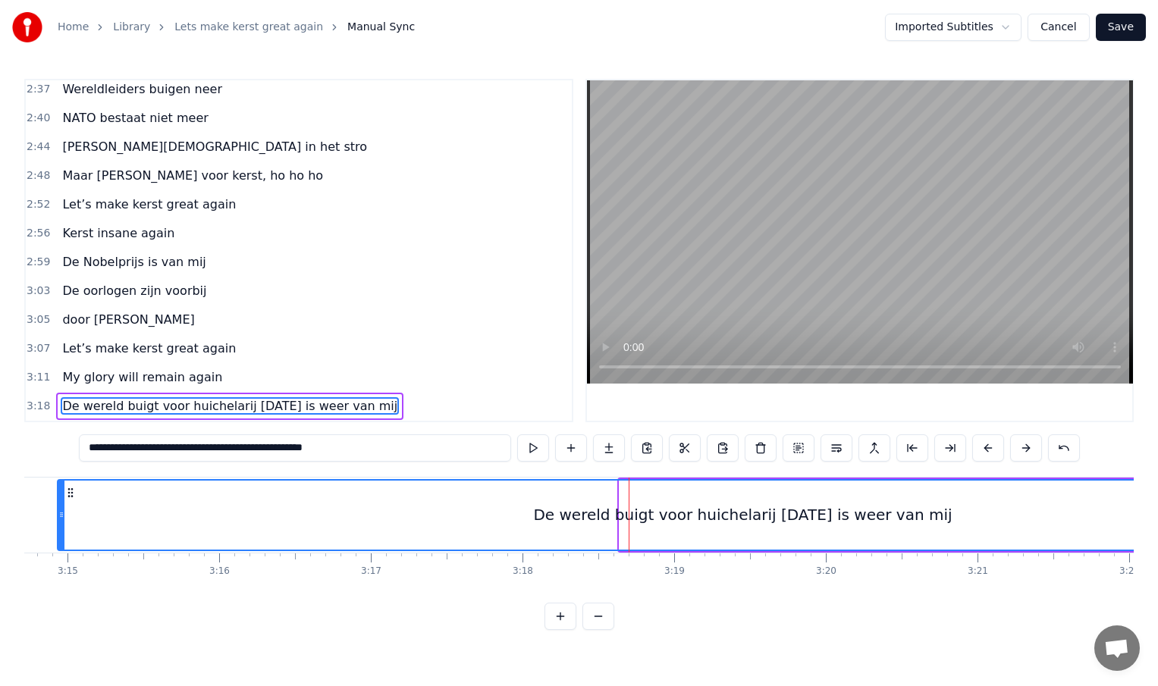
drag, startPoint x: 623, startPoint y: 516, endPoint x: 61, endPoint y: 487, distance: 562.7
click at [61, 487] on div at bounding box center [61, 515] width 6 height 69
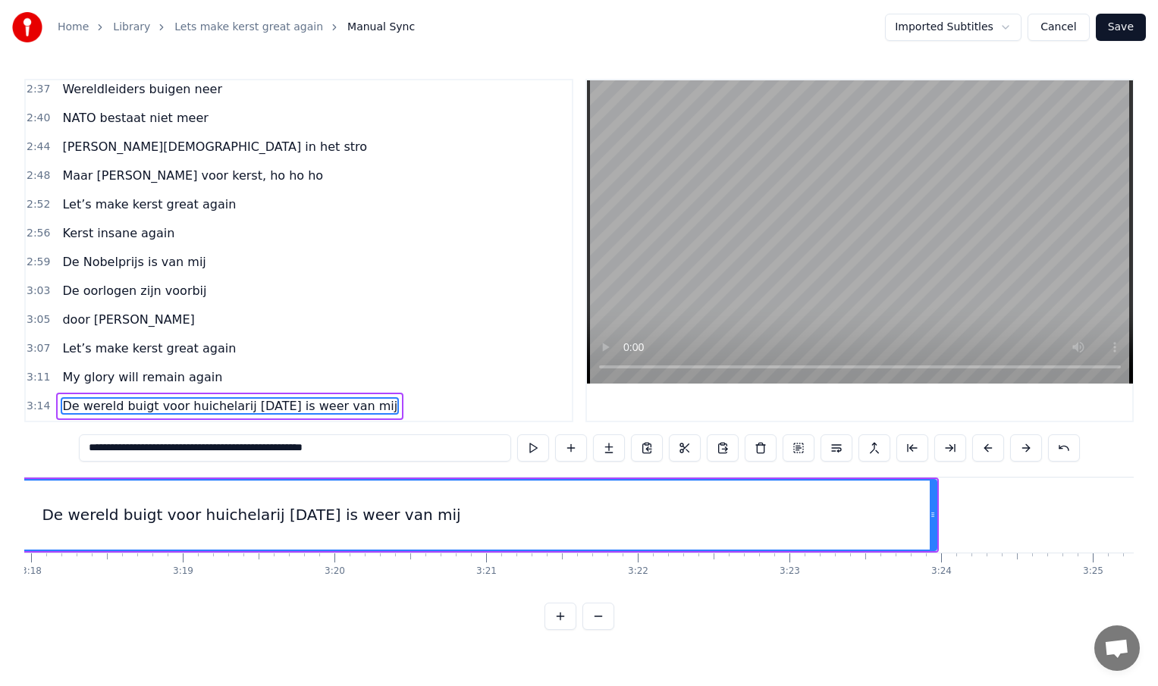
scroll to position [0, 30106]
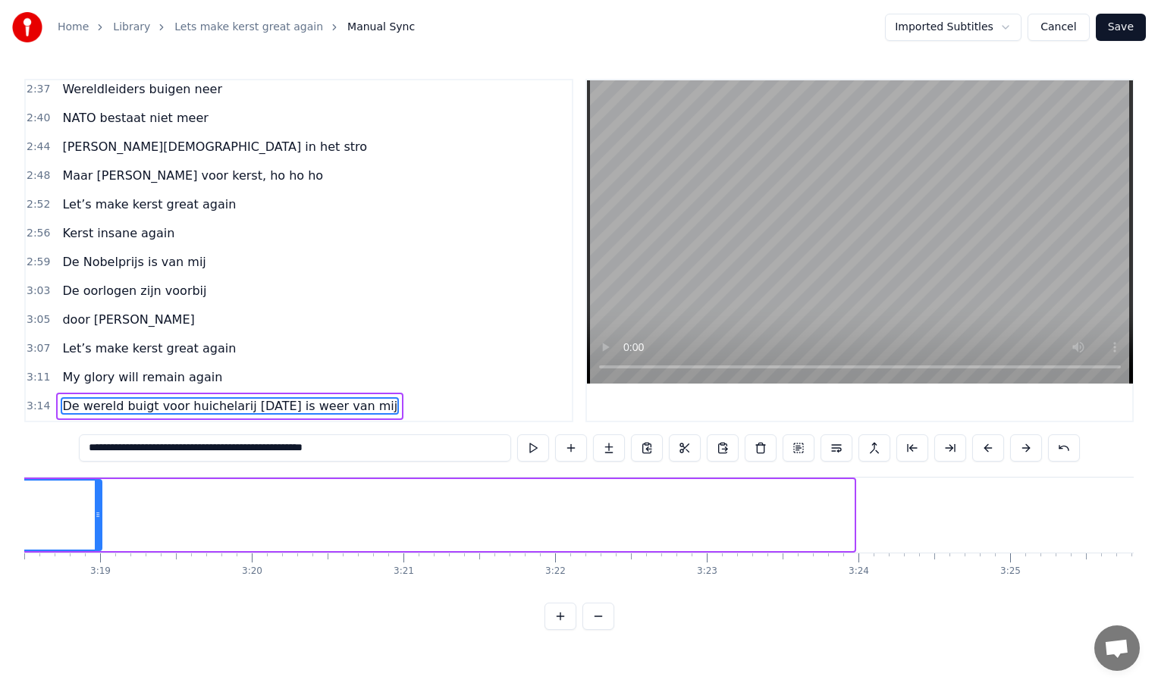
drag, startPoint x: 851, startPoint y: 515, endPoint x: 99, endPoint y: 504, distance: 752.3
click at [99, 504] on div at bounding box center [98, 515] width 6 height 69
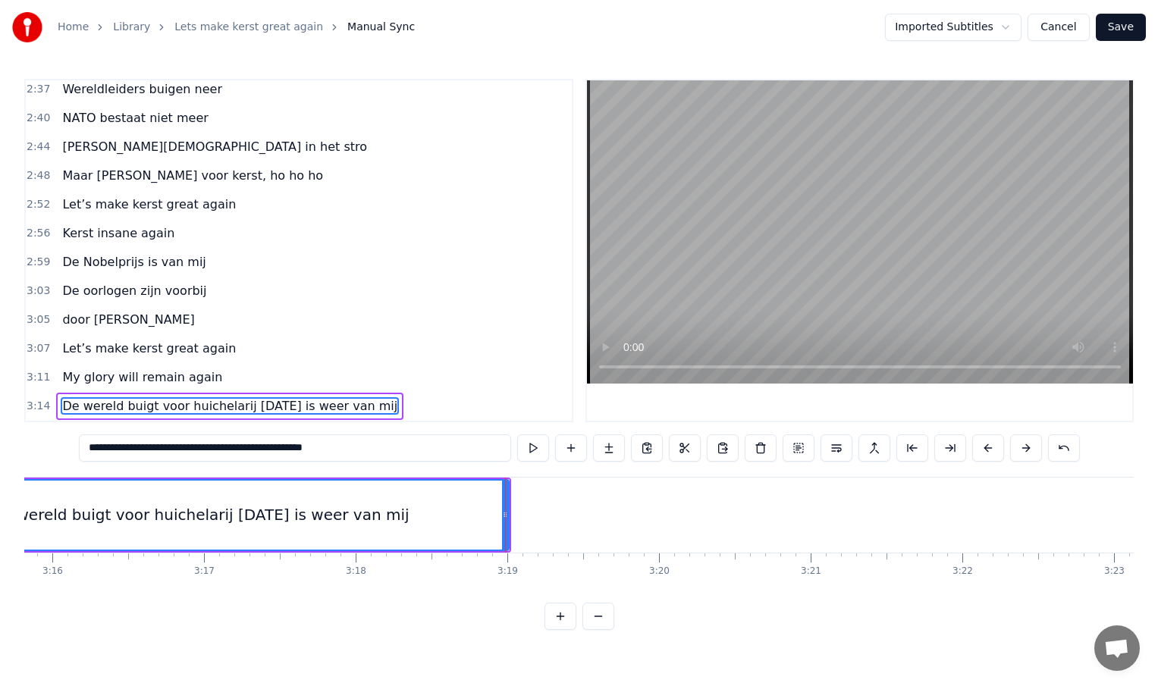
scroll to position [0, 29679]
drag, startPoint x: 525, startPoint y: 516, endPoint x: 474, endPoint y: 517, distance: 50.8
click at [474, 517] on icon at bounding box center [474, 515] width 6 height 12
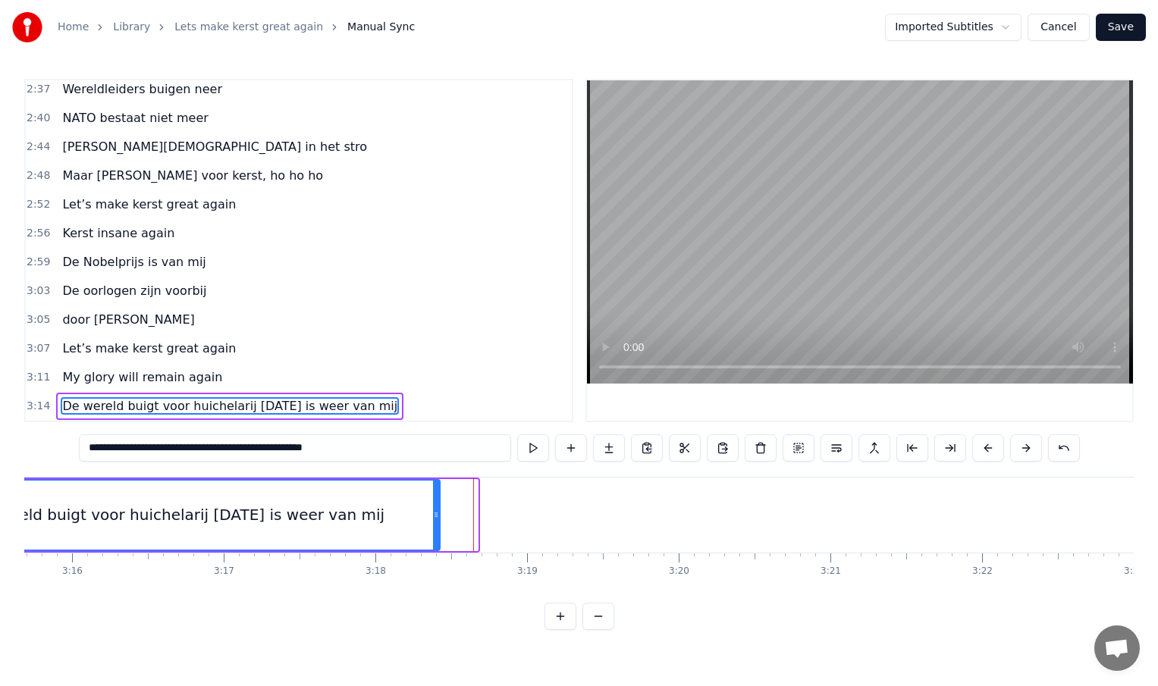
drag, startPoint x: 476, startPoint y: 517, endPoint x: 436, endPoint y: 518, distance: 40.2
click at [436, 518] on icon at bounding box center [436, 515] width 6 height 12
type input "**********"
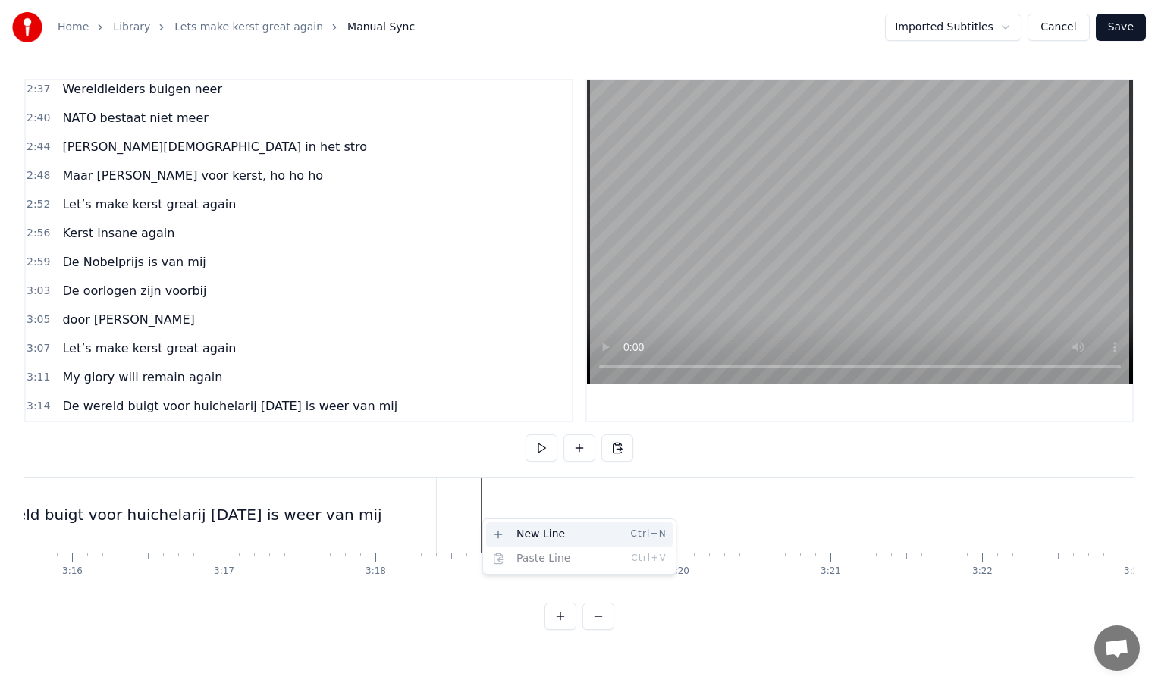
click at [516, 538] on div "New Line Ctrl+N" at bounding box center [579, 534] width 187 height 24
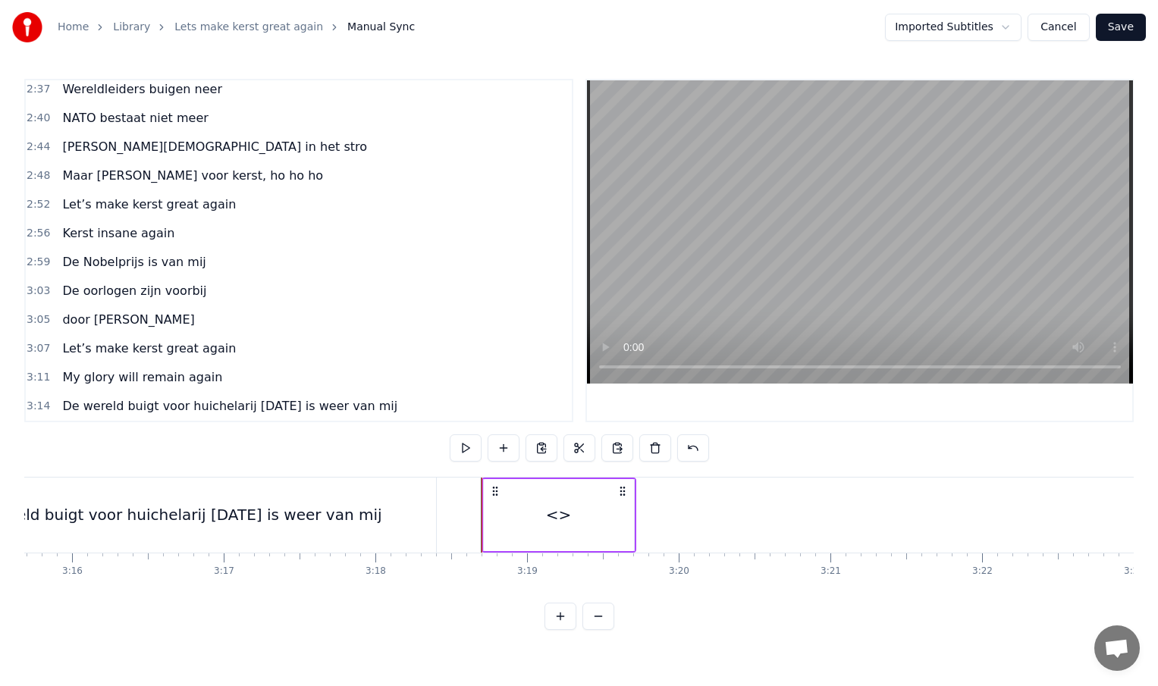
click at [341, 522] on div "De wereld buigt voor huichelarij [DATE] is weer van mij" at bounding box center [172, 515] width 419 height 23
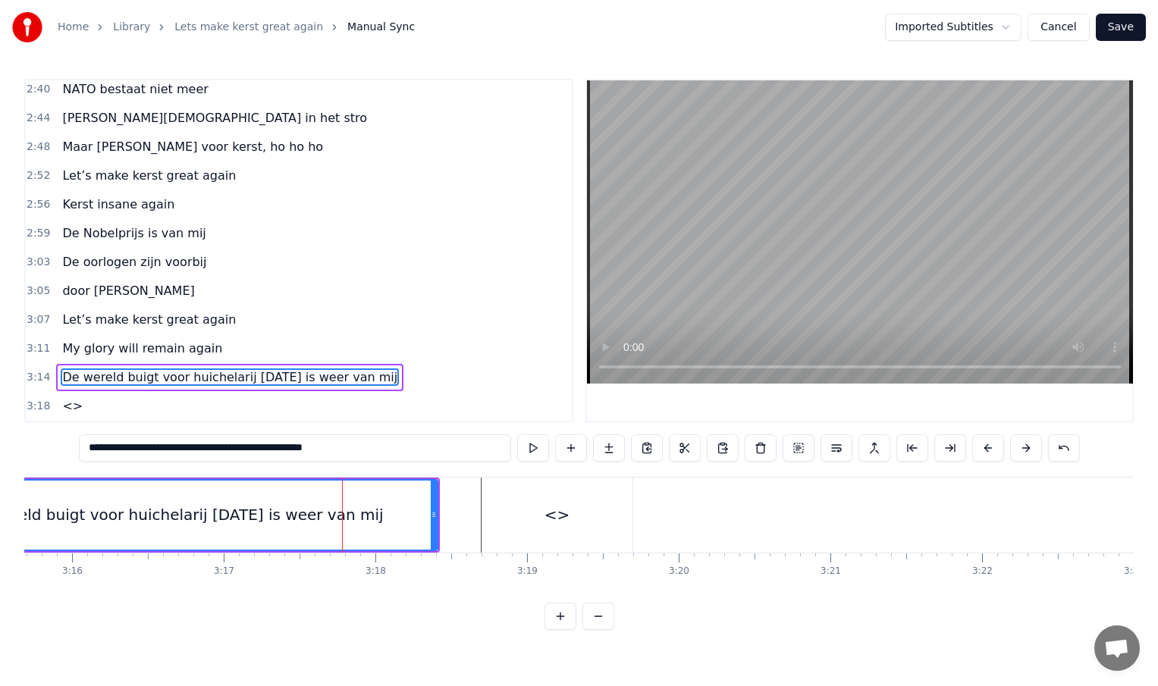
click at [253, 378] on span "De wereld buigt voor huichelarij [DATE] is weer van mij" at bounding box center [230, 377] width 338 height 17
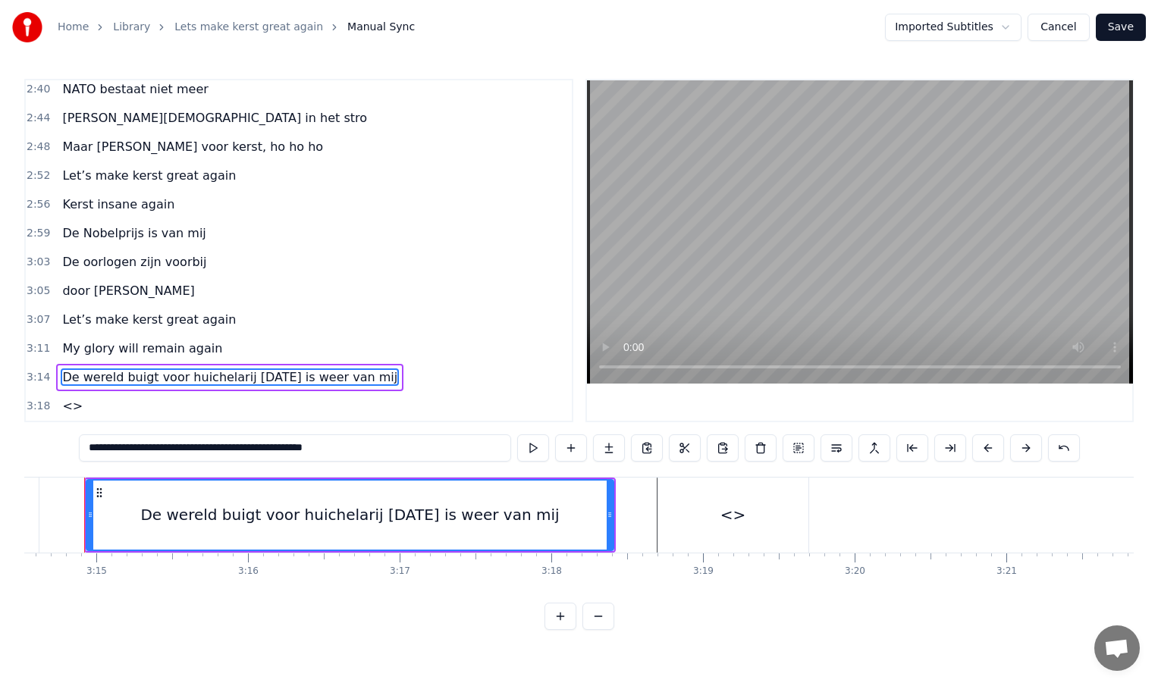
scroll to position [0, 29487]
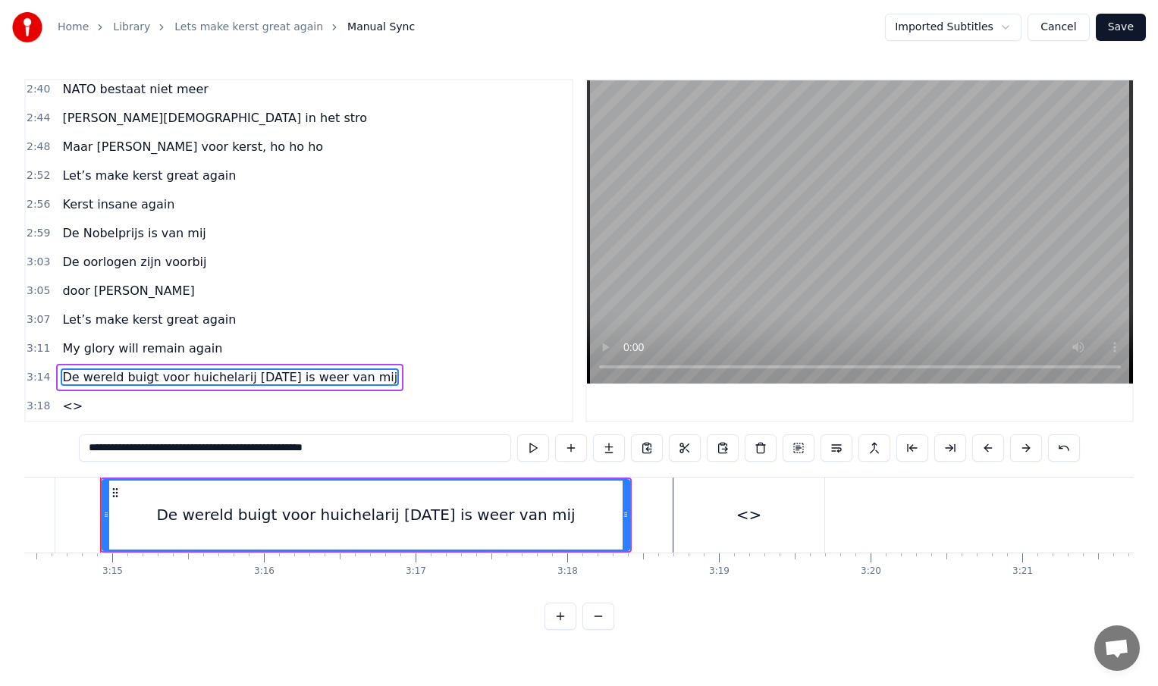
drag, startPoint x: 245, startPoint y: 450, endPoint x: 362, endPoint y: 451, distance: 117.6
click at [362, 451] on input "**********" at bounding box center [295, 448] width 432 height 27
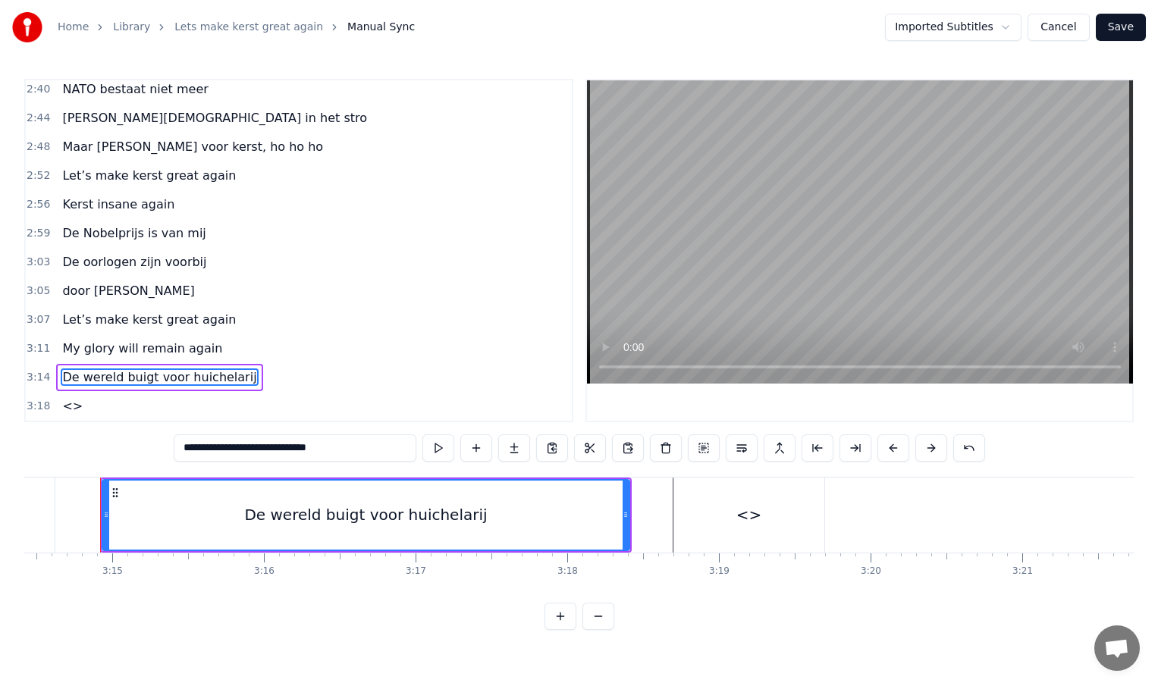
click at [741, 529] on div "<>" at bounding box center [749, 515] width 150 height 75
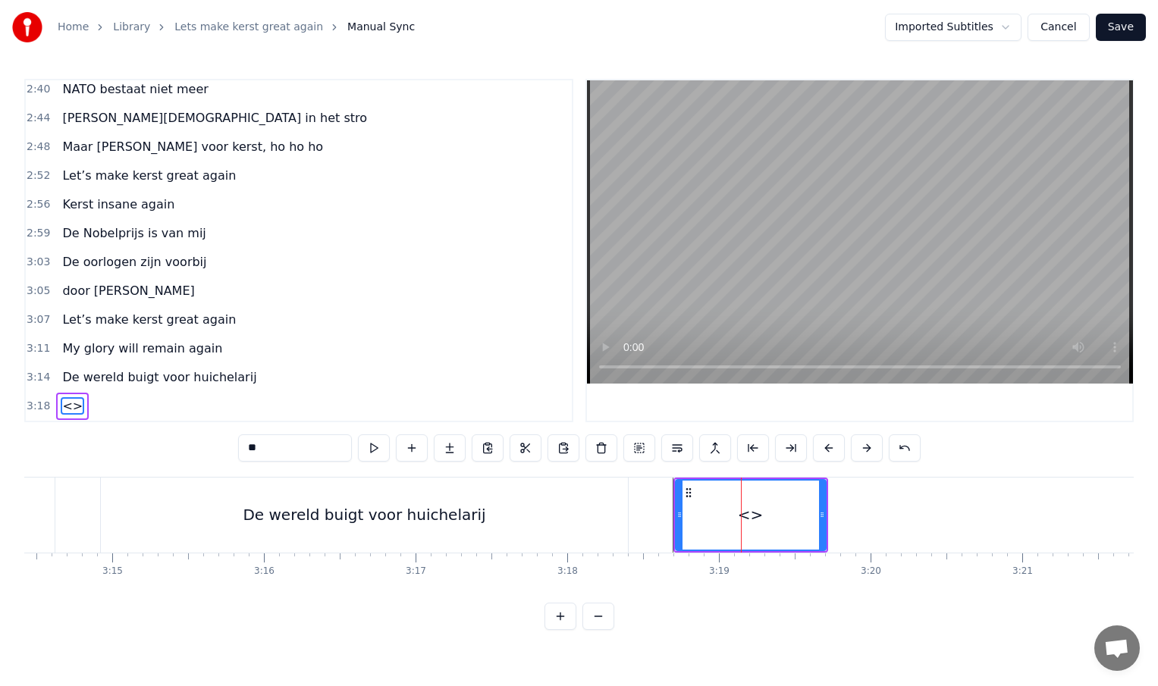
click at [314, 450] on input "**" at bounding box center [295, 448] width 114 height 27
type input "*"
paste input "**********"
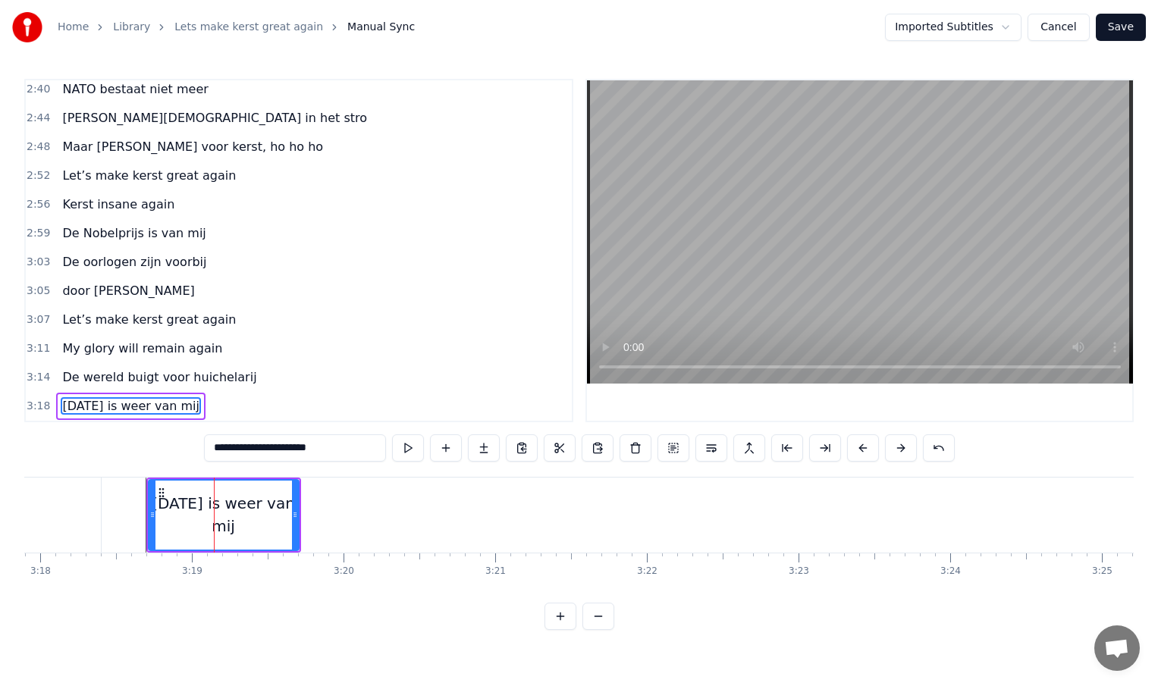
scroll to position [0, 30025]
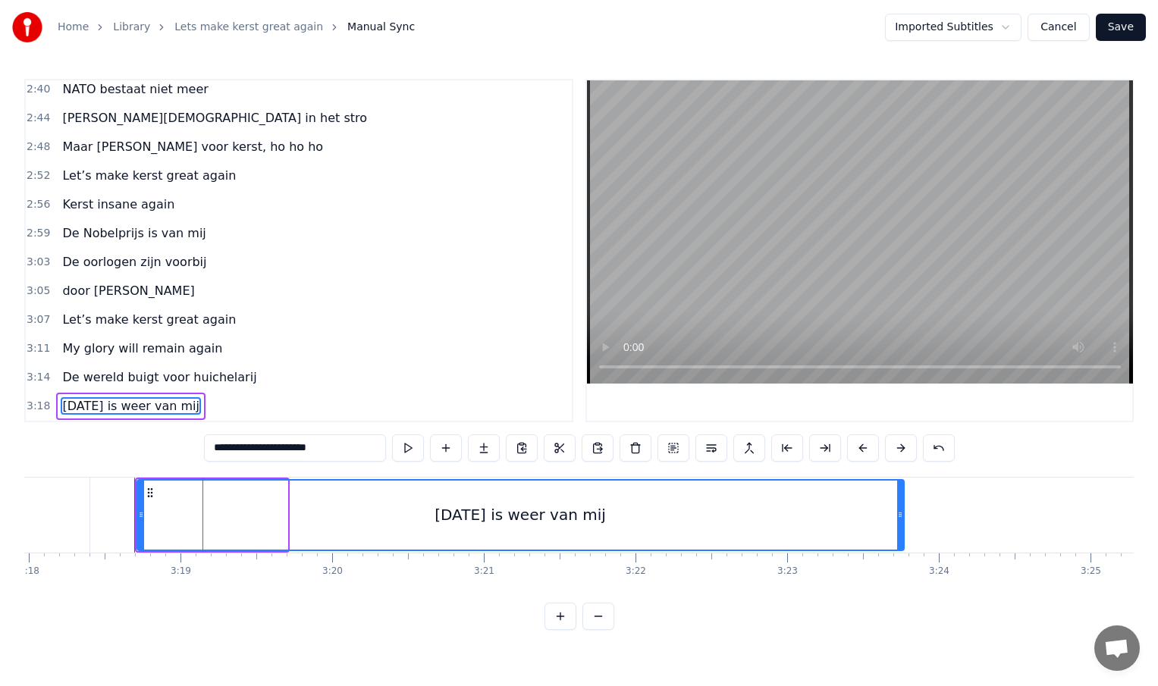
drag, startPoint x: 284, startPoint y: 517, endPoint x: 901, endPoint y: 543, distance: 617.8
click at [901, 543] on div at bounding box center [900, 515] width 6 height 69
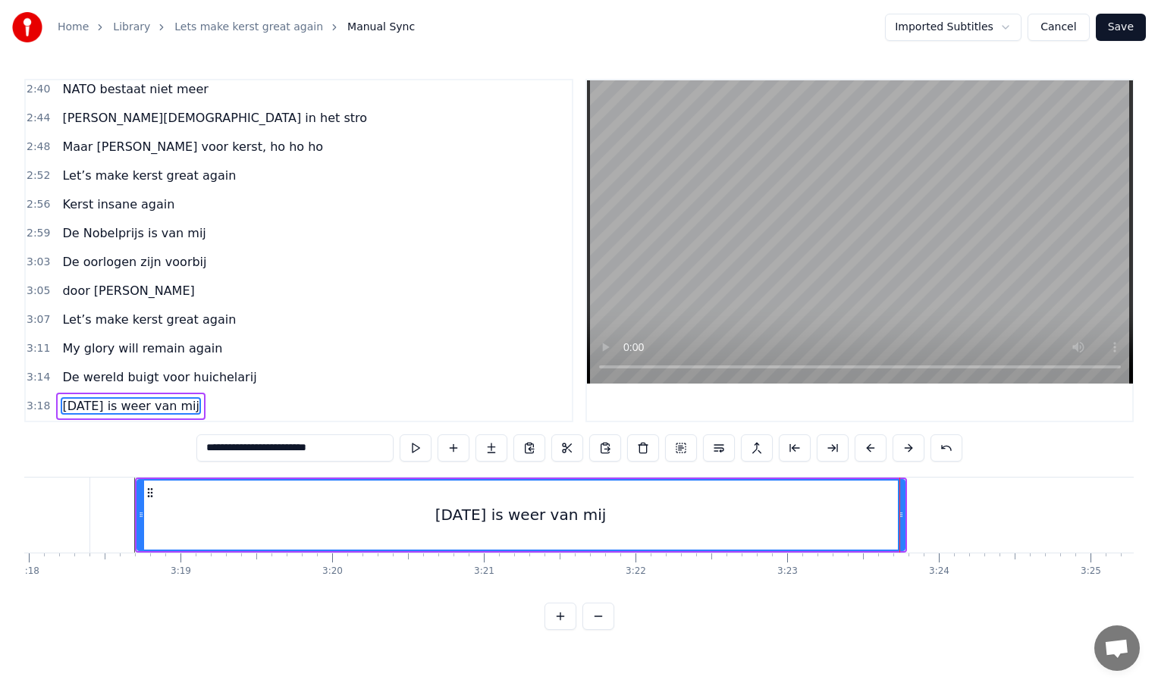
type input "**********"
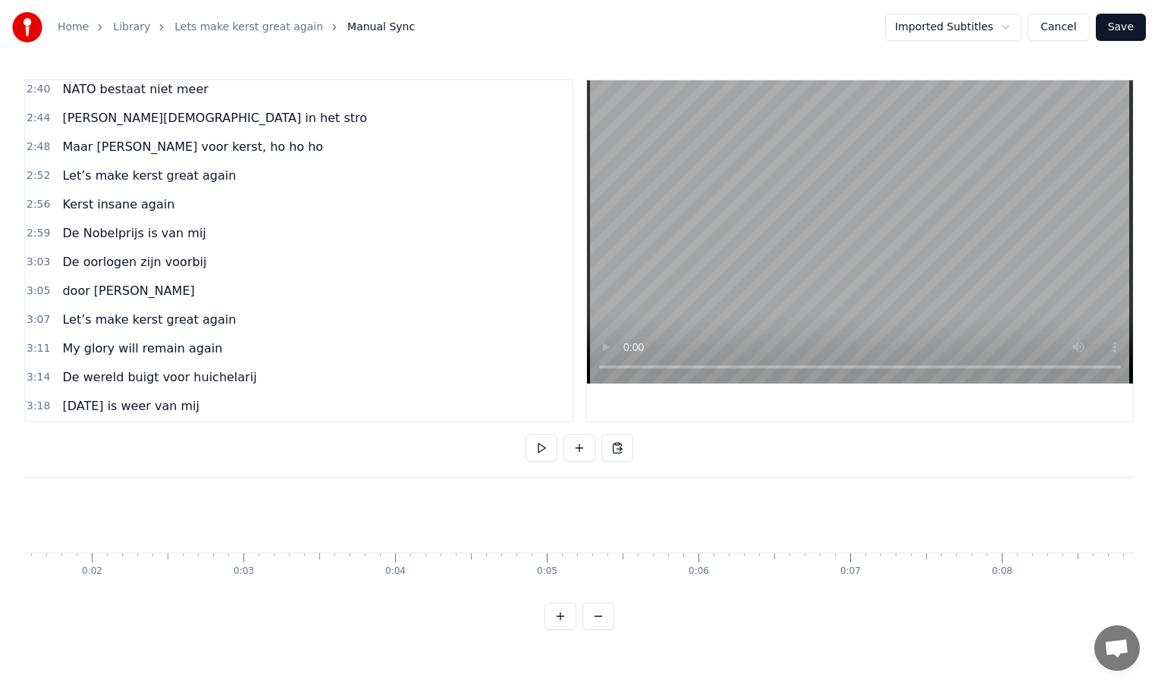
scroll to position [0, 0]
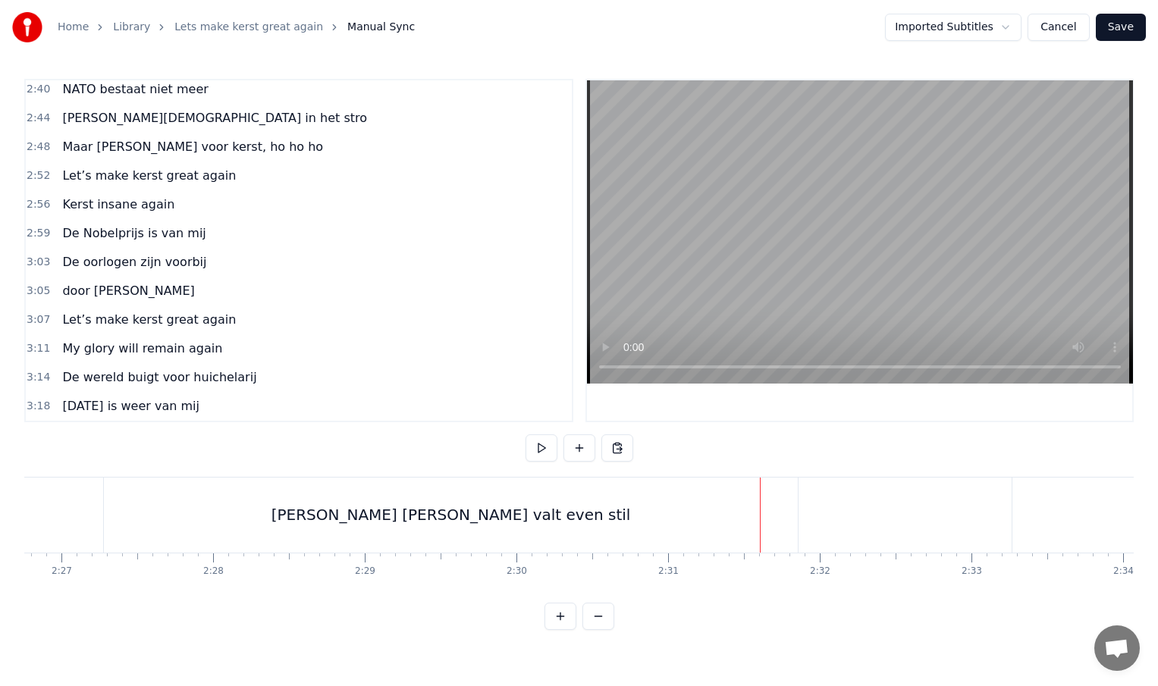
click at [112, 512] on div "[PERSON_NAME] [PERSON_NAME] valt even stil" at bounding box center [451, 515] width 694 height 75
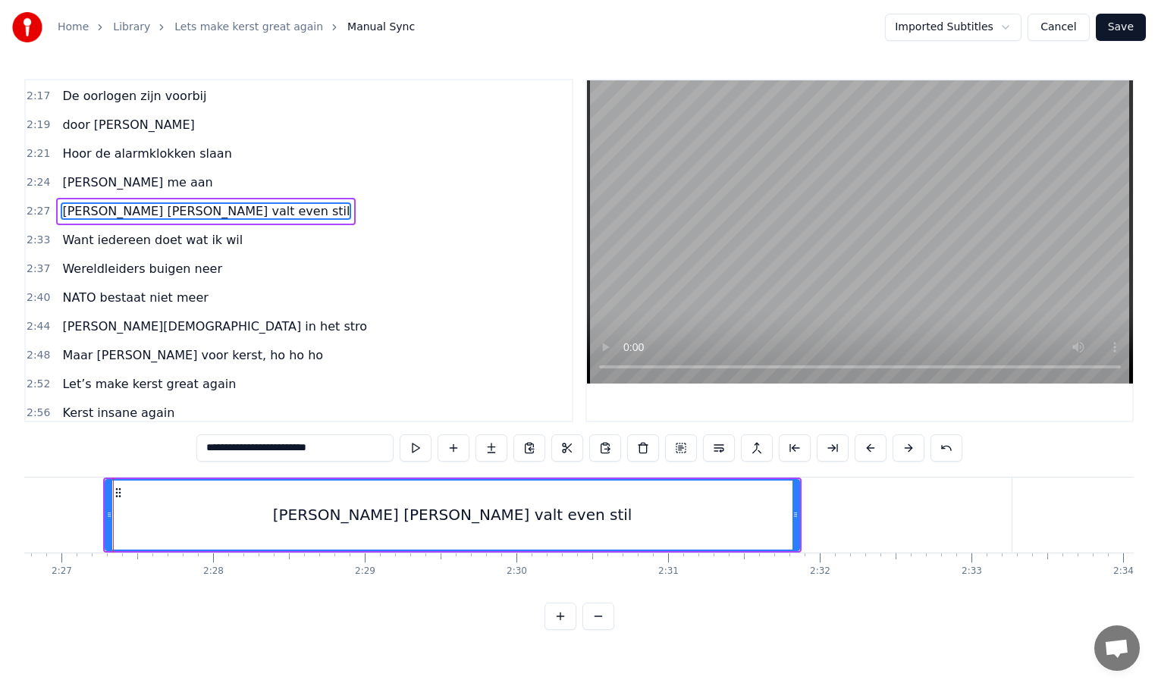
scroll to position [795, 0]
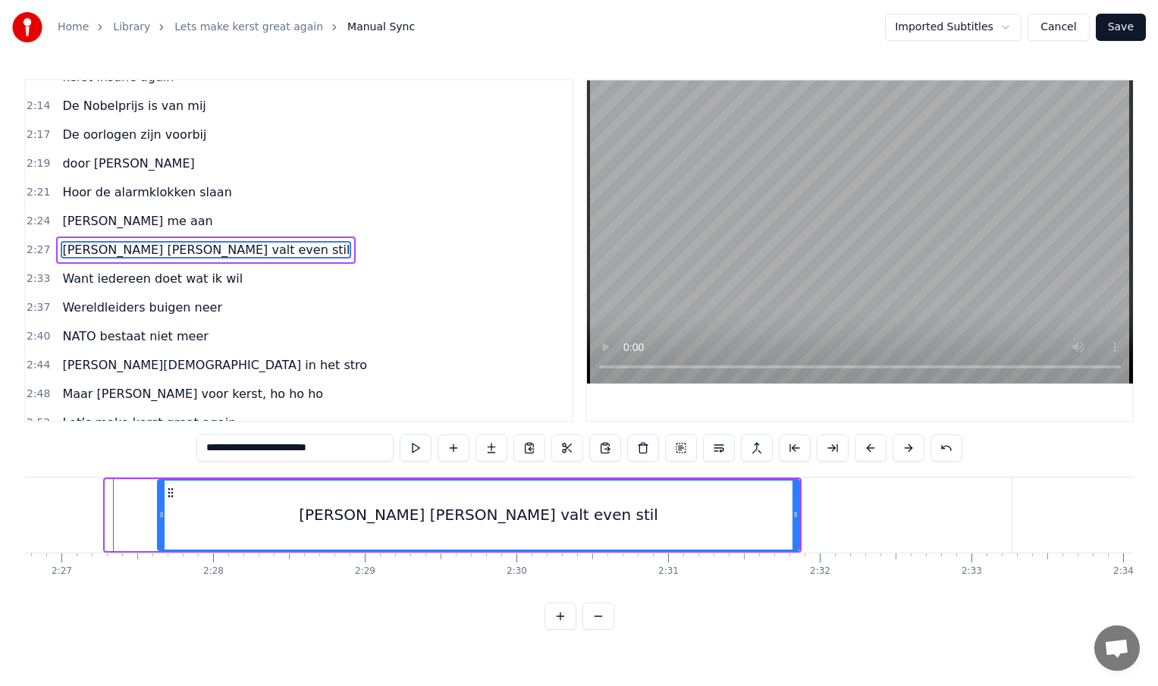
drag, startPoint x: 108, startPoint y: 514, endPoint x: 165, endPoint y: 514, distance: 56.1
click at [165, 514] on icon at bounding box center [161, 515] width 6 height 12
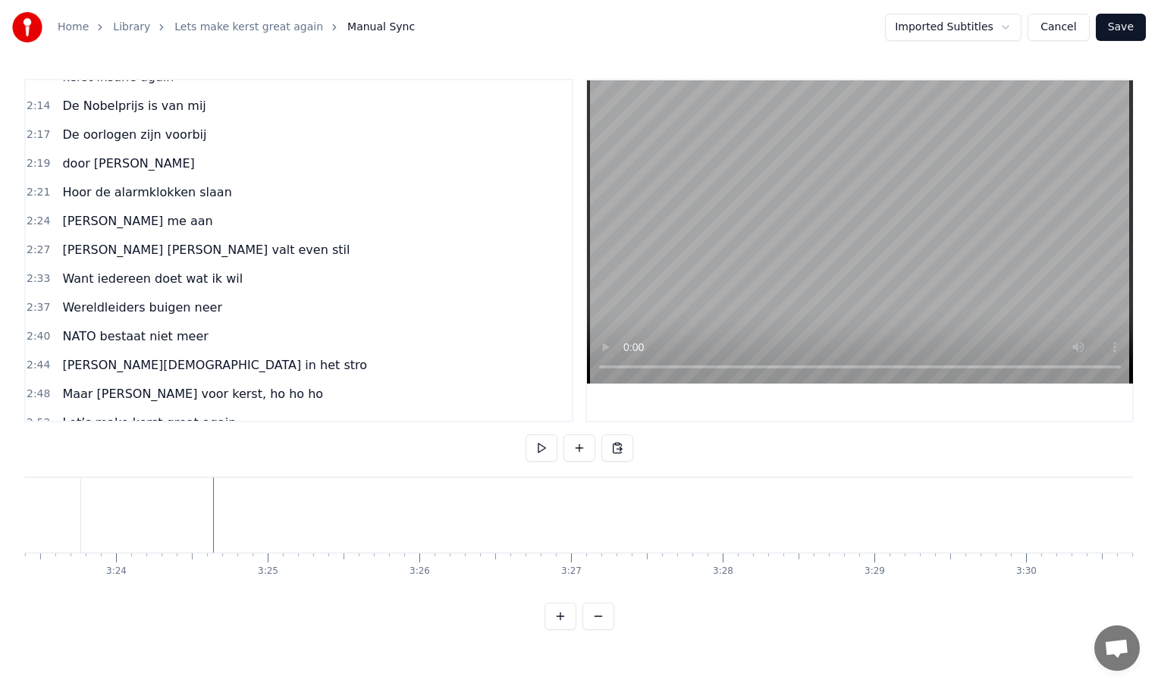
scroll to position [0, 30960]
click at [1120, 29] on button "Save" at bounding box center [1121, 27] width 50 height 27
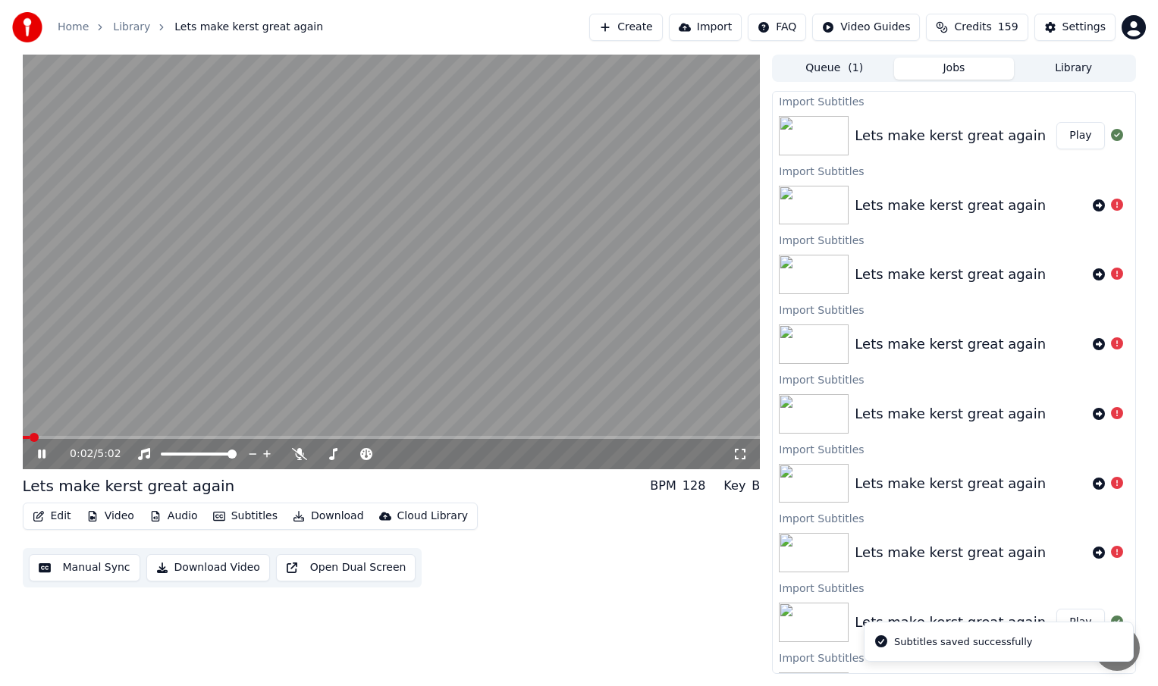
click at [40, 455] on icon at bounding box center [42, 454] width 8 height 9
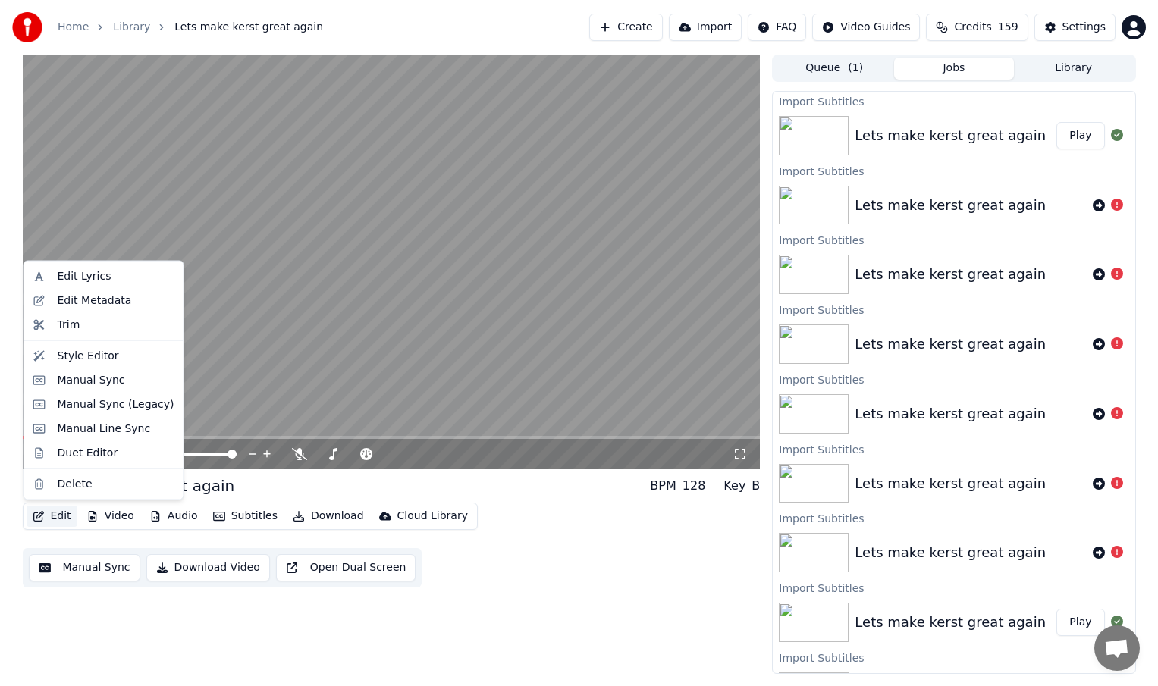
click at [52, 516] on button "Edit" at bounding box center [52, 516] width 51 height 21
click at [80, 355] on div "Style Editor" at bounding box center [88, 355] width 61 height 15
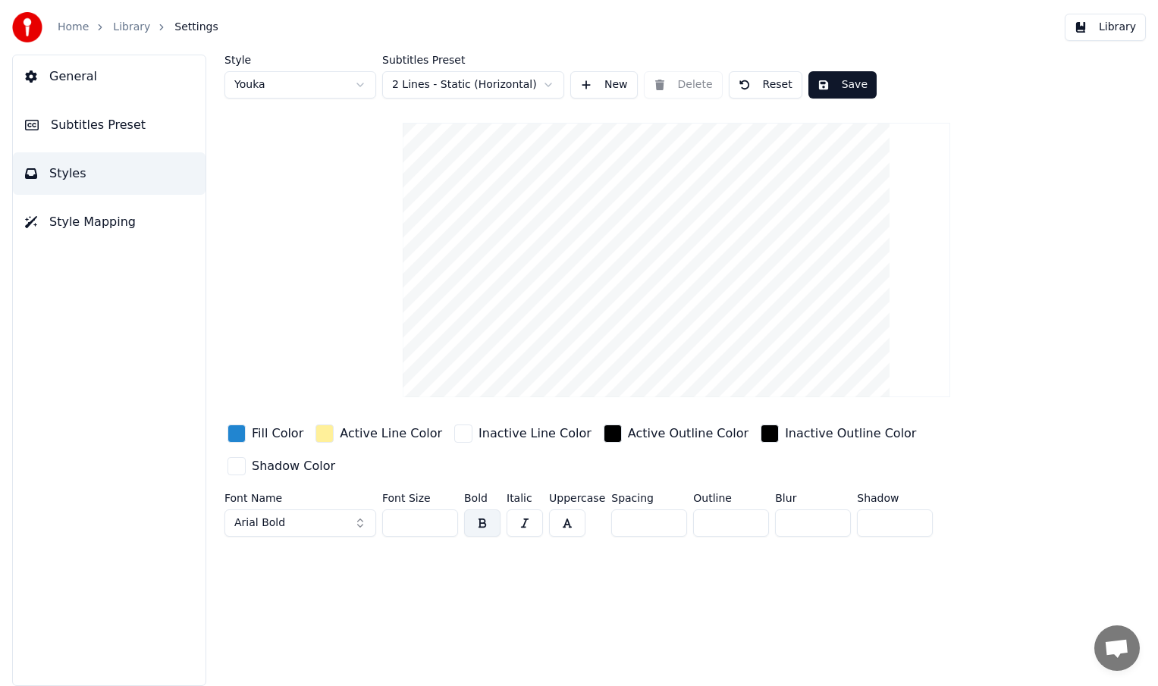
click at [87, 83] on span "General" at bounding box center [73, 76] width 48 height 18
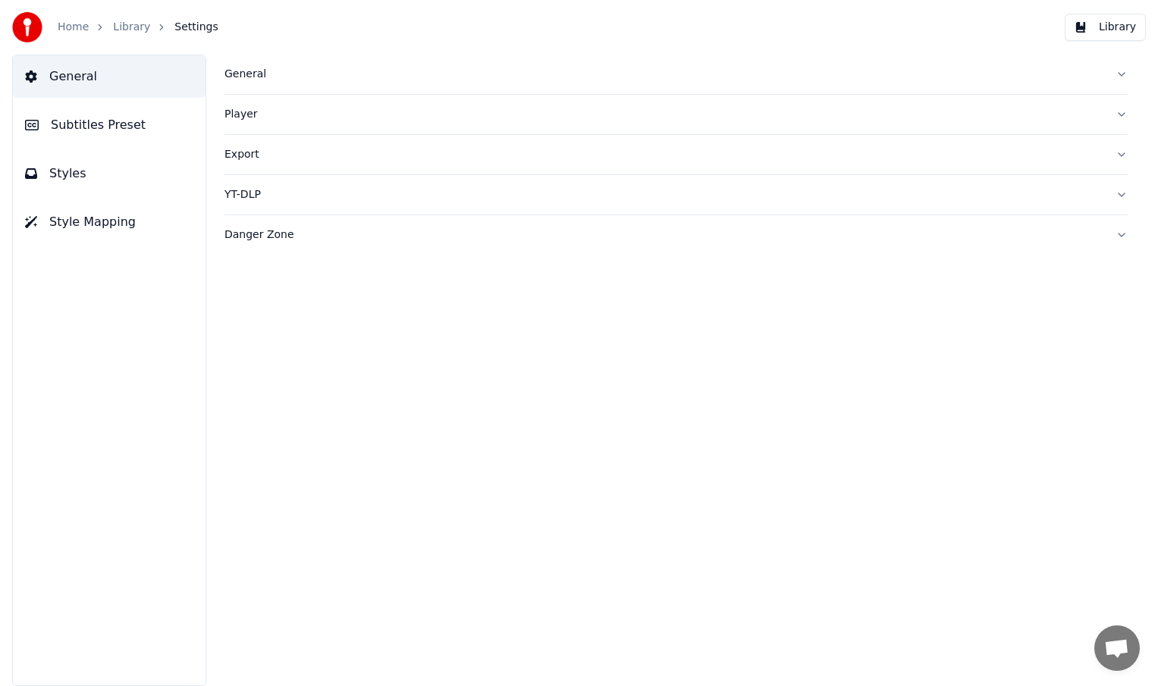
click at [256, 74] on div "General" at bounding box center [663, 74] width 879 height 15
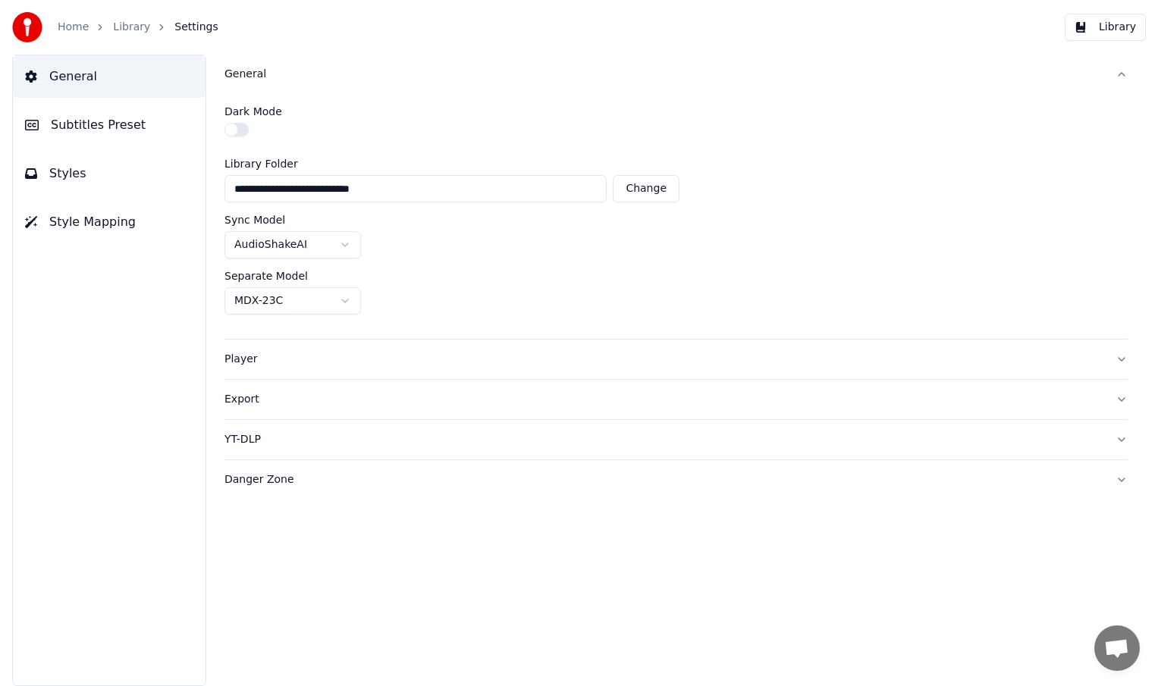
click at [109, 172] on button "Styles" at bounding box center [109, 173] width 193 height 42
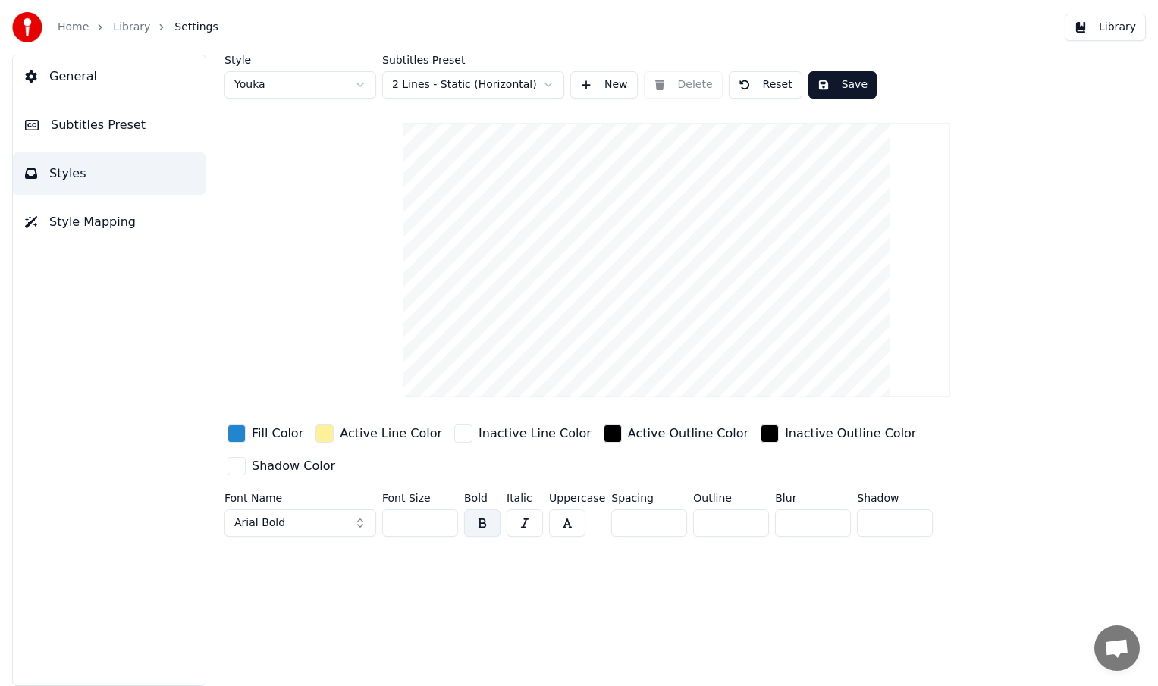
click at [77, 83] on span "General" at bounding box center [73, 76] width 48 height 18
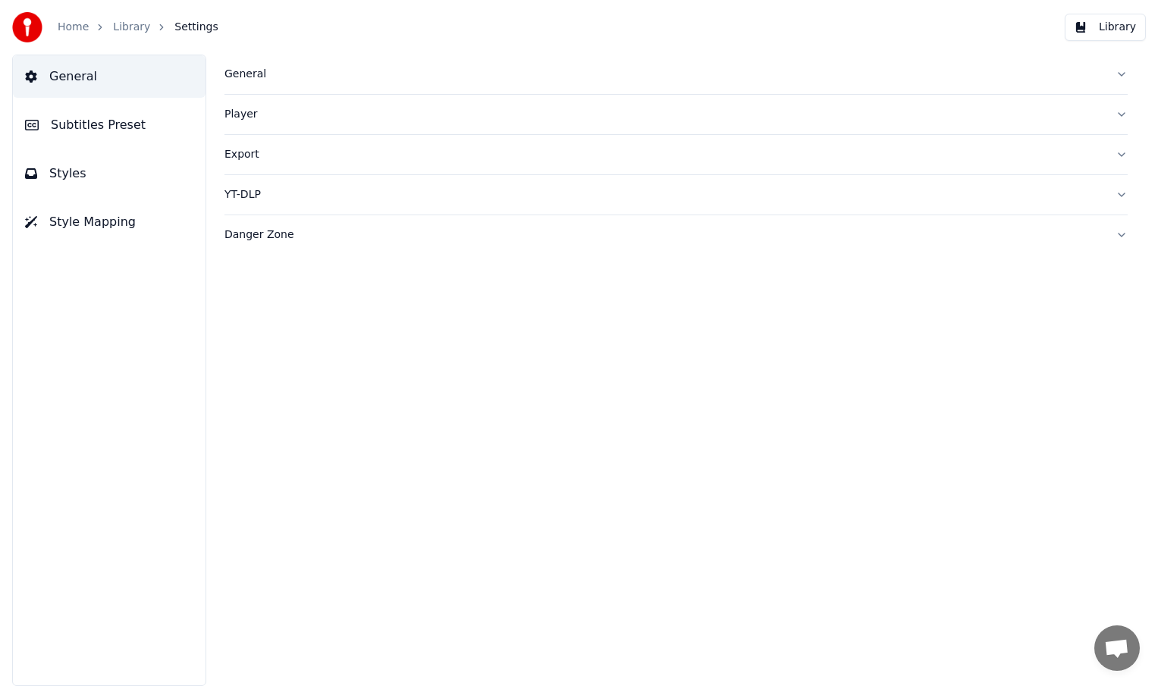
click at [261, 71] on div "General" at bounding box center [663, 74] width 879 height 15
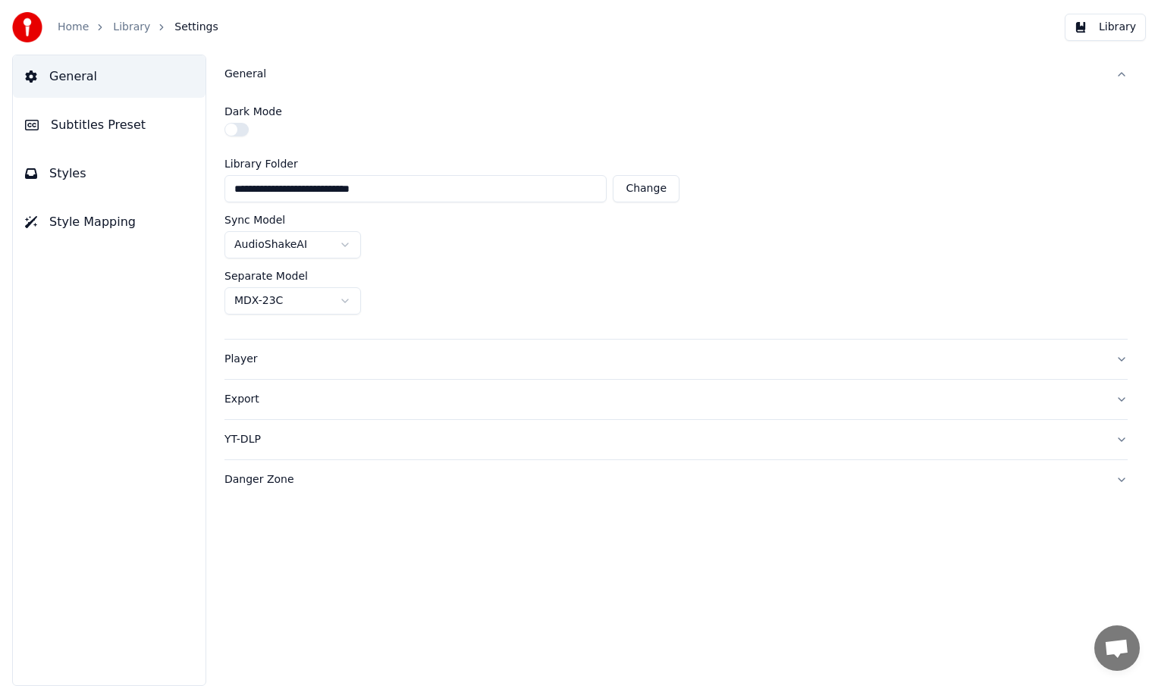
click at [252, 359] on div "Player" at bounding box center [663, 359] width 879 height 15
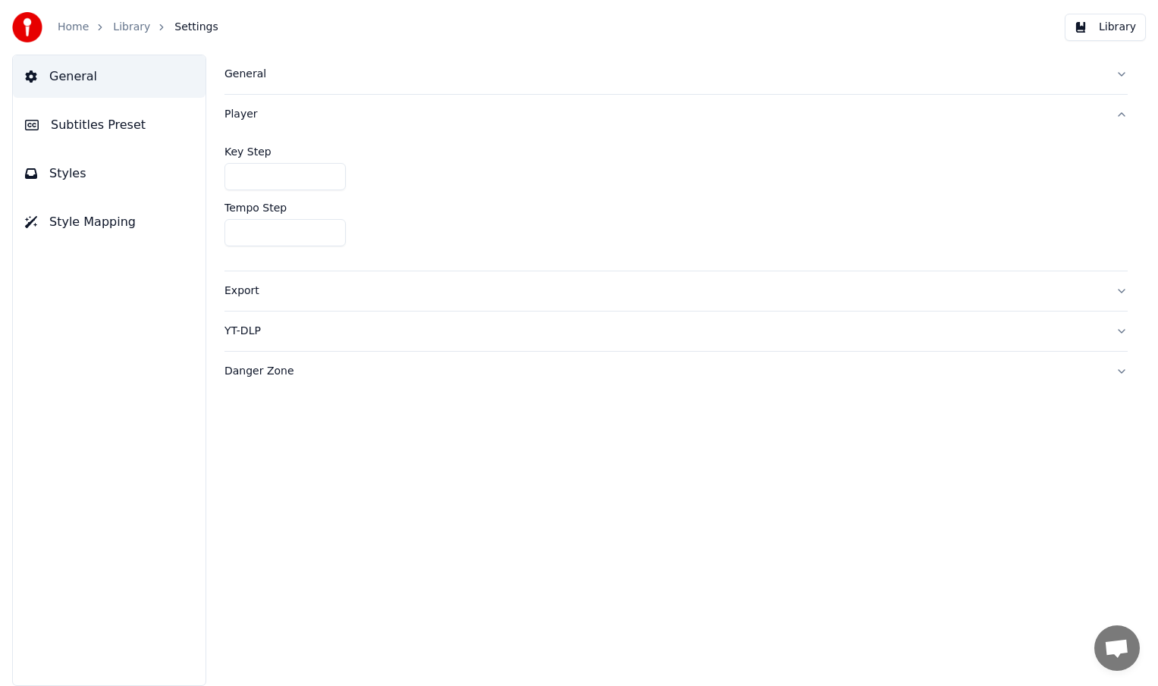
click at [101, 127] on span "Subtitles Preset" at bounding box center [98, 125] width 95 height 18
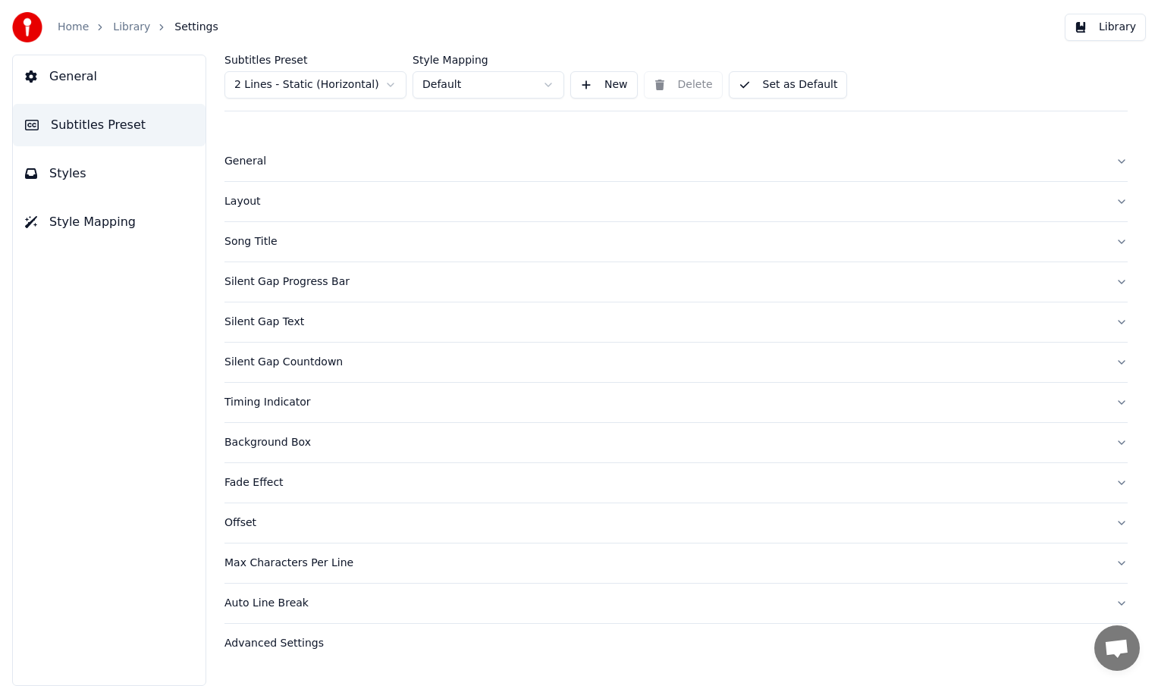
click at [250, 202] on div "Layout" at bounding box center [663, 201] width 879 height 15
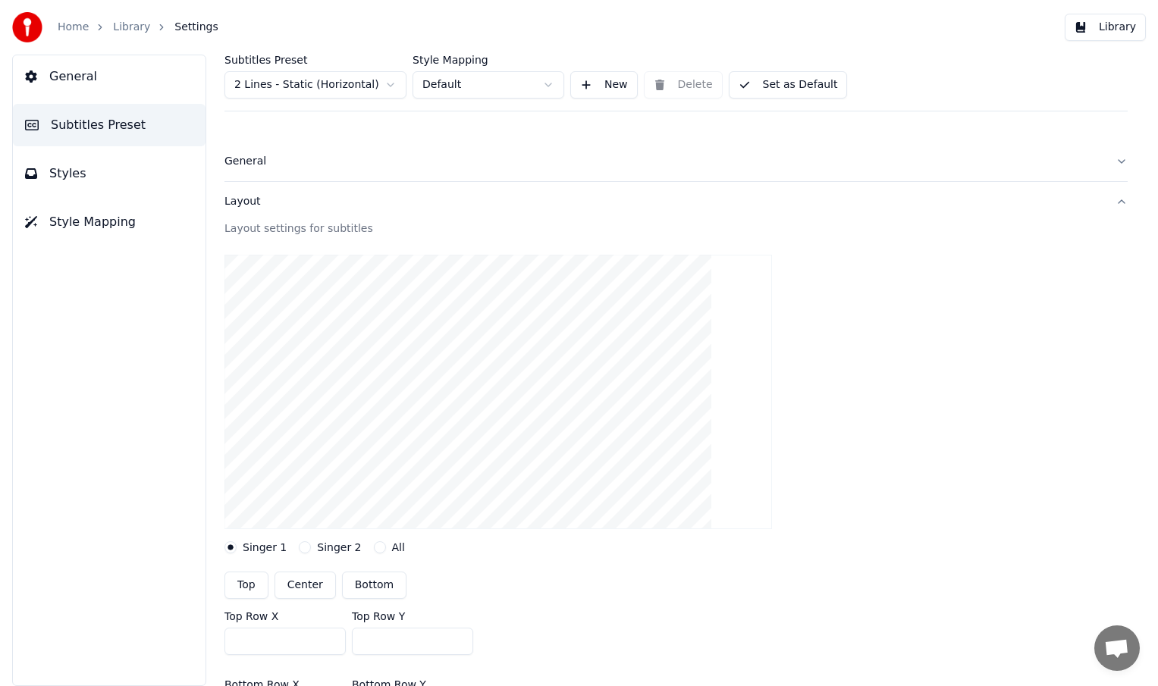
click at [446, 294] on video at bounding box center [498, 392] width 548 height 275
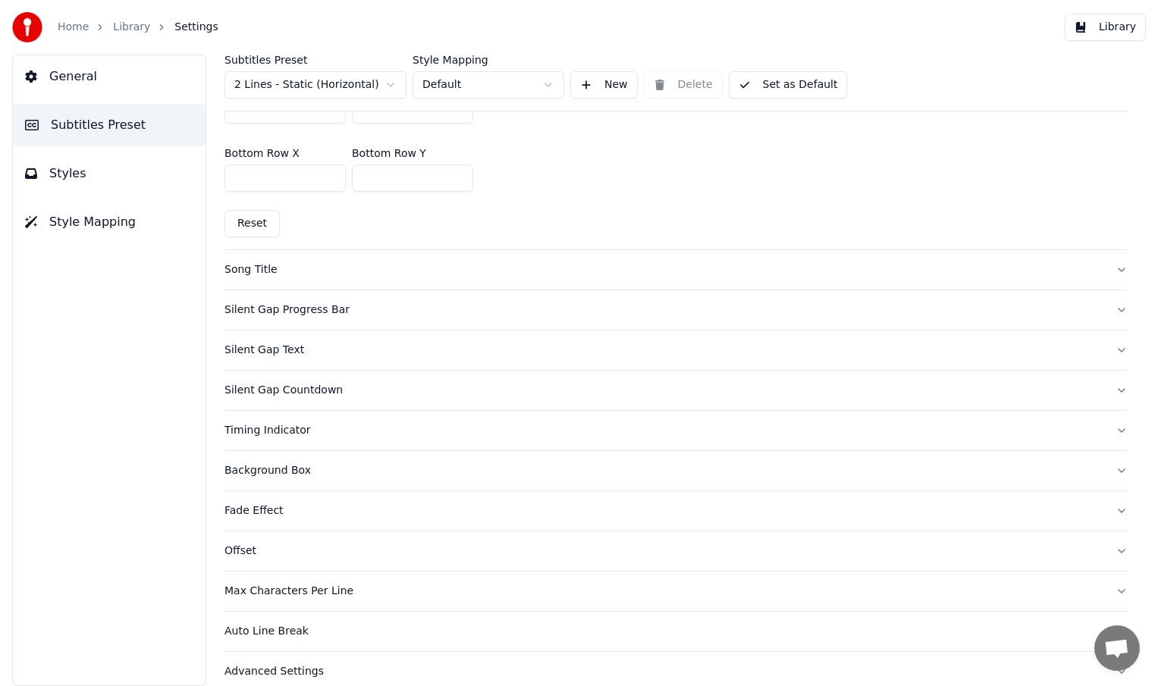
scroll to position [549, 0]
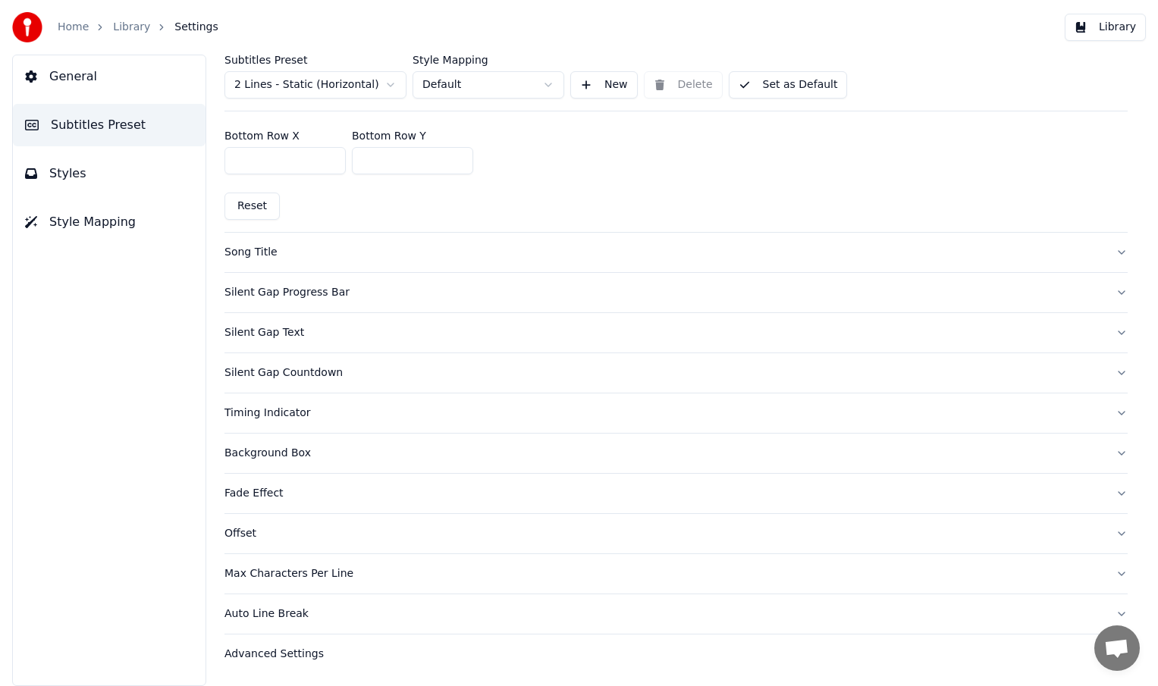
click at [287, 455] on div "Background Box" at bounding box center [663, 453] width 879 height 15
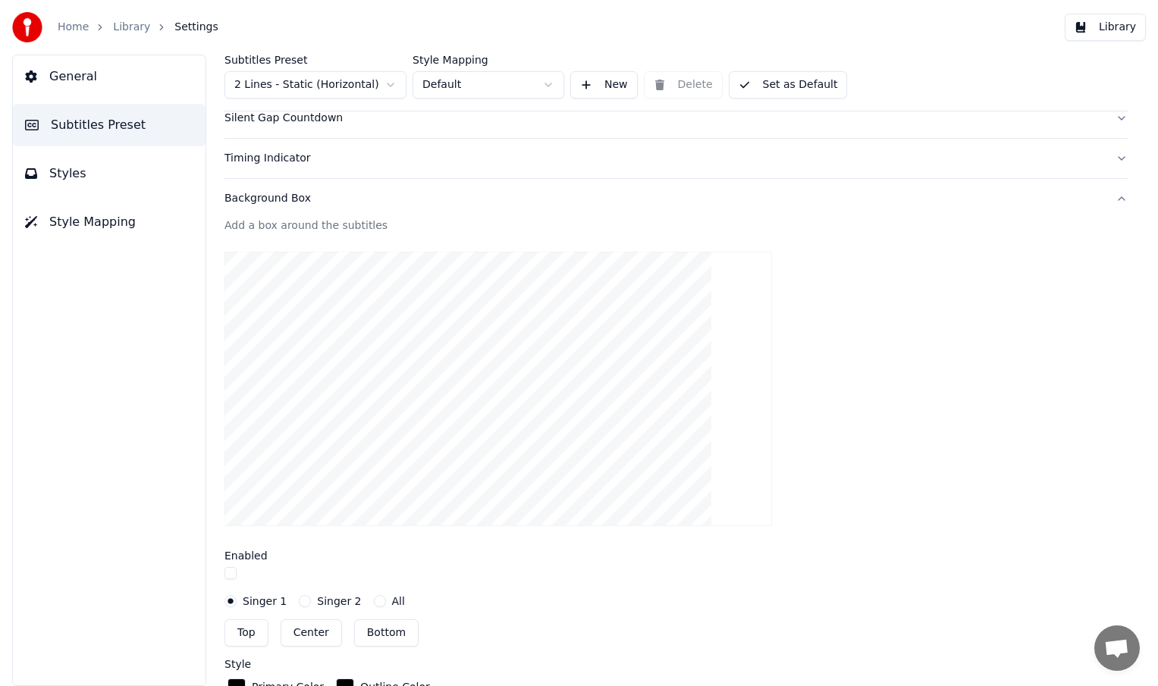
scroll to position [240, 0]
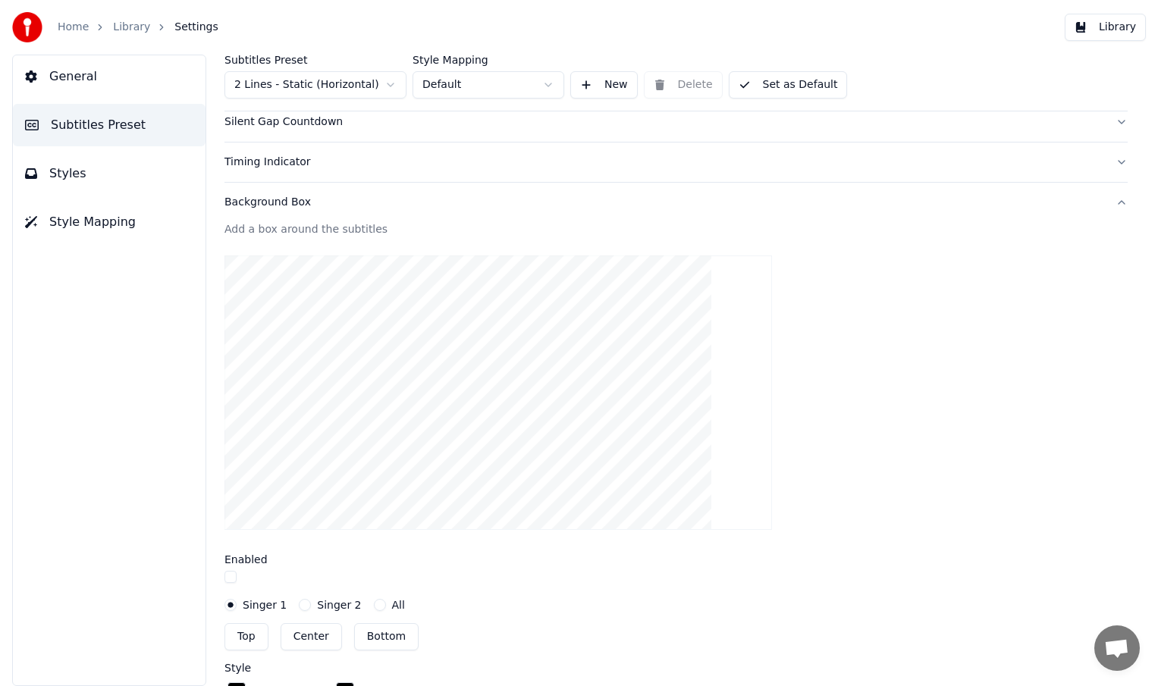
click at [430, 332] on video at bounding box center [498, 393] width 548 height 275
click at [109, 180] on button "Styles" at bounding box center [109, 173] width 193 height 42
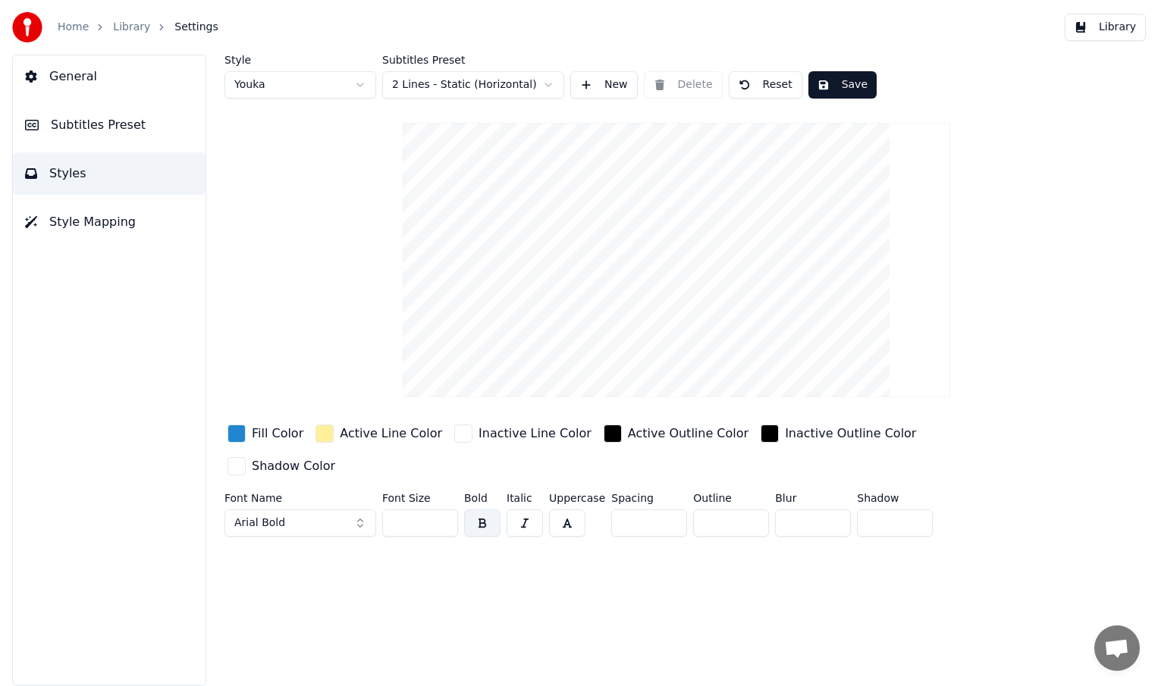
click at [105, 223] on span "Style Mapping" at bounding box center [92, 222] width 86 height 18
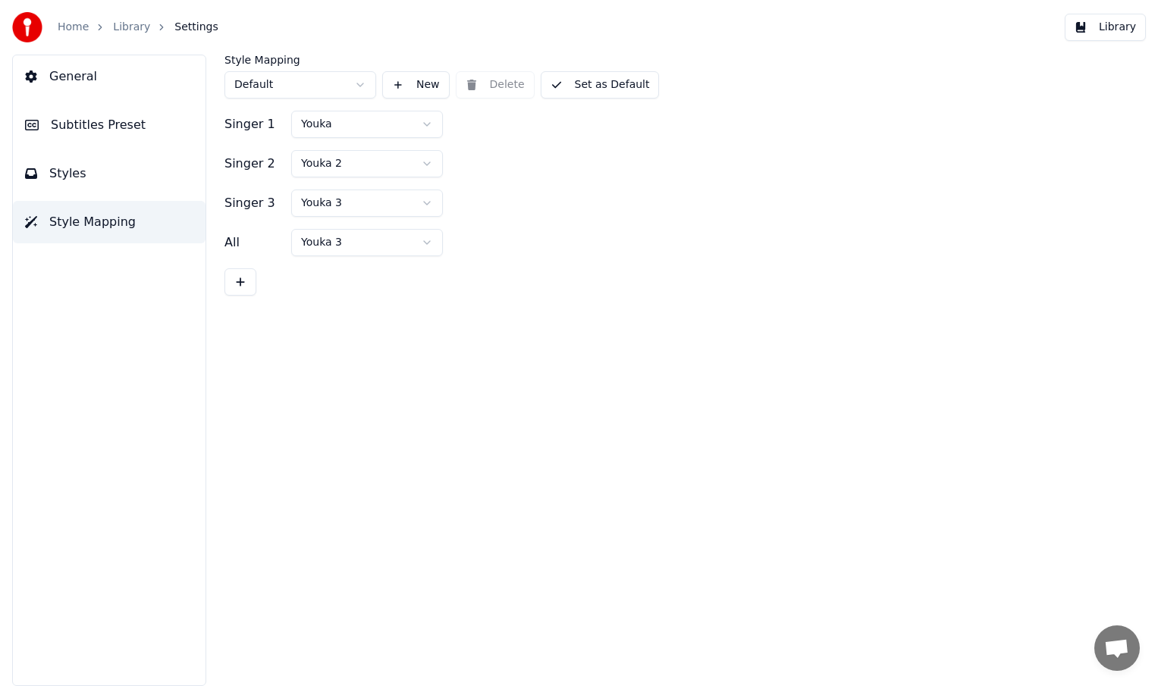
click at [110, 185] on button "Styles" at bounding box center [109, 173] width 193 height 42
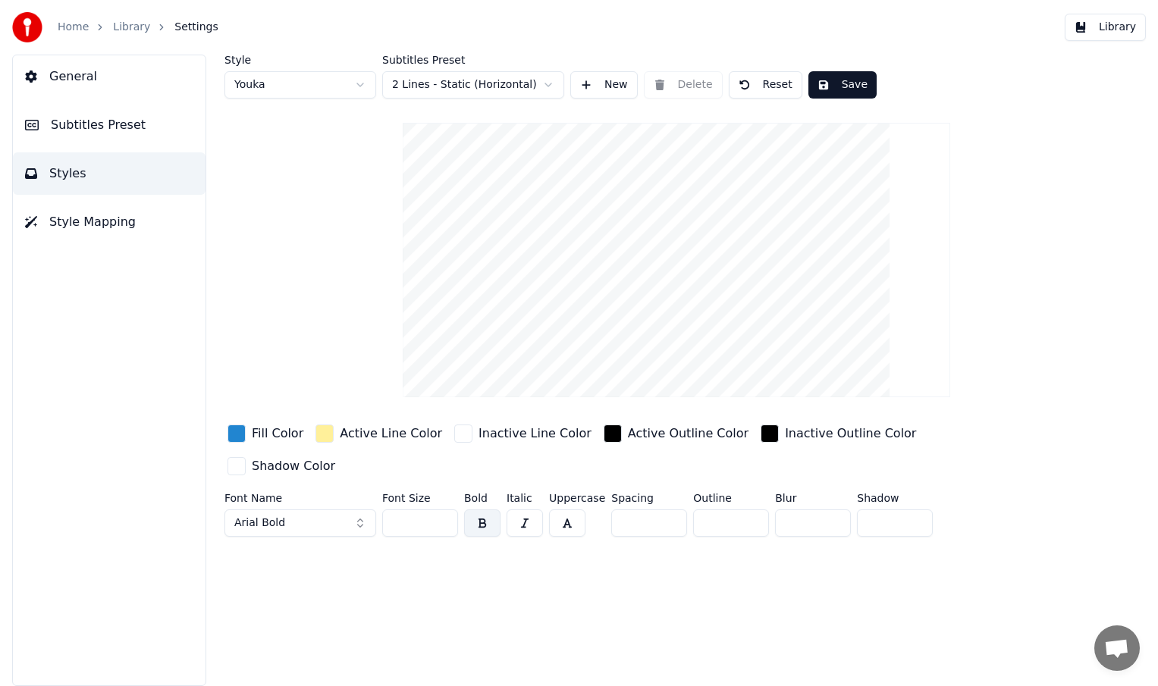
click at [74, 79] on span "General" at bounding box center [73, 76] width 48 height 18
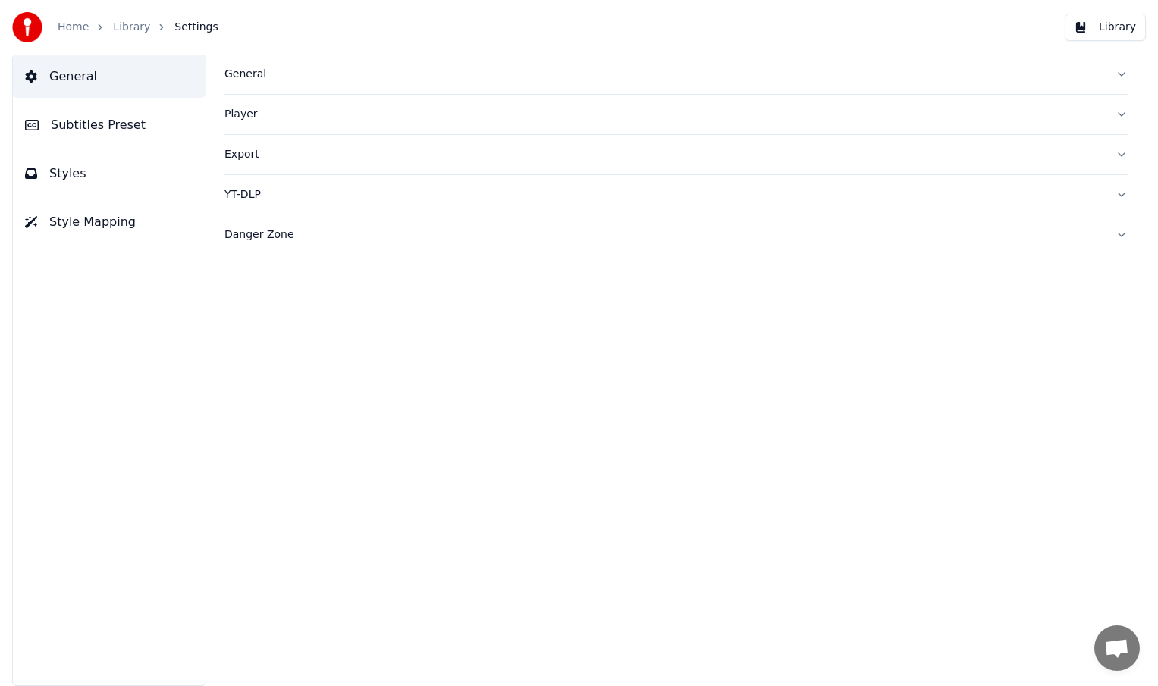
click at [106, 126] on span "Subtitles Preset" at bounding box center [98, 125] width 95 height 18
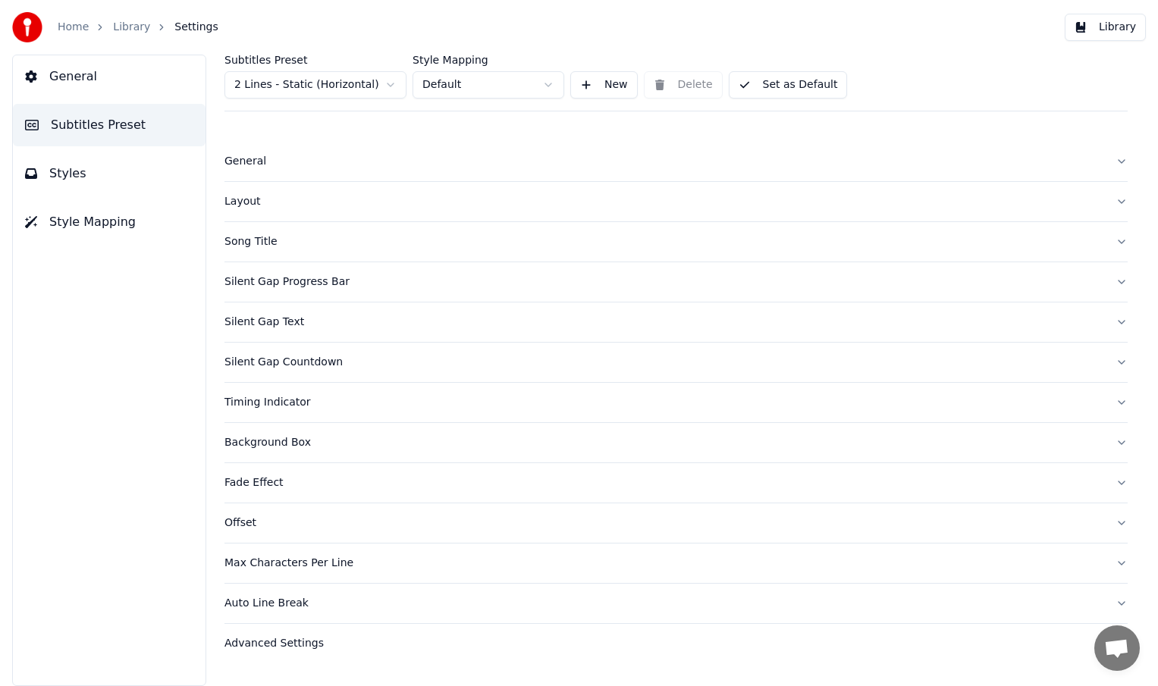
click at [299, 645] on div "Advanced Settings" at bounding box center [663, 643] width 879 height 15
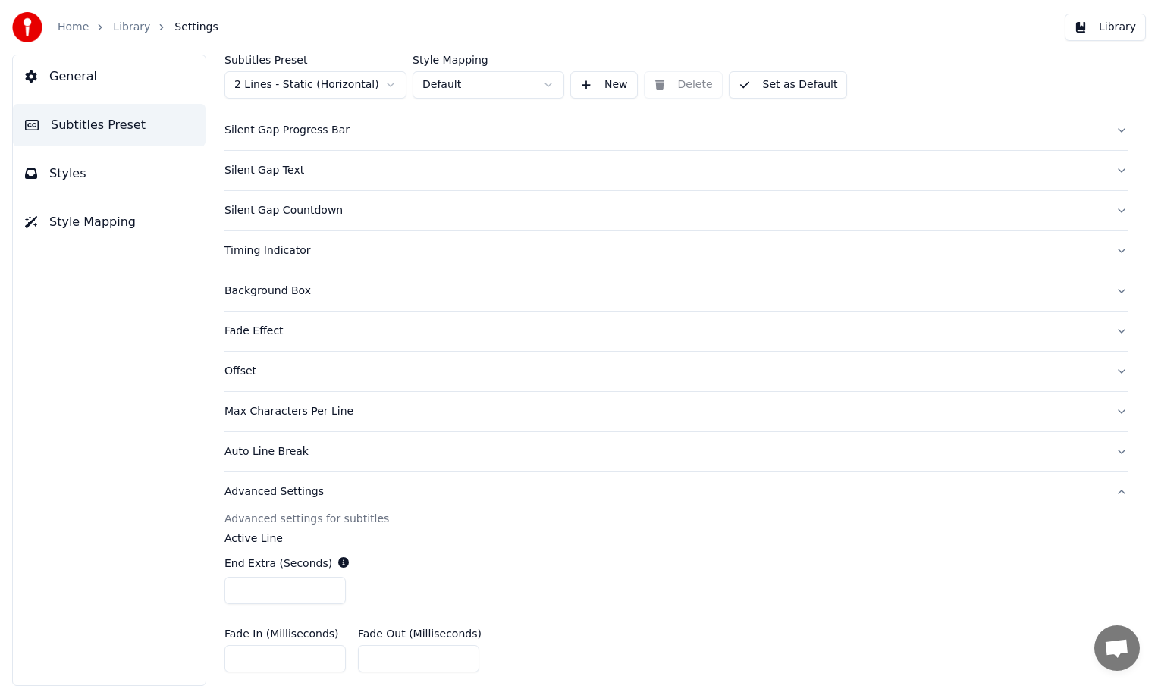
scroll to position [132, 0]
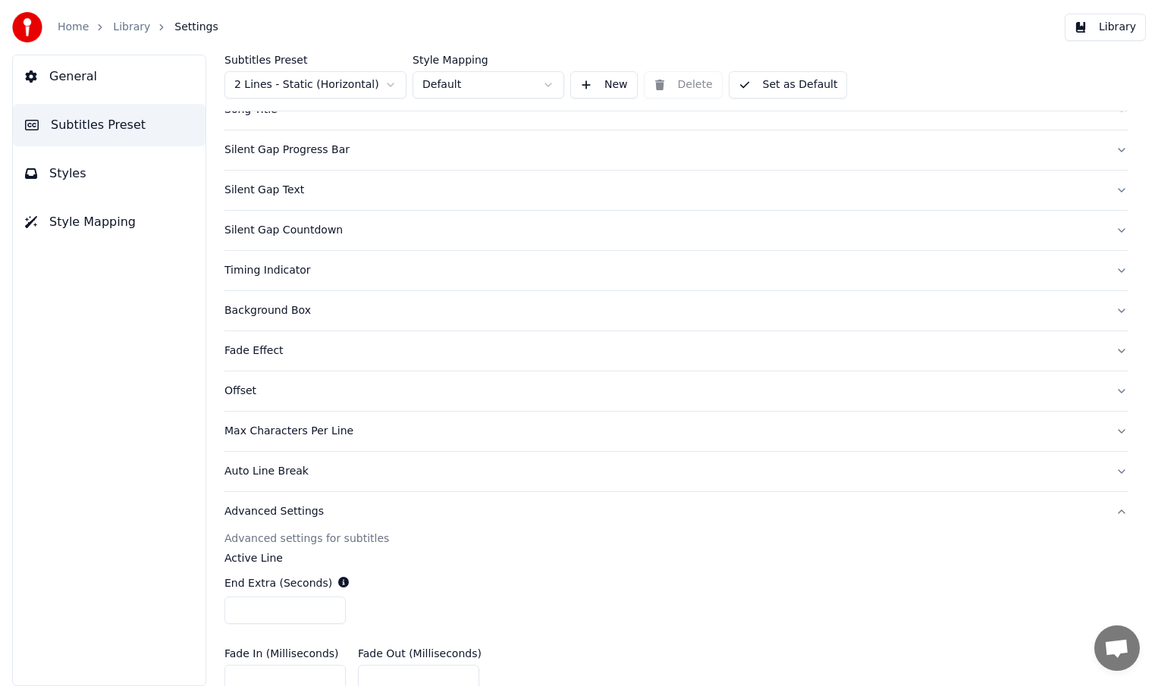
click at [259, 314] on div "Background Box" at bounding box center [663, 310] width 879 height 15
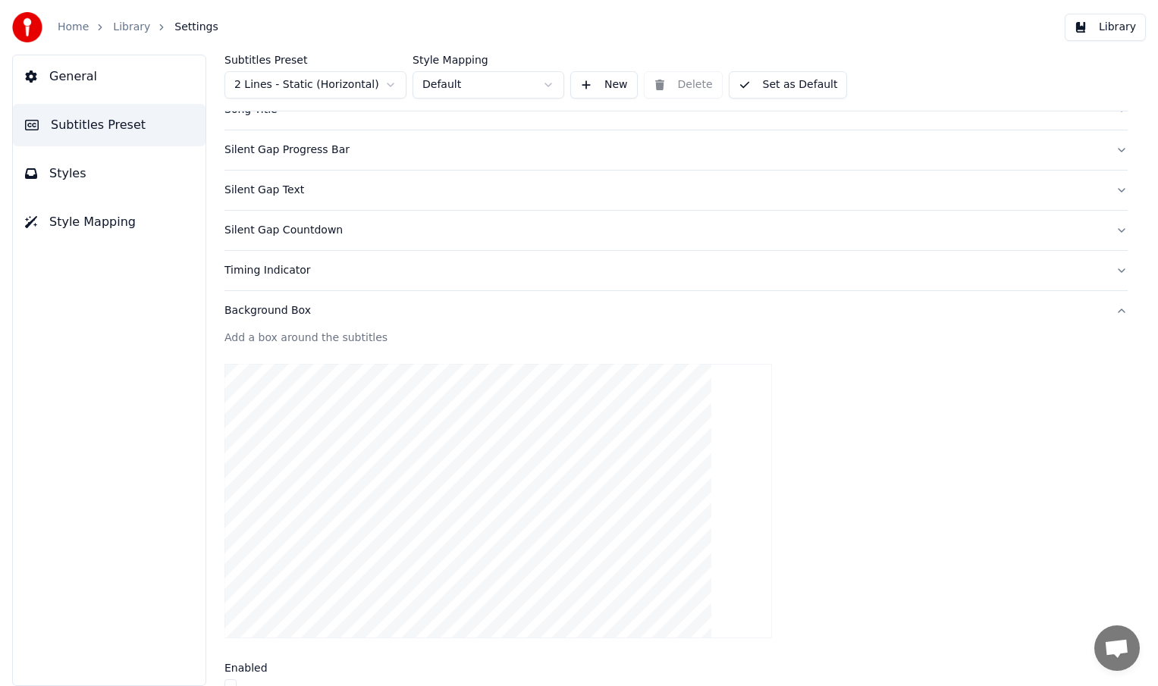
click at [334, 385] on video at bounding box center [498, 501] width 548 height 275
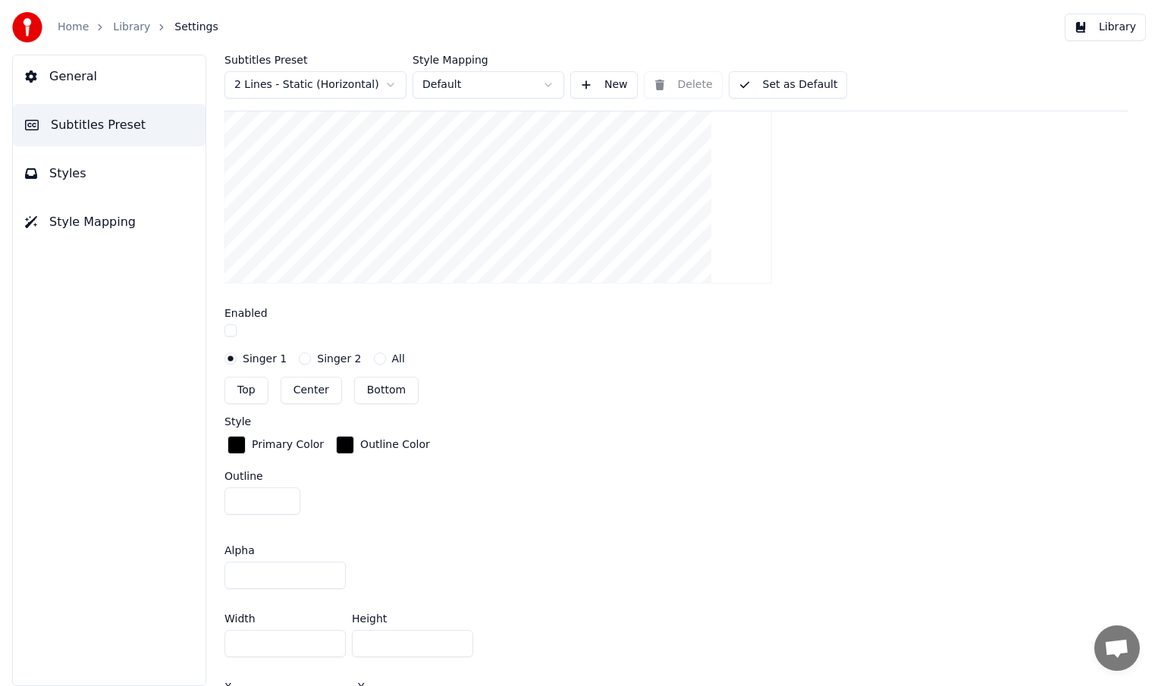
scroll to position [452, 0]
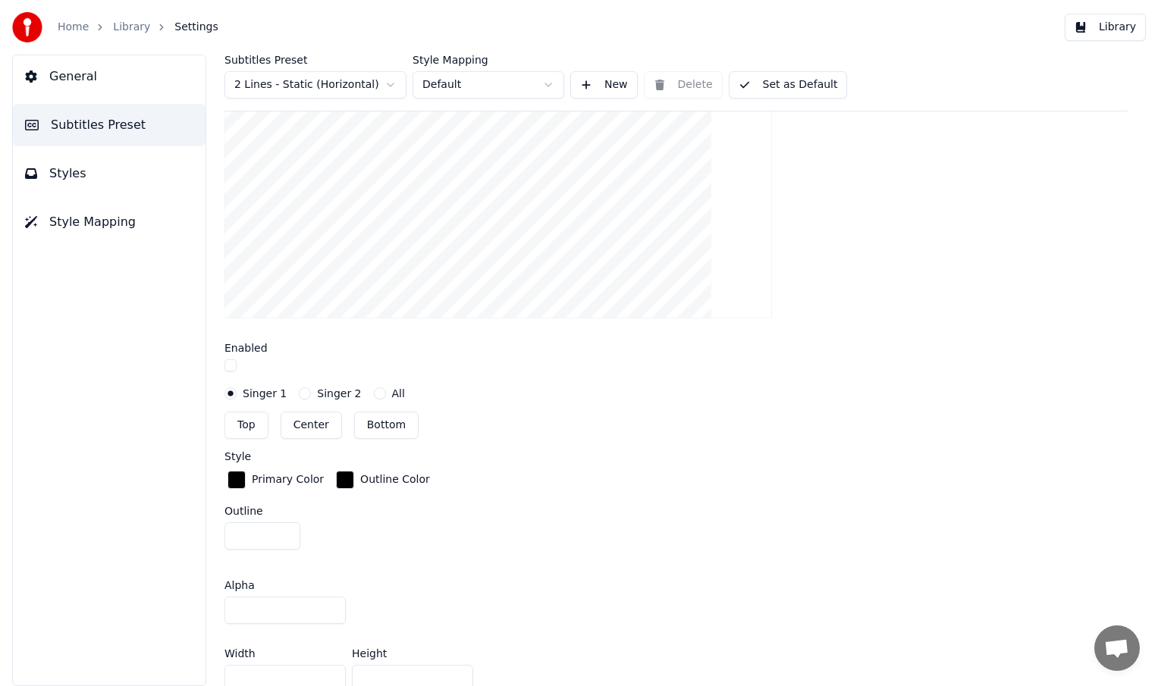
click at [86, 182] on button "Styles" at bounding box center [109, 173] width 193 height 42
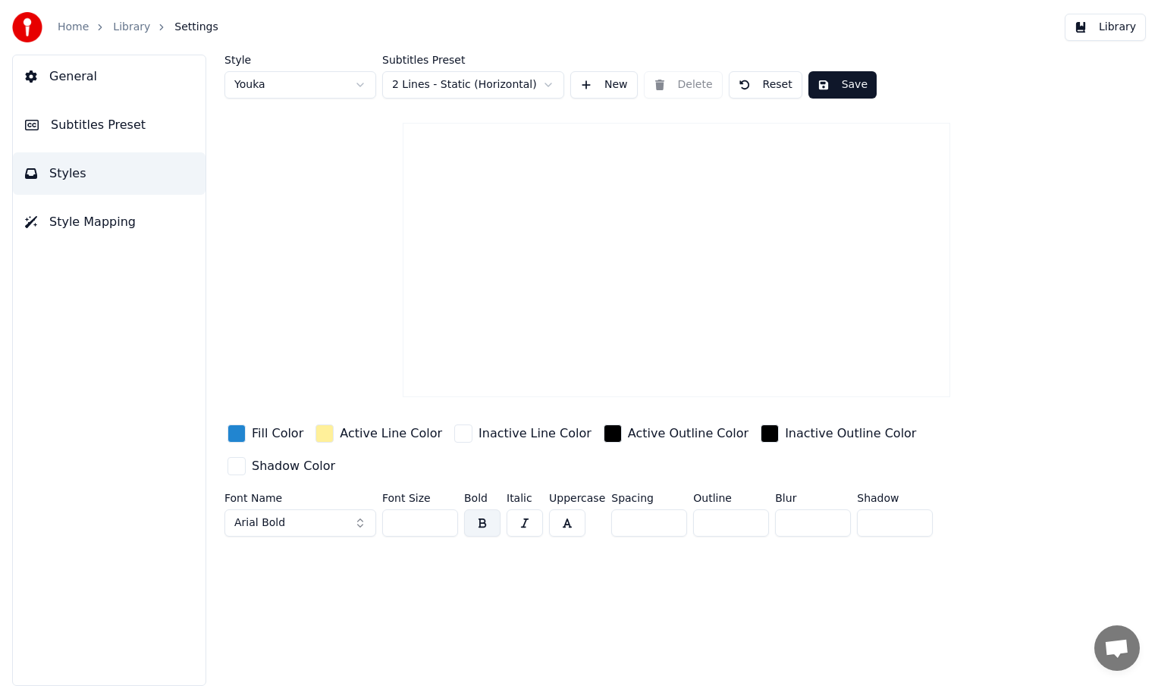
scroll to position [0, 0]
click at [587, 86] on button "New" at bounding box center [603, 84] width 67 height 27
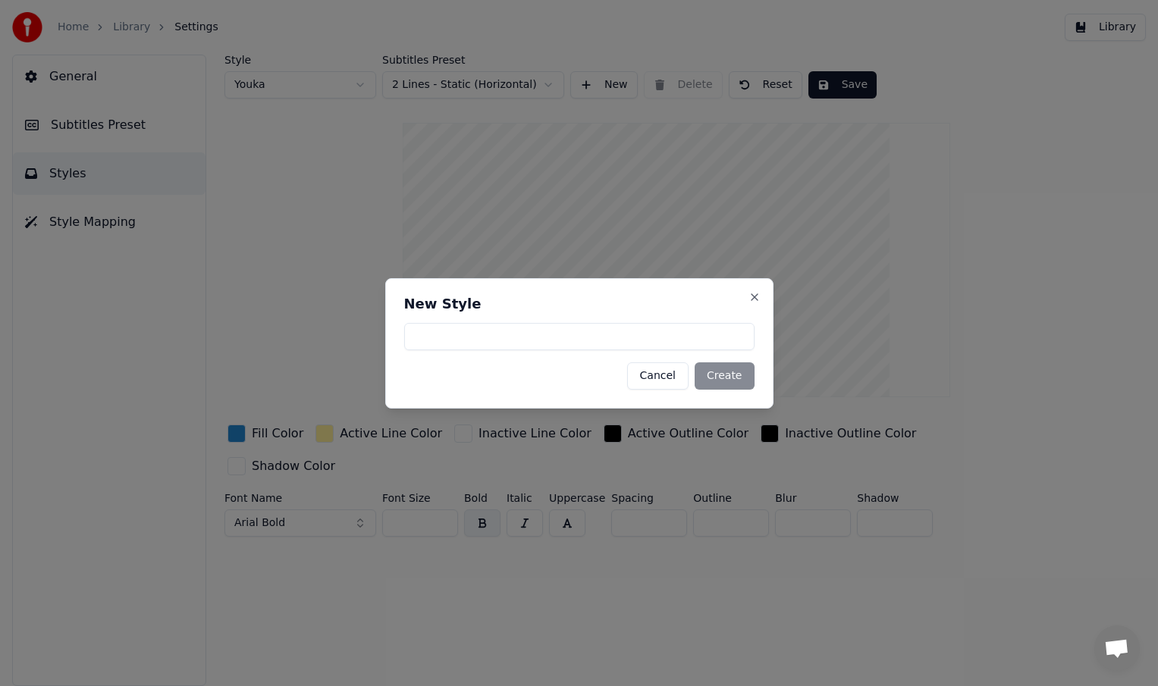
click at [674, 375] on button "Cancel" at bounding box center [657, 375] width 61 height 27
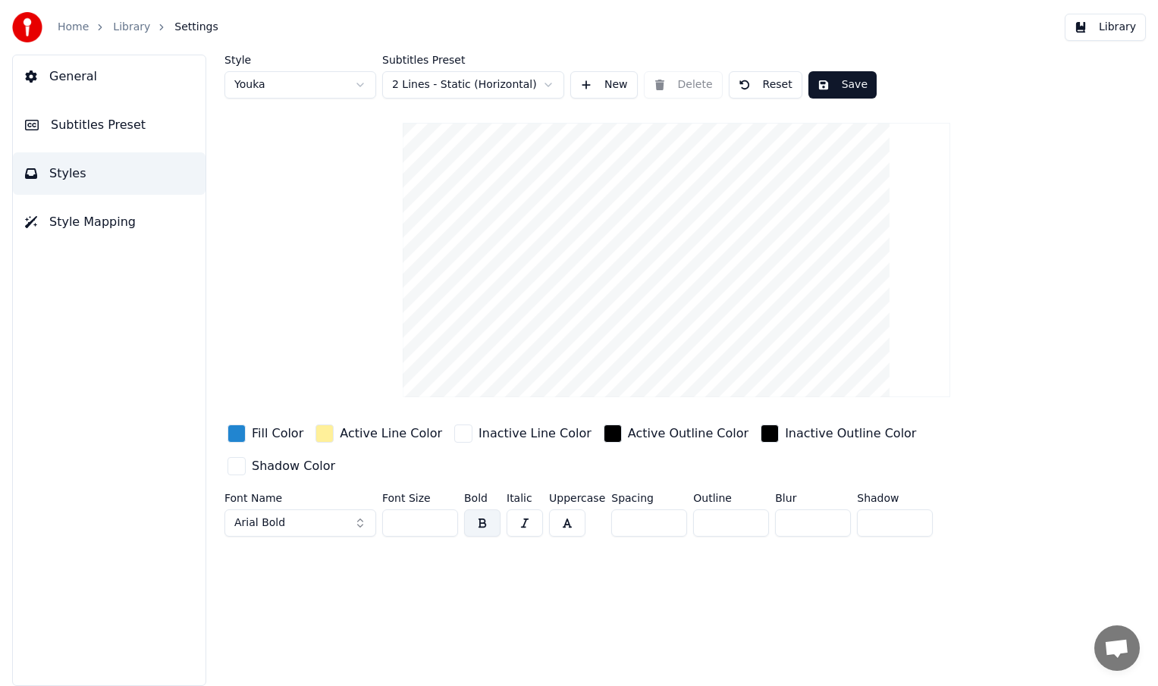
click at [542, 363] on video at bounding box center [677, 260] width 548 height 275
click at [89, 128] on span "Subtitles Preset" at bounding box center [98, 125] width 95 height 18
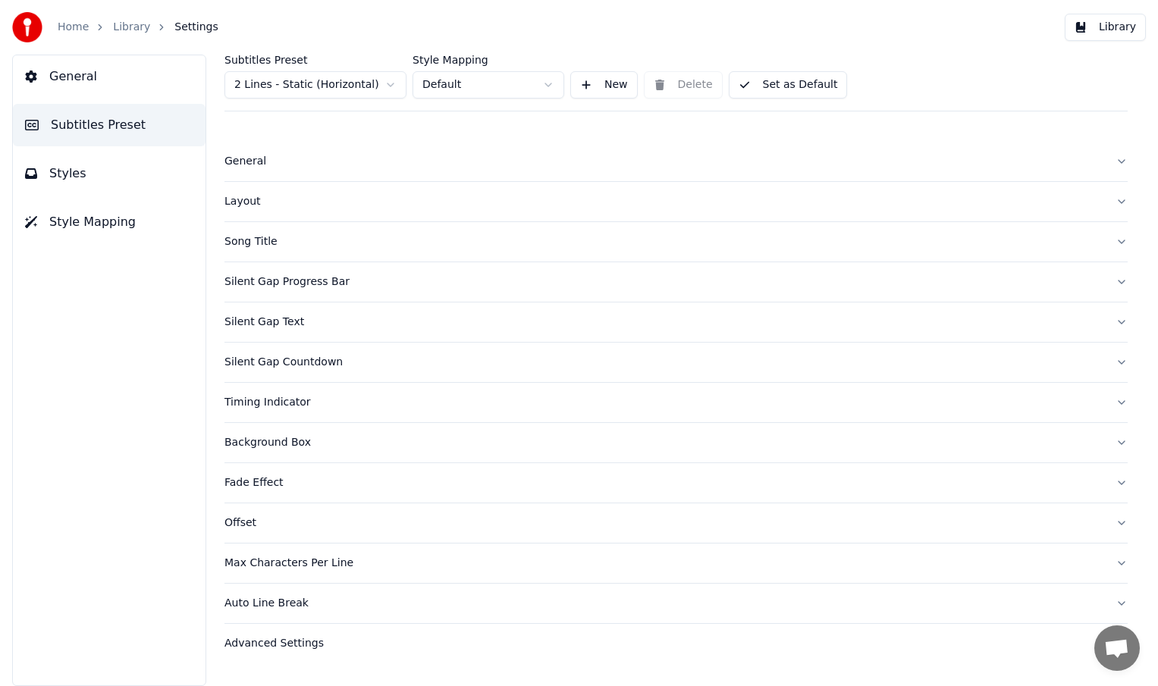
click at [277, 444] on div "Background Box" at bounding box center [663, 442] width 879 height 15
click at [71, 87] on button "General" at bounding box center [109, 76] width 193 height 42
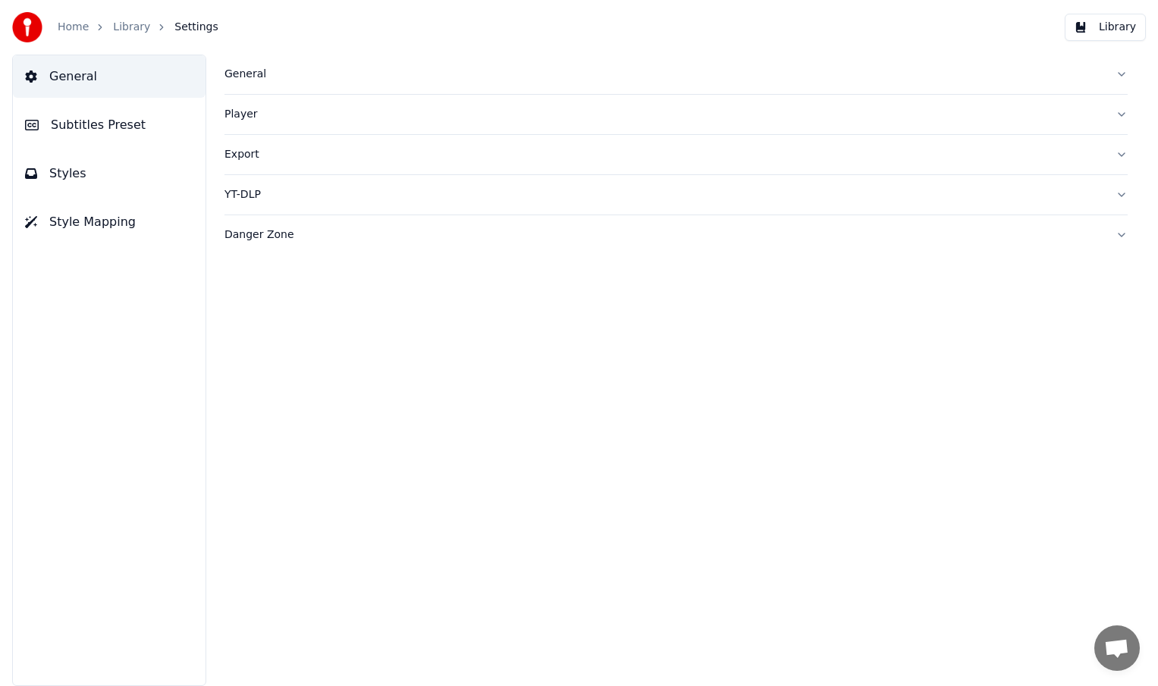
click at [243, 115] on div "Player" at bounding box center [663, 114] width 879 height 15
click at [243, 116] on div "Player" at bounding box center [663, 114] width 879 height 15
click at [243, 79] on div "General" at bounding box center [663, 74] width 879 height 15
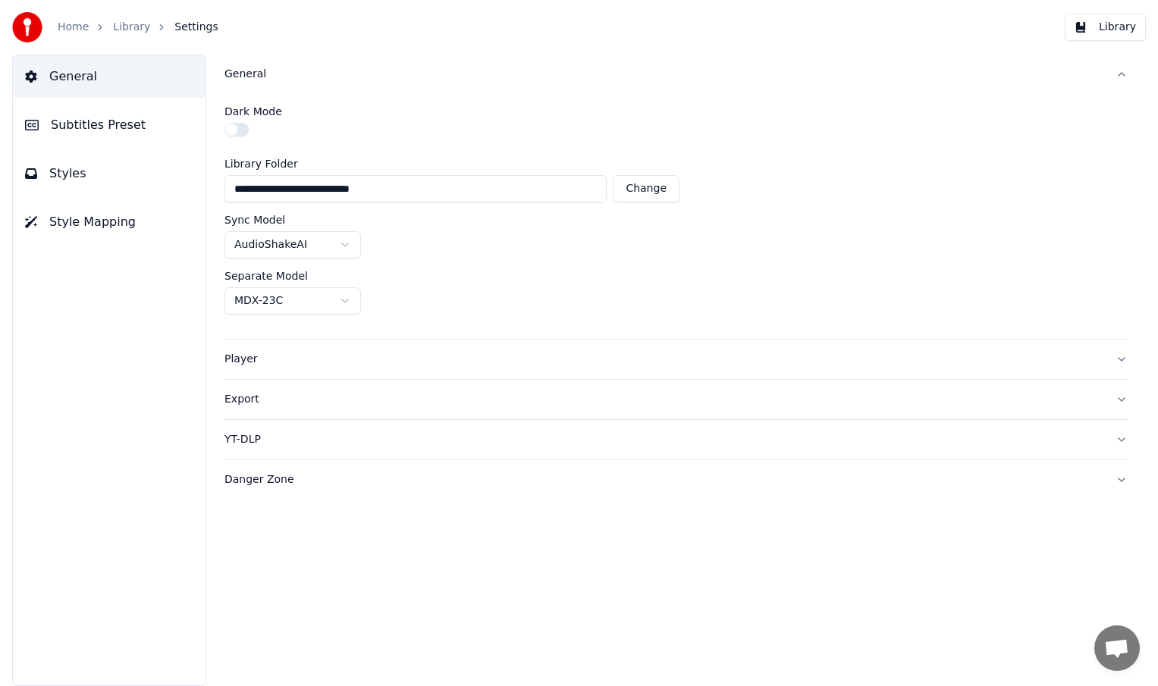
click at [243, 79] on div "General" at bounding box center [663, 74] width 879 height 15
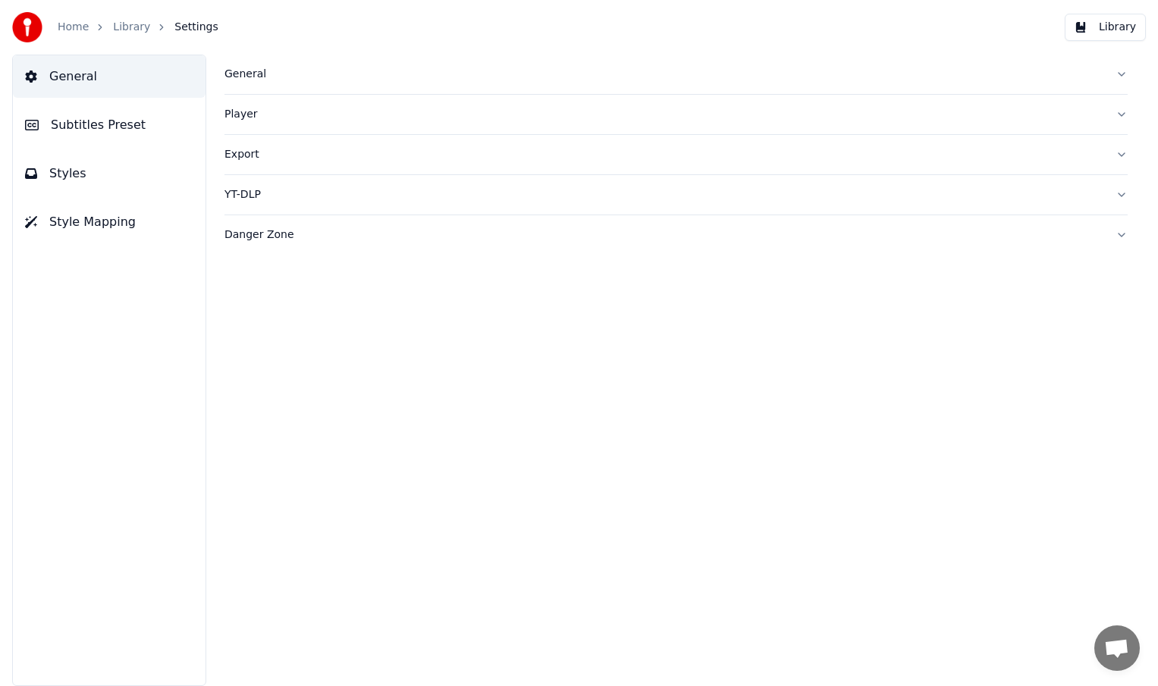
click at [132, 29] on link "Library" at bounding box center [131, 27] width 37 height 15
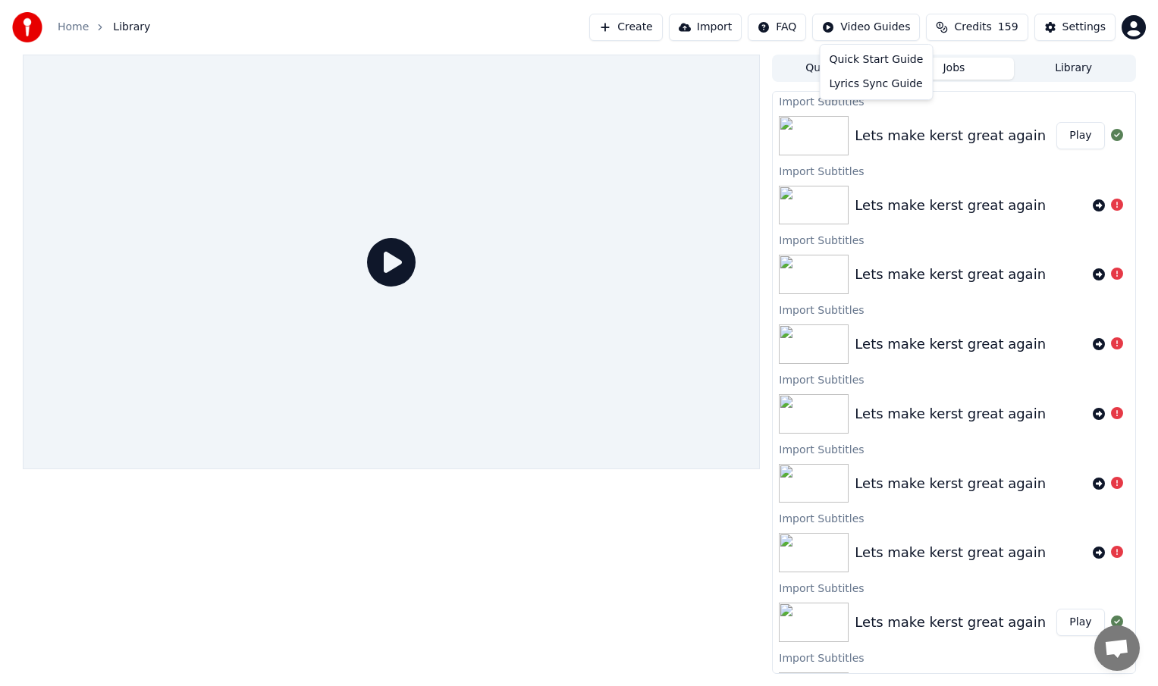
click at [875, 29] on html "Home Library Create Import FAQ Video Guides Credits 159 Settings Queue ( 1 ) Jo…" at bounding box center [579, 343] width 1158 height 686
click at [1083, 24] on div "Settings" at bounding box center [1083, 27] width 43 height 15
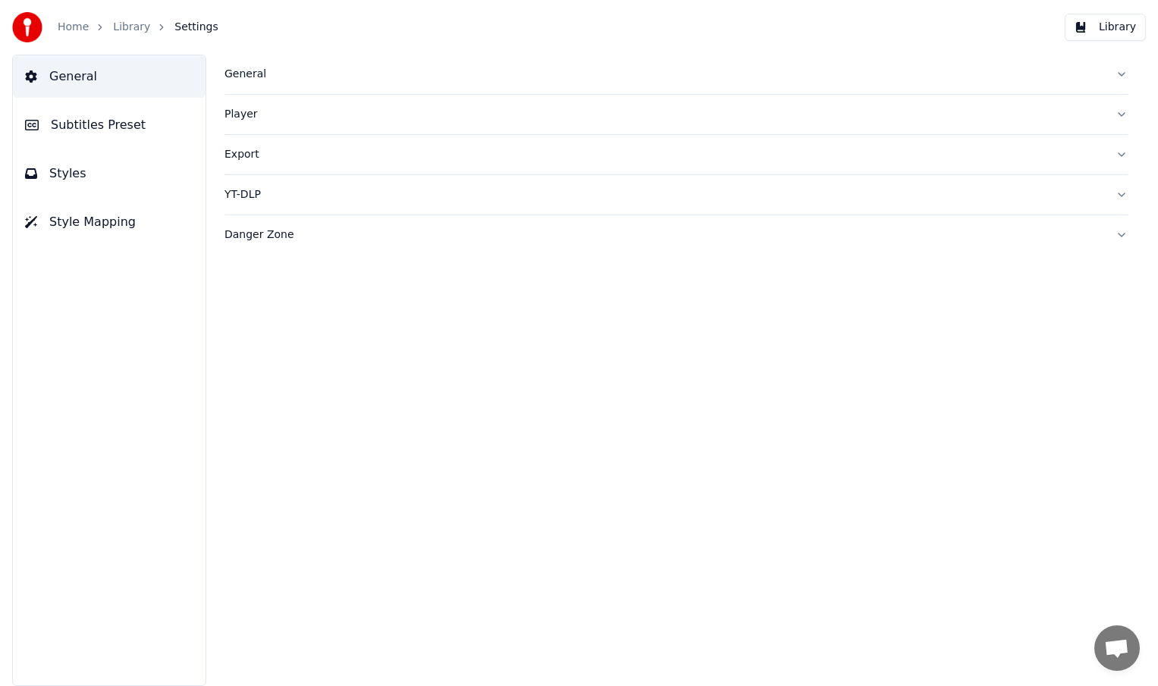
click at [83, 30] on link "Home" at bounding box center [73, 27] width 31 height 15
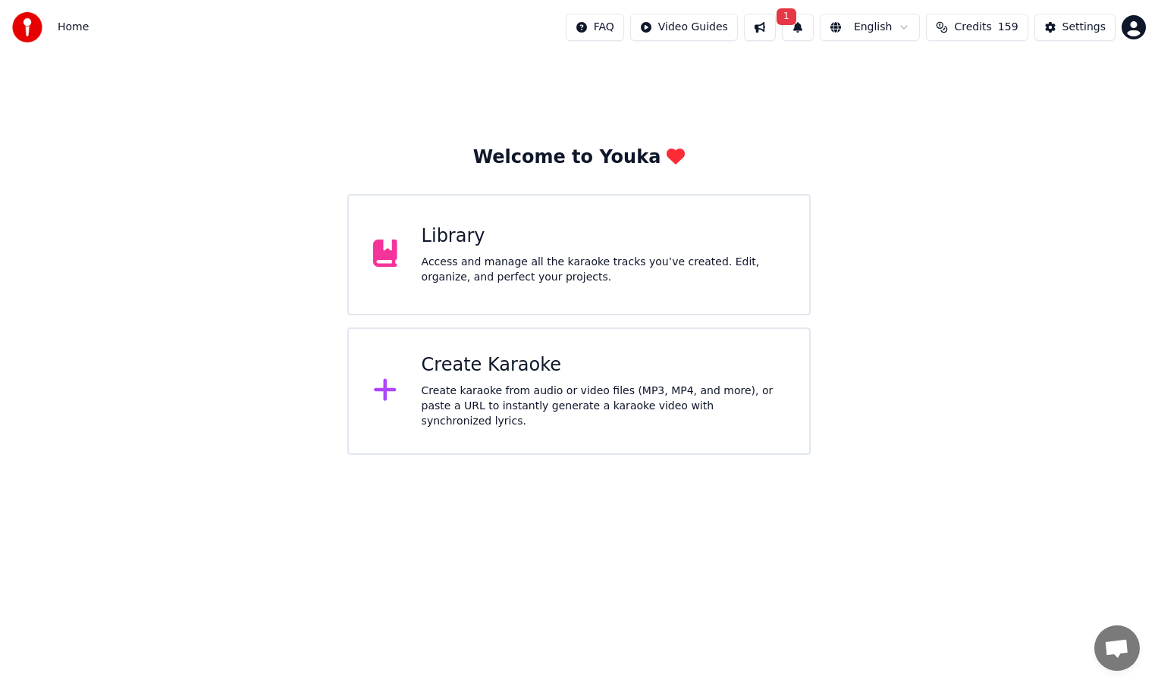
click at [535, 370] on div "Create Karaoke" at bounding box center [603, 365] width 363 height 24
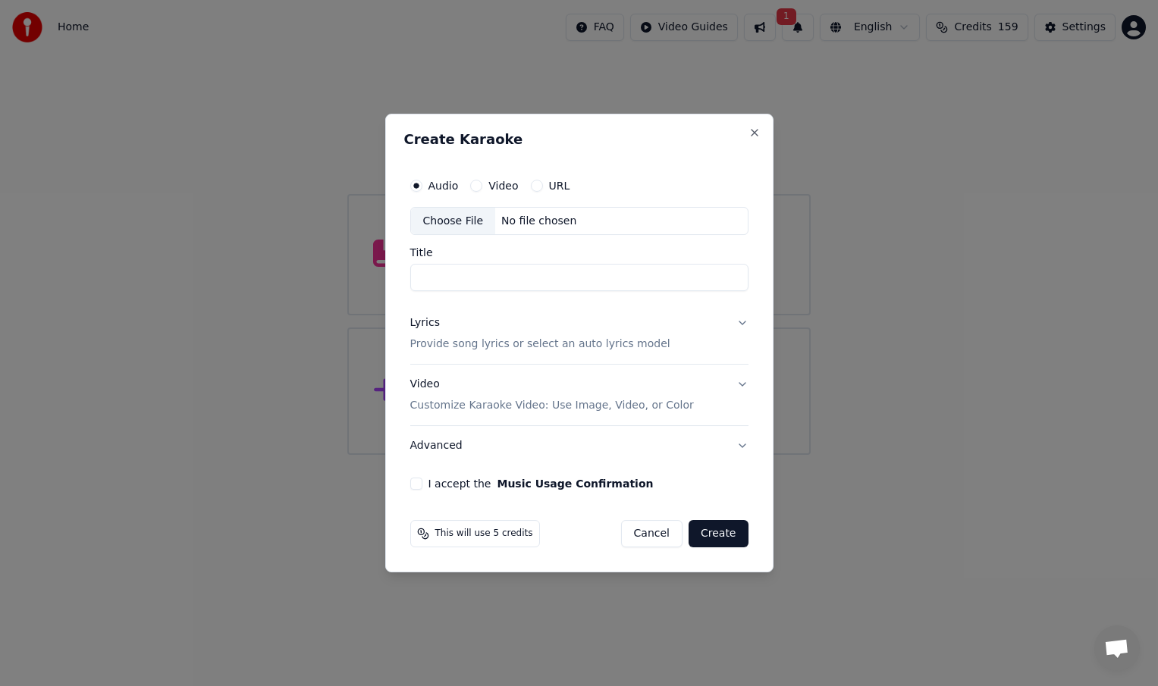
click at [476, 187] on button "Video" at bounding box center [476, 186] width 12 height 12
click at [422, 187] on div "Audio" at bounding box center [434, 186] width 49 height 12
click at [508, 406] on p "Customize Karaoke Video: Use Image, Video, or Color" at bounding box center [552, 405] width 284 height 15
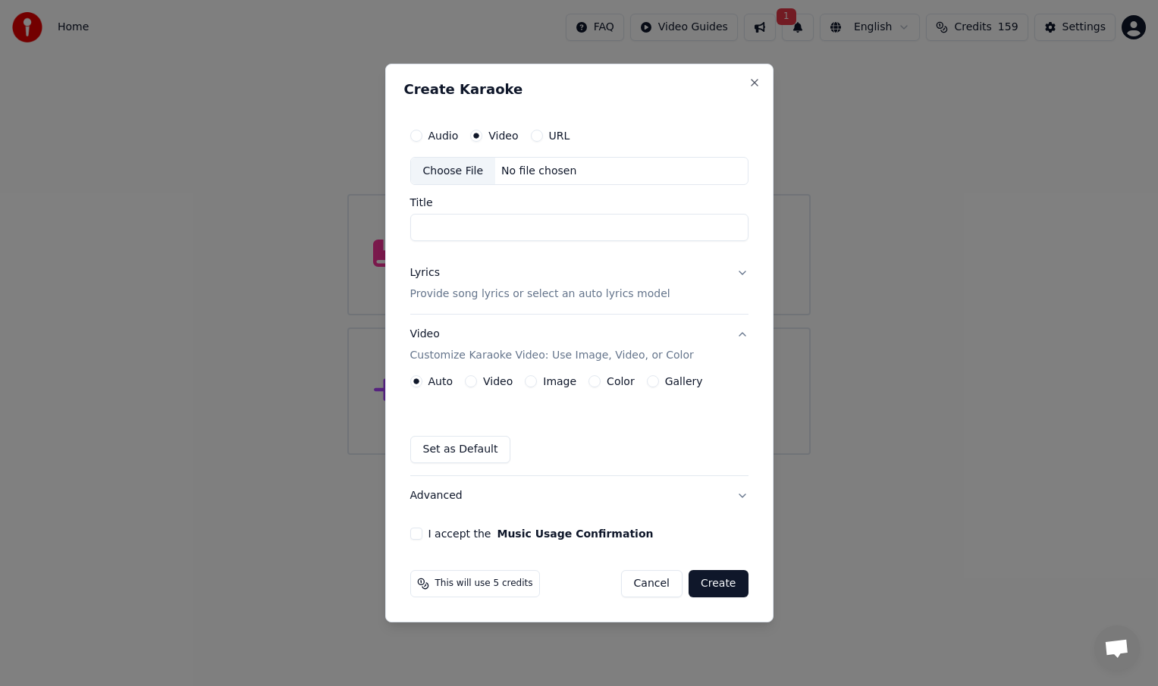
click at [531, 383] on button "Image" at bounding box center [531, 381] width 12 height 12
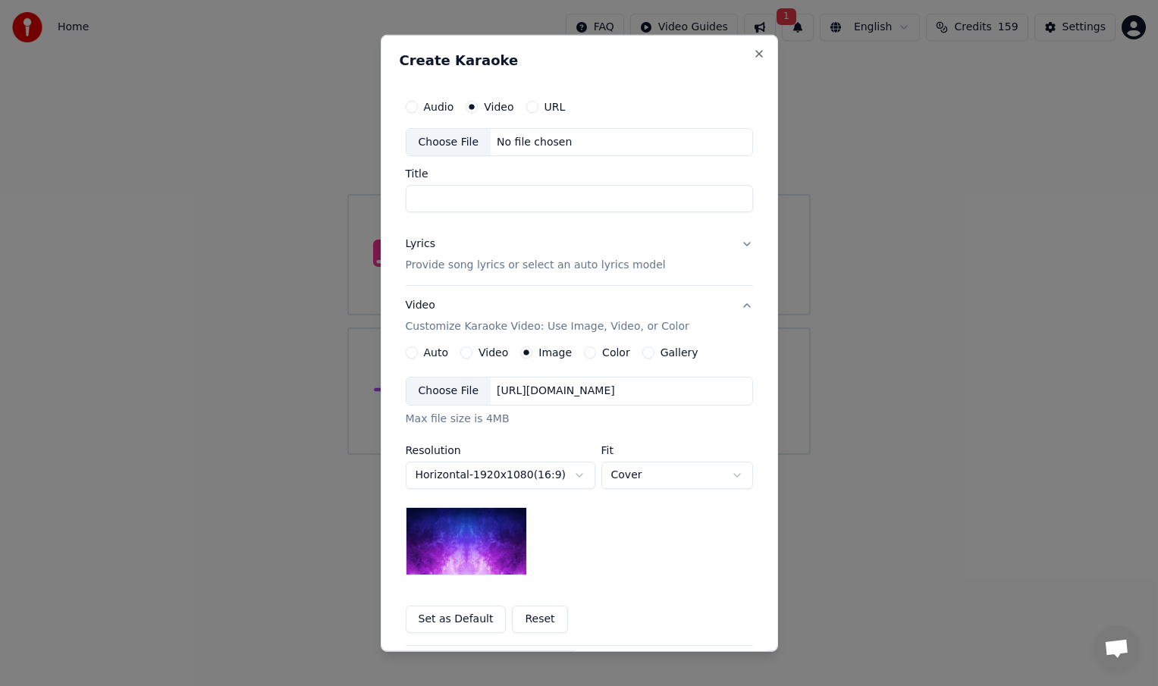
click at [490, 538] on img at bounding box center [466, 541] width 121 height 68
click at [481, 554] on img at bounding box center [466, 541] width 121 height 68
click at [471, 391] on div "Choose File" at bounding box center [448, 391] width 85 height 27
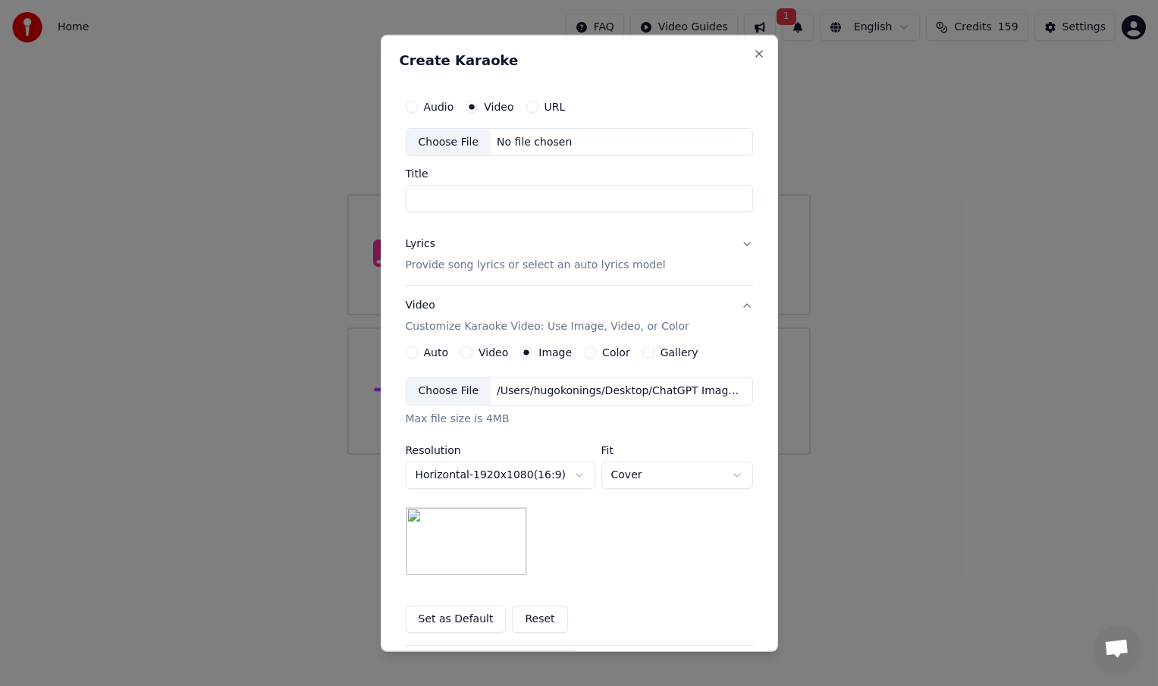
click at [744, 308] on button "Video Customize Karaoke Video: Use Image, Video, or Color" at bounding box center [579, 316] width 347 height 61
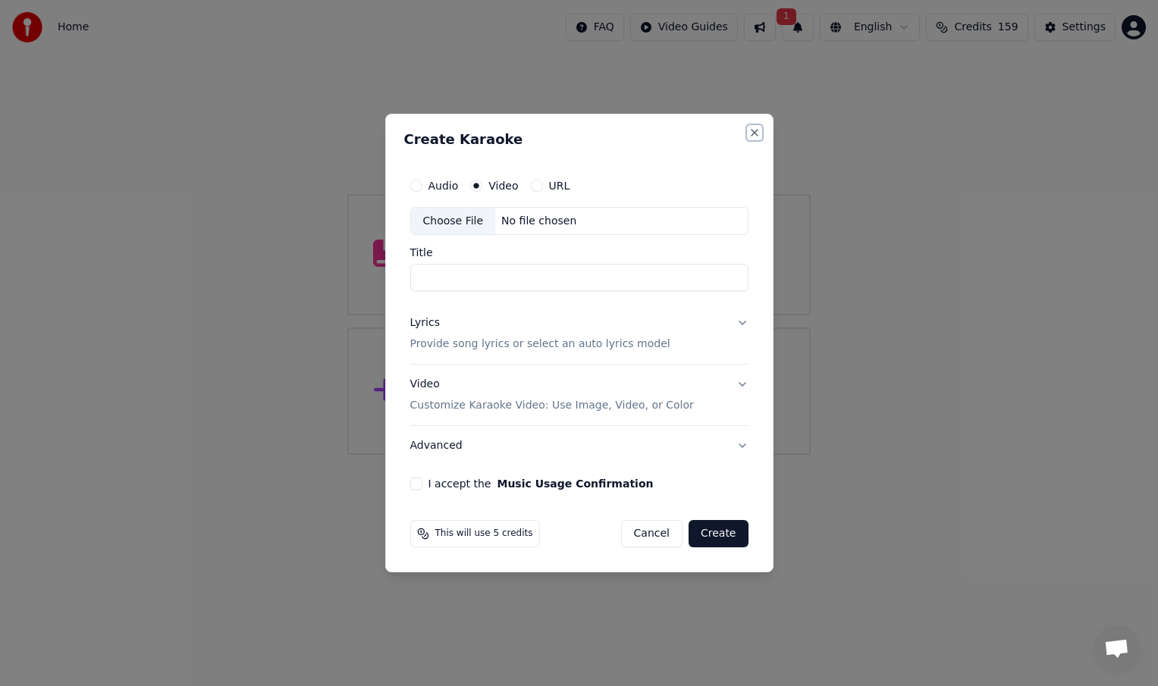
click at [749, 134] on button "Close" at bounding box center [754, 133] width 12 height 12
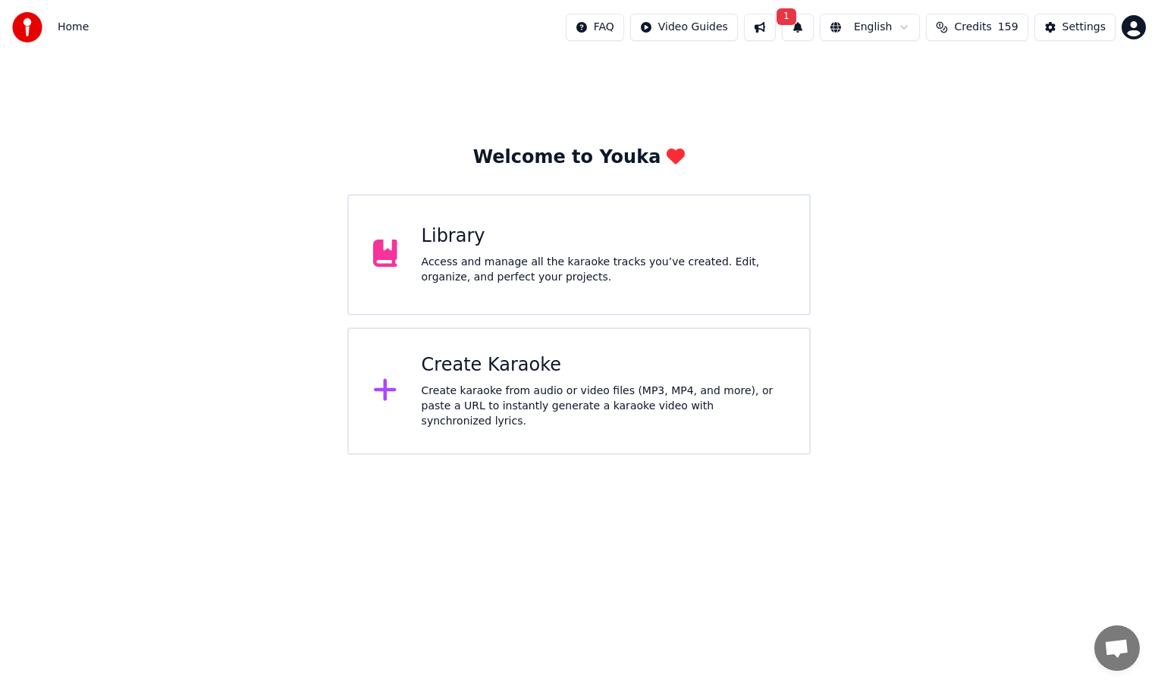
click at [616, 268] on div "Access and manage all the karaoke tracks you’ve created. Edit, organize, and pe…" at bounding box center [603, 270] width 363 height 30
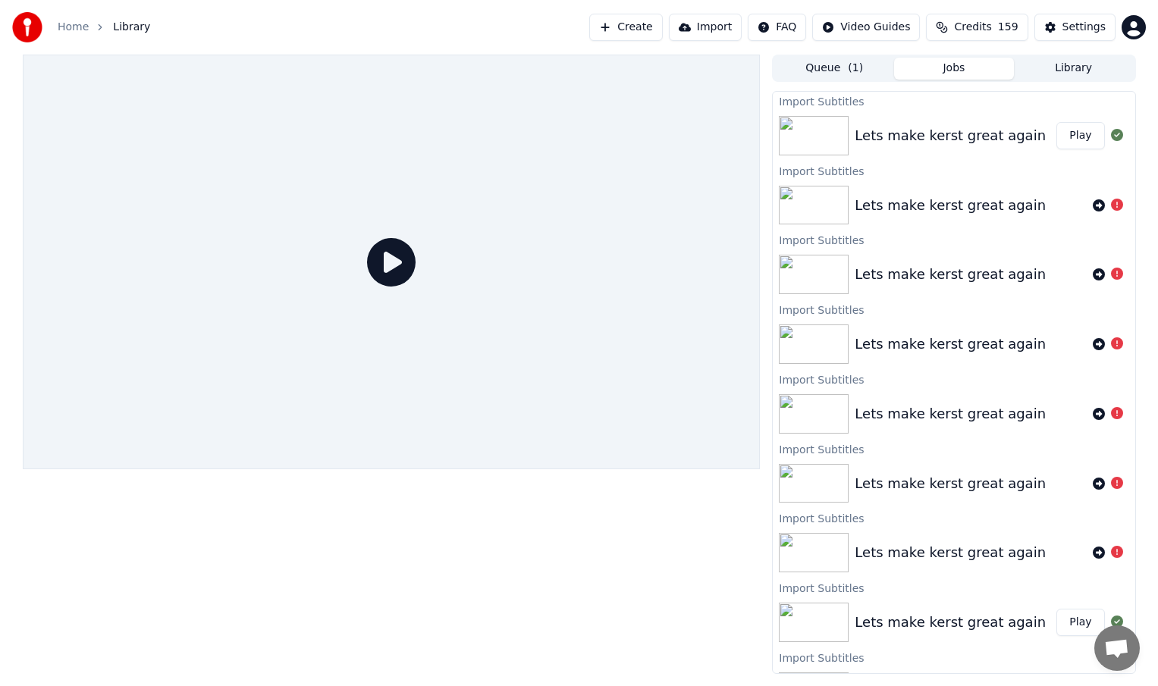
drag, startPoint x: 556, startPoint y: 34, endPoint x: 699, endPoint y: 13, distance: 144.9
click at [700, 12] on div "Home Library Create Import FAQ Video Guides Credits 159 Settings" at bounding box center [579, 27] width 1158 height 55
click at [716, 29] on button "Import" at bounding box center [705, 27] width 73 height 27
click at [890, 142] on div "Lets make kerst great again" at bounding box center [950, 135] width 191 height 21
click at [1005, 142] on div "Lets make kerst great again" at bounding box center [950, 135] width 191 height 21
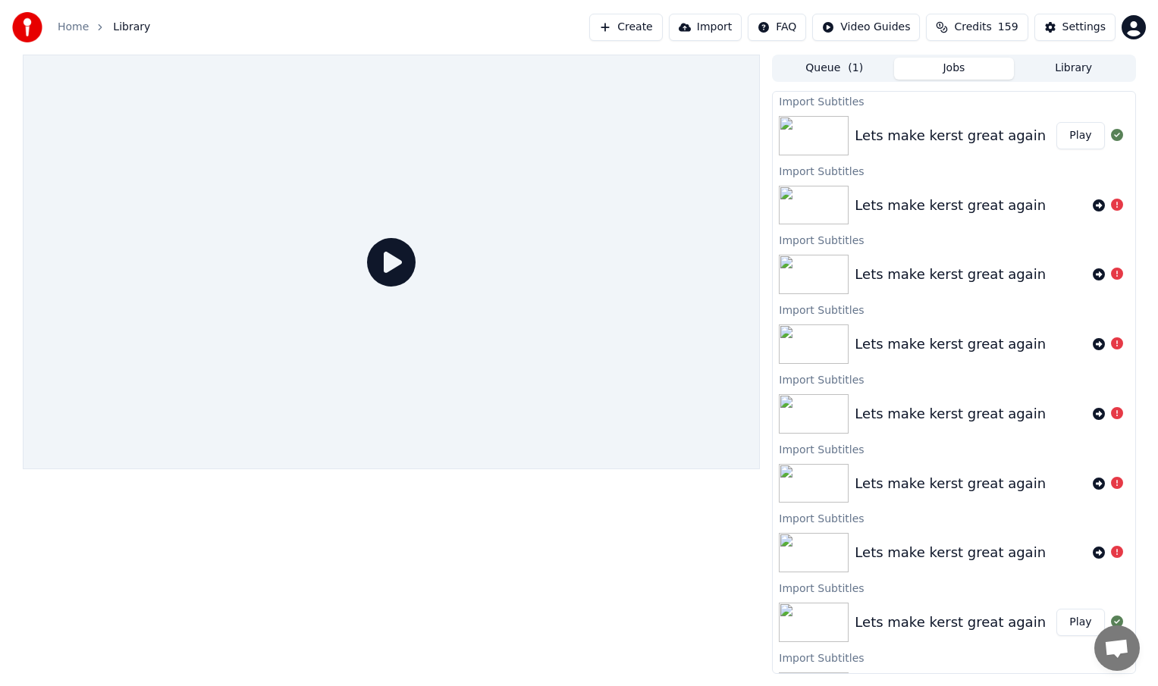
click at [1081, 135] on button "Play" at bounding box center [1080, 135] width 48 height 27
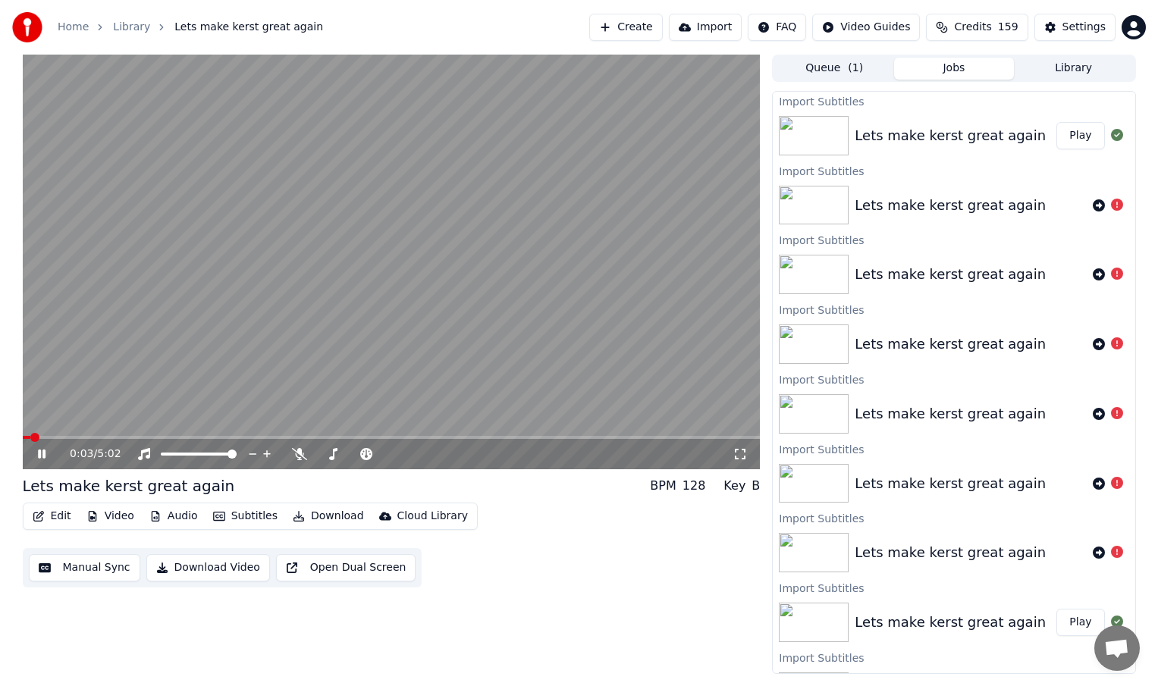
click at [42, 449] on icon at bounding box center [53, 454] width 36 height 12
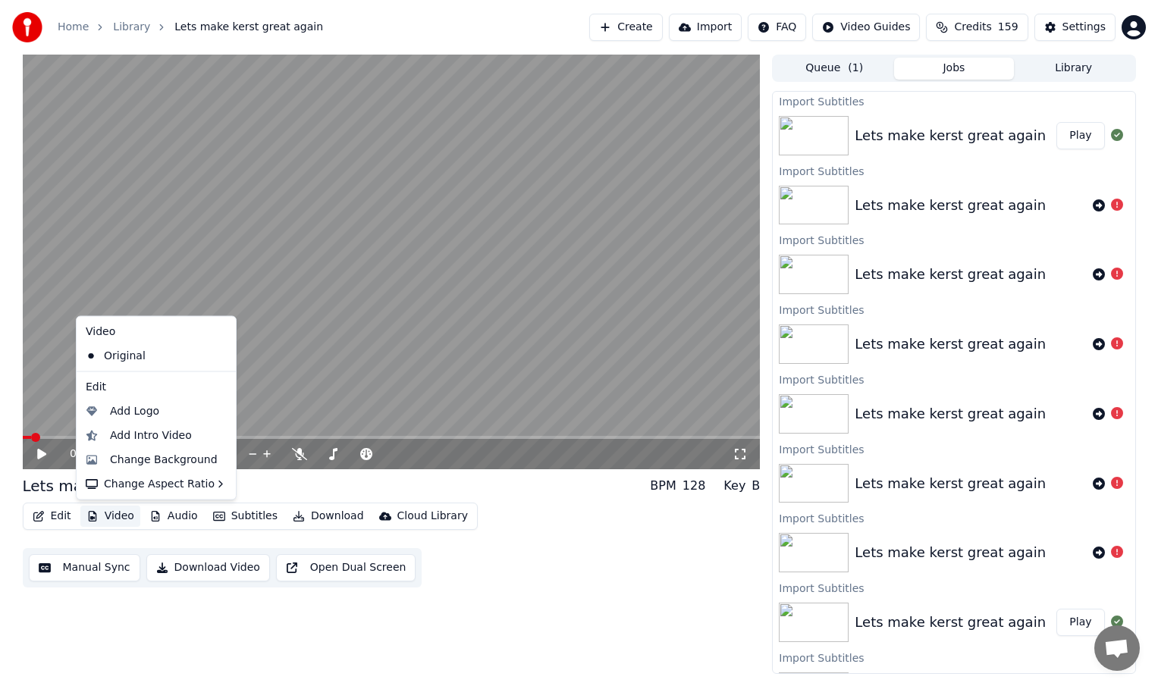
click at [113, 517] on button "Video" at bounding box center [110, 516] width 60 height 21
click at [128, 463] on div "Change Background" at bounding box center [164, 459] width 108 height 15
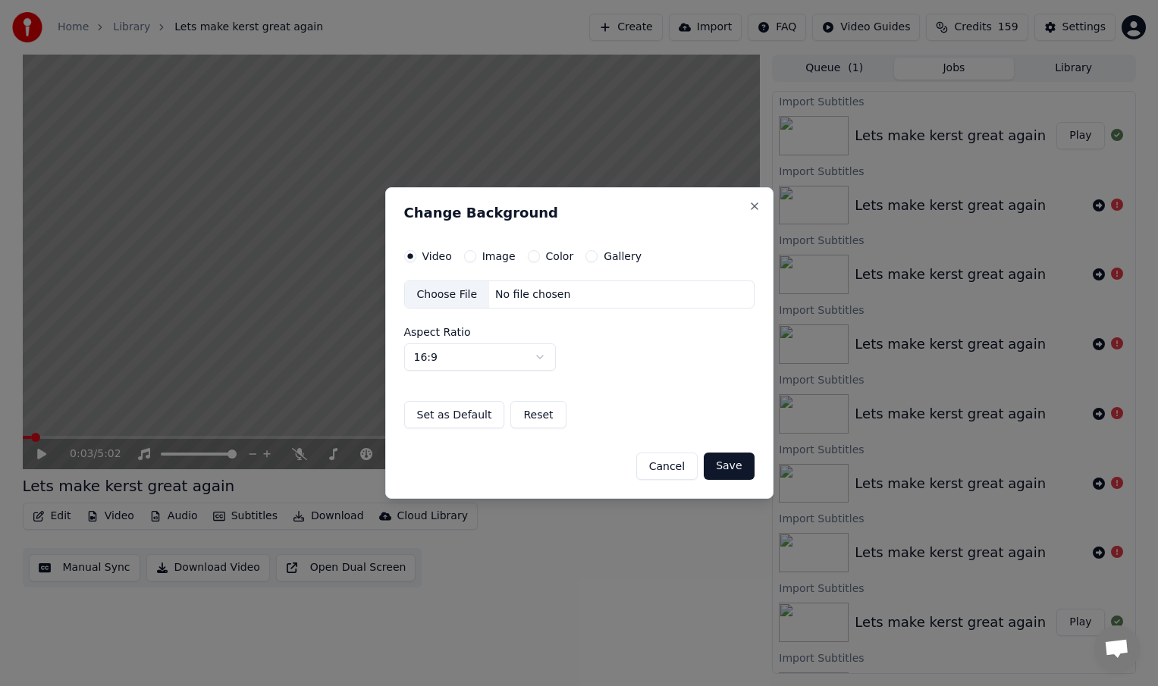
click at [477, 257] on div "Image" at bounding box center [490, 256] width 52 height 12
click at [470, 256] on button "Image" at bounding box center [470, 256] width 12 height 12
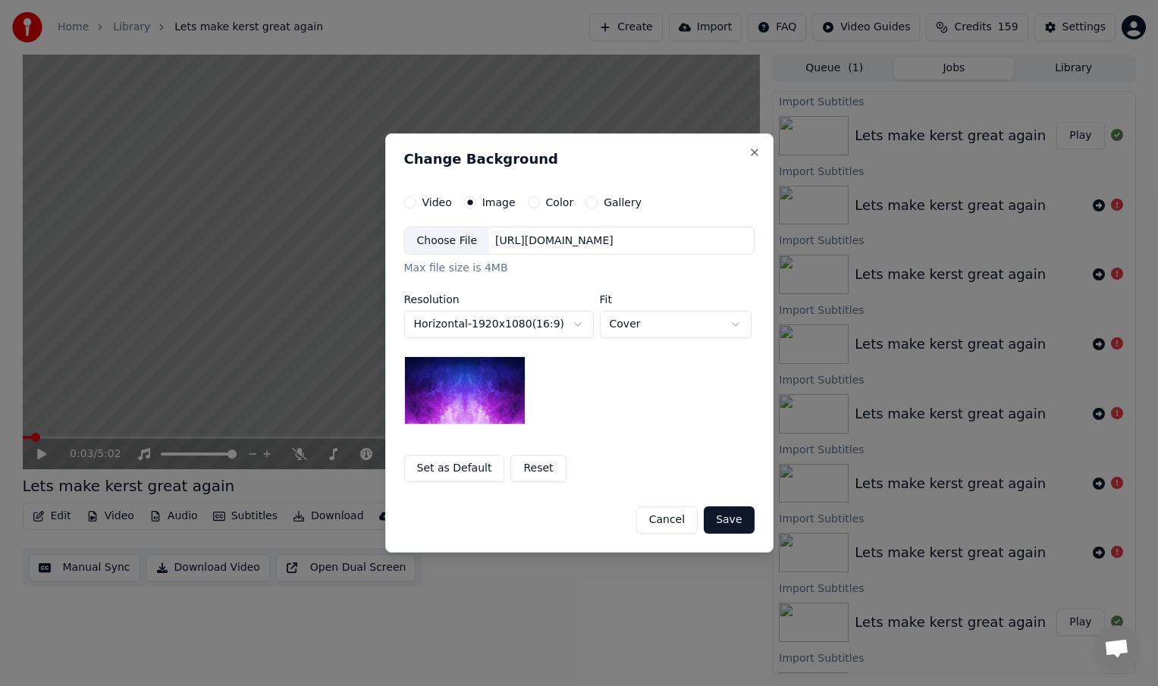
click at [471, 239] on div "Choose File" at bounding box center [447, 240] width 85 height 27
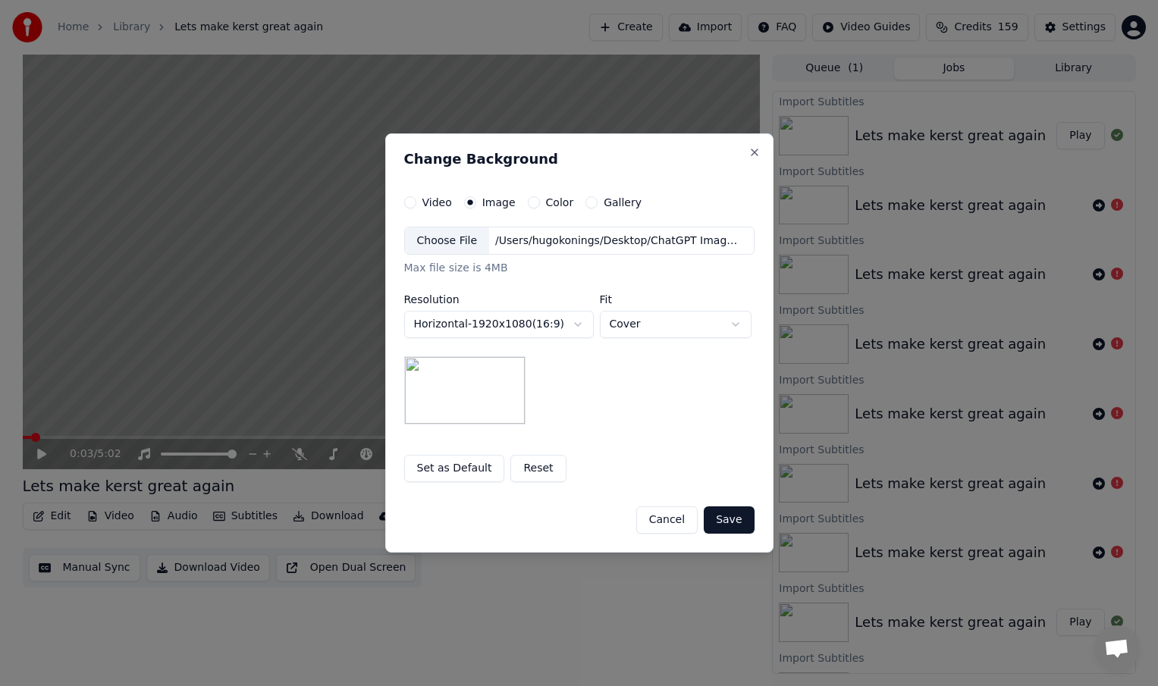
click at [727, 521] on button "Save" at bounding box center [729, 520] width 50 height 27
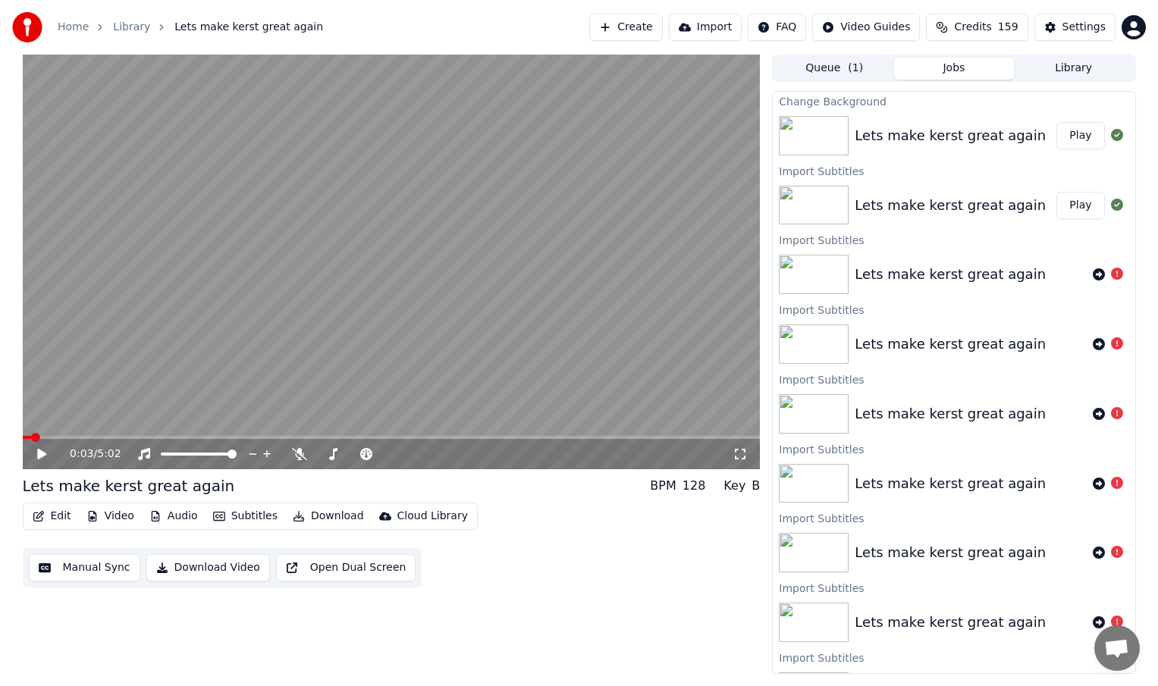
click at [1076, 134] on button "Play" at bounding box center [1080, 135] width 48 height 27
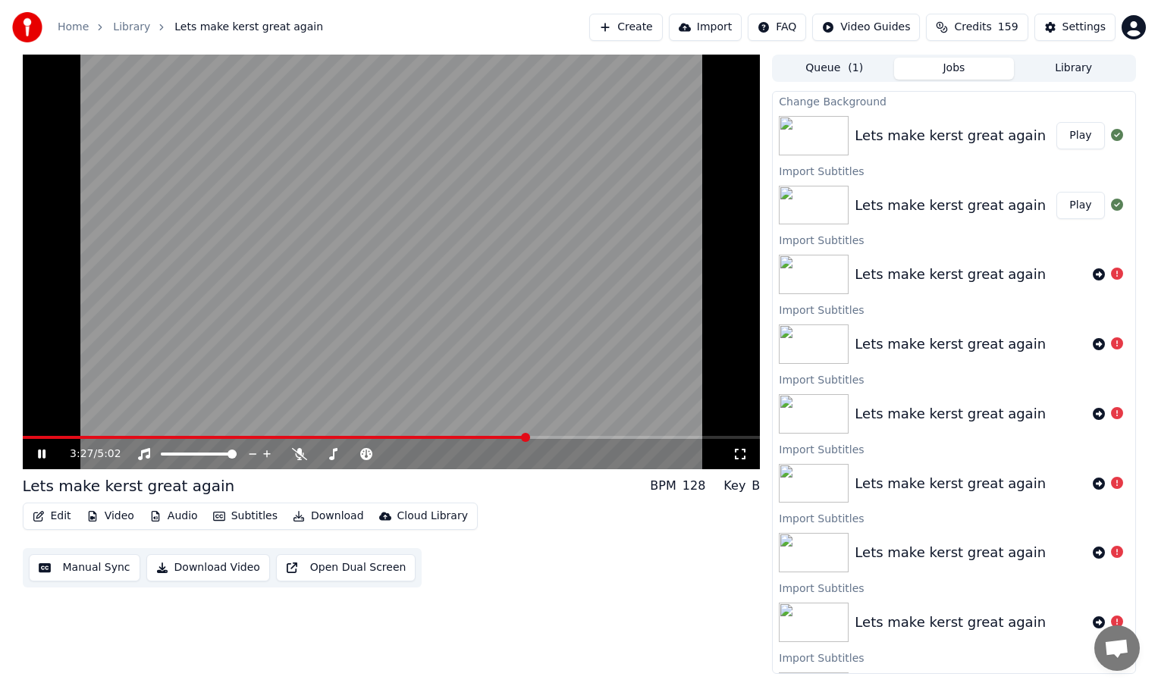
click at [40, 447] on div "3:27 / 5:02" at bounding box center [392, 454] width 726 height 15
click at [43, 453] on icon at bounding box center [42, 454] width 8 height 9
click at [1062, 67] on button "Library" at bounding box center [1074, 69] width 120 height 22
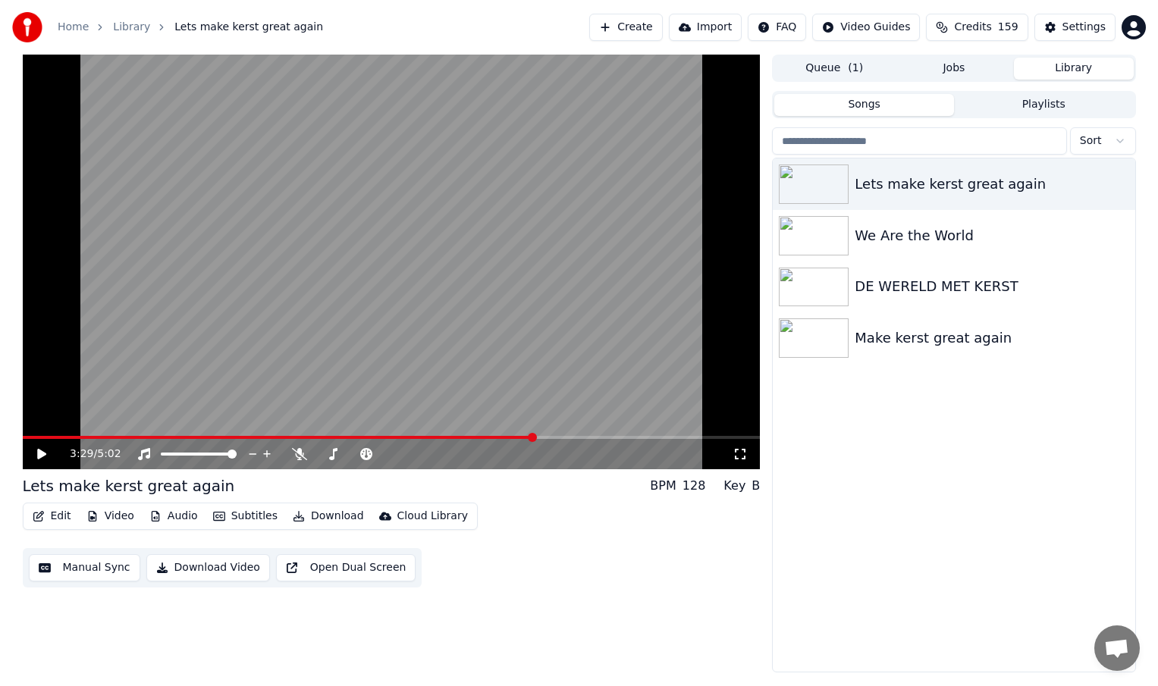
click at [835, 72] on button "Queue ( 1 )" at bounding box center [834, 69] width 120 height 22
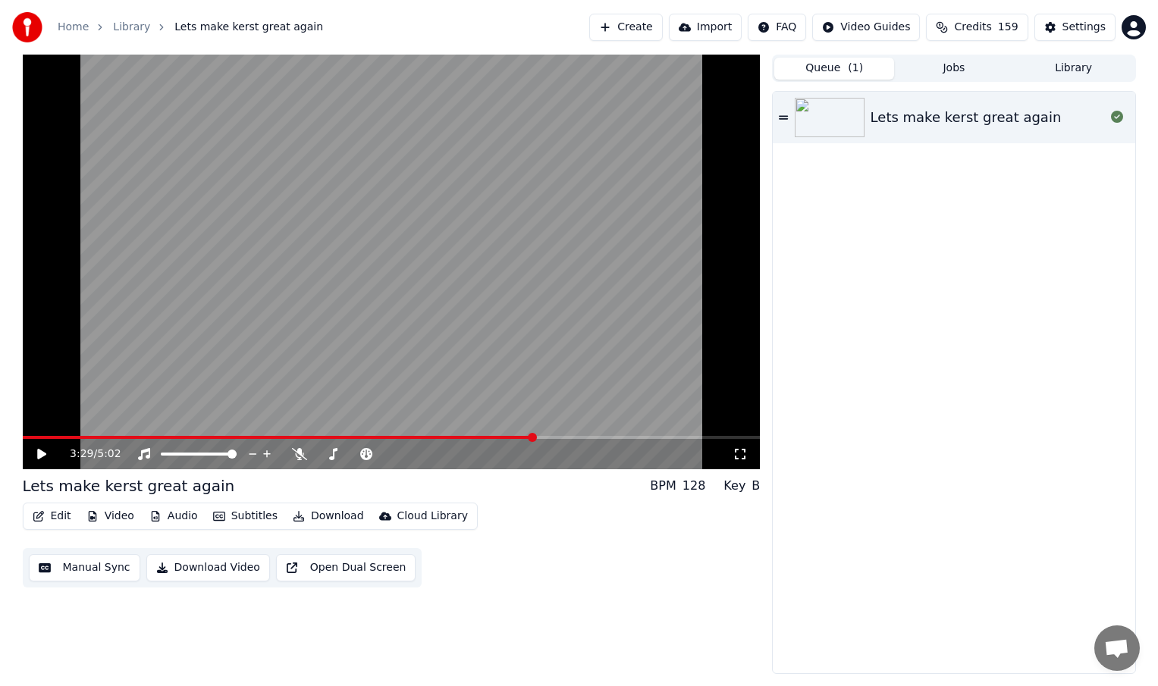
click at [951, 74] on button "Jobs" at bounding box center [954, 69] width 120 height 22
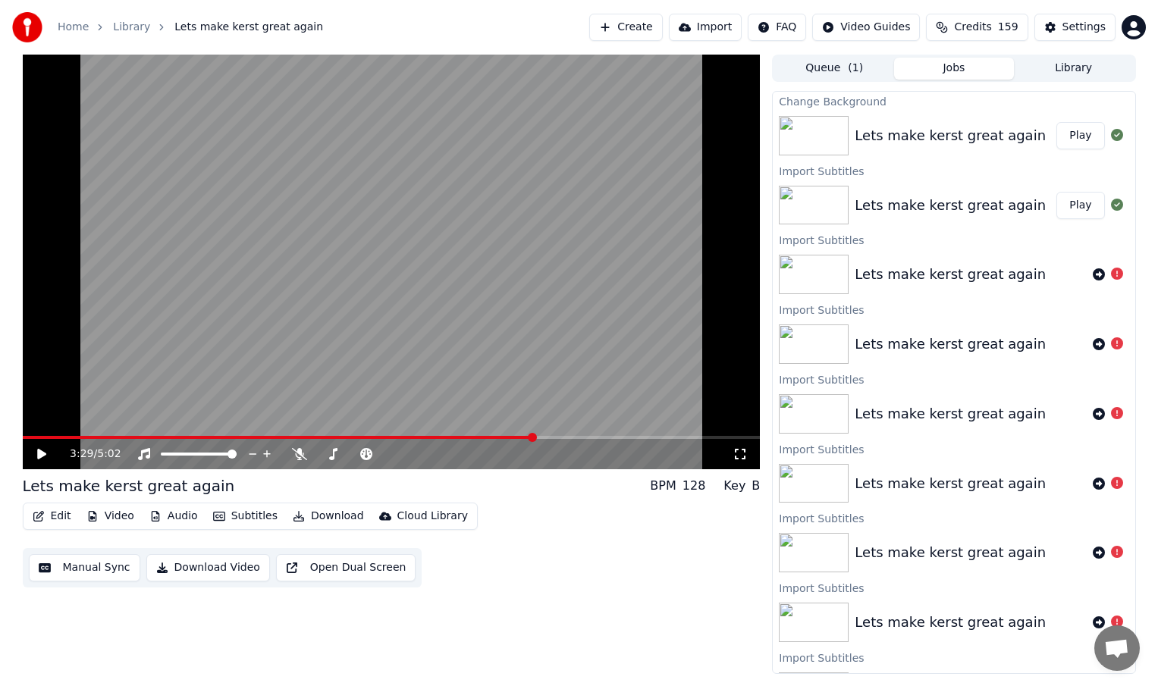
click at [978, 132] on div "Lets make kerst great again" at bounding box center [950, 135] width 191 height 21
click at [63, 522] on button "Edit" at bounding box center [52, 516] width 51 height 21
click at [574, 516] on div "Edit Video Audio Subtitles Download Cloud Library Manual Sync Download Video Op…" at bounding box center [392, 545] width 738 height 85
click at [973, 140] on div "Lets make kerst great again" at bounding box center [950, 135] width 191 height 21
drag, startPoint x: 959, startPoint y: 138, endPoint x: 1069, endPoint y: 74, distance: 128.1
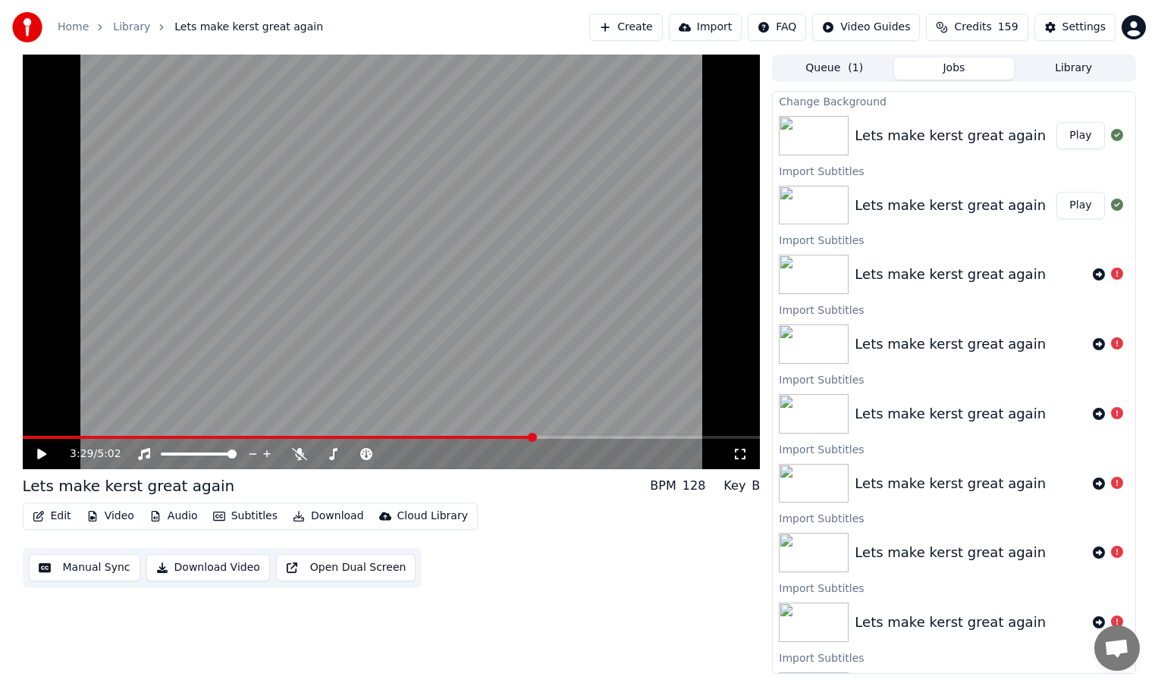
click at [1069, 74] on div "Queue ( 1 ) Jobs Library Change Background Lets make kerst great again Play Imp…" at bounding box center [953, 365] width 363 height 620
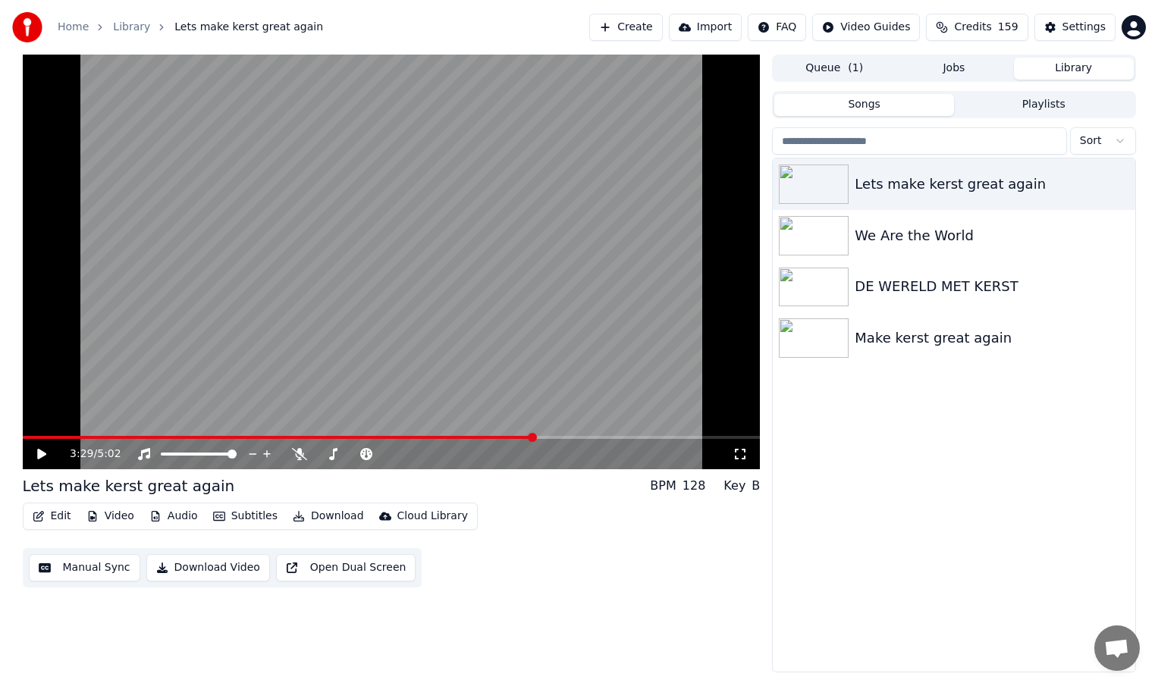
click at [1074, 68] on button "Library" at bounding box center [1074, 69] width 120 height 22
click at [964, 187] on div "Lets make kerst great again" at bounding box center [984, 184] width 259 height 21
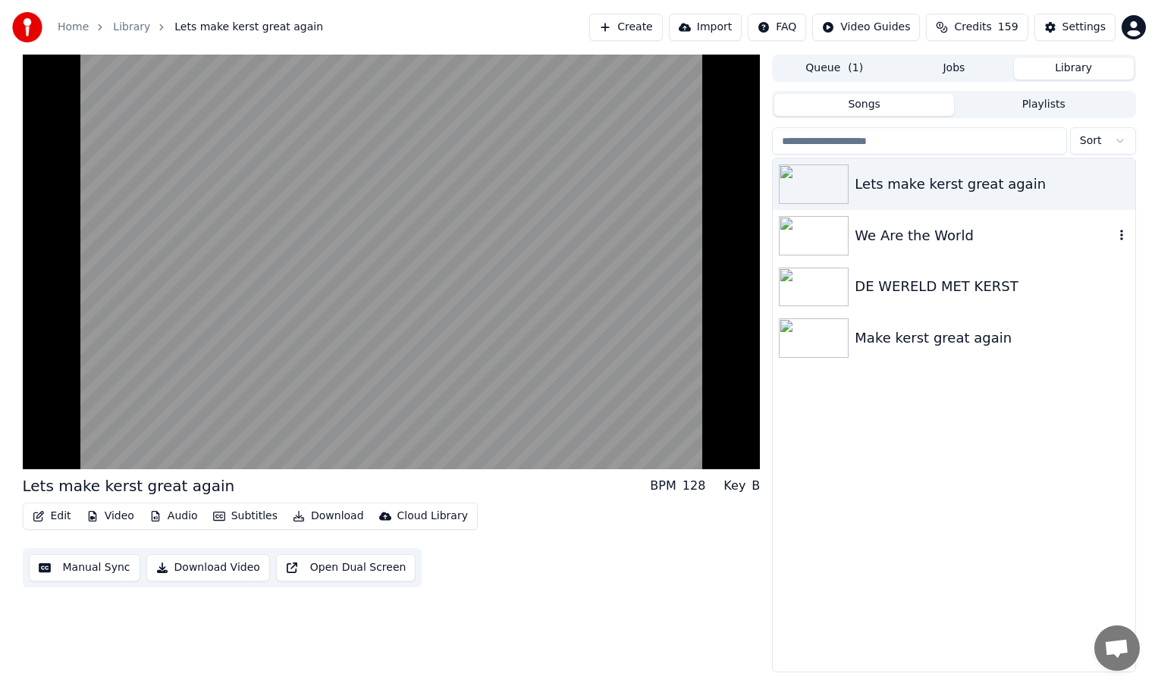
click at [897, 233] on div "We Are the World" at bounding box center [984, 235] width 259 height 21
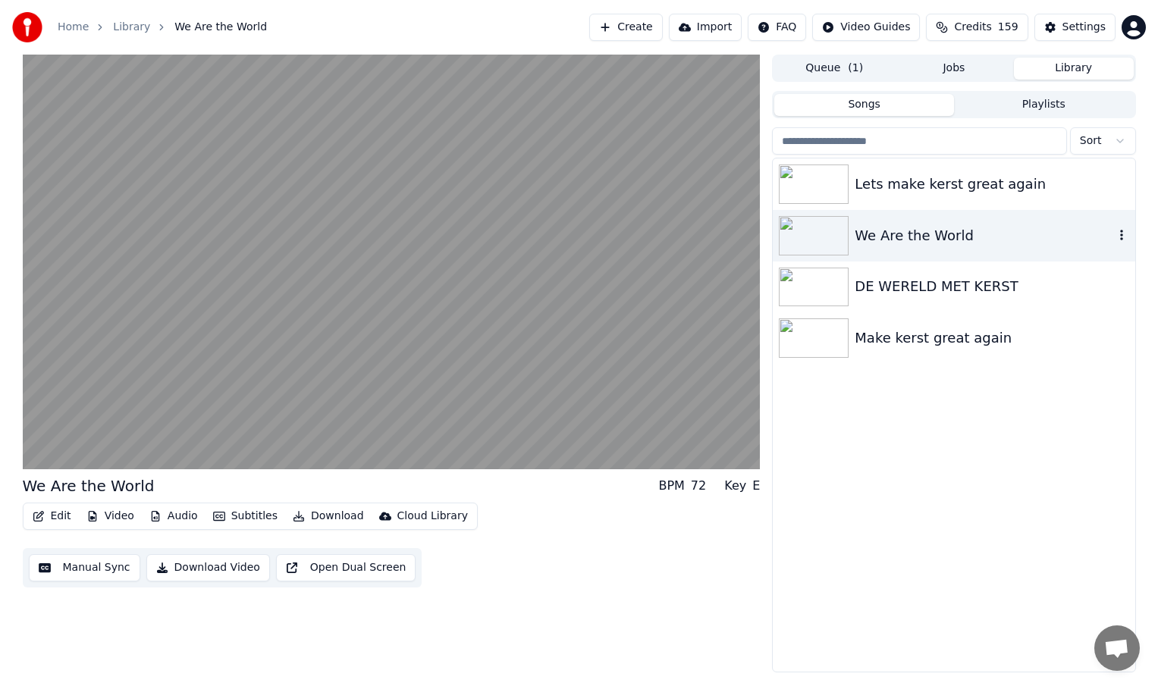
click at [899, 234] on div "We Are the World" at bounding box center [984, 235] width 259 height 21
click at [906, 289] on div "DE WERELD MET KERST" at bounding box center [984, 286] width 259 height 21
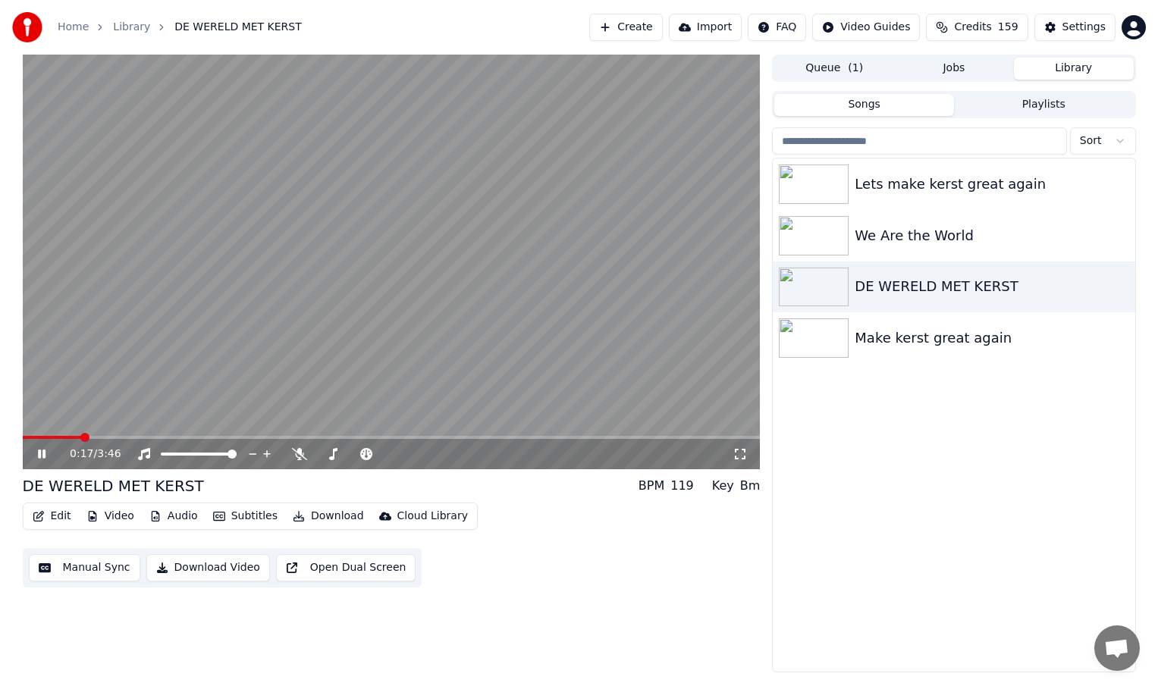
click at [42, 453] on icon at bounding box center [42, 454] width 8 height 9
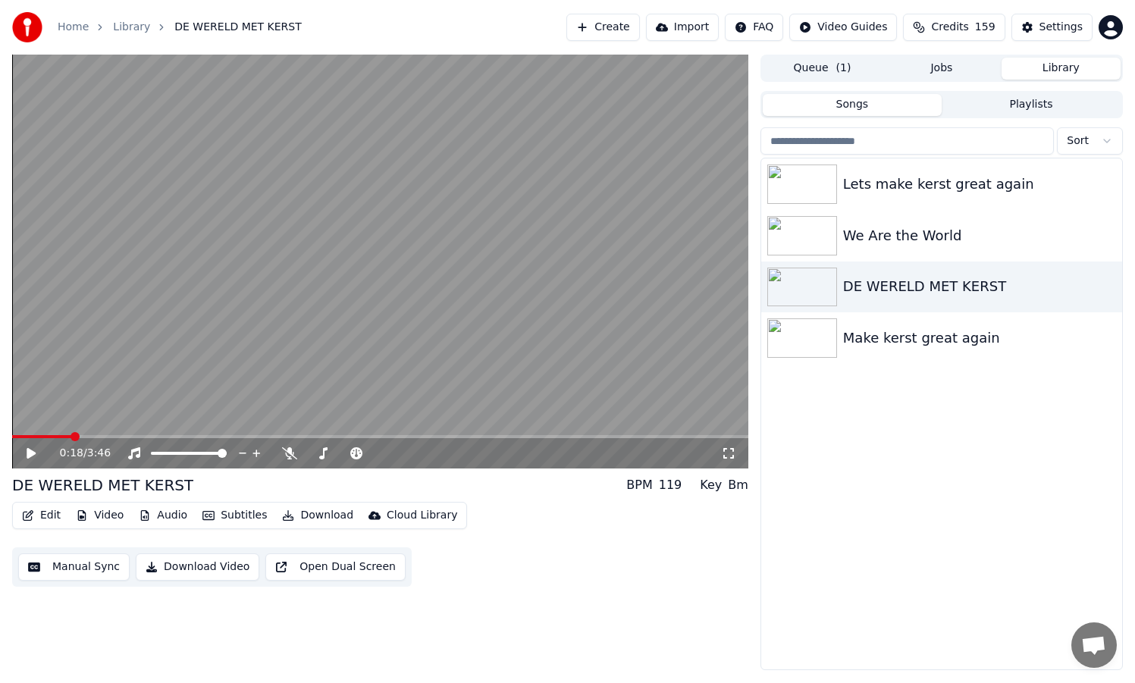
click at [52, 517] on button "Edit" at bounding box center [41, 515] width 51 height 21
click at [157, 514] on button "Audio" at bounding box center [163, 515] width 61 height 21
click at [109, 515] on button "Video" at bounding box center [100, 515] width 60 height 21
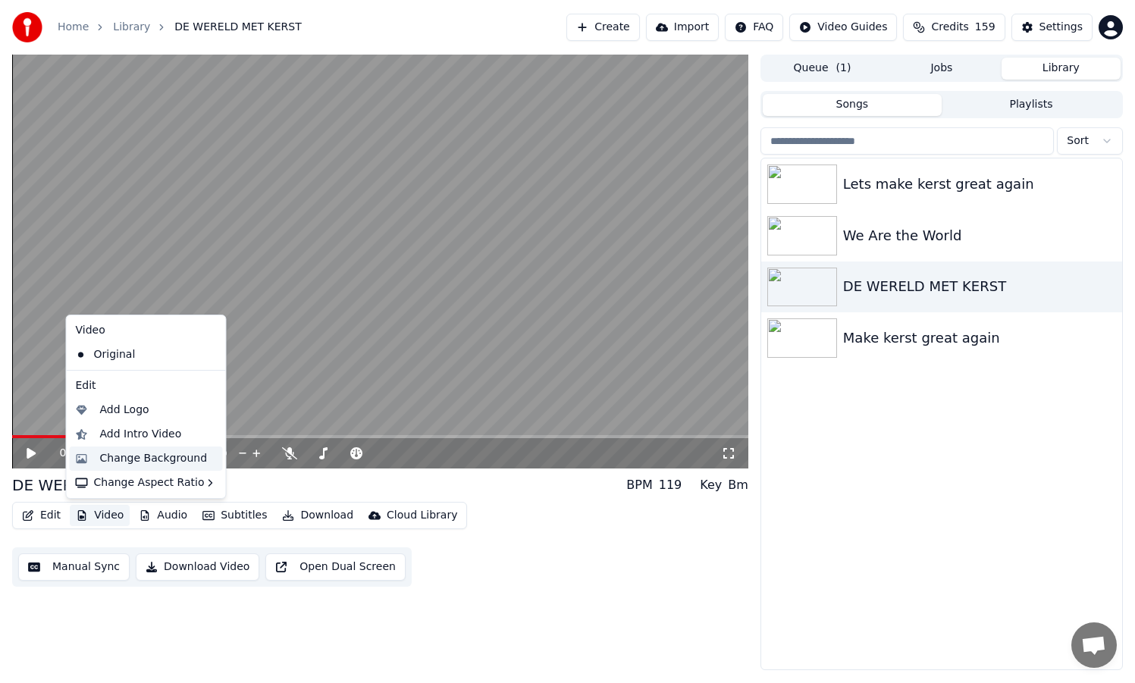
click at [134, 463] on div "Change Background" at bounding box center [154, 458] width 108 height 15
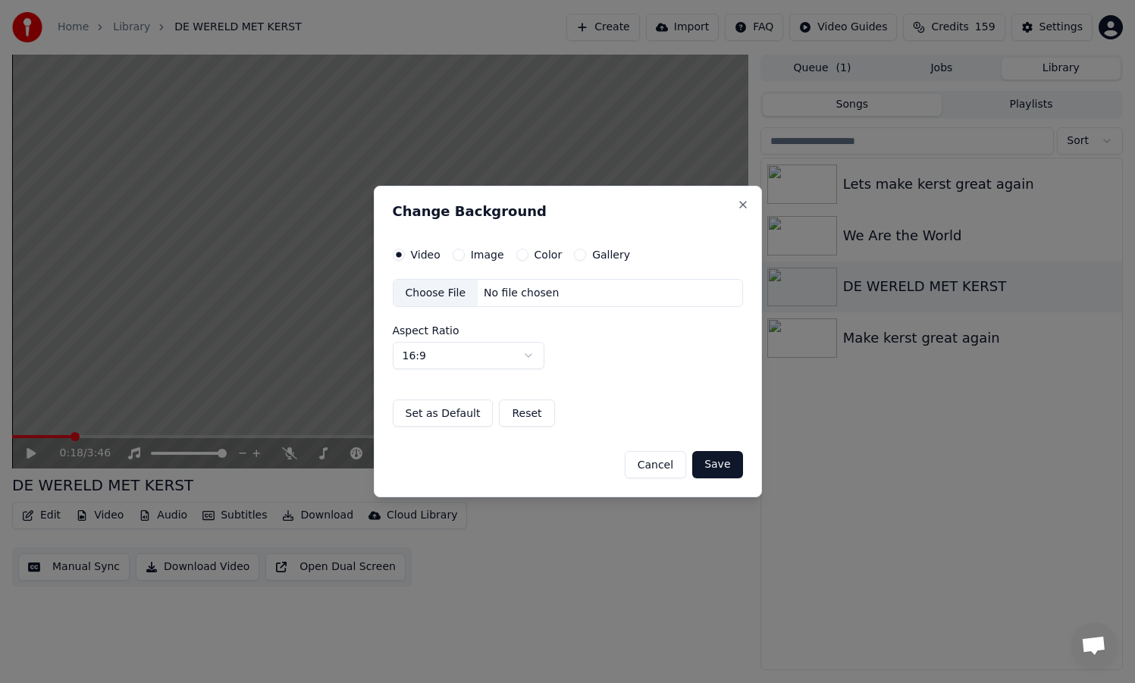
click at [460, 256] on button "Image" at bounding box center [459, 255] width 12 height 12
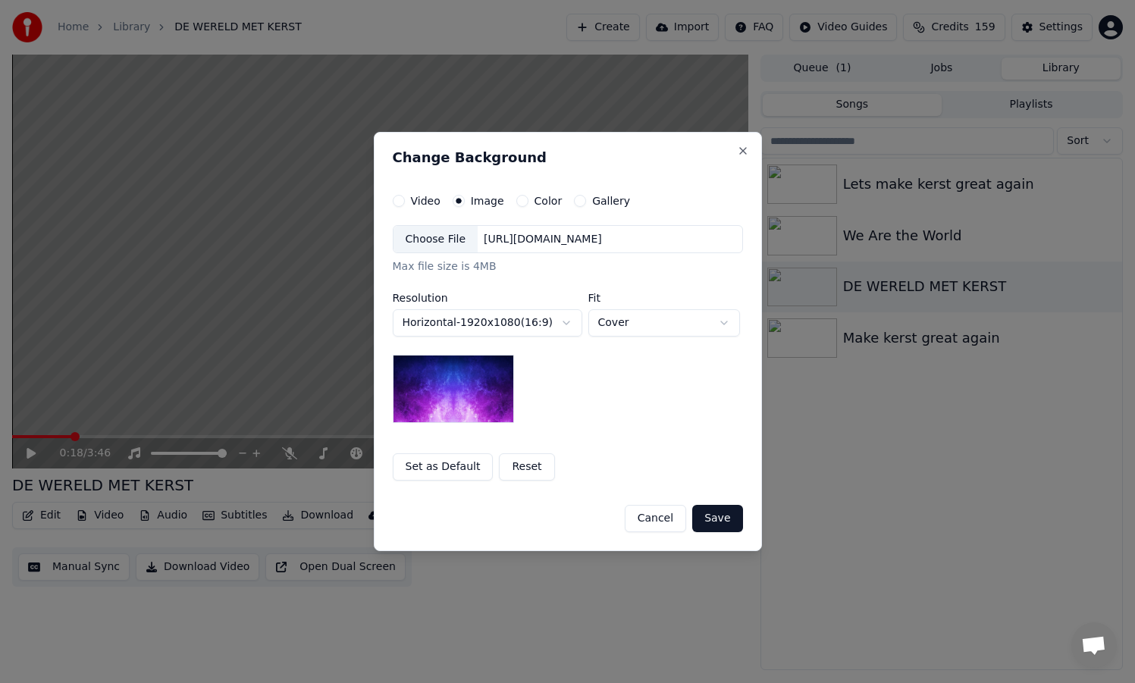
click at [489, 243] on div "[URL][DOMAIN_NAME]" at bounding box center [543, 239] width 130 height 15
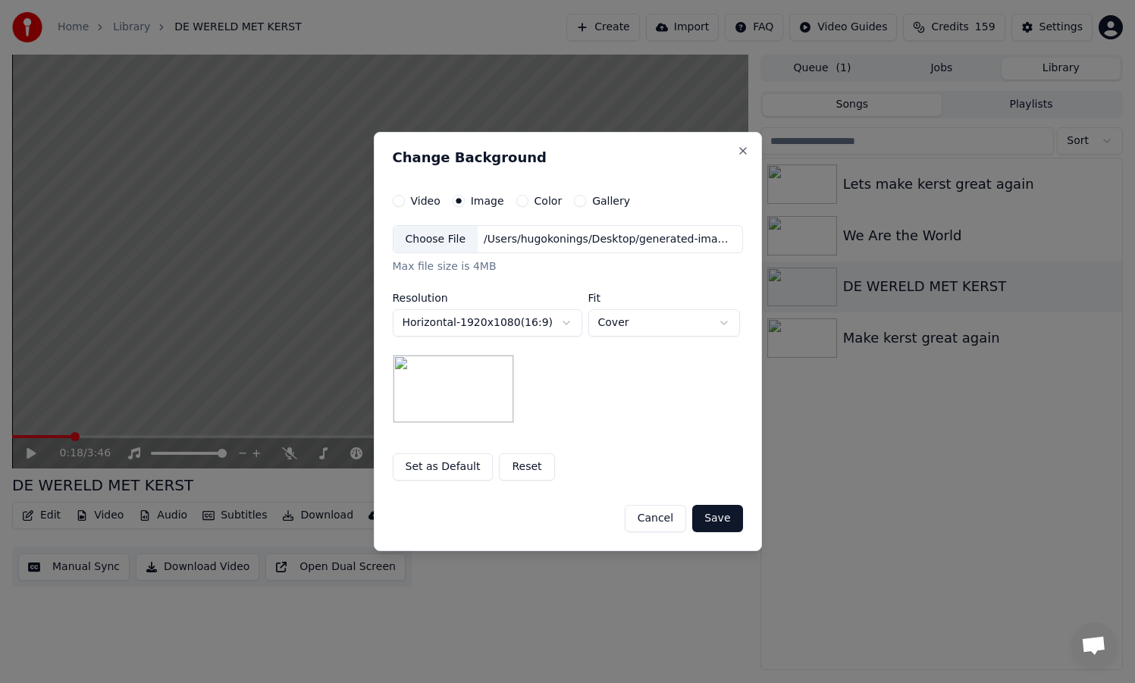
click at [715, 517] on button "Save" at bounding box center [717, 518] width 50 height 27
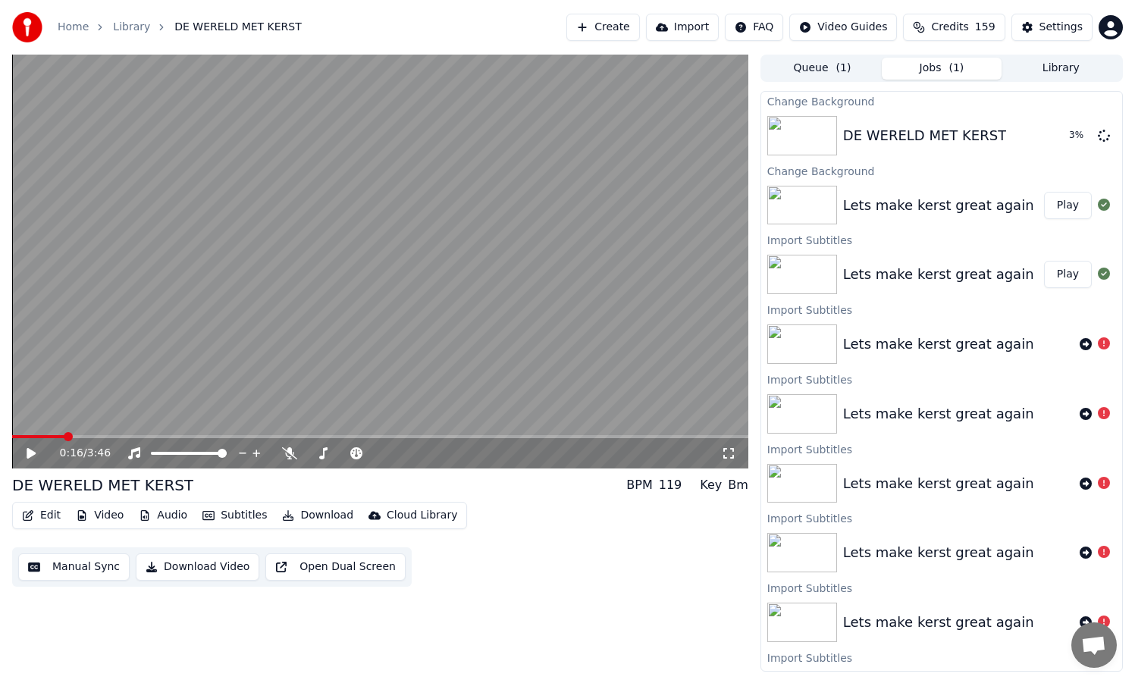
click at [64, 437] on span at bounding box center [68, 436] width 9 height 9
click at [160, 434] on span at bounding box center [161, 436] width 9 height 9
click at [105, 517] on button "Video" at bounding box center [100, 515] width 60 height 21
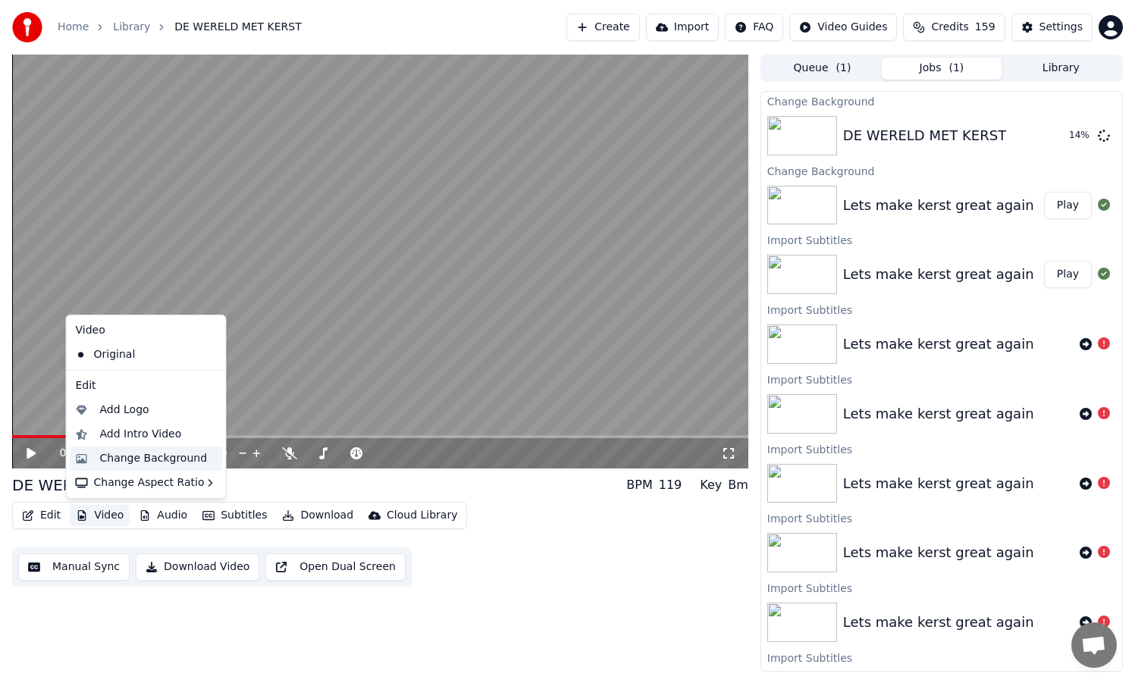
click at [126, 463] on div "Change Background" at bounding box center [154, 458] width 108 height 15
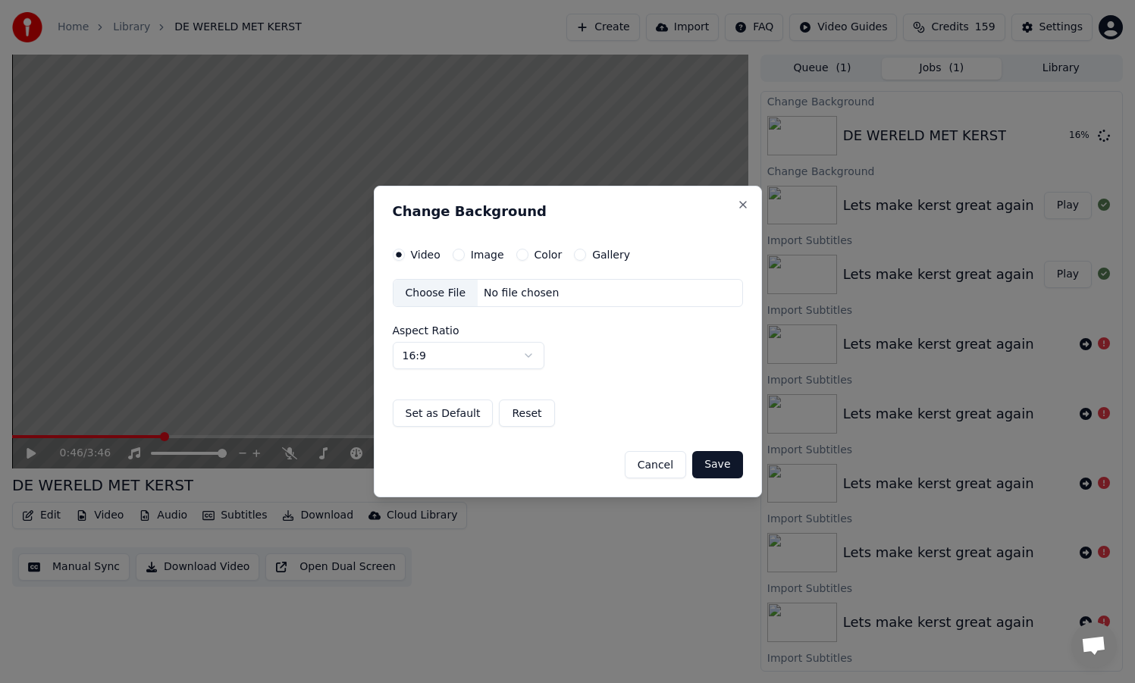
click at [485, 293] on div "No file chosen" at bounding box center [521, 293] width 87 height 15
click at [457, 253] on button "Image" at bounding box center [459, 255] width 12 height 12
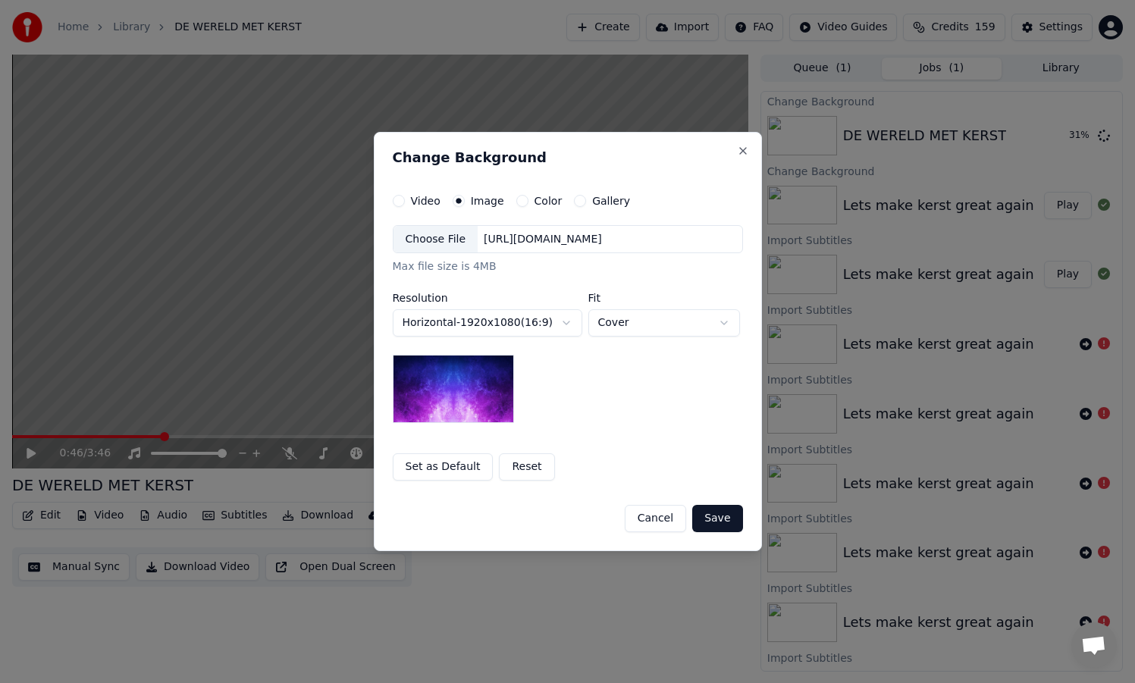
click at [491, 237] on div "[URL][DOMAIN_NAME]" at bounding box center [543, 239] width 130 height 15
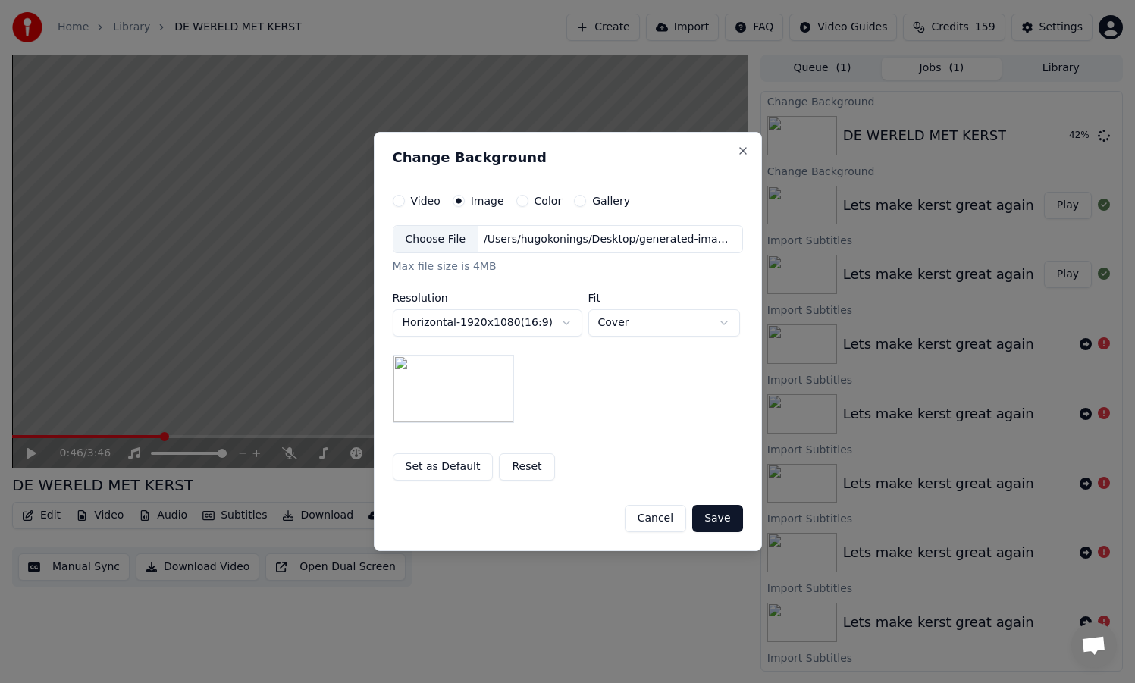
click at [466, 465] on button "Set as Default" at bounding box center [443, 466] width 101 height 27
click at [720, 519] on button "Save" at bounding box center [717, 518] width 50 height 27
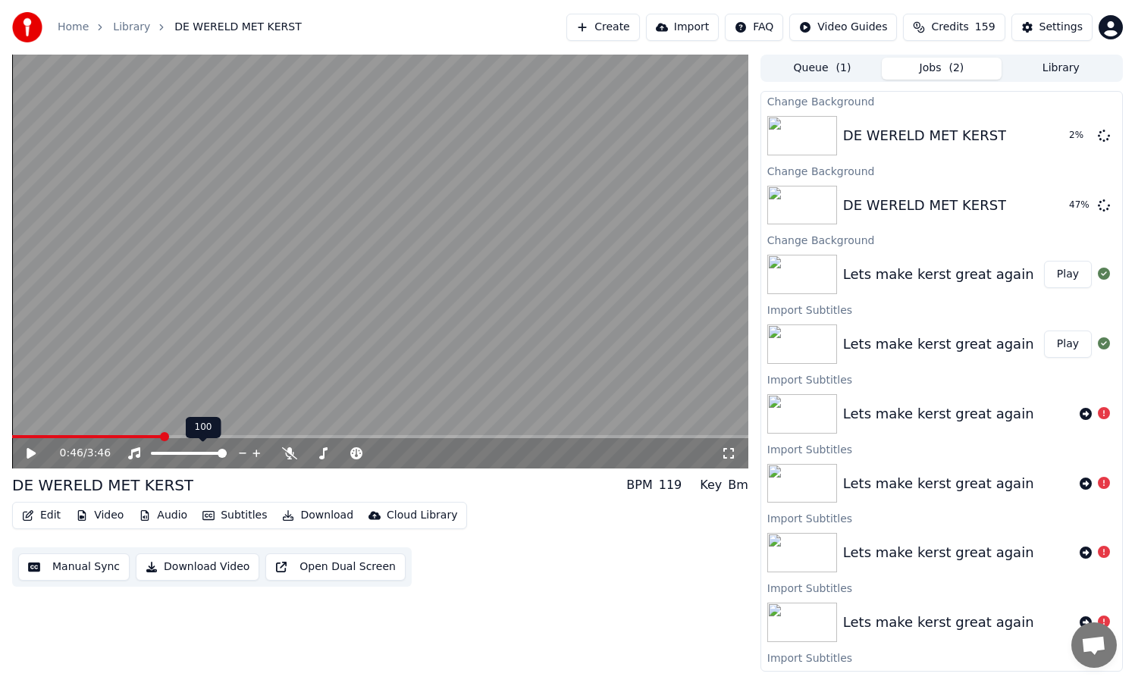
click at [201, 439] on icon at bounding box center [202, 436] width 11 height 11
click at [228, 438] on span at bounding box center [380, 436] width 736 height 3
click at [269, 438] on div "1:07 / 3:46" at bounding box center [380, 453] width 736 height 30
click at [1049, 72] on button "Library" at bounding box center [1061, 69] width 119 height 22
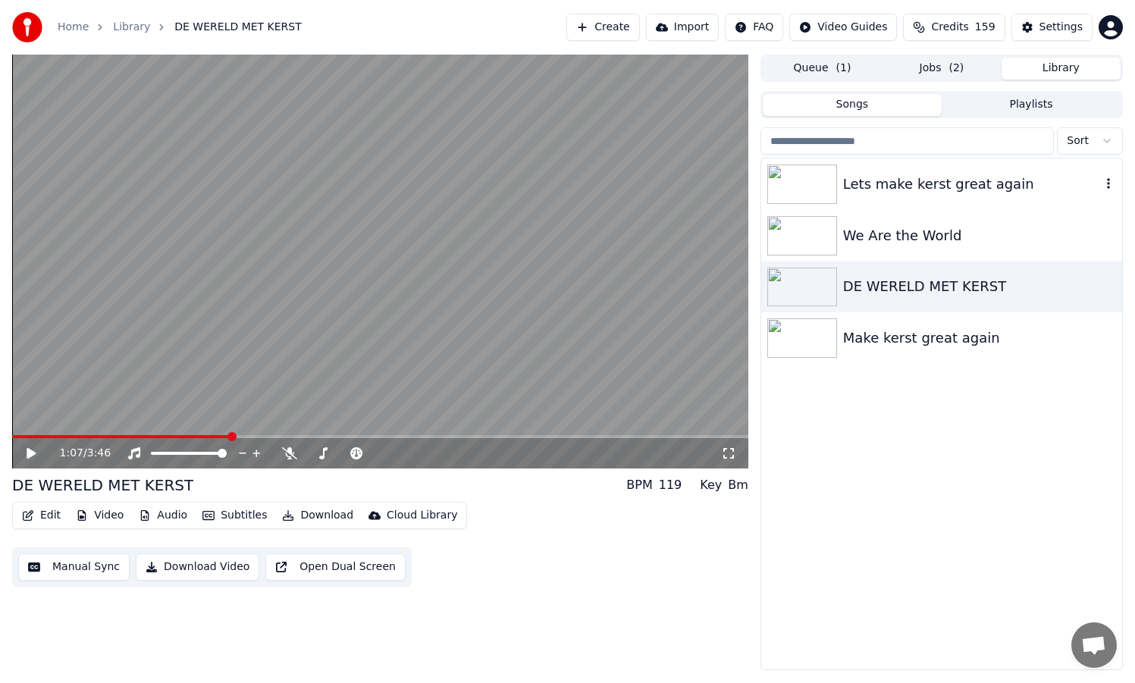
click at [941, 184] on div "Lets make kerst great again" at bounding box center [972, 184] width 258 height 21
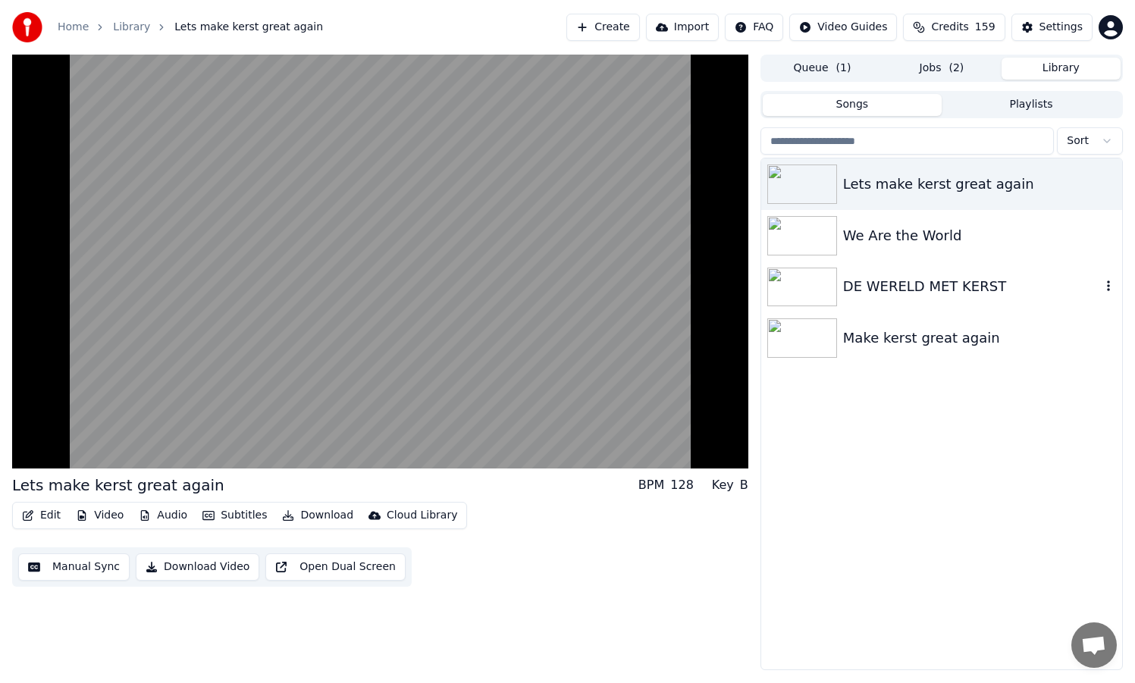
click at [933, 287] on div "DE WERELD MET KERST" at bounding box center [972, 286] width 258 height 21
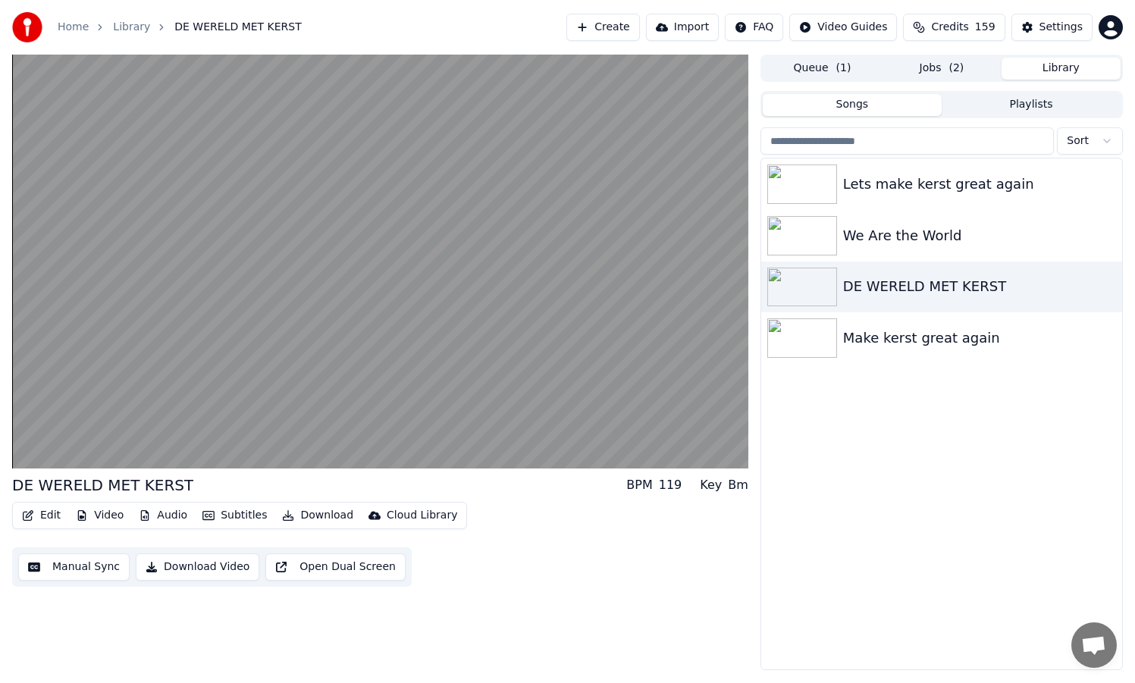
click at [946, 71] on button "Jobs ( 2 )" at bounding box center [941, 69] width 119 height 22
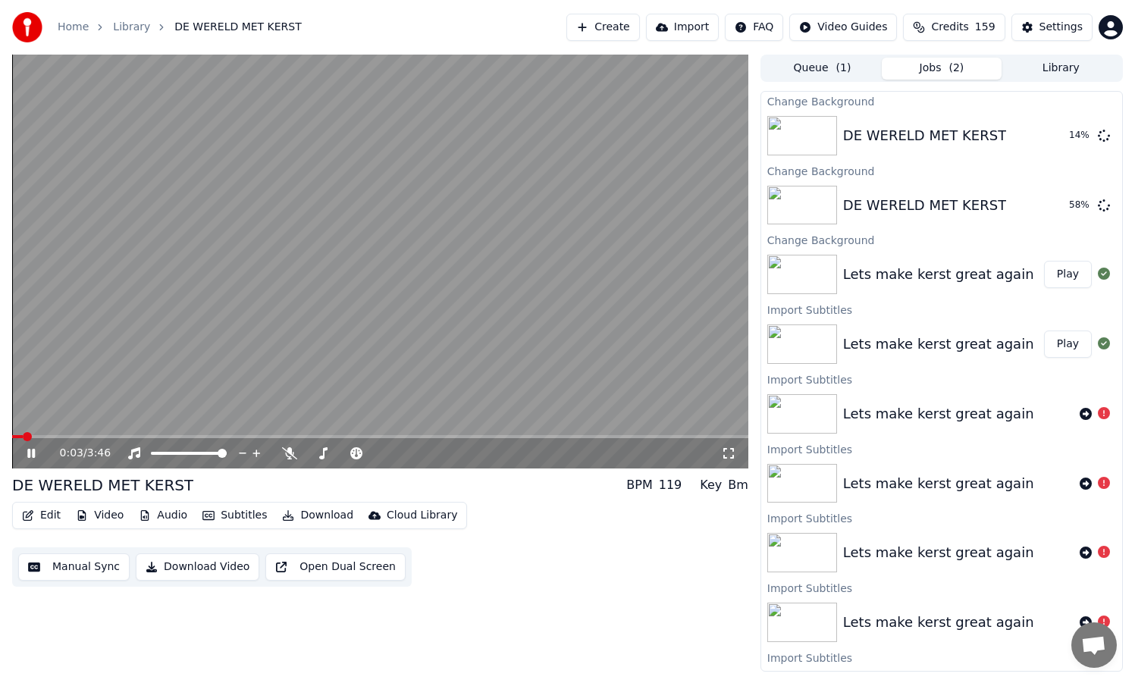
click at [30, 448] on icon at bounding box center [42, 453] width 36 height 12
click at [1103, 134] on icon at bounding box center [1104, 135] width 12 height 12
click at [1070, 206] on button "Play" at bounding box center [1068, 205] width 48 height 27
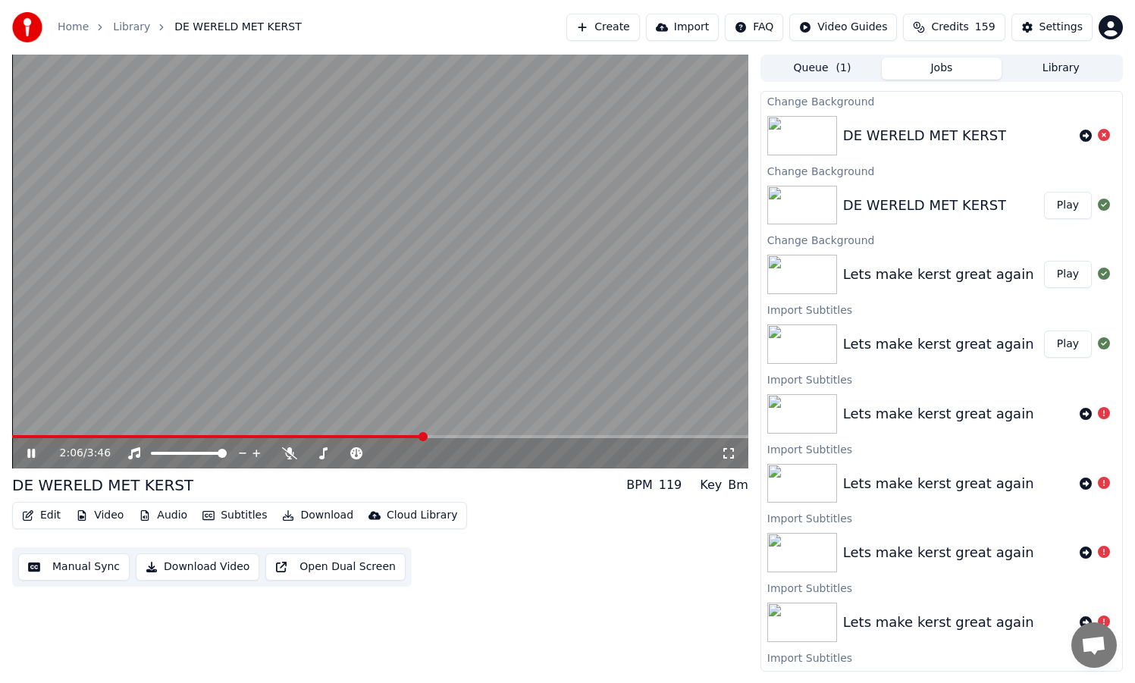
click at [29, 450] on icon at bounding box center [31, 453] width 8 height 9
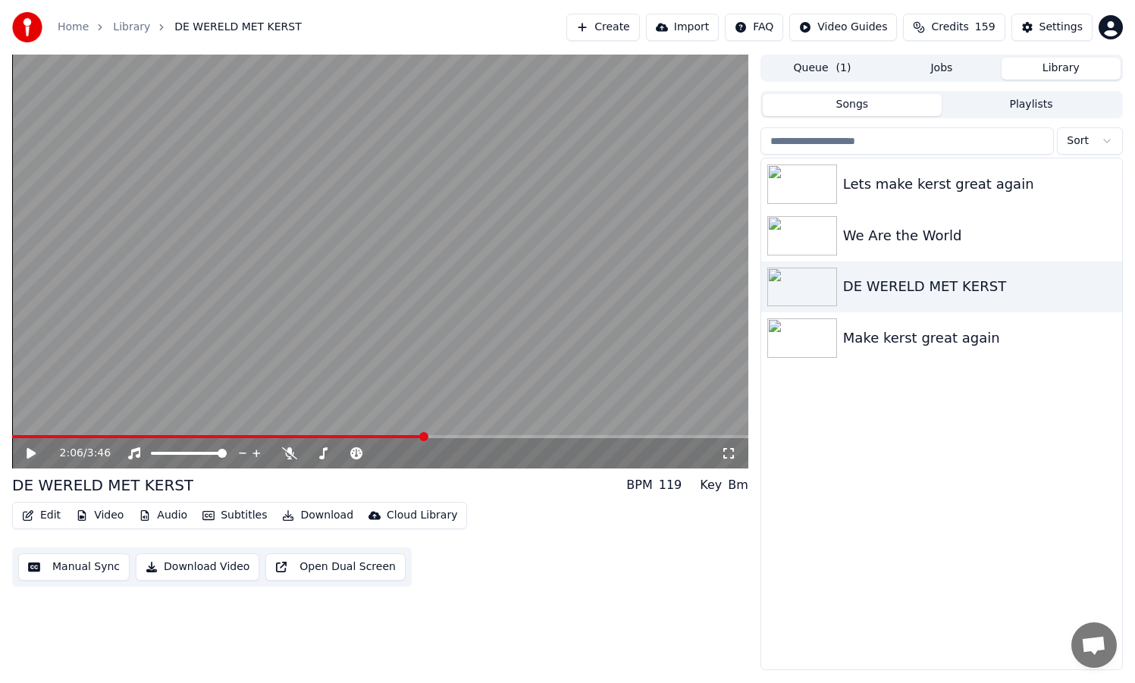
click at [1081, 65] on button "Library" at bounding box center [1061, 69] width 119 height 22
click at [957, 180] on div "Lets make kerst great again" at bounding box center [972, 184] width 258 height 21
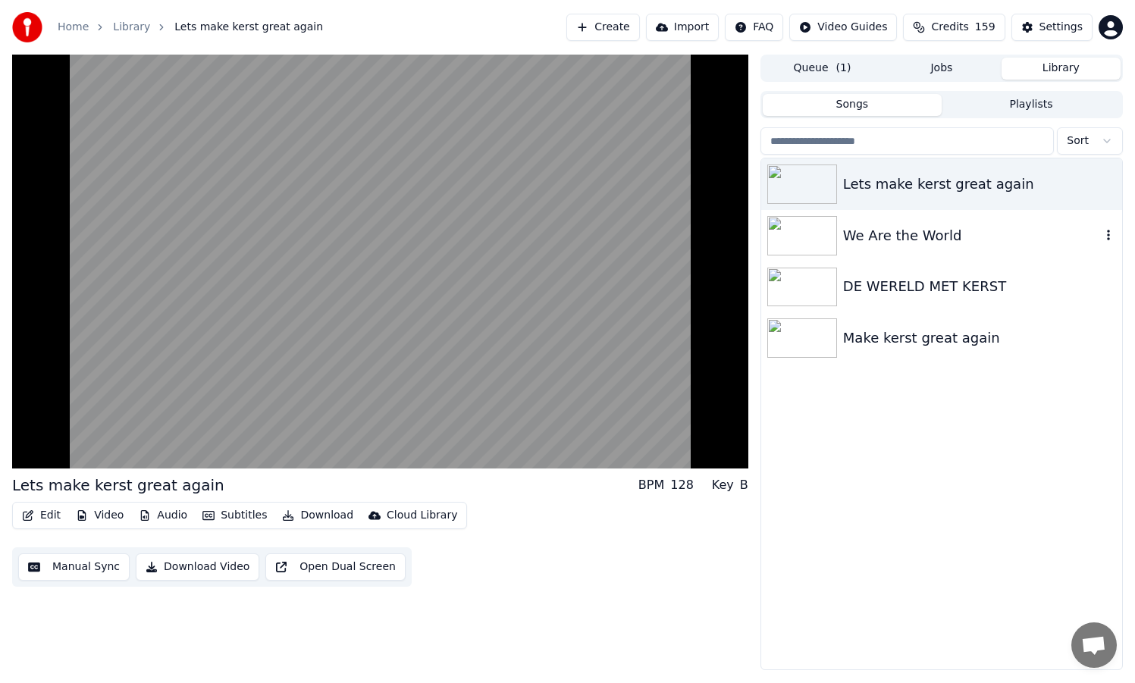
click at [946, 237] on div "We Are the World" at bounding box center [972, 235] width 258 height 21
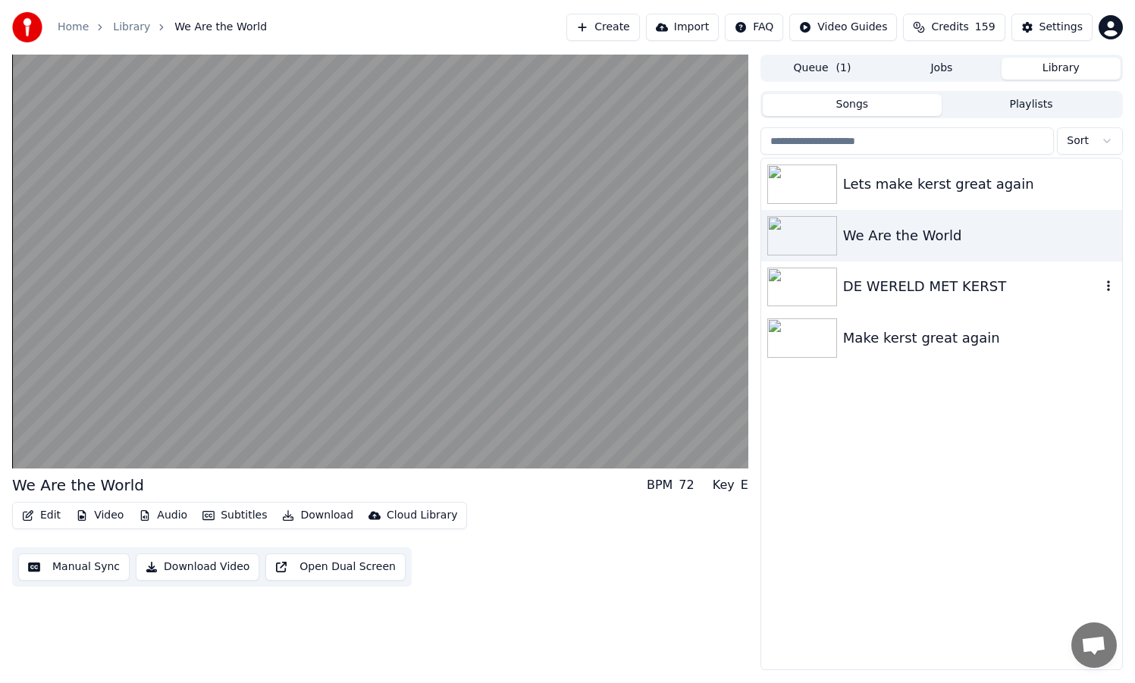
click at [937, 289] on div "DE WERELD MET KERST" at bounding box center [972, 286] width 258 height 21
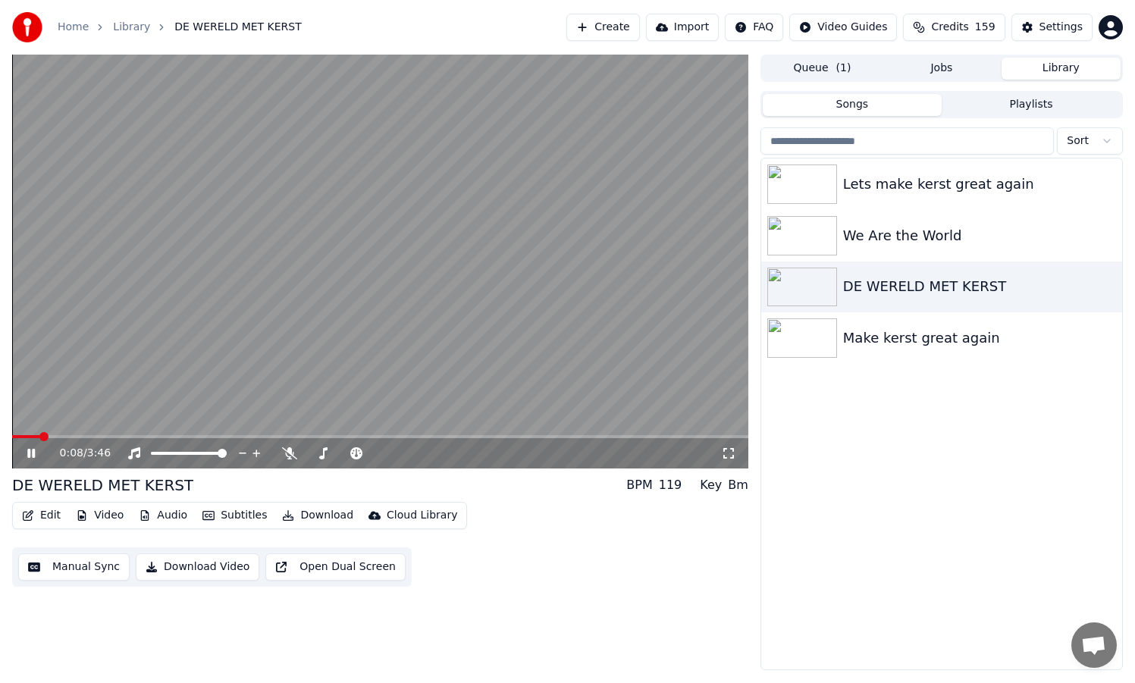
click at [302, 435] on span at bounding box center [380, 436] width 736 height 3
click at [32, 452] on icon at bounding box center [31, 453] width 8 height 9
click at [55, 516] on button "Edit" at bounding box center [41, 515] width 51 height 21
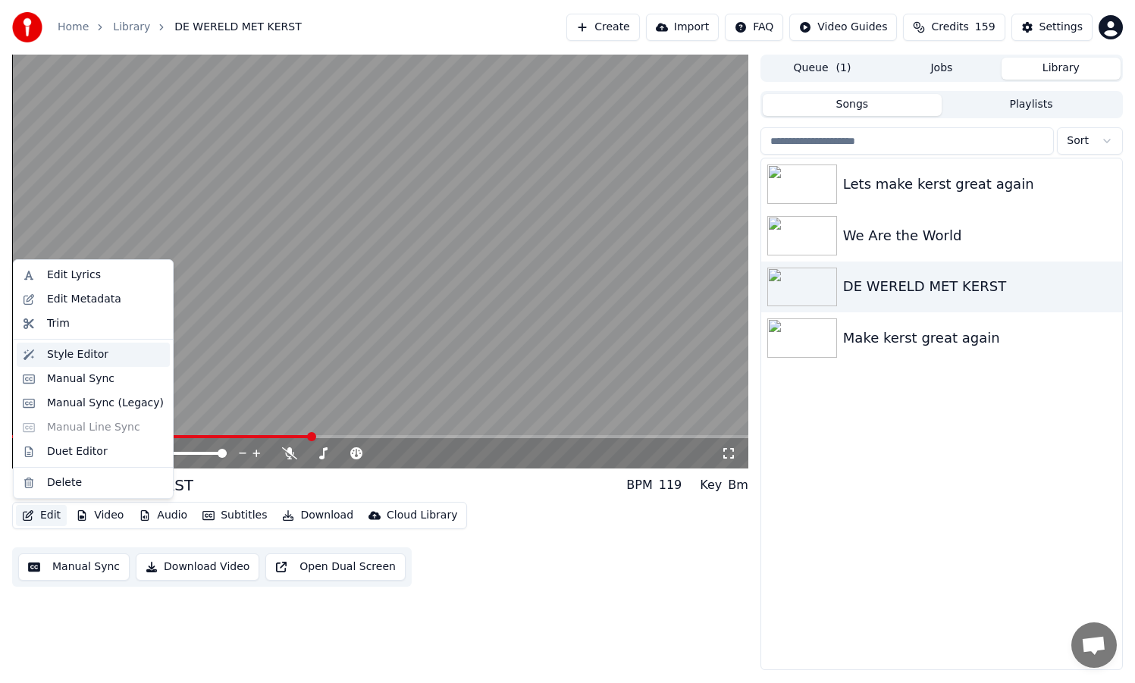
click at [74, 357] on div "Style Editor" at bounding box center [77, 354] width 61 height 15
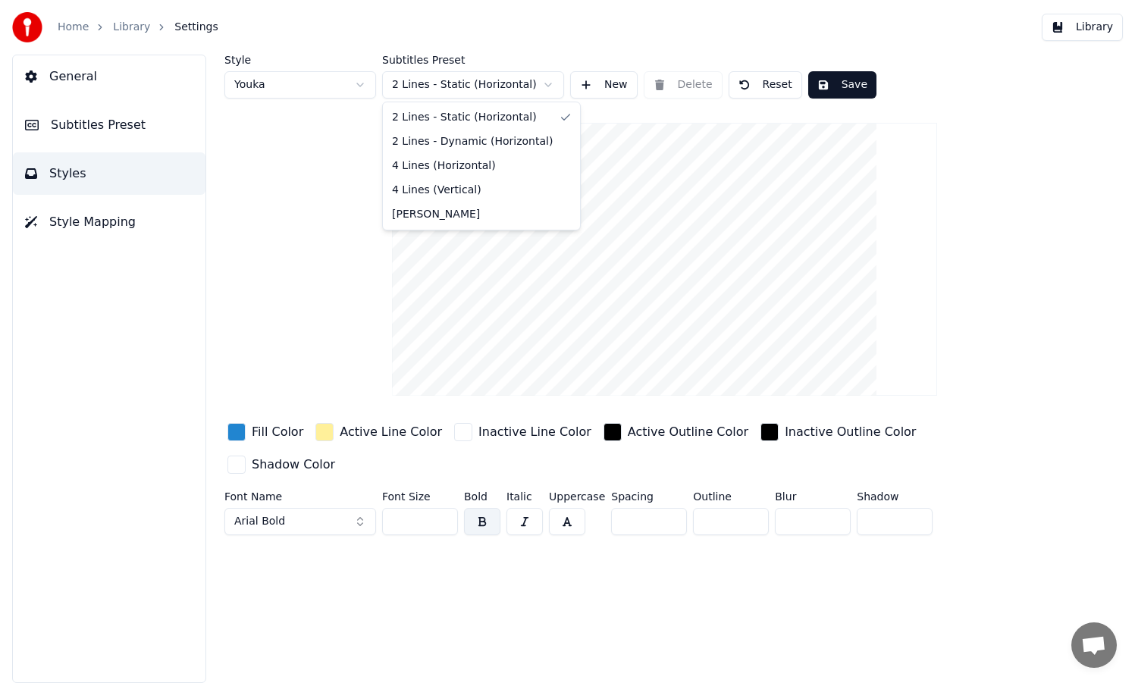
click at [457, 84] on html "Home Library Settings Library General Subtitles Preset Styles Style Mapping Sty…" at bounding box center [567, 341] width 1135 height 683
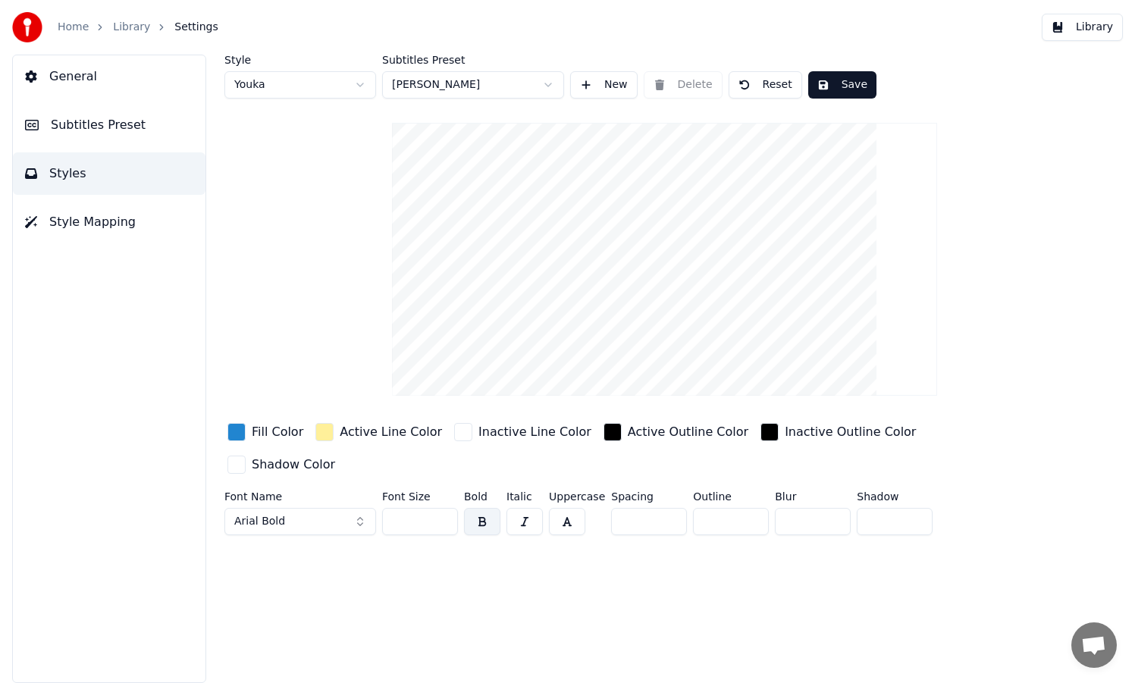
click at [432, 77] on html "Home Library Settings Library General Subtitles Preset Styles Style Mapping Sty…" at bounding box center [567, 341] width 1135 height 683
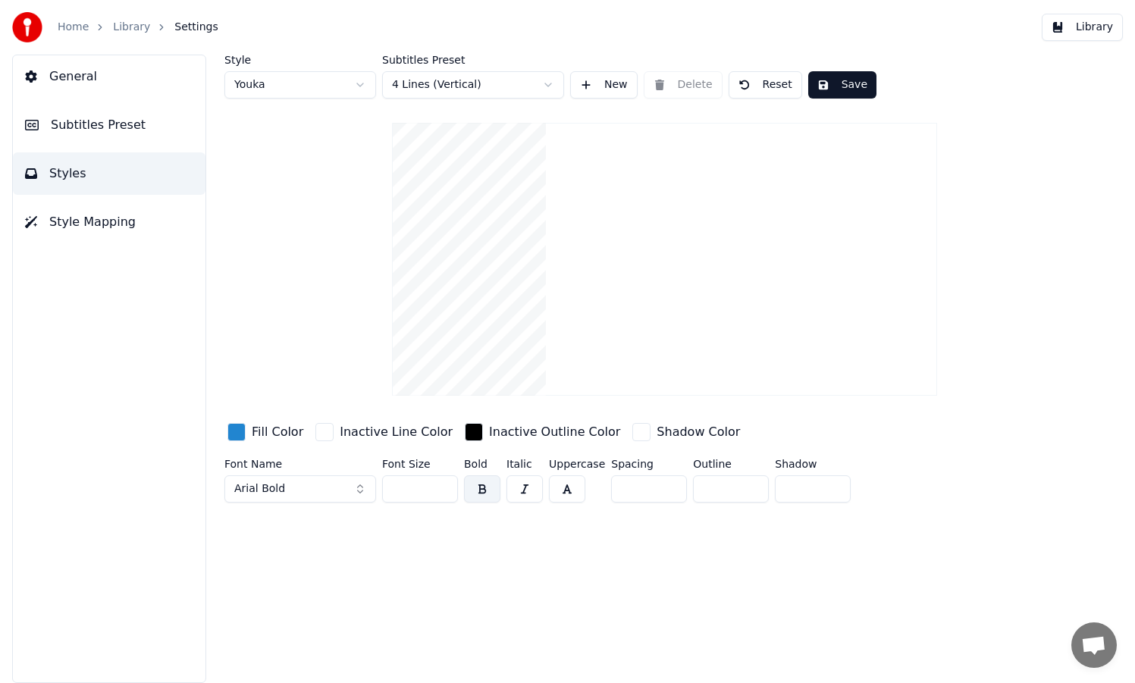
click at [427, 89] on html "Home Library Settings Library General Subtitles Preset Styles Style Mapping Sty…" at bounding box center [567, 341] width 1135 height 683
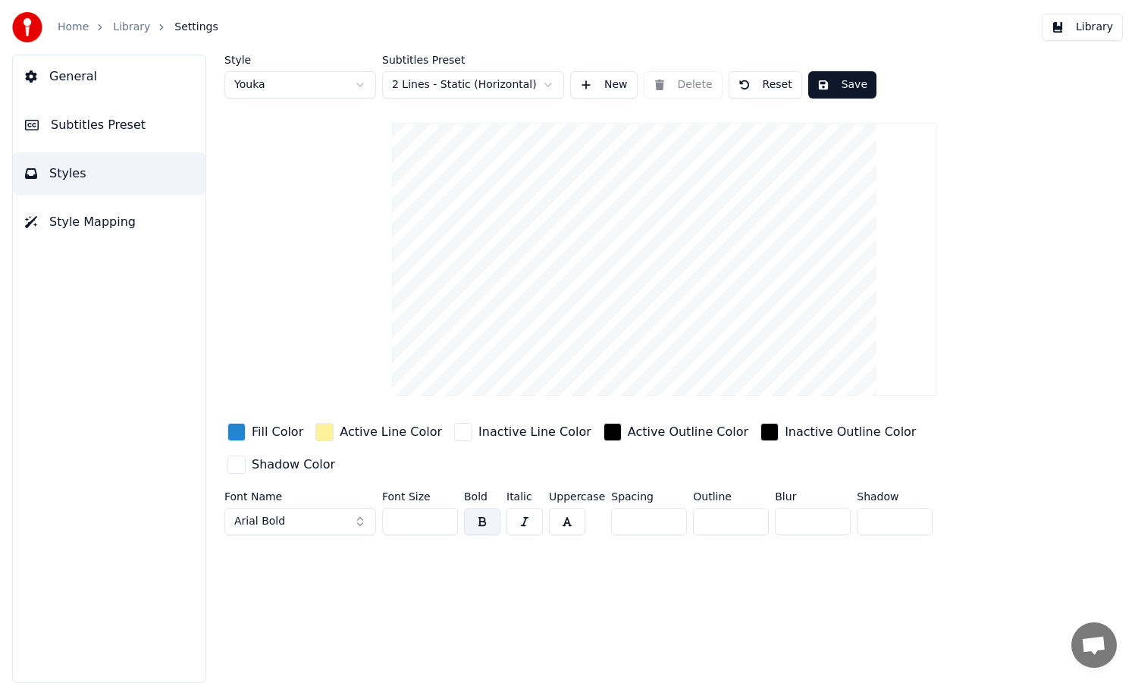
click at [844, 80] on button "Save" at bounding box center [842, 84] width 68 height 27
click at [844, 80] on button "Done" at bounding box center [843, 84] width 71 height 27
click at [188, 30] on span "Settings" at bounding box center [195, 27] width 43 height 15
click at [135, 27] on link "Library" at bounding box center [131, 27] width 37 height 15
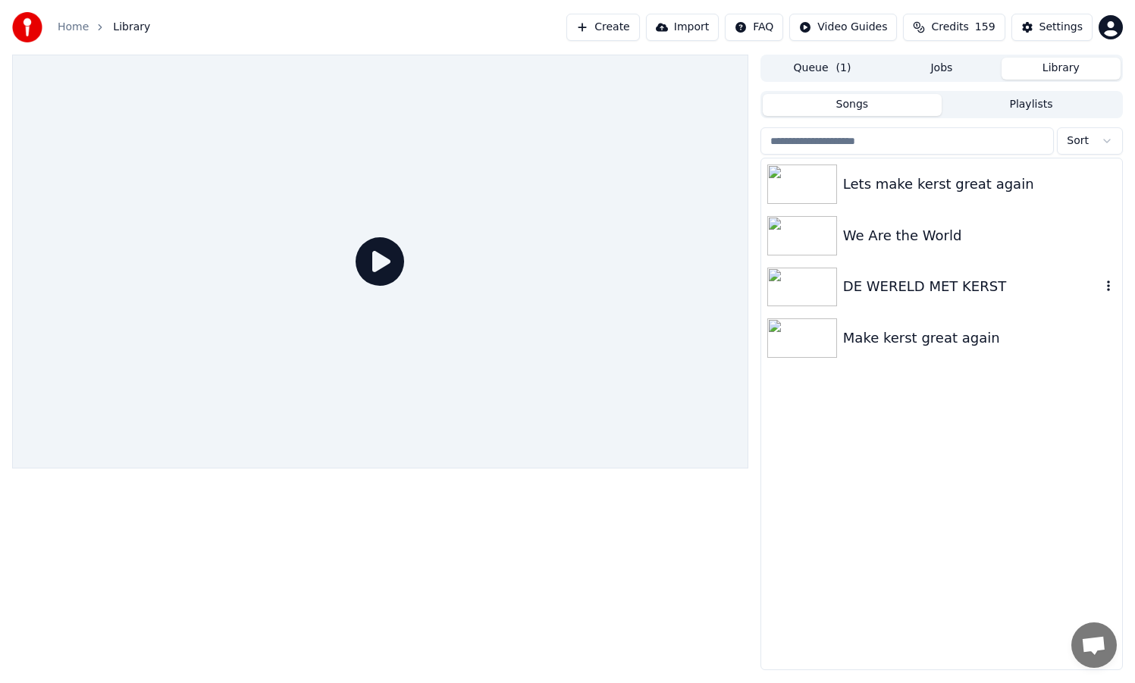
click at [927, 289] on div "DE WERELD MET KERST" at bounding box center [972, 286] width 258 height 21
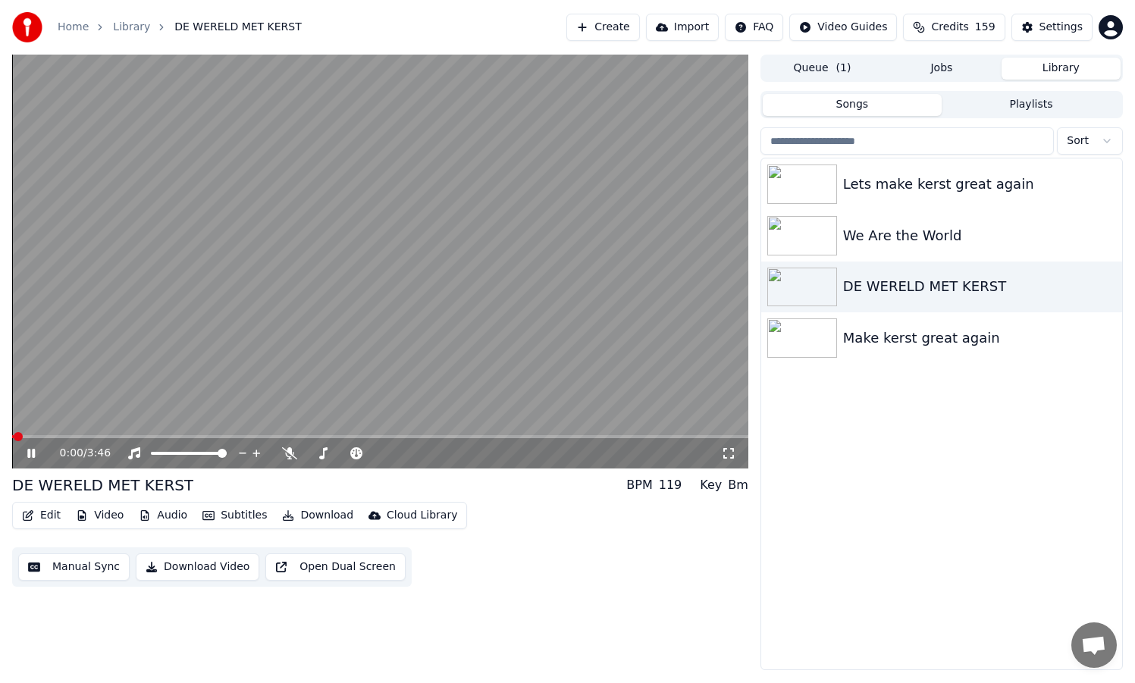
click at [425, 432] on video at bounding box center [380, 262] width 736 height 414
click at [425, 436] on span at bounding box center [380, 436] width 736 height 3
click at [252, 431] on video at bounding box center [380, 262] width 736 height 414
click at [252, 435] on span at bounding box center [132, 436] width 241 height 3
click at [231, 514] on button "Subtitles" at bounding box center [234, 515] width 77 height 21
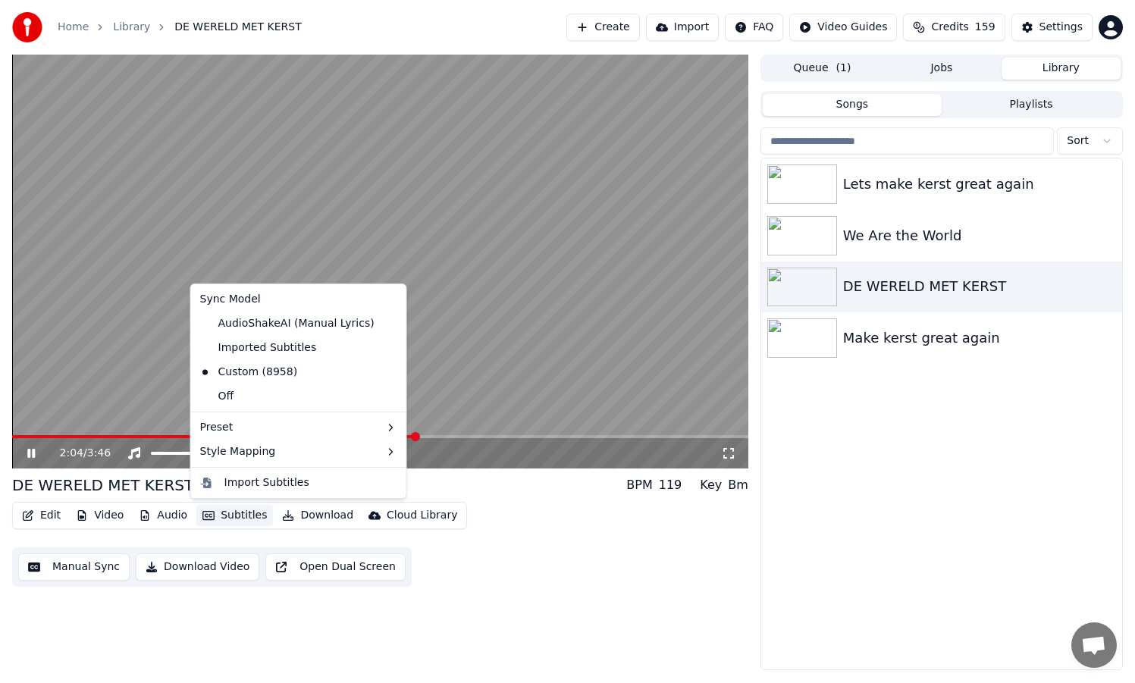
click at [231, 514] on button "Subtitles" at bounding box center [234, 515] width 77 height 21
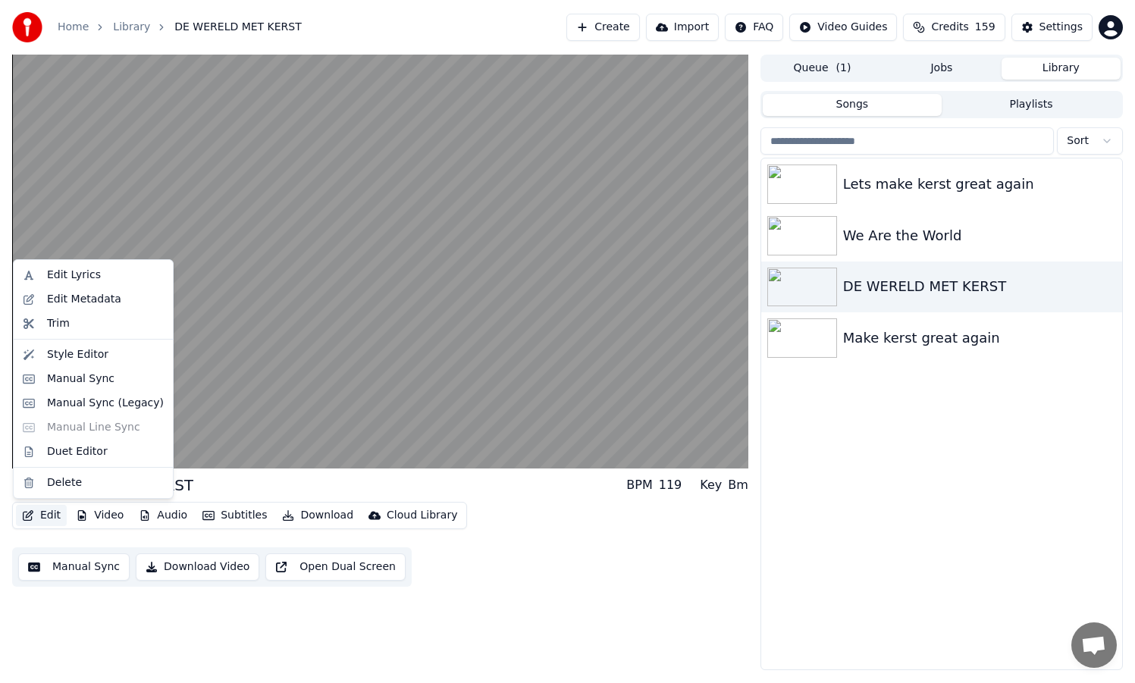
click at [52, 519] on button "Edit" at bounding box center [41, 515] width 51 height 21
click at [82, 362] on div "Style Editor" at bounding box center [93, 355] width 153 height 24
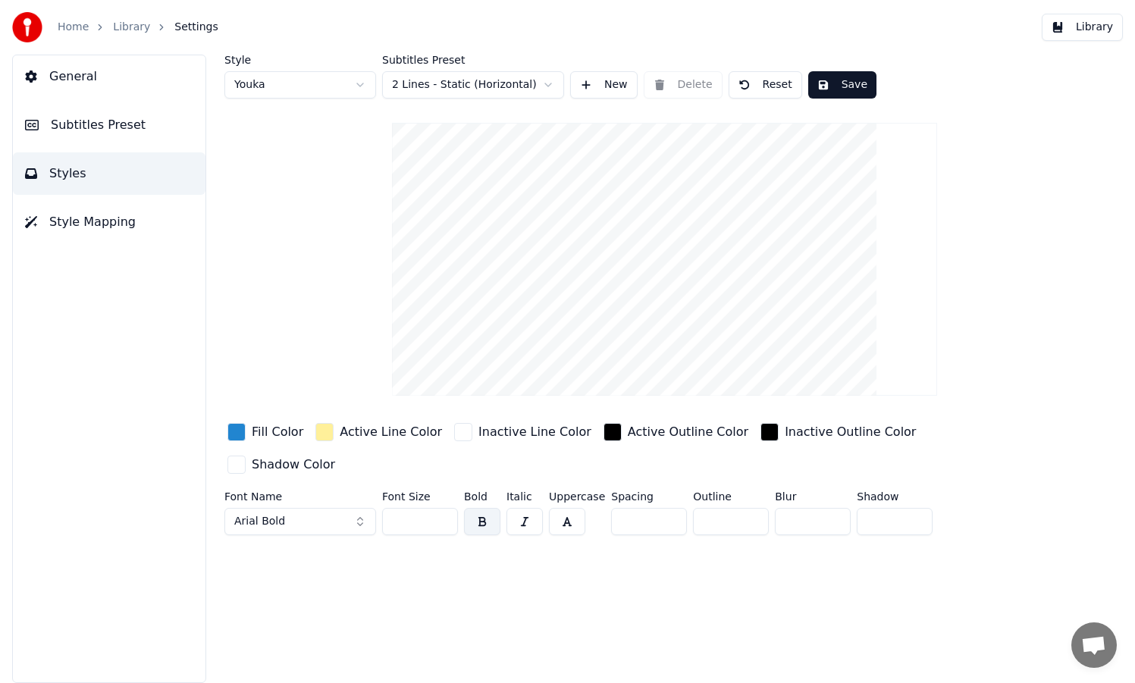
click at [66, 217] on span "Style Mapping" at bounding box center [92, 222] width 86 height 18
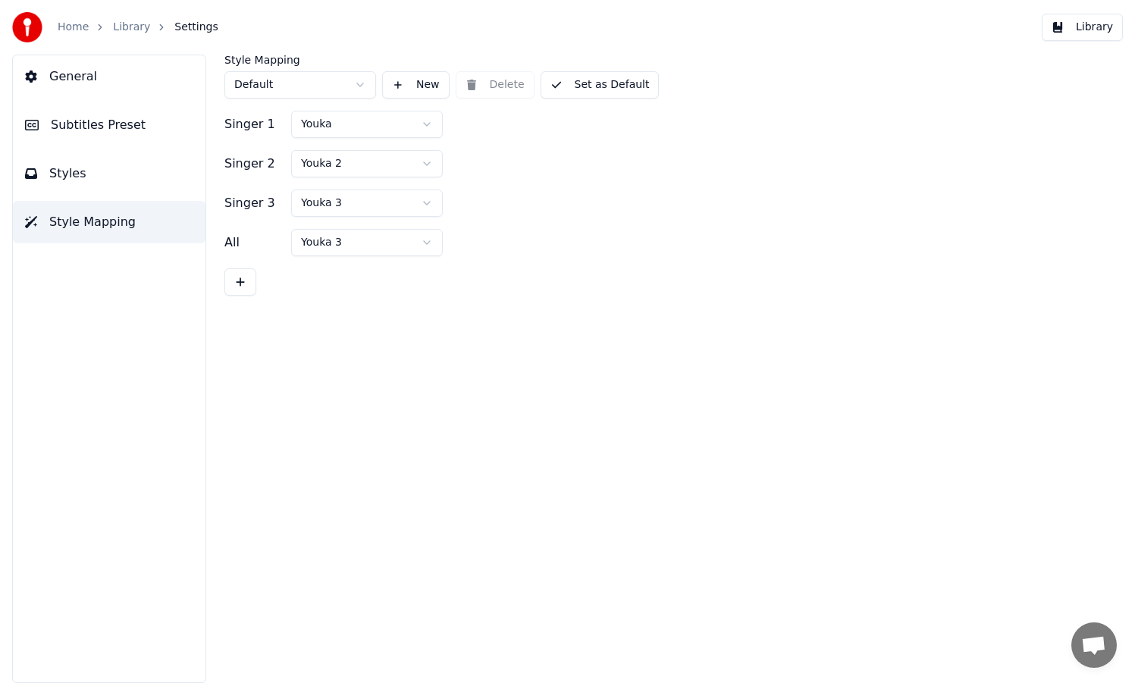
click at [77, 171] on span "Styles" at bounding box center [67, 174] width 37 height 18
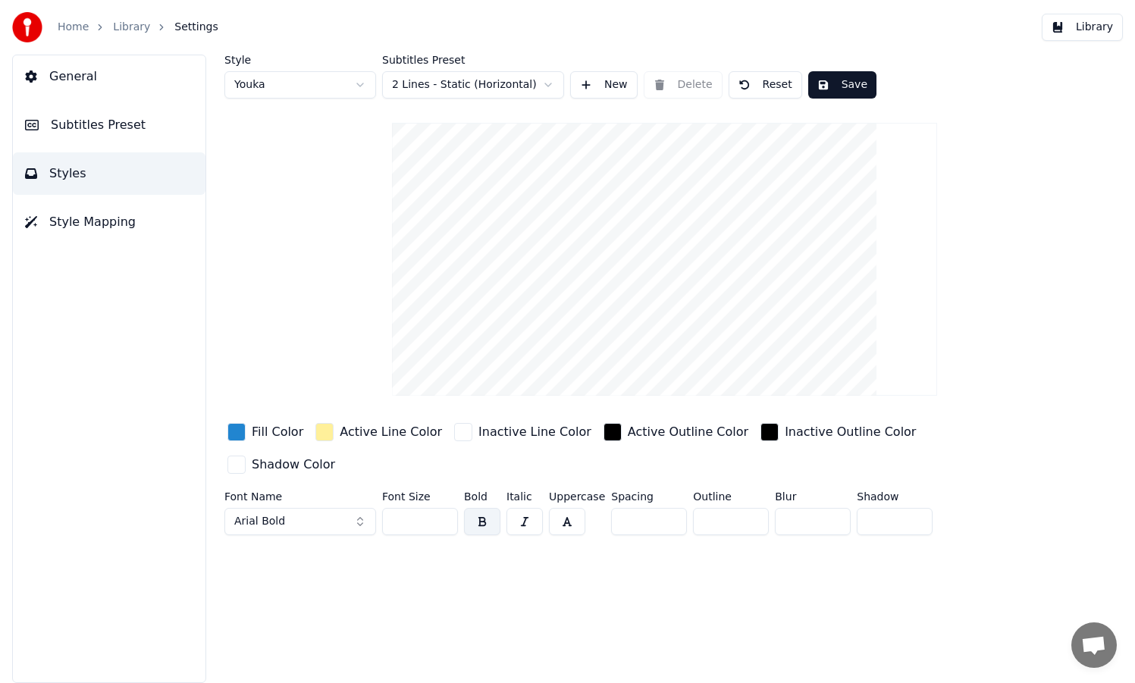
click at [92, 128] on span "Subtitles Preset" at bounding box center [98, 125] width 95 height 18
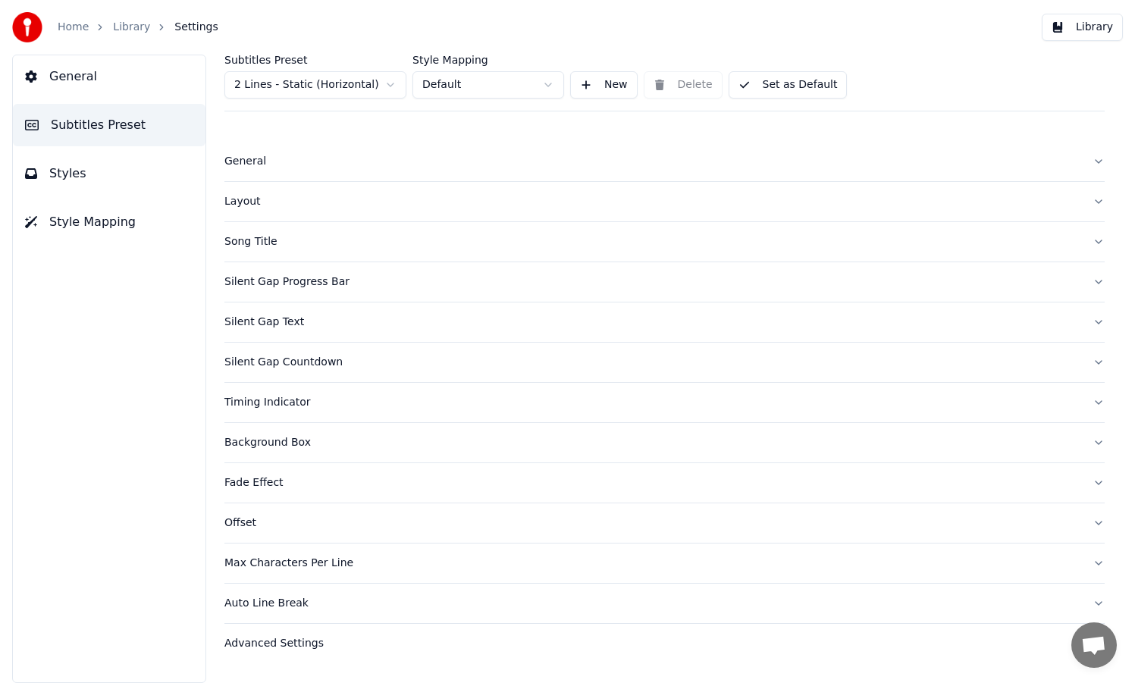
click at [87, 173] on button "Styles" at bounding box center [109, 173] width 193 height 42
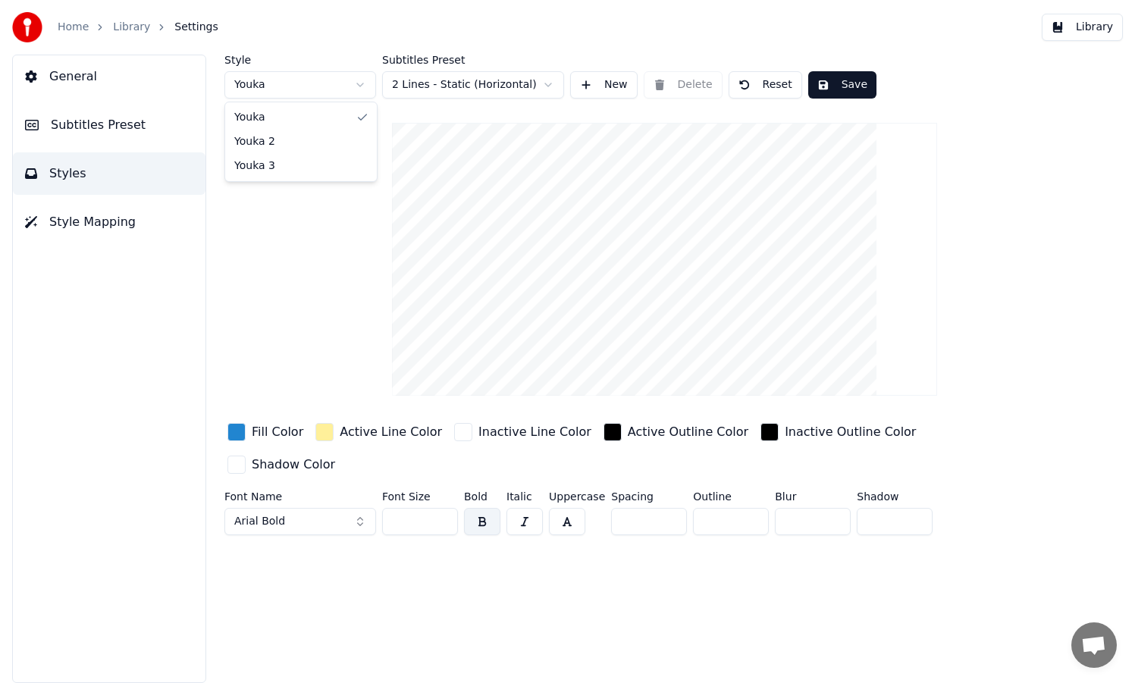
click at [355, 88] on html "Home Library Settings Library General Subtitles Preset Styles Style Mapping Sty…" at bounding box center [567, 341] width 1135 height 683
click at [81, 133] on span "Subtitles Preset" at bounding box center [98, 125] width 95 height 18
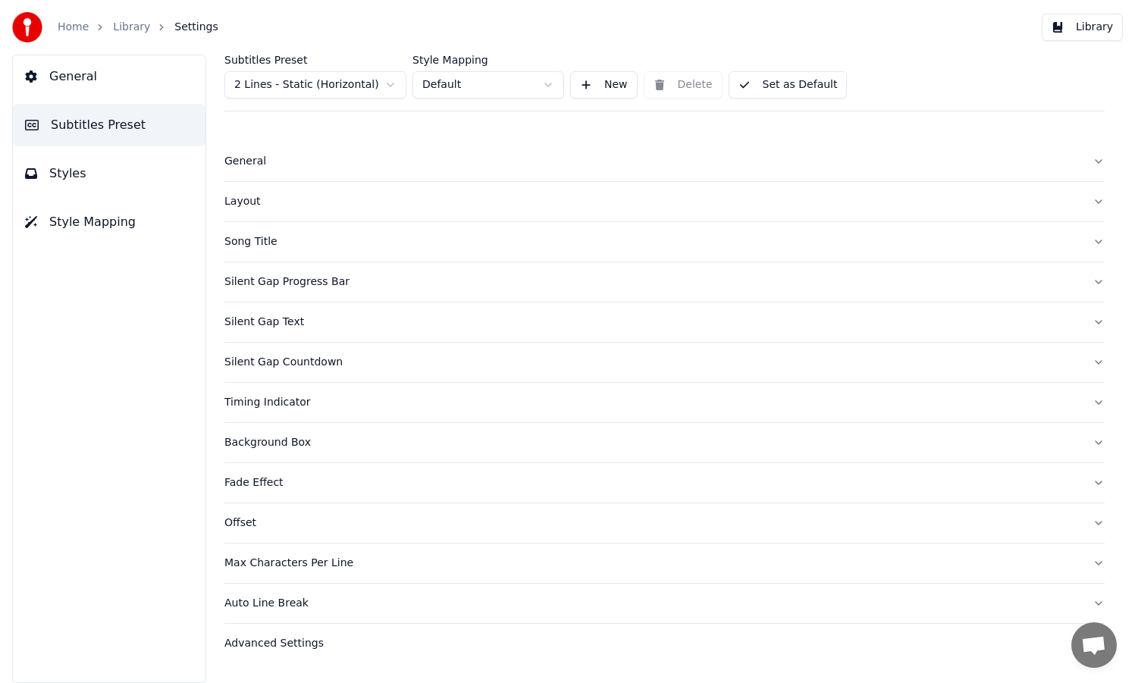
click at [457, 88] on html "Home Library Settings Library General Subtitles Preset Styles Style Mapping Sub…" at bounding box center [567, 341] width 1135 height 683
click at [246, 208] on div "Layout" at bounding box center [652, 201] width 856 height 15
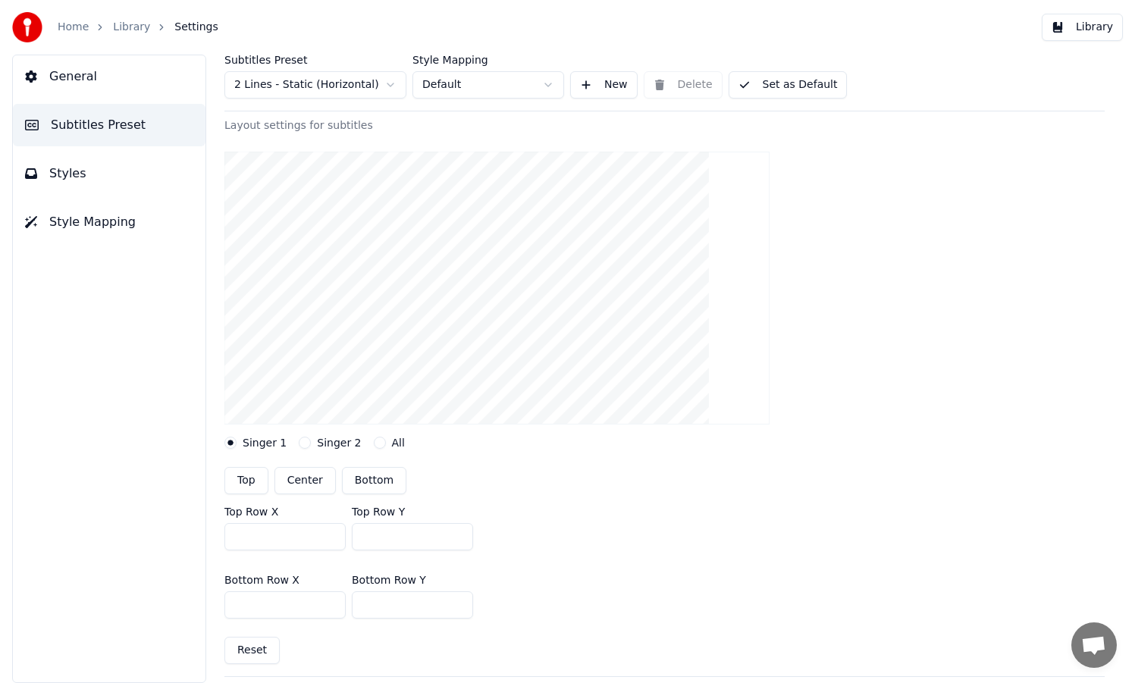
scroll to position [115, 0]
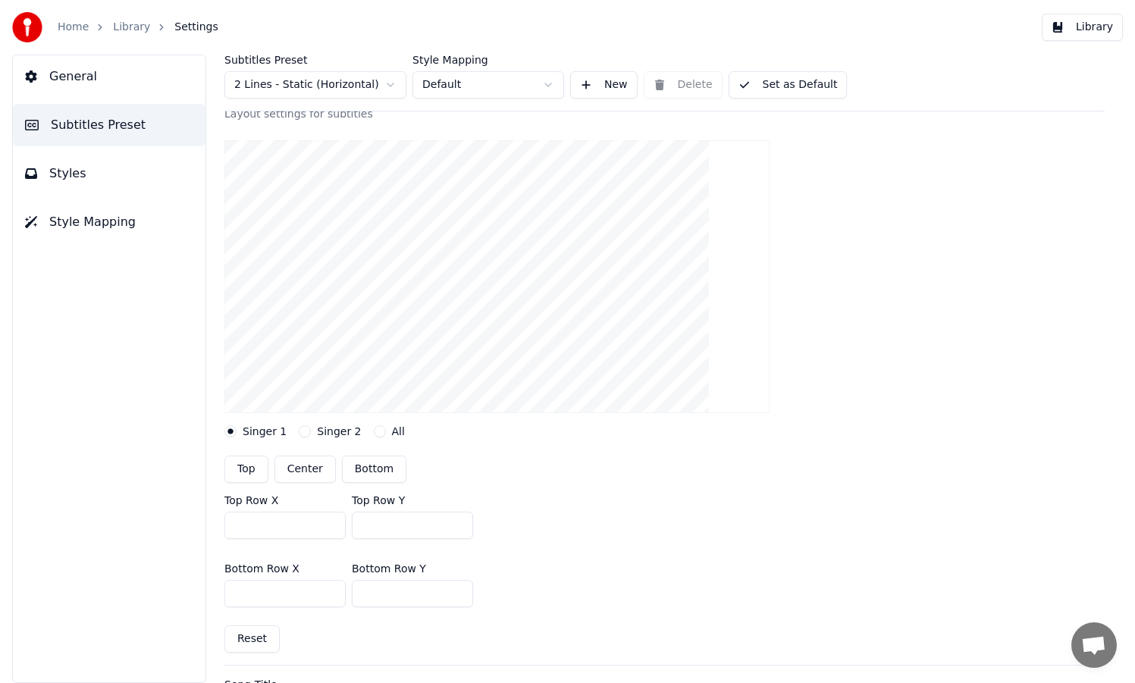
click at [317, 466] on button "Center" at bounding box center [305, 469] width 61 height 27
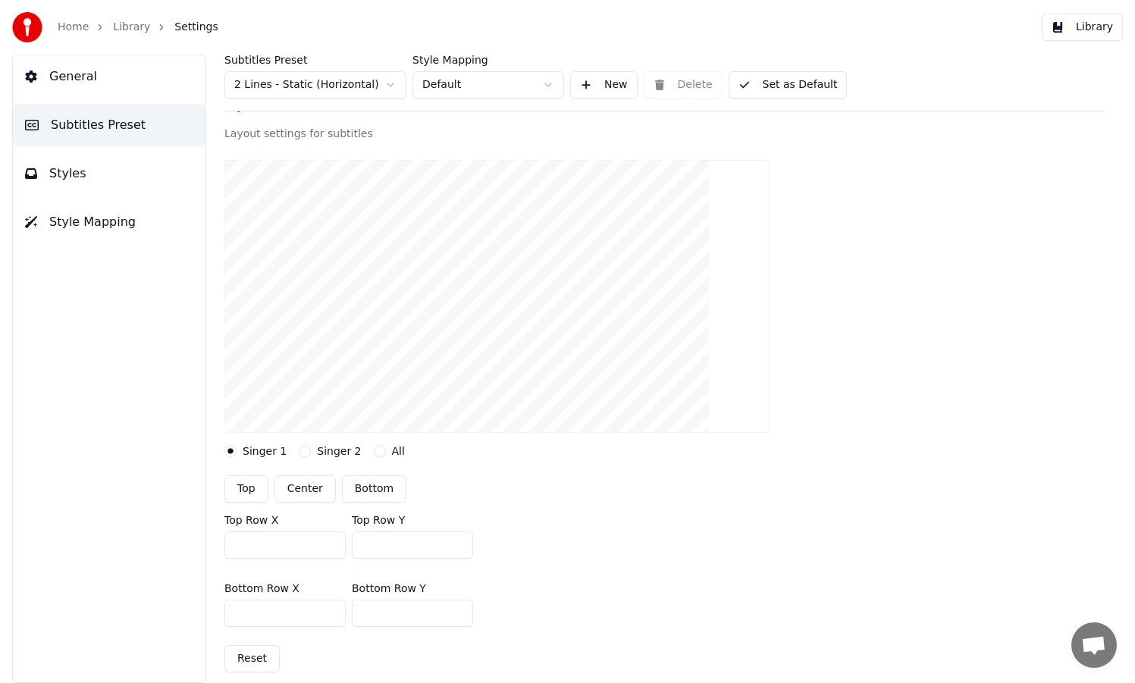
scroll to position [84, 0]
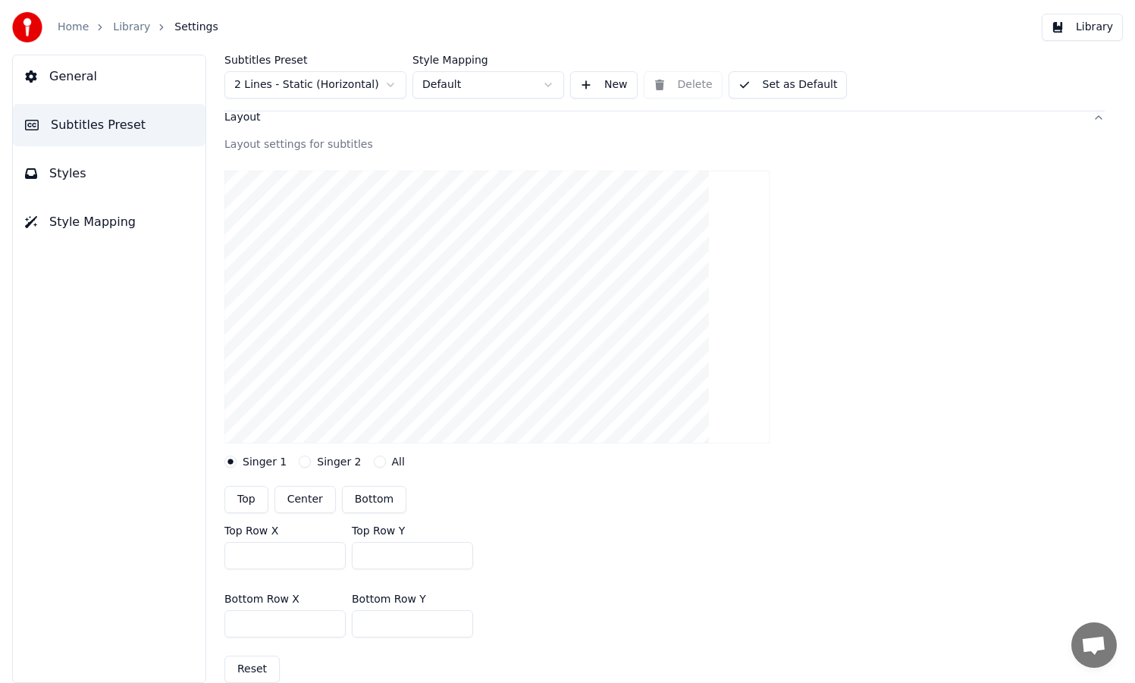
click at [328, 553] on input "***" at bounding box center [284, 555] width 121 height 27
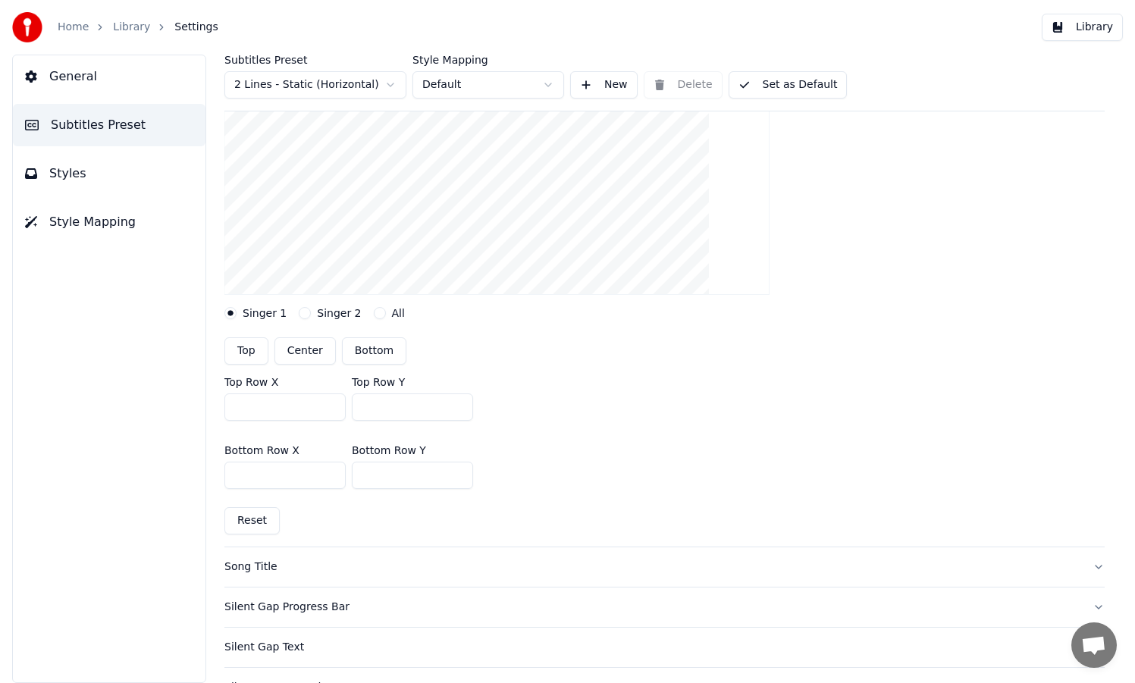
scroll to position [0, 0]
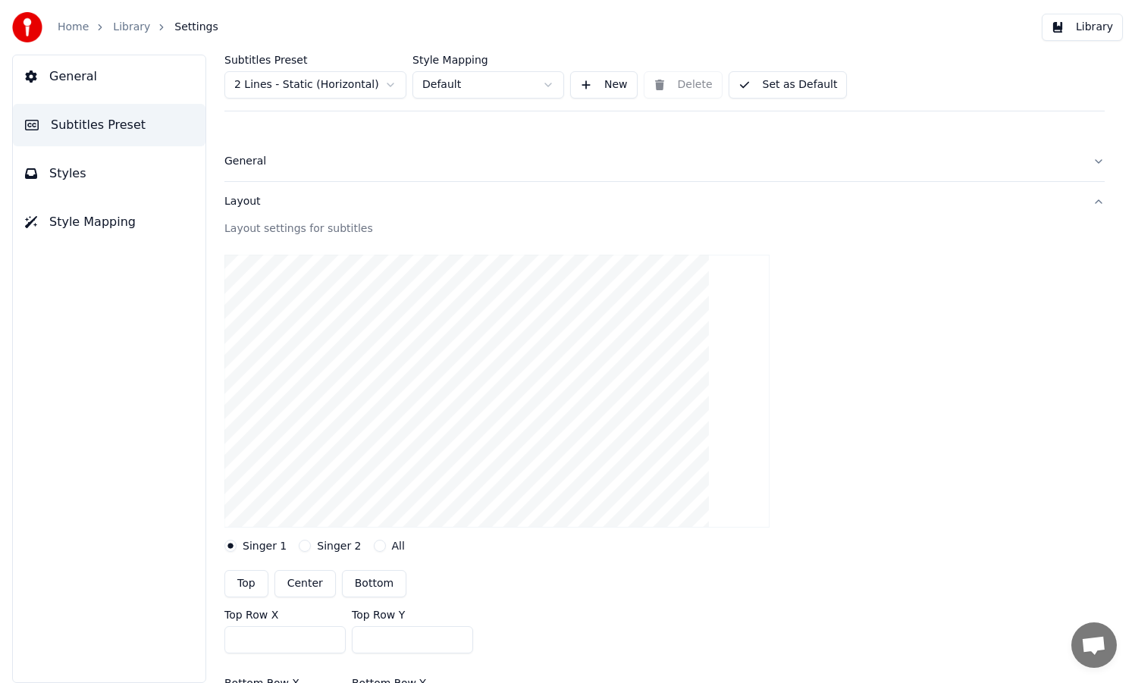
click at [248, 582] on button "Top" at bounding box center [246, 583] width 44 height 27
type input "***"
click at [303, 582] on button "Center" at bounding box center [305, 583] width 61 height 27
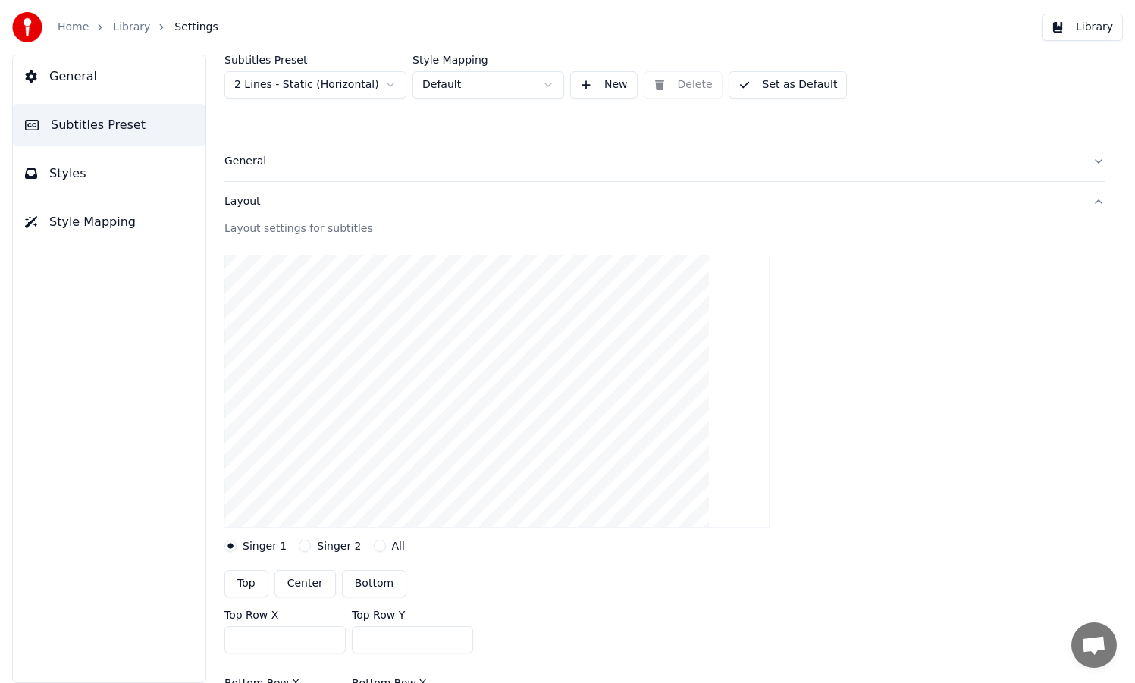
type input "***"
click at [376, 546] on button "All" at bounding box center [380, 546] width 12 height 12
click at [232, 596] on button "button" at bounding box center [230, 597] width 12 height 12
click at [1073, 30] on button "Library" at bounding box center [1082, 27] width 81 height 27
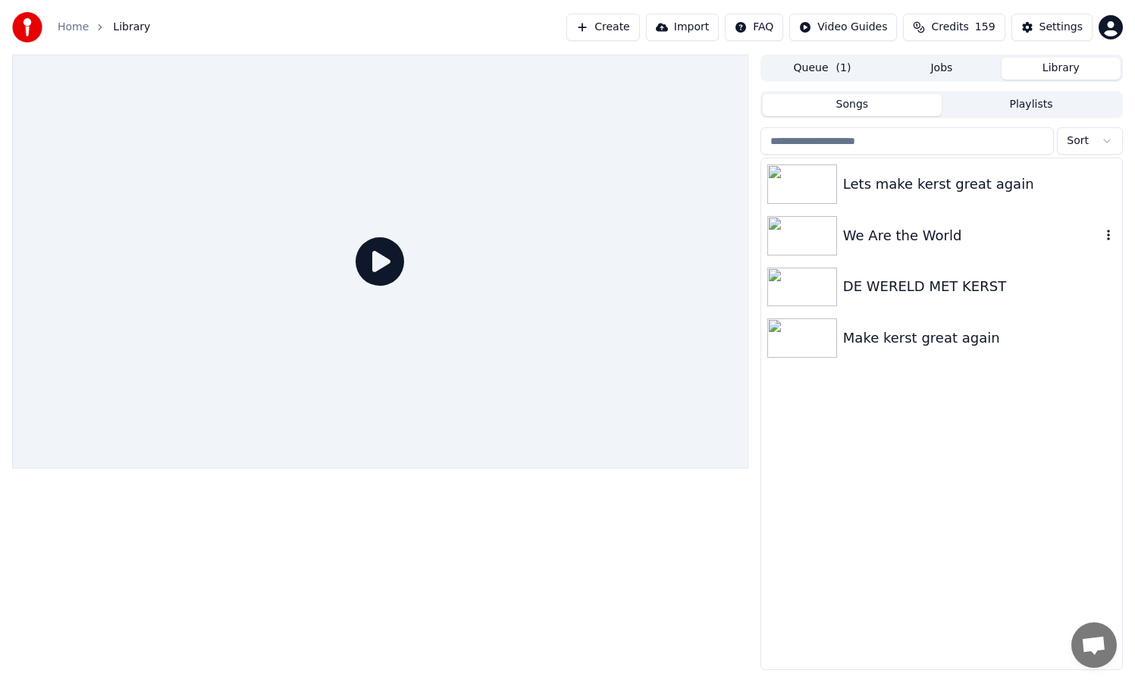
click at [899, 240] on div "We Are the World" at bounding box center [972, 235] width 258 height 21
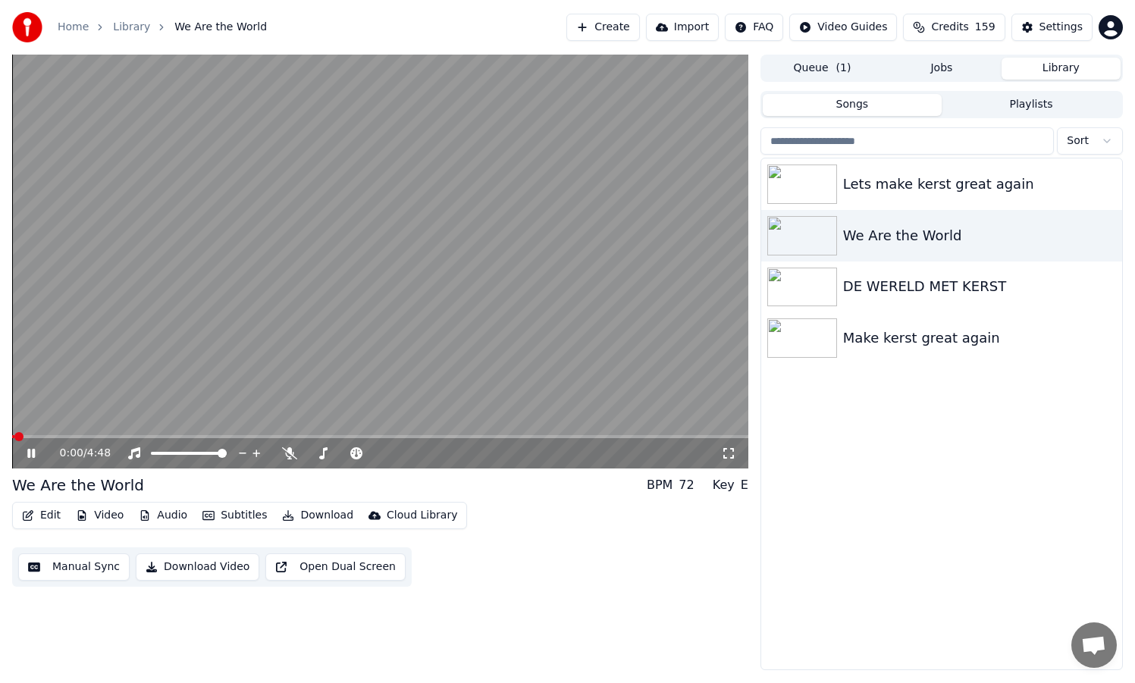
click at [312, 436] on span at bounding box center [380, 436] width 736 height 3
click at [251, 435] on span at bounding box center [132, 436] width 240 height 3
click at [897, 281] on div "DE WERELD MET KERST" at bounding box center [972, 286] width 258 height 21
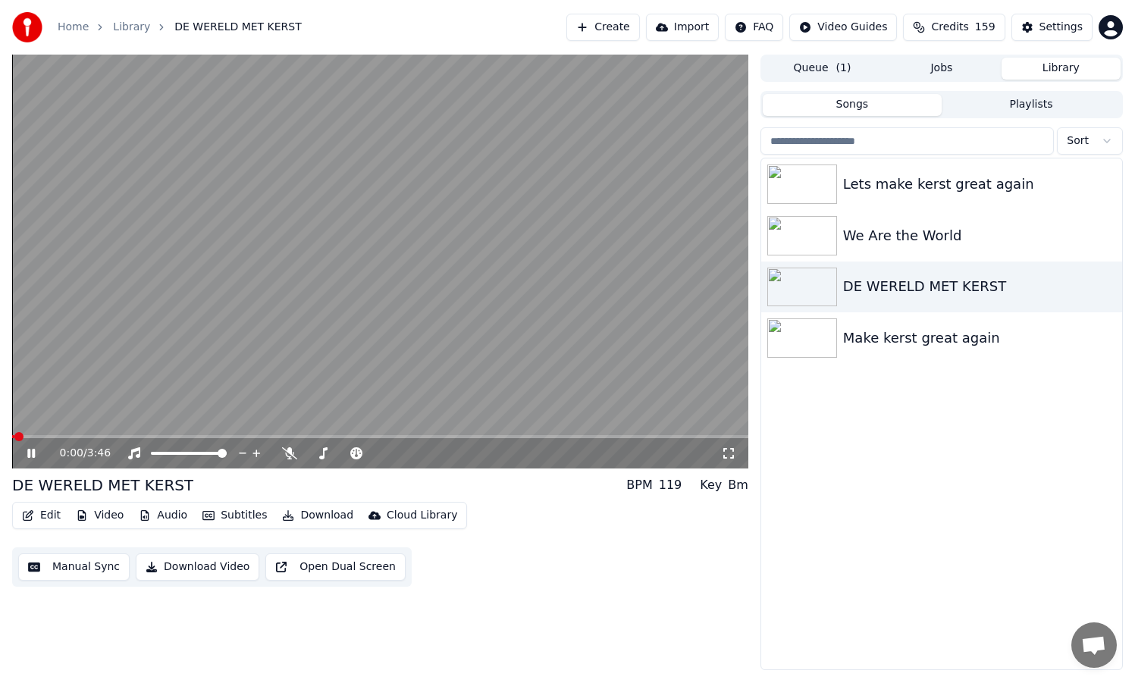
click at [215, 439] on div "0:00 / 3:46" at bounding box center [380, 453] width 736 height 30
click at [215, 438] on div "0:01 / 3:46" at bounding box center [380, 453] width 736 height 30
click at [212, 433] on video at bounding box center [380, 262] width 736 height 414
click at [211, 435] on span at bounding box center [380, 436] width 736 height 3
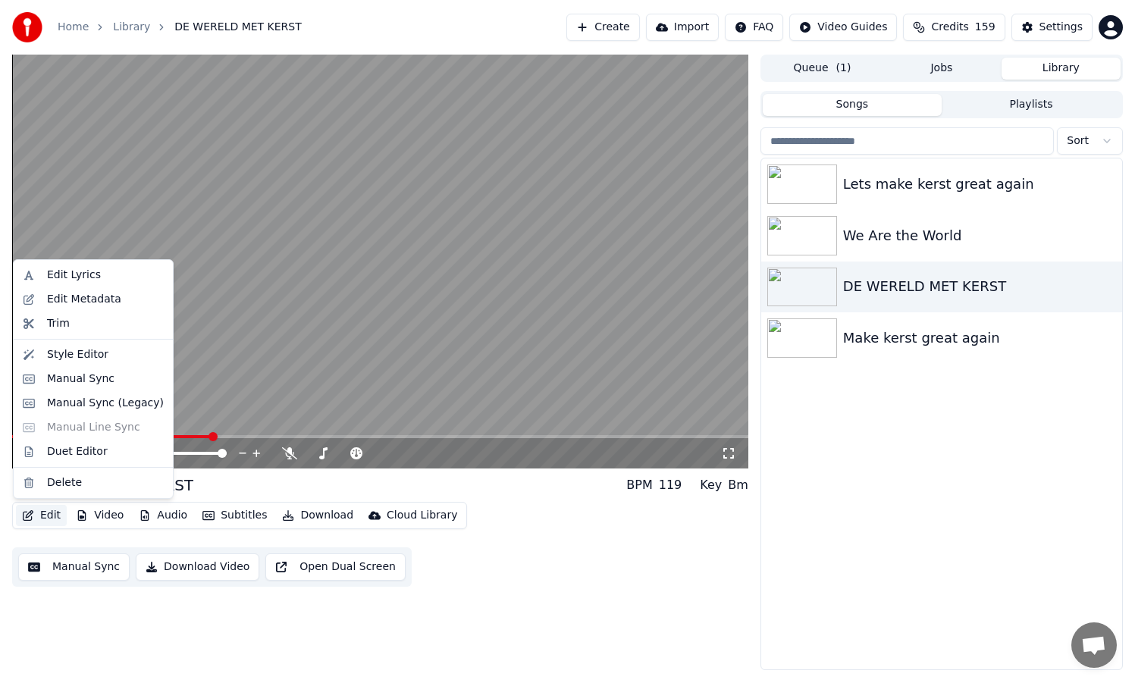
click at [50, 515] on button "Edit" at bounding box center [41, 515] width 51 height 21
click at [82, 360] on div "Style Editor" at bounding box center [77, 354] width 61 height 15
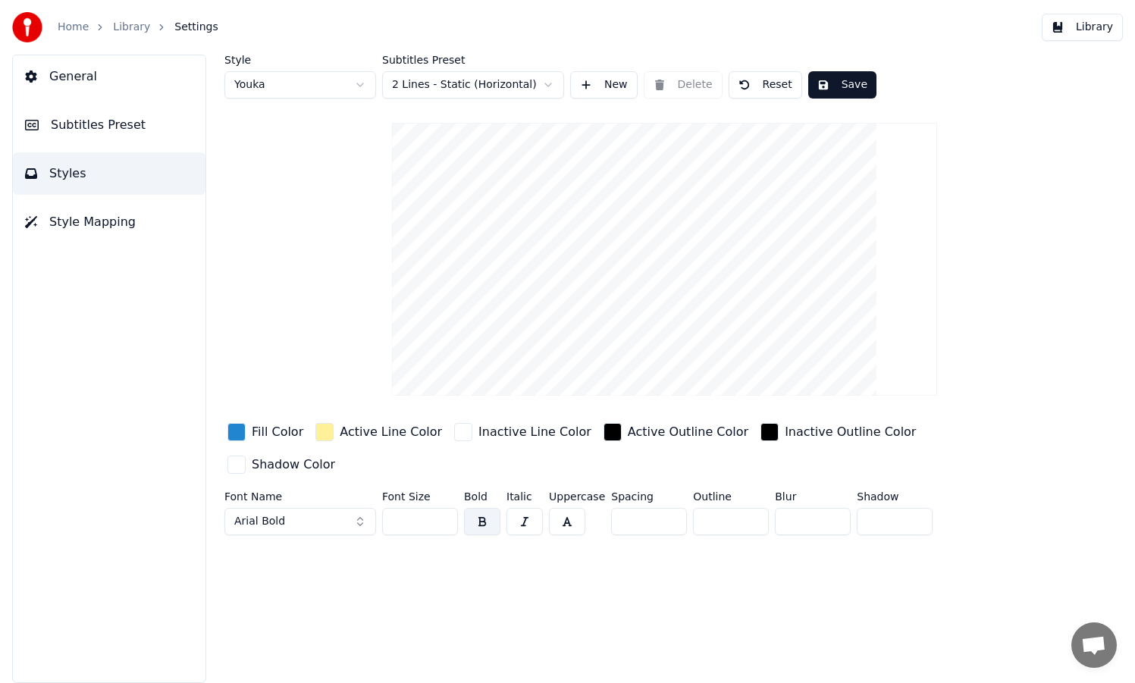
click at [358, 86] on html "Home Library Settings Library General Subtitles Preset Styles Style Mapping Sty…" at bounding box center [567, 341] width 1135 height 683
click at [356, 86] on html "Home Library Settings Library General Subtitles Preset Styles Style Mapping Sty…" at bounding box center [567, 341] width 1135 height 683
click at [358, 83] on html "Home Library Settings Library General Subtitles Preset Styles Style Mapping Sty…" at bounding box center [567, 341] width 1135 height 683
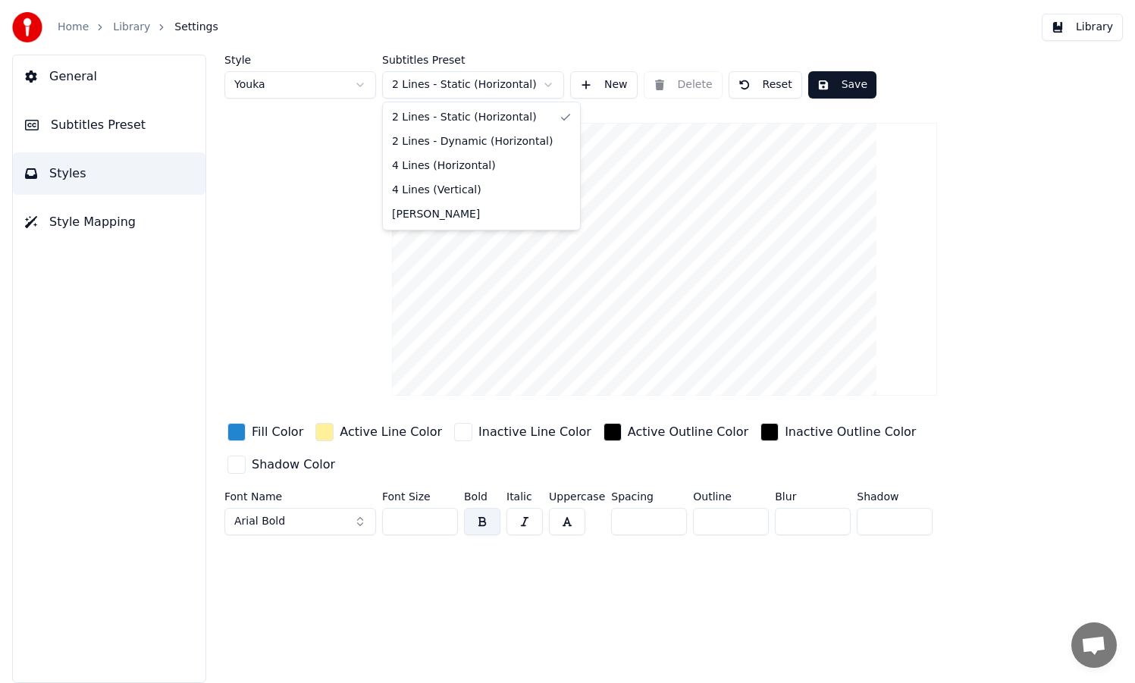
click at [433, 87] on html "Home Library Settings Library General Subtitles Preset Styles Style Mapping Sty…" at bounding box center [567, 341] width 1135 height 683
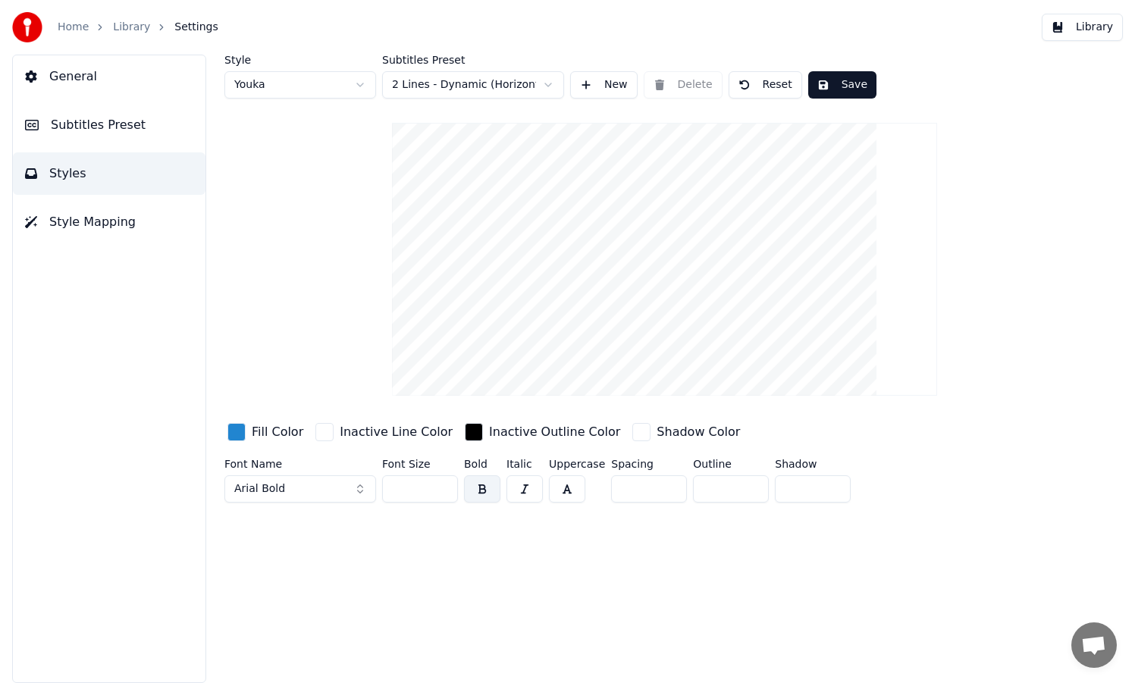
click at [455, 86] on html "Home Library Settings Library General Subtitles Preset Styles Style Mapping Sty…" at bounding box center [567, 341] width 1135 height 683
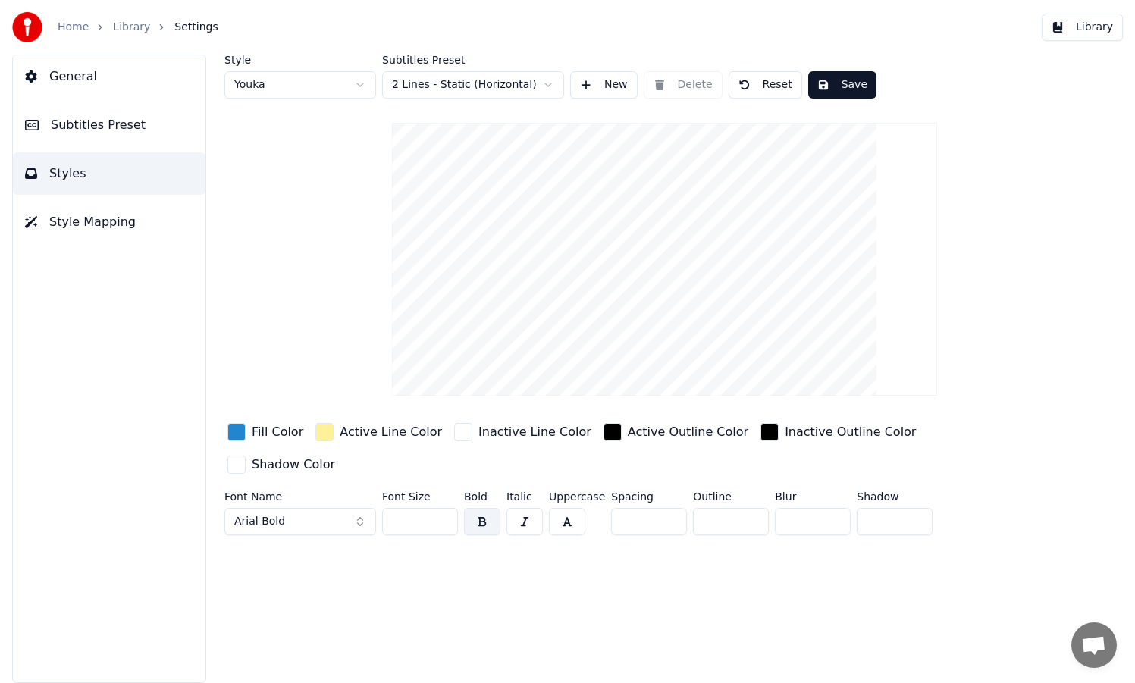
click at [501, 86] on html "Home Library Settings Library General Subtitles Preset Styles Style Mapping Sty…" at bounding box center [567, 341] width 1135 height 683
click at [830, 87] on button "Save" at bounding box center [842, 84] width 68 height 27
click at [1077, 30] on button "Library" at bounding box center [1082, 27] width 81 height 27
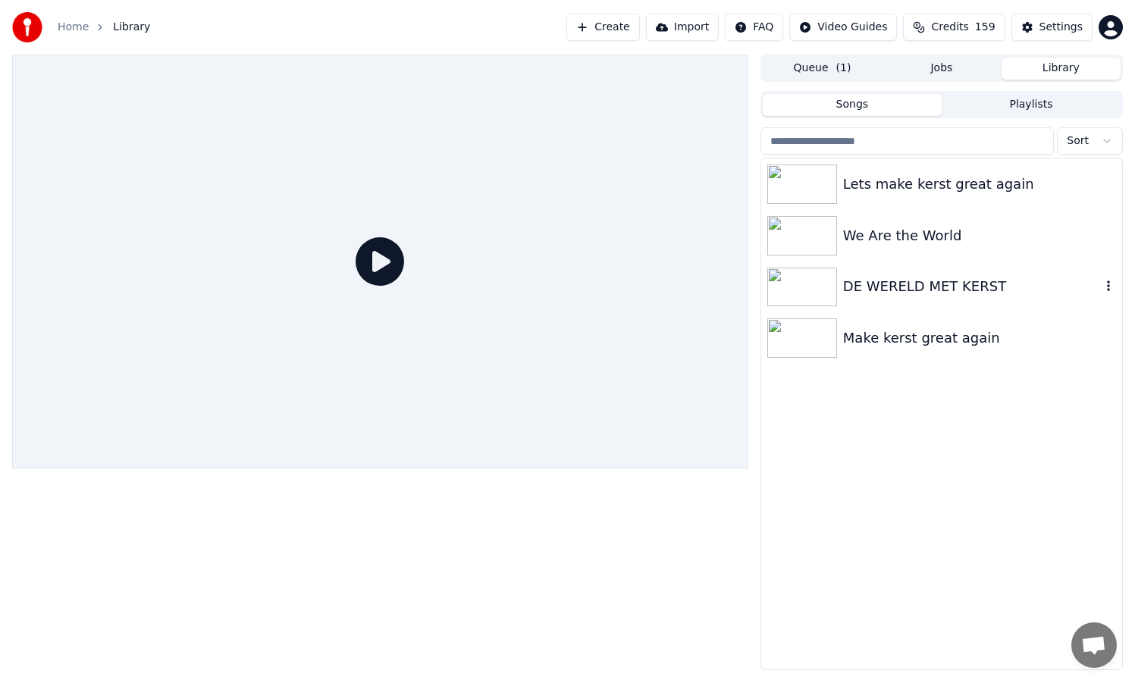
click at [897, 285] on div "DE WERELD MET KERST" at bounding box center [972, 286] width 258 height 21
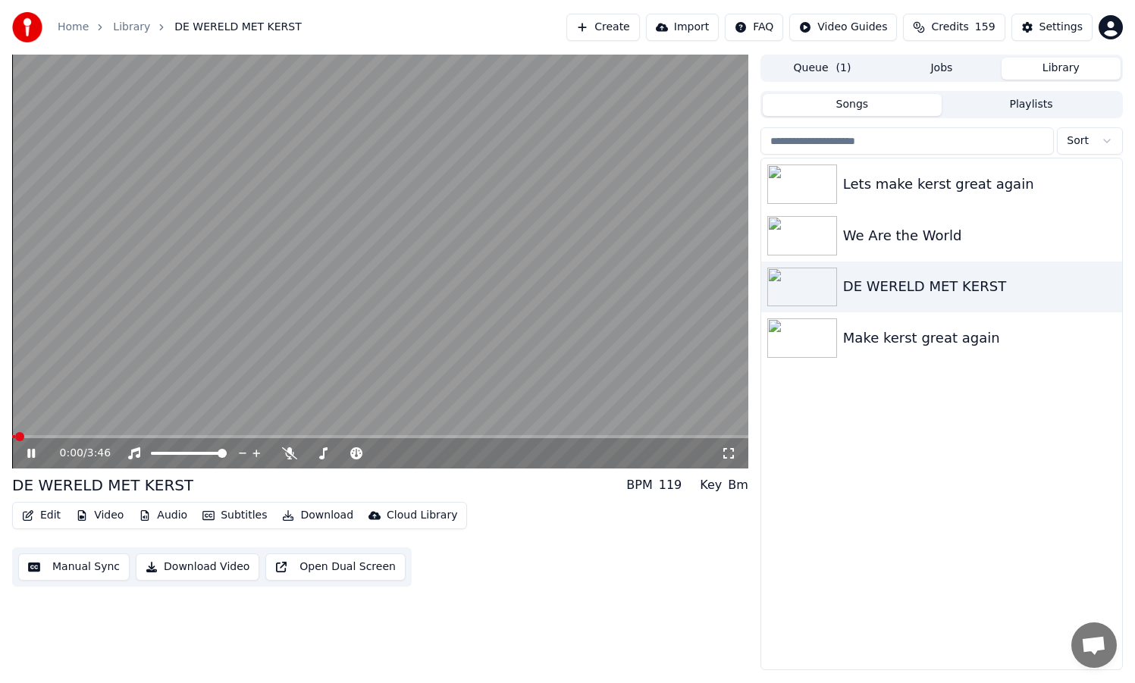
click at [325, 433] on video at bounding box center [380, 262] width 736 height 414
click at [325, 438] on span at bounding box center [380, 436] width 736 height 3
click at [230, 519] on button "Subtitles" at bounding box center [234, 515] width 77 height 21
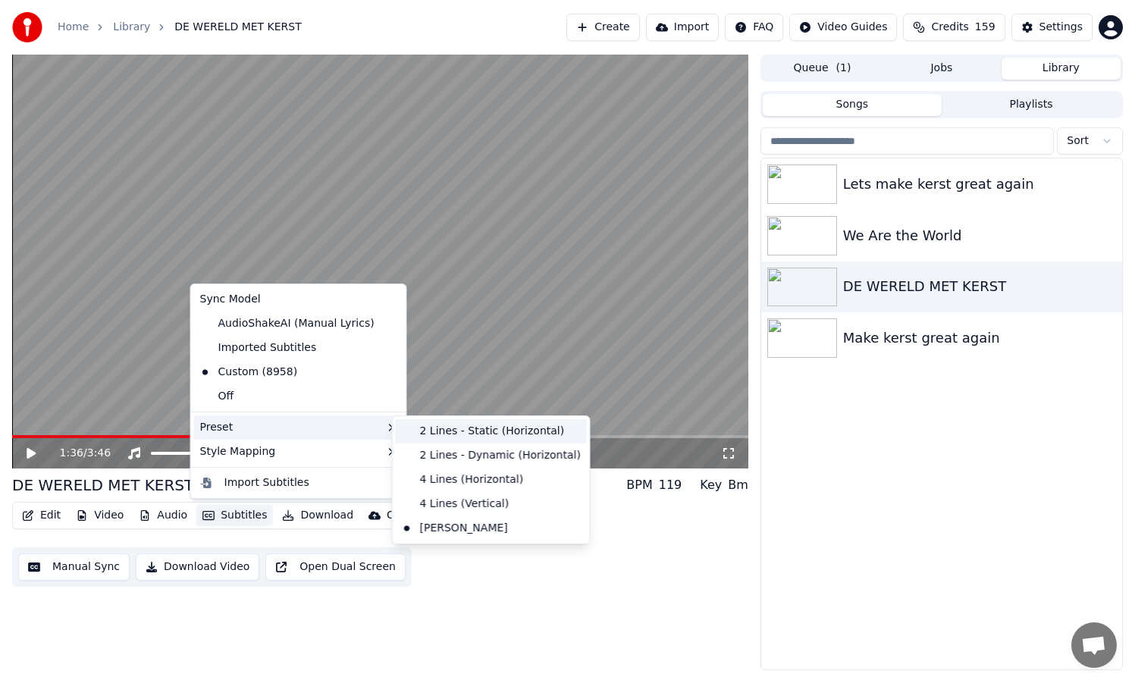
click at [447, 435] on div "2 Lines - Static (Horizontal)" at bounding box center [491, 431] width 191 height 24
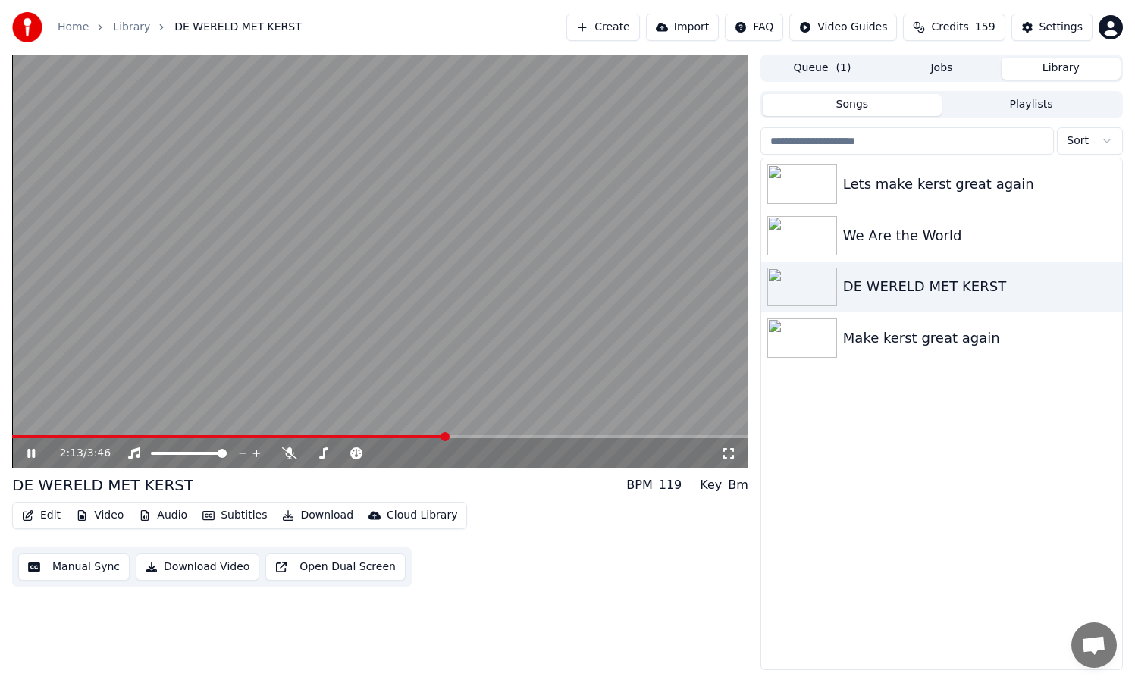
click at [30, 454] on icon at bounding box center [31, 453] width 8 height 9
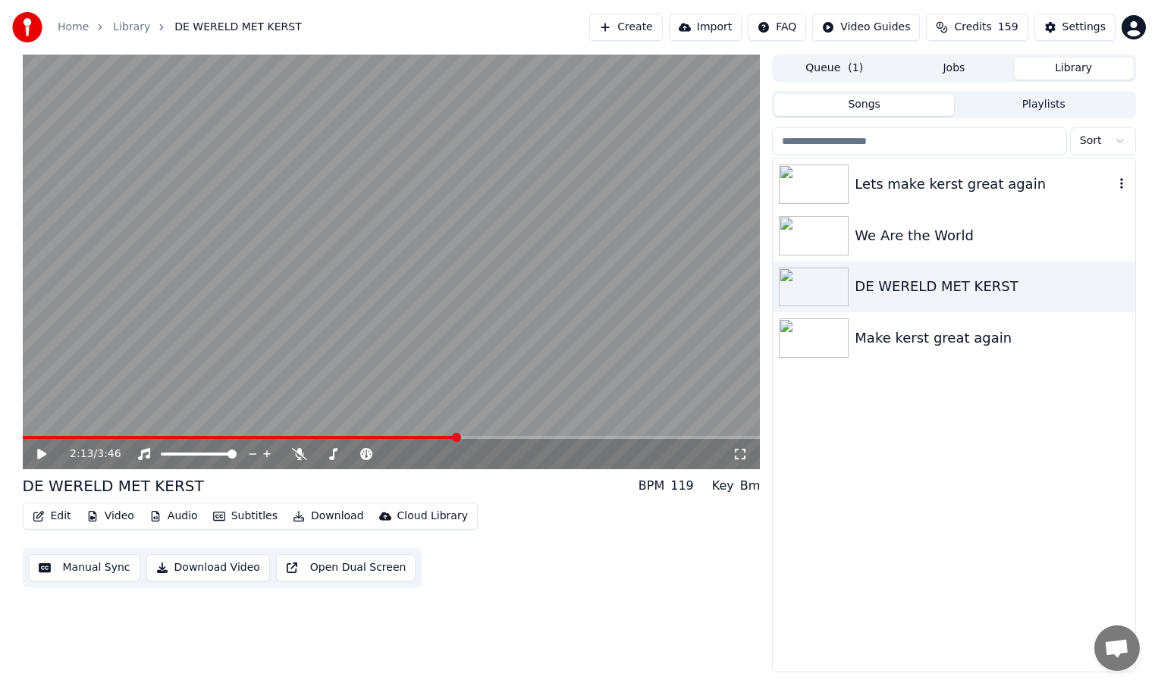
click at [900, 180] on div "Lets make kerst great again" at bounding box center [984, 184] width 259 height 21
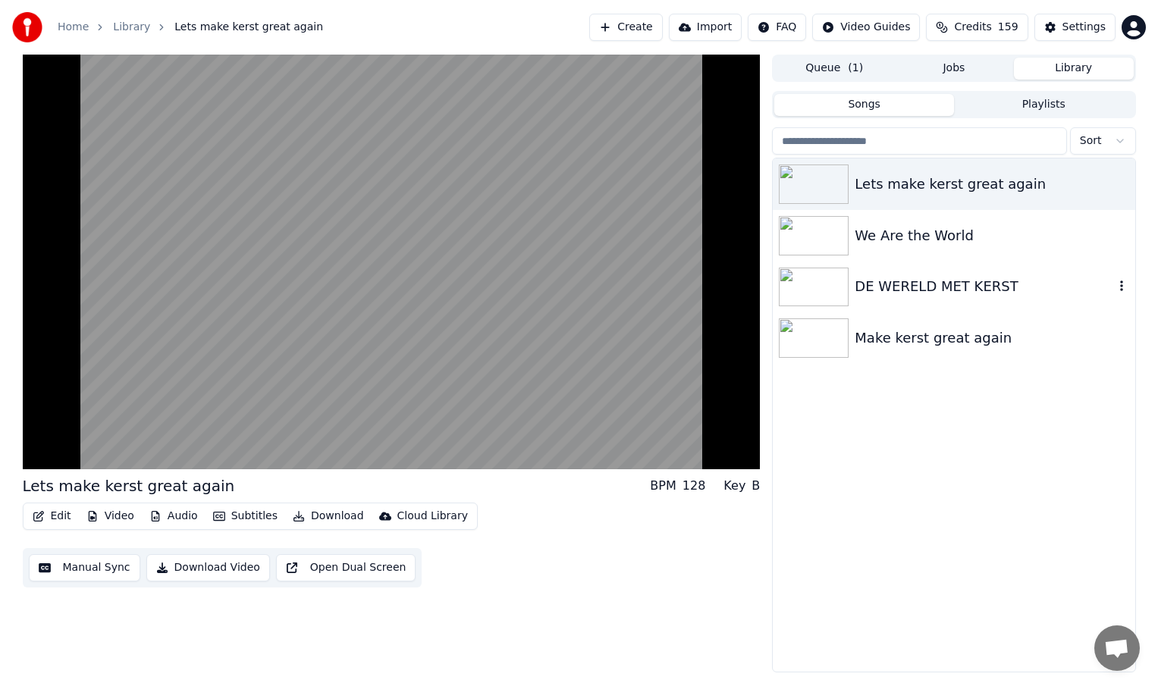
click at [924, 279] on div "DE WERELD MET KERST" at bounding box center [984, 286] width 259 height 21
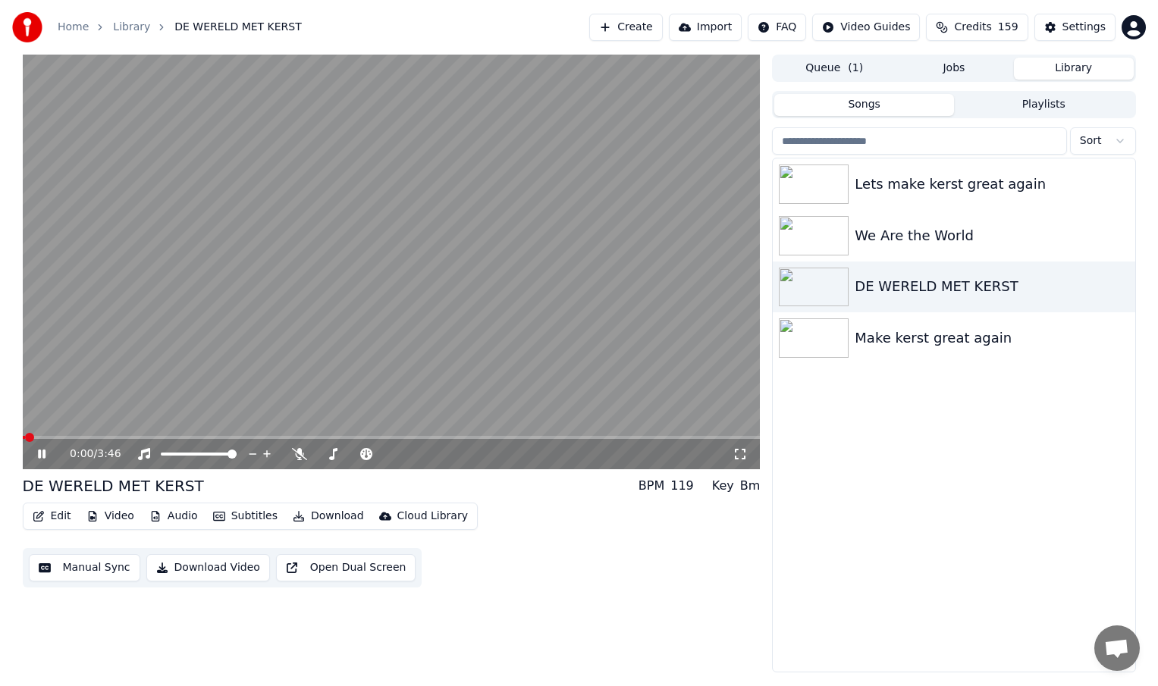
click at [37, 457] on icon at bounding box center [53, 454] width 36 height 12
click at [1117, 339] on icon "button" at bounding box center [1121, 337] width 15 height 12
click at [1092, 464] on div "Delete" at bounding box center [1101, 463] width 117 height 24
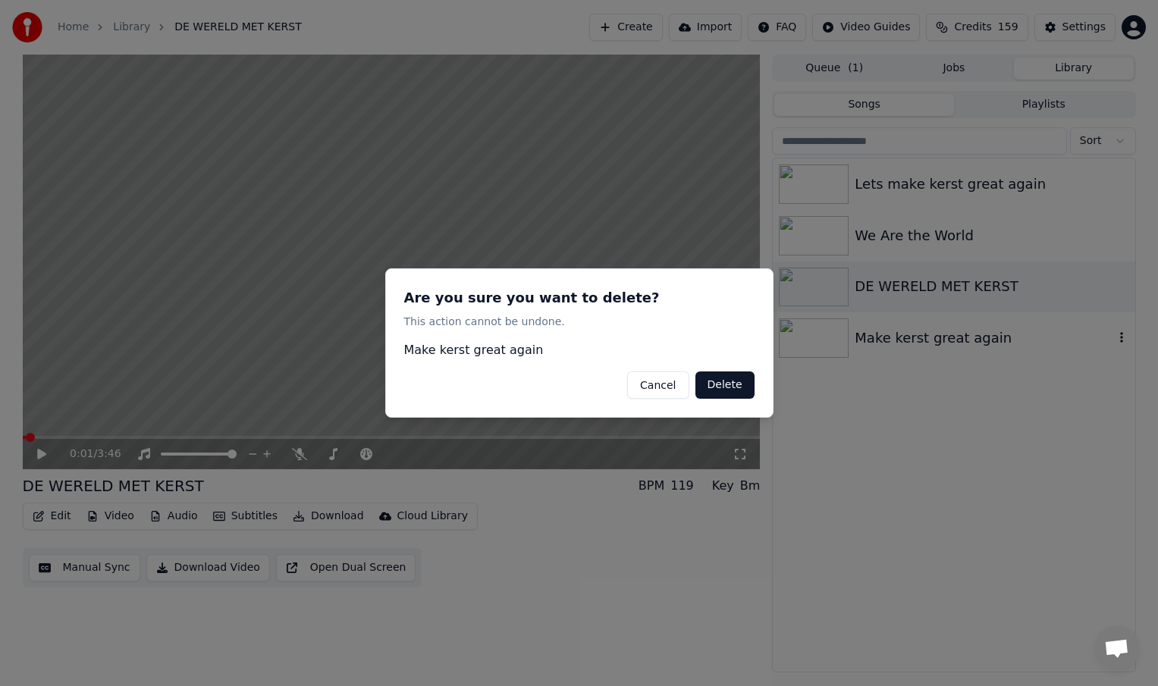
click at [732, 384] on button "Delete" at bounding box center [724, 385] width 59 height 27
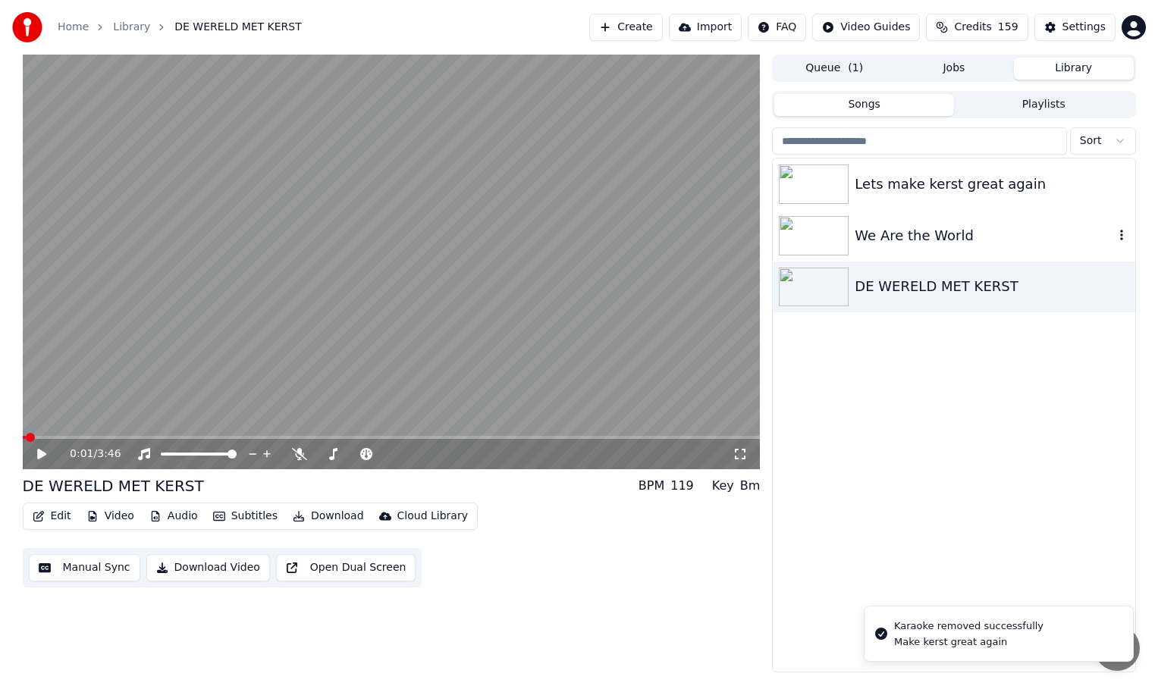
click at [1122, 237] on icon "button" at bounding box center [1121, 235] width 15 height 12
click at [1096, 359] on div "Delete" at bounding box center [1101, 360] width 117 height 24
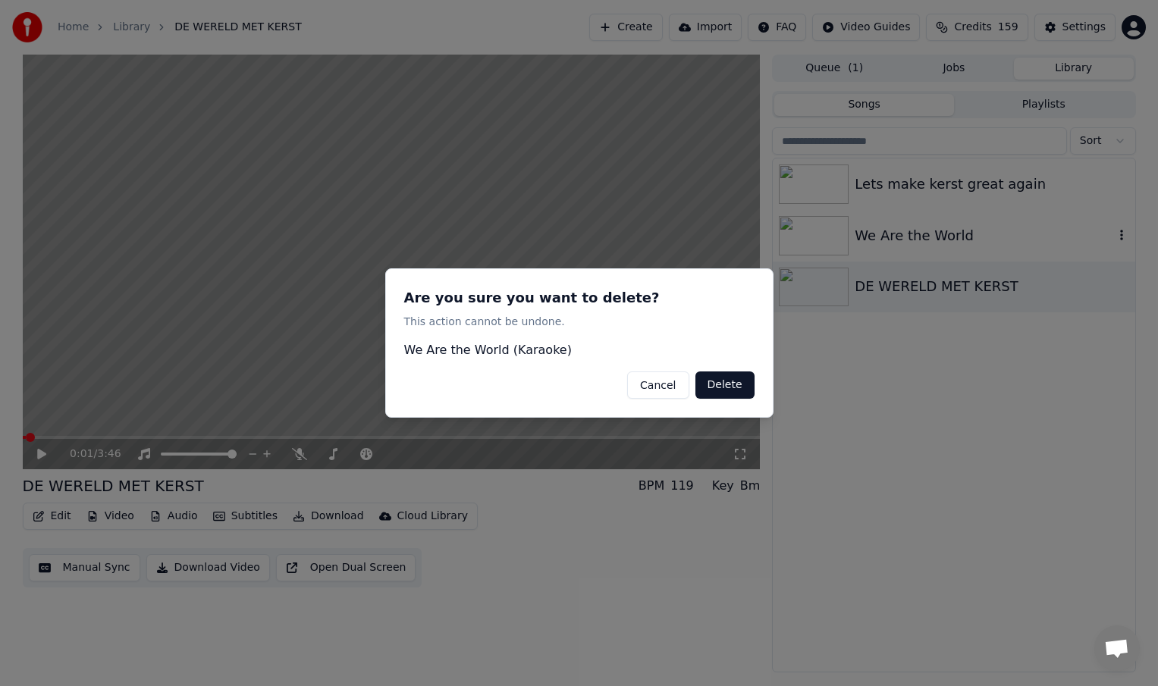
click at [730, 390] on button "Delete" at bounding box center [724, 385] width 59 height 27
